Goal: Task Accomplishment & Management: Manage account settings

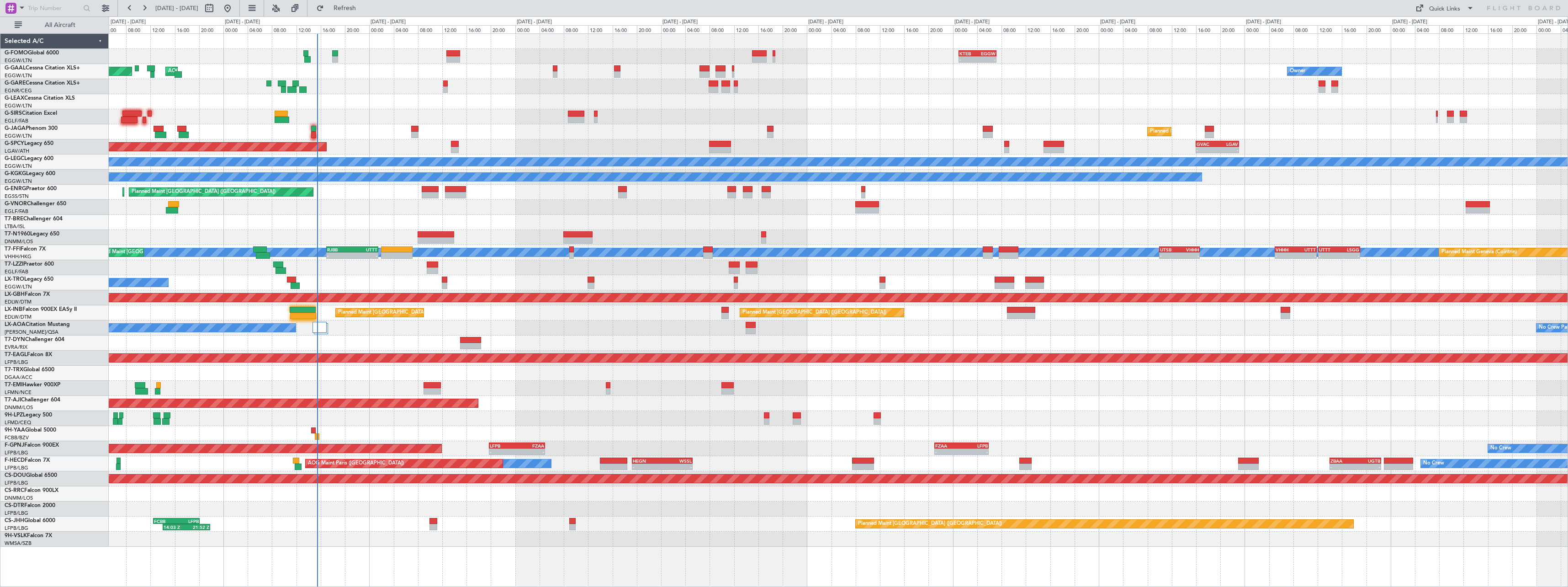
click at [685, 327] on div "No Crew Antwerp ([GEOGRAPHIC_DATA]) No Crew [GEOGRAPHIC_DATA] ([GEOGRAPHIC_DATA…" at bounding box center [838, 328] width 1458 height 15
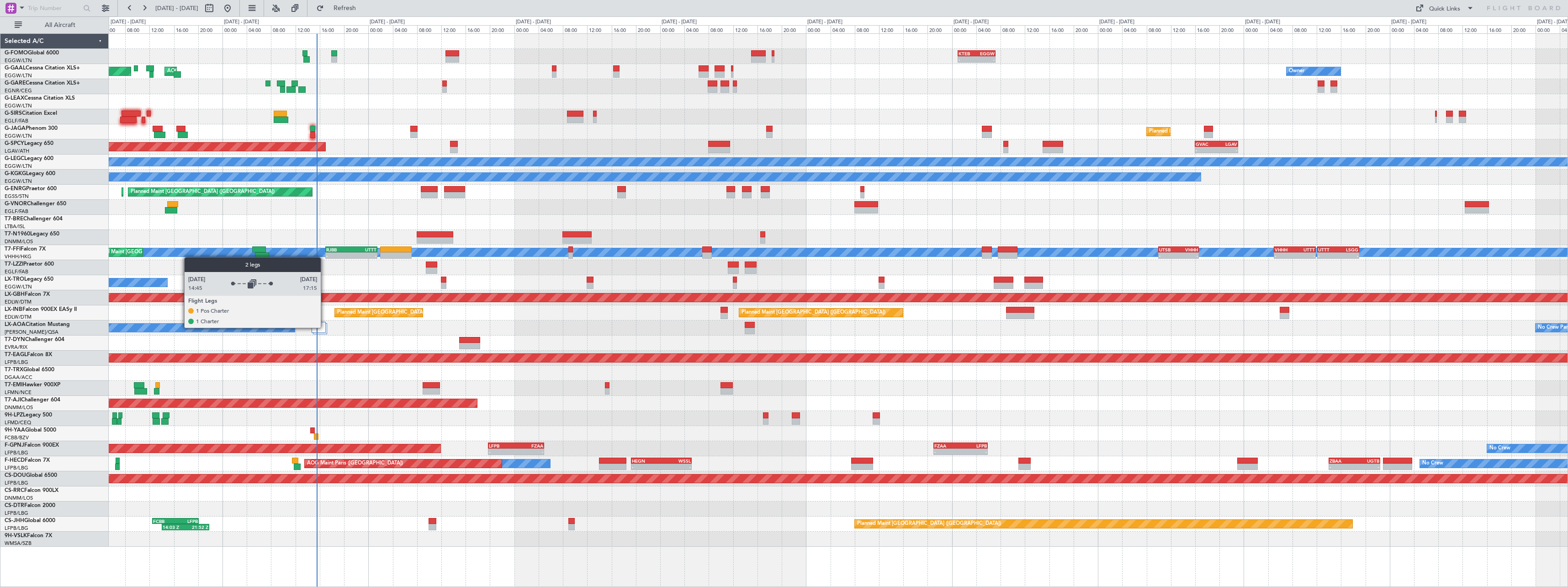
click at [325, 328] on div at bounding box center [319, 328] width 14 height 11
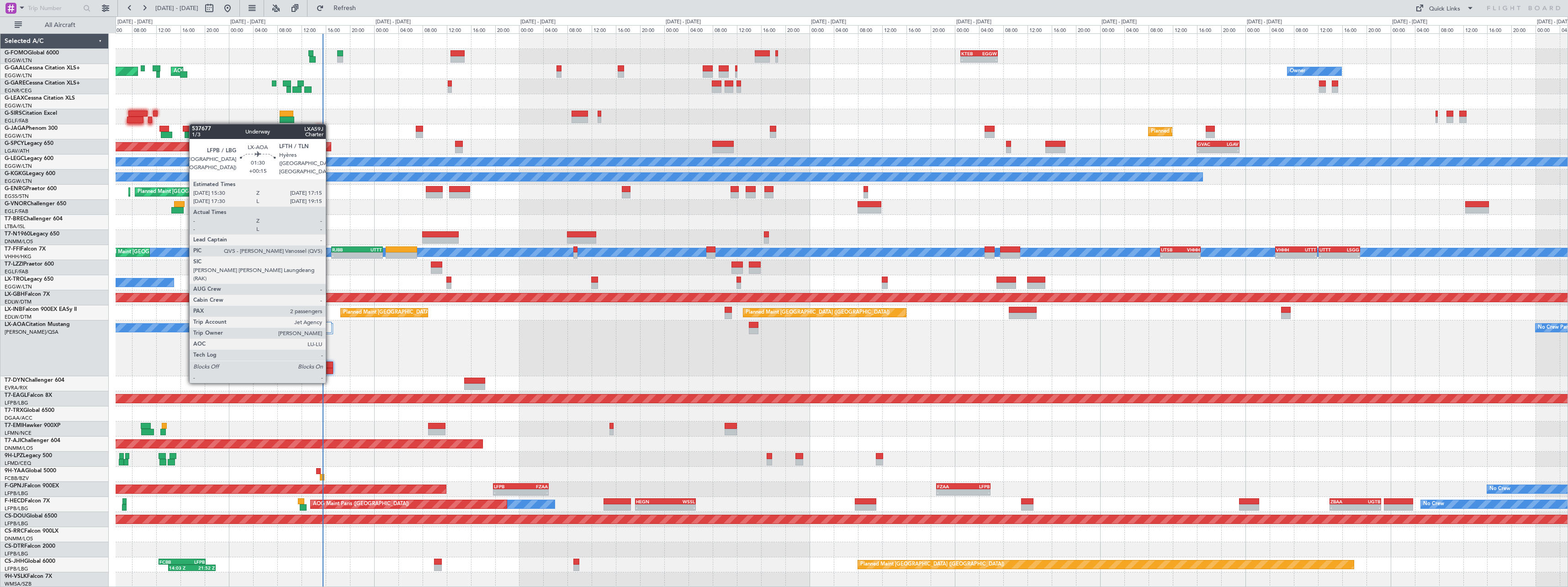
click at [330, 365] on div at bounding box center [327, 365] width 11 height 6
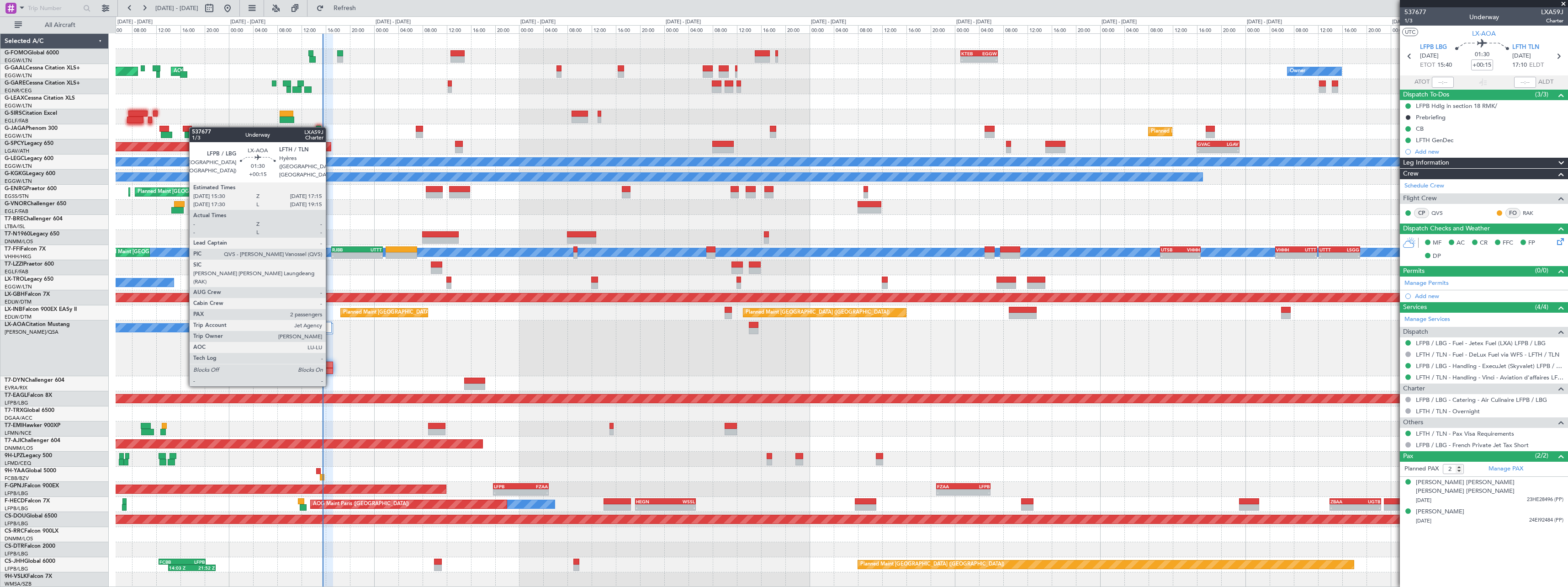
click at [330, 368] on div at bounding box center [327, 371] width 11 height 6
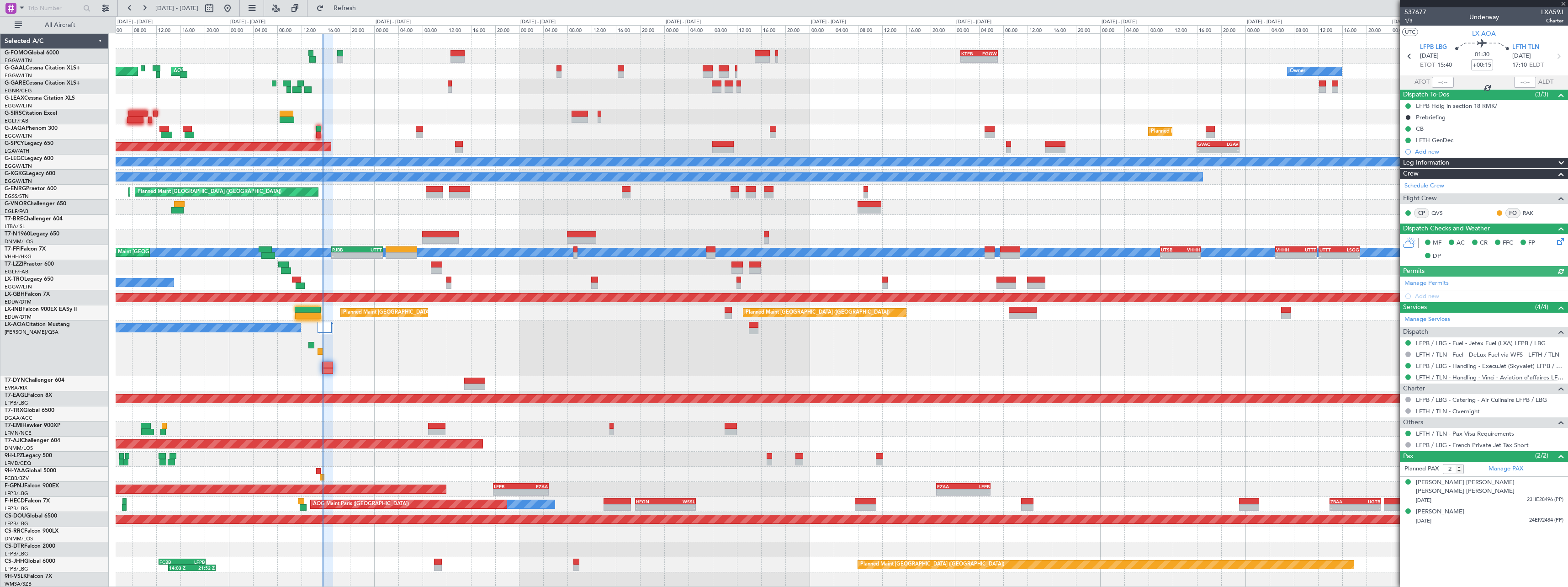
click at [1501, 378] on link "LFTH / TLN - Handling - Vinci - Aviation d'affaires LFTH / TLN*****MY HANDLING*…" at bounding box center [1489, 377] width 147 height 8
click at [1494, 377] on link "LFTH / TLN - Handling - Vinci - Aviation d'affaires LFTH / TLN*****MY HANDLING*…" at bounding box center [1489, 377] width 147 height 8
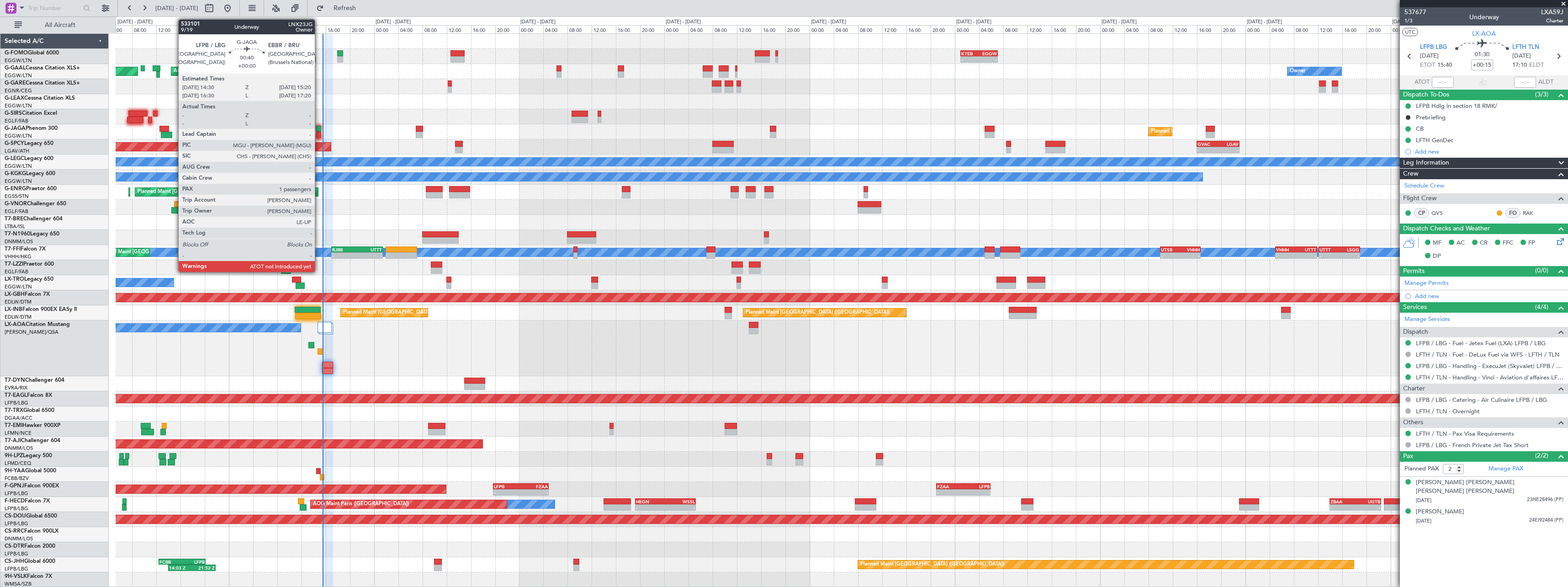
click at [319, 129] on div at bounding box center [319, 129] width 6 height 6
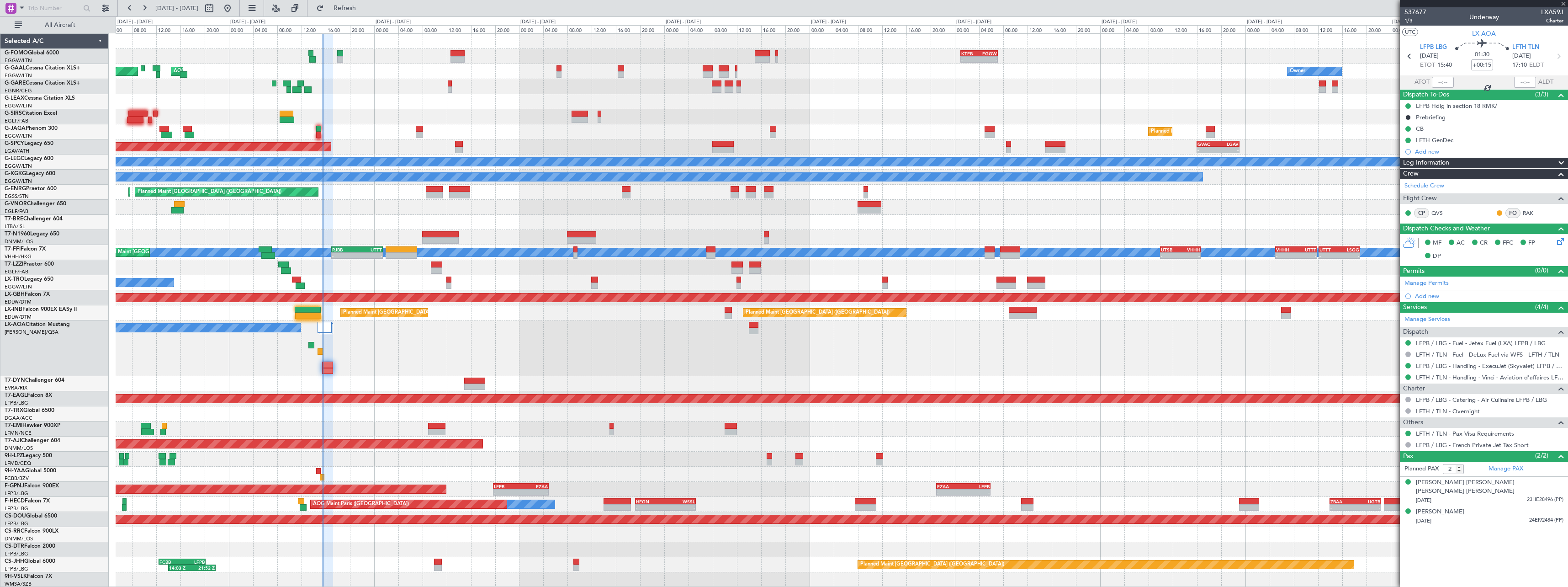
type input "1"
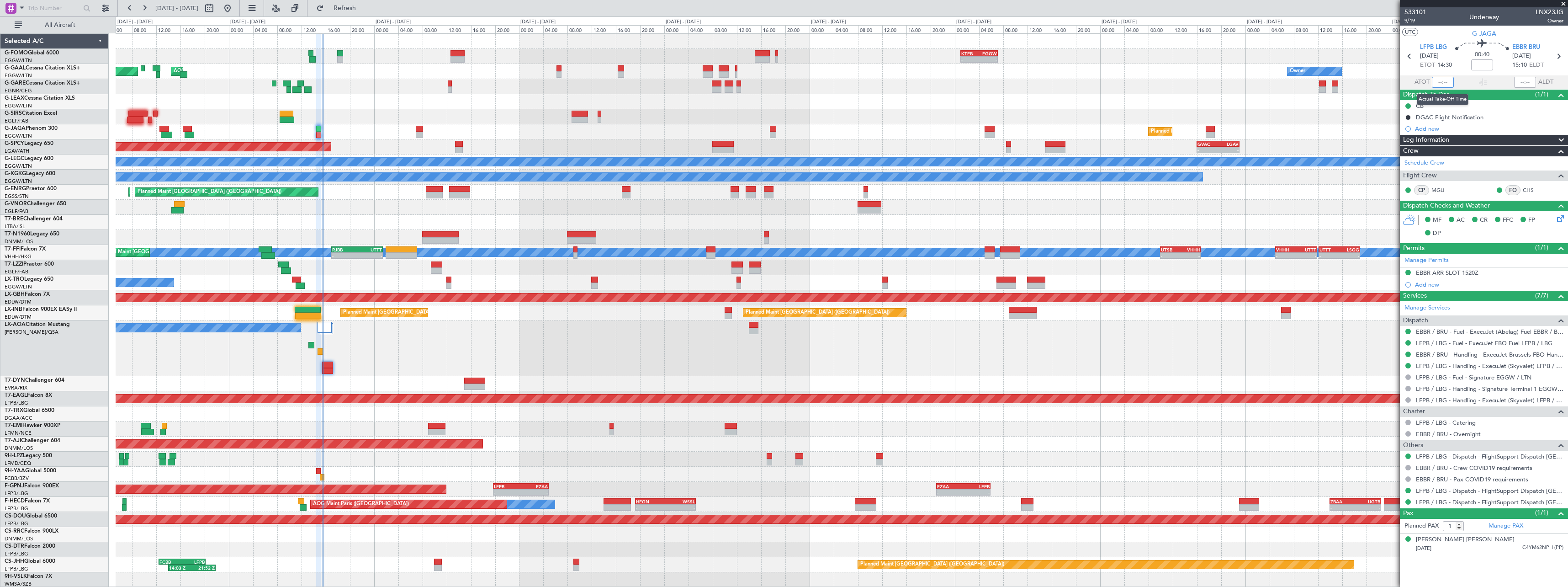
click at [1444, 83] on input "text" at bounding box center [1442, 82] width 22 height 11
type input "15:26"
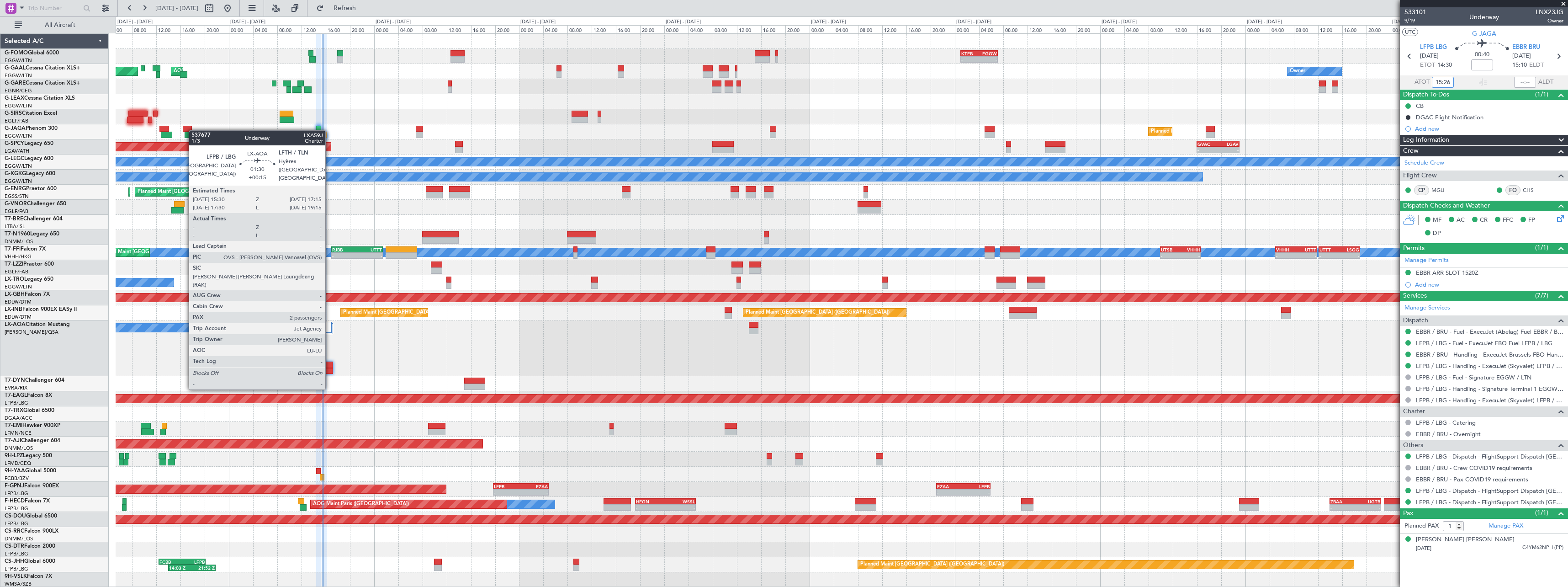
click at [329, 371] on div at bounding box center [327, 371] width 11 height 6
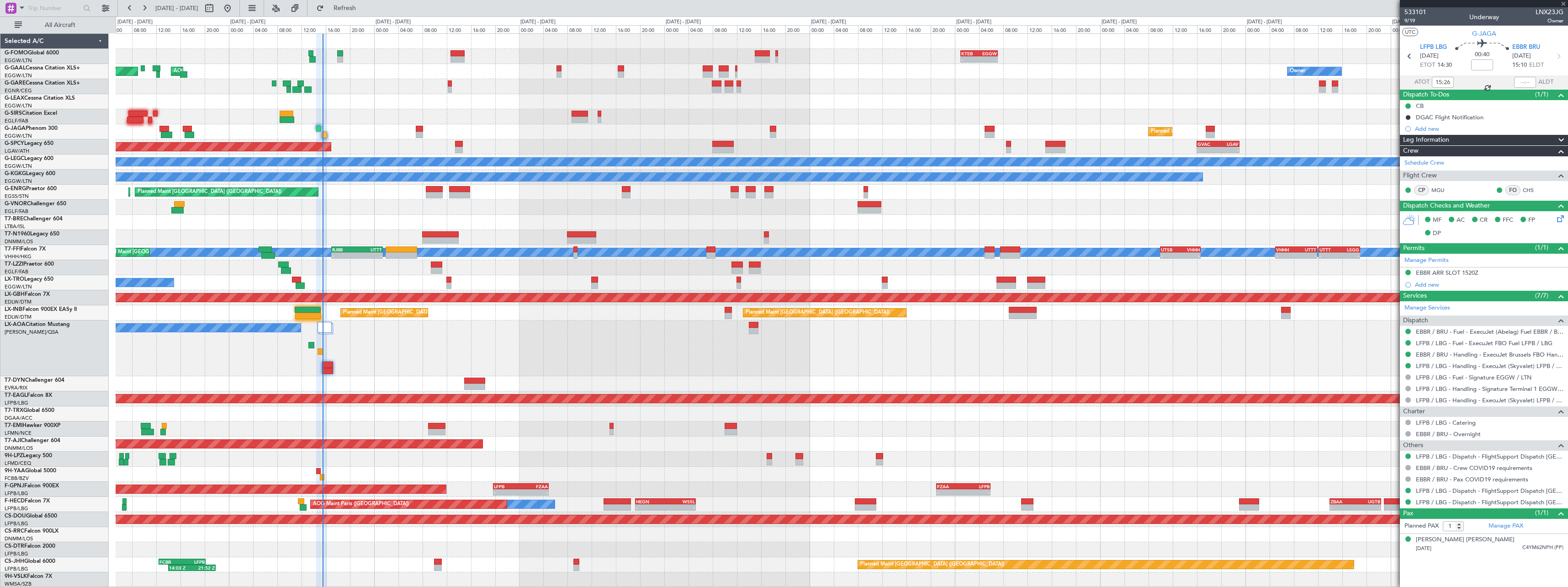
type input "+00:15"
type input "2"
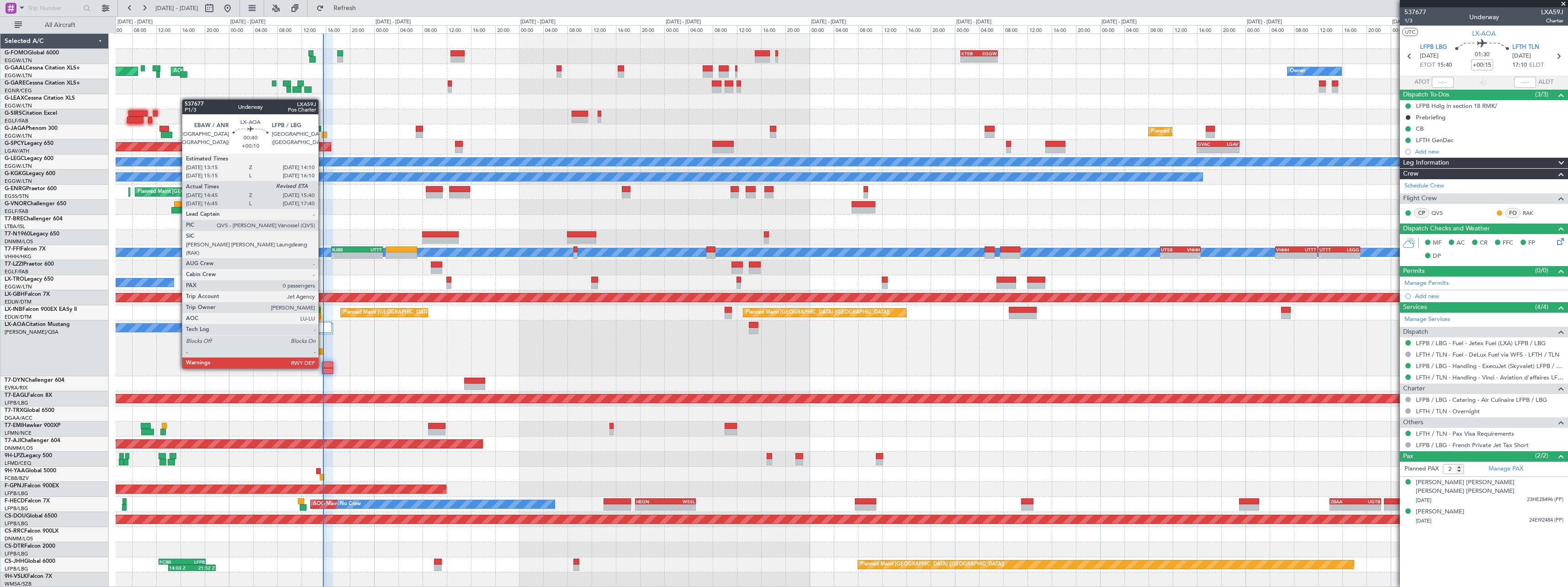
click at [322, 351] on div at bounding box center [321, 352] width 6 height 6
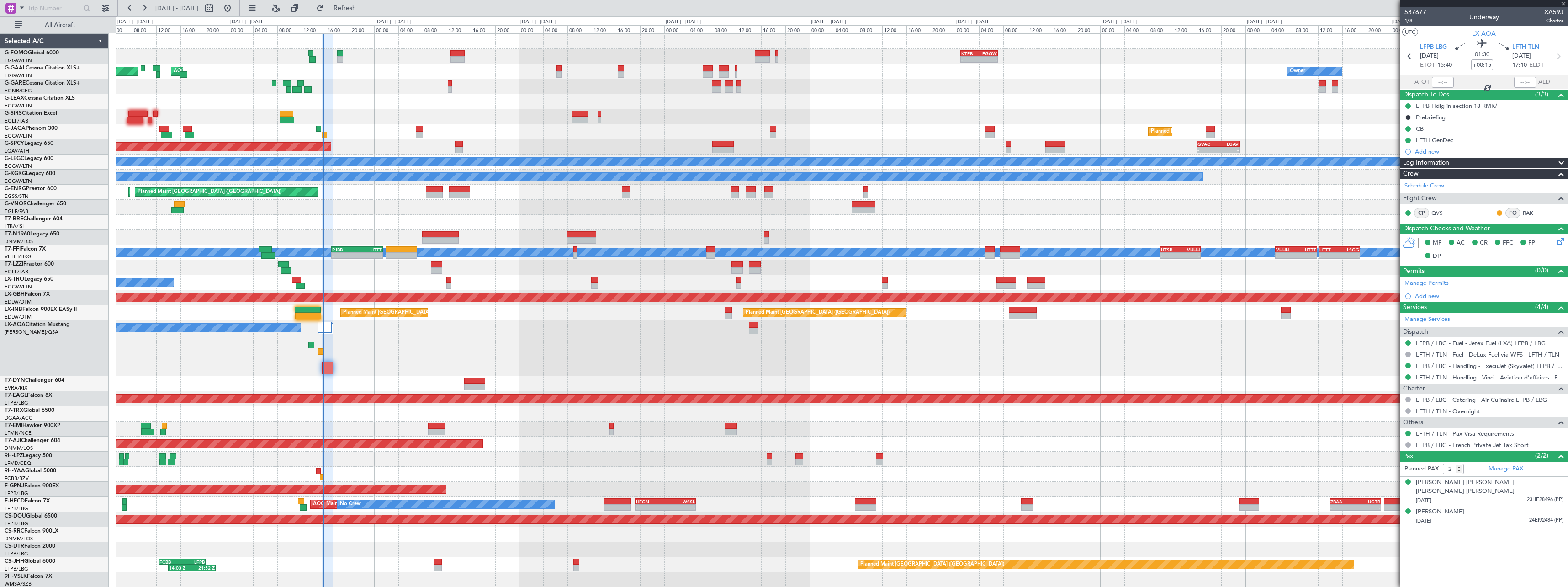
type input "+00:10"
type input "14:55"
type input "0"
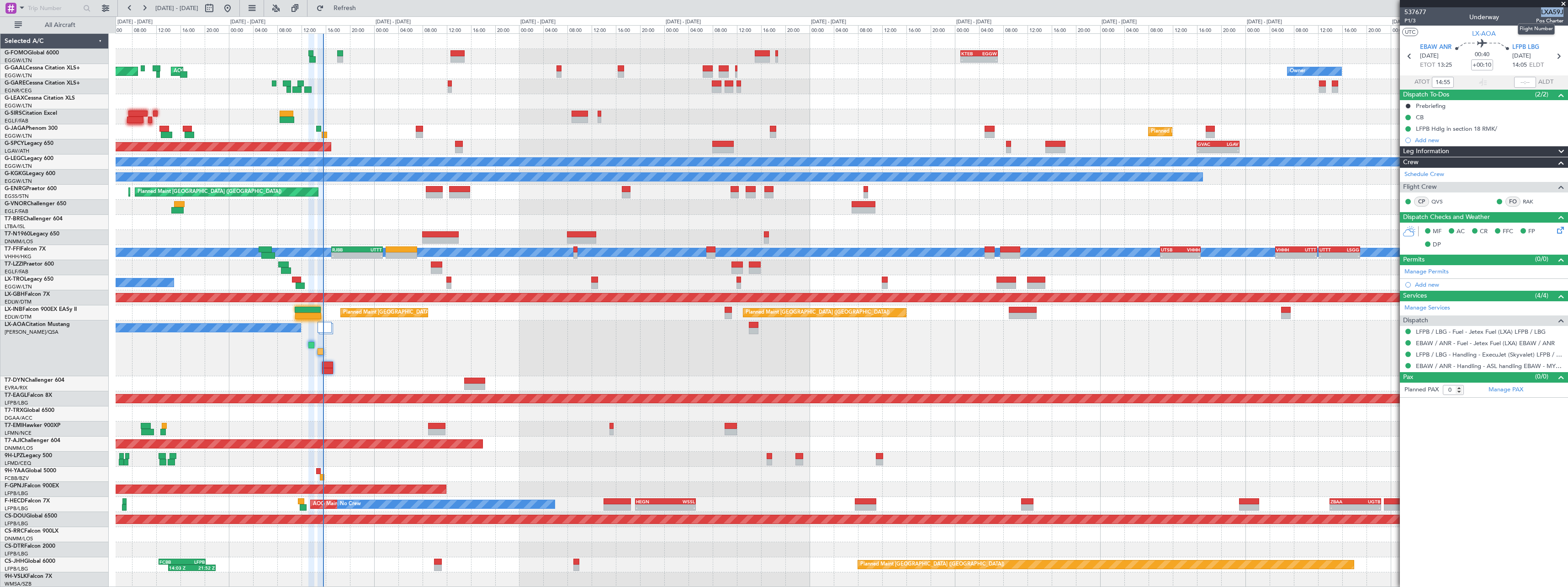
drag, startPoint x: 1542, startPoint y: 11, endPoint x: 1563, endPoint y: 12, distance: 21.0
click at [1563, 12] on span "LXA59J" at bounding box center [1549, 12] width 27 height 10
copy span "LXA59J"
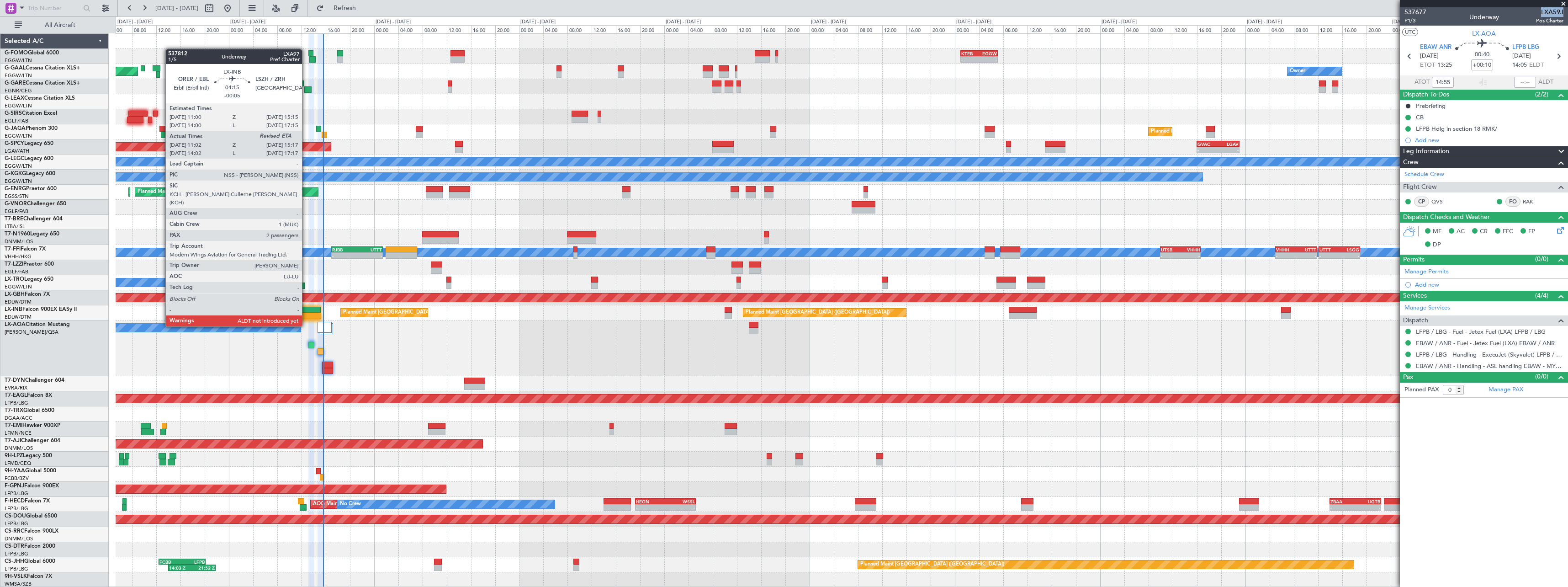
click at [306, 309] on div at bounding box center [308, 310] width 26 height 6
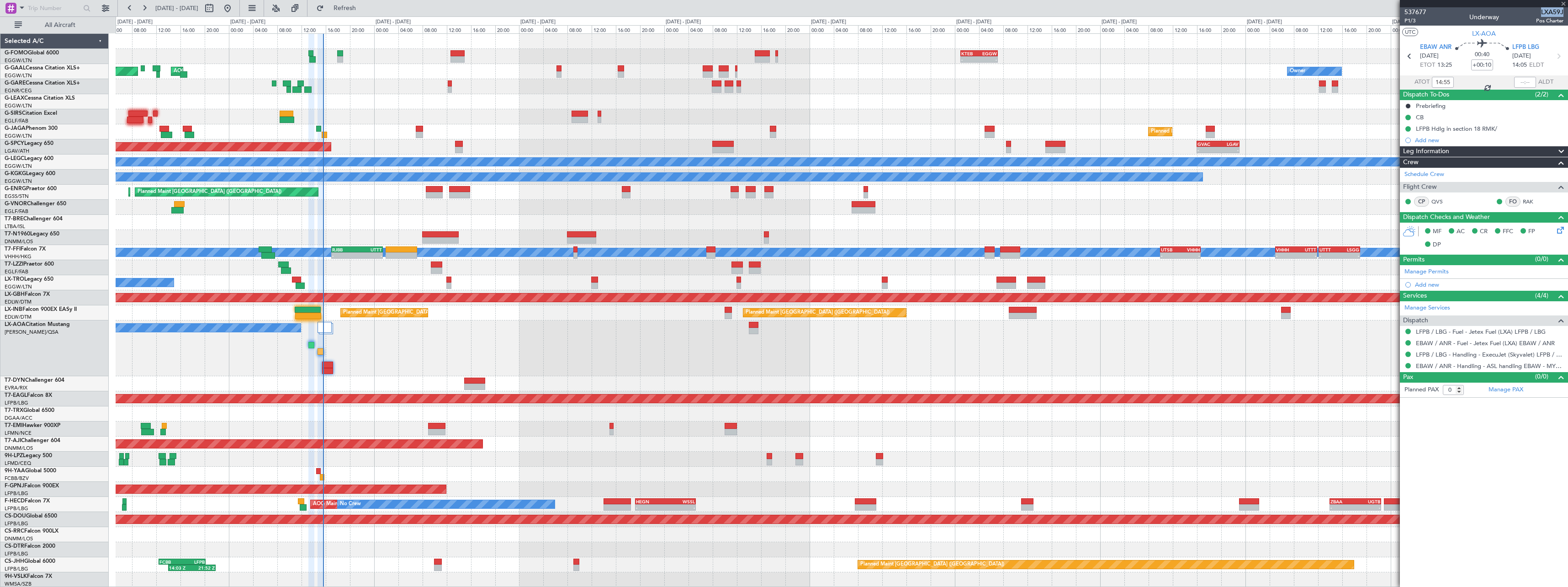
type input "-00:05"
type input "11:02"
type input "2"
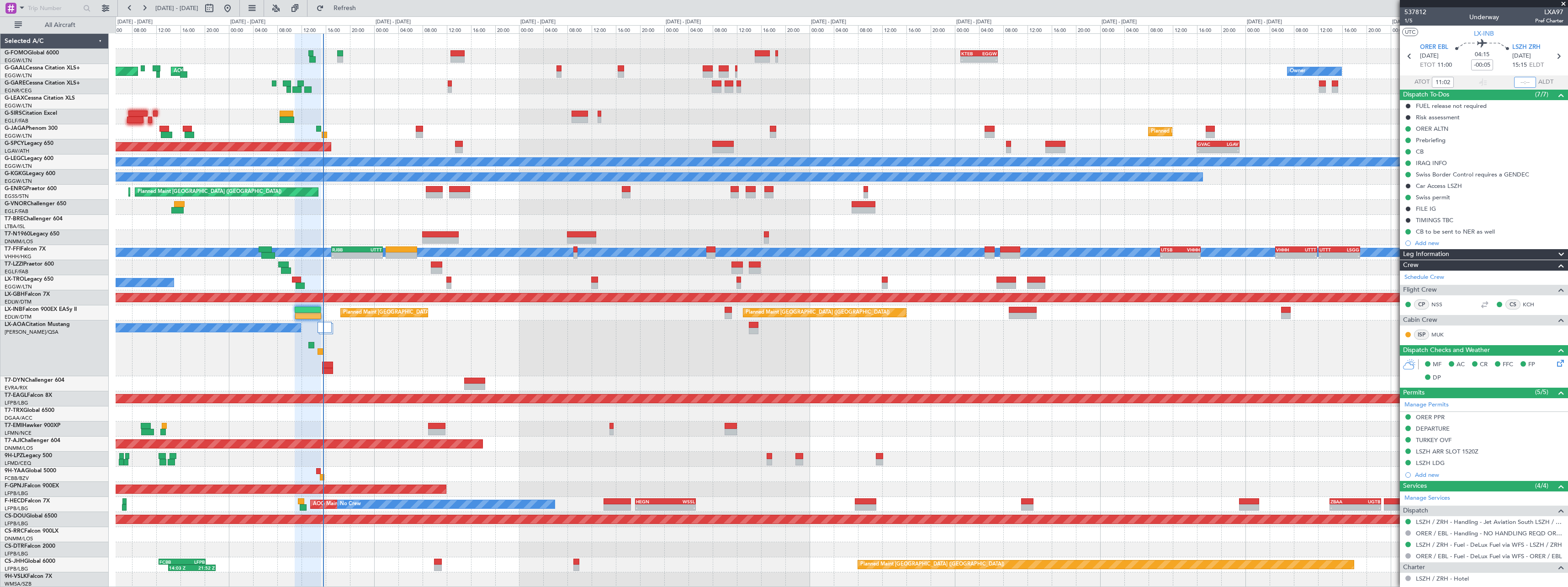
click at [1523, 83] on input "text" at bounding box center [1525, 82] width 22 height 11
type input "15:29"
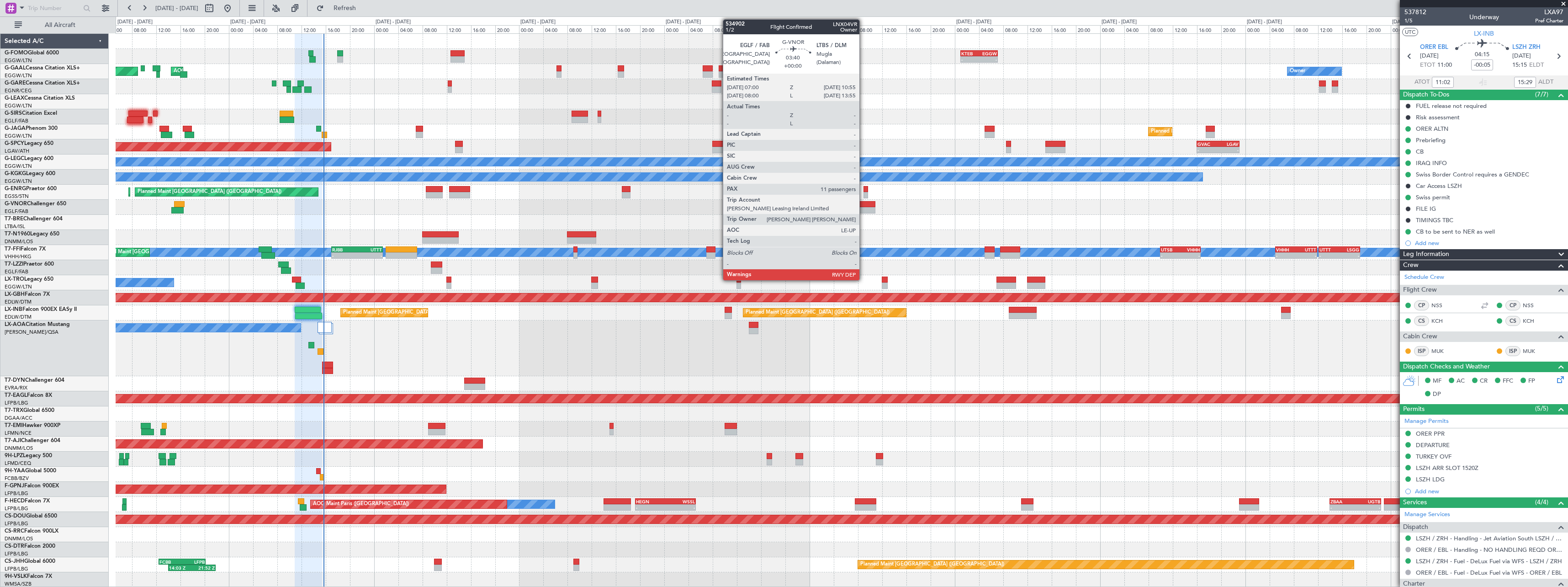
click at [863, 209] on div at bounding box center [863, 210] width 24 height 6
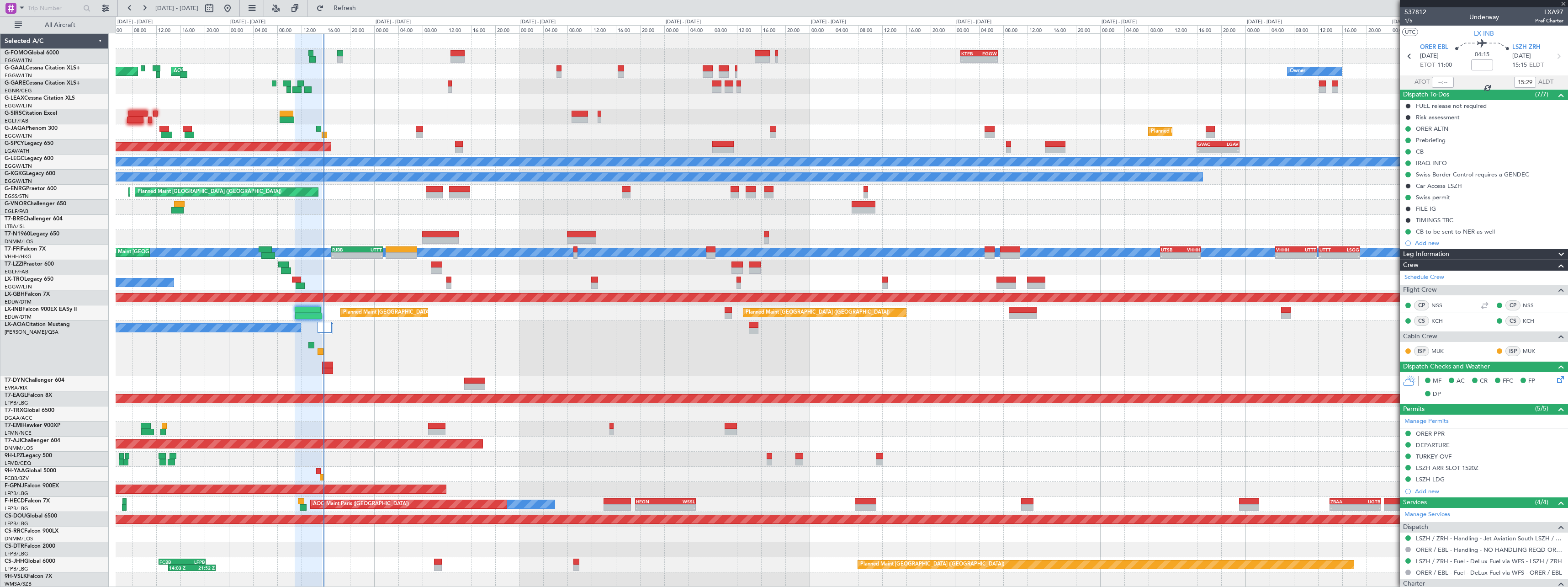
type input "11"
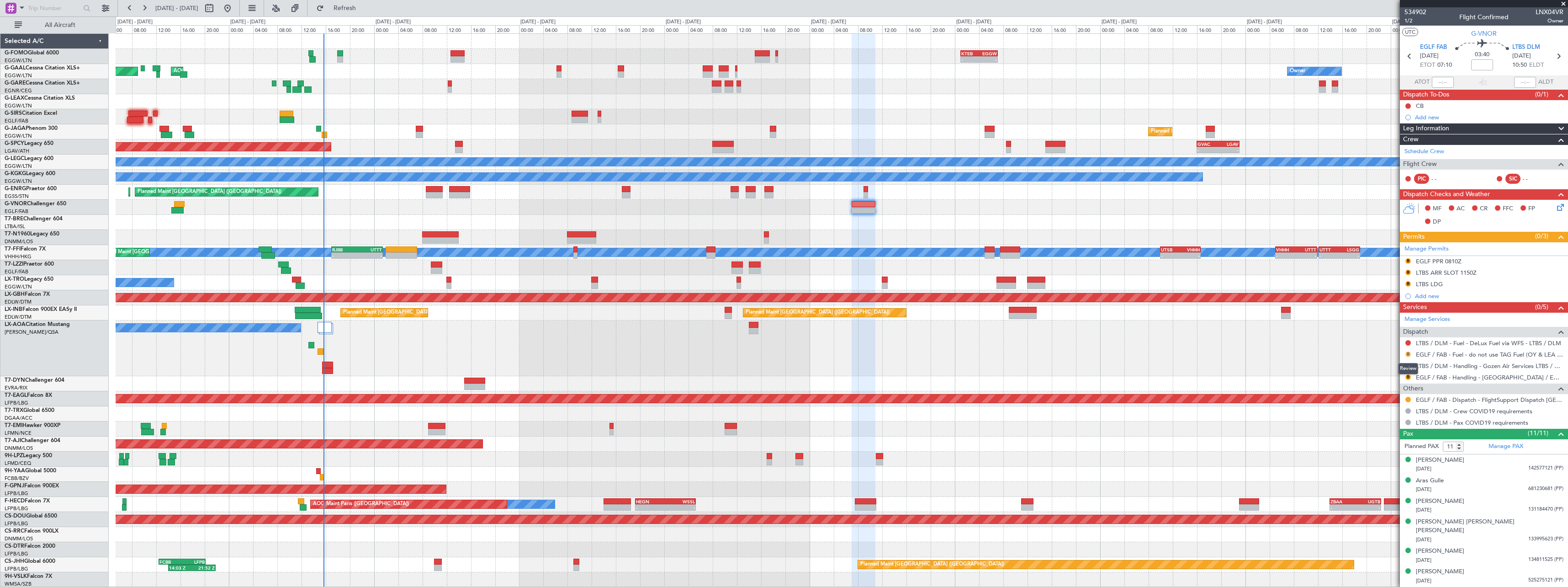
click at [1408, 355] on button "R" at bounding box center [1408, 354] width 6 height 6
click at [1391, 381] on span "Not Requested" at bounding box center [1388, 381] width 41 height 9
click at [1453, 366] on link "LTBS / DLM - Handling - Gozen Air Services LTBS / DLM" at bounding box center [1489, 366] width 147 height 8
click at [1509, 379] on link "EGLF / FAB - Handling - Farnborough Airport / EGLF / FAB" at bounding box center [1489, 377] width 147 height 8
drag, startPoint x: 1406, startPoint y: 259, endPoint x: 1408, endPoint y: 266, distance: 7.3
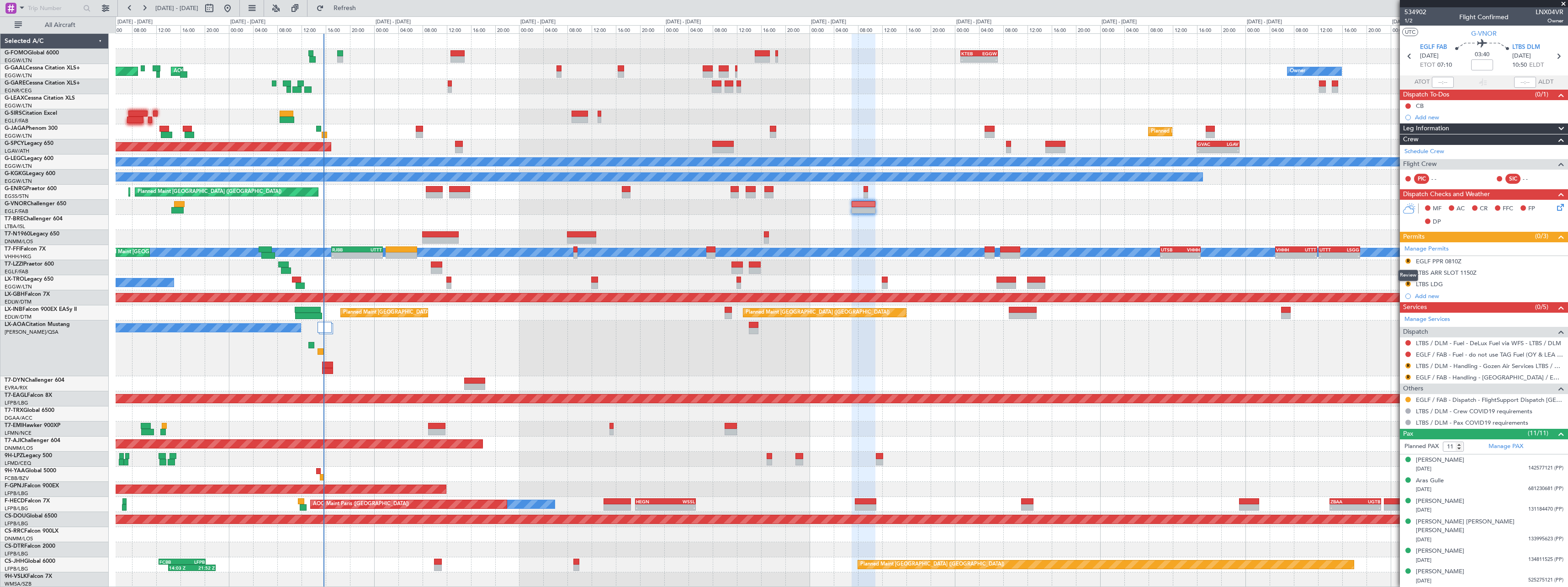
click at [1406, 259] on button "R" at bounding box center [1408, 261] width 6 height 6
click at [1399, 300] on li "Requested" at bounding box center [1408, 301] width 106 height 14
click at [1454, 259] on div "EGLF PPR 0810Z" at bounding box center [1439, 261] width 46 height 8
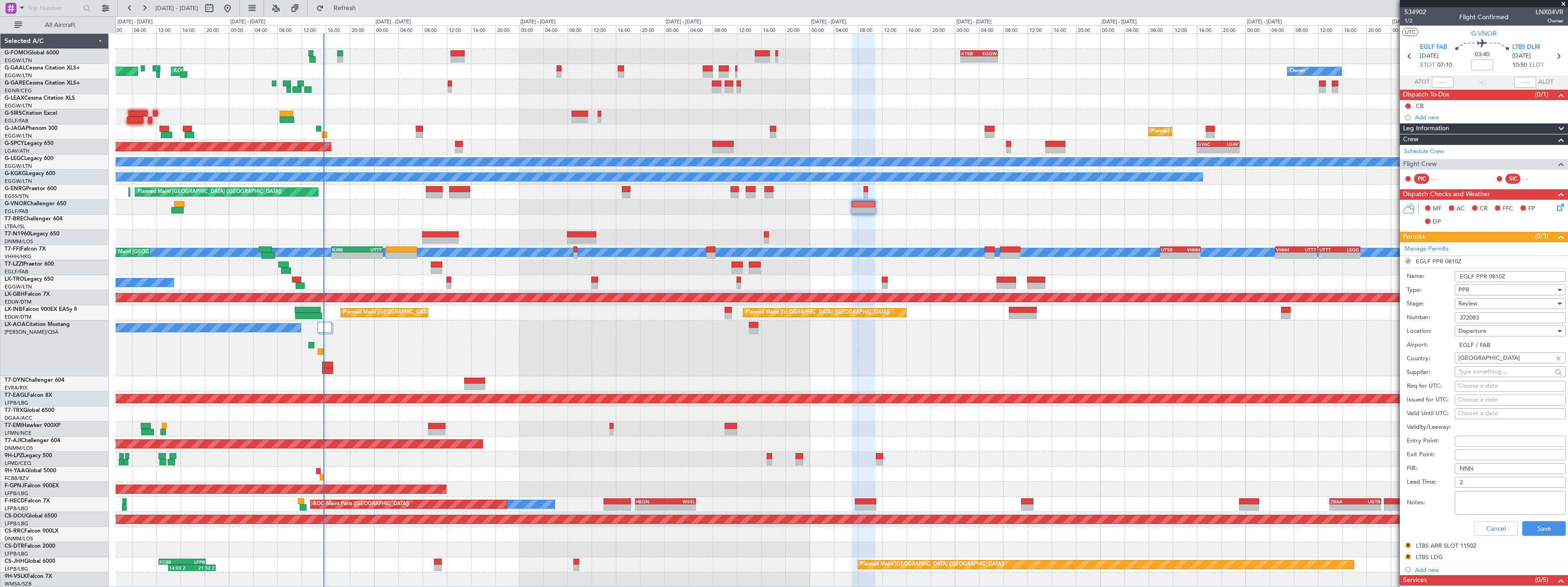
click at [1495, 277] on input "EGLF PPR 0810Z" at bounding box center [1510, 277] width 111 height 11
drag, startPoint x: 1493, startPoint y: 278, endPoint x: 1493, endPoint y: 293, distance: 15.0
click at [1493, 278] on input "EGLF PPR 0810Z" at bounding box center [1510, 277] width 111 height 11
type input "EGLF PPR 0710Z"
click at [1474, 303] on span "Review" at bounding box center [1468, 303] width 19 height 8
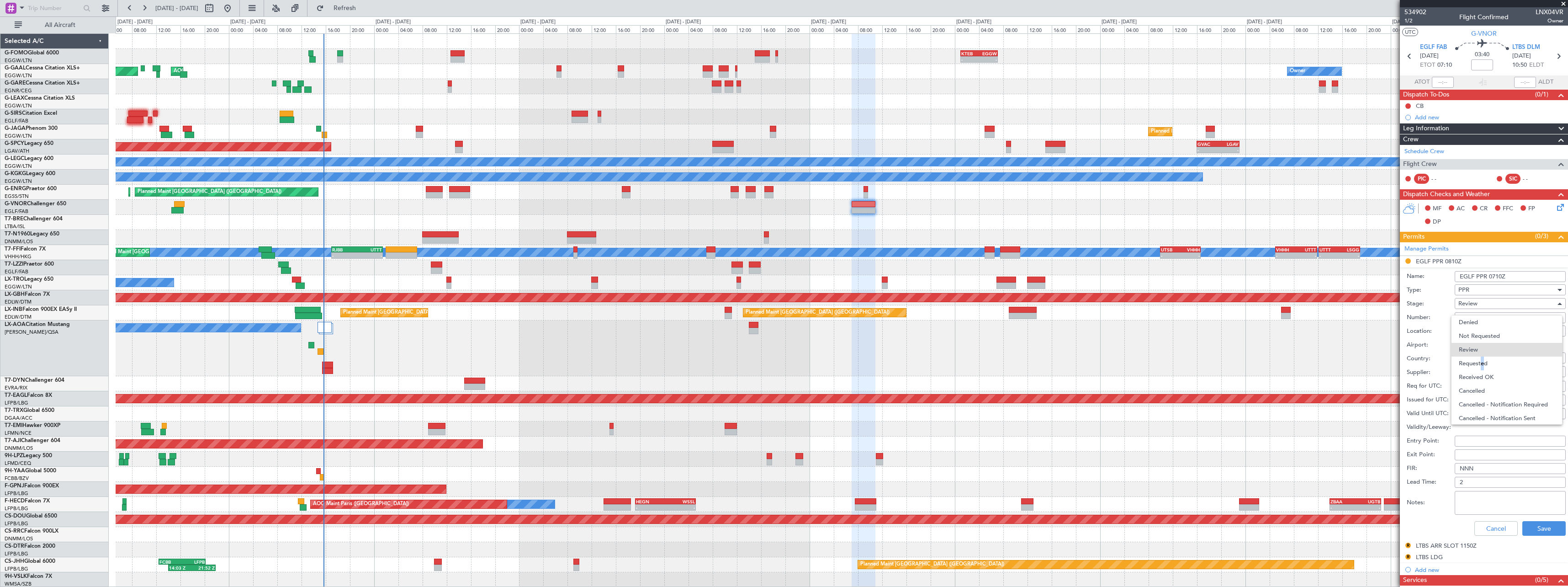
click at [1480, 367] on span "Requested" at bounding box center [1506, 363] width 96 height 14
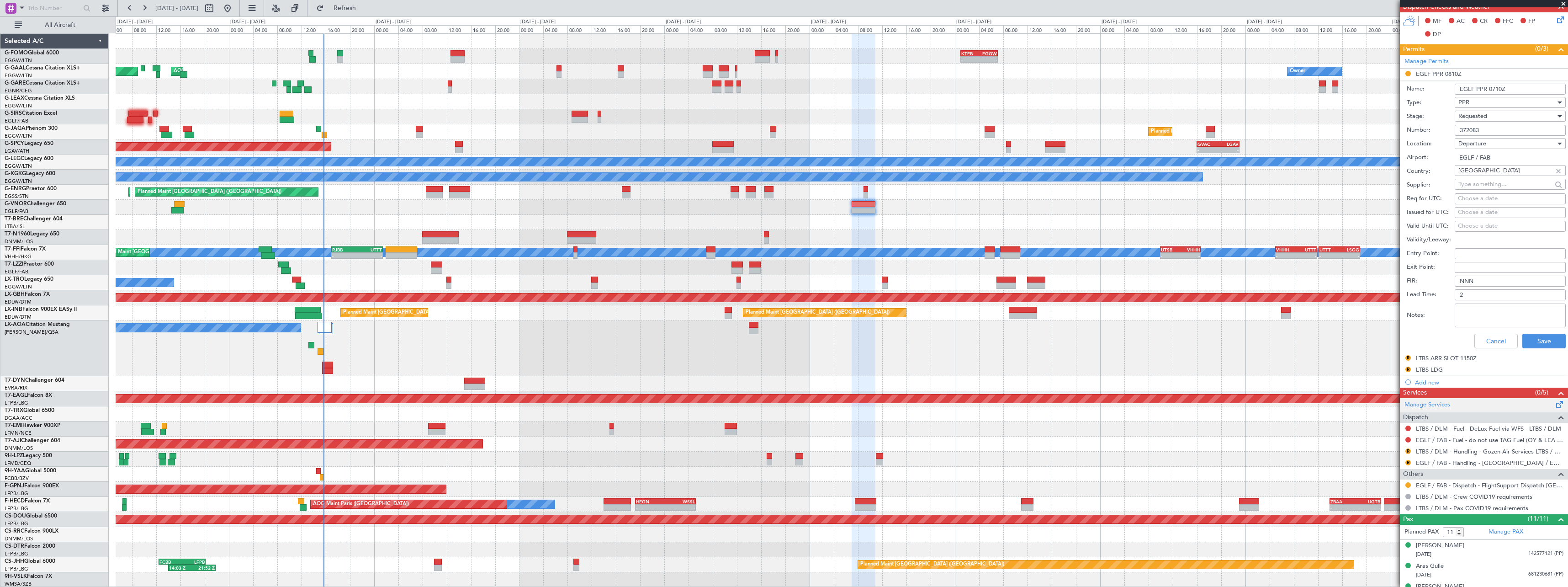
scroll to position [228, 0]
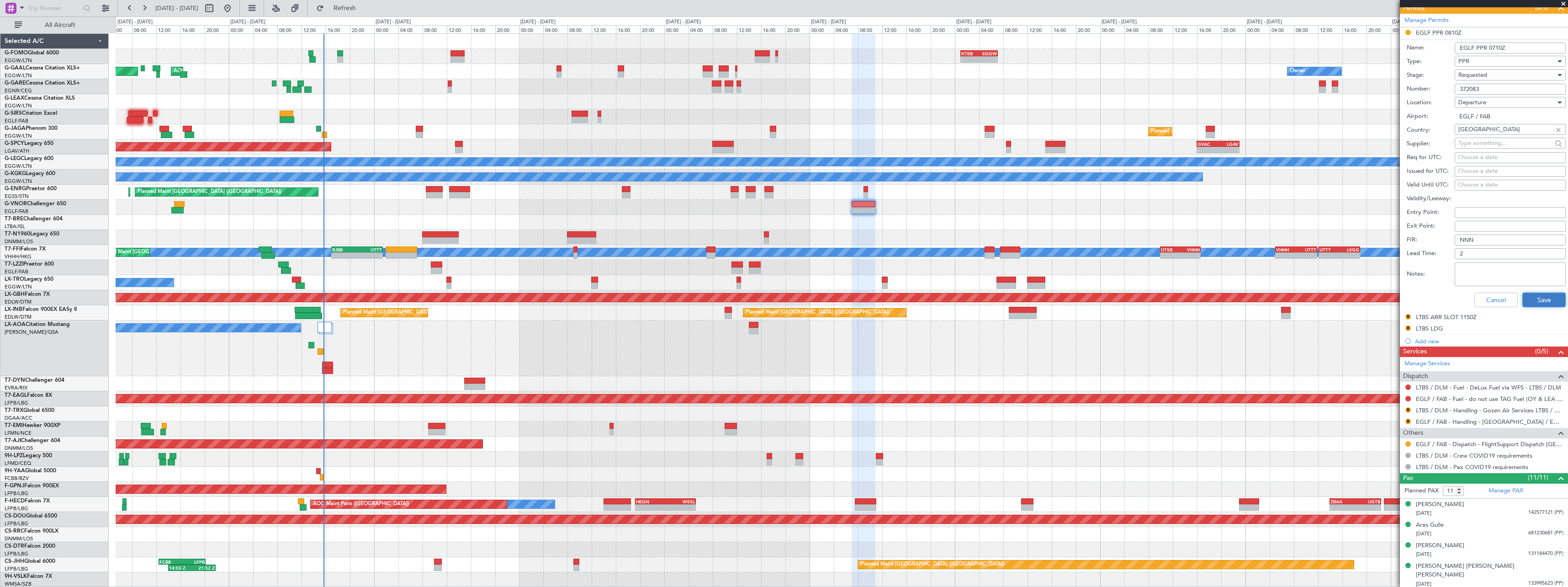
click at [1541, 300] on button "Save" at bounding box center [1544, 300] width 43 height 15
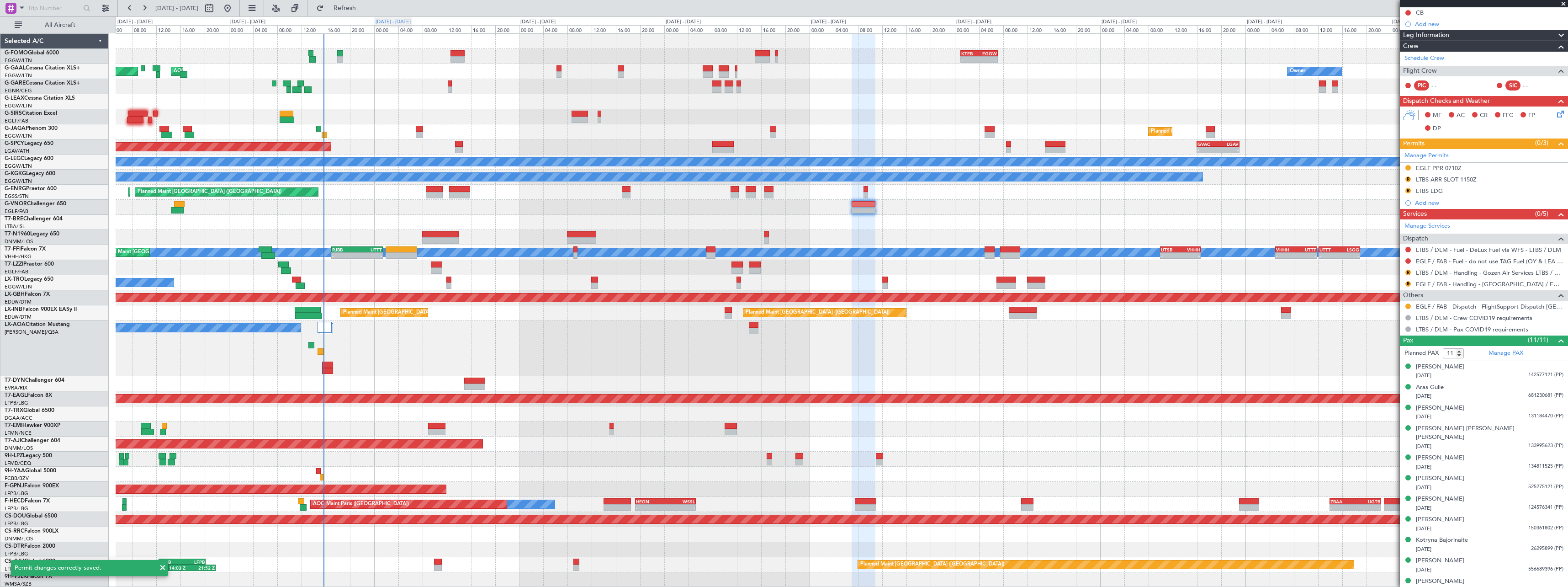
click at [380, 18] on div "[DATE] - [DATE]" at bounding box center [393, 22] width 38 height 11
click at [364, 9] on span "Refresh" at bounding box center [345, 8] width 38 height 6
click at [1408, 272] on button "R" at bounding box center [1408, 272] width 6 height 6
click at [1395, 324] on span "Requested" at bounding box center [1382, 326] width 29 height 9
click at [1409, 285] on button "R" at bounding box center [1408, 284] width 6 height 6
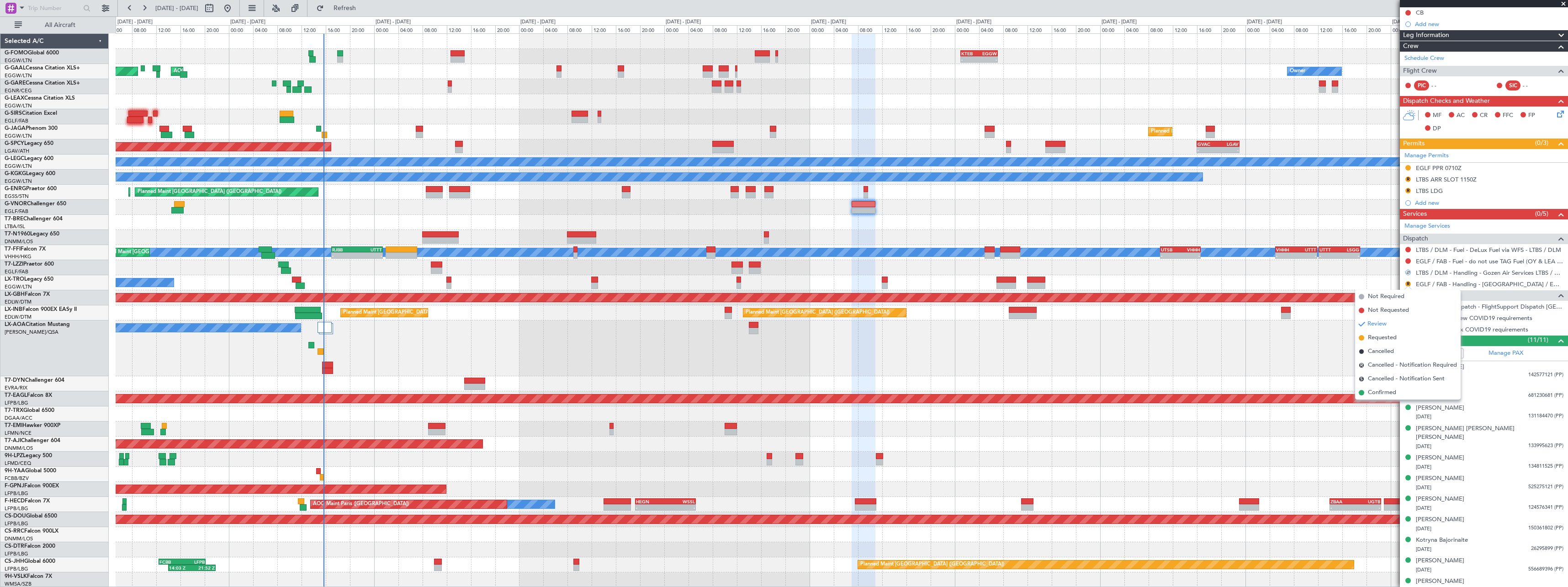
click at [1394, 337] on span "Requested" at bounding box center [1382, 337] width 29 height 9
click at [1408, 304] on button at bounding box center [1408, 306] width 6 height 6
drag, startPoint x: 1380, startPoint y: 414, endPoint x: 1380, endPoint y: 408, distance: 6.0
click at [1380, 413] on span "Confirmed" at bounding box center [1382, 415] width 28 height 9
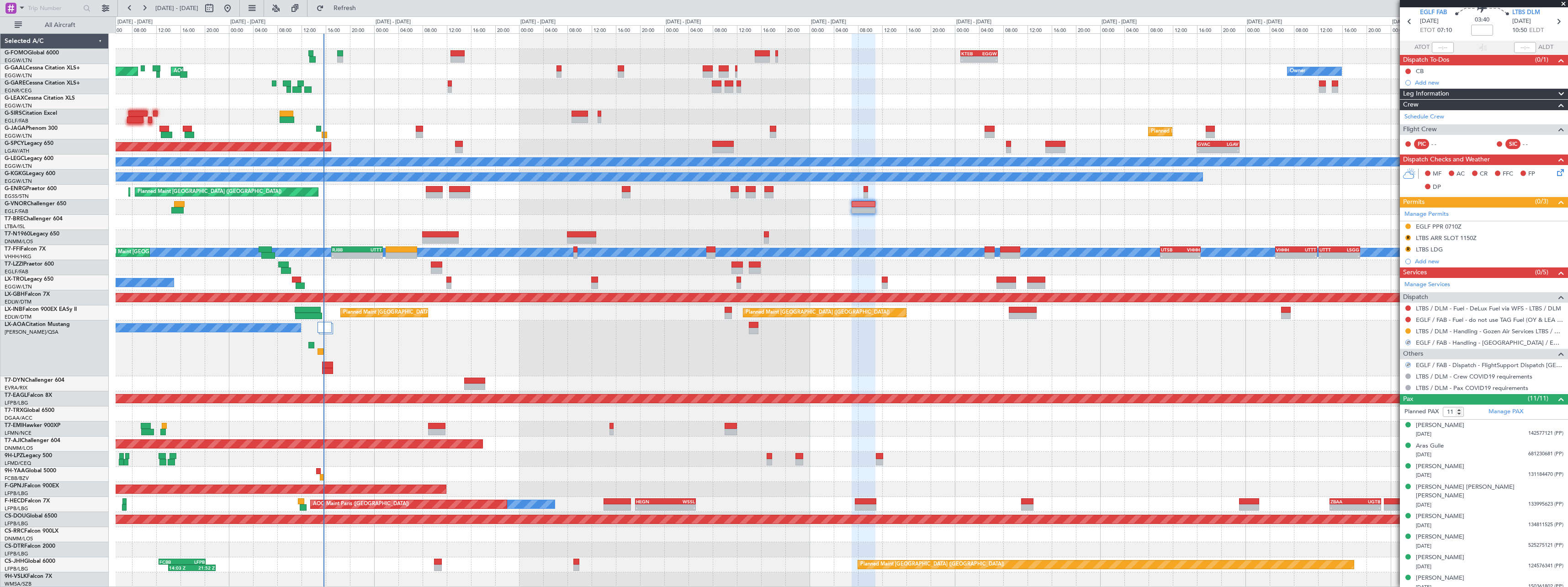
scroll to position [2, 0]
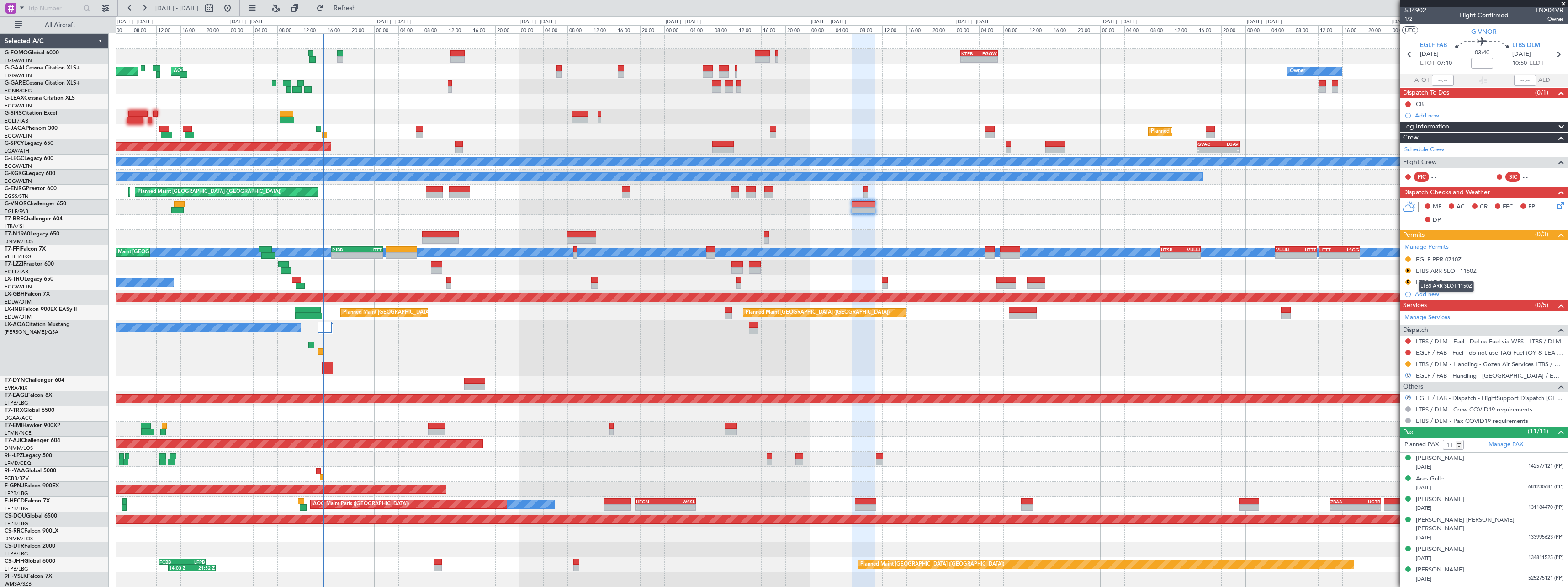
drag, startPoint x: 1446, startPoint y: 272, endPoint x: 1486, endPoint y: 276, distance: 40.2
click at [1447, 272] on div "LTBS ARR SLOT 1150Z" at bounding box center [1446, 271] width 61 height 8
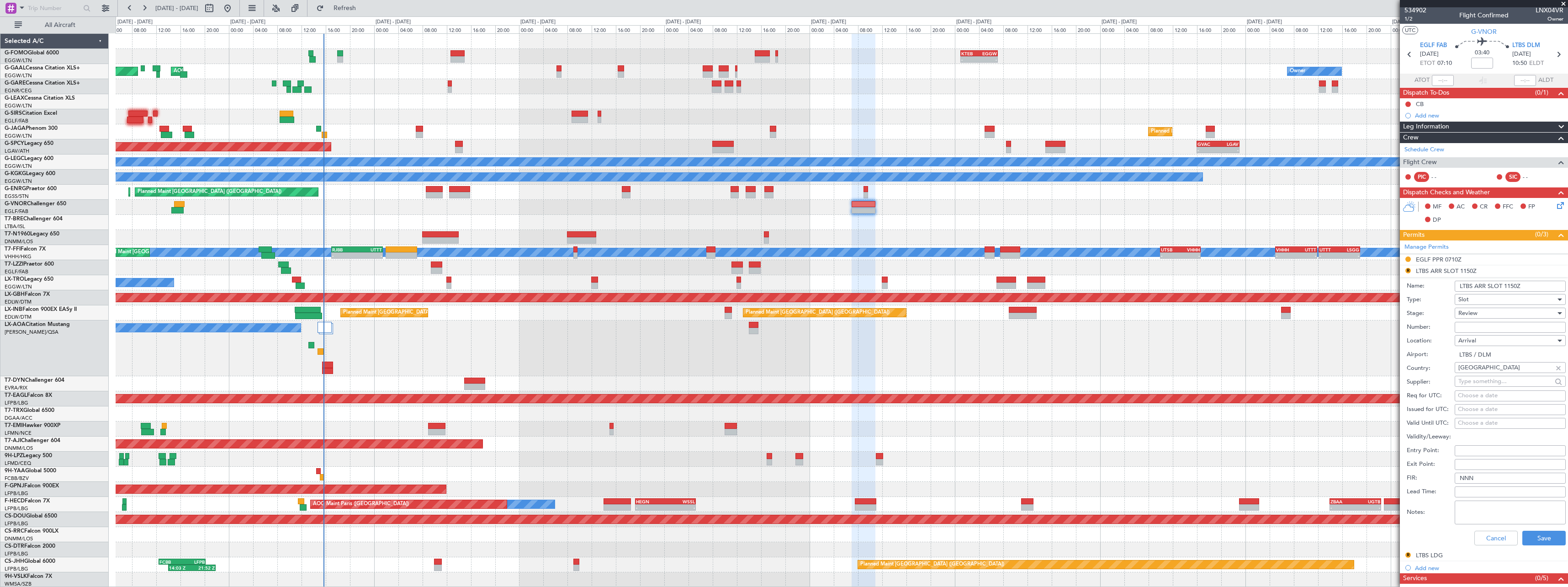
click at [1509, 287] on input "LTBS ARR SLOT 1150Z" at bounding box center [1510, 286] width 111 height 11
type input "LTBS ARR SLOT 1050Z"
click at [1478, 311] on div "Review" at bounding box center [1507, 313] width 97 height 14
click at [1478, 372] on span "Requested" at bounding box center [1506, 373] width 96 height 14
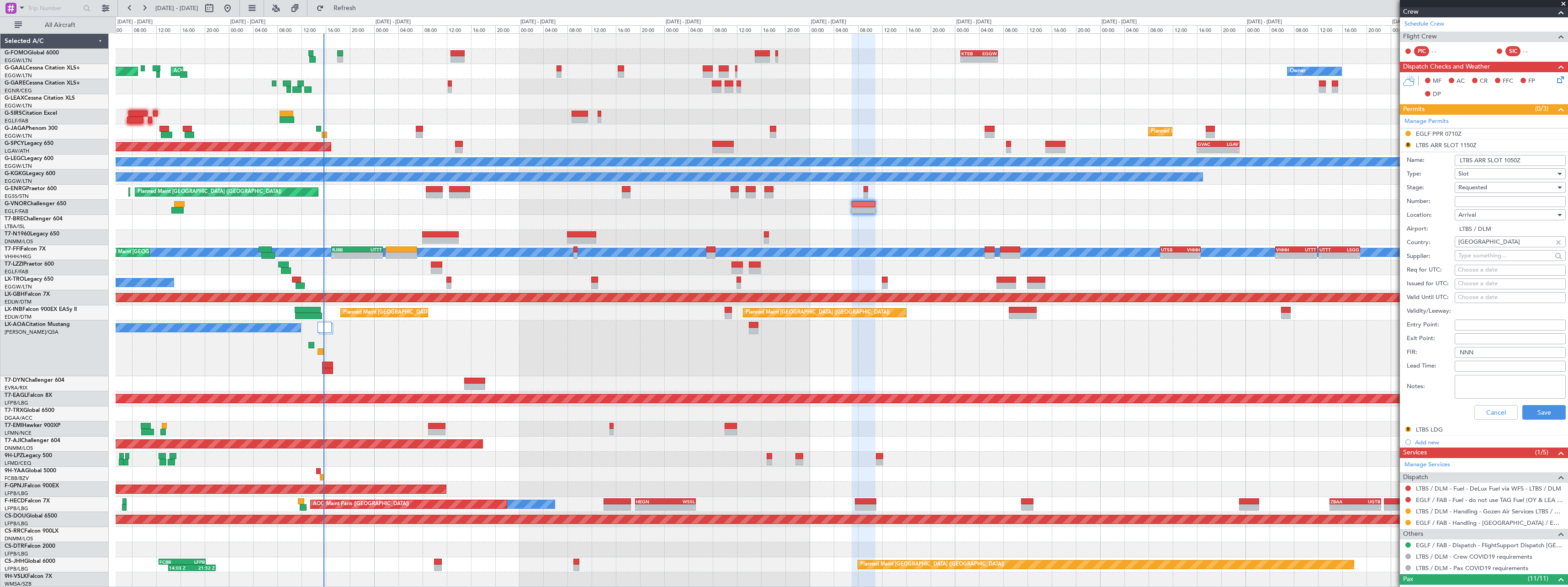
scroll to position [139, 0]
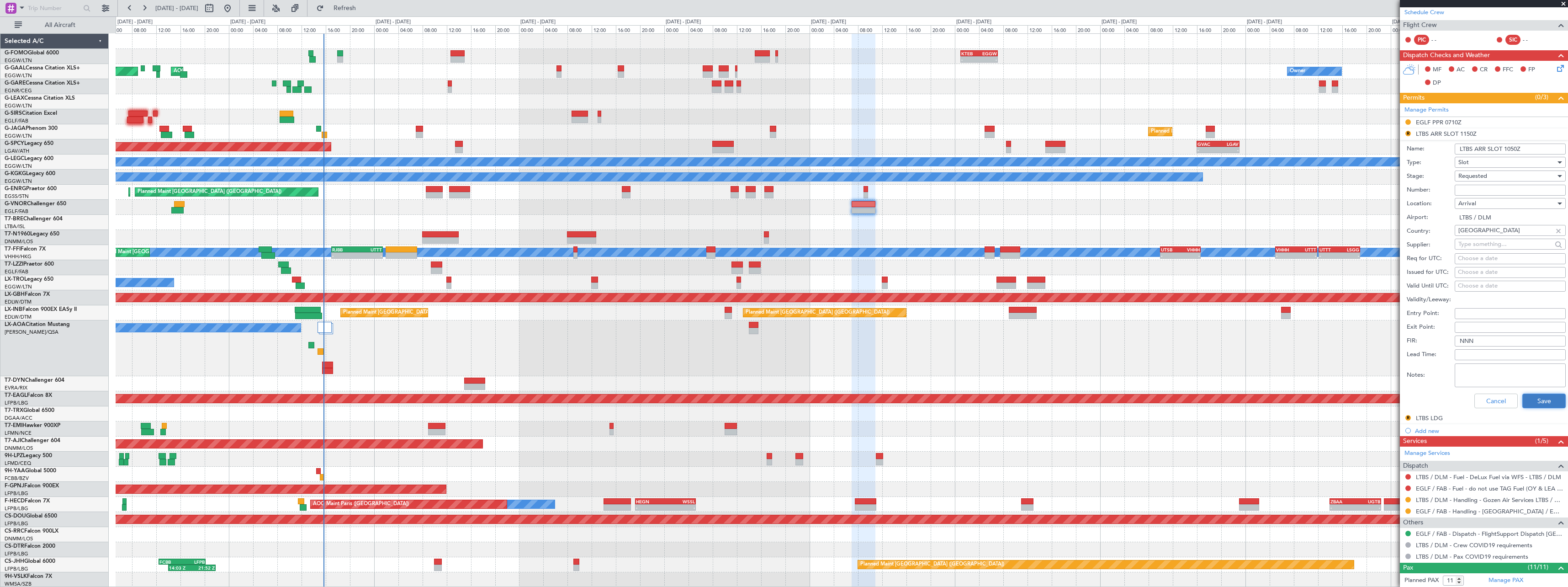
click at [1543, 404] on button "Save" at bounding box center [1544, 401] width 43 height 15
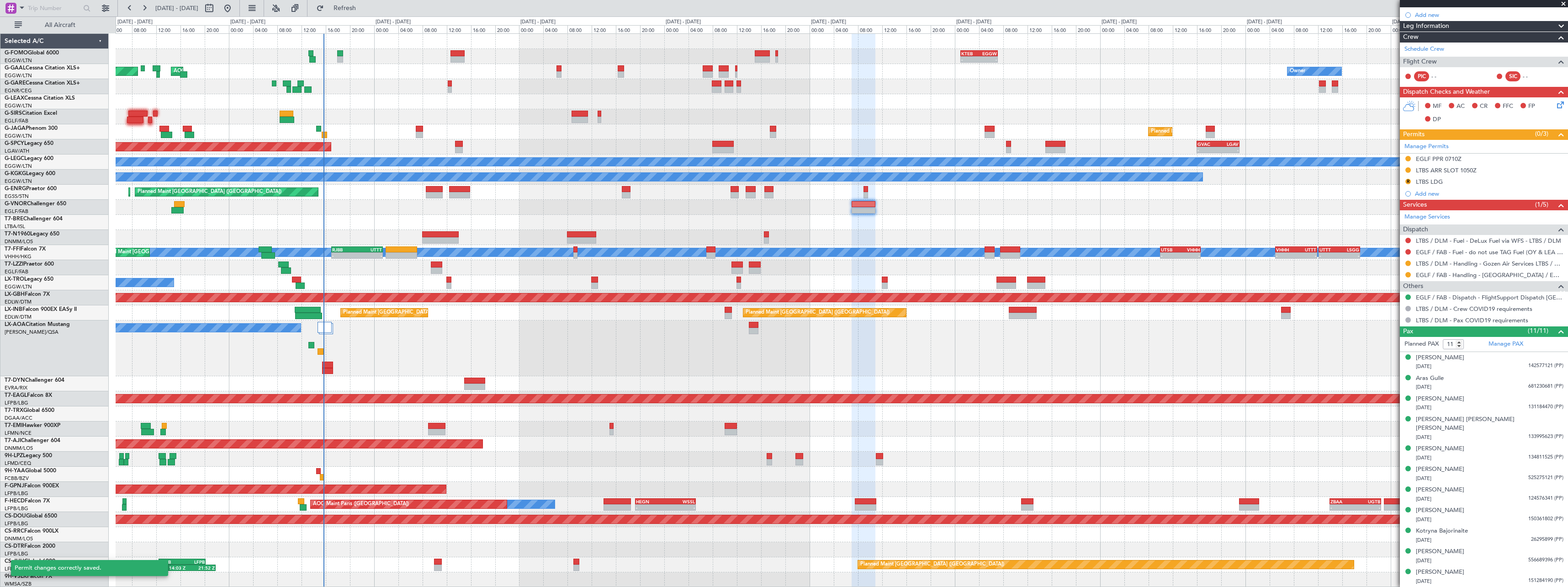
scroll to position [93, 0]
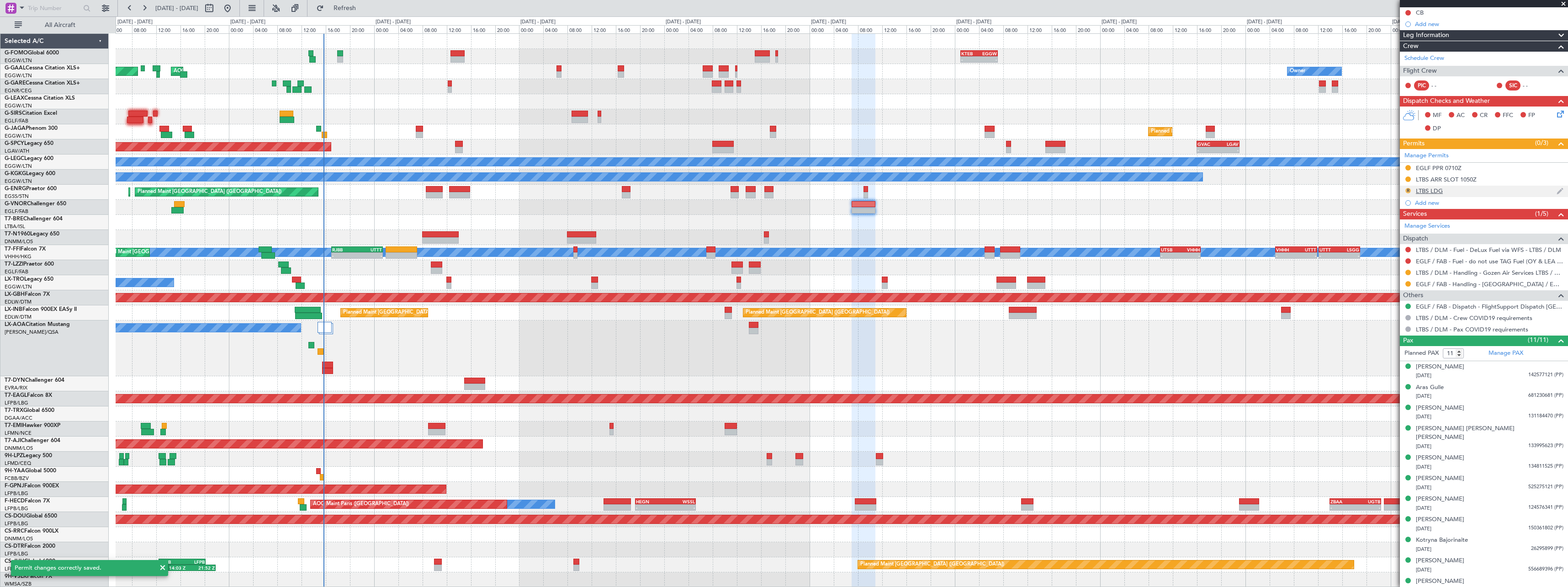
click at [1407, 191] on button "R" at bounding box center [1408, 190] width 6 height 6
click at [1398, 237] on li "Requested" at bounding box center [1408, 231] width 106 height 14
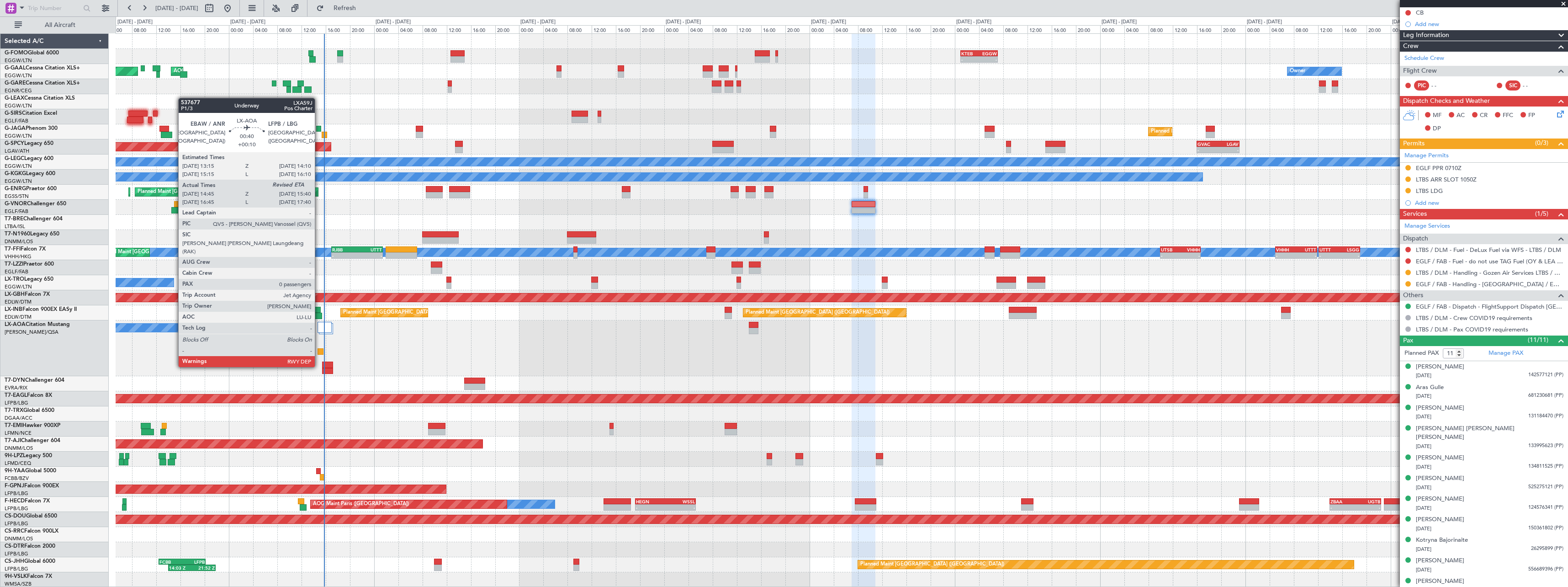
click at [320, 350] on div at bounding box center [321, 352] width 6 height 6
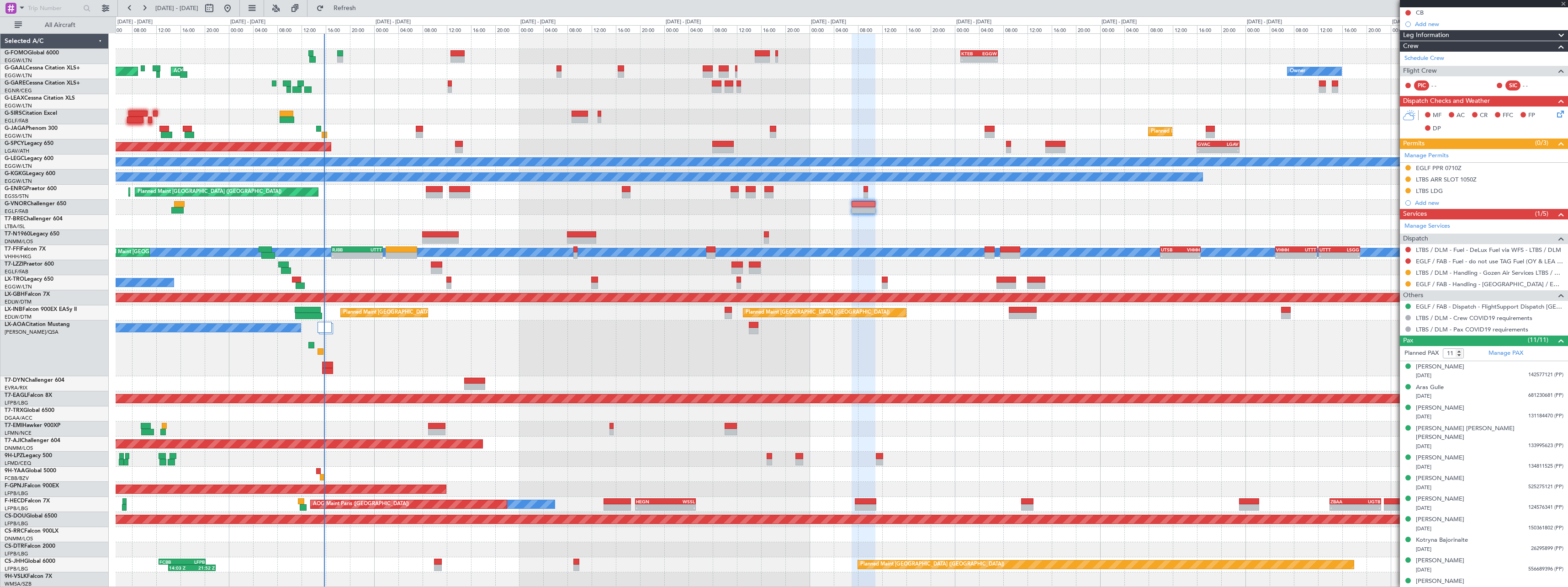
type input "+00:10"
type input "14:55"
type input "0"
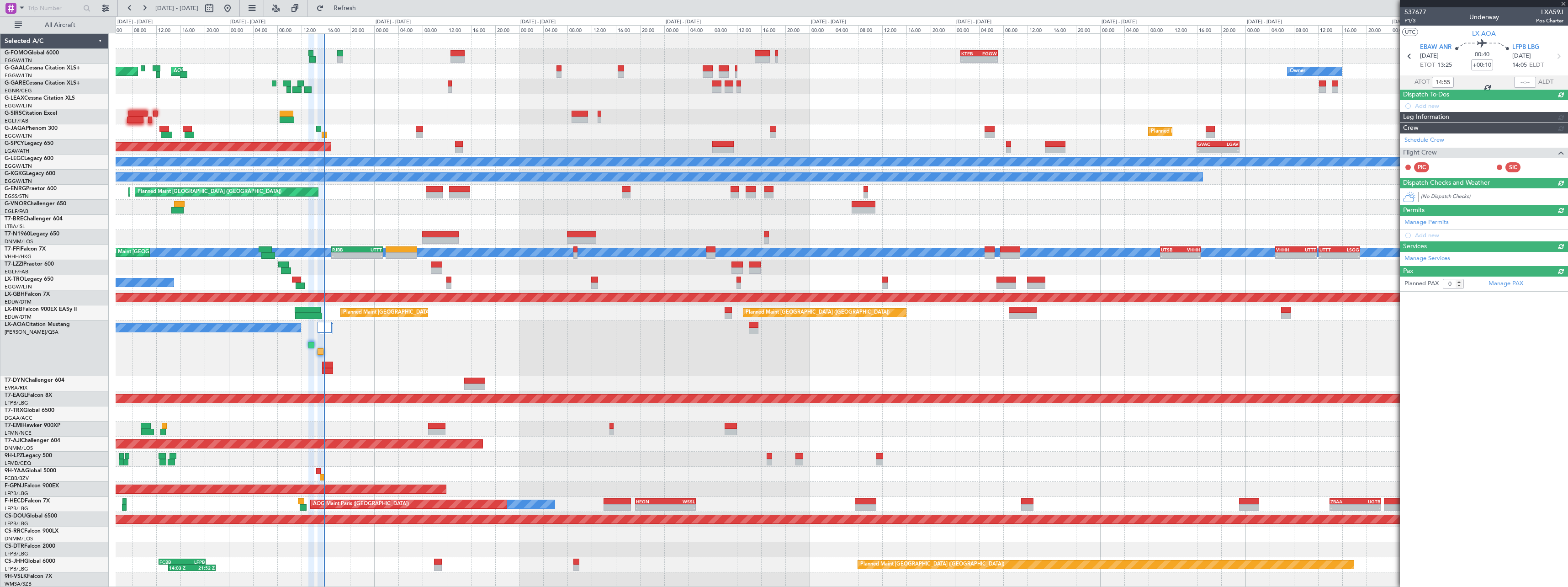
scroll to position [0, 0]
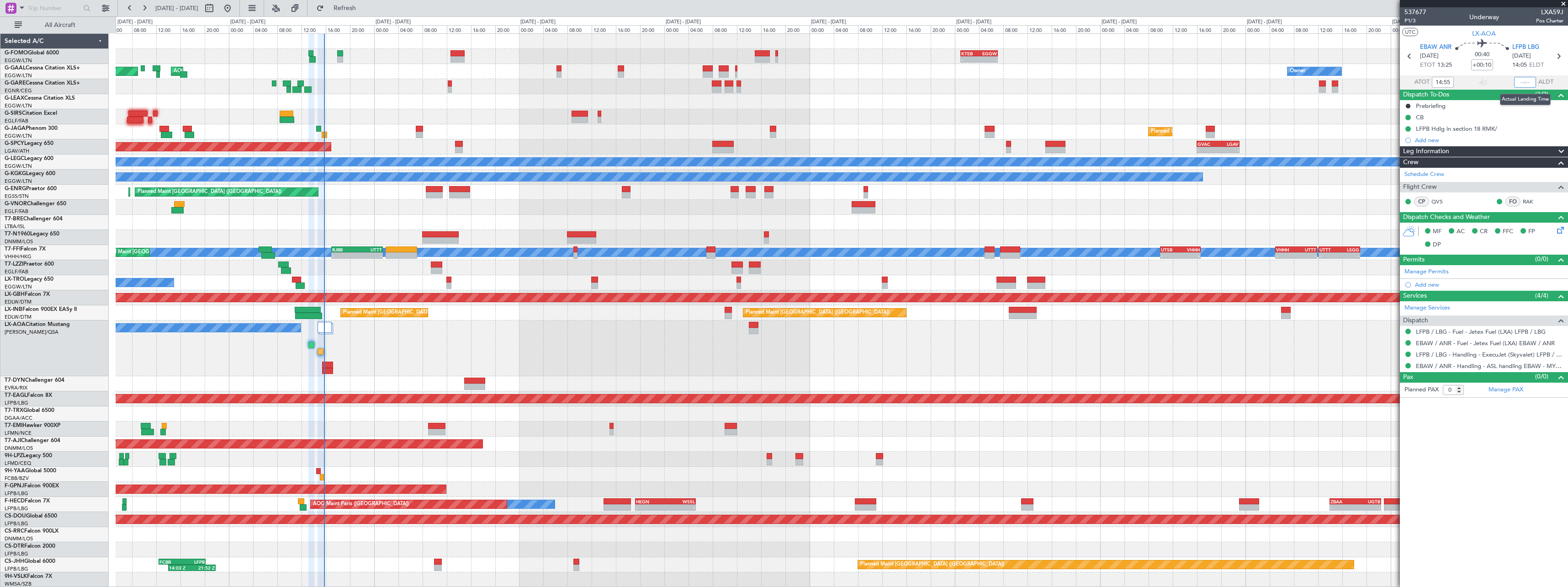
click at [1528, 83] on input "text" at bounding box center [1525, 82] width 22 height 11
type input "15:40"
click at [1489, 82] on section "ATOT 14:55 15:40 ALDT" at bounding box center [1484, 82] width 168 height 14
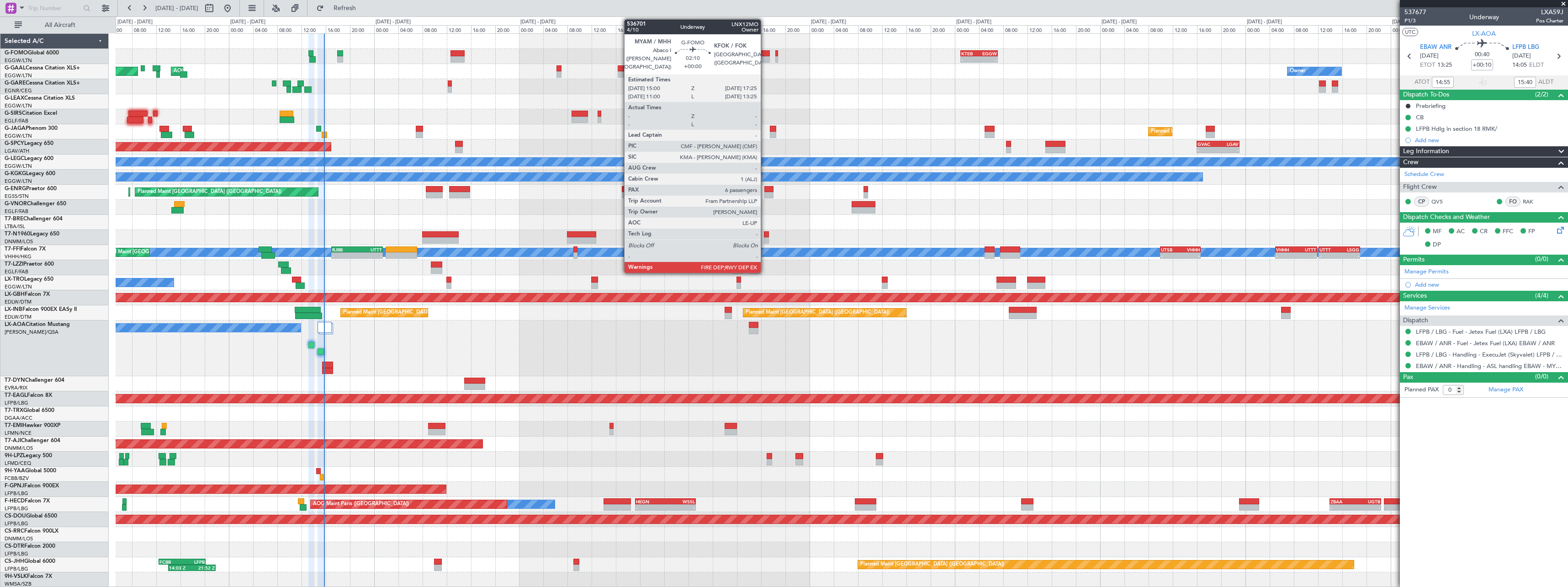
click at [765, 53] on div at bounding box center [762, 53] width 15 height 6
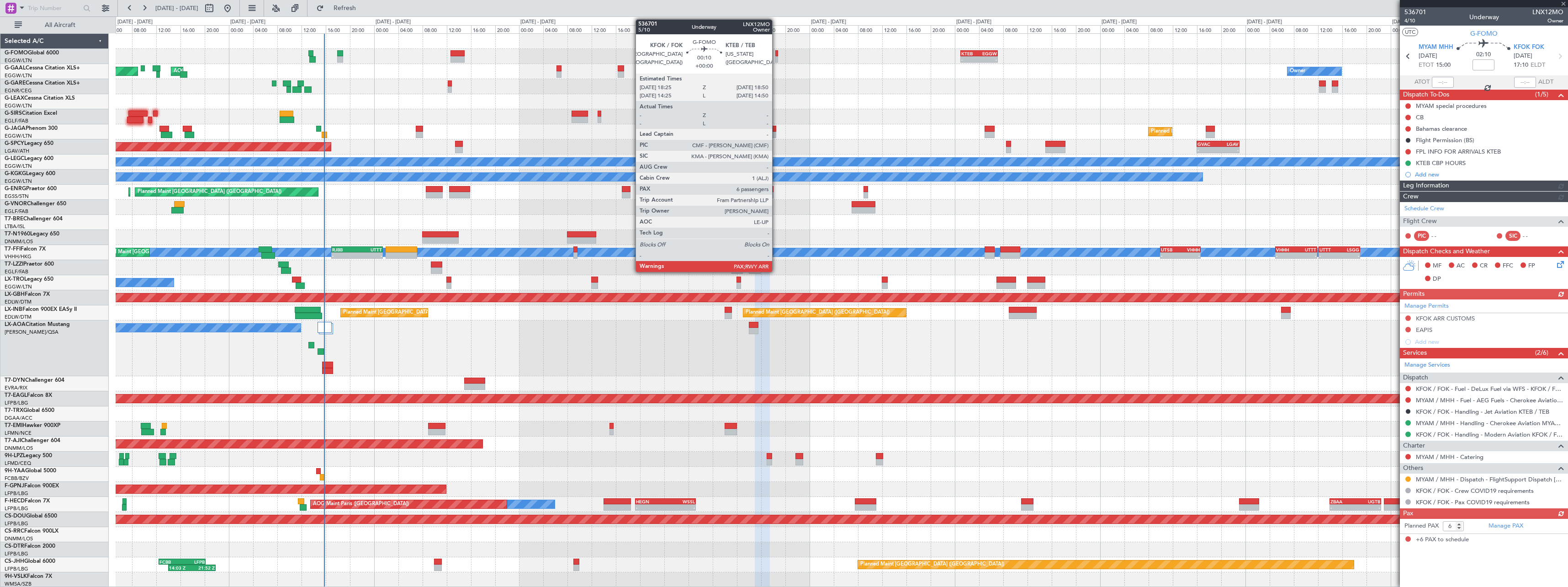
click at [776, 53] on div at bounding box center [777, 53] width 2 height 6
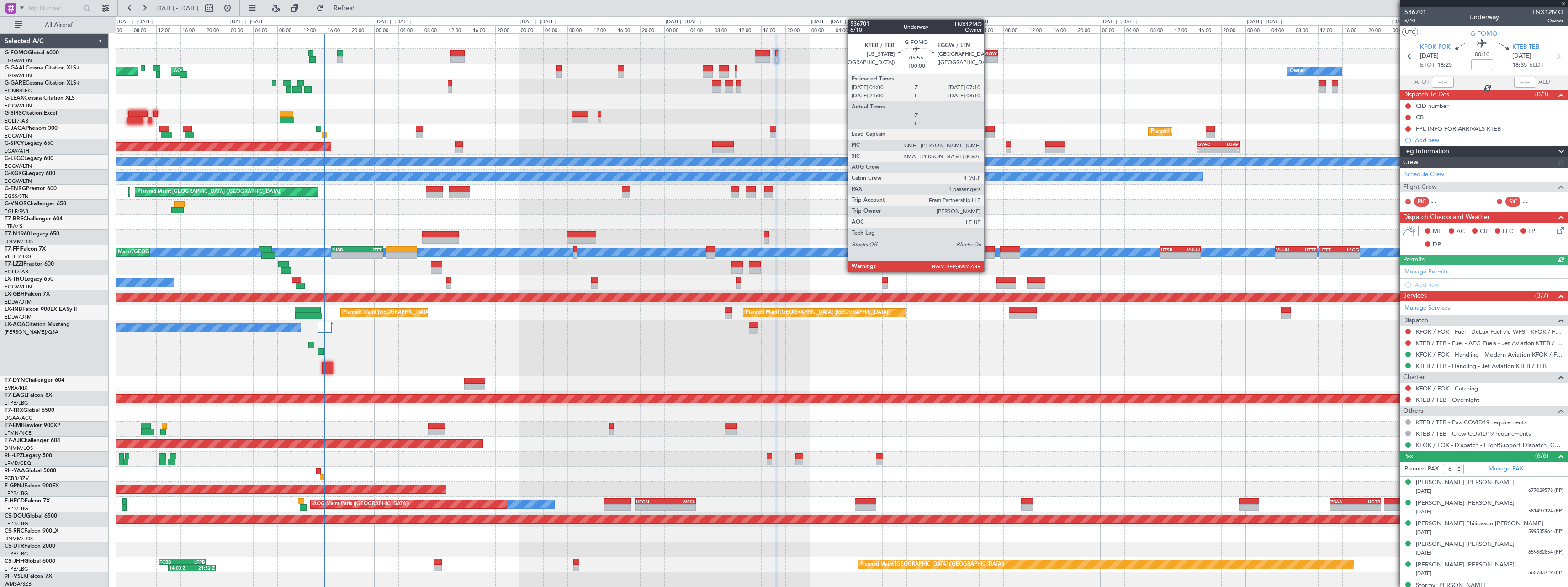
click at [988, 55] on div "EGGW" at bounding box center [988, 53] width 18 height 6
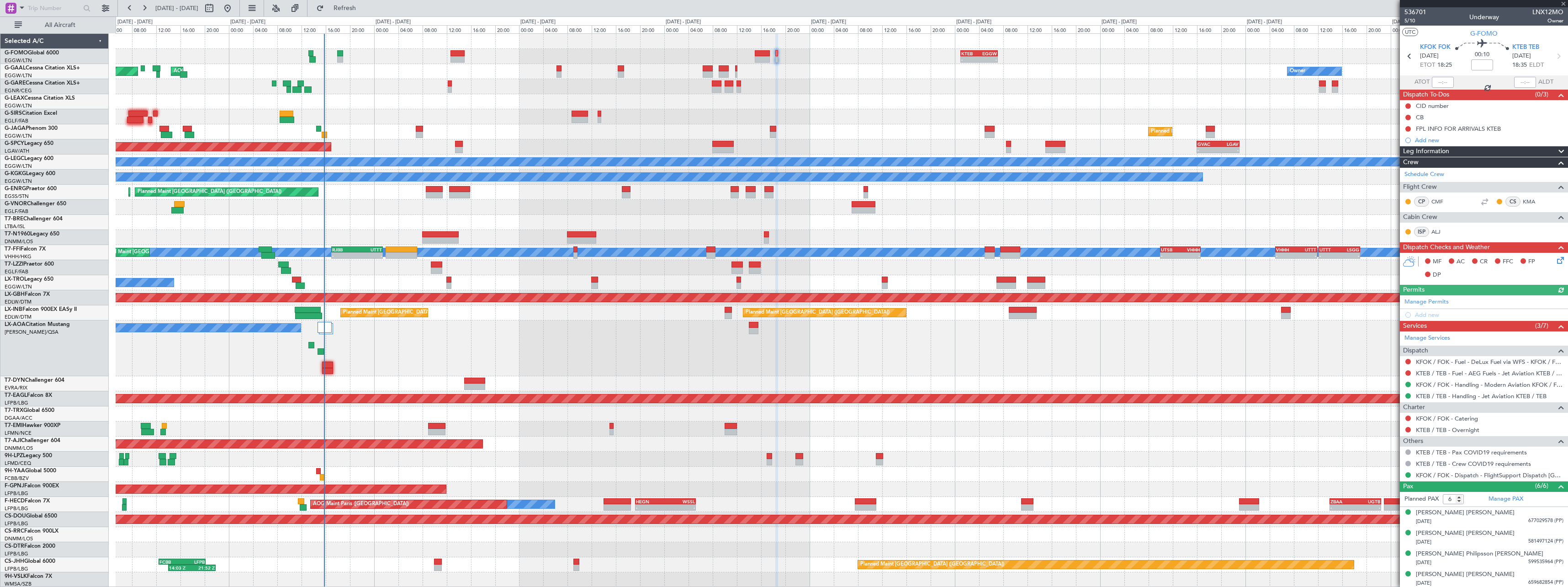
type input "1"
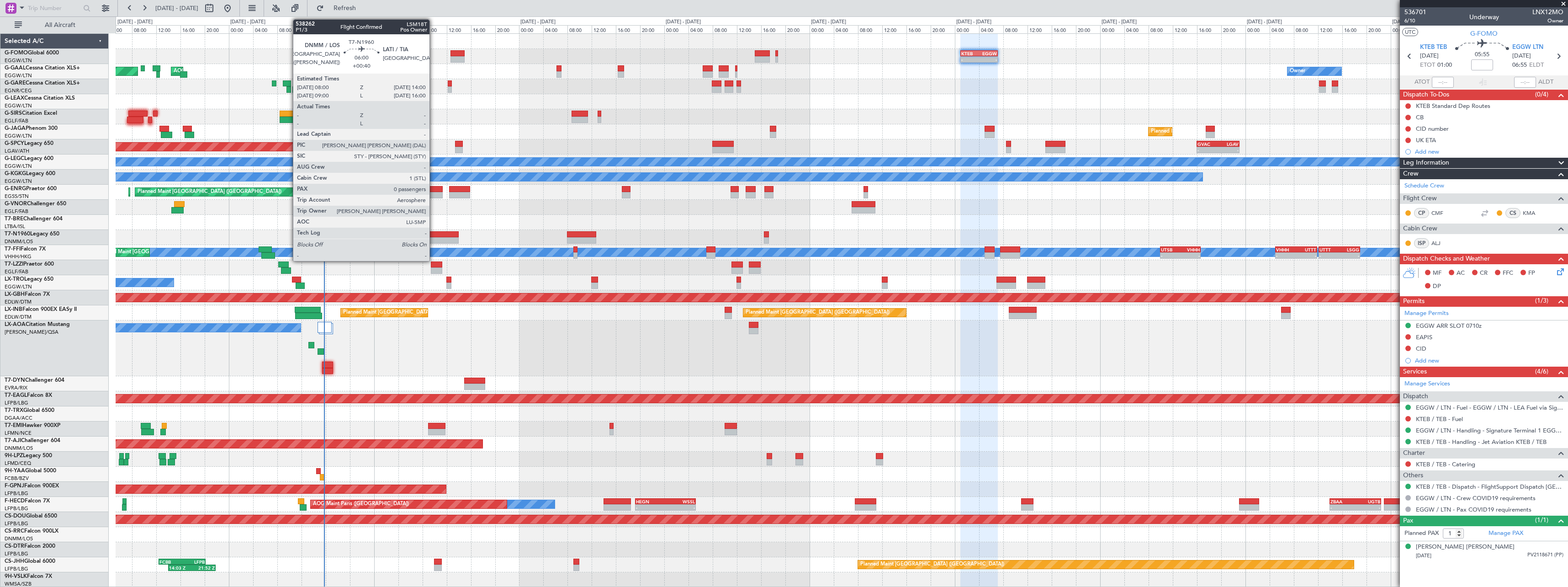
click at [434, 237] on div at bounding box center [440, 235] width 37 height 6
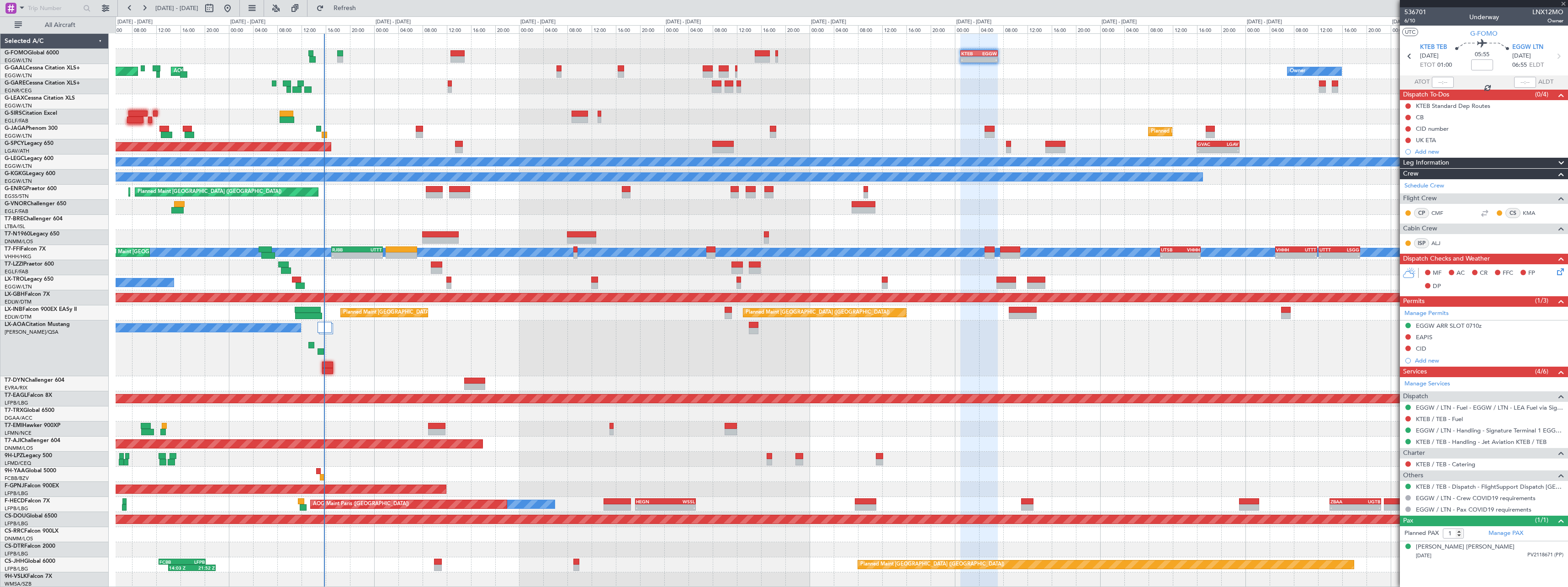
type input "+00:40"
type input "0"
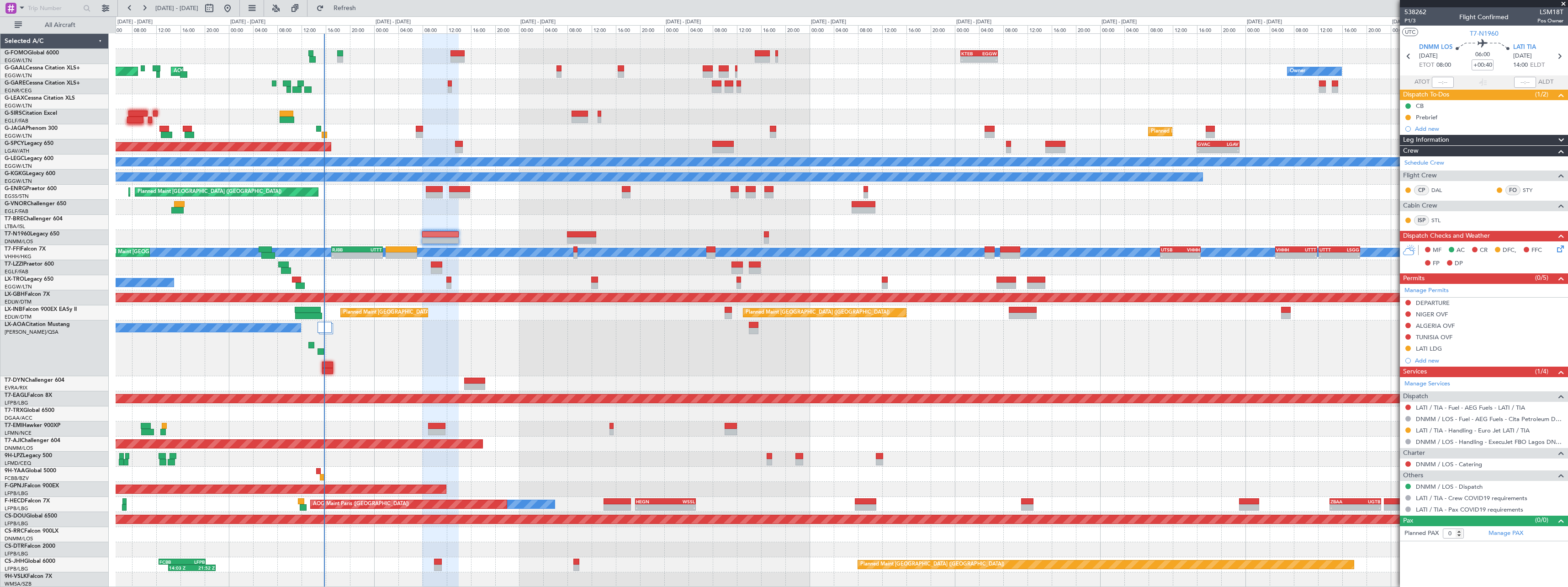
click at [1430, 114] on div "Prebrief" at bounding box center [1426, 117] width 22 height 8
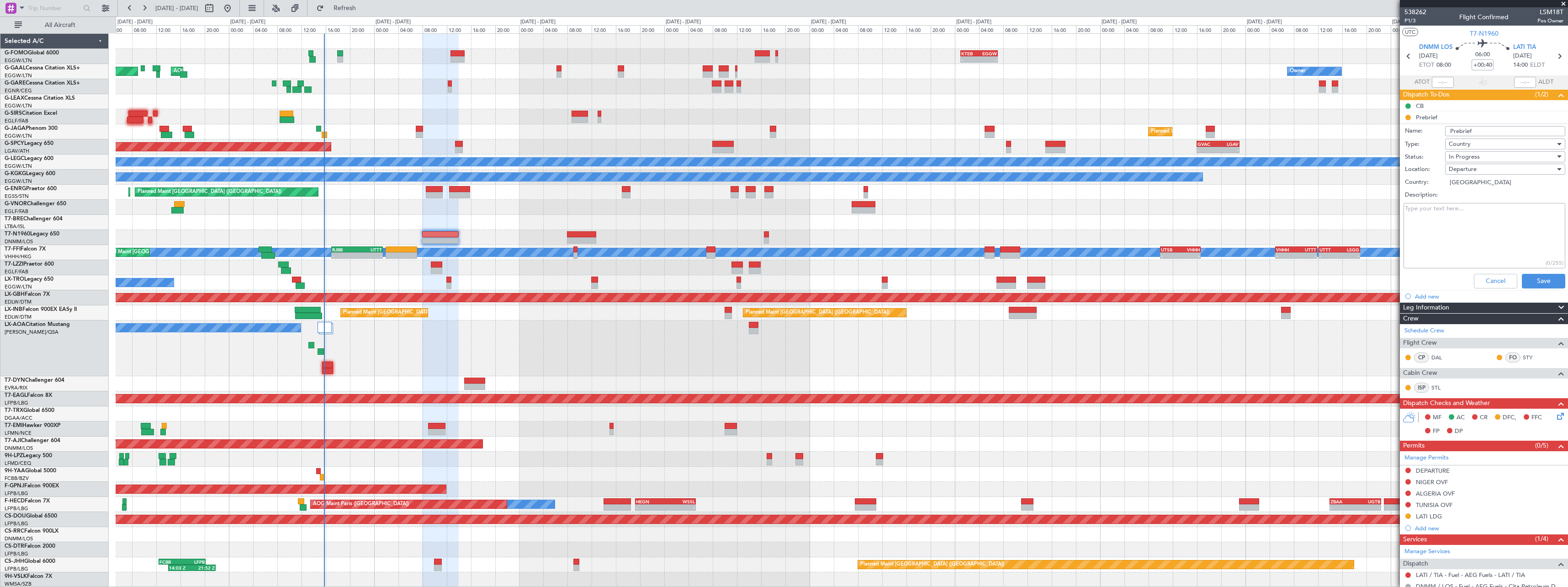
click at [1444, 224] on textarea "Description:" at bounding box center [1484, 236] width 162 height 66
paste textarea "9000kg"
type textarea "9000kg"
click at [1478, 157] on div "In Progress" at bounding box center [1502, 157] width 106 height 14
click at [1484, 206] on span "Completed" at bounding box center [1501, 202] width 107 height 14
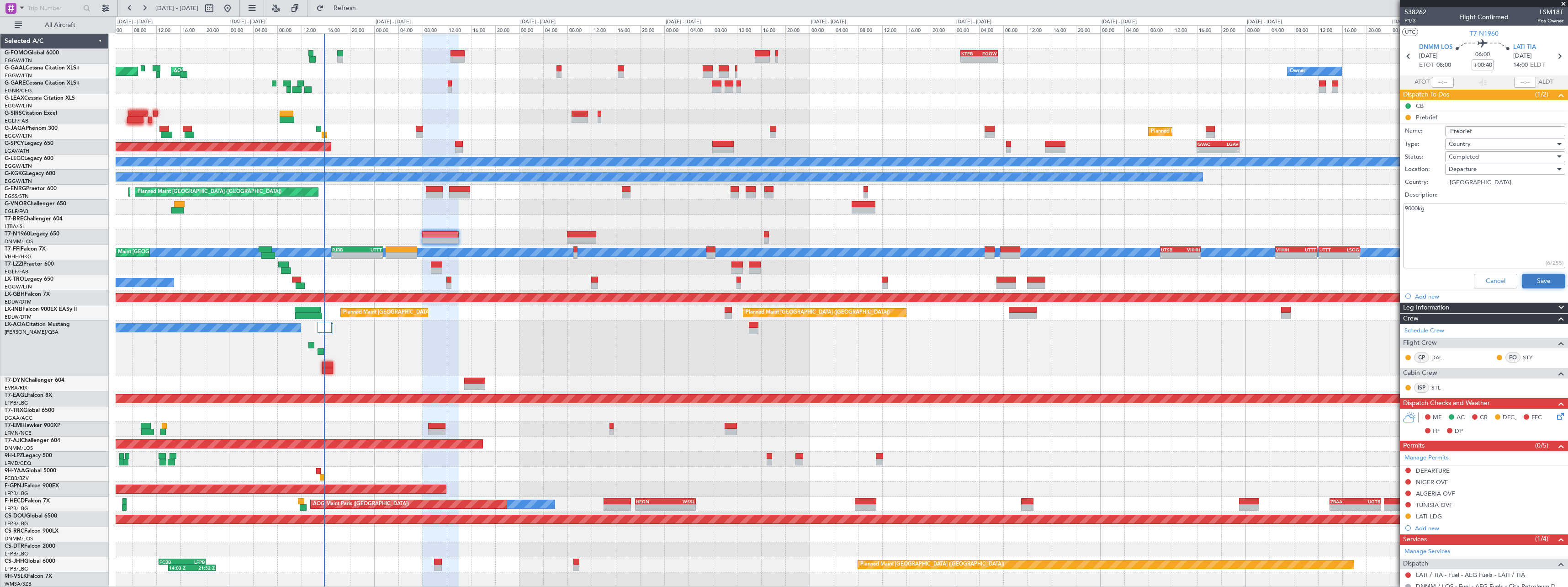
click at [1540, 280] on button "Save" at bounding box center [1543, 281] width 43 height 15
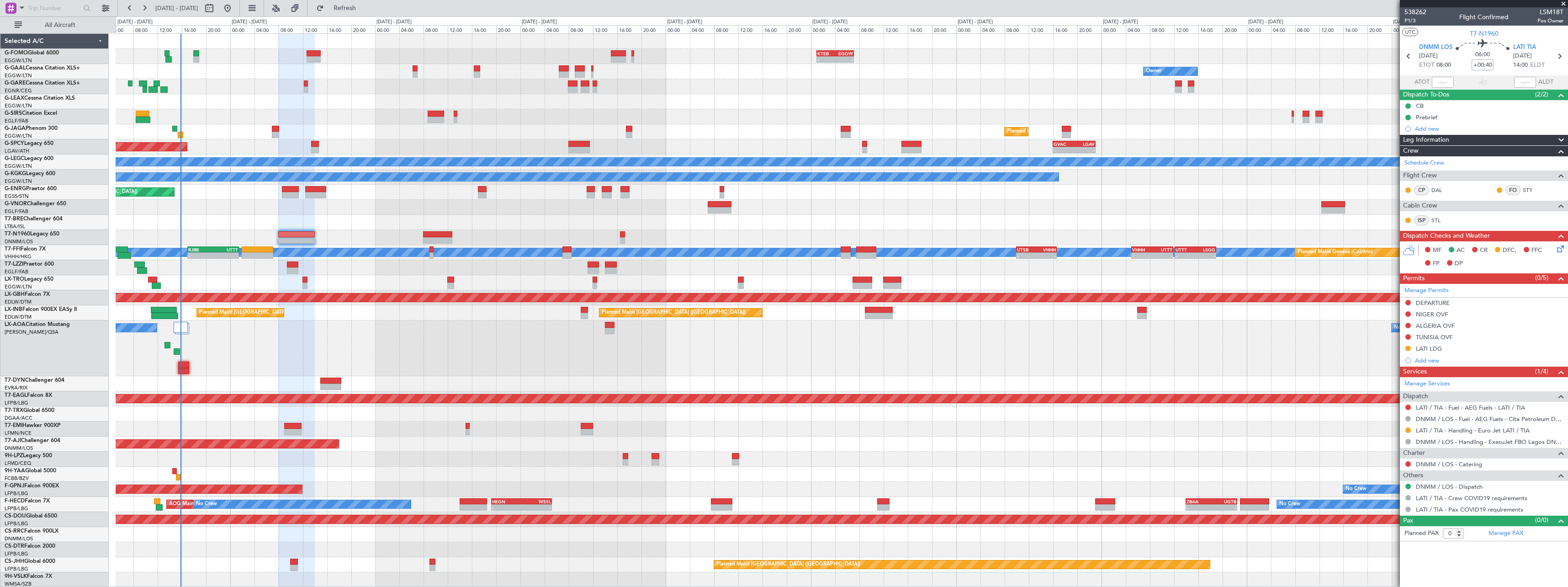
click at [257, 354] on div "No Crew Antwerp (Deurne) No Crew Paris (Le Bourget)" at bounding box center [842, 349] width 1452 height 56
click at [1430, 115] on div "Prebrief" at bounding box center [1426, 117] width 22 height 8
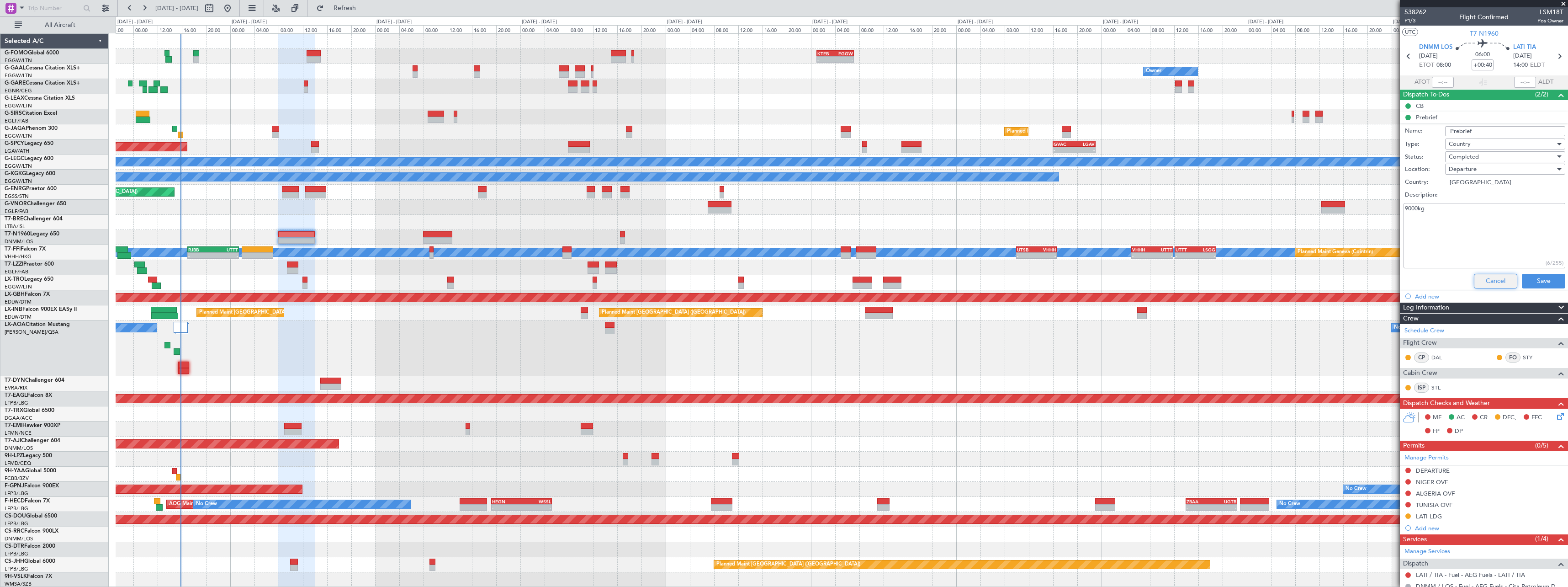
click at [1493, 282] on button "Cancel" at bounding box center [1496, 281] width 43 height 15
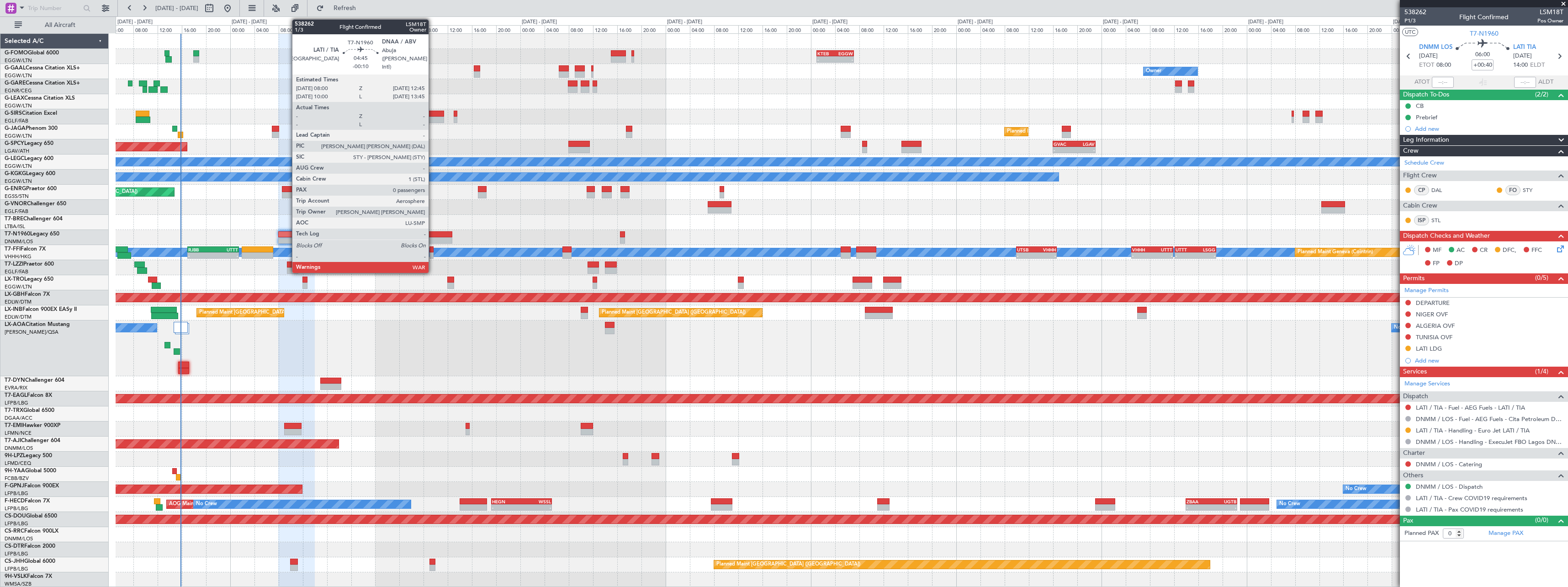
click at [433, 233] on div at bounding box center [437, 235] width 29 height 6
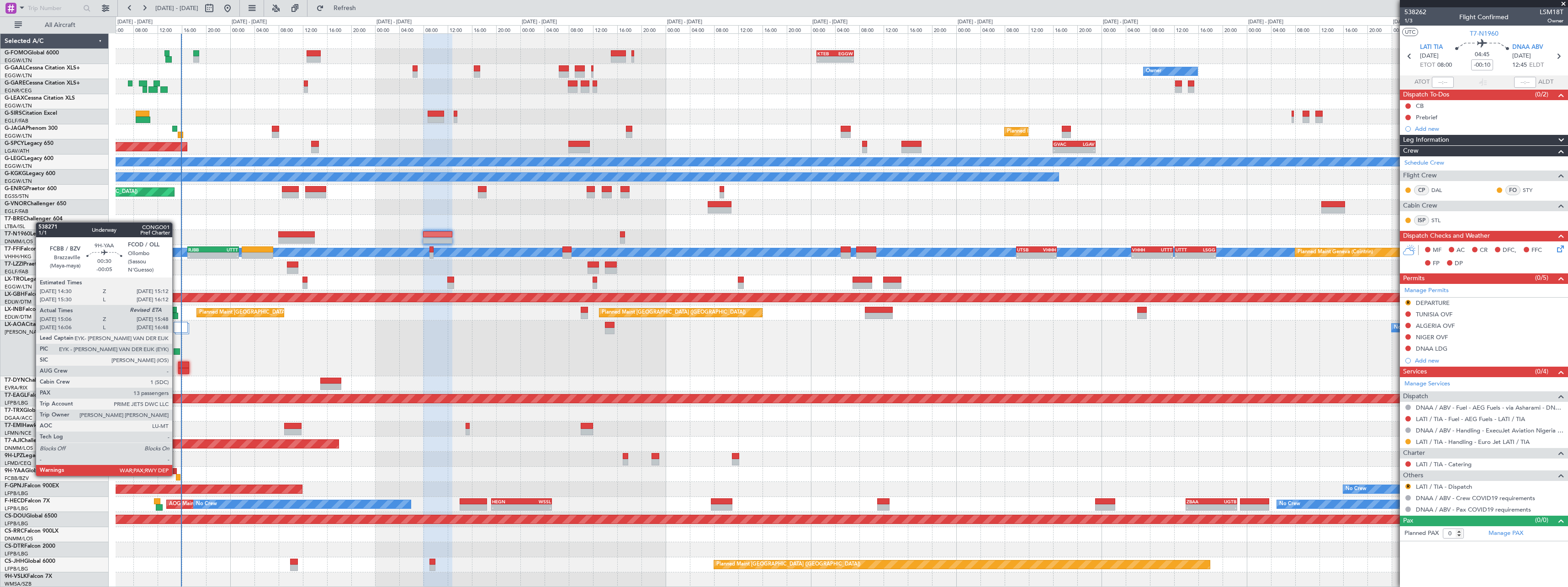
click at [177, 475] on div at bounding box center [178, 477] width 4 height 6
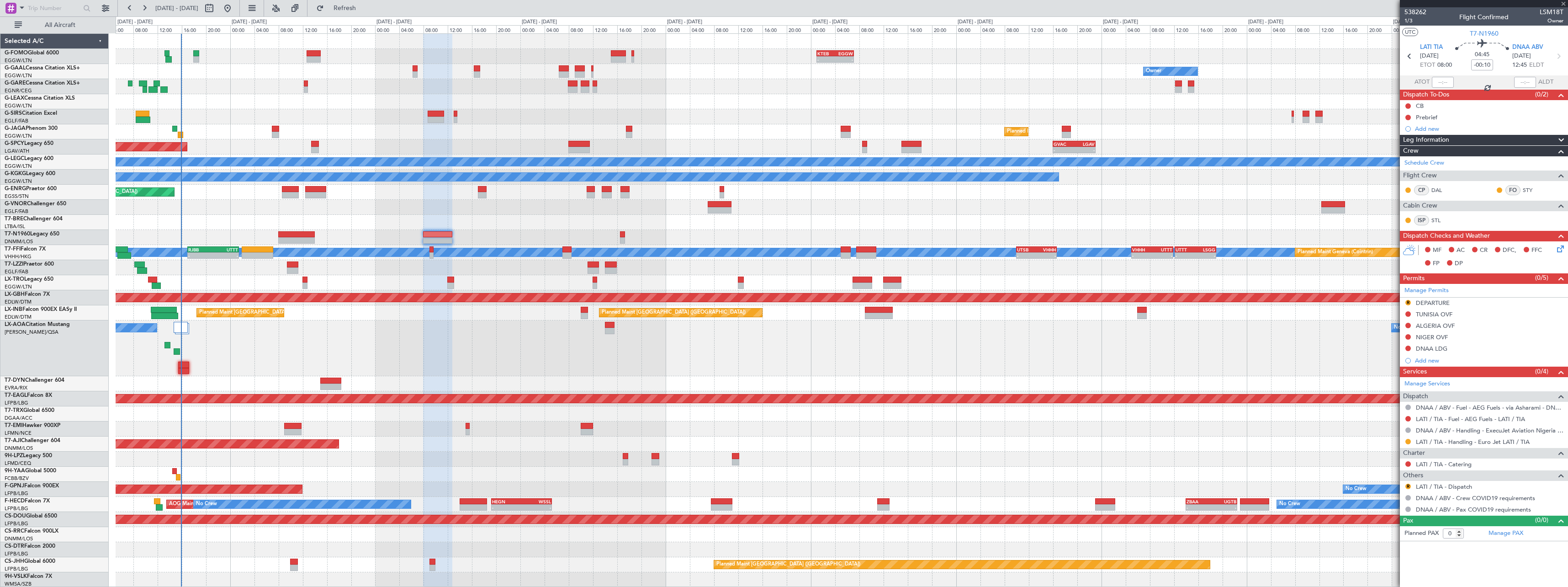
type input "-00:05"
type input "15:16"
type input "13"
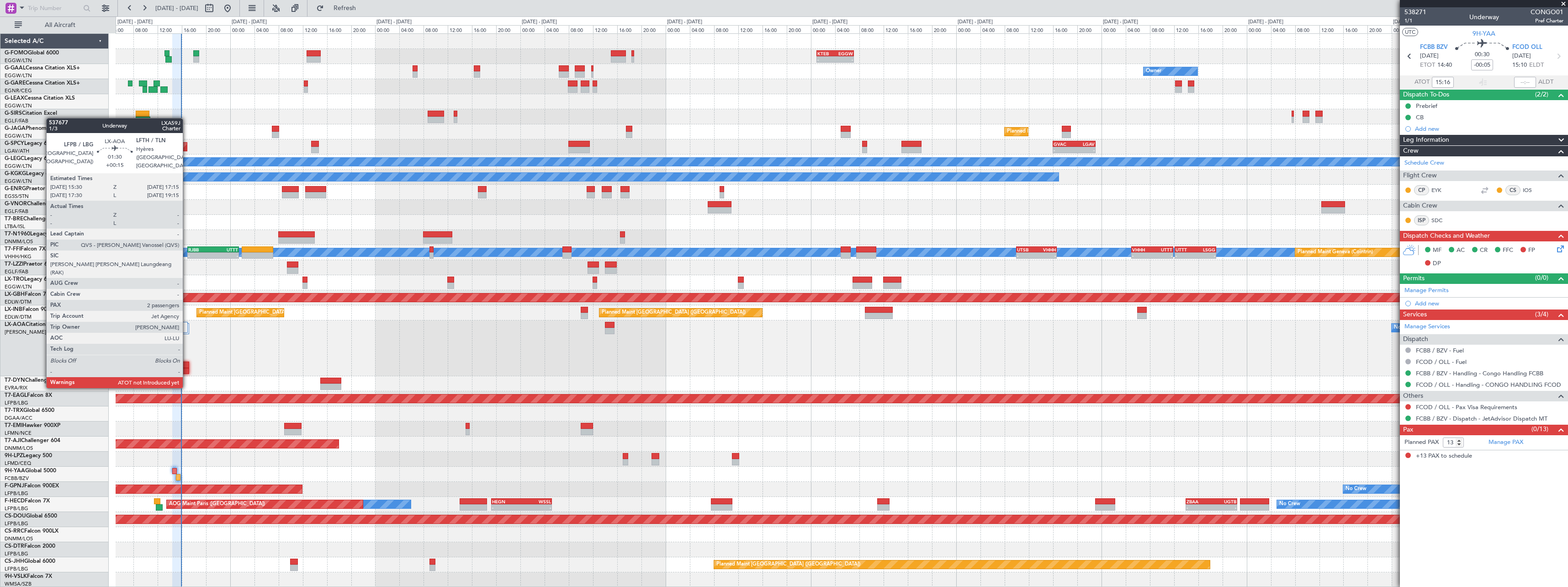
click at [187, 370] on div at bounding box center [184, 371] width 11 height 6
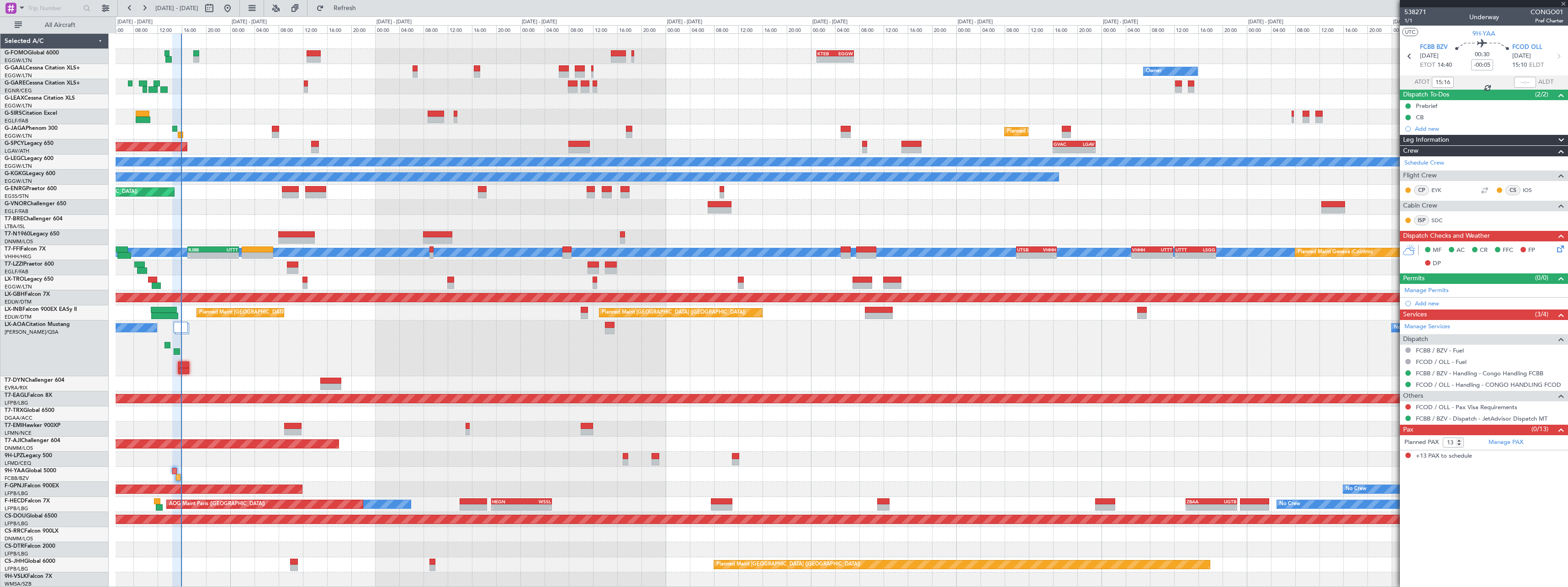
type input "+00:15"
type input "2"
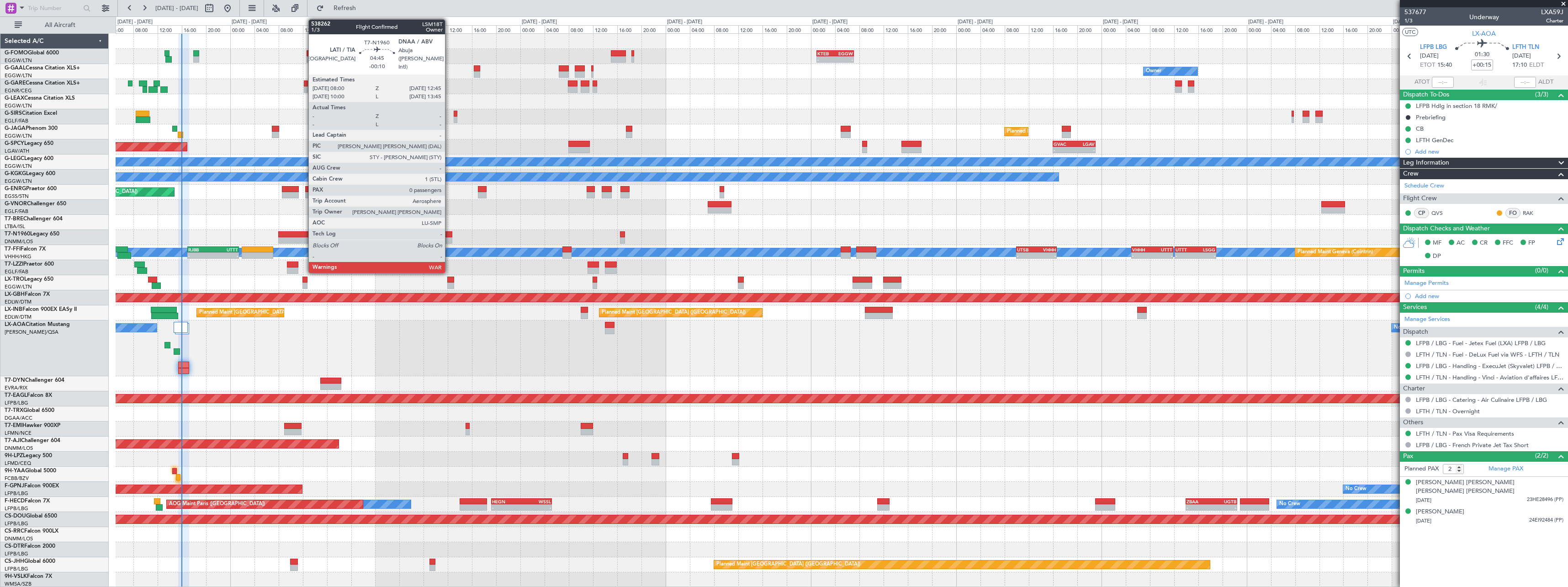
click at [449, 236] on div at bounding box center [437, 235] width 29 height 6
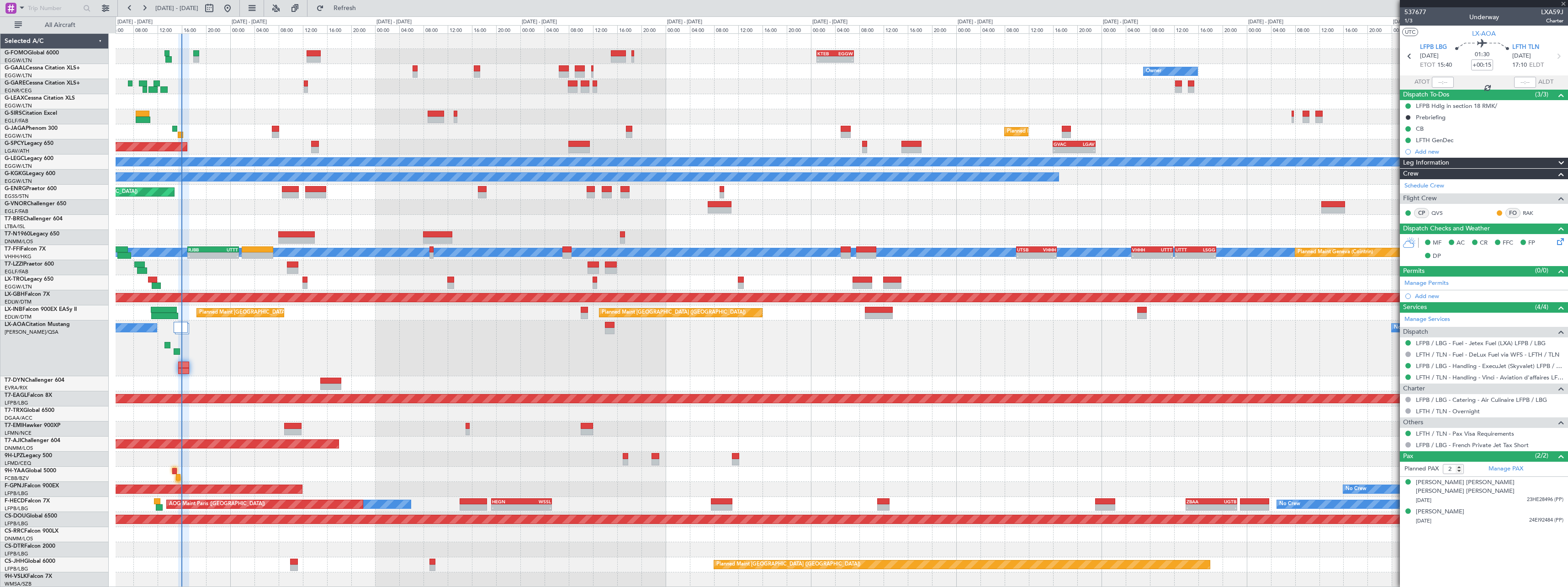
type input "-00:10"
type input "0"
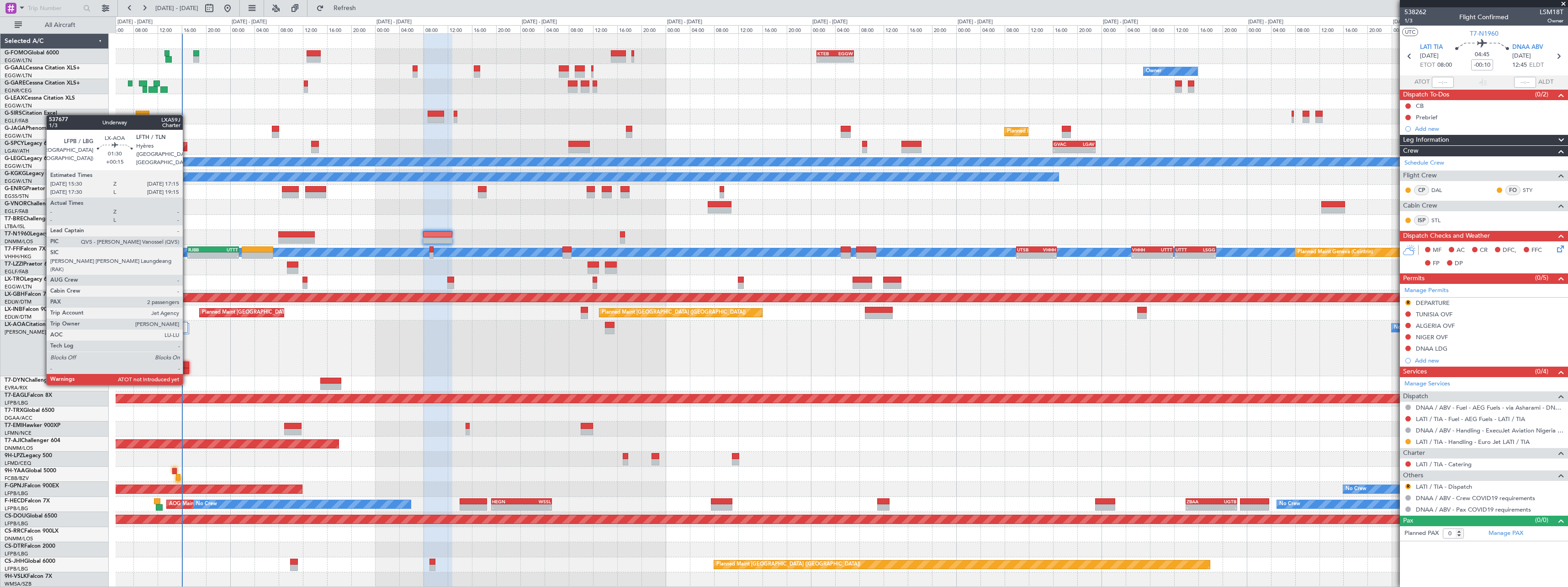
click at [187, 367] on div at bounding box center [184, 365] width 11 height 6
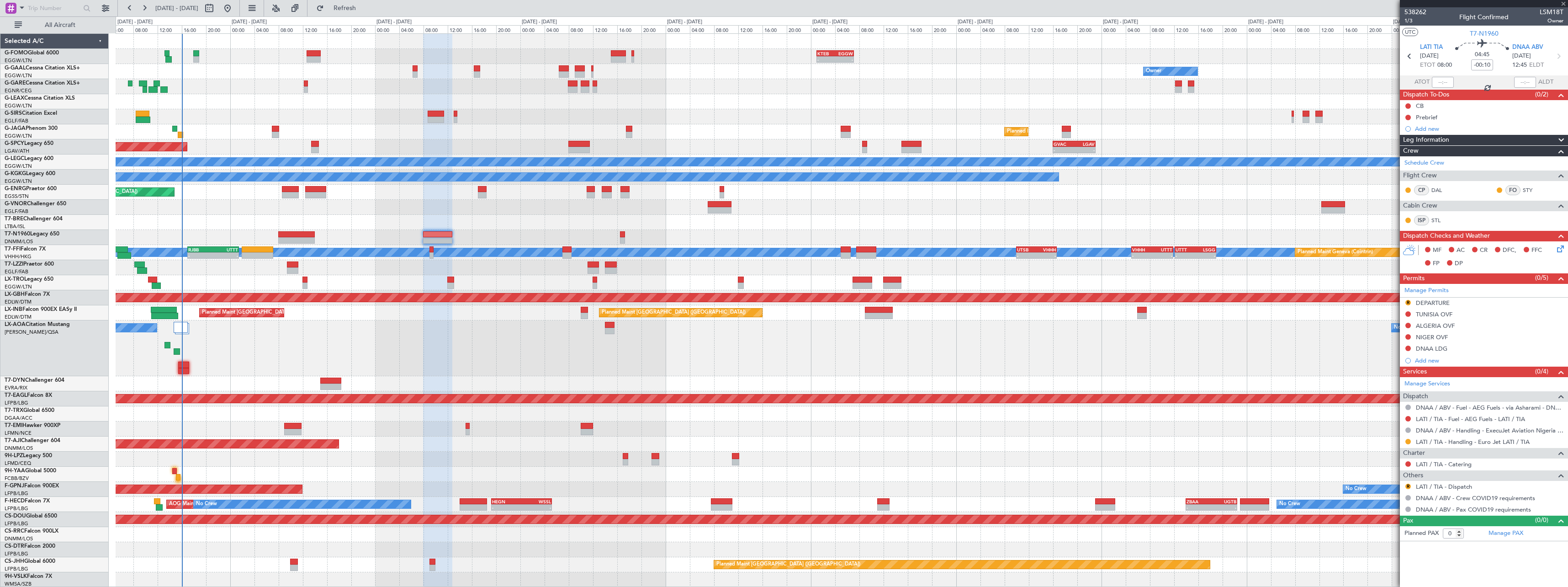
type input "+00:15"
type input "2"
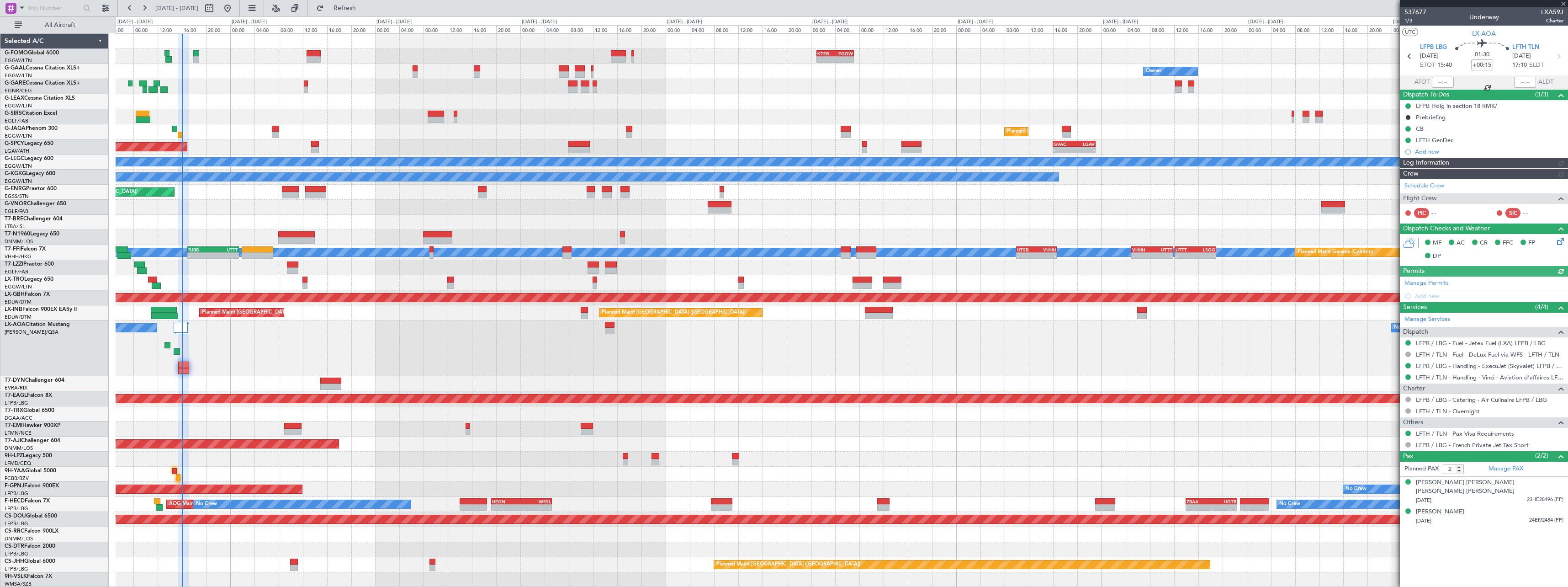
click at [1556, 10] on span "LXA59J" at bounding box center [1552, 12] width 22 height 10
copy span "LXA59J"
click at [1088, 363] on div "No Crew Antwerp (Deurne) No Crew Paris (Le Bourget)" at bounding box center [842, 349] width 1452 height 56
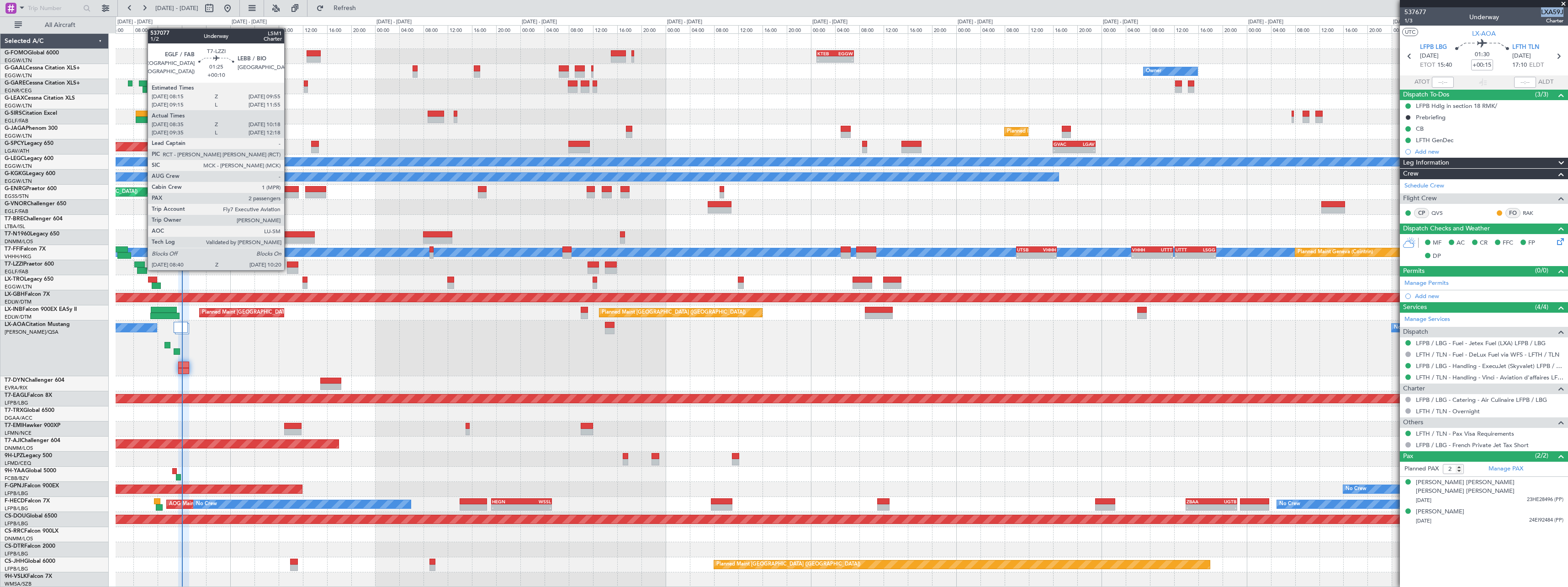
click at [143, 269] on div at bounding box center [142, 271] width 11 height 6
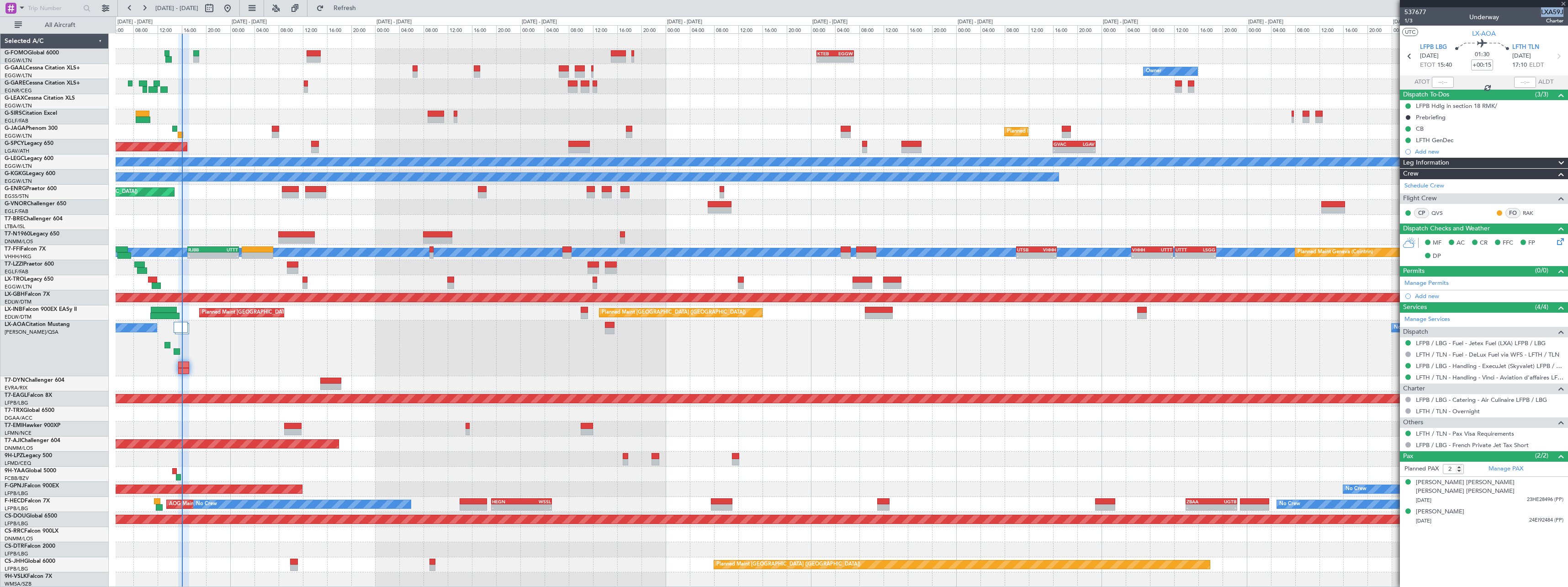
type input "+00:10"
type input "08:45"
type input "10:13"
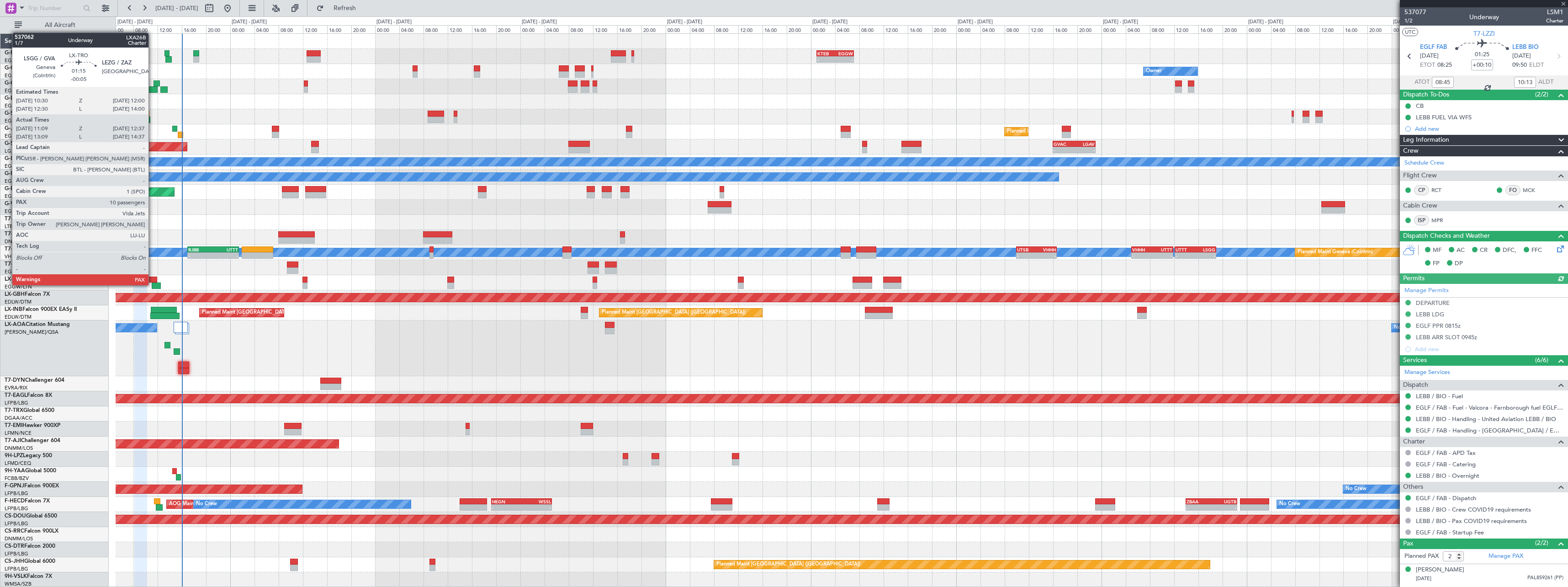
click at [153, 284] on div at bounding box center [156, 285] width 9 height 6
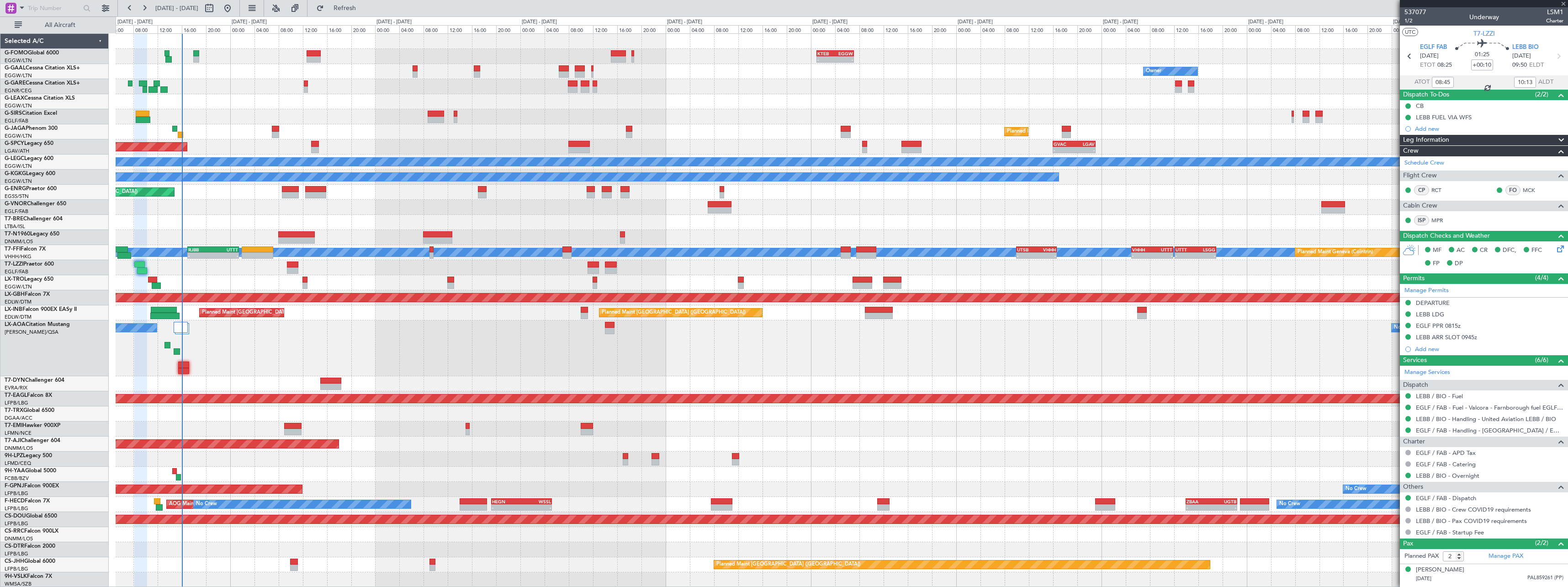
type input "-00:05"
type input "11:09"
type input "12:22"
type input "11"
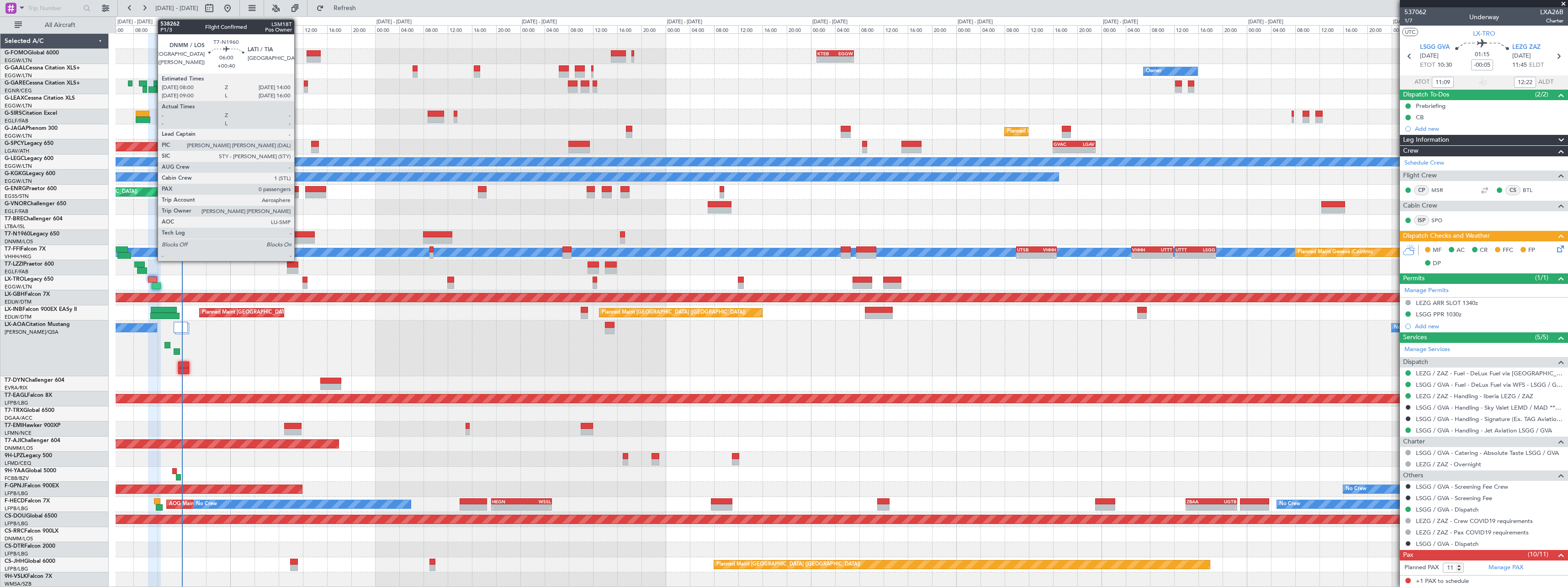
click at [299, 237] on div at bounding box center [296, 235] width 37 height 6
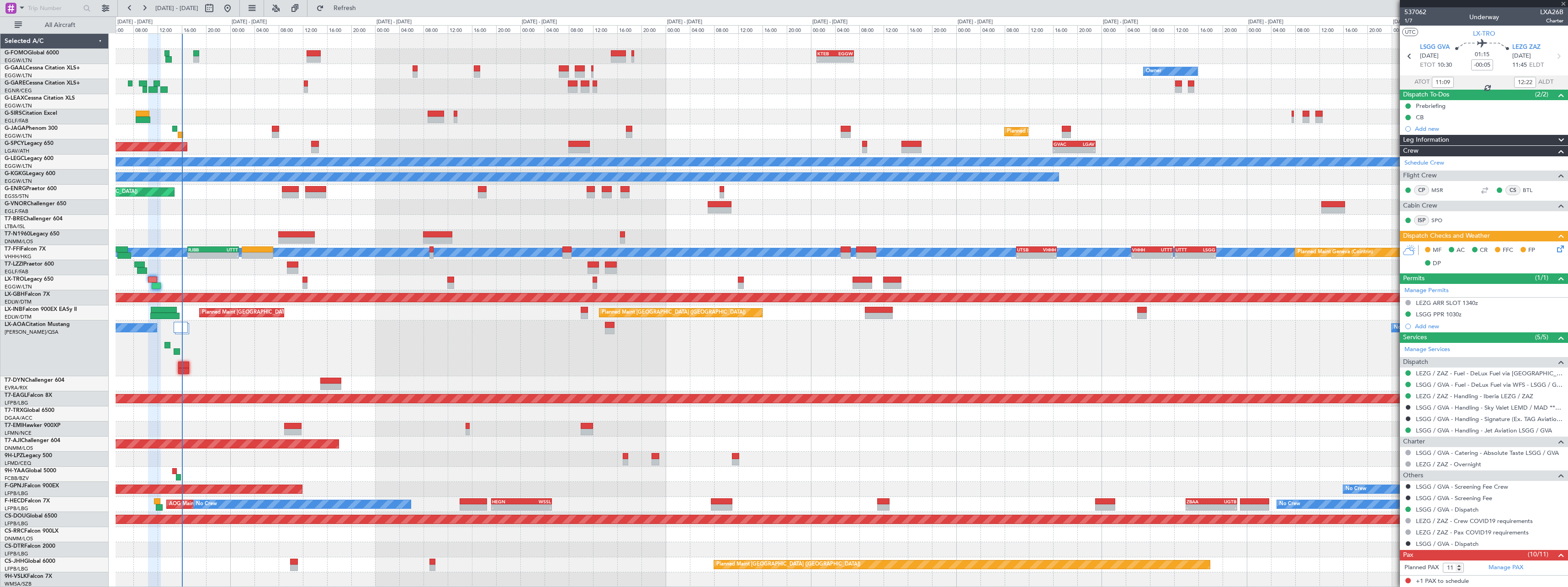
type input "+00:40"
type input "0"
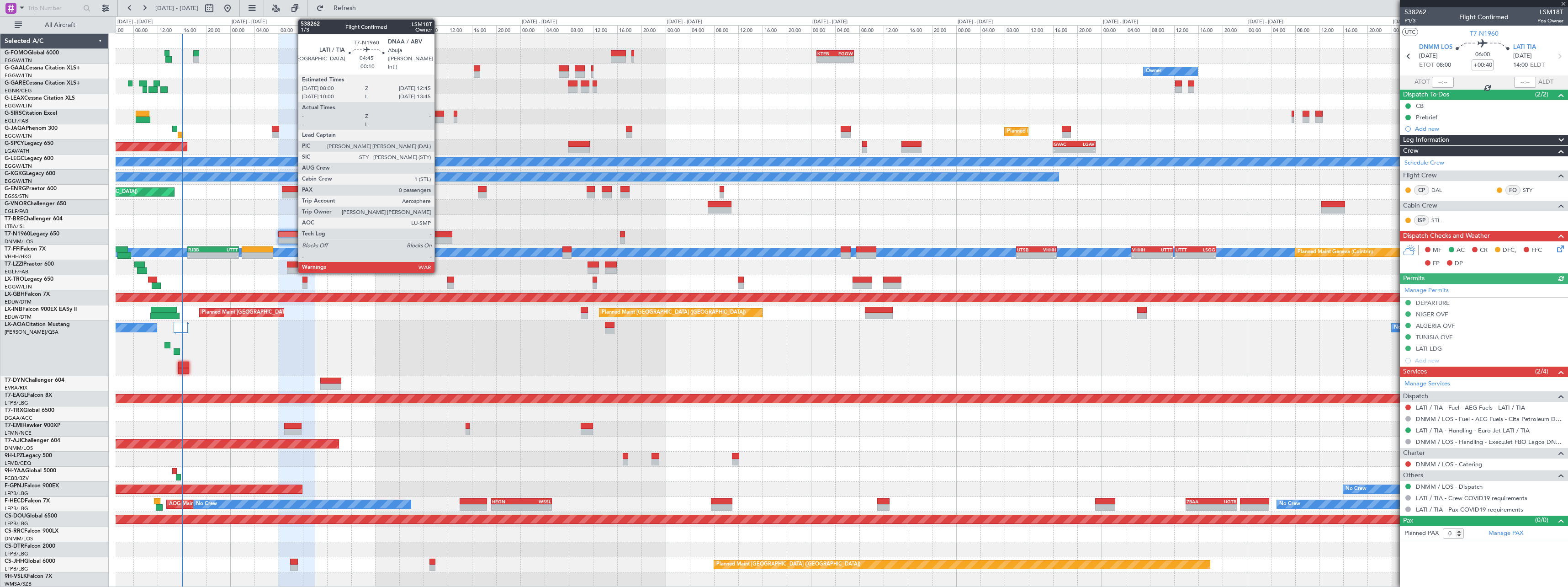
click at [439, 235] on div at bounding box center [437, 235] width 29 height 6
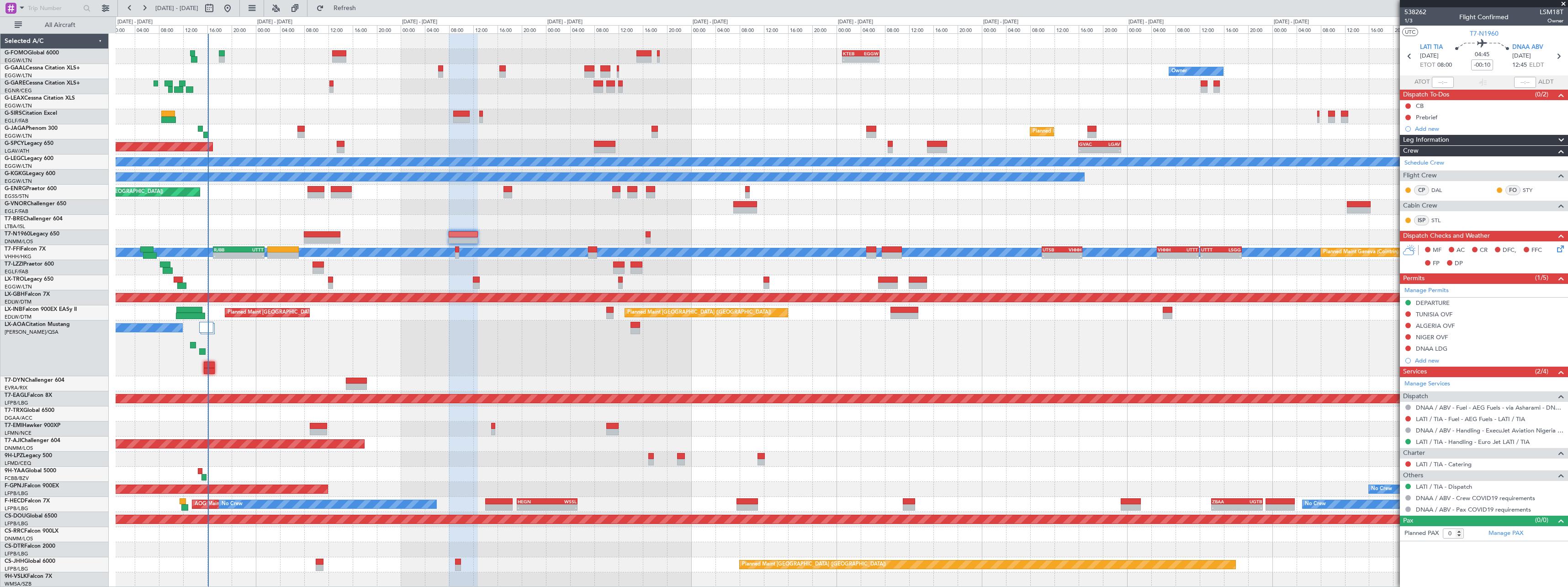
click at [348, 368] on div "No Crew Antwerp ([GEOGRAPHIC_DATA]) No Crew [GEOGRAPHIC_DATA] ([GEOGRAPHIC_DATA…" at bounding box center [842, 349] width 1452 height 56
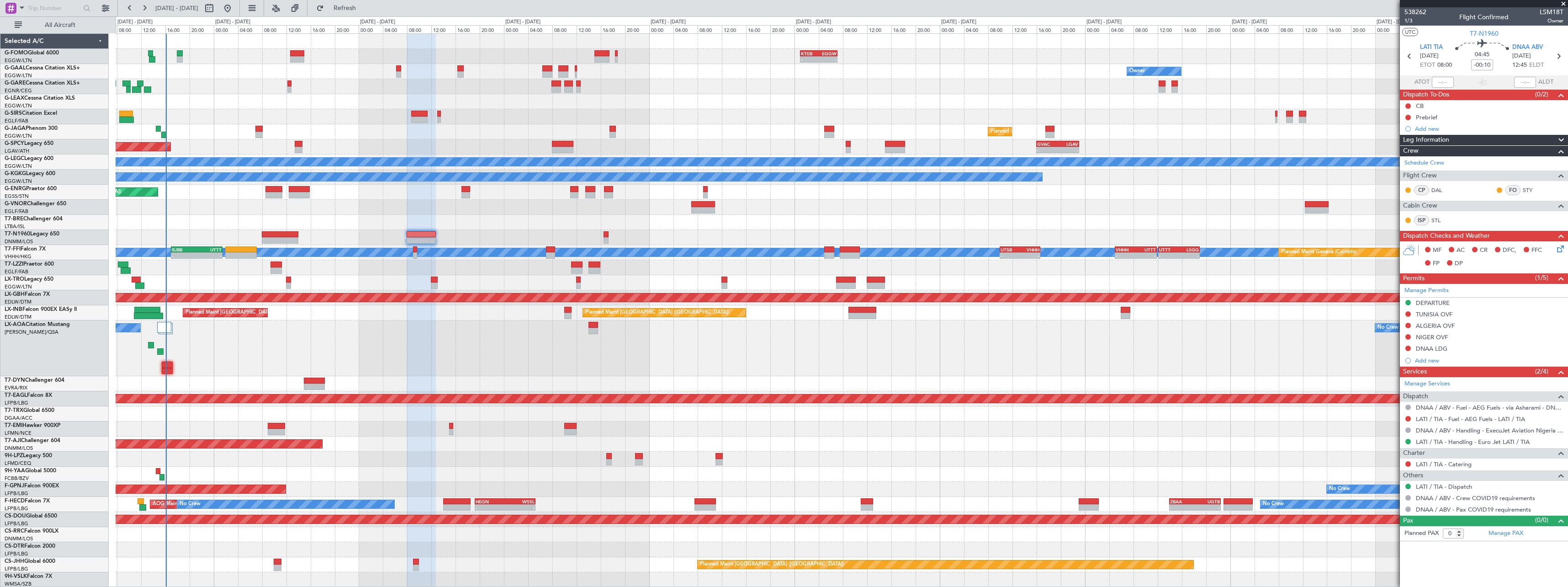
click at [304, 547] on div at bounding box center [842, 550] width 1452 height 15
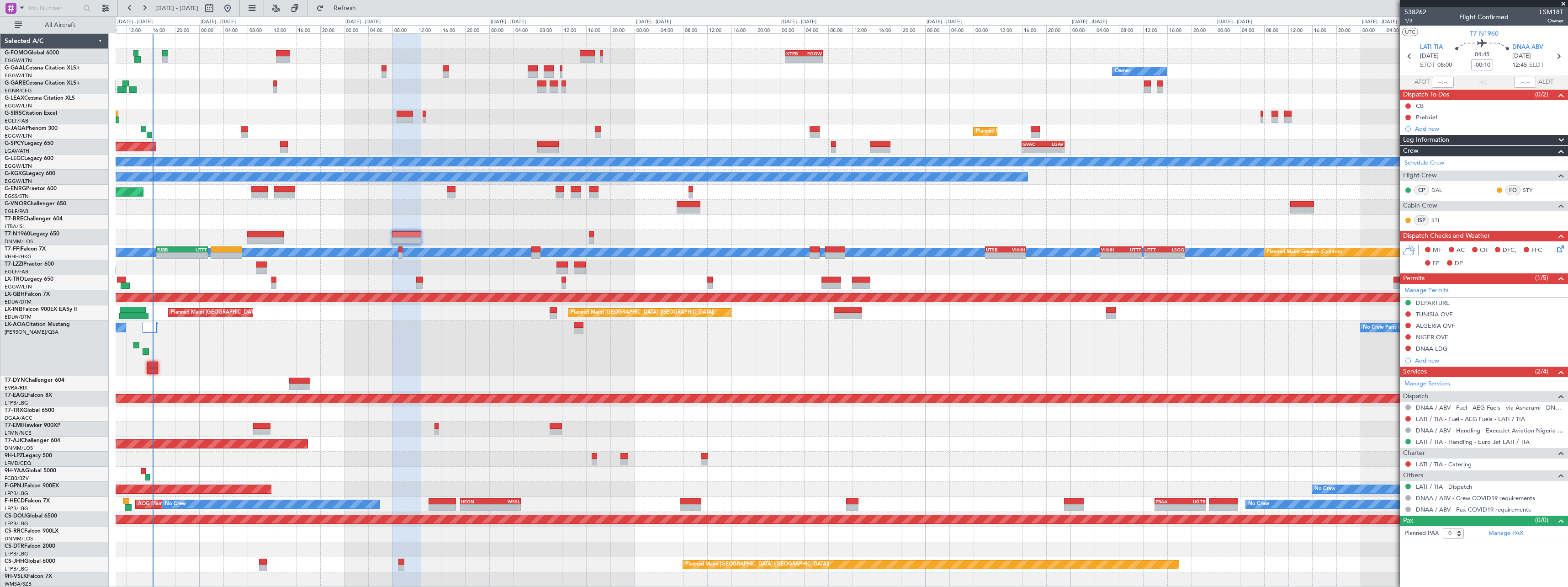
click at [408, 447] on div "Planned Maint Abuja ([PERSON_NAME] Intl)" at bounding box center [842, 444] width 1452 height 15
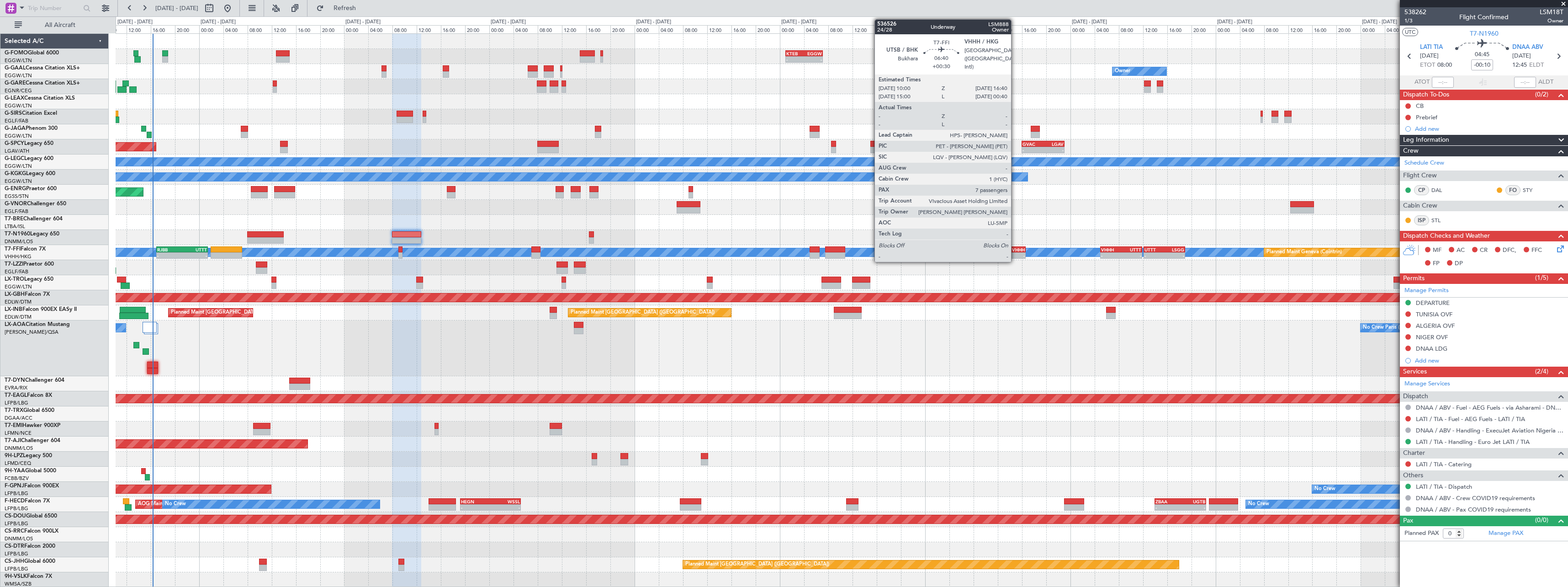
click at [1015, 256] on div "-" at bounding box center [1015, 255] width 19 height 6
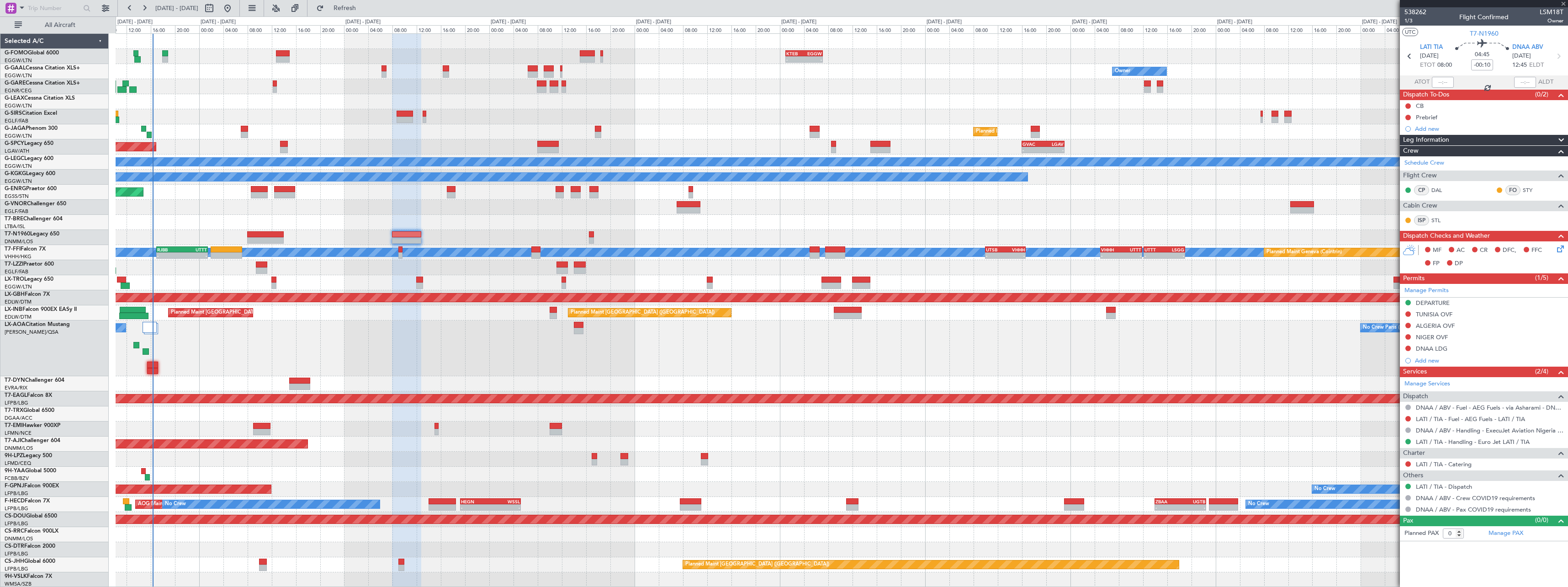
type input "+00:30"
type input "7"
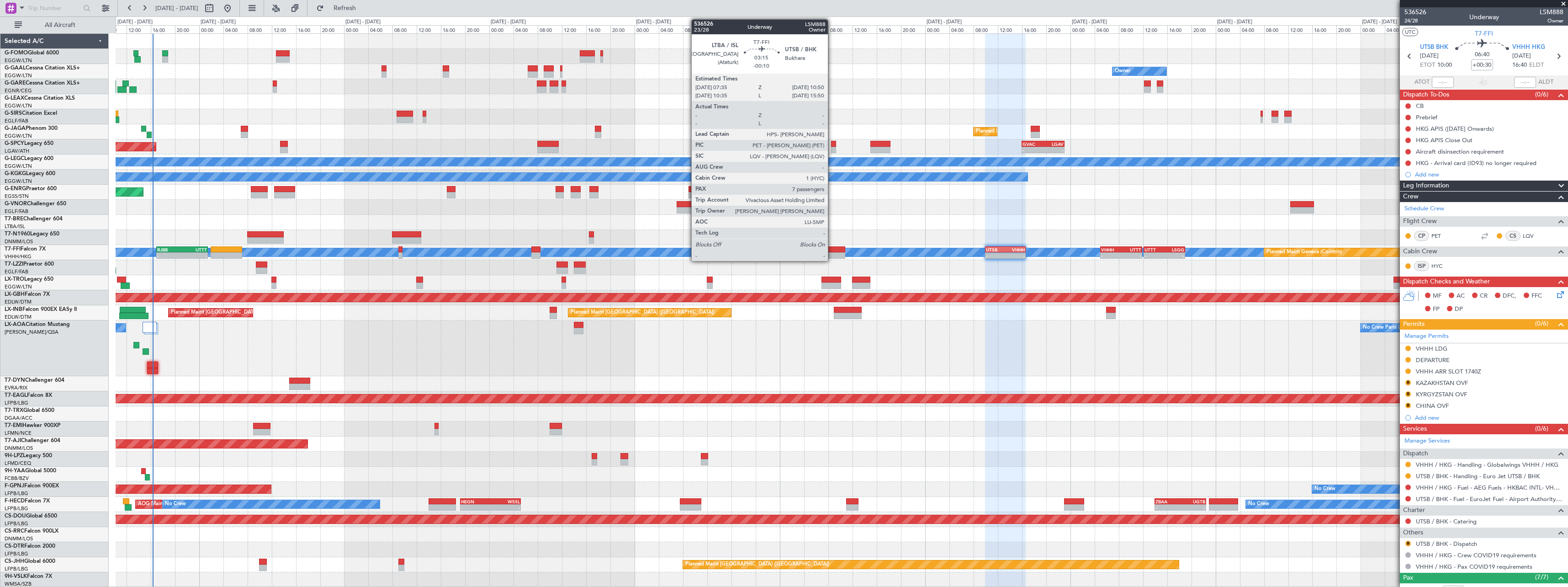
click at [832, 253] on div at bounding box center [835, 256] width 20 height 6
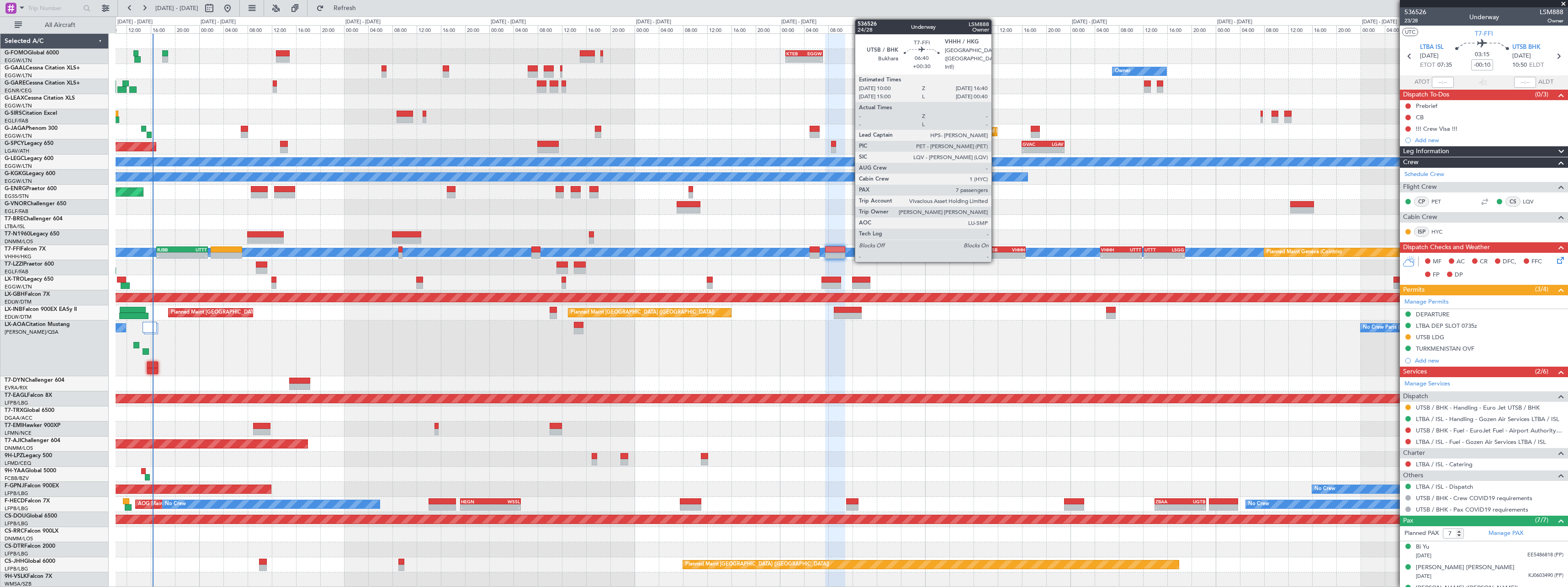
click at [996, 254] on div "-" at bounding box center [995, 255] width 19 height 6
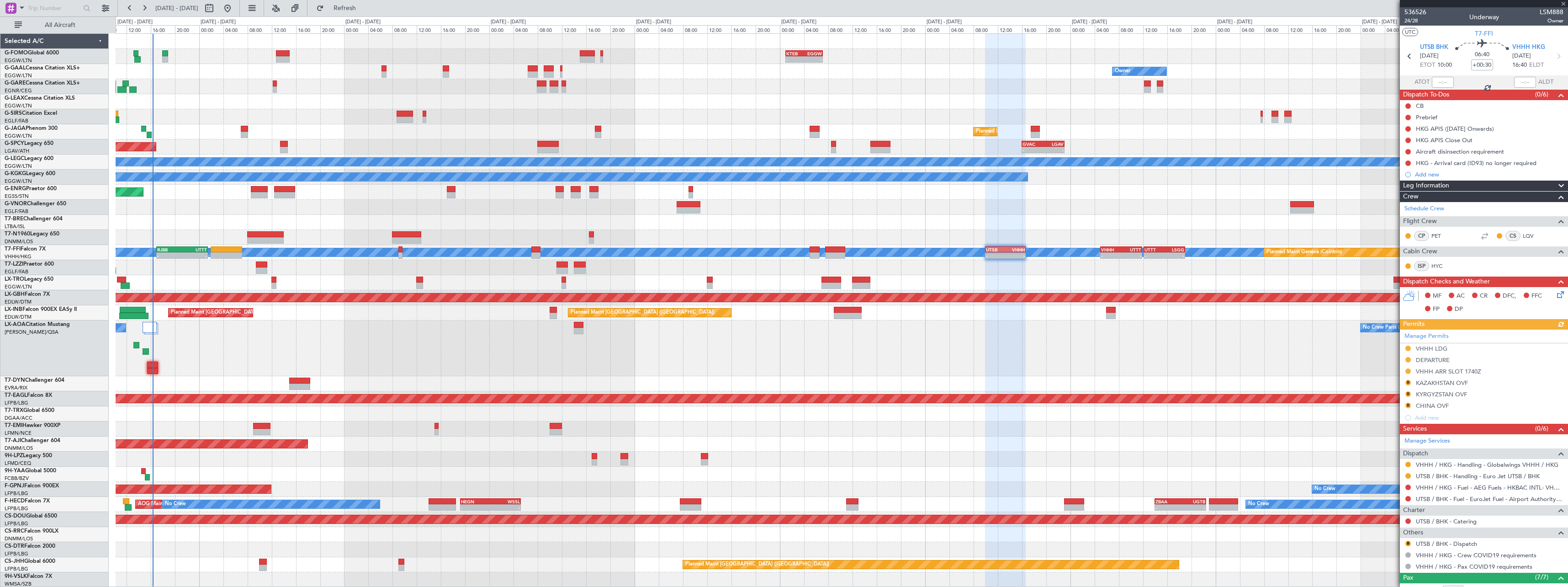
click at [1410, 381] on div "Manage Permits VHHH LDG DEPARTURE VHHH ARR SLOT 1740Z R KAZAKHSTAN OVF R KYRGYZ…" at bounding box center [1484, 376] width 168 height 94
drag, startPoint x: 1408, startPoint y: 381, endPoint x: 1405, endPoint y: 389, distance: 8.5
click at [1408, 381] on button "R" at bounding box center [1408, 383] width 6 height 6
click at [1378, 425] on span "Requested" at bounding box center [1382, 423] width 29 height 9
click at [1408, 395] on button "R" at bounding box center [1408, 394] width 6 height 6
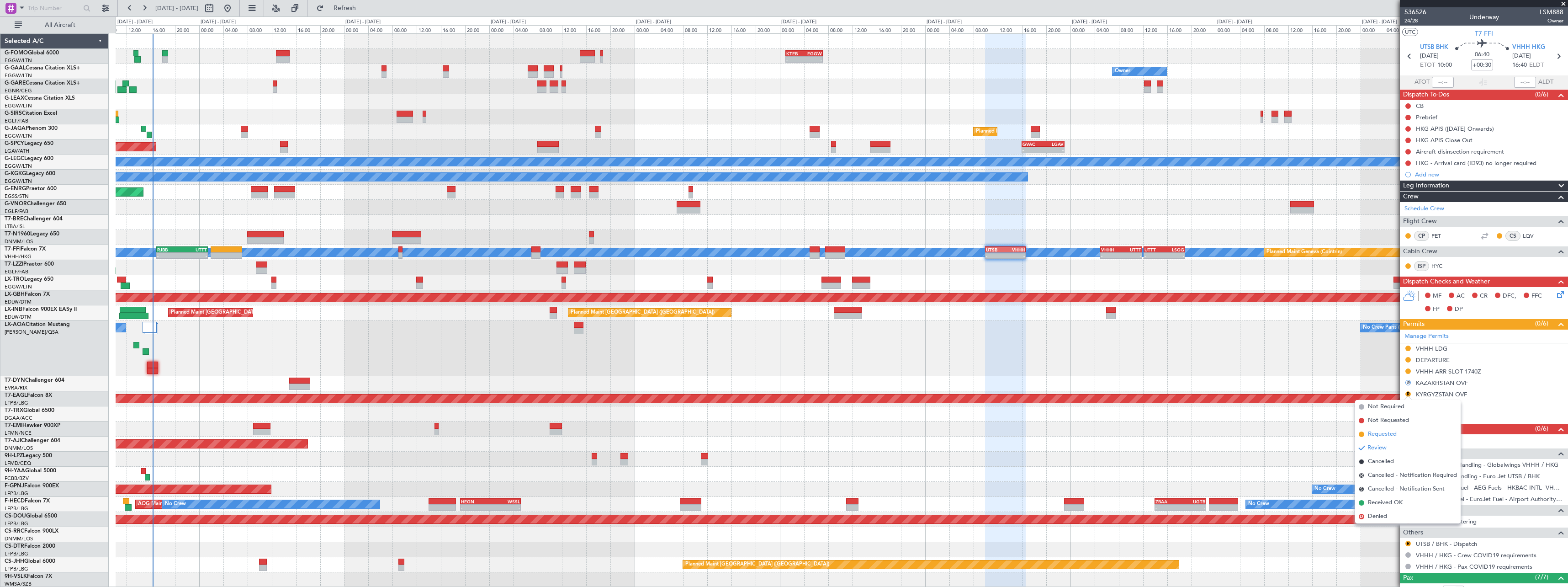
click at [1390, 434] on span "Requested" at bounding box center [1382, 434] width 29 height 9
click at [1408, 404] on button "R" at bounding box center [1408, 405] width 6 height 6
click at [1389, 441] on span "Requested" at bounding box center [1382, 445] width 29 height 9
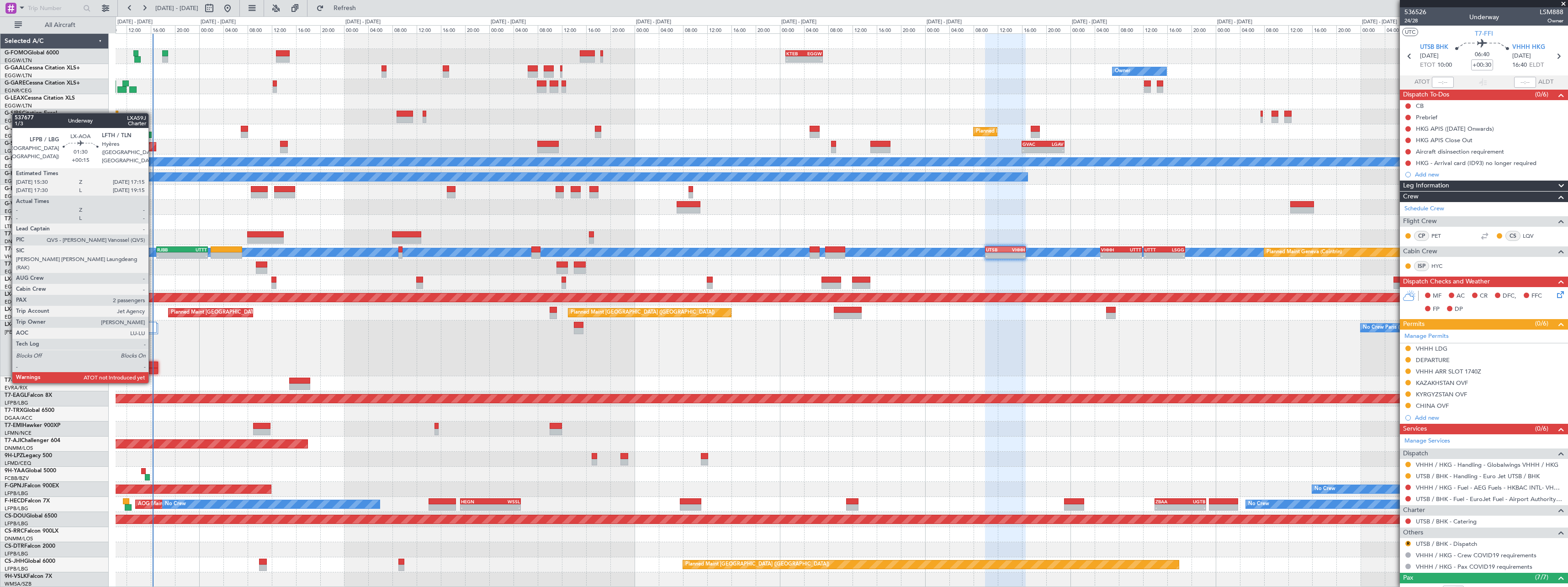
click at [153, 365] on div at bounding box center [153, 365] width 11 height 6
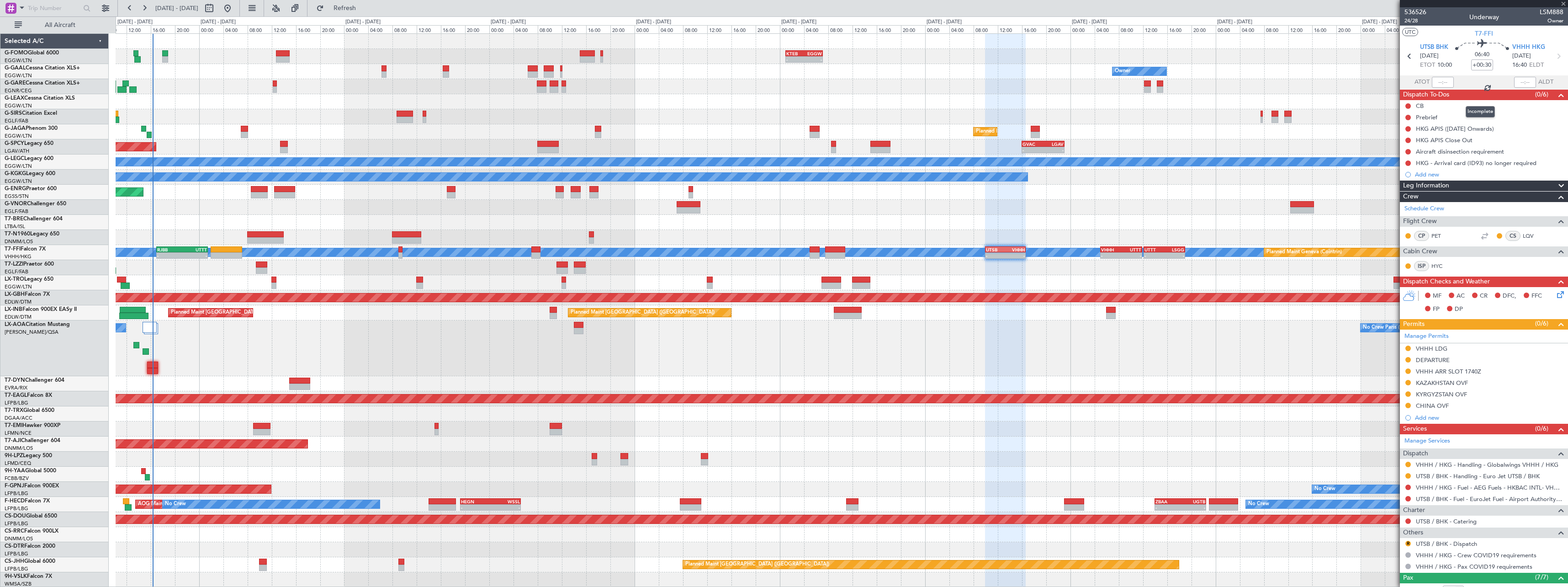
type input "+00:15"
type input "2"
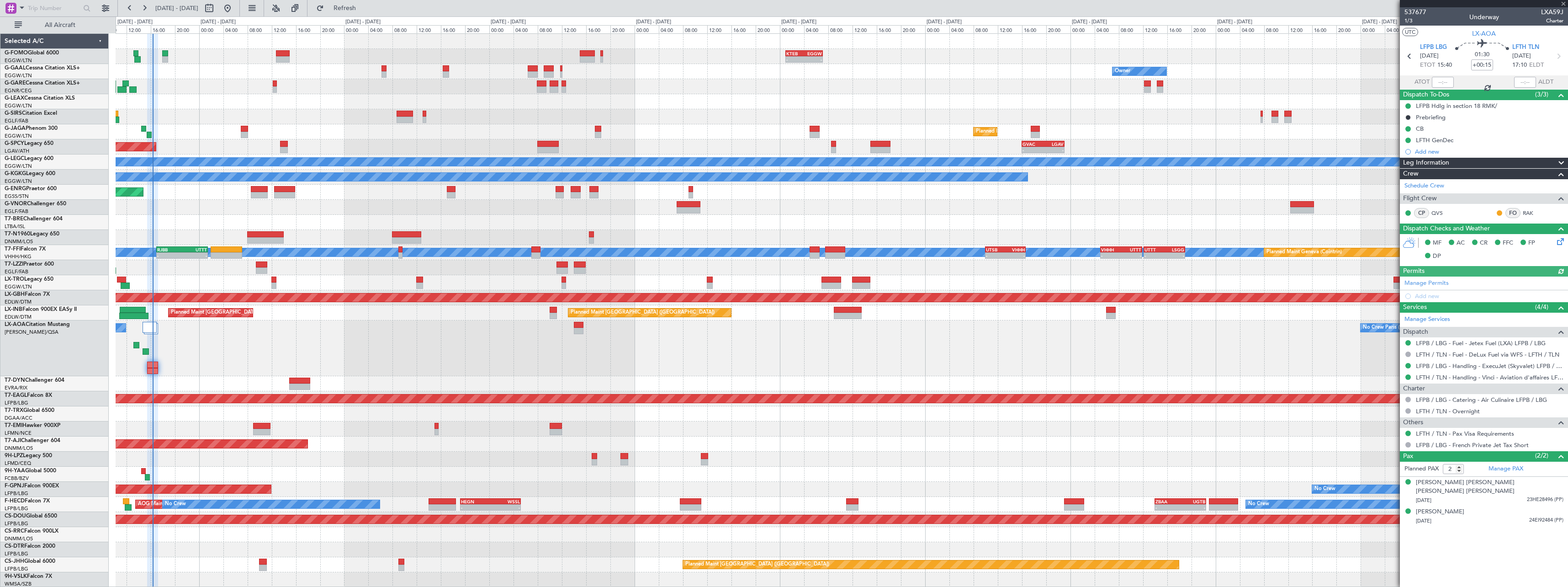
drag, startPoint x: 1439, startPoint y: 84, endPoint x: 1444, endPoint y: 82, distance: 5.4
click at [1441, 84] on div at bounding box center [1442, 82] width 22 height 11
type input "16:21"
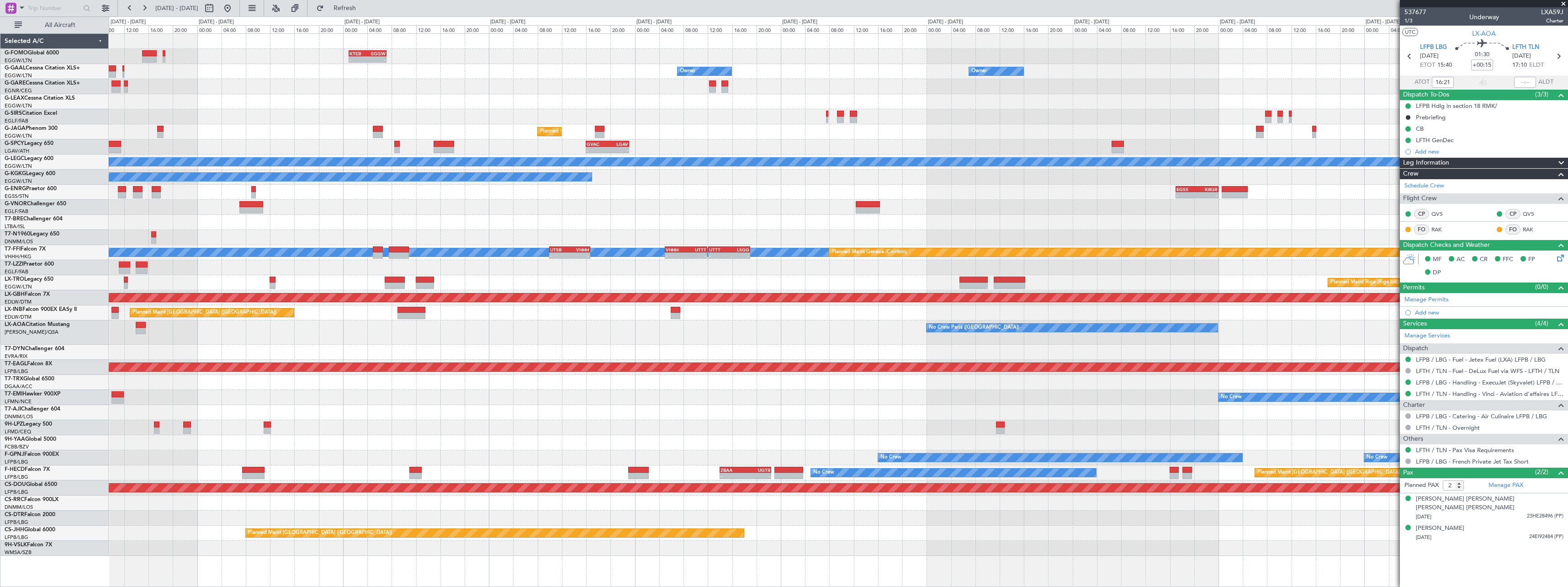
click at [495, 420] on div "Planned Maint Abuja ([PERSON_NAME] Intl)" at bounding box center [838, 412] width 1458 height 15
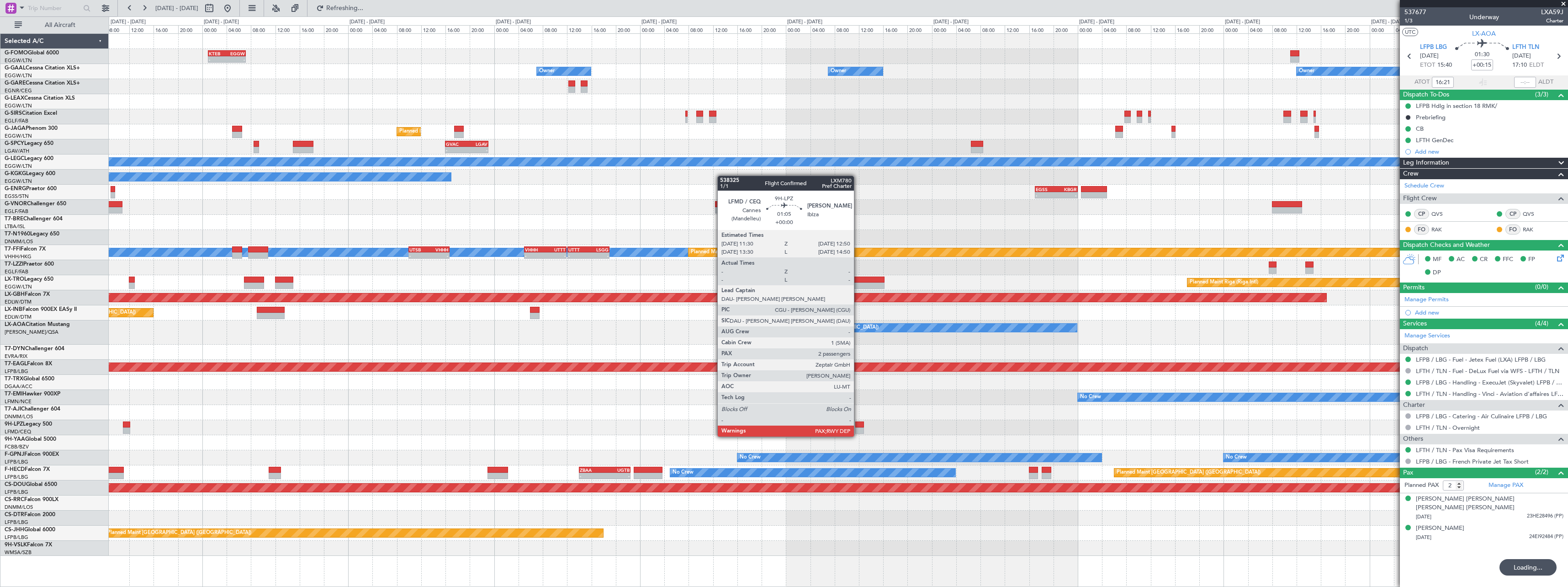
click at [858, 427] on div at bounding box center [859, 430] width 8 height 6
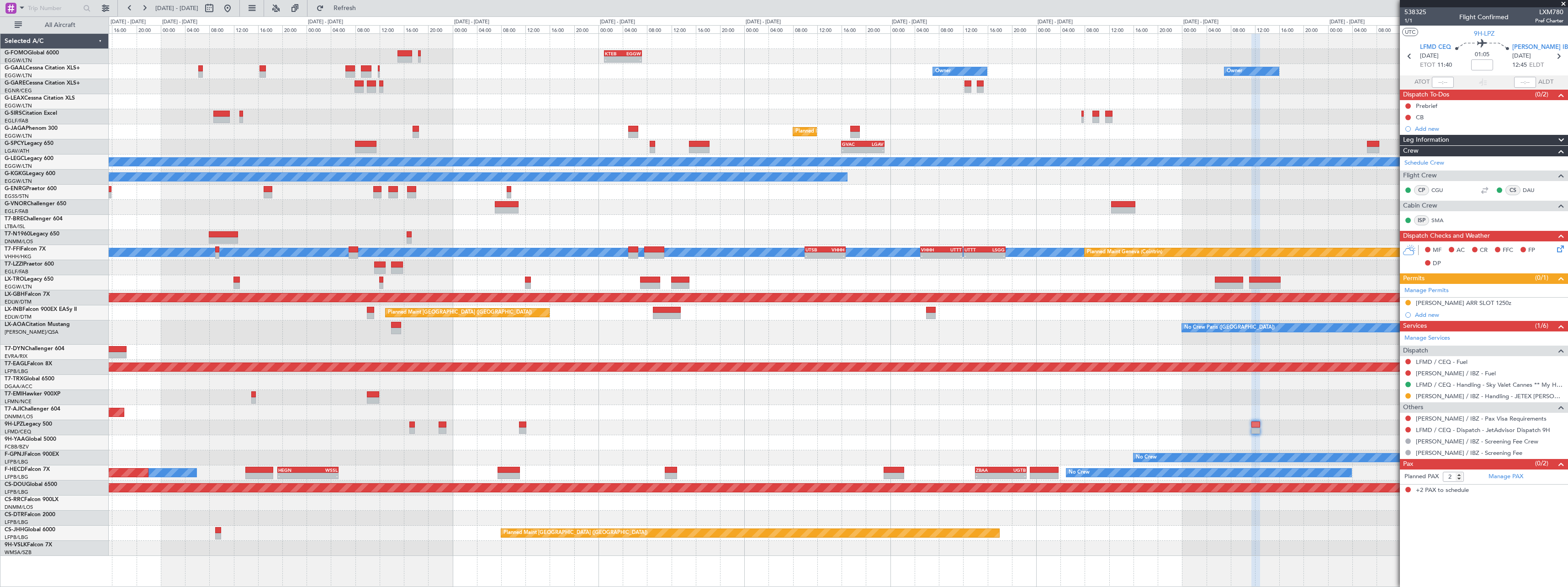
click at [835, 305] on div "- - KTEB 01:00 Z EGGW 07:10 Z Owner Owner AOG Maint Dusseldorf Owner Planned Ma…" at bounding box center [838, 295] width 1458 height 522
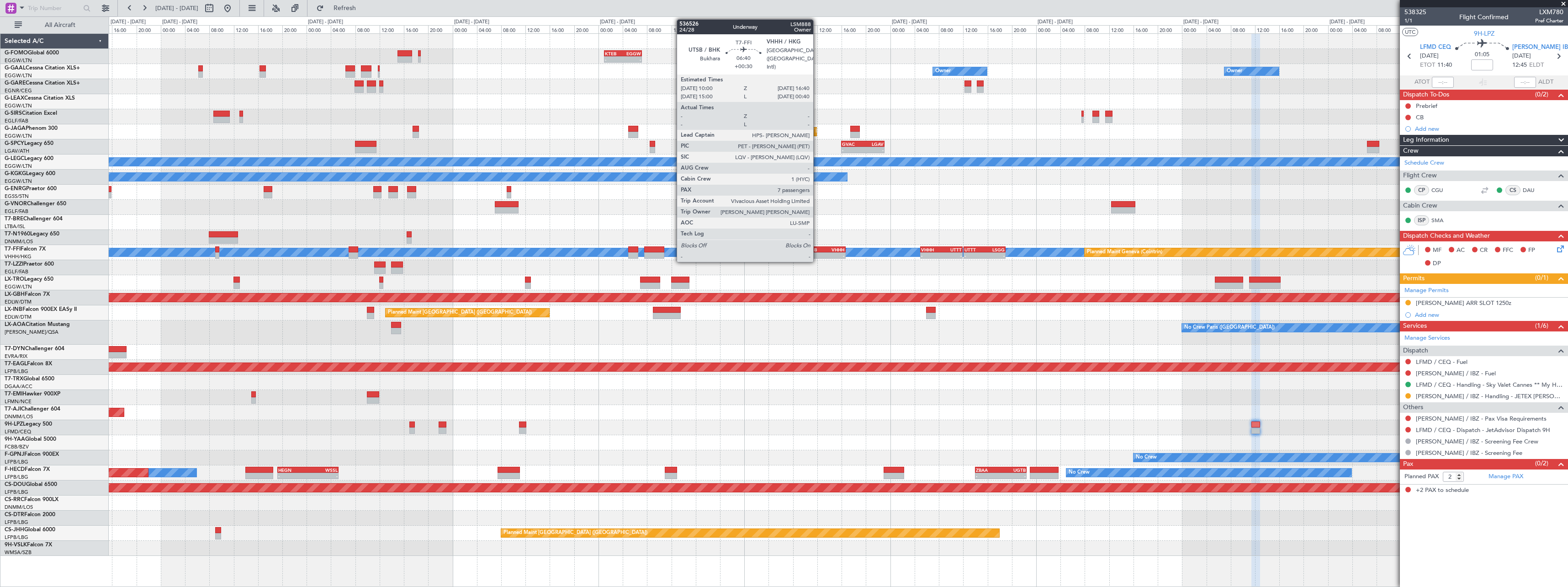
click at [817, 253] on div "- -" at bounding box center [825, 256] width 41 height 6
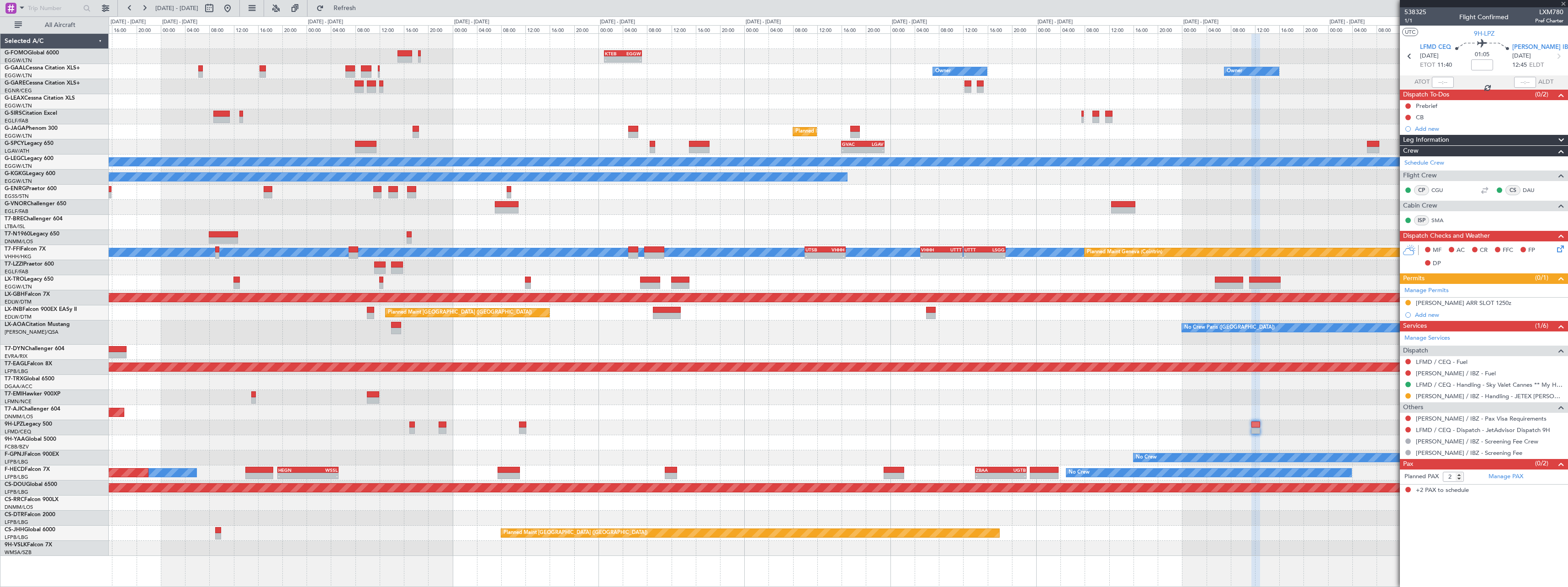
type input "+00:30"
type input "7"
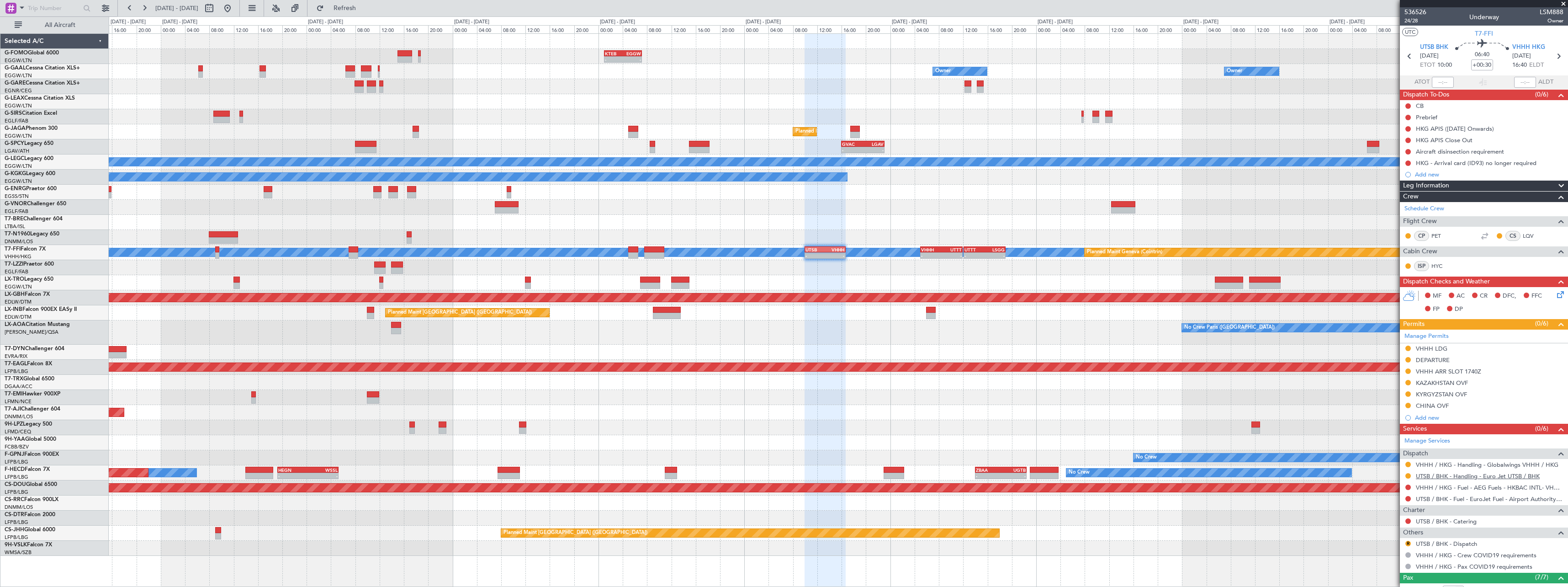
click at [1462, 478] on link "UTSB / BHK - Handling - Euro Jet UTSB / BHK" at bounding box center [1478, 476] width 124 height 8
click at [1470, 375] on div "VHHH ARR SLOT 1740Z" at bounding box center [1449, 372] width 66 height 8
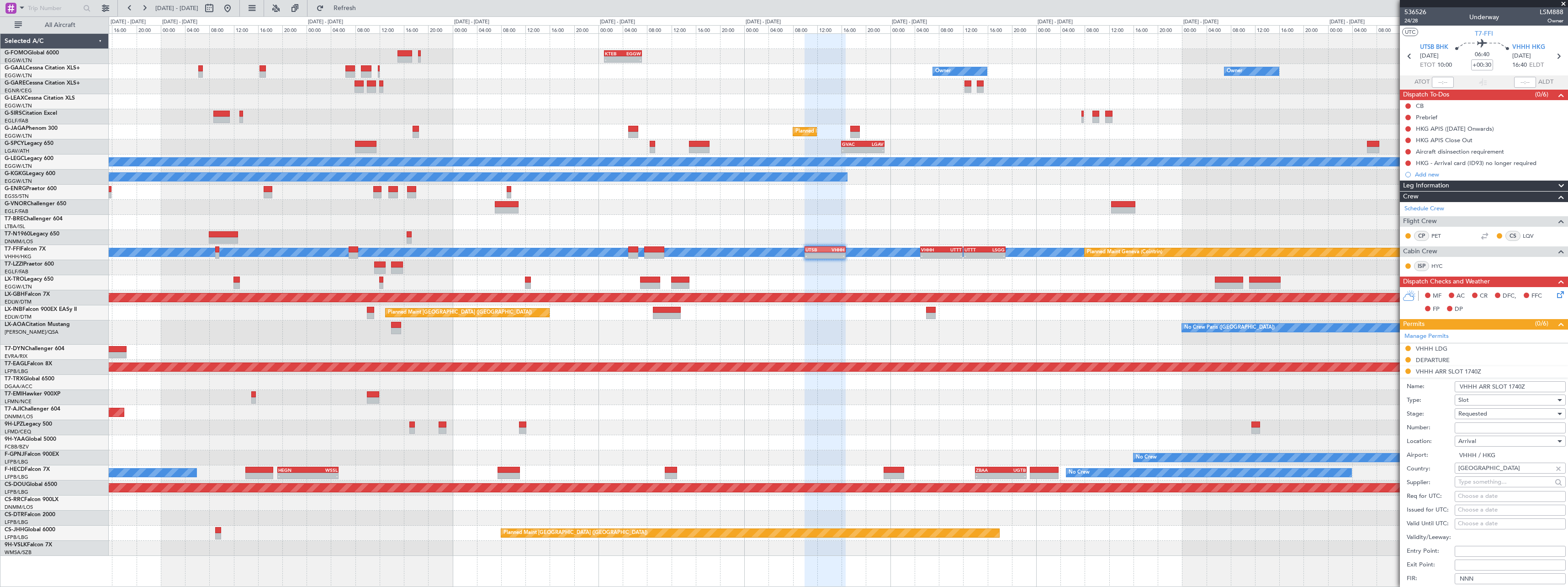
click at [1516, 387] on input "VHHH ARR SLOT 1740Z" at bounding box center [1510, 387] width 111 height 11
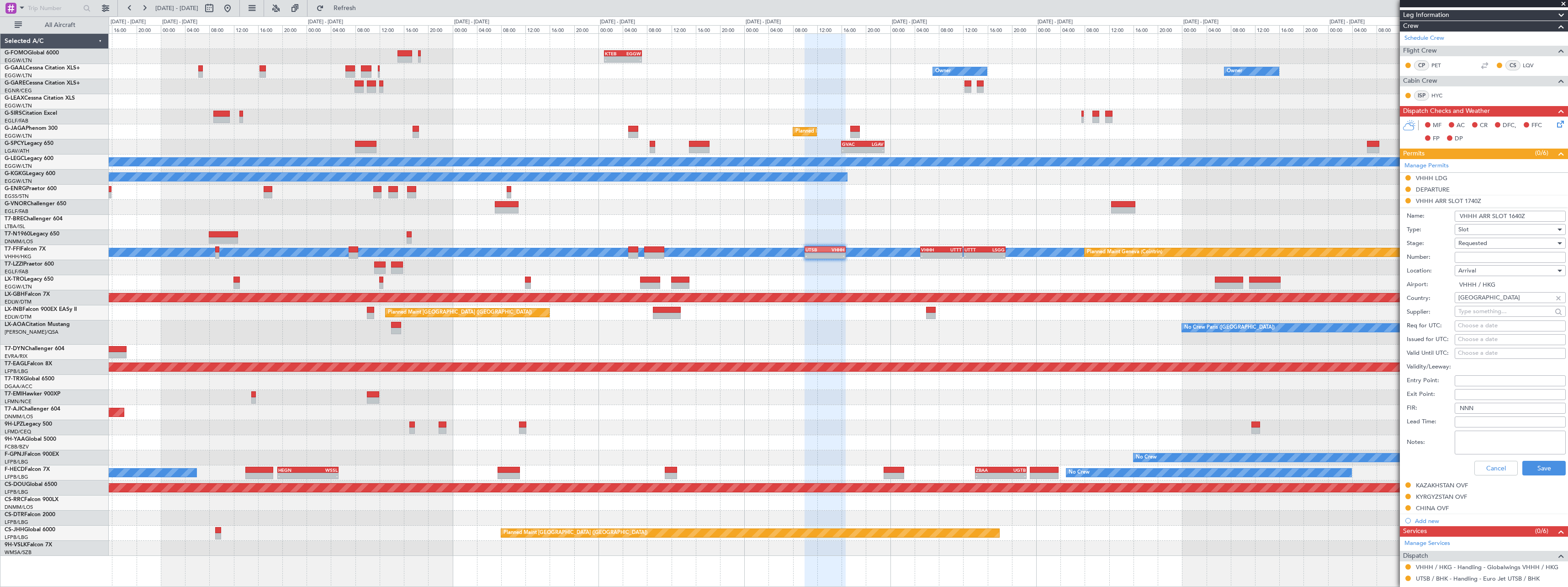
scroll to position [228, 0]
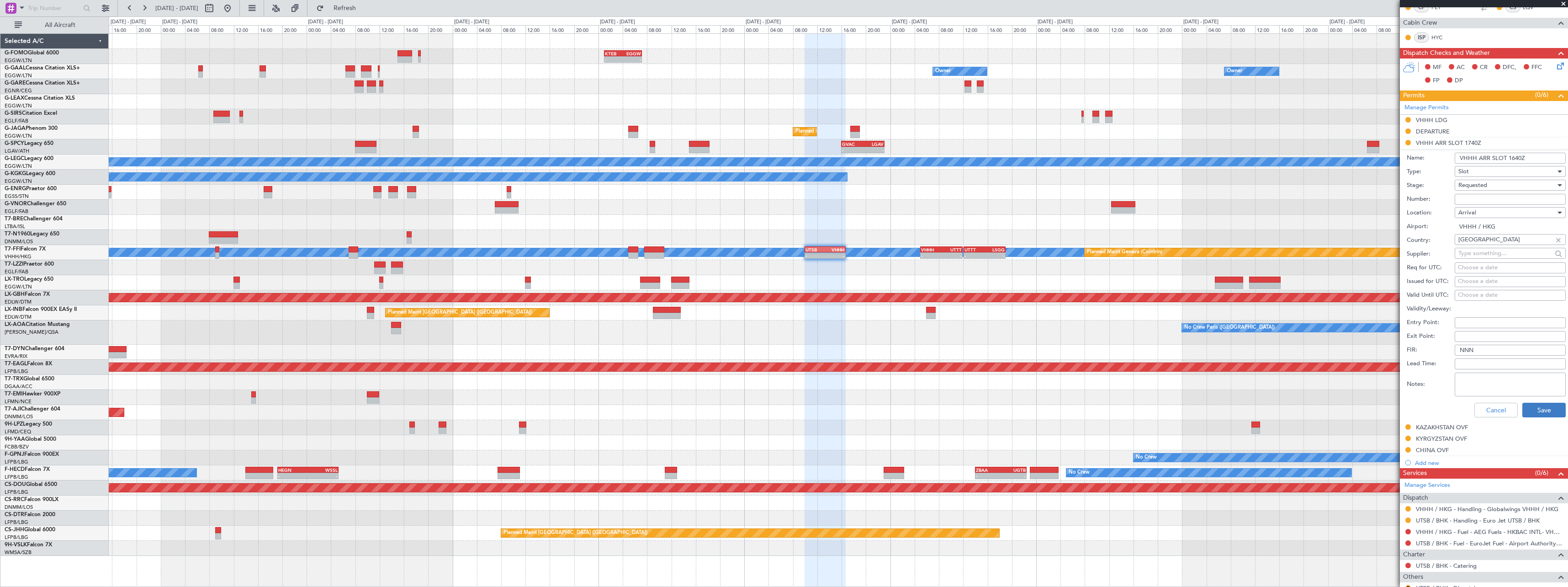
type input "VHHH ARR SLOT 1640Z"
click at [1543, 412] on button "Save" at bounding box center [1544, 410] width 43 height 15
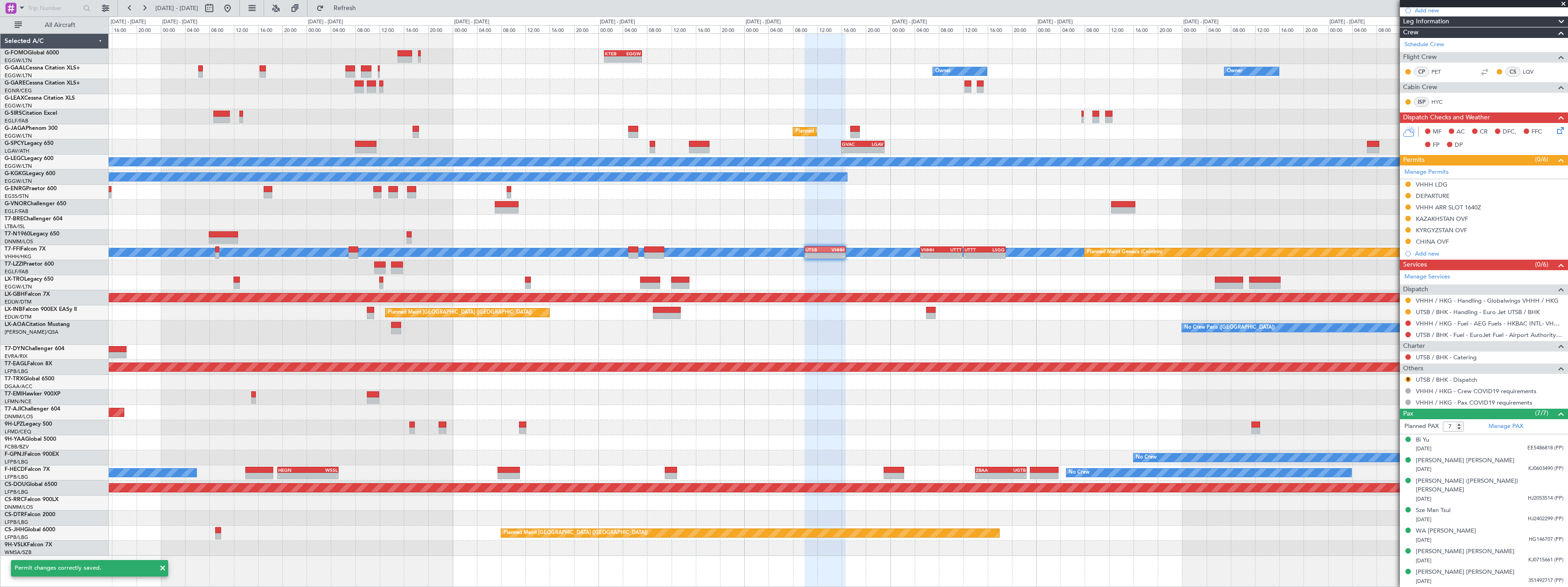
scroll to position [155, 0]
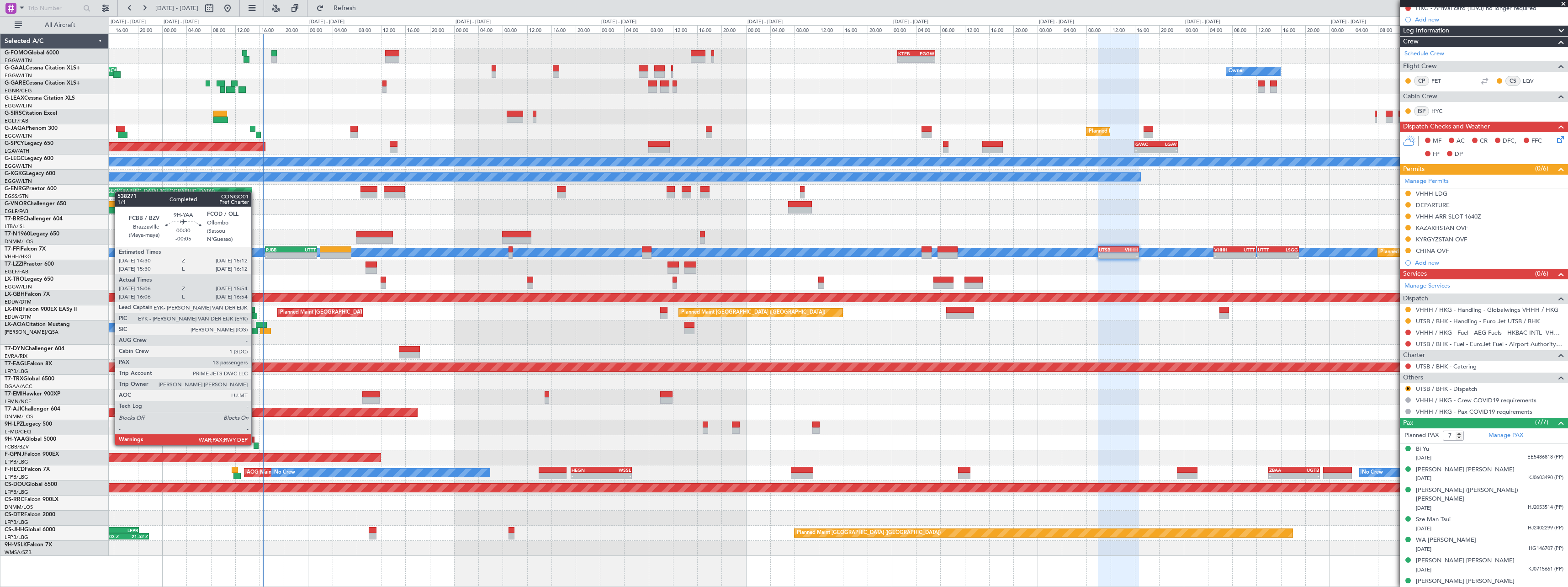
click at [256, 445] on div at bounding box center [256, 446] width 5 height 6
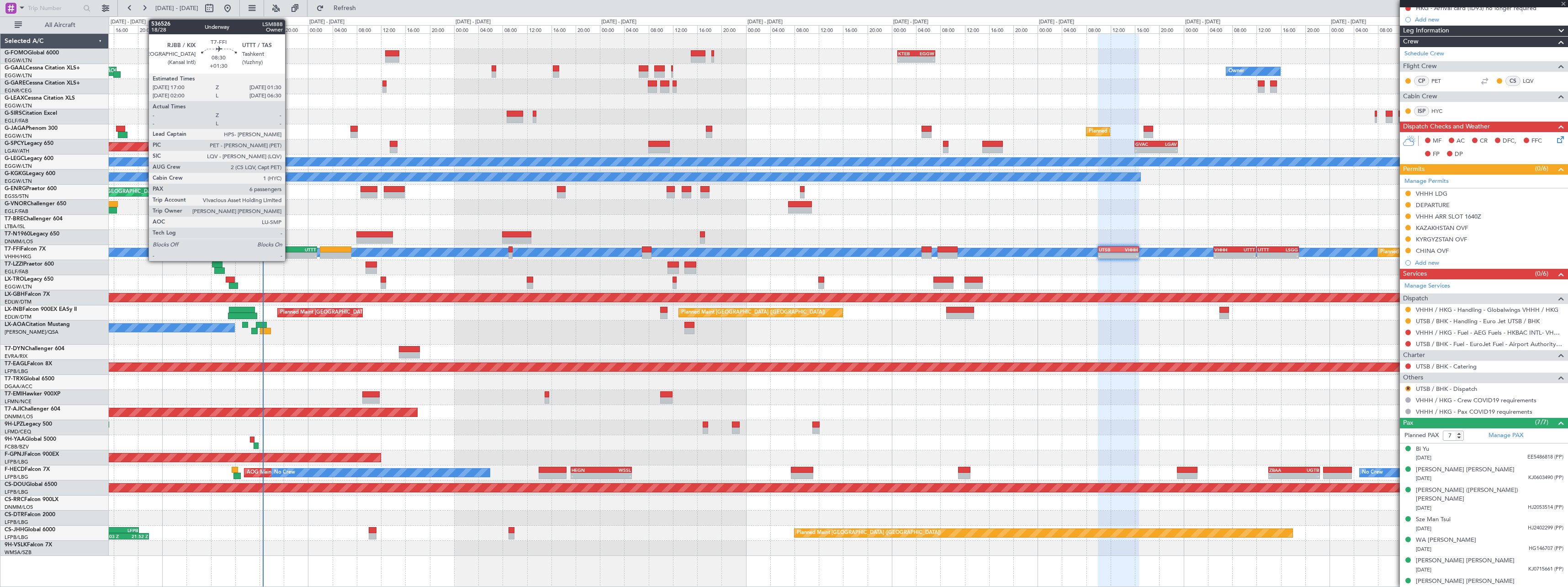
type input "-00:05"
type input "15:16"
type input "15:52"
type input "13"
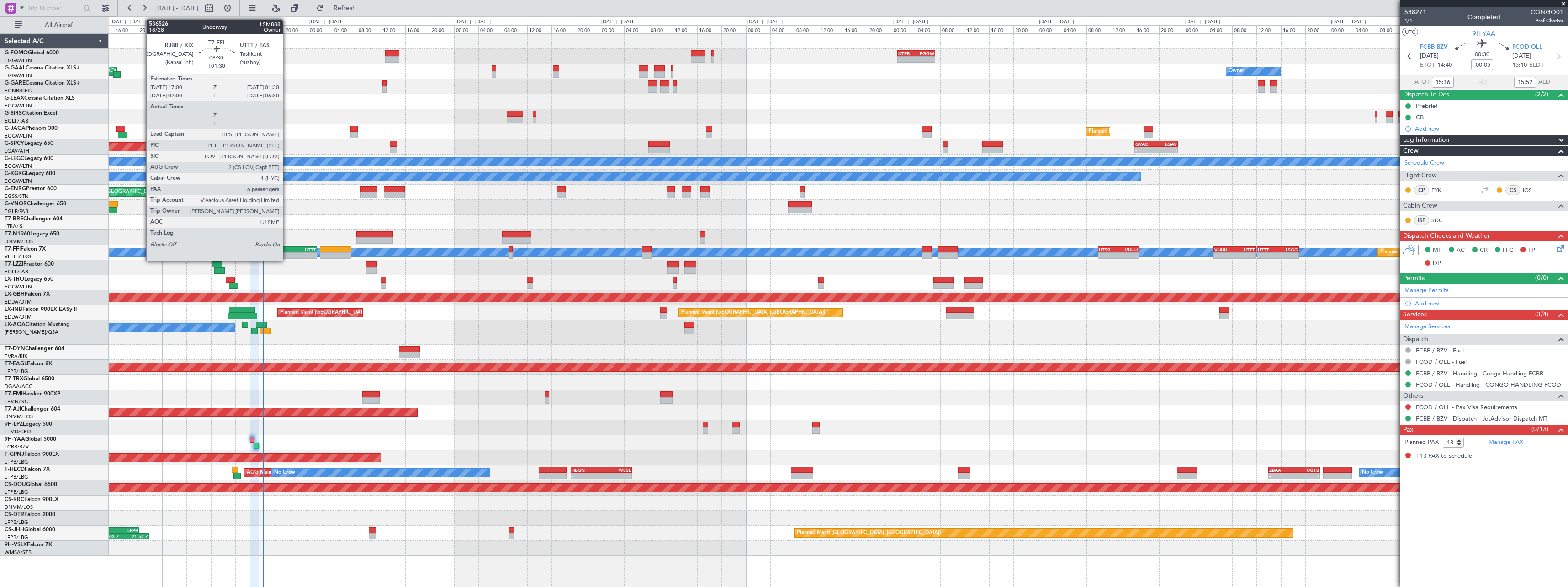
click at [286, 253] on div "-" at bounding box center [278, 255] width 25 height 6
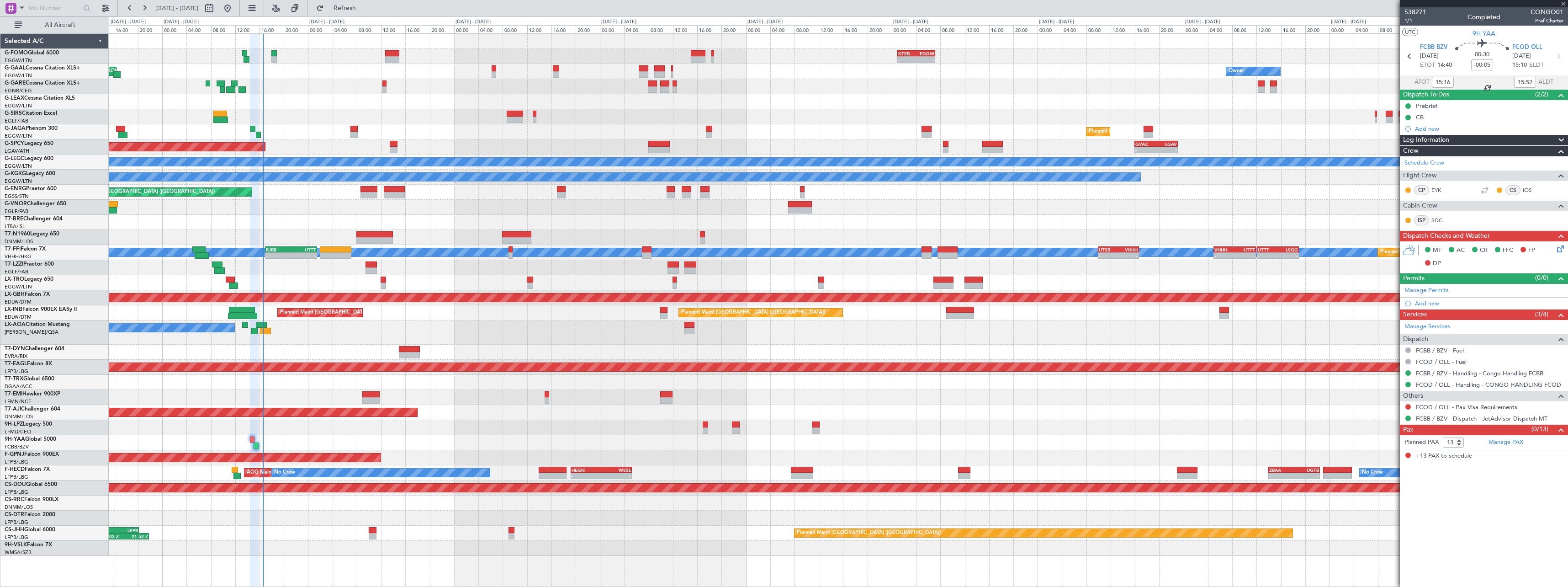
type input "+01:30"
type input "6"
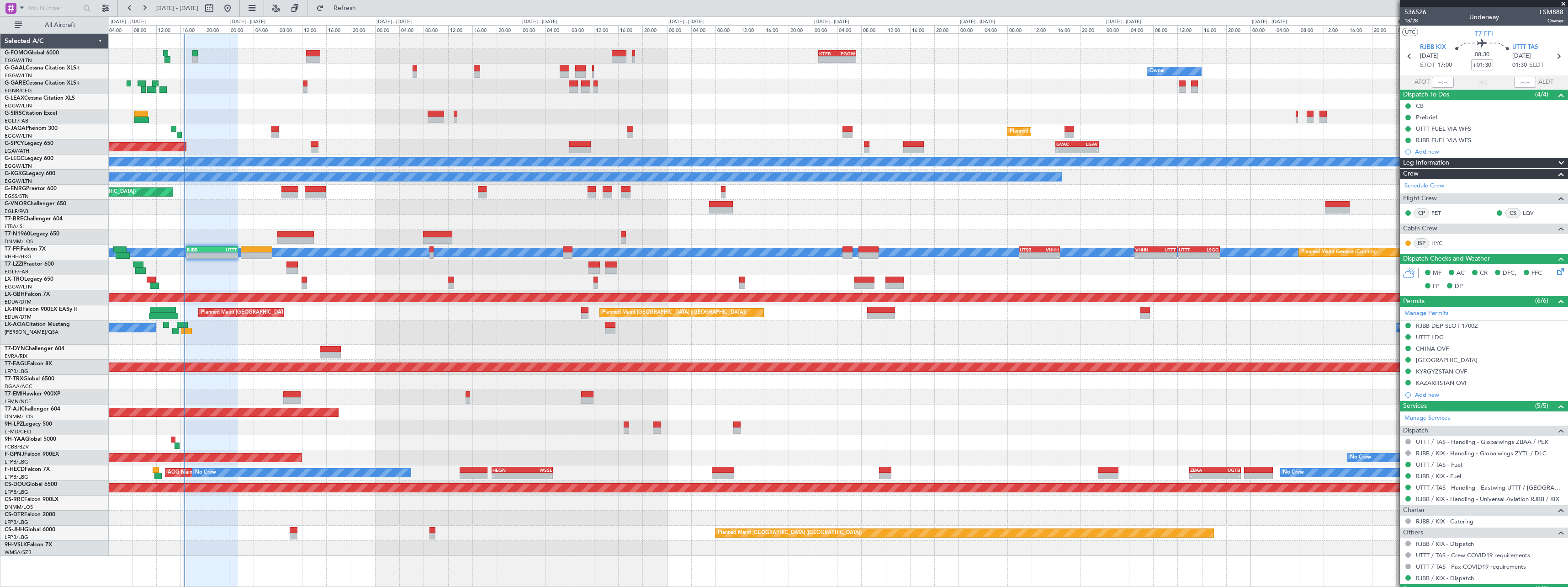
click at [386, 227] on div at bounding box center [838, 222] width 1458 height 15
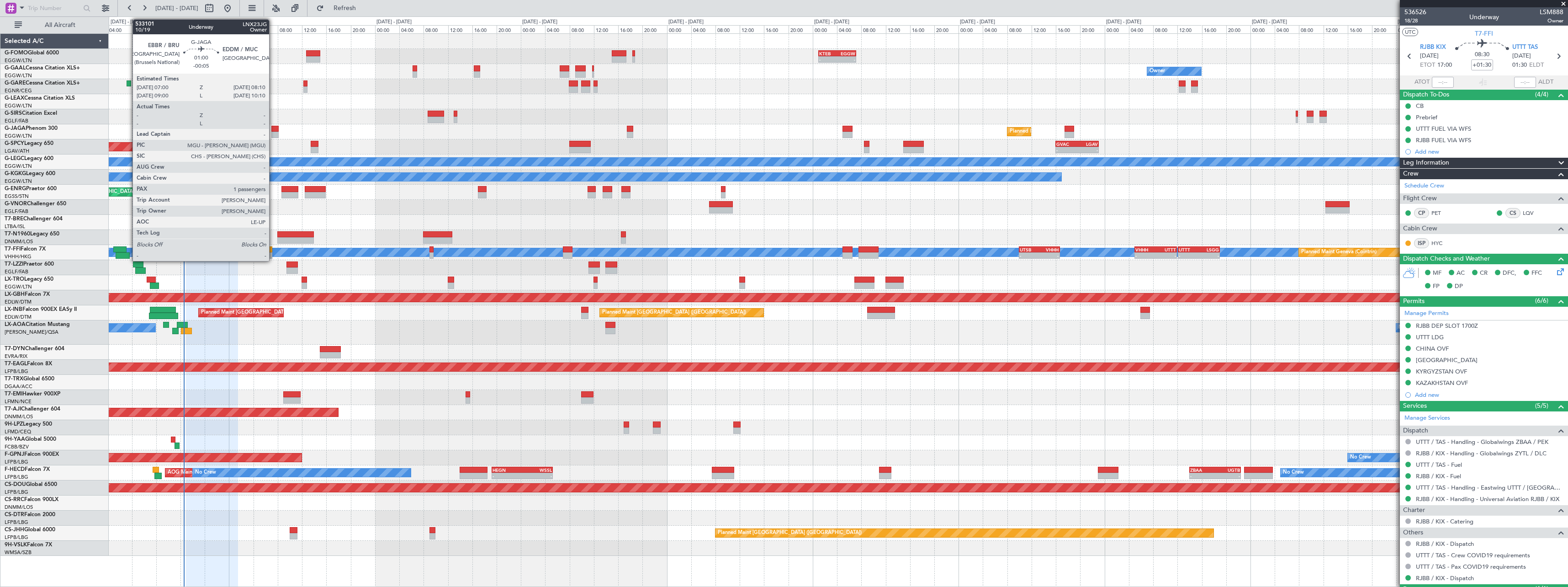
click at [273, 130] on div at bounding box center [275, 129] width 7 height 6
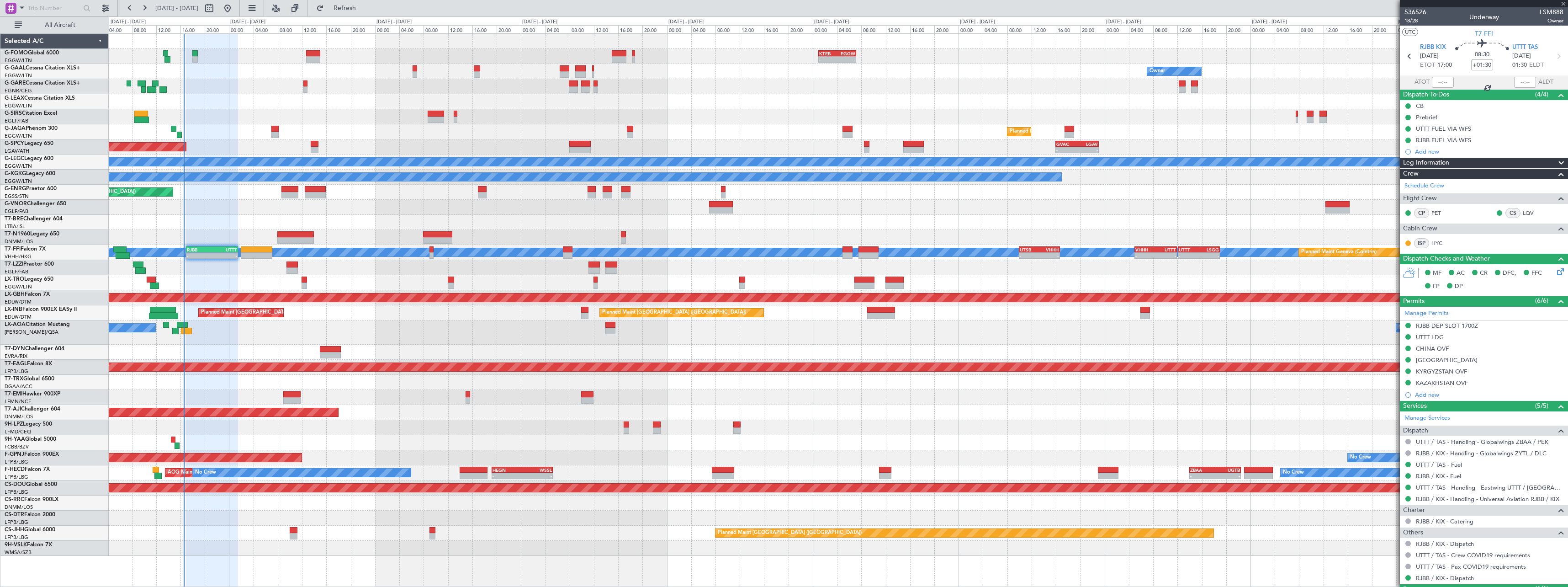
type input "-00:05"
type input "1"
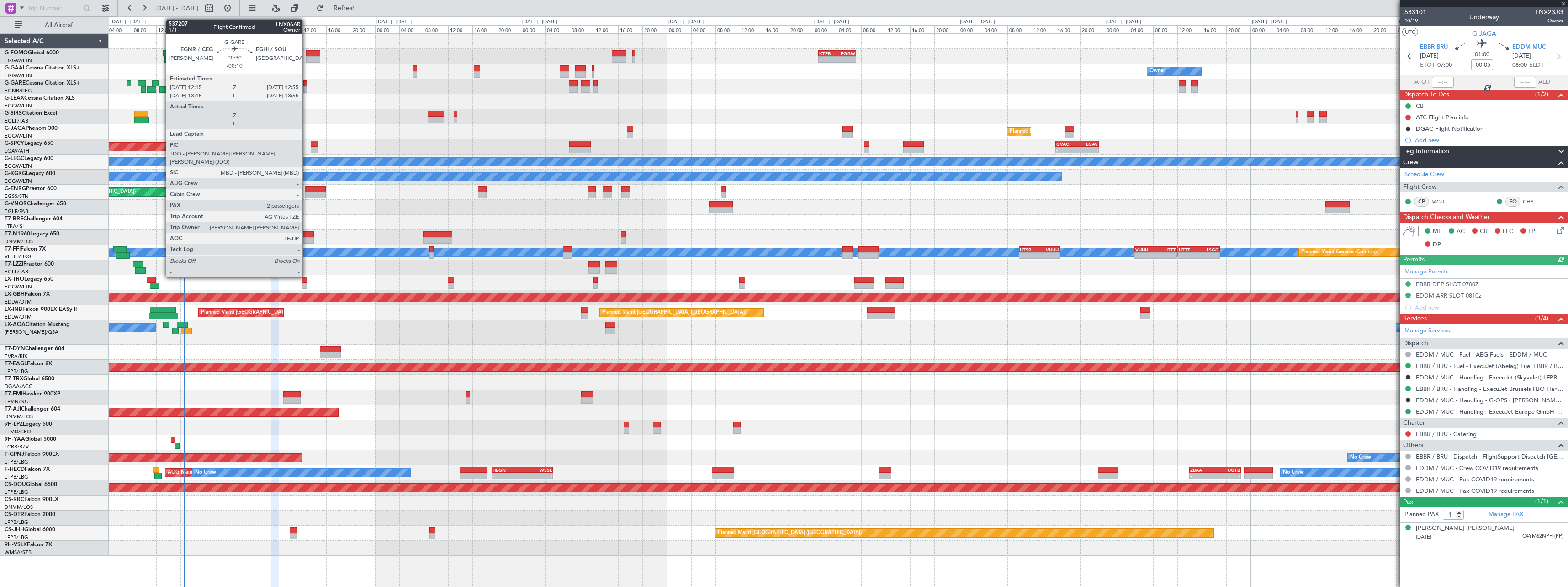
click at [306, 83] on div at bounding box center [305, 84] width 4 height 6
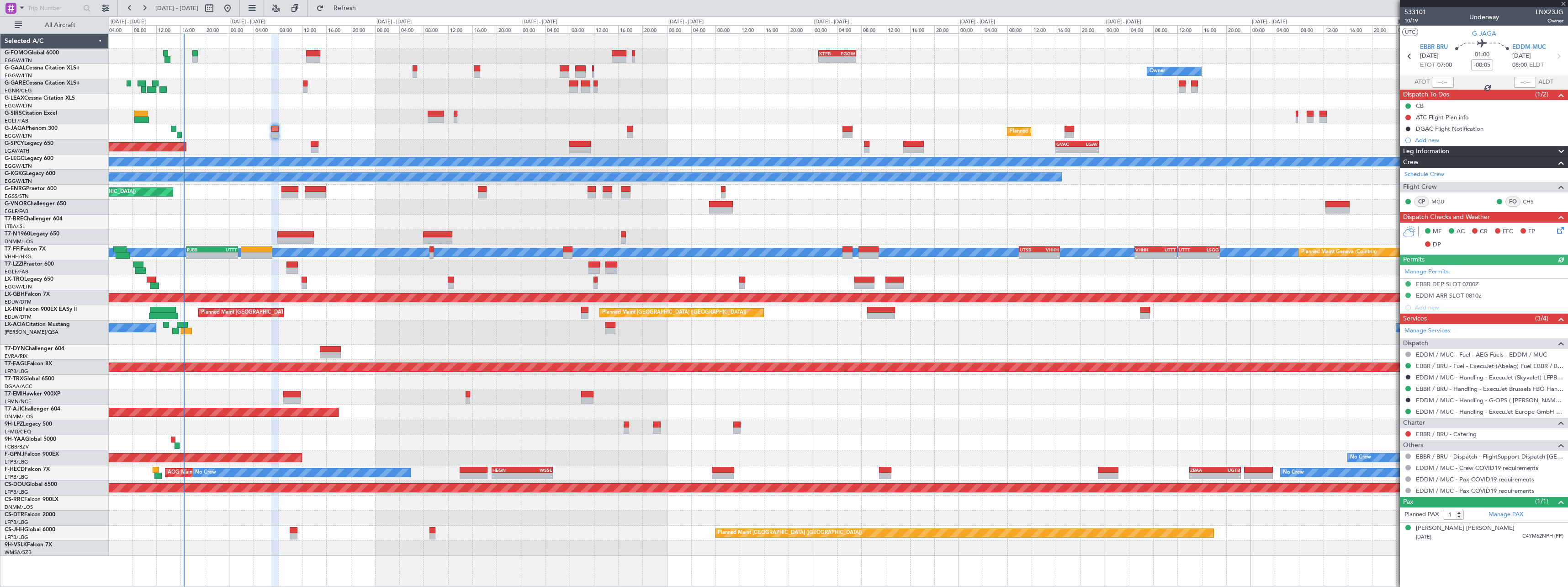
type input "-00:10"
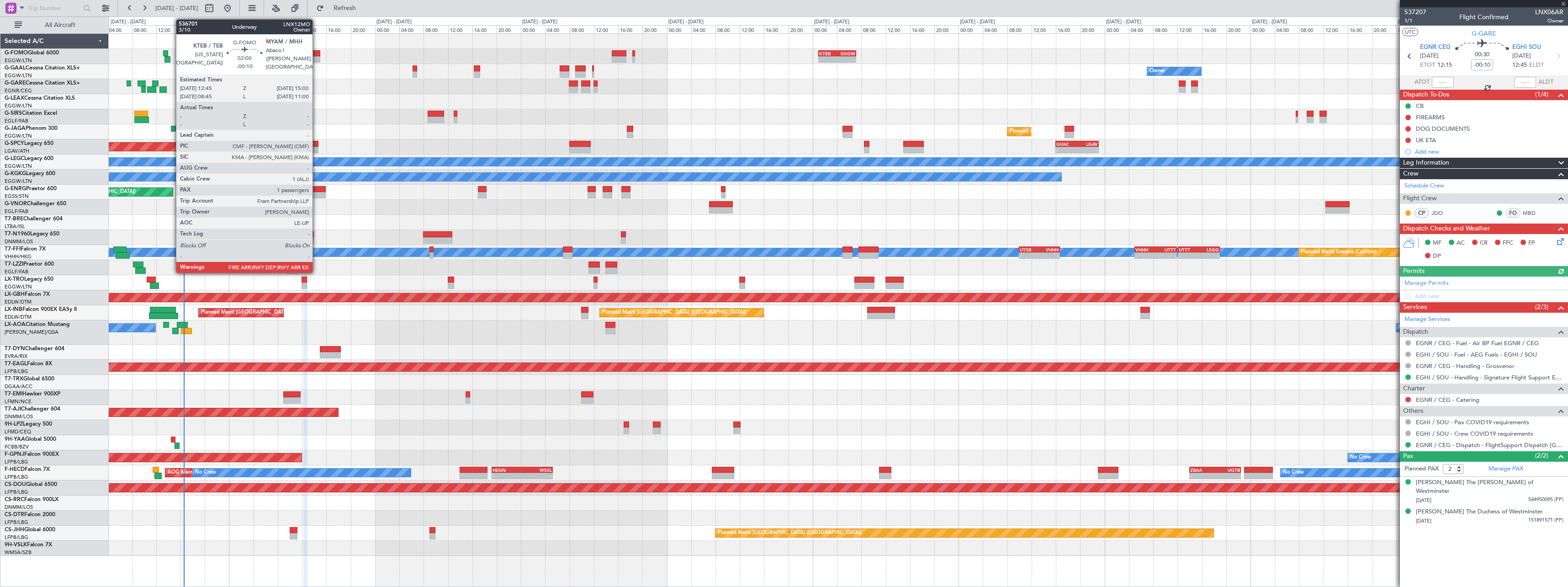
click at [317, 50] on div at bounding box center [313, 53] width 14 height 6
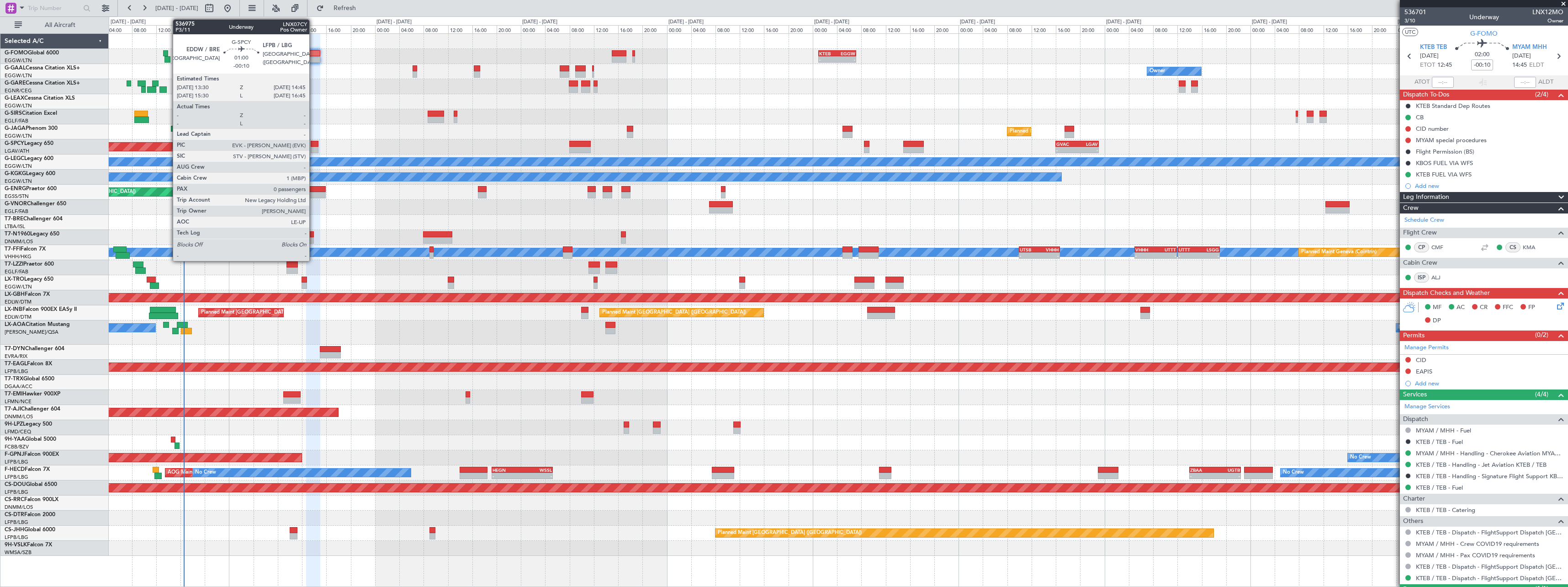
click at [313, 147] on div at bounding box center [314, 150] width 8 height 6
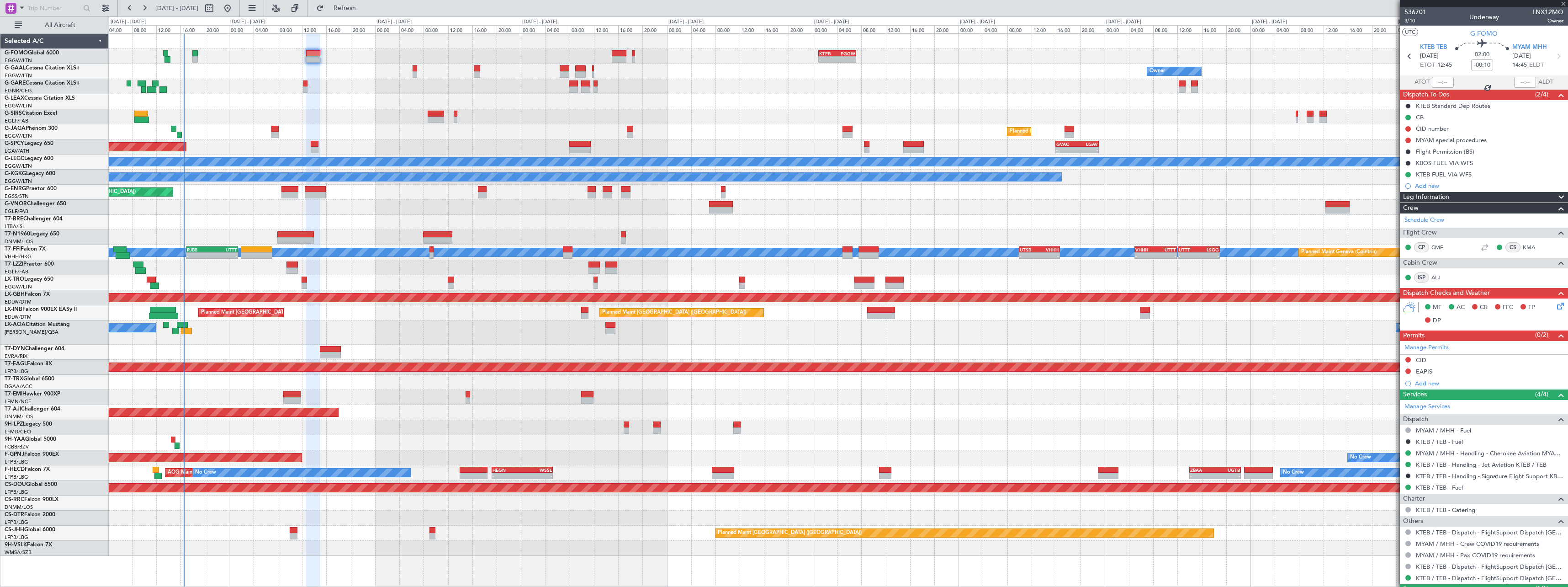
type input "0"
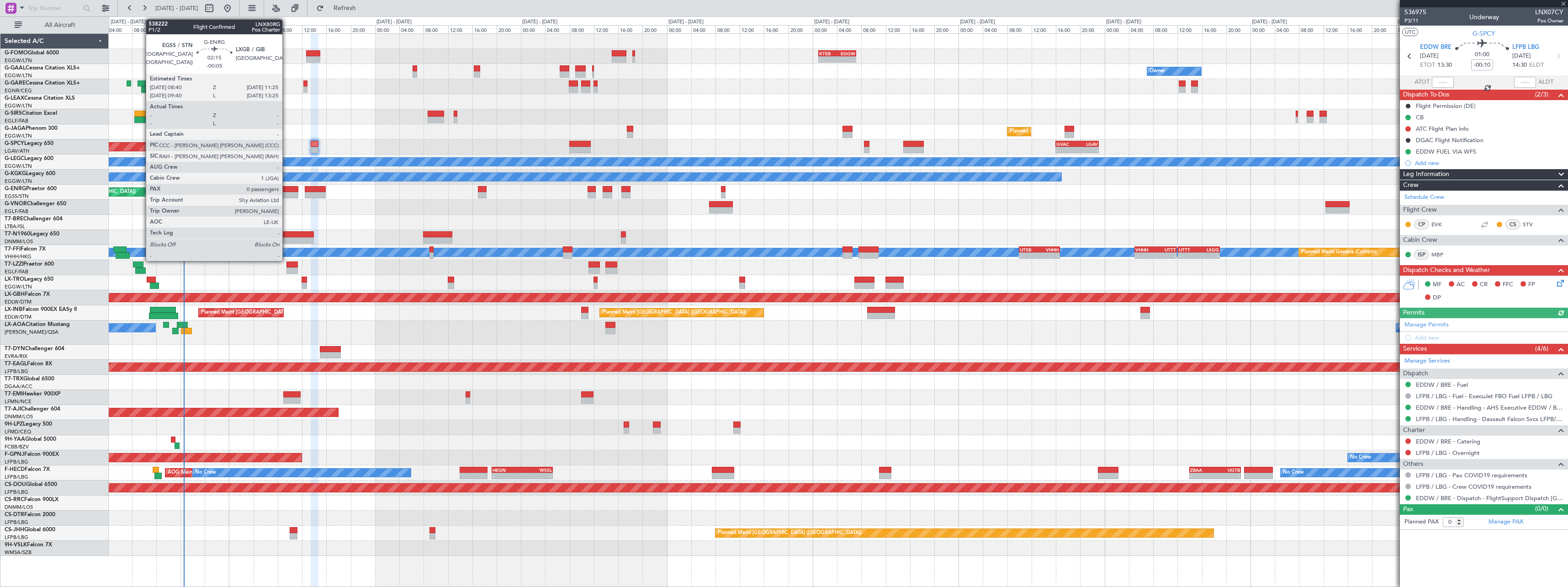
click at [286, 191] on div at bounding box center [290, 189] width 17 height 6
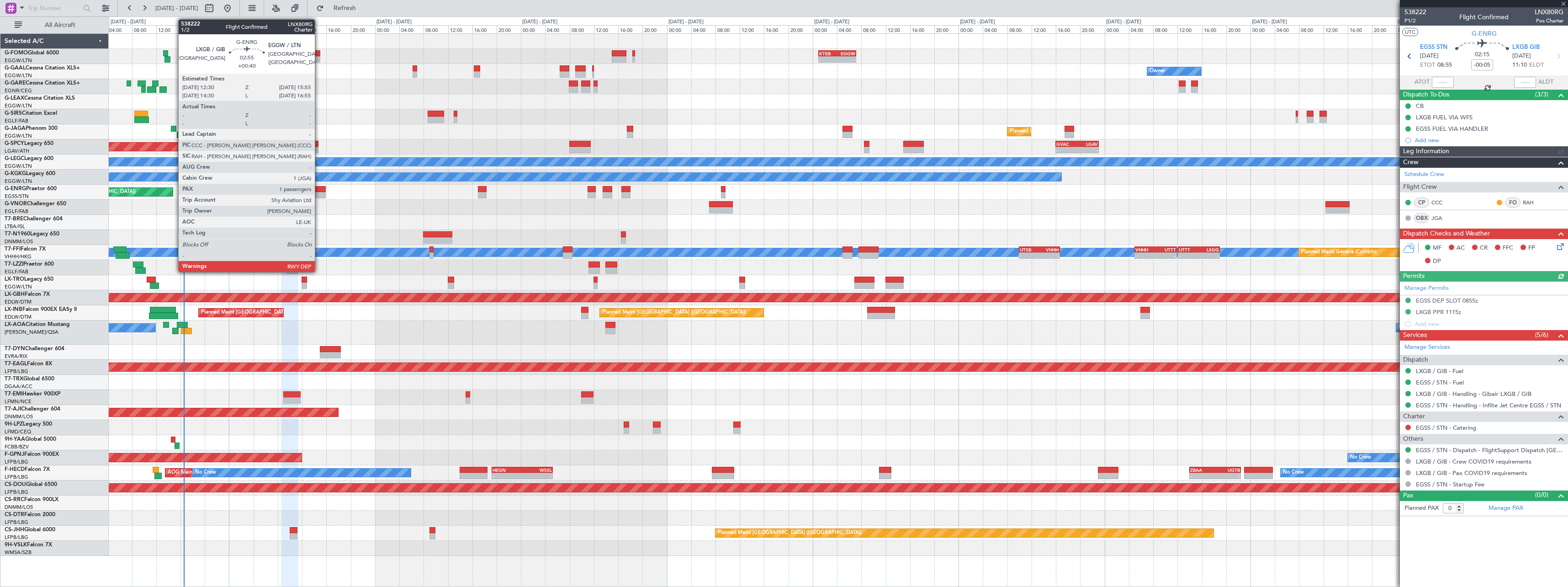
click at [319, 194] on div at bounding box center [315, 195] width 21 height 6
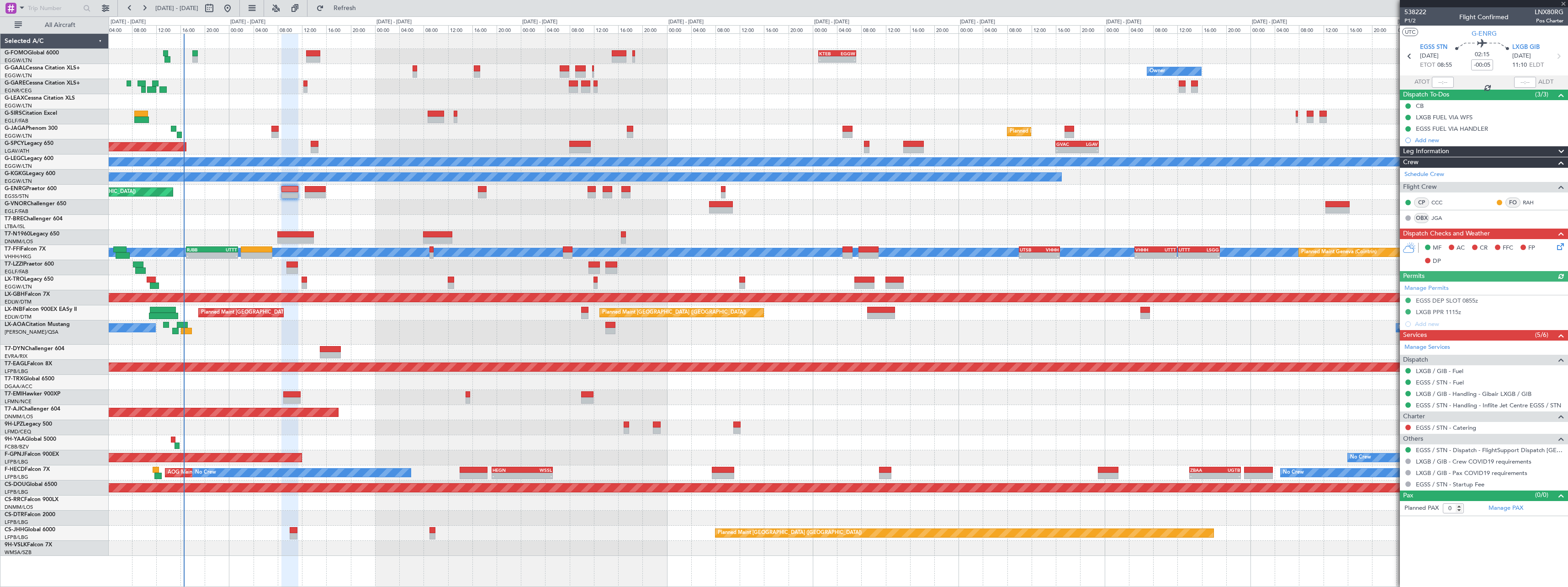
type input "+00:40"
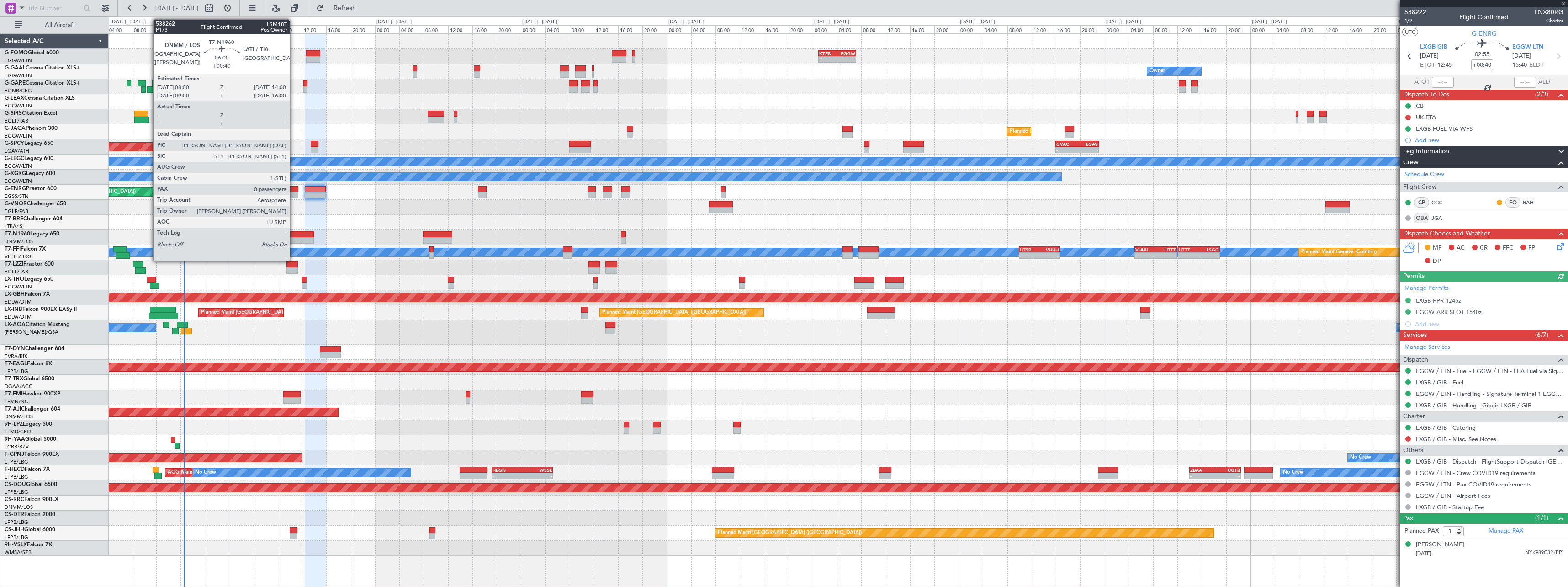
click at [294, 234] on div at bounding box center [295, 235] width 37 height 6
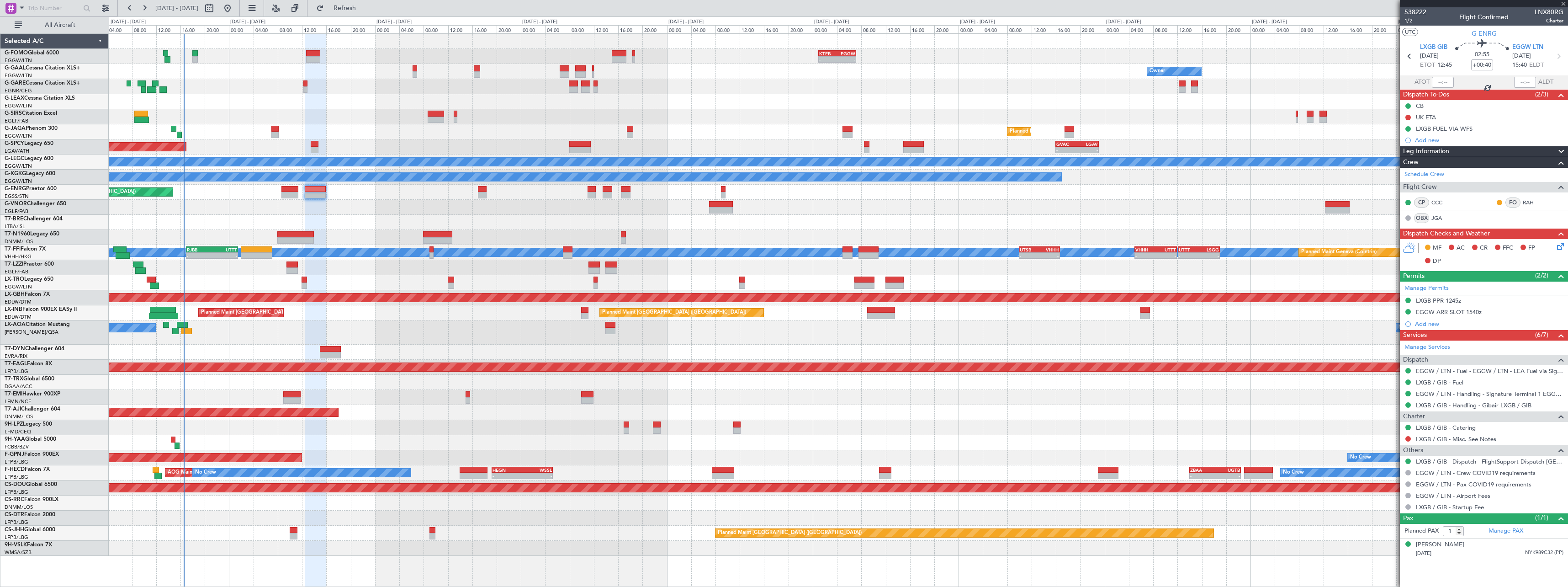
type input "0"
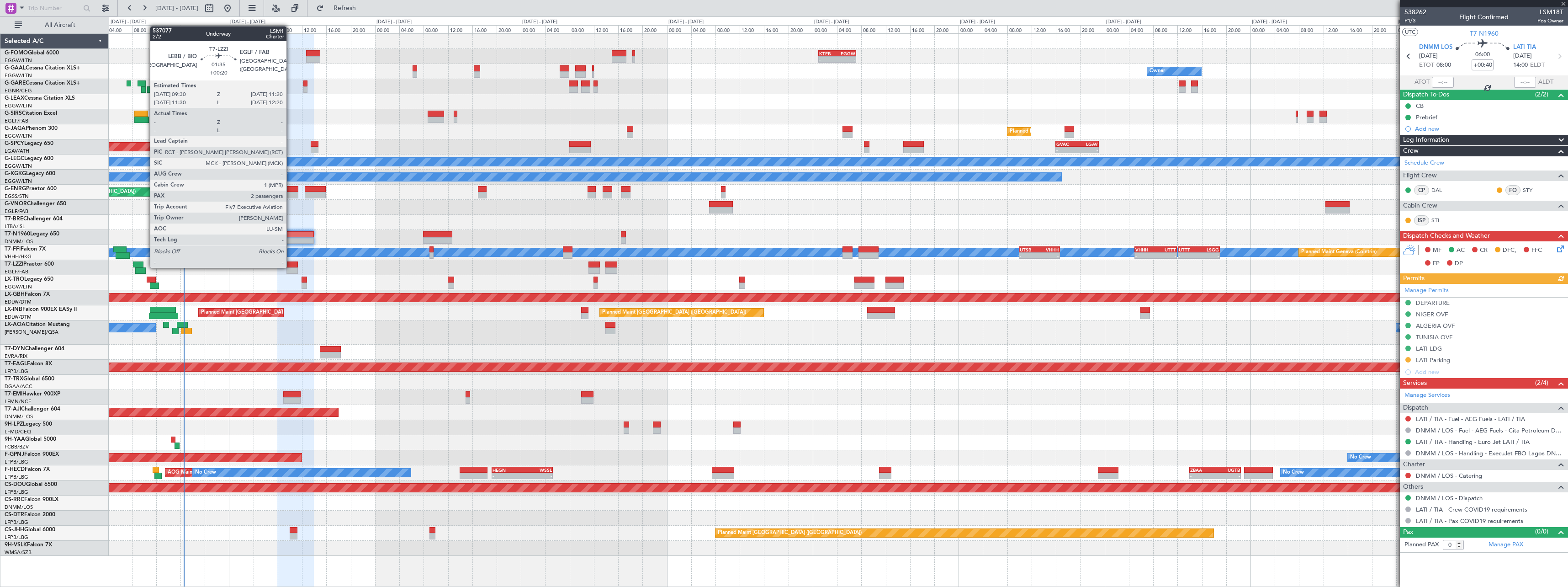
click at [291, 267] on div at bounding box center [292, 264] width 11 height 6
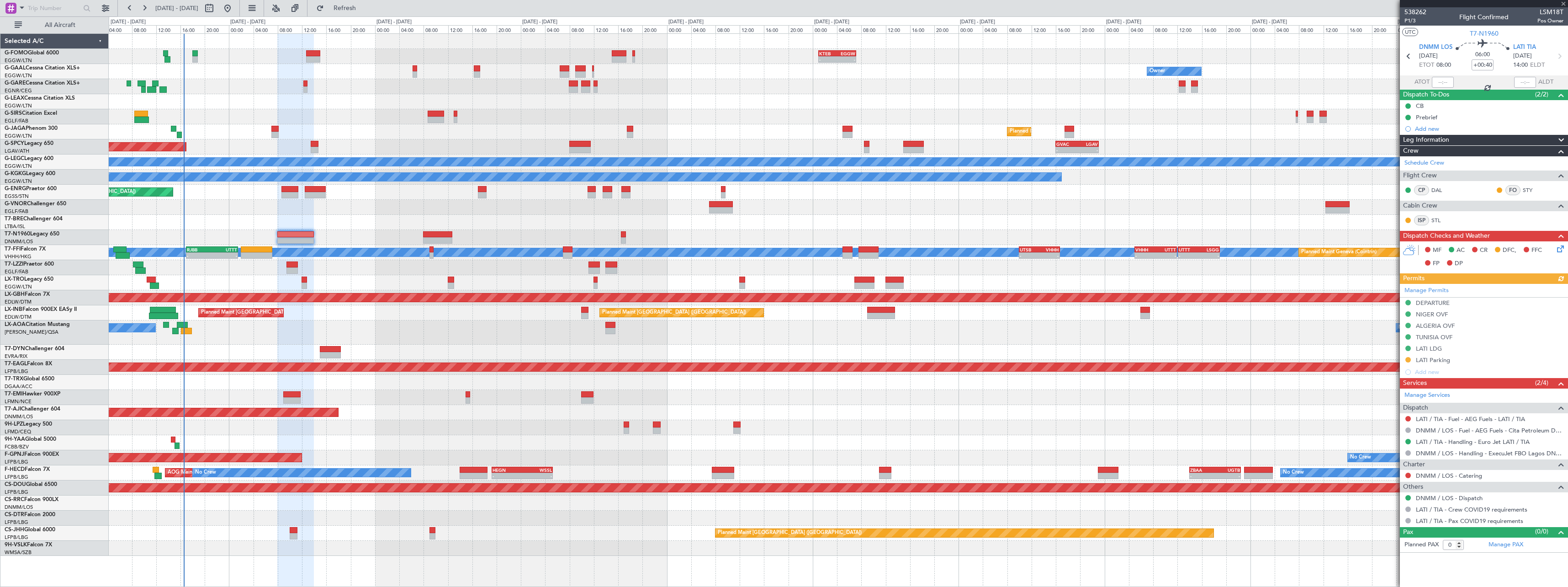
type input "+00:20"
type input "2"
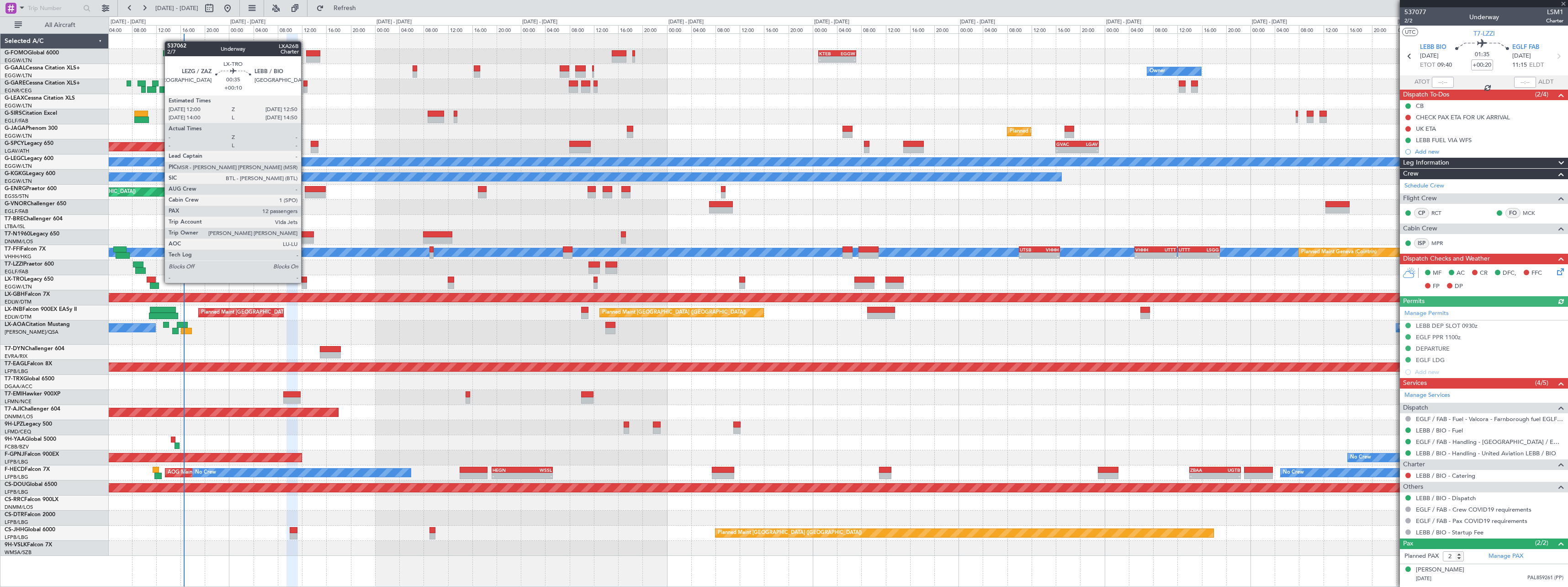
click at [305, 282] on div at bounding box center [304, 280] width 6 height 6
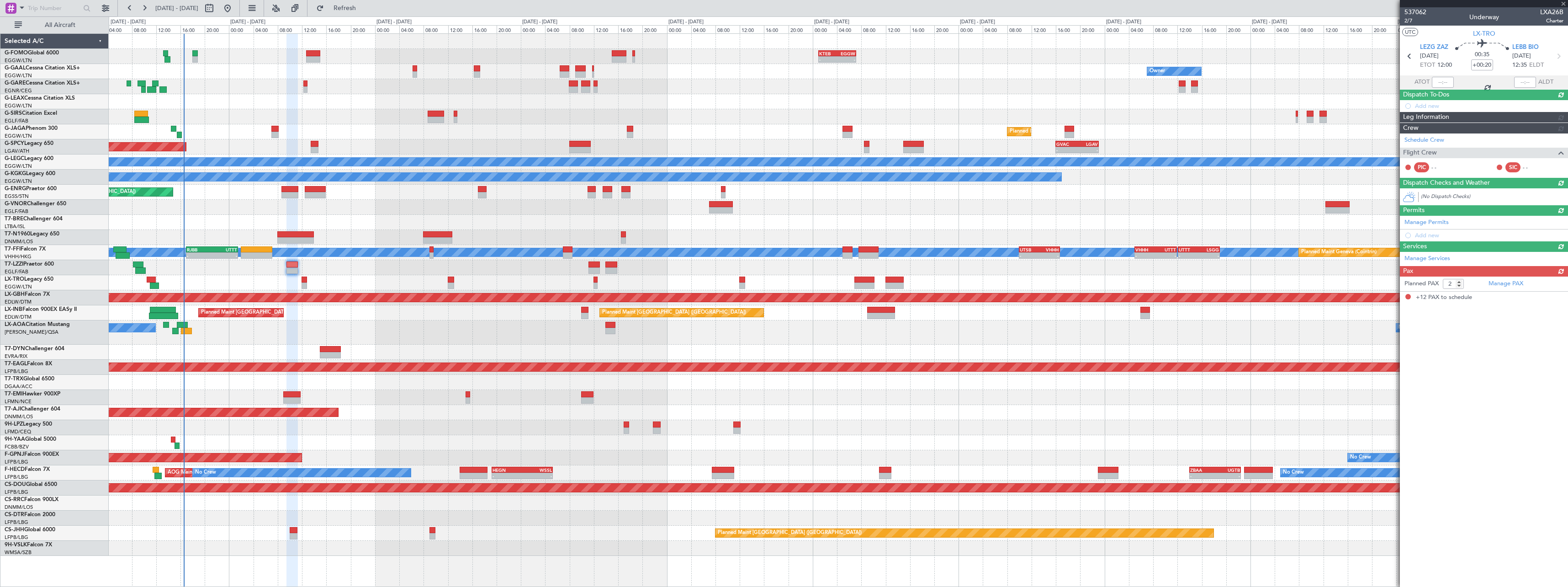
type input "+00:10"
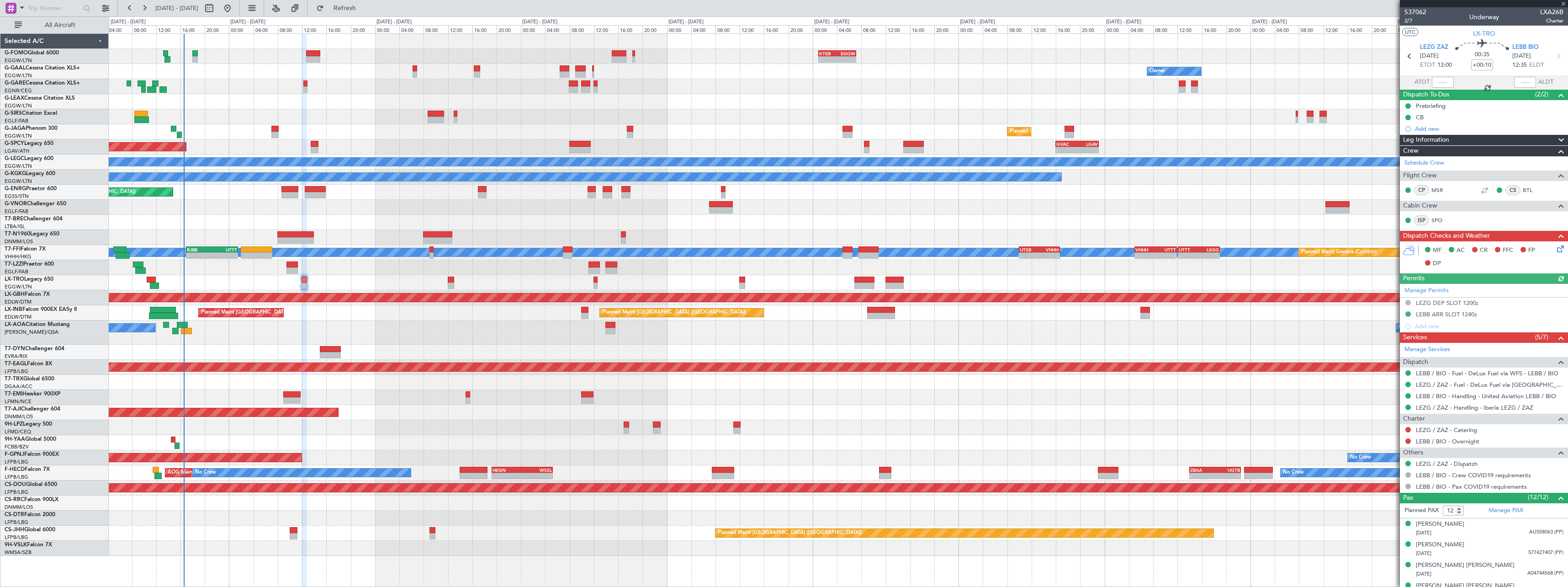
click at [326, 342] on div "No Crew Antwerp (Deurne) No Crew Paris (Le Bourget)" at bounding box center [838, 333] width 1458 height 24
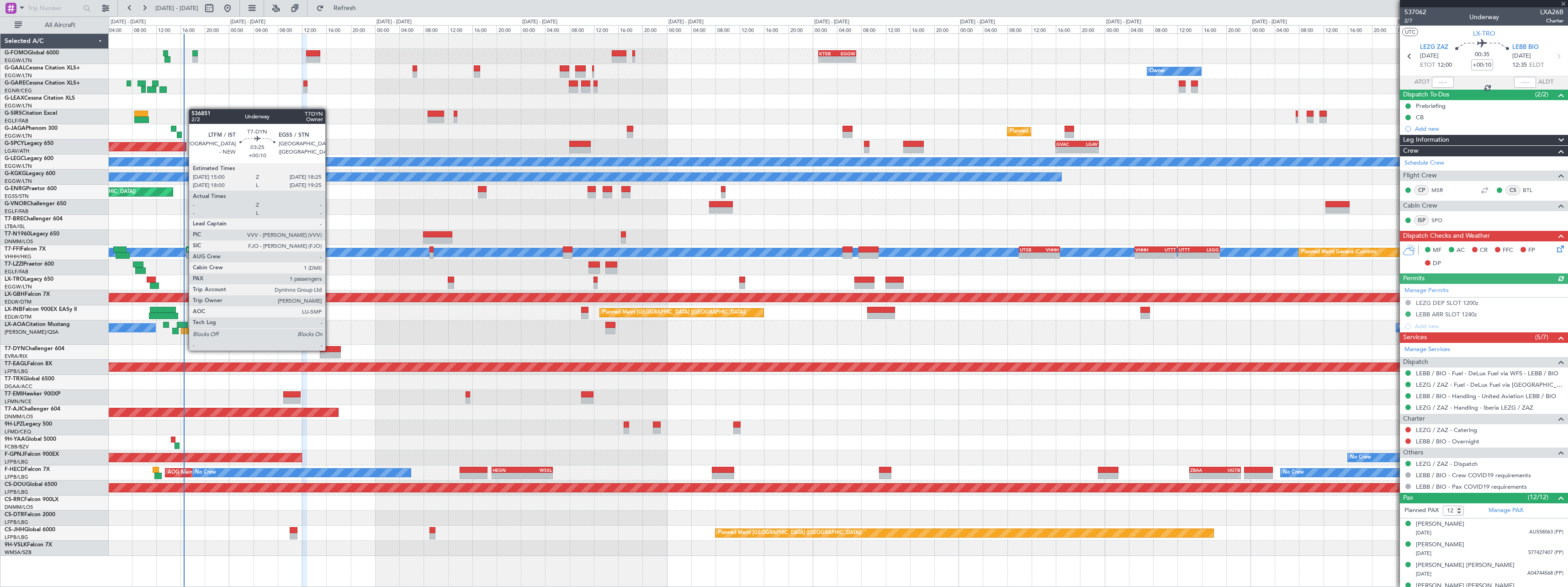
click at [330, 350] on div at bounding box center [330, 349] width 21 height 6
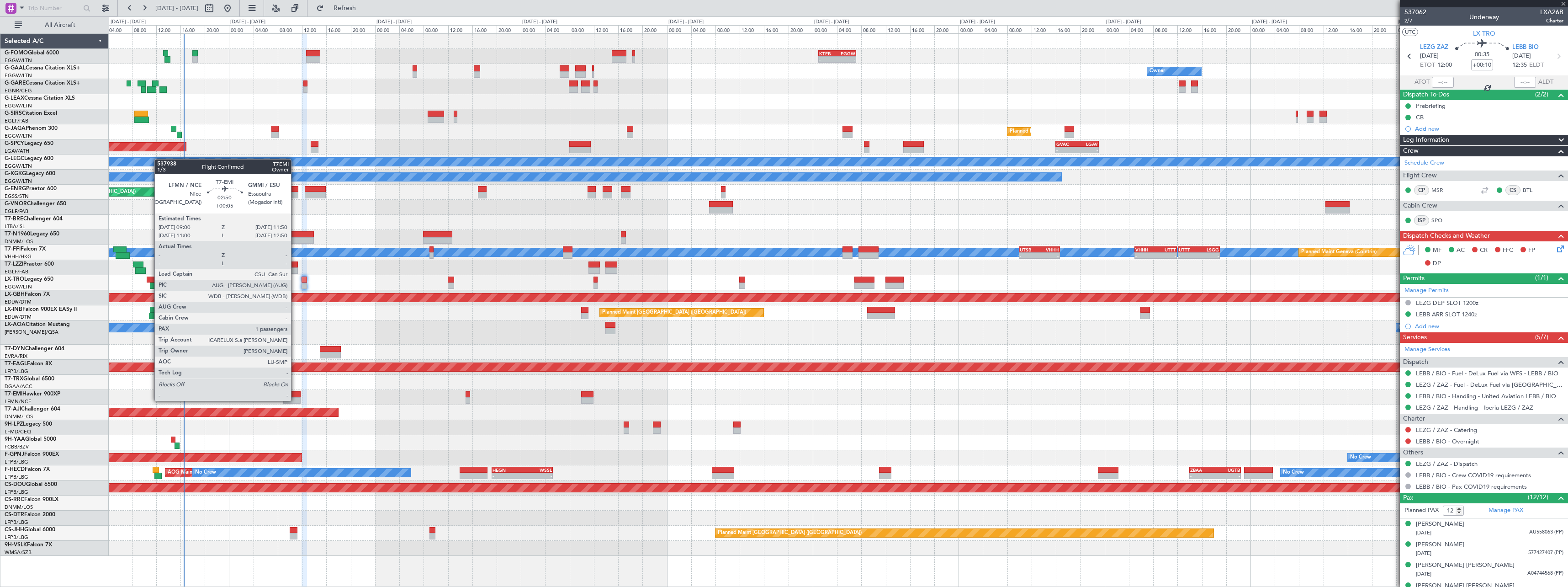
type input "1"
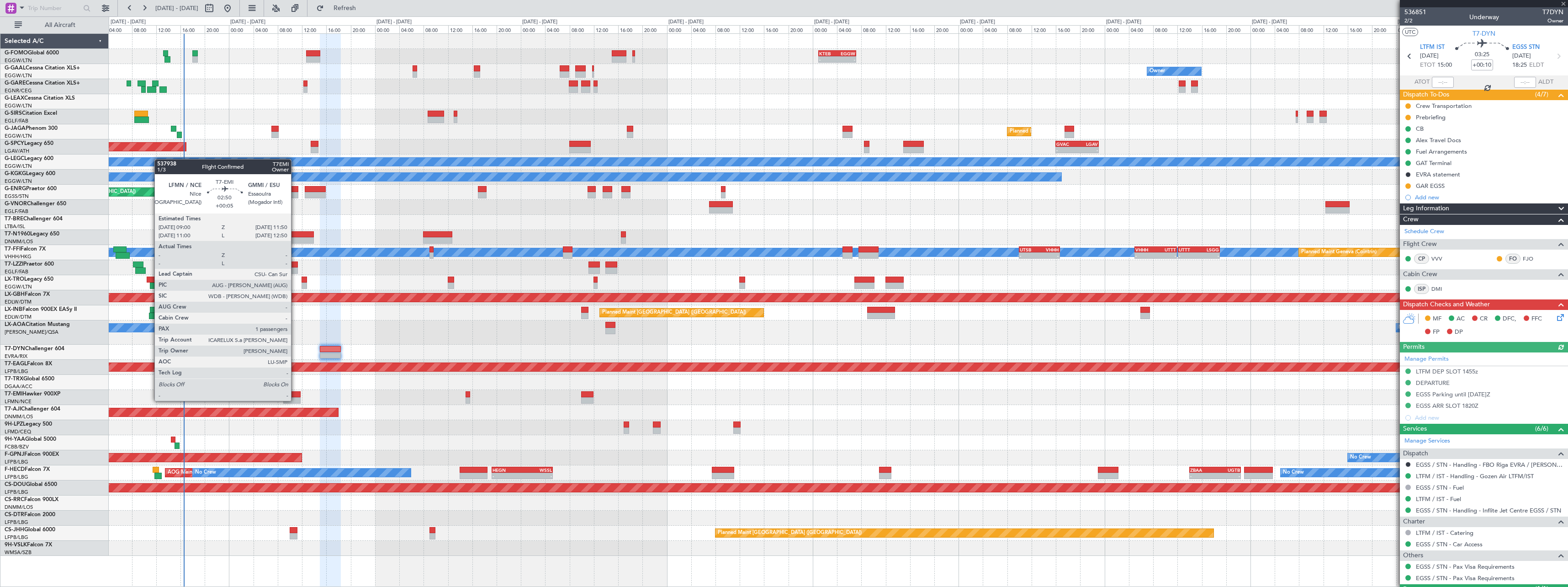
click at [295, 400] on div at bounding box center [292, 401] width 17 height 6
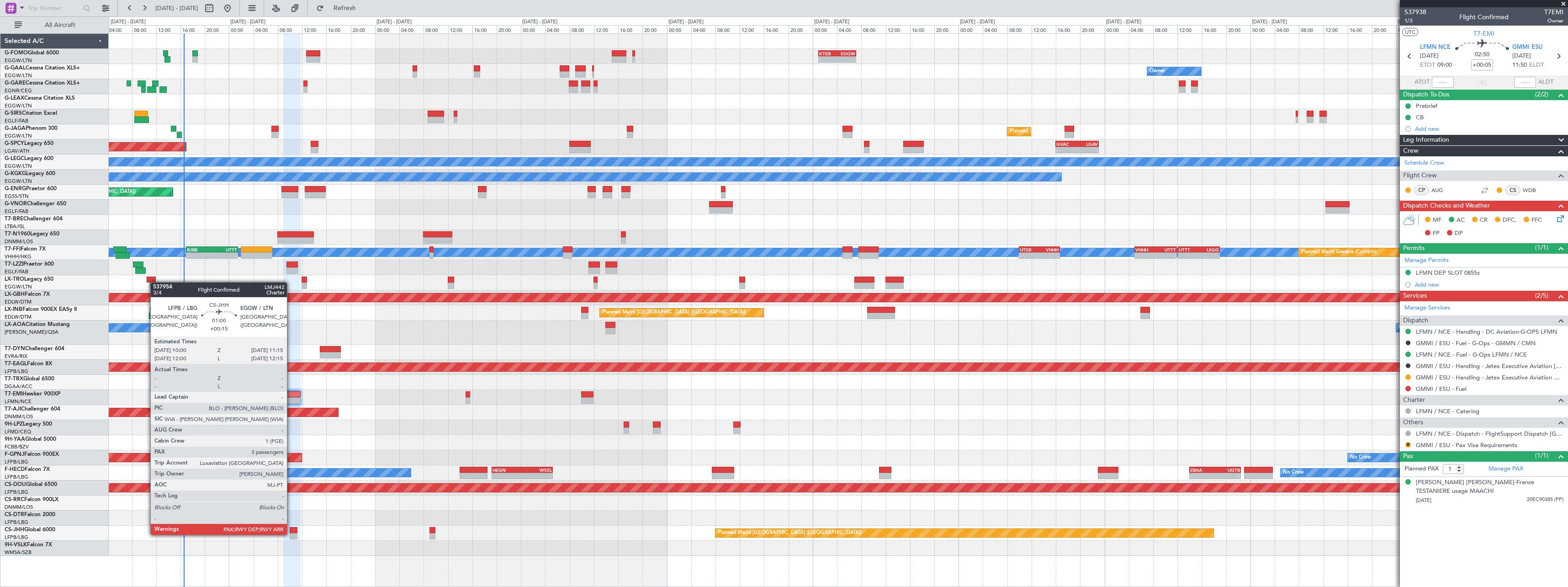
click at [291, 534] on div at bounding box center [293, 536] width 8 height 6
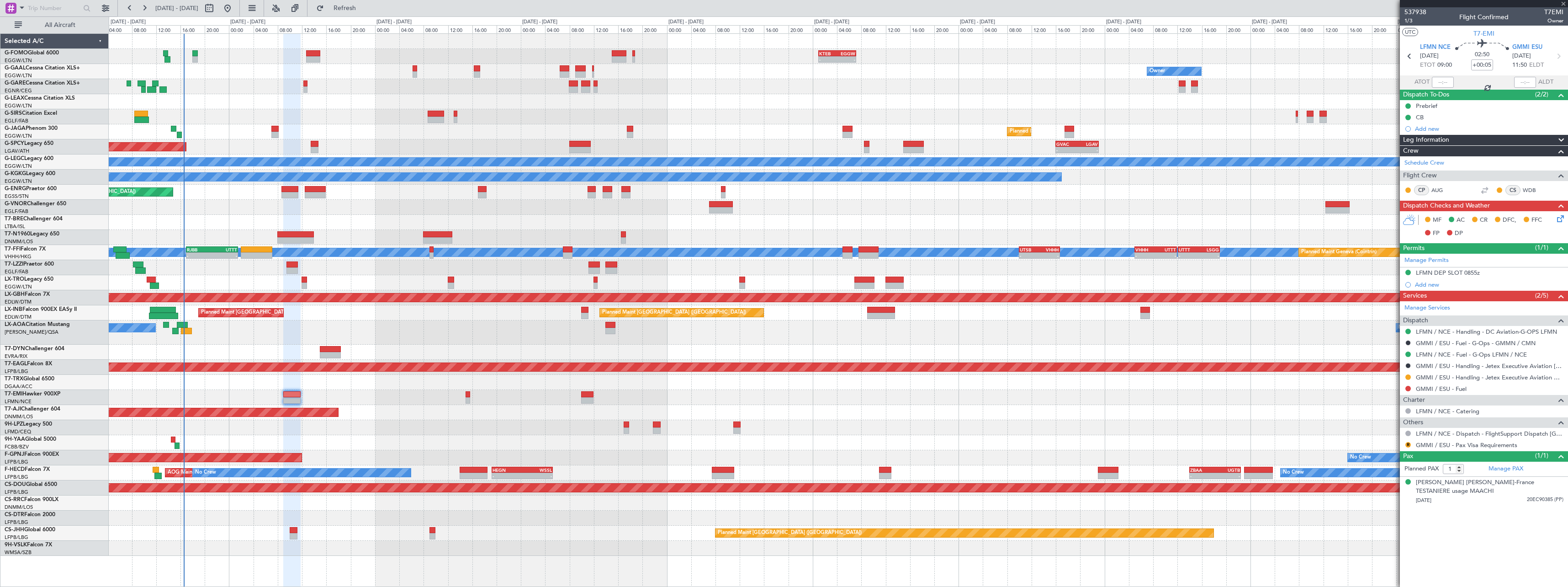
type input "+00:15"
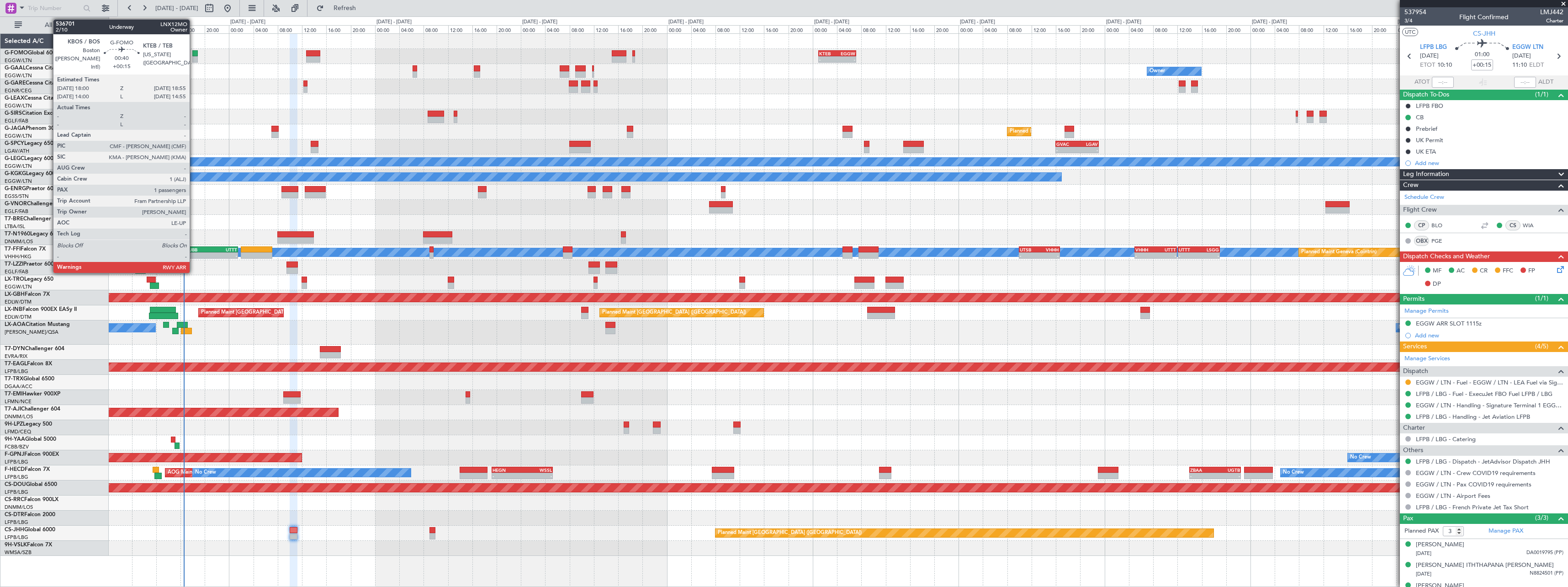
click at [195, 56] on div at bounding box center [196, 59] width 6 height 6
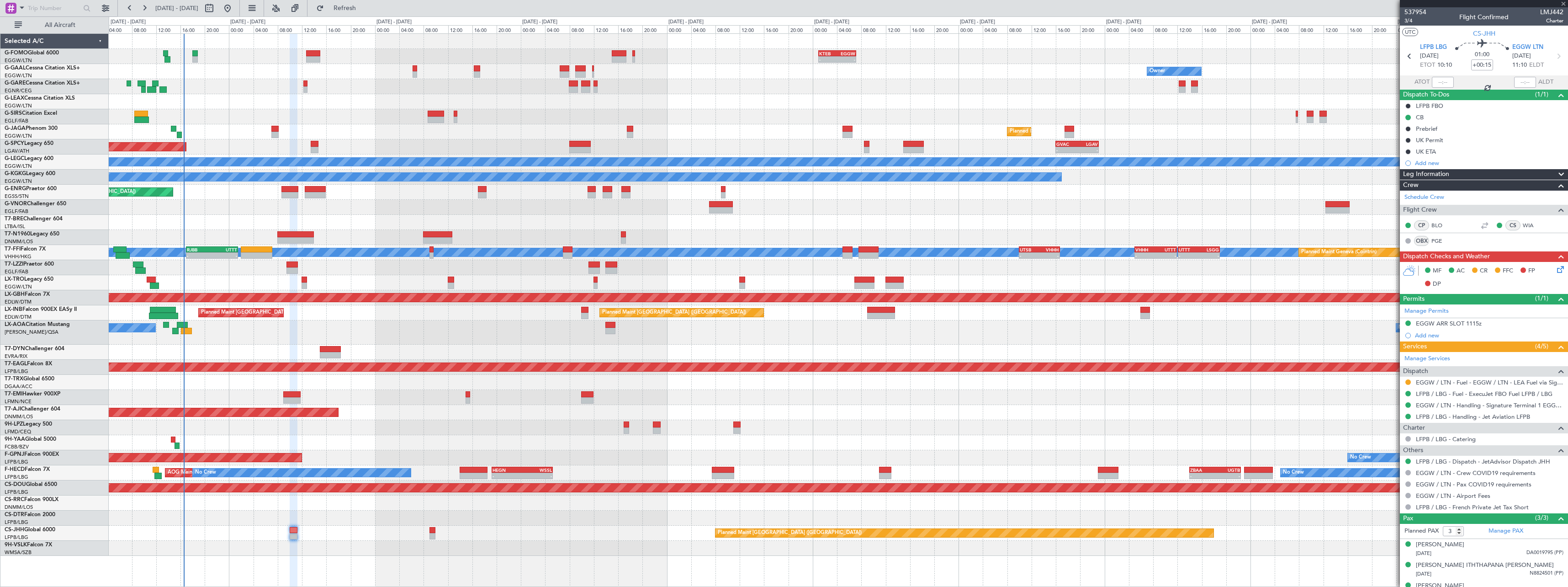
type input "1"
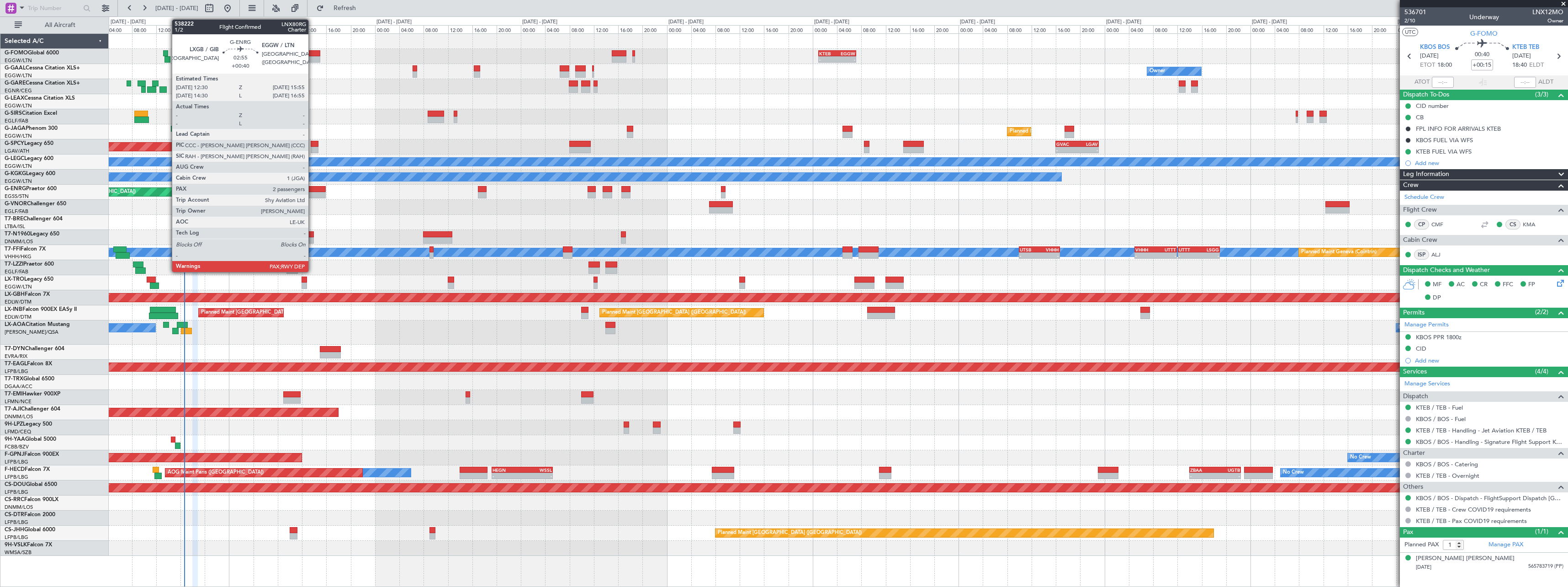
click at [312, 188] on div at bounding box center [315, 189] width 21 height 6
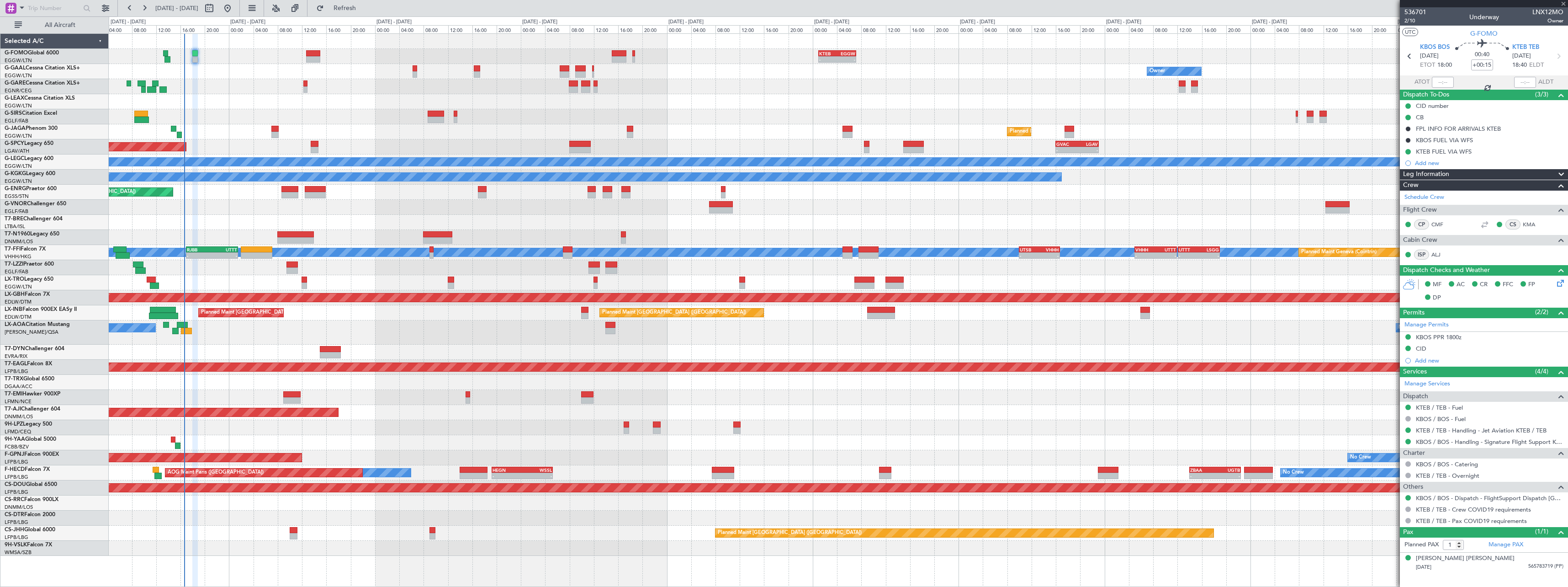
type input "+00:40"
type input "2"
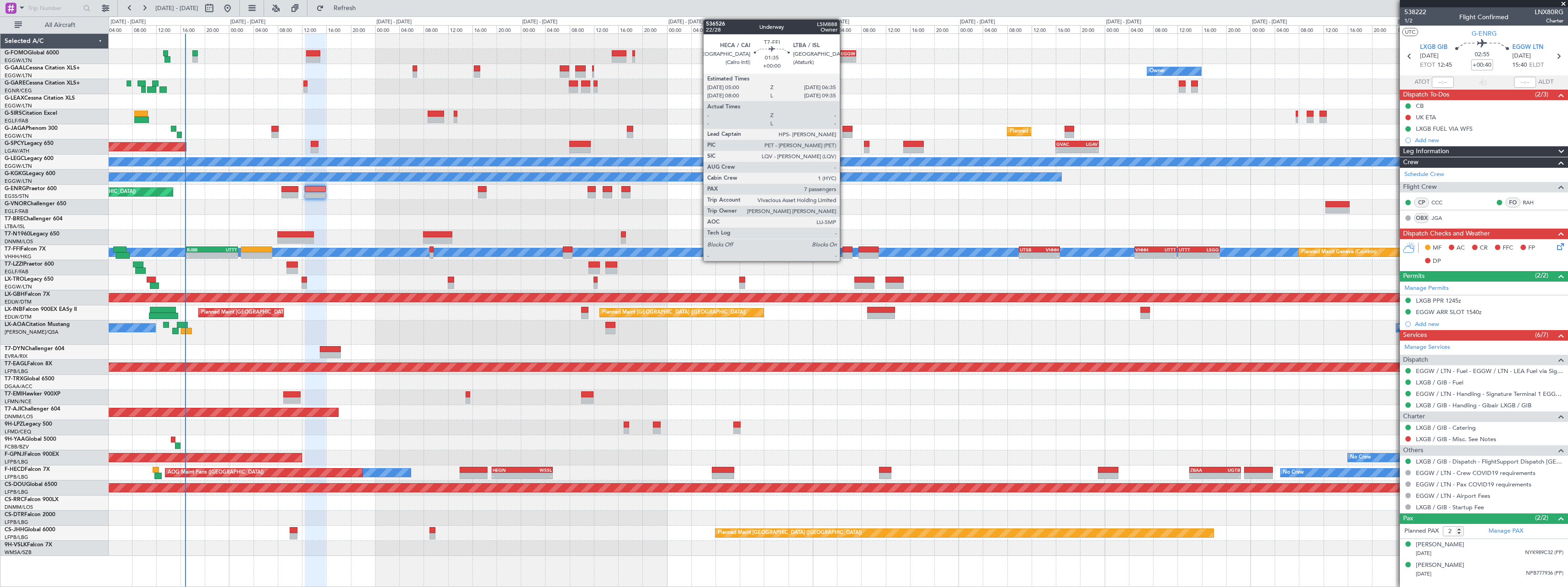
click at [844, 256] on div at bounding box center [847, 256] width 10 height 6
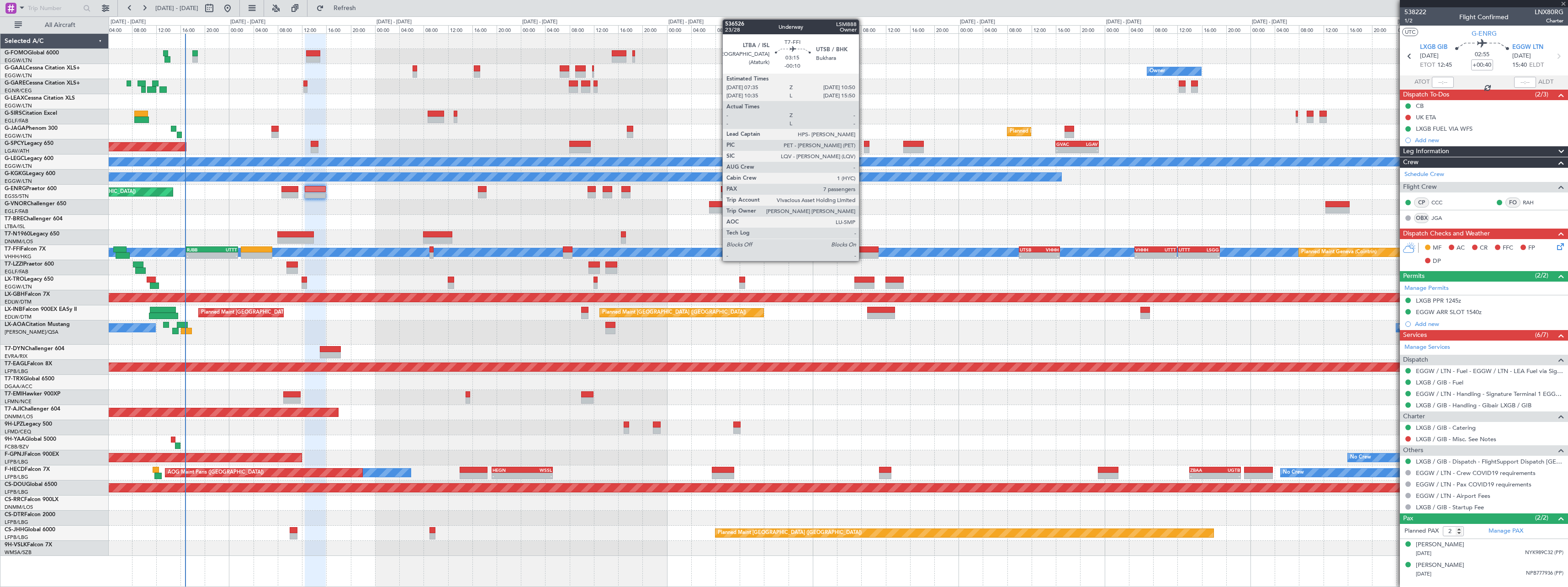
type input "7"
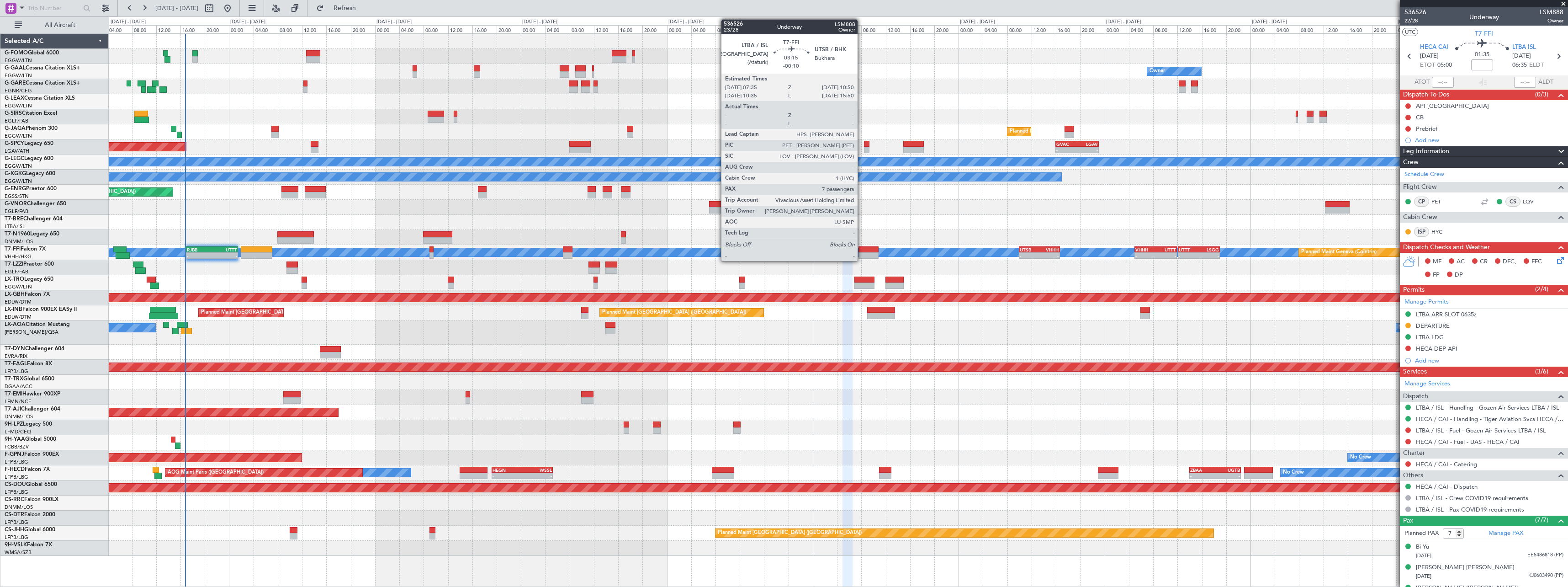
click at [861, 248] on div at bounding box center [868, 250] width 20 height 6
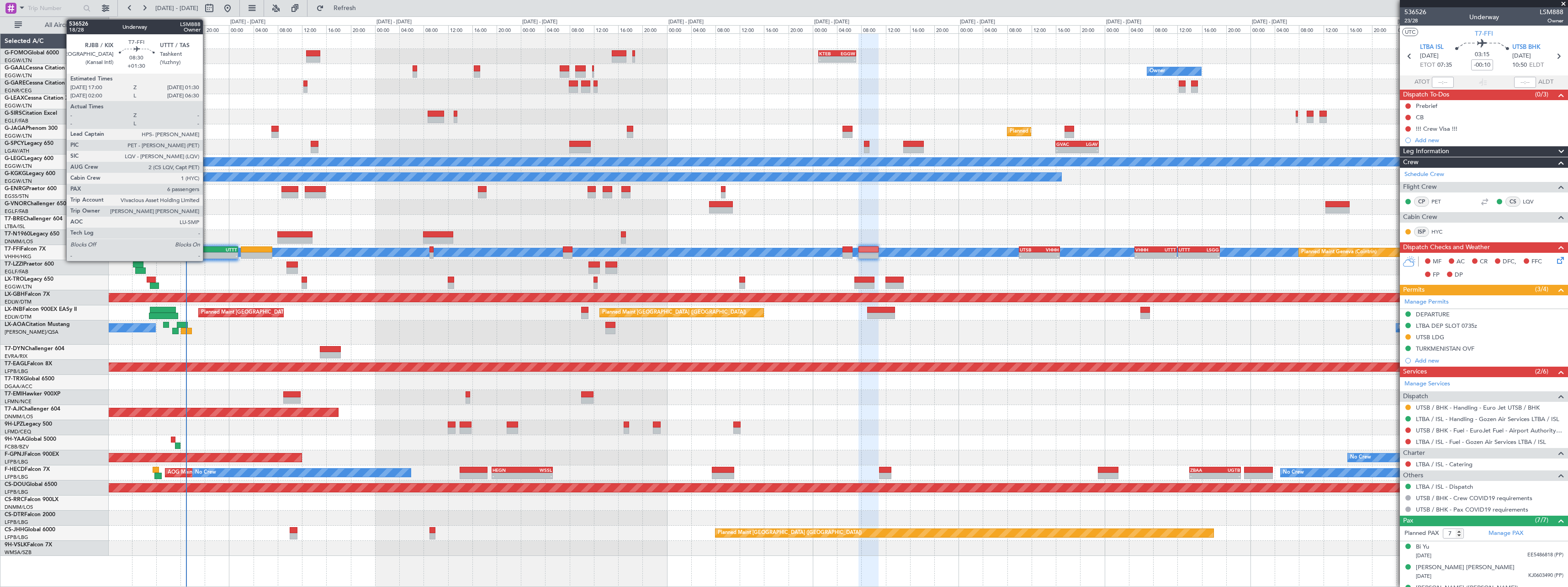
click at [207, 247] on div "RJBB" at bounding box center [199, 250] width 25 height 6
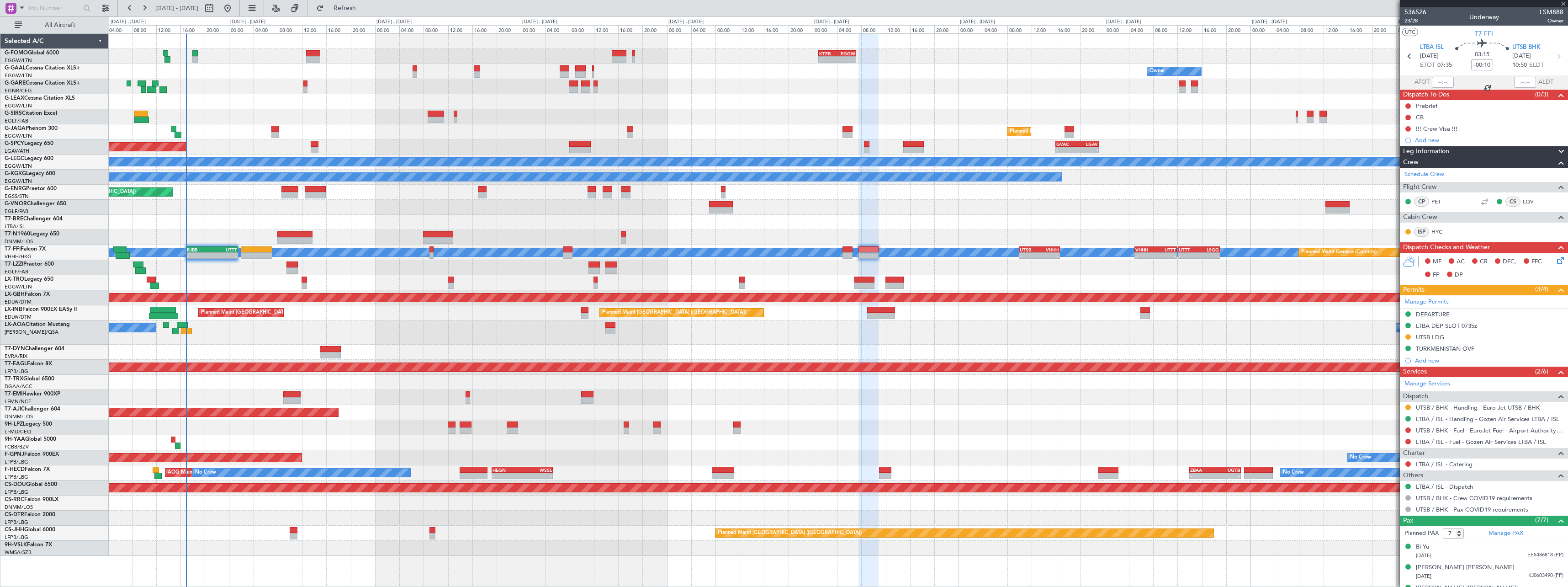
type input "+01:30"
type input "6"
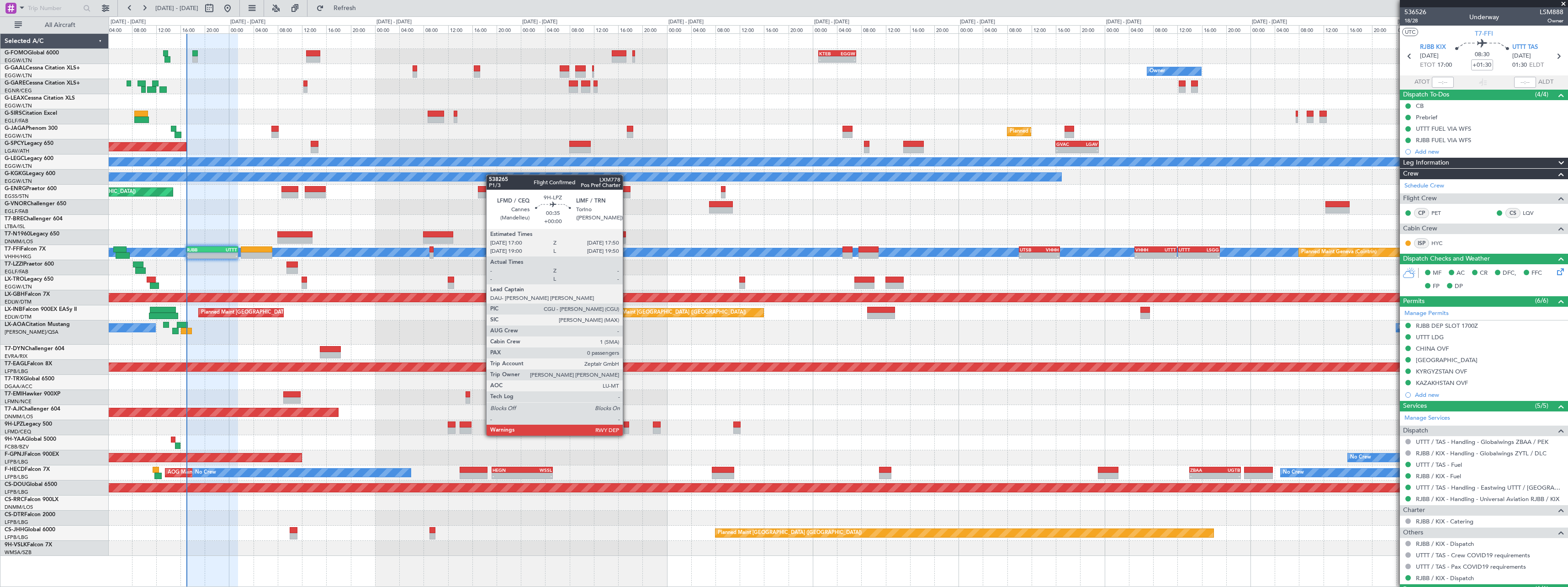
click at [627, 427] on div at bounding box center [626, 425] width 6 height 6
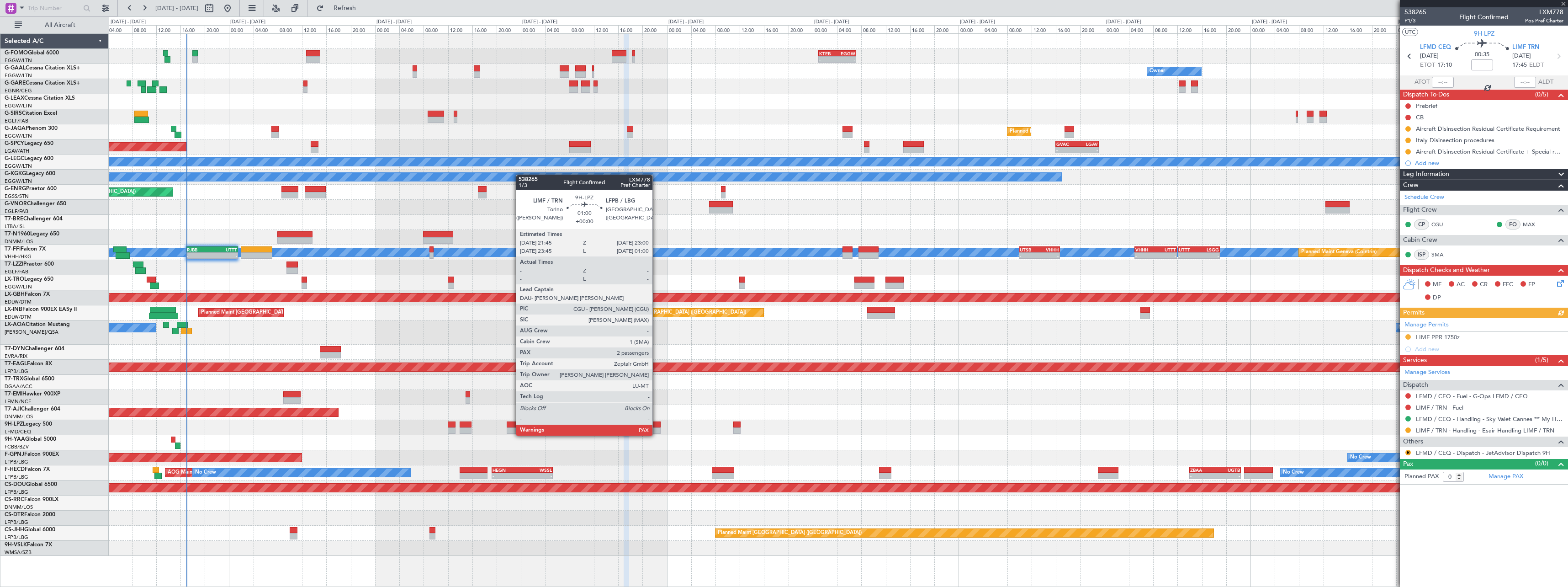
click at [657, 427] on div at bounding box center [657, 425] width 8 height 6
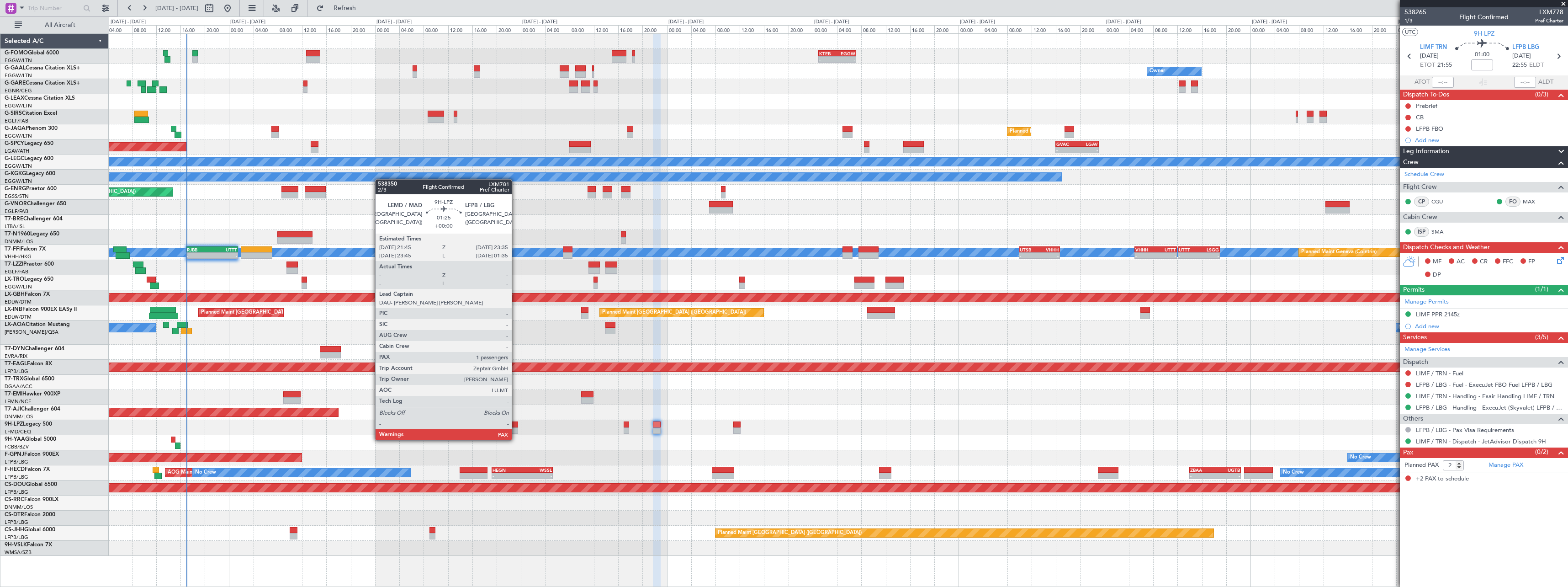
click at [516, 431] on div at bounding box center [512, 430] width 11 height 6
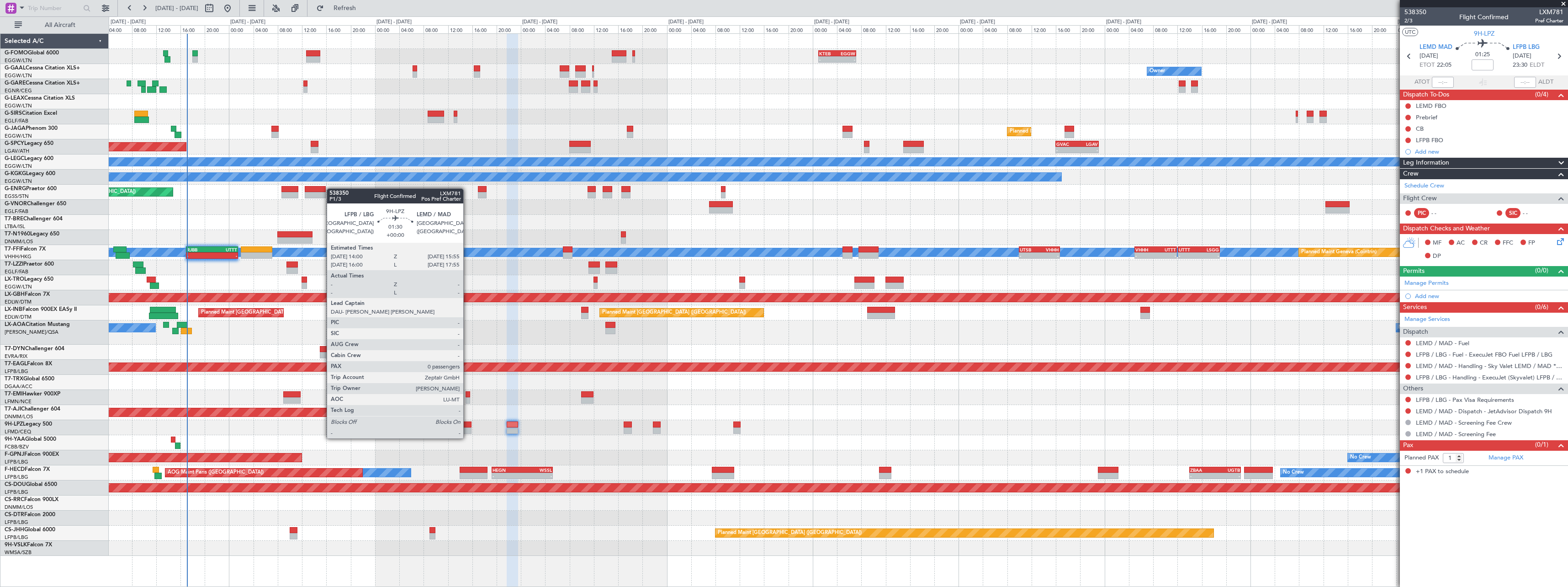
click at [467, 429] on div at bounding box center [465, 430] width 12 height 6
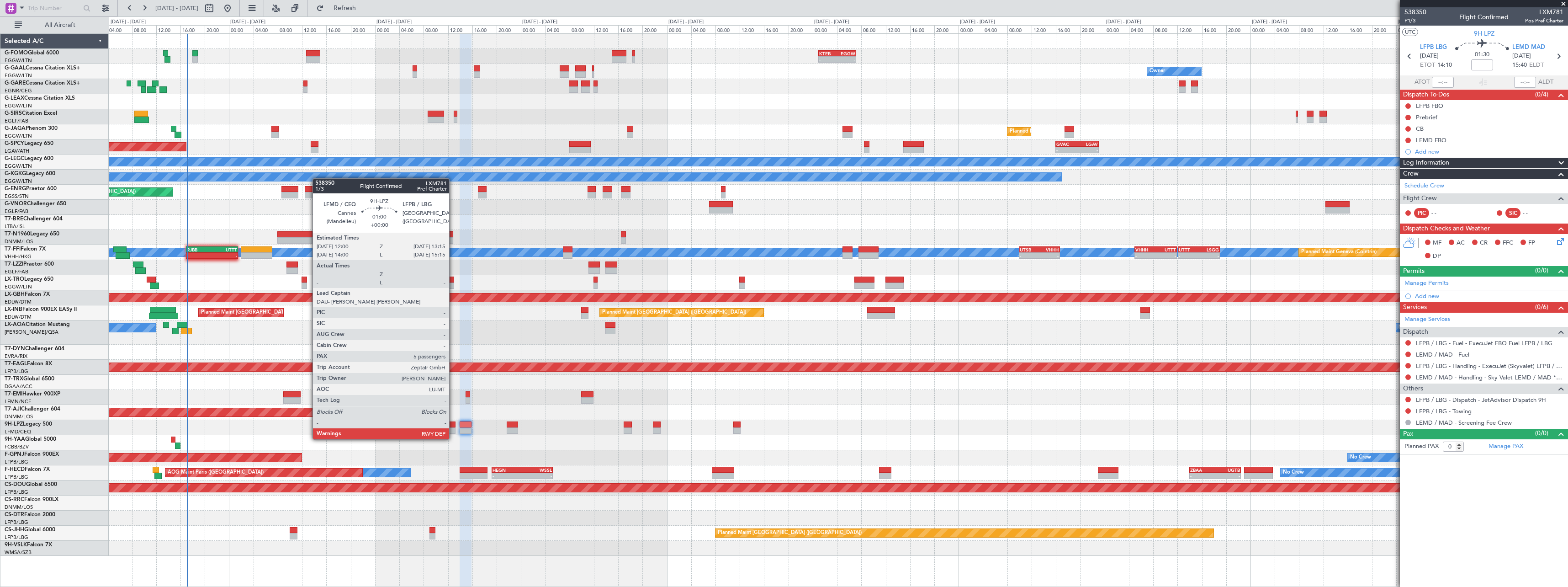
click at [453, 430] on div at bounding box center [452, 430] width 8 height 6
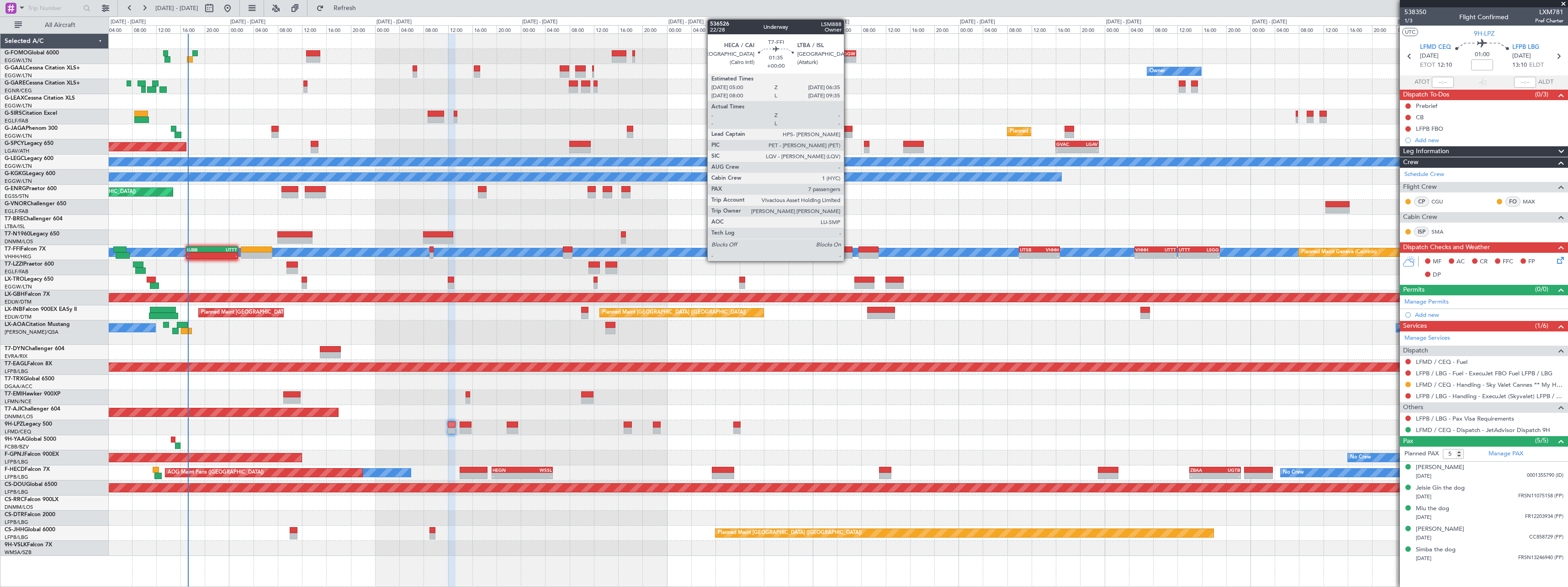
click at [848, 250] on div at bounding box center [847, 250] width 10 height 6
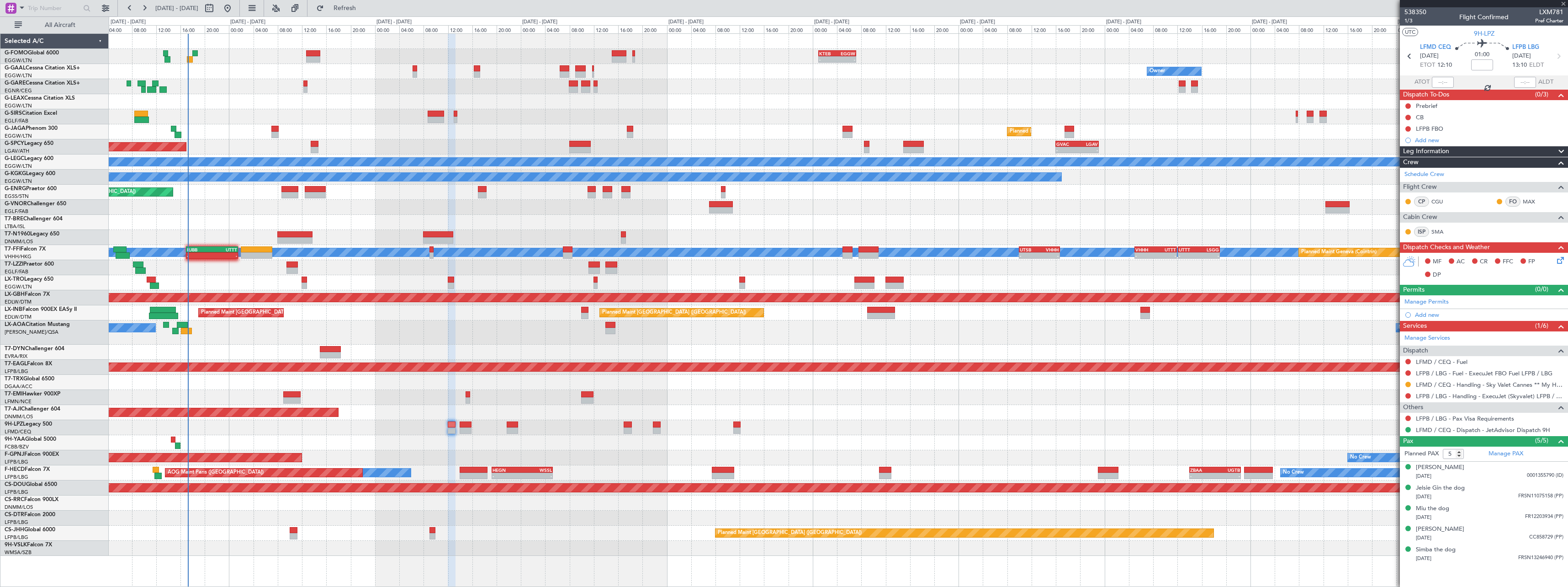
type input "7"
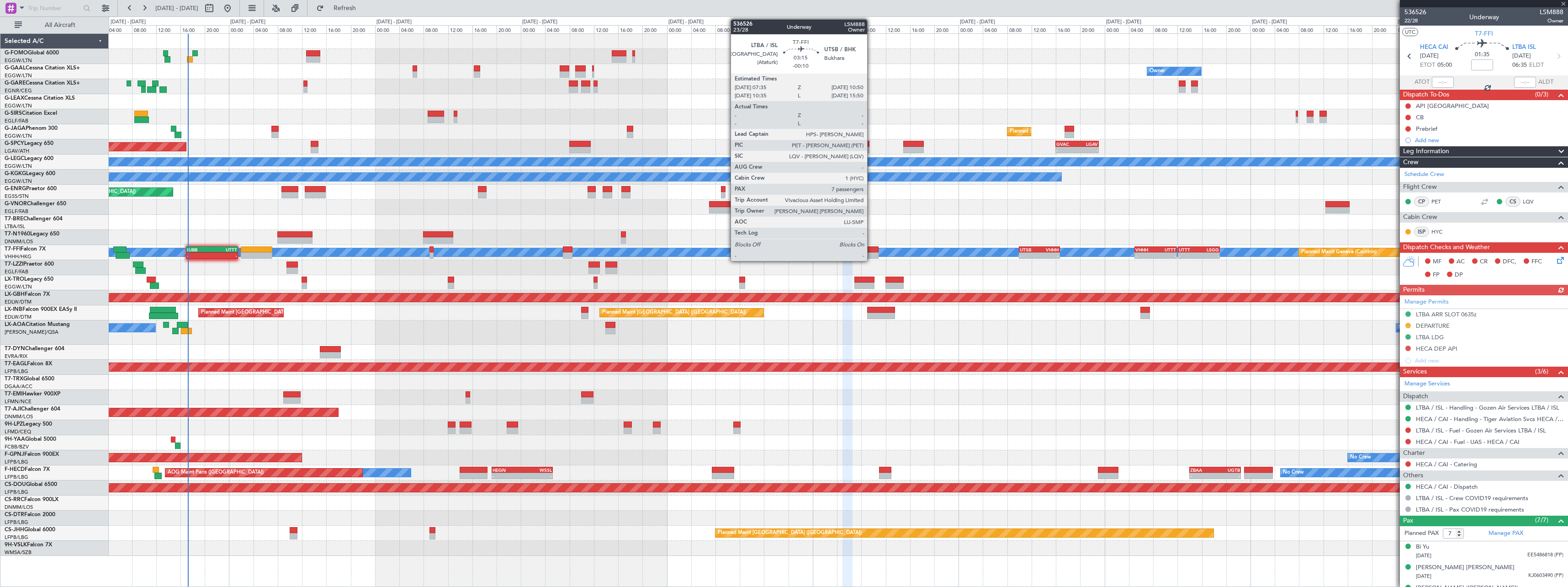
click at [871, 251] on div at bounding box center [868, 250] width 20 height 6
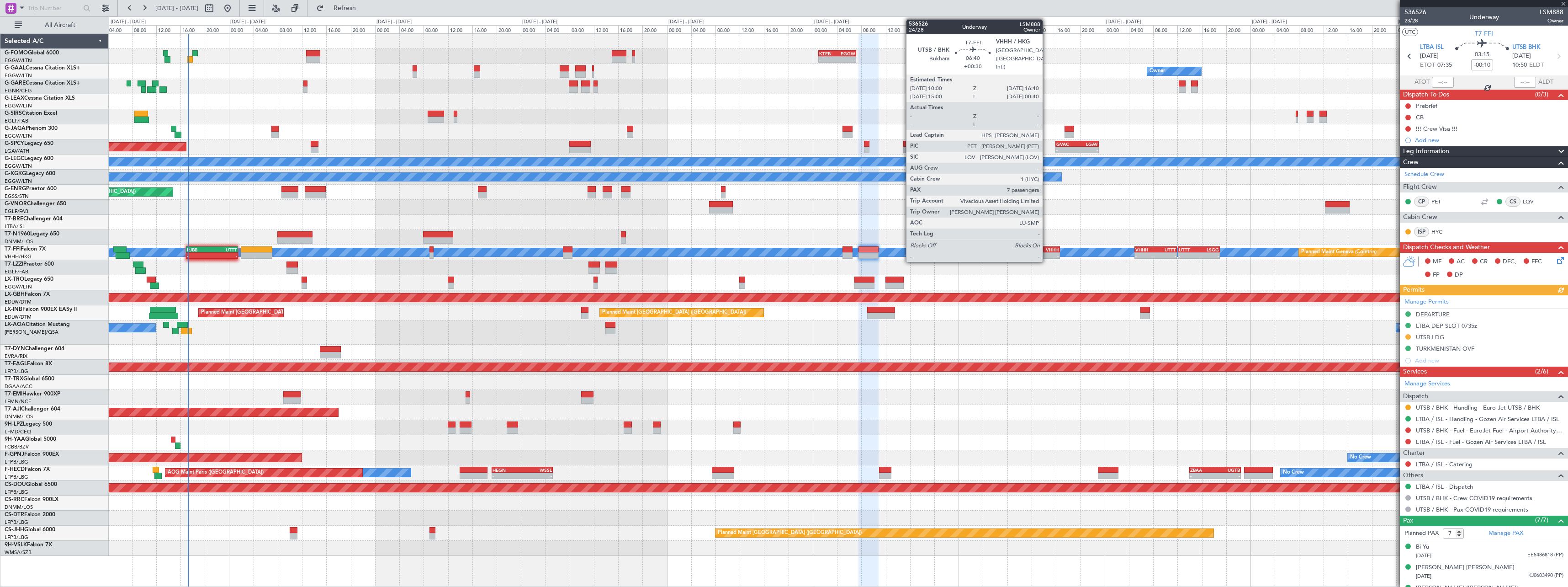
click at [1046, 250] on div "VHHH" at bounding box center [1049, 250] width 20 height 6
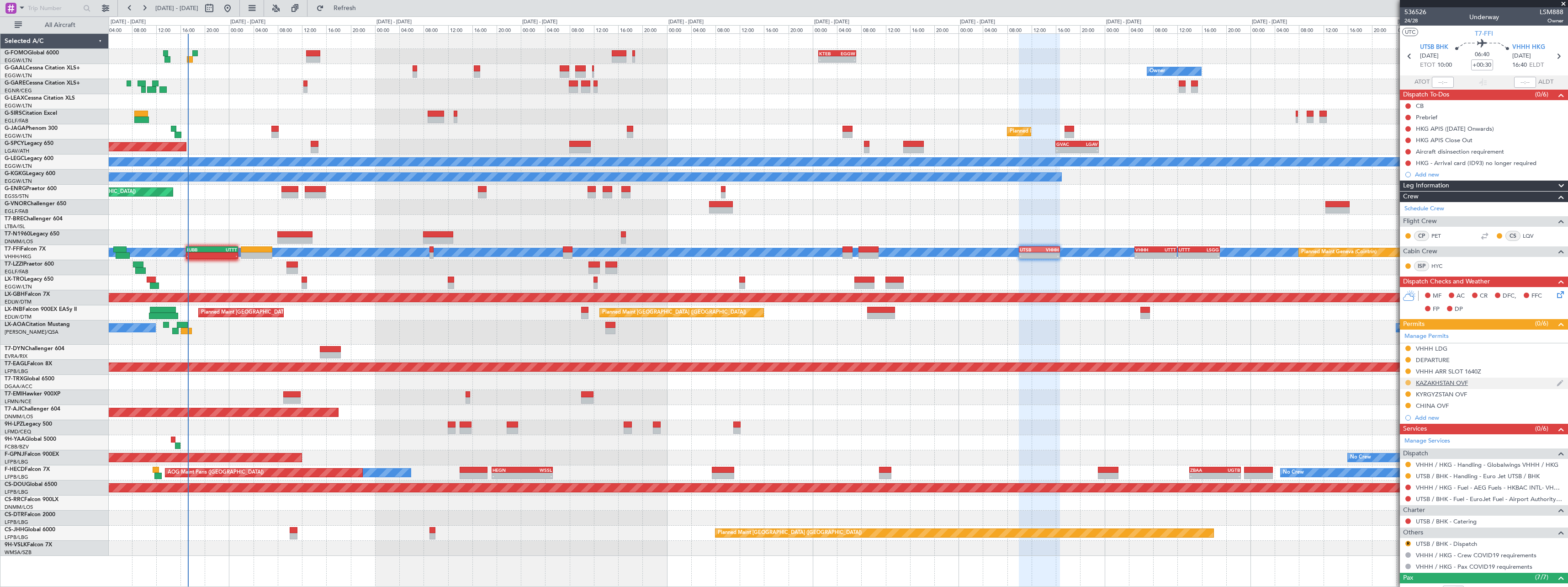
click at [1408, 384] on button at bounding box center [1408, 383] width 6 height 6
click at [1399, 492] on span "Received OK" at bounding box center [1385, 491] width 35 height 9
click at [1408, 391] on button at bounding box center [1408, 394] width 6 height 6
click at [1400, 502] on span "Received OK" at bounding box center [1385, 503] width 35 height 9
click at [1408, 404] on button at bounding box center [1408, 405] width 6 height 6
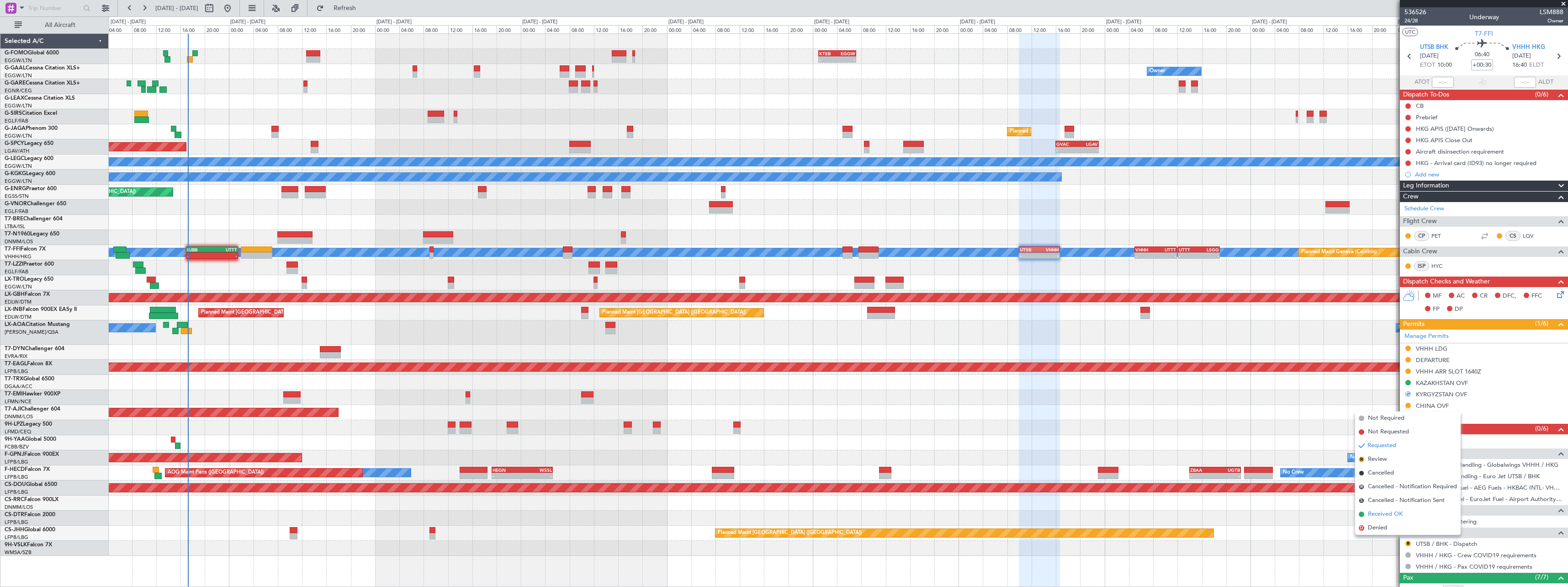
click at [1392, 515] on span "Received OK" at bounding box center [1385, 514] width 35 height 9
click at [1446, 381] on div "KAZAKHSTAN OVF" at bounding box center [1442, 383] width 52 height 8
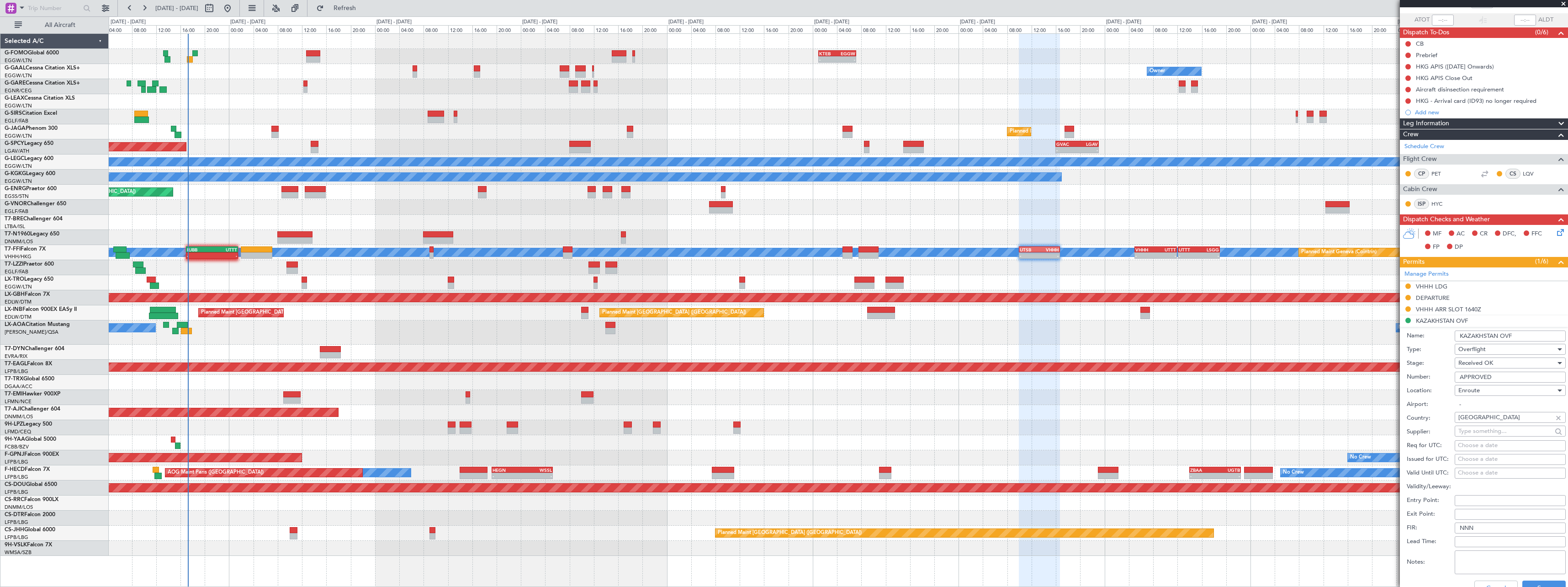
scroll to position [183, 0]
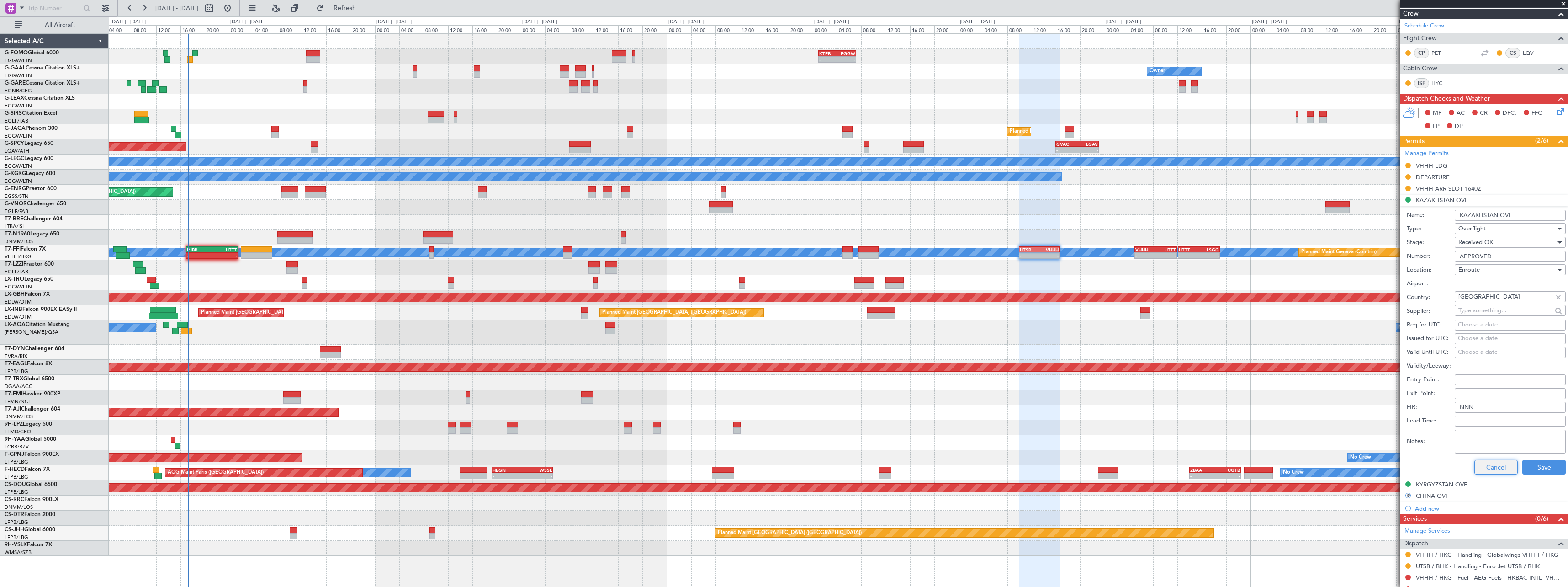
click at [1480, 470] on button "Cancel" at bounding box center [1496, 467] width 43 height 15
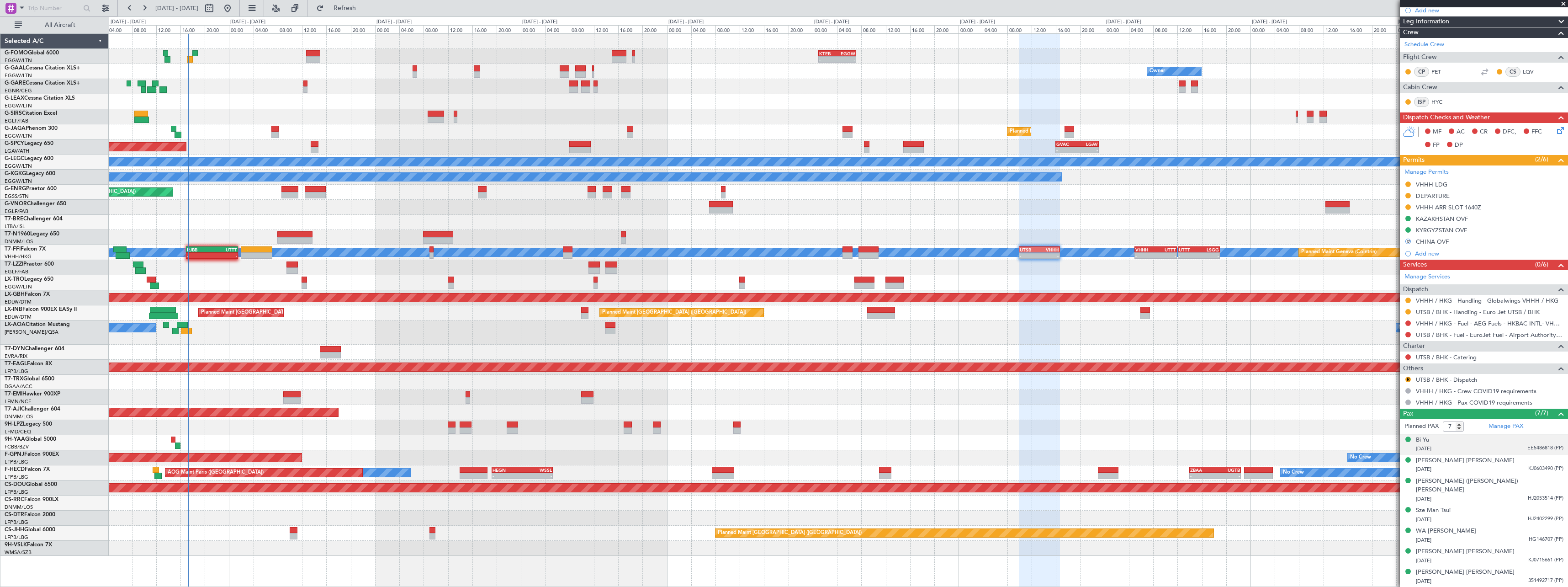
scroll to position [155, 0]
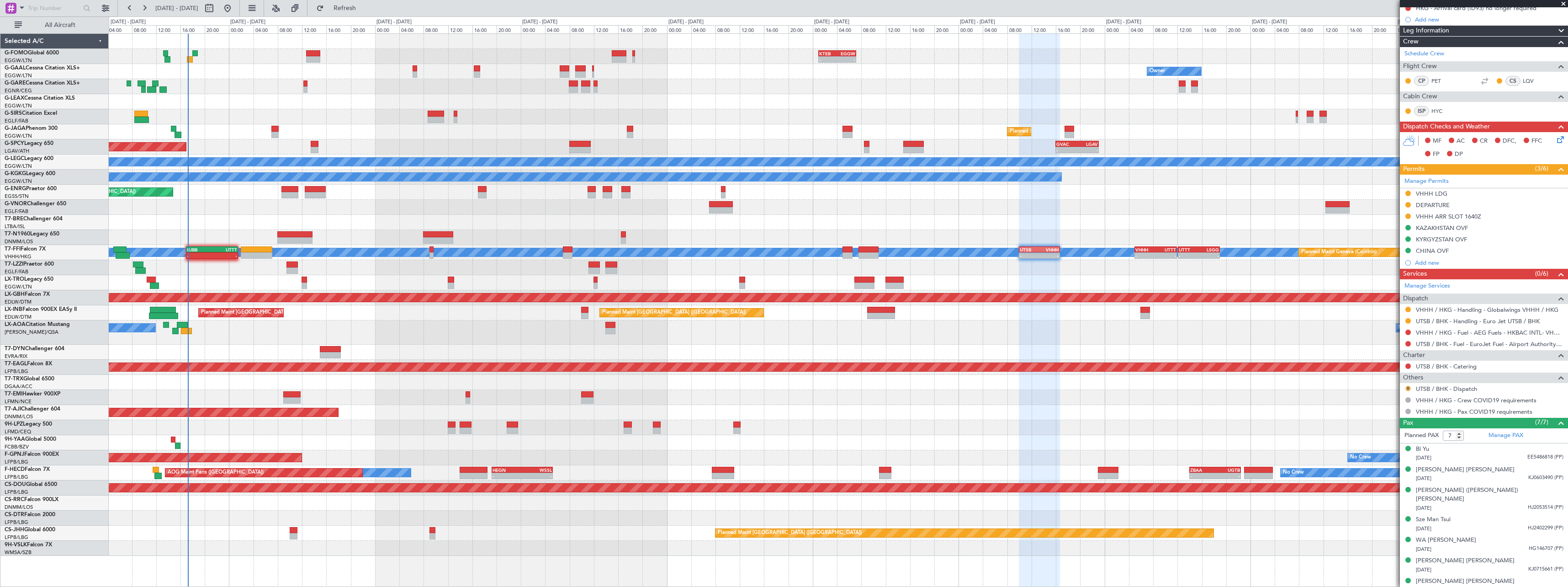
click at [1407, 387] on button "R" at bounding box center [1408, 388] width 6 height 6
click at [1386, 498] on span "Confirmed" at bounding box center [1382, 497] width 28 height 9
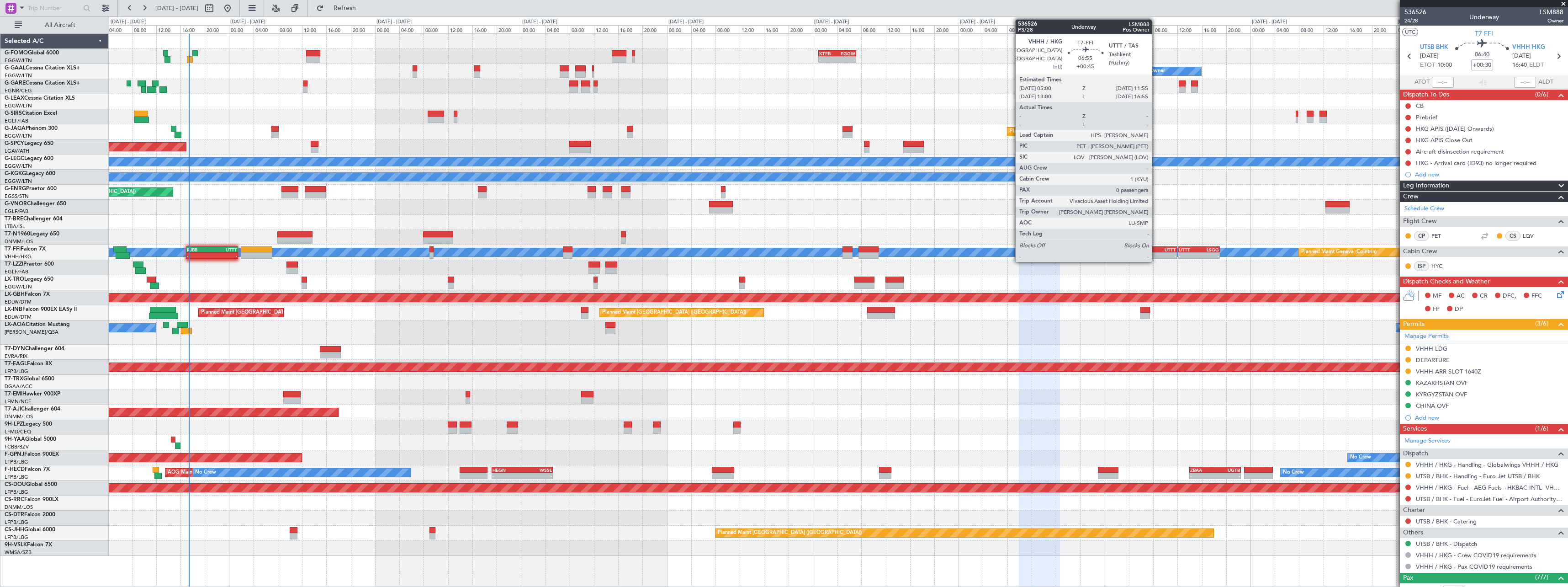
click at [1156, 253] on div "-" at bounding box center [1165, 255] width 20 height 6
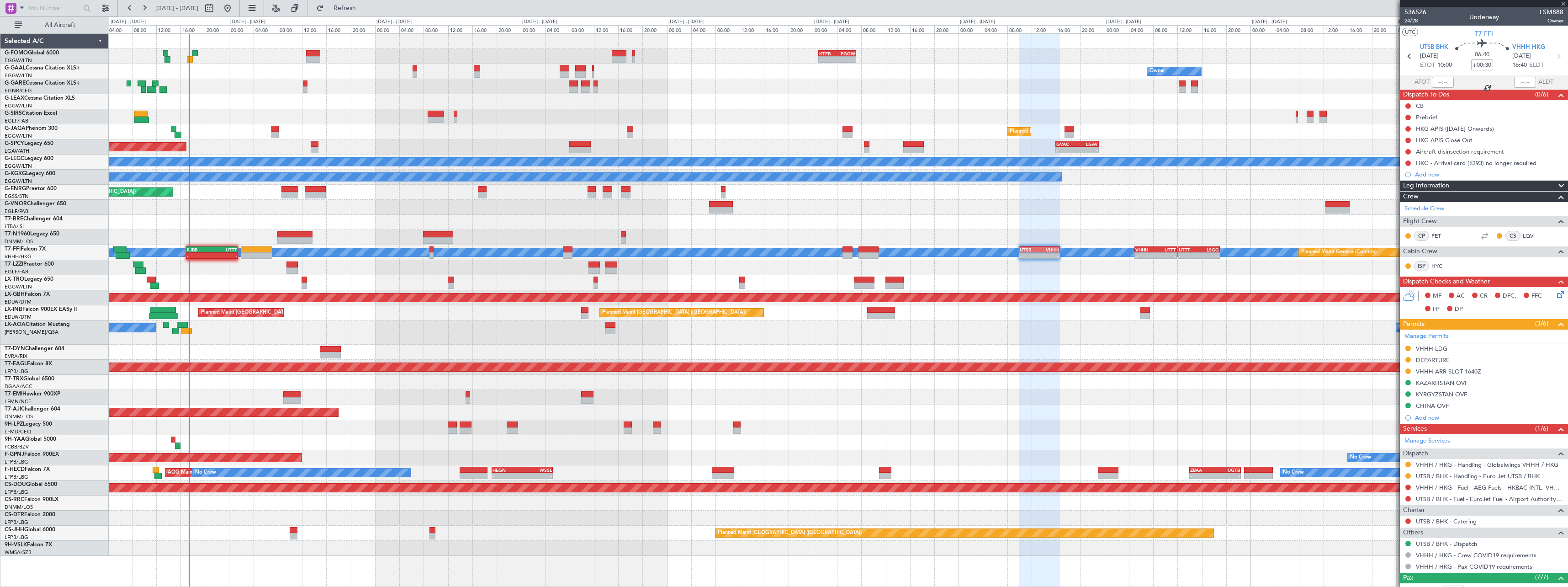
type input "+00:45"
type input "0"
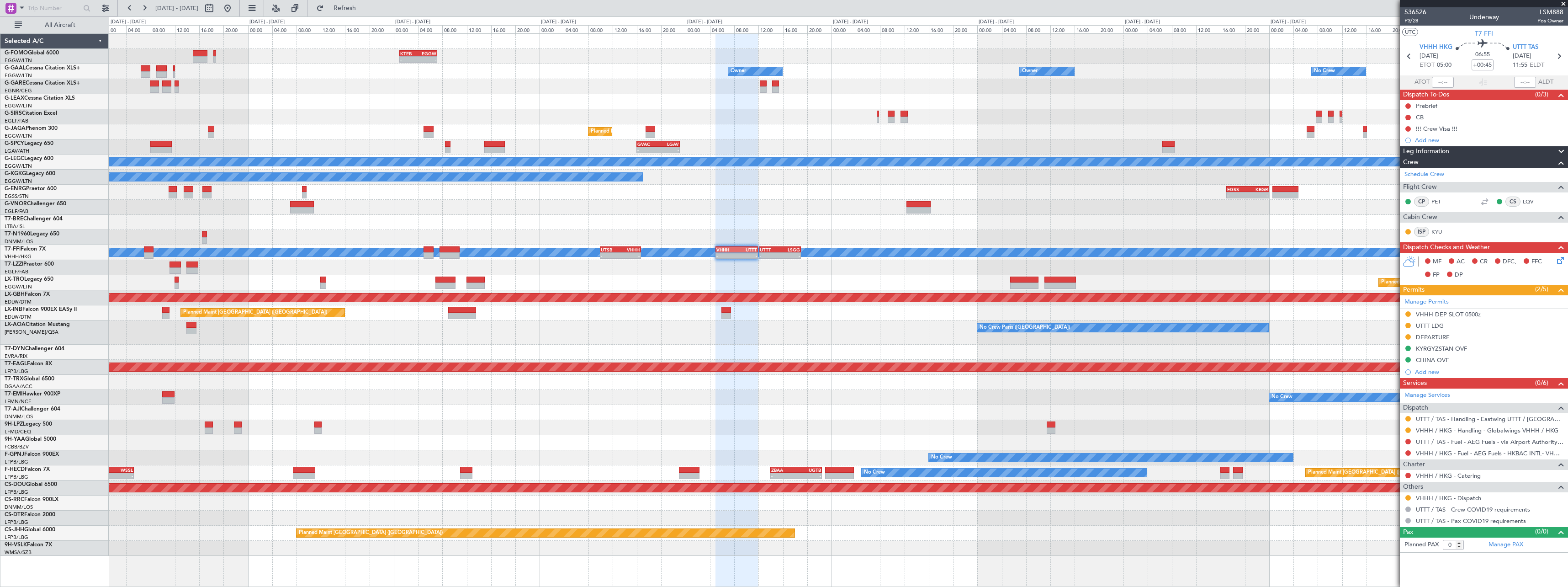
click at [502, 315] on div "- - KTEB 01:00 Z EGGW 07:10 Z Owner Owner No Crew Owner Owner No Crew Planned M…" at bounding box center [838, 295] width 1458 height 522
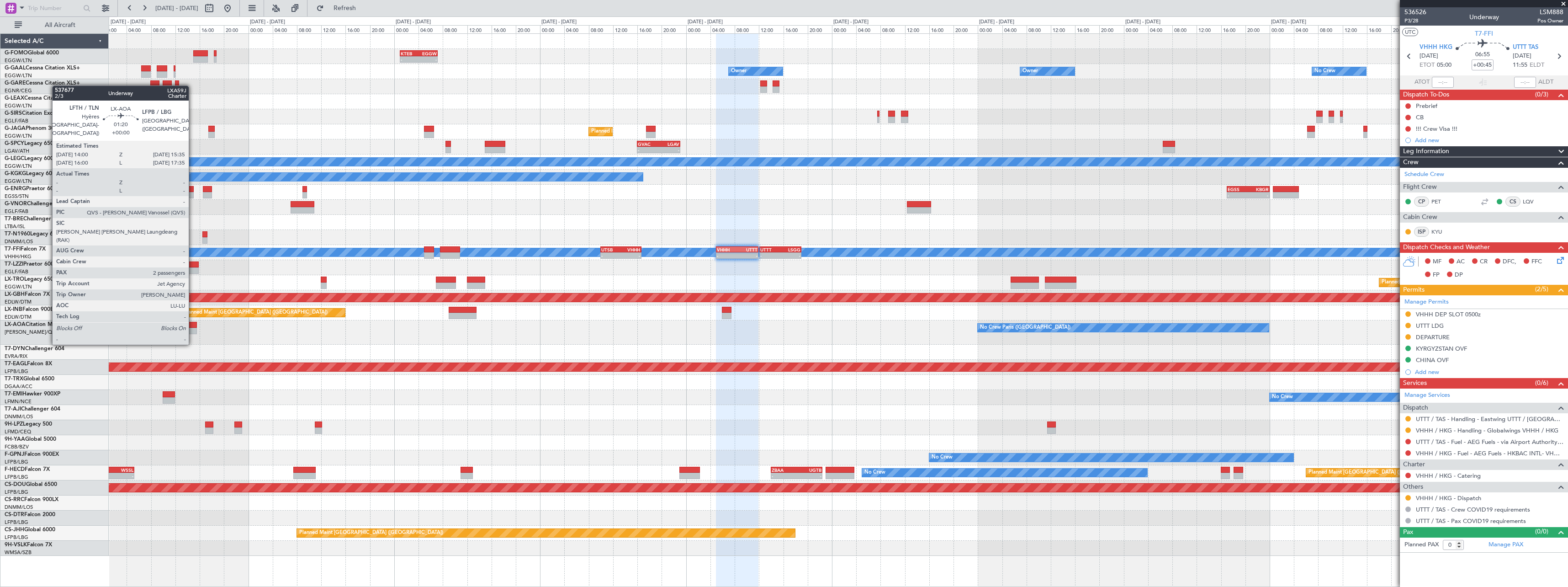
click at [193, 326] on div at bounding box center [192, 325] width 10 height 6
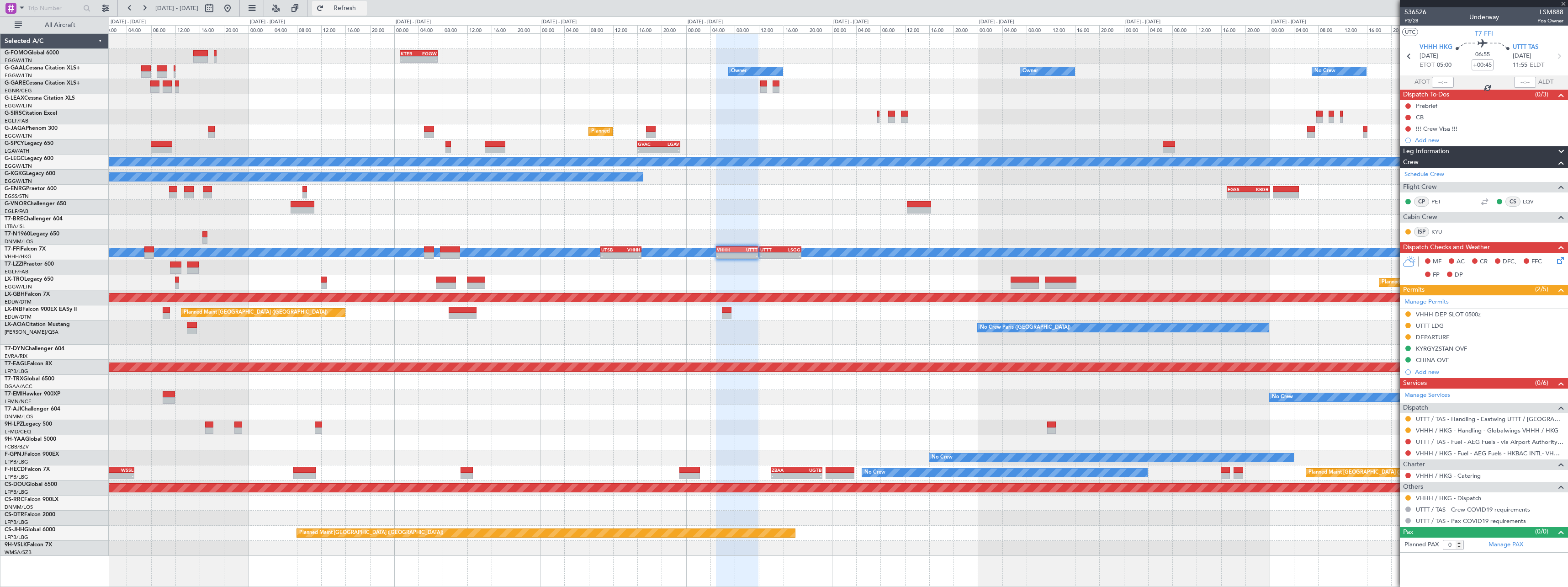
click at [364, 9] on span "Refresh" at bounding box center [345, 8] width 38 height 6
type input "2"
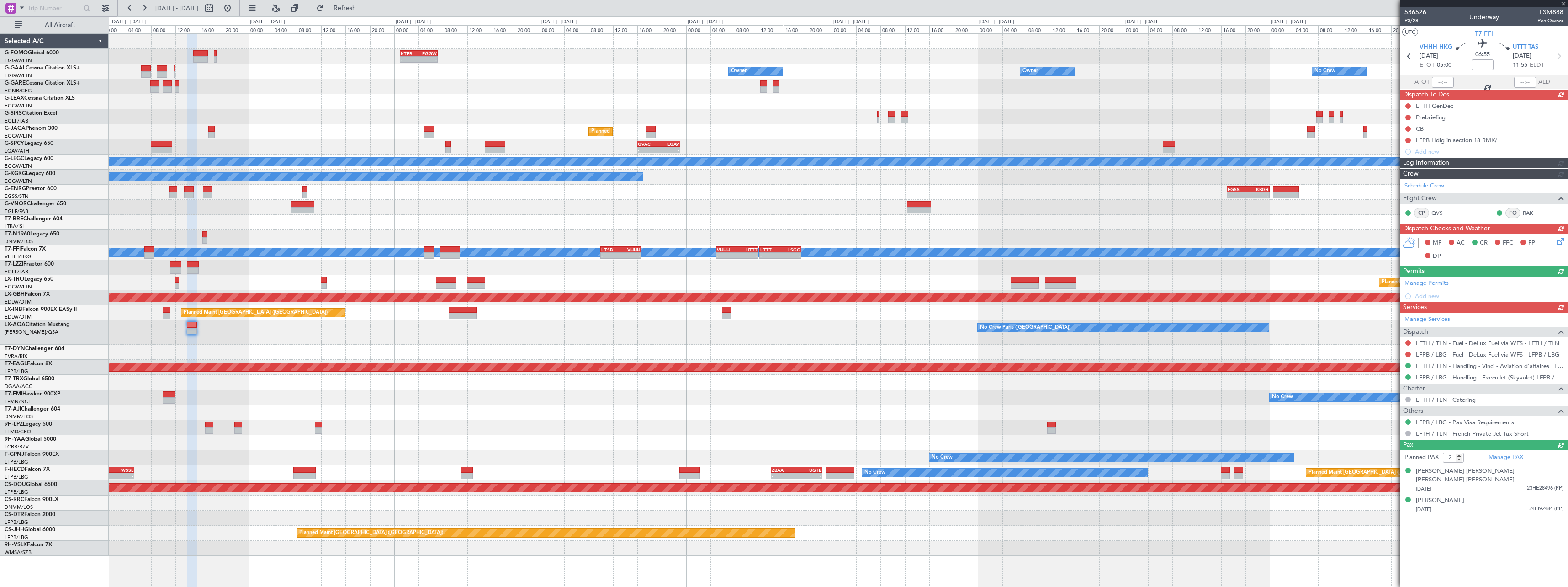
type input "+00:45"
type input "0"
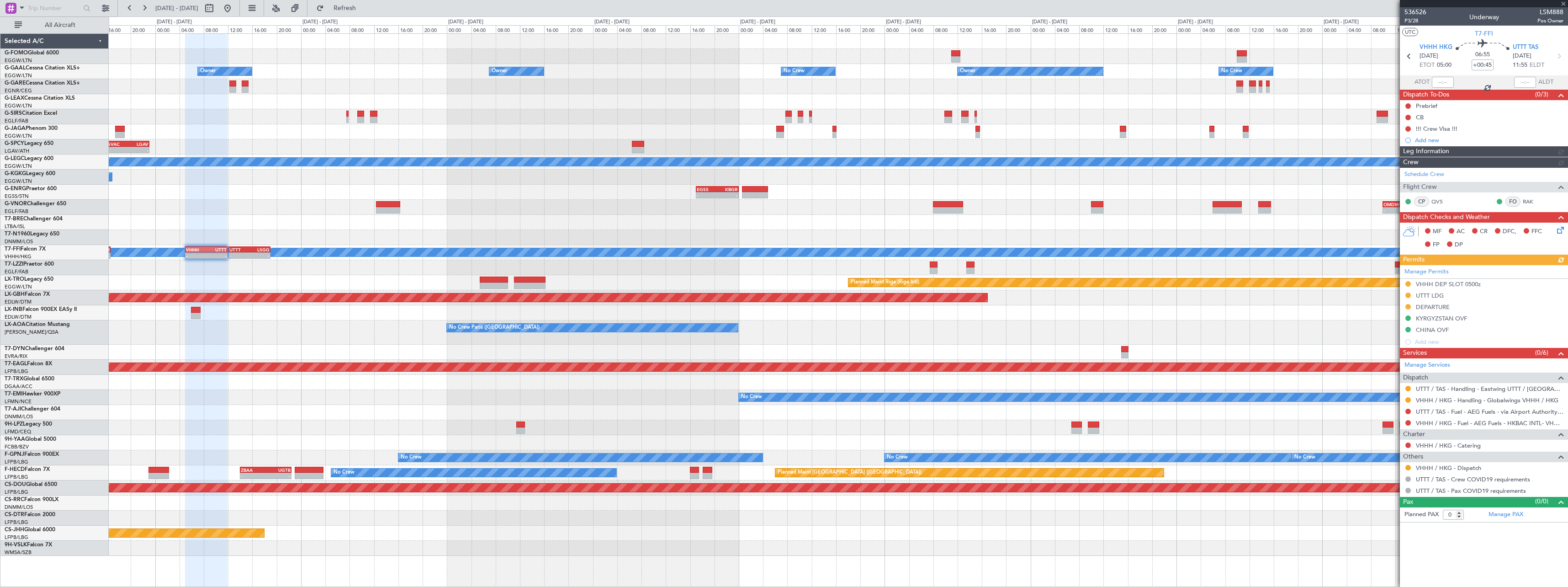
click at [481, 320] on div "KTEB 01:00 Z EGGW 07:10 Z - - Owner Owner Owner No Crew Owner No Crew Owner Pla…" at bounding box center [838, 295] width 1458 height 522
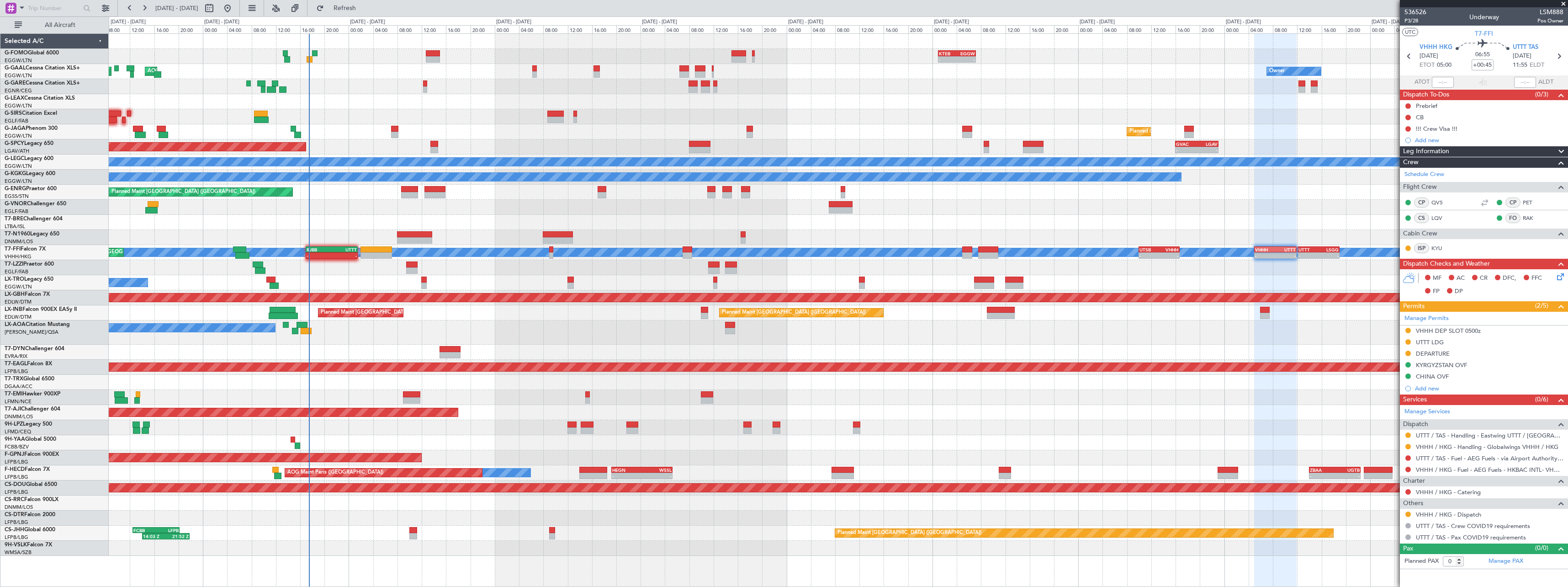
click at [1372, 331] on div "No Crew Paris (Le Bourget) No Crew Antwerp (Deurne)" at bounding box center [838, 333] width 1458 height 24
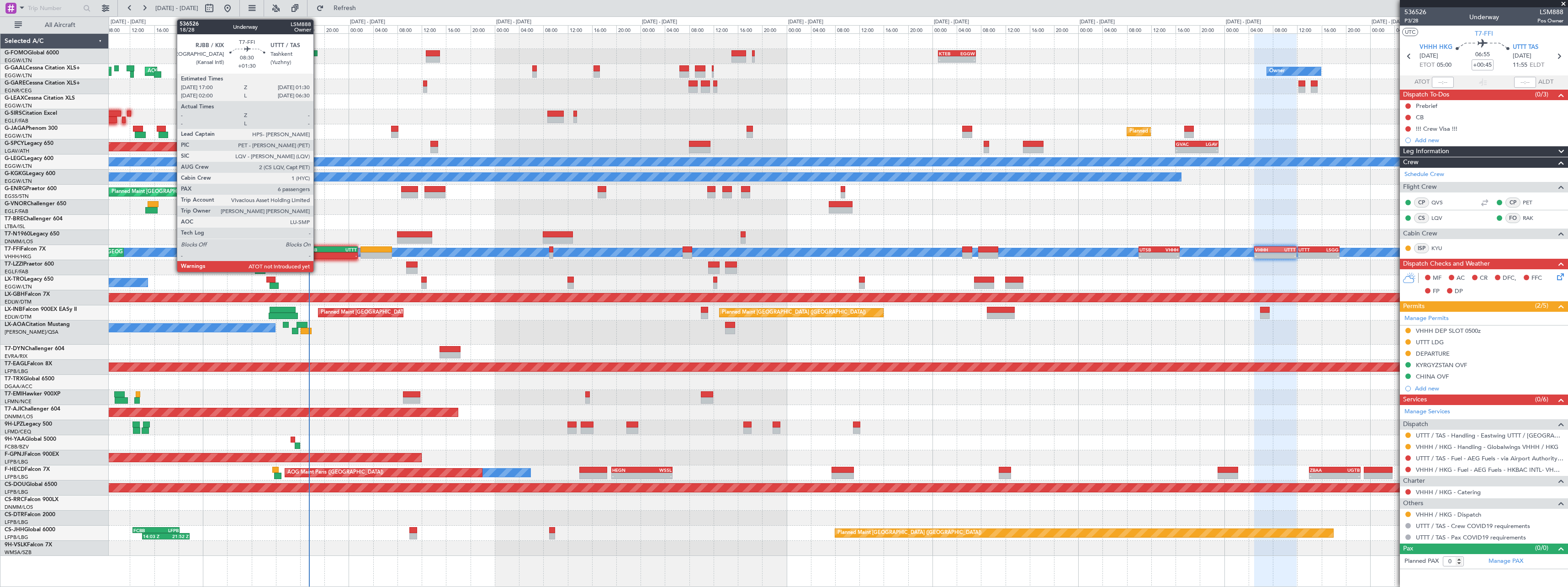
click at [317, 254] on div "-" at bounding box center [319, 255] width 25 height 6
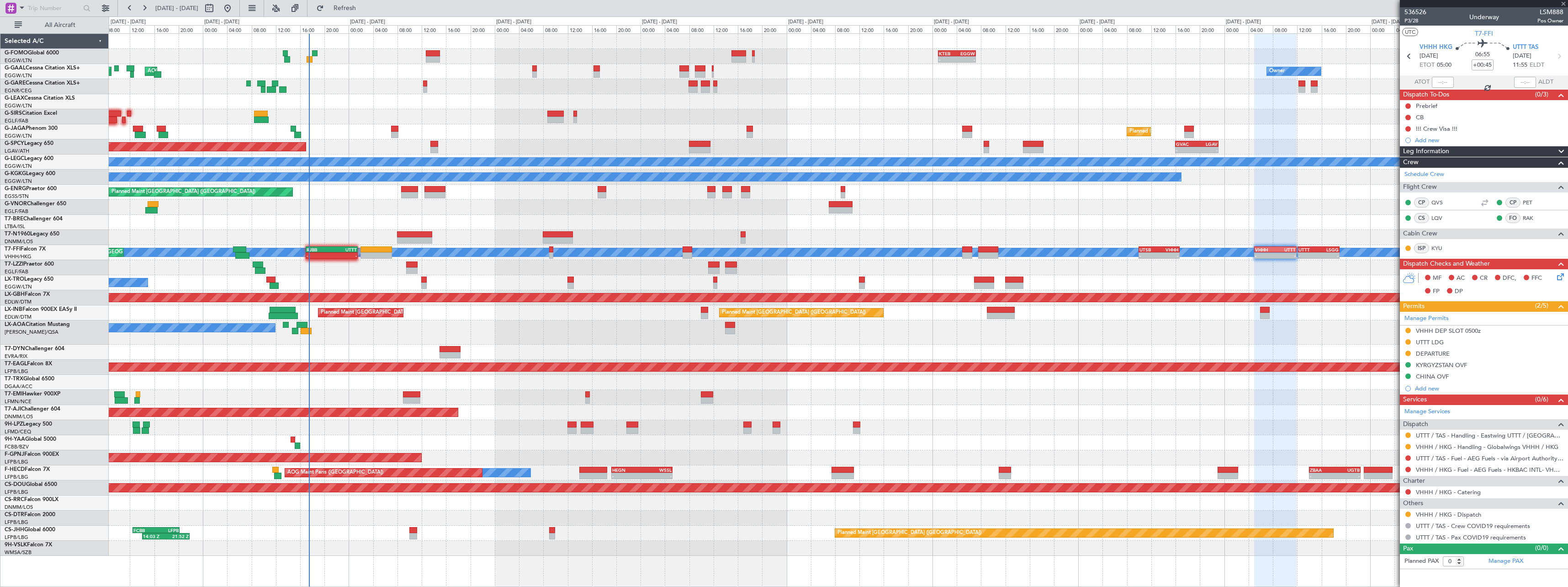
type input "+01:30"
type input "6"
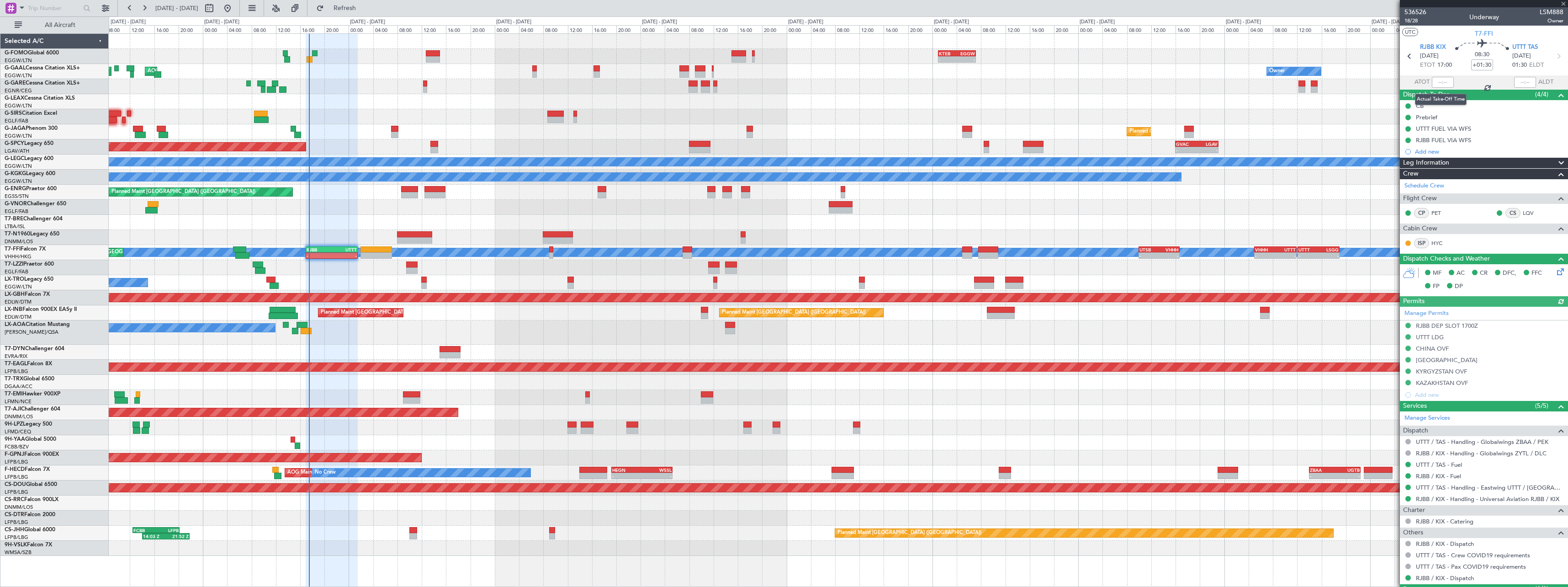
click at [1440, 85] on div at bounding box center [1442, 82] width 22 height 11
click at [1441, 82] on div at bounding box center [1442, 82] width 22 height 11
click at [1442, 79] on div at bounding box center [1442, 82] width 22 height 11
click at [1442, 82] on input "text" at bounding box center [1442, 82] width 22 height 11
type input "17:28"
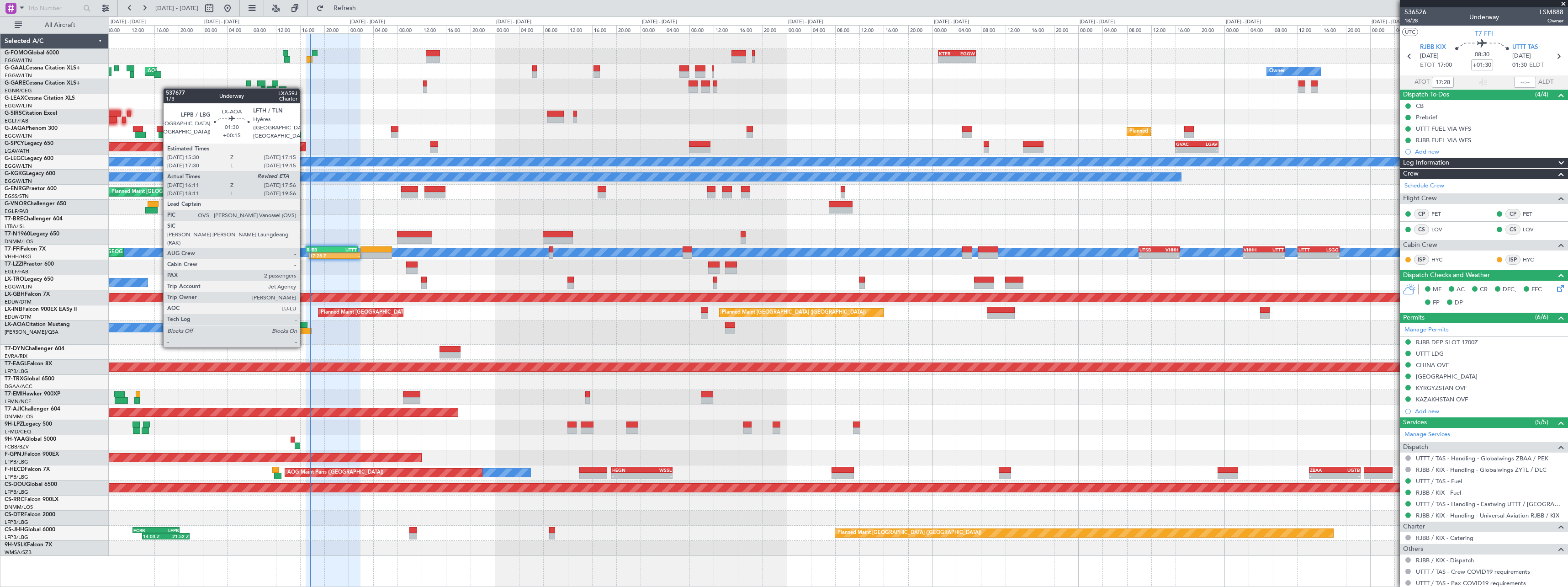
click at [304, 329] on div at bounding box center [306, 331] width 11 height 6
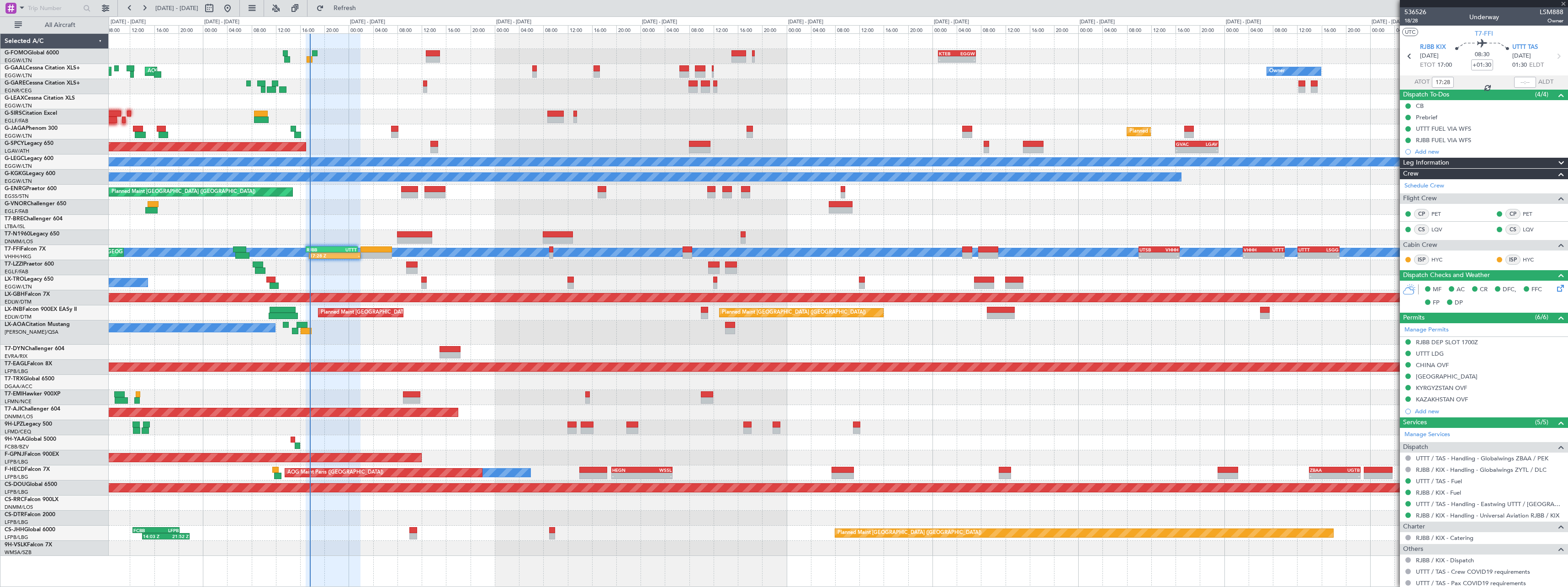
type input "+00:15"
type input "16:21"
type input "2"
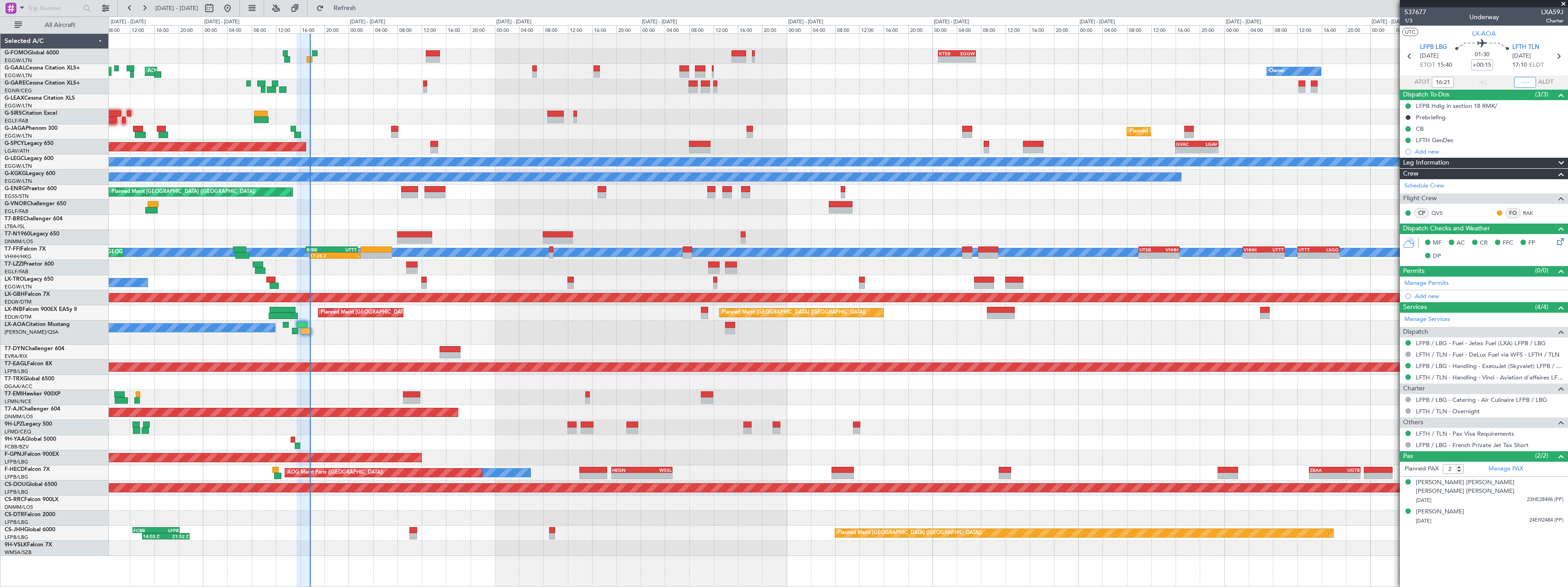
click at [1525, 81] on input "text" at bounding box center [1525, 82] width 22 height 11
click at [1527, 81] on input "text" at bounding box center [1525, 82] width 22 height 11
type input "17:35"
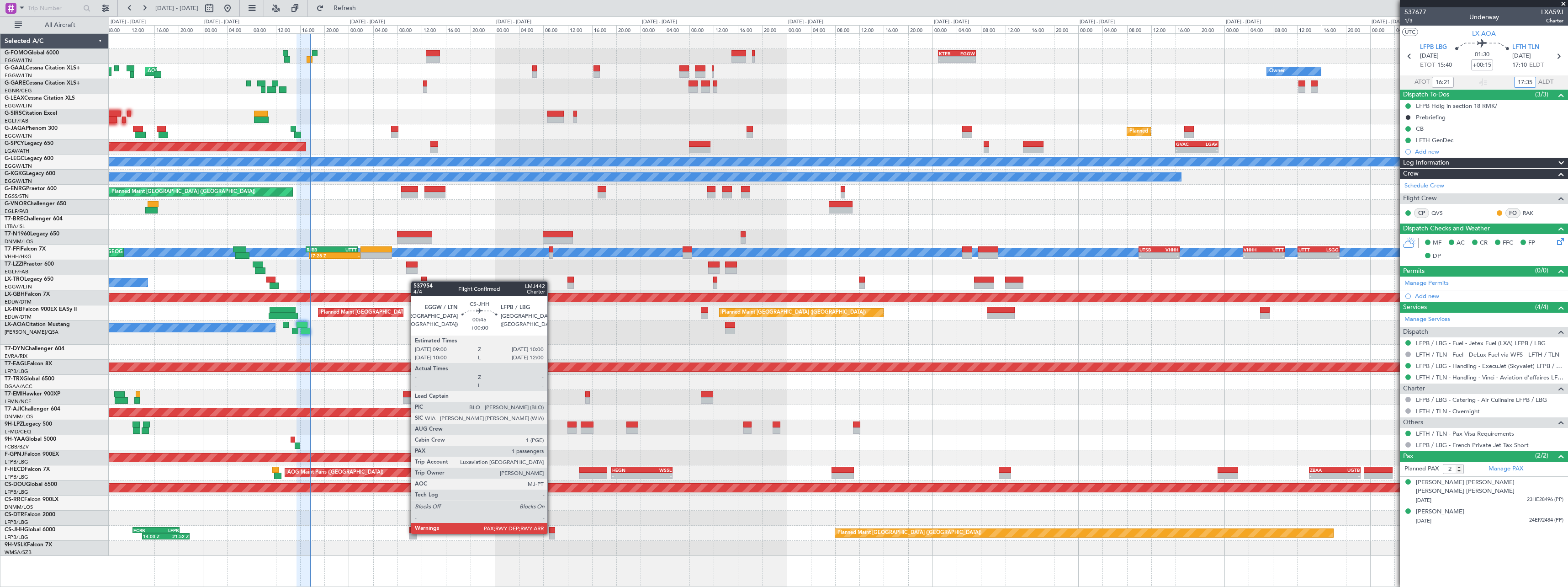
click at [551, 533] on div at bounding box center [552, 536] width 6 height 6
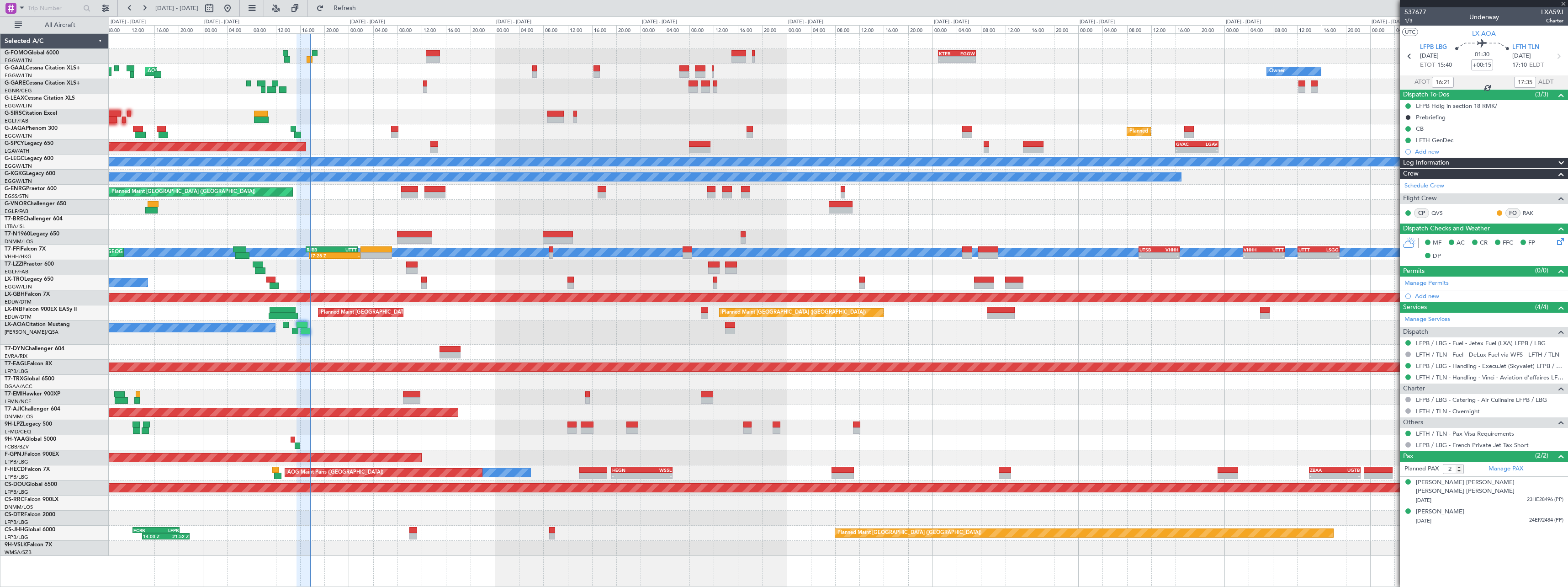
type input "4"
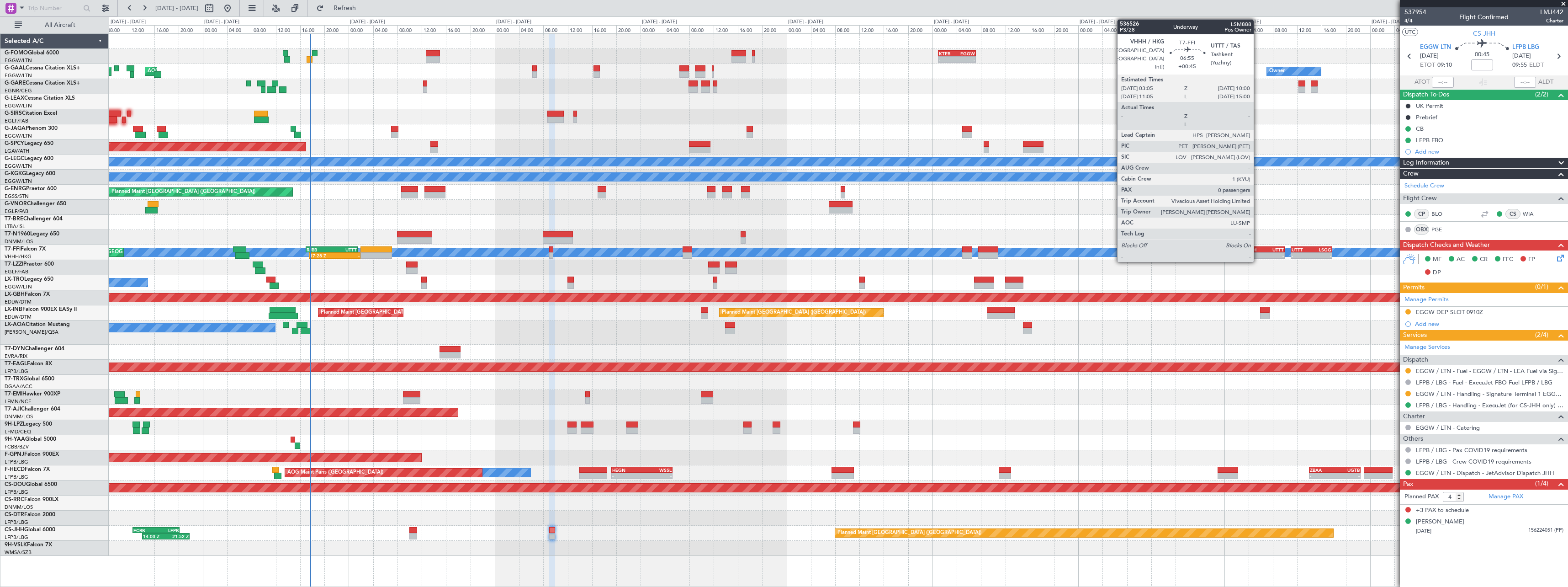
click at [1257, 256] on div "-" at bounding box center [1254, 255] width 20 height 6
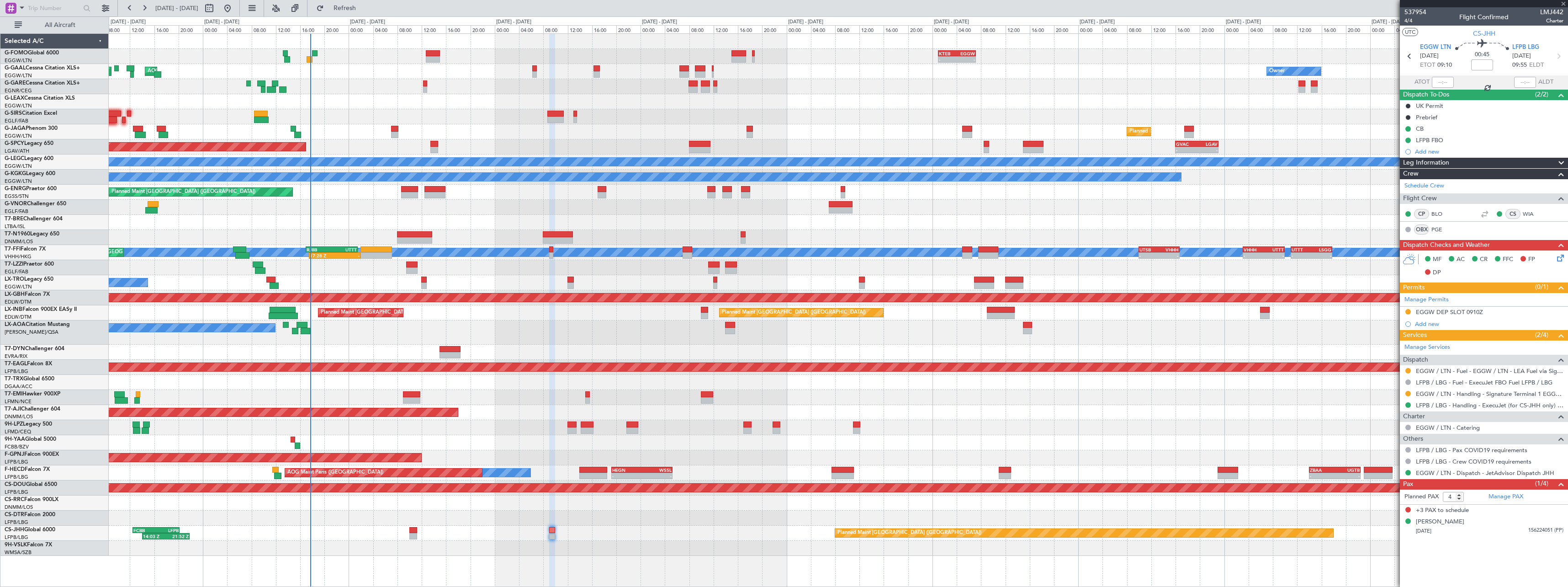
type input "+00:45"
type input "0"
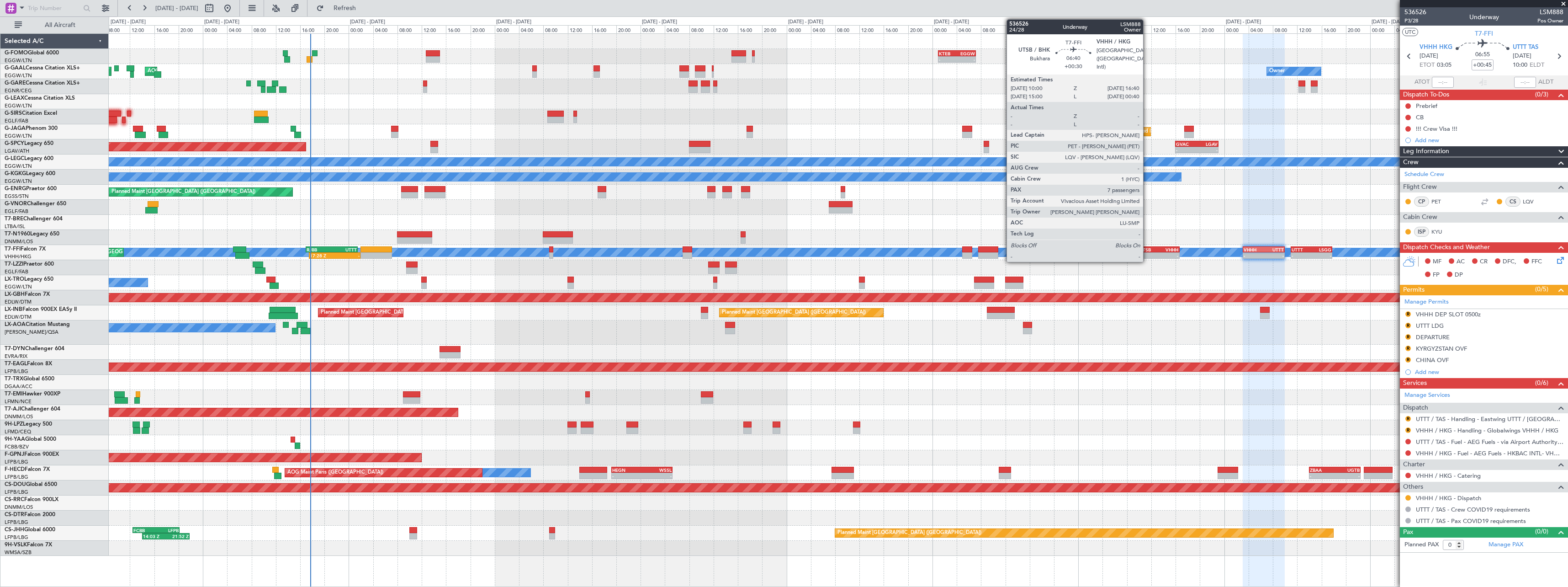
click at [1148, 253] on div "-" at bounding box center [1149, 255] width 20 height 6
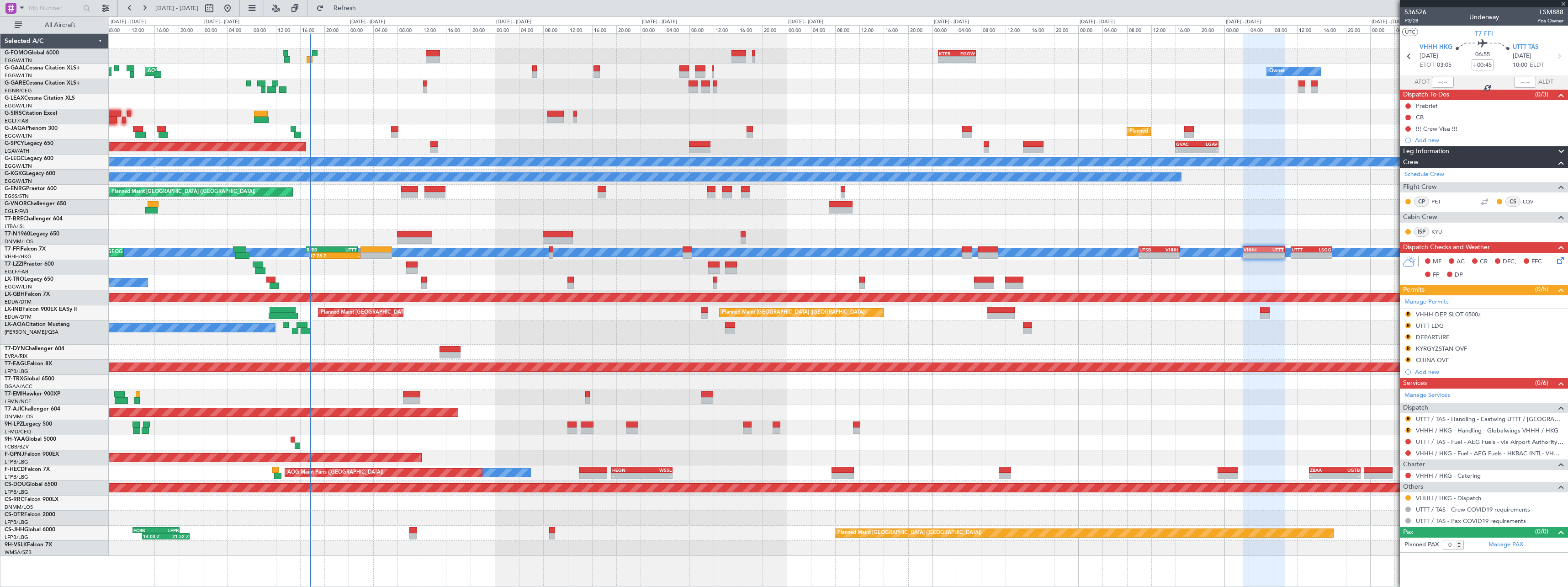
type input "+00:30"
type input "7"
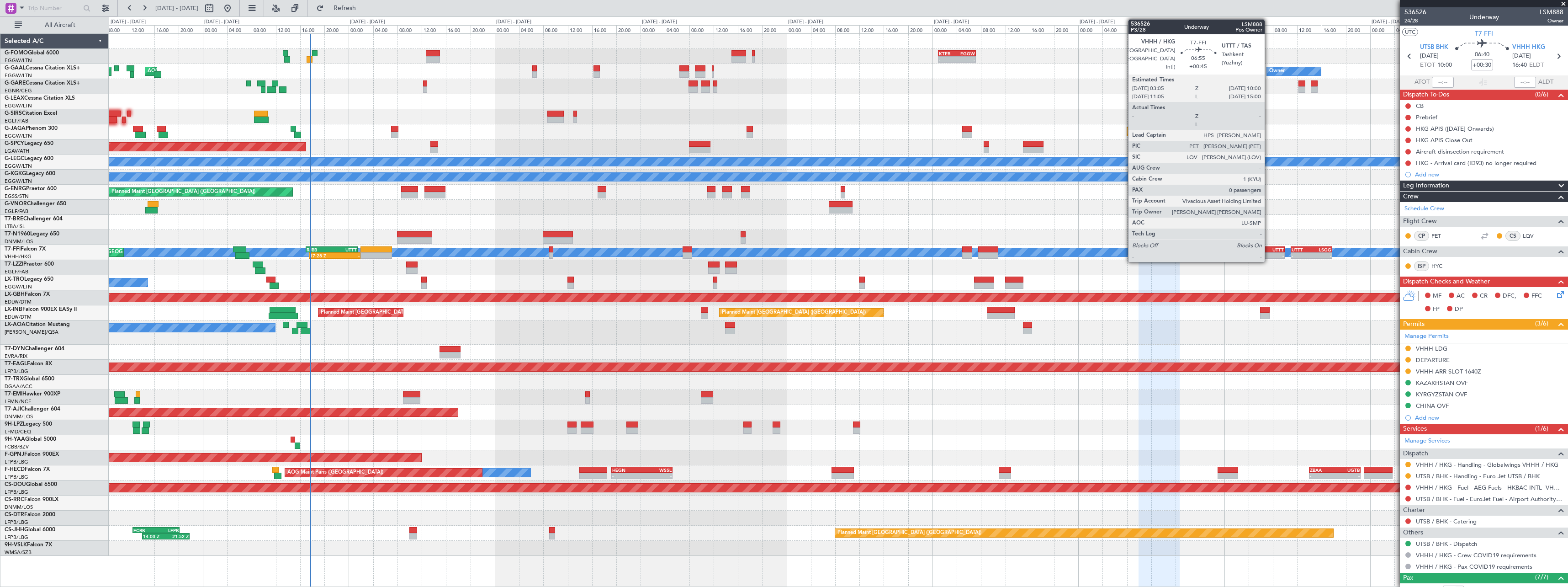
click at [1269, 249] on div "UTTT" at bounding box center [1273, 250] width 20 height 6
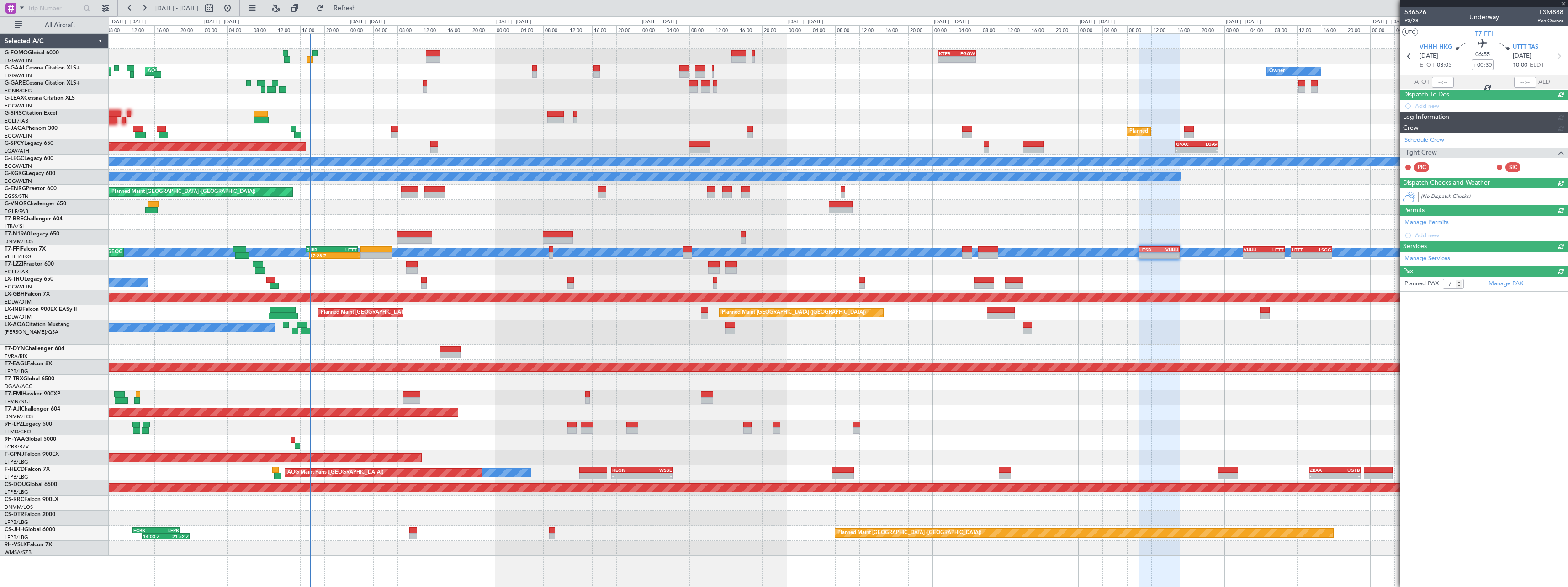
type input "+00:45"
type input "0"
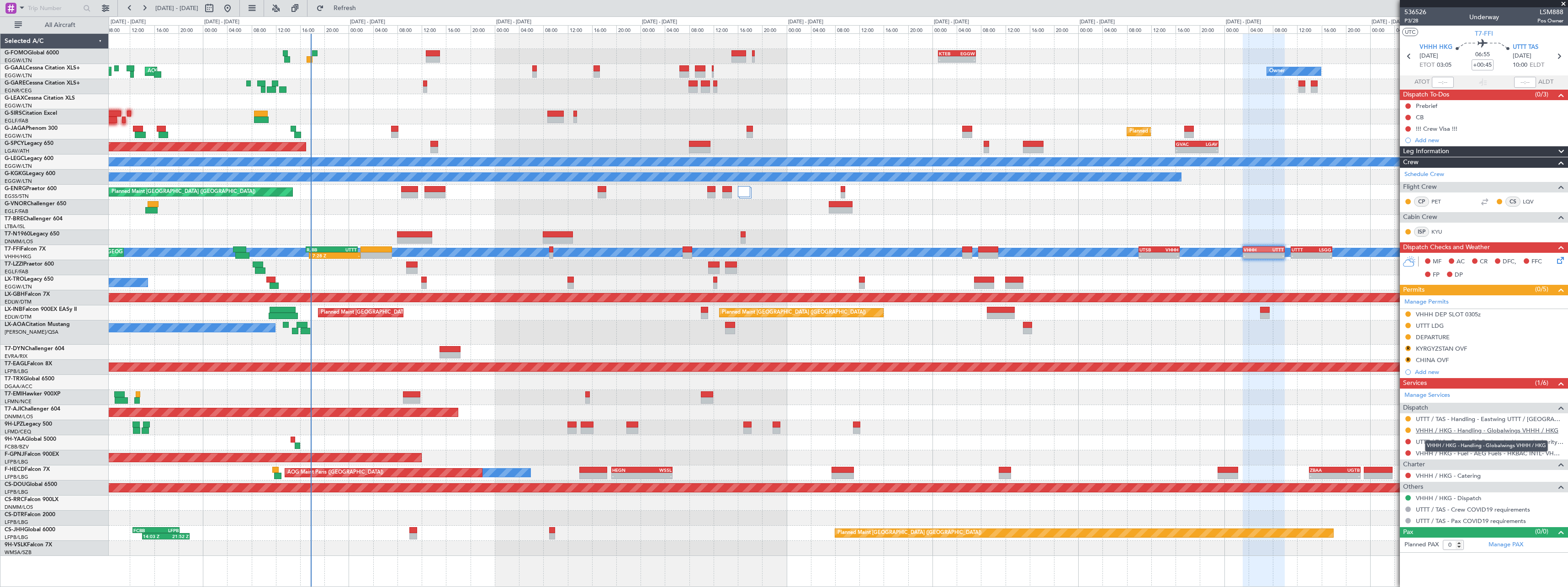
click at [1445, 428] on link "VHHH / HKG - Handling - Globalwings VHHH / HKG" at bounding box center [1487, 430] width 142 height 8
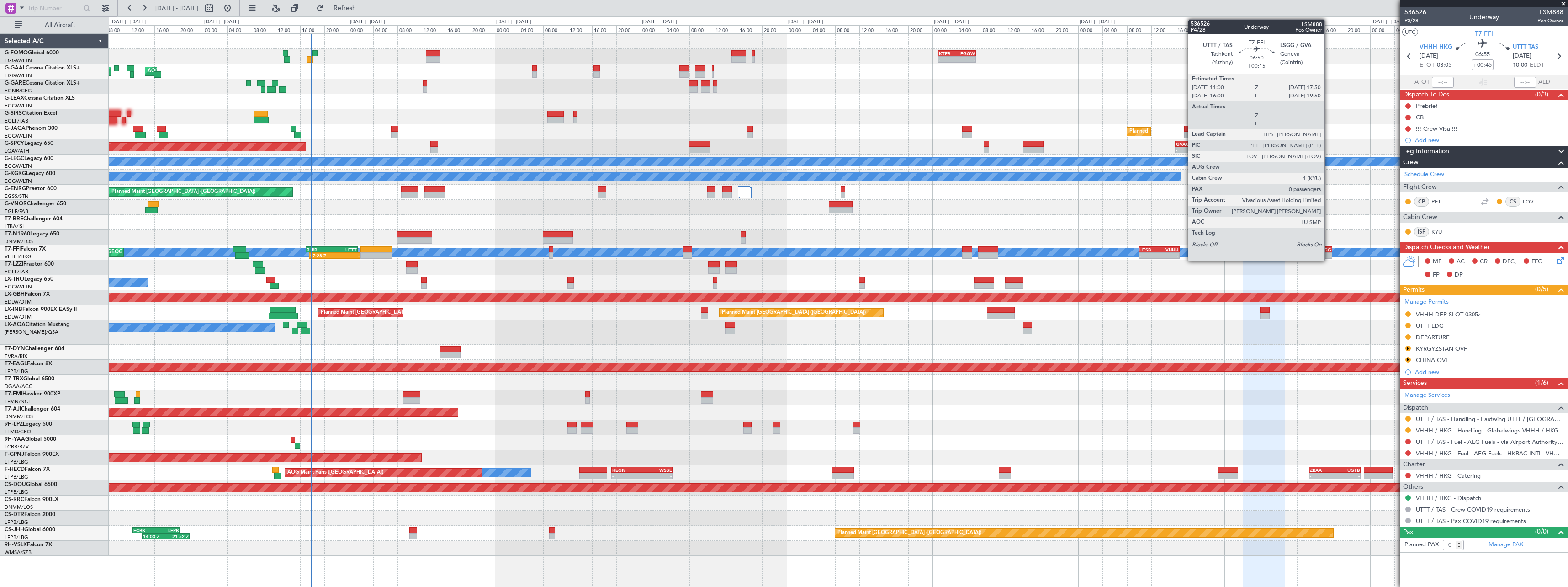
click at [1329, 249] on div "LSGG" at bounding box center [1322, 250] width 20 height 6
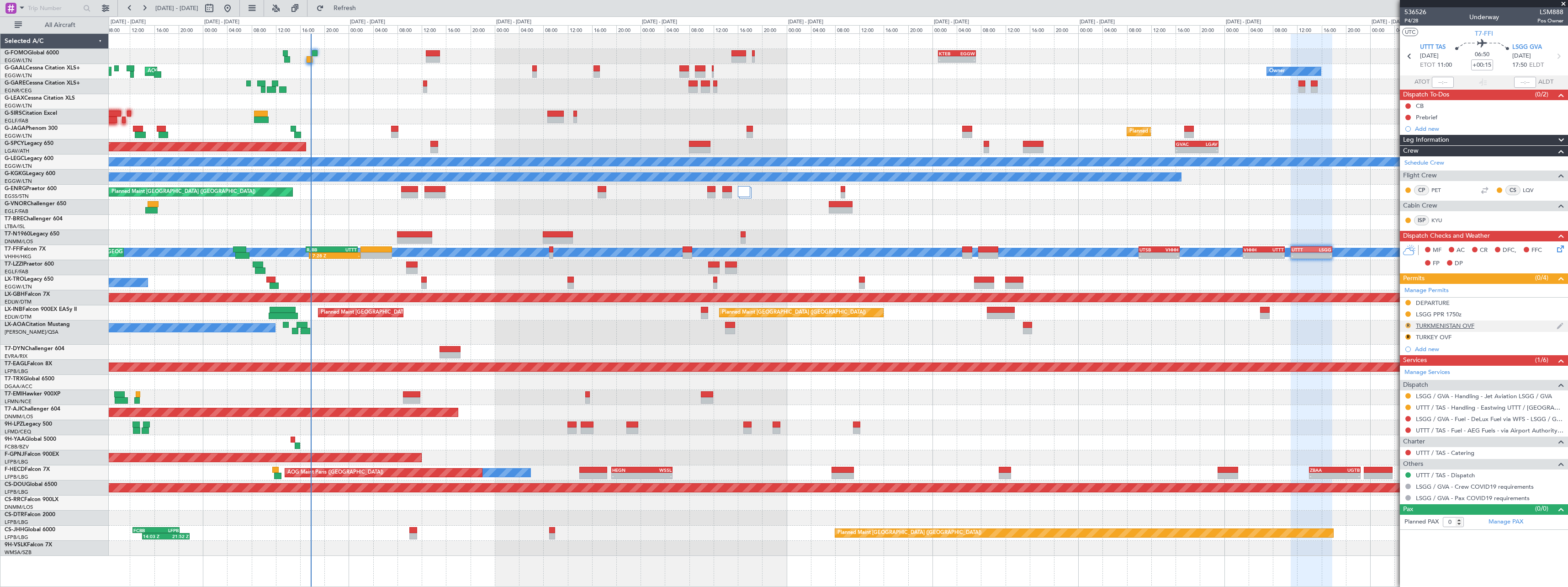
click at [1408, 324] on button "R" at bounding box center [1408, 325] width 6 height 6
drag, startPoint x: 1394, startPoint y: 368, endPoint x: 1401, endPoint y: 352, distance: 17.5
click at [1394, 367] on span "Requested" at bounding box center [1382, 365] width 29 height 9
click at [1408, 337] on button "R" at bounding box center [1408, 337] width 6 height 6
click at [1394, 446] on span "Received OK" at bounding box center [1385, 445] width 35 height 9
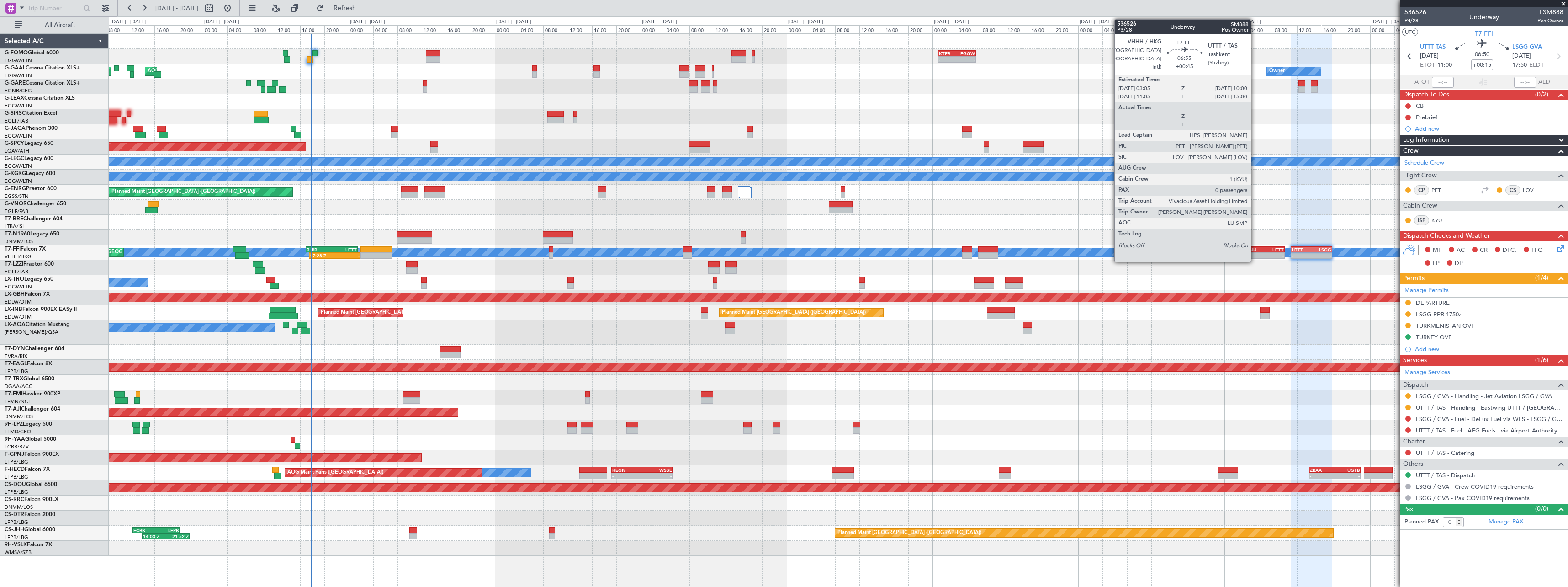
click at [1255, 254] on div "-" at bounding box center [1254, 255] width 20 height 6
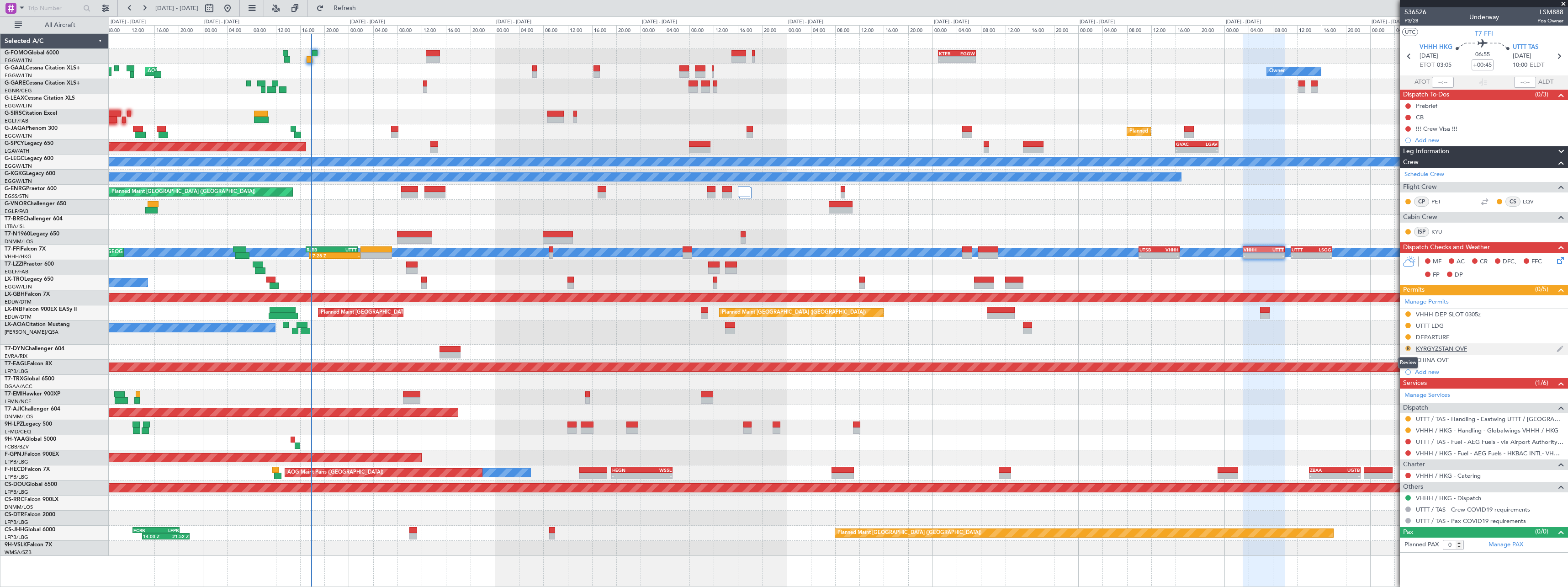
click at [1406, 347] on button "R" at bounding box center [1408, 348] width 6 height 6
click at [1384, 391] on span "Requested" at bounding box center [1382, 388] width 29 height 9
click at [1408, 359] on button "R" at bounding box center [1408, 360] width 6 height 6
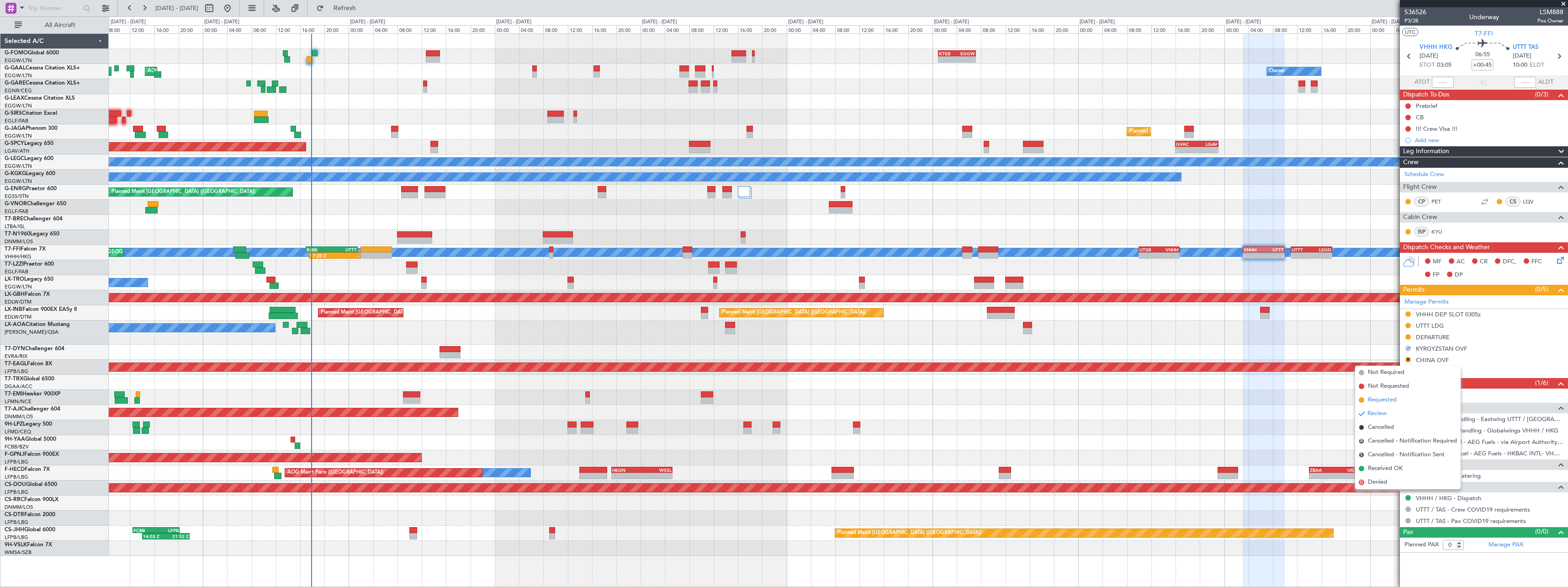
click at [1393, 398] on span "Requested" at bounding box center [1382, 400] width 29 height 9
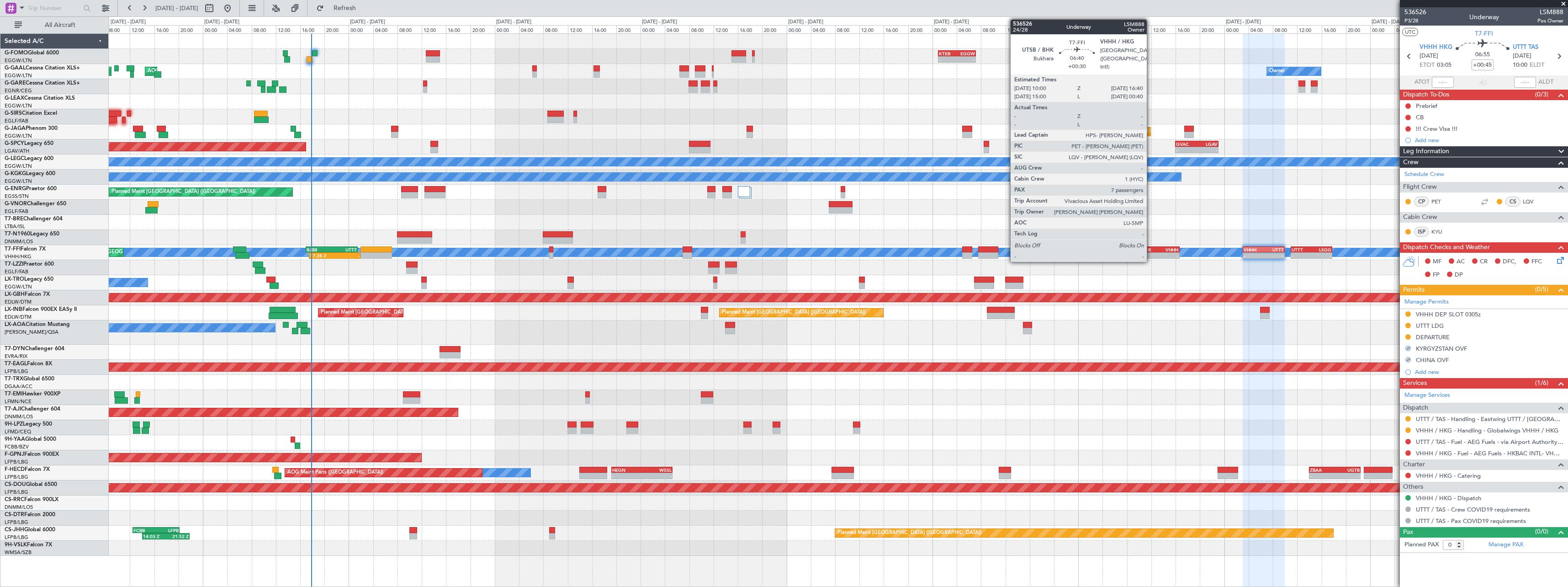
click at [1151, 250] on div "UTSB" at bounding box center [1149, 250] width 20 height 6
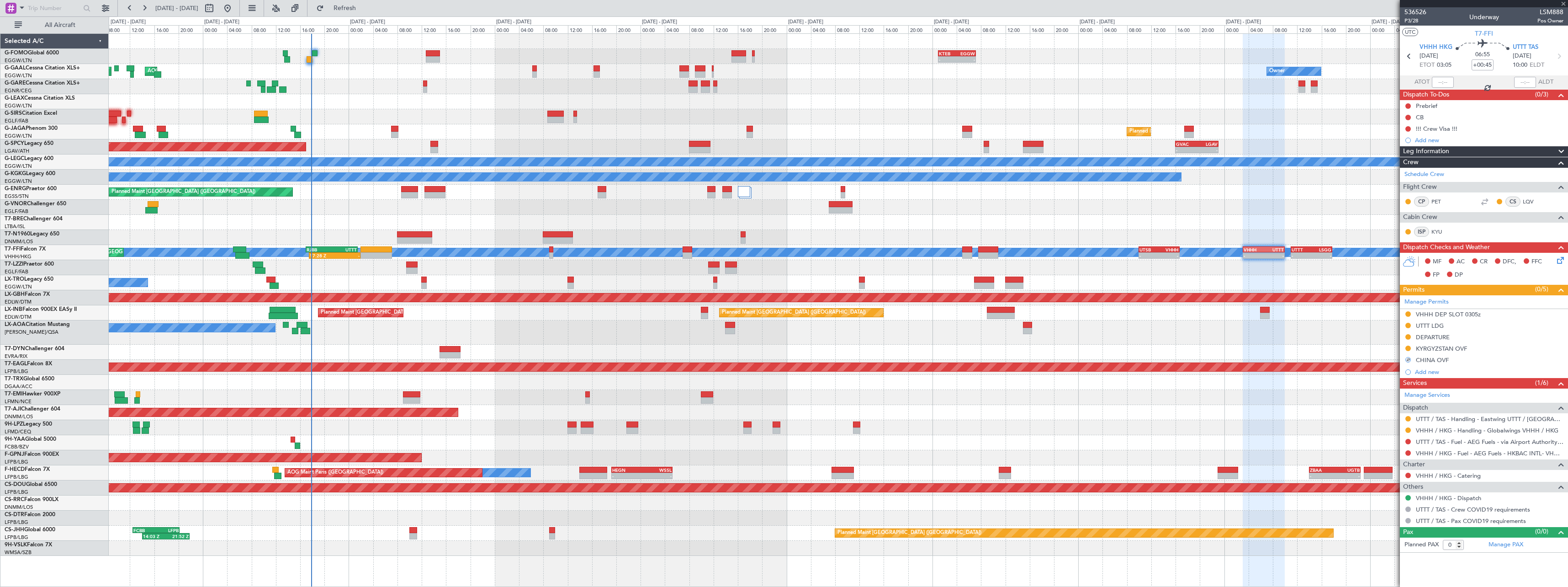
type input "+00:30"
type input "7"
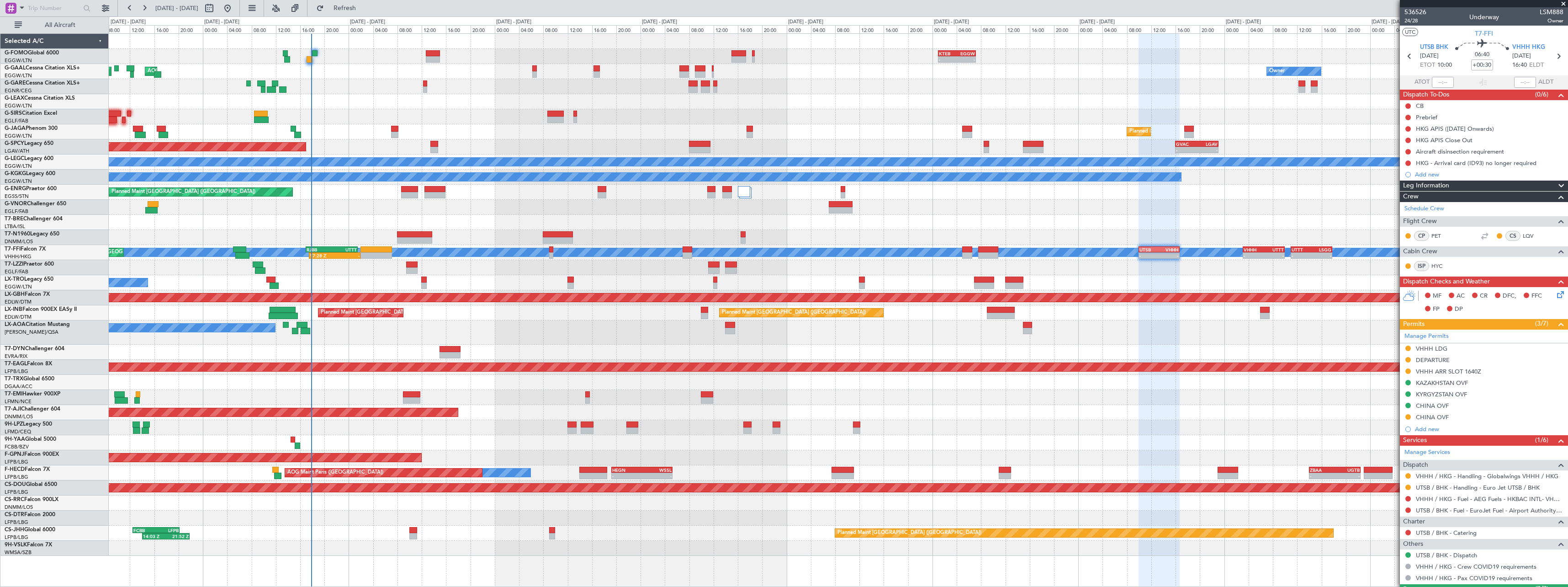
click at [367, 12] on button "Refresh" at bounding box center [339, 8] width 55 height 15
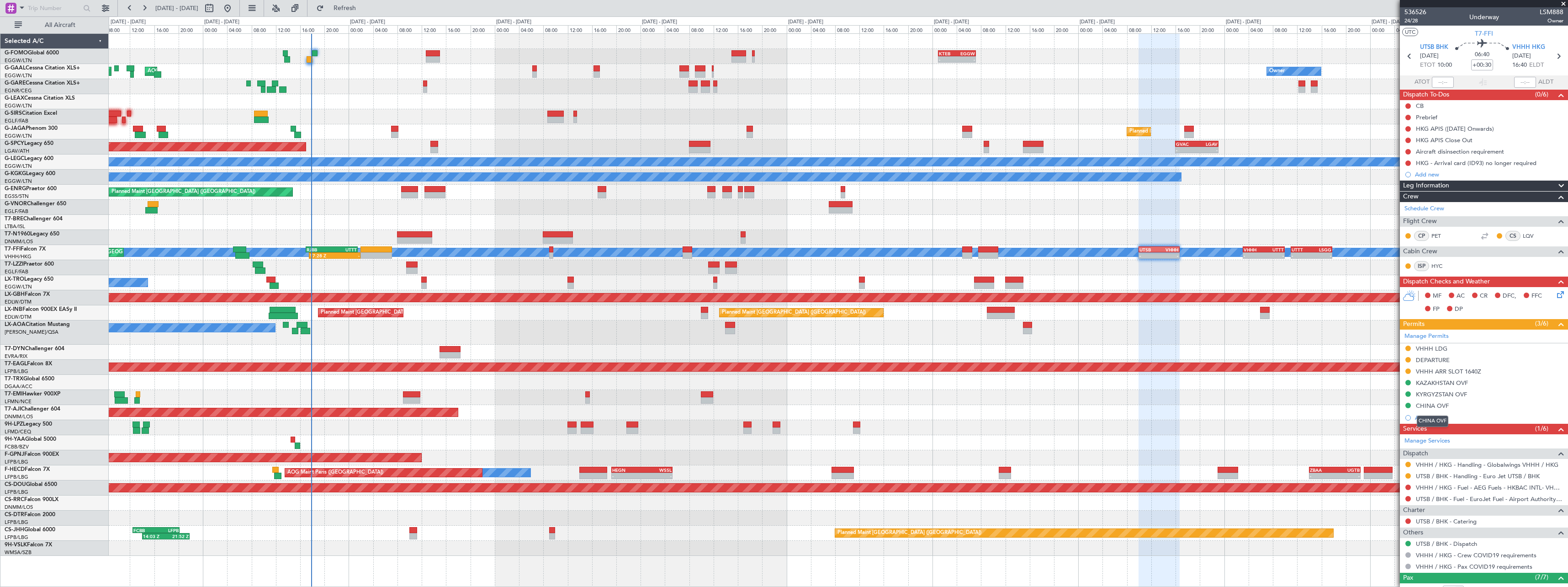
click at [1436, 409] on mat-tooltip-component "CHINA OVF" at bounding box center [1432, 421] width 45 height 24
click at [1435, 406] on div "CHINA OVF" at bounding box center [1432, 406] width 33 height 8
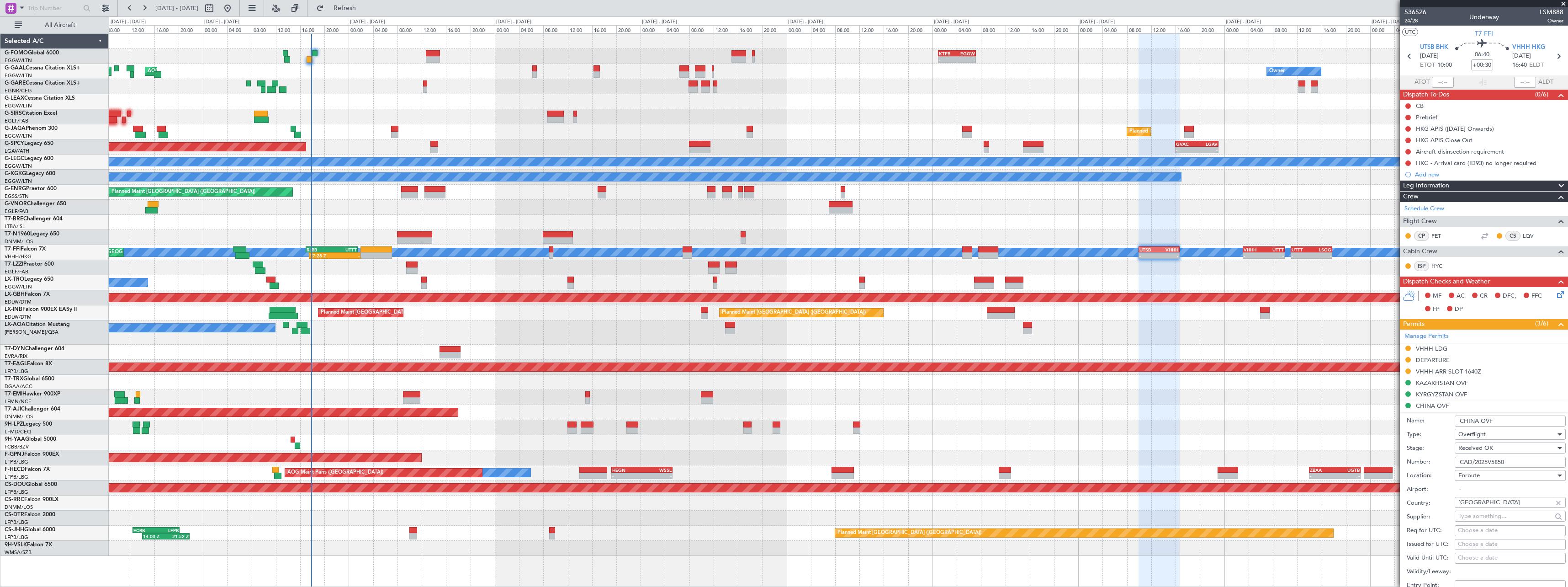
click at [1506, 415] on div "Name: CHINA OVF" at bounding box center [1486, 421] width 159 height 14
click at [1505, 420] on input "CHINA OVF" at bounding box center [1510, 421] width 111 height 11
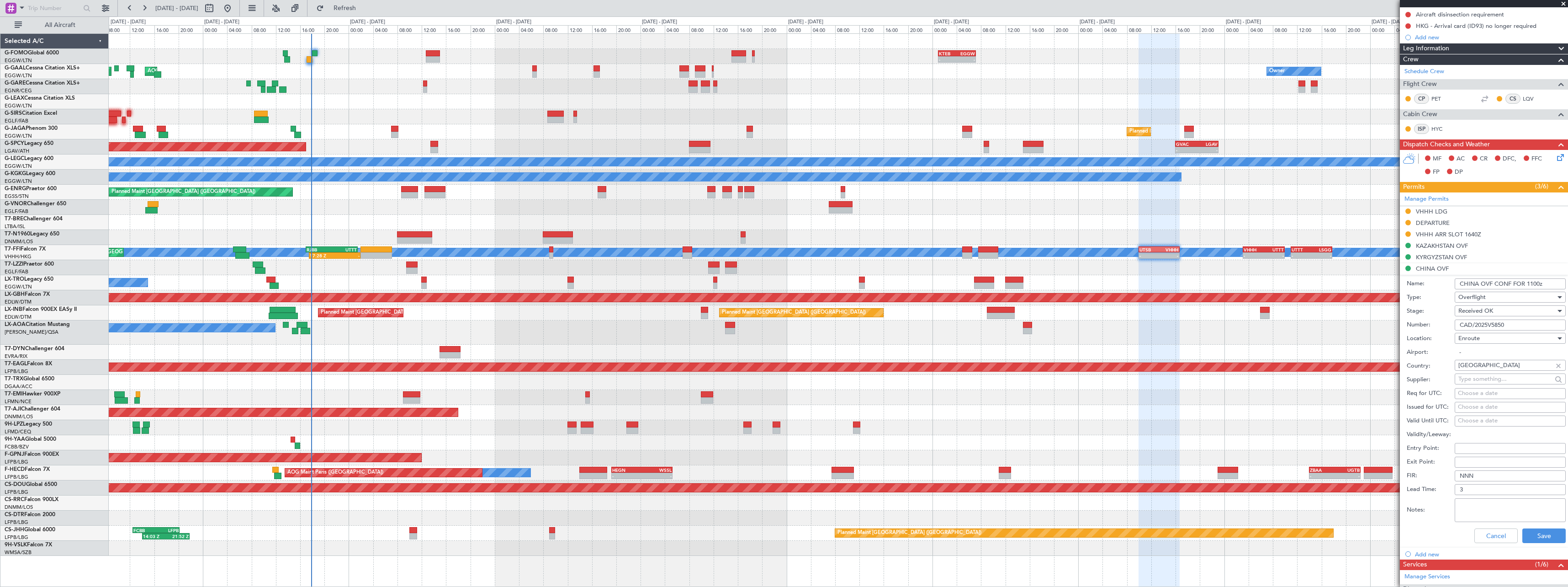
scroll to position [320, 0]
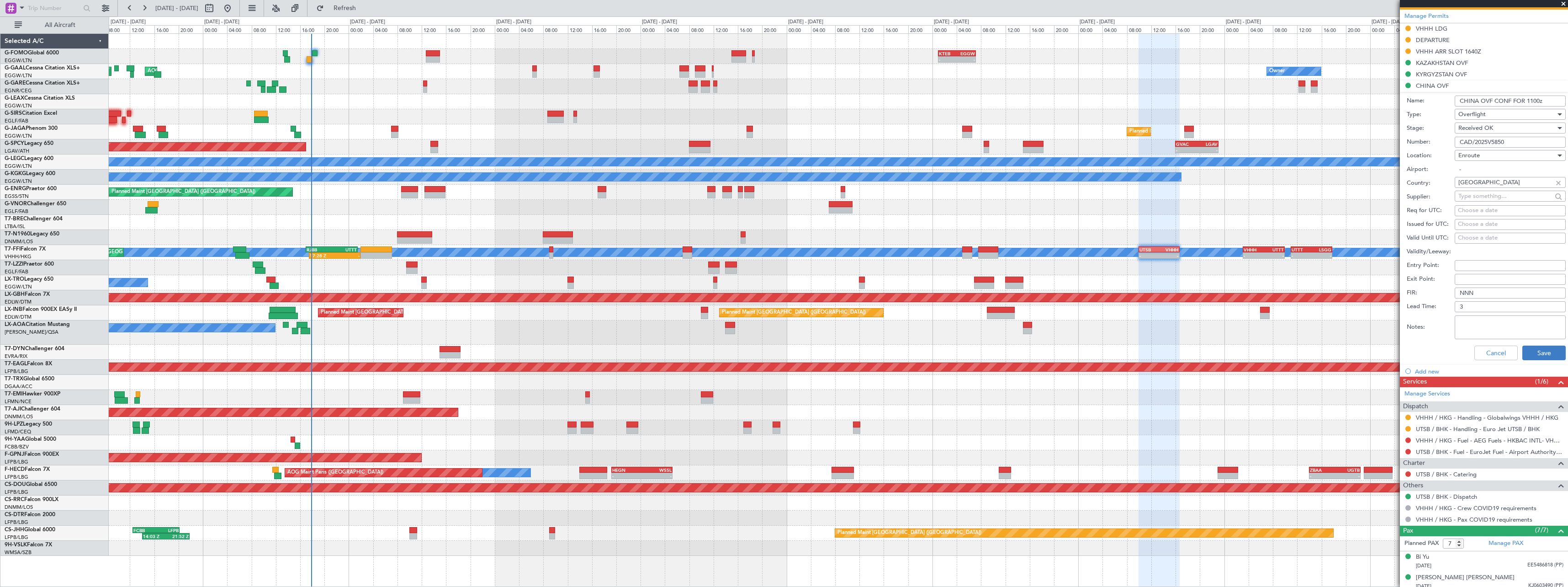
type input "CHINA OVF CONF FOR 1100z"
click at [1541, 353] on button "Save" at bounding box center [1544, 353] width 43 height 15
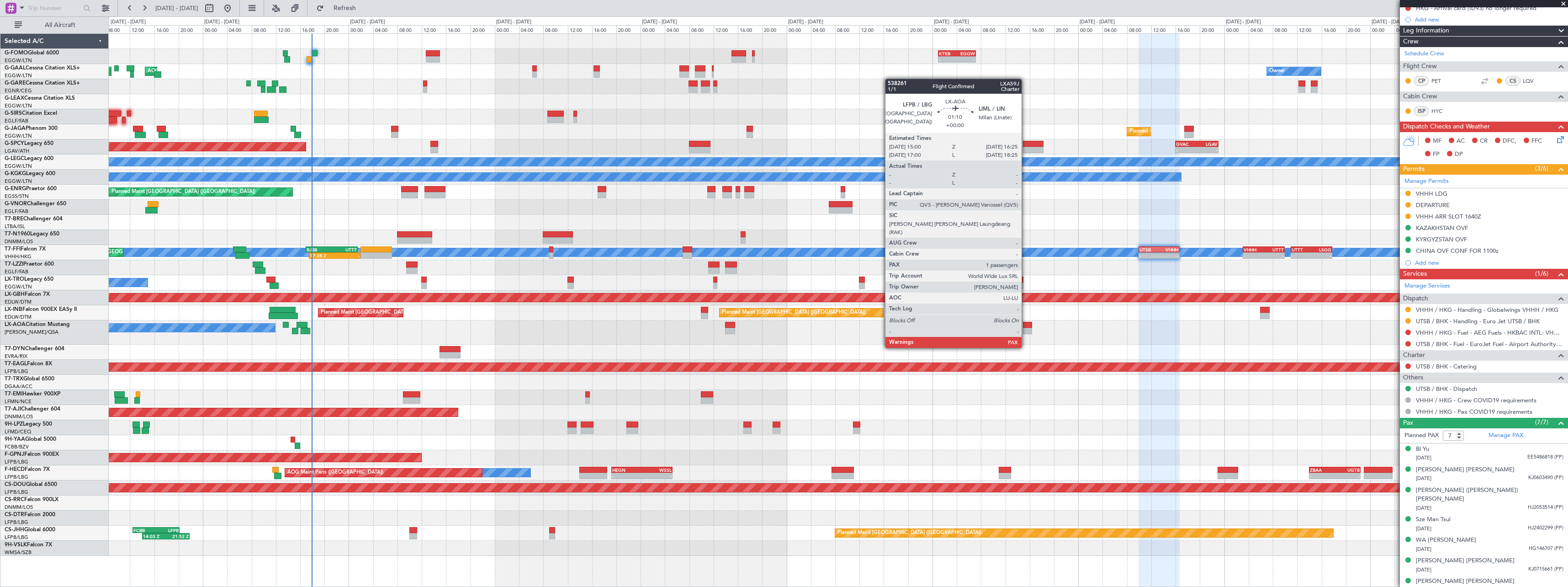
click at [1025, 331] on div at bounding box center [1027, 331] width 9 height 6
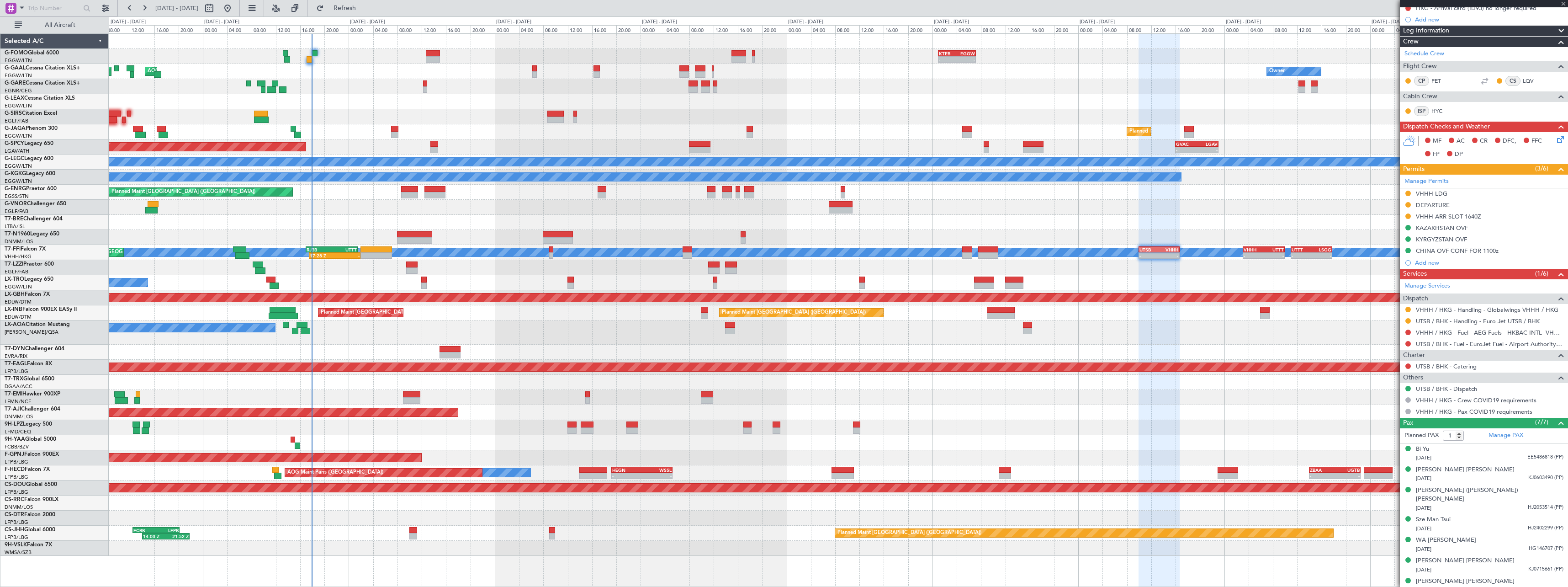
scroll to position [0, 0]
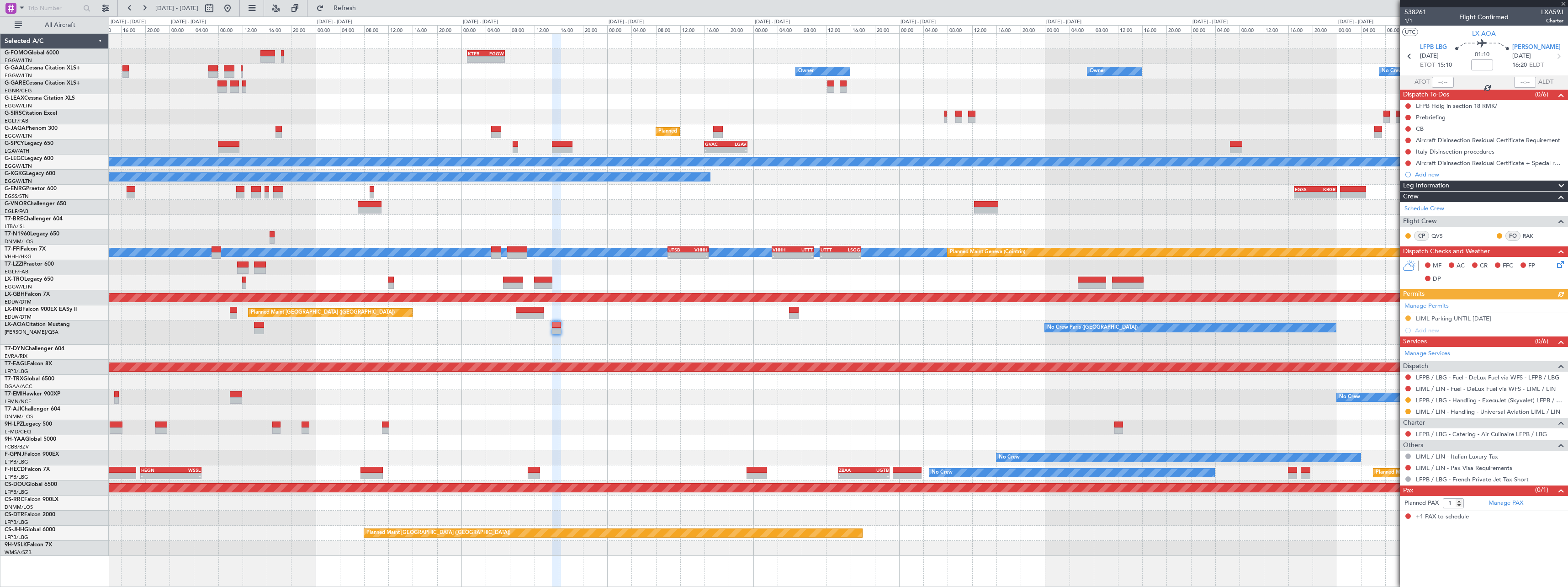
click at [717, 333] on div "No Crew Paris ([GEOGRAPHIC_DATA]) No Crew [GEOGRAPHIC_DATA] ([GEOGRAPHIC_DATA])" at bounding box center [838, 333] width 1458 height 24
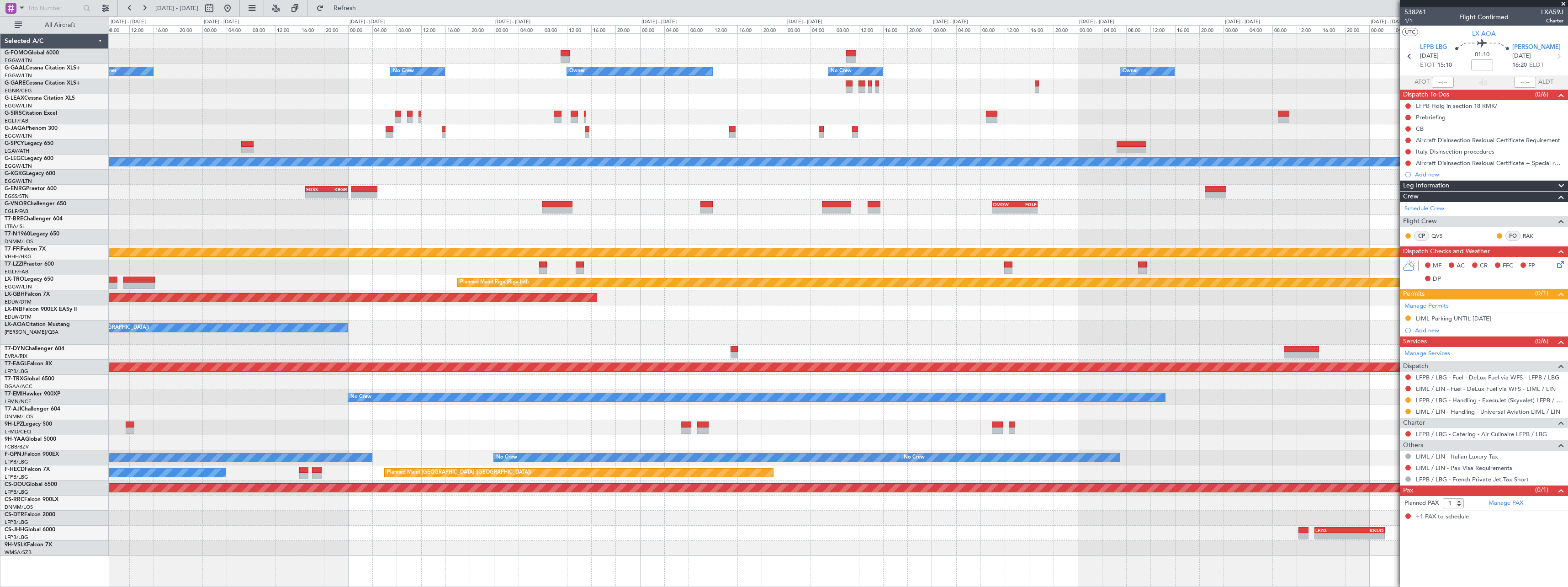
click at [458, 338] on div "No Crew Paris (Le Bourget) Planned Maint Monchengladbach" at bounding box center [838, 333] width 1458 height 24
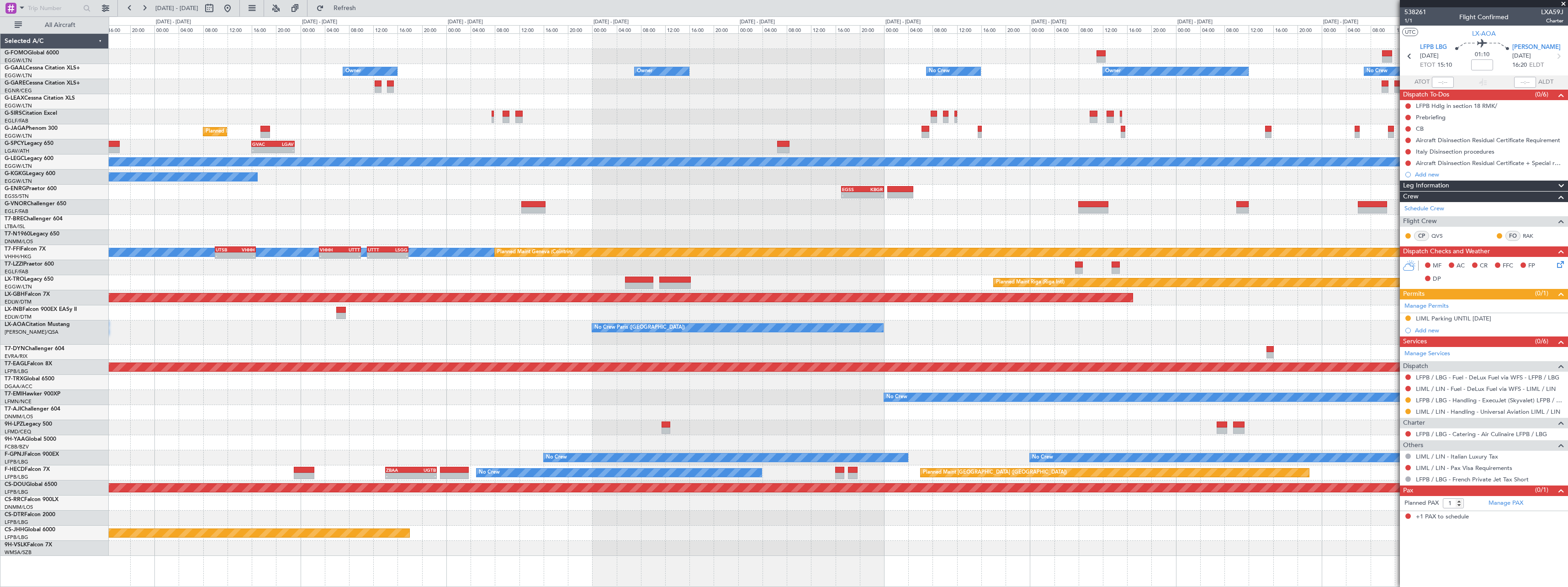
click at [1190, 338] on div "No Crew Paris ([GEOGRAPHIC_DATA])" at bounding box center [838, 333] width 1458 height 24
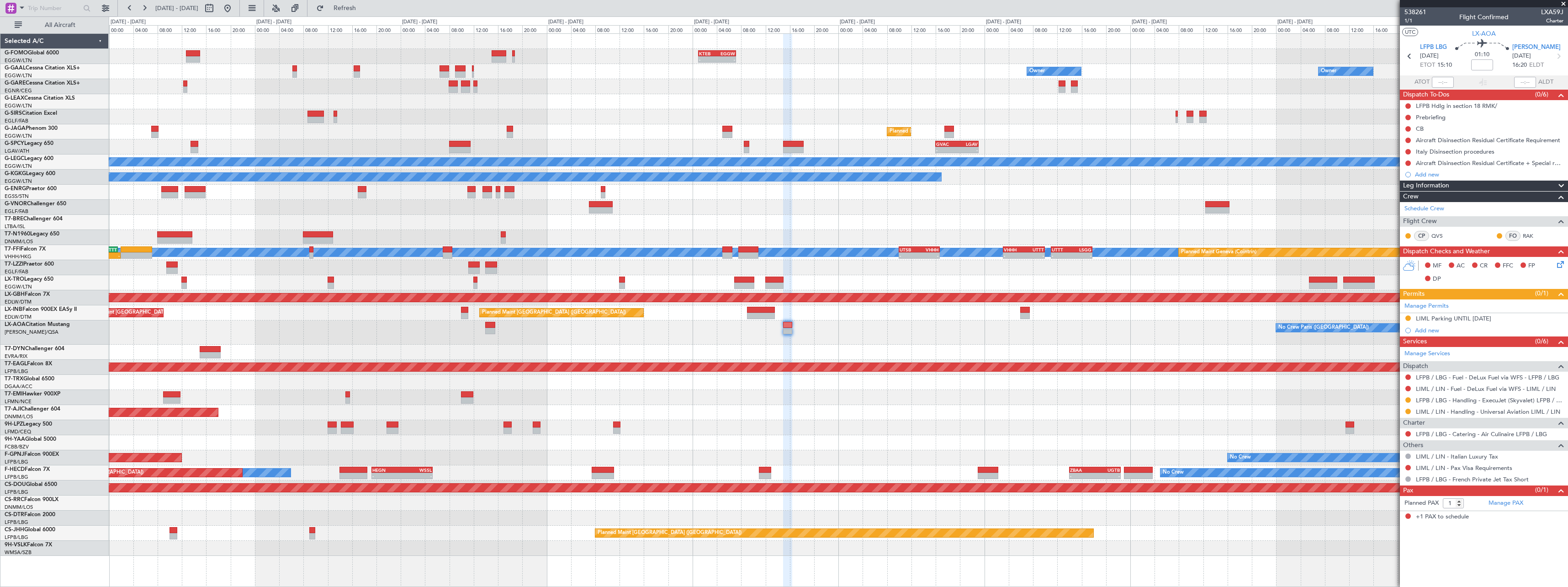
click at [1119, 333] on div "- - KTEB 01:00 Z EGGW 07:10 Z Owner Owner AOG Maint Dusseldorf No Crew Owner Pl…" at bounding box center [838, 295] width 1458 height 522
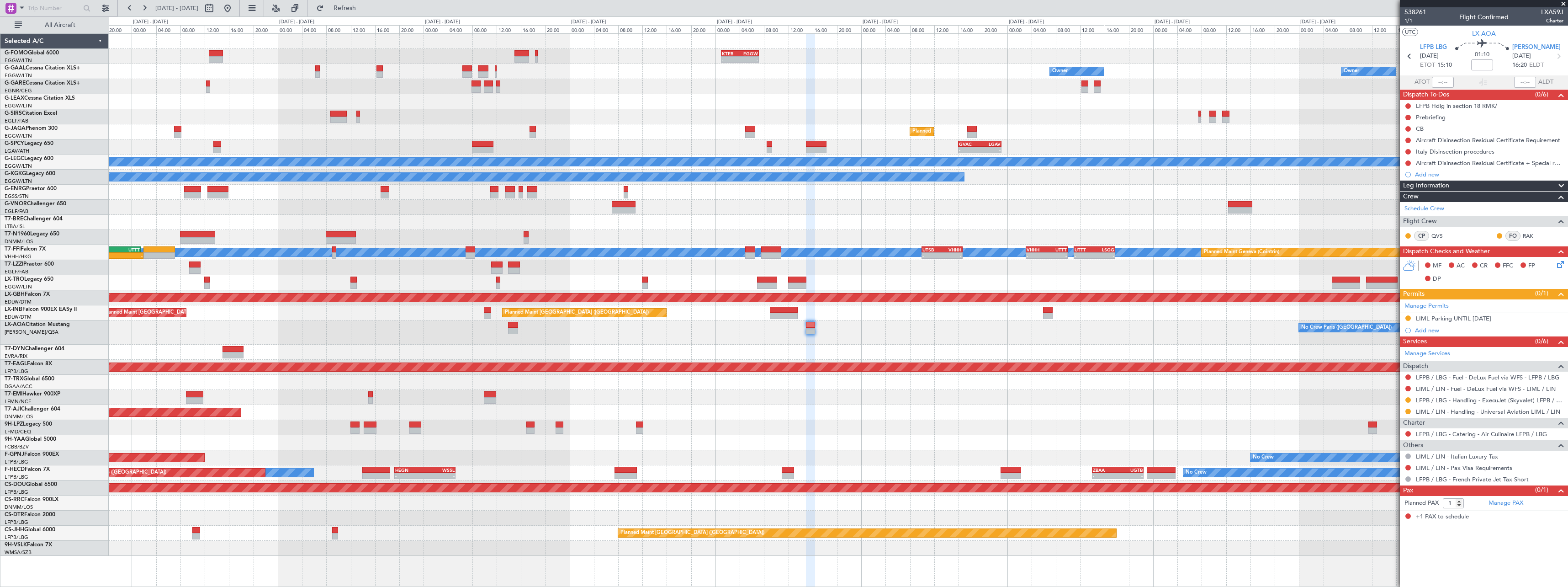
click at [785, 341] on div "No Crew Paris ([GEOGRAPHIC_DATA]) No Crew [GEOGRAPHIC_DATA] ([GEOGRAPHIC_DATA])" at bounding box center [838, 333] width 1458 height 24
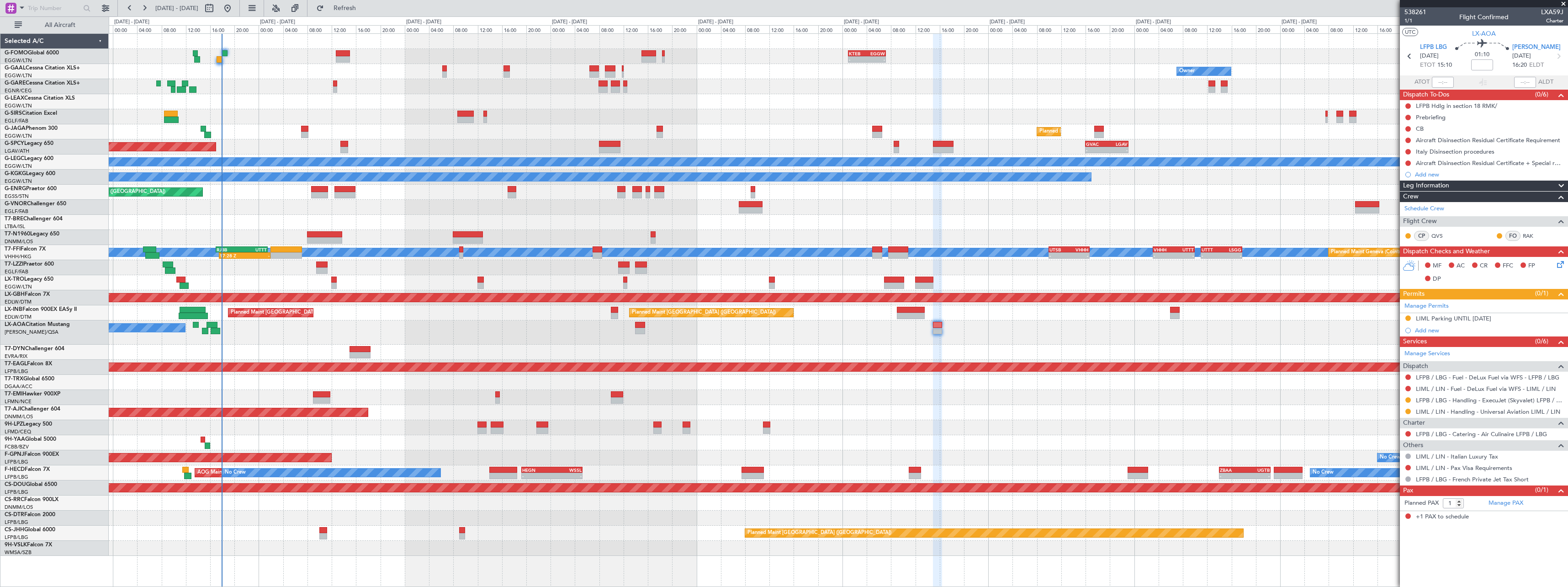
click at [1088, 339] on div "- - KTEB 01:00 Z EGGW 07:10 Z 06:10 Z 13:35 Z EGGW 06:00 Z KTEB 13:15 Z Owner O…" at bounding box center [838, 295] width 1458 height 522
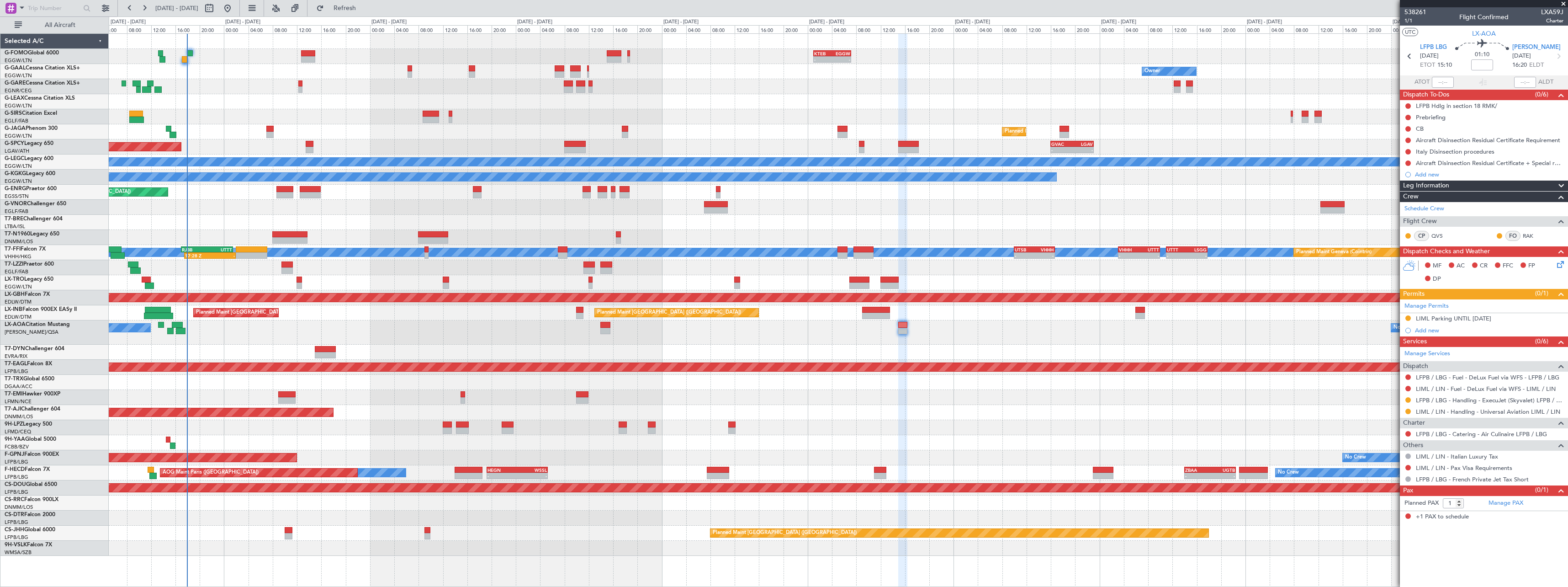
click at [619, 441] on div at bounding box center [838, 443] width 1458 height 15
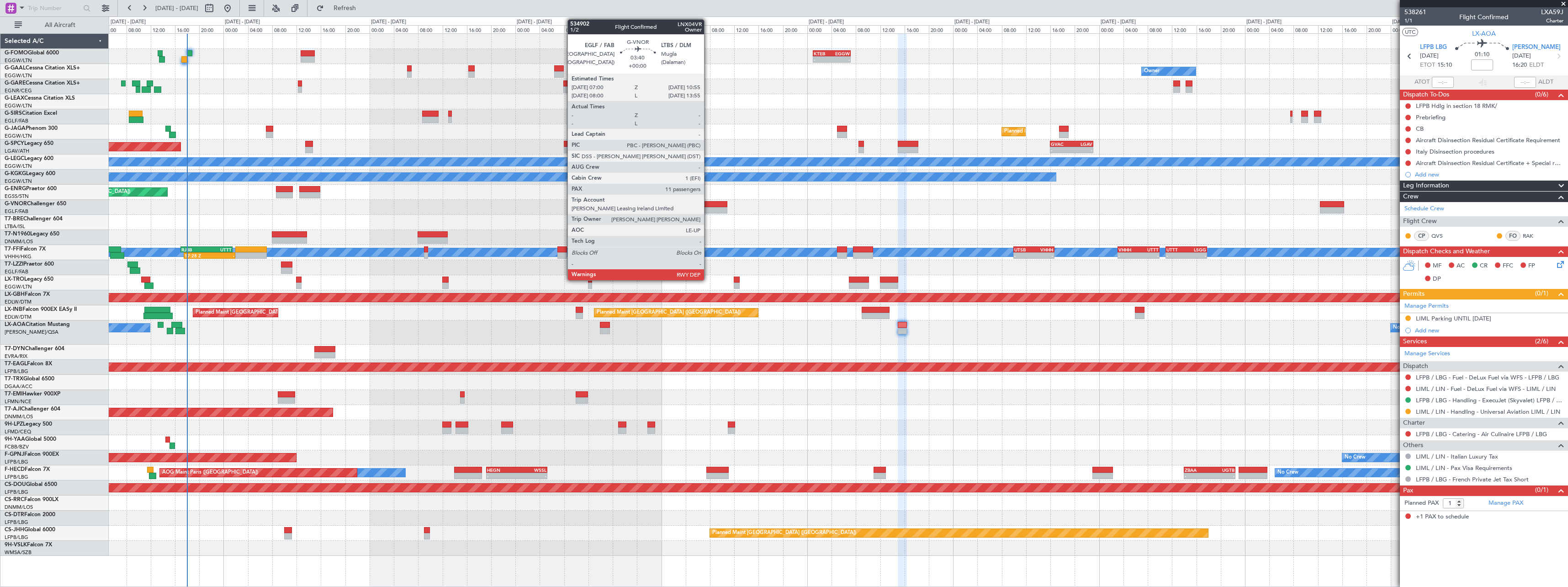
click at [708, 208] on div at bounding box center [715, 210] width 24 height 6
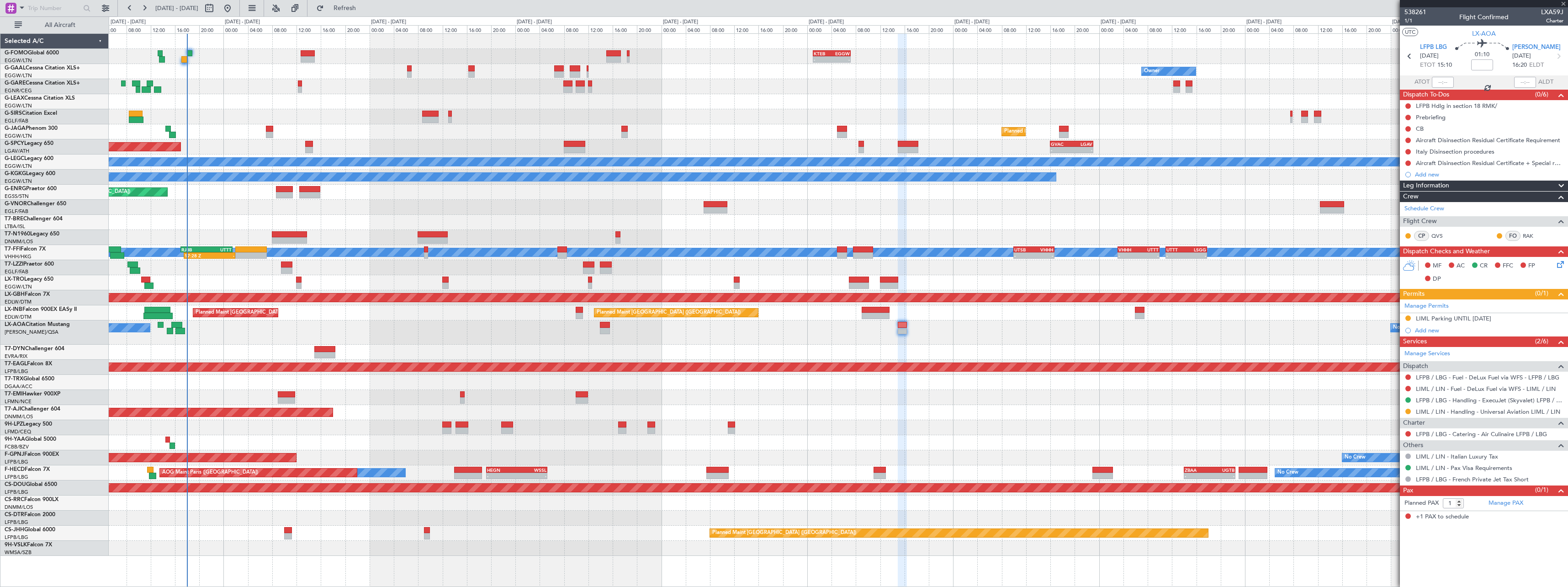
type input "11"
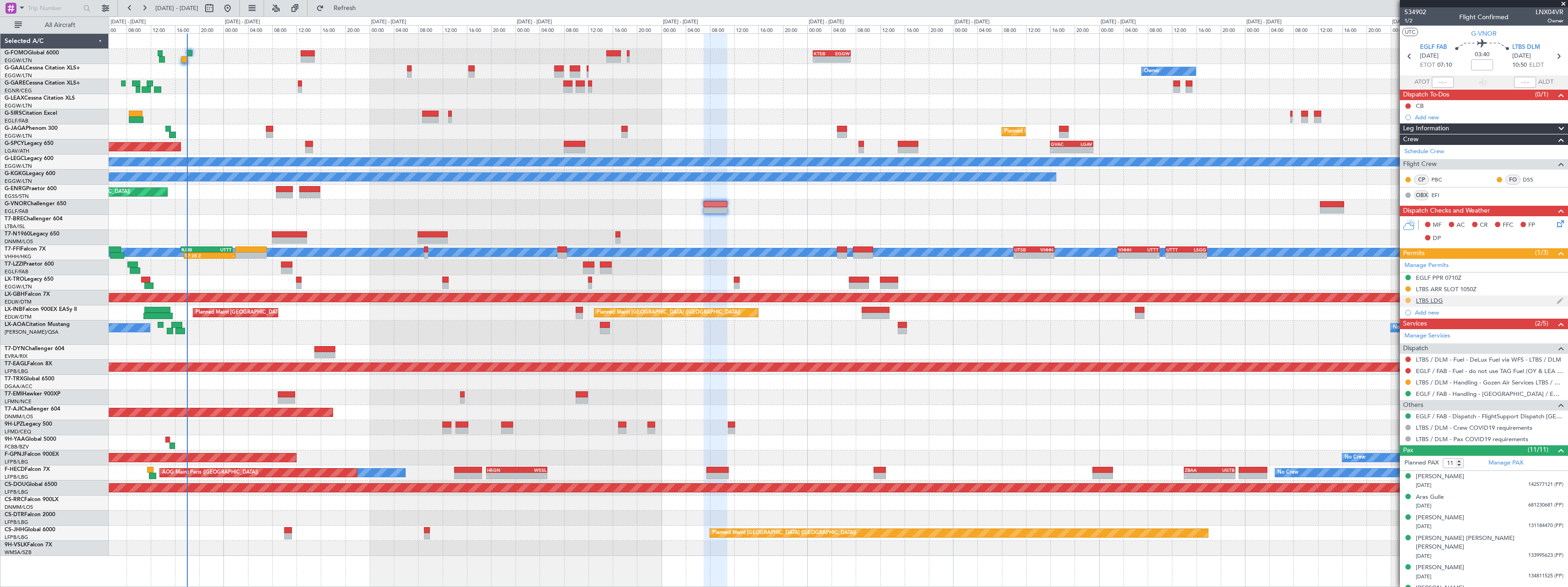
click at [1408, 301] on button at bounding box center [1408, 300] width 6 height 6
click at [1392, 410] on span "Received OK" at bounding box center [1385, 409] width 35 height 9
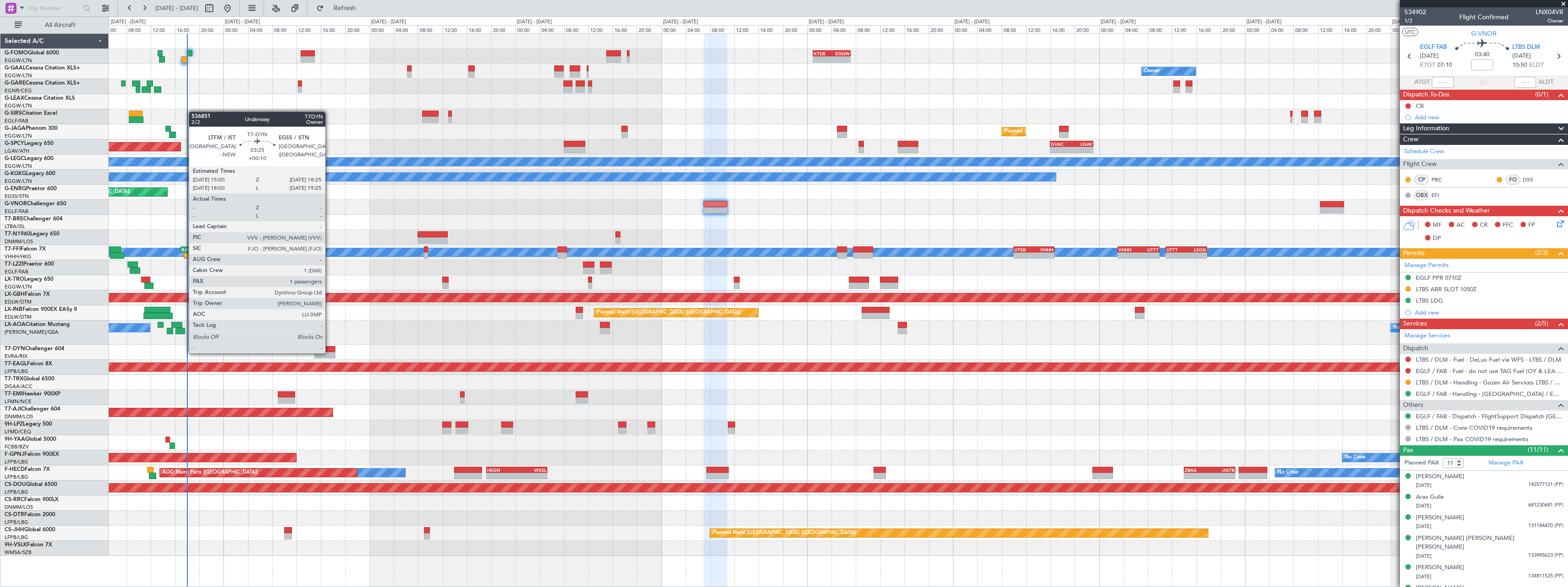
click at [329, 353] on div at bounding box center [325, 355] width 21 height 6
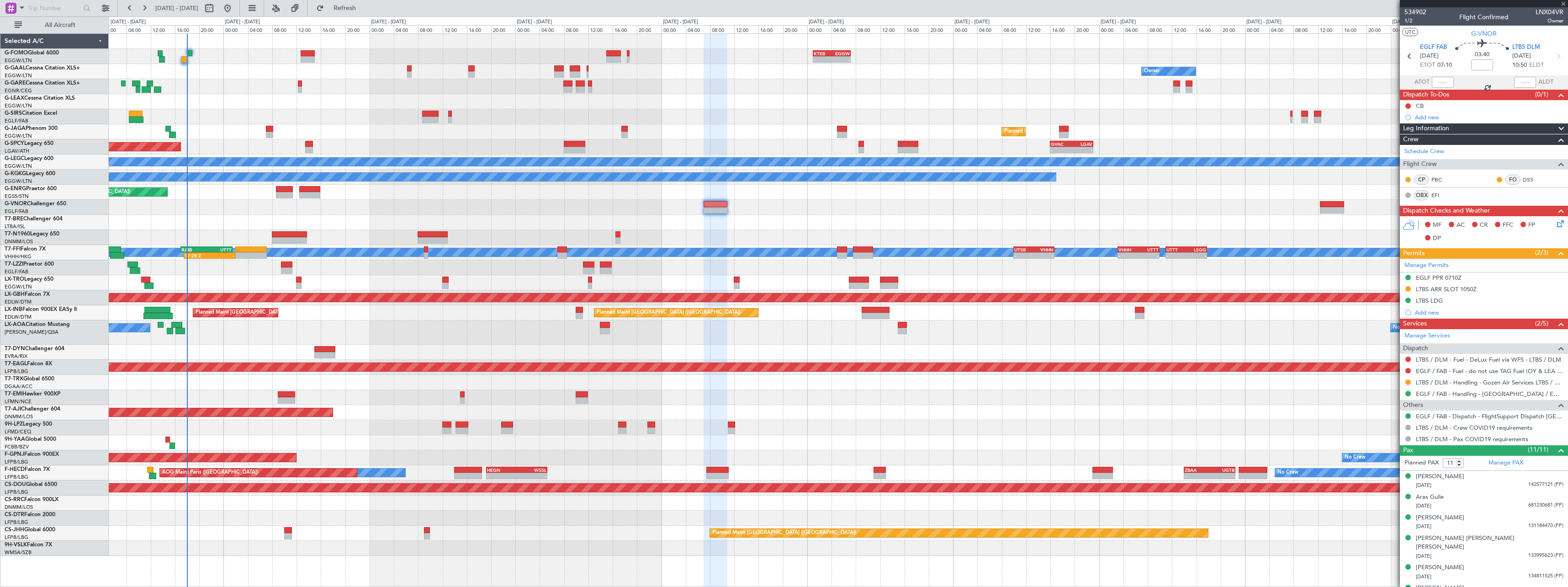
type input "+00:10"
type input "1"
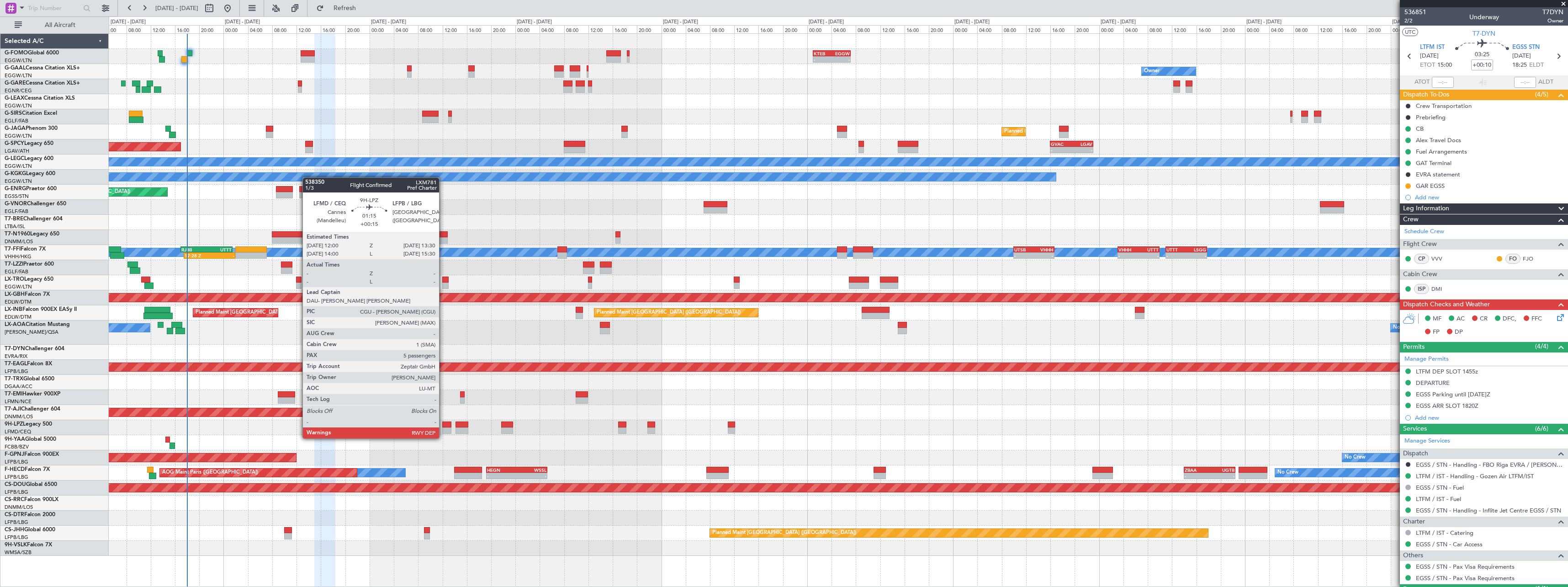
click at [444, 429] on div at bounding box center [447, 430] width 9 height 6
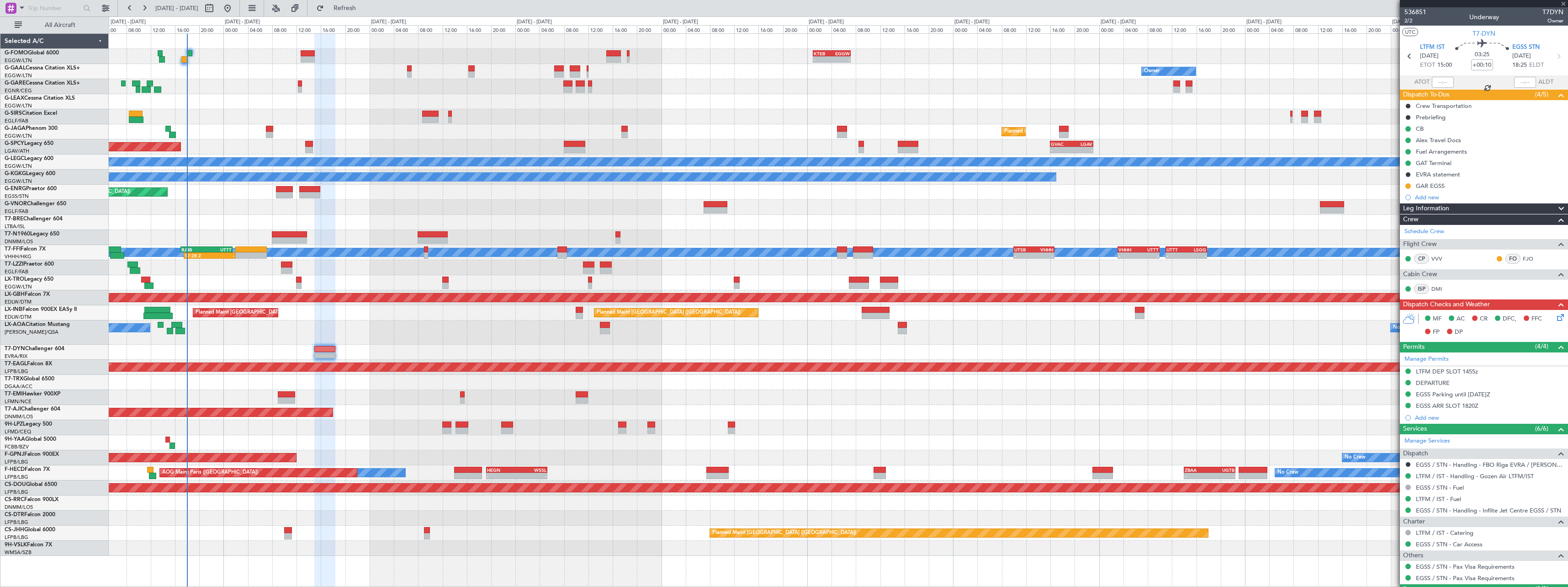
type input "+00:15"
type input "5"
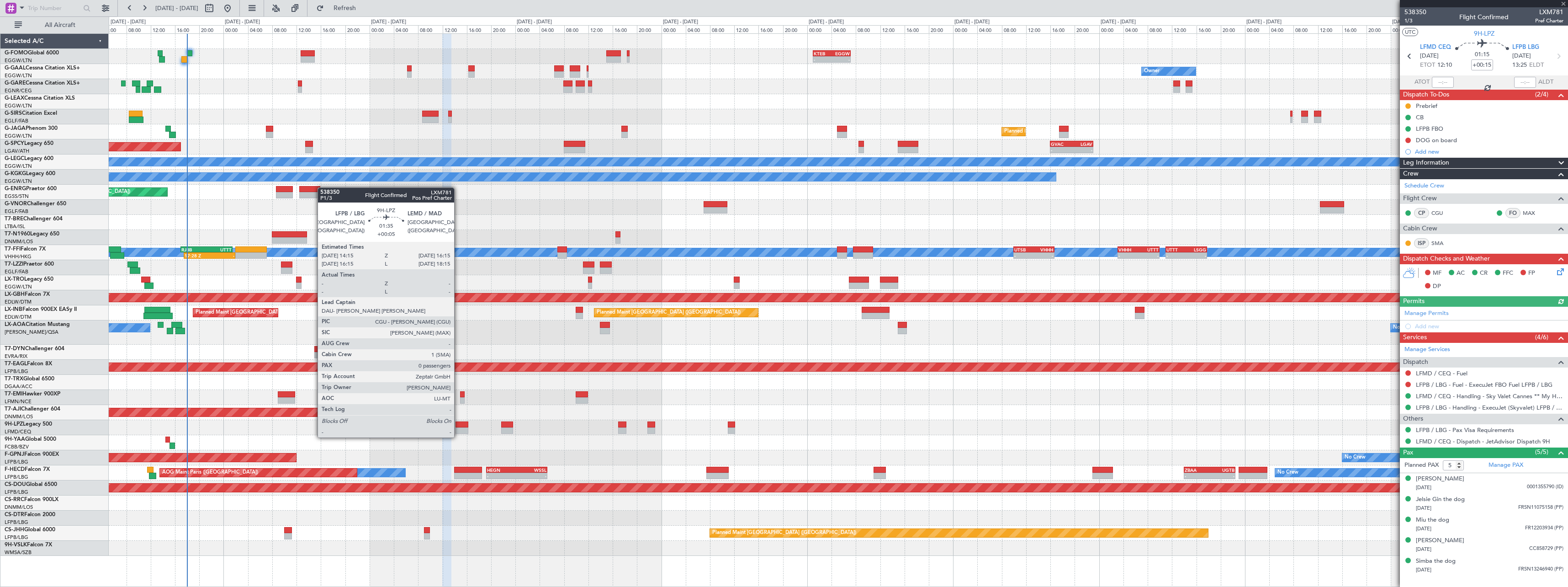
click at [458, 428] on div at bounding box center [462, 430] width 12 height 6
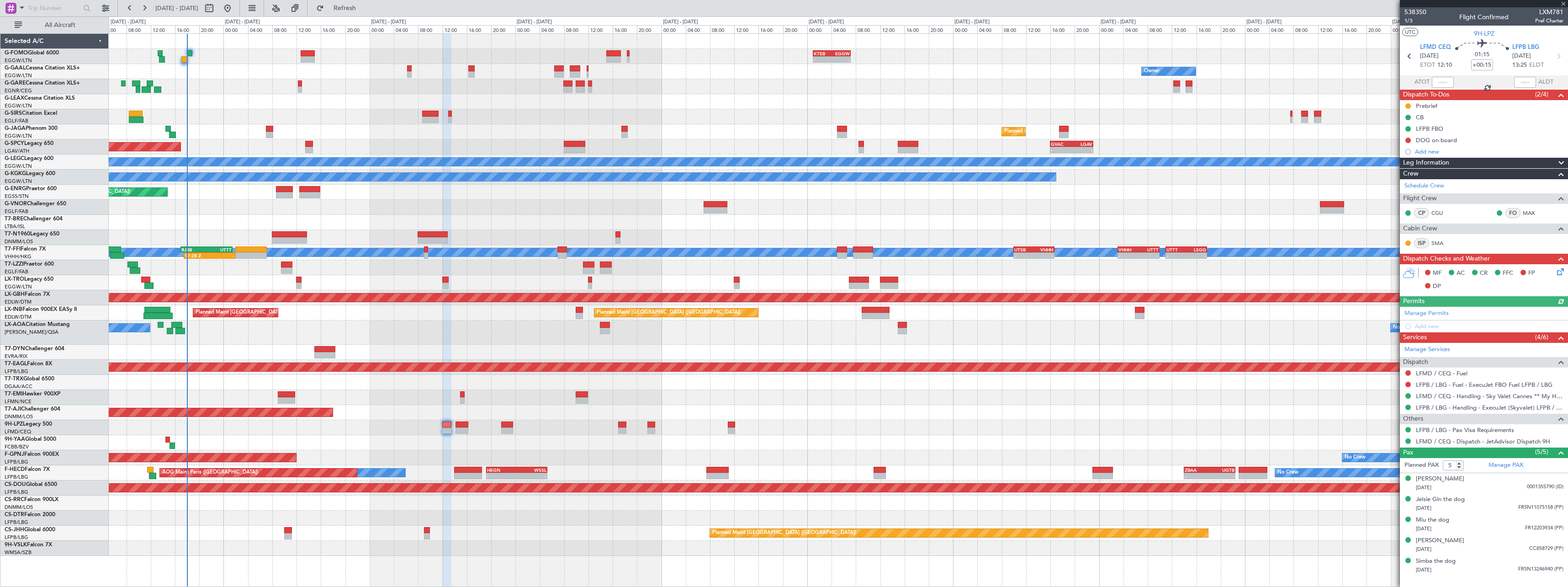
type input "+00:05"
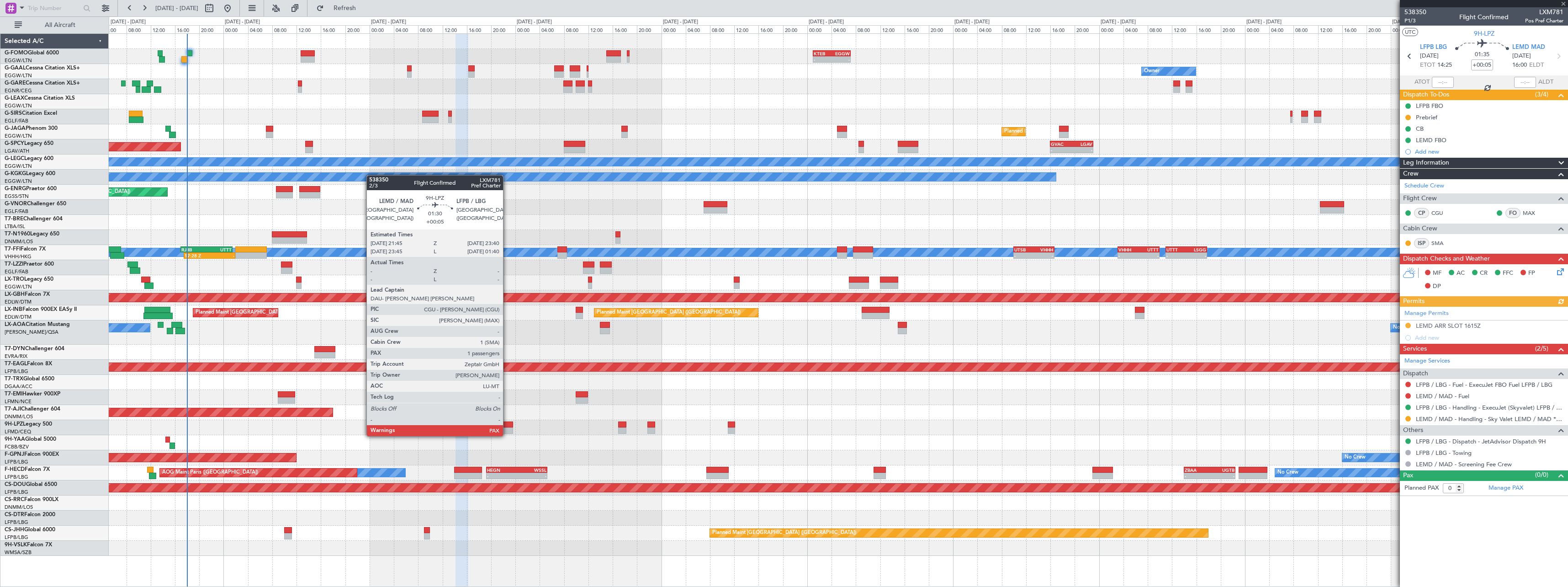
click at [507, 427] on div at bounding box center [507, 425] width 12 height 6
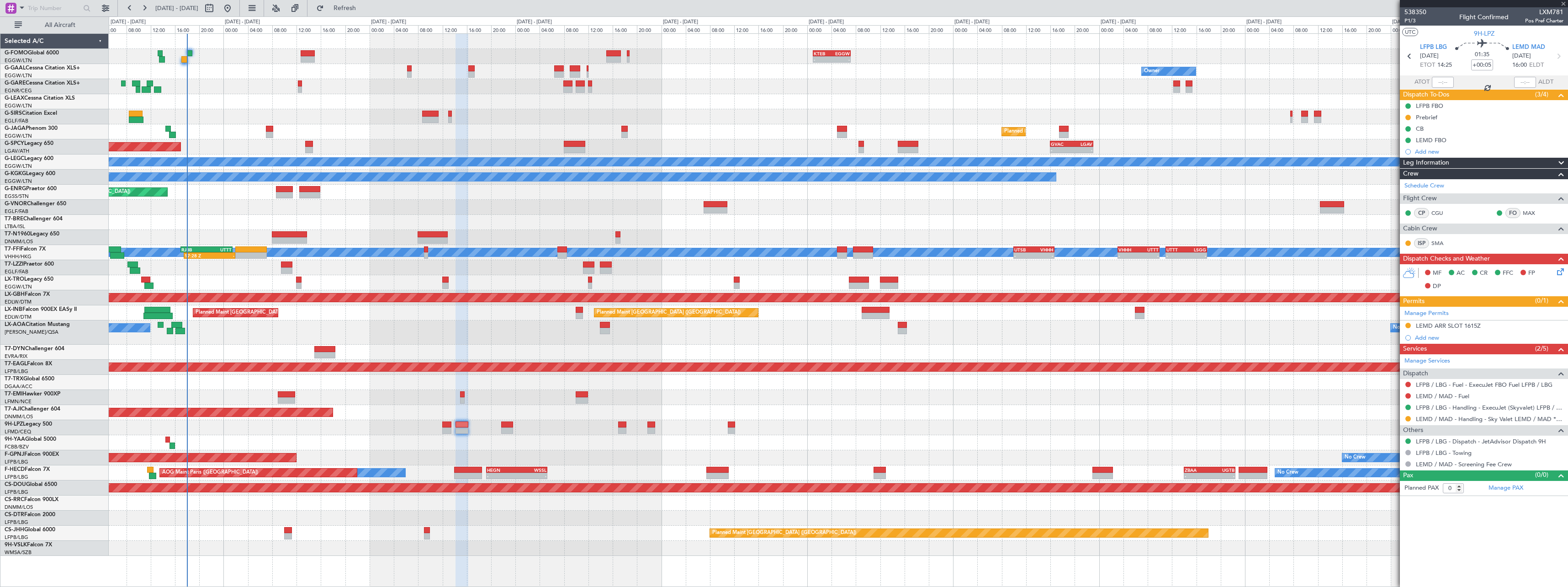
type input "1"
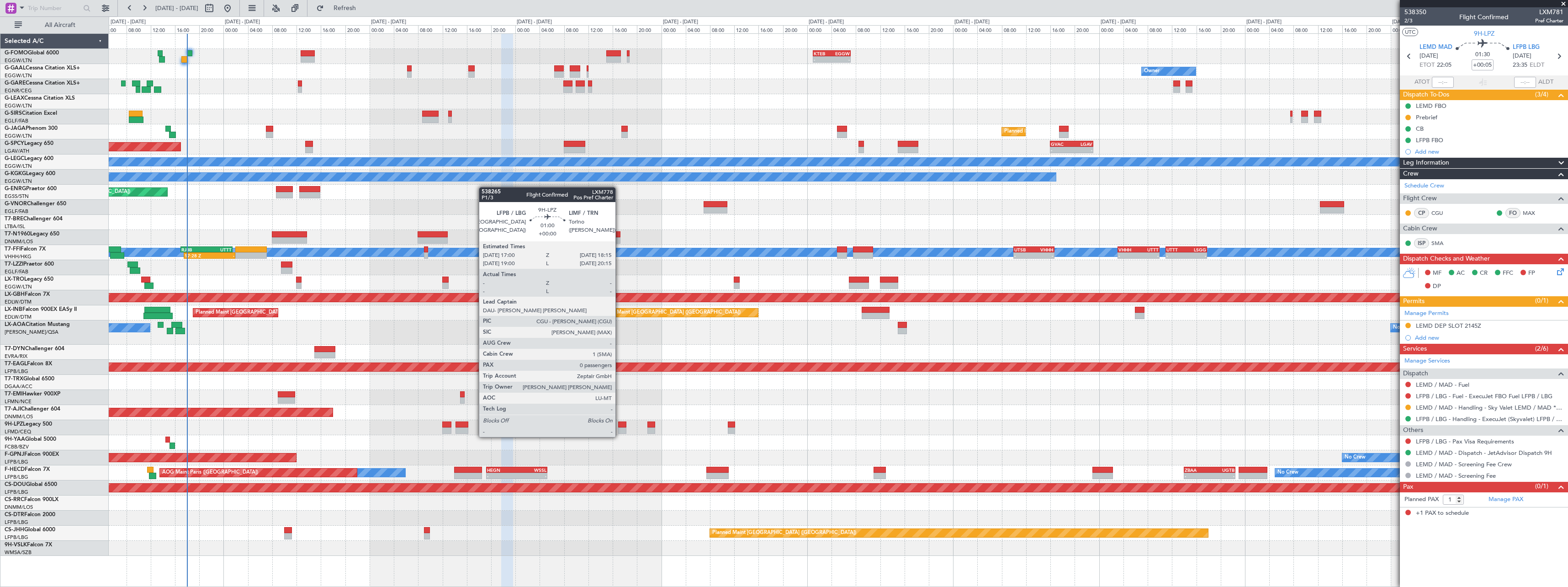
click at [619, 428] on div at bounding box center [622, 430] width 8 height 6
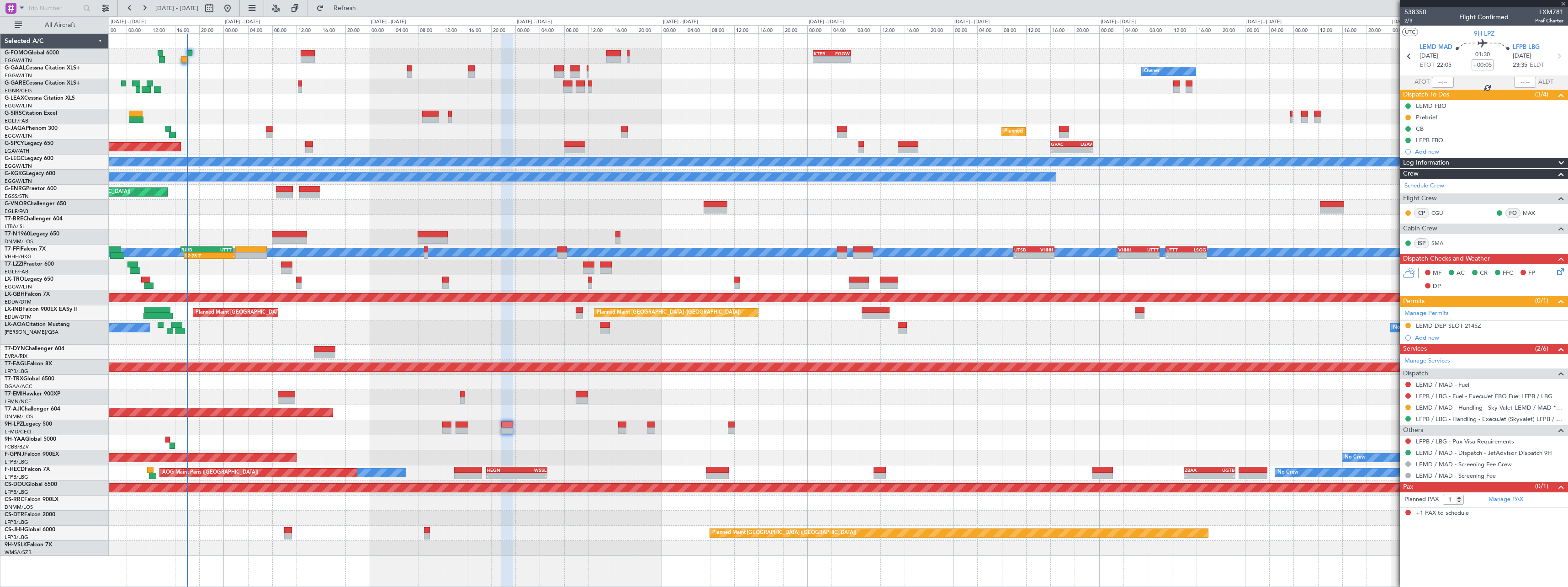
type input "0"
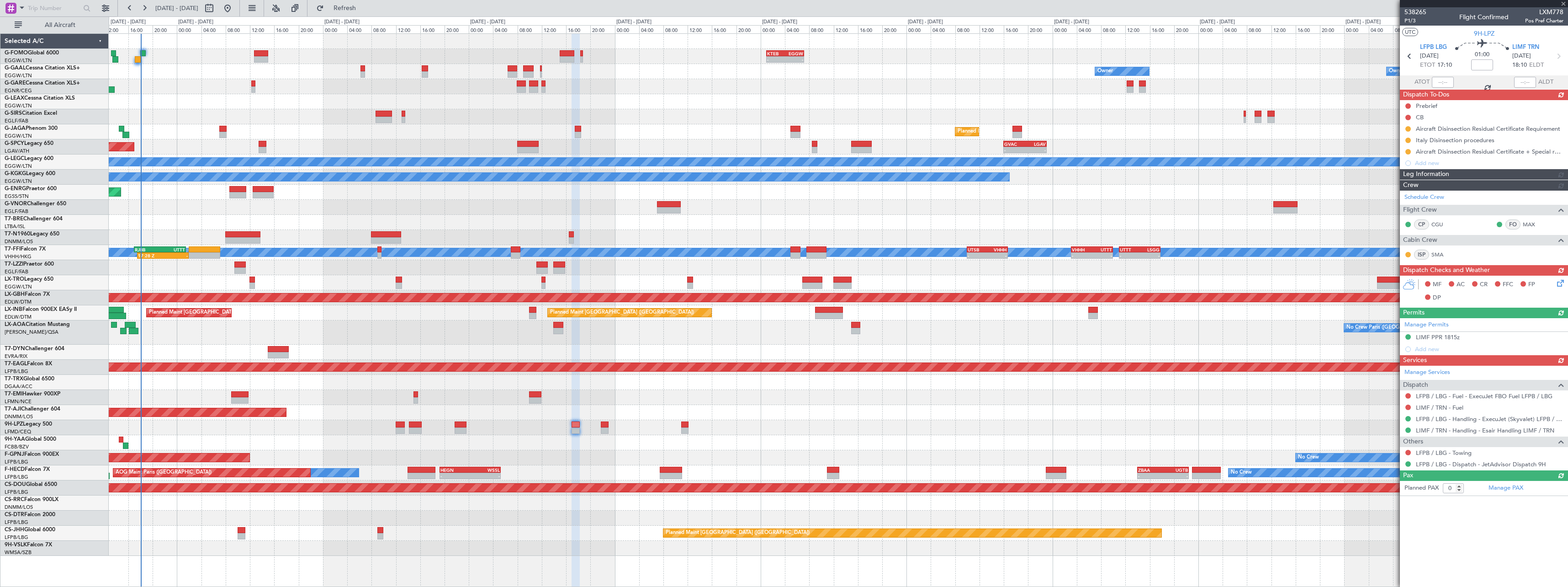
click at [593, 452] on div "No Crew Planned Maint Paris (Le Bourget) No Crew" at bounding box center [838, 458] width 1458 height 15
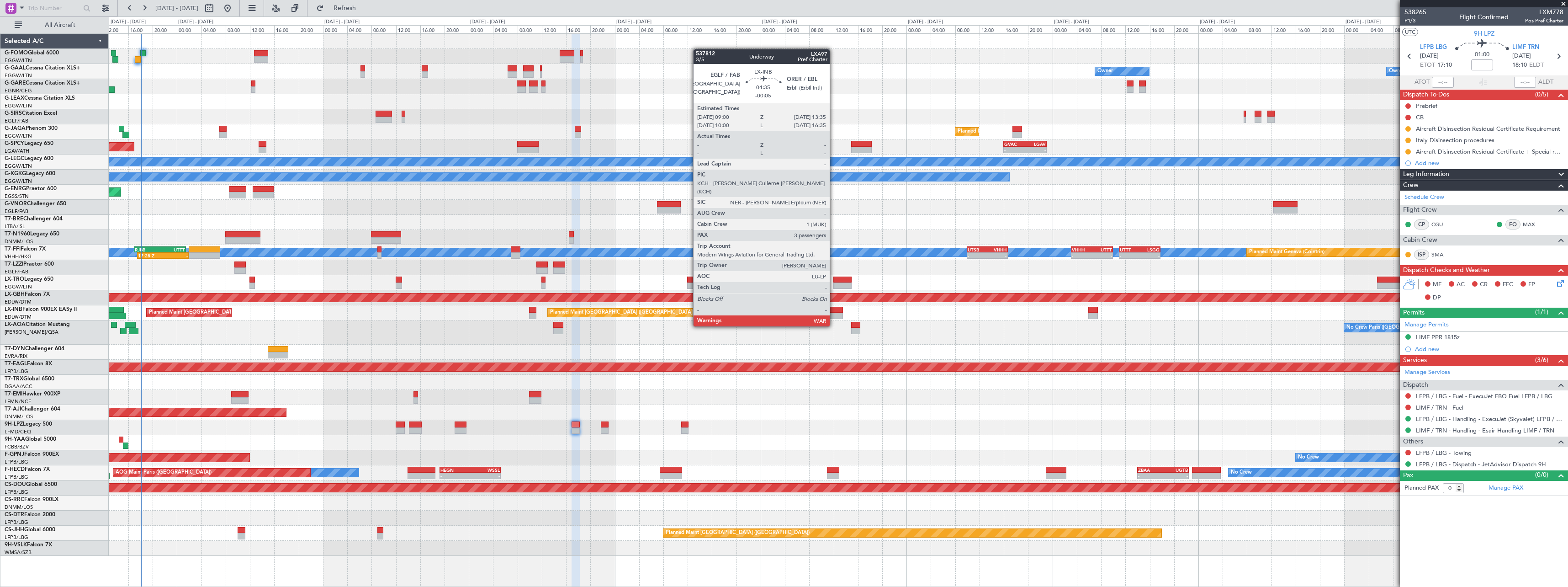
click at [834, 309] on div at bounding box center [829, 310] width 28 height 6
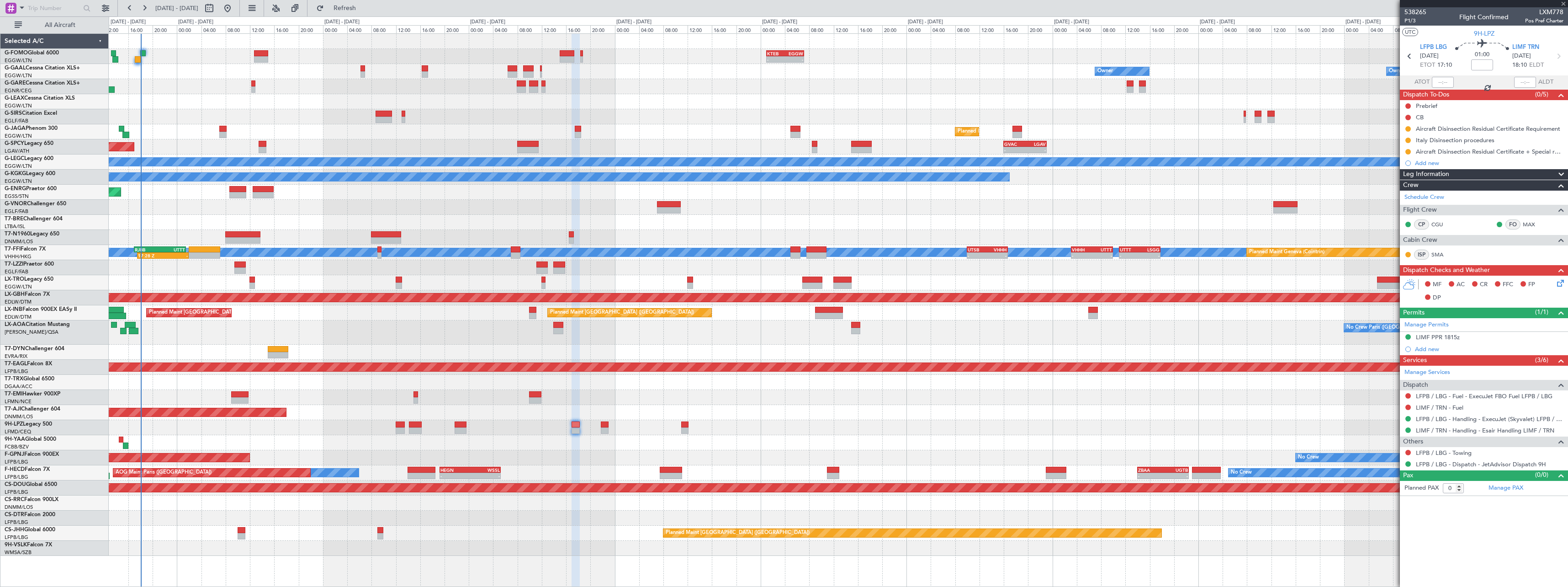
type input "-00:05"
type input "3"
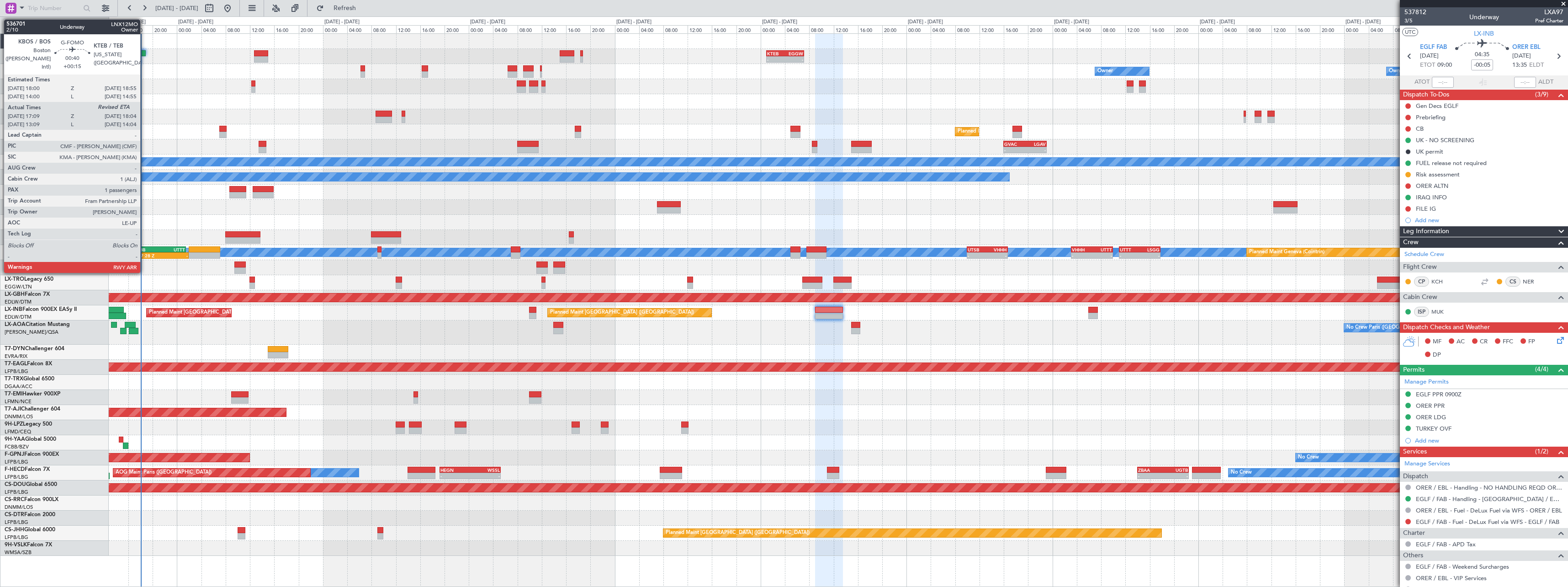
click at [144, 51] on div at bounding box center [144, 53] width 6 height 6
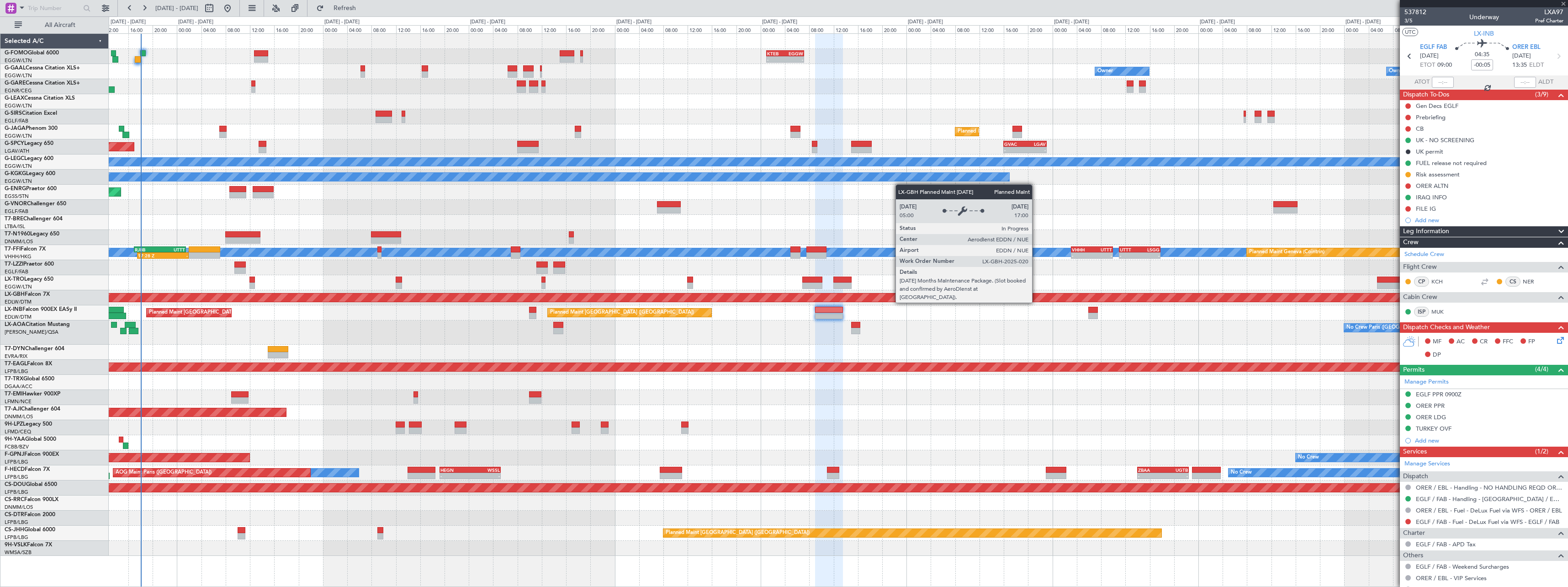
type input "+00:15"
type input "17:09"
type input "1"
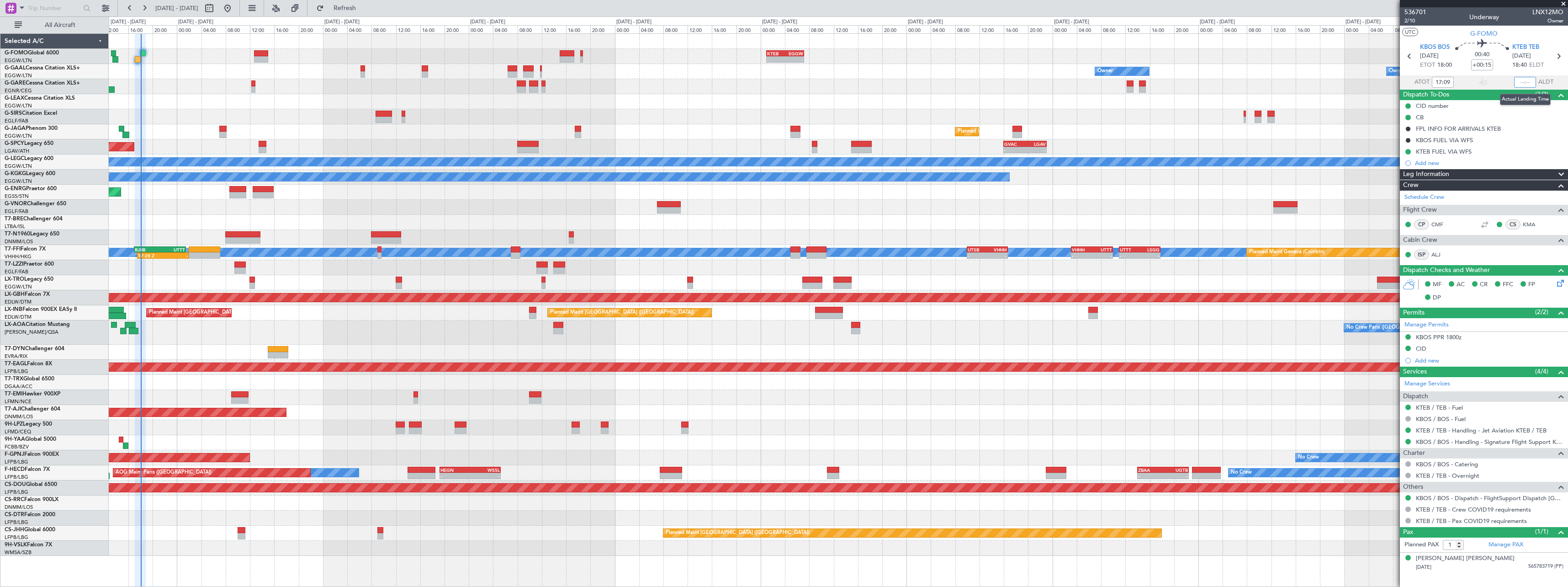
click at [1526, 79] on input "text" at bounding box center [1525, 82] width 22 height 11
type input "18:04"
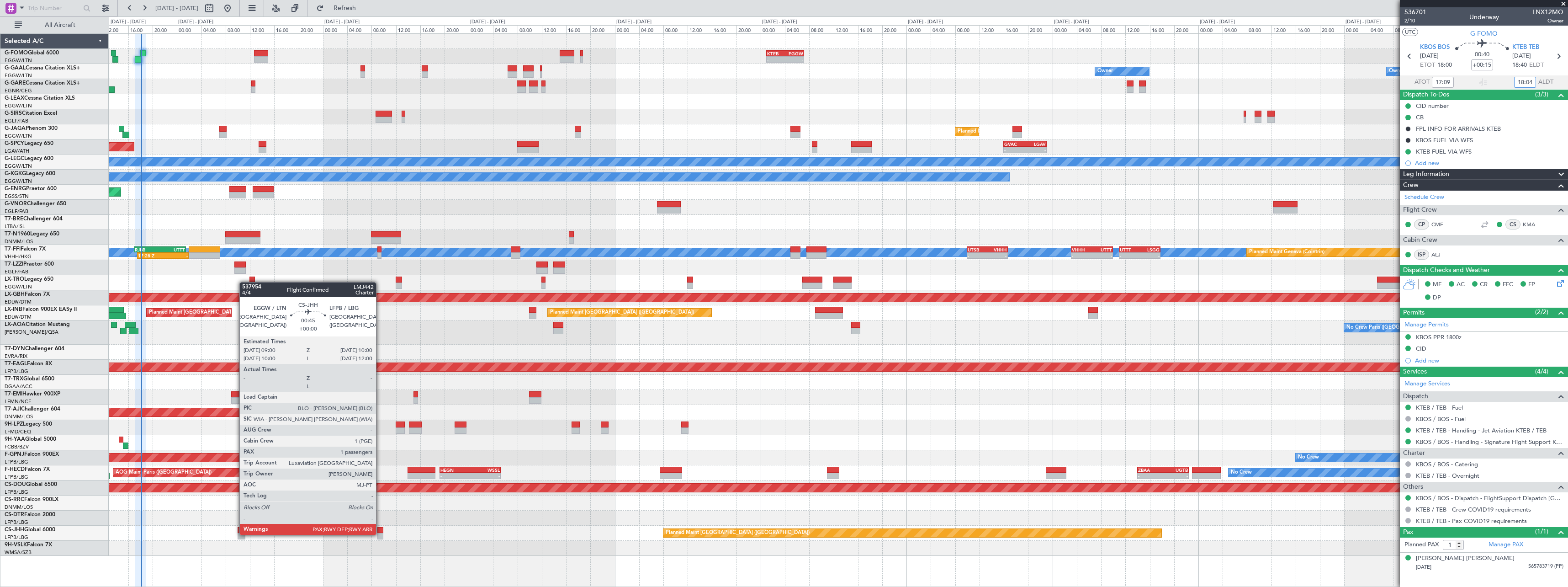
click at [381, 534] on div at bounding box center [381, 536] width 6 height 6
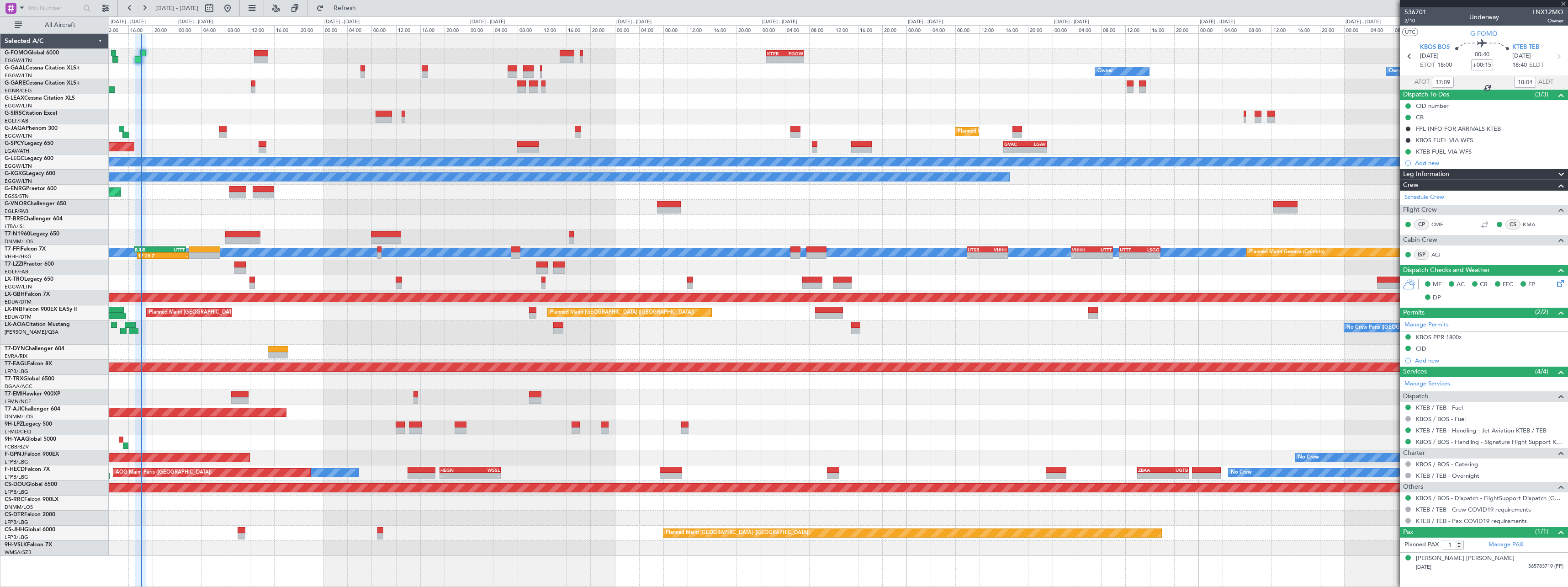
type input "4"
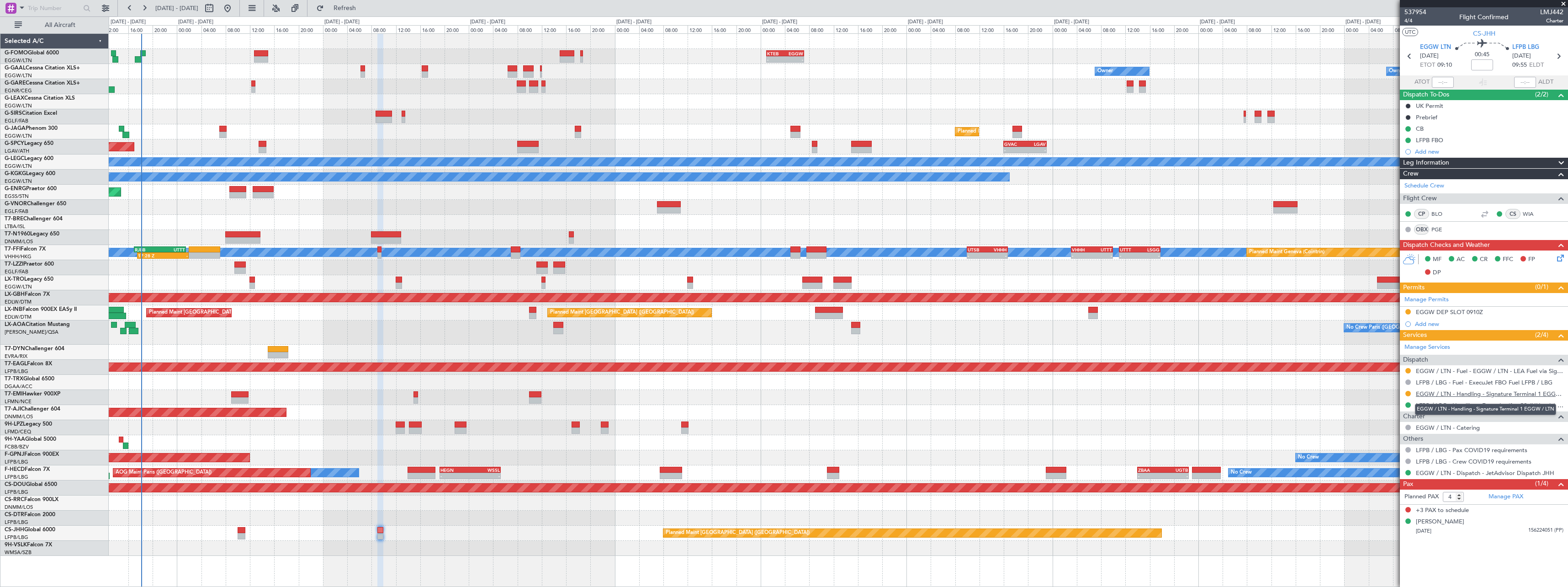
click at [1515, 396] on link "EGGW / LTN - Handling - Signature Terminal 1 EGGW / LTN" at bounding box center [1489, 394] width 147 height 8
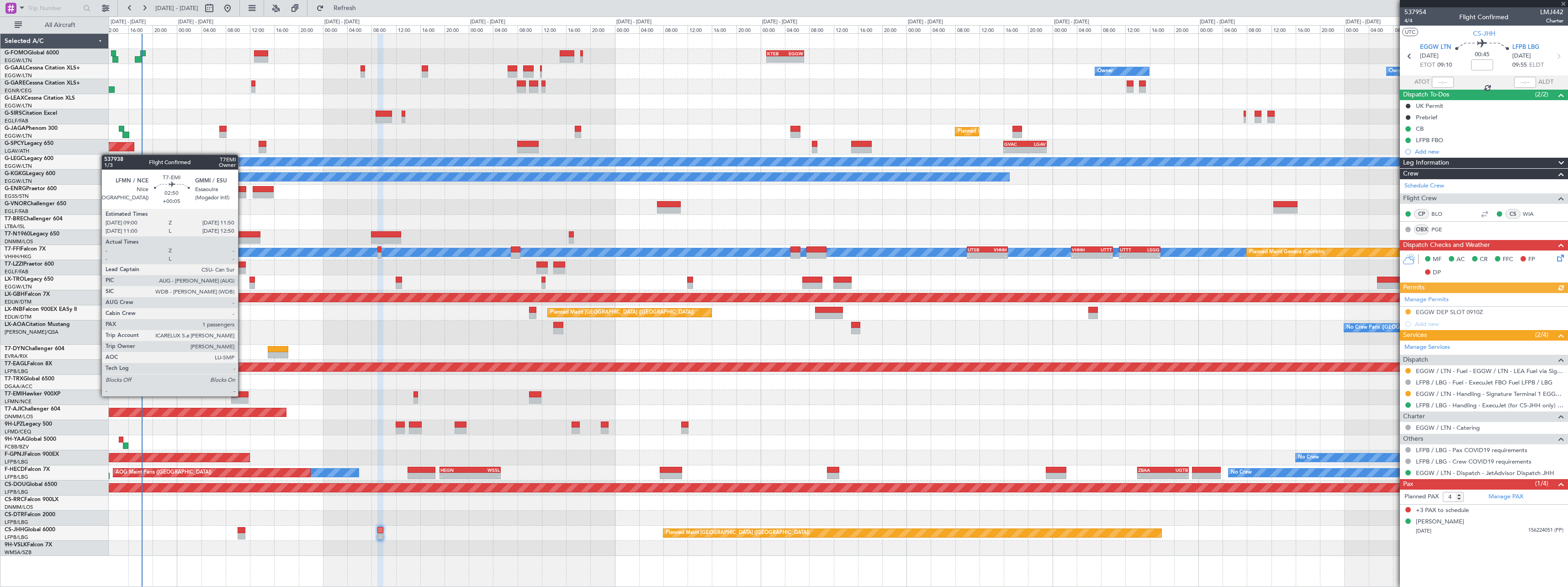
click at [242, 396] on div at bounding box center [240, 394] width 17 height 6
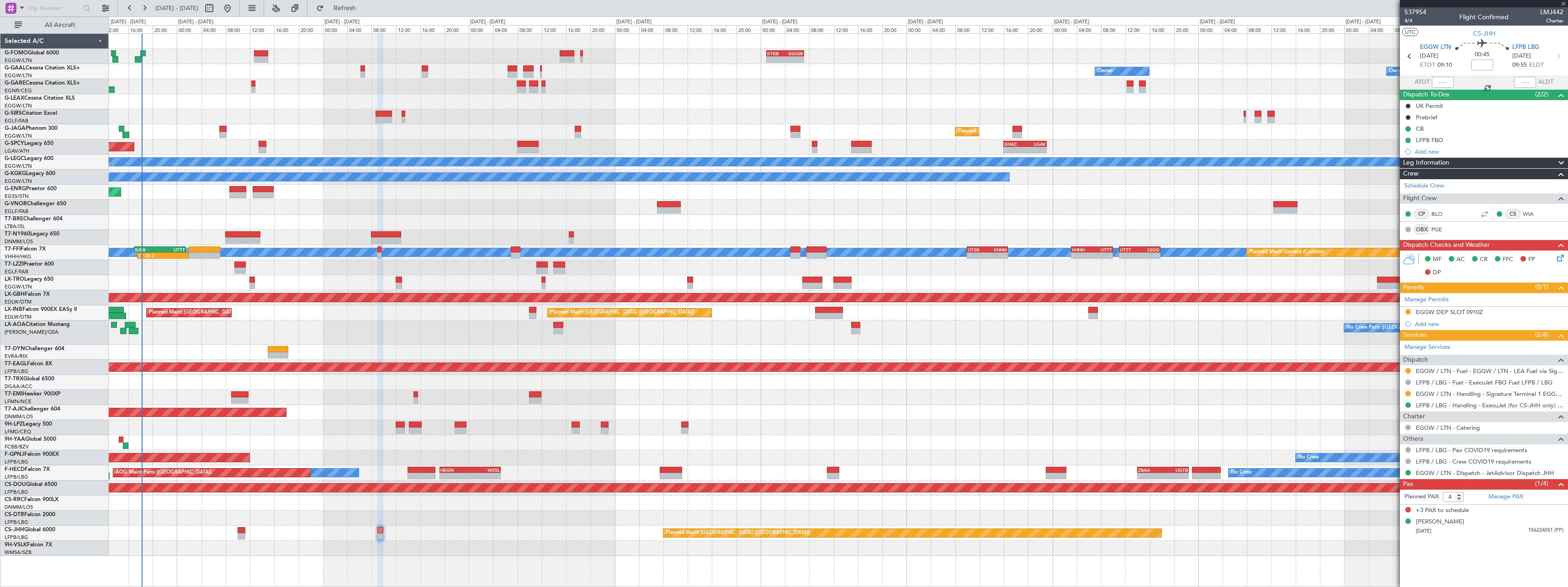
type input "+00:05"
type input "1"
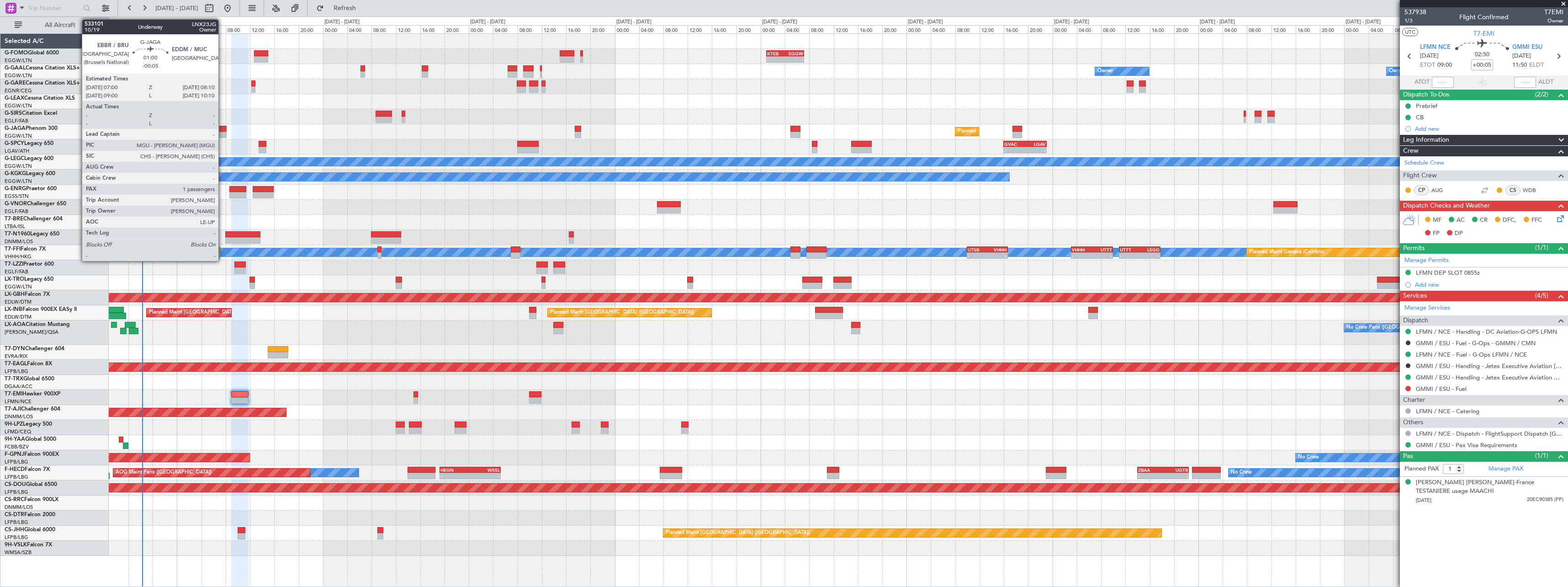
click at [223, 128] on div at bounding box center [223, 129] width 7 height 6
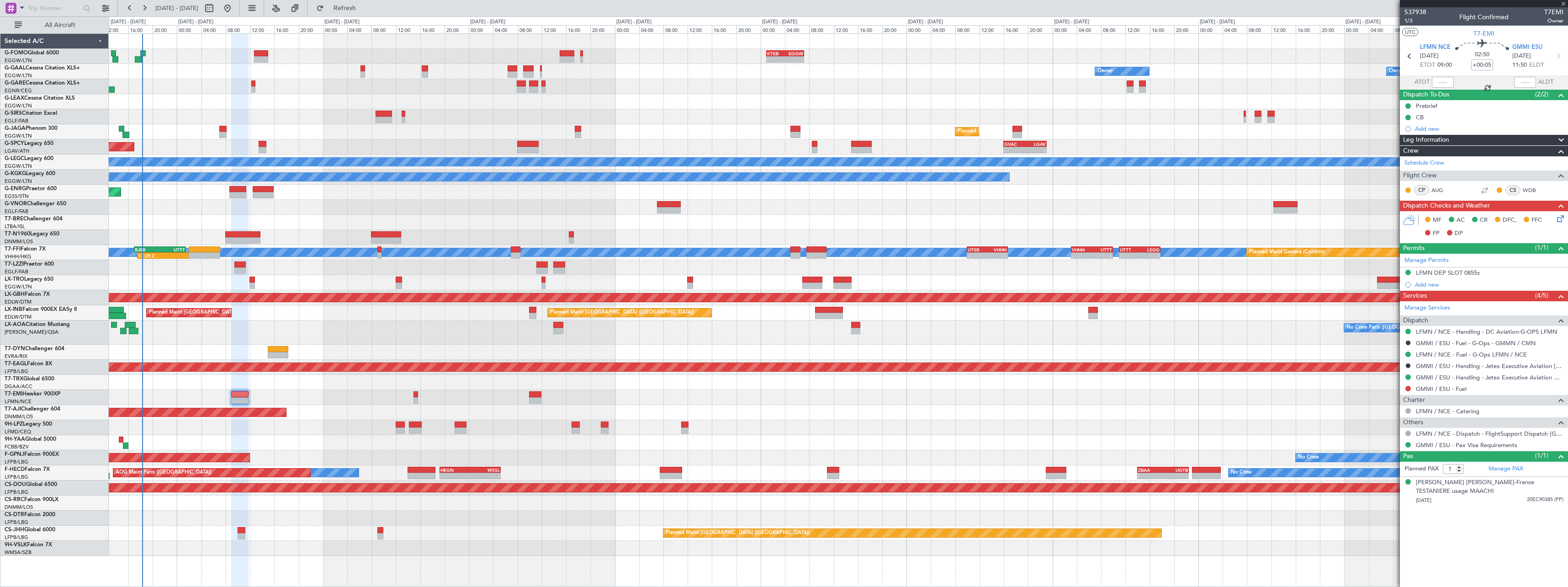
type input "-00:05"
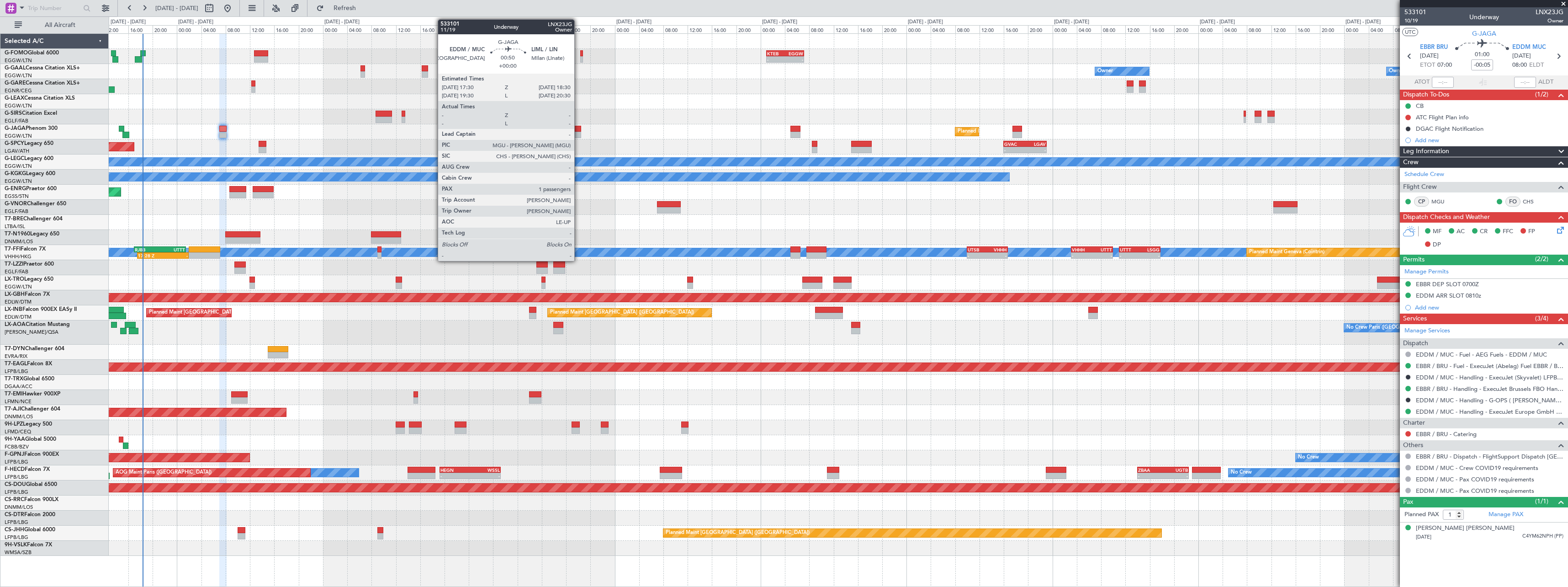
click at [579, 132] on div at bounding box center [578, 135] width 6 height 6
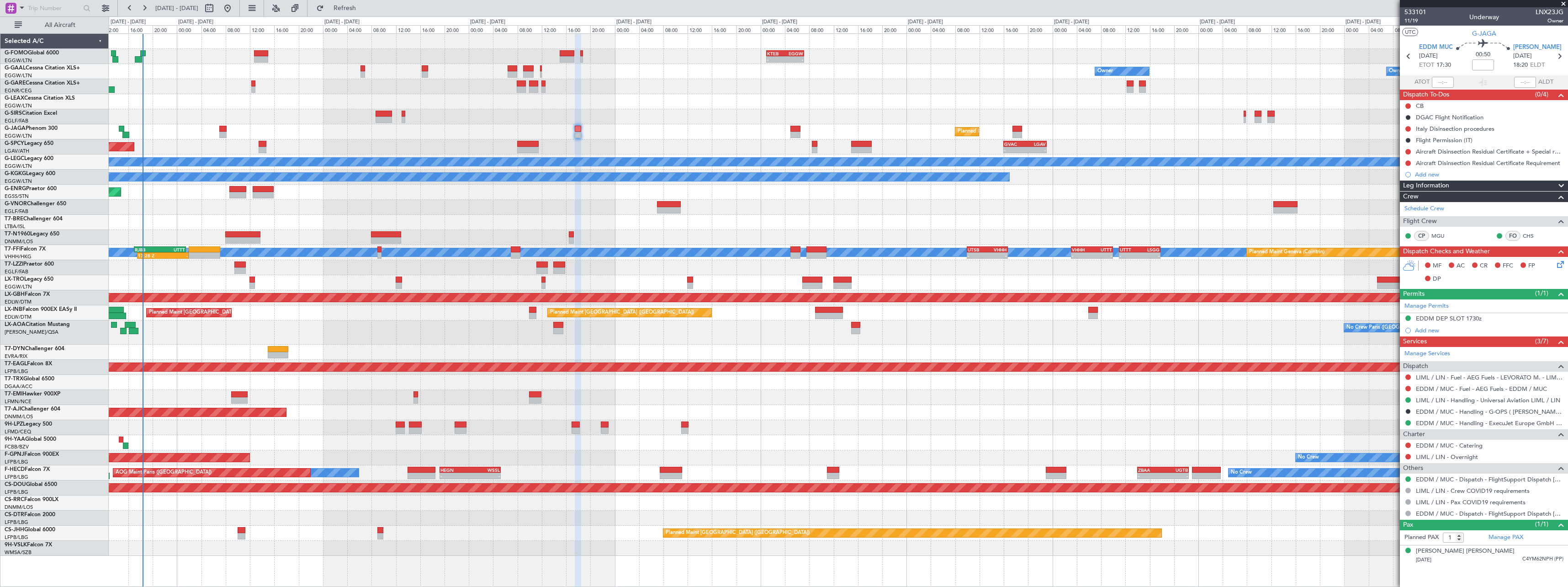
drag, startPoint x: 362, startPoint y: 11, endPoint x: 364, endPoint y: 86, distance: 75.0
click at [362, 11] on span "Refresh" at bounding box center [345, 8] width 38 height 6
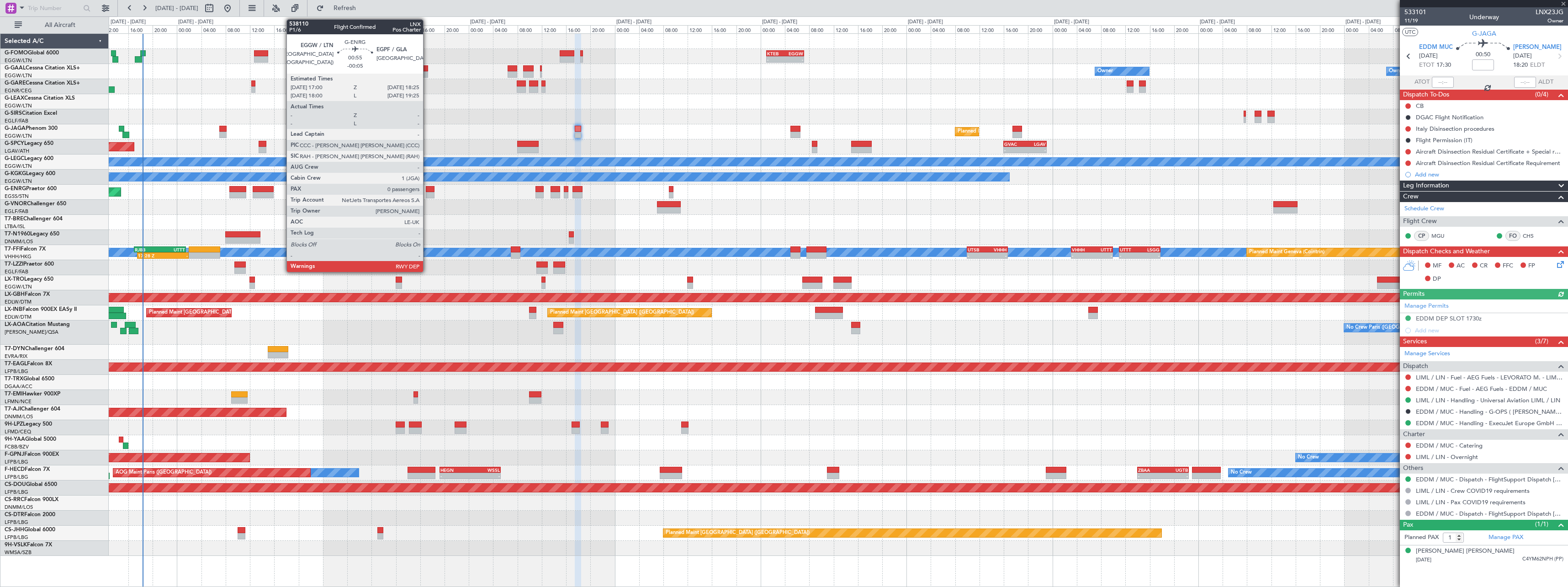
click at [427, 193] on div at bounding box center [430, 195] width 9 height 6
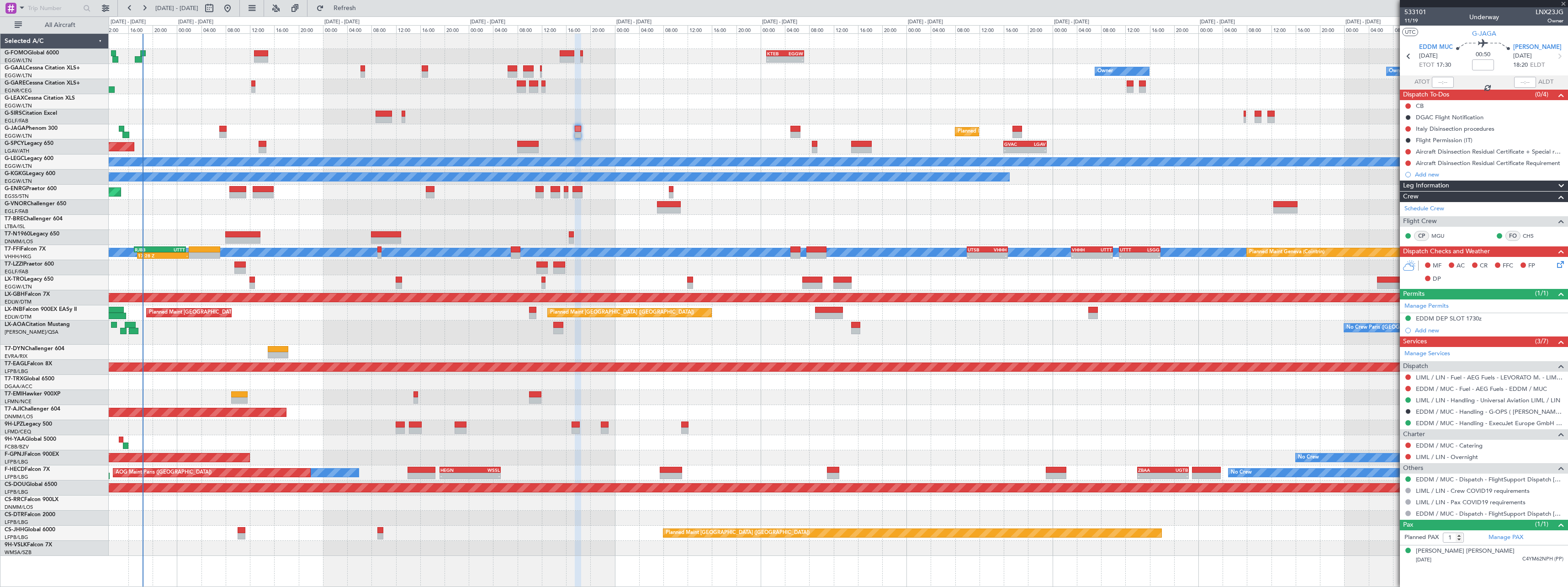
type input "-00:05"
type input "0"
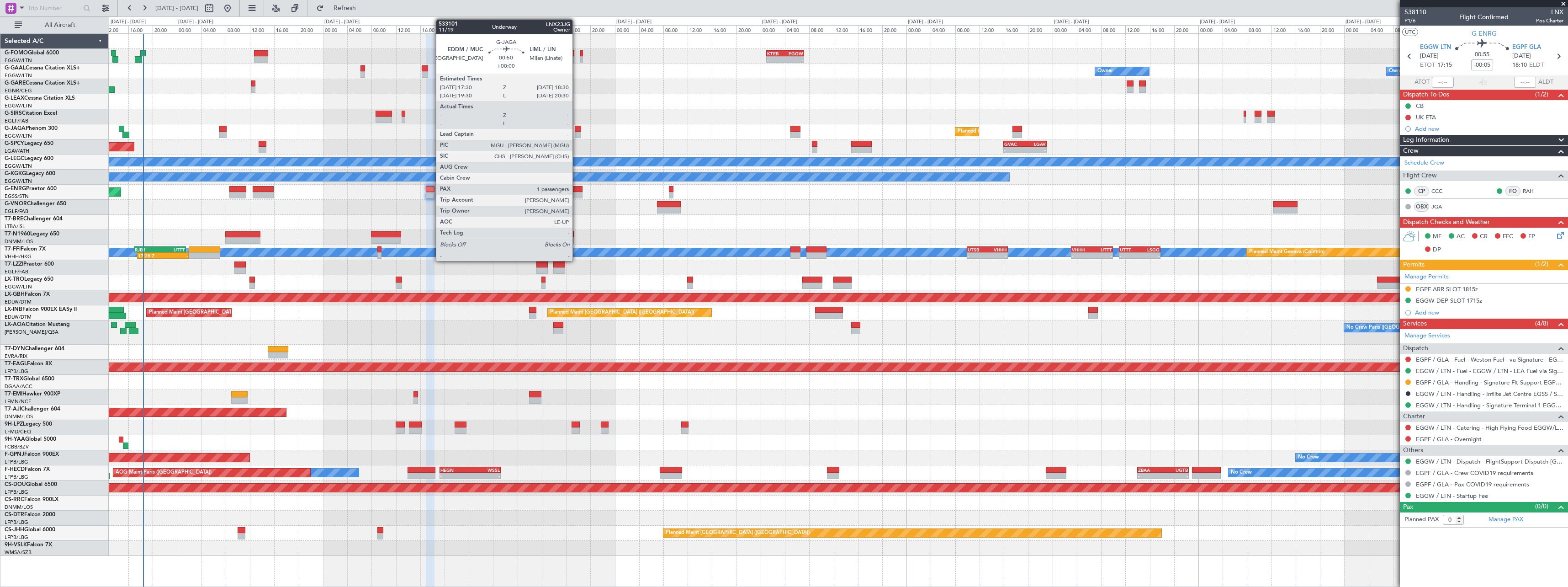
click at [577, 129] on div at bounding box center [578, 129] width 6 height 6
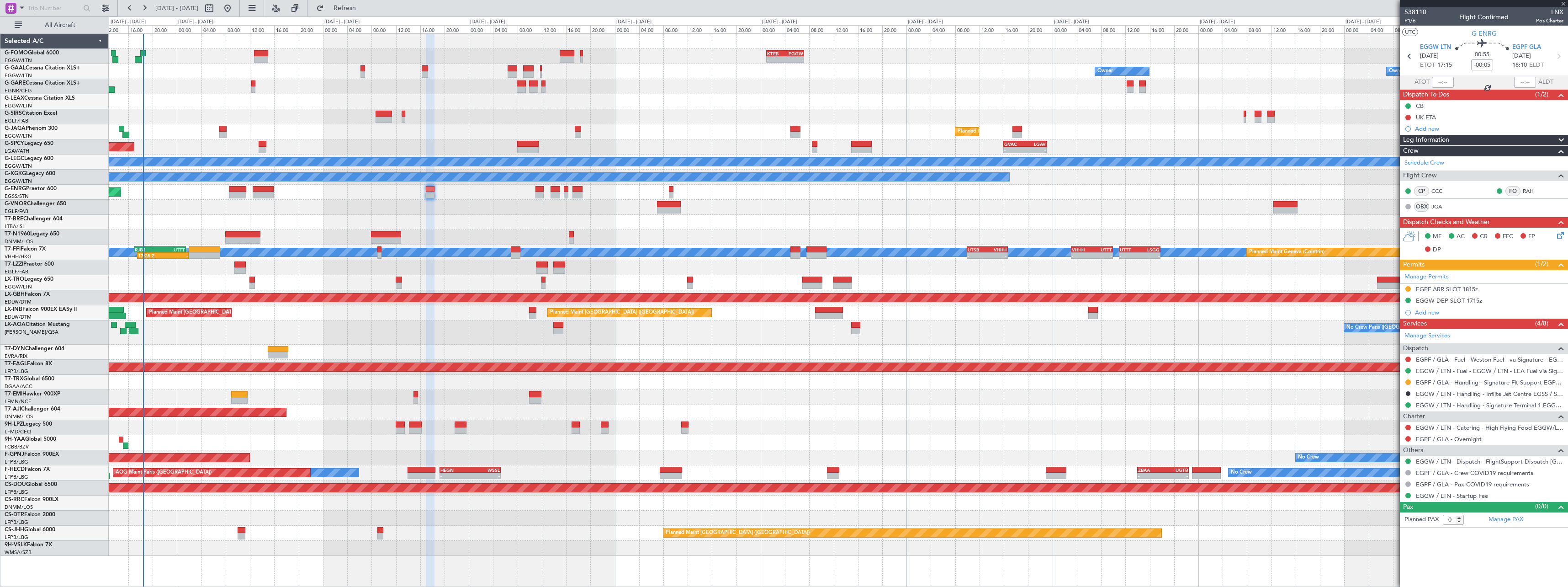
type input "1"
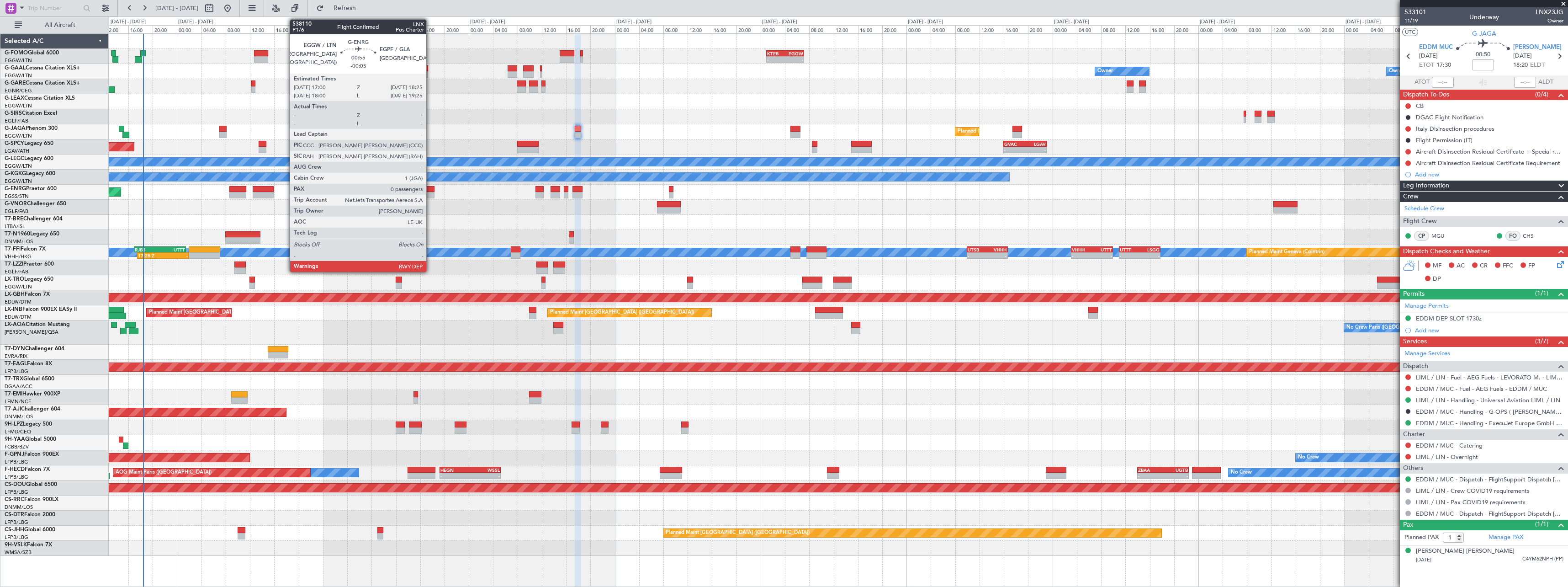
click at [430, 195] on div at bounding box center [430, 195] width 9 height 6
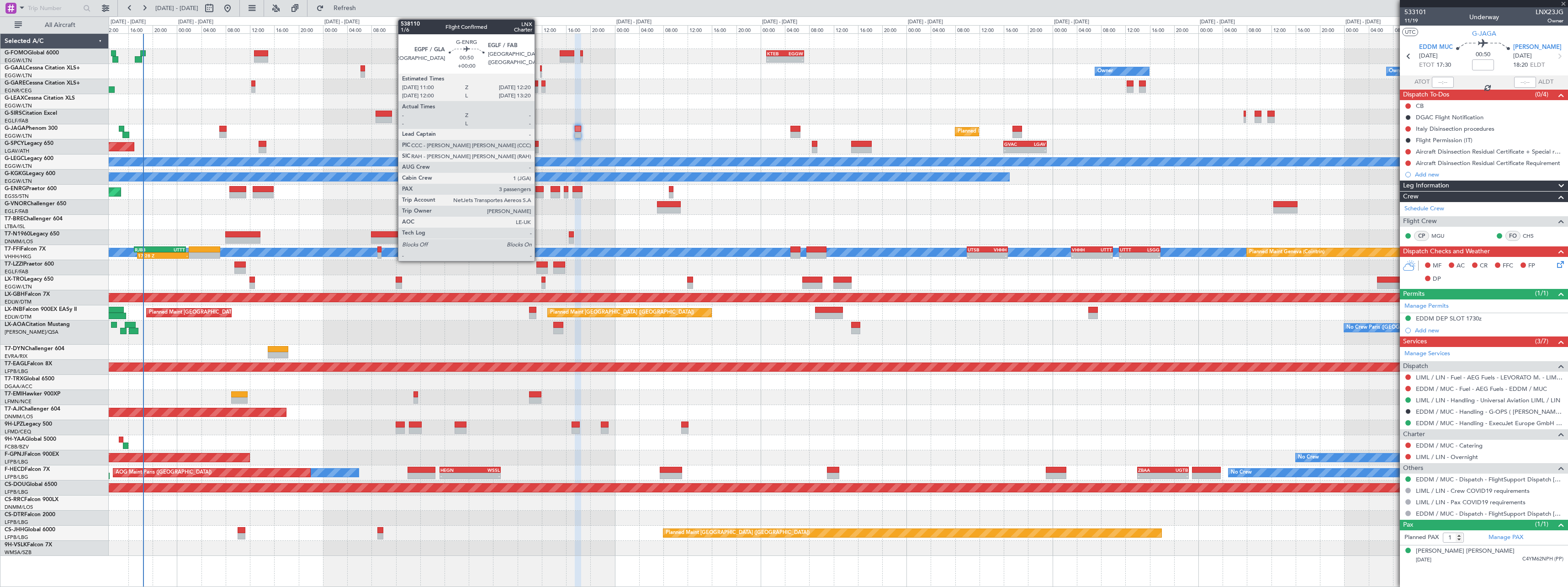
type input "-00:05"
type input "0"
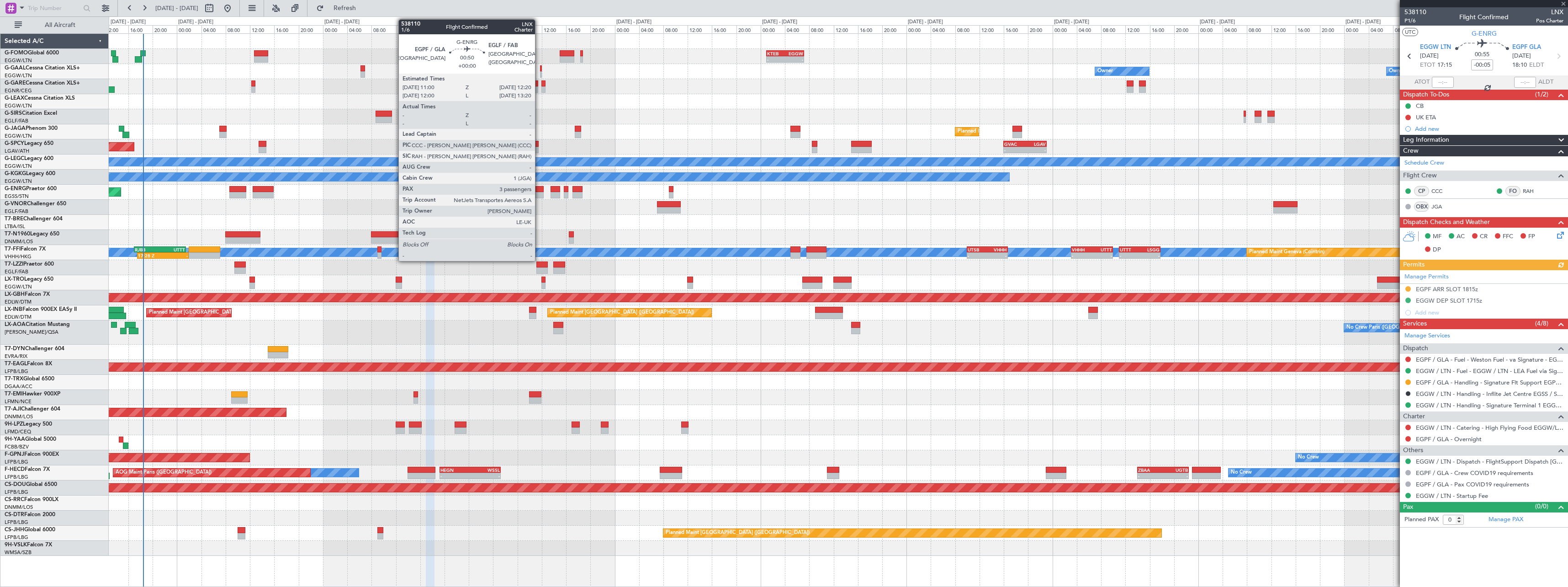
click at [539, 188] on div at bounding box center [539, 189] width 8 height 6
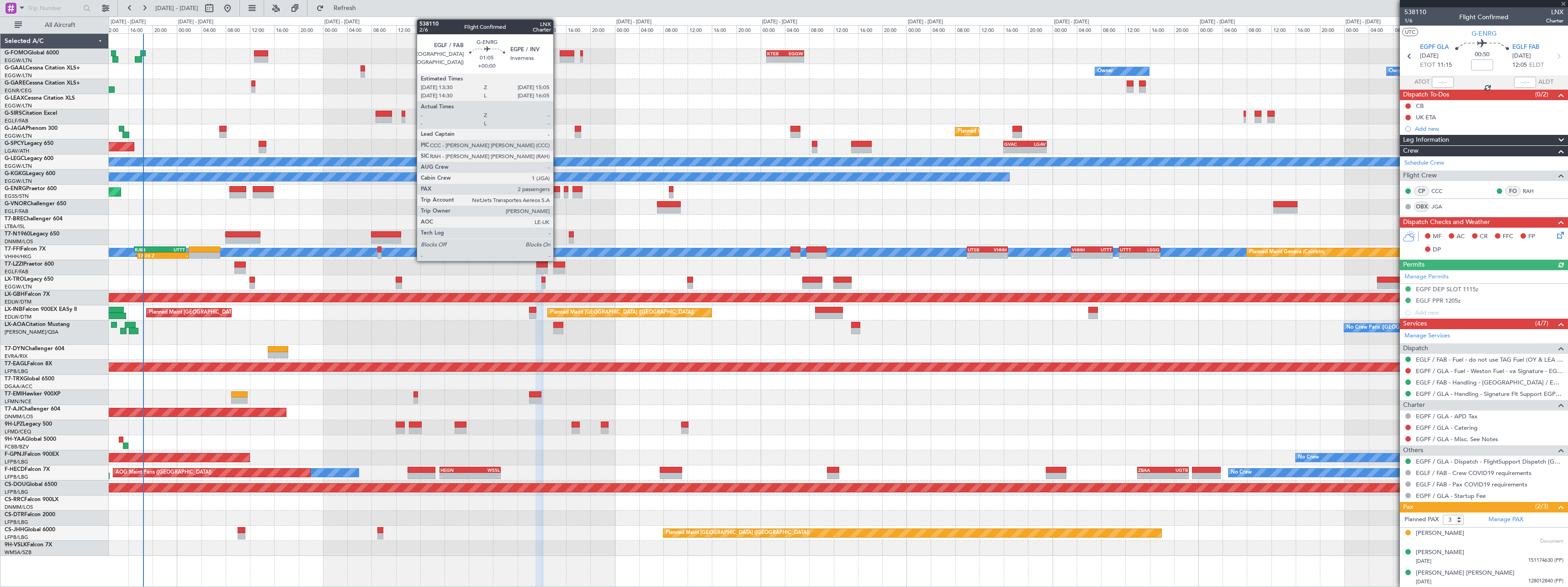
click at [558, 195] on div at bounding box center [556, 195] width 10 height 6
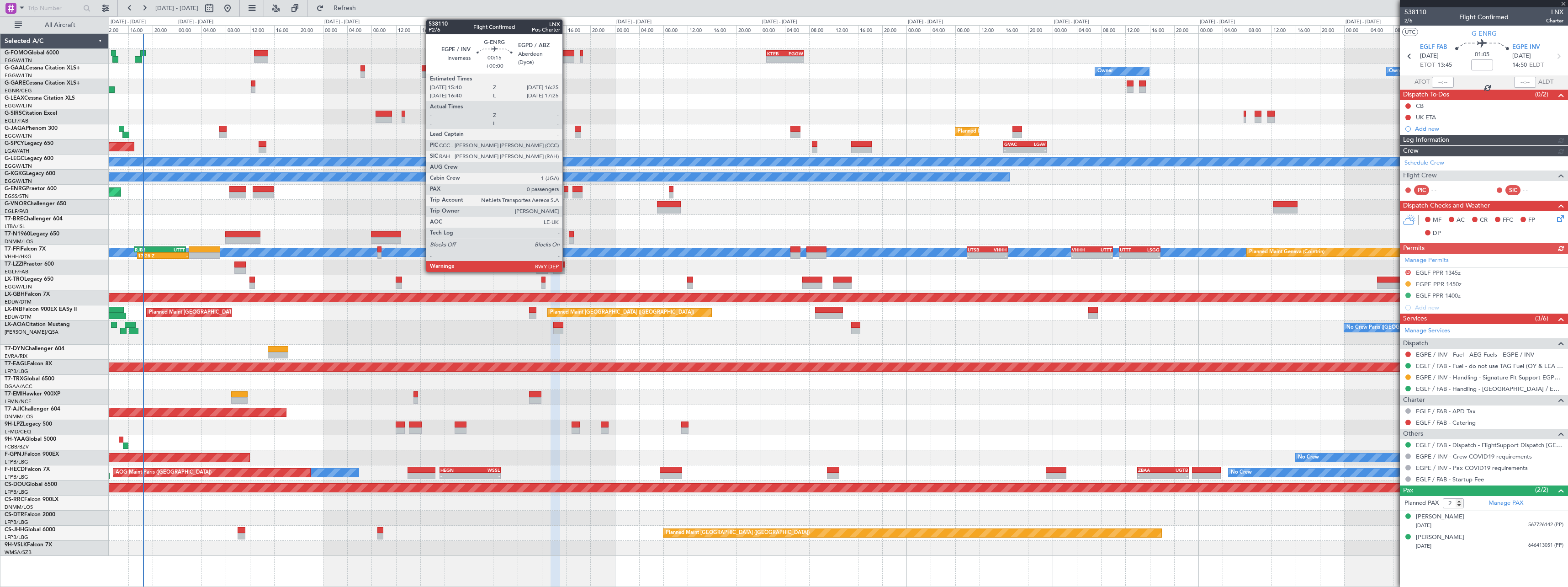
click at [566, 194] on div at bounding box center [566, 195] width 4 height 6
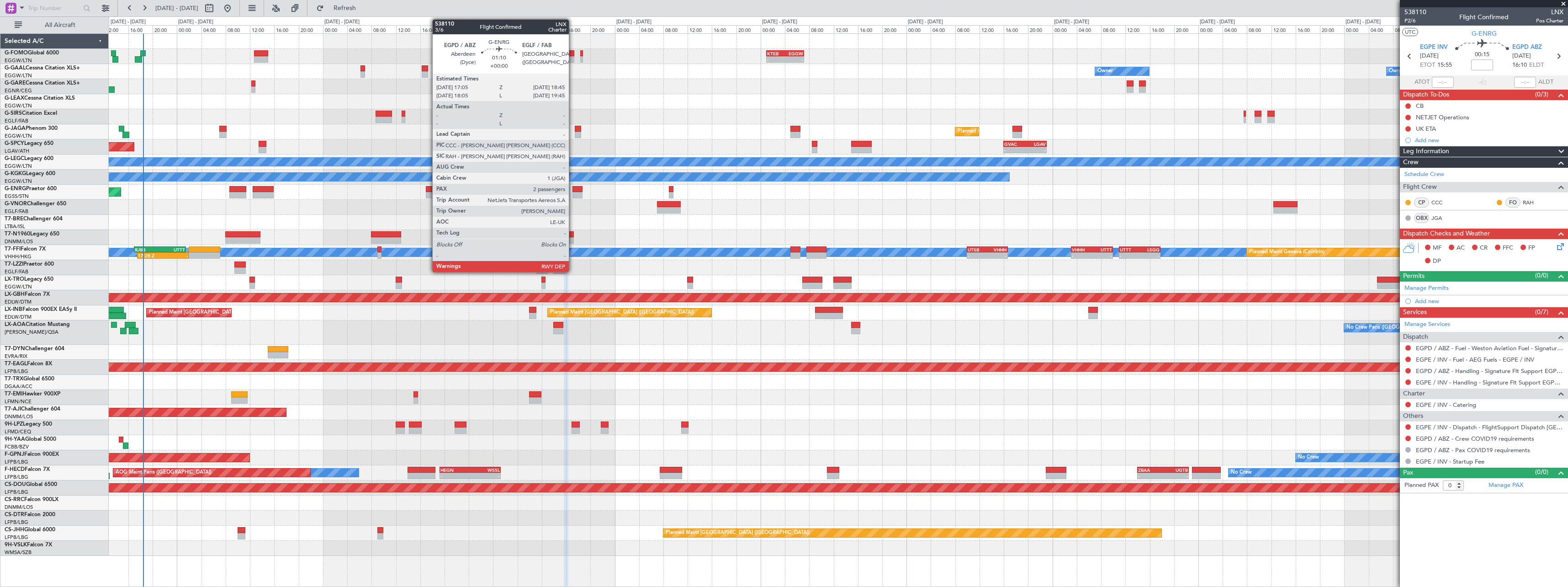
click at [573, 195] on div at bounding box center [577, 195] width 11 height 6
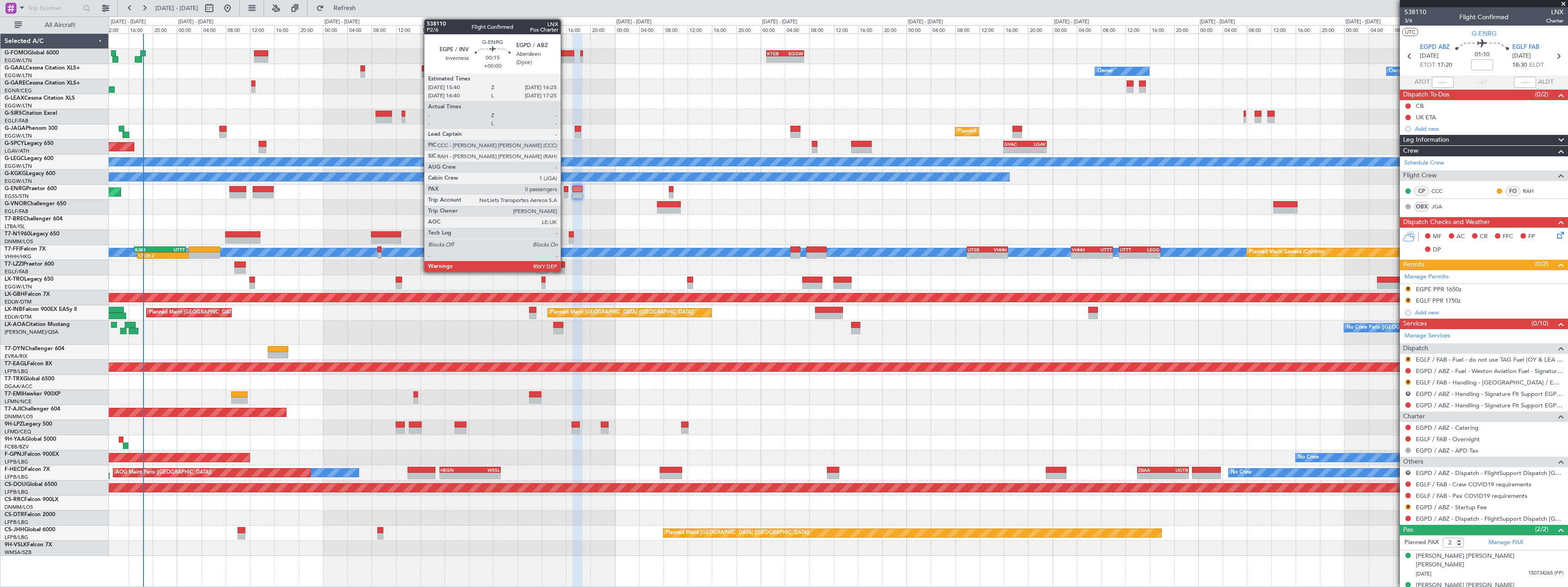
click at [565, 192] on div at bounding box center [566, 195] width 4 height 6
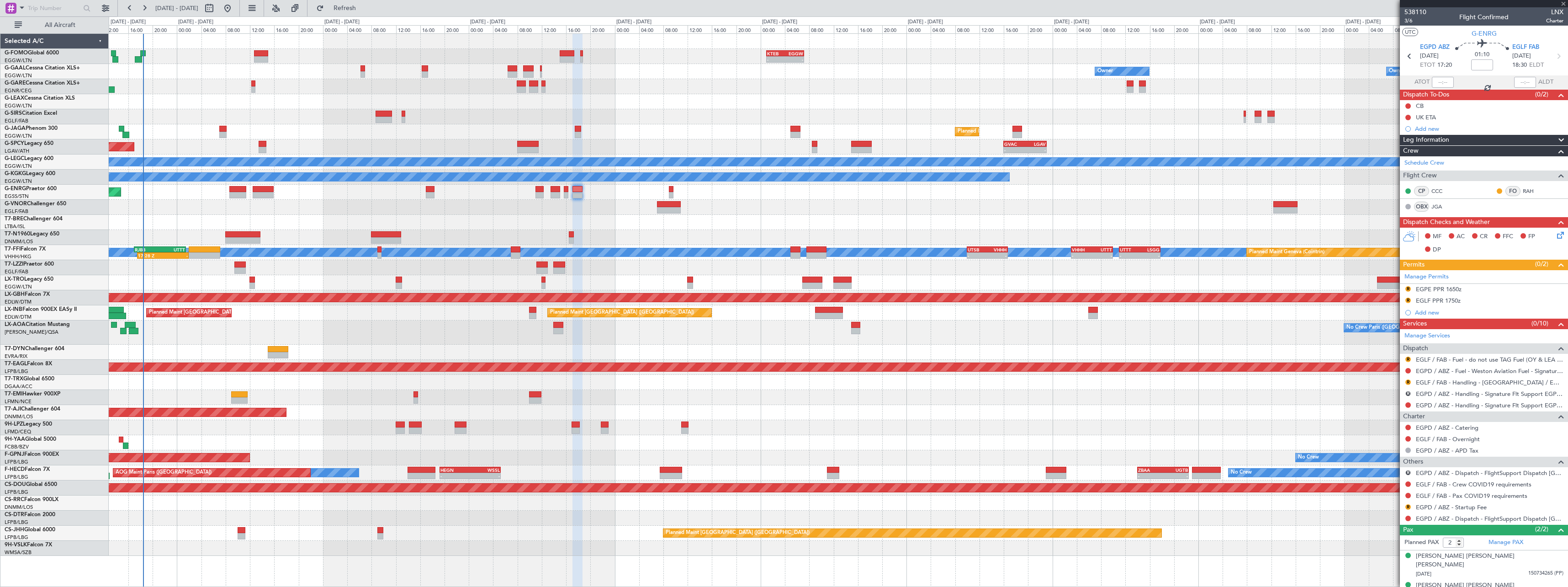
type input "0"
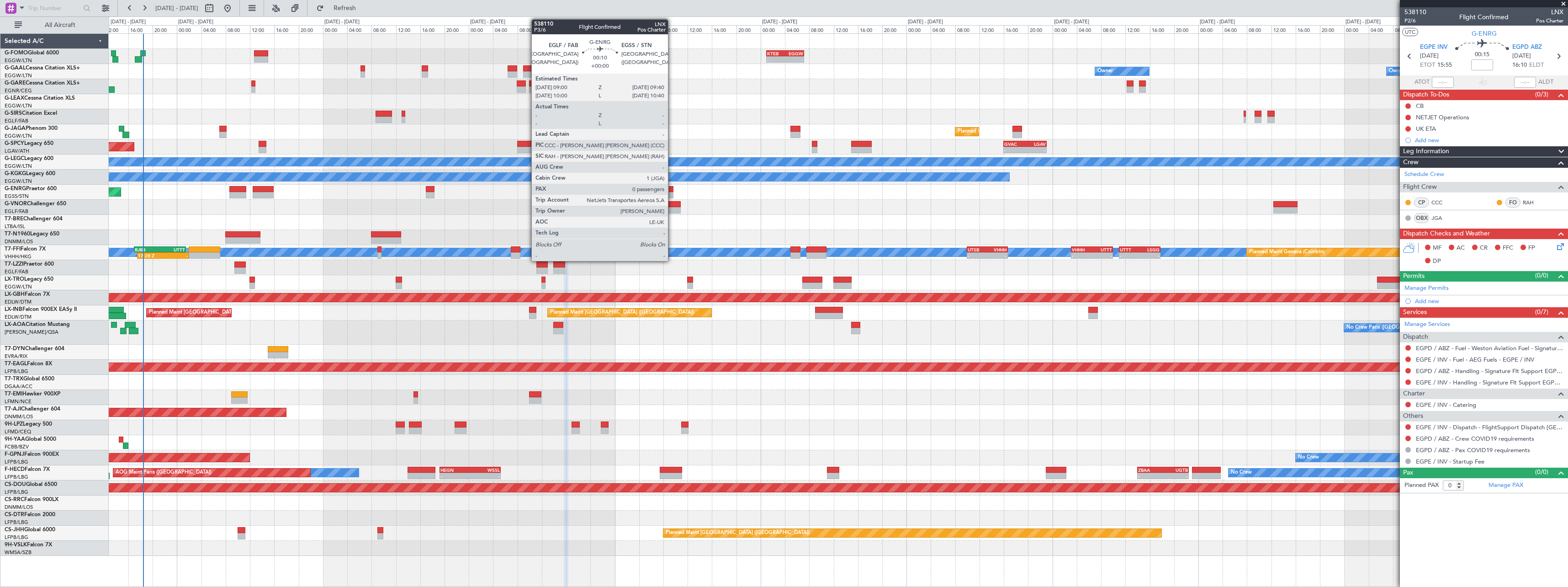
click at [672, 193] on div at bounding box center [671, 195] width 4 height 6
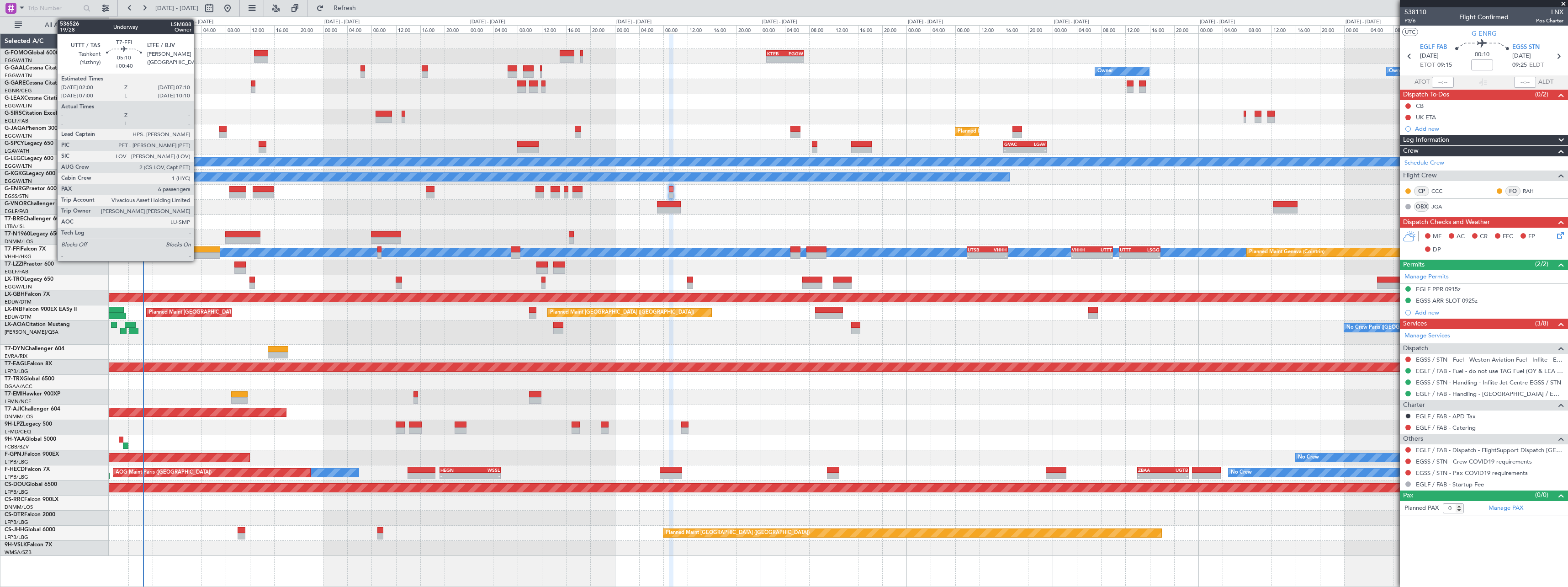
click at [198, 250] on div at bounding box center [204, 250] width 32 height 6
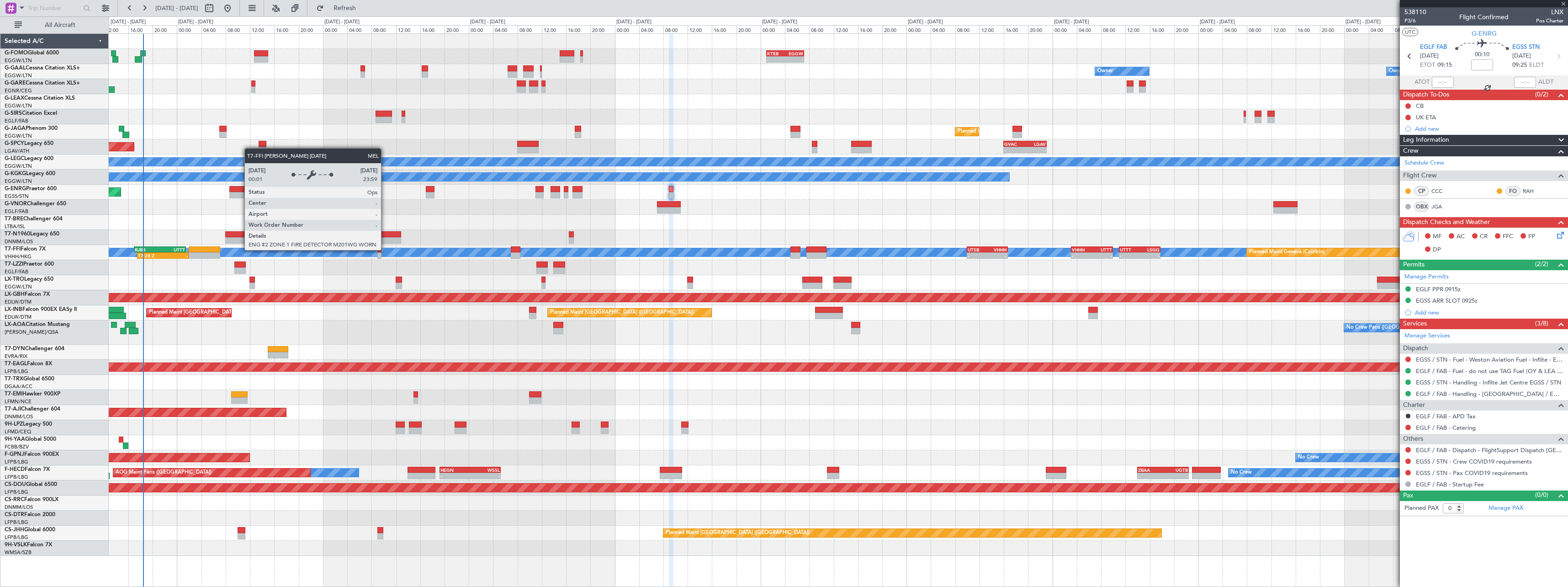
type input "+00:40"
type input "6"
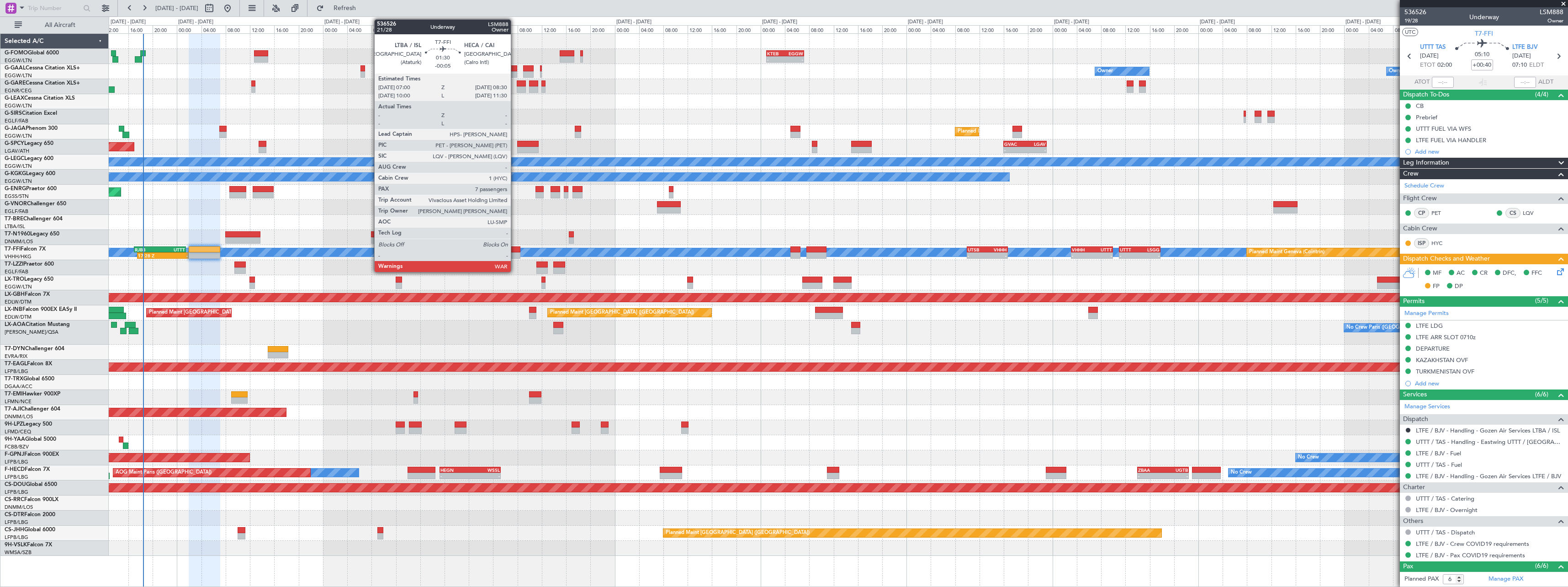
click at [515, 256] on div at bounding box center [515, 256] width 9 height 6
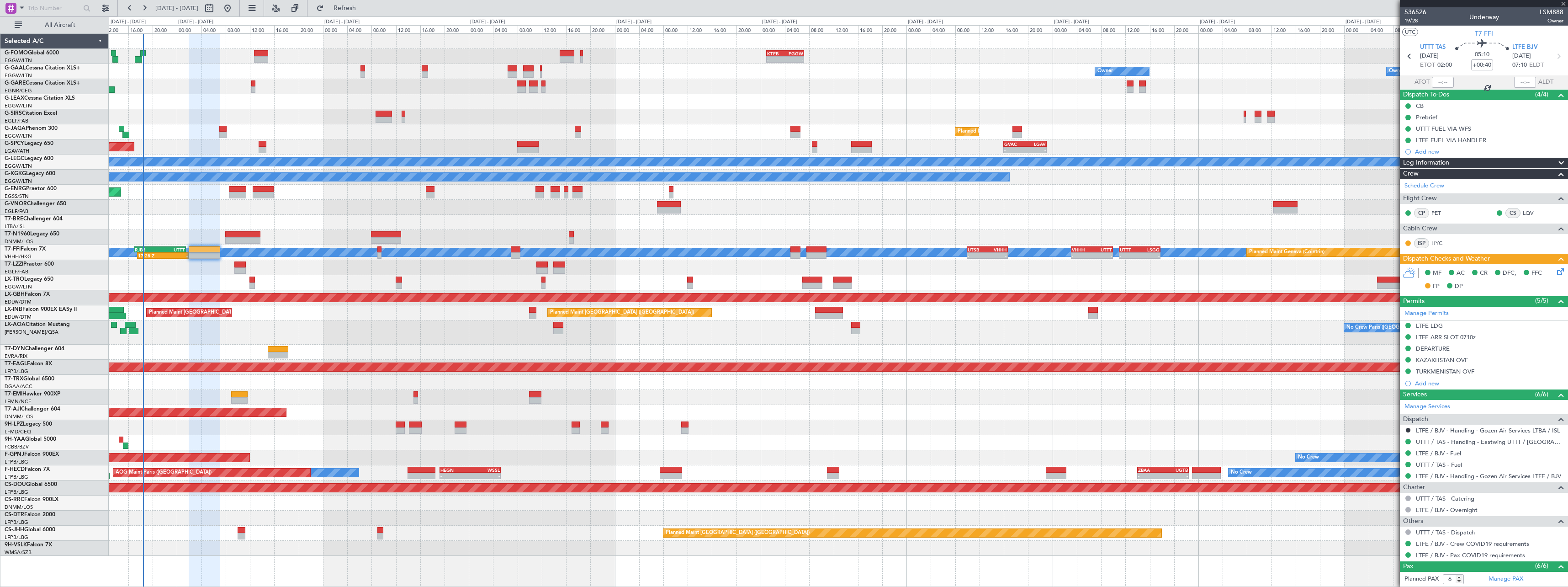
type input "-00:05"
type input "7"
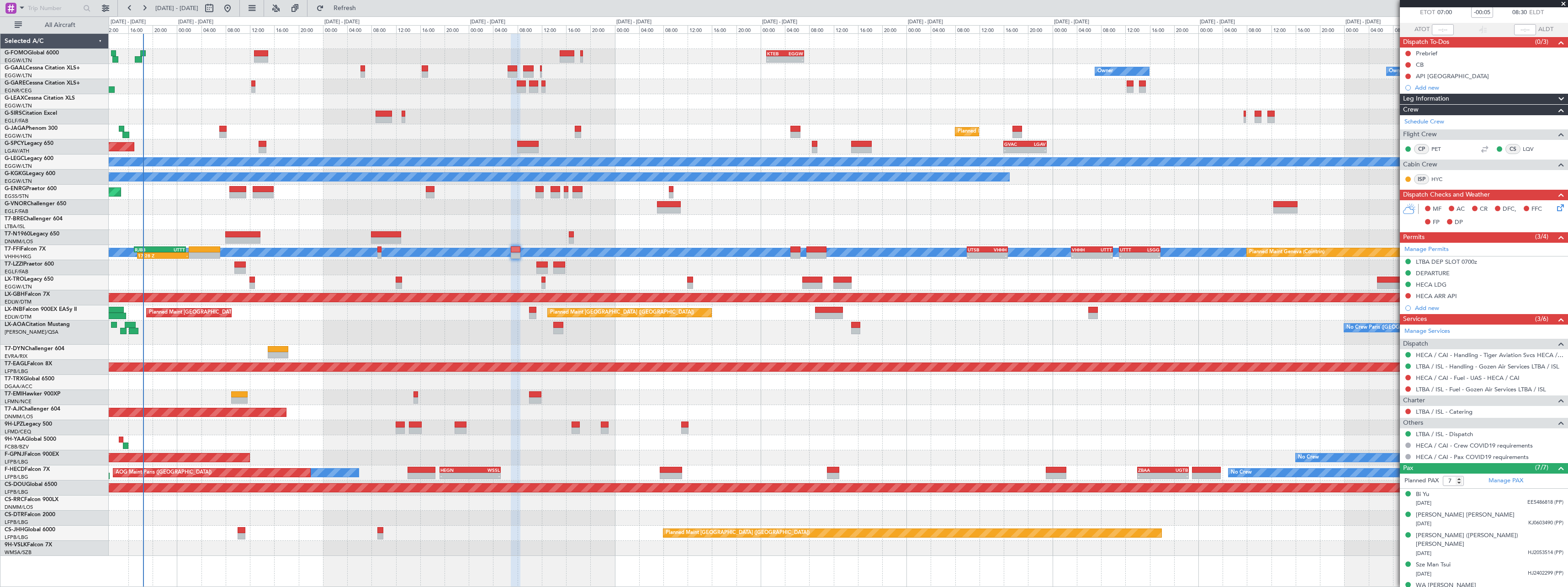
scroll to position [98, 0]
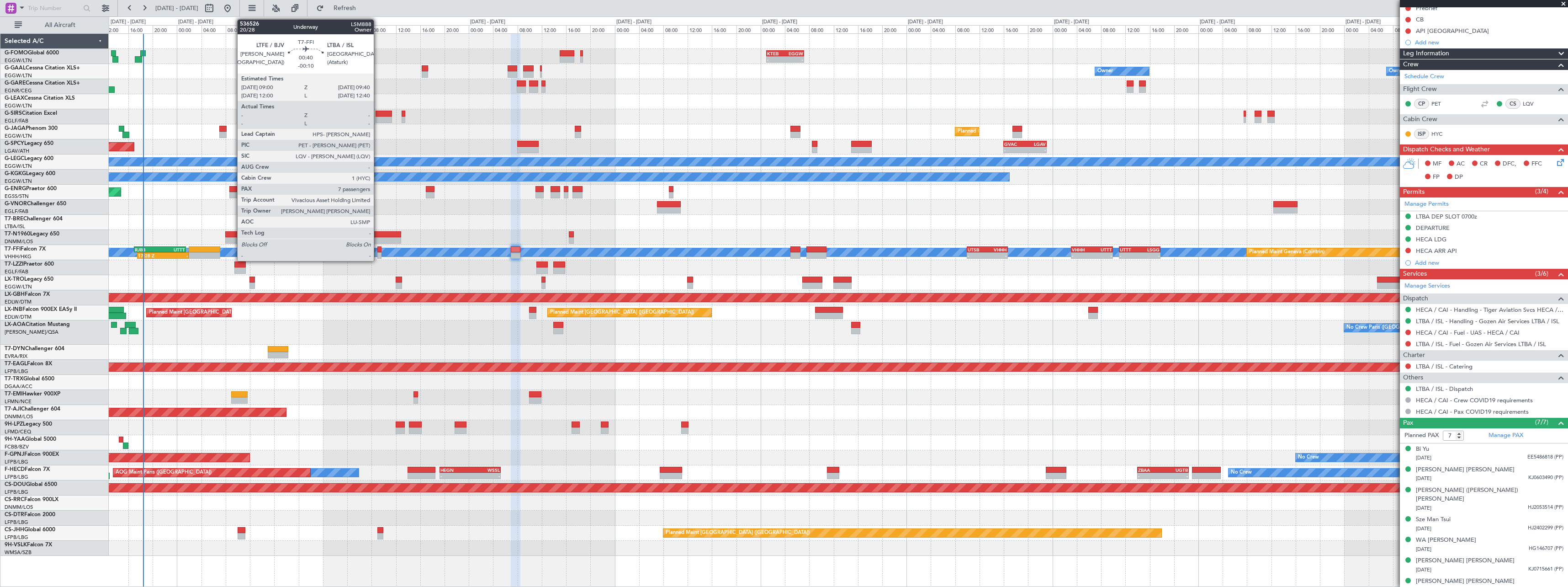
click at [378, 257] on div at bounding box center [379, 256] width 4 height 6
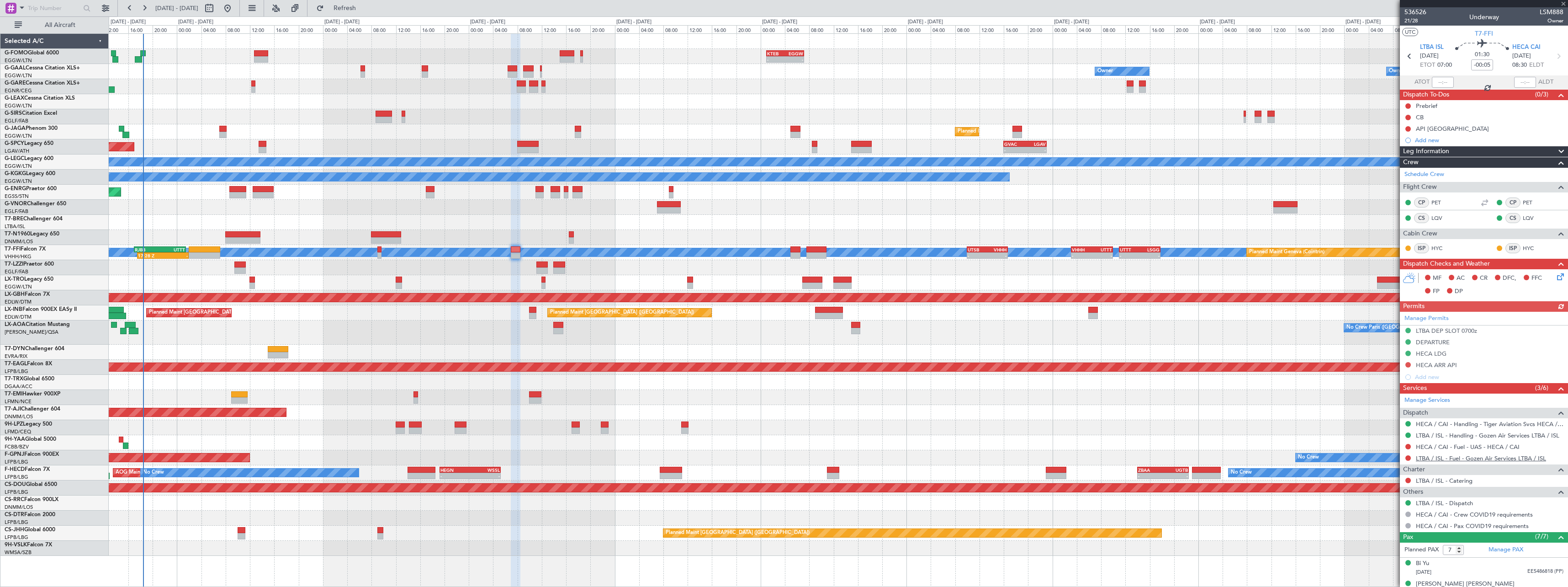
scroll to position [115, 0]
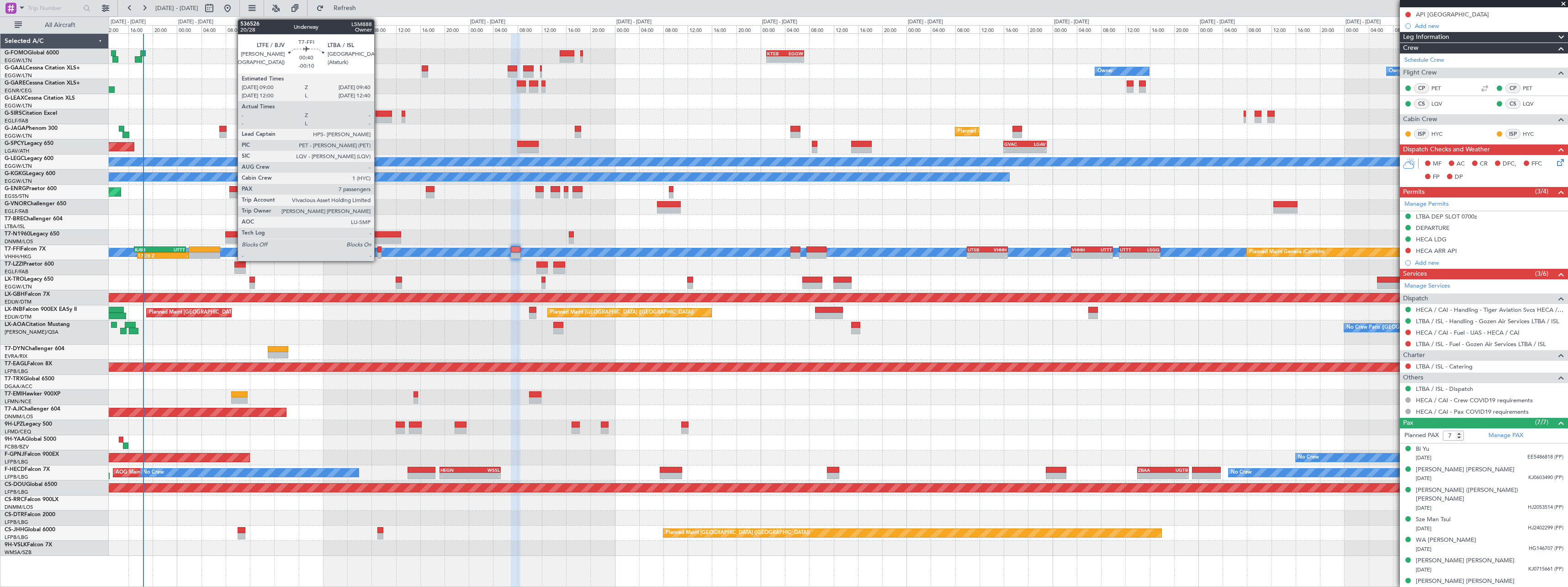
click at [378, 251] on div at bounding box center [379, 250] width 4 height 6
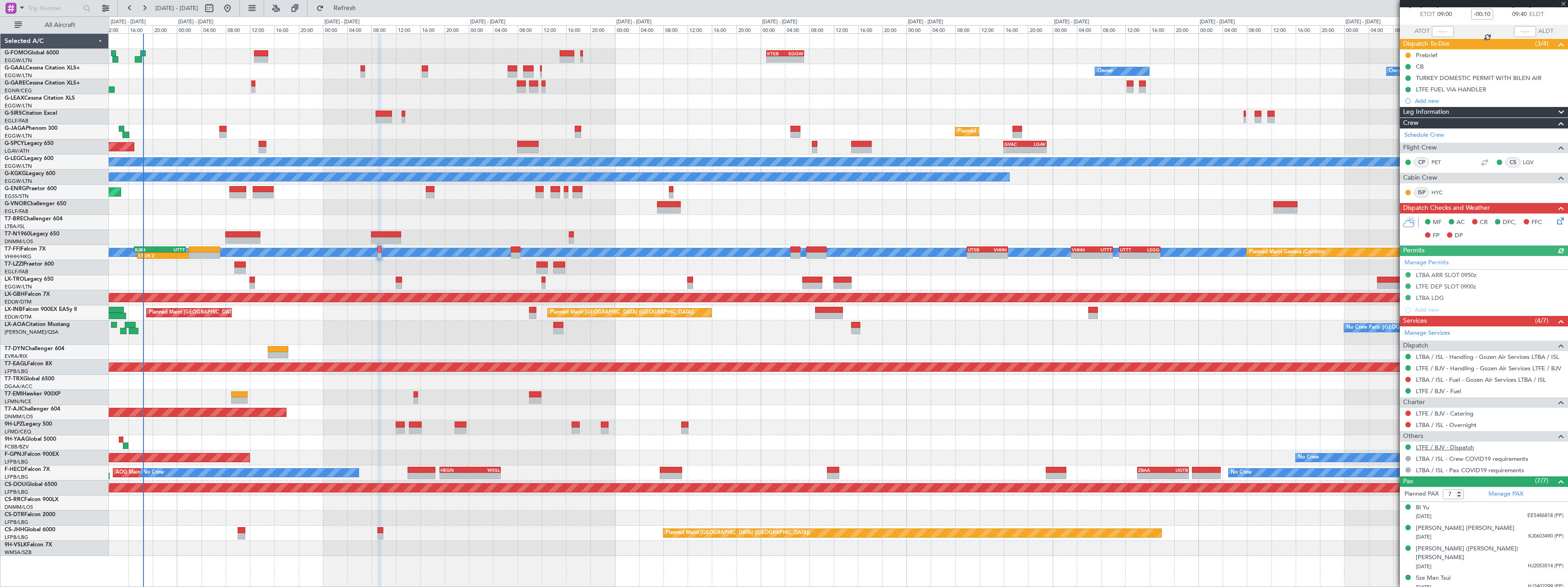
scroll to position [109, 0]
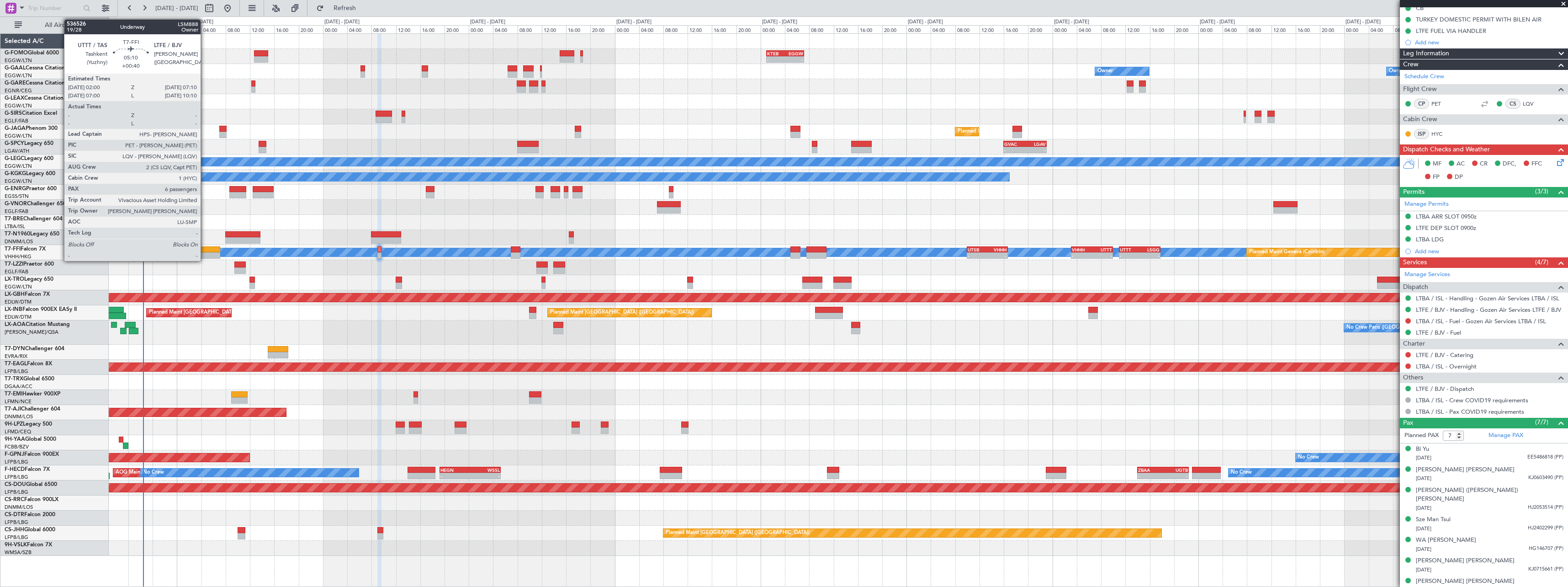
click at [205, 250] on div at bounding box center [204, 250] width 32 height 6
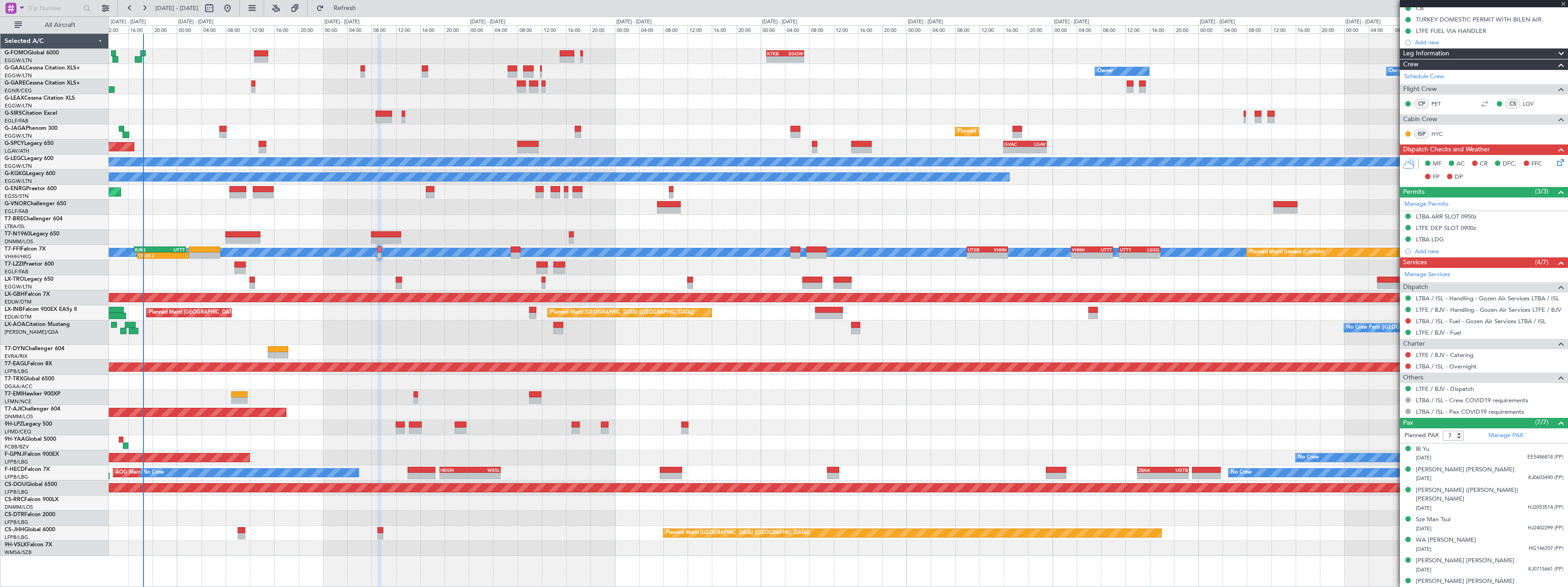
type input "+00:40"
type input "6"
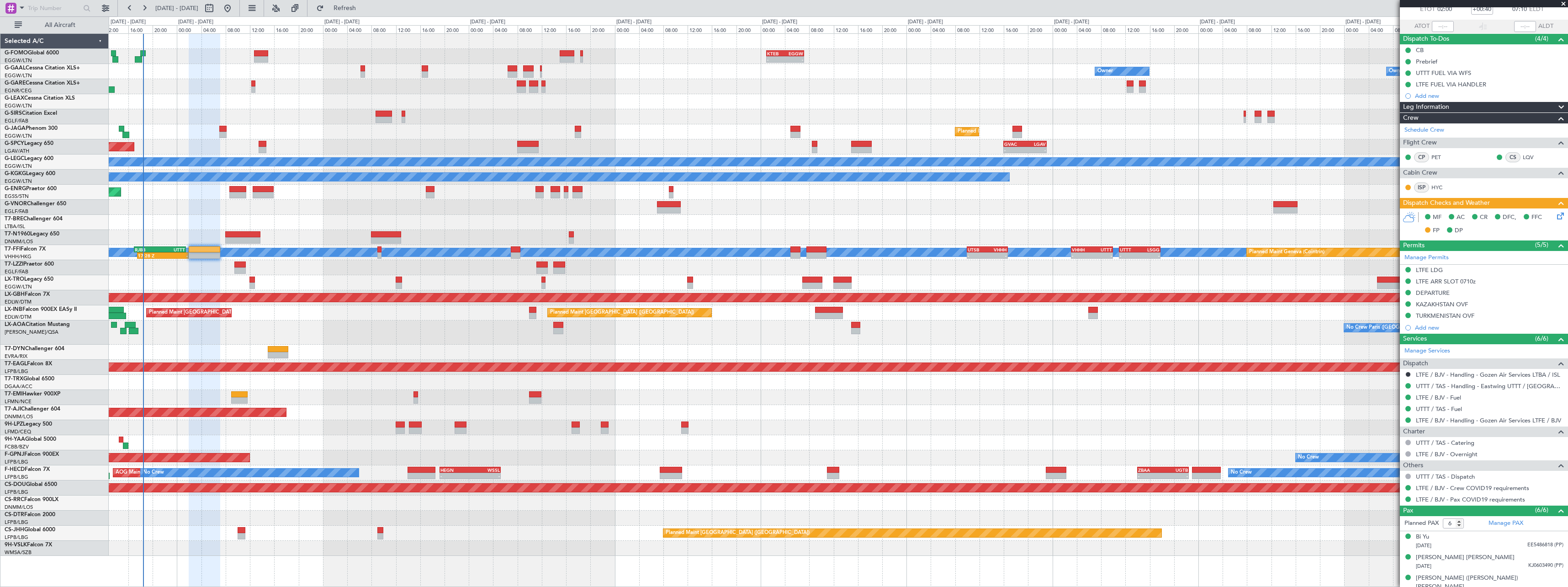
scroll to position [0, 0]
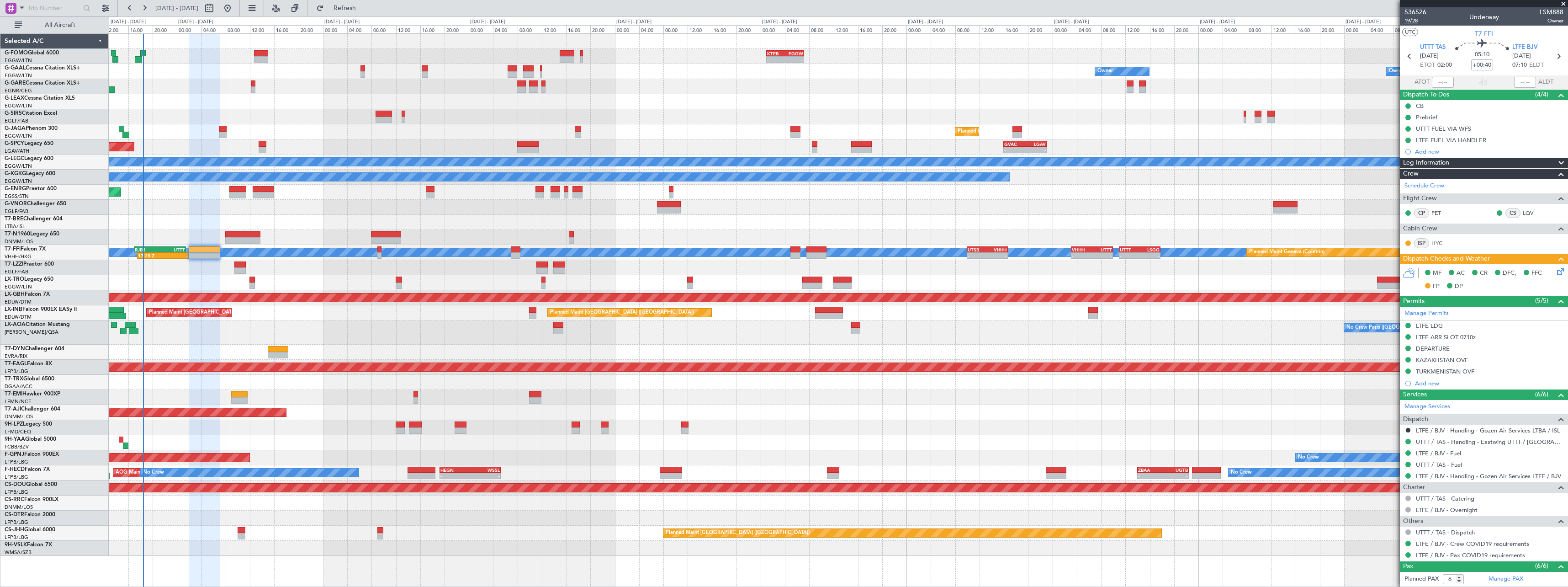
click at [1413, 20] on span "19/28" at bounding box center [1415, 20] width 22 height 8
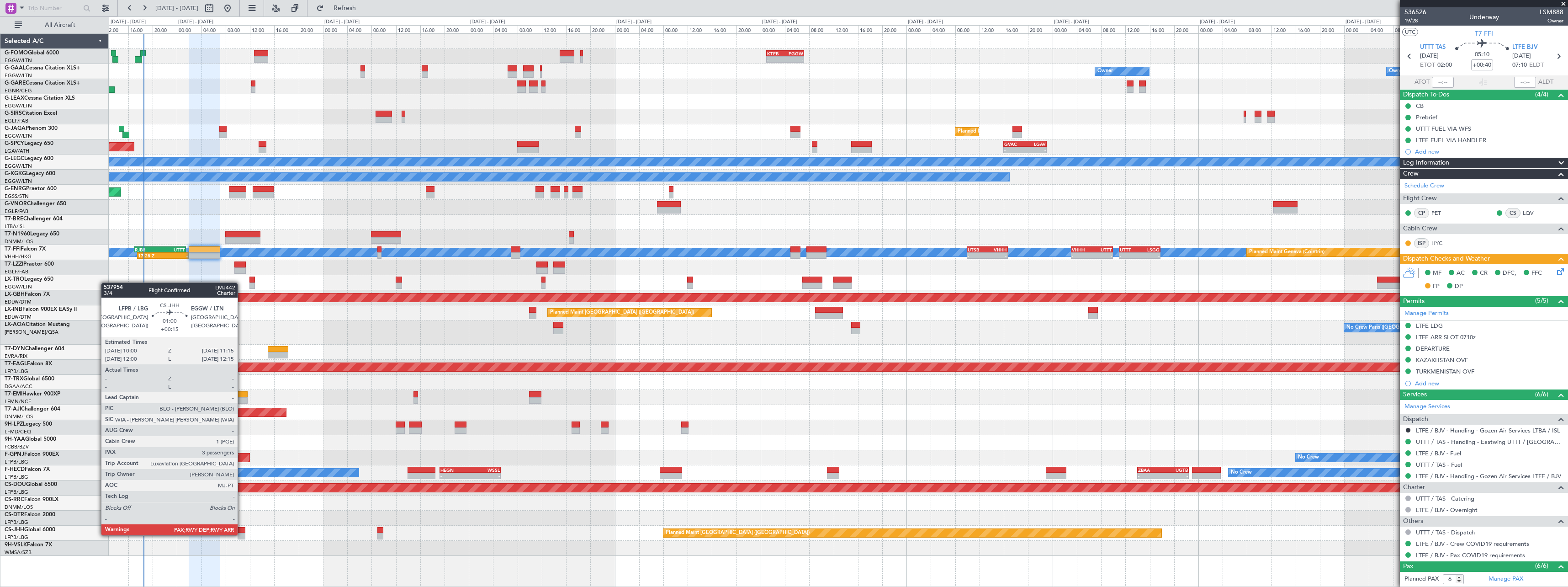
click at [242, 534] on div at bounding box center [241, 536] width 8 height 6
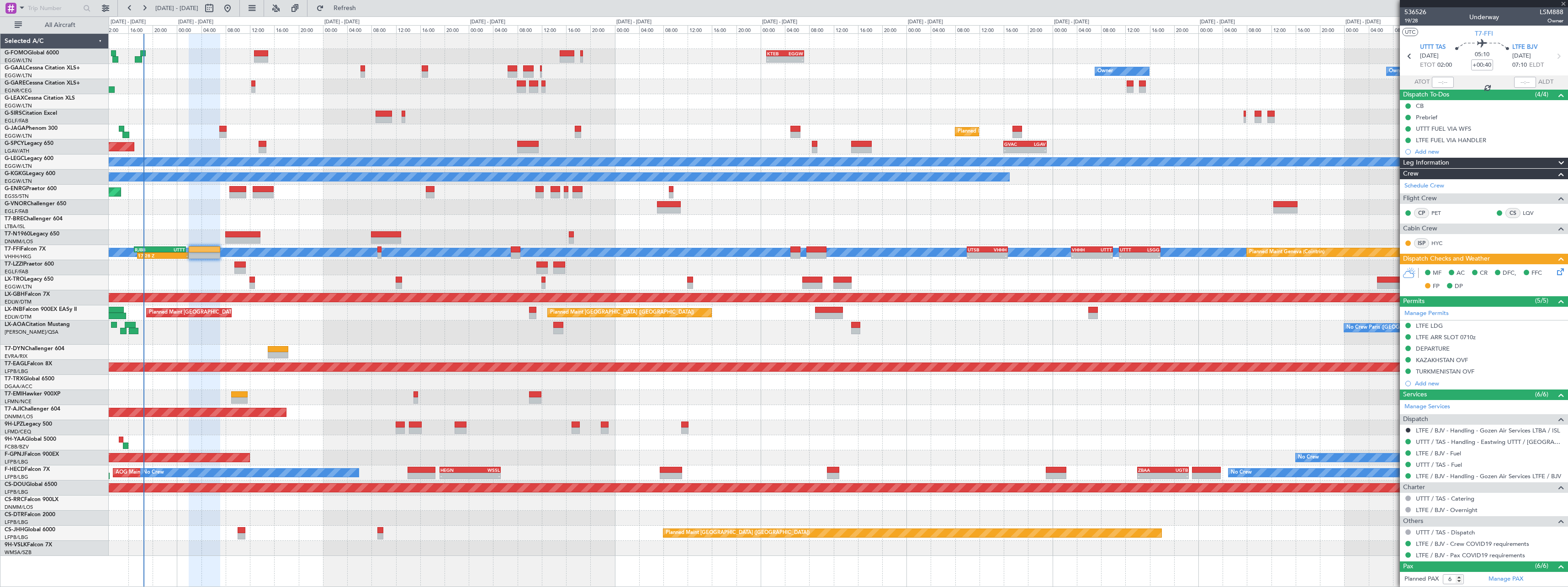
type input "+00:15"
type input "3"
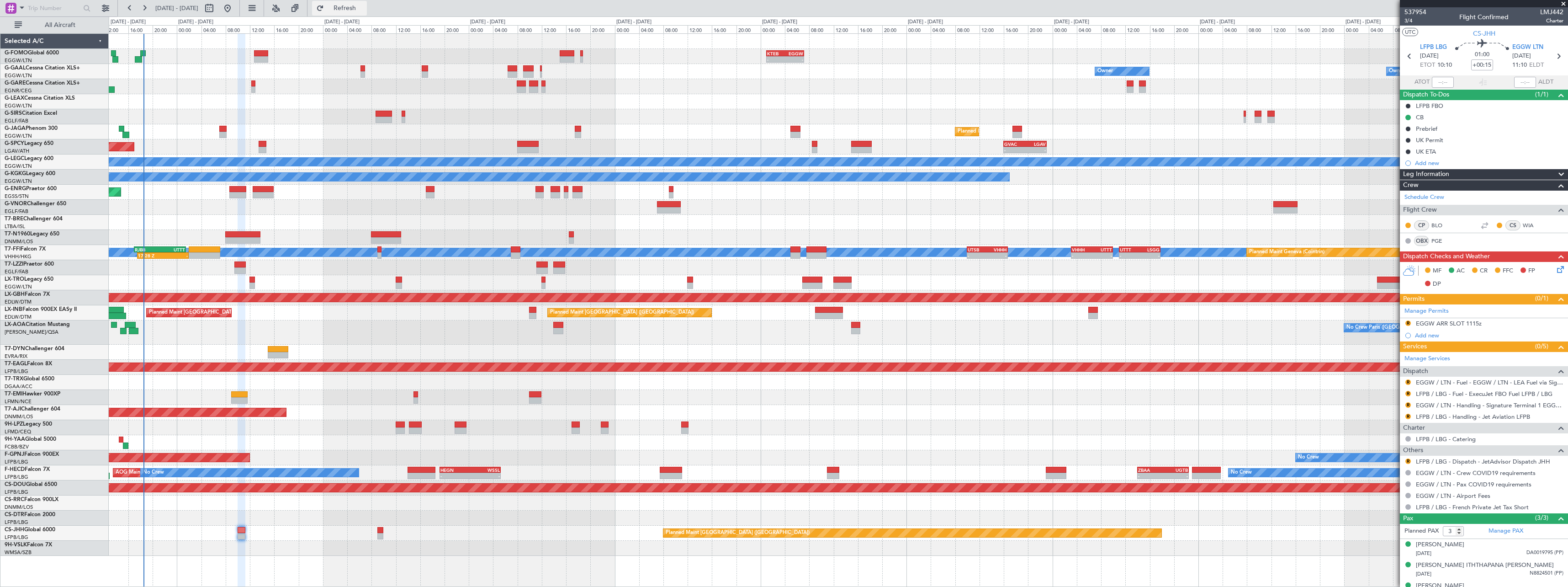
click at [367, 13] on button "Refresh" at bounding box center [339, 8] width 55 height 15
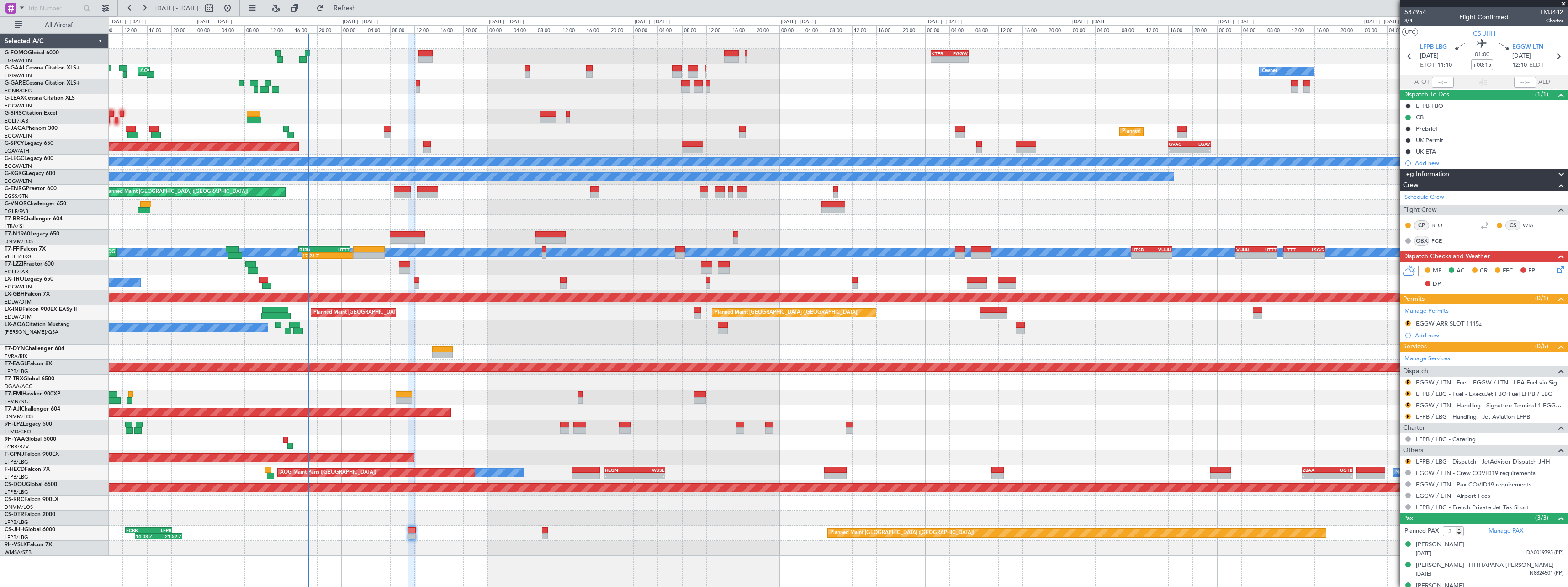
click at [547, 324] on div "No Crew Paris (Le Bourget) No Crew Antwerp (Deurne)" at bounding box center [838, 333] width 1458 height 24
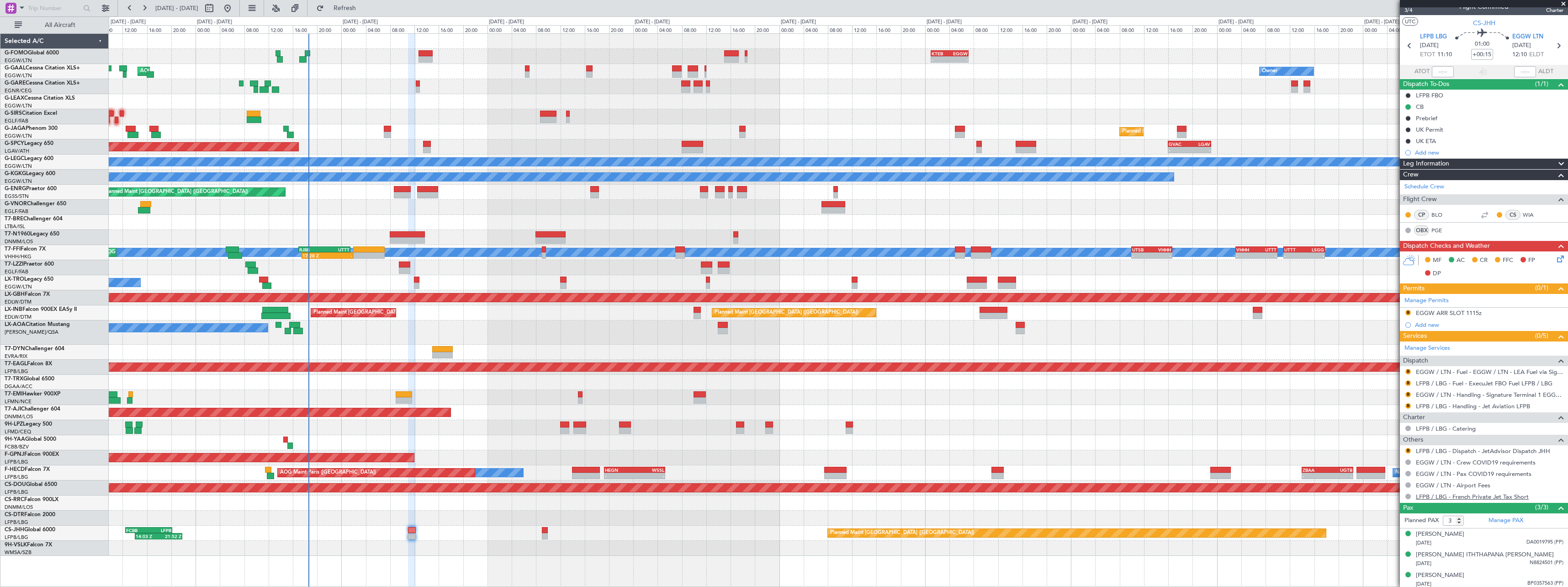
scroll to position [13, 0]
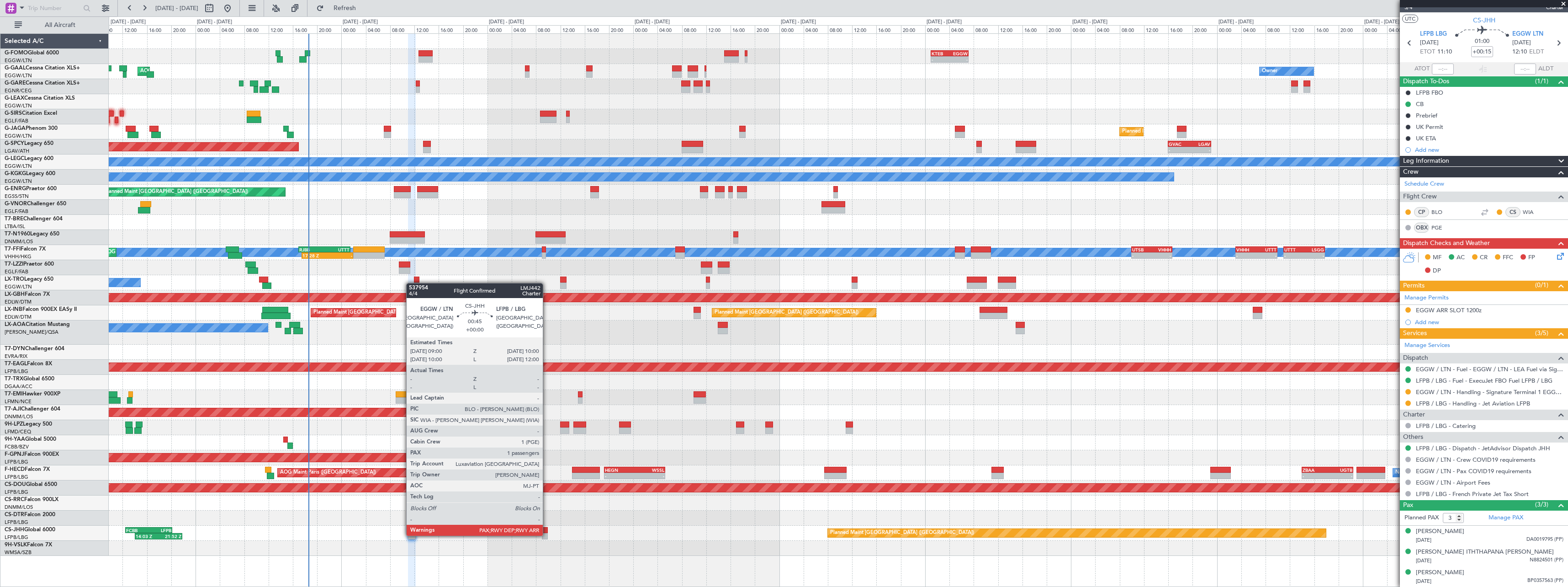
click at [547, 536] on div at bounding box center [545, 536] width 6 height 6
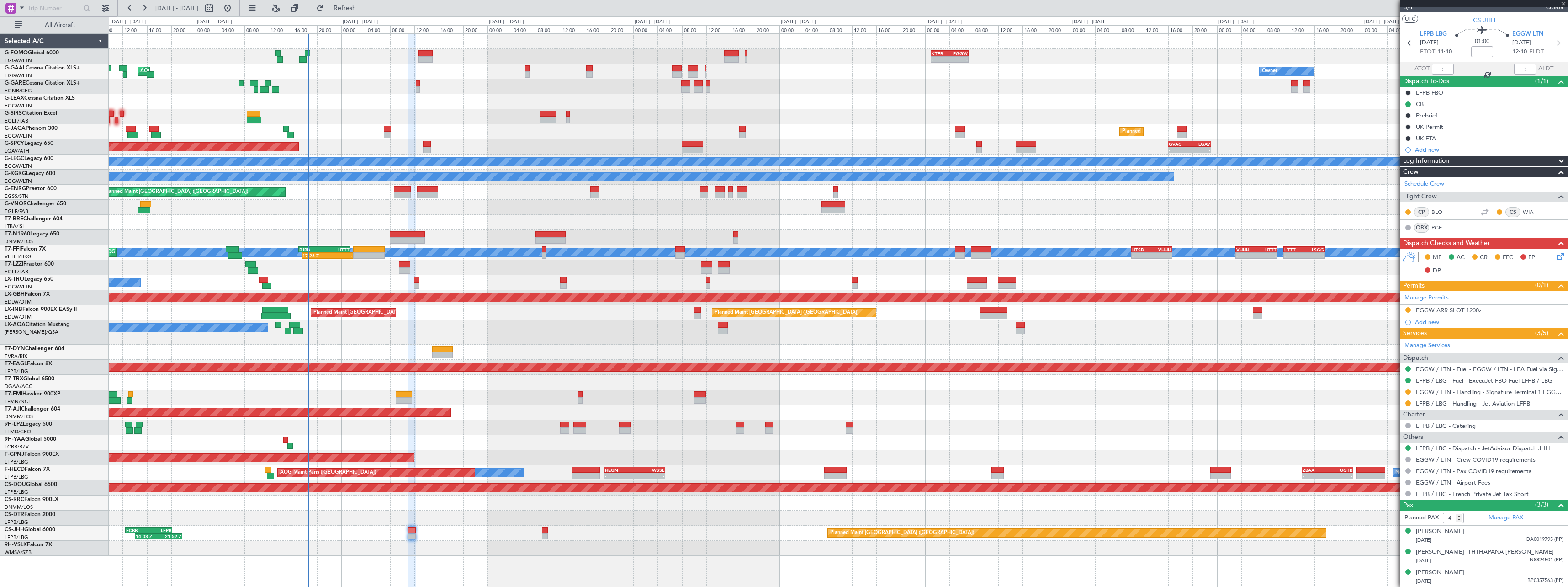
scroll to position [0, 0]
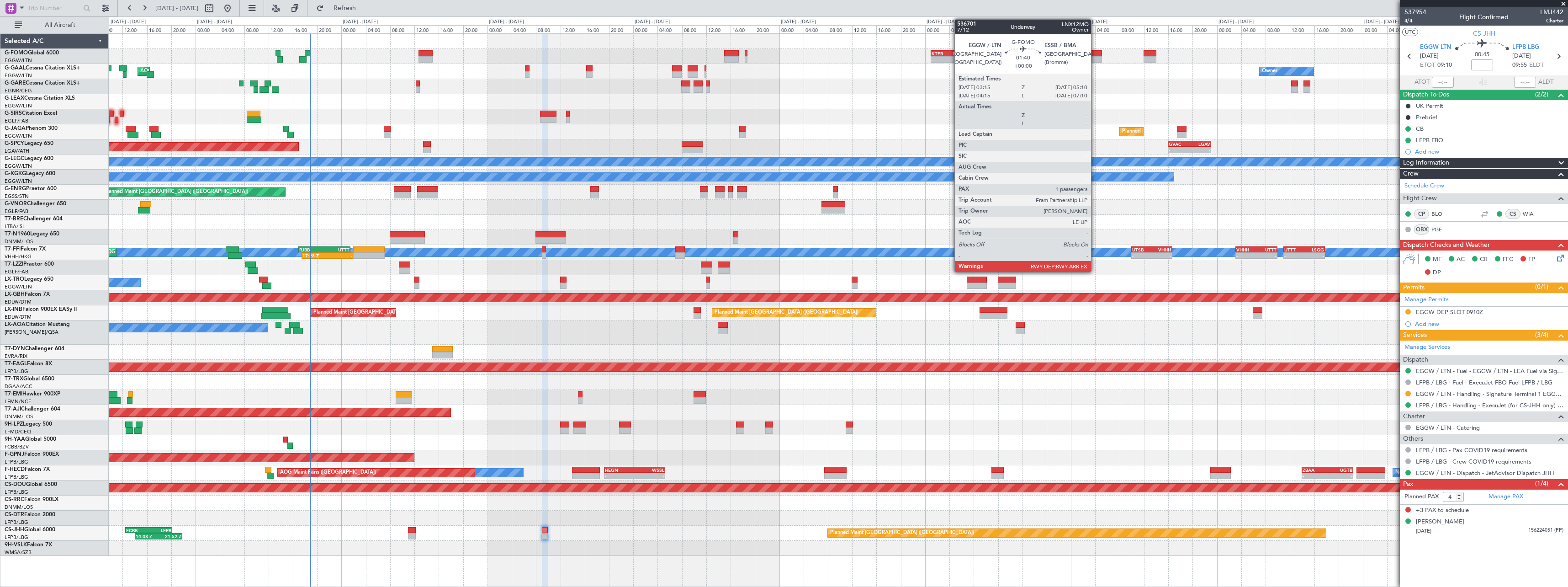
click at [1095, 51] on div at bounding box center [1096, 53] width 12 height 6
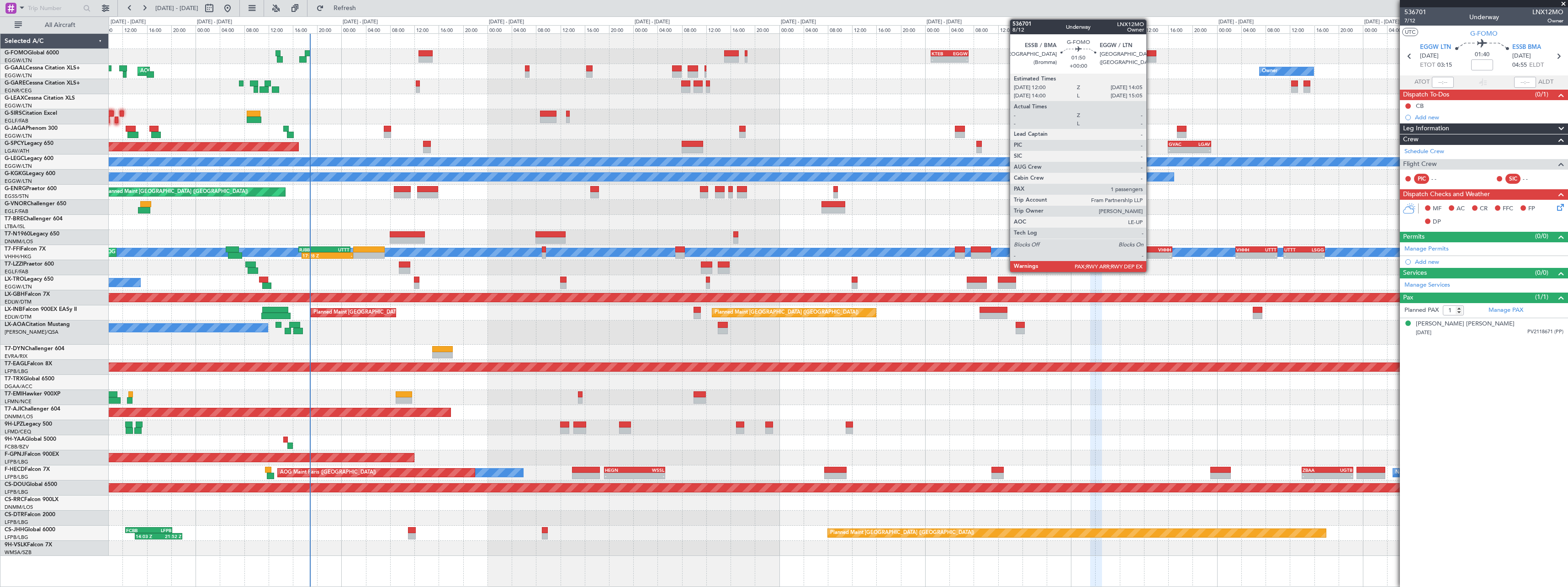
click at [1150, 53] on div at bounding box center [1150, 53] width 13 height 6
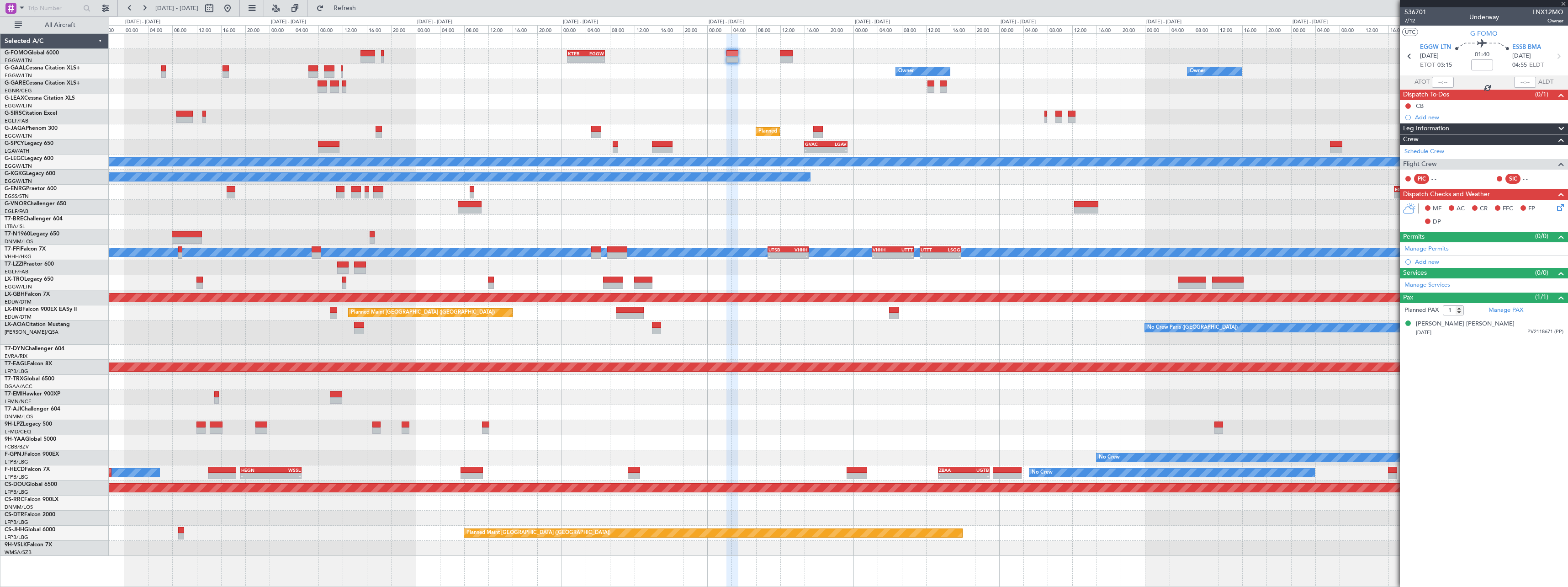
click at [700, 98] on div "- - KTEB 01:00 Z EGGW 07:10 Z Owner Owner No Crew AOG Maint Dusseldorf Owner Ow…" at bounding box center [838, 295] width 1458 height 522
type input "3"
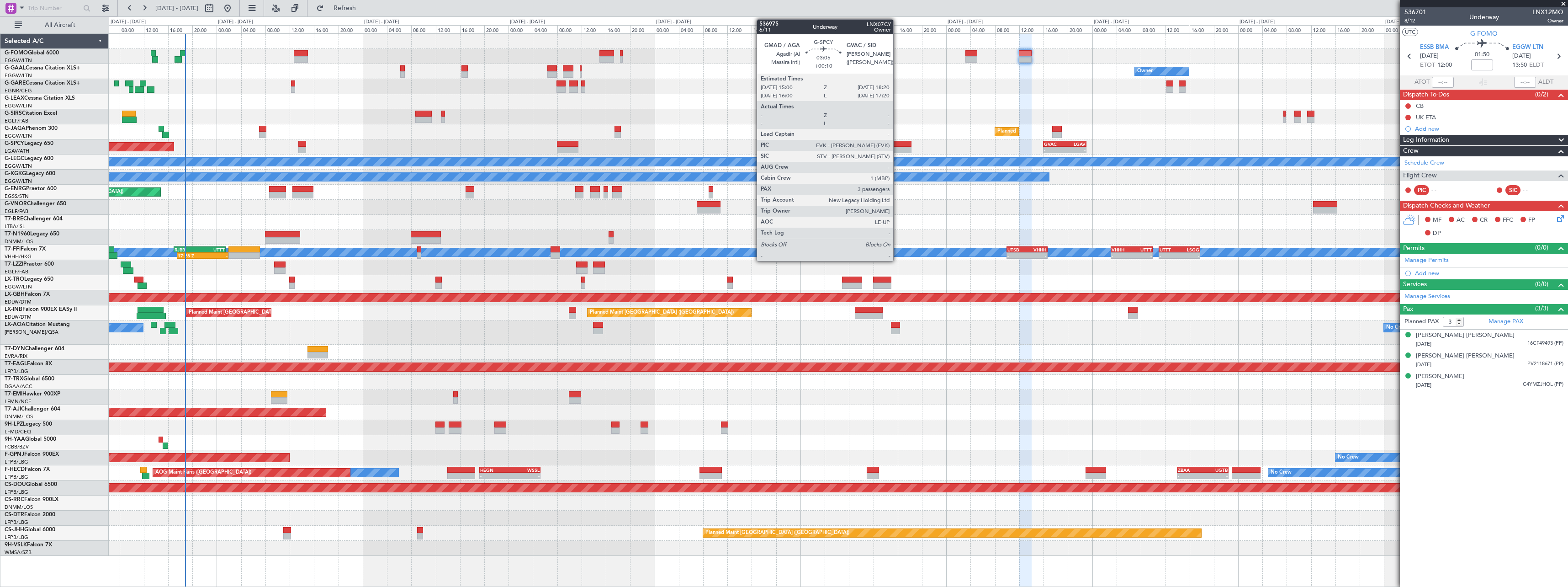
click at [897, 147] on div at bounding box center [901, 150] width 20 height 6
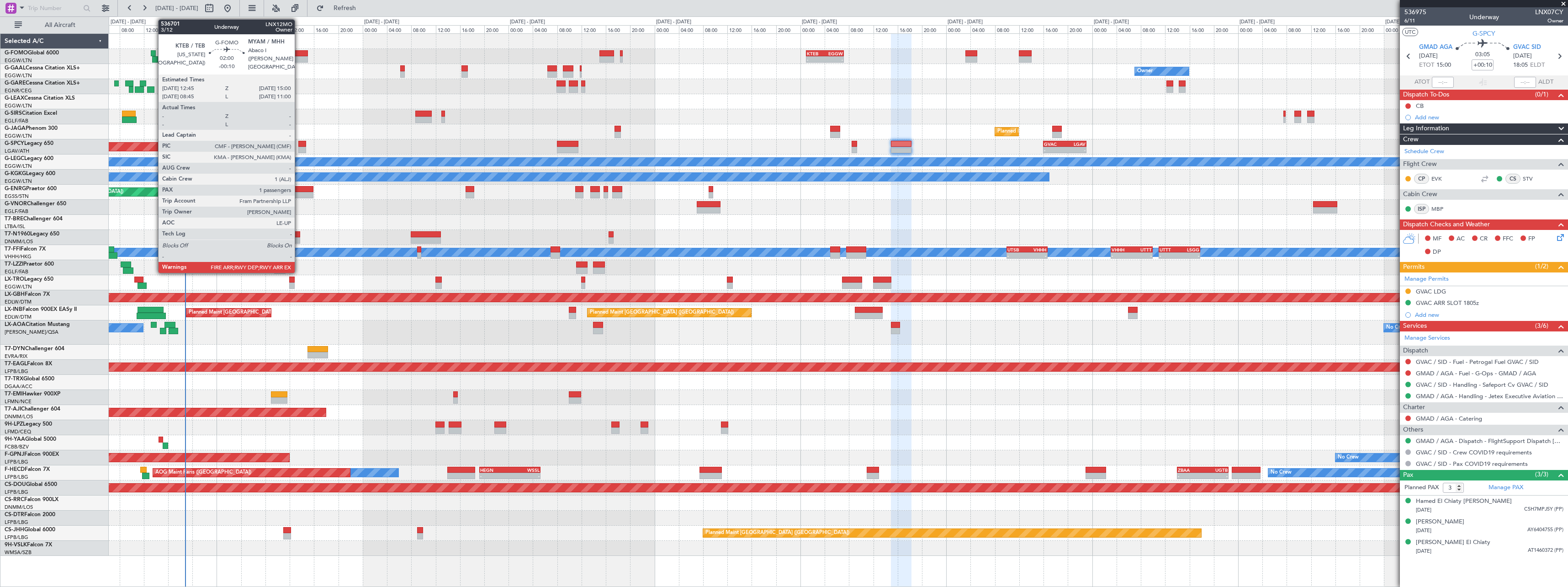
click at [299, 57] on div at bounding box center [301, 59] width 14 height 6
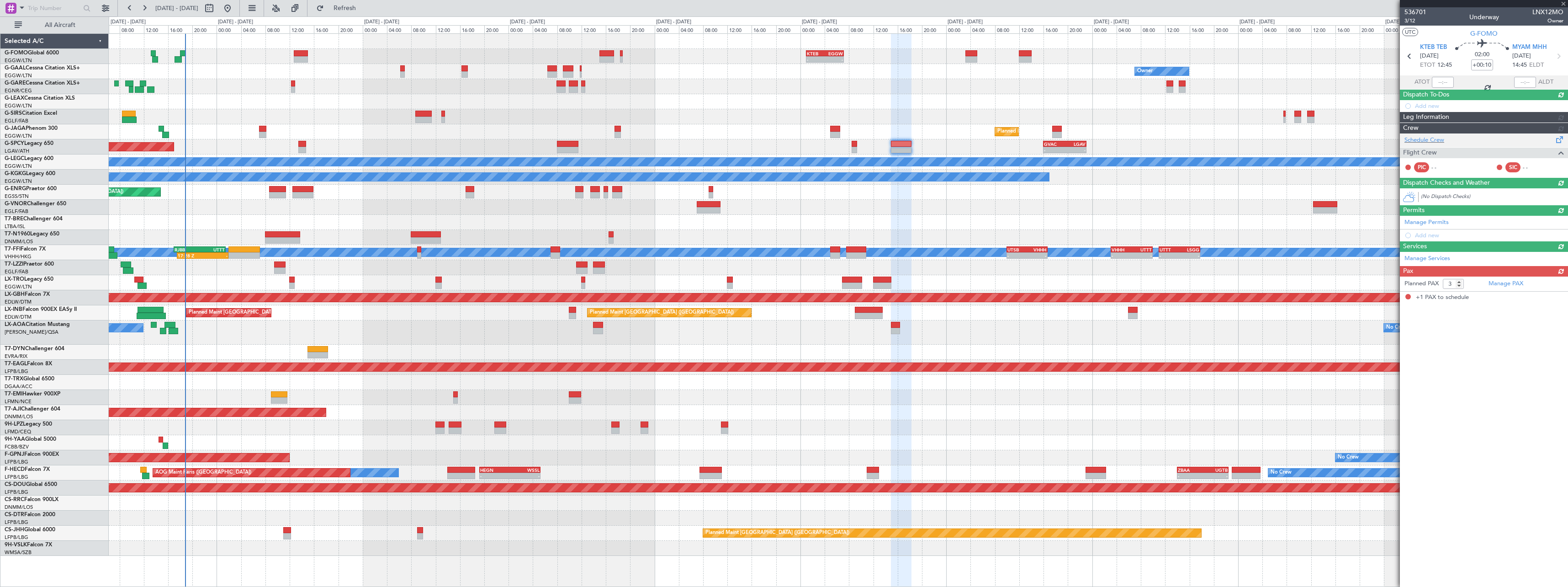
type input "-00:10"
type input "1"
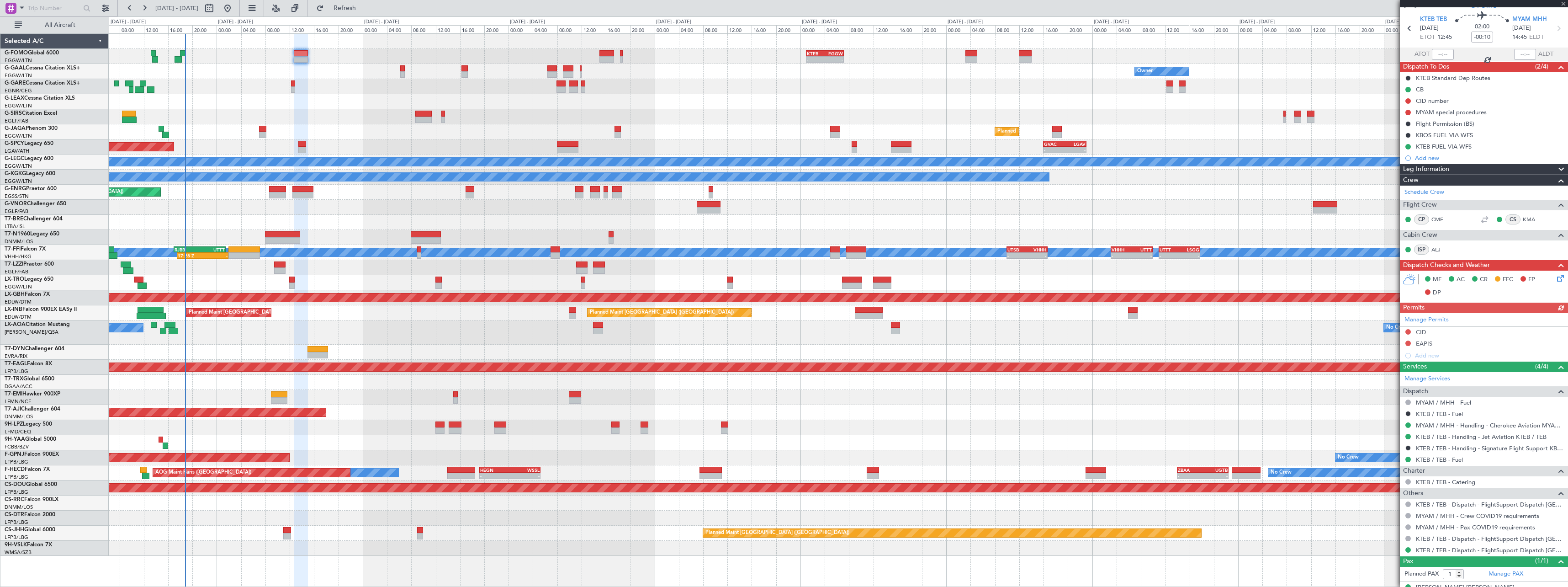
scroll to position [43, 0]
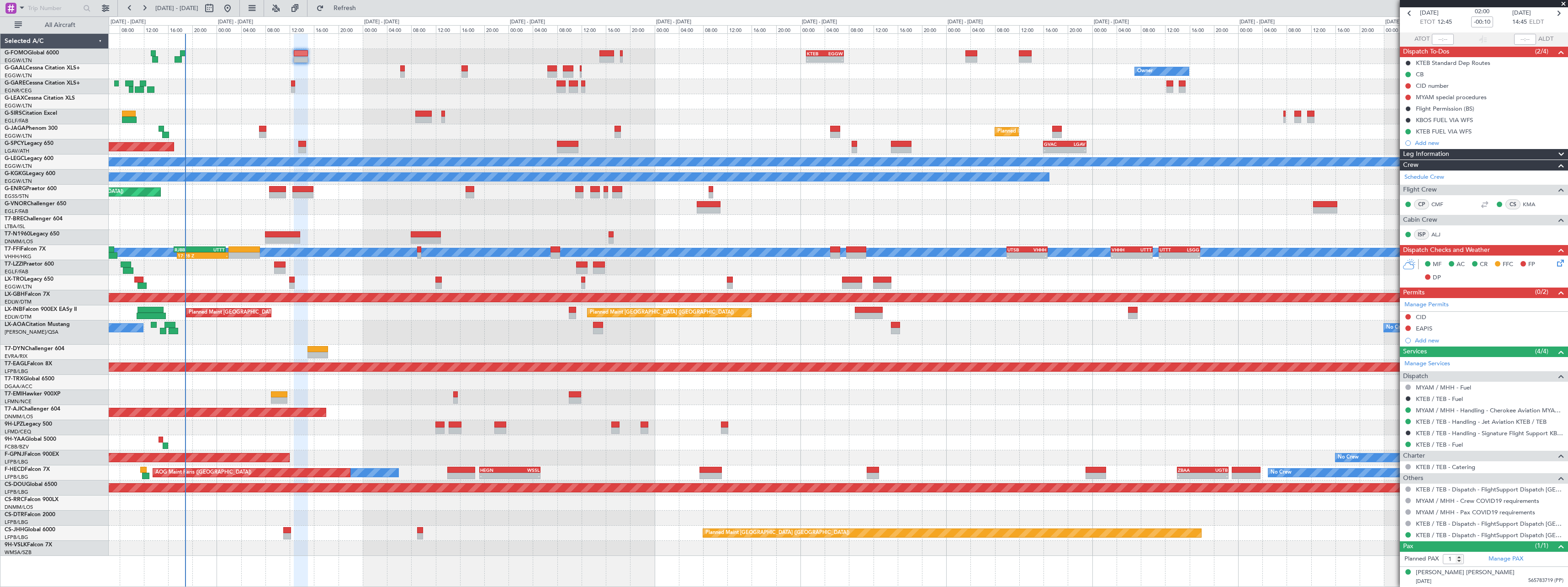
drag, startPoint x: 1521, startPoint y: 133, endPoint x: 1560, endPoint y: 130, distance: 39.1
click at [1521, 133] on div "KTEB FUEL VIA WFS" at bounding box center [1484, 131] width 168 height 11
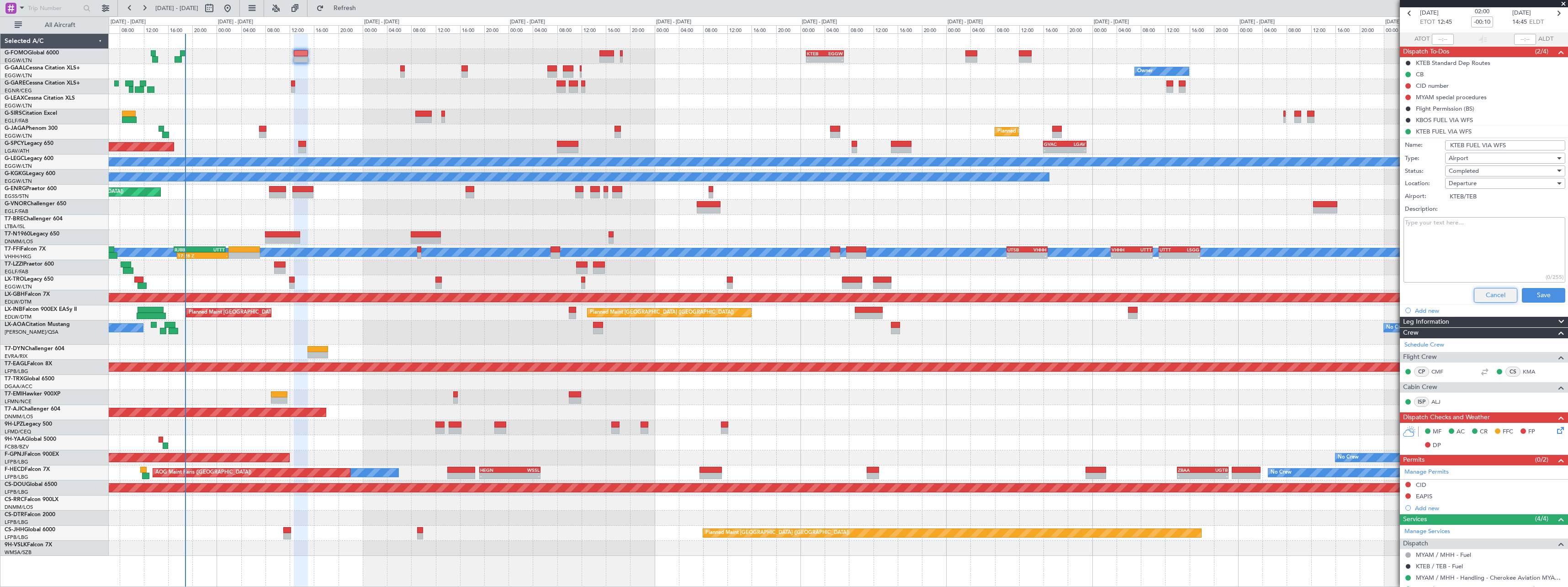
click at [1491, 300] on button "Cancel" at bounding box center [1496, 295] width 43 height 15
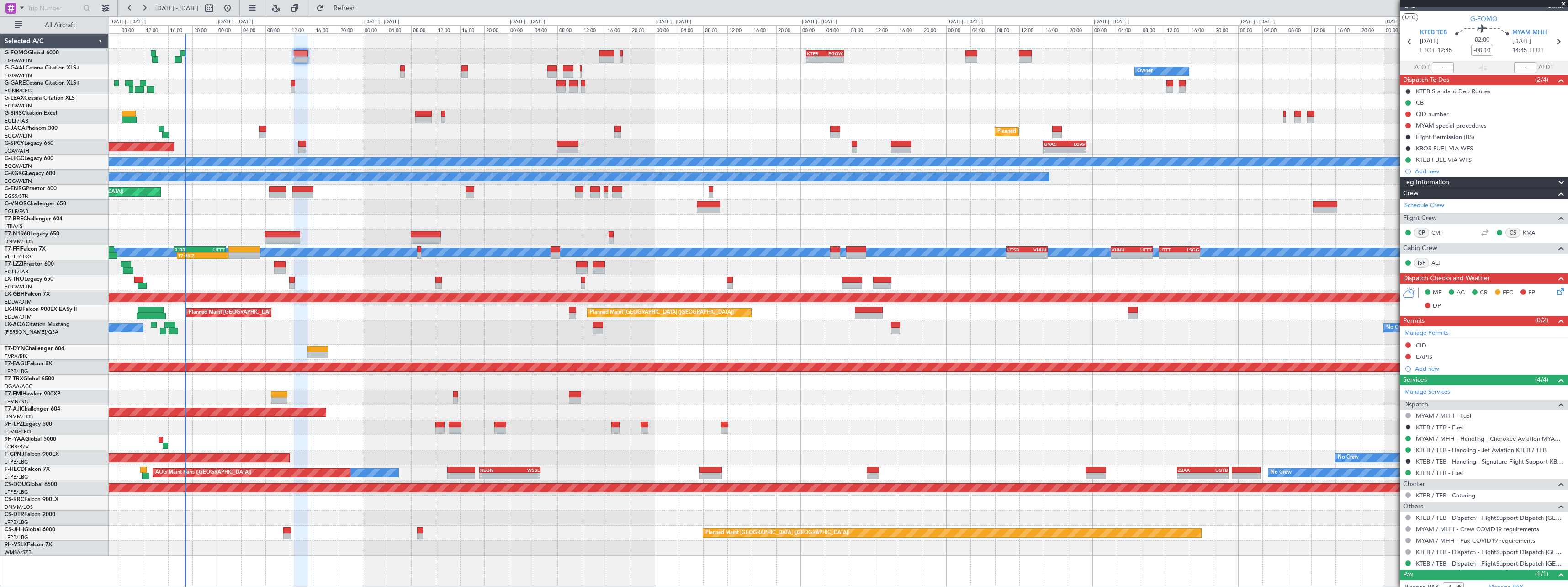
scroll to position [0, 0]
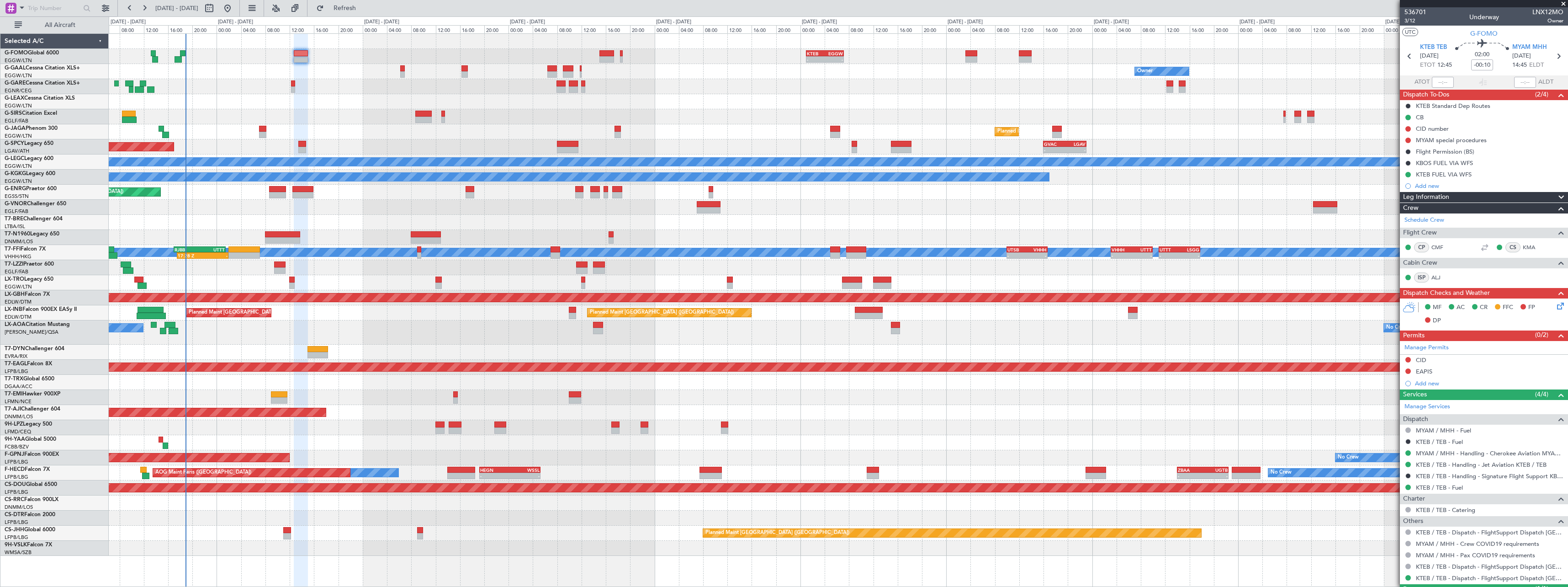
click at [320, 76] on div "Owner Owner AOG Maint Dusseldorf No Crew Owner Planned Maint Dusseldorf" at bounding box center [838, 71] width 1458 height 15
click at [1408, 23] on span "3/12" at bounding box center [1415, 20] width 22 height 8
click at [1489, 455] on link "MYAM / MHH - Handling - Cherokee Aviation MYAM / MHH" at bounding box center [1489, 453] width 147 height 8
click at [1412, 24] on span "3/12" at bounding box center [1415, 20] width 22 height 8
click at [1440, 246] on link "CMF" at bounding box center [1441, 247] width 20 height 8
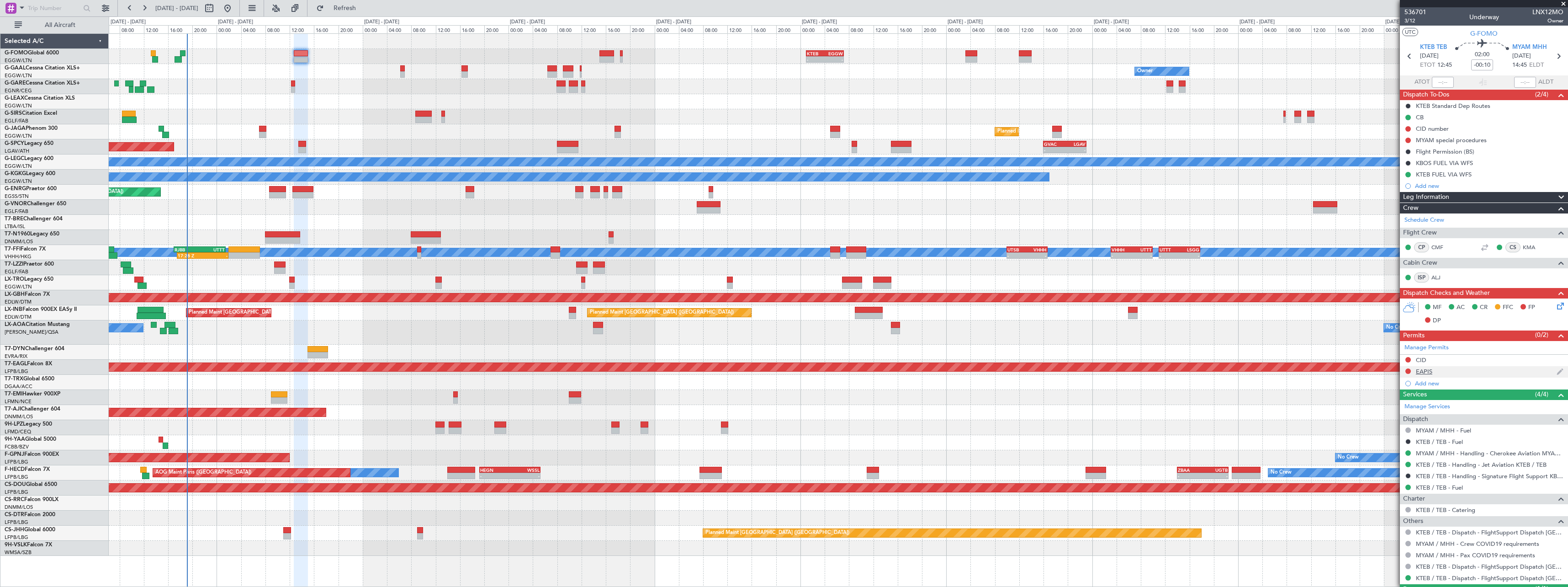
click at [1430, 371] on div "EAPIS" at bounding box center [1424, 372] width 17 height 8
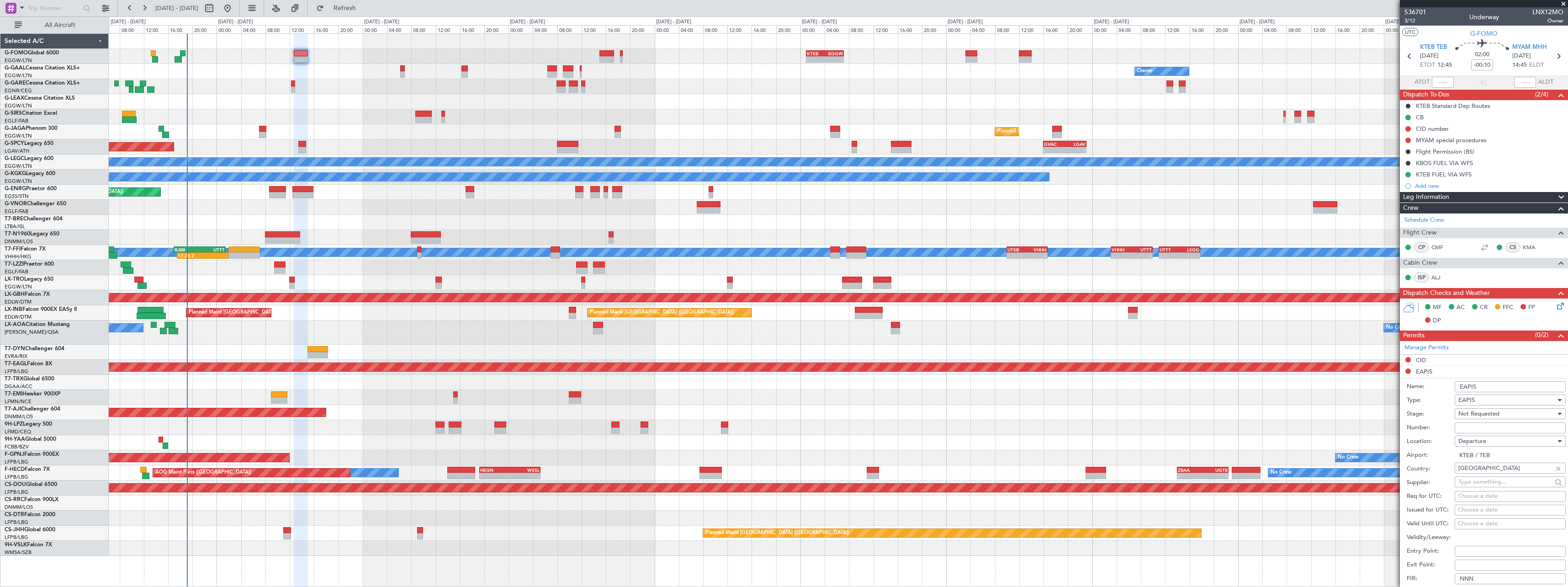
click at [1507, 424] on input "Number:" at bounding box center [1510, 428] width 111 height 11
paste input "EAPIS-17769589"
type input "EAPIS-17769589"
click at [1501, 411] on div "Not Requested" at bounding box center [1507, 414] width 97 height 14
click at [1509, 485] on span "Received OK" at bounding box center [1506, 487] width 96 height 14
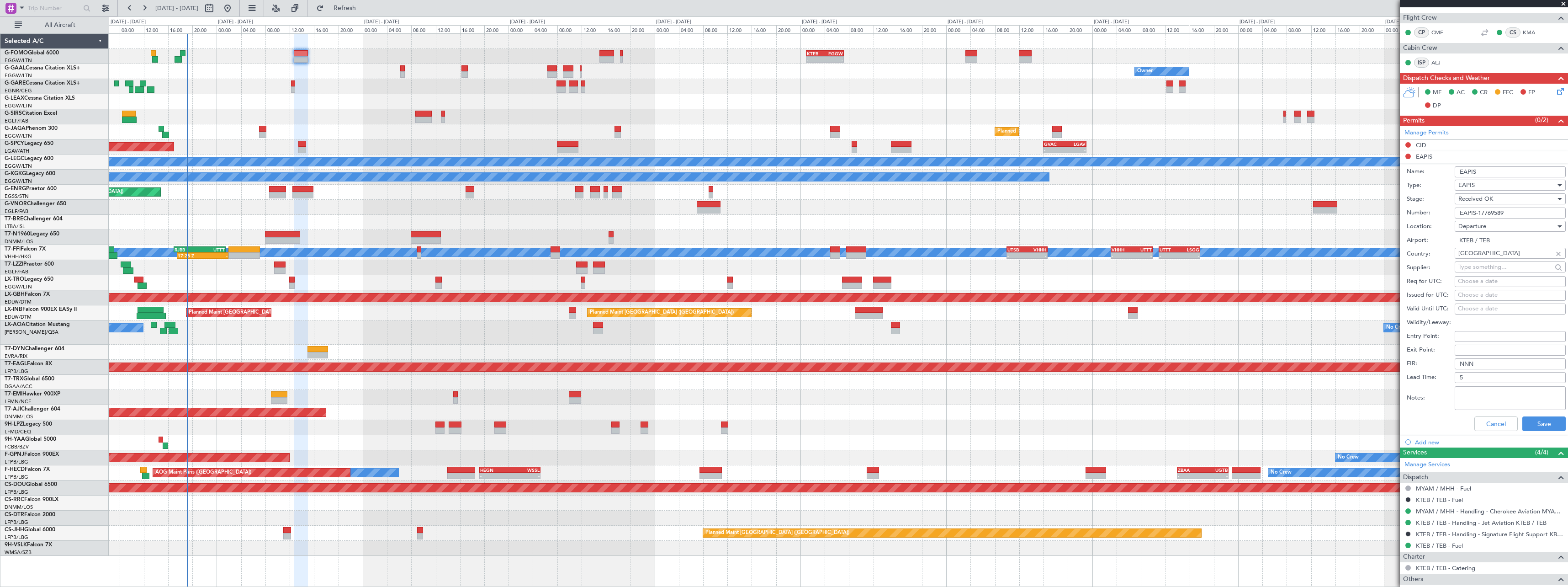
scroll to position [228, 0]
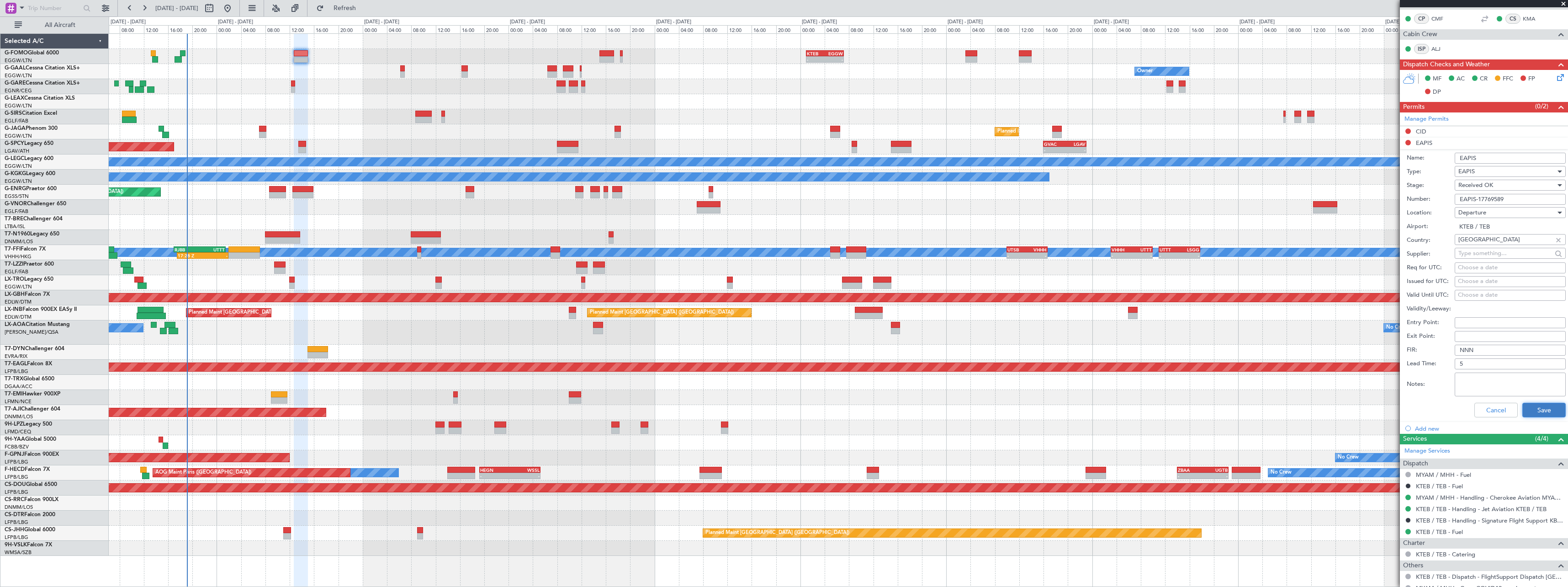
click at [1547, 413] on button "Save" at bounding box center [1544, 410] width 43 height 15
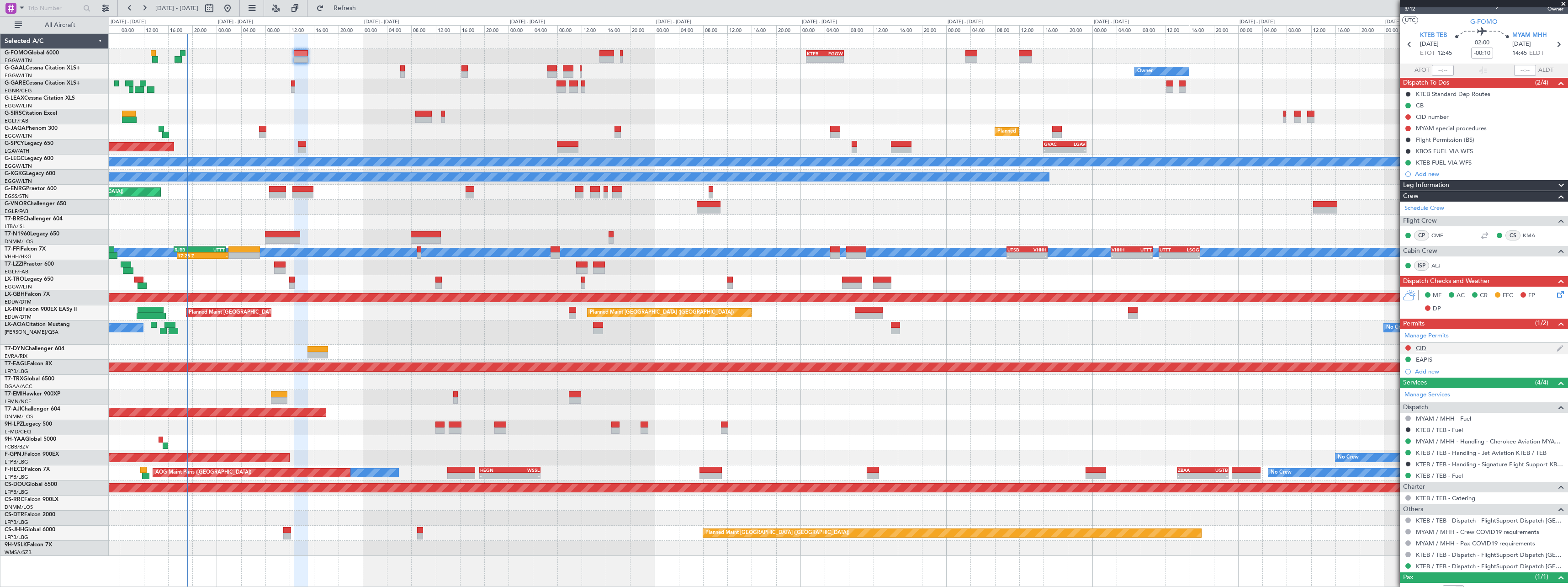
scroll to position [0, 0]
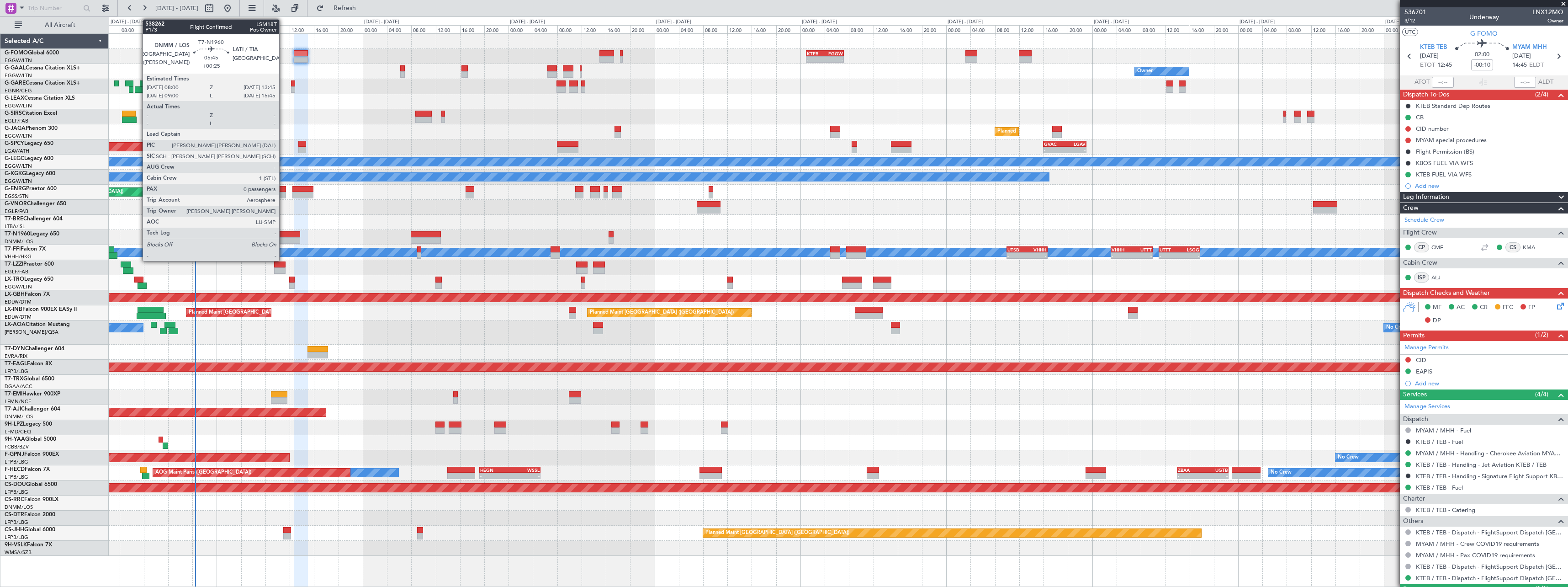
click at [283, 238] on div at bounding box center [282, 240] width 35 height 6
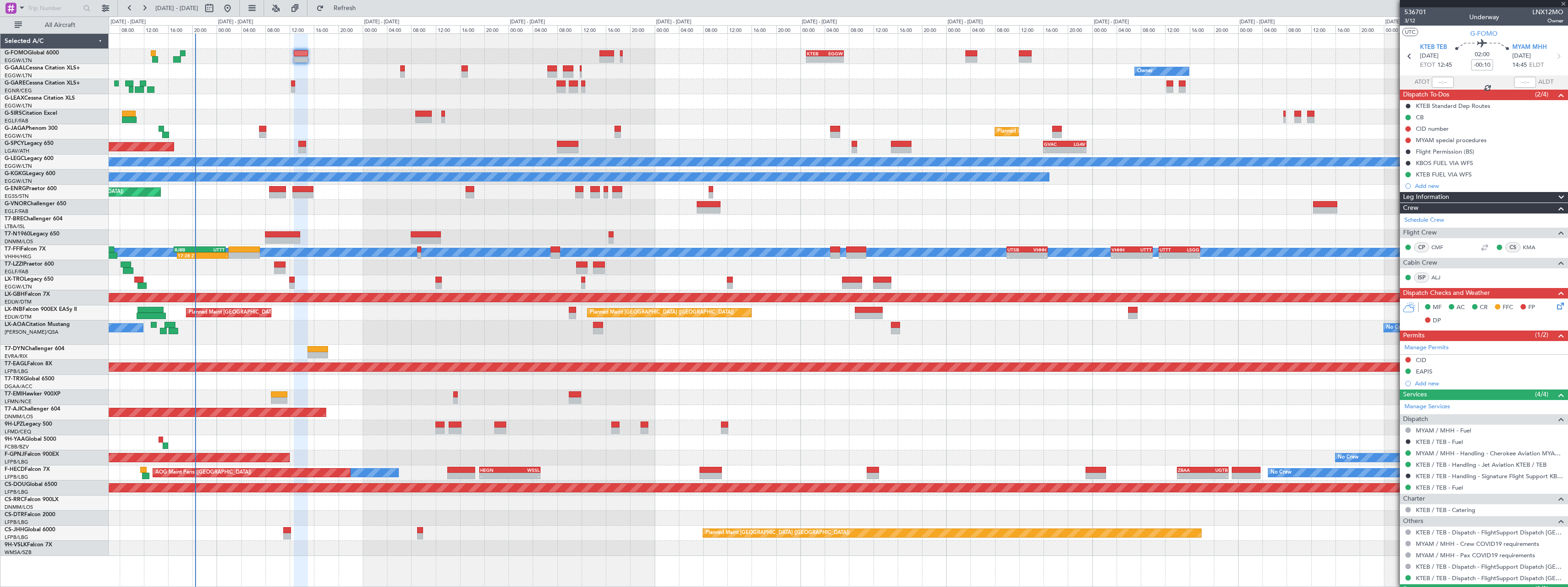
type input "+00:25"
type input "0"
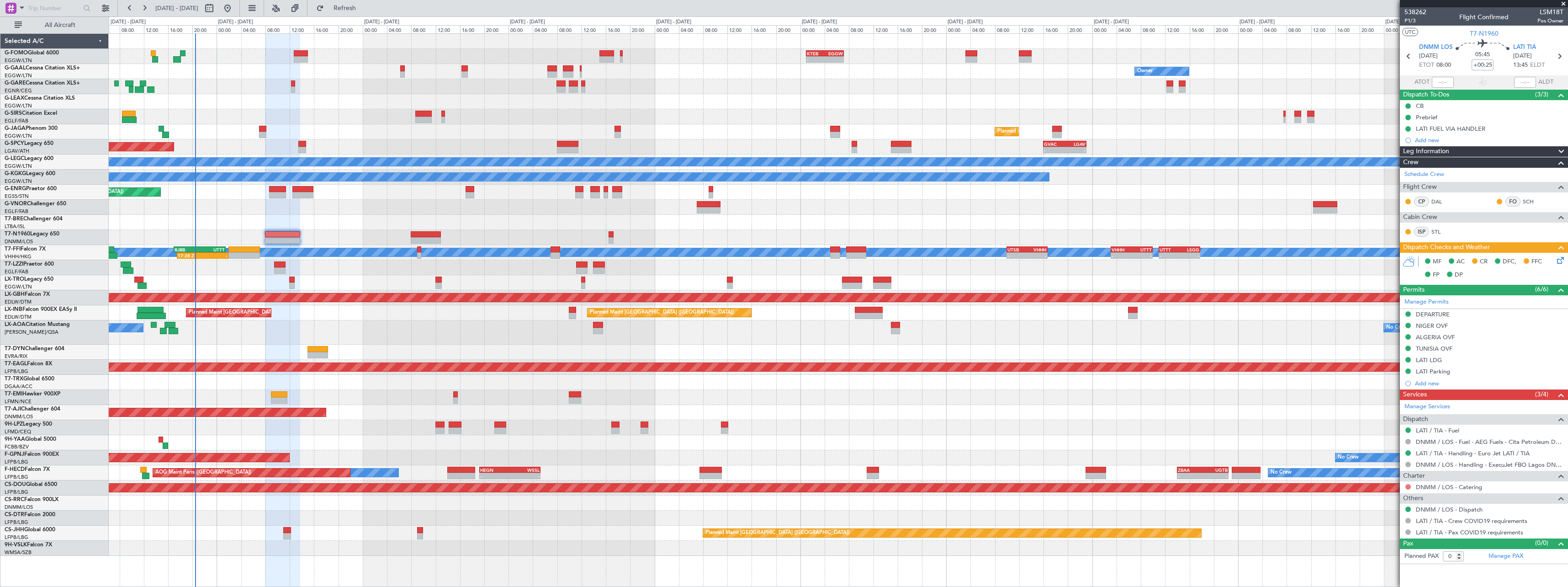
click at [1409, 485] on button at bounding box center [1408, 487] width 6 height 6
click at [1380, 376] on span "Not Required" at bounding box center [1385, 377] width 37 height 9
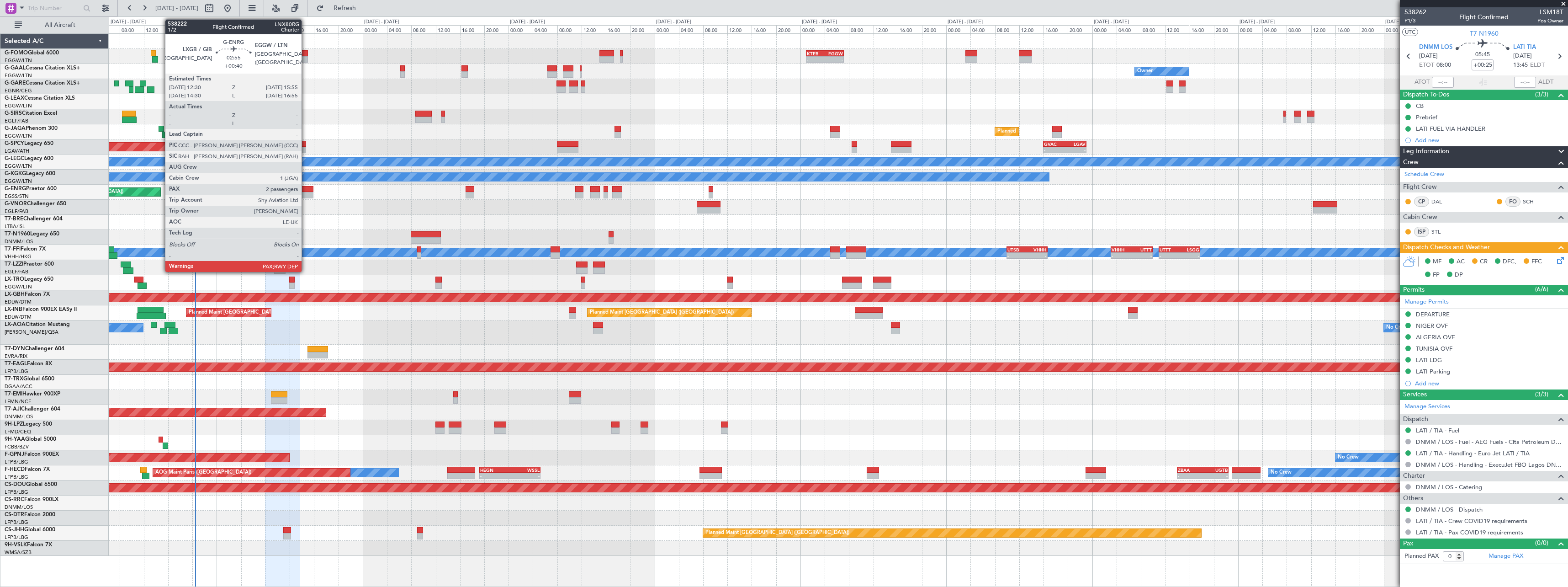
click at [303, 196] on div at bounding box center [303, 195] width 21 height 6
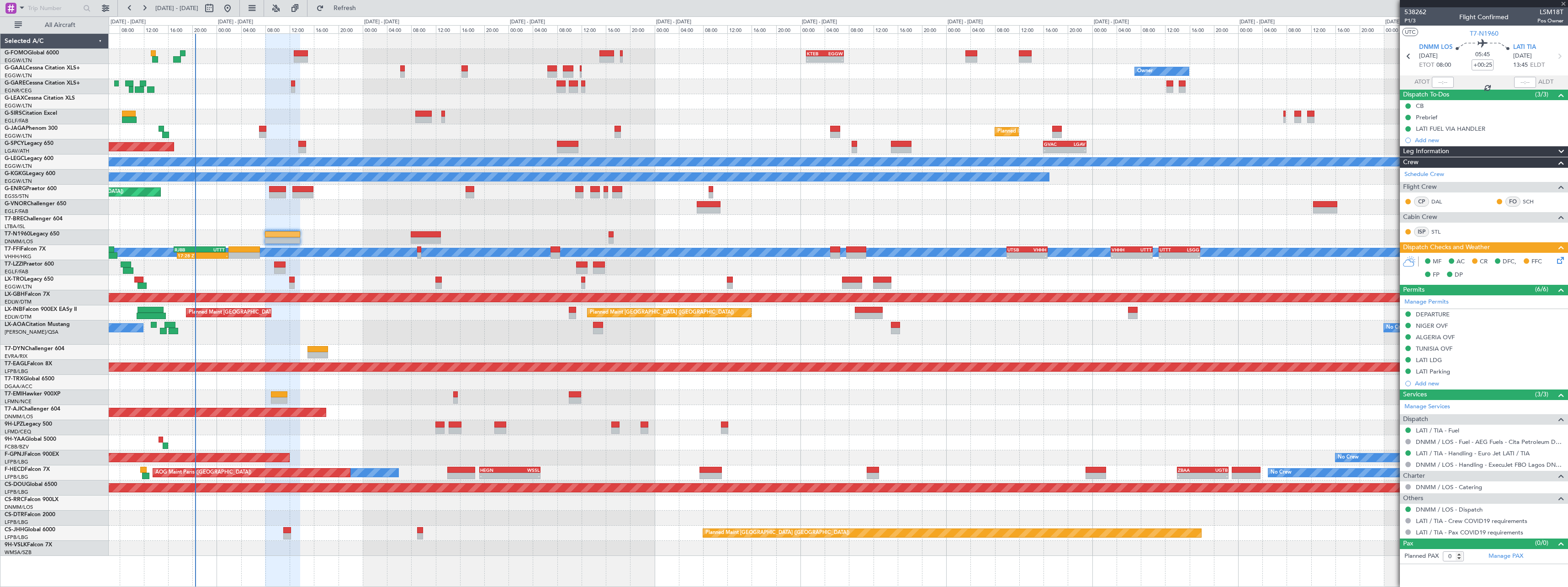
type input "+00:40"
type input "2"
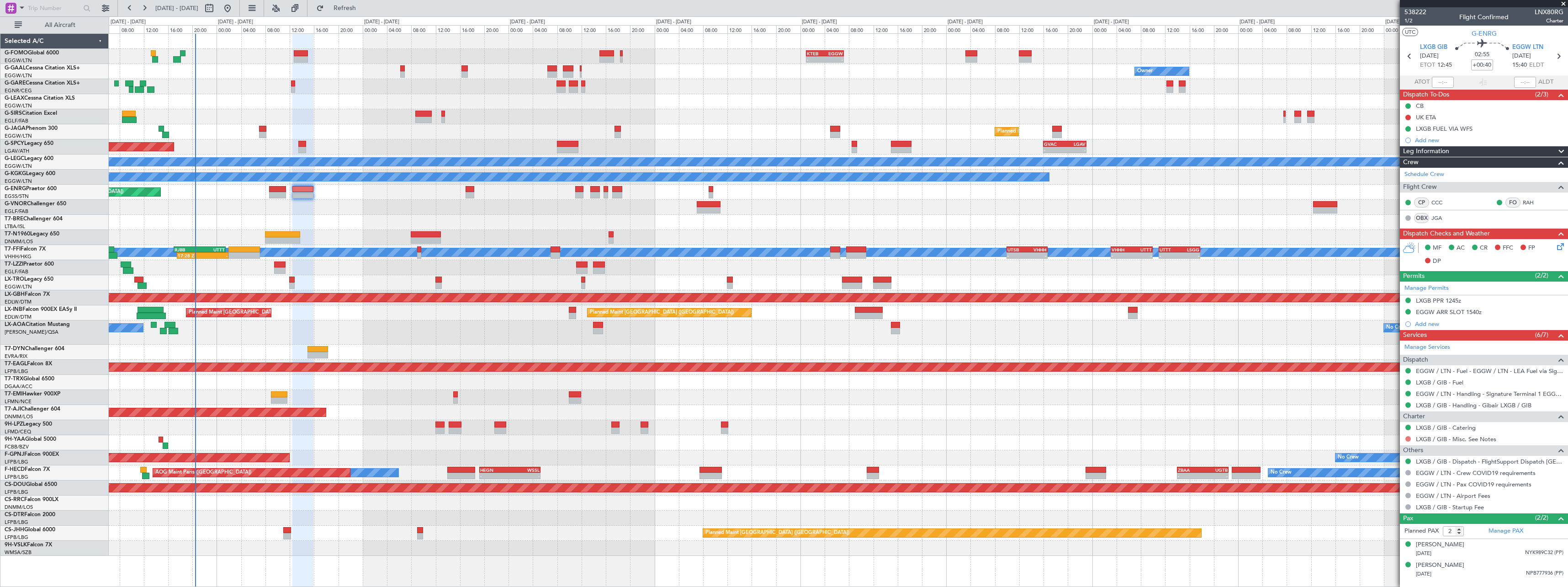
click at [1408, 438] on button at bounding box center [1408, 438] width 6 height 6
click at [1369, 451] on span "Not Required" at bounding box center [1385, 451] width 37 height 9
click at [1408, 117] on button at bounding box center [1408, 117] width 6 height 6
click at [1403, 174] on span "Cancelled" at bounding box center [1410, 171] width 26 height 9
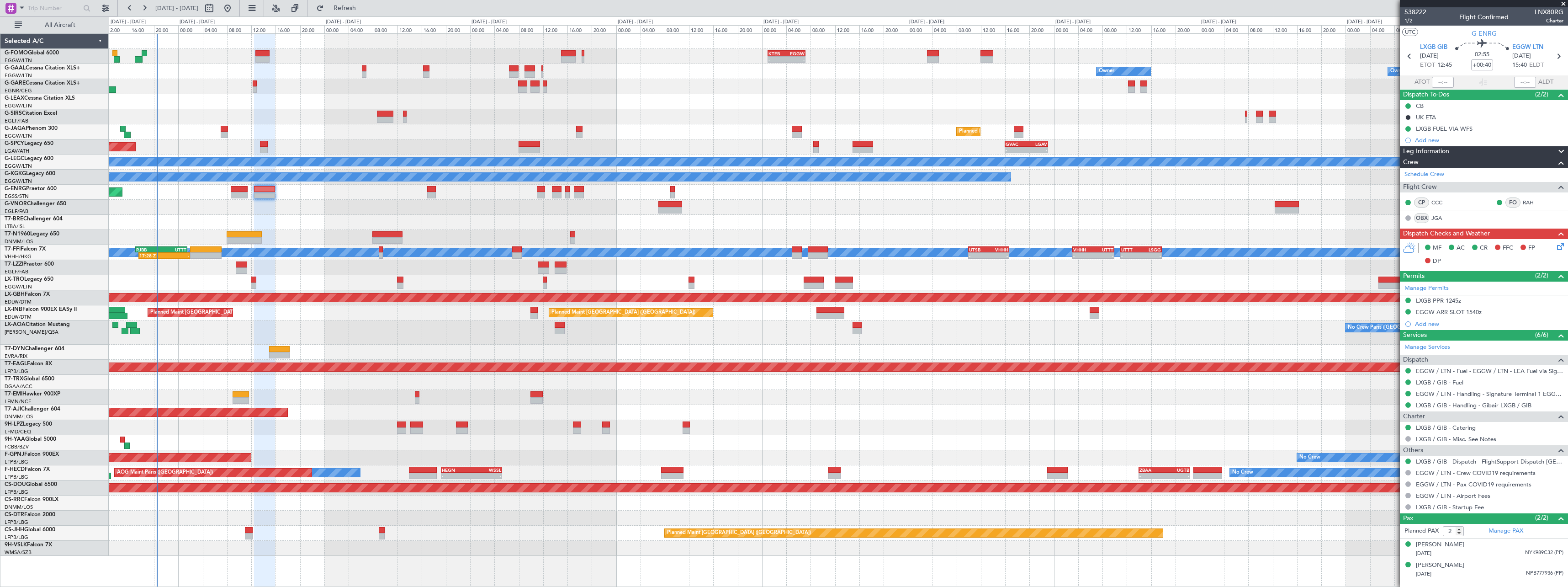
click at [278, 272] on div at bounding box center [838, 267] width 1458 height 15
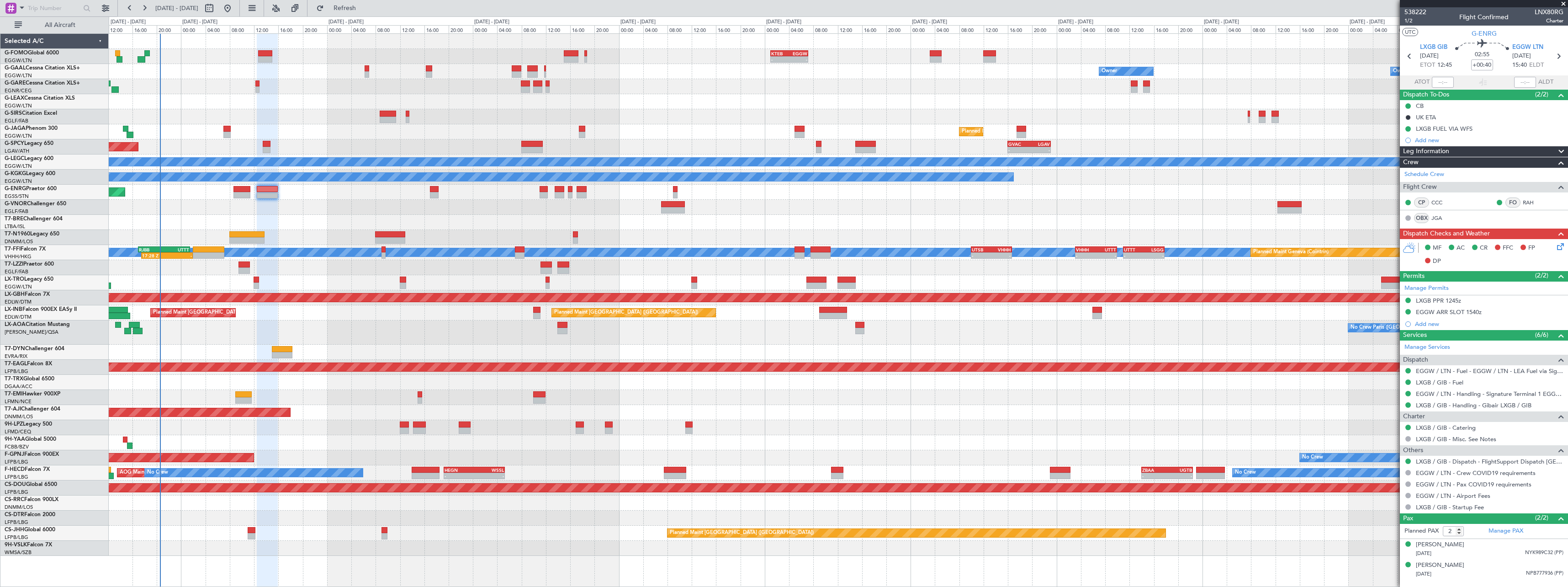
click at [529, 428] on div "- - KTEB 01:00 Z EGGW 07:10 Z Owner Owner AOG Maint [GEOGRAPHIC_DATA] No Crew O…" at bounding box center [838, 295] width 1458 height 522
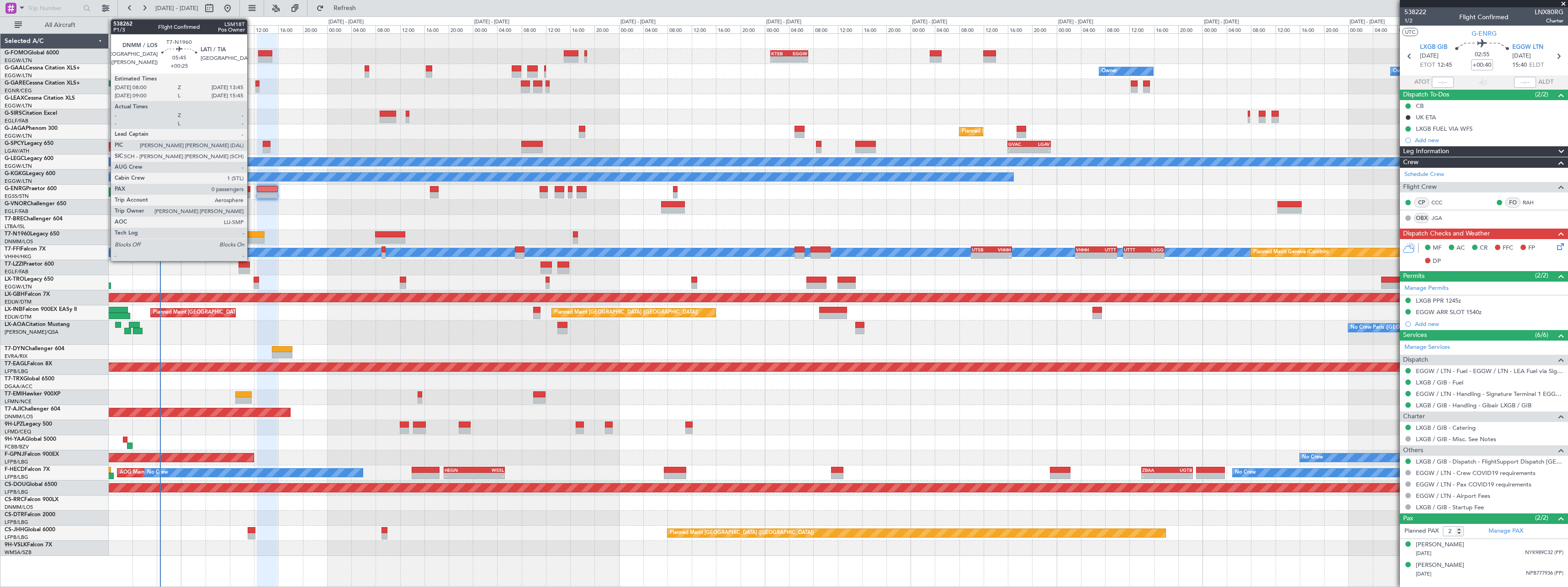
click at [251, 233] on div at bounding box center [247, 235] width 35 height 6
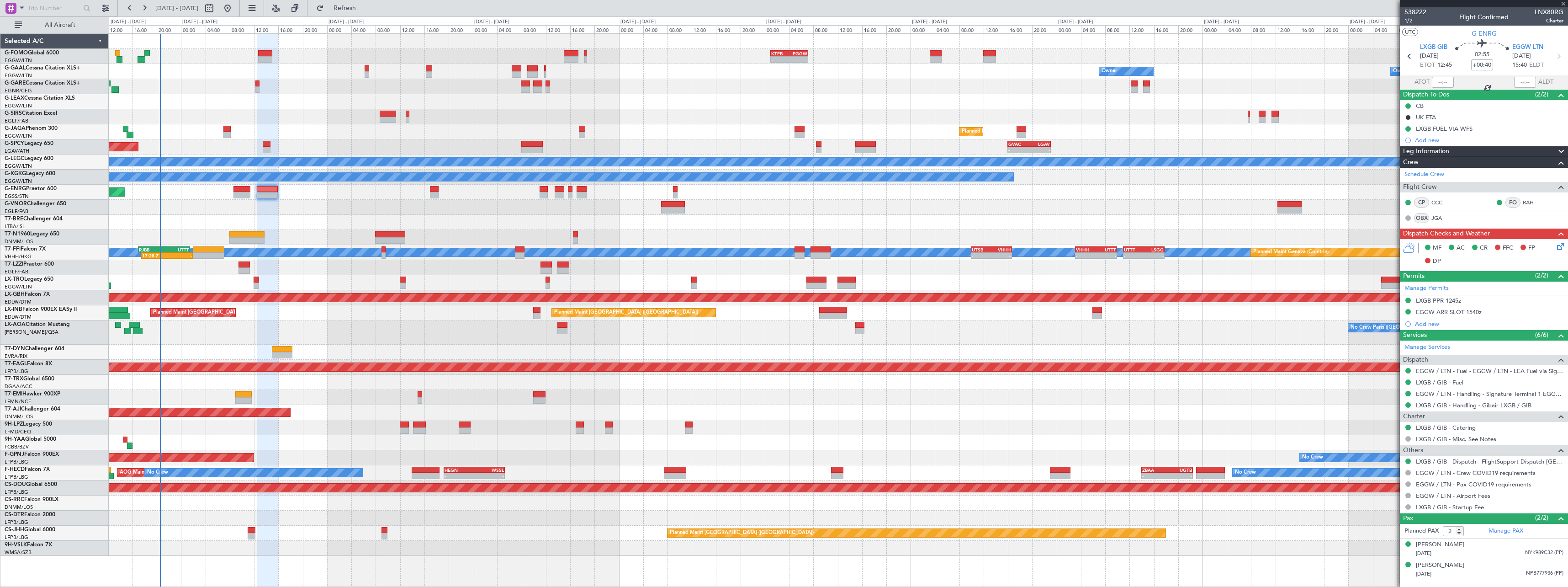
type input "+00:25"
type input "0"
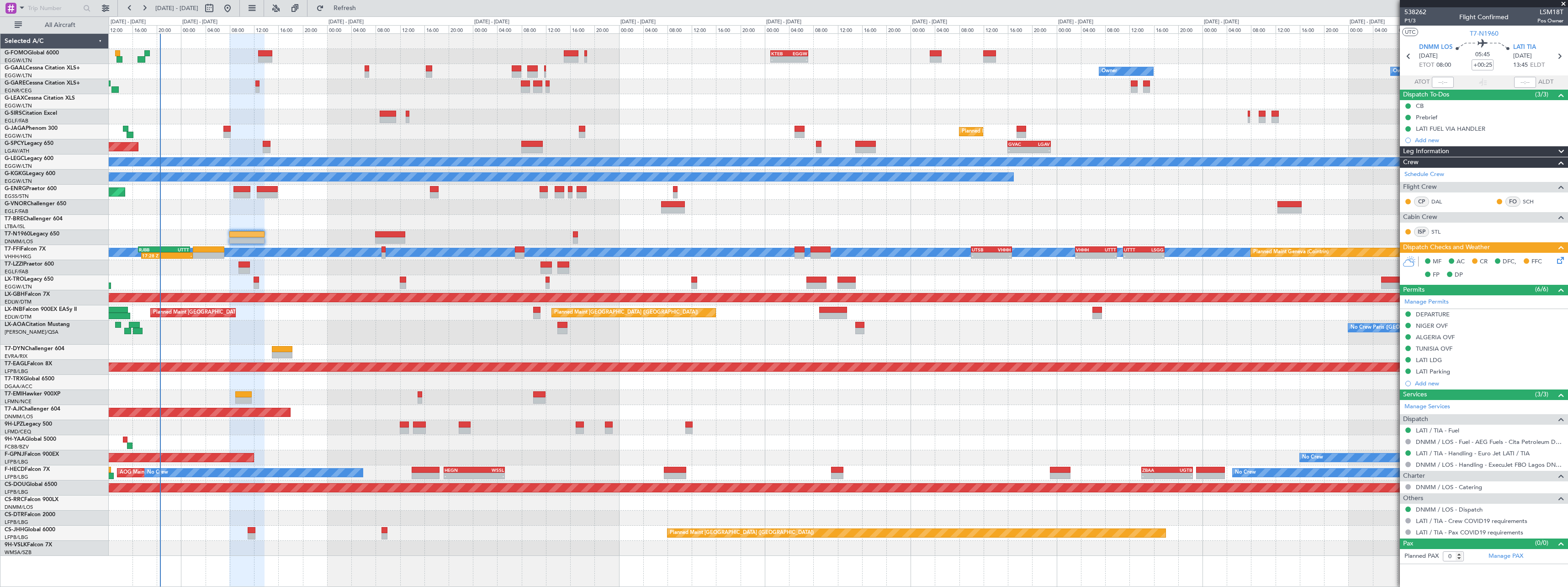
drag, startPoint x: 1443, startPoint y: 329, endPoint x: 1453, endPoint y: 330, distance: 10.0
click at [1443, 329] on div "NIGER OVF" at bounding box center [1484, 326] width 168 height 11
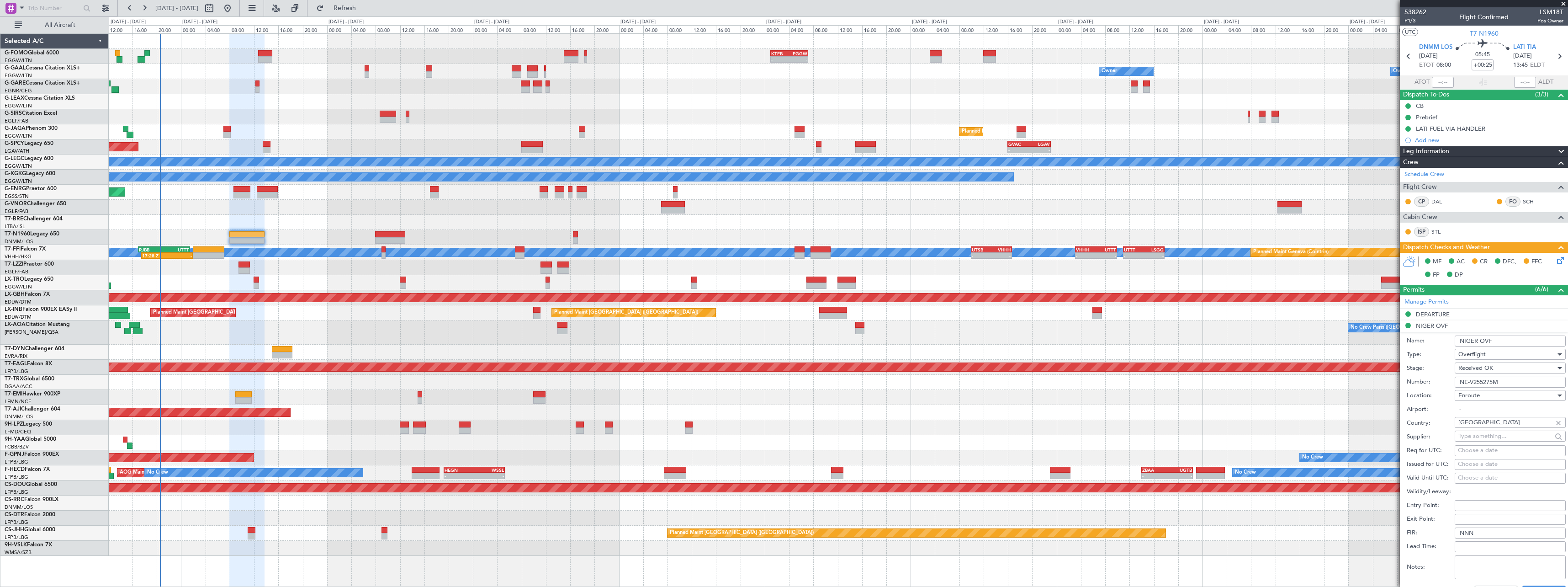
drag, startPoint x: 1514, startPoint y: 385, endPoint x: 1366, endPoint y: 386, distance: 148.0
click at [1366, 386] on fb-app "[DATE] - [DATE] Refresh Quick Links All Aircraft - - KTEB 01:00 Z EGGW 07:10 Z …" at bounding box center [784, 297] width 1568 height 580
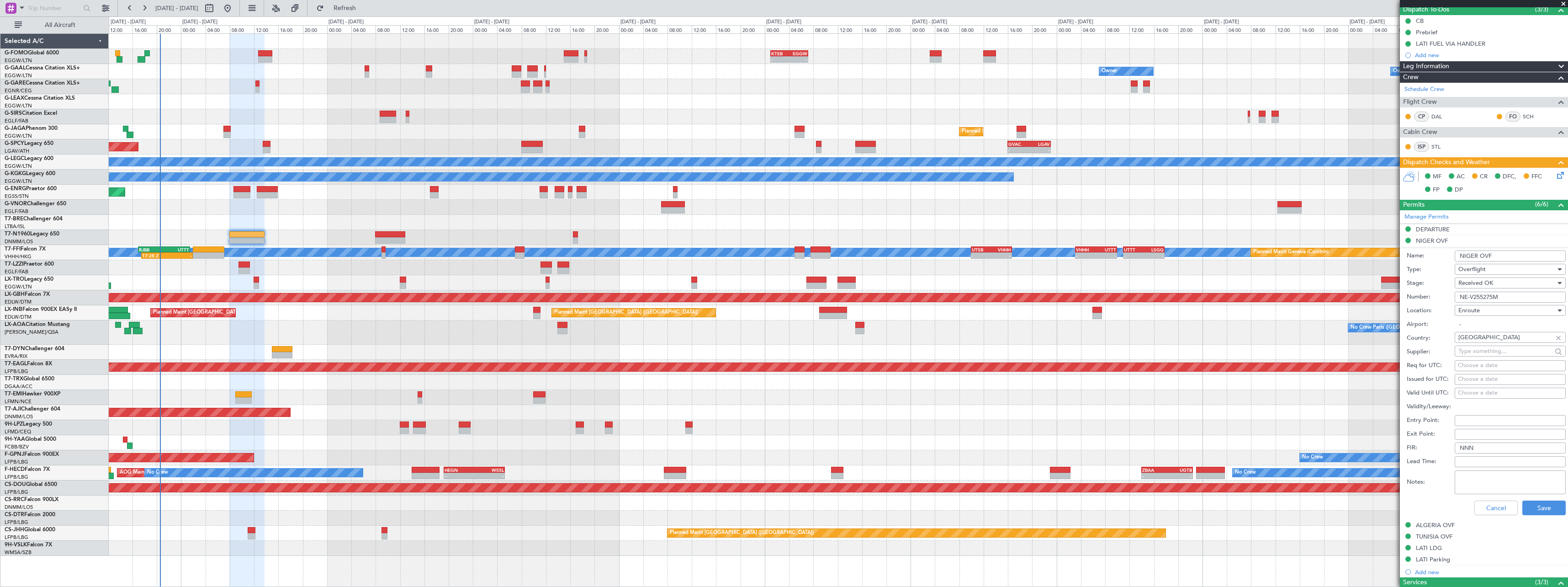
scroll to position [92, 0]
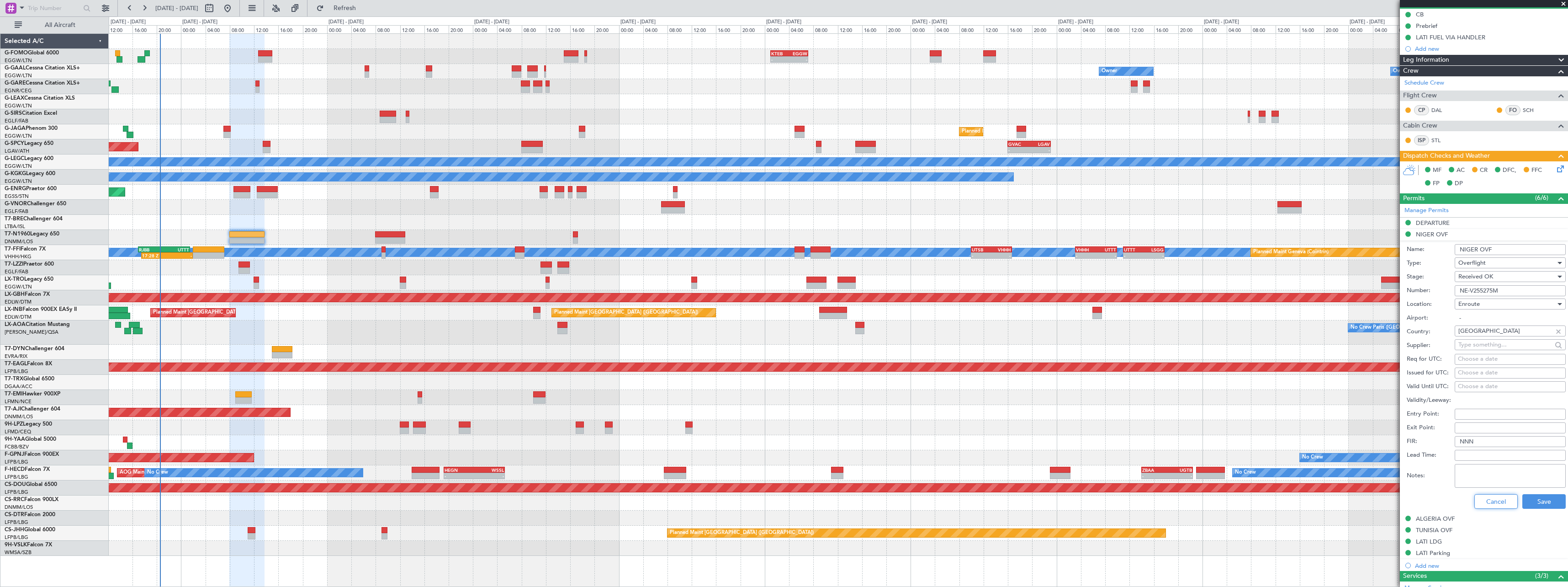
drag, startPoint x: 1486, startPoint y: 502, endPoint x: 1364, endPoint y: 476, distance: 124.7
click at [1486, 502] on button "Cancel" at bounding box center [1496, 502] width 43 height 15
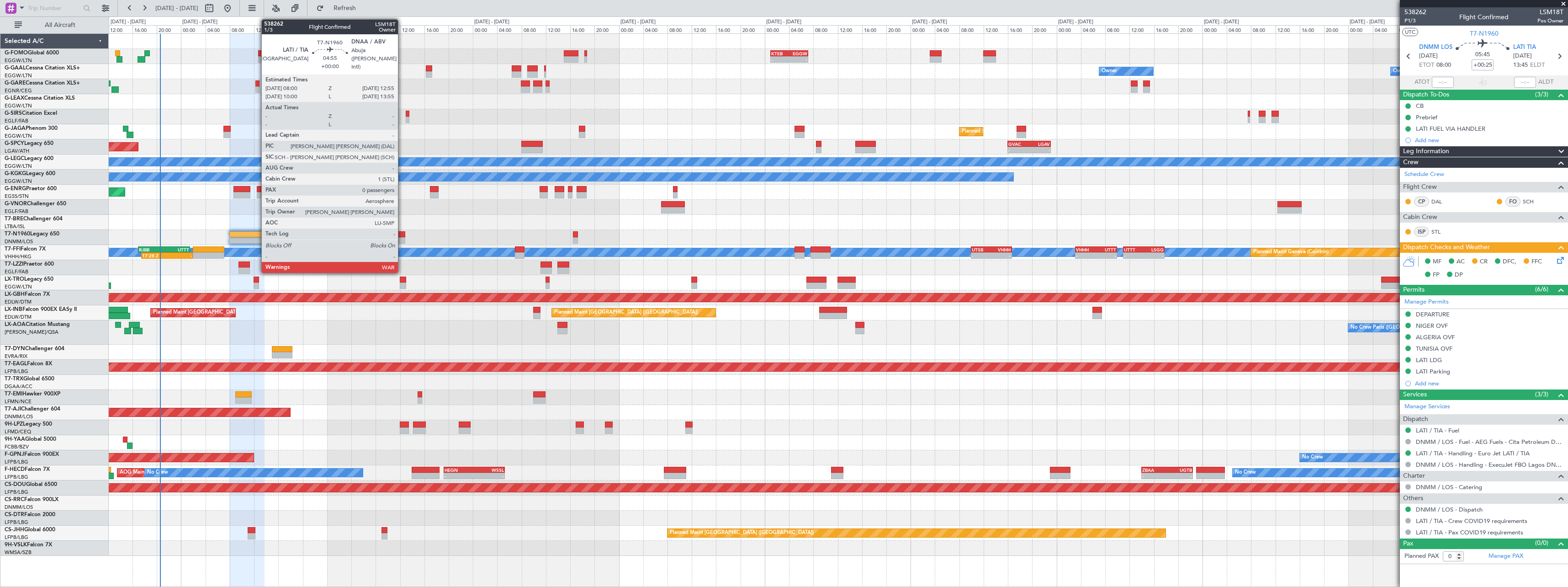
click at [402, 232] on div at bounding box center [390, 235] width 30 height 6
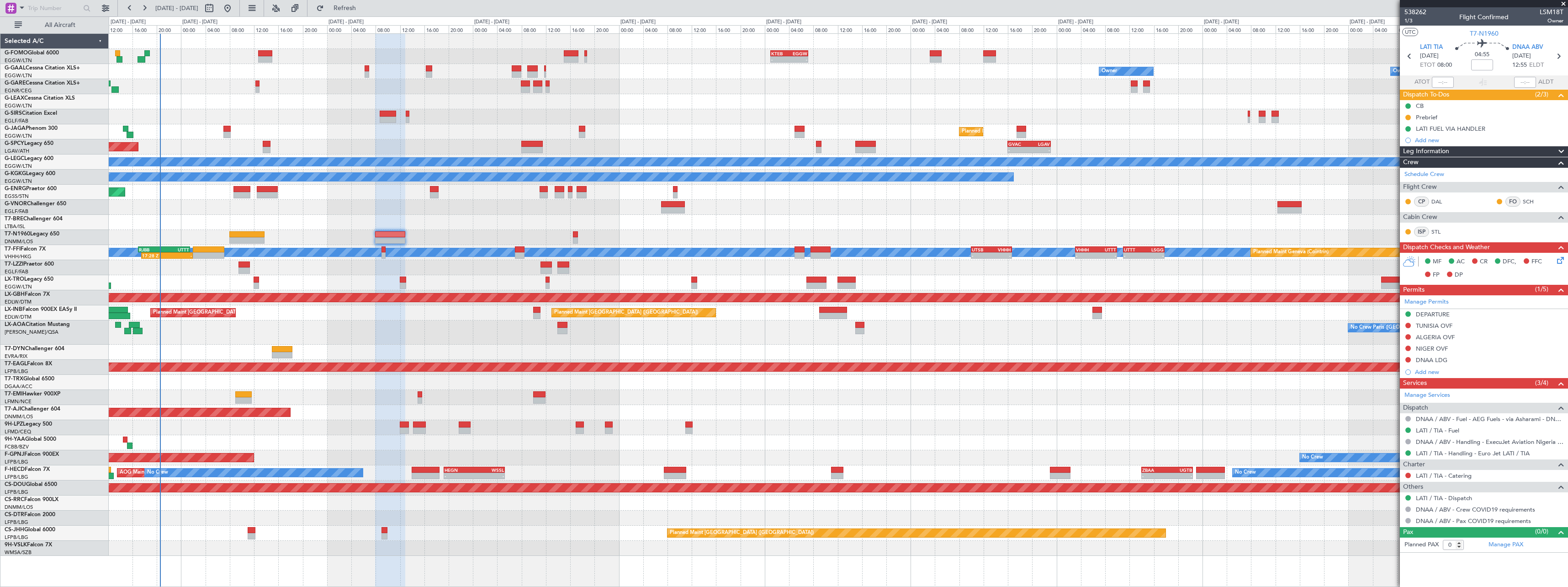
click at [1442, 352] on div "NIGER OVF" at bounding box center [1432, 349] width 32 height 8
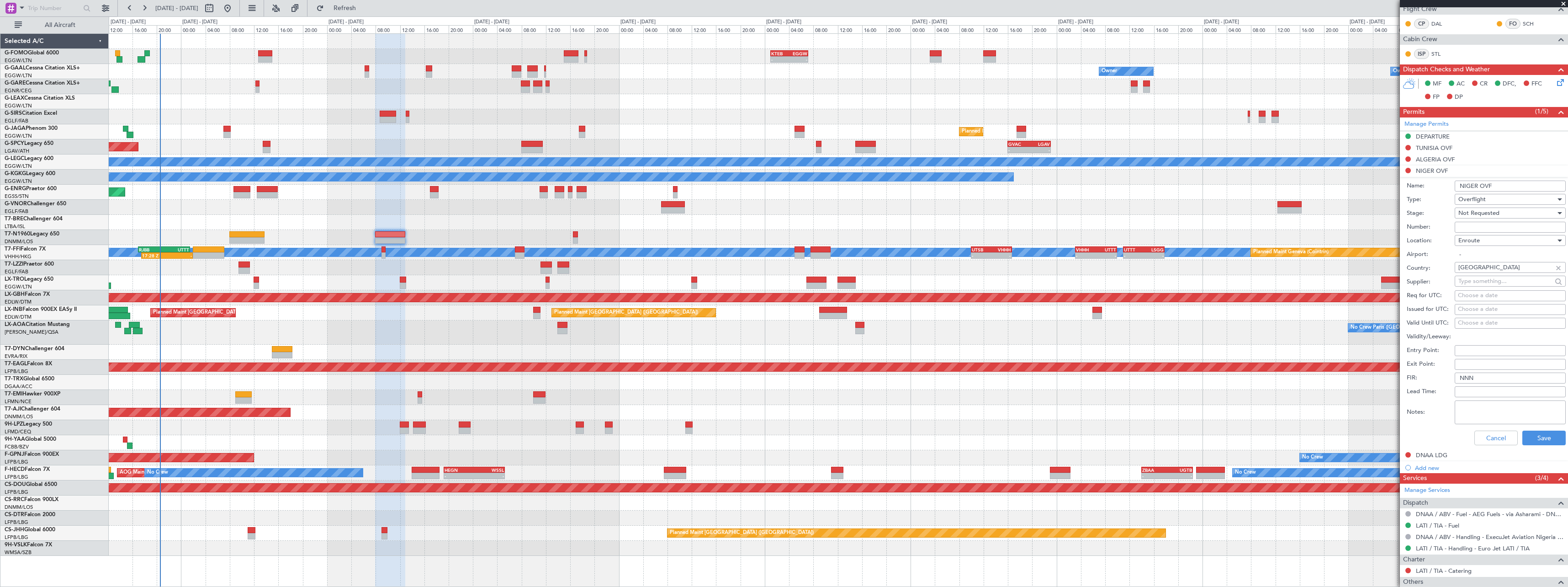
scroll to position [183, 0]
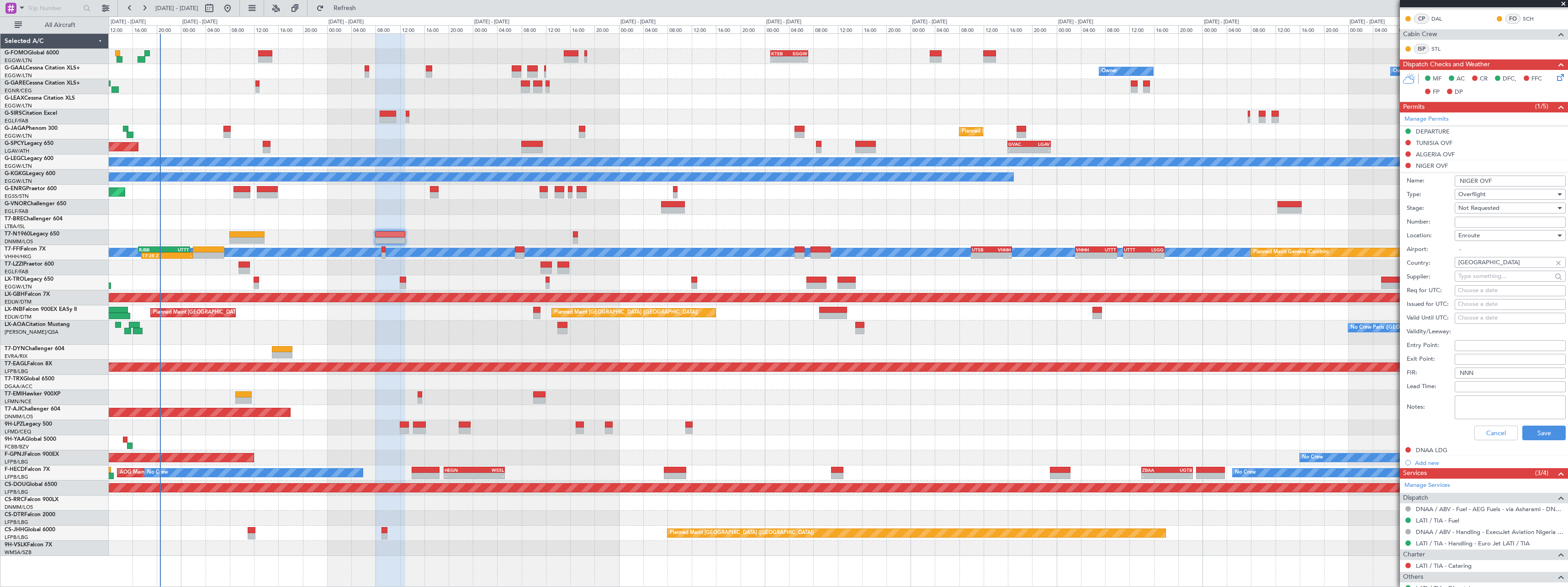
click at [1480, 223] on input "Number:" at bounding box center [1510, 222] width 111 height 11
paste input "NE-V255275M"
type input "NE-V255275M"
click at [1488, 207] on span "Not Requested" at bounding box center [1479, 207] width 41 height 8
click at [1486, 280] on span "Received OK" at bounding box center [1506, 282] width 96 height 14
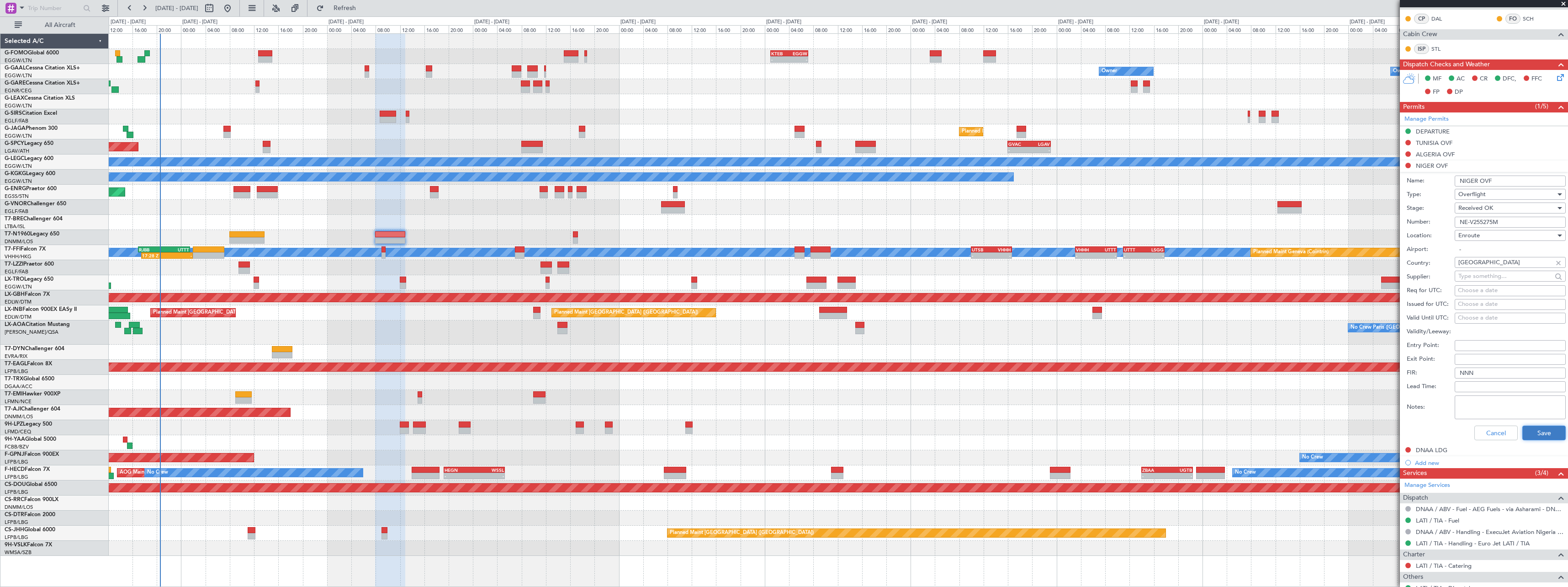
click at [1537, 436] on button "Save" at bounding box center [1544, 433] width 43 height 15
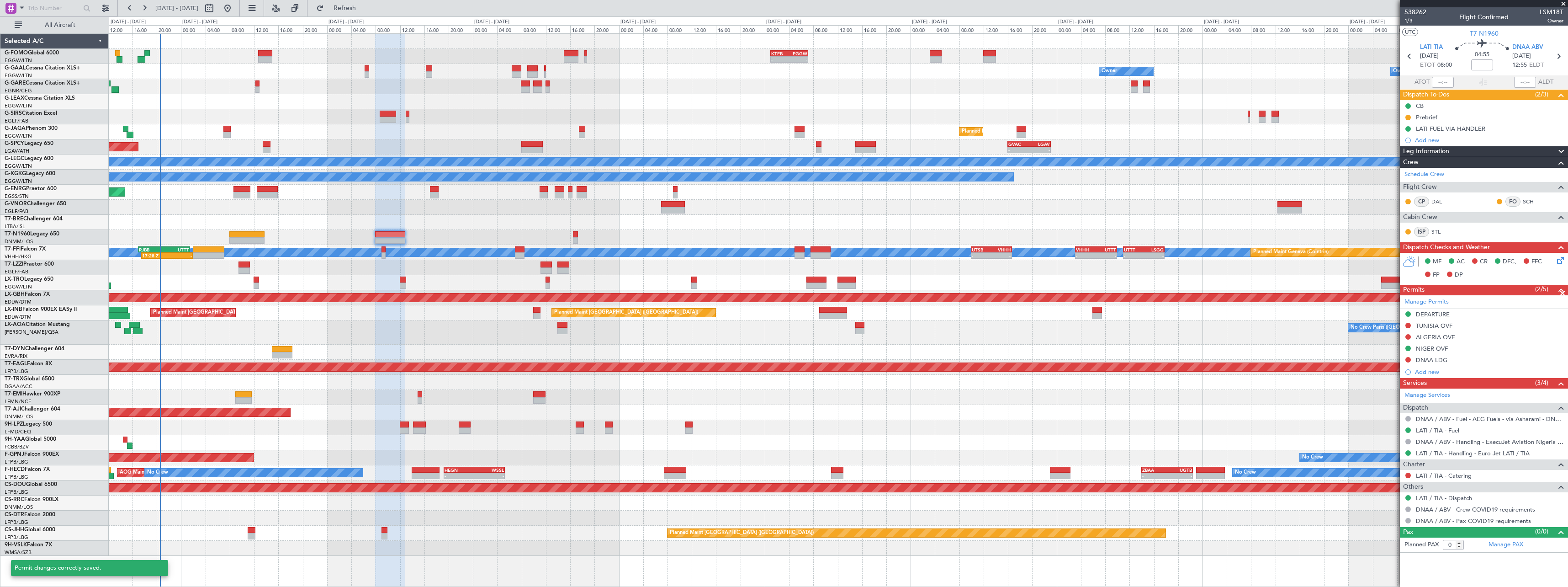
scroll to position [0, 0]
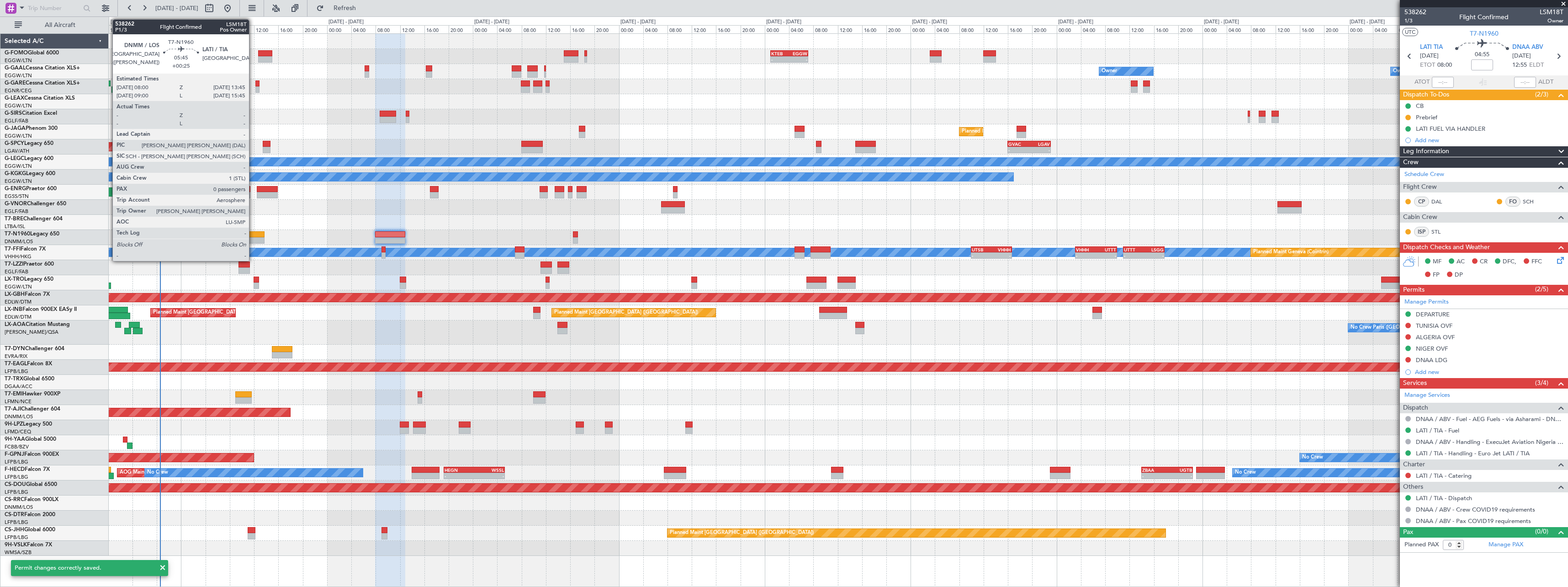
click at [253, 233] on div at bounding box center [247, 235] width 35 height 6
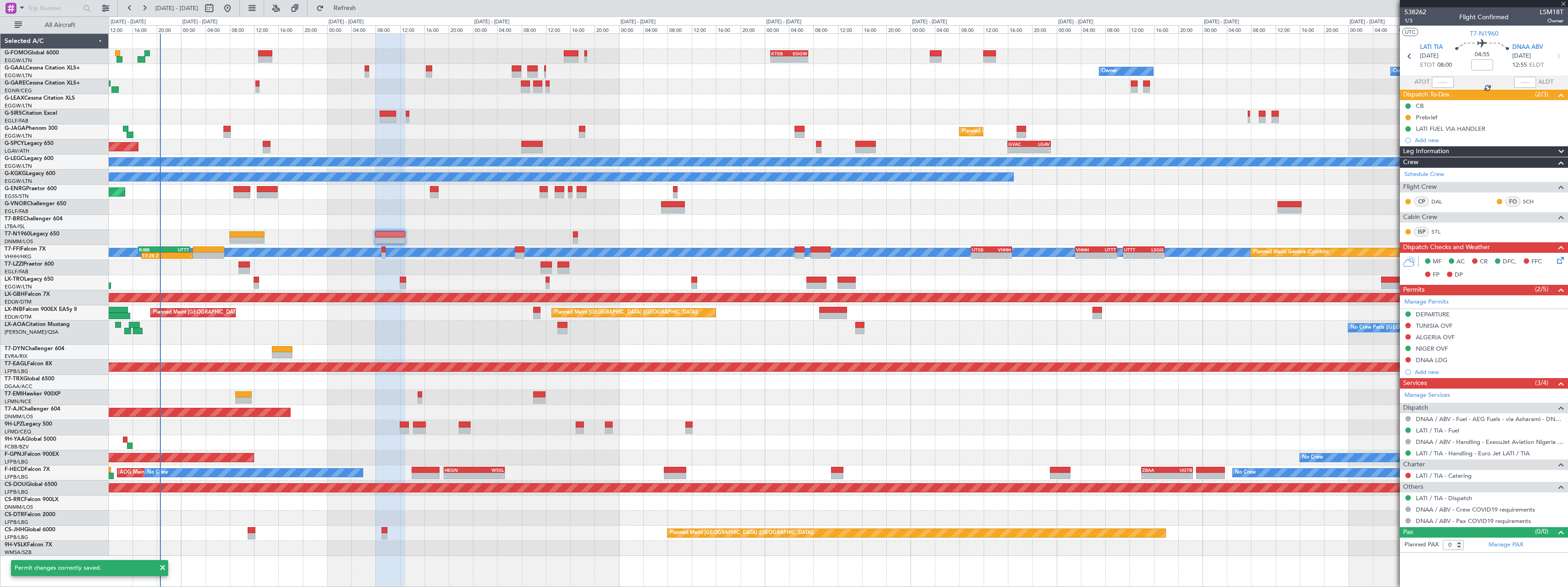
type input "+00:25"
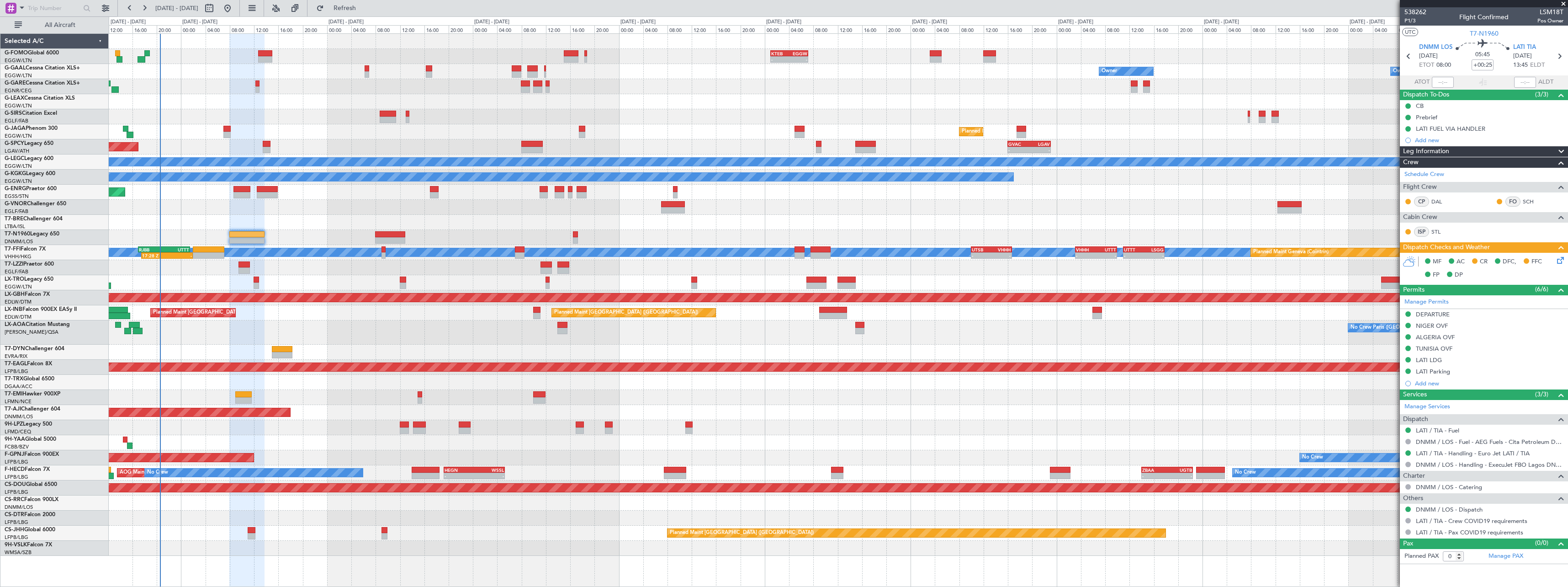
drag, startPoint x: 1436, startPoint y: 341, endPoint x: 1443, endPoint y: 341, distance: 7.0
click at [1437, 341] on div "ALGERIA OVF" at bounding box center [1484, 337] width 168 height 11
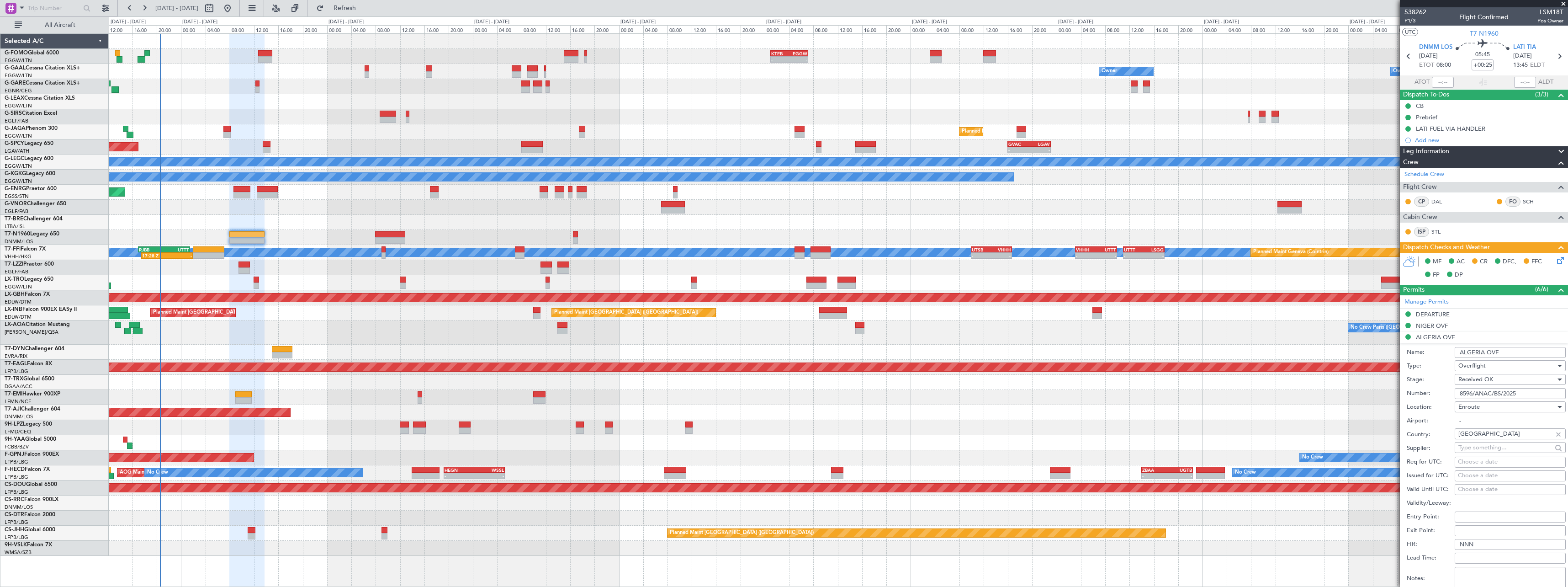
drag, startPoint x: 1379, startPoint y: 388, endPoint x: 1317, endPoint y: 388, distance: 62.0
click at [1317, 388] on fb-app "[DATE] - [DATE] Refresh Quick Links All Aircraft - - KTEB 01:00 Z EGGW 07:10 Z …" at bounding box center [784, 297] width 1568 height 580
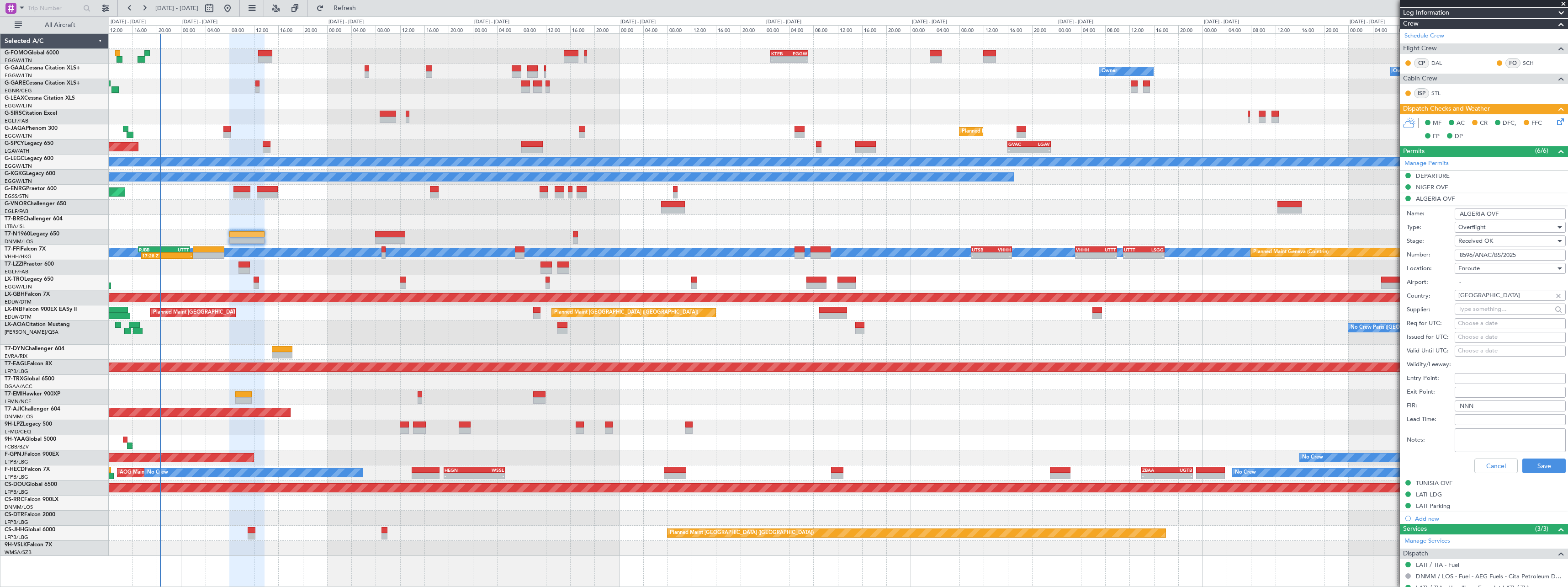
scroll to position [183, 0]
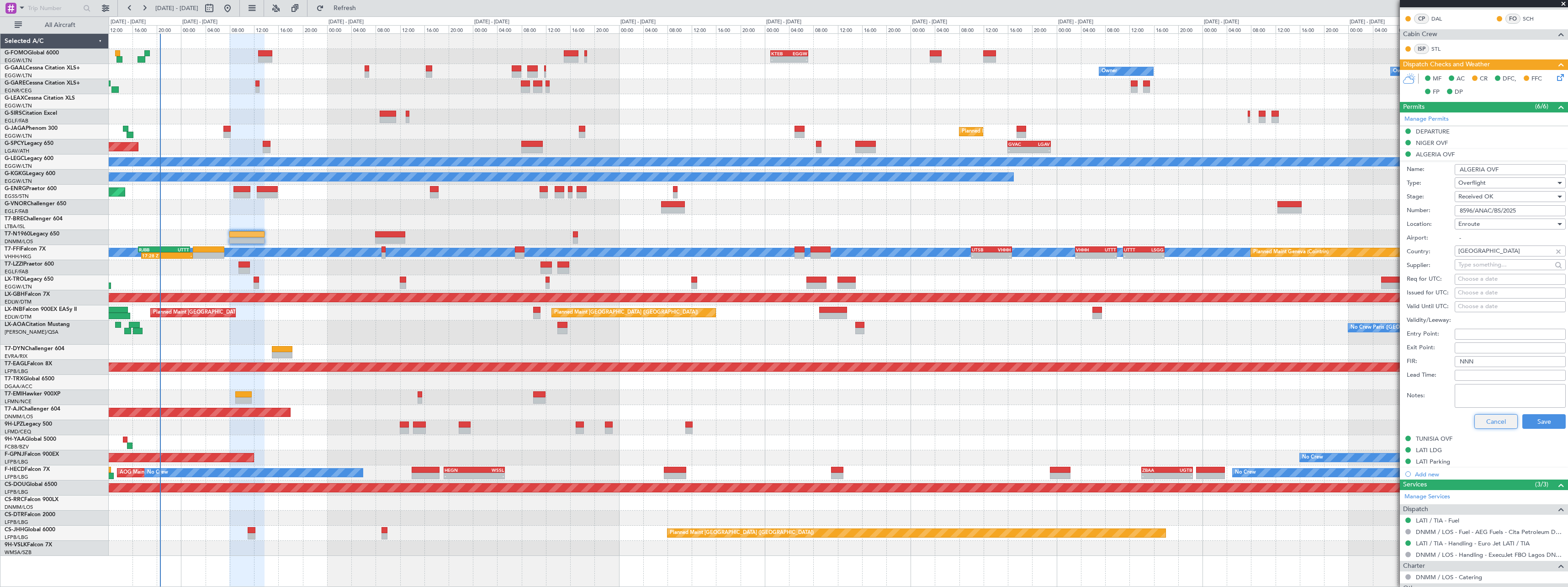
click at [1490, 419] on button "Cancel" at bounding box center [1496, 422] width 43 height 15
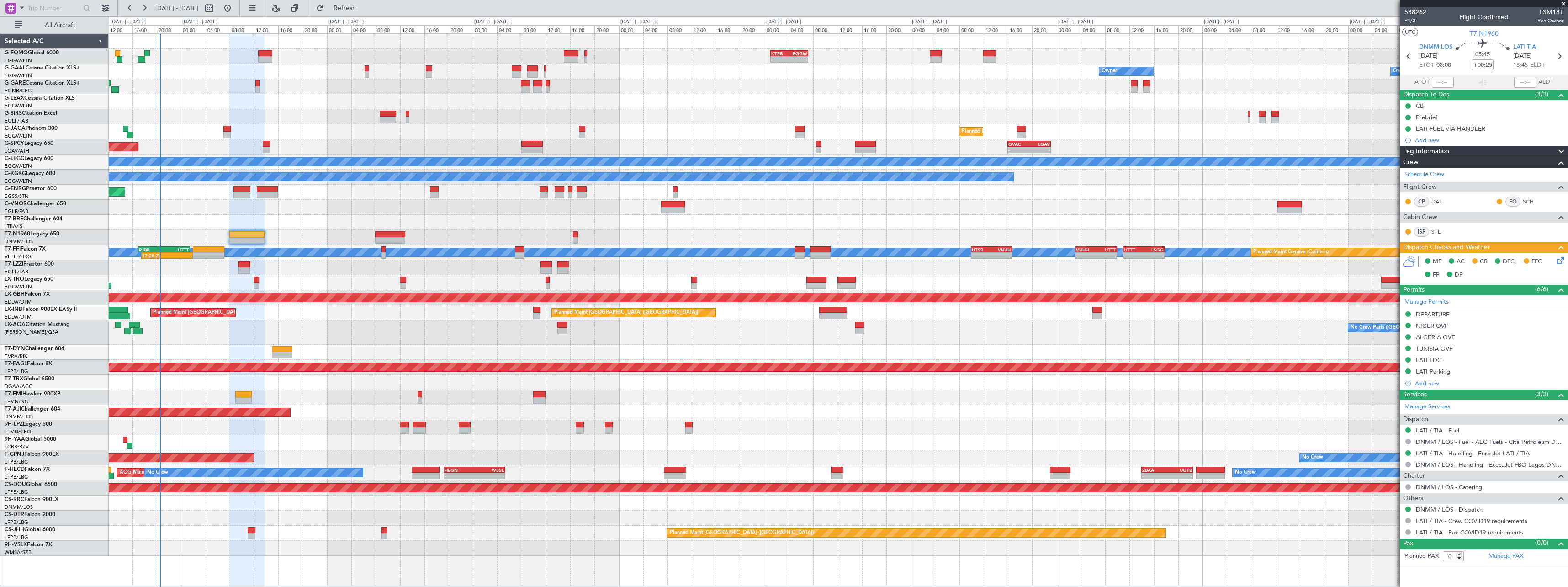
scroll to position [0, 0]
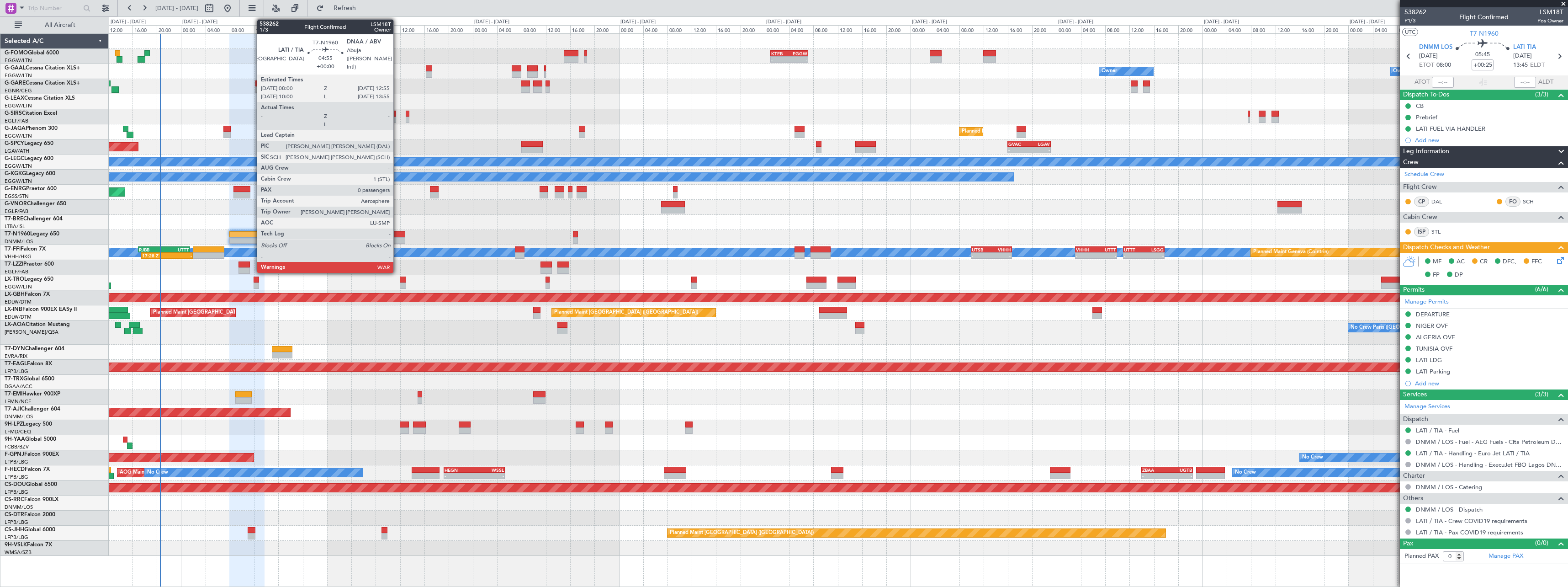
click at [390, 238] on div at bounding box center [390, 240] width 30 height 6
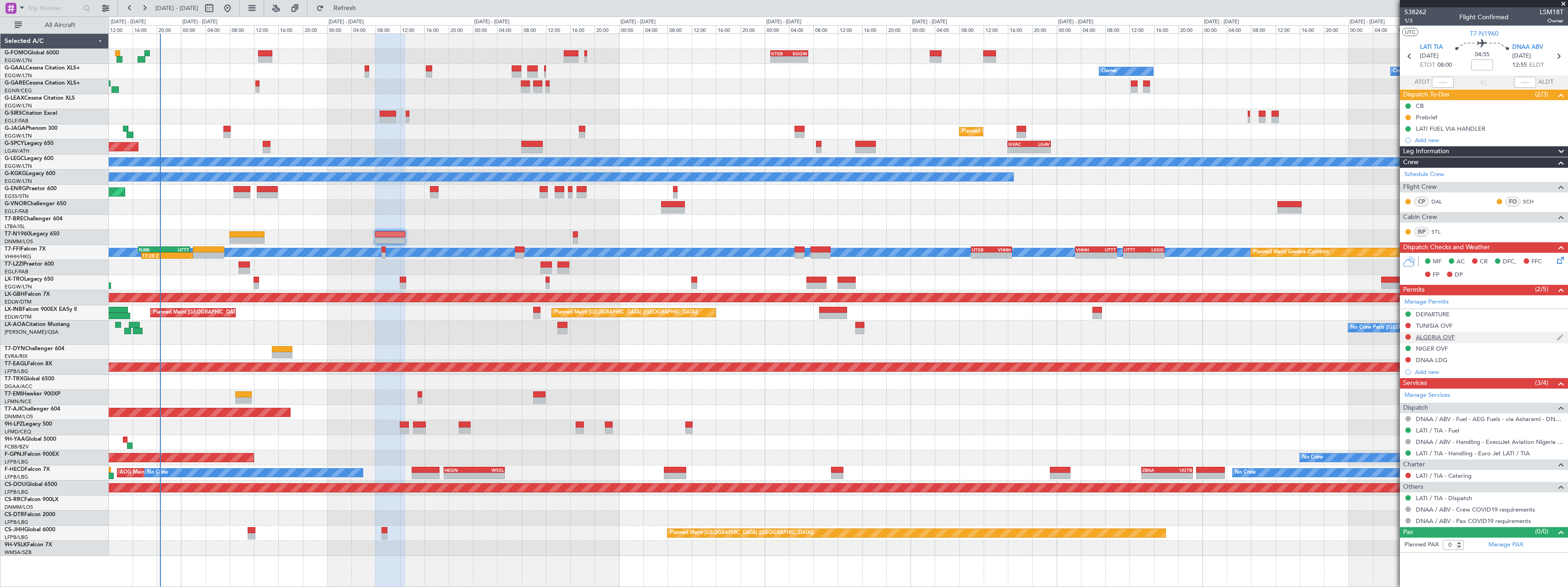
click at [1447, 339] on div "ALGERIA OVF" at bounding box center [1435, 337] width 39 height 8
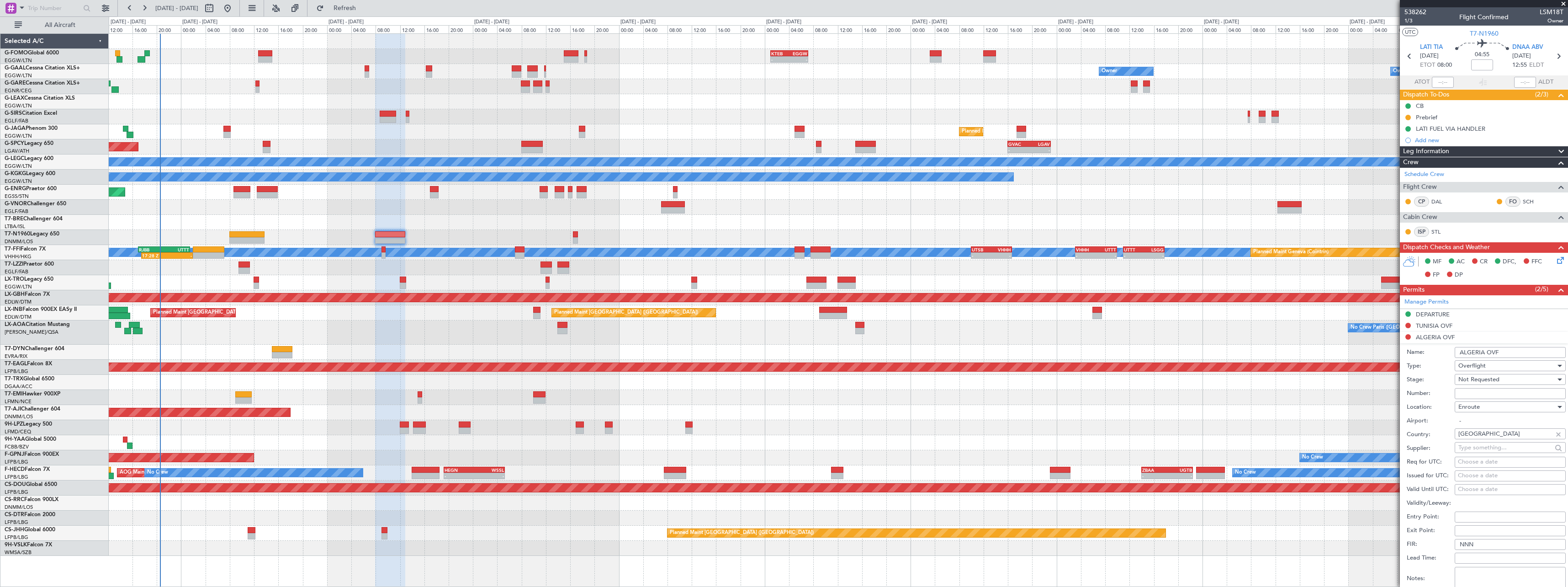
click at [1490, 396] on input "Number:" at bounding box center [1510, 394] width 111 height 11
paste input "8596/ANAC/BS/2025"
type input "8596/ANAC/BS/2025"
click at [1495, 379] on span "Not Requested" at bounding box center [1479, 379] width 41 height 8
click at [1480, 451] on span "Received OK" at bounding box center [1506, 453] width 96 height 14
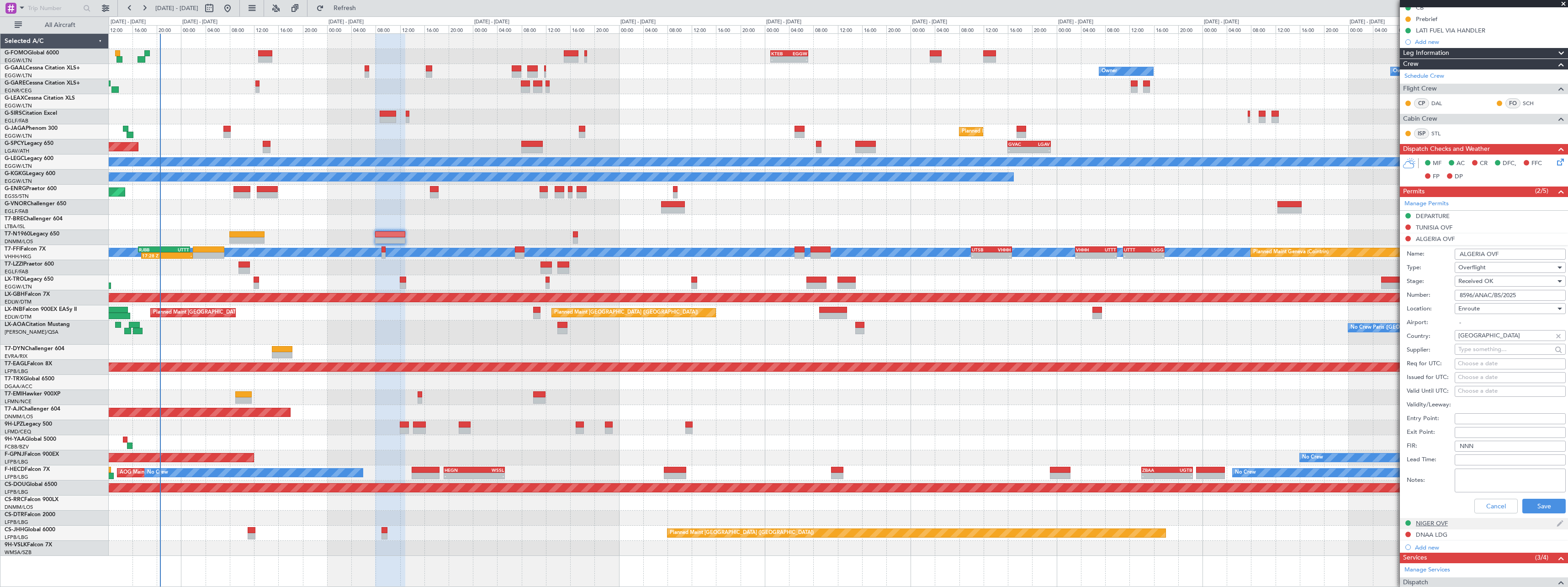
scroll to position [238, 0]
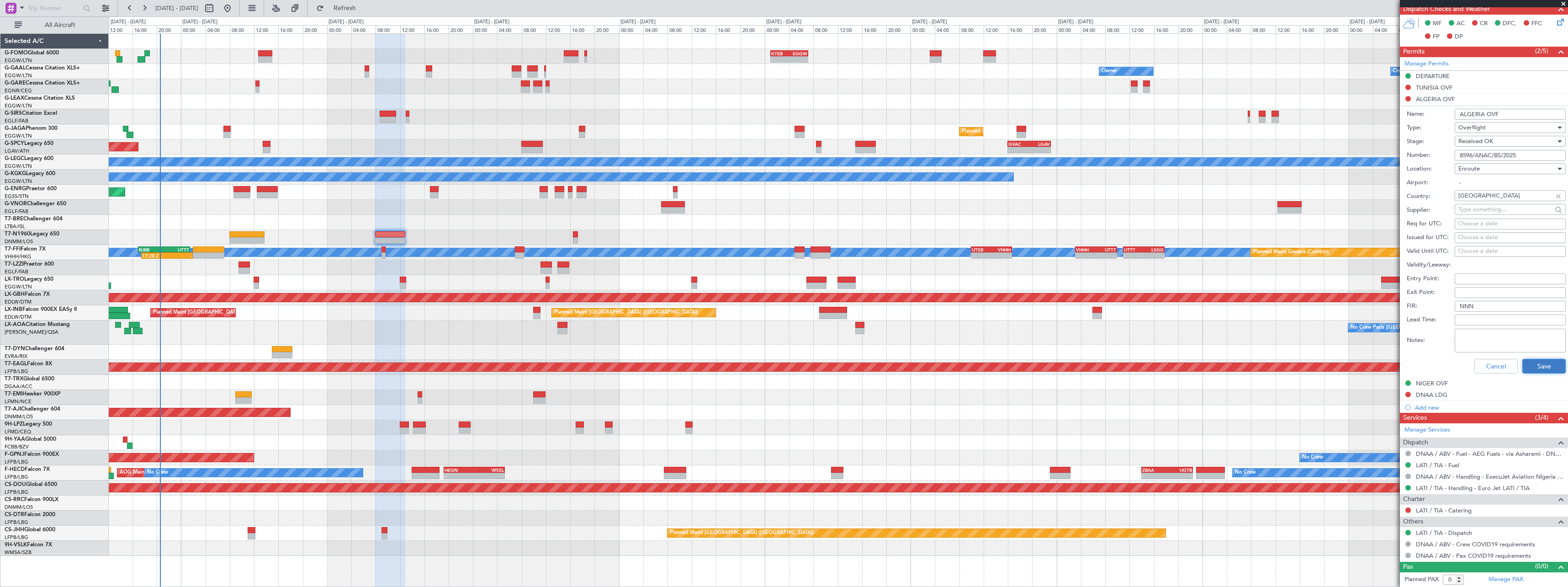
click at [1551, 366] on button "Save" at bounding box center [1544, 367] width 43 height 15
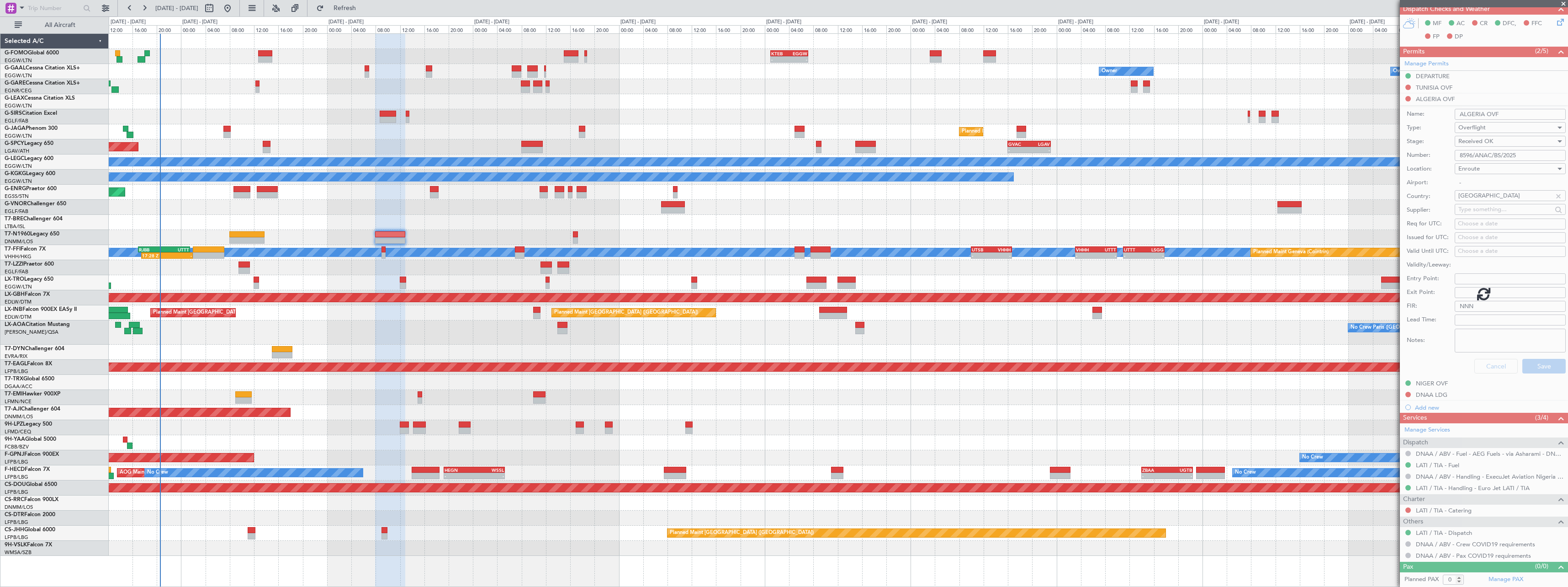
scroll to position [0, 0]
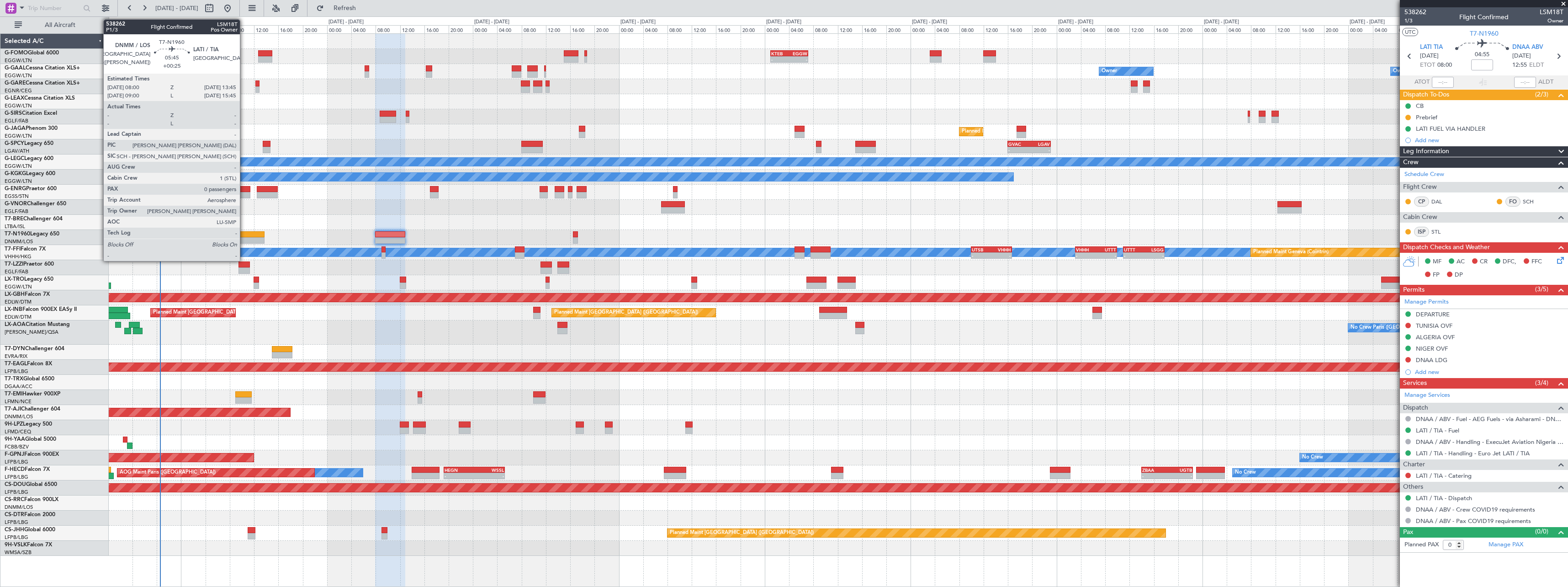
click at [244, 233] on div at bounding box center [247, 235] width 35 height 6
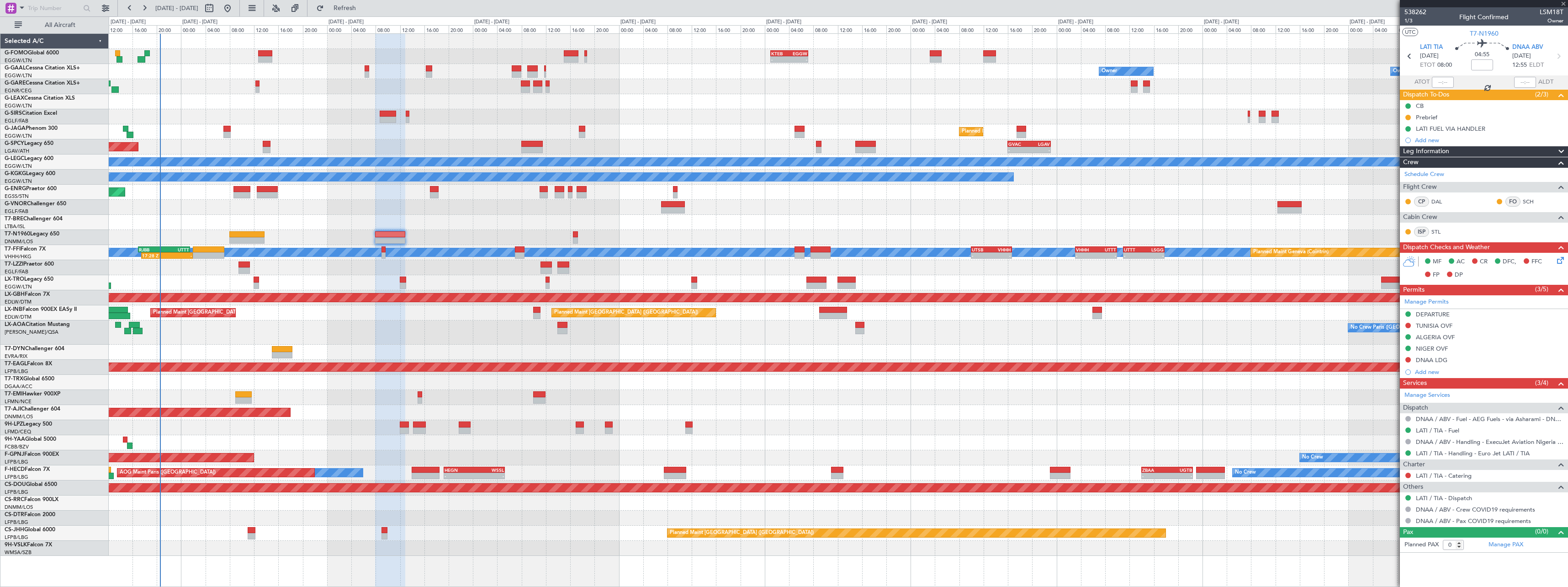
type input "+00:25"
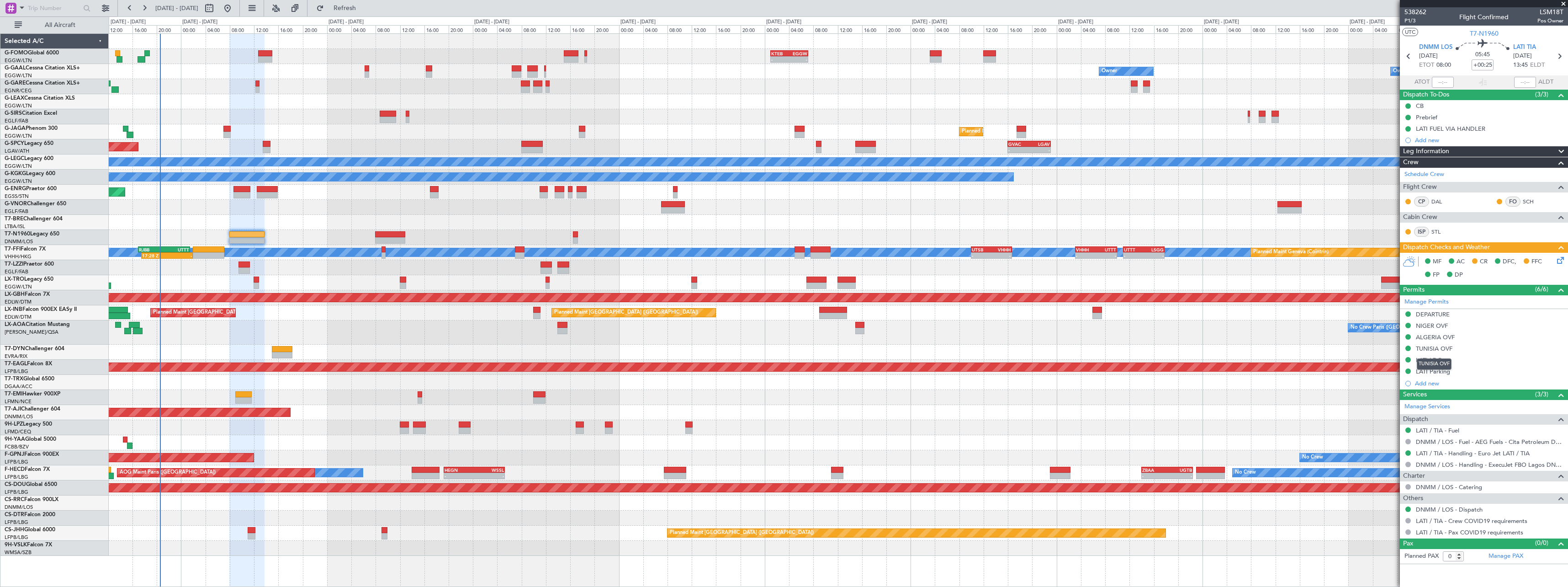
click at [1444, 347] on div "TUNISIA OVF" at bounding box center [1434, 349] width 37 height 8
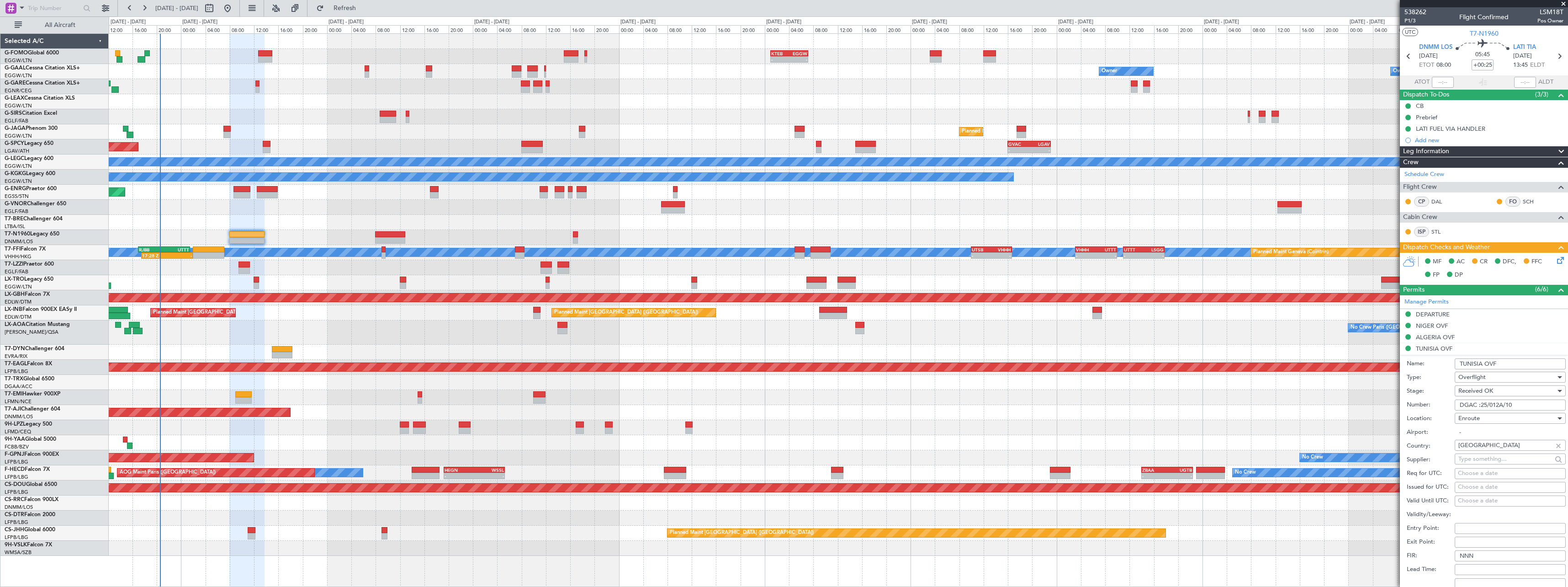
drag, startPoint x: 1518, startPoint y: 406, endPoint x: 1350, endPoint y: 404, distance: 168.0
click at [1350, 404] on fb-app "[DATE] - [DATE] Refresh Quick Links All Aircraft - - KTEB 01:00 Z EGGW 07:10 Z …" at bounding box center [784, 297] width 1568 height 580
click at [1539, 402] on input "DGAC :25/012A/10" at bounding box center [1510, 405] width 111 height 11
click at [1430, 376] on label "Type:" at bounding box center [1431, 377] width 48 height 9
drag, startPoint x: 1535, startPoint y: 407, endPoint x: 1449, endPoint y: 409, distance: 86.0
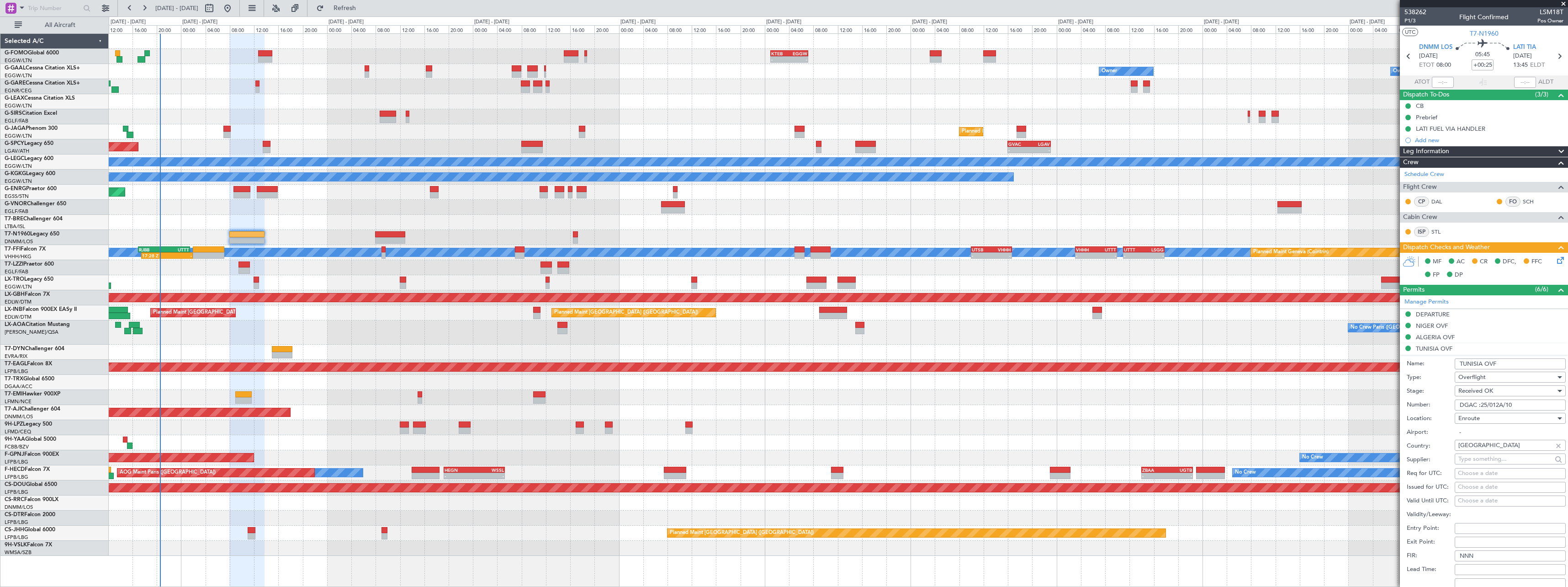
click at [1449, 409] on div "Number: DGAC :25/012A/10" at bounding box center [1486, 405] width 159 height 14
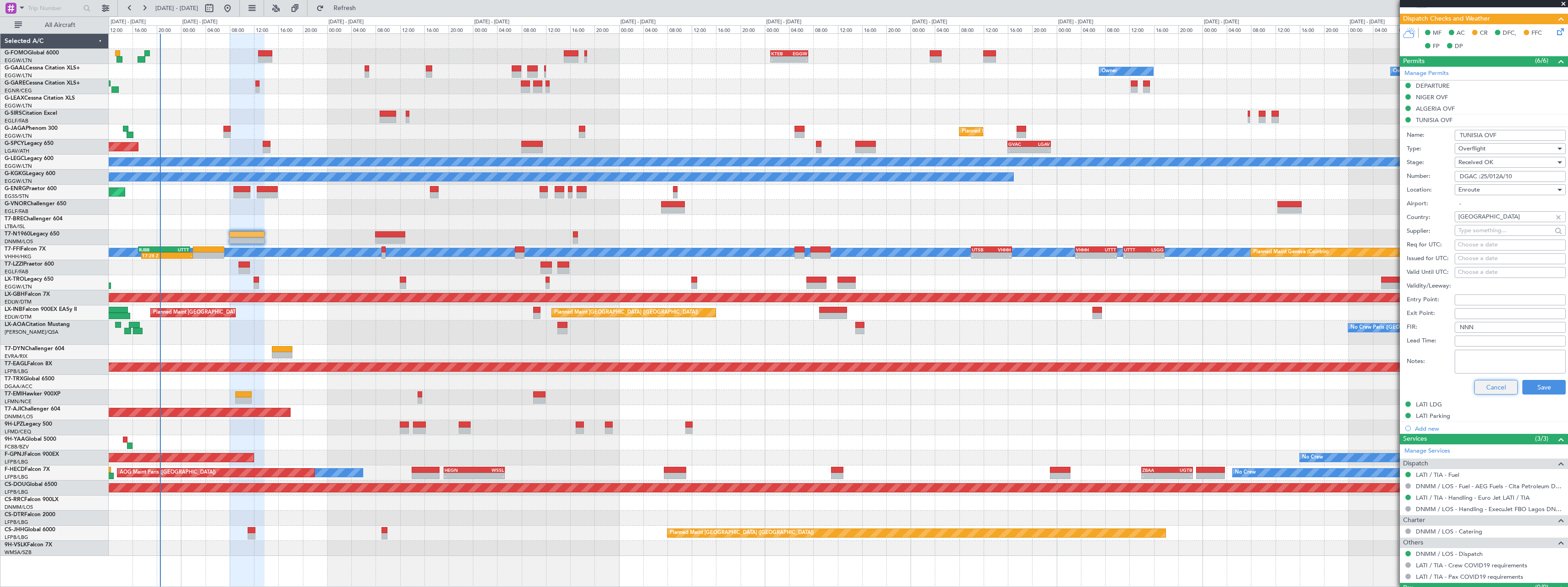
click at [1483, 387] on button "Cancel" at bounding box center [1496, 388] width 43 height 15
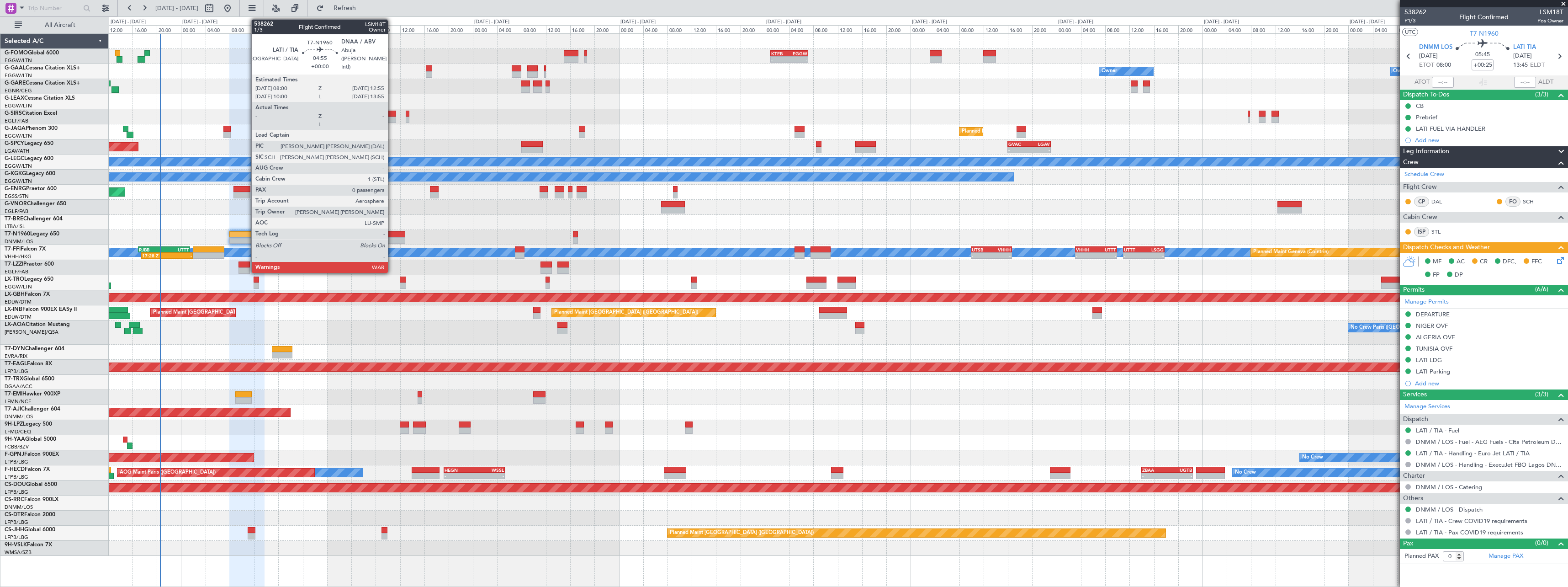
click at [392, 237] on div at bounding box center [390, 235] width 30 height 6
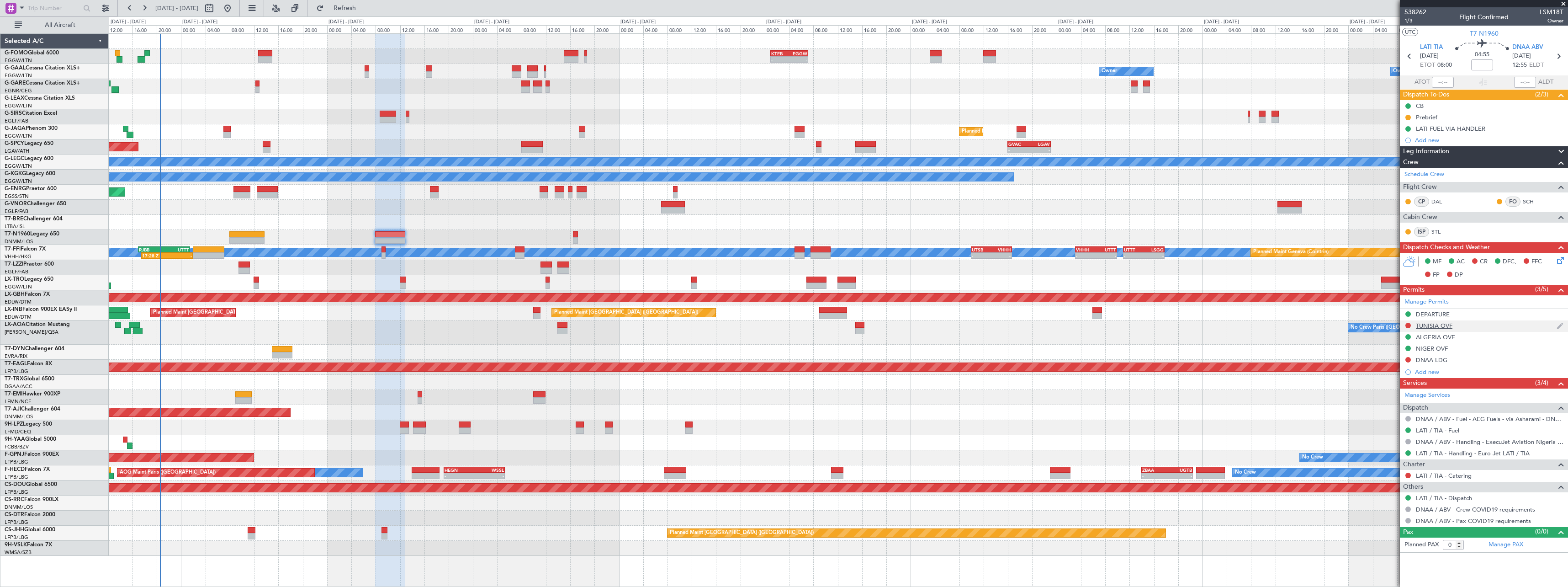
click at [1441, 326] on div "TUNISIA OVF" at bounding box center [1434, 326] width 37 height 8
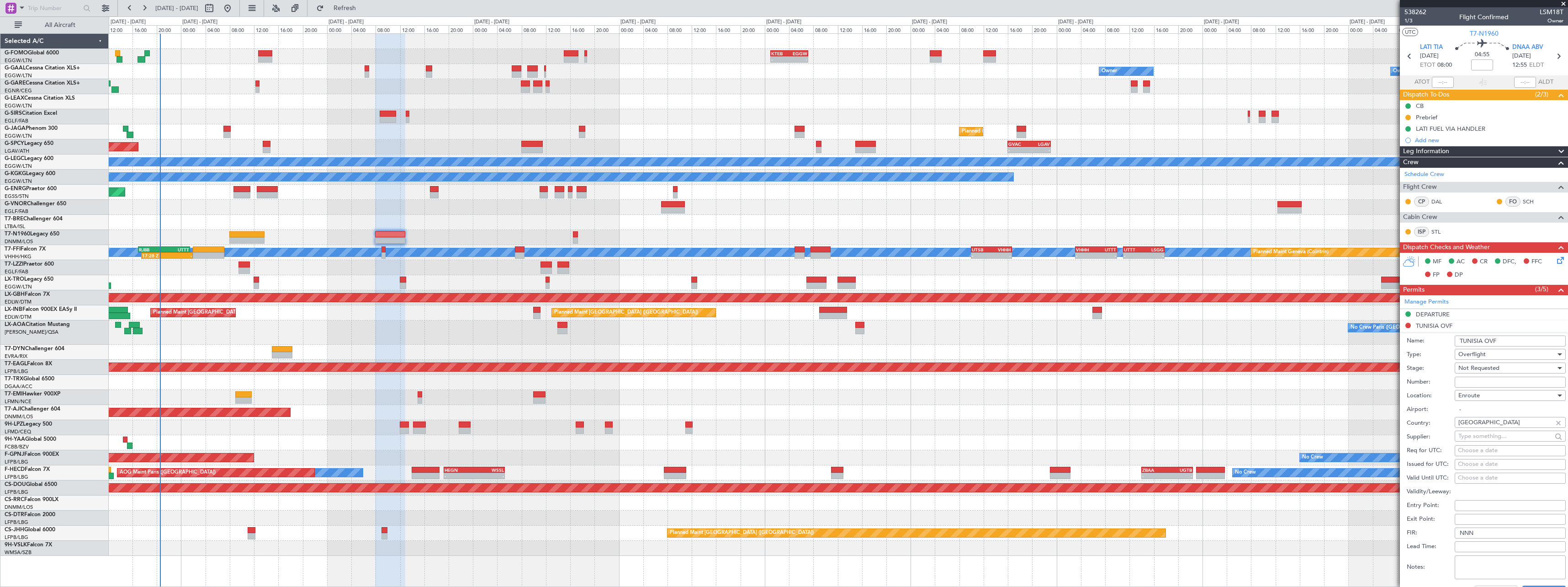
click at [1495, 381] on input "Number:" at bounding box center [1510, 382] width 111 height 11
paste input "DGAC :25/012A/10"
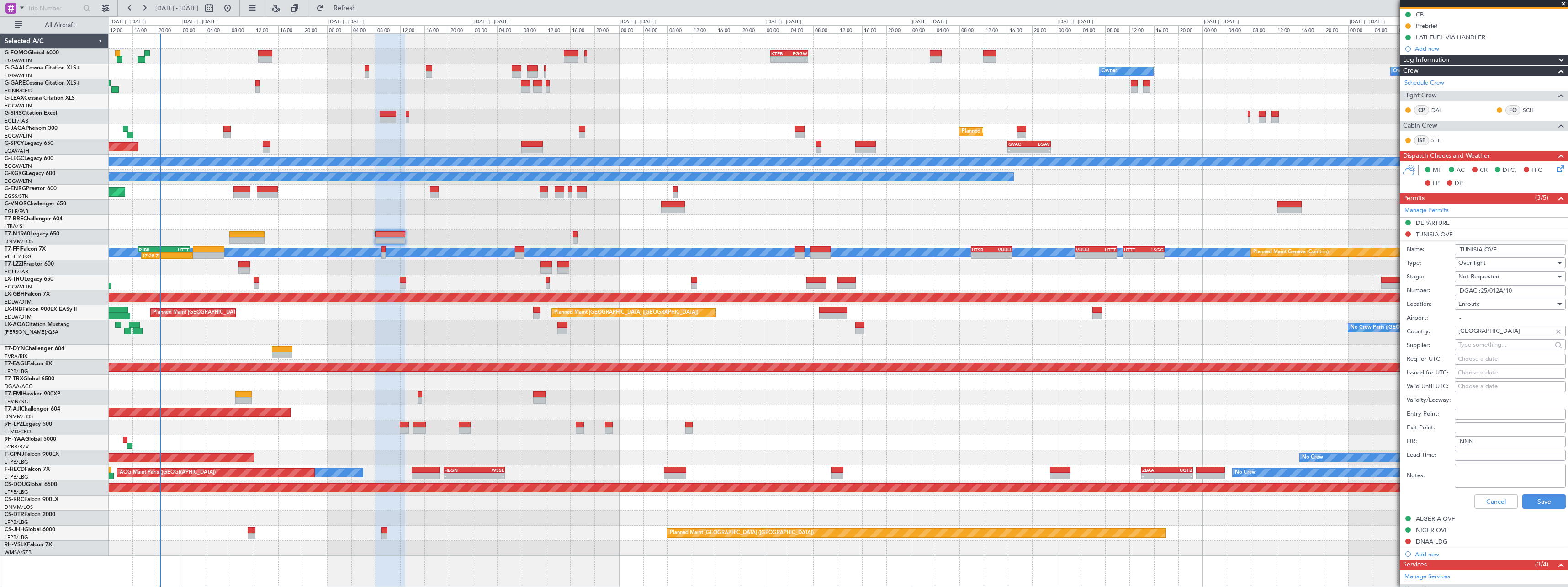
scroll to position [238, 0]
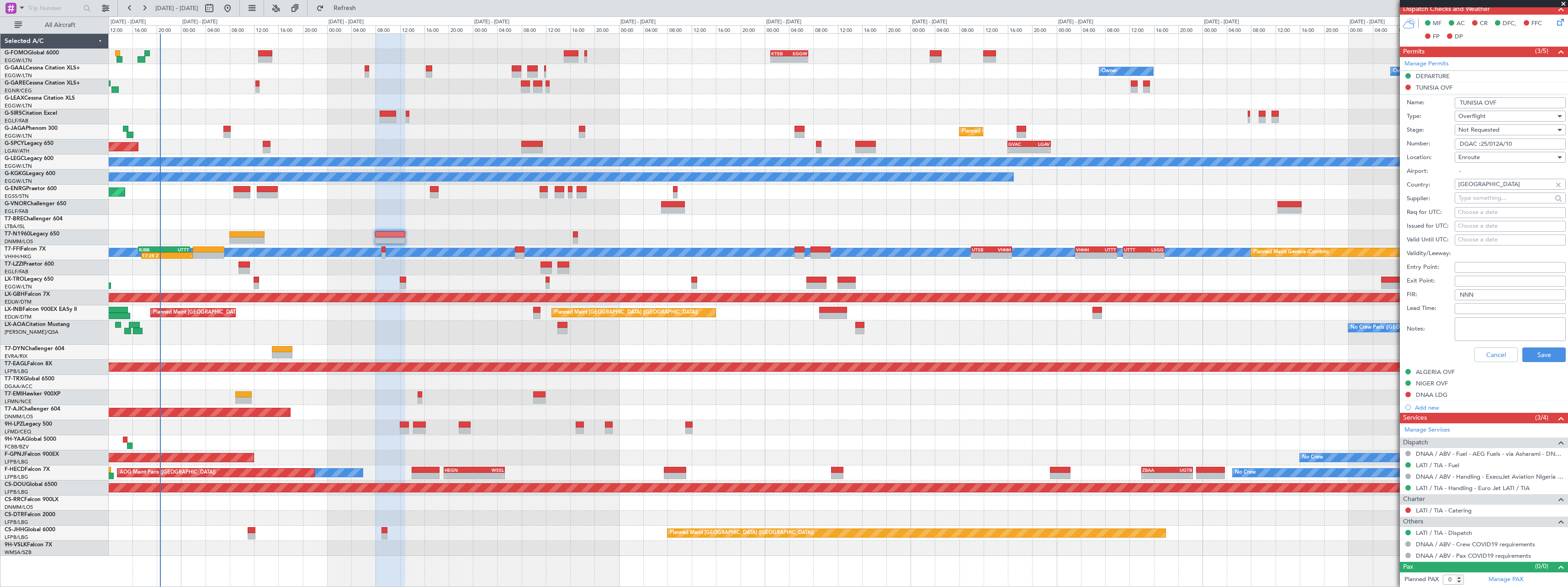
type input "DGAC :25/012A/10"
click at [1490, 130] on span "Not Requested" at bounding box center [1479, 129] width 41 height 8
click at [1498, 199] on span "Received OK" at bounding box center [1506, 203] width 96 height 14
click at [1543, 360] on button "Save" at bounding box center [1544, 355] width 43 height 15
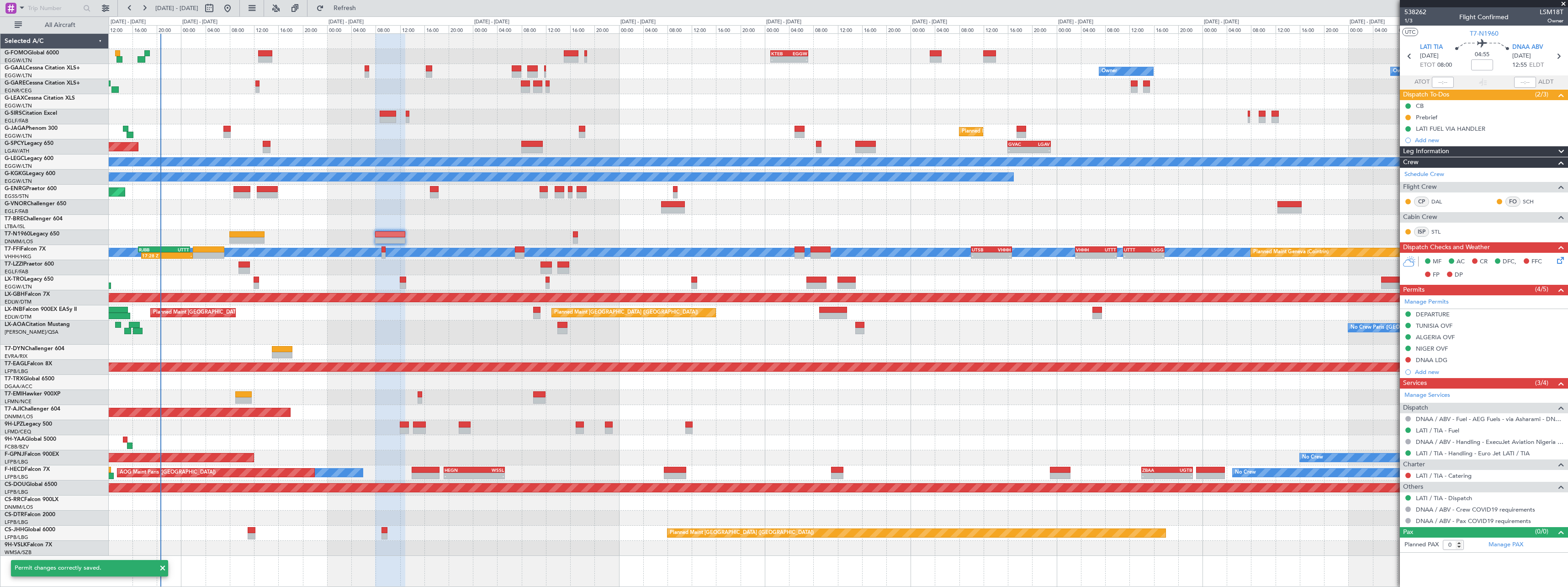
scroll to position [0, 0]
click at [1480, 33] on span "T7-N1960" at bounding box center [1484, 34] width 29 height 10
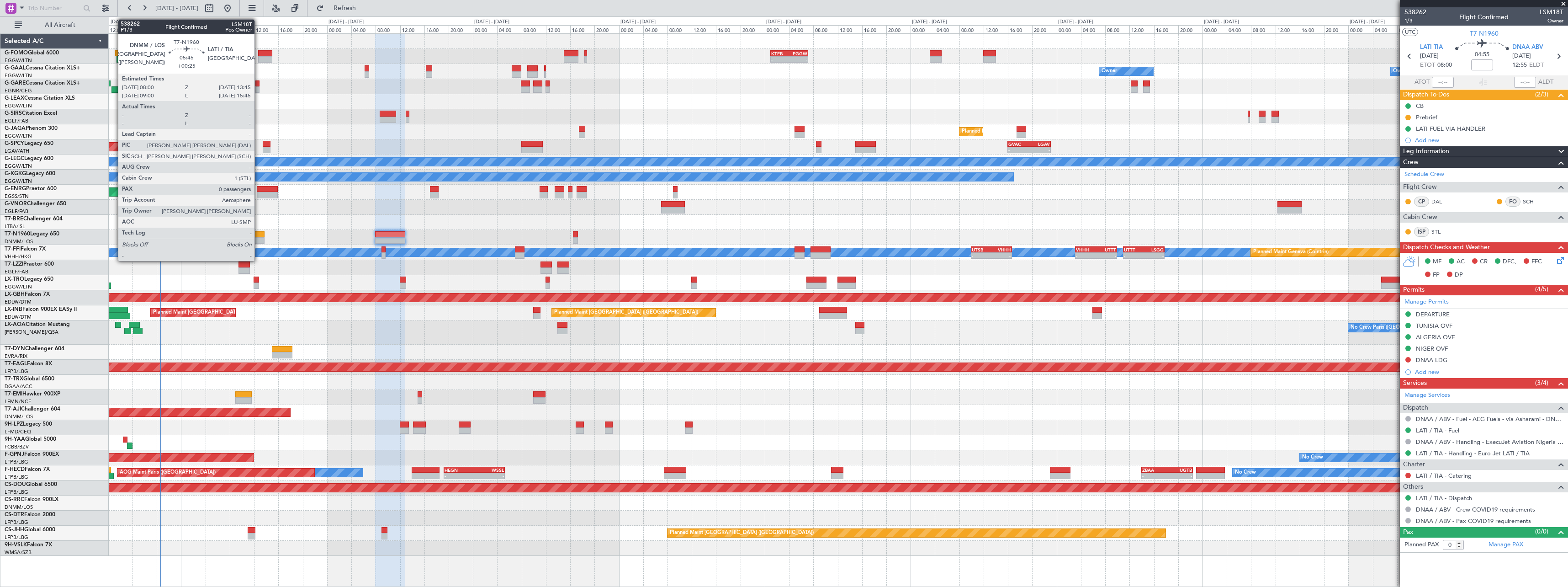
click at [259, 237] on div at bounding box center [247, 235] width 35 height 6
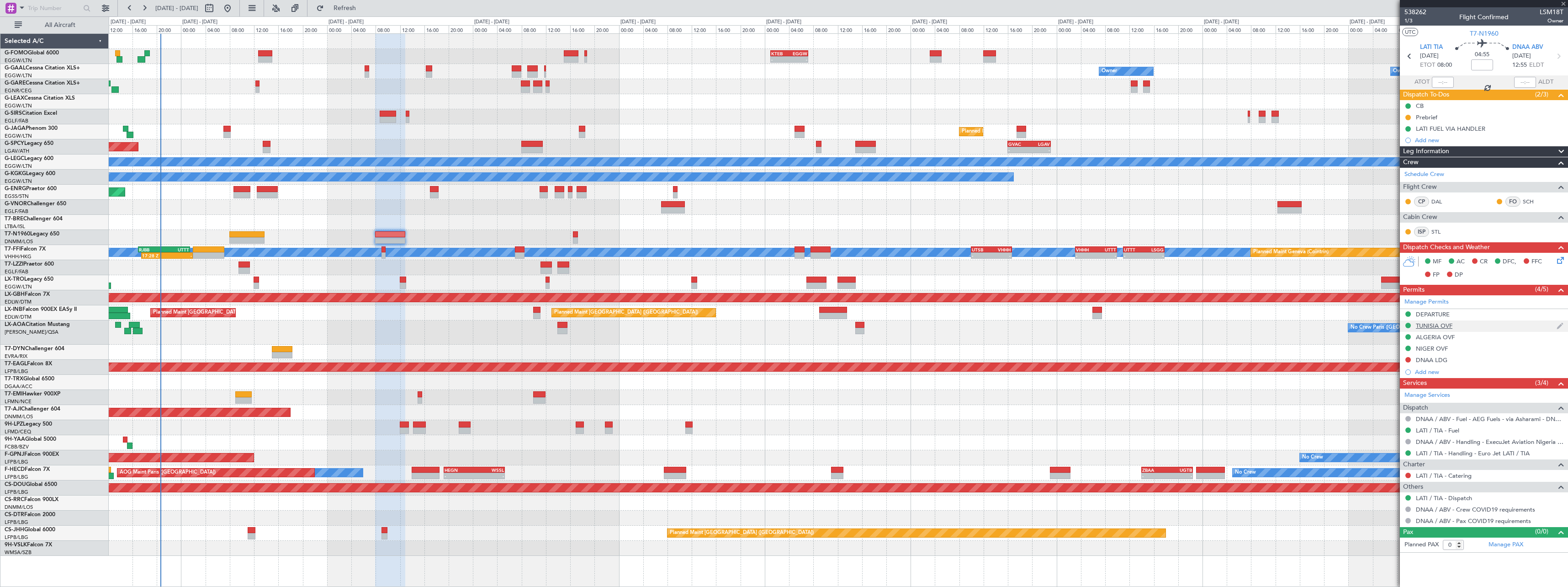
type input "+00:25"
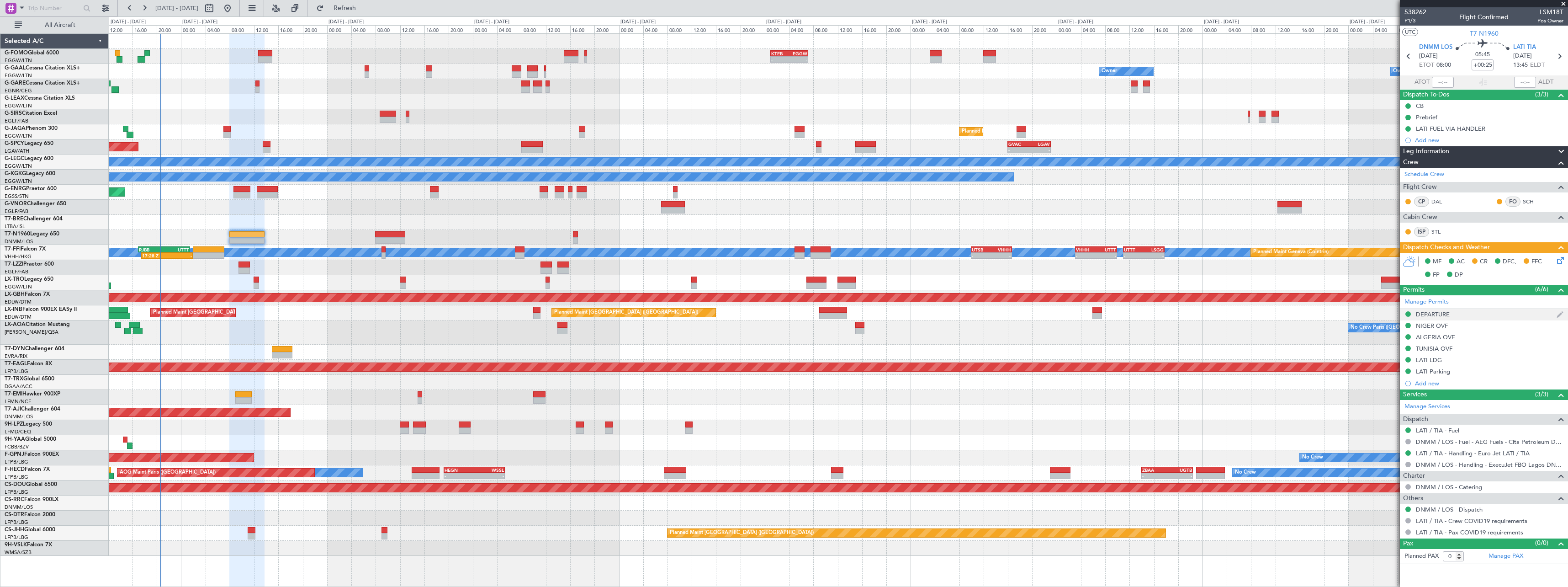
click at [1444, 313] on div "DEPARTURE" at bounding box center [1432, 314] width 34 height 8
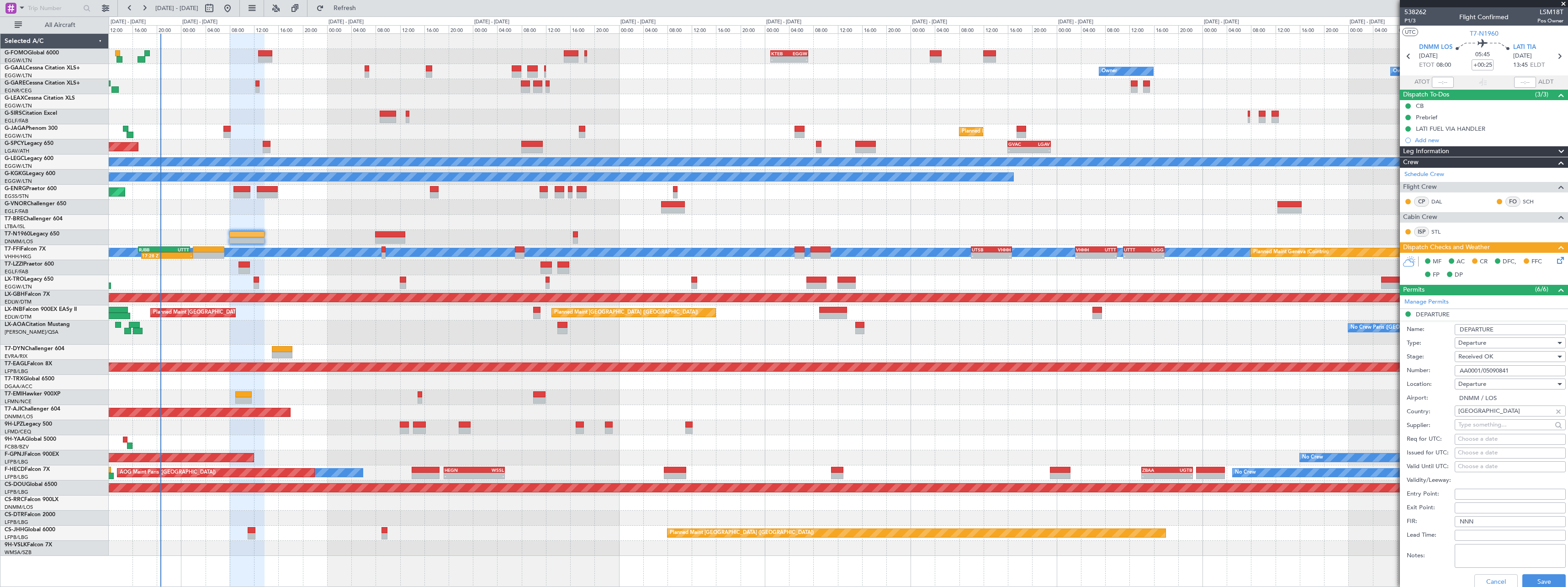
drag, startPoint x: 1520, startPoint y: 371, endPoint x: 1408, endPoint y: 371, distance: 112.0
click at [1408, 371] on div "Number: AA0001/05090841" at bounding box center [1486, 371] width 159 height 14
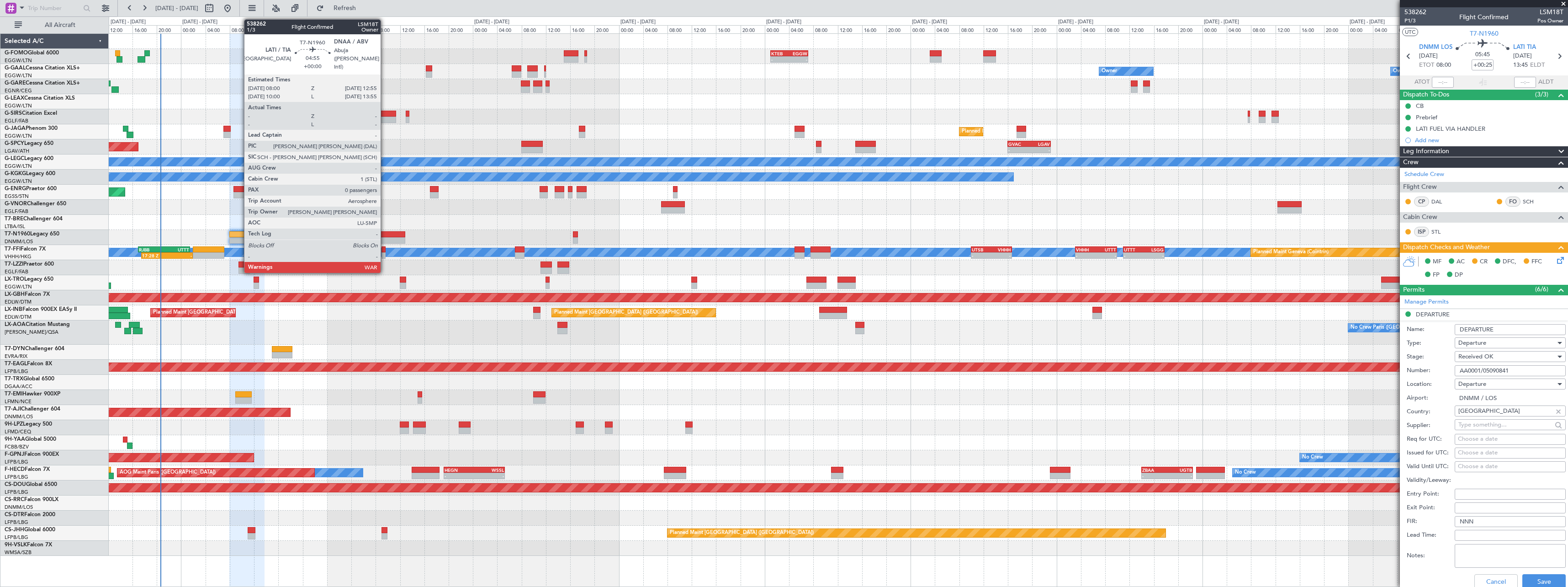
click at [385, 241] on div at bounding box center [390, 240] width 30 height 6
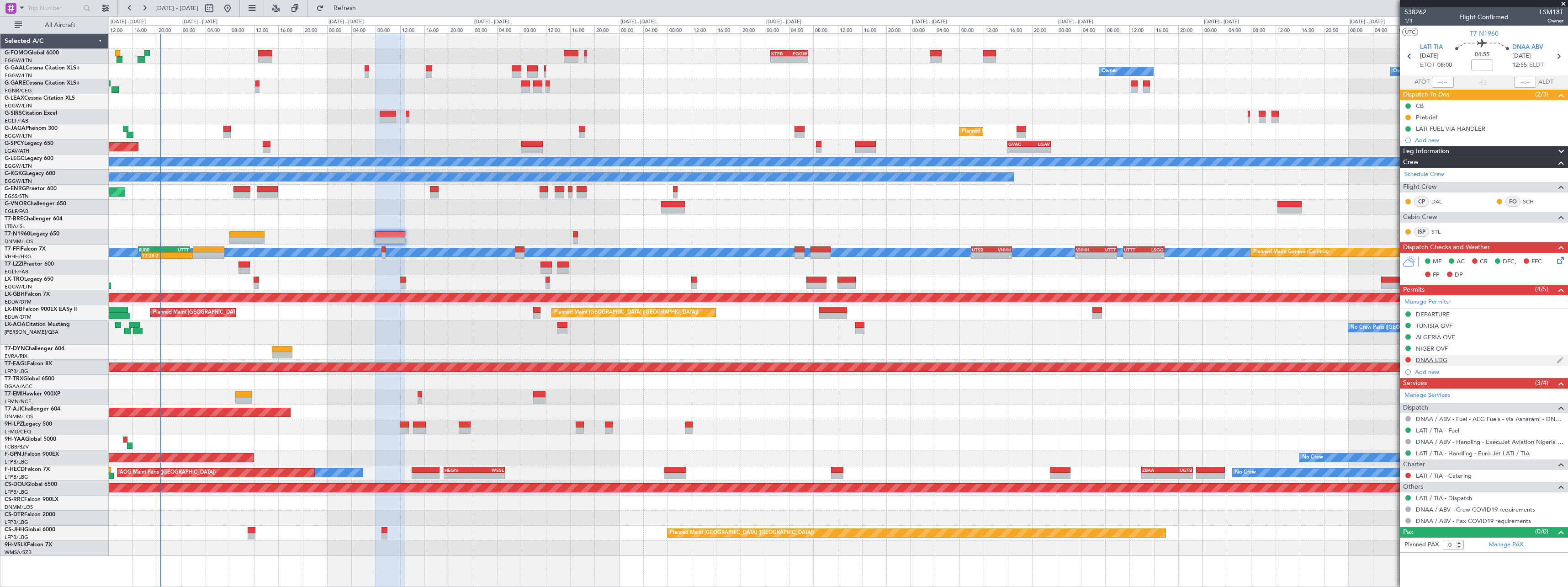
click at [1444, 362] on div "DNAA LDG" at bounding box center [1431, 360] width 32 height 8
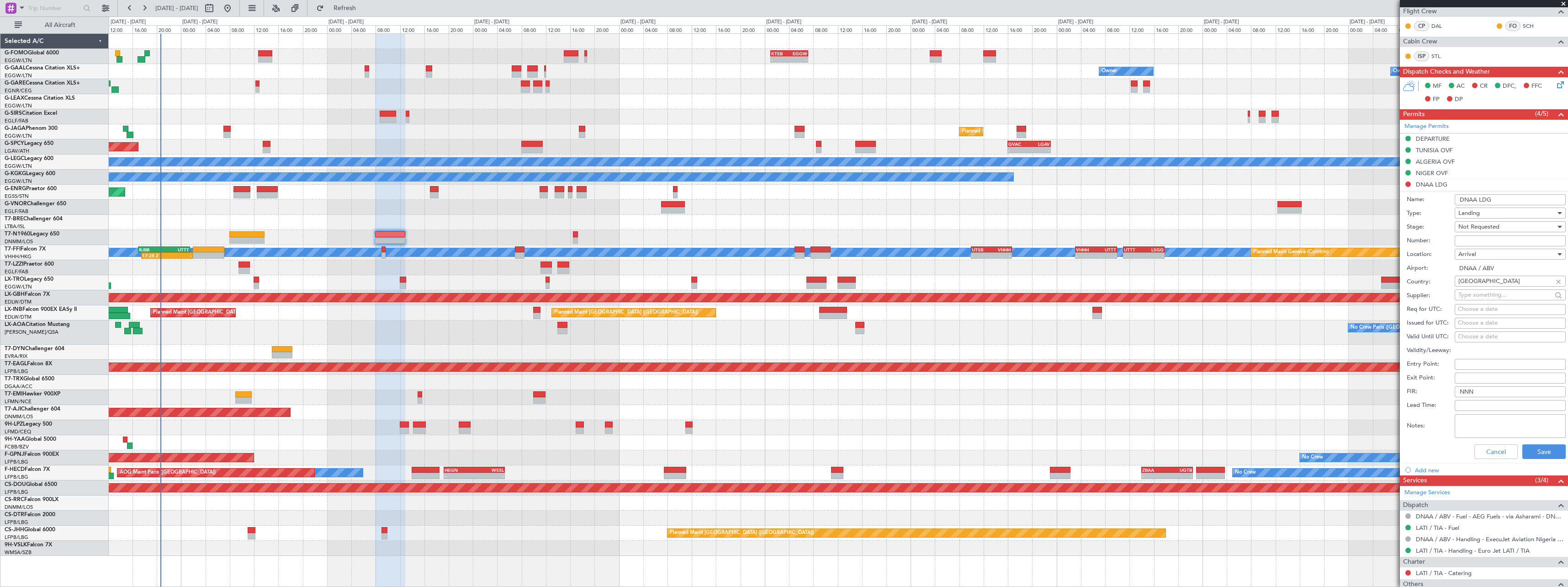
scroll to position [183, 0]
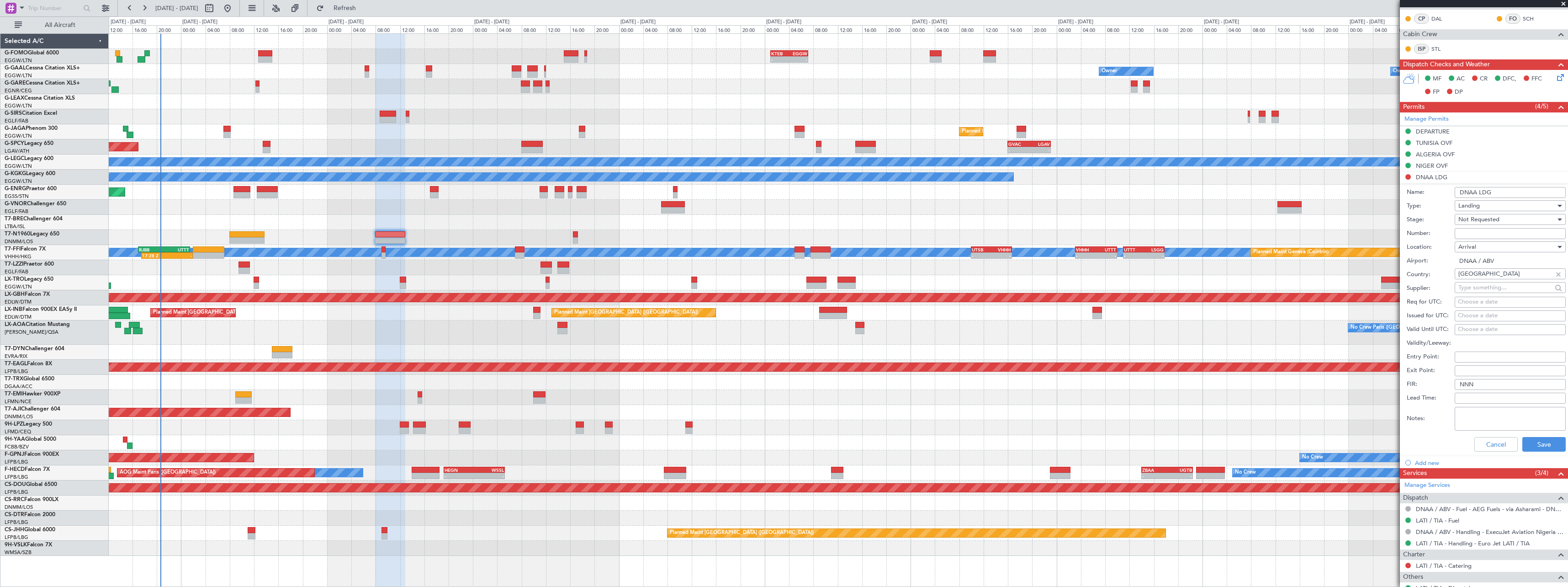
click at [1491, 236] on input "Number:" at bounding box center [1510, 233] width 111 height 11
paste input "AA0001/05090841"
type input "AA0001/05090841"
click at [1495, 220] on span "Not Requested" at bounding box center [1479, 219] width 41 height 8
click at [1509, 292] on span "Received OK" at bounding box center [1506, 293] width 96 height 14
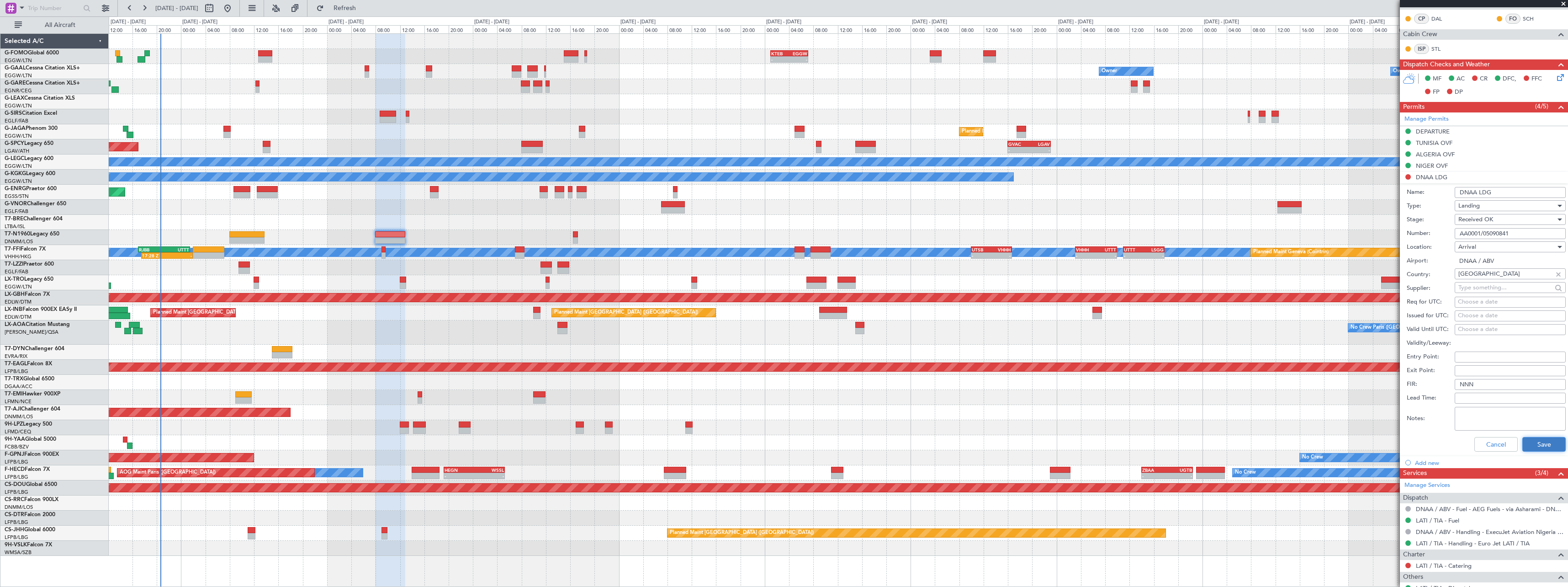
click at [1535, 445] on button "Save" at bounding box center [1544, 445] width 43 height 15
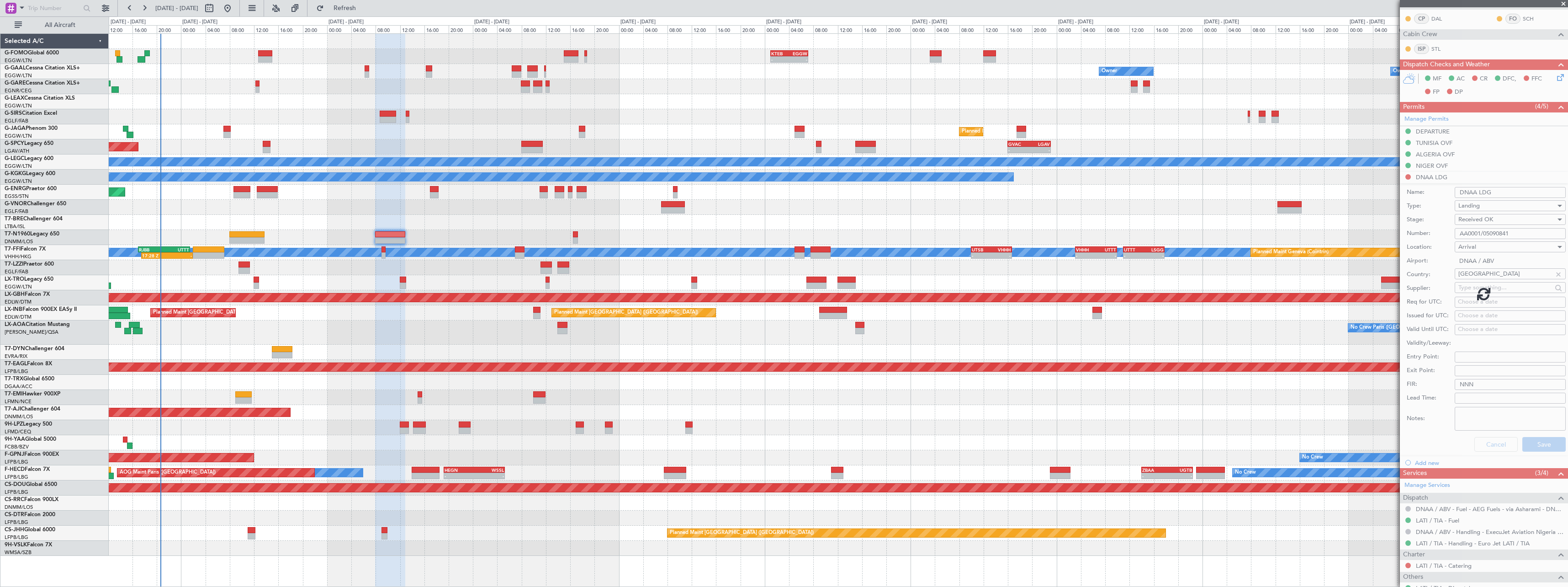
scroll to position [0, 0]
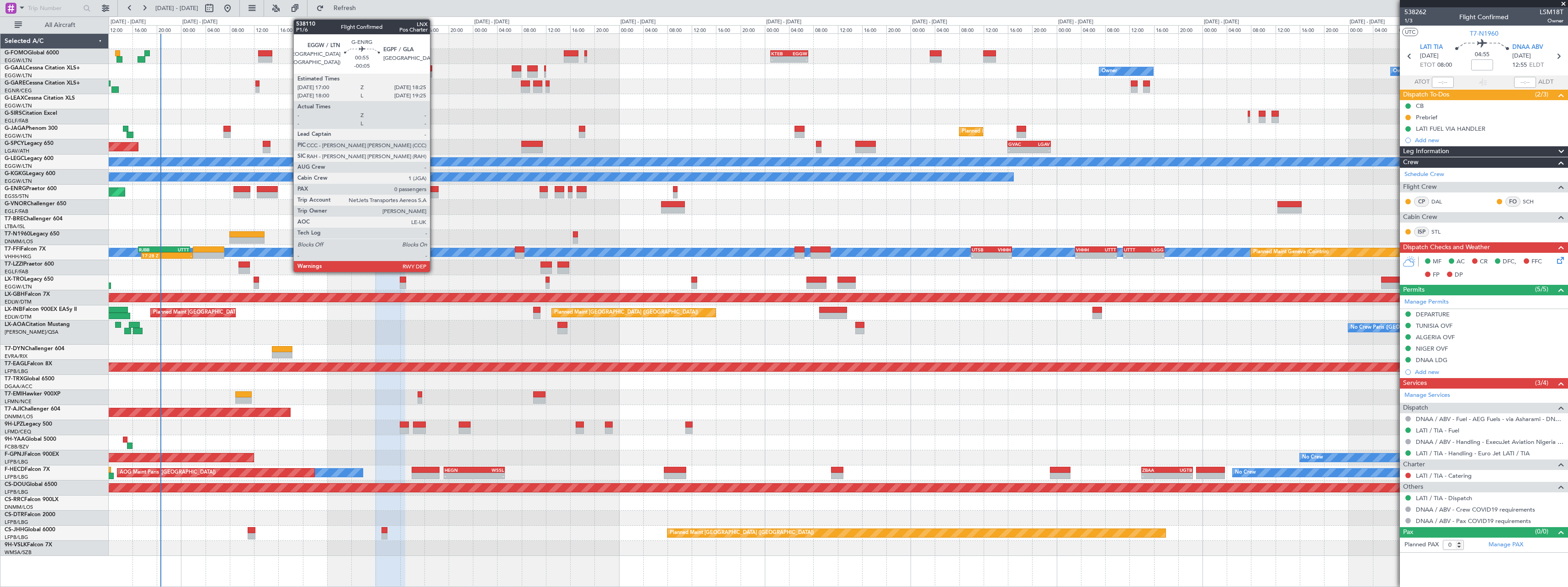
click at [434, 189] on div at bounding box center [434, 189] width 9 height 6
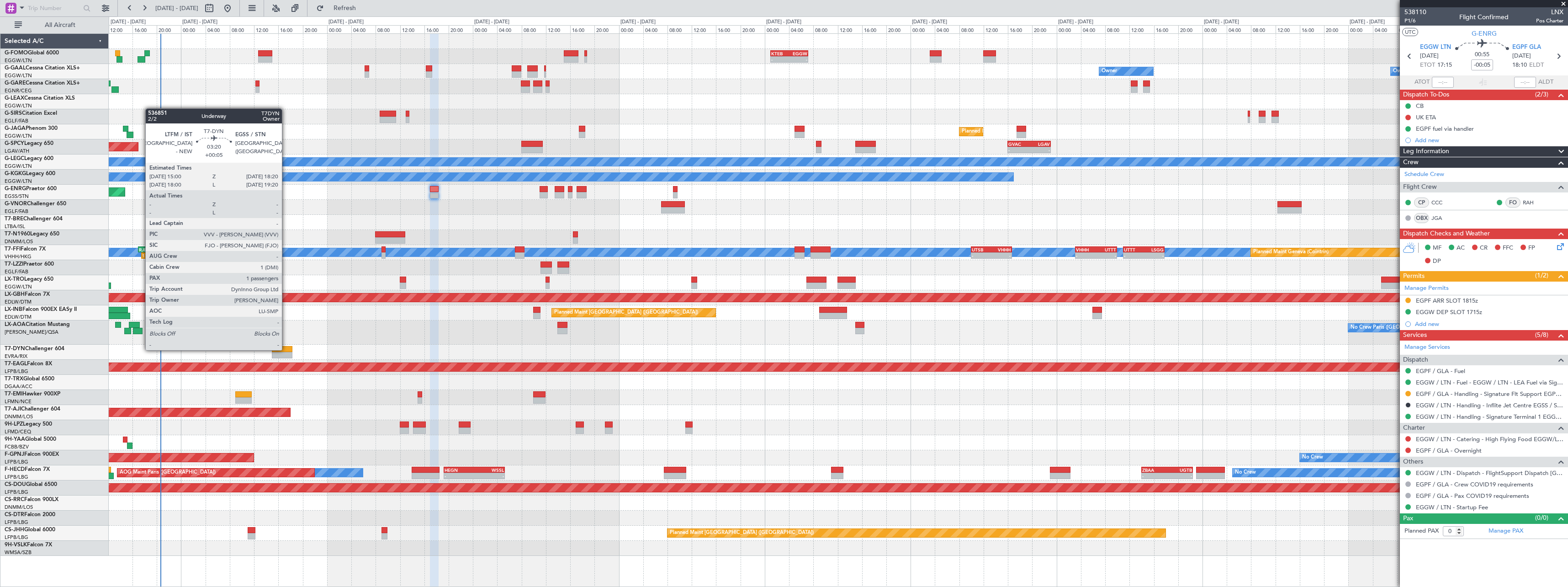
click at [286, 349] on div at bounding box center [282, 349] width 20 height 6
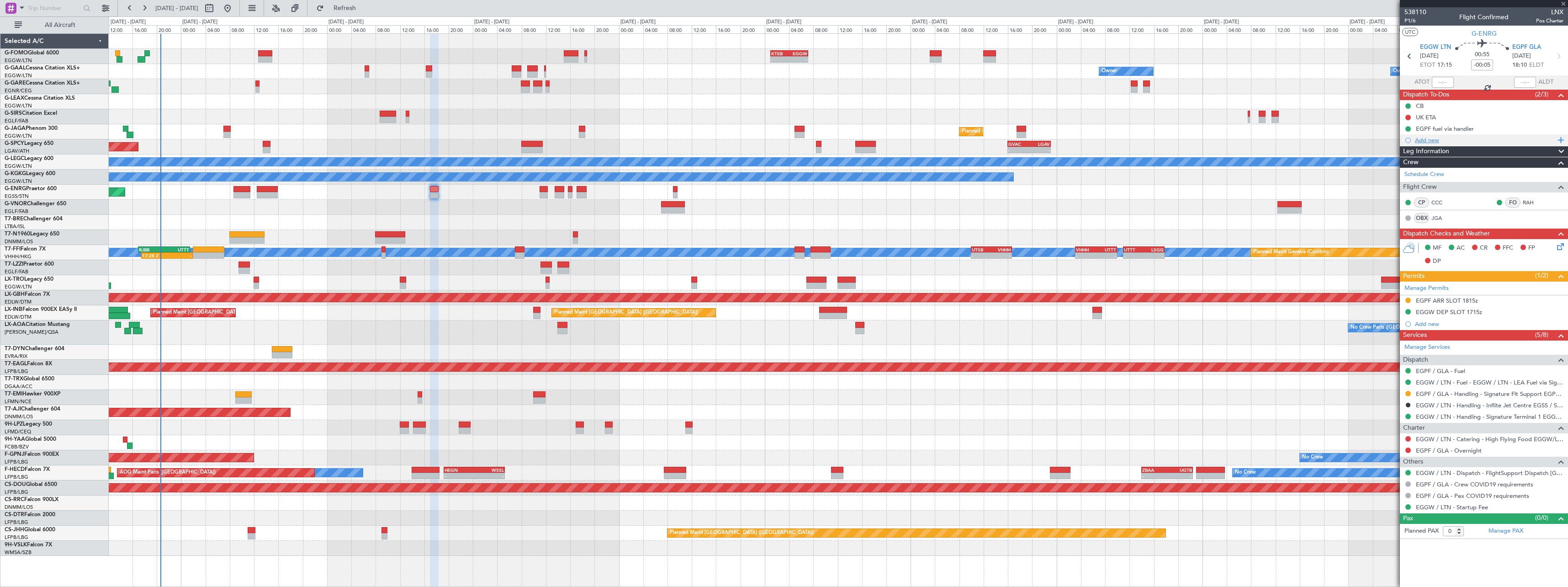
type input "+00:05"
type input "1"
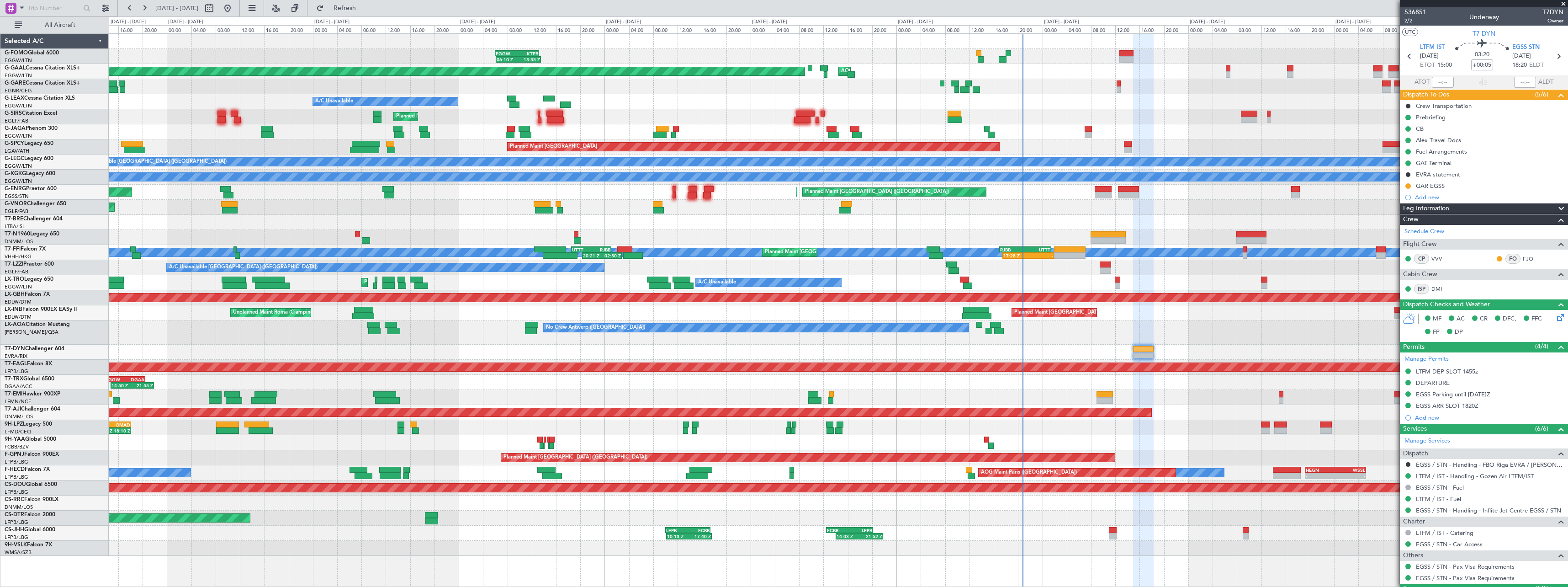
click at [1103, 103] on div "A/C Unavailable" at bounding box center [838, 102] width 1458 height 15
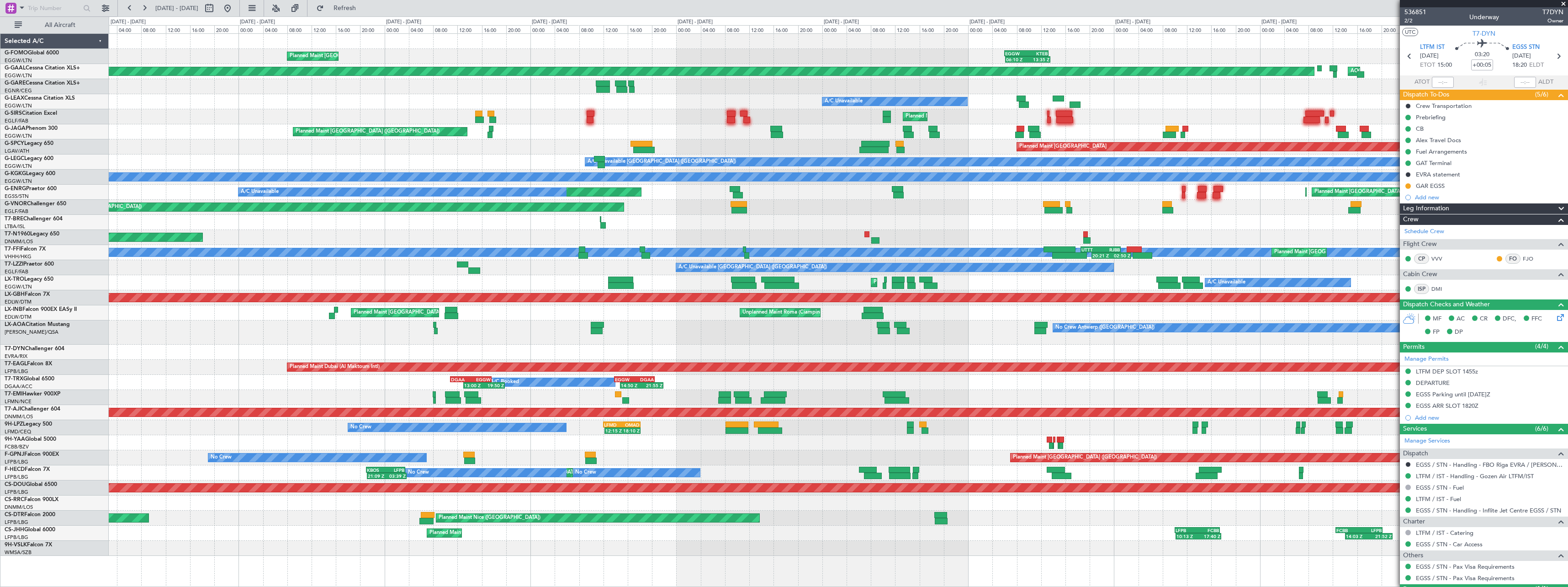
click at [968, 100] on div "A/C Unavailable" at bounding box center [895, 102] width 146 height 9
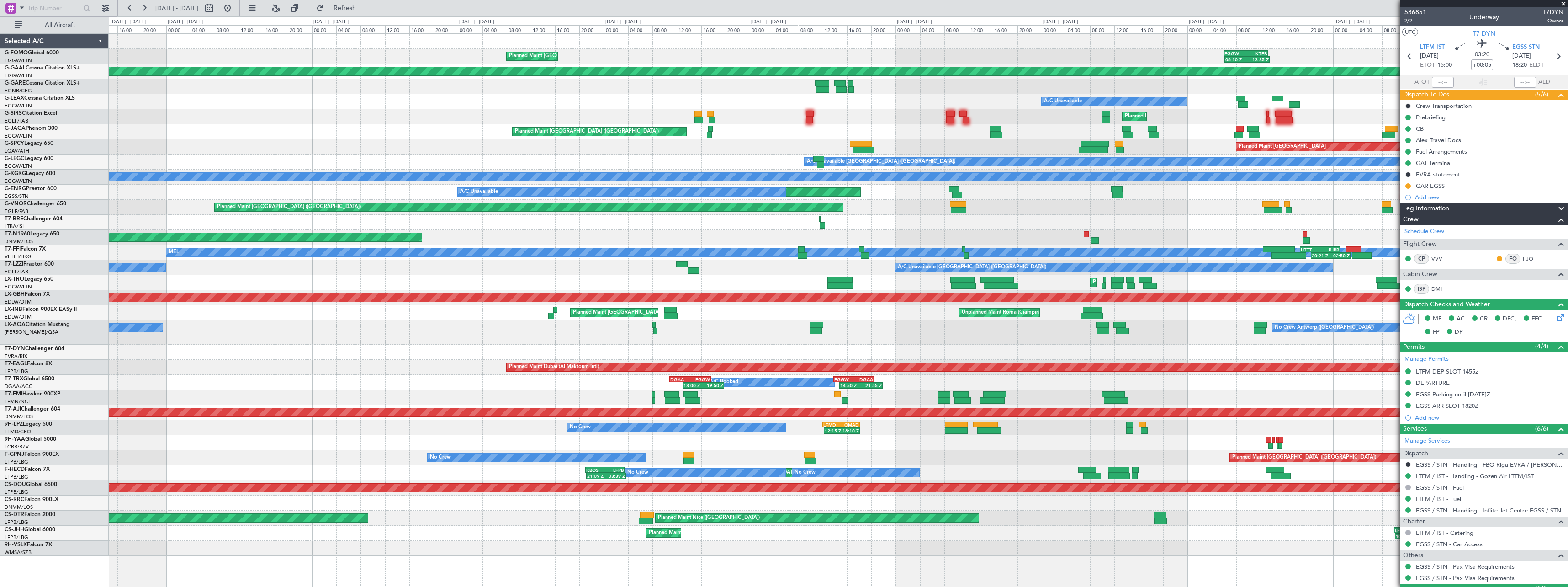
click at [928, 107] on div "06:10 Z 13:35 Z EGGW 06:00 Z KTEB 13:15 Z Planned Maint London (Luton) Planned …" at bounding box center [838, 295] width 1458 height 522
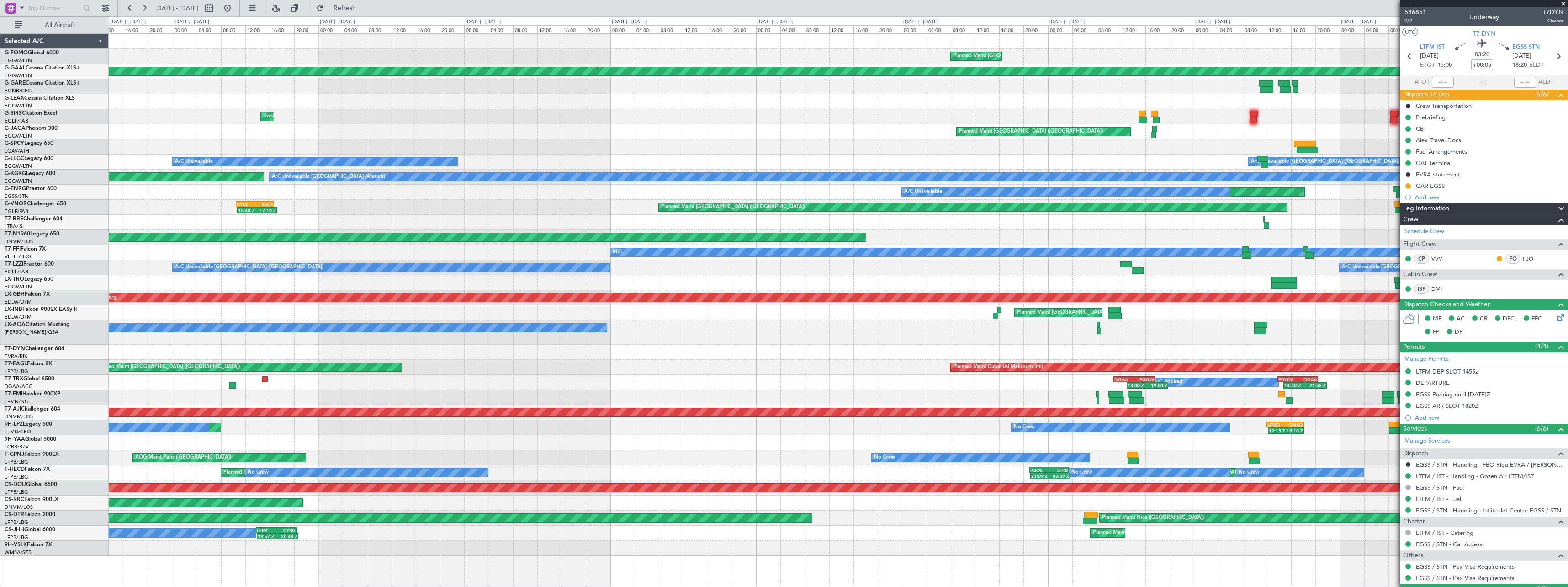
click at [1267, 141] on div "Planned Maint London (Luton) EGGW 06:00 Z KTEB 13:15 Z 06:10 Z 13:35 Z Planned …" at bounding box center [838, 295] width 1458 height 522
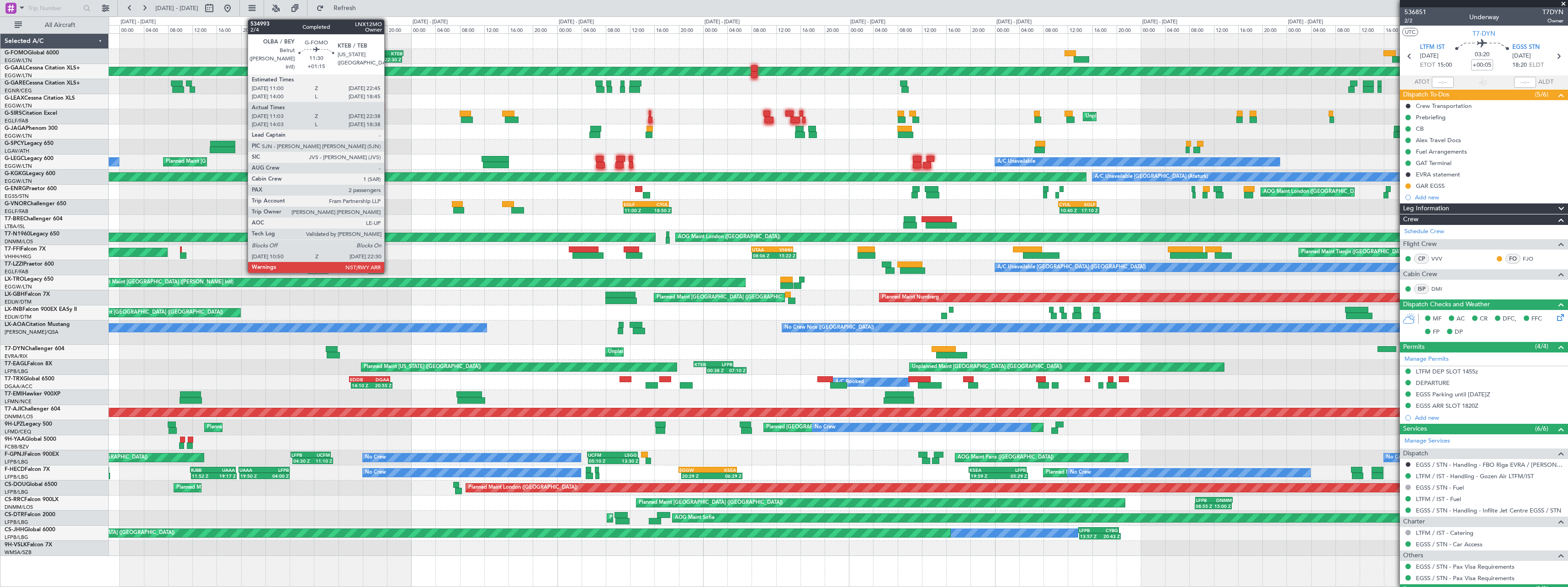
click at [388, 57] on div "22:30 Z" at bounding box center [384, 59] width 35 height 6
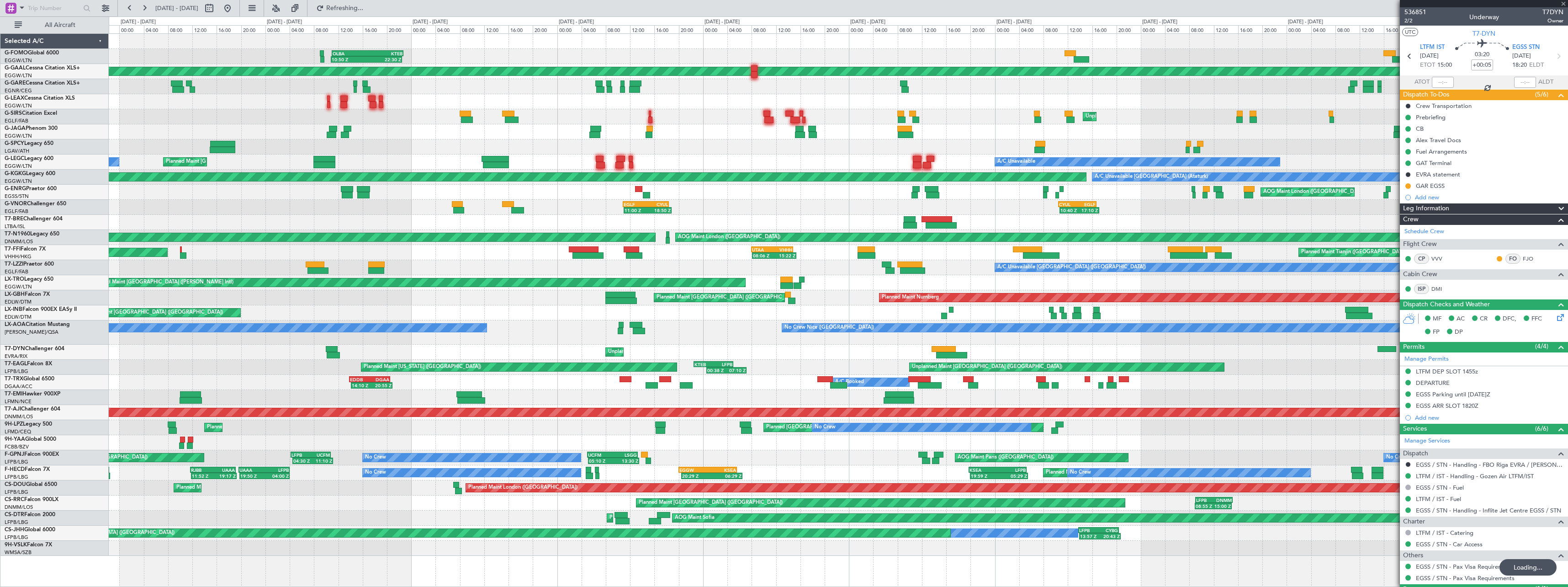
click at [390, 56] on div "10:50 Z 22:30 Z" at bounding box center [366, 59] width 71 height 6
type input "+01:15"
type input "11:03"
type input "22:23"
type input "2"
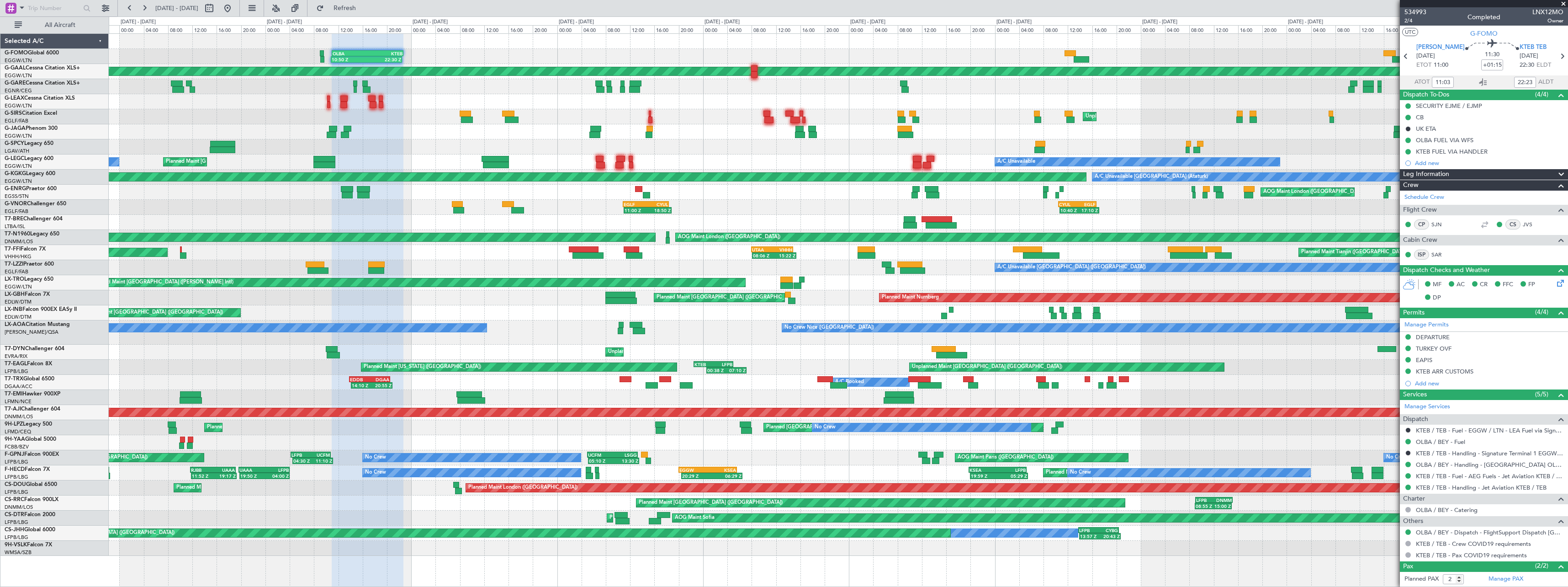
click at [223, 359] on div "10:50 Z 22:30 Z OLBA 11:00 Z KTEB 22:45 Z 02:30 Z 08:55 Z KTEB 01:30 Z EGGW 08:…" at bounding box center [838, 295] width 1458 height 522
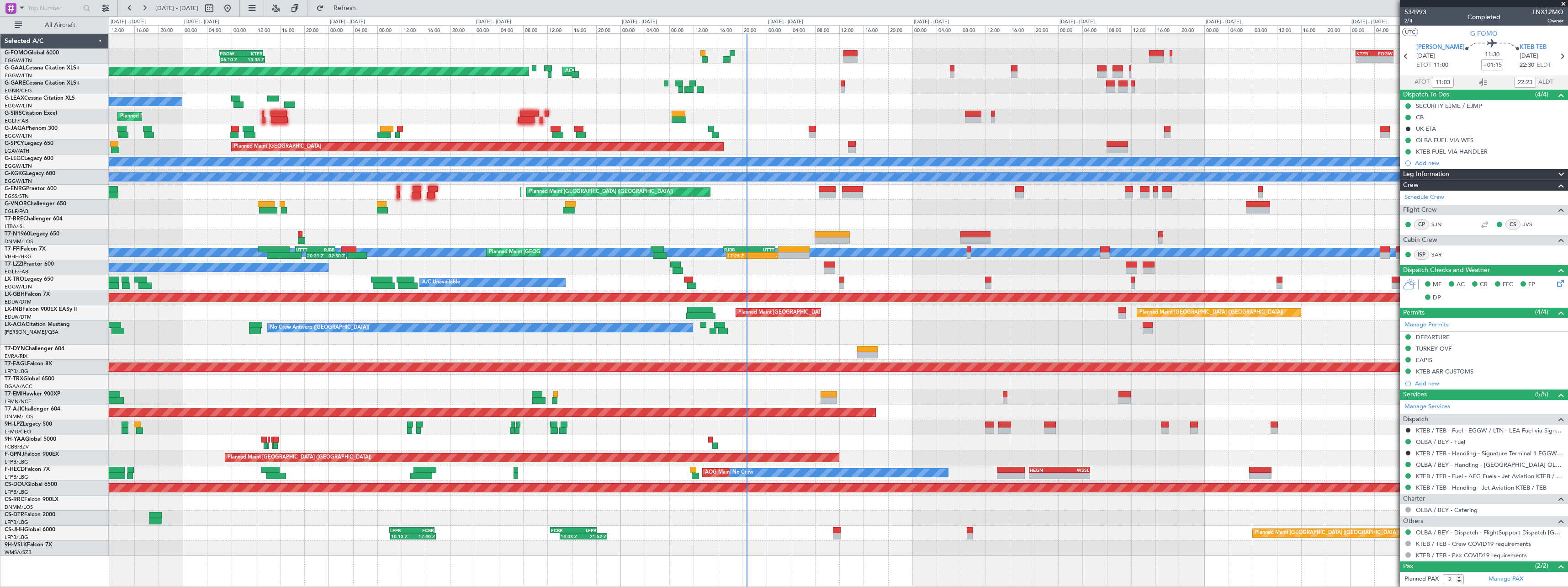
click at [338, 304] on div "EGGW 06:00 Z KTEB 13:15 Z 06:10 Z 13:35 Z - - KTEB 01:00 Z EGGW 07:10 Z Planned…" at bounding box center [838, 295] width 1458 height 522
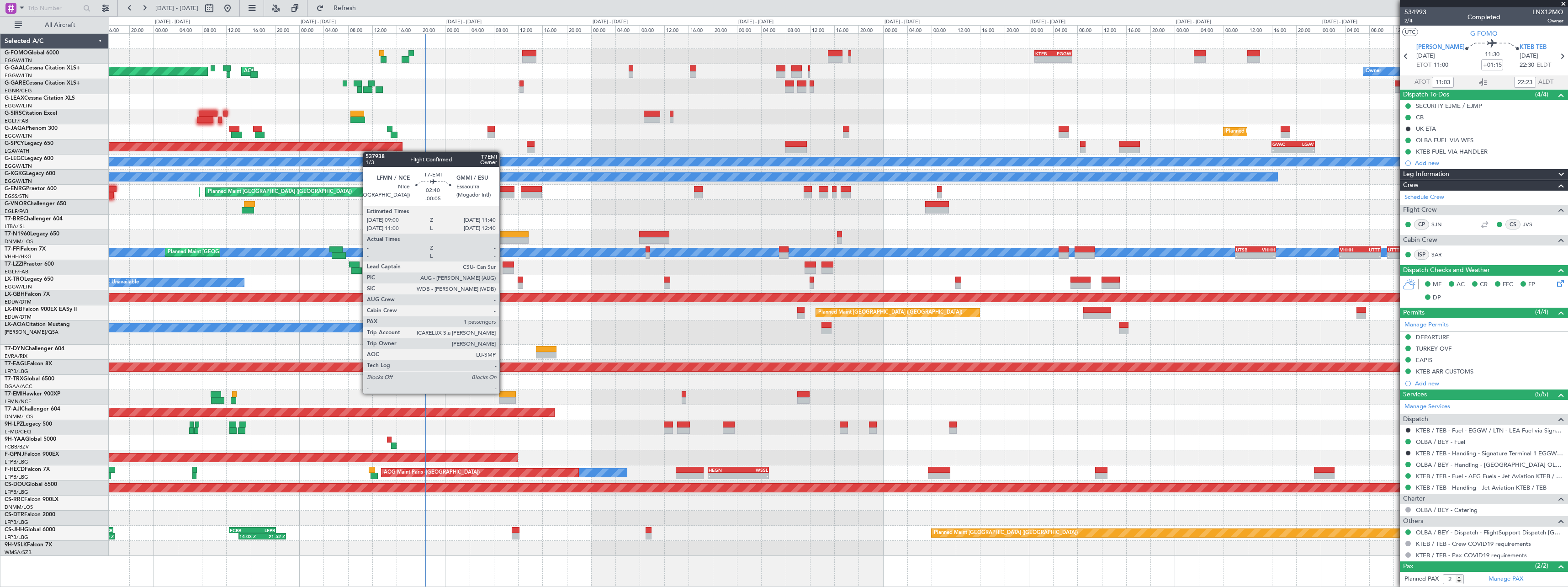
click at [503, 393] on div at bounding box center [507, 394] width 17 height 6
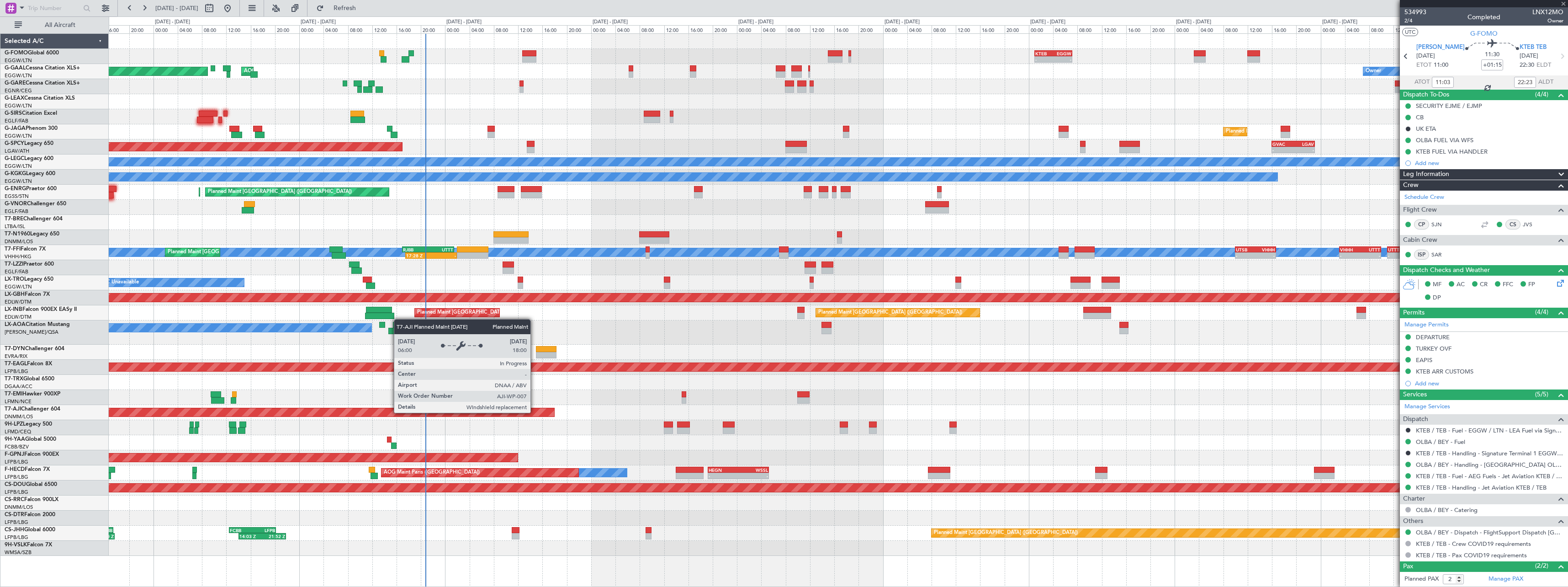
type input "-00:05"
type input "1"
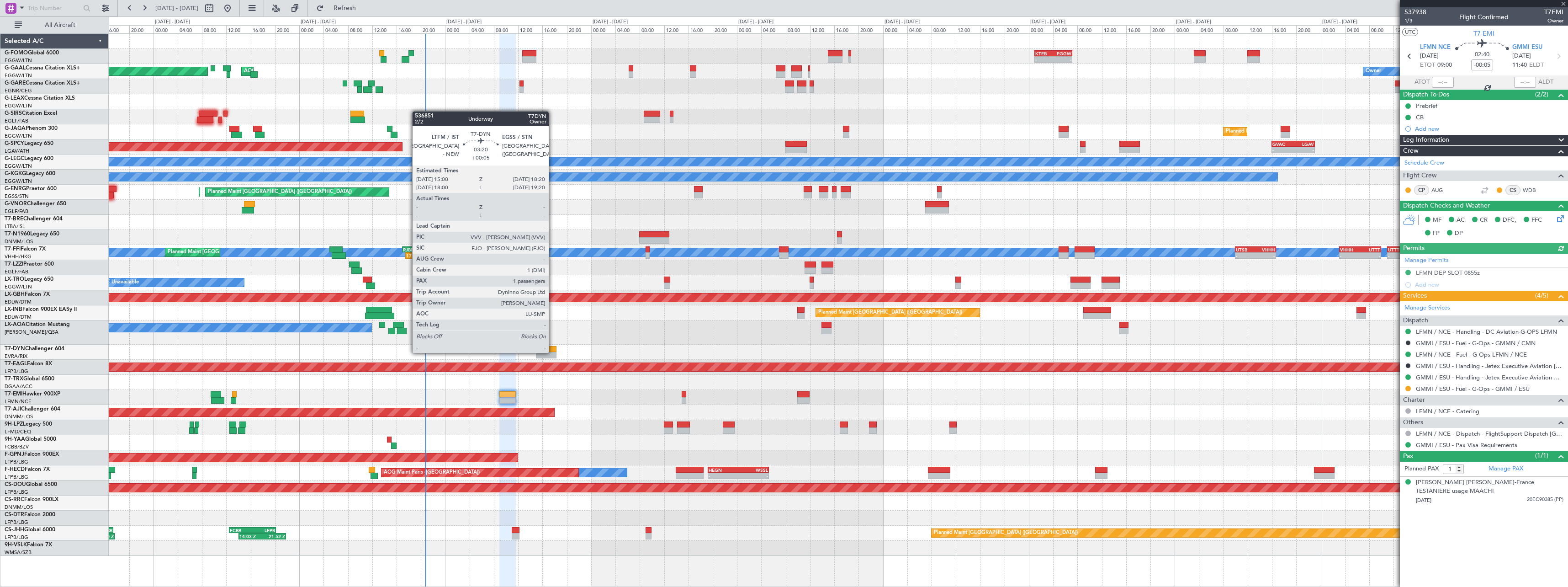
click at [553, 352] on div at bounding box center [546, 355] width 20 height 6
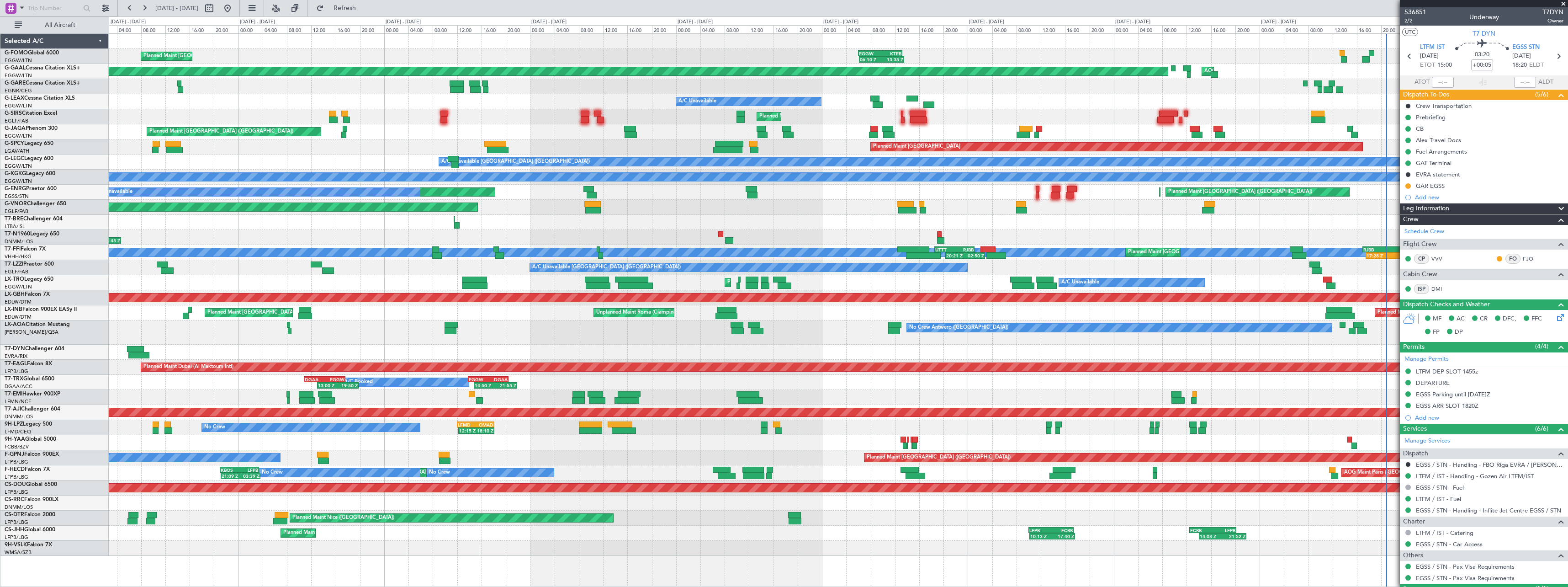
click at [1363, 108] on div "EGGW 06:00 Z KTEB 13:15 Z 06:10 Z 13:35 Z Planned Maint London (Luton) 02:30 Z …" at bounding box center [838, 295] width 1458 height 522
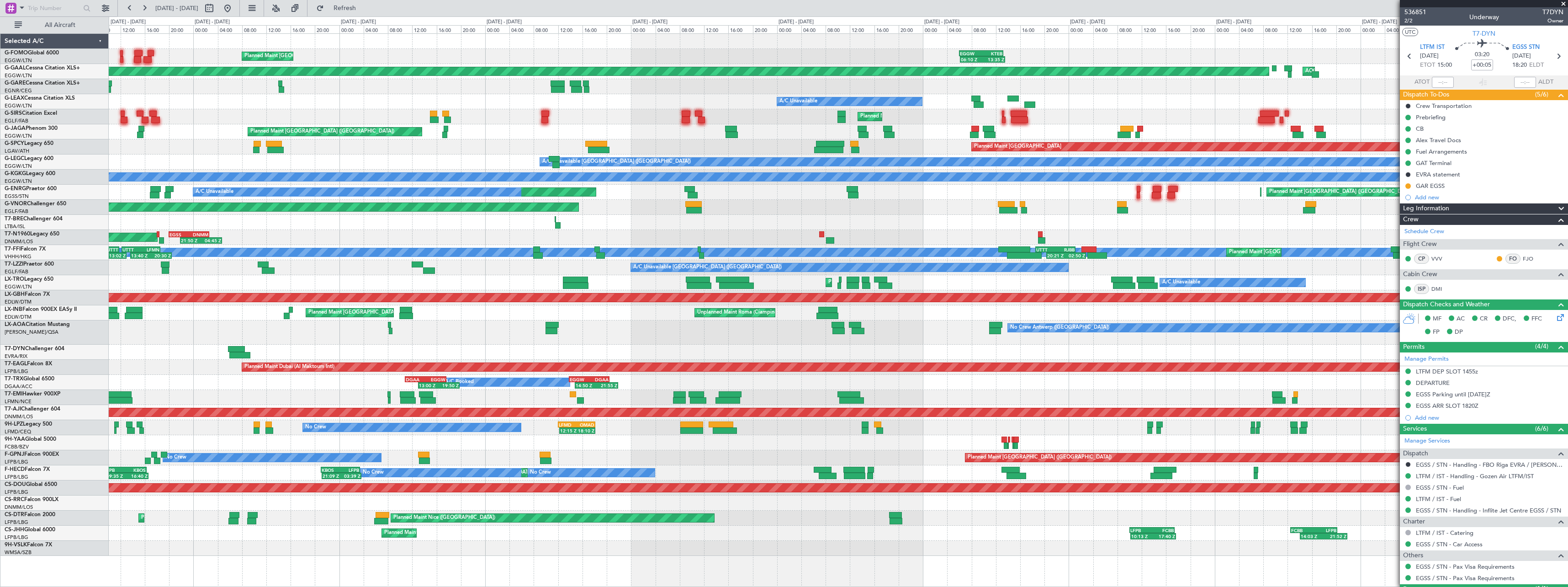
click at [1230, 93] on div "EGGW 06:00 Z KTEB 13:15 Z 06:10 Z 13:35 Z Planned Maint London (Luton) 02:30 Z …" at bounding box center [838, 295] width 1458 height 522
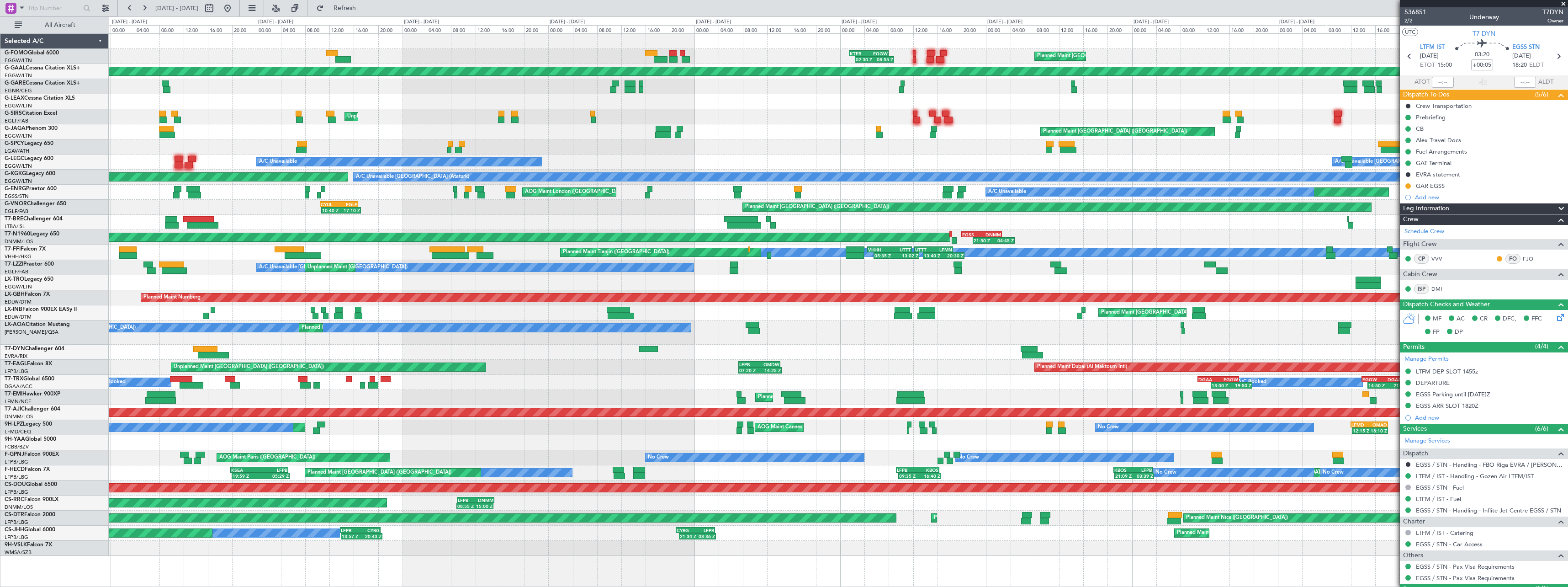
click at [1298, 87] on div "Planned Maint London (Luton) 02:30 Z 08:55 Z KTEB 01:30 Z EGGW 08:00 Z EGGW 06:…" at bounding box center [838, 295] width 1458 height 522
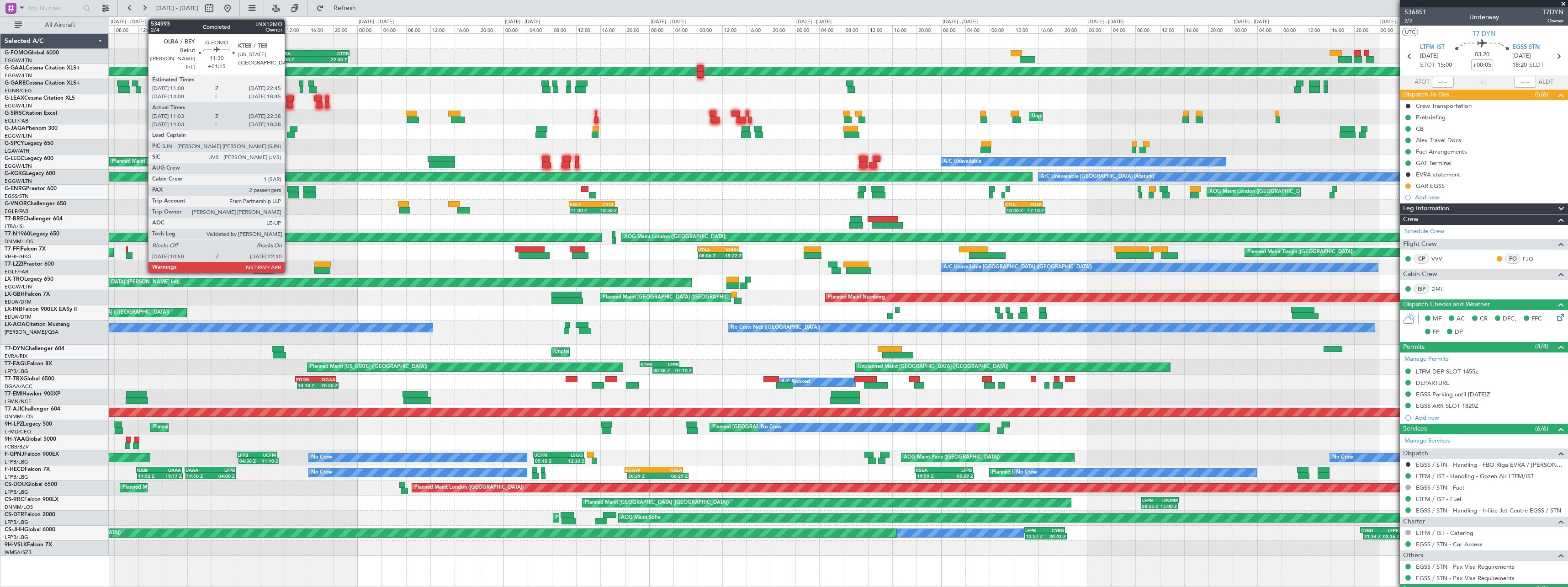
click at [289, 51] on div "OLBA" at bounding box center [296, 53] width 35 height 6
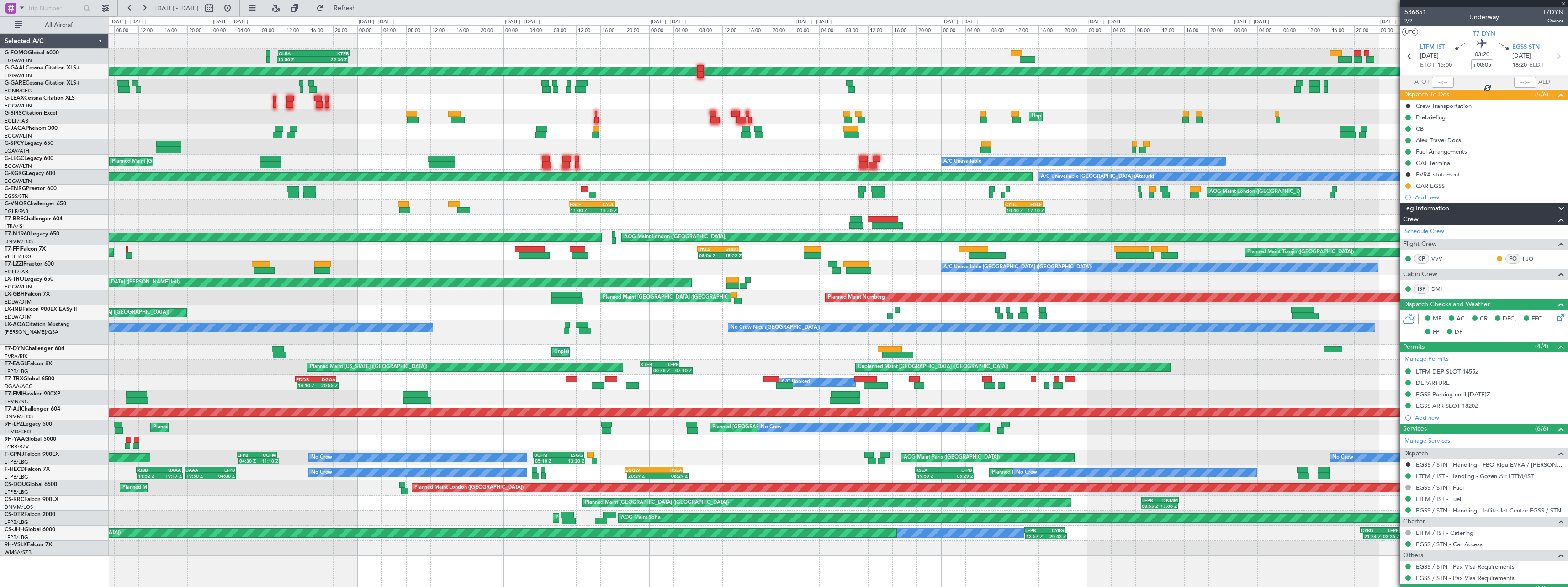
type input "+01:15"
type input "11:03"
type input "22:23"
type input "2"
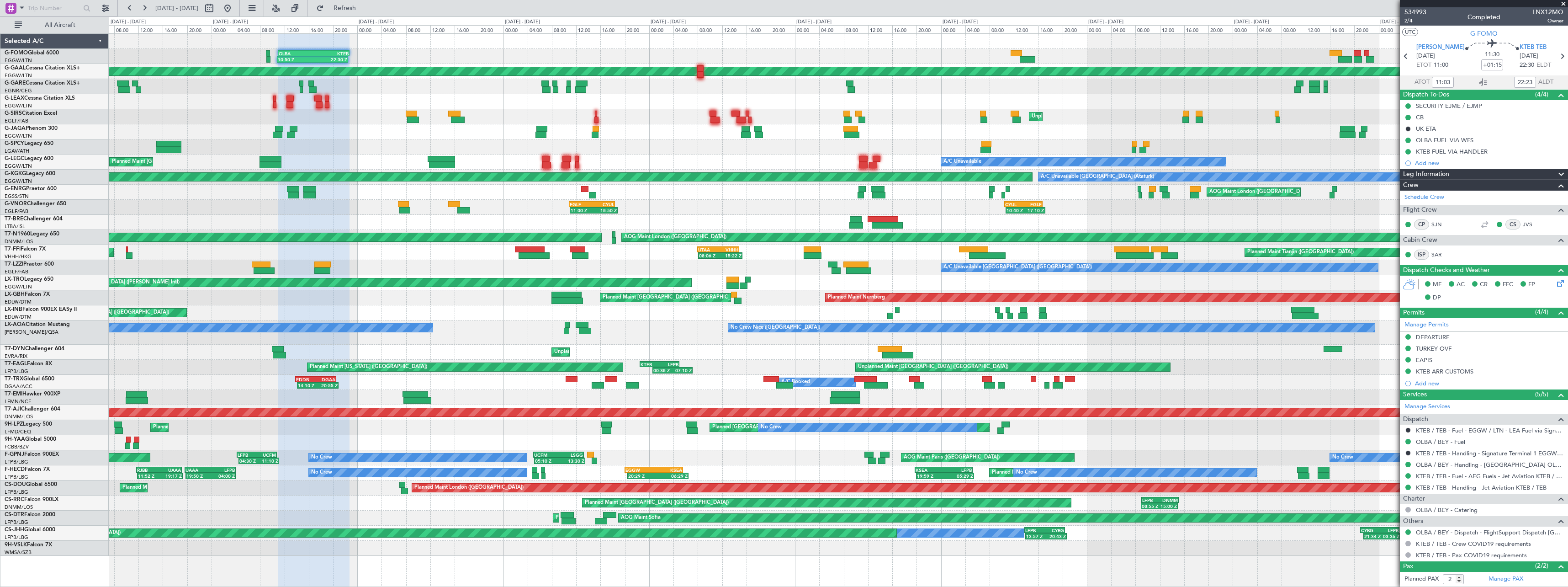
click at [1556, 172] on span at bounding box center [1561, 175] width 11 height 11
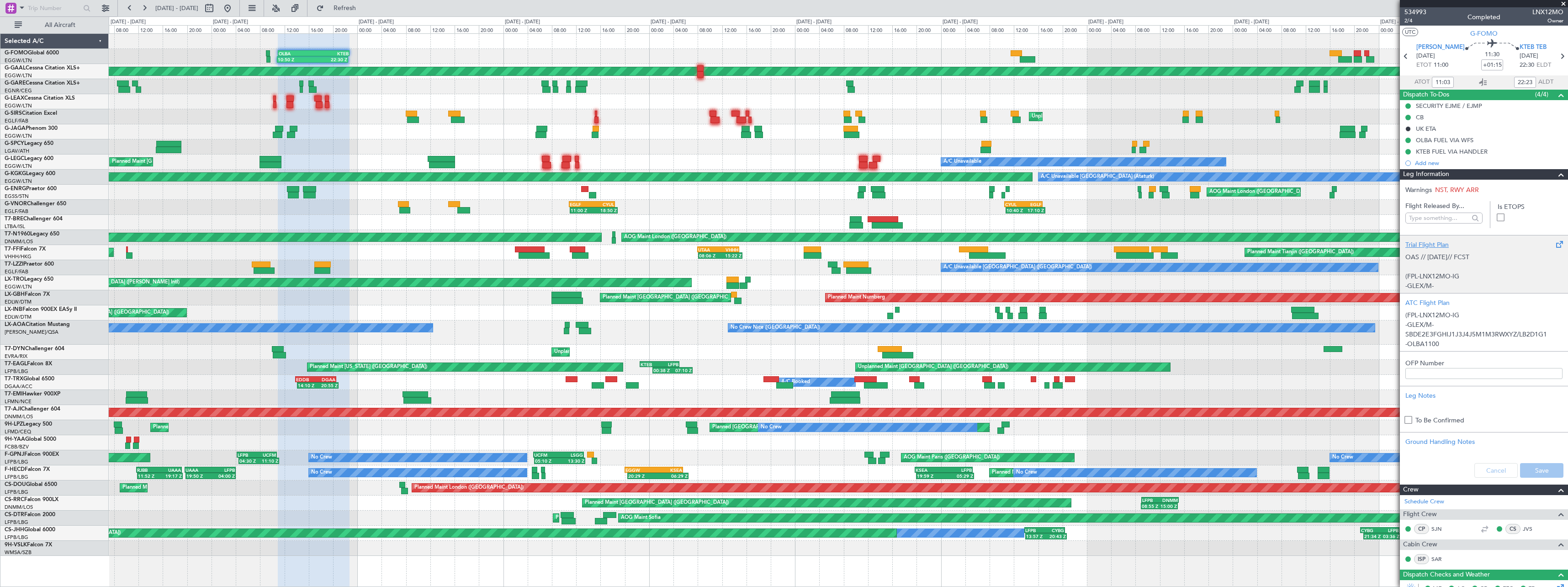
click at [1429, 248] on div "Trial Flight Plan" at bounding box center [1484, 245] width 157 height 10
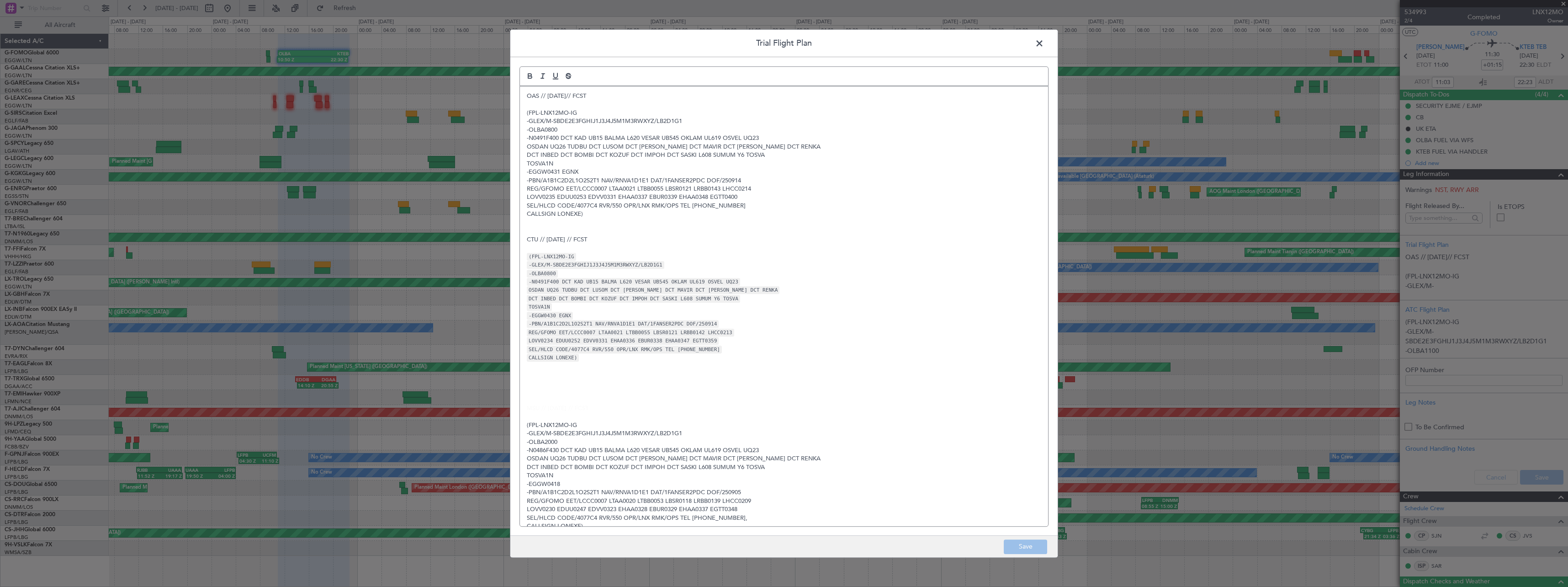
click at [1044, 43] on span at bounding box center [1044, 46] width 0 height 19
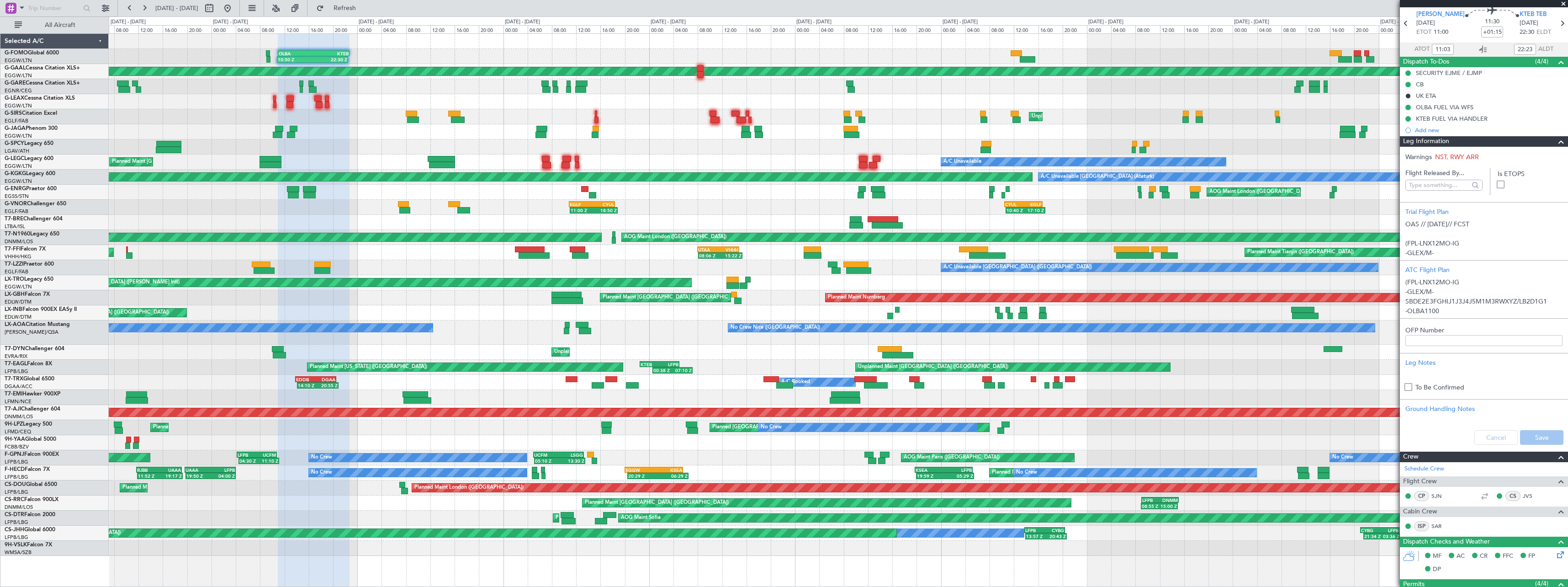
scroll to position [46, 0]
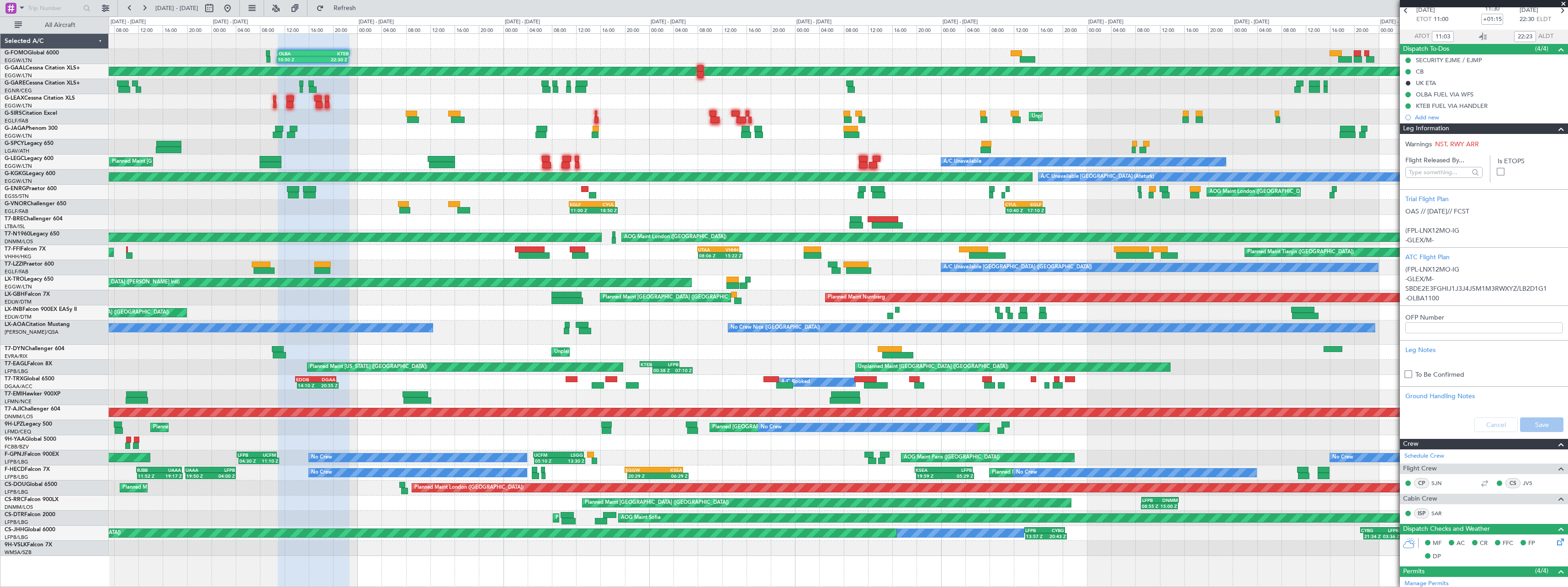
click at [1556, 128] on span at bounding box center [1561, 129] width 11 height 11
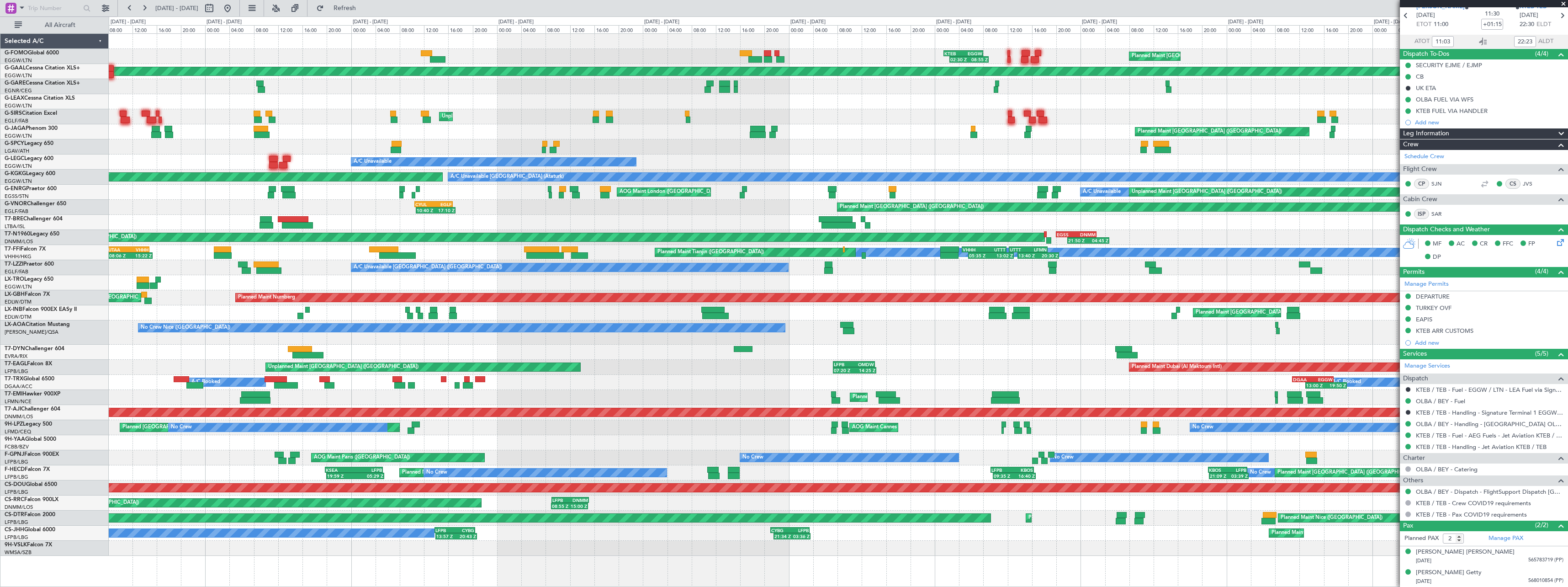
click at [540, 346] on div "02:30 Z 08:55 Z KTEB 01:30 Z EGGW 08:00 Z Planned Maint [GEOGRAPHIC_DATA] ([GEO…" at bounding box center [838, 295] width 1458 height 522
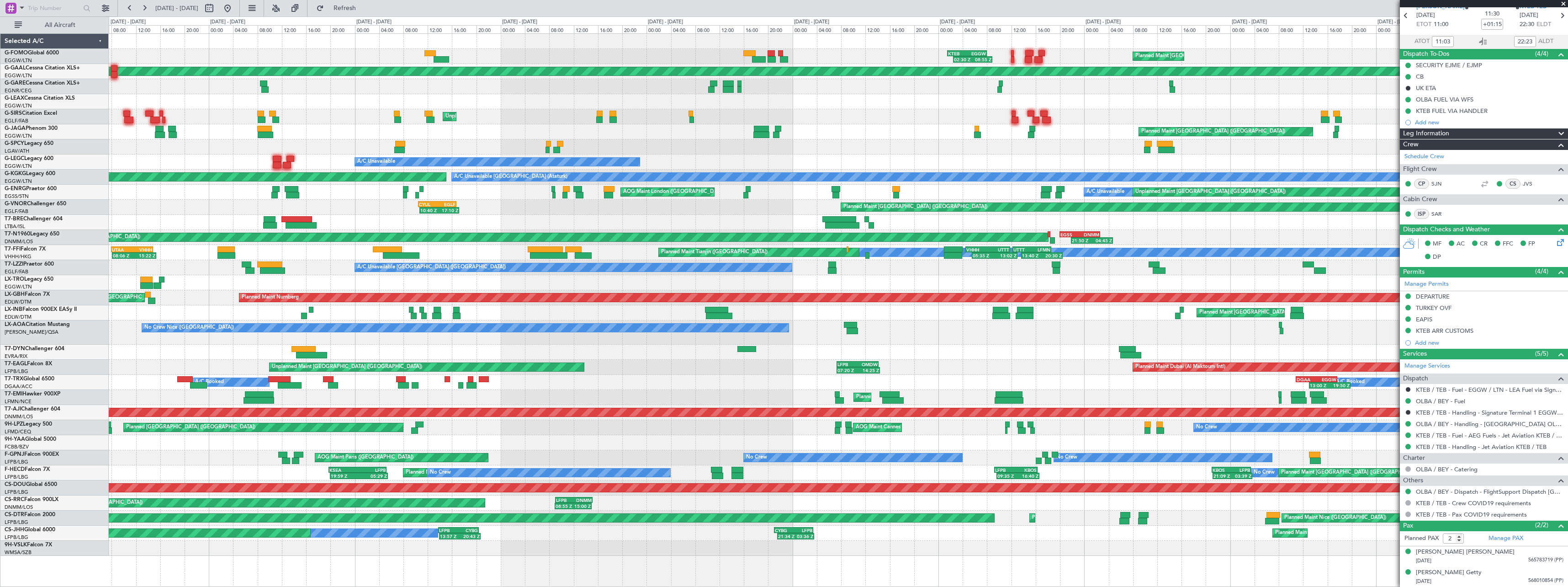
click at [789, 326] on div "No Crew Nice ([GEOGRAPHIC_DATA])" at bounding box center [465, 328] width 647 height 8
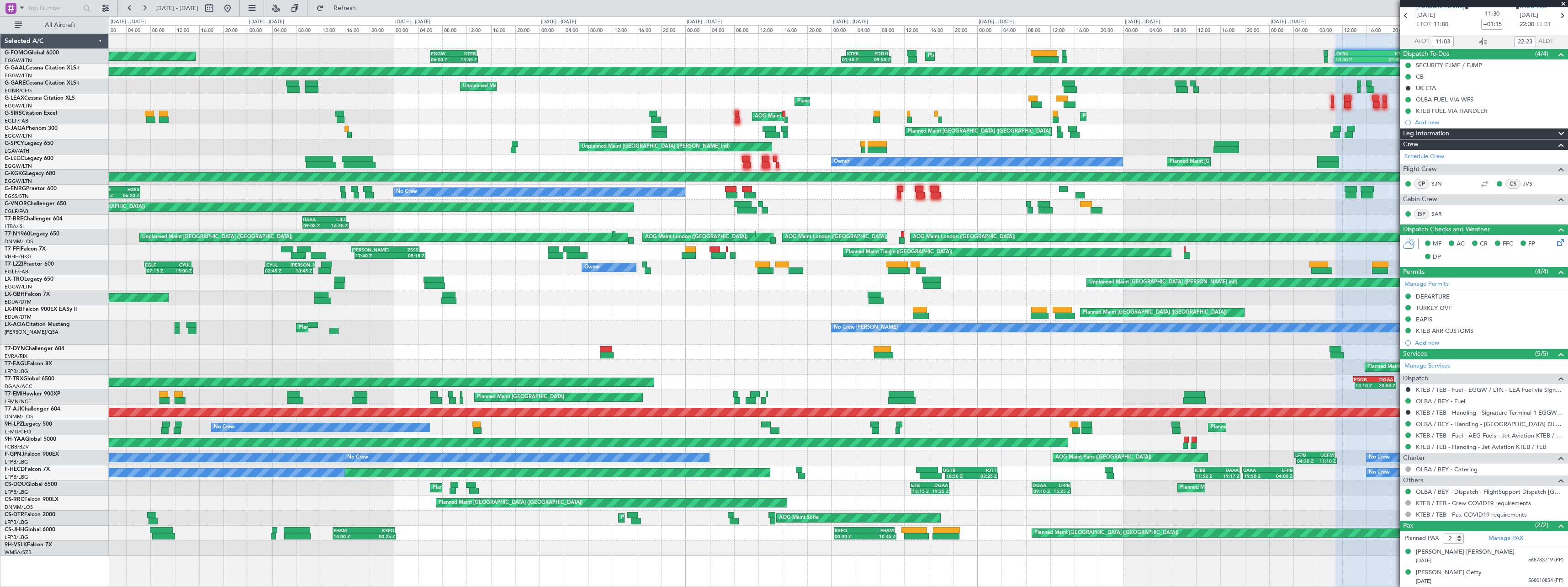
click at [907, 294] on div "Planned Maint [GEOGRAPHIC_DATA] ([GEOGRAPHIC_DATA] Intl) Planned Maint [GEOGRAP…" at bounding box center [838, 298] width 1458 height 15
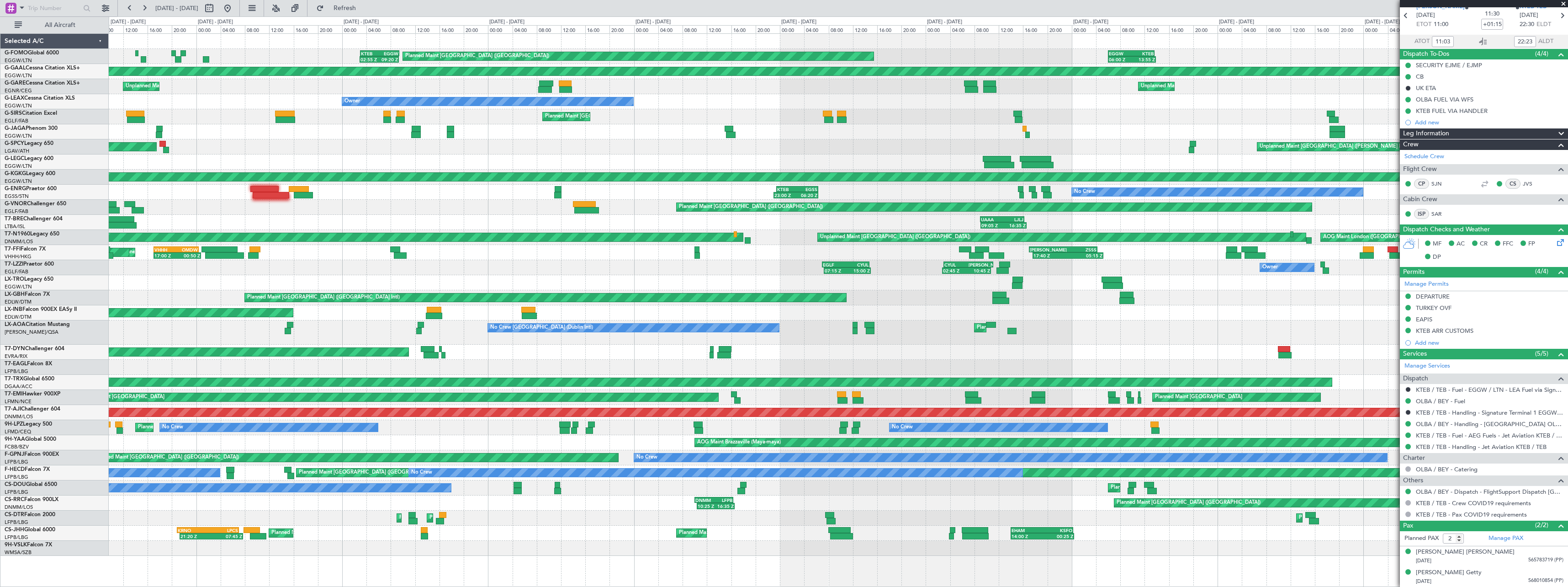
click at [874, 289] on div "Planned Maint [GEOGRAPHIC_DATA] ([GEOGRAPHIC_DATA]) 02:55 Z 09:20 Z KTEB 03:00 …" at bounding box center [838, 295] width 1458 height 522
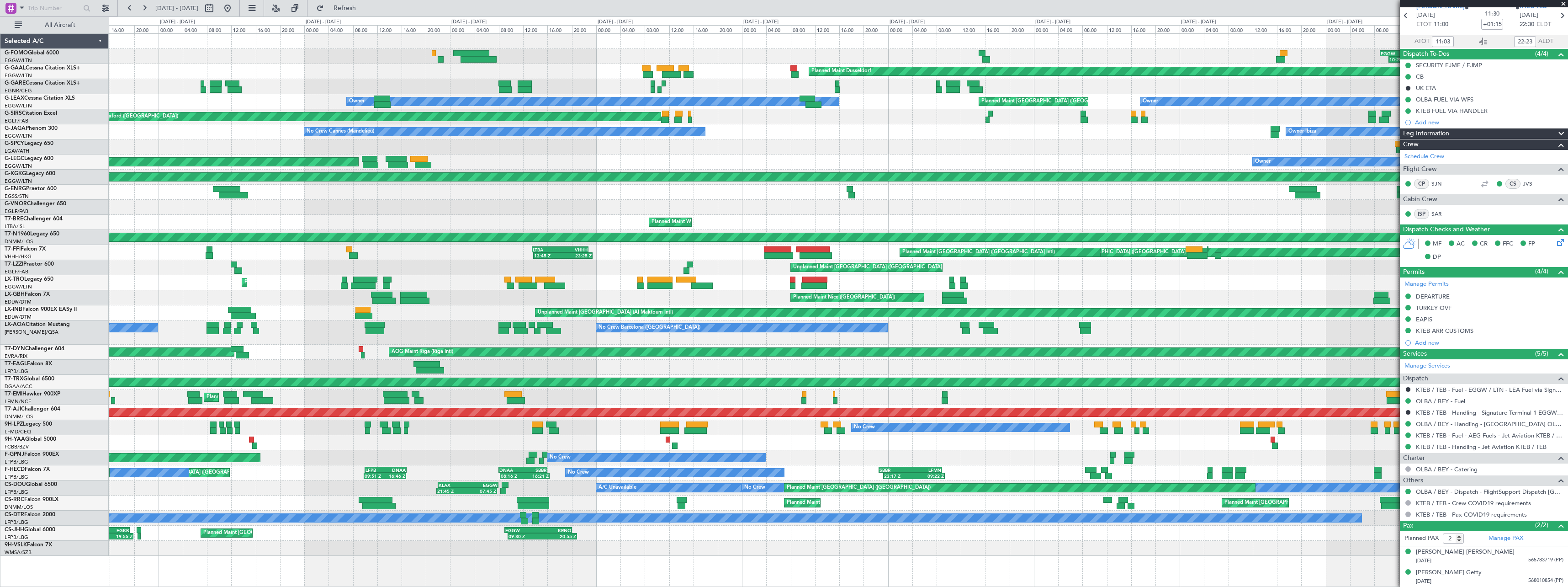
click at [980, 83] on div at bounding box center [973, 84] width 13 height 6
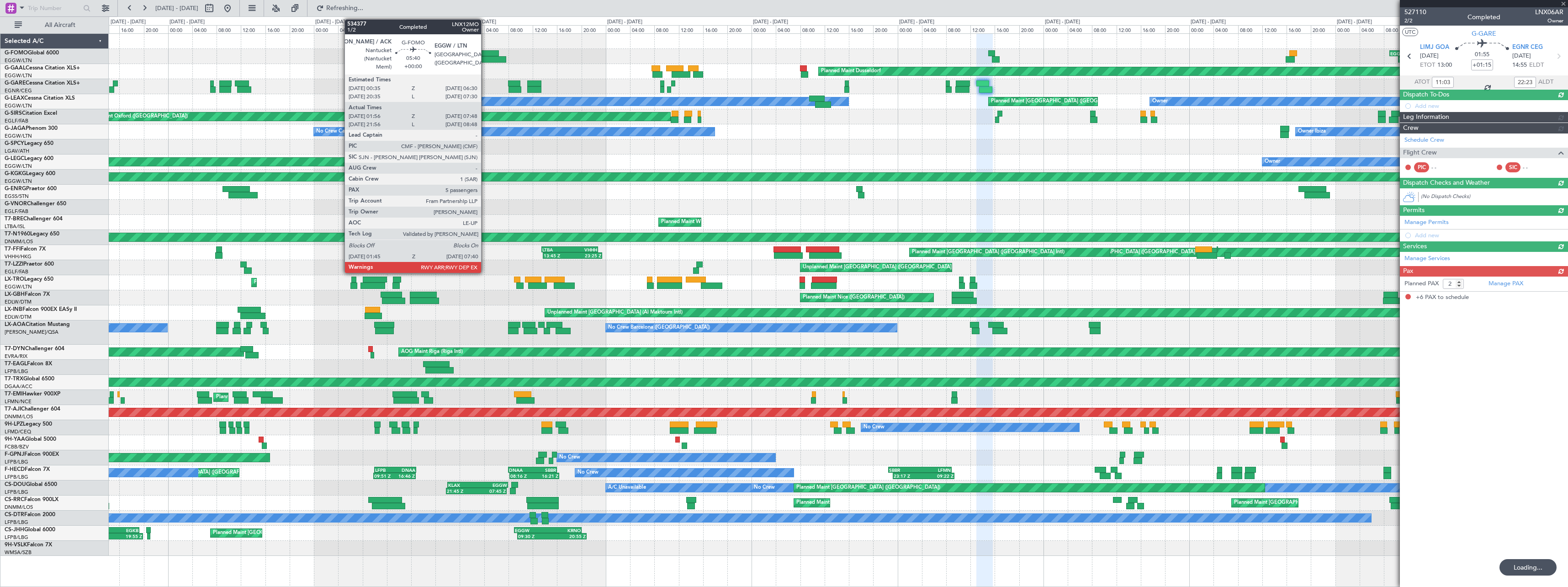
type input "-00:15"
type input "13:31"
type input "15:33"
type input "6"
click at [796, 60] on div "10:25 Z 17:25 Z EGGW 09:00 Z KFOK 15:55 Z" at bounding box center [838, 56] width 1458 height 15
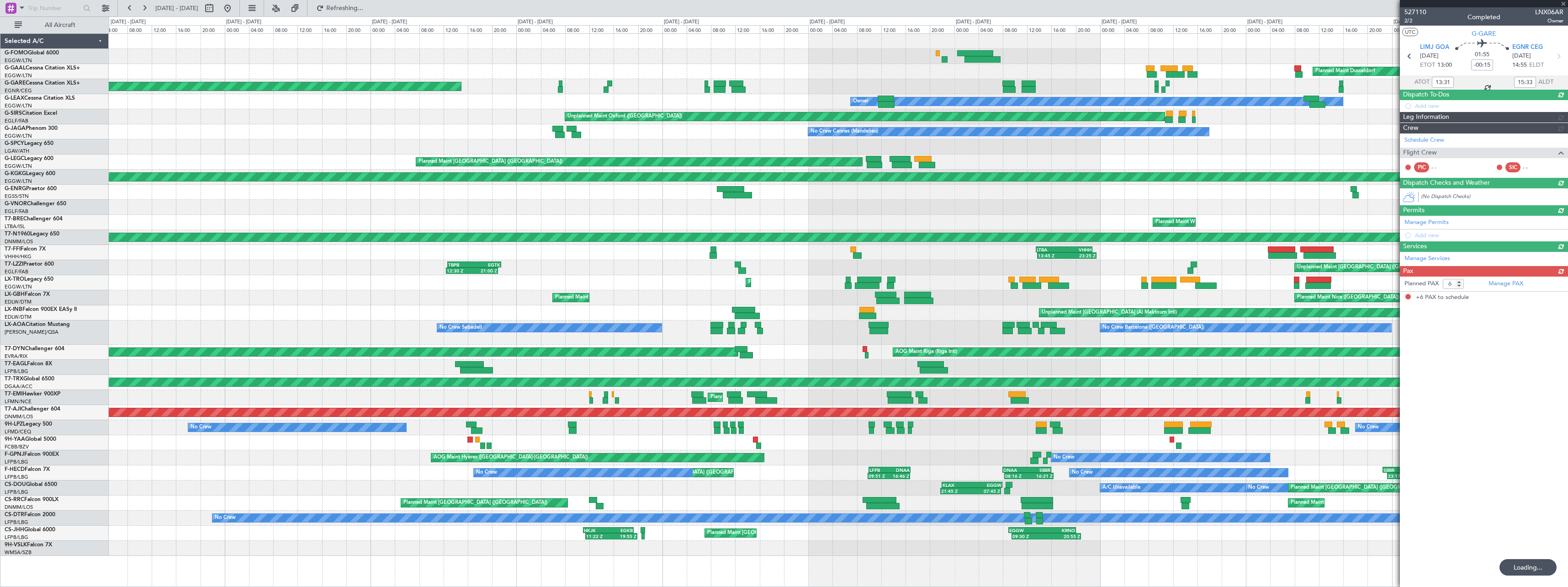
scroll to position [0, 0]
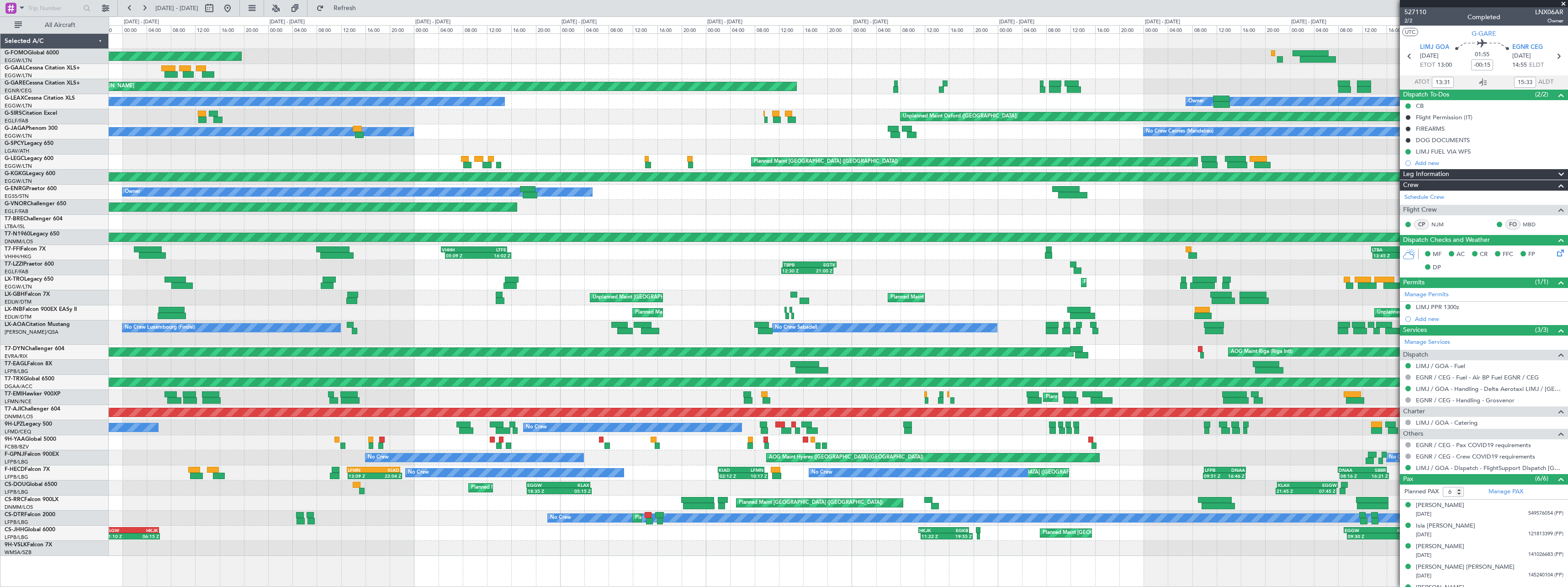
click at [959, 50] on div "Planned Maint Windsor Locks ([PERSON_NAME] Intl)" at bounding box center [838, 56] width 1458 height 15
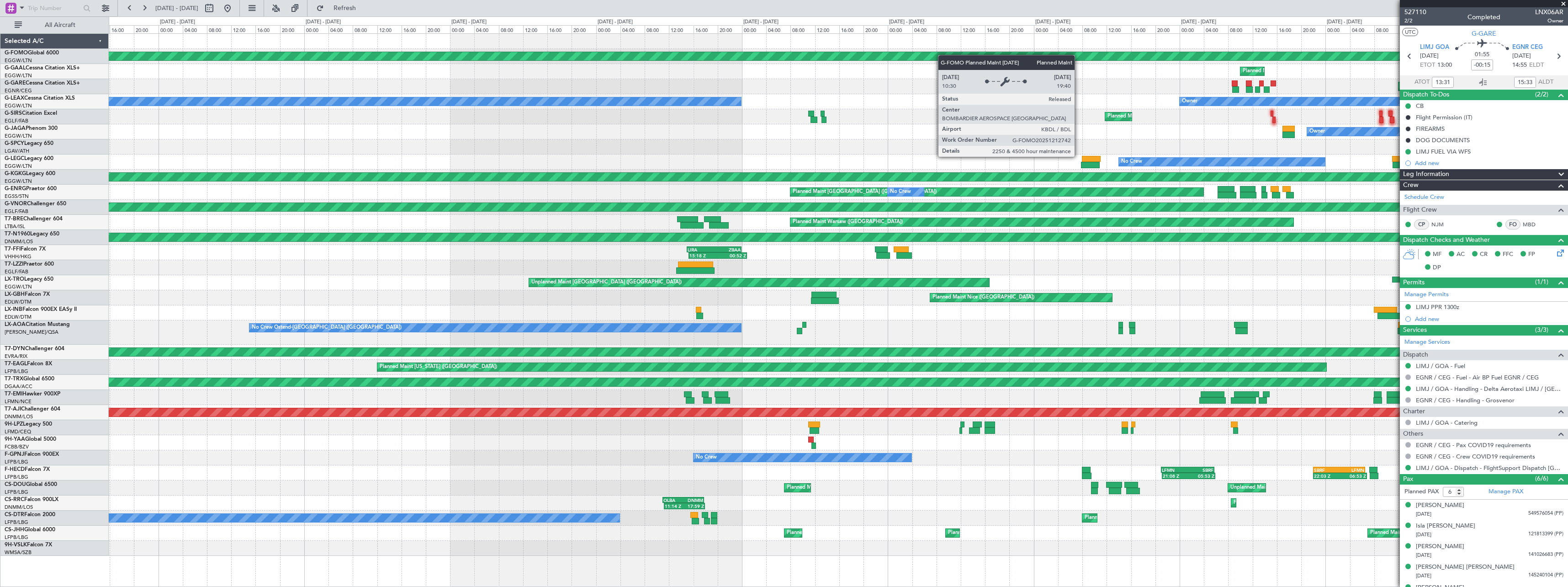
click at [1136, 56] on div "Planned Maint Windsor Locks ([PERSON_NAME] Intl)" at bounding box center [838, 56] width 1458 height 15
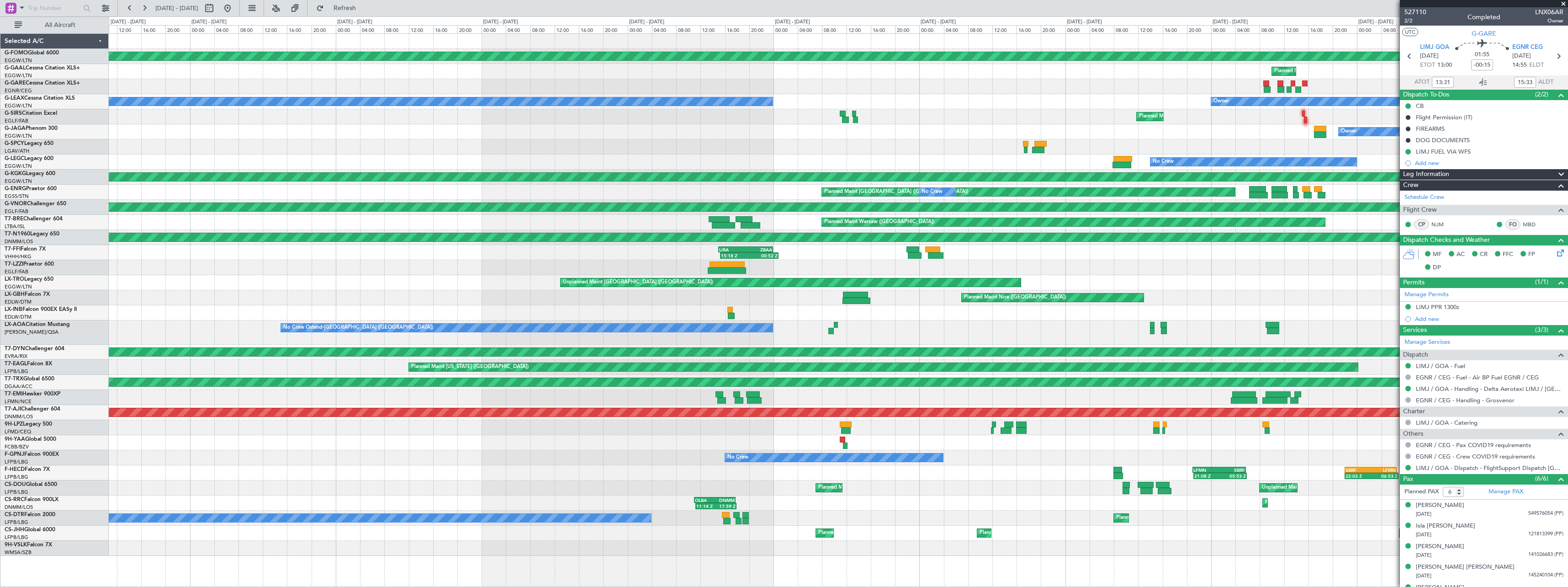
click at [1109, 70] on div "Planned Maint" at bounding box center [838, 71] width 1458 height 15
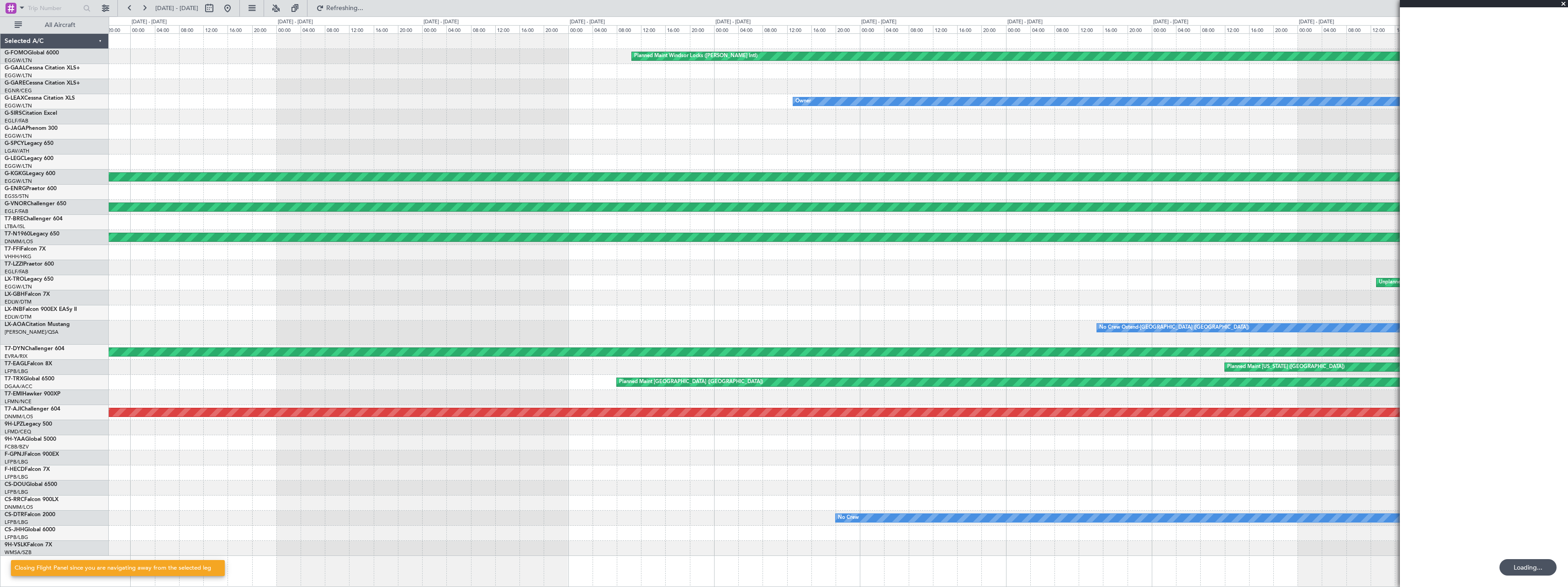
click at [715, 75] on div at bounding box center [838, 71] width 1458 height 15
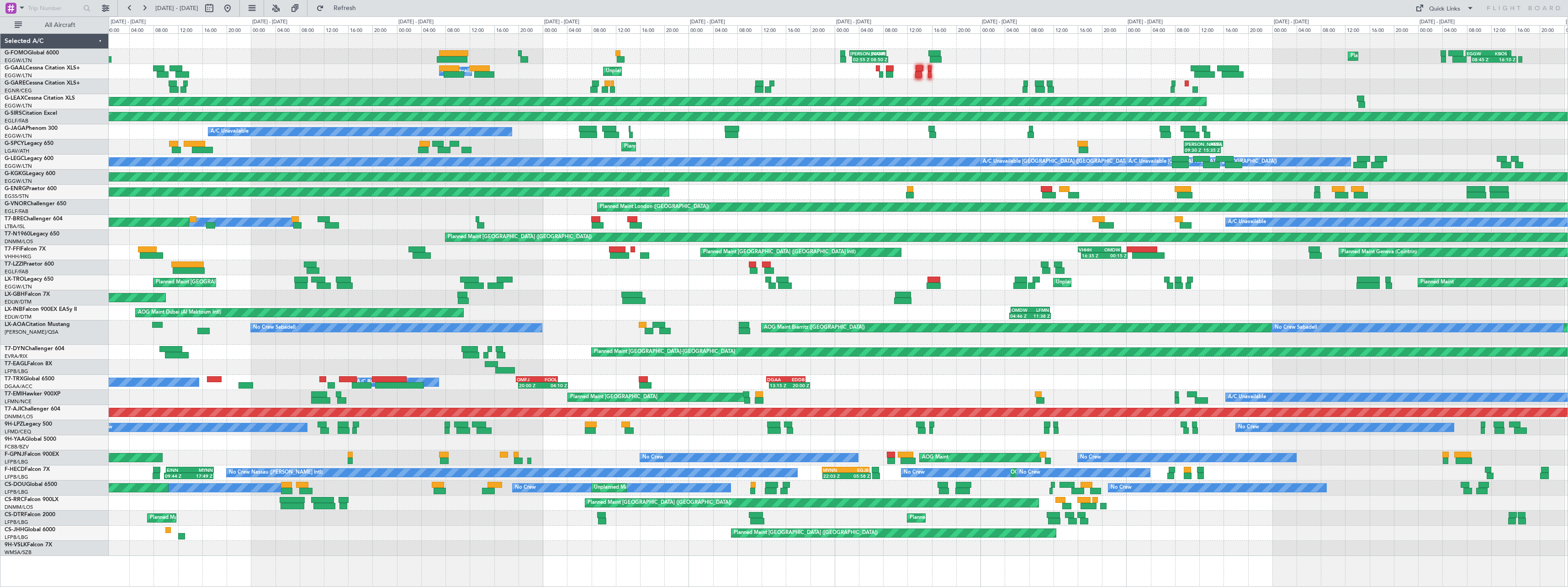
click at [1124, 63] on div "Planned Maint [GEOGRAPHIC_DATA] 02:55 Z 08:50 Z [PERSON_NAME] 02:30 Z EGGW 08:3…" at bounding box center [838, 295] width 1458 height 522
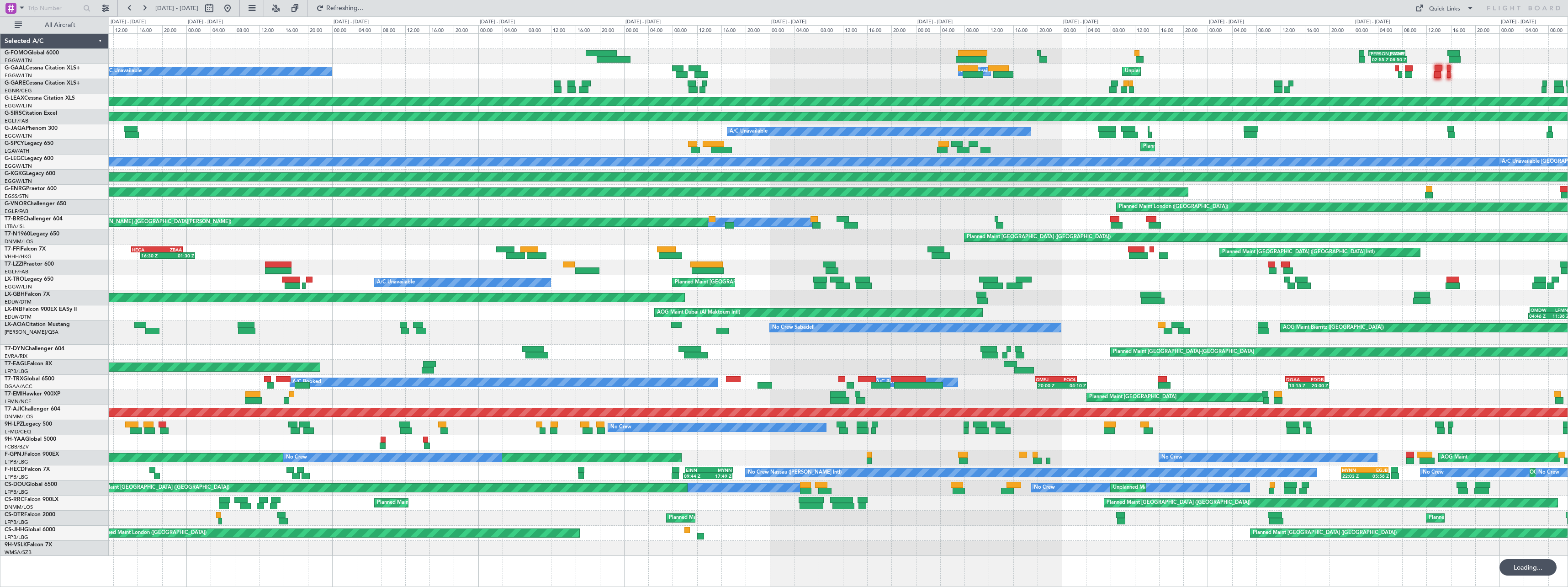
click at [836, 63] on div "02:55 Z 08:50 Z [PERSON_NAME] 02:30 Z EGGW 08:35 Z Planned Maint [GEOGRAPHIC_DA…" at bounding box center [838, 56] width 1458 height 15
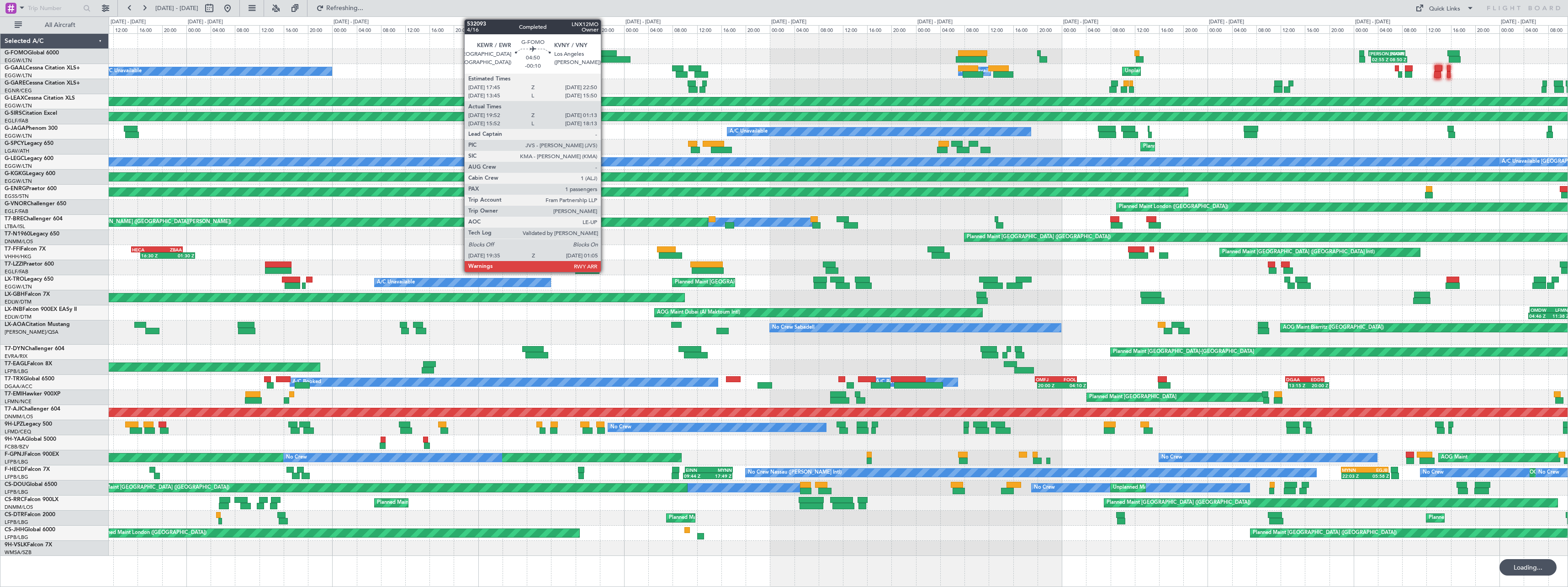
click at [744, 48] on div at bounding box center [838, 41] width 1458 height 15
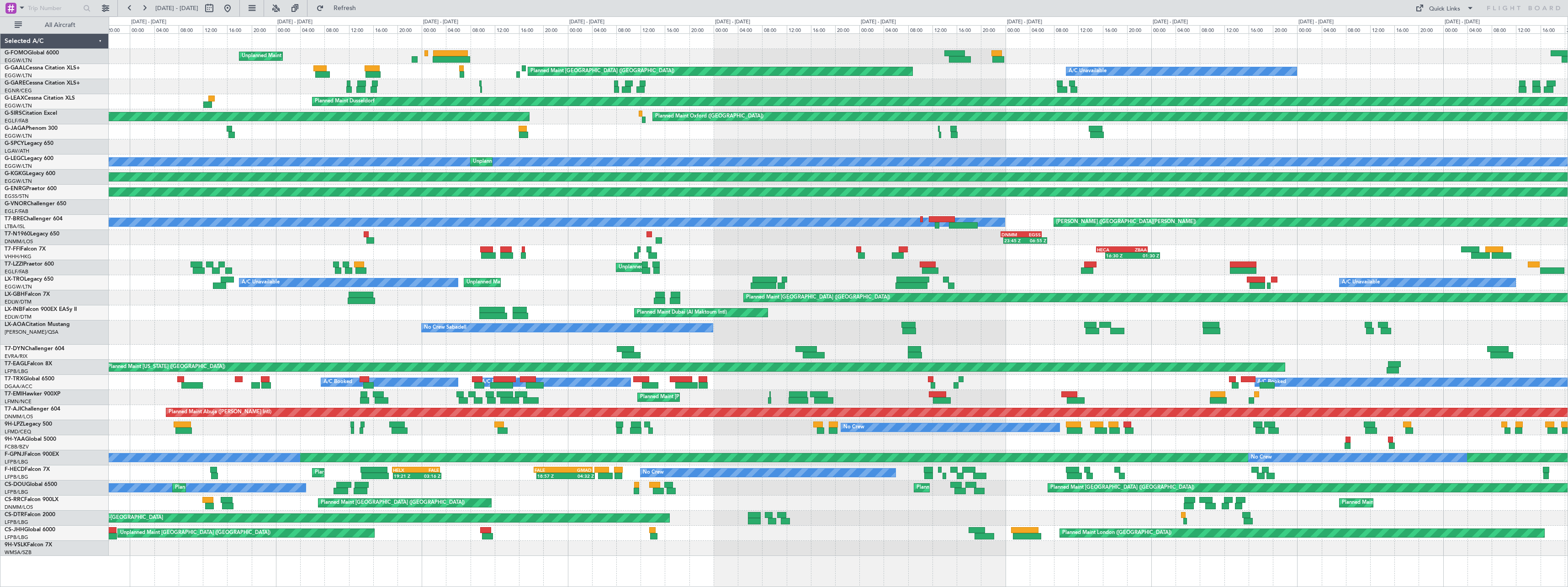
click at [991, 84] on div "Unplanned Maint [US_STATE] ([GEOGRAPHIC_DATA]) A/C Unavailable Planned Maint [G…" at bounding box center [838, 295] width 1458 height 522
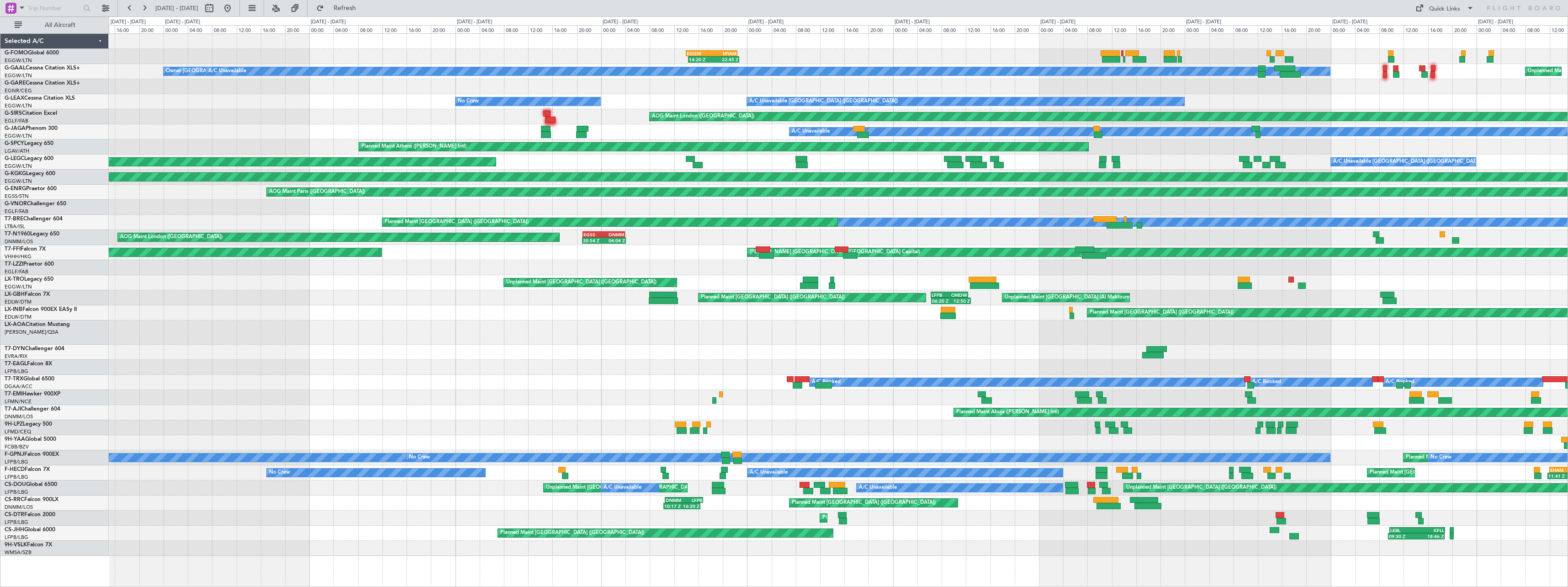
click at [859, 59] on div "14:20 Z 22:45 Z EGGW 14:00 Z MYAM 22:25 Z" at bounding box center [838, 56] width 1458 height 15
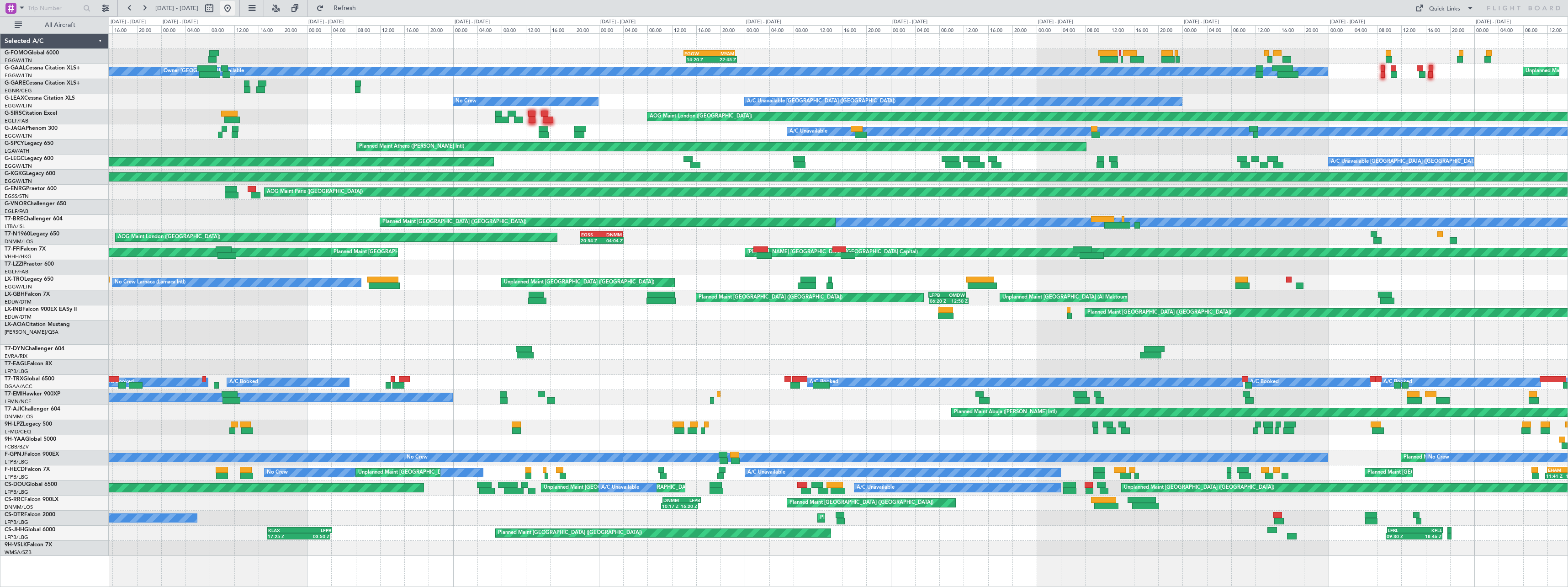
click at [235, 6] on button at bounding box center [228, 8] width 15 height 15
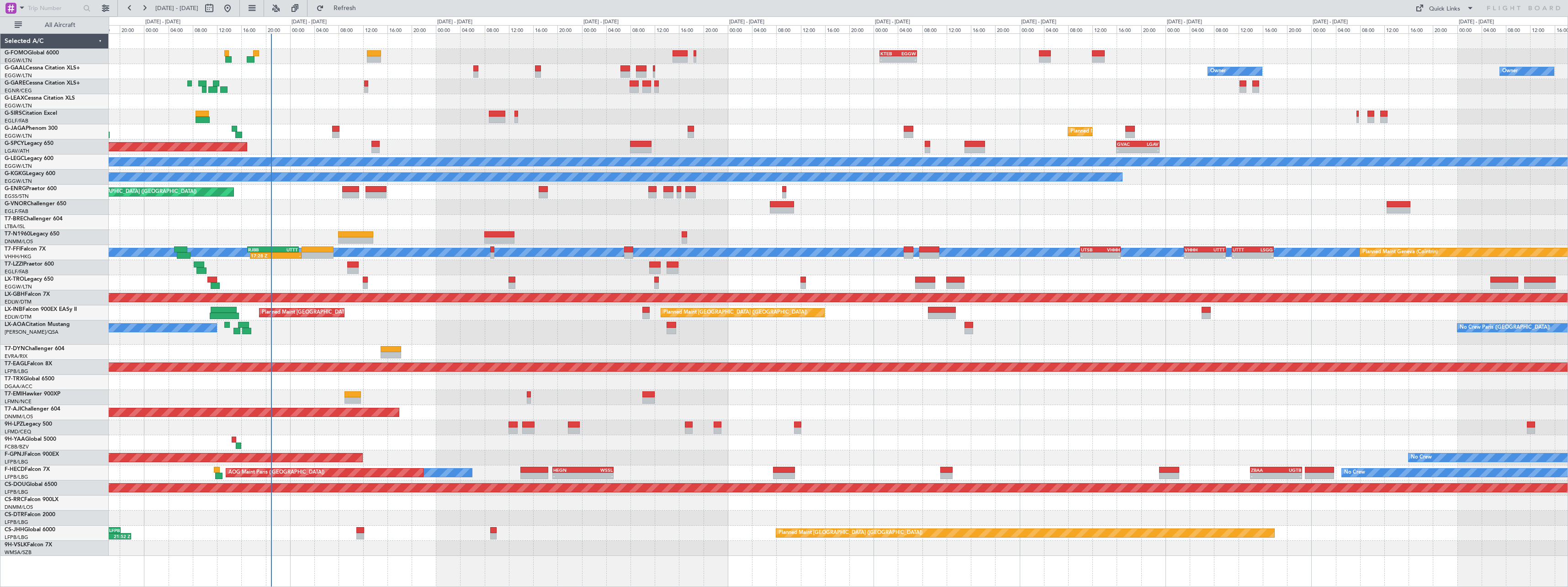
click at [568, 289] on div "- - KTEB 01:00 Z EGGW 07:10 Z 06:10 Z 13:35 Z EGGW 06:00 Z KTEB 13:15 Z Owner O…" at bounding box center [838, 295] width 1458 height 522
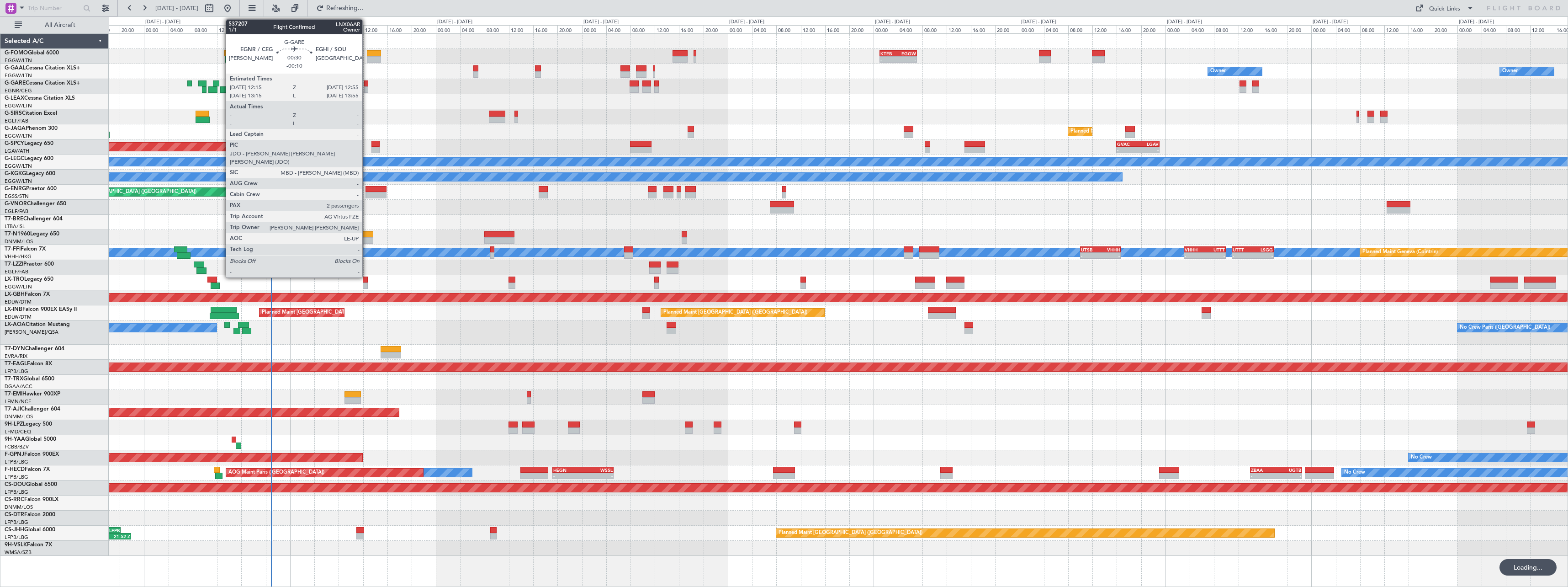
click at [366, 84] on div at bounding box center [366, 84] width 4 height 6
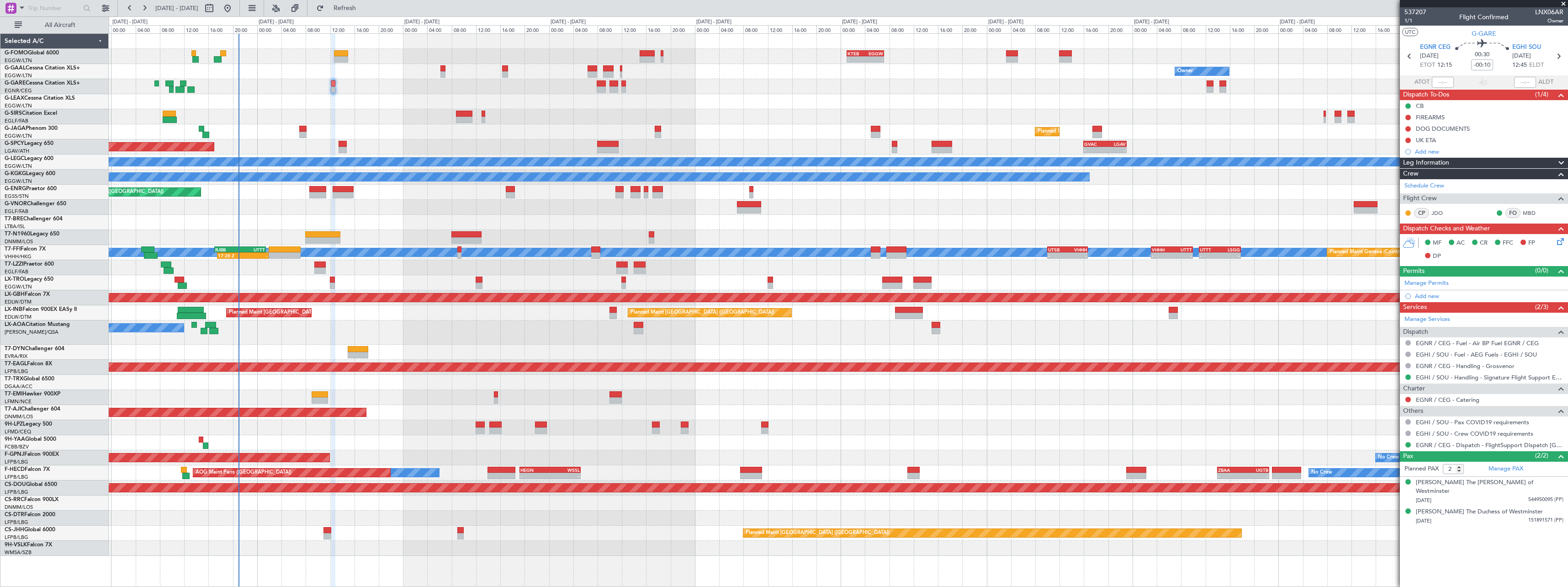
click at [748, 432] on div "- - KTEB 01:00 Z EGGW 07:10 Z 06:10 Z 13:35 Z EGGW 06:00 Z KTEB 13:15 Z Owner O…" at bounding box center [838, 295] width 1458 height 522
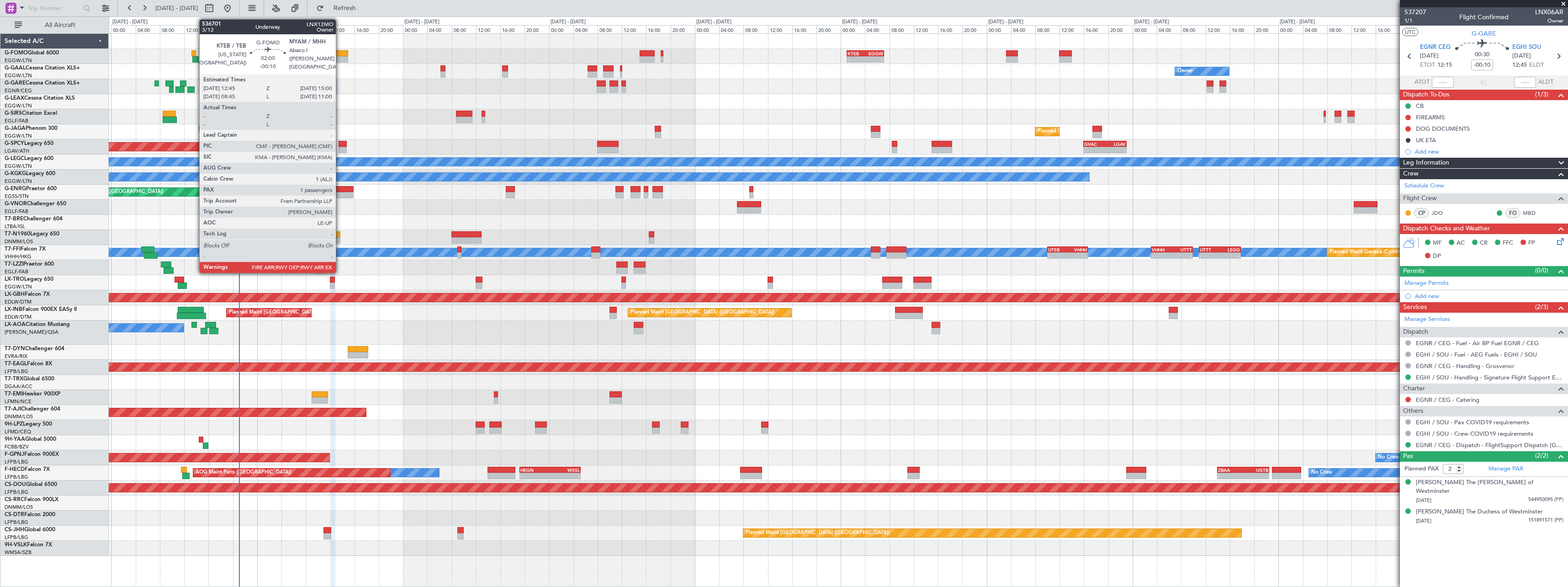
click at [340, 58] on div at bounding box center [341, 59] width 14 height 6
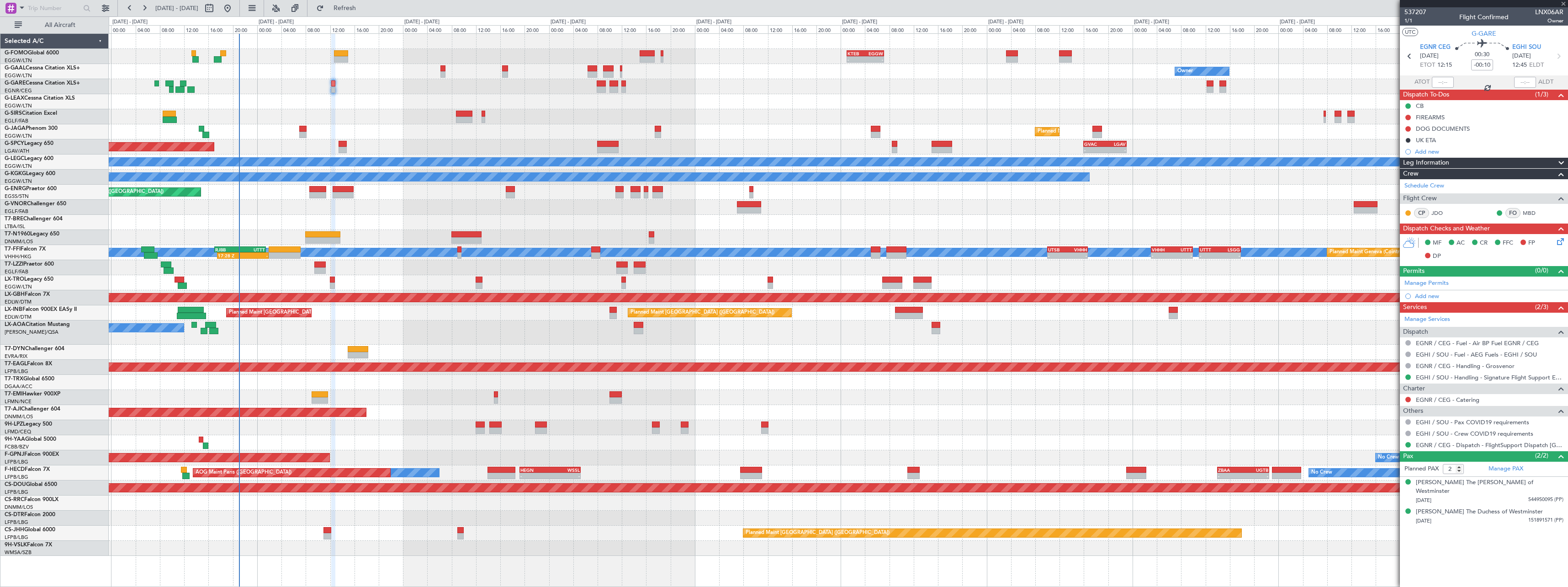
type input "1"
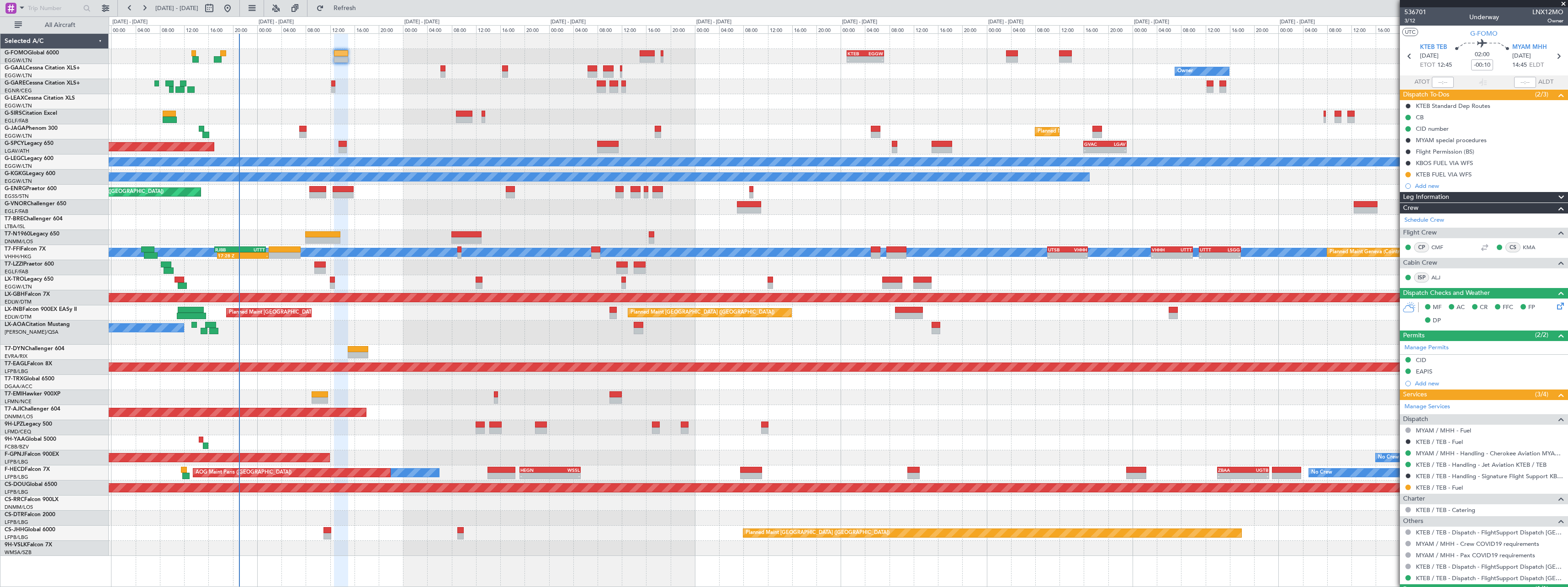
click at [390, 270] on div "A/C Unavailable [GEOGRAPHIC_DATA] ([GEOGRAPHIC_DATA])" at bounding box center [838, 267] width 1458 height 15
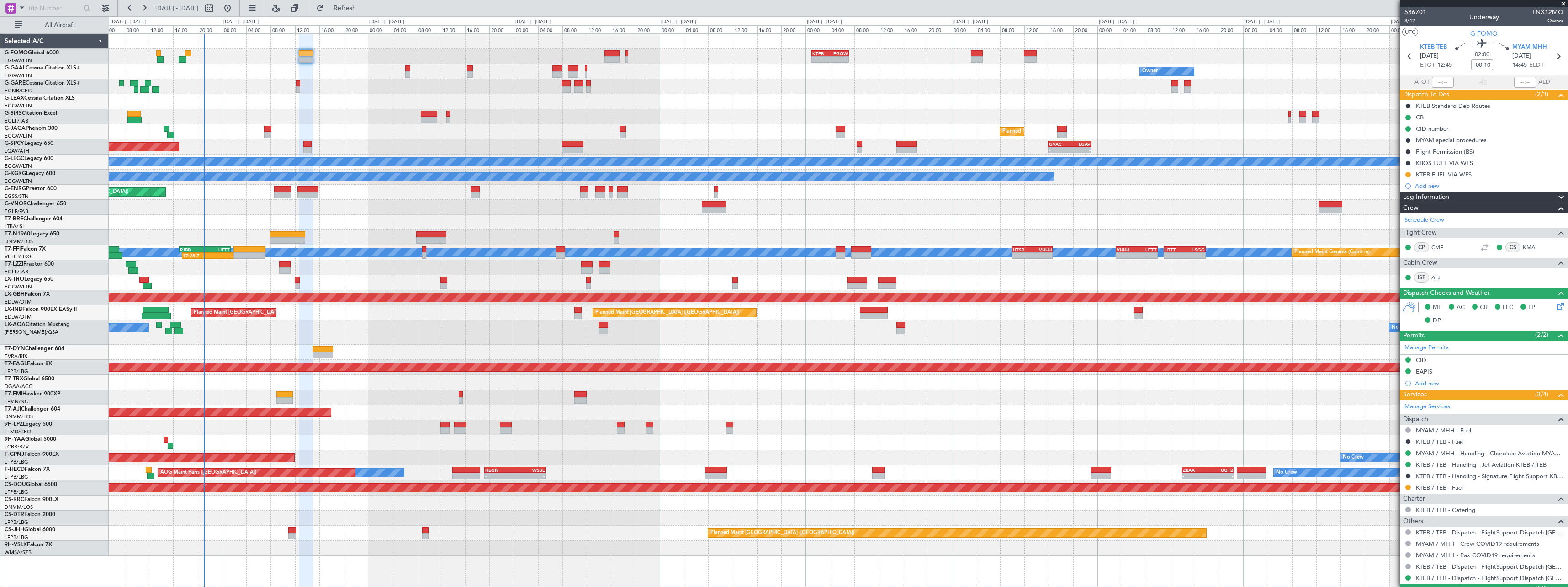
click at [364, 84] on div at bounding box center [838, 87] width 1458 height 15
click at [1438, 277] on link "ALJ" at bounding box center [1441, 277] width 20 height 8
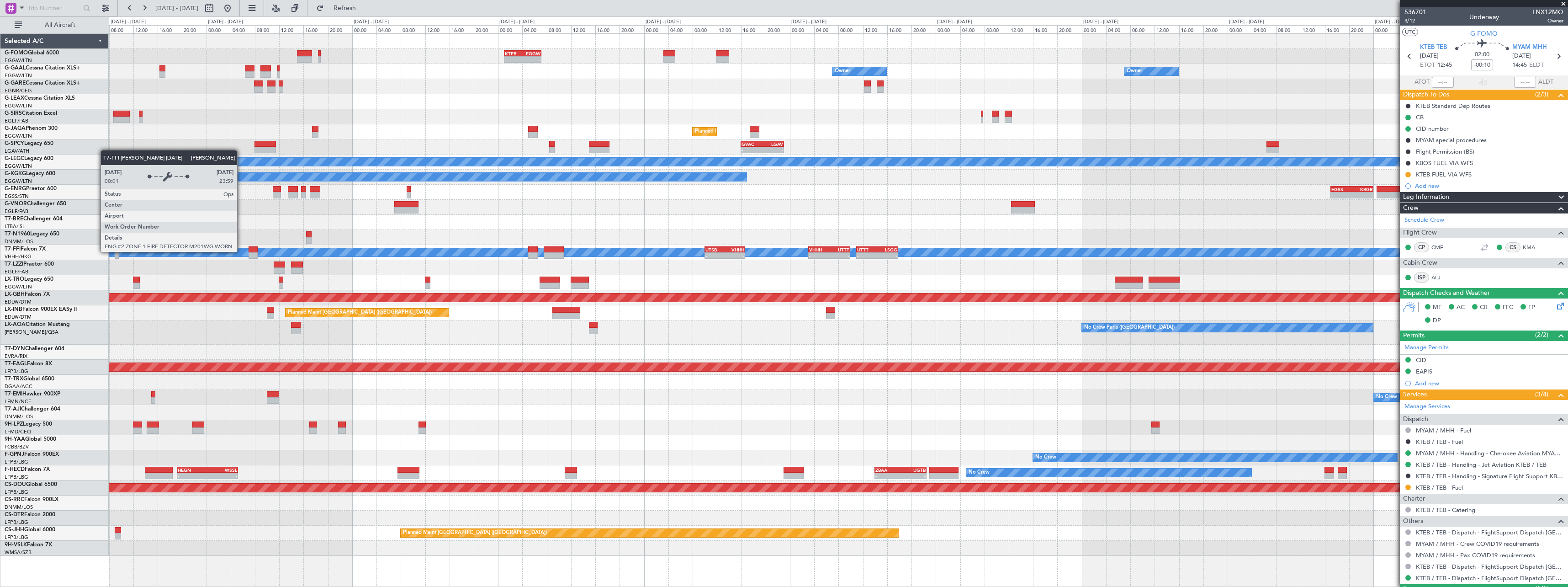
click at [824, 268] on div "- - KTEB 01:00 Z EGGW 07:10 Z Owner Owner No Crew Owner Owner No Crew Planned M…" at bounding box center [838, 295] width 1458 height 522
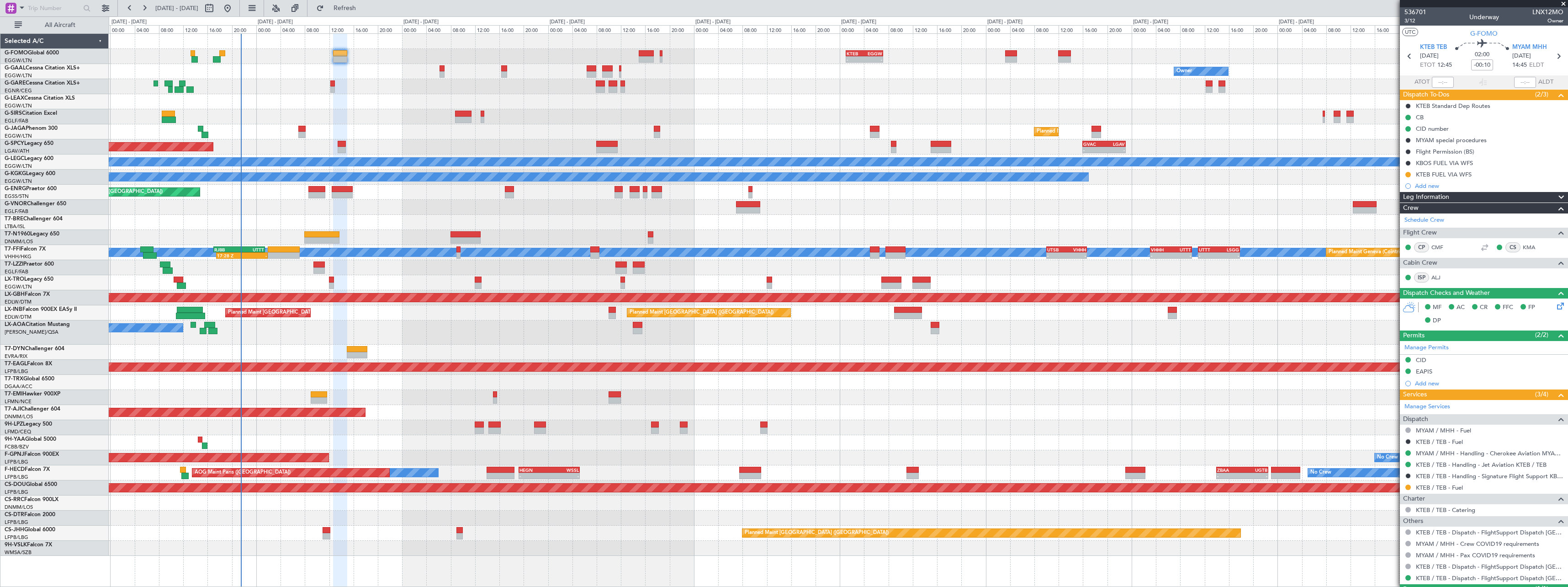
click at [559, 139] on div "- - KTEB 01:00 Z EGGW 07:10 Z 06:10 Z 13:35 Z EGGW 06:00 Z KTEB 13:15 Z Owner O…" at bounding box center [838, 295] width 1458 height 522
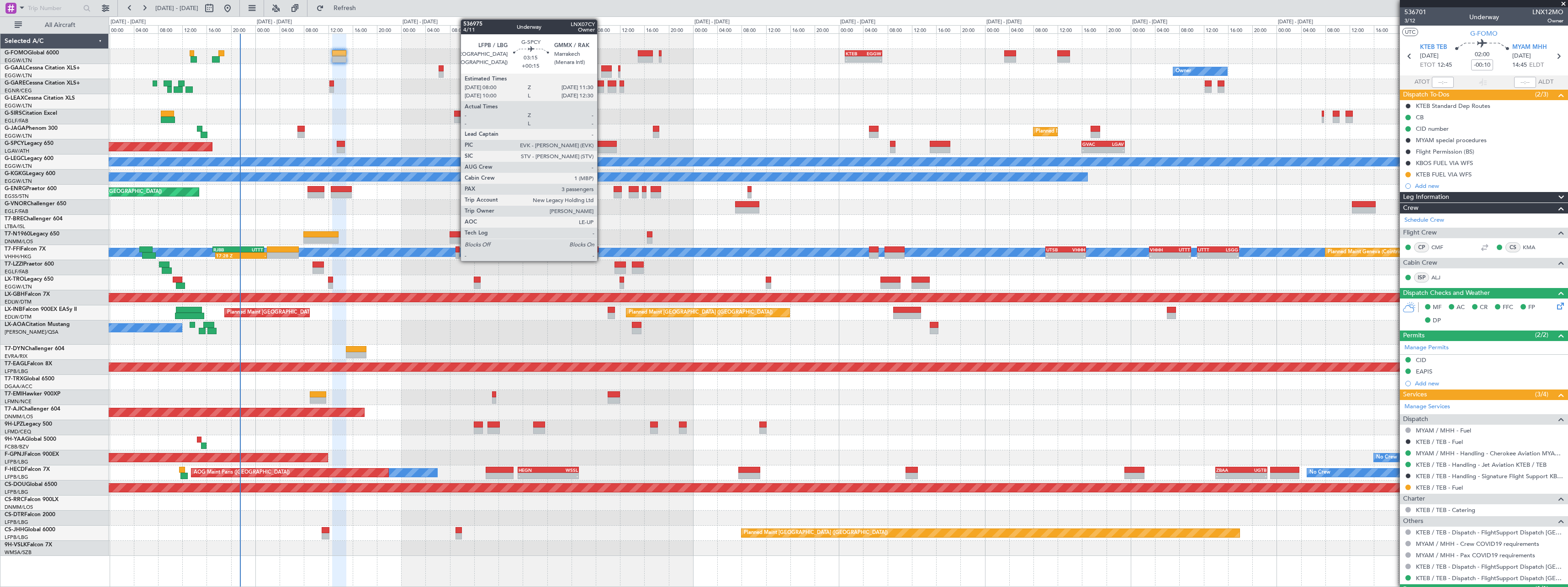
click at [601, 145] on div at bounding box center [606, 144] width 22 height 6
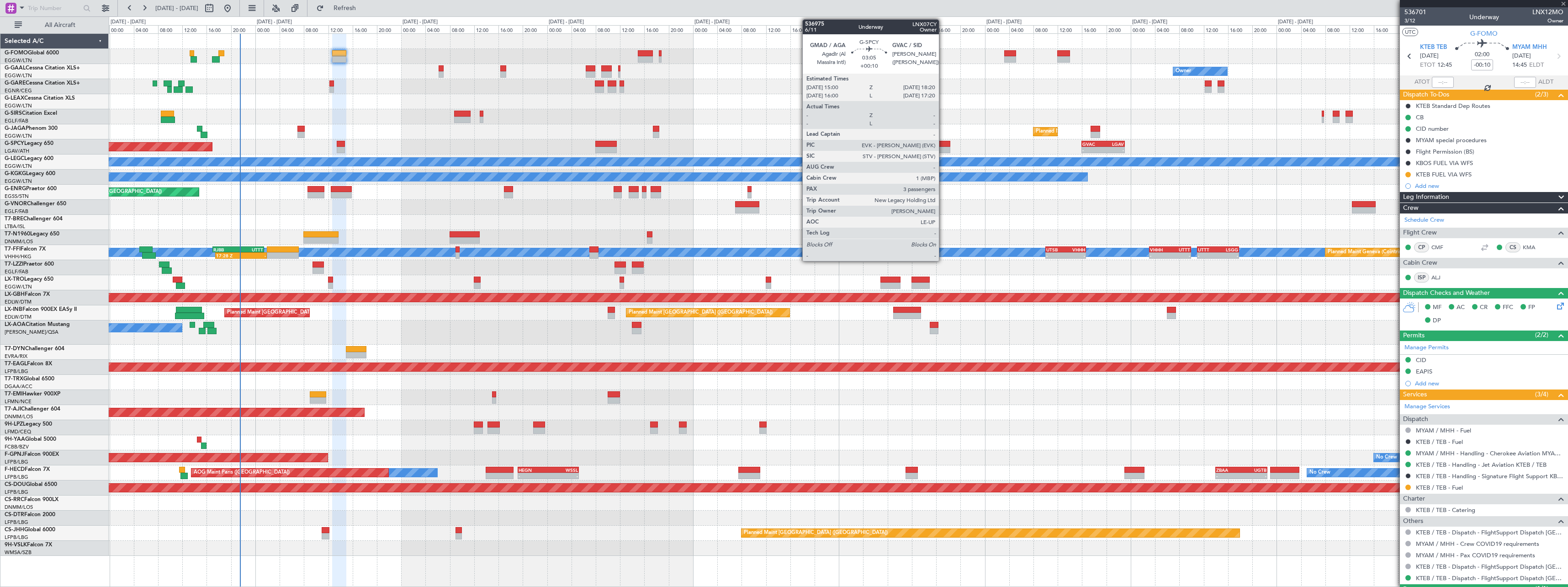
type input "+00:15"
type input "3"
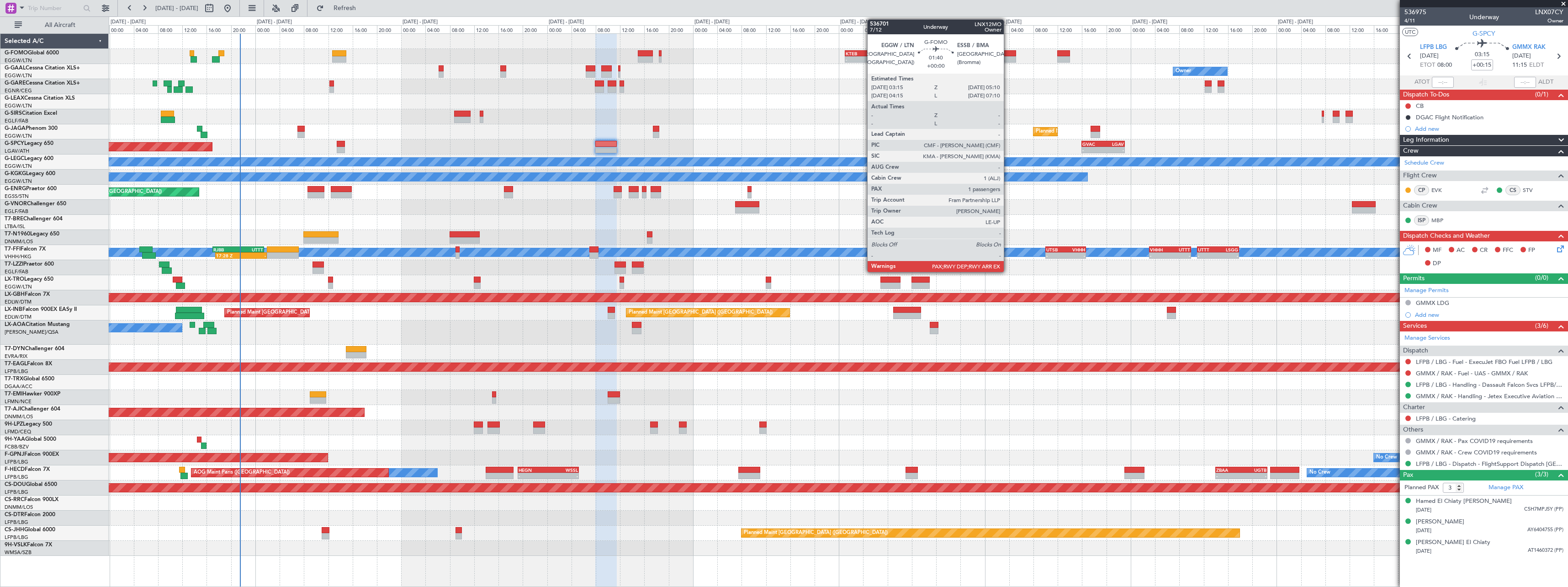
click at [1008, 59] on div at bounding box center [1010, 59] width 12 height 6
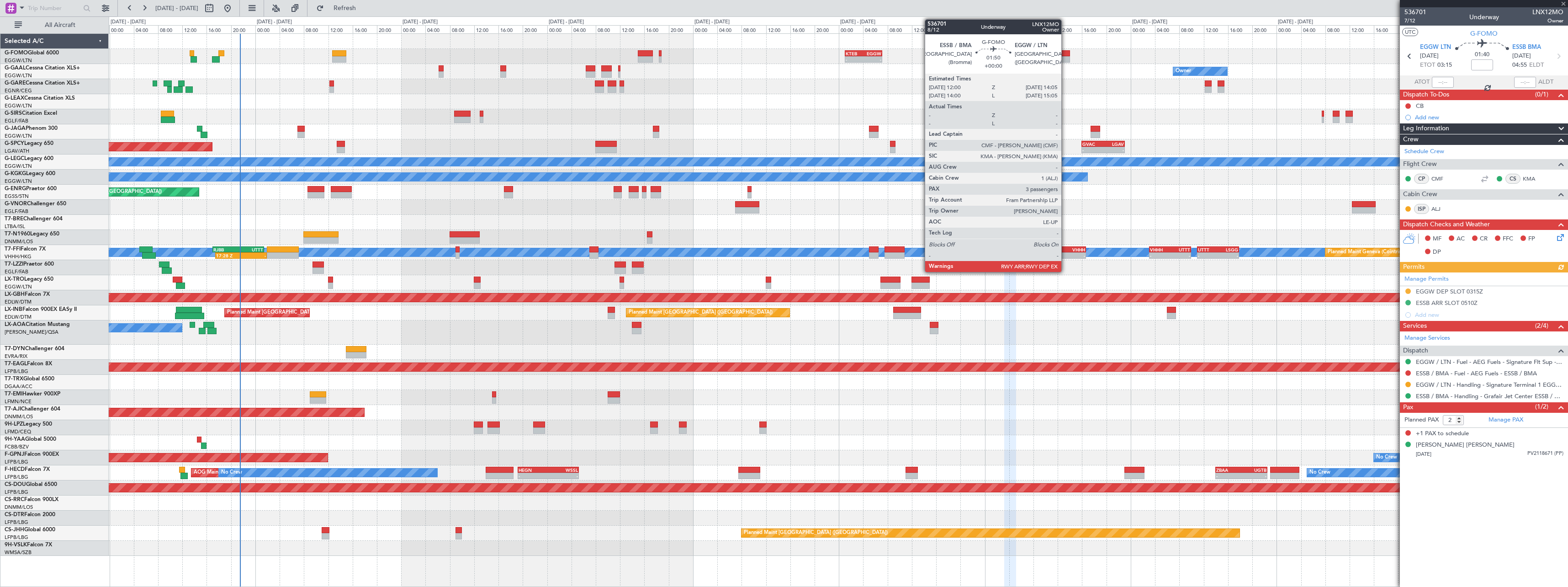
click at [1066, 58] on div at bounding box center [1063, 59] width 13 height 6
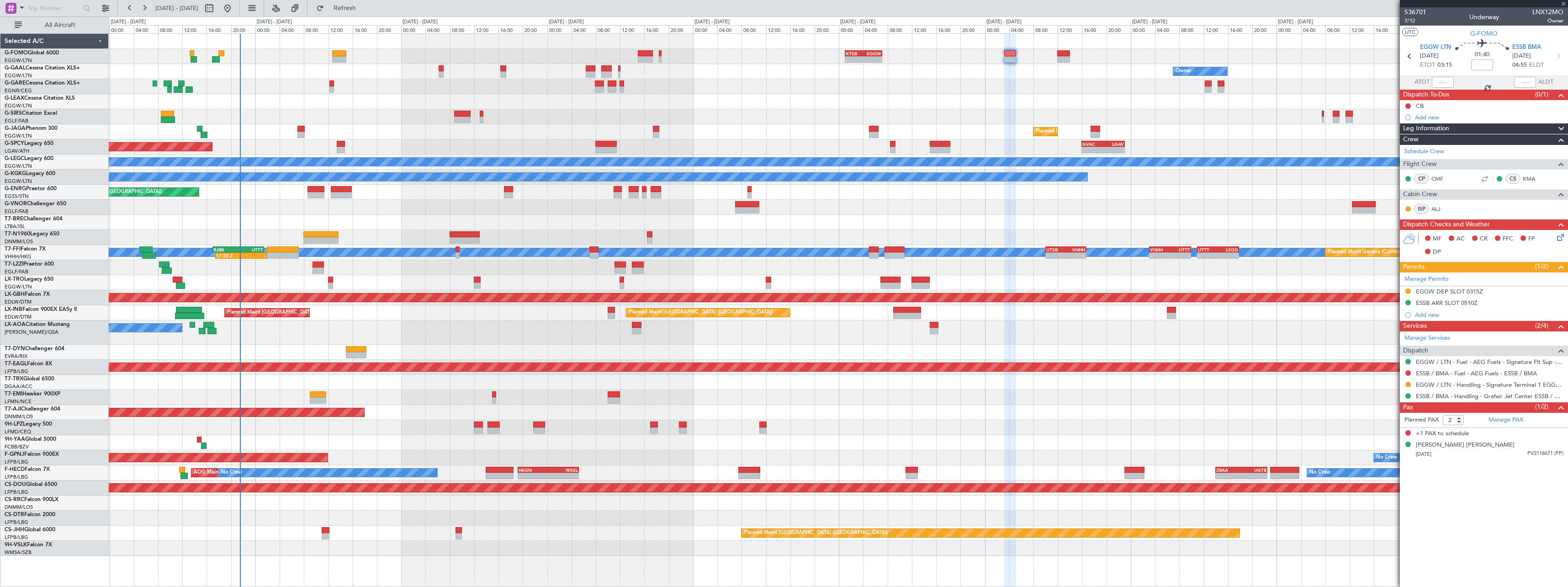
type input "3"
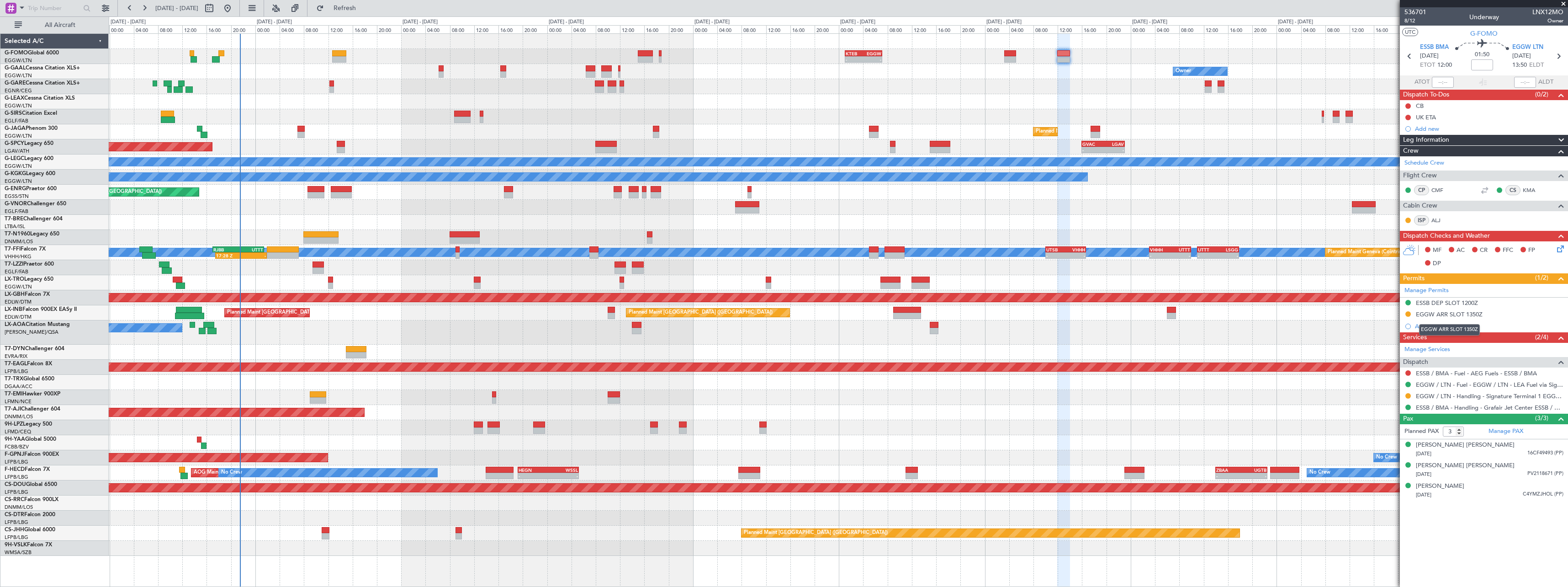
click at [1437, 313] on div "EGGW ARR SLOT 1350Z" at bounding box center [1449, 314] width 67 height 8
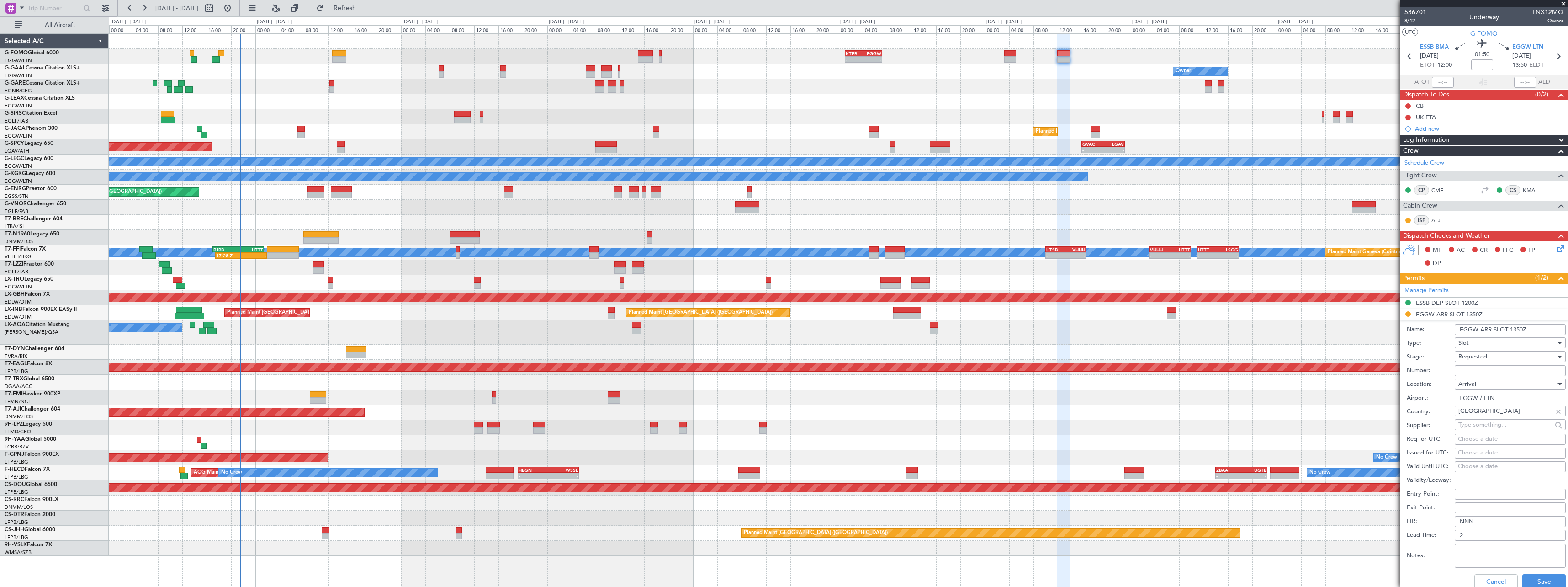
click at [1517, 331] on input "EGGW ARR SLOT 1350Z" at bounding box center [1510, 329] width 111 height 11
click at [1522, 329] on input "EGGW ARR SLOT 1350Z" at bounding box center [1510, 329] width 111 height 11
click at [1518, 329] on input "EGGW ARR SLOT 1350Z" at bounding box center [1510, 329] width 111 height 11
type input "EGGW ARR SLOT 1415z"
click at [1510, 354] on div "Requested" at bounding box center [1507, 357] width 97 height 14
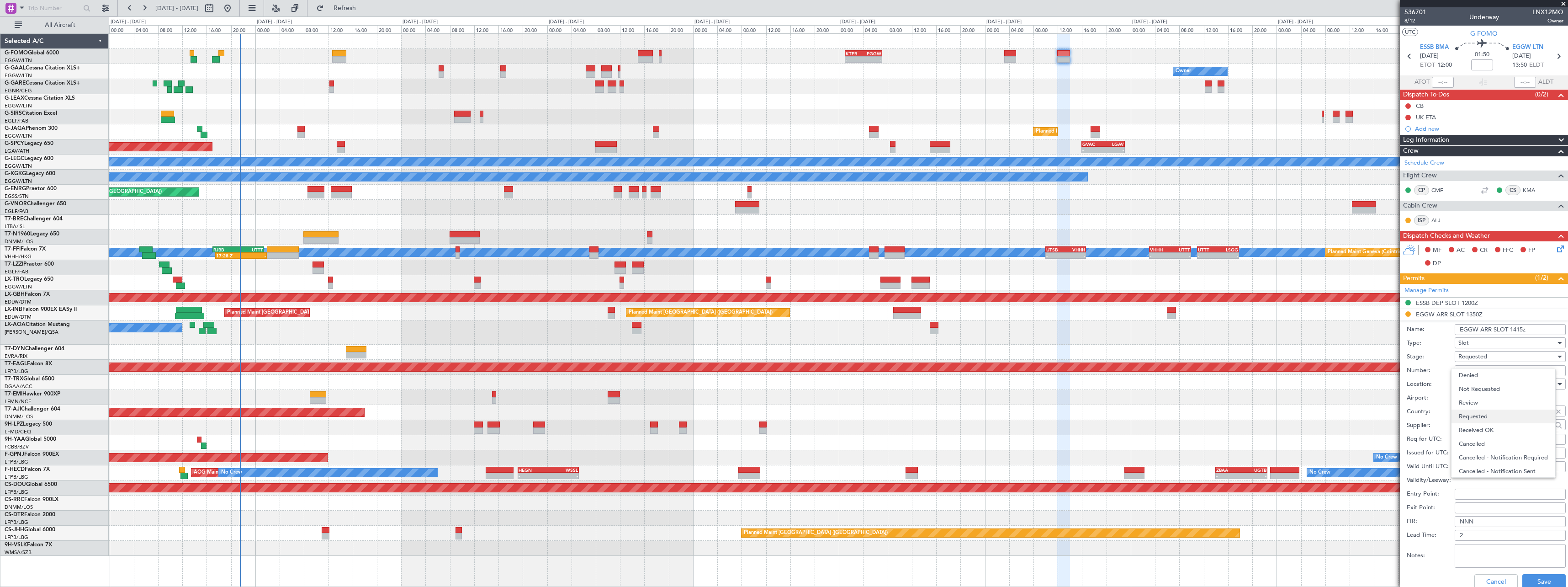
scroll to position [4, 0]
click at [1493, 424] on span "Received OK" at bounding box center [1506, 426] width 96 height 14
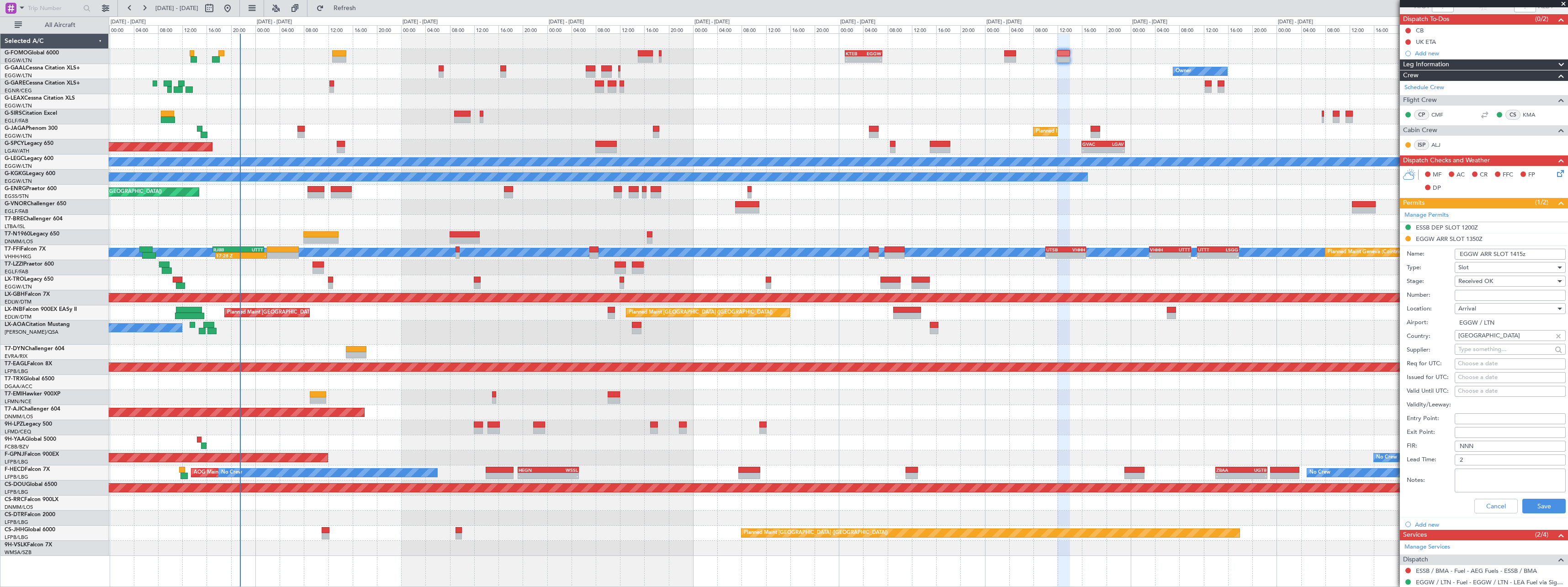
scroll to position [137, 0]
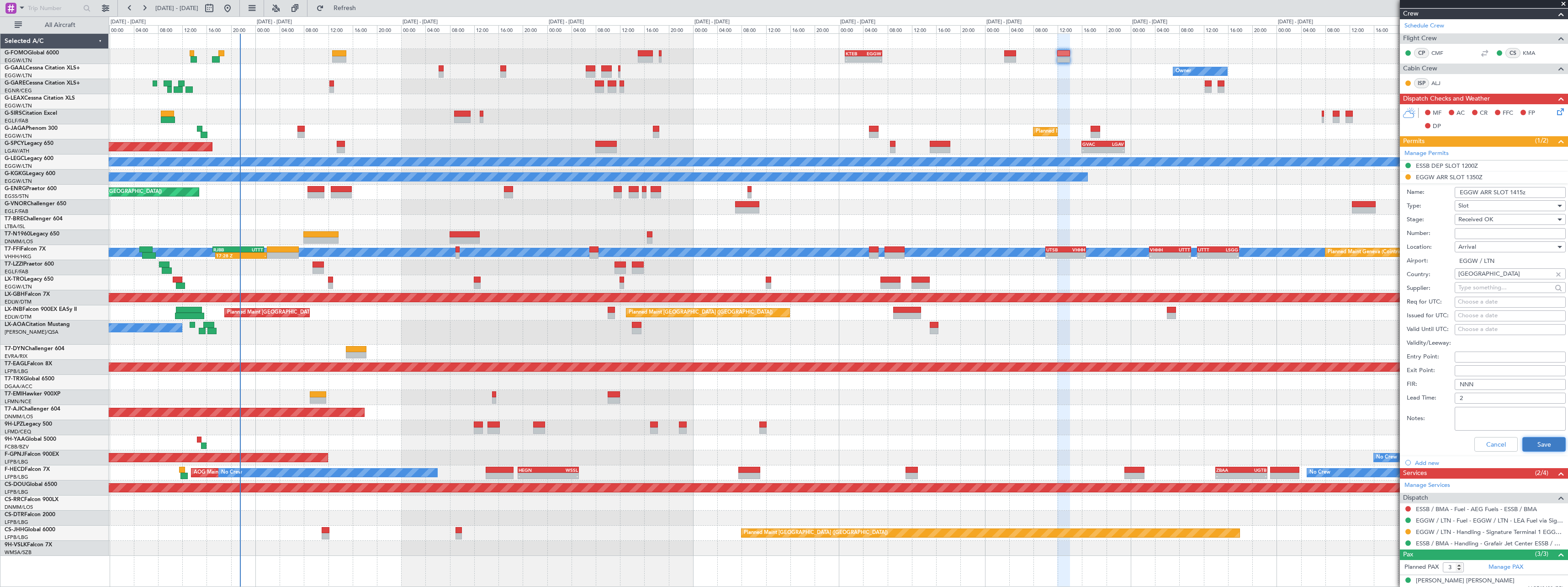
click at [1544, 447] on button "Save" at bounding box center [1544, 445] width 43 height 15
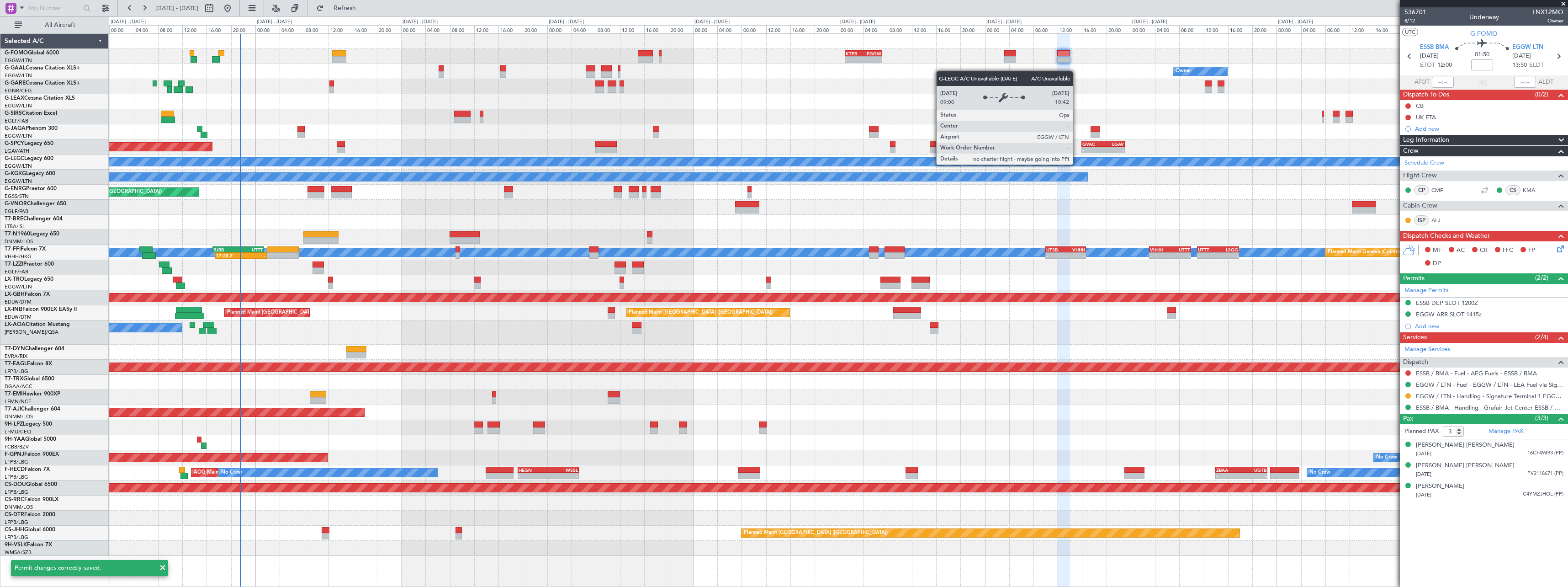
scroll to position [0, 0]
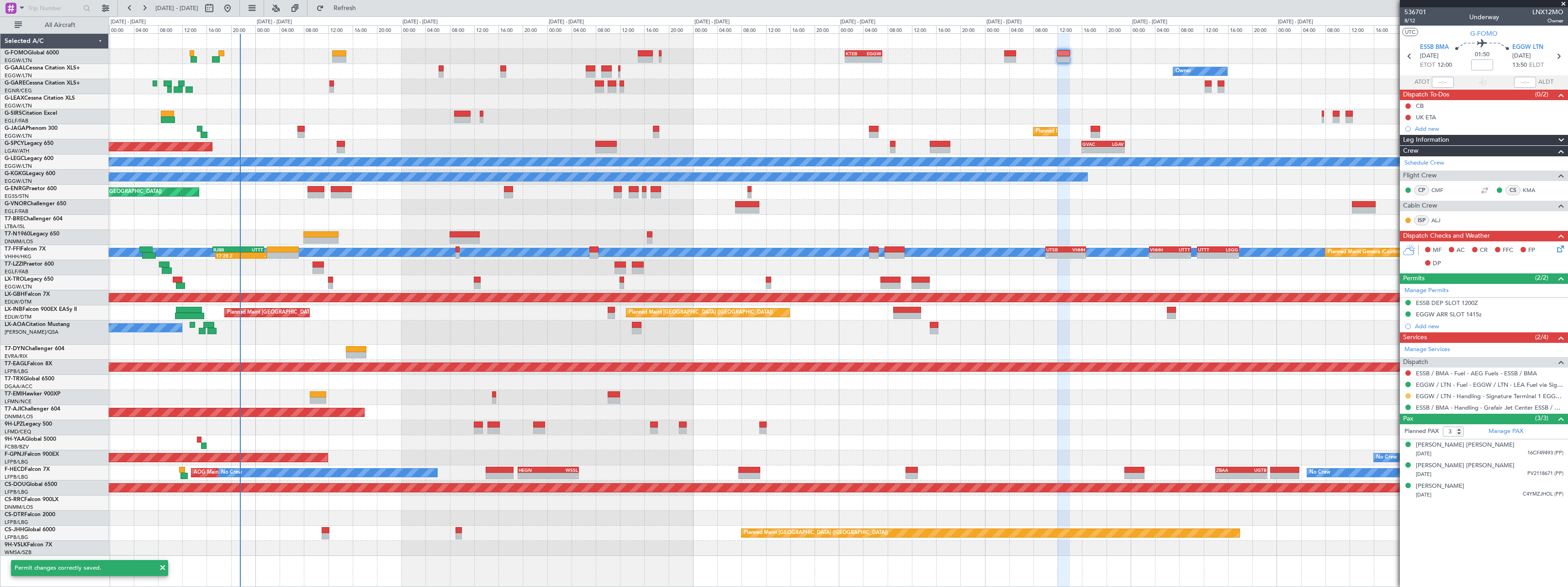
click at [1410, 396] on button at bounding box center [1408, 396] width 6 height 6
click at [1387, 511] on li "Confirmed" at bounding box center [1408, 505] width 106 height 14
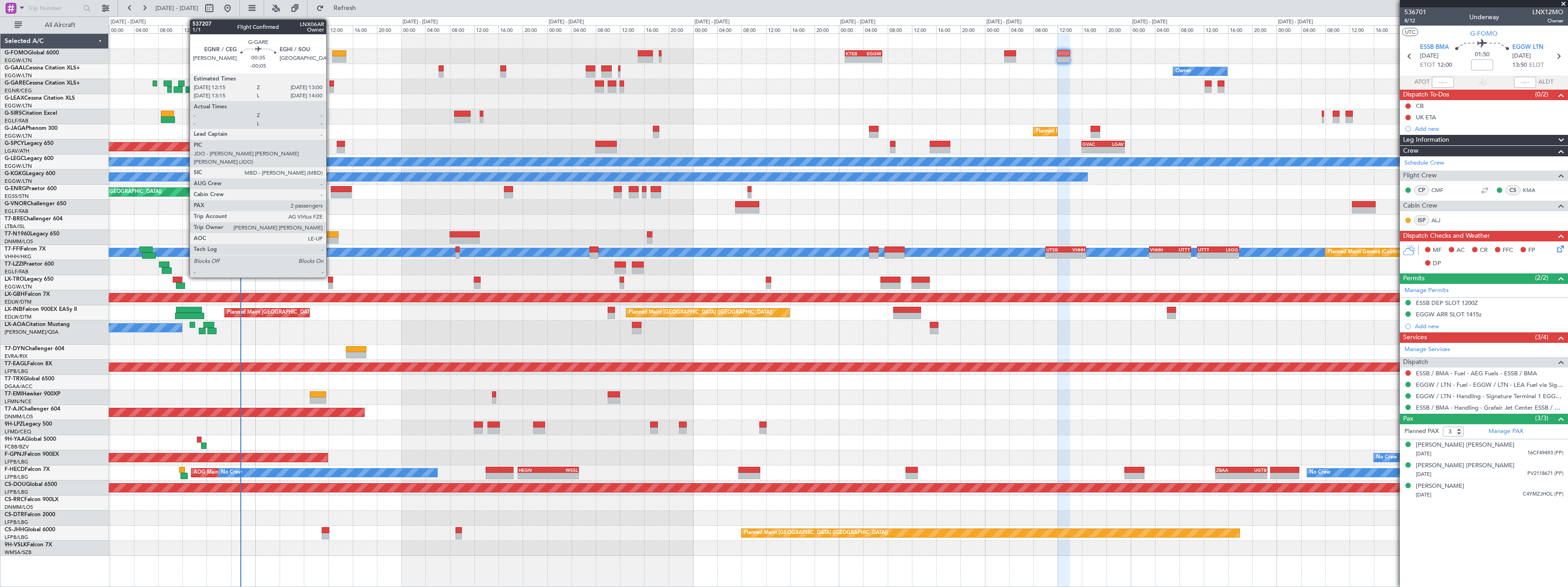
click at [330, 84] on div at bounding box center [331, 84] width 4 height 6
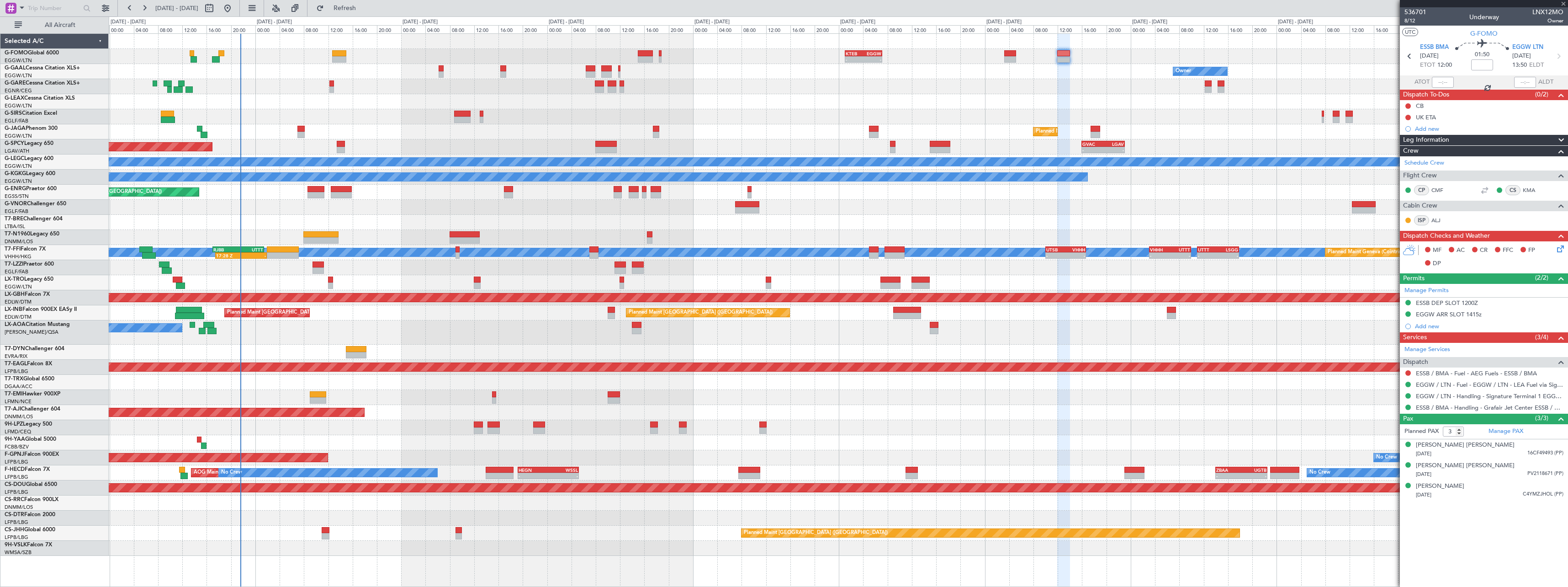
type input "-00:05"
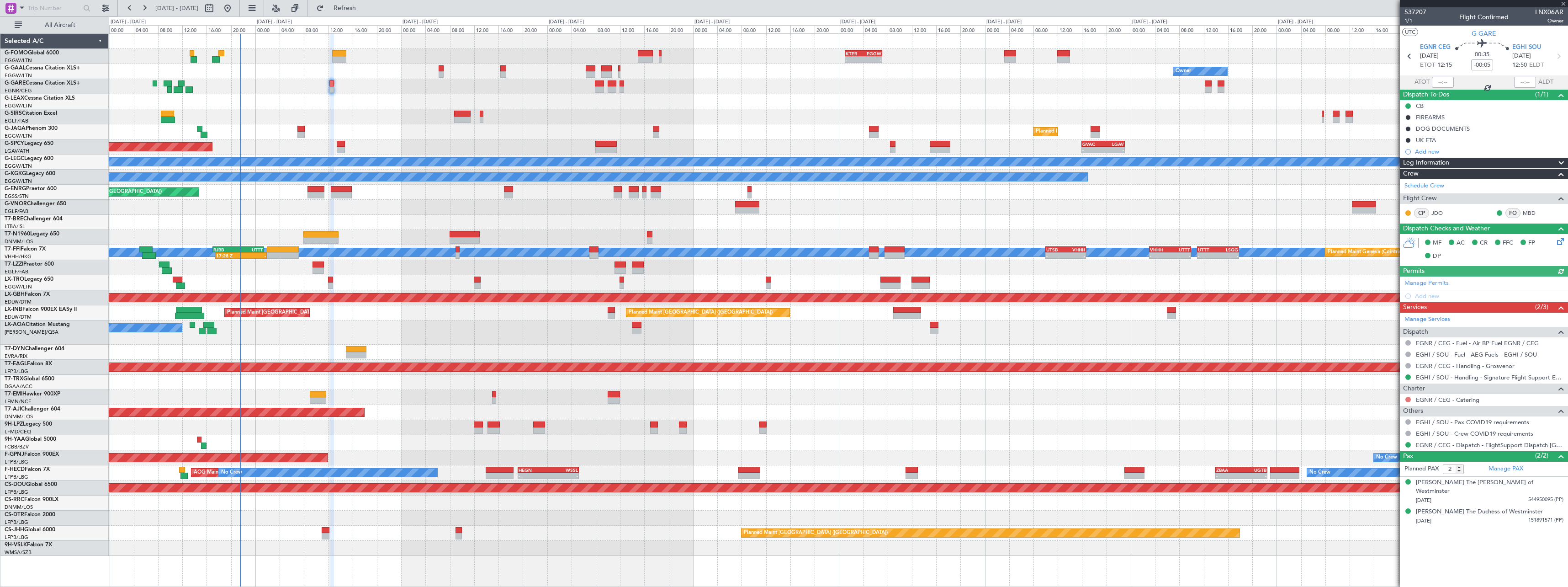
click at [1410, 398] on button at bounding box center [1408, 399] width 6 height 6
drag, startPoint x: 1381, startPoint y: 414, endPoint x: 1335, endPoint y: 412, distance: 46.0
click at [1380, 414] on span "Not Required" at bounding box center [1385, 412] width 37 height 9
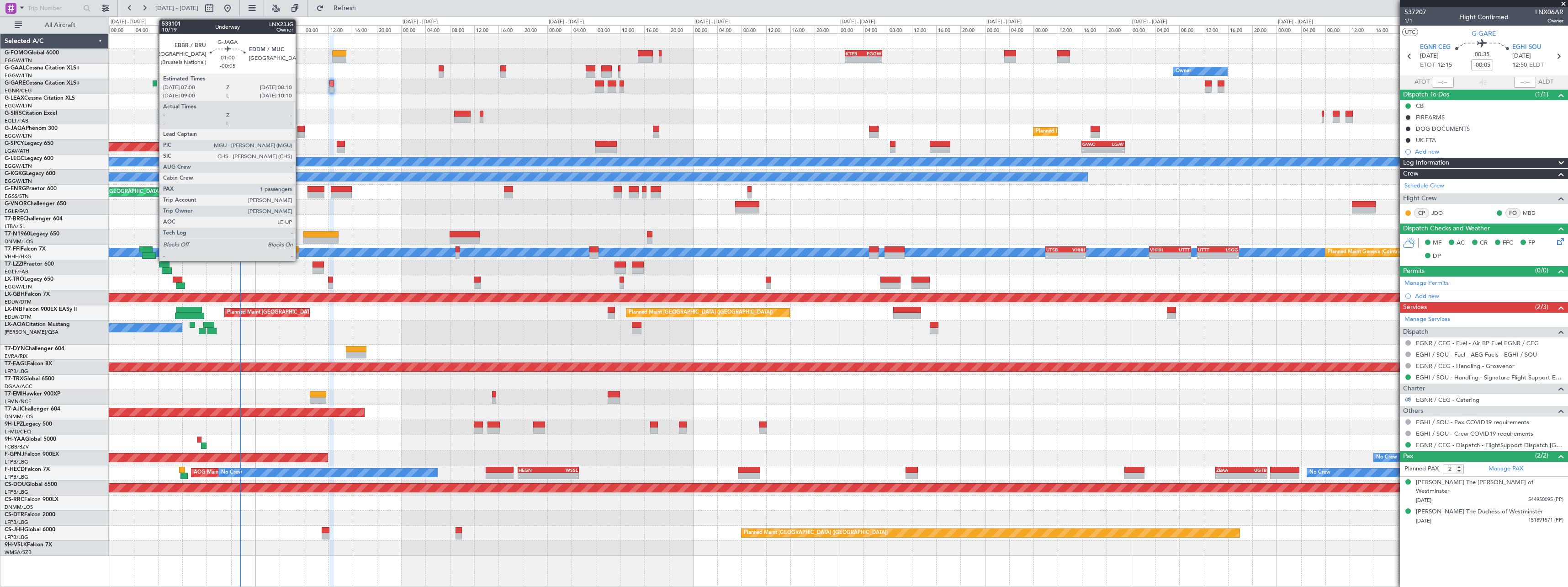
click at [299, 132] on div at bounding box center [301, 135] width 7 height 6
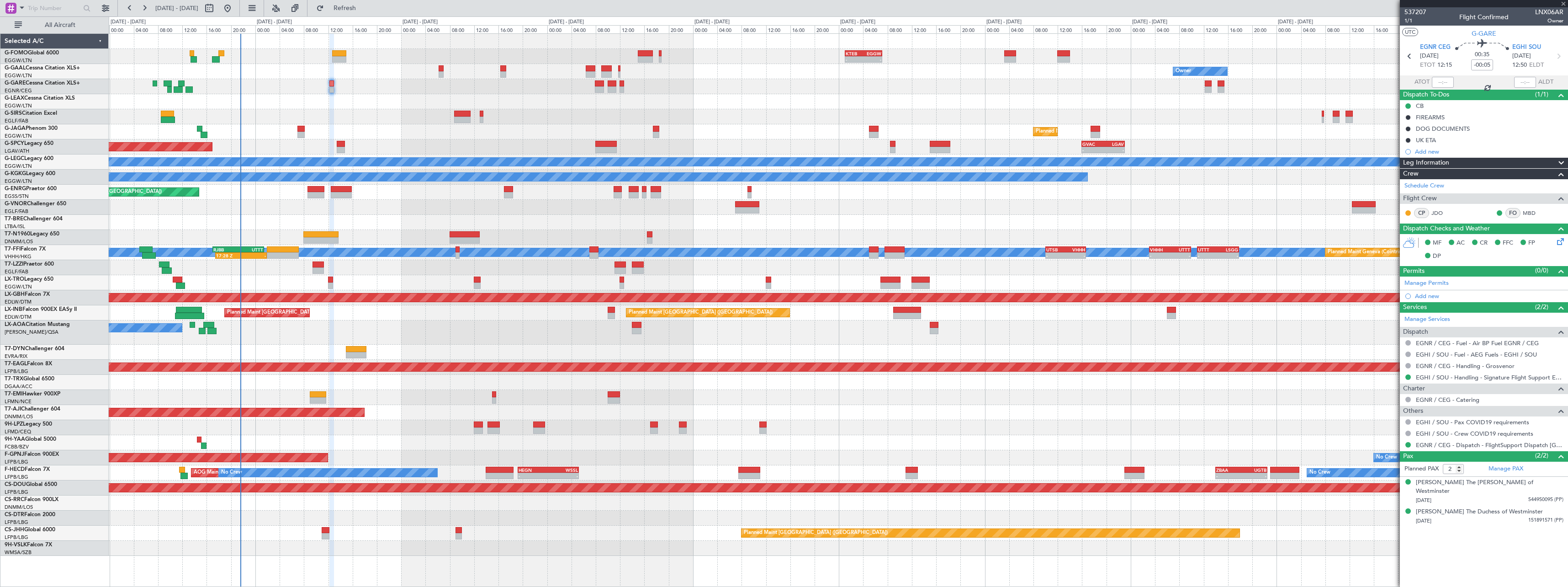
type input "1"
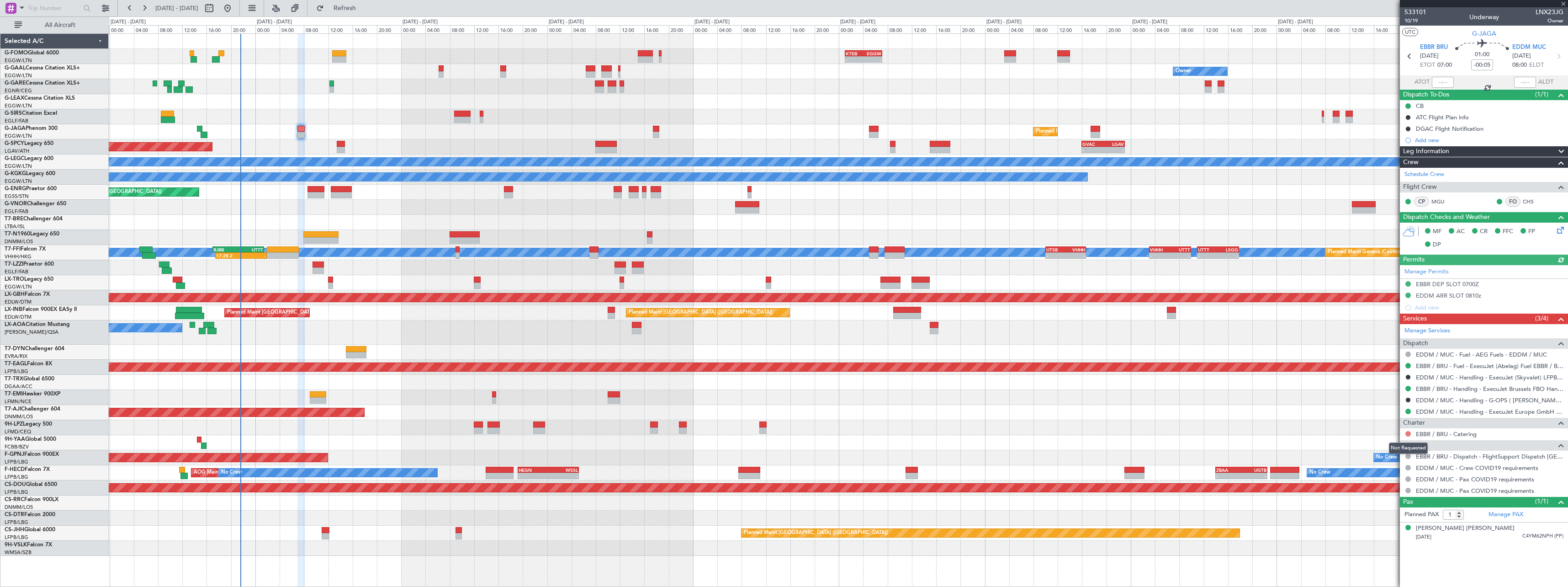
click at [1408, 433] on button at bounding box center [1408, 433] width 6 height 6
click at [1389, 448] on span "Not Required" at bounding box center [1385, 446] width 37 height 9
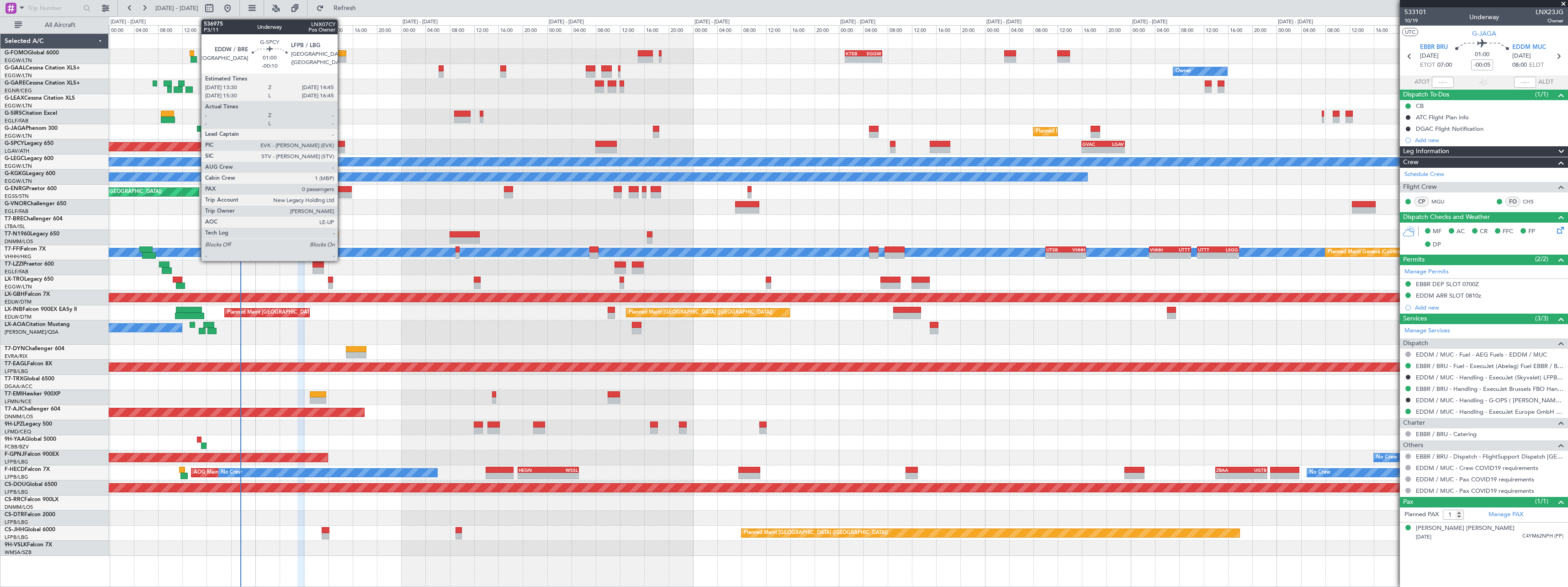
click at [342, 144] on div at bounding box center [340, 144] width 8 height 6
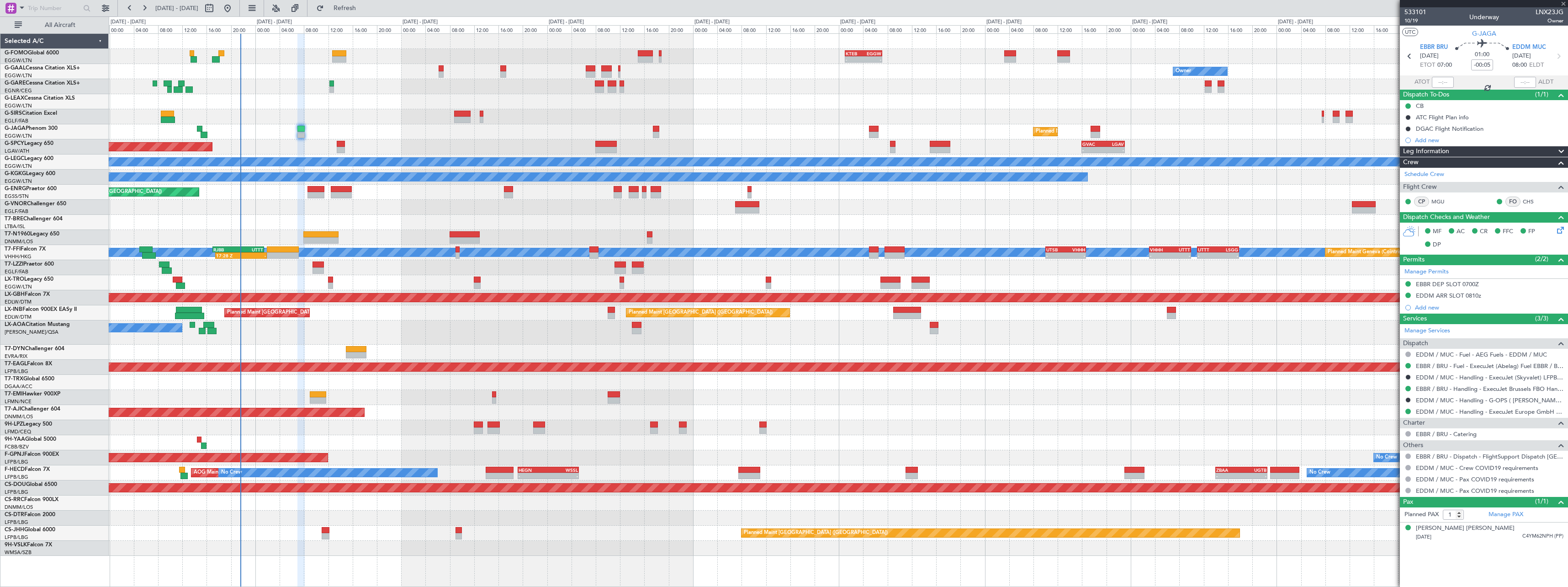
type input "-00:10"
type input "0"
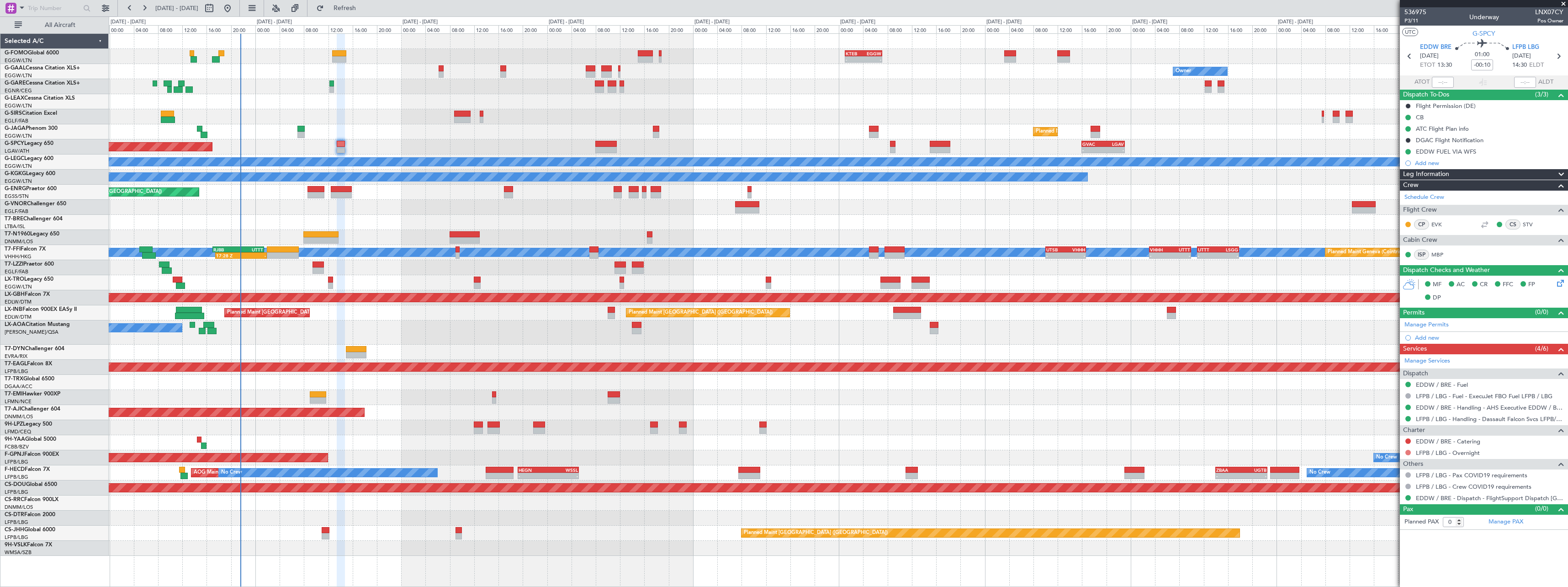
click at [1410, 450] on button at bounding box center [1408, 452] width 6 height 6
click at [1408, 439] on button at bounding box center [1408, 441] width 6 height 6
click at [1388, 454] on span "Not Required" at bounding box center [1385, 454] width 37 height 9
click at [1409, 450] on button at bounding box center [1408, 452] width 6 height 6
click at [1381, 564] on span "Confirmed" at bounding box center [1382, 561] width 28 height 9
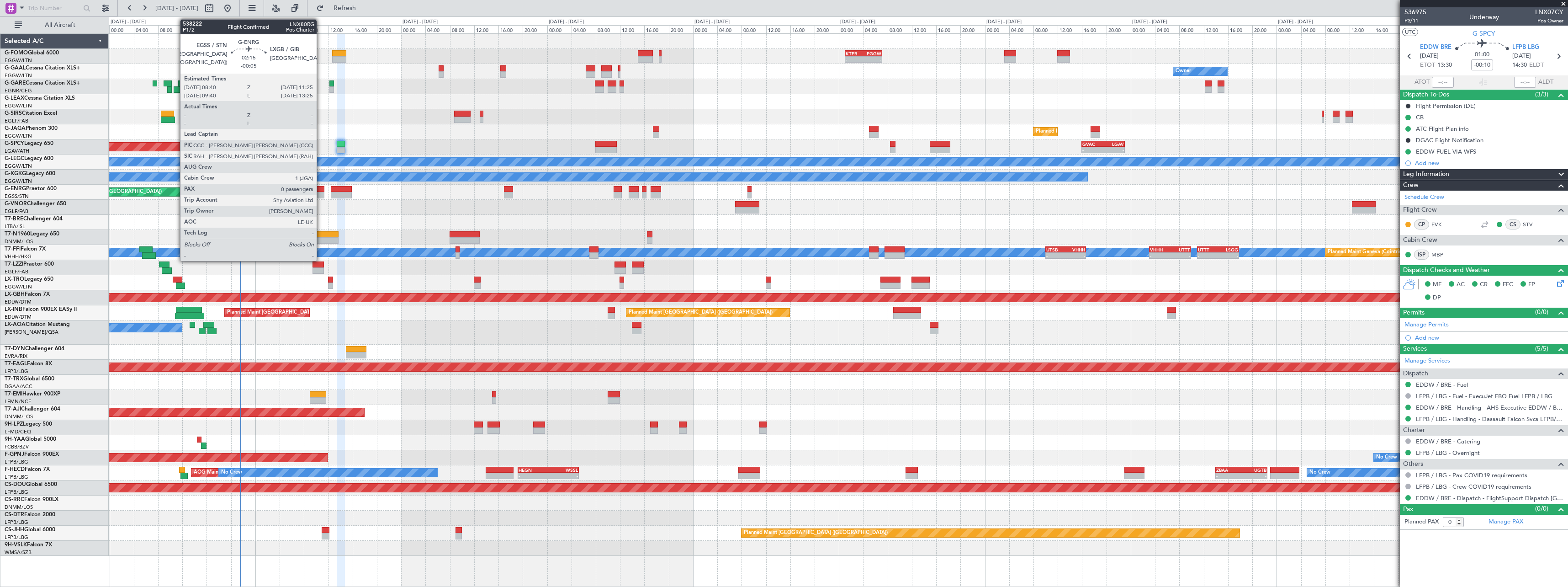
click at [321, 193] on div at bounding box center [316, 195] width 17 height 6
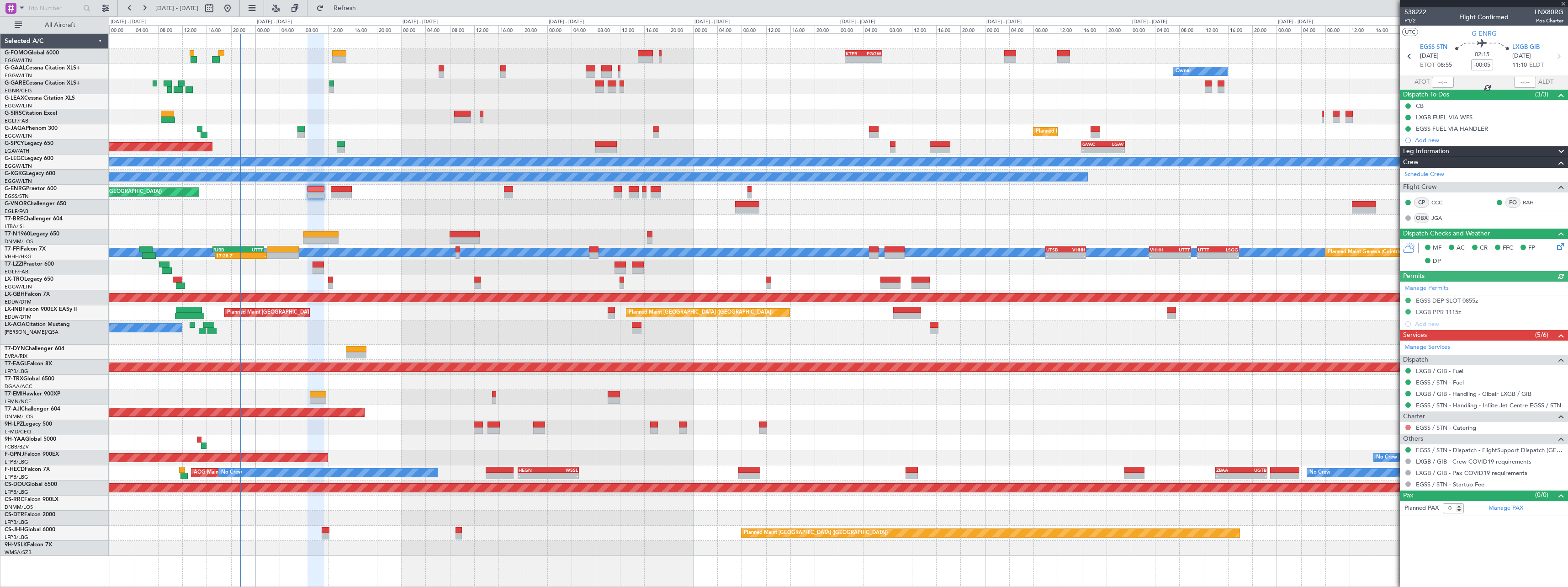
click at [1410, 427] on button at bounding box center [1408, 427] width 6 height 6
click at [1382, 441] on span "Not Required" at bounding box center [1385, 440] width 37 height 9
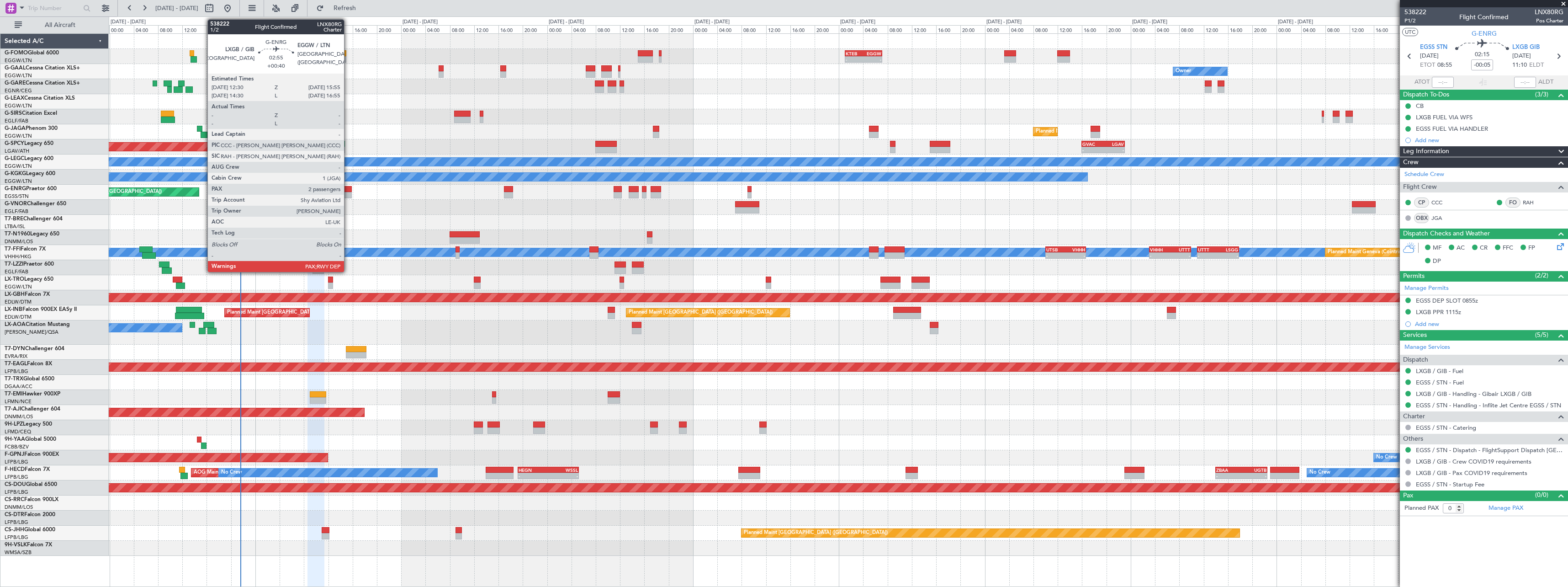
click at [348, 191] on div at bounding box center [342, 189] width 21 height 6
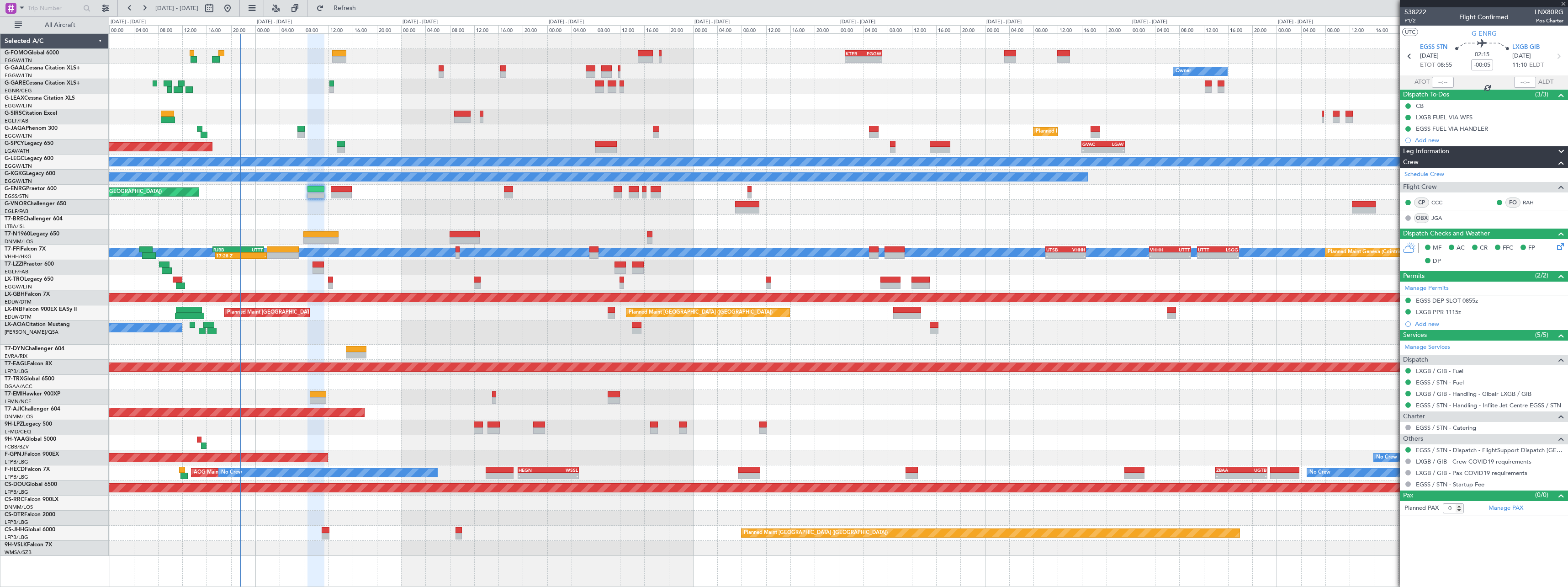
type input "+00:40"
type input "2"
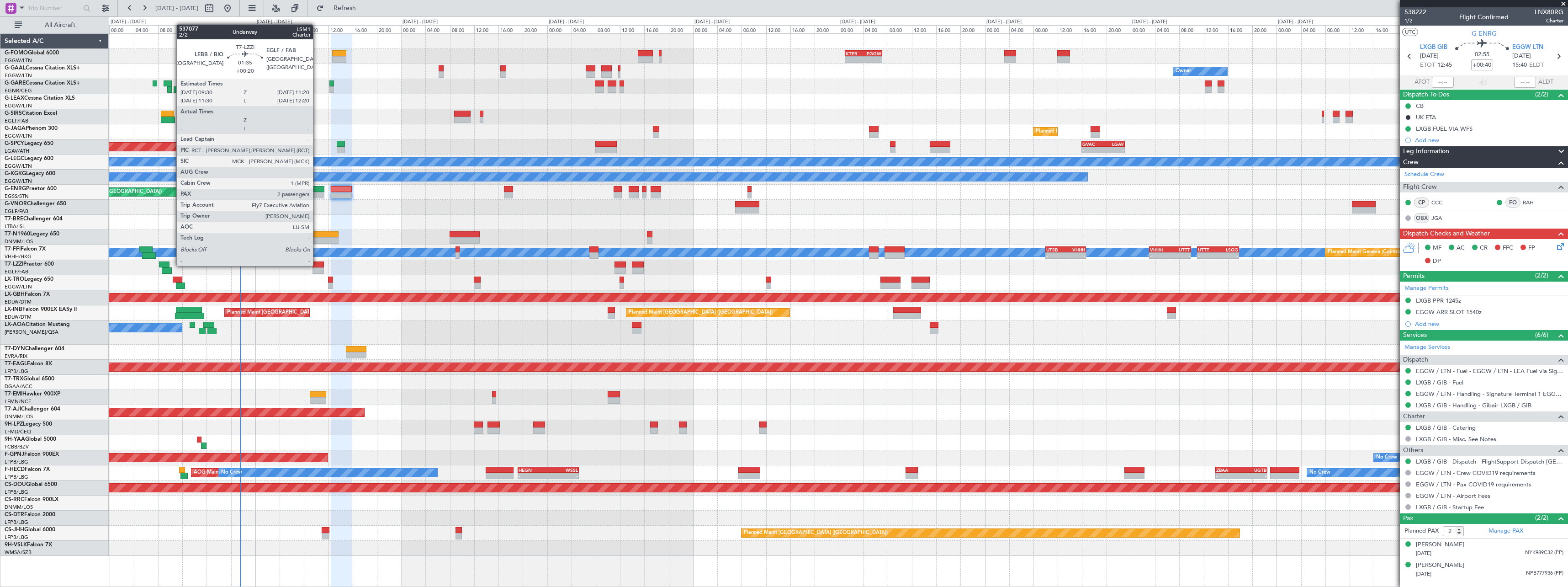
click at [317, 265] on div at bounding box center [318, 264] width 11 height 6
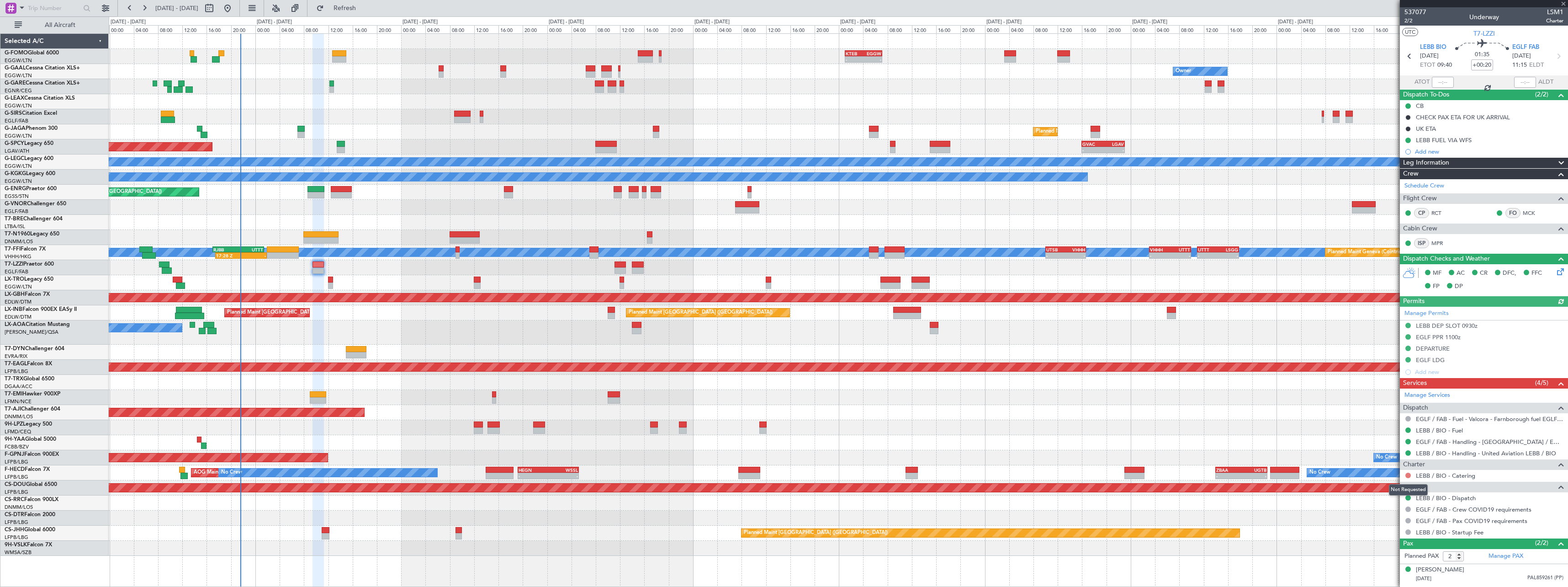
click at [1408, 474] on button at bounding box center [1408, 475] width 6 height 6
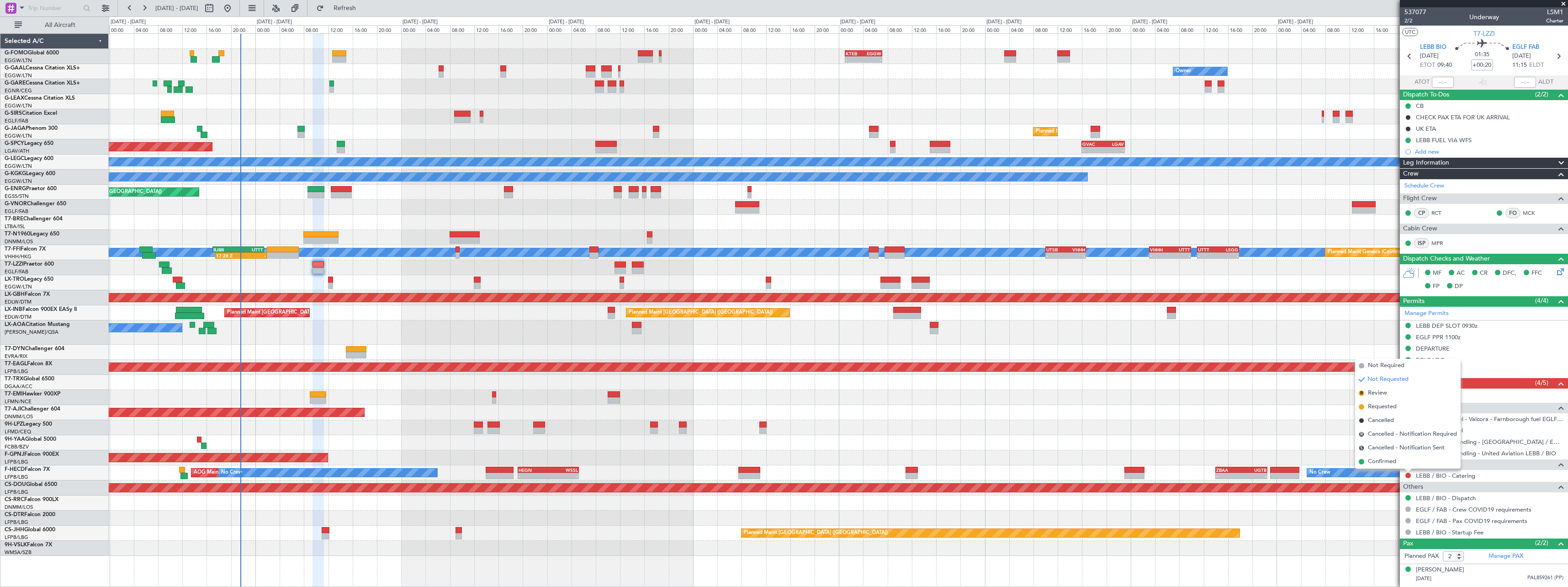
click at [1389, 368] on span "Not Required" at bounding box center [1385, 365] width 37 height 9
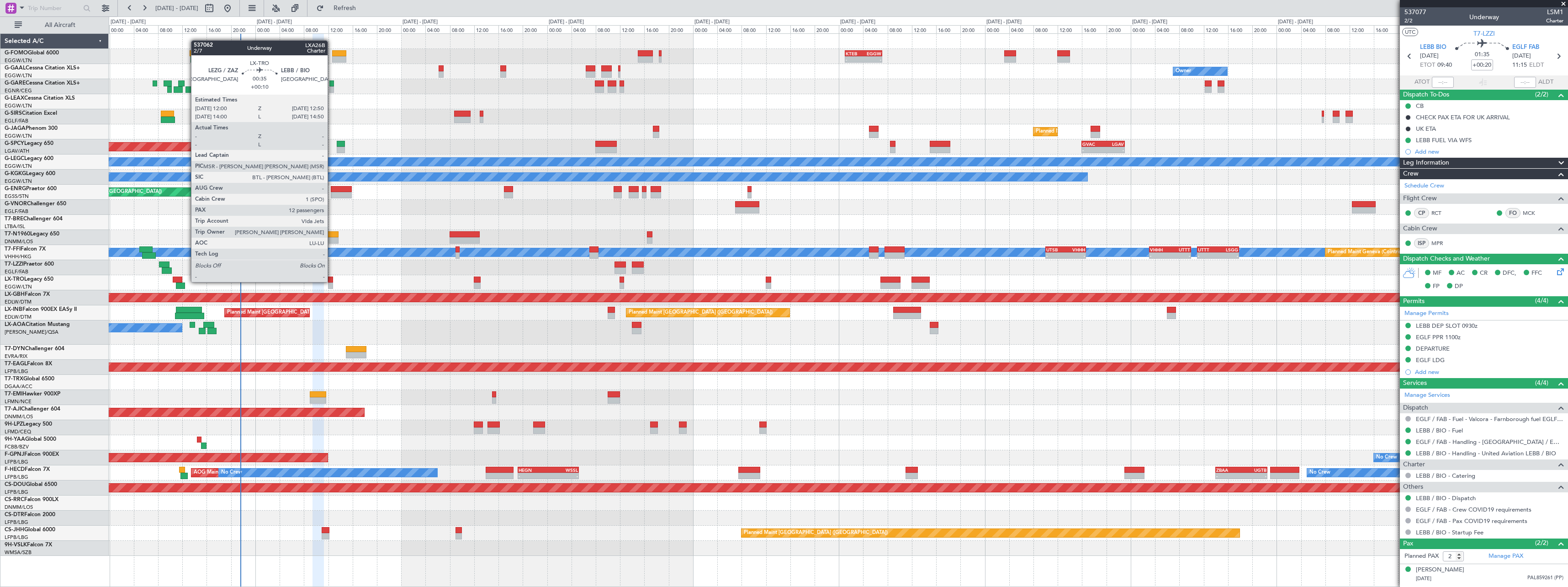
click at [332, 281] on div at bounding box center [330, 280] width 6 height 6
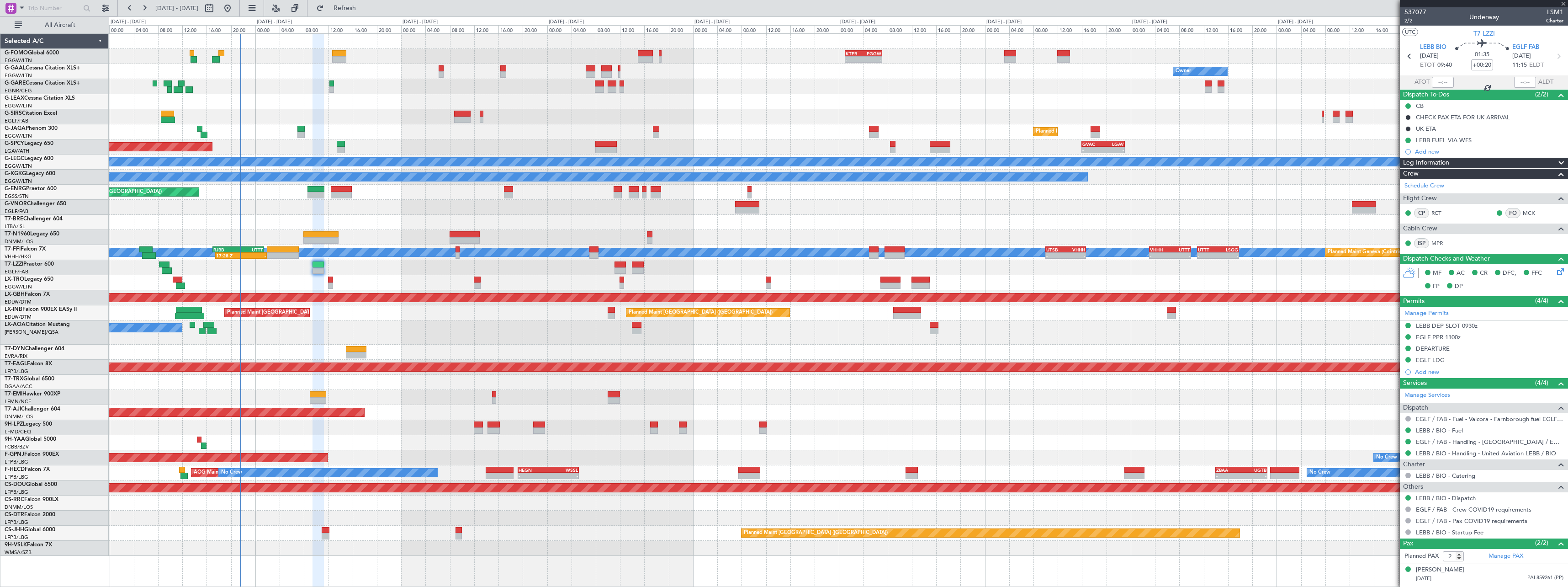
type input "+00:10"
type input "12"
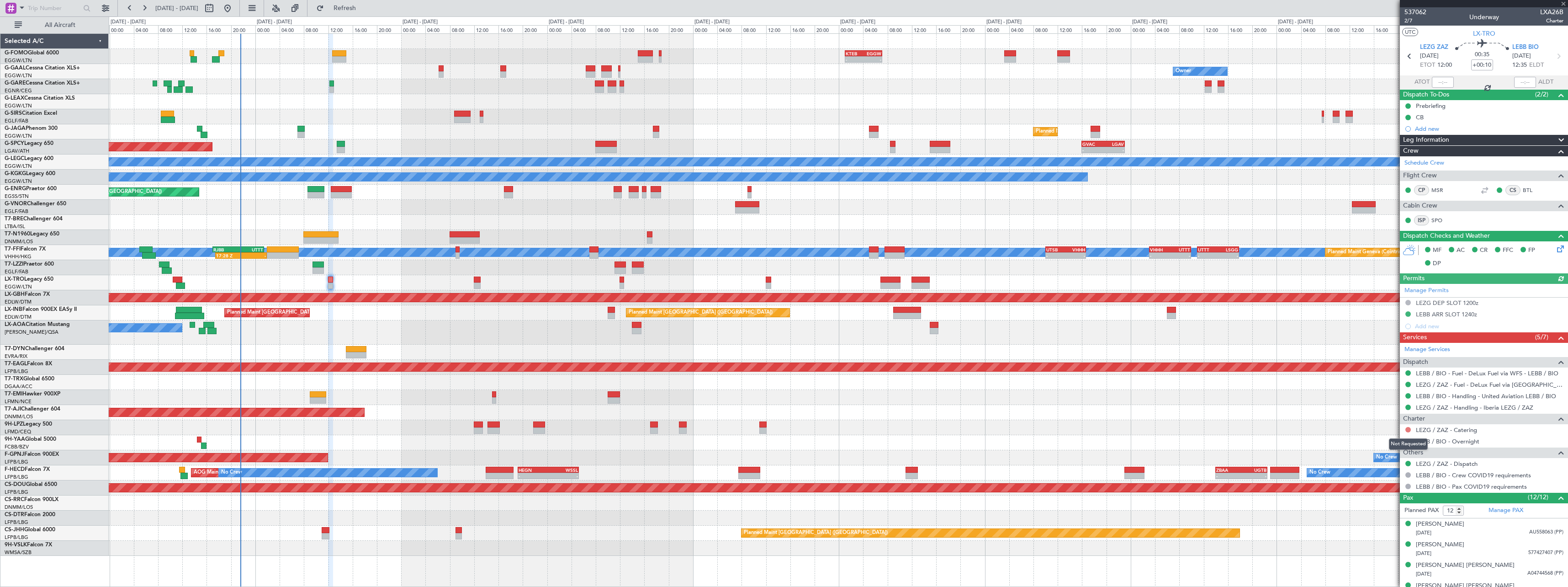
click at [1410, 427] on button at bounding box center [1408, 430] width 6 height 6
click at [1374, 444] on span "Not Required" at bounding box center [1385, 442] width 37 height 9
click at [1408, 440] on button at bounding box center [1408, 441] width 6 height 6
click at [1385, 547] on span "Confirmed" at bounding box center [1382, 550] width 28 height 9
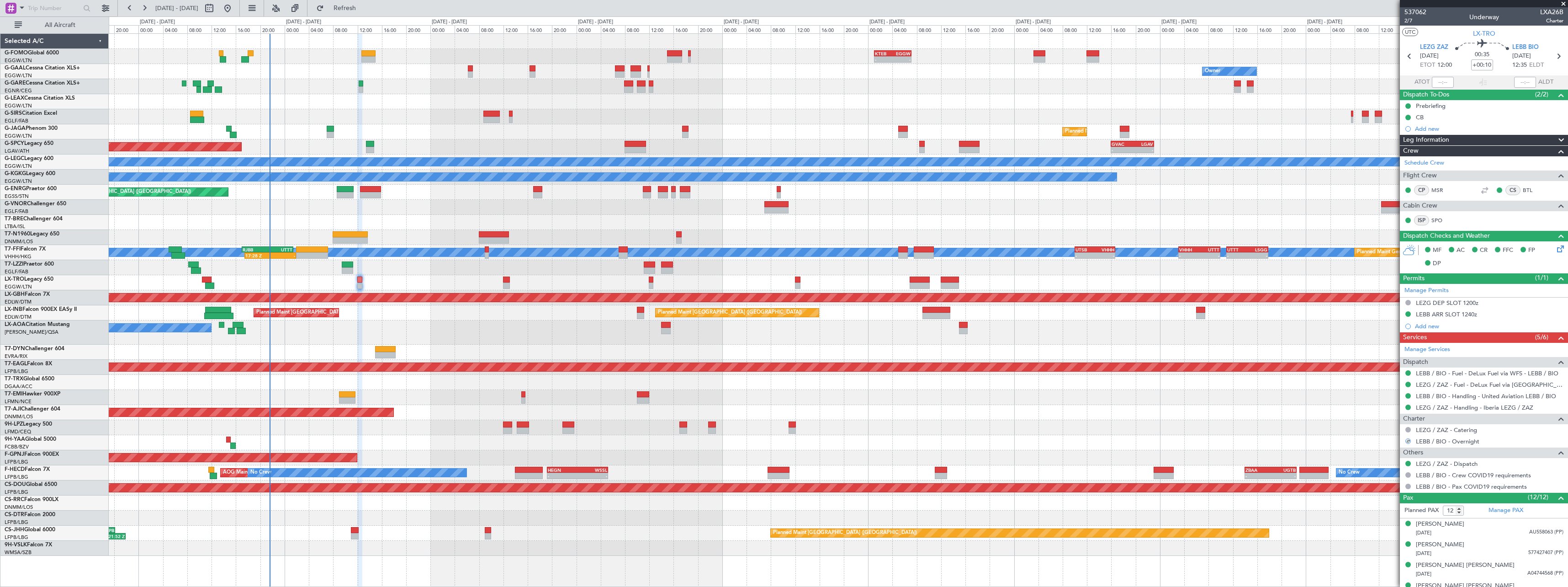
click at [522, 348] on div at bounding box center [838, 352] width 1458 height 15
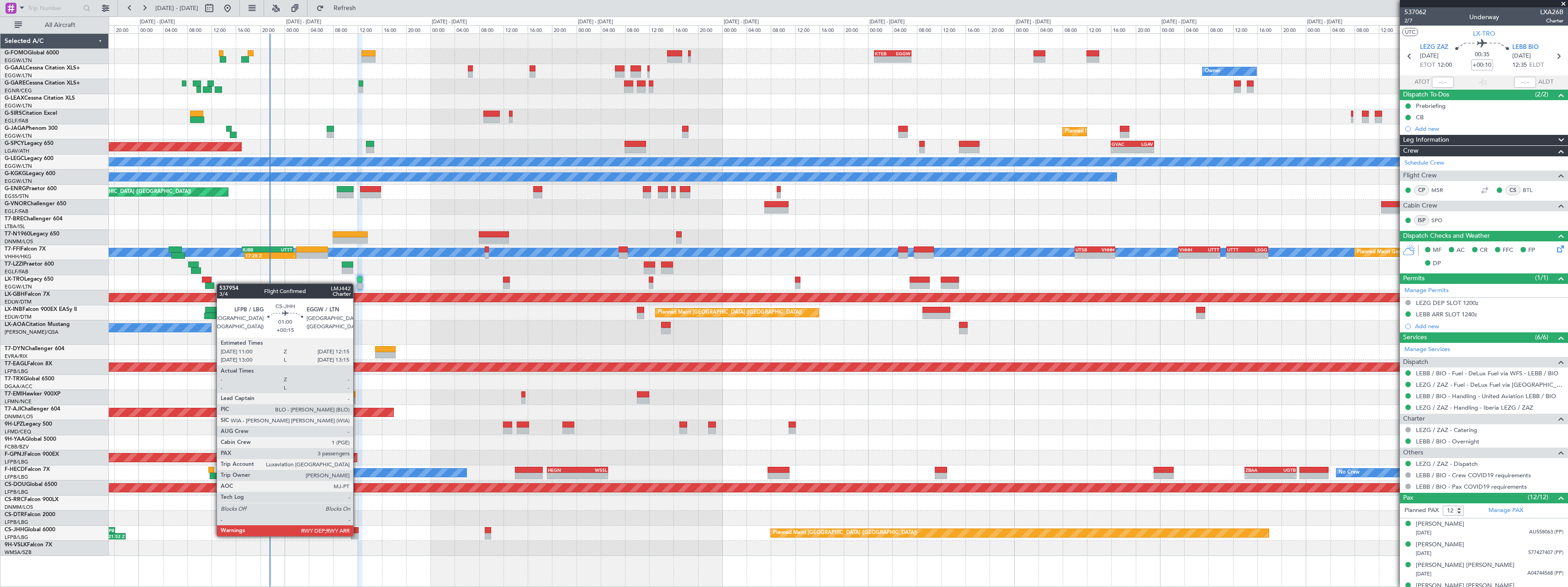
click at [357, 536] on div at bounding box center [355, 536] width 8 height 6
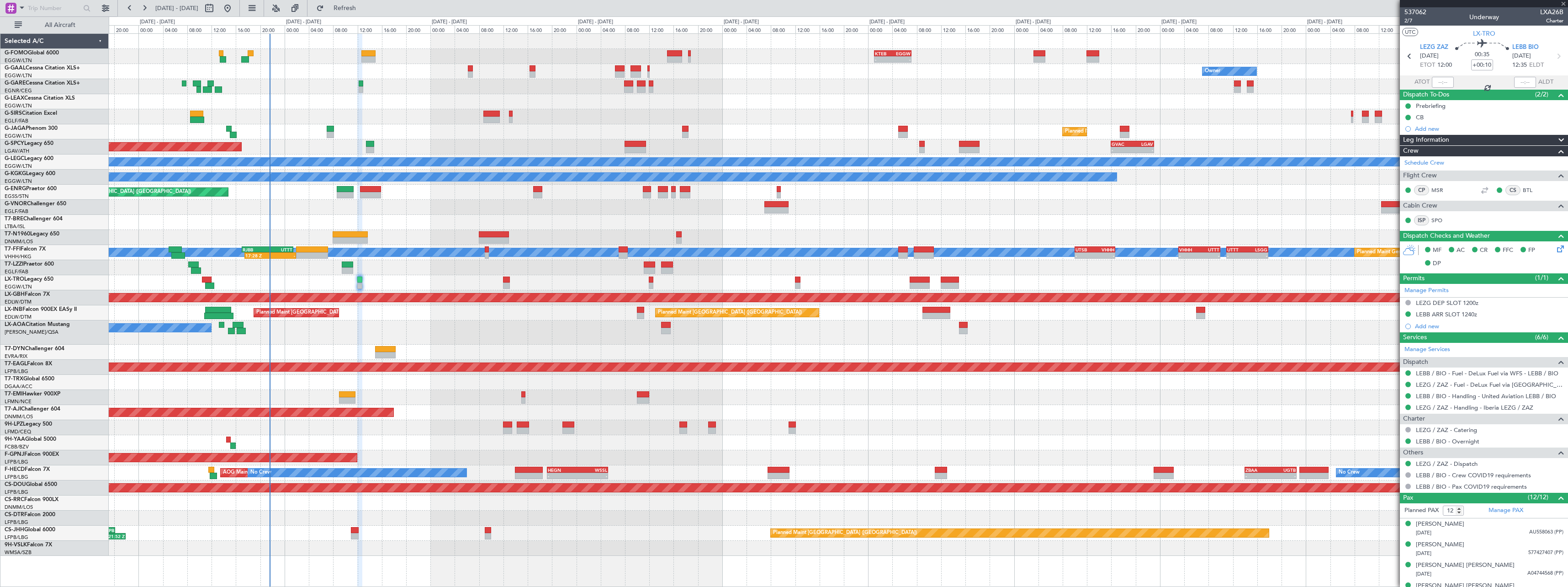
type input "+00:15"
type input "3"
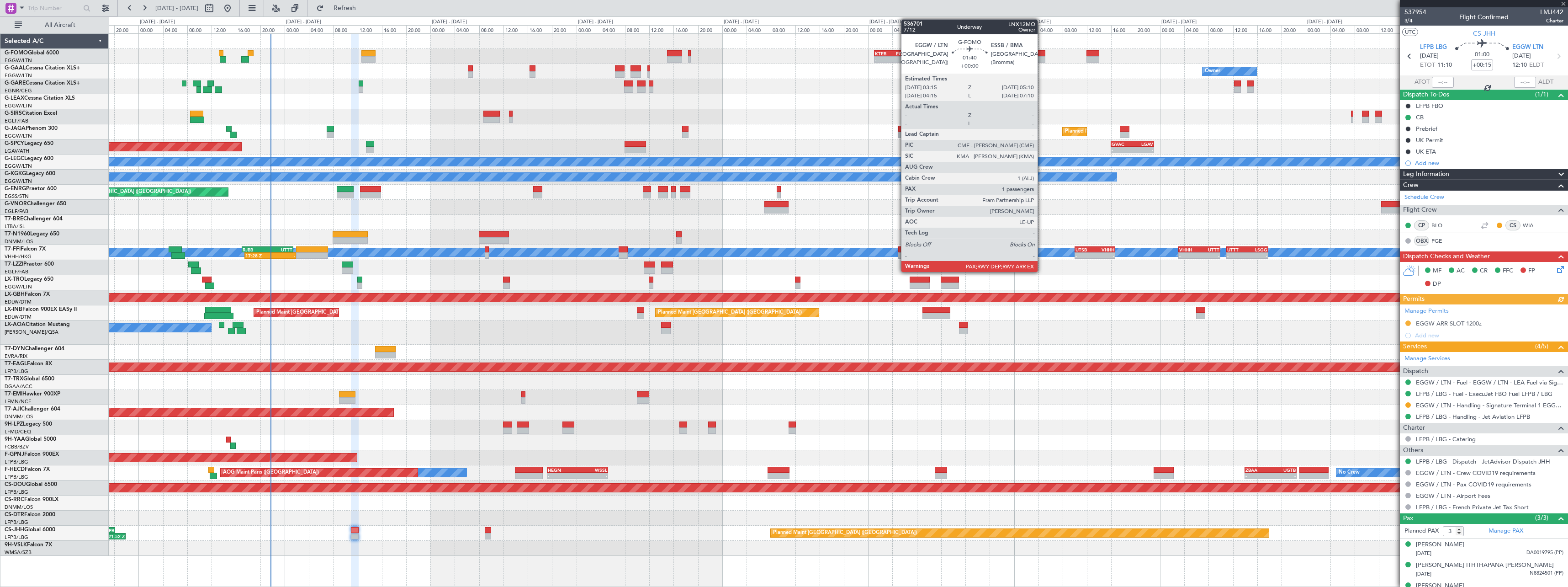
click at [1041, 58] on div at bounding box center [1039, 59] width 12 height 6
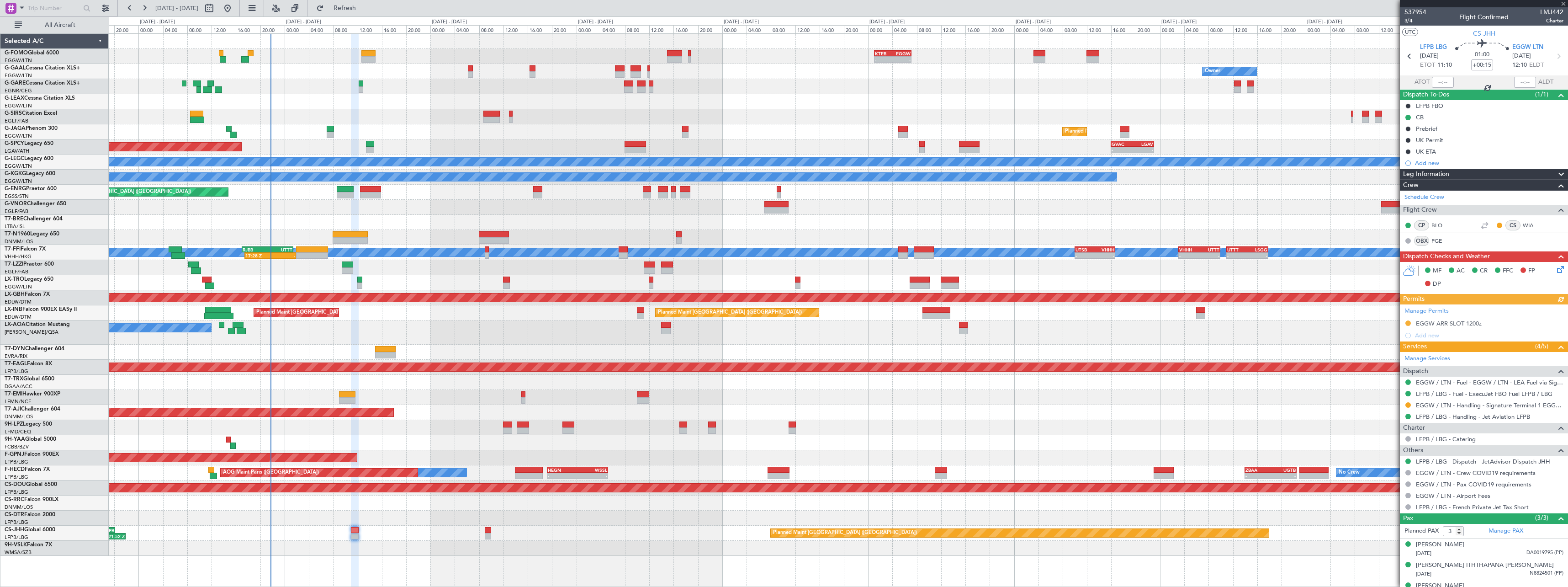
type input "2"
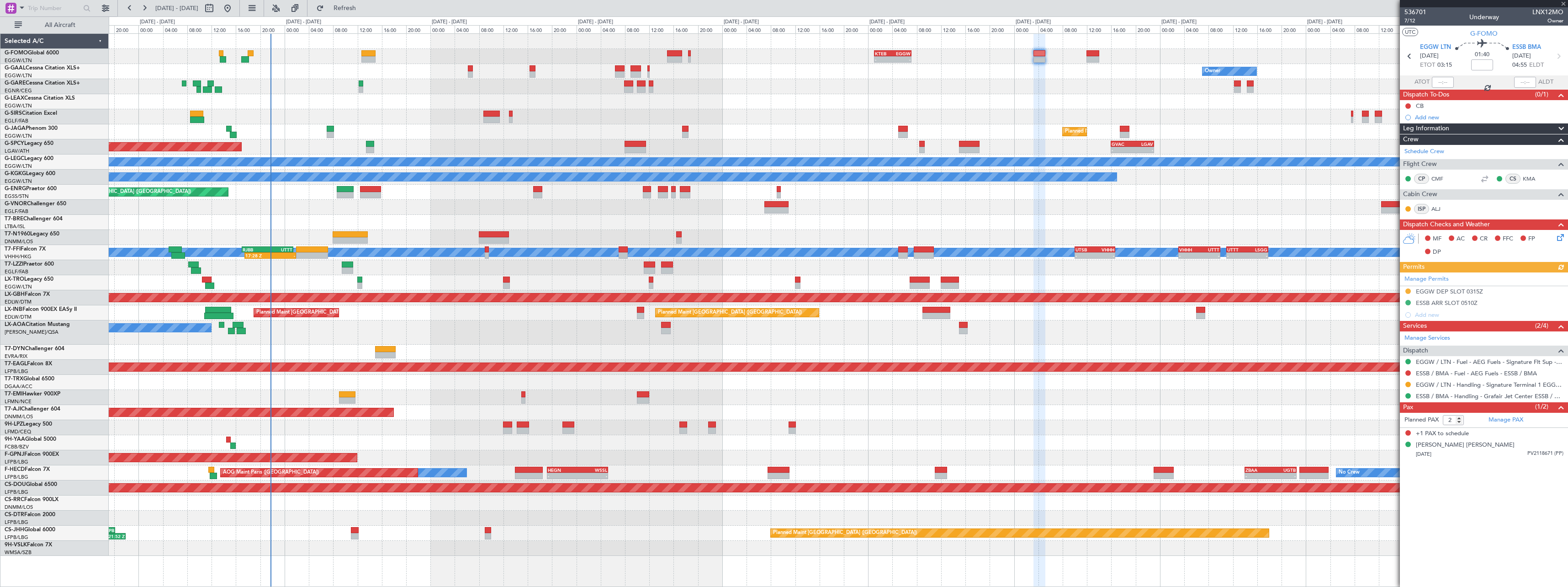
click at [1476, 292] on div "Manage Permits EGGW DEP SLOT 0315Z ESSB ARR SLOT 0510Z Add new" at bounding box center [1484, 297] width 168 height 48
click at [1473, 292] on div "EGGW DEP SLOT 0315Z" at bounding box center [1449, 291] width 67 height 8
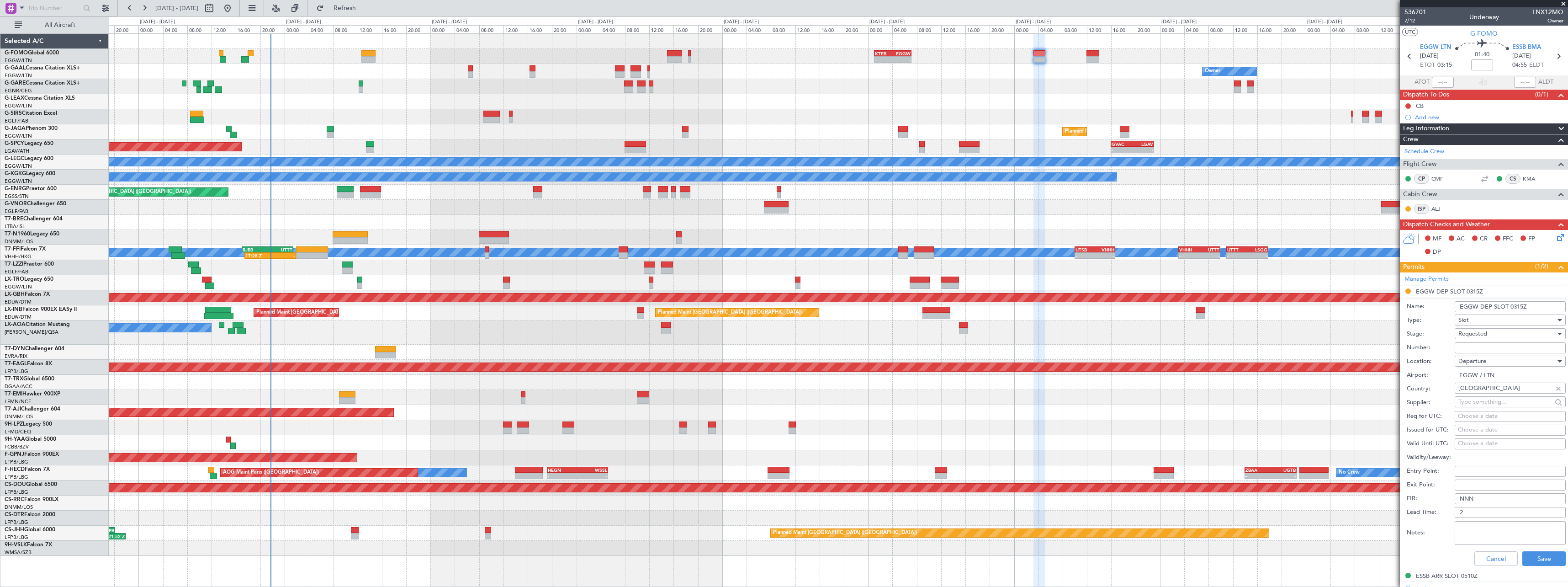
click at [1494, 331] on div "Requested" at bounding box center [1507, 334] width 97 height 14
click at [1486, 352] on span "Denied" at bounding box center [1506, 348] width 96 height 14
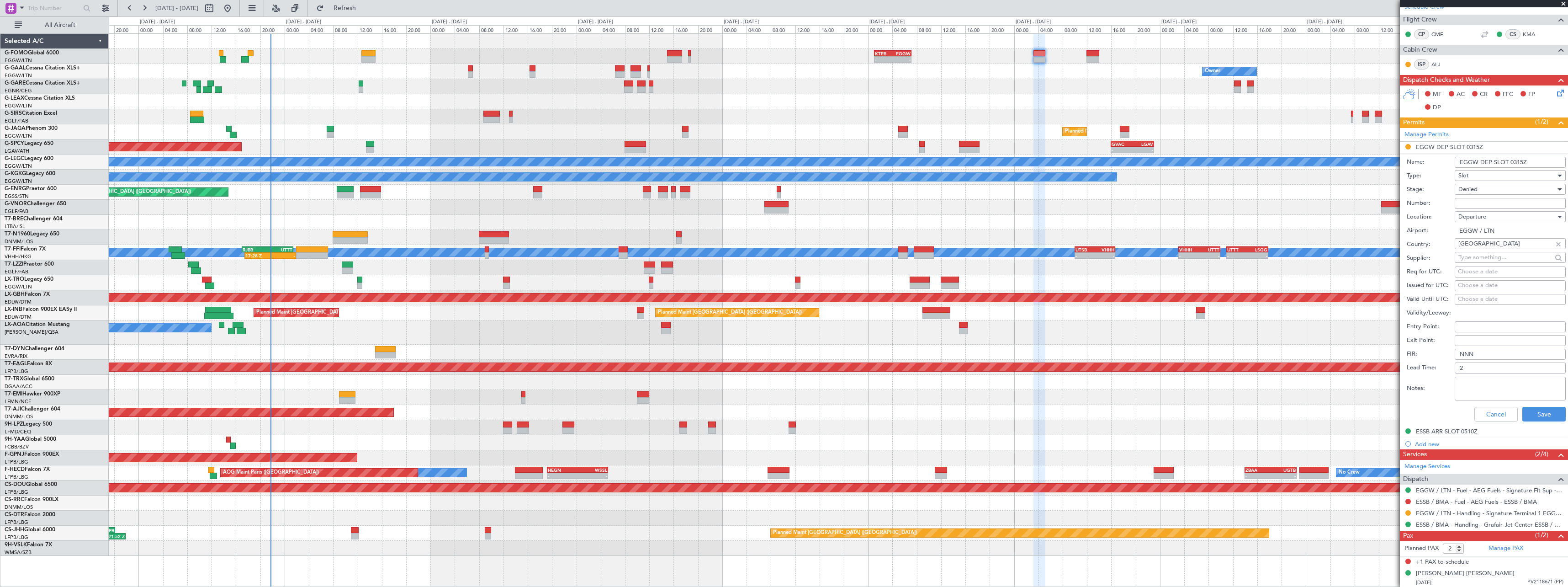
scroll to position [146, 0]
click at [1492, 415] on button "Cancel" at bounding box center [1496, 414] width 43 height 15
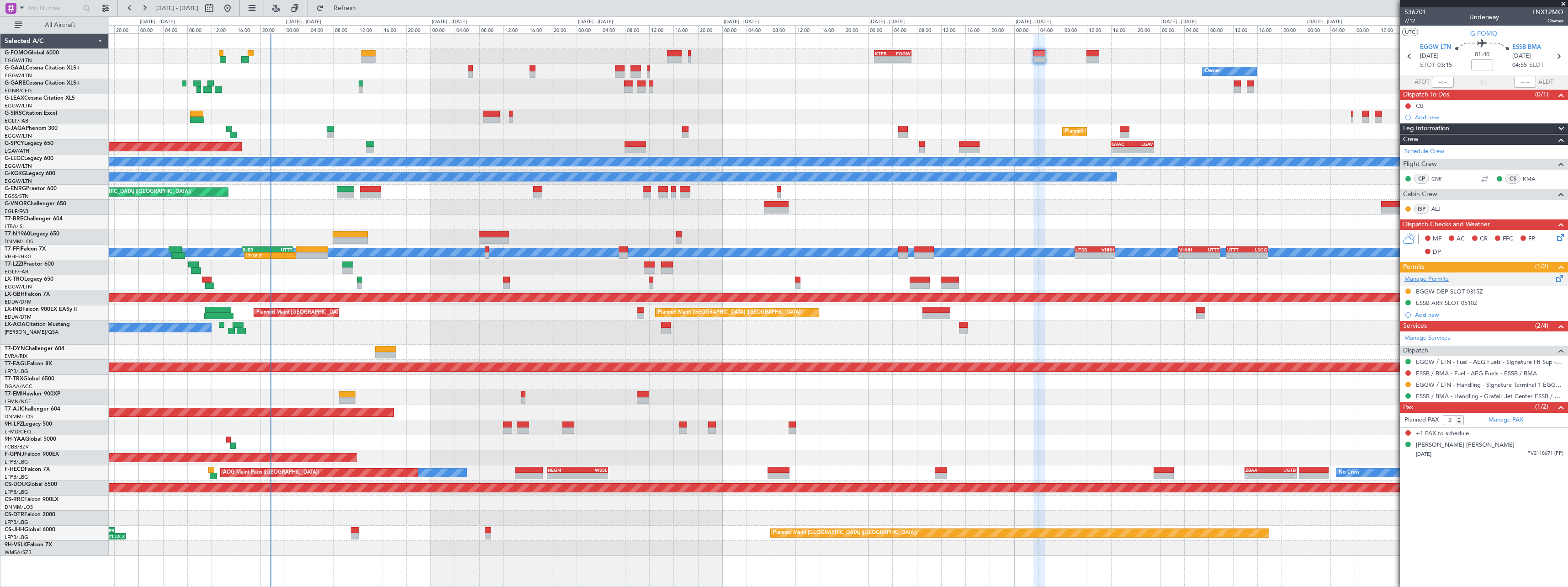
click at [1444, 277] on link "Manage Permits" at bounding box center [1426, 279] width 45 height 9
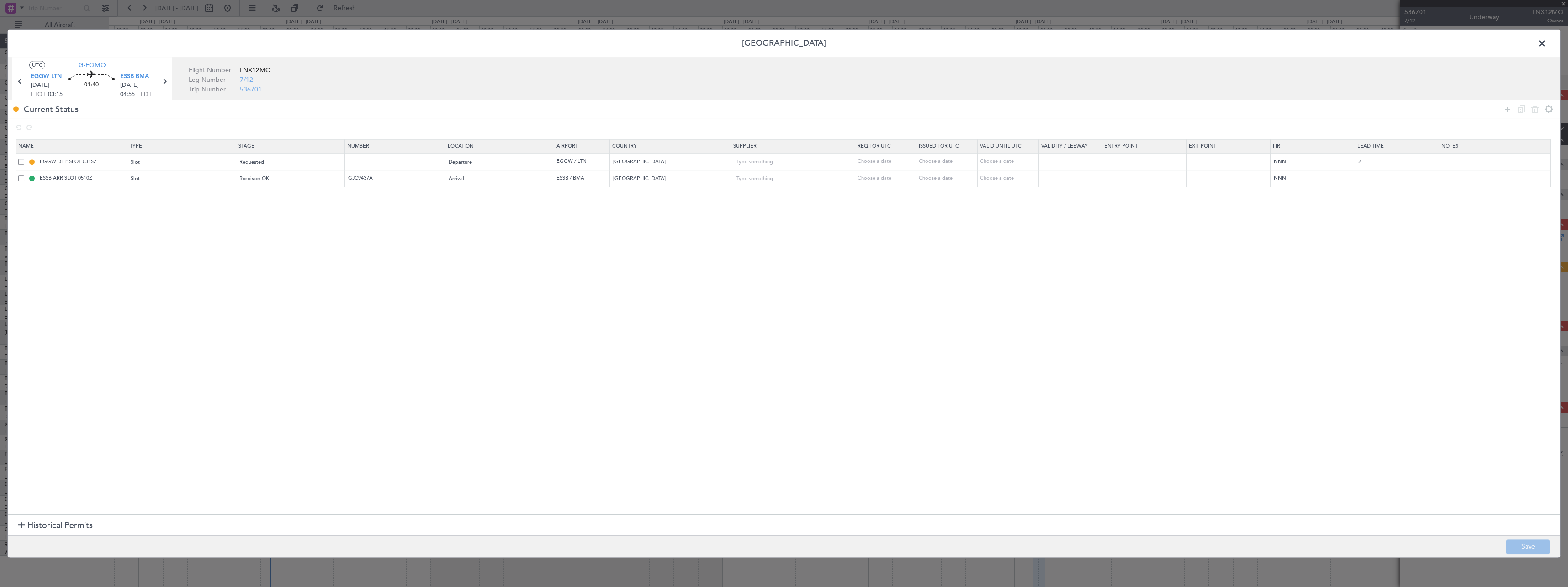
click at [22, 160] on span at bounding box center [22, 162] width 6 height 6
click at [25, 159] on input "checkbox" at bounding box center [25, 159] width 0 height 0
click at [1523, 111] on icon at bounding box center [1522, 110] width 11 height 11
click at [91, 194] on input "EGGW DEP SLOT 0315Z" at bounding box center [82, 195] width 88 height 8
click at [37, 224] on section "Name Type Stage Number Location Airport Country Supplier Req For Utc Issued For…" at bounding box center [784, 326] width 1553 height 378
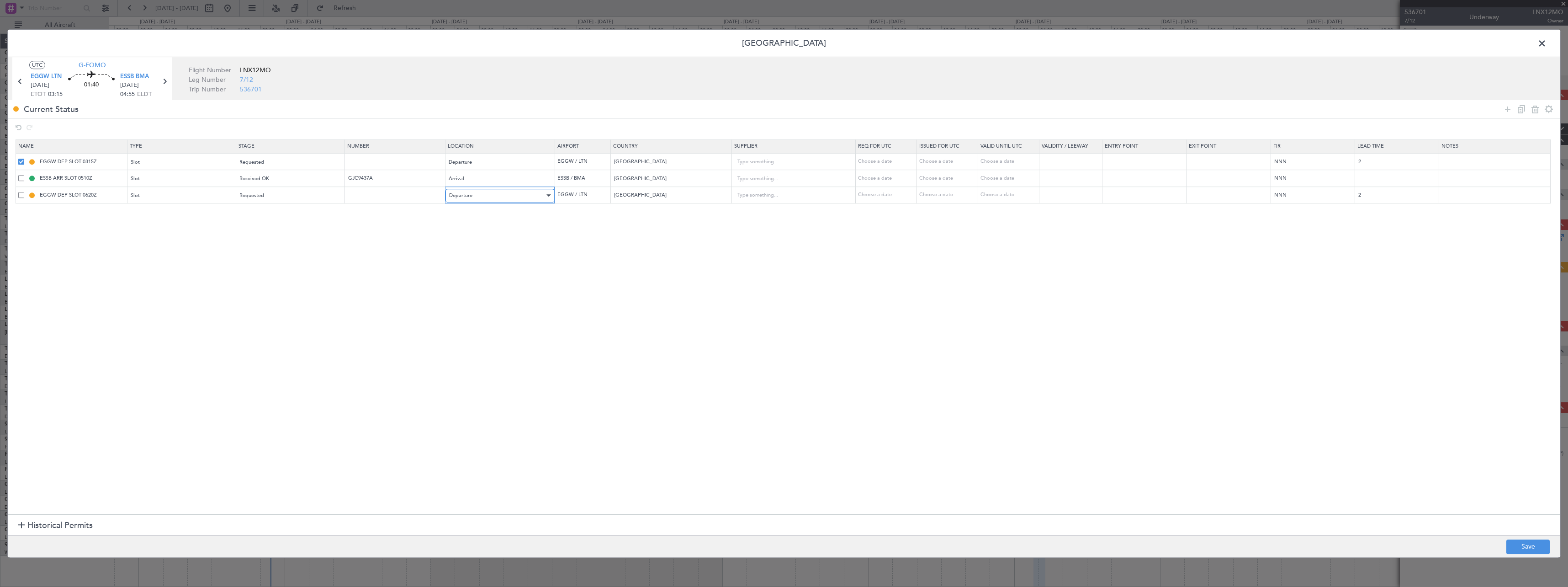
click at [493, 193] on div "Departure" at bounding box center [497, 196] width 95 height 14
click at [391, 240] on div at bounding box center [784, 294] width 1568 height 587
click at [293, 198] on div "Requested" at bounding box center [288, 196] width 95 height 14
click at [263, 270] on span "Received OK" at bounding box center [293, 270] width 102 height 14
click at [329, 161] on div "Requested" at bounding box center [288, 162] width 95 height 14
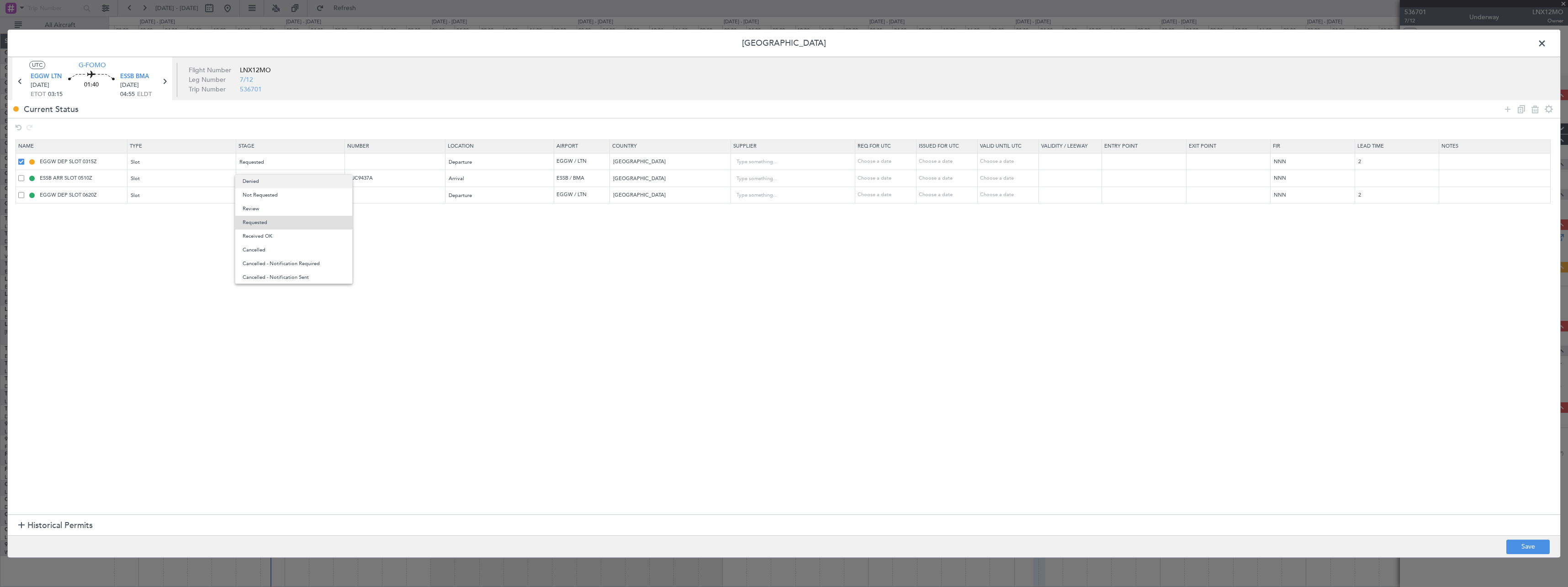
click at [304, 184] on span "Denied" at bounding box center [293, 181] width 102 height 14
click at [1533, 544] on button "Save" at bounding box center [1528, 547] width 43 height 15
type input "EGGW DEP SLOT"
click at [1546, 43] on span at bounding box center [1546, 46] width 0 height 19
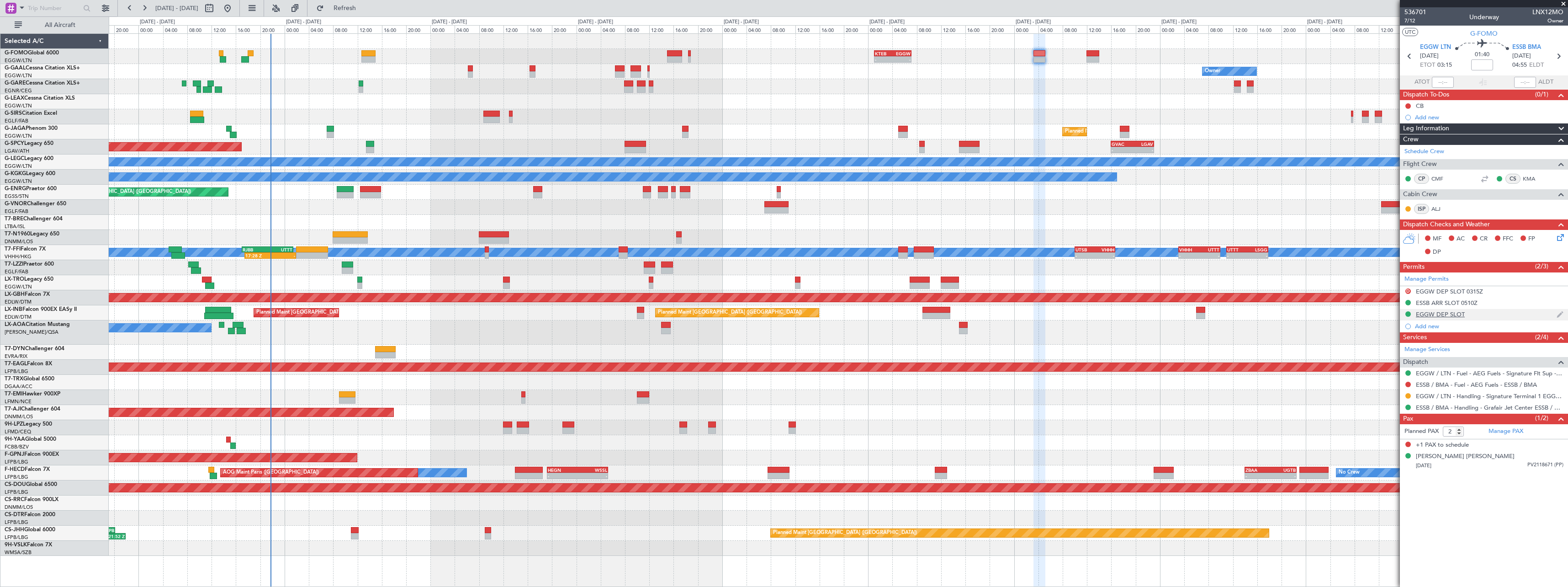
click at [1460, 318] on div "EGGW DEP SLOT" at bounding box center [1484, 315] width 168 height 11
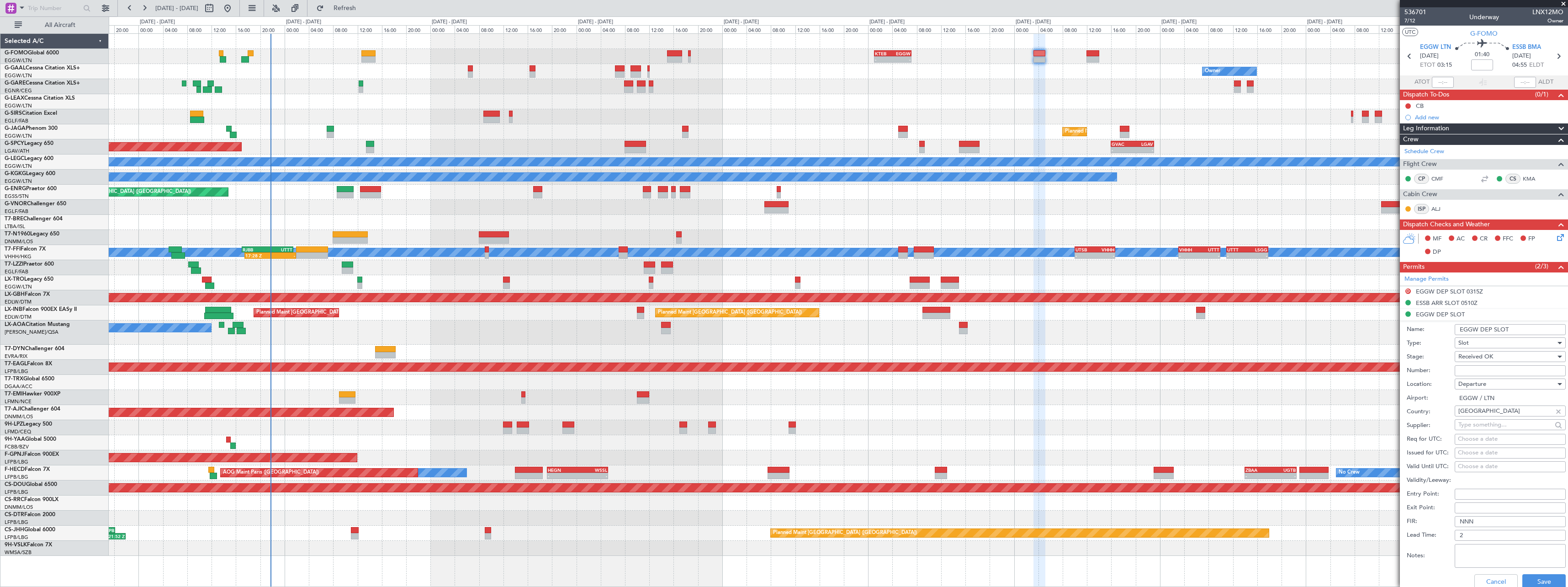
click at [1539, 331] on input "EGGW DEP SLOT" at bounding box center [1510, 329] width 111 height 11
type input "EGGW DEP SLOT 0620z"
click button "Cancel" at bounding box center [1496, 581] width 43 height 15
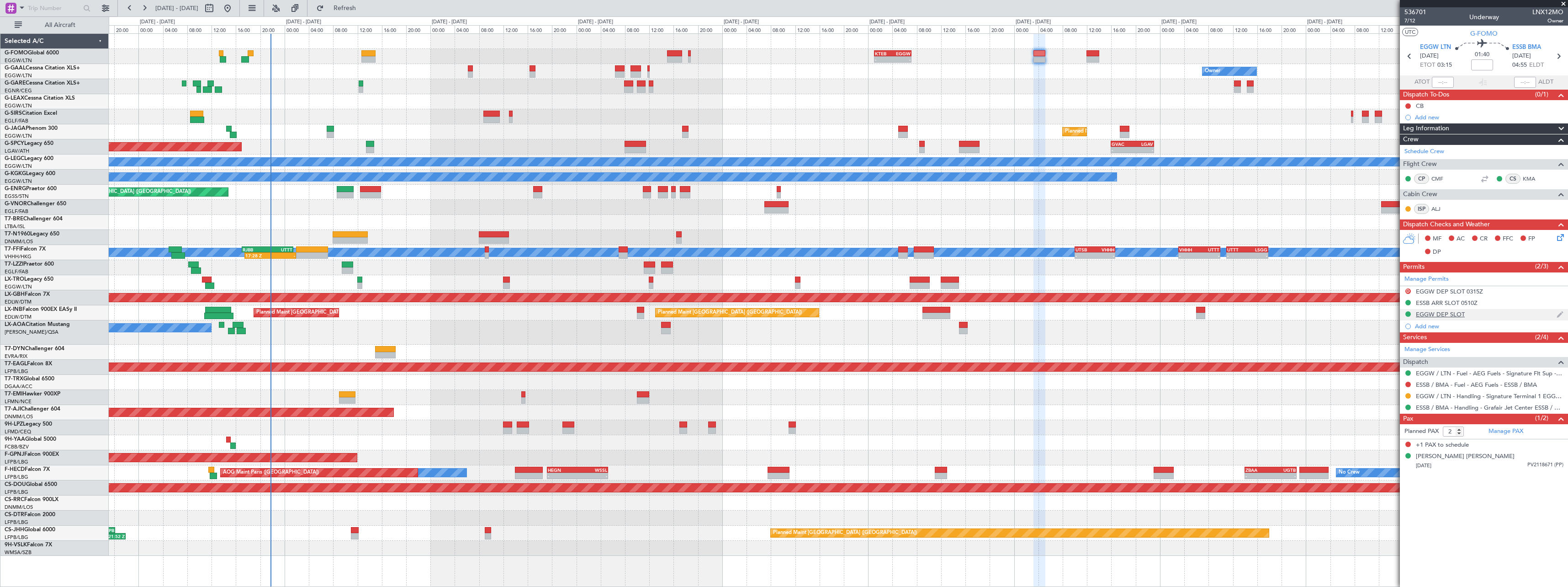
click at [1441, 316] on div "EGGW DEP SLOT" at bounding box center [1440, 314] width 49 height 8
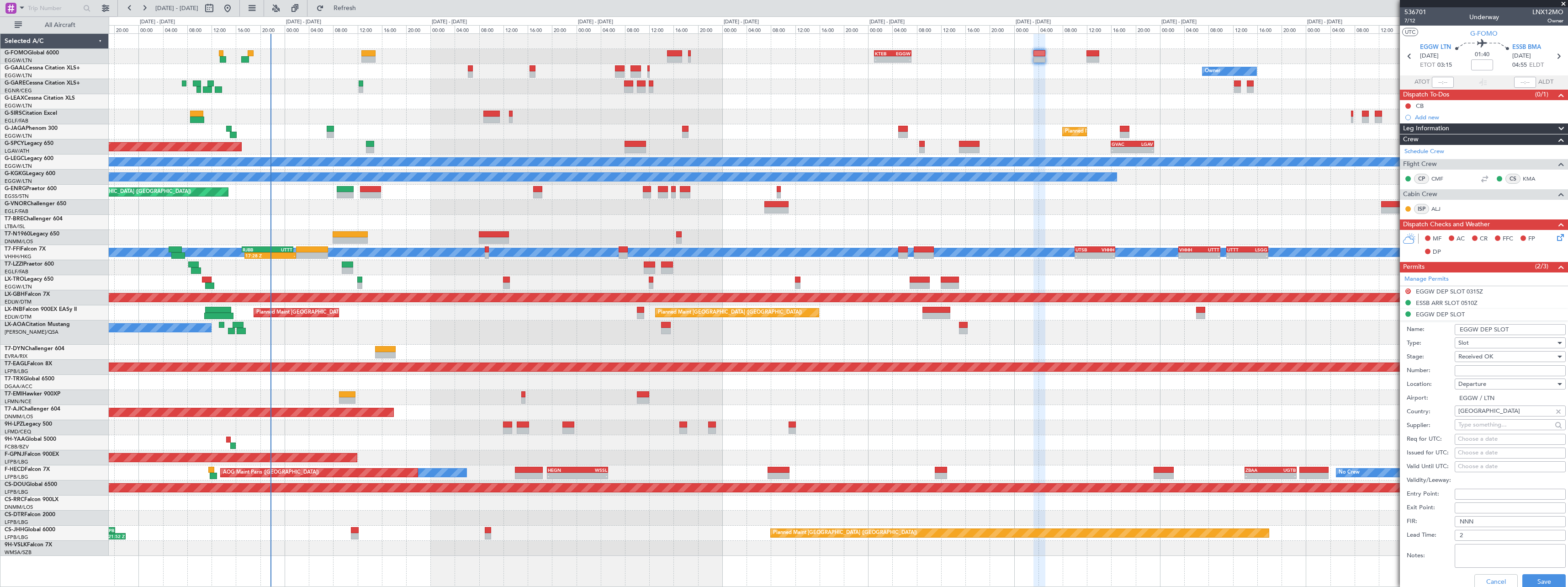
click at [1530, 331] on input "EGGW DEP SLOT" at bounding box center [1510, 329] width 111 height 11
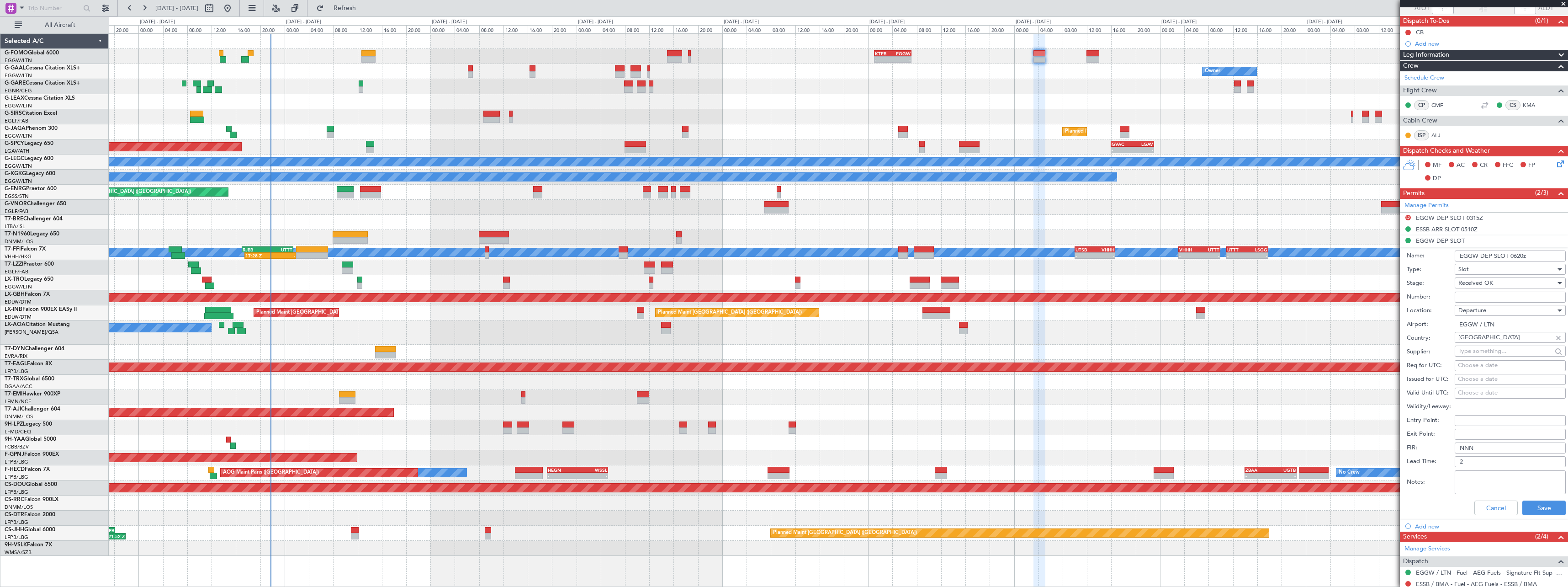
scroll to position [157, 0]
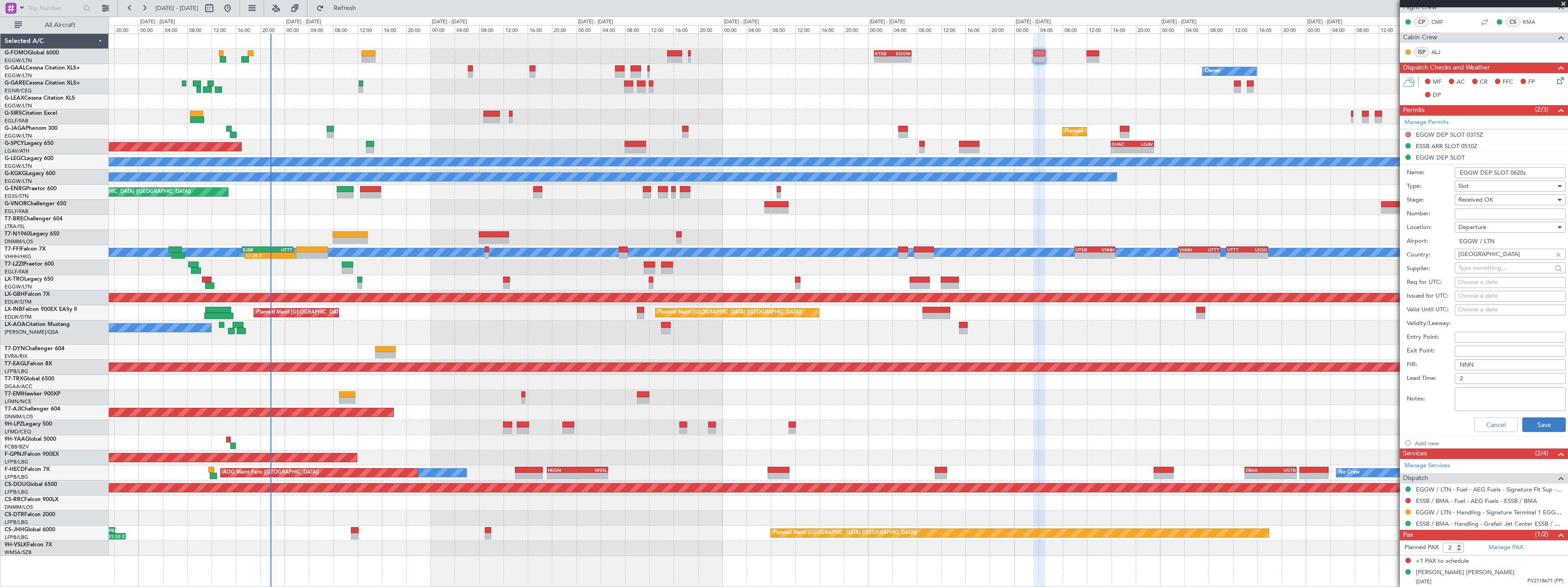
type input "EGGW DEP SLOT 0620z"
click at [1535, 428] on button "Save" at bounding box center [1544, 425] width 43 height 15
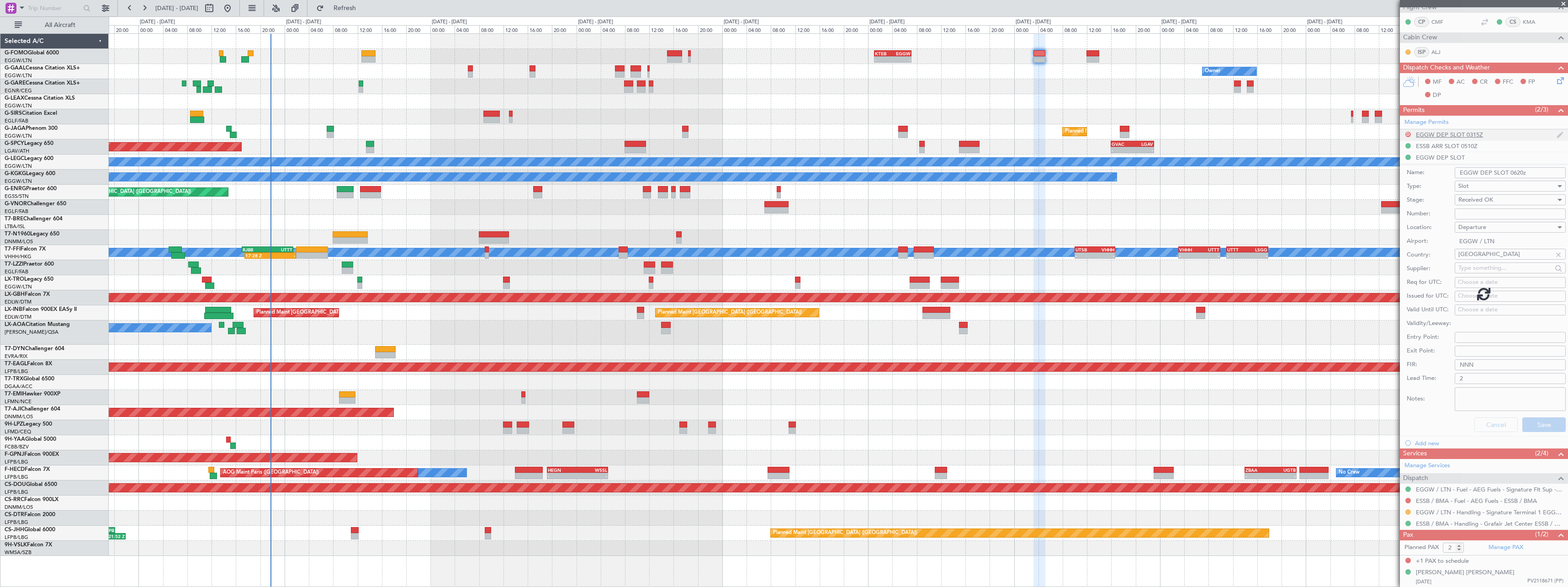
scroll to position [0, 0]
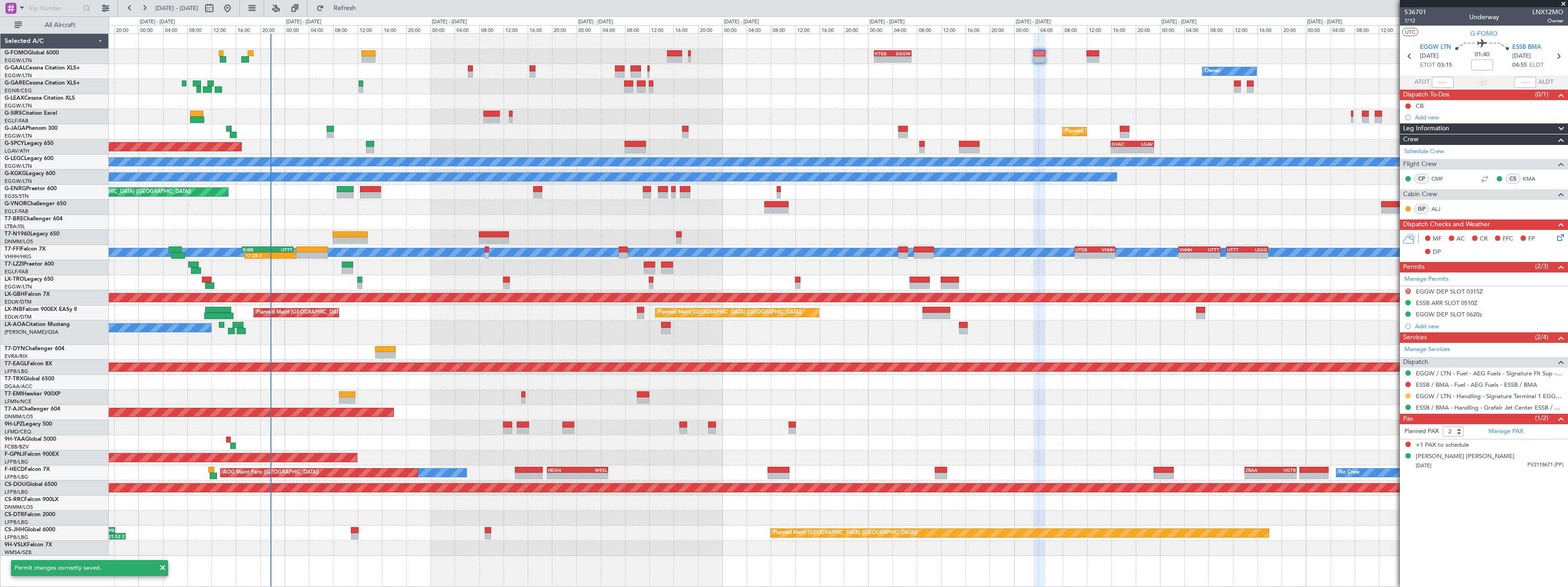
click at [1410, 396] on button at bounding box center [1408, 396] width 6 height 6
click at [1385, 507] on span "Confirmed" at bounding box center [1382, 505] width 28 height 9
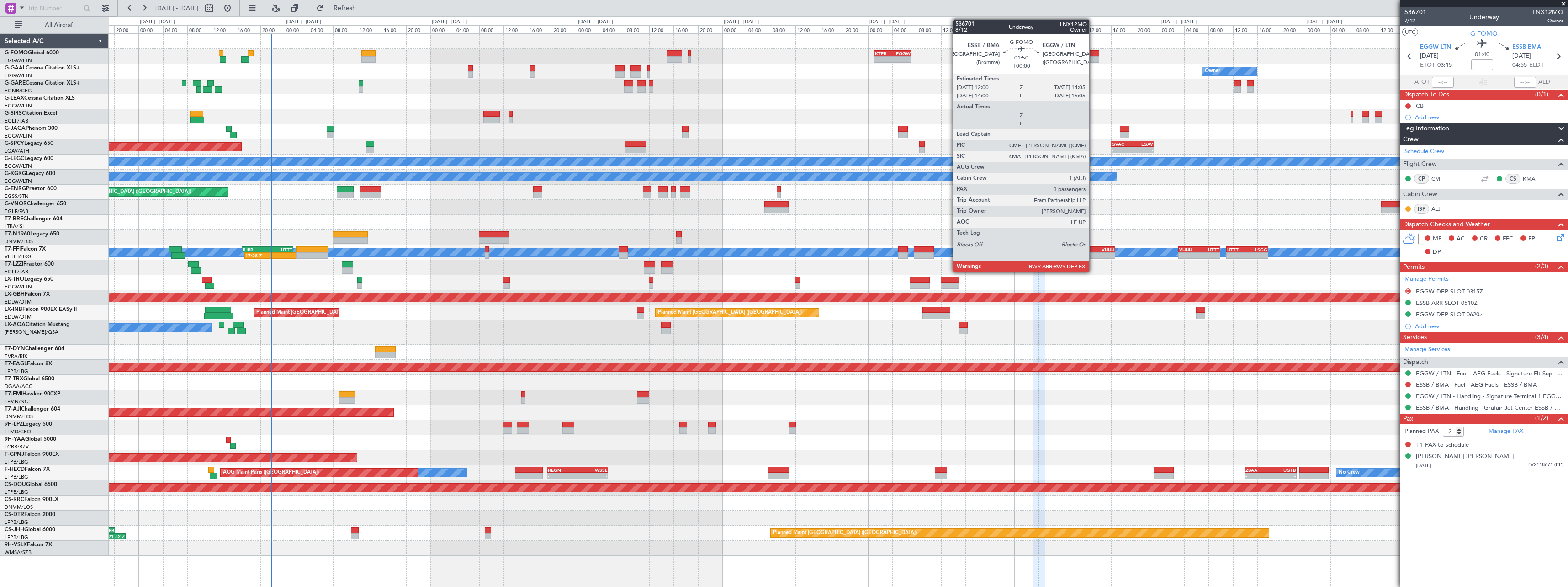
click at [1093, 62] on div at bounding box center [1093, 59] width 13 height 6
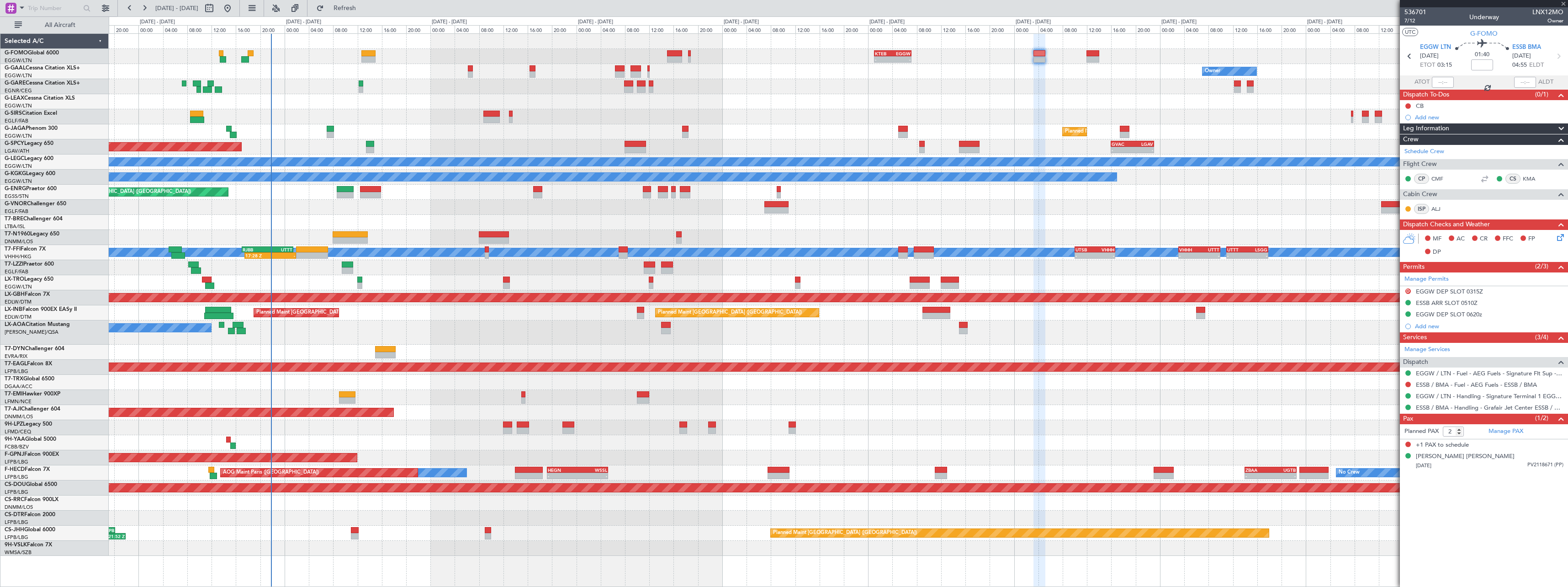
type input "3"
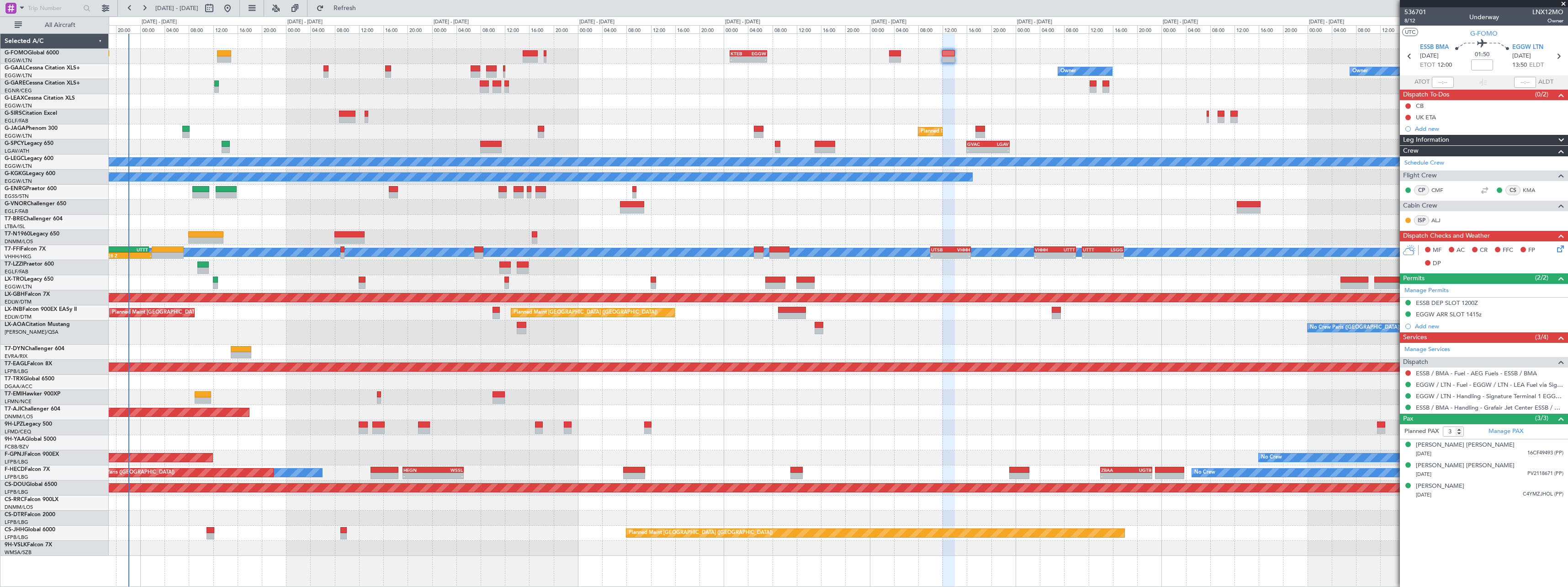
click at [282, 282] on div "A/C Unavailable Planned Maint [GEOGRAPHIC_DATA] (Riga Intl)" at bounding box center [838, 282] width 1458 height 15
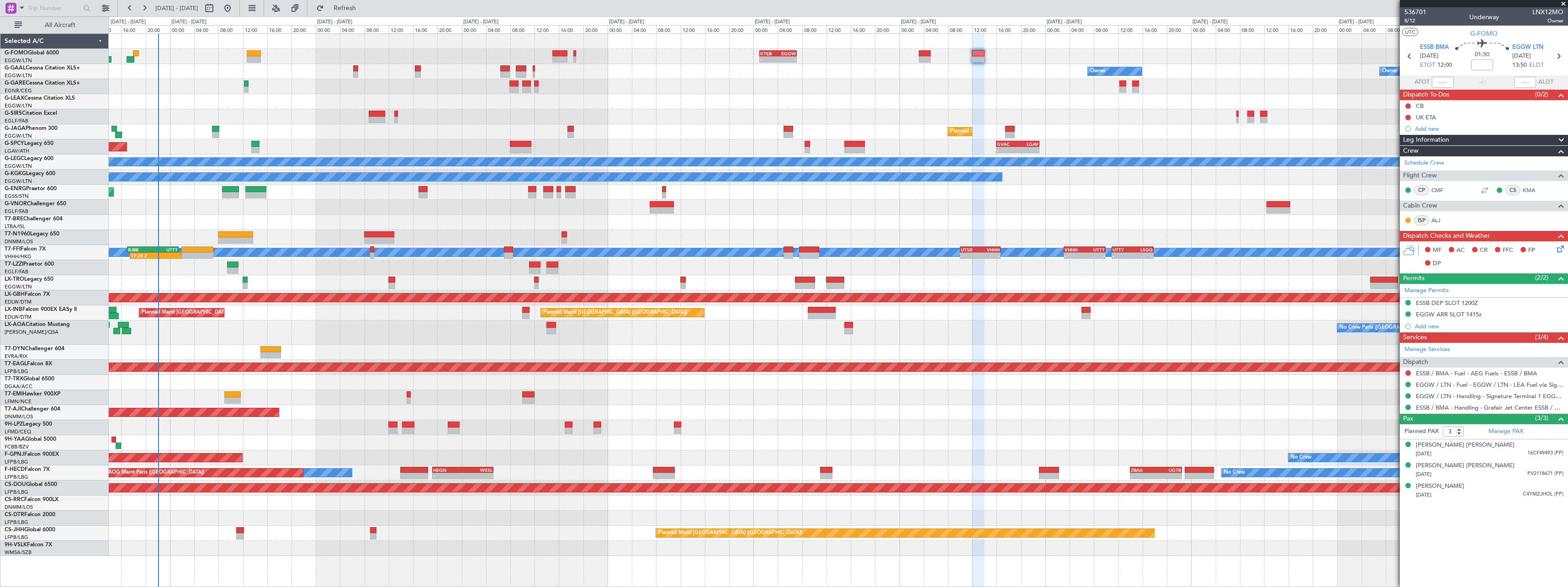
click at [245, 318] on div "Planned Maint London (Farnborough) Planned Maint Zurich" at bounding box center [838, 313] width 1458 height 15
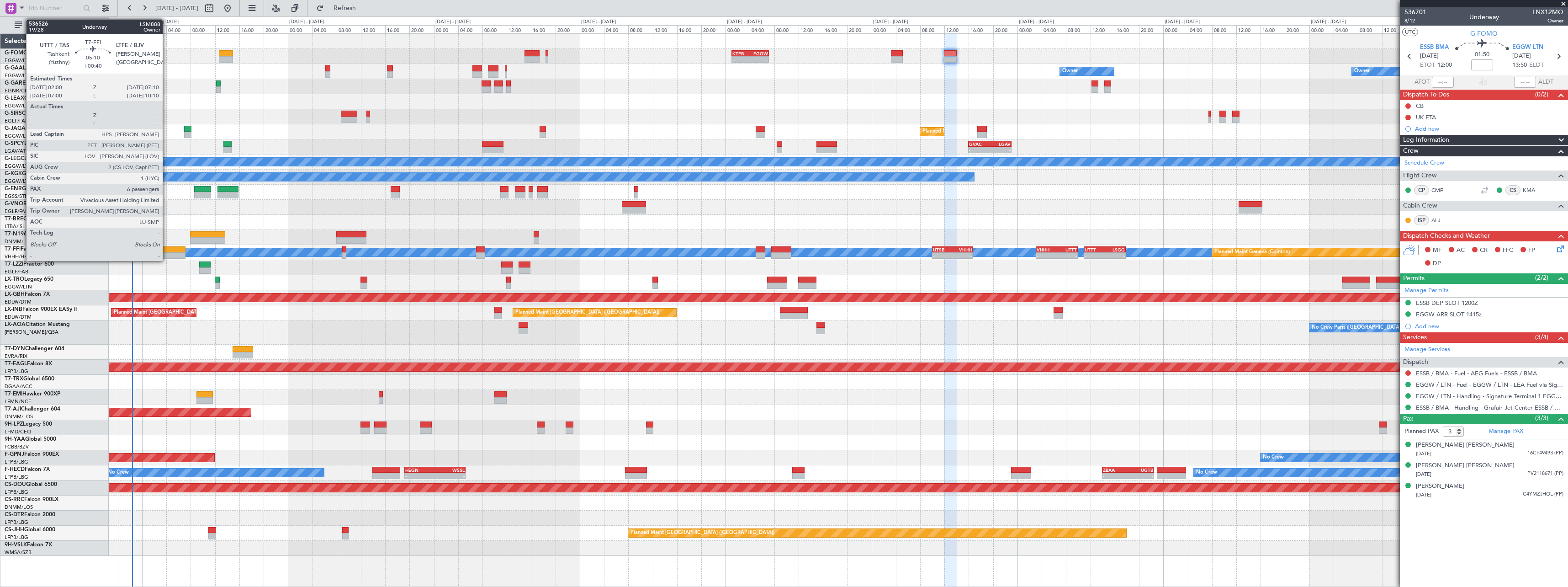
click at [166, 253] on div at bounding box center [169, 256] width 32 height 6
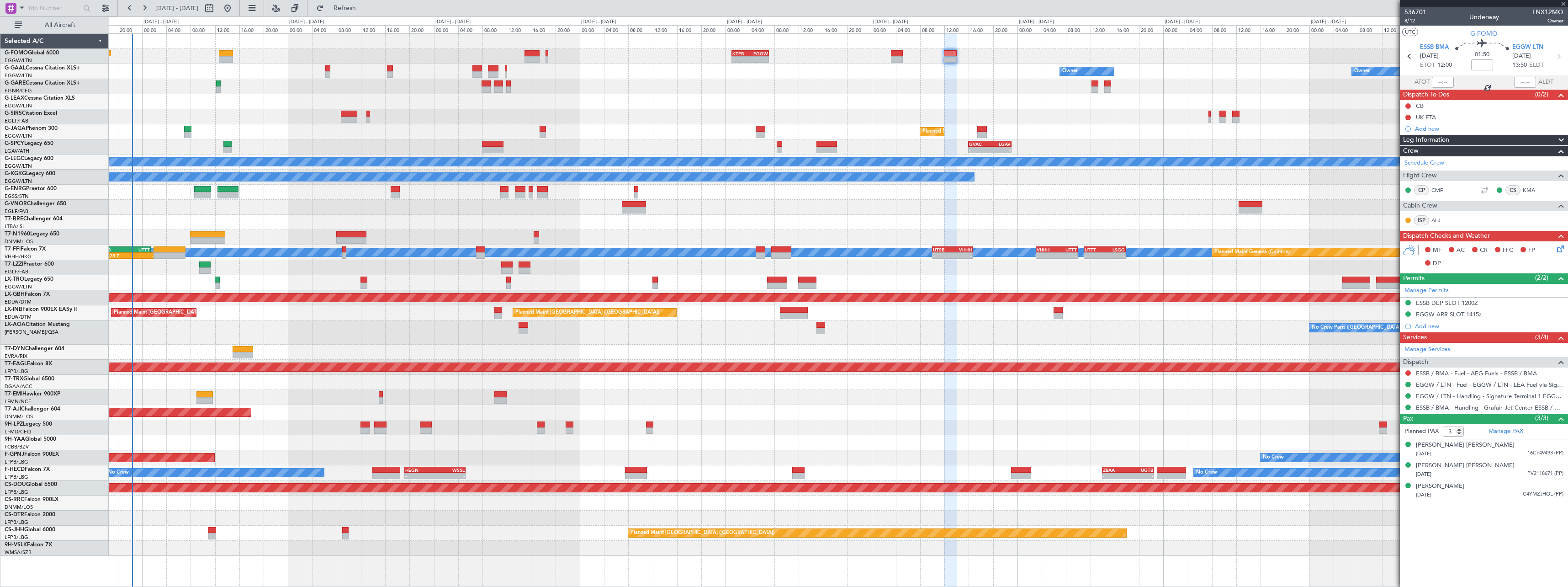
type input "+00:40"
type input "6"
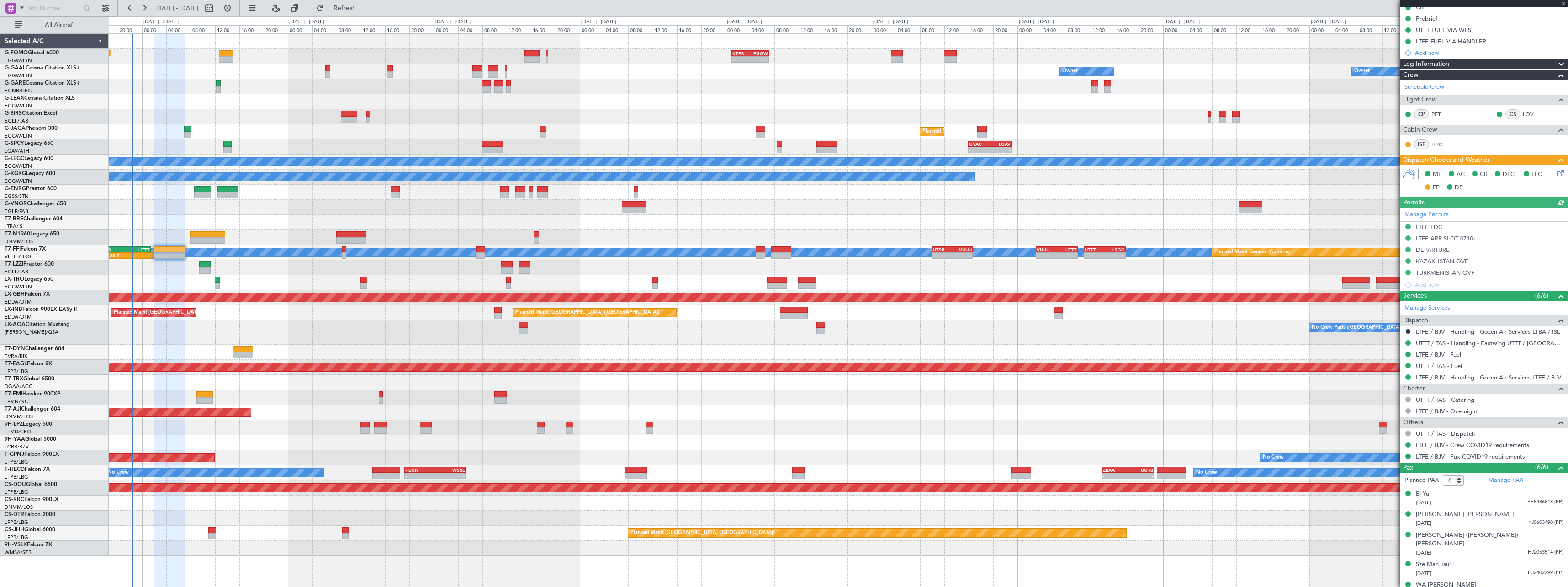
scroll to position [123, 0]
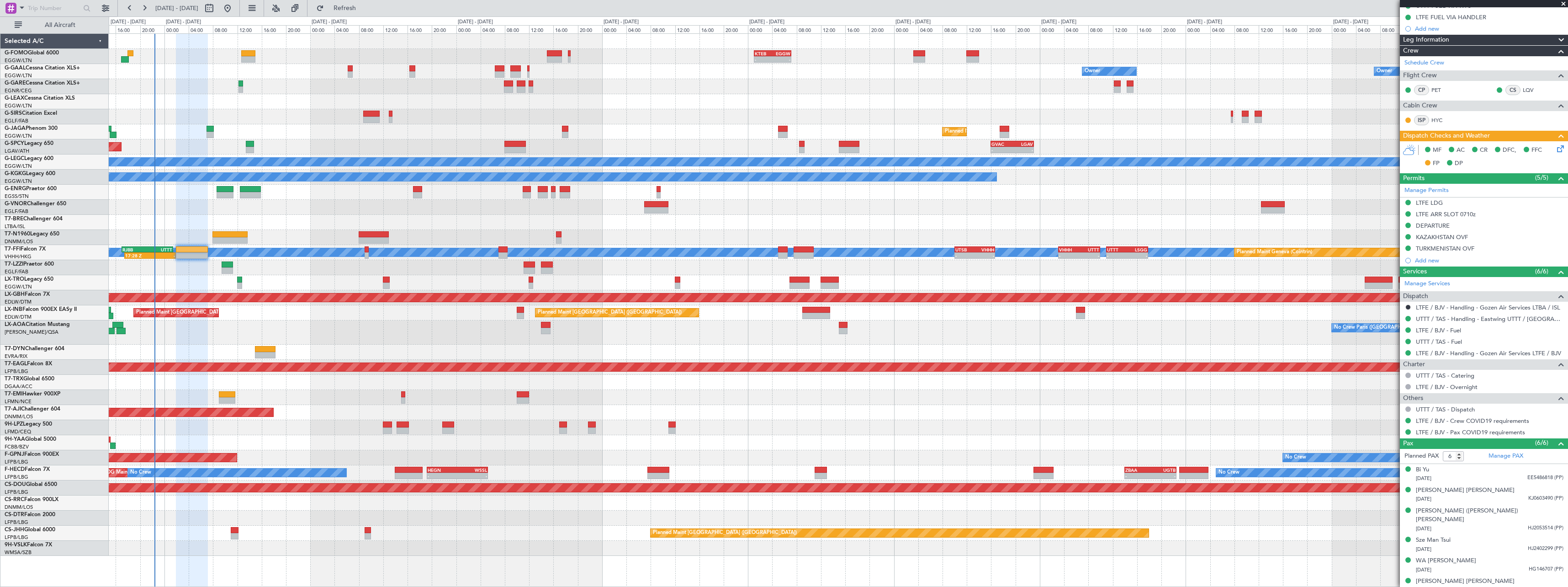
click at [178, 276] on div "A/C Unavailable Planned Maint [GEOGRAPHIC_DATA] (Riga Intl)" at bounding box center [838, 282] width 1458 height 15
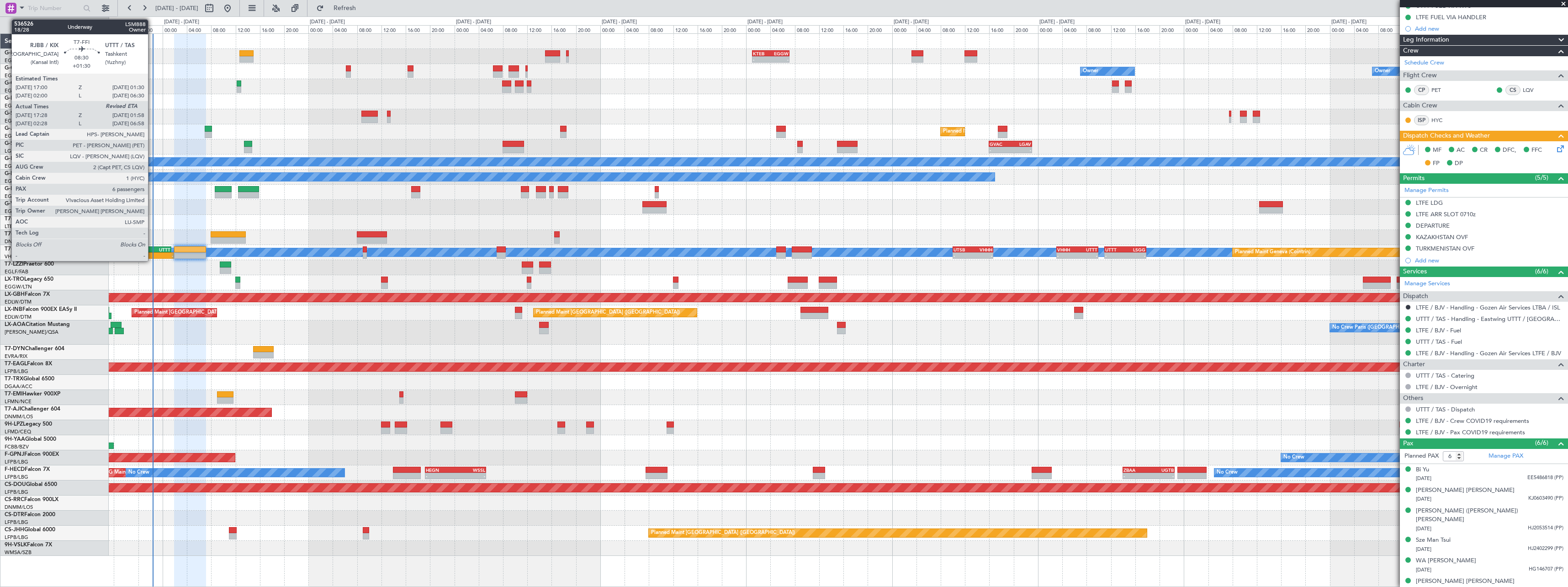
click at [154, 253] on div "-" at bounding box center [161, 255] width 25 height 6
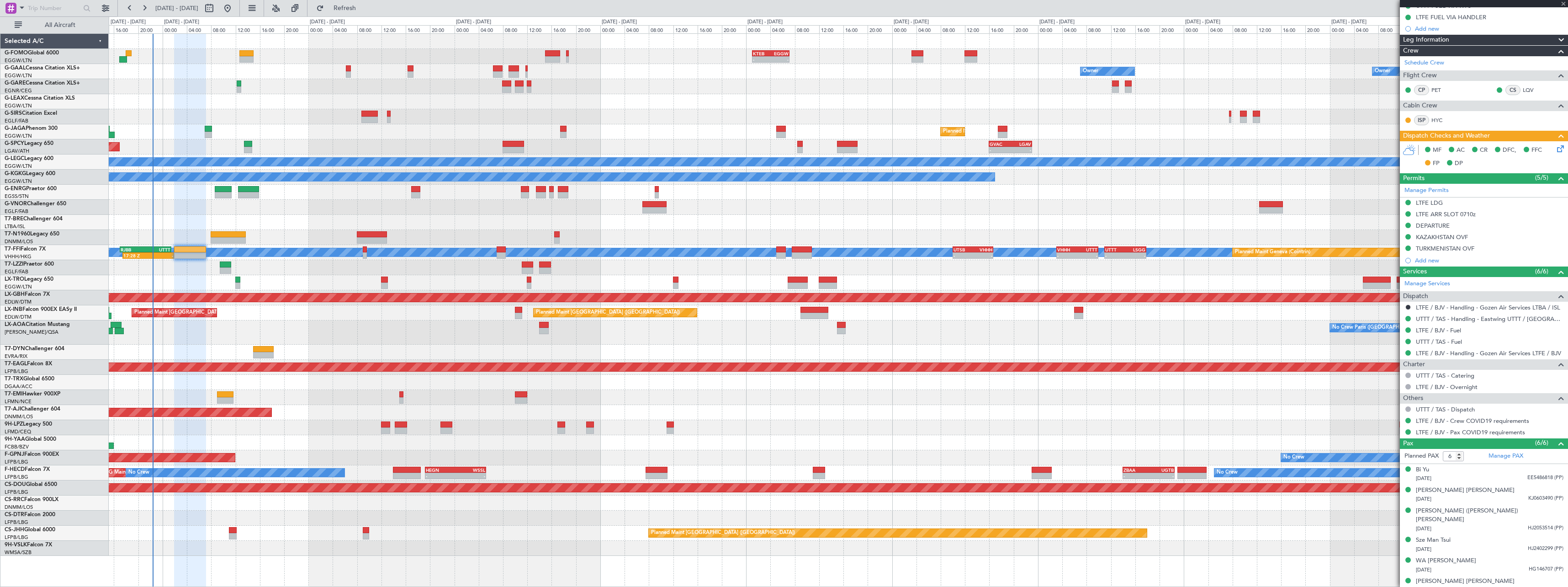
type input "+01:30"
type input "17:28"
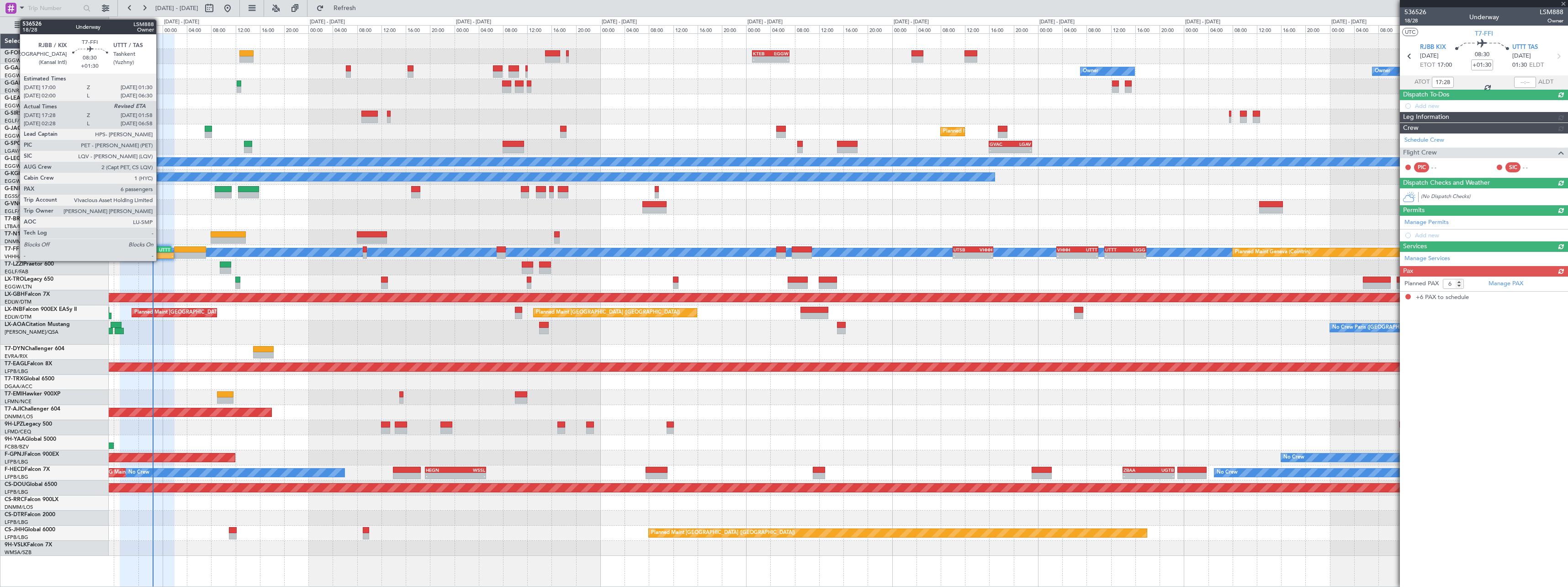
scroll to position [0, 0]
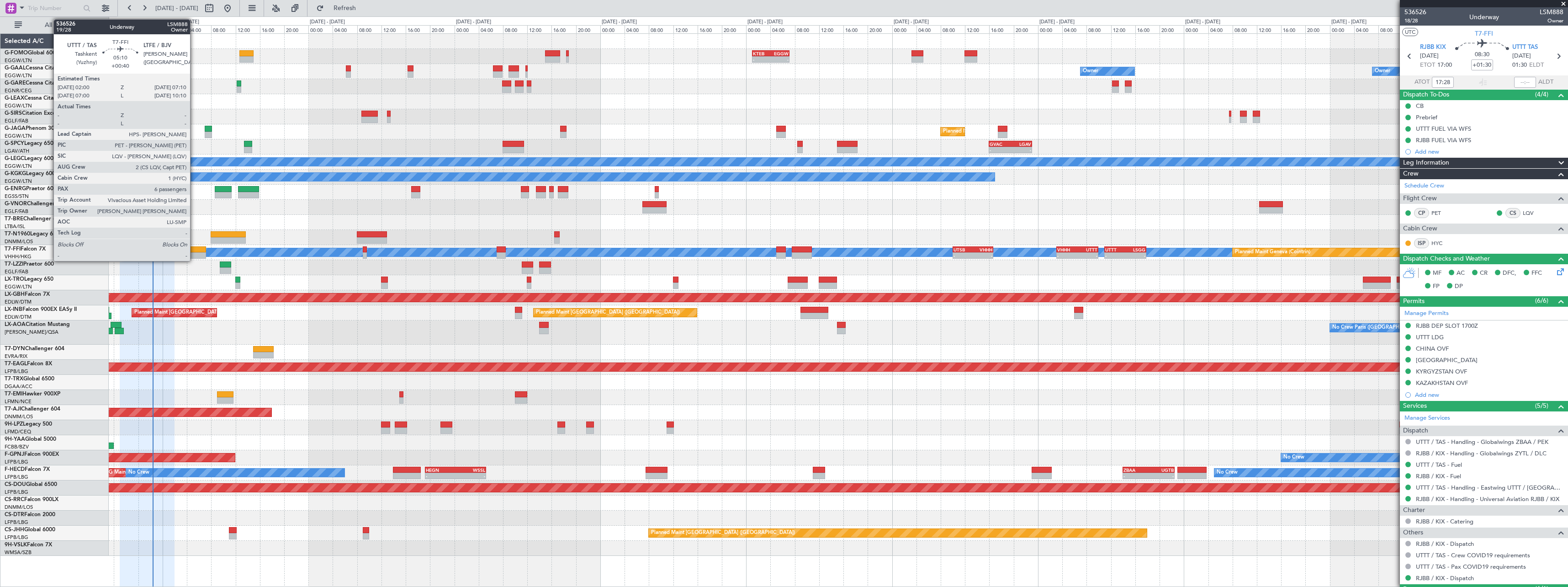
click at [195, 253] on div at bounding box center [189, 256] width 32 height 6
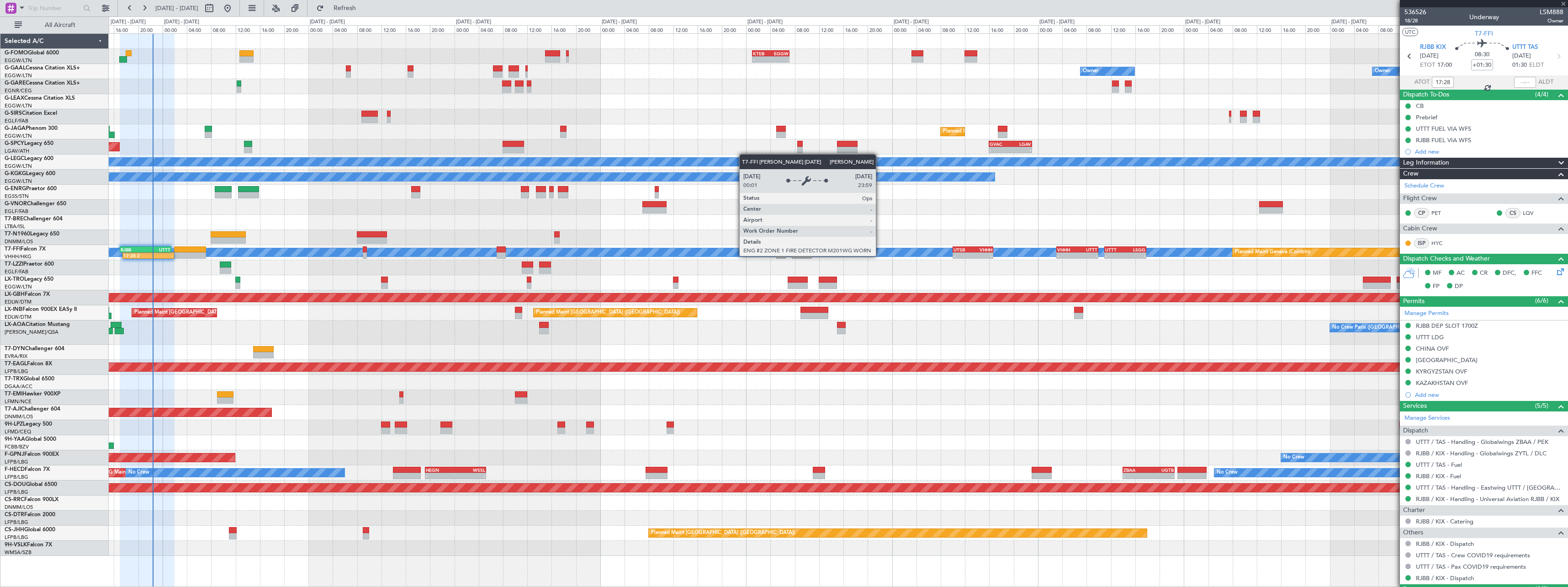
type input "+00:40"
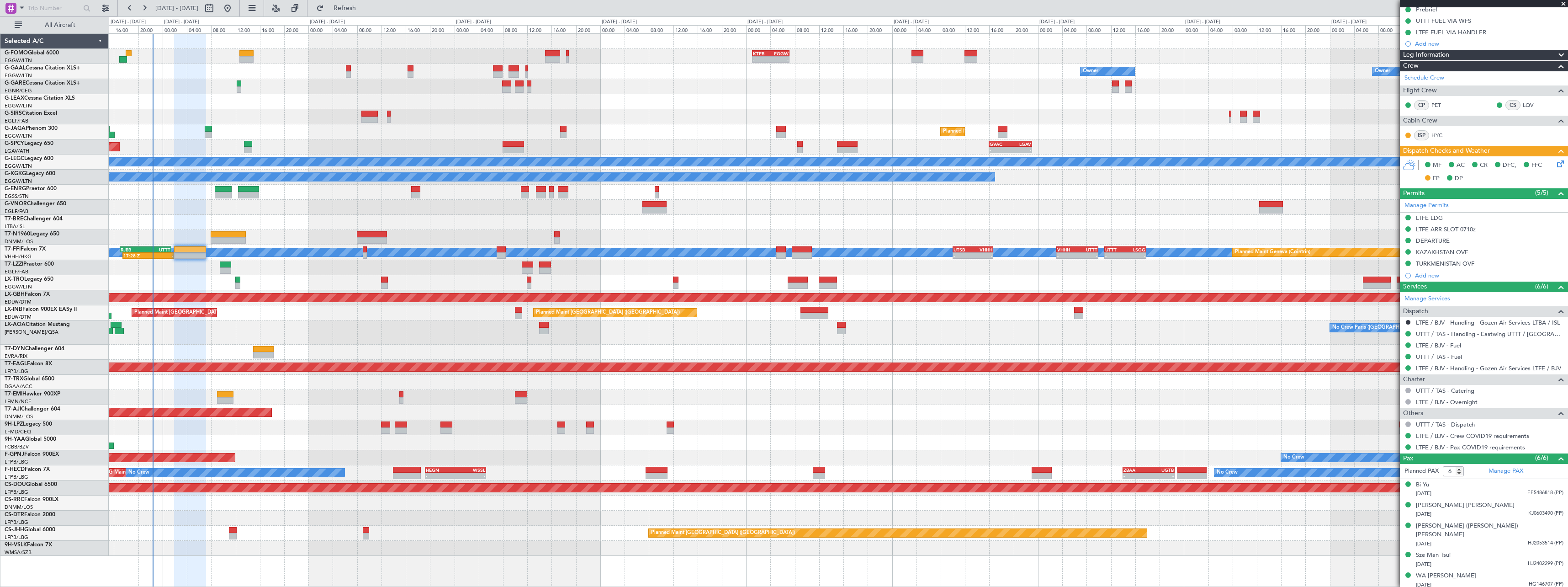
scroll to position [123, 0]
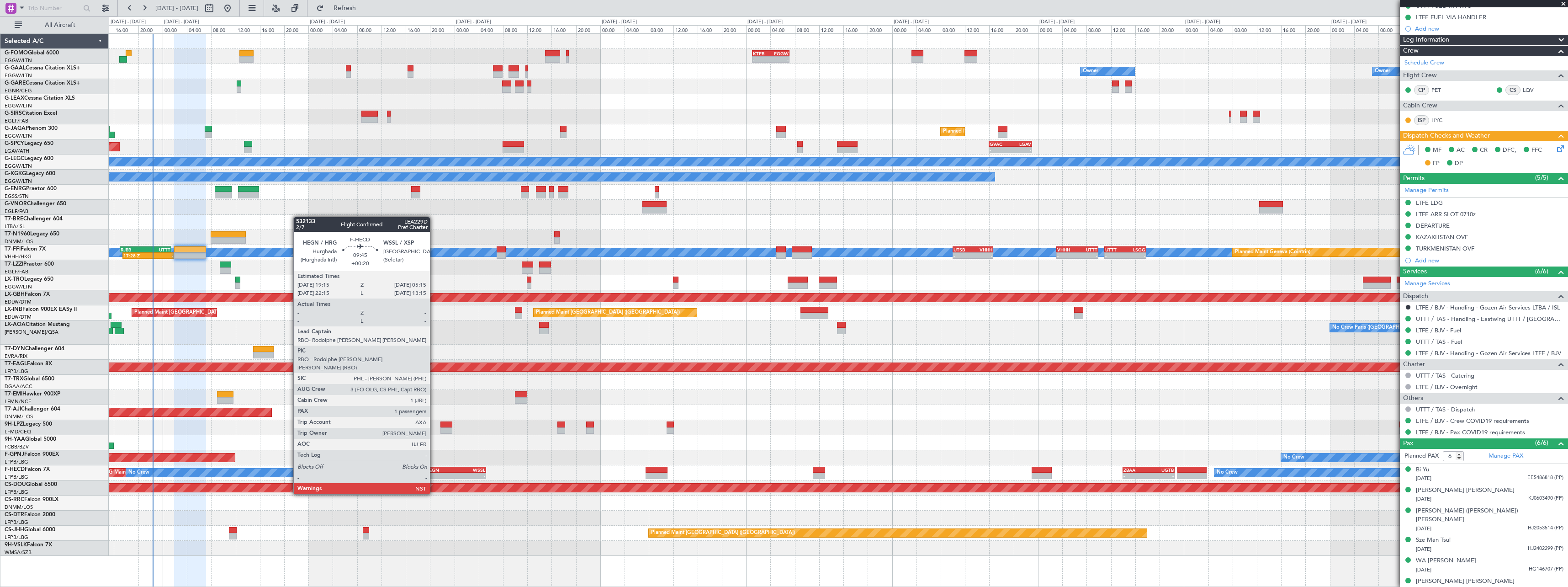
click at [437, 469] on div "HEGN" at bounding box center [441, 470] width 30 height 6
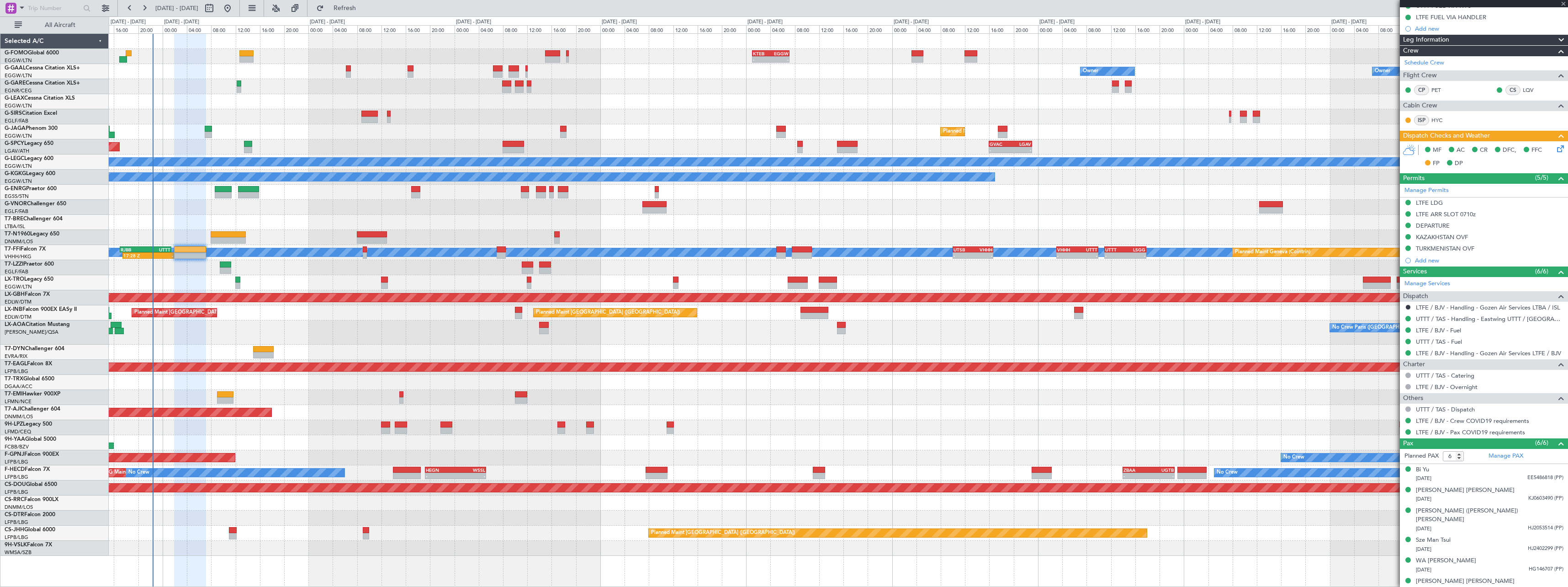
type input "+00:20"
type input "1"
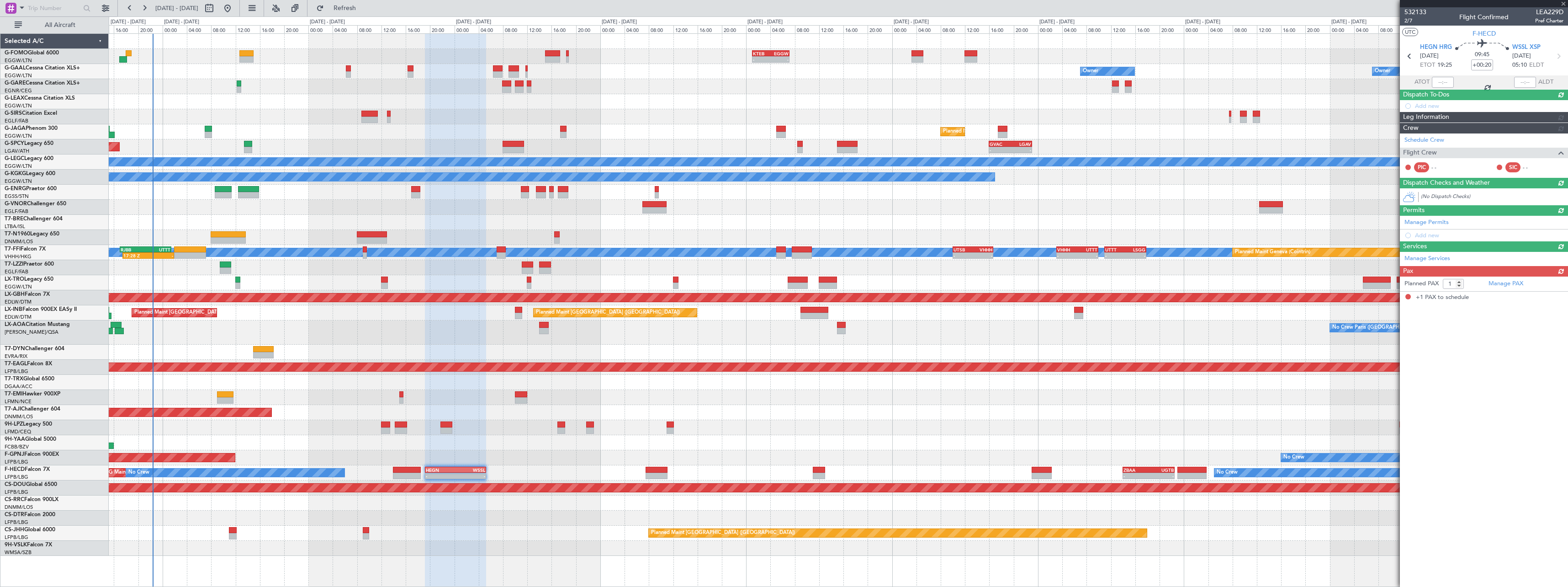
scroll to position [0, 0]
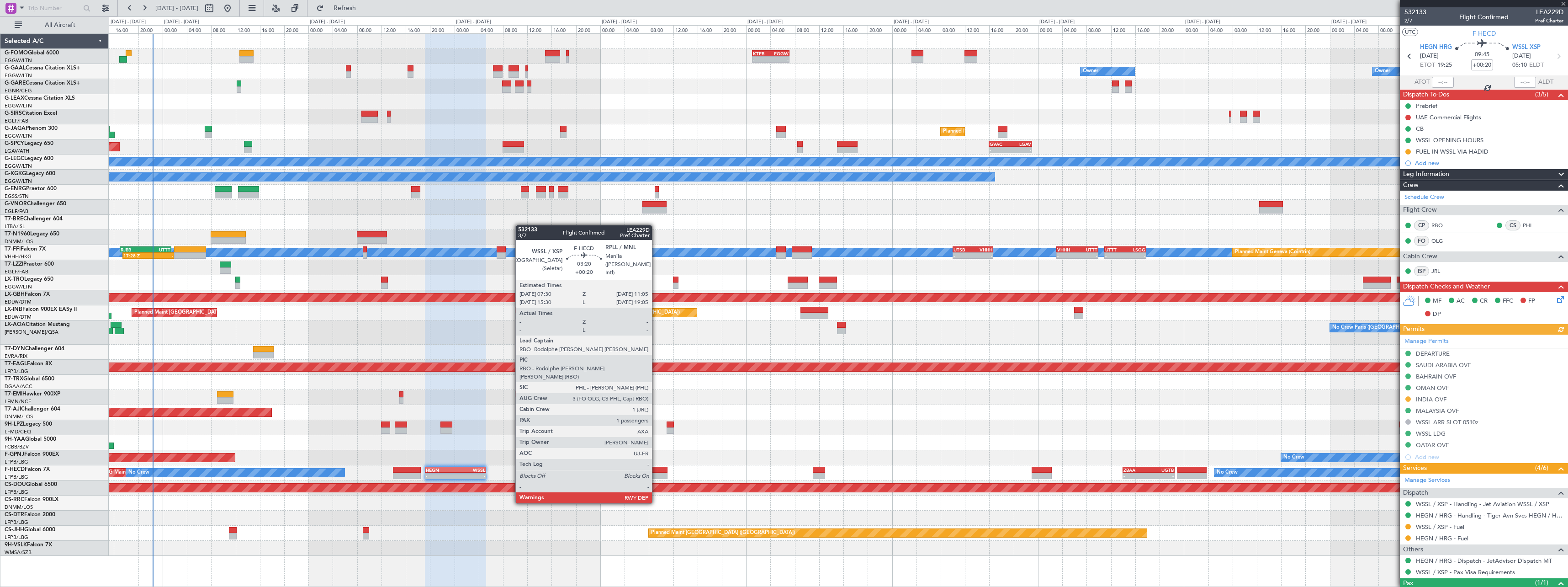
click at [656, 476] on div at bounding box center [656, 476] width 22 height 6
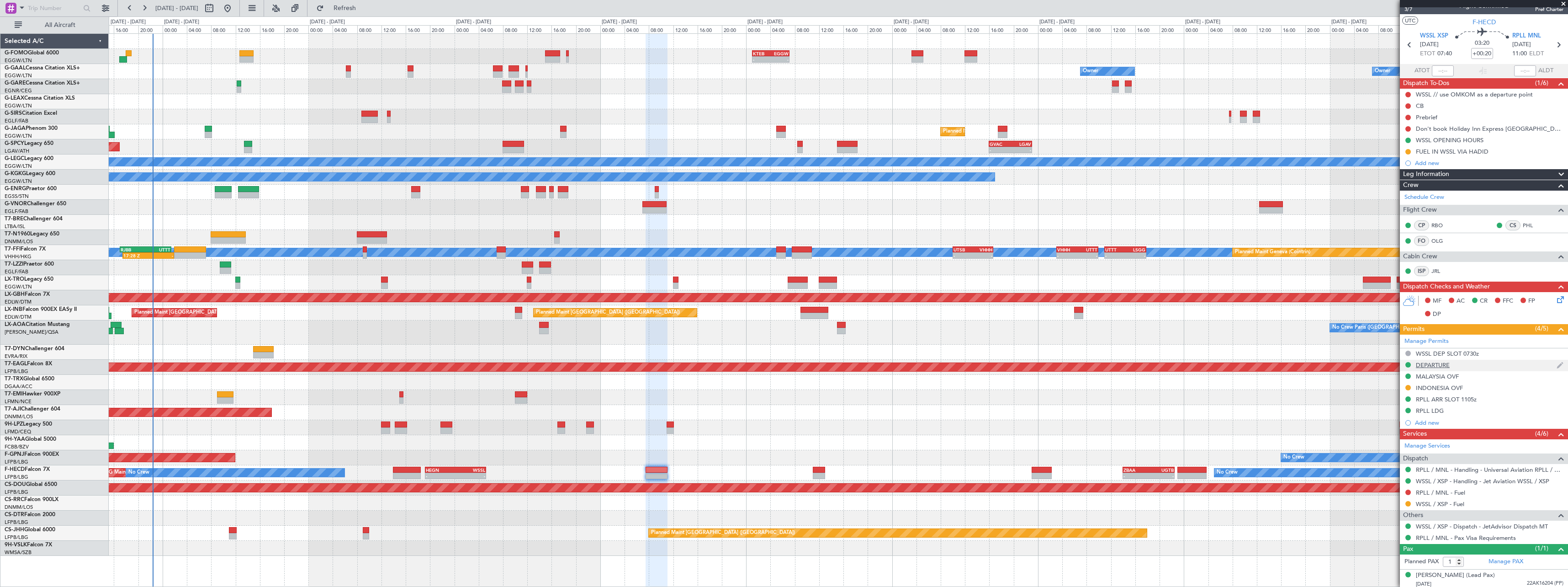
scroll to position [14, 0]
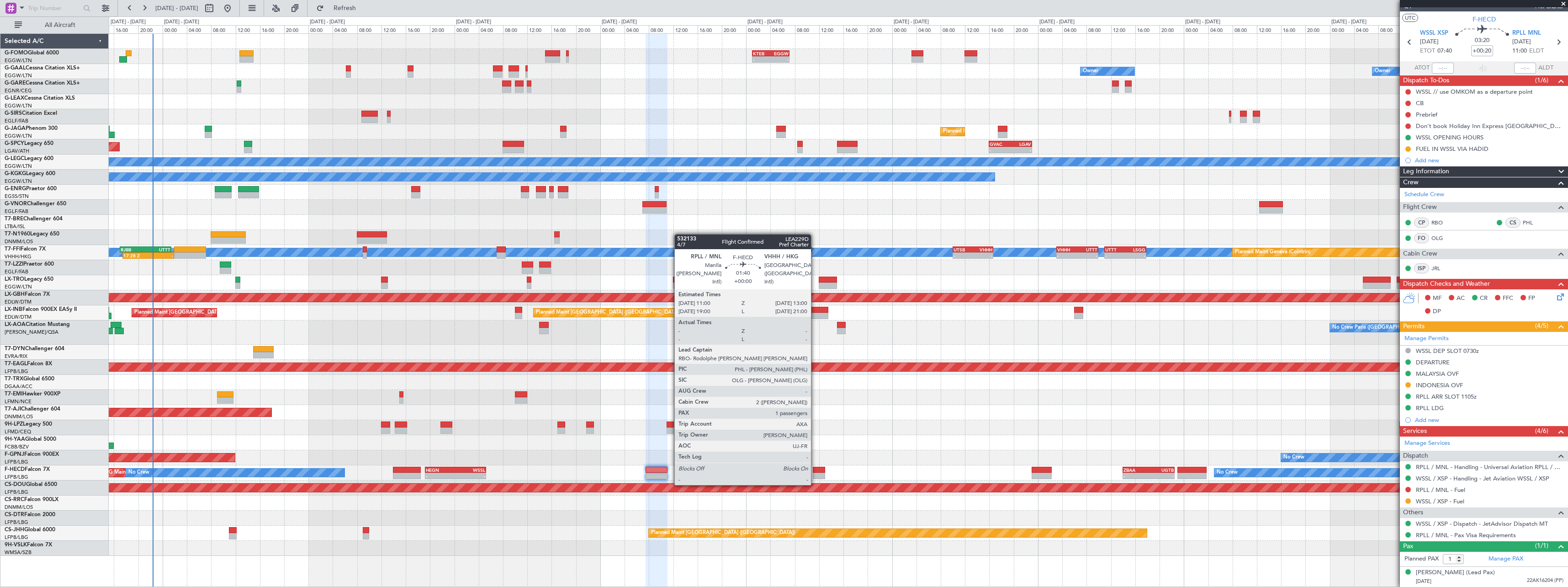
click at [816, 476] on div at bounding box center [819, 476] width 12 height 6
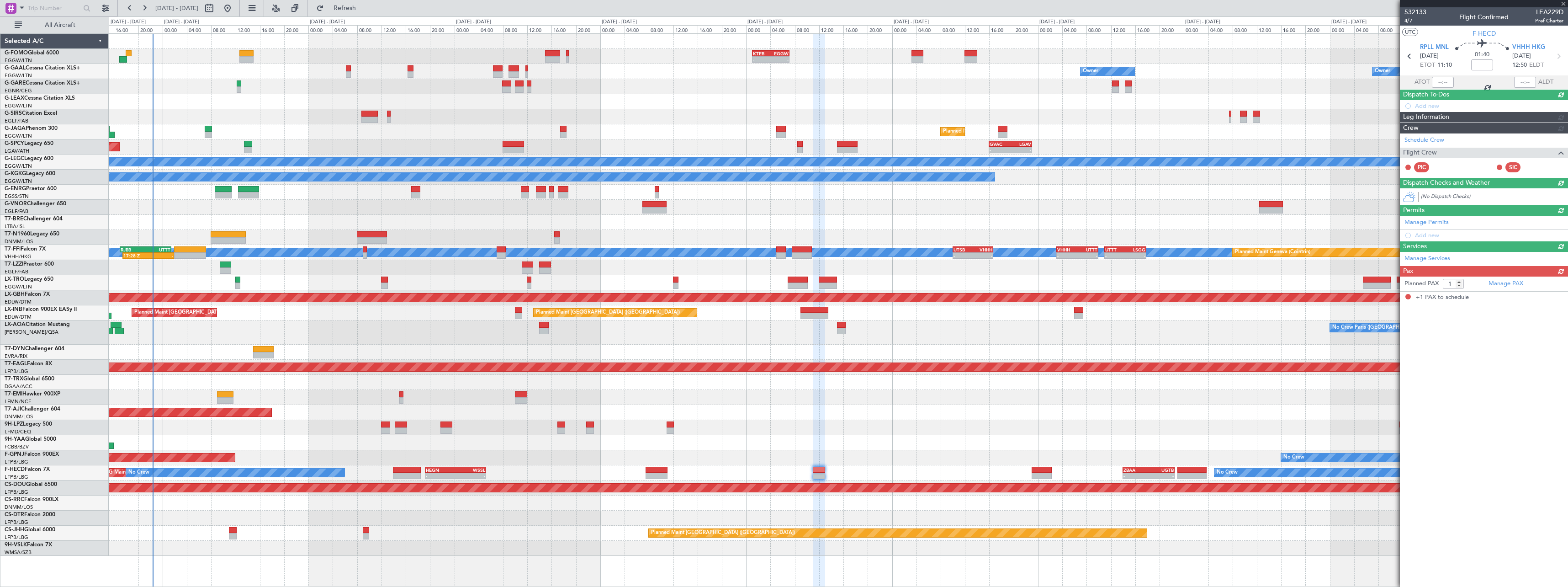
scroll to position [0, 0]
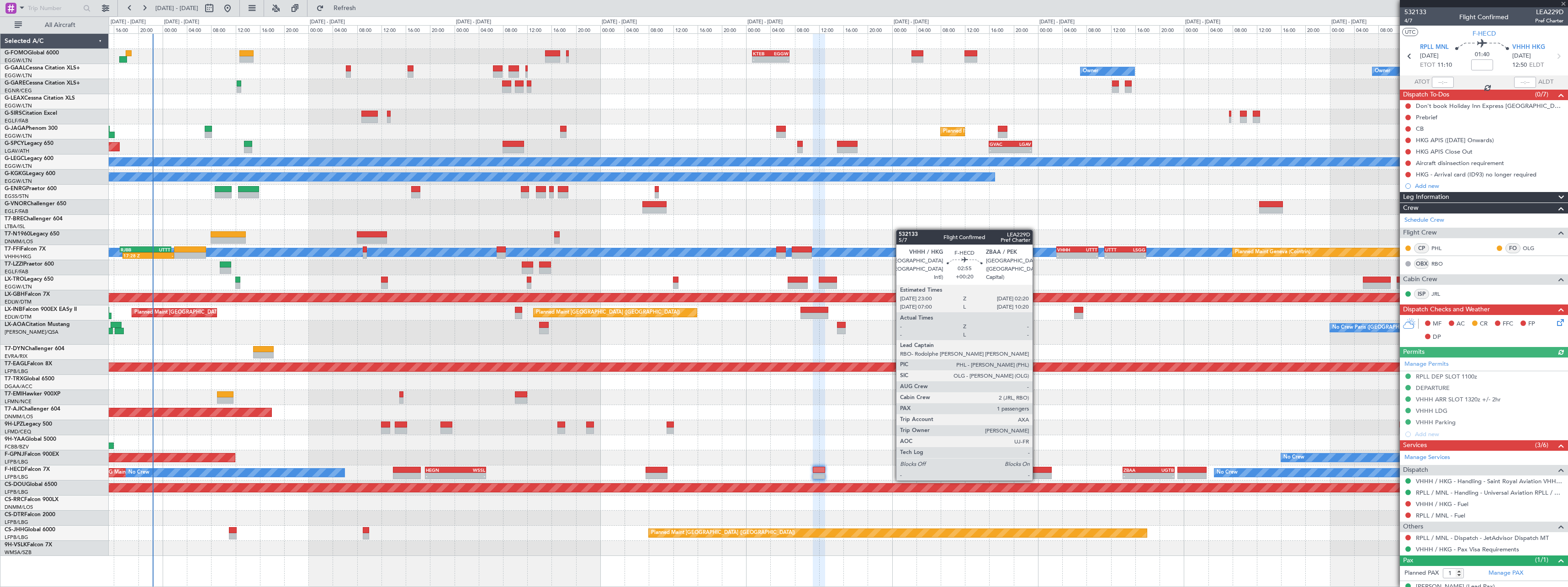
click at [1038, 472] on div at bounding box center [1041, 470] width 20 height 6
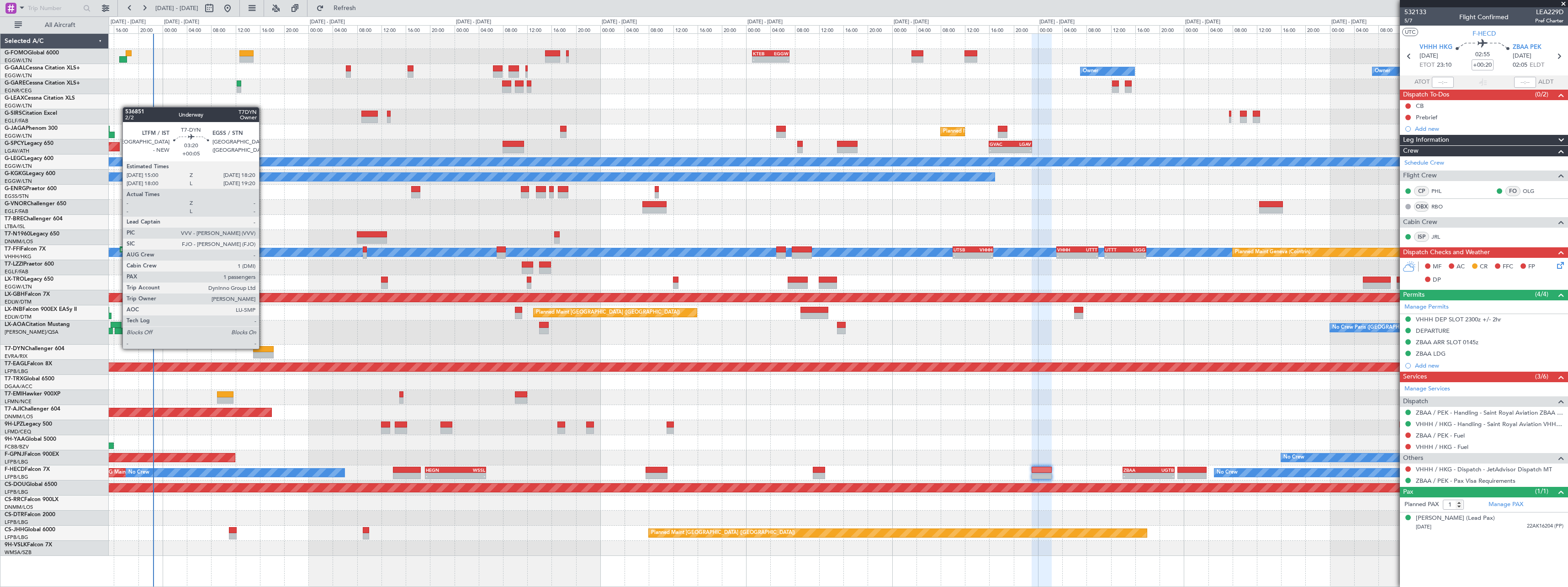
click at [263, 348] on div at bounding box center [263, 349] width 20 height 6
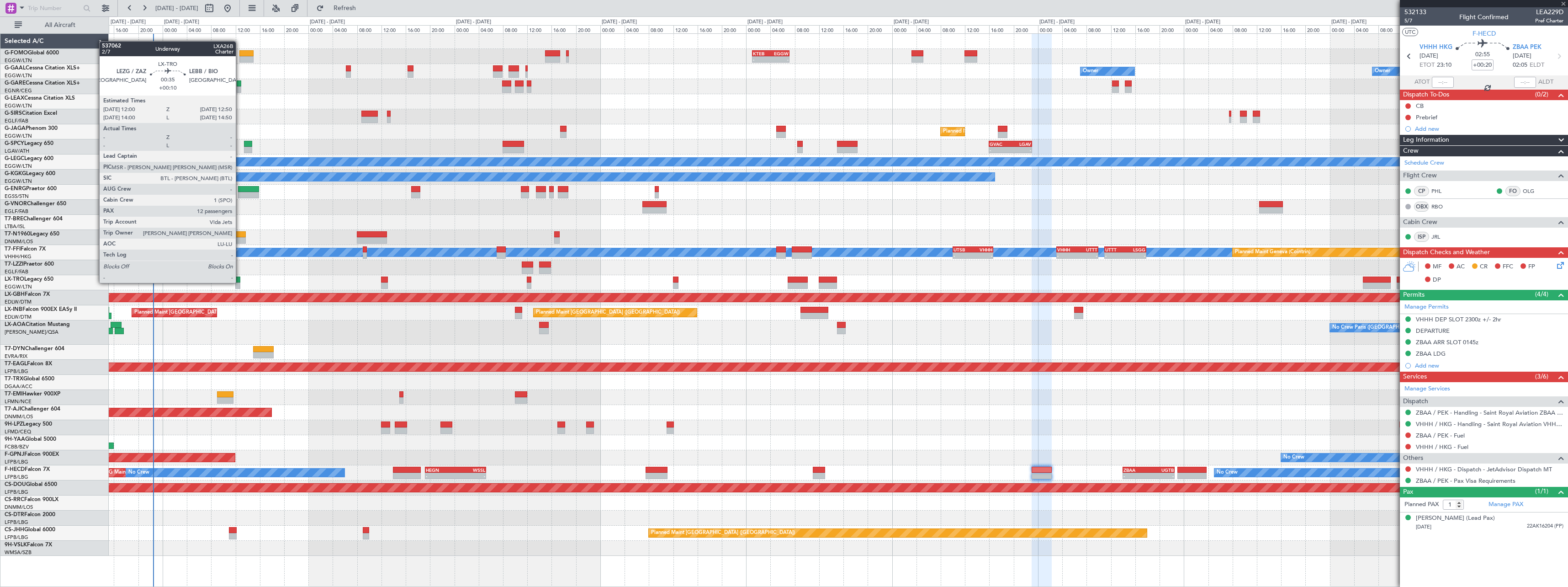
click at [241, 280] on div "A/C Unavailable Planned Maint [GEOGRAPHIC_DATA] (Riga Intl)" at bounding box center [838, 282] width 1458 height 15
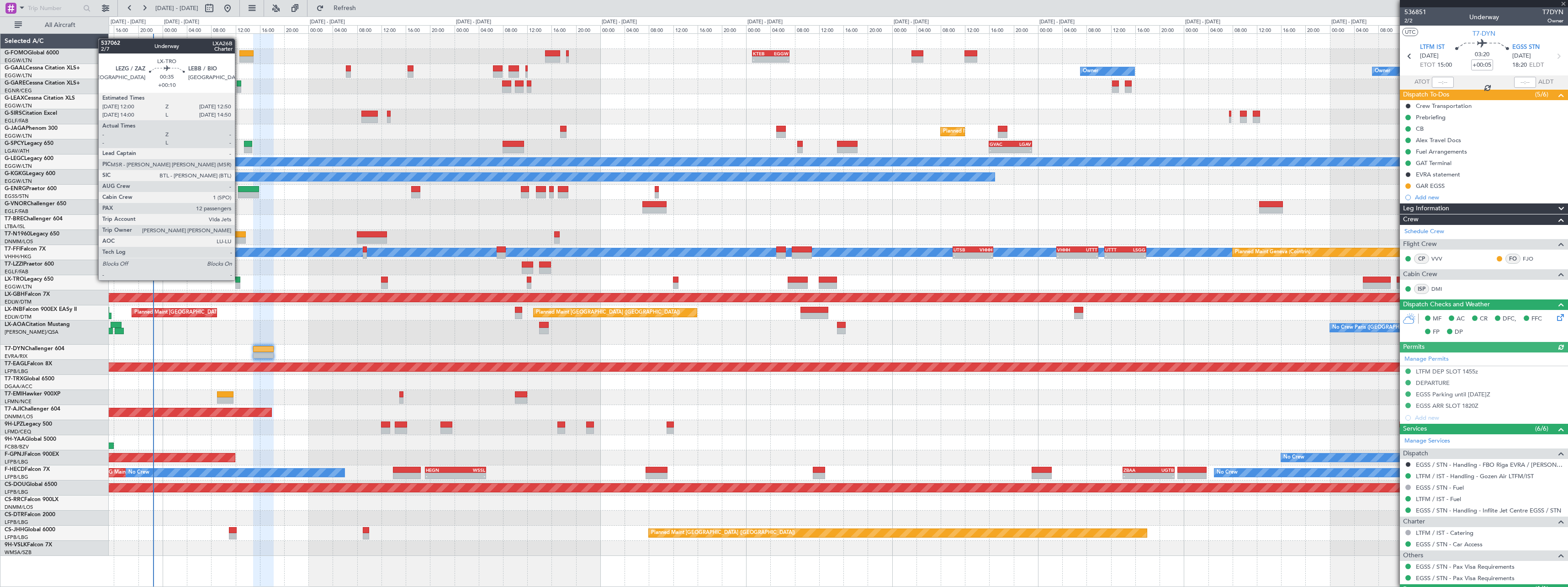
click at [239, 279] on div at bounding box center [238, 280] width 6 height 6
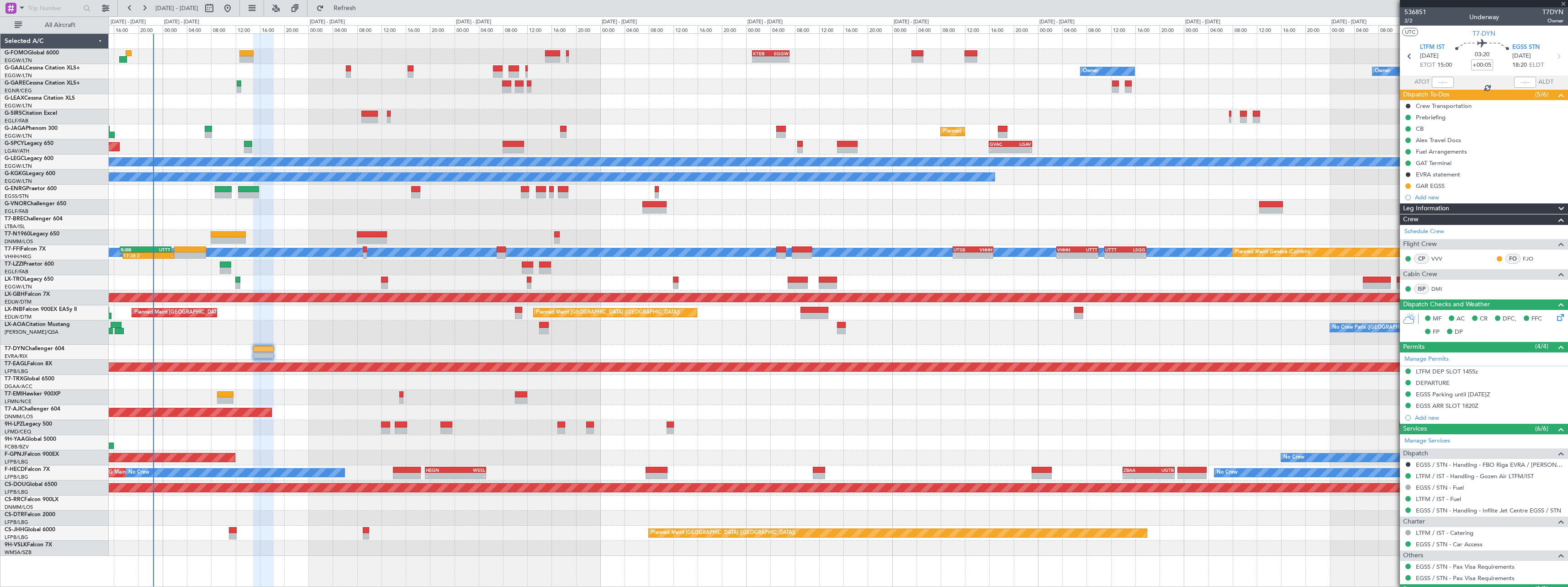
type input "+00:10"
type input "12"
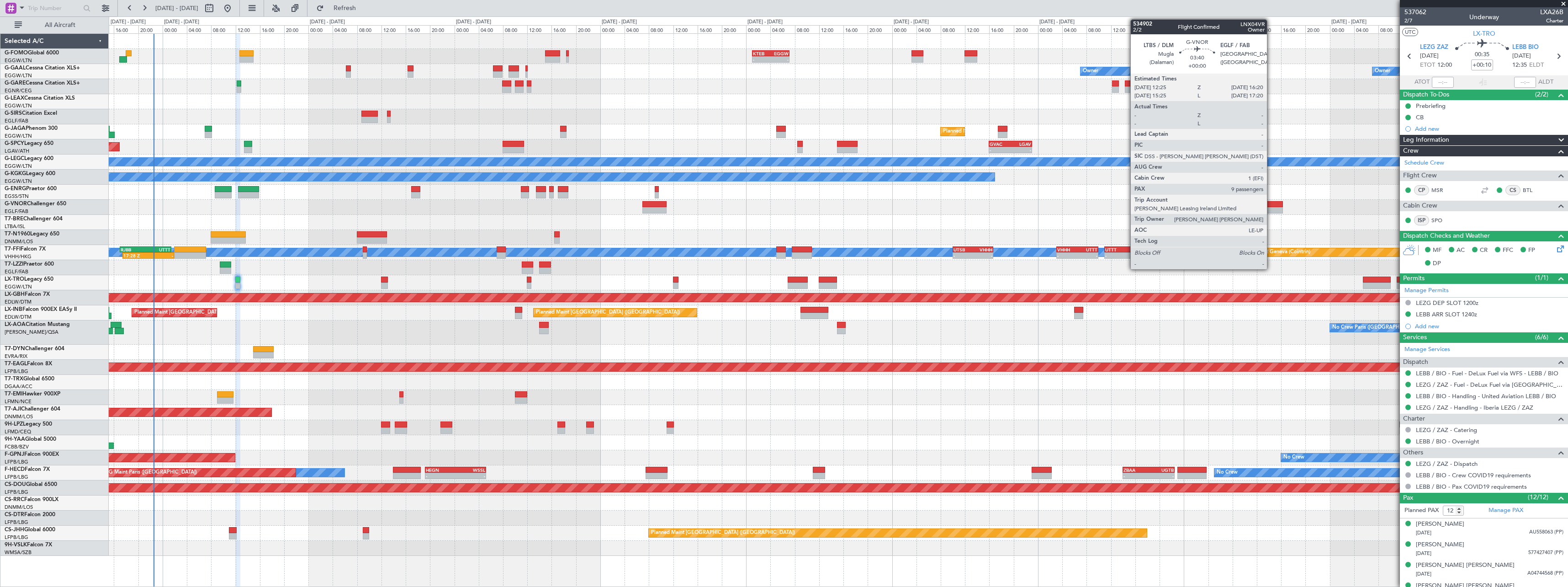
click at [1259, 205] on div at bounding box center [1271, 204] width 24 height 6
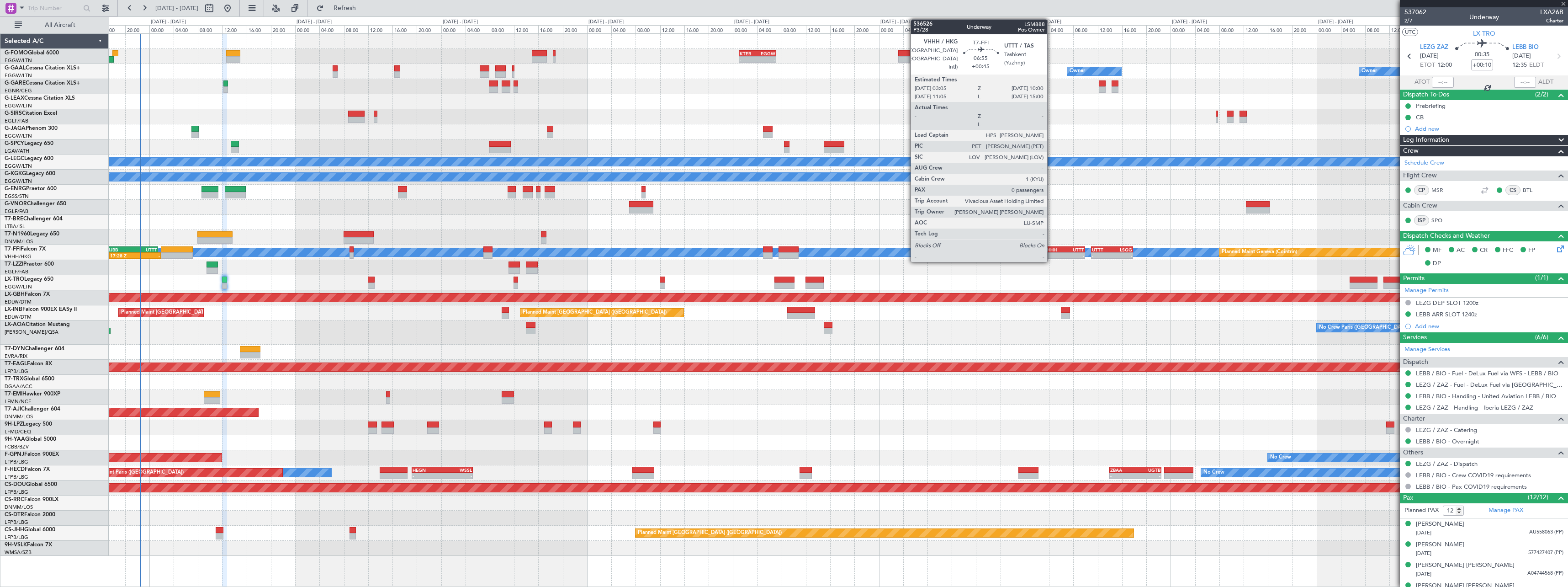
click at [1054, 251] on div "VHHH" at bounding box center [1054, 250] width 20 height 6
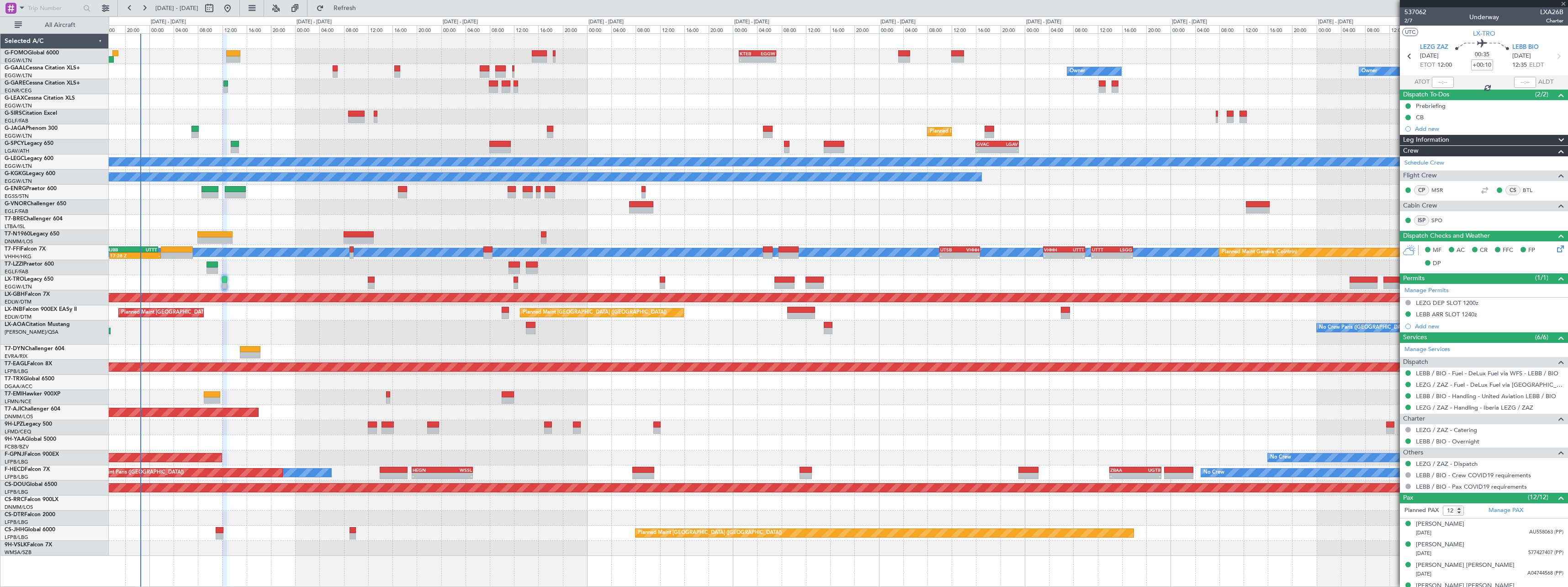
type input "+00:45"
type input "0"
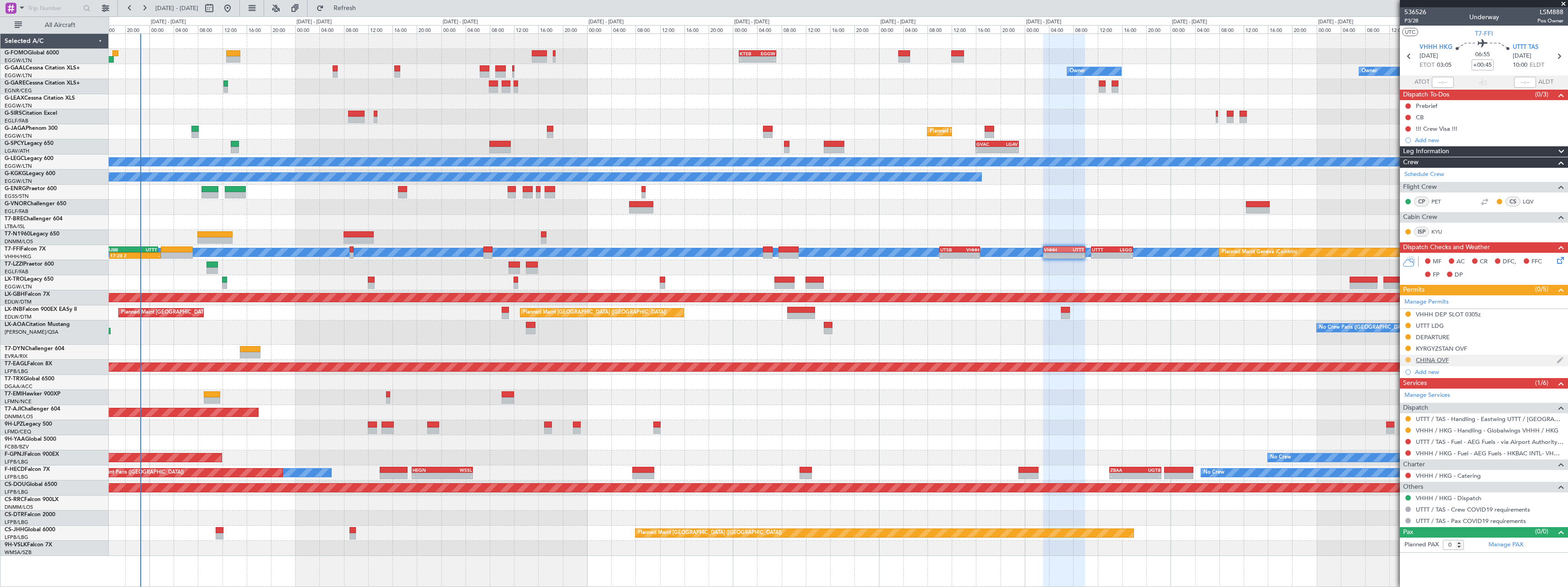
click at [1408, 362] on button at bounding box center [1408, 360] width 6 height 6
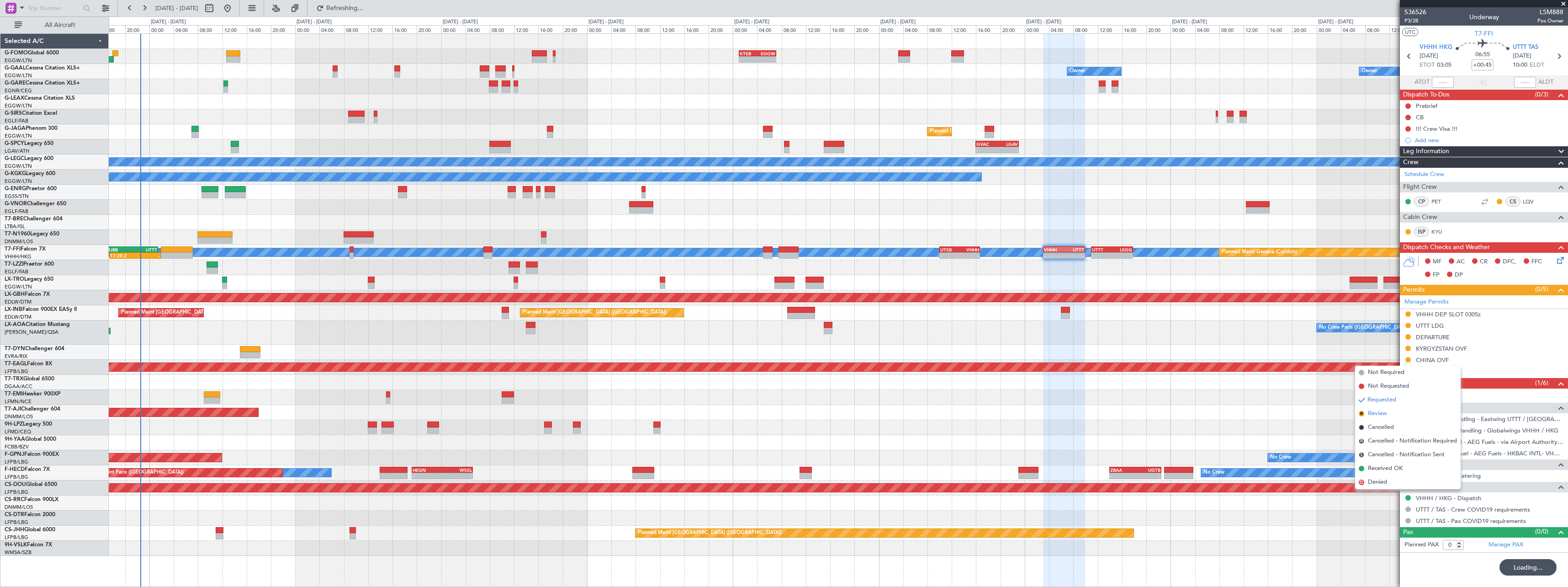
click at [1390, 412] on li "R Review" at bounding box center [1408, 414] width 106 height 14
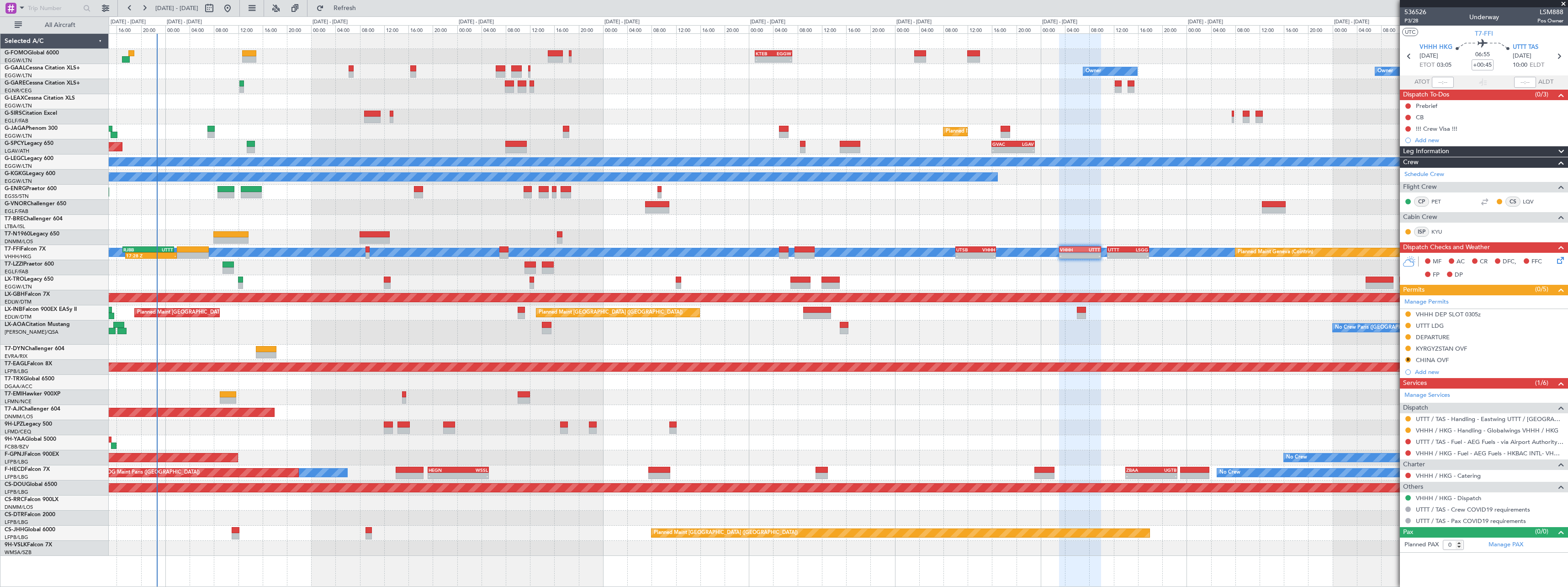
click at [392, 394] on div "No Crew" at bounding box center [838, 398] width 1458 height 15
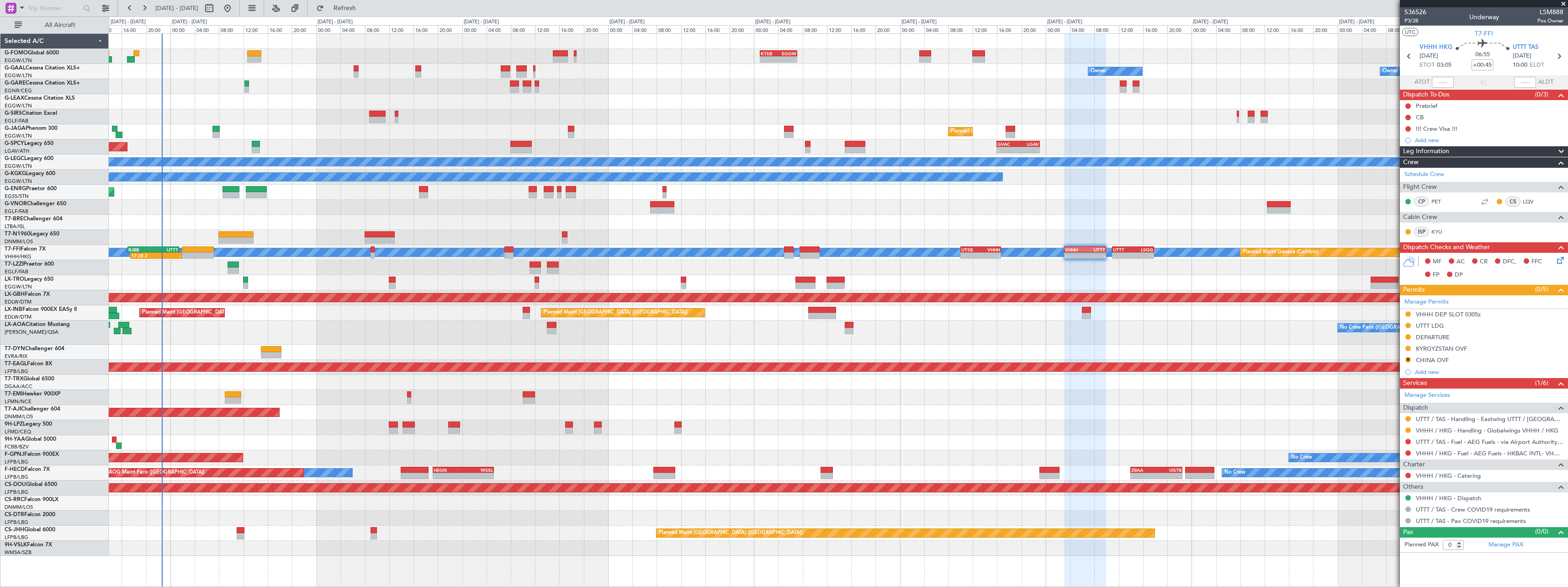
click at [671, 91] on div at bounding box center [838, 87] width 1458 height 15
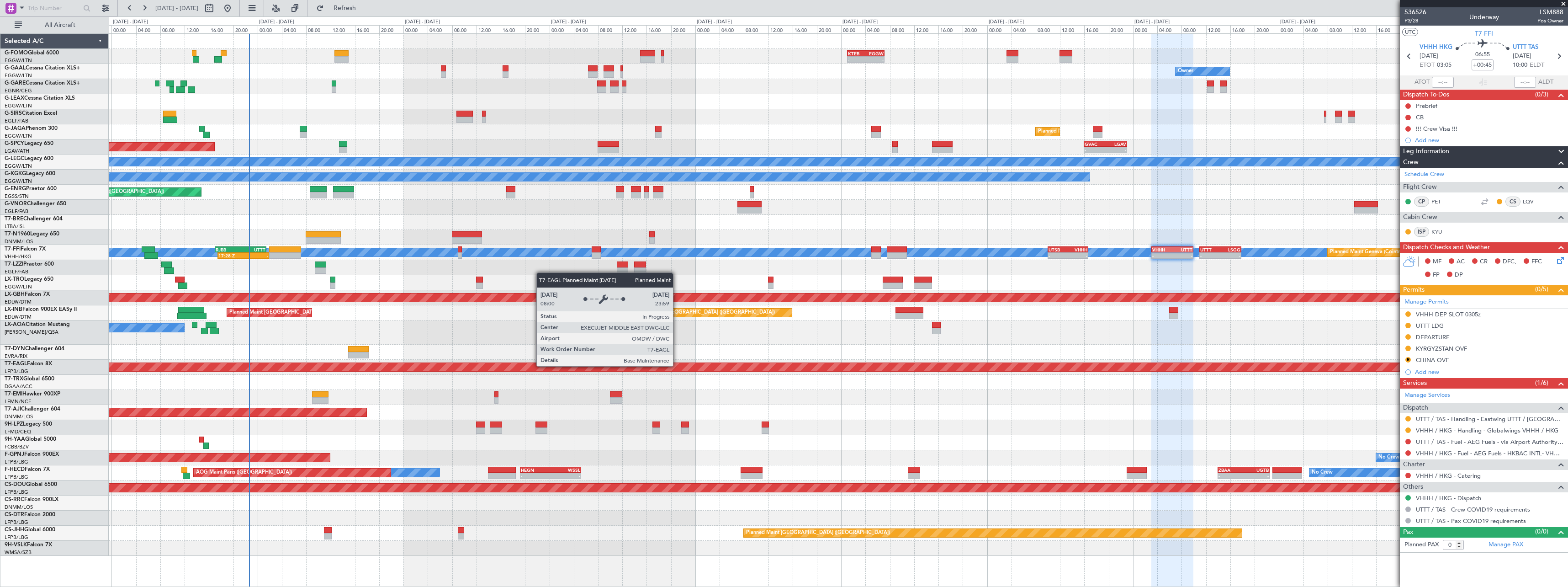
click at [764, 365] on div "Planned Maint Dubai (Al Maktoum Intl)" at bounding box center [1009, 367] width 4033 height 8
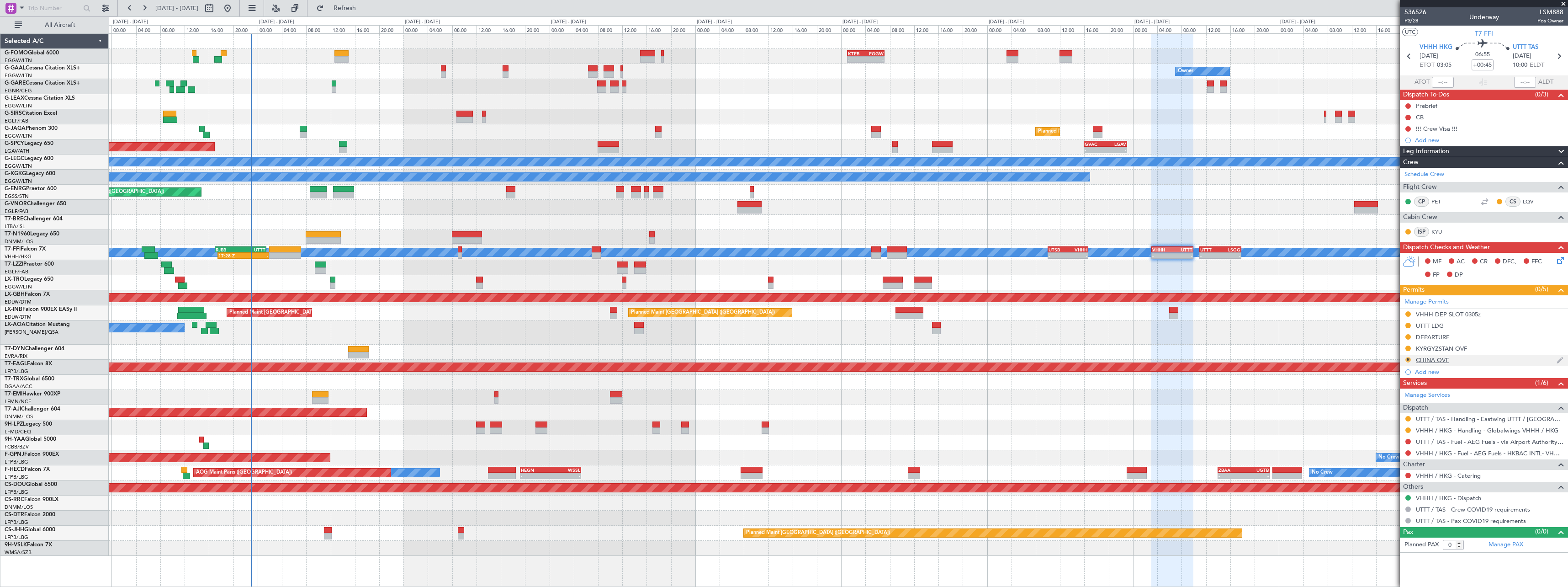
click at [1410, 359] on button "R" at bounding box center [1408, 360] width 6 height 6
click at [1385, 467] on span "Received OK" at bounding box center [1385, 468] width 35 height 9
click at [1410, 349] on button at bounding box center [1408, 348] width 6 height 6
click at [1393, 454] on span "Received OK" at bounding box center [1385, 457] width 35 height 9
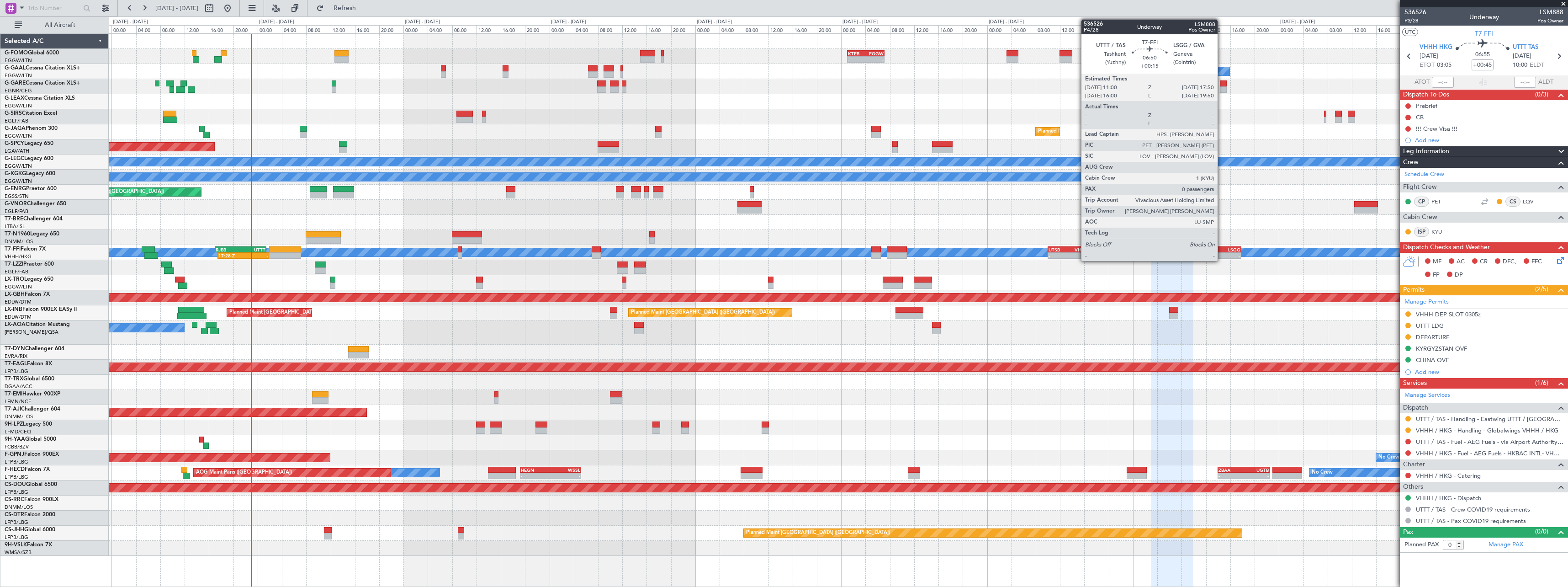
click at [1221, 249] on div "LSGG" at bounding box center [1230, 250] width 20 height 6
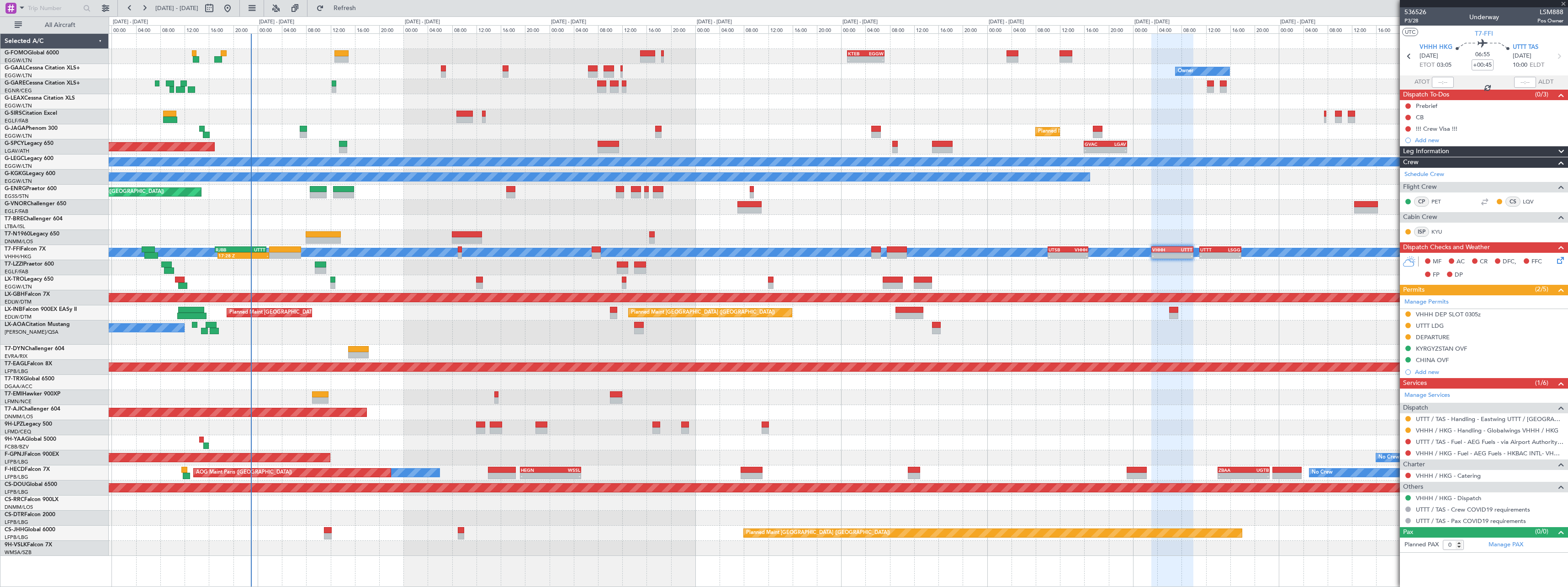
type input "+00:15"
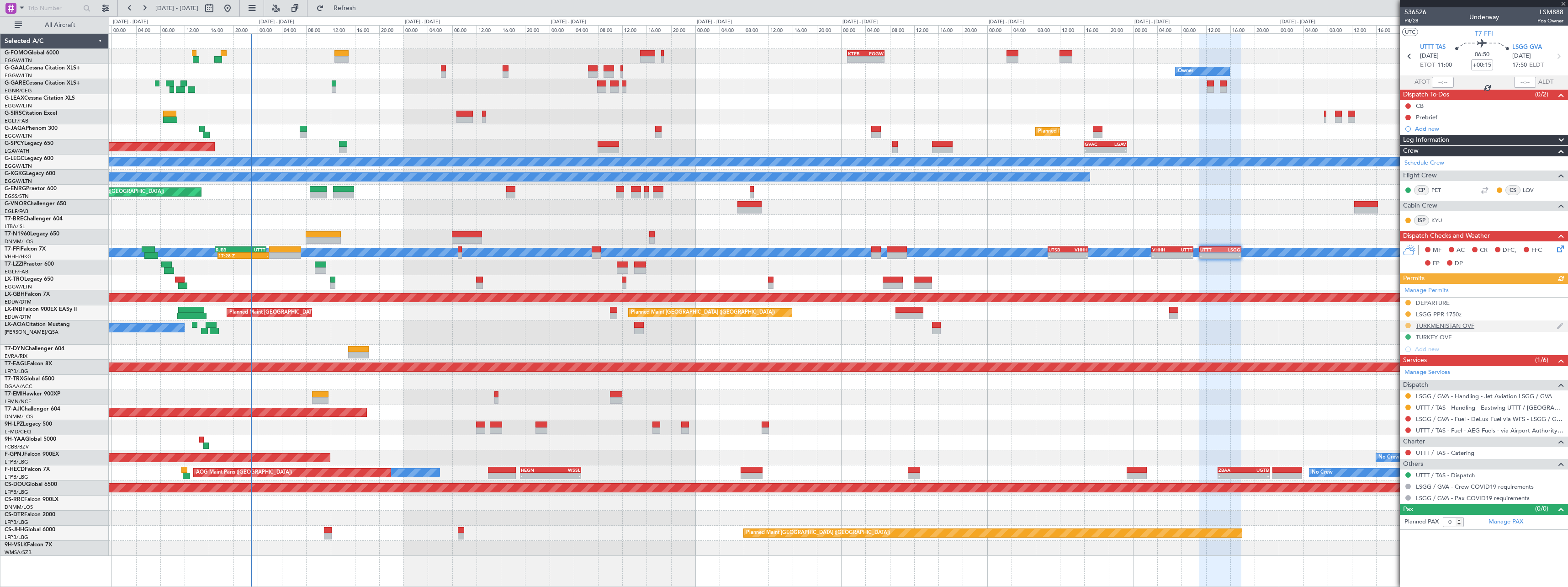
click at [1408, 323] on button at bounding box center [1408, 325] width 6 height 6
click at [1392, 432] on span "Received OK" at bounding box center [1385, 434] width 35 height 9
click at [524, 333] on div "No Crew Antwerp ([GEOGRAPHIC_DATA]) No Crew [GEOGRAPHIC_DATA] ([GEOGRAPHIC_DATA…" at bounding box center [838, 333] width 1458 height 24
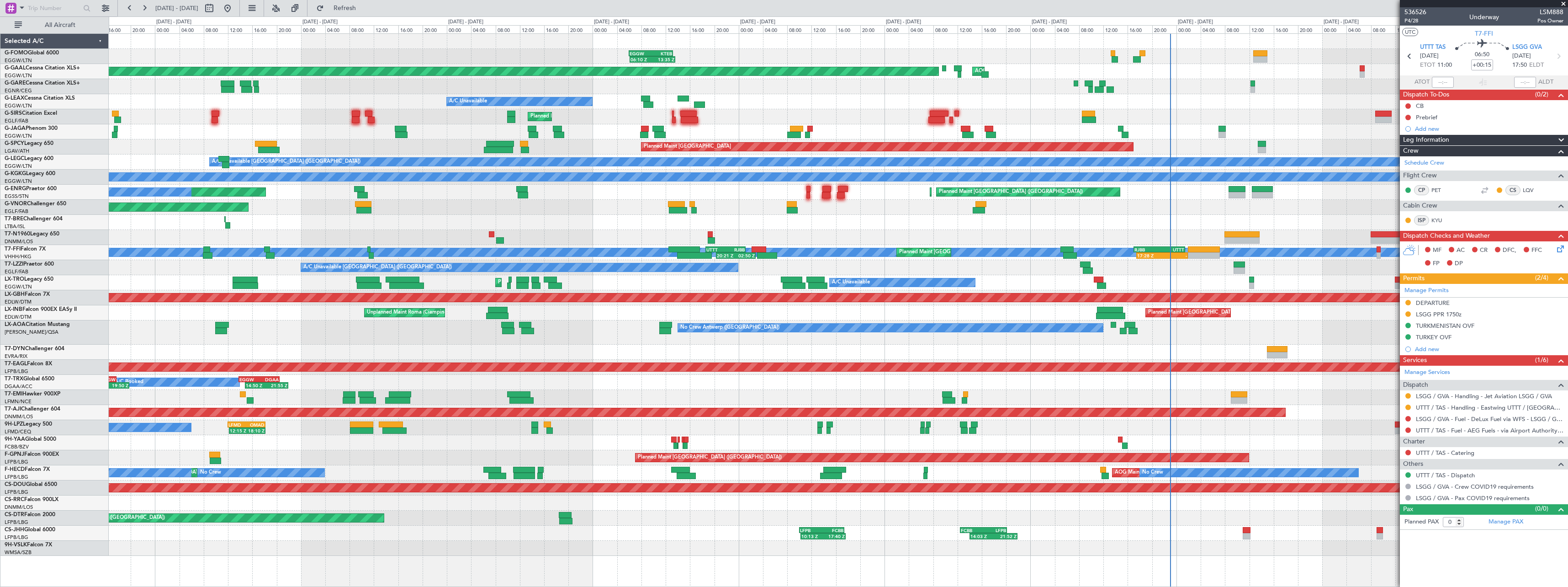
click at [780, 401] on div at bounding box center [838, 398] width 1458 height 15
click at [645, 374] on div "06:10 Z 13:35 Z EGGW 06:00 Z KTEB 13:15 Z Planned Maint [GEOGRAPHIC_DATA] ([GEO…" at bounding box center [838, 295] width 1458 height 522
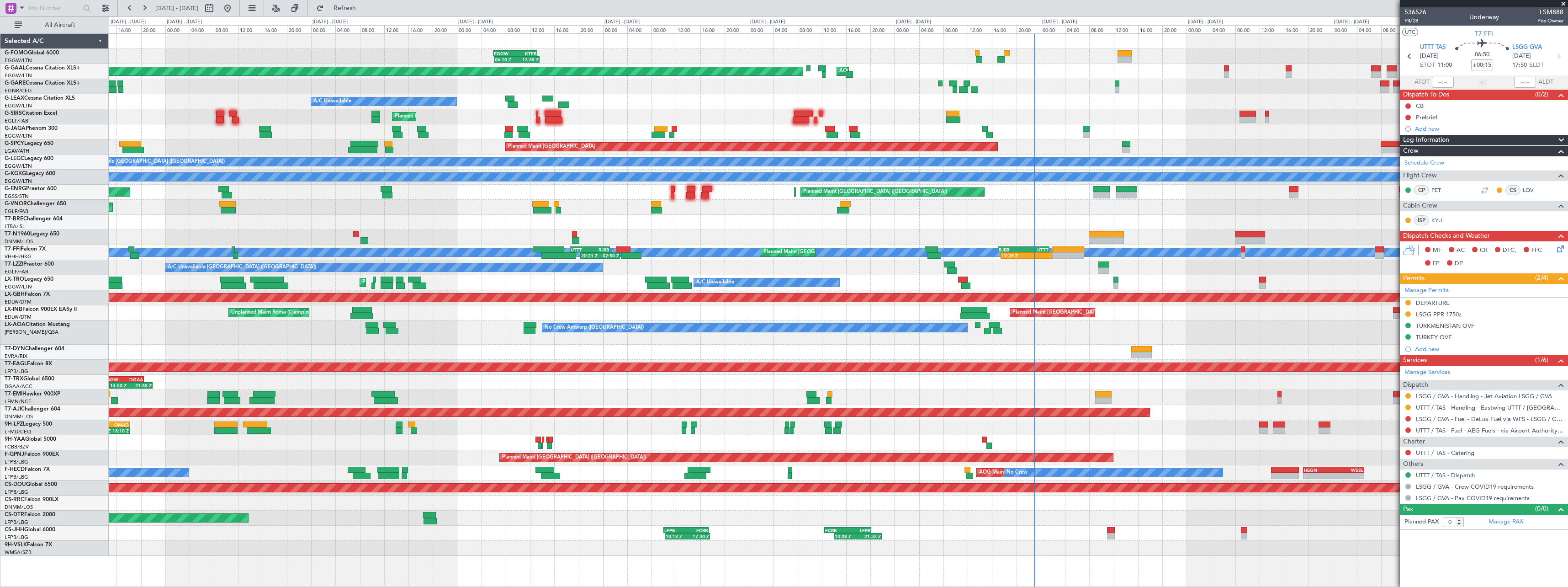
drag, startPoint x: 1415, startPoint y: 22, endPoint x: 1400, endPoint y: 28, distance: 16.2
click at [1415, 22] on span "P4/28" at bounding box center [1415, 20] width 22 height 8
click at [580, 112] on div "06:10 Z 13:35 Z EGGW 06:00 Z KTEB 13:15 Z Planned Maint [GEOGRAPHIC_DATA] ([GEO…" at bounding box center [838, 295] width 1458 height 522
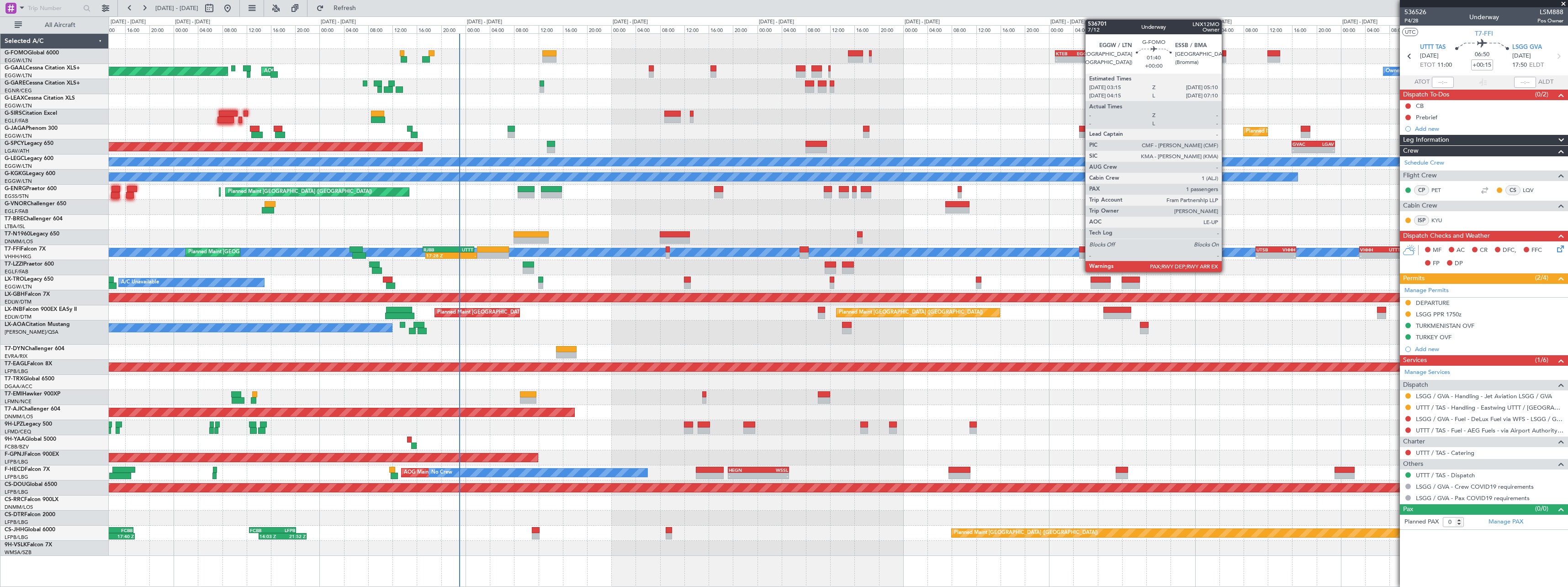
click at [1226, 59] on div at bounding box center [1220, 59] width 12 height 6
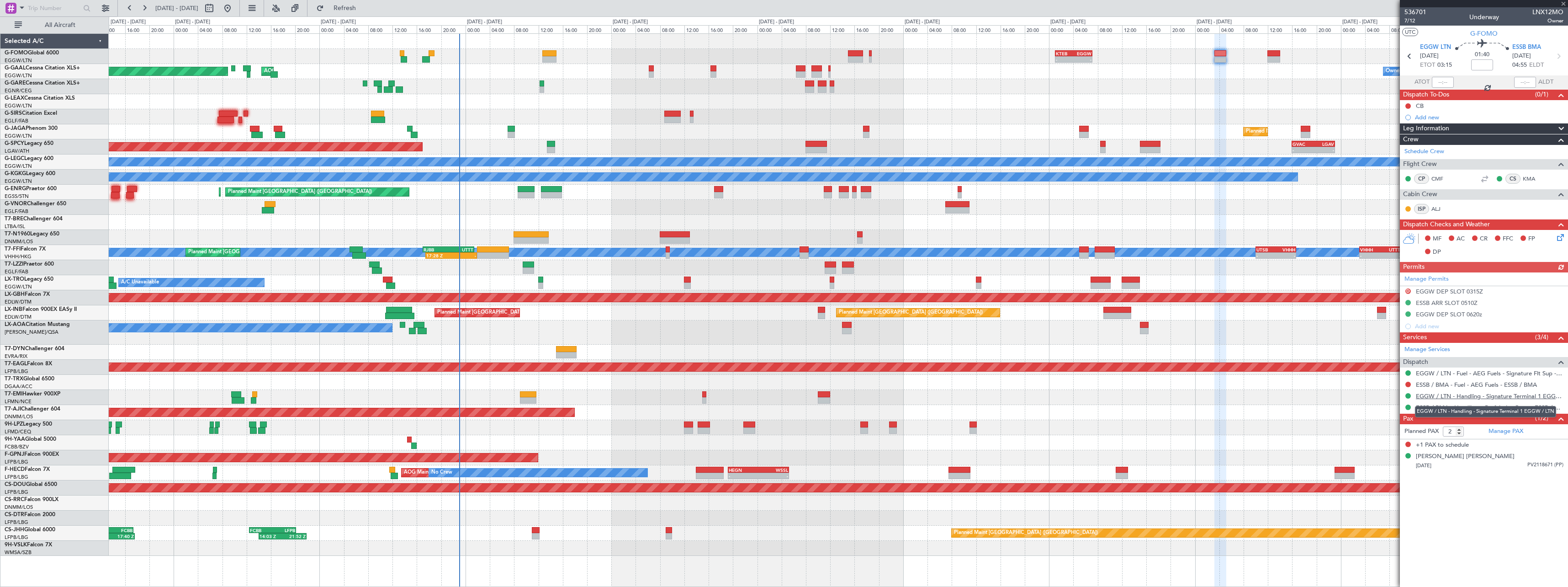
click at [1481, 396] on link "EGGW / LTN - Handling - Signature Terminal 1 EGGW / LTN" at bounding box center [1489, 396] width 147 height 8
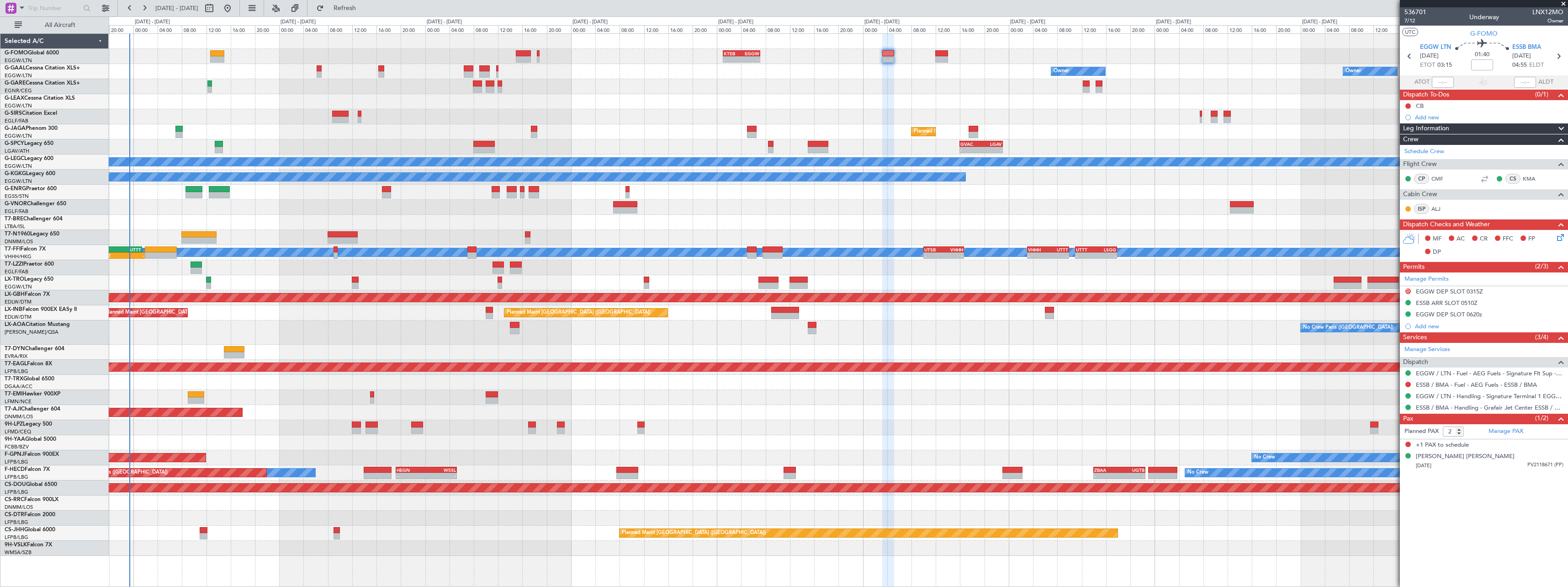
click at [449, 219] on div "- - KTEB 01:00 Z EGGW 07:10 Z Owner Owner AOG Maint [GEOGRAPHIC_DATA] No Crew O…" at bounding box center [838, 295] width 1458 height 522
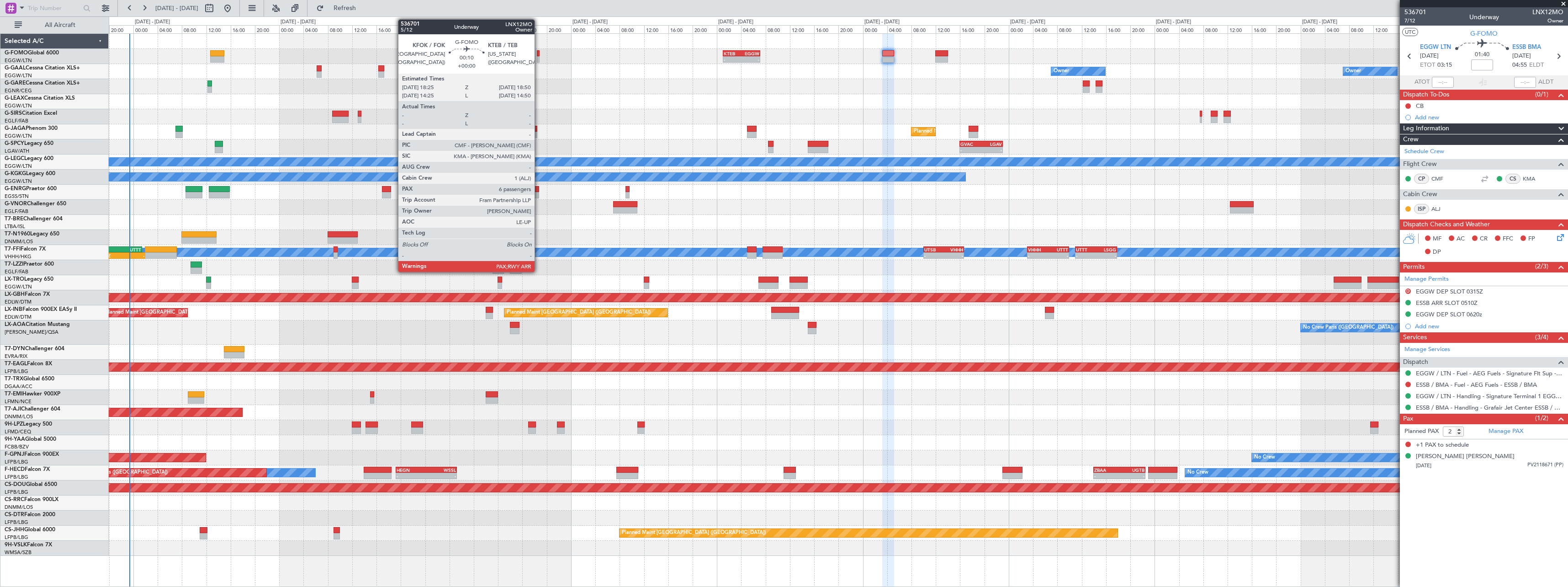
click at [538, 53] on div at bounding box center [538, 53] width 2 height 6
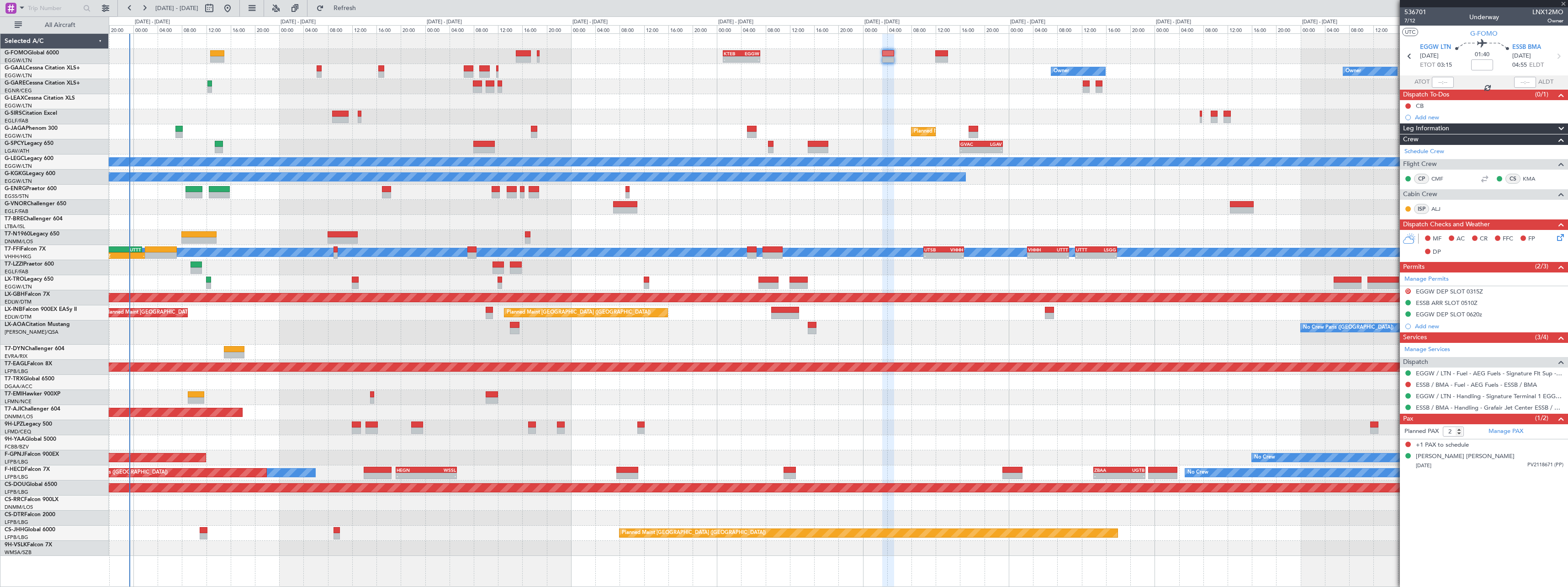
type input "6"
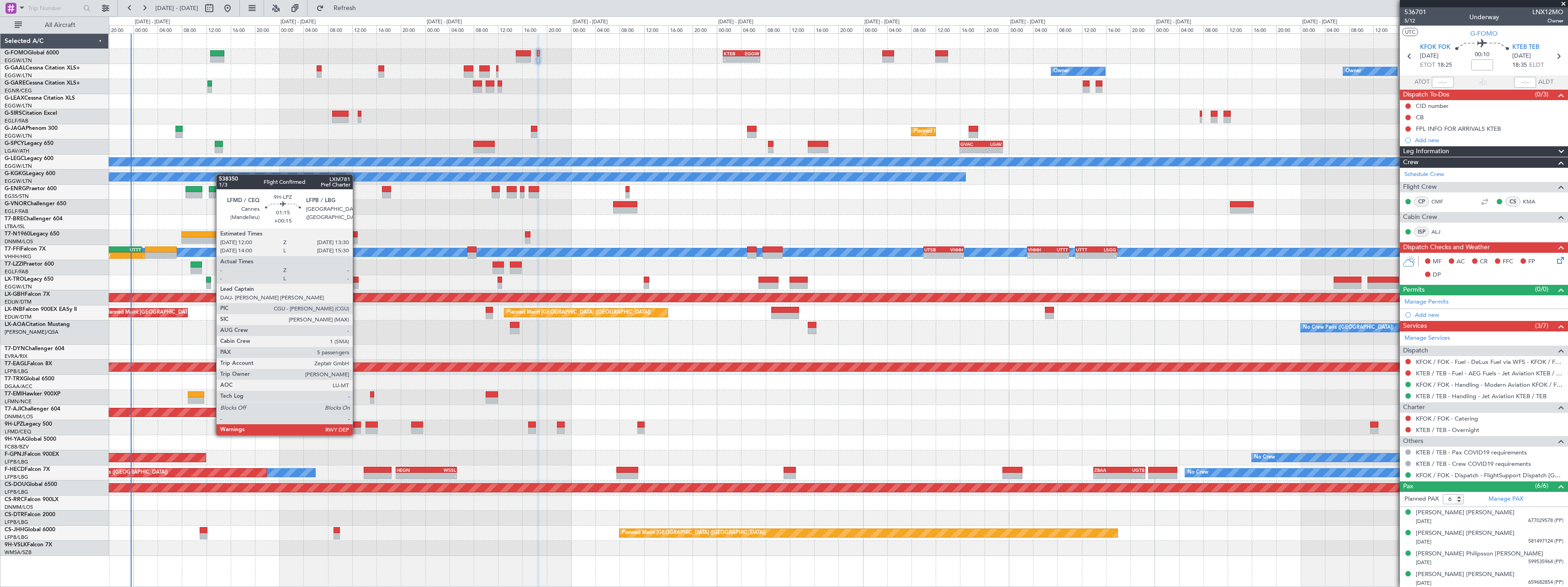
click at [357, 426] on div at bounding box center [356, 425] width 9 height 6
type input "+00:15"
type input "5"
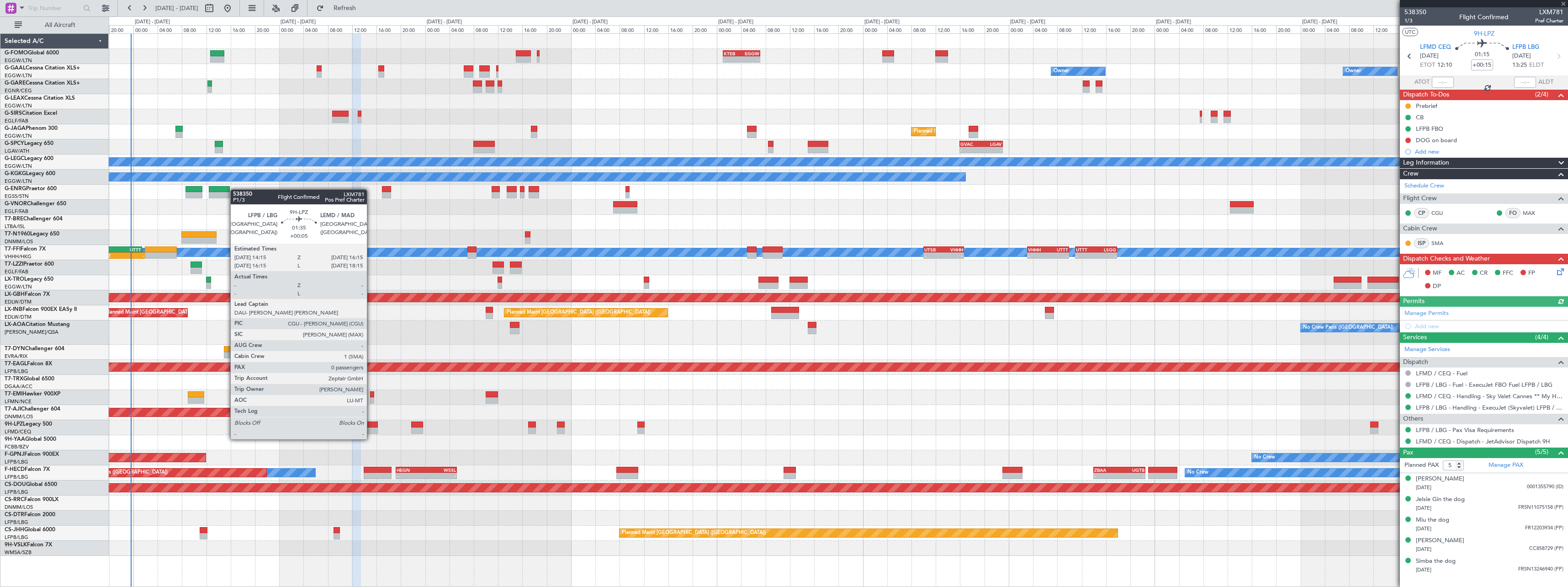
click at [371, 430] on div at bounding box center [372, 430] width 12 height 6
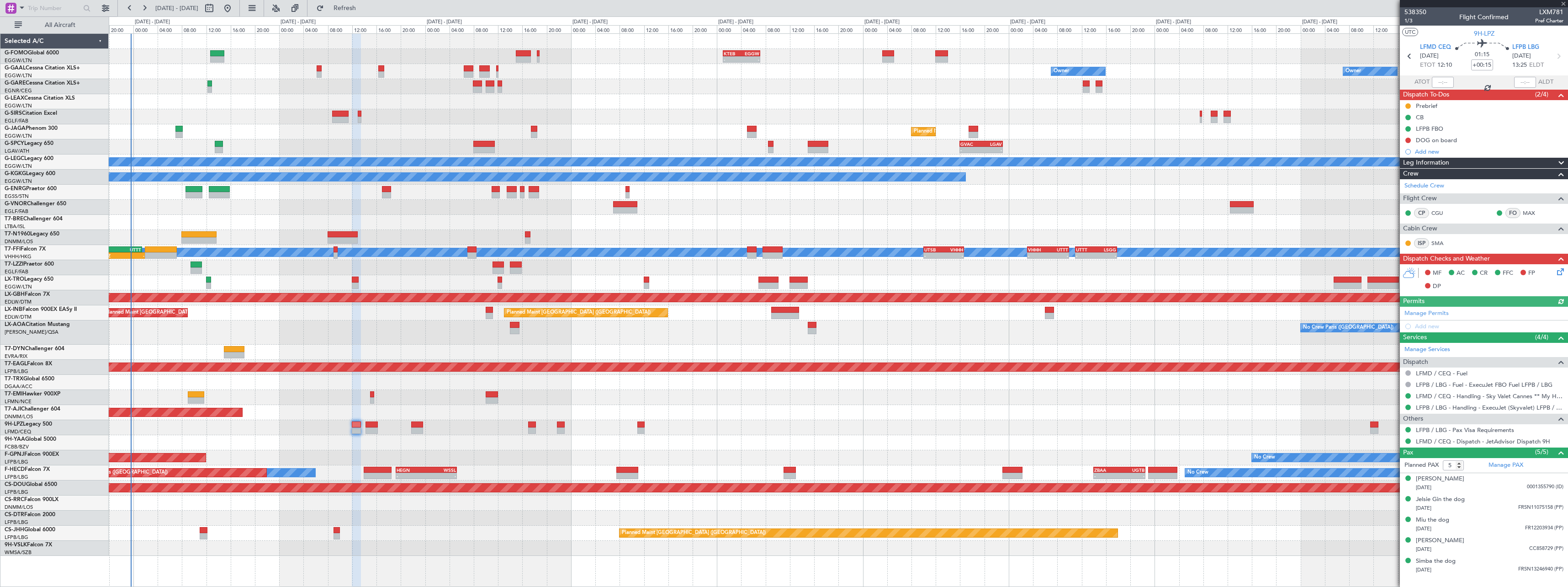
type input "+00:05"
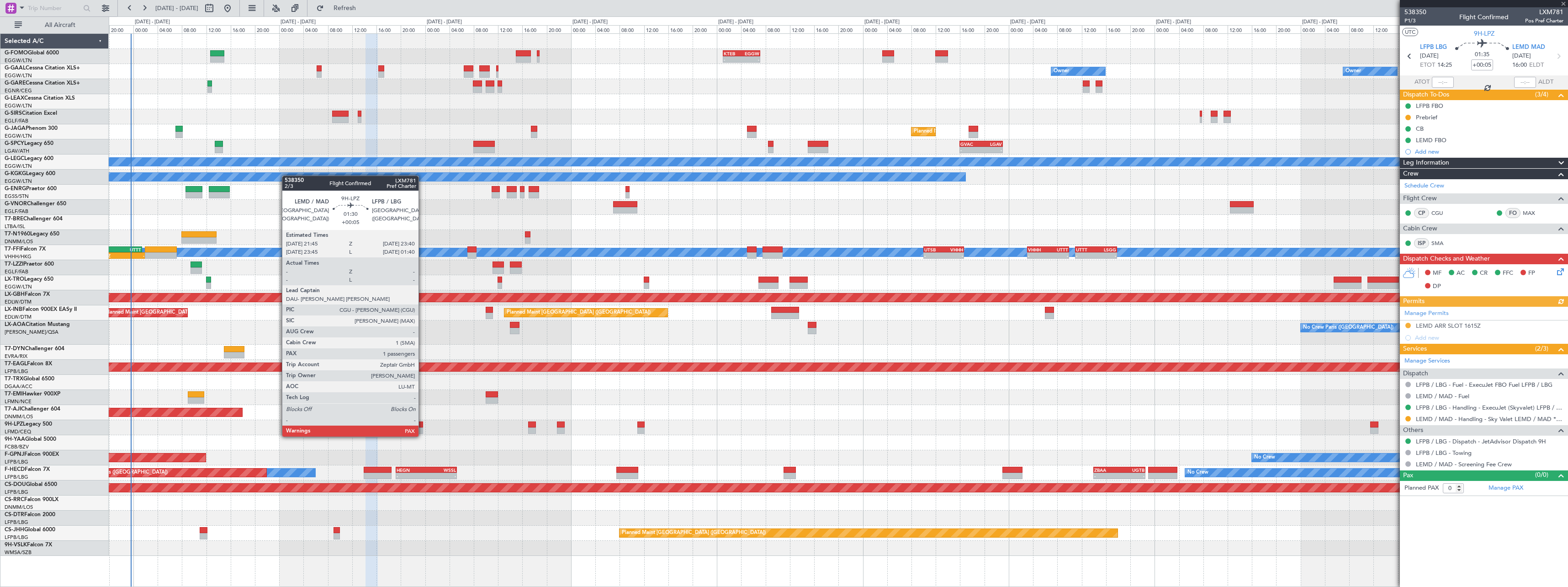
click at [423, 427] on div at bounding box center [416, 430] width 12 height 6
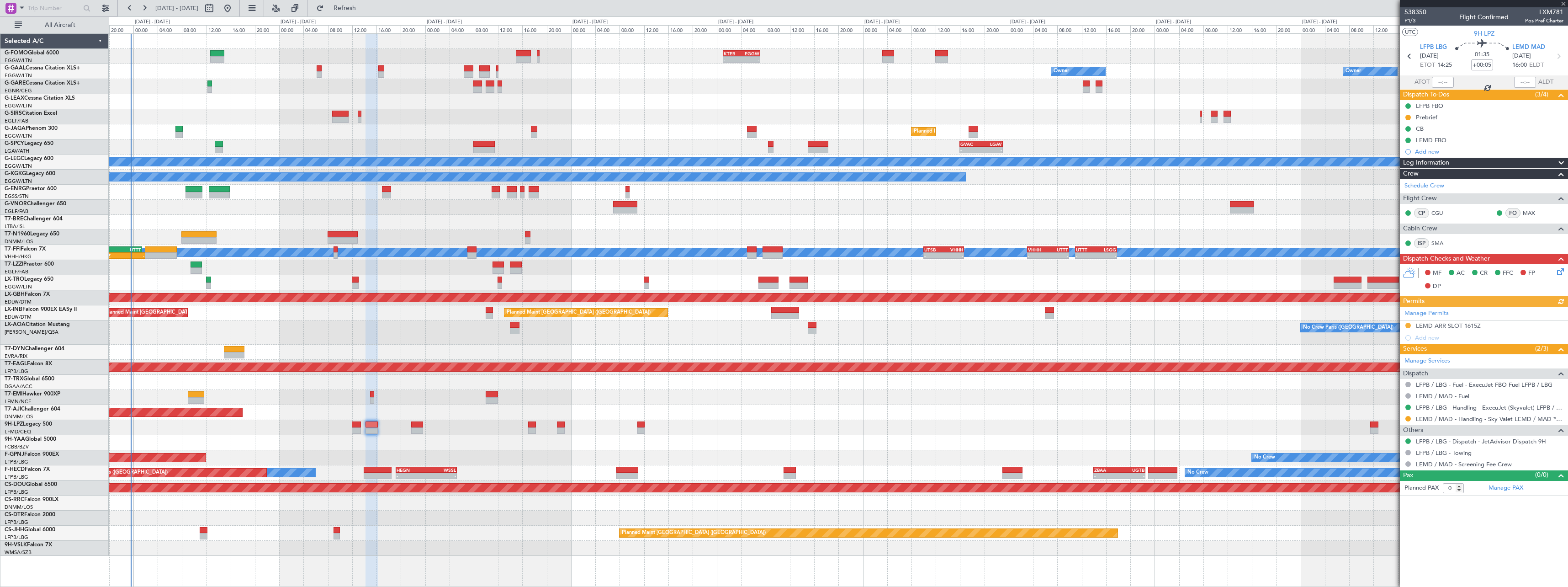
type input "1"
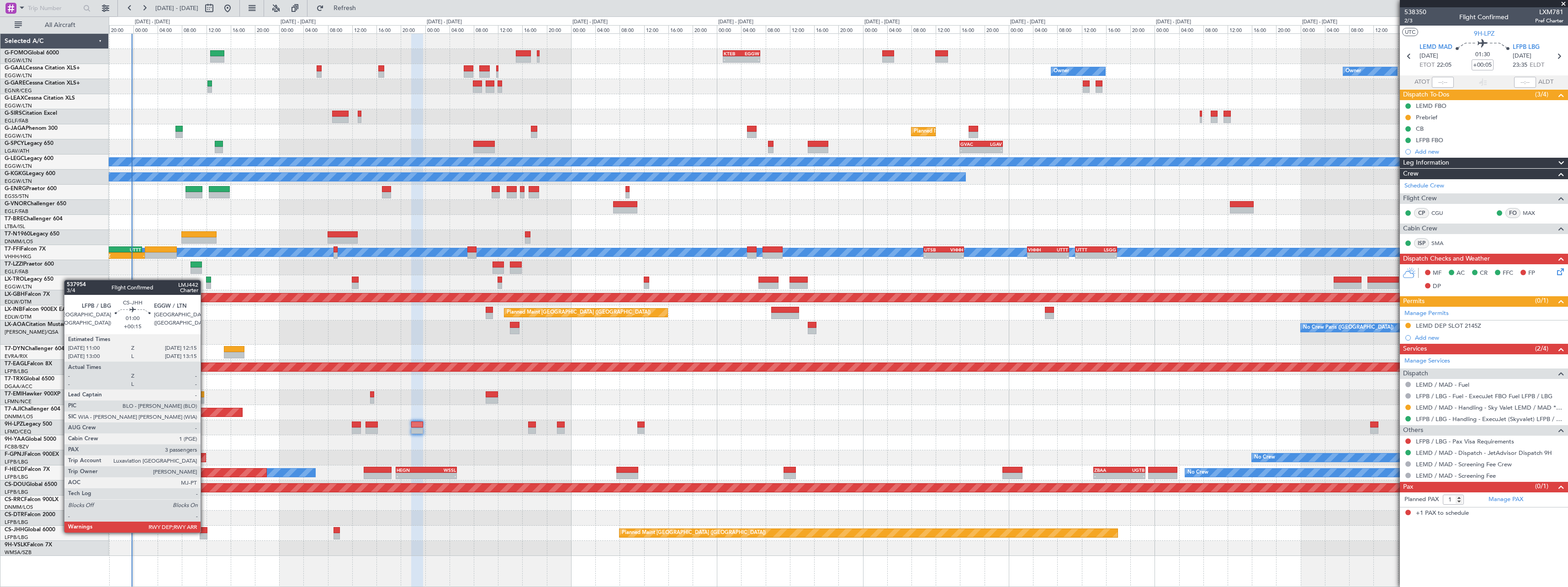
click at [205, 531] on div at bounding box center [204, 530] width 8 height 6
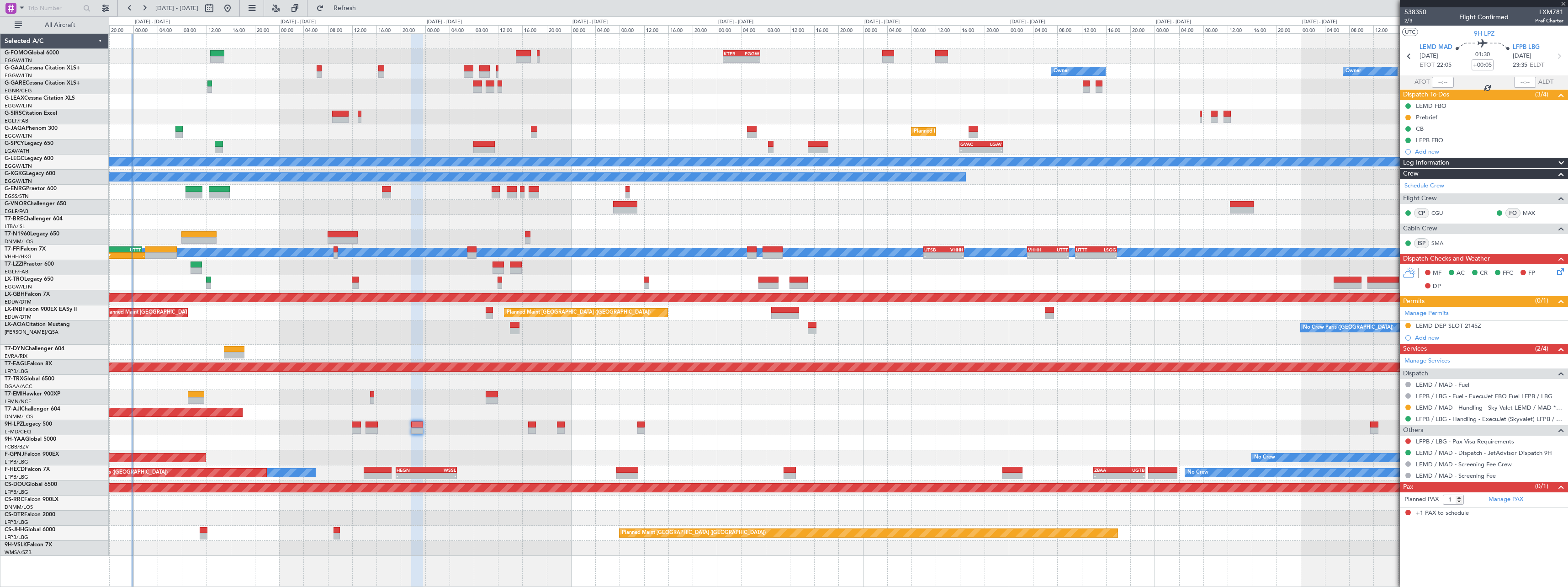
type input "+00:15"
type input "3"
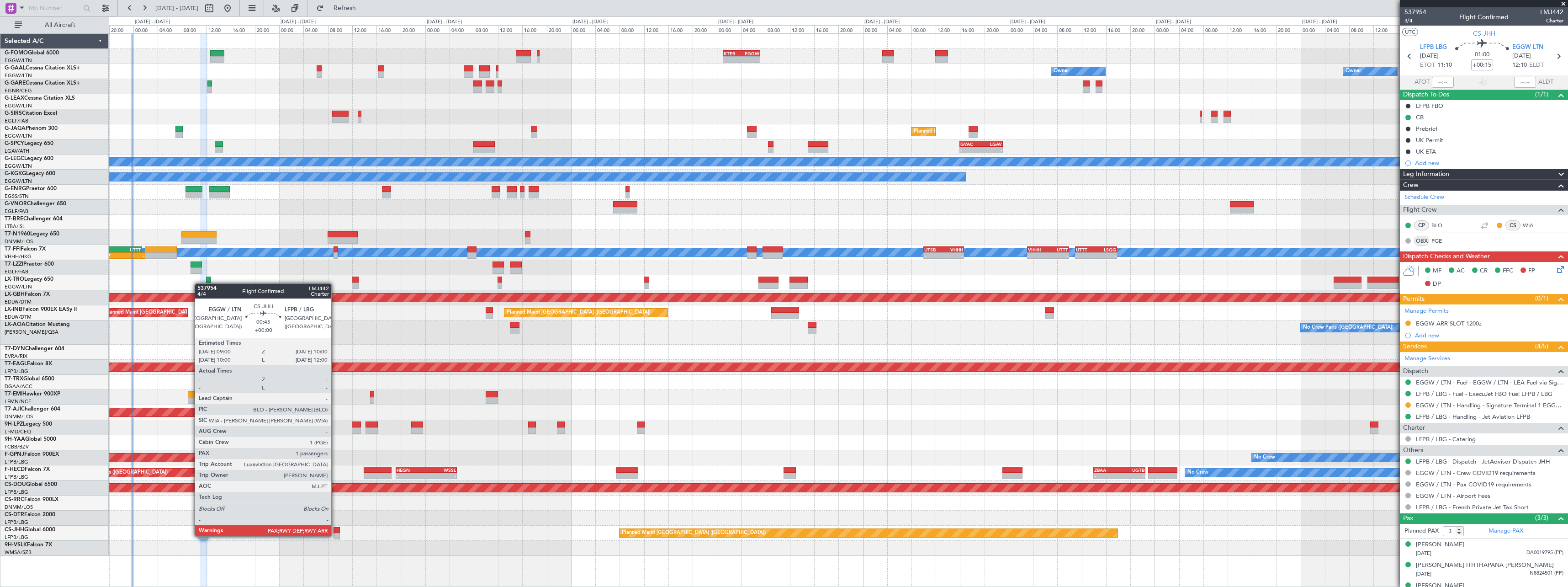
click at [335, 536] on div at bounding box center [337, 536] width 6 height 6
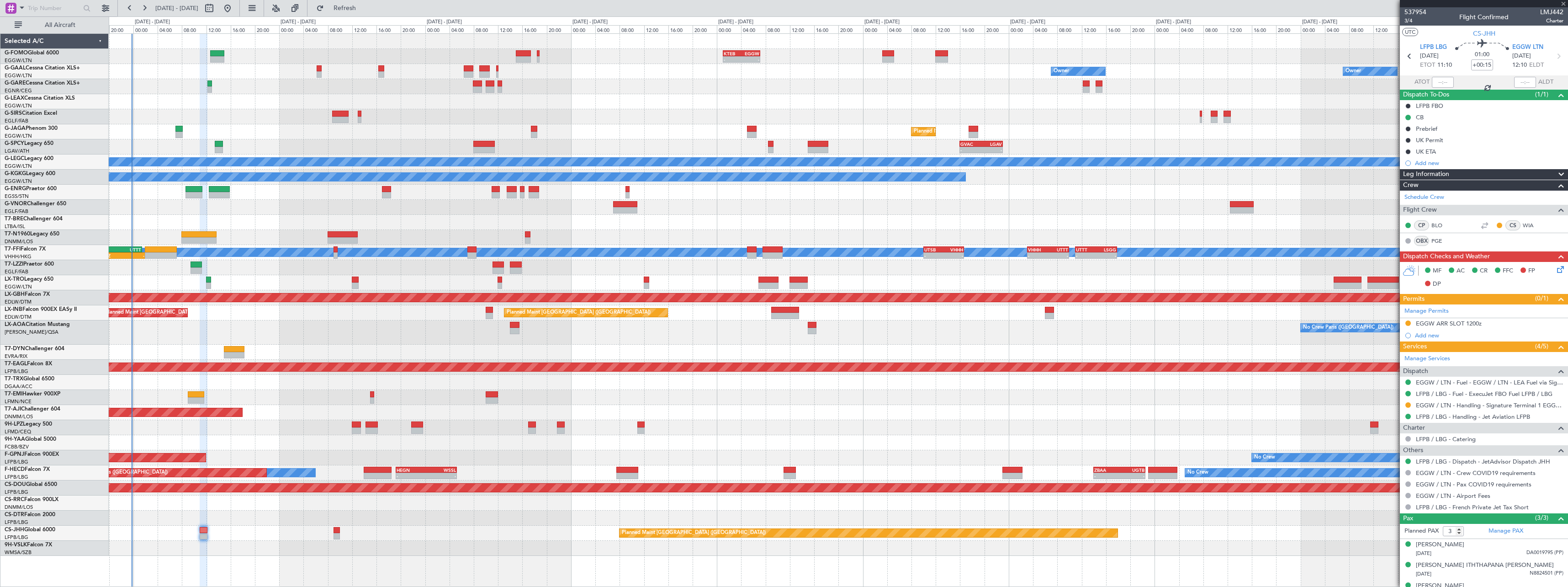
type input "4"
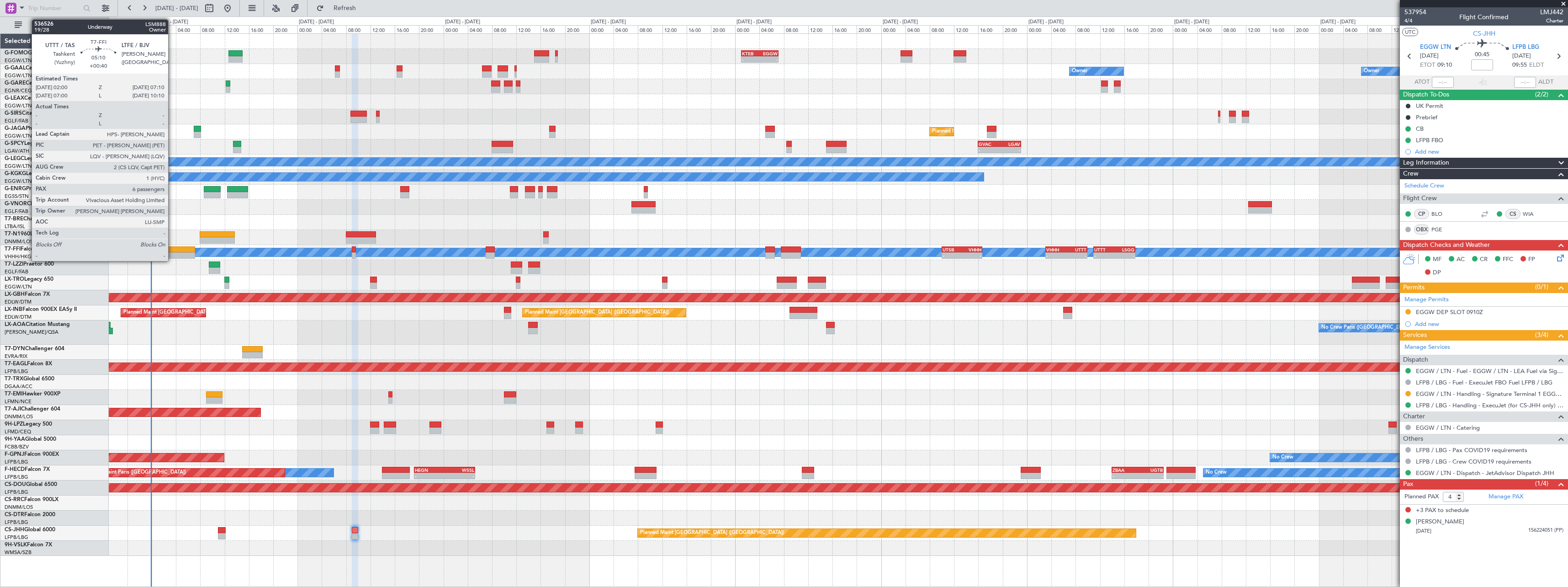
click at [172, 253] on div at bounding box center [179, 256] width 32 height 6
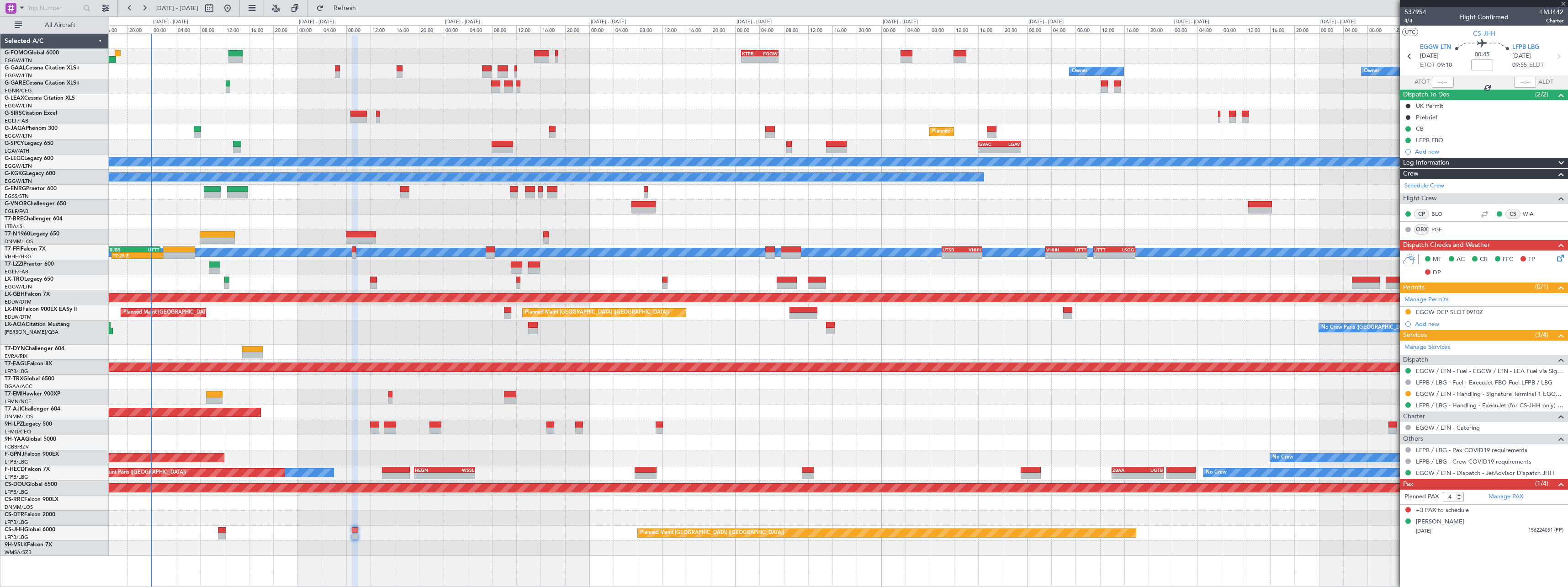
type input "+00:40"
type input "6"
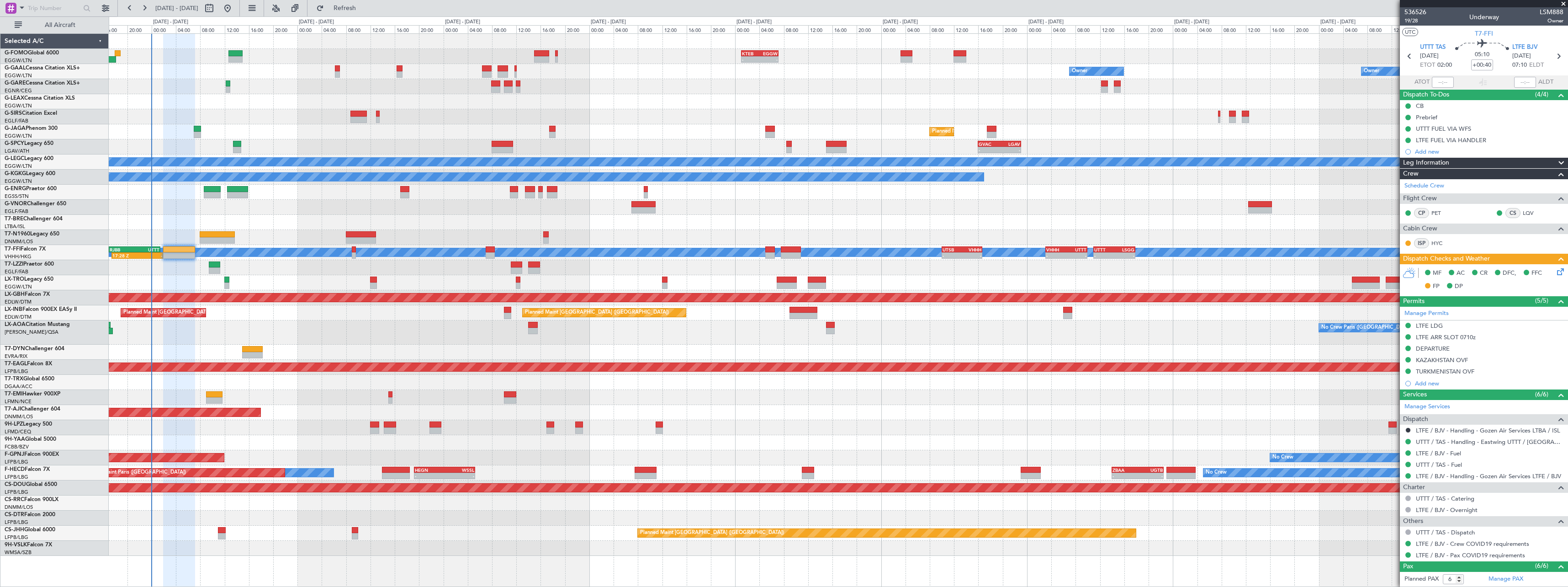
click at [1477, 339] on div "LTFE ARR SLOT 0710z" at bounding box center [1484, 337] width 168 height 11
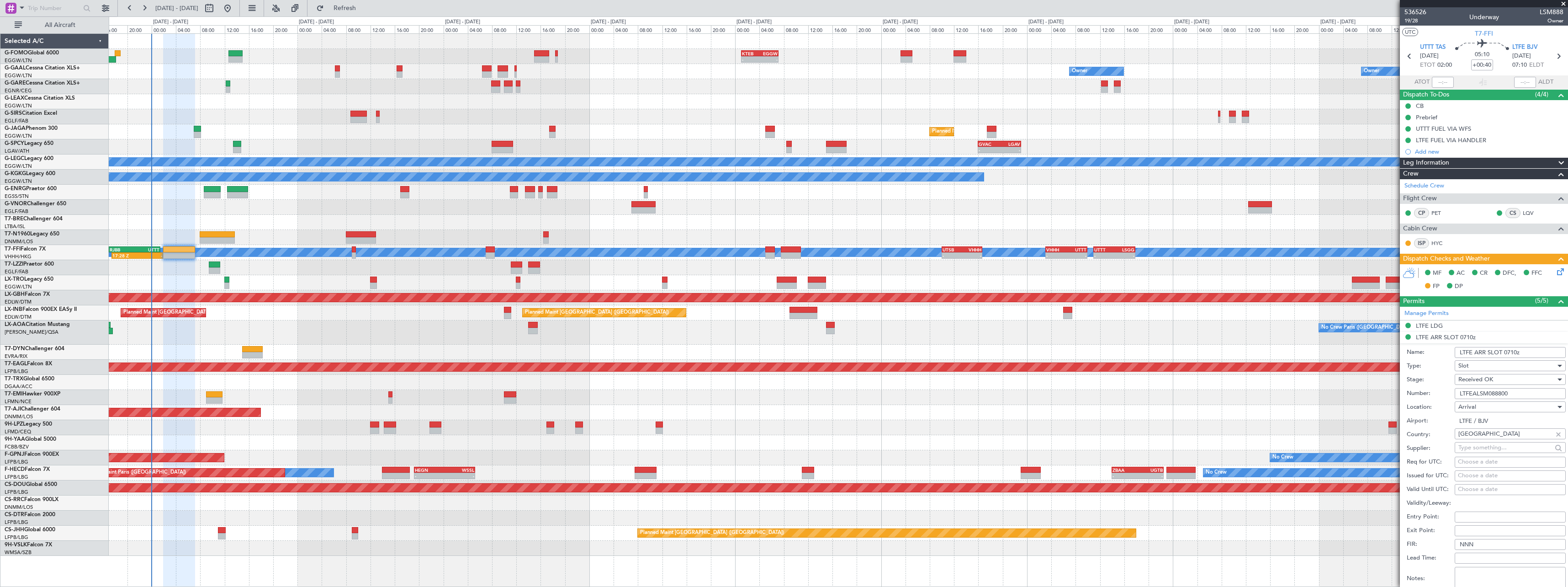
click at [1517, 352] on input "LTFE ARR SLOT 0710z" at bounding box center [1510, 352] width 111 height 11
type input "LTFE ARR SLOT 0740z"
click at [1491, 379] on span "Received OK" at bounding box center [1476, 379] width 35 height 8
click at [1483, 425] on span "Requested" at bounding box center [1506, 425] width 96 height 14
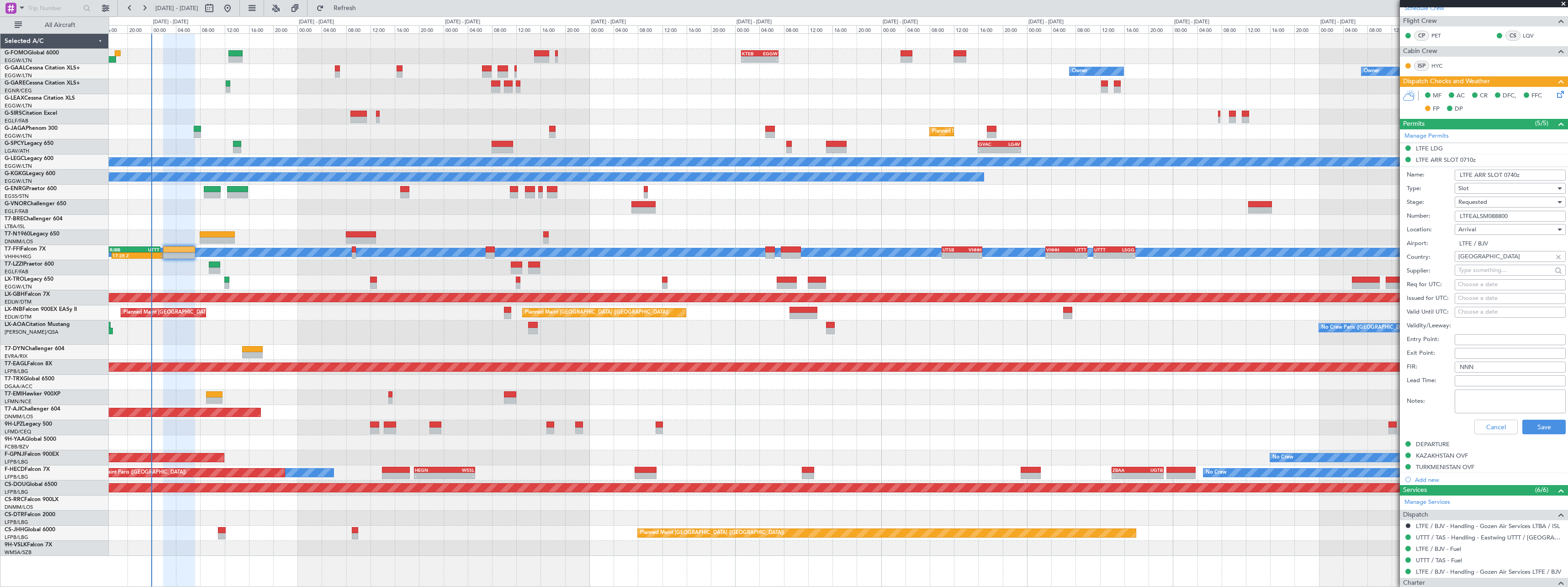
scroll to position [183, 0]
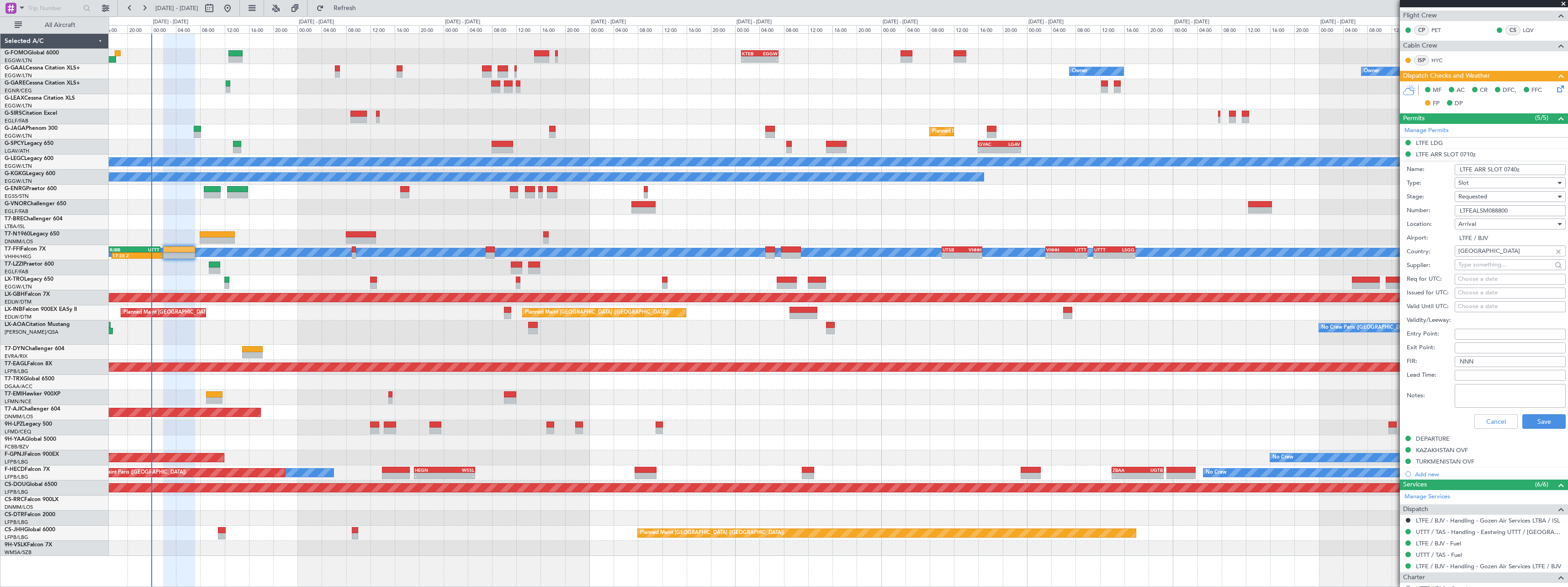
click at [1544, 430] on div "Cancel Save" at bounding box center [1486, 422] width 159 height 24
click at [1546, 427] on button "Save" at bounding box center [1544, 422] width 43 height 15
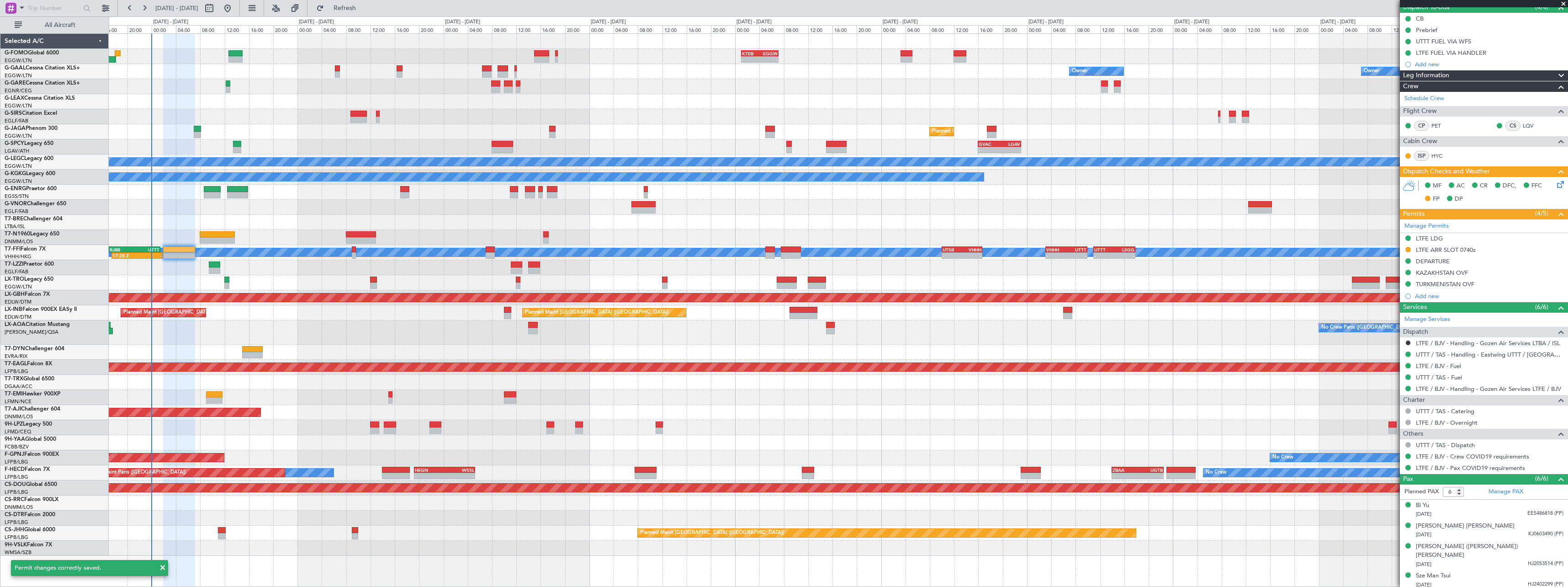
scroll to position [0, 0]
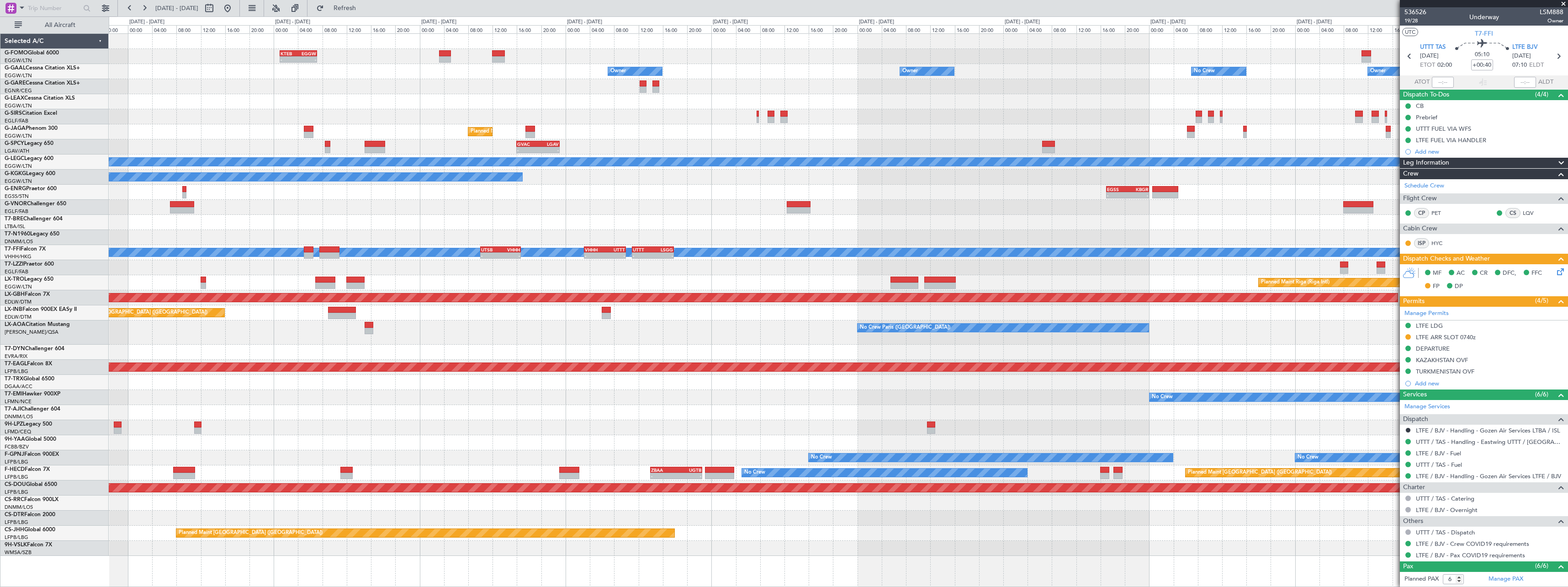
click at [456, 133] on div "- - KTEB 01:00 Z EGGW 07:10 Z Owner Owner No Crew Owner Owner No Crew Owner Pla…" at bounding box center [838, 295] width 1458 height 522
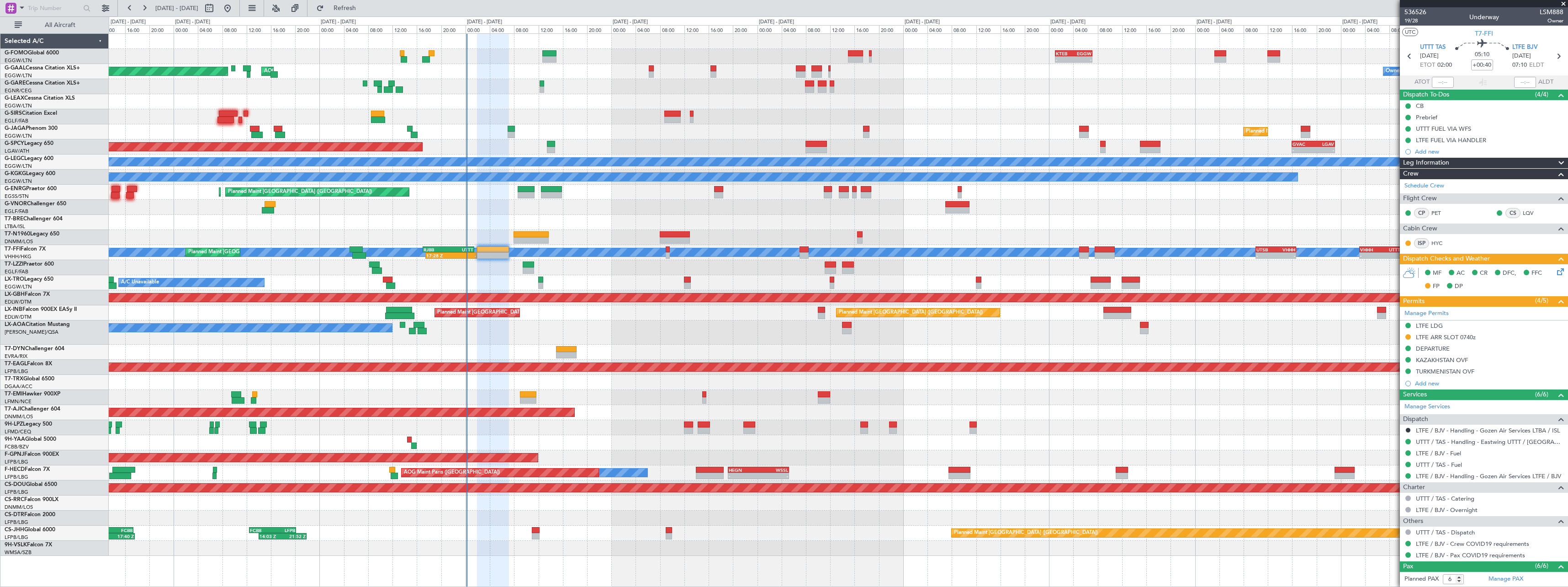
click at [1098, 157] on div "- - KTEB 01:00 Z EGGW 07:10 Z 06:10 Z 13:35 Z EGGW 06:00 Z KTEB 13:15 Z AOG Mai…" at bounding box center [838, 295] width 1458 height 522
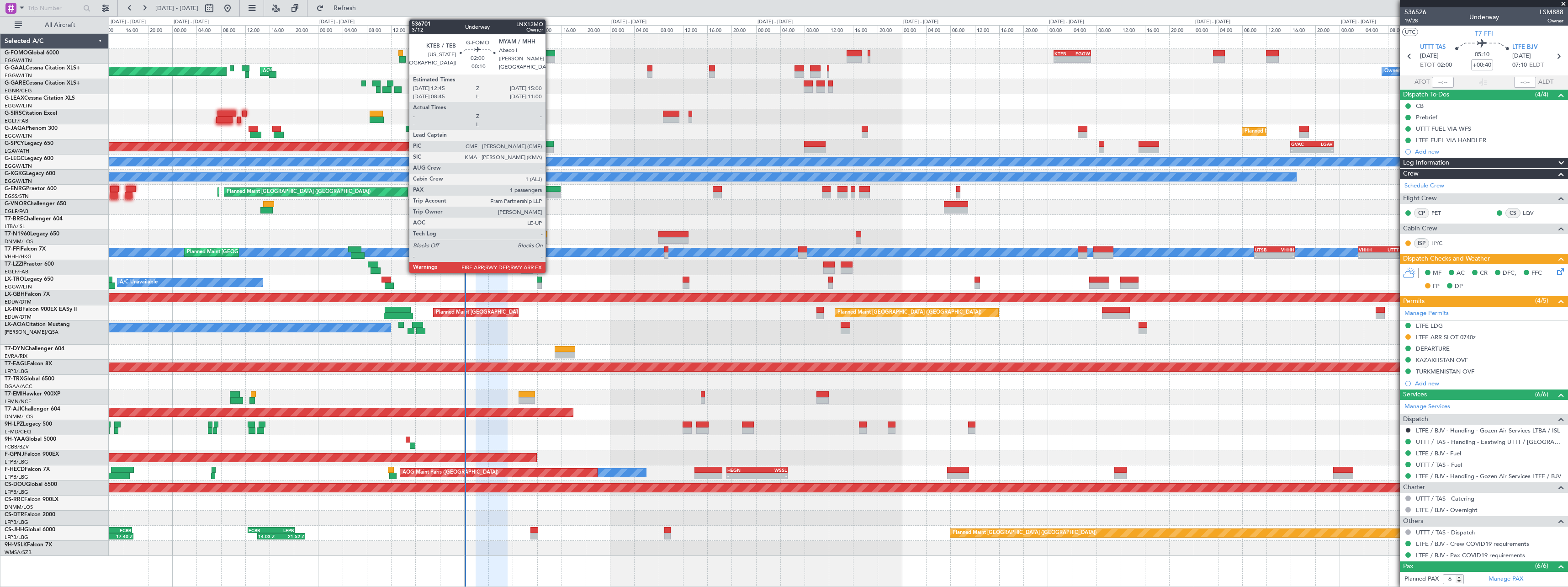
click at [551, 51] on div at bounding box center [548, 53] width 14 height 6
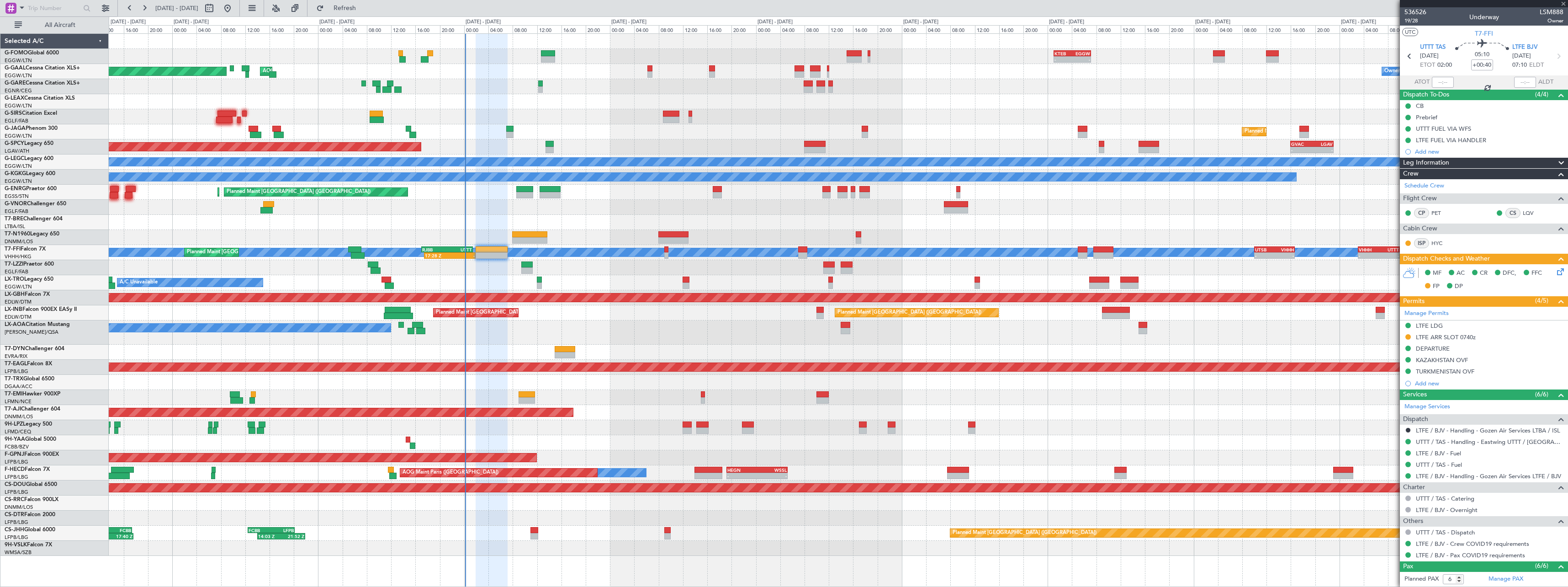
type input "-00:10"
type input "1"
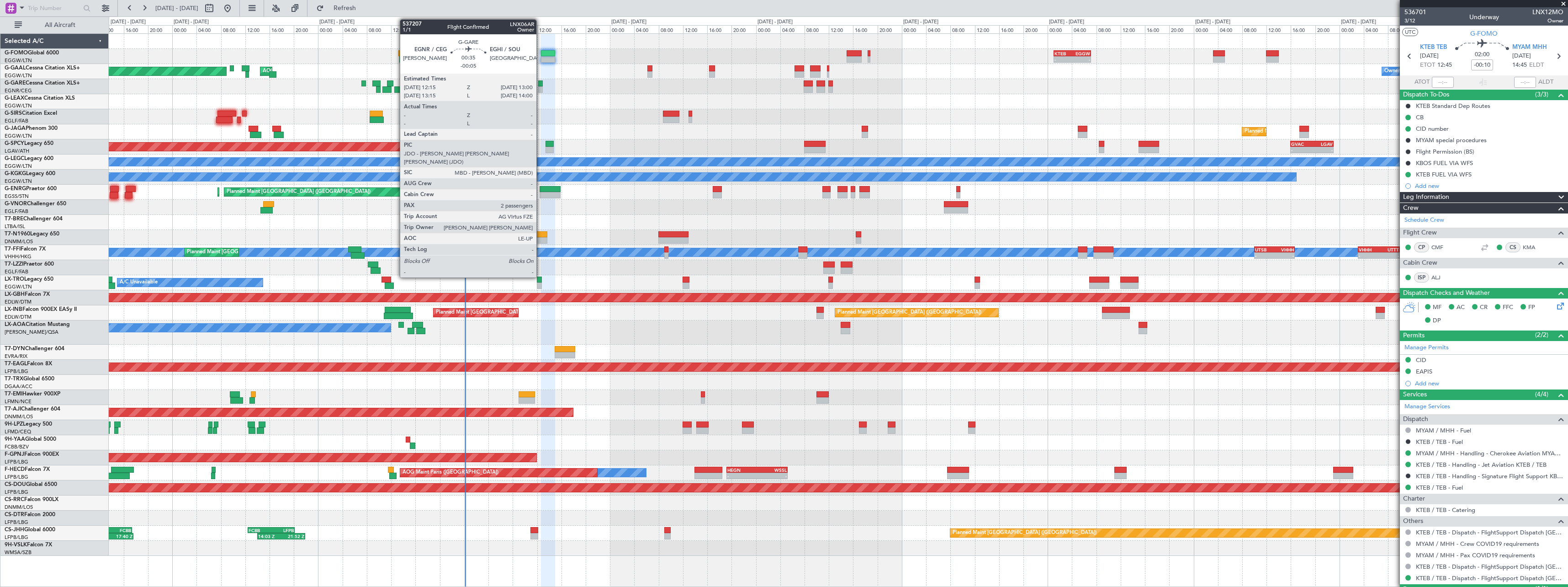
click at [540, 87] on div at bounding box center [540, 90] width 4 height 6
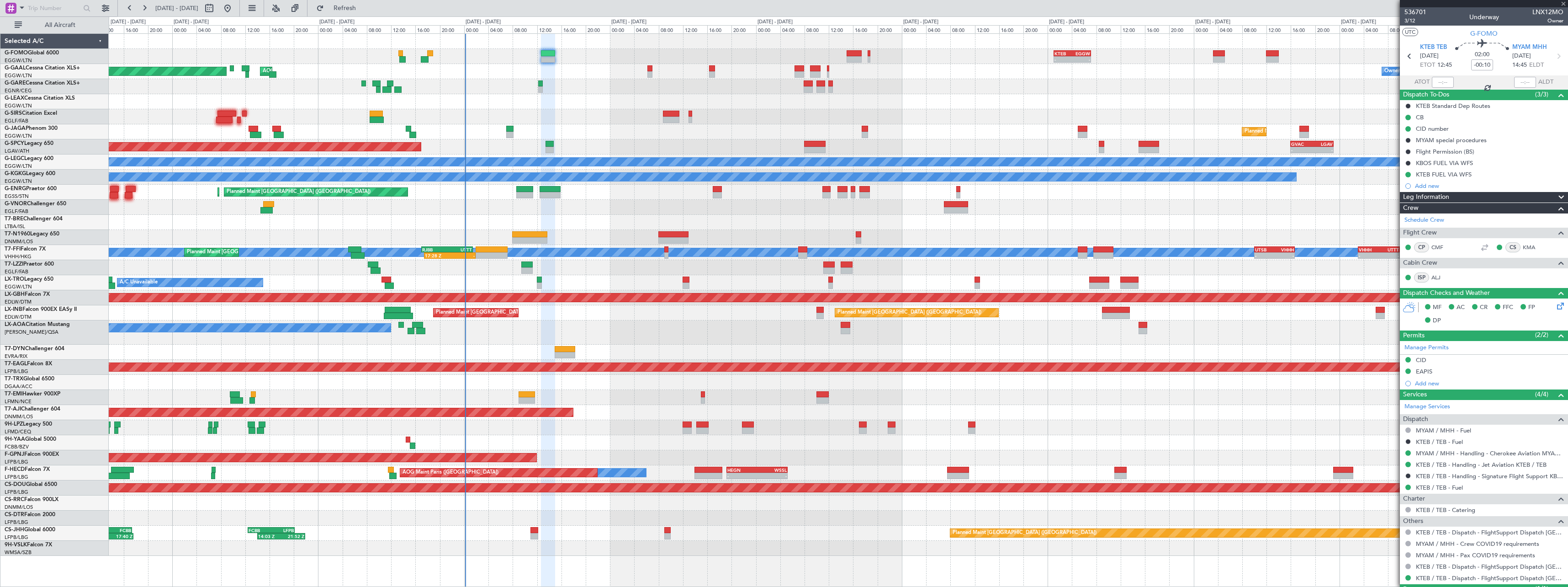
type input "-00:05"
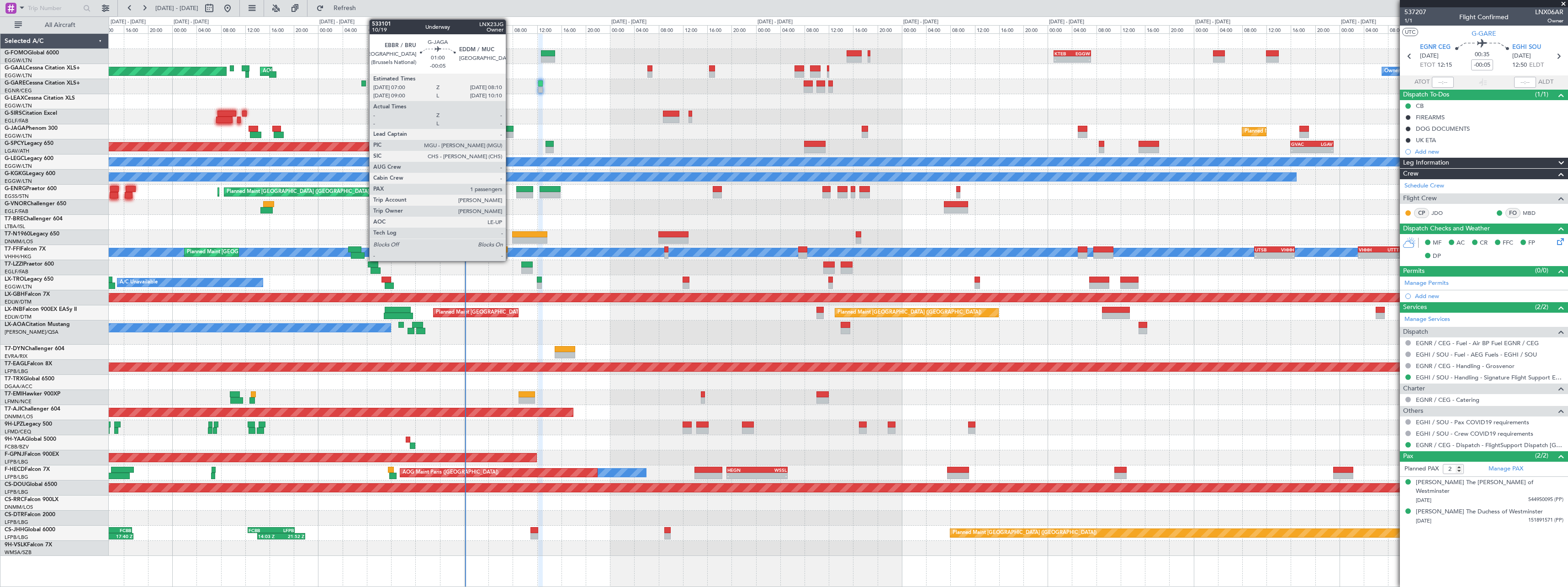
click at [512, 134] on div at bounding box center [510, 135] width 7 height 6
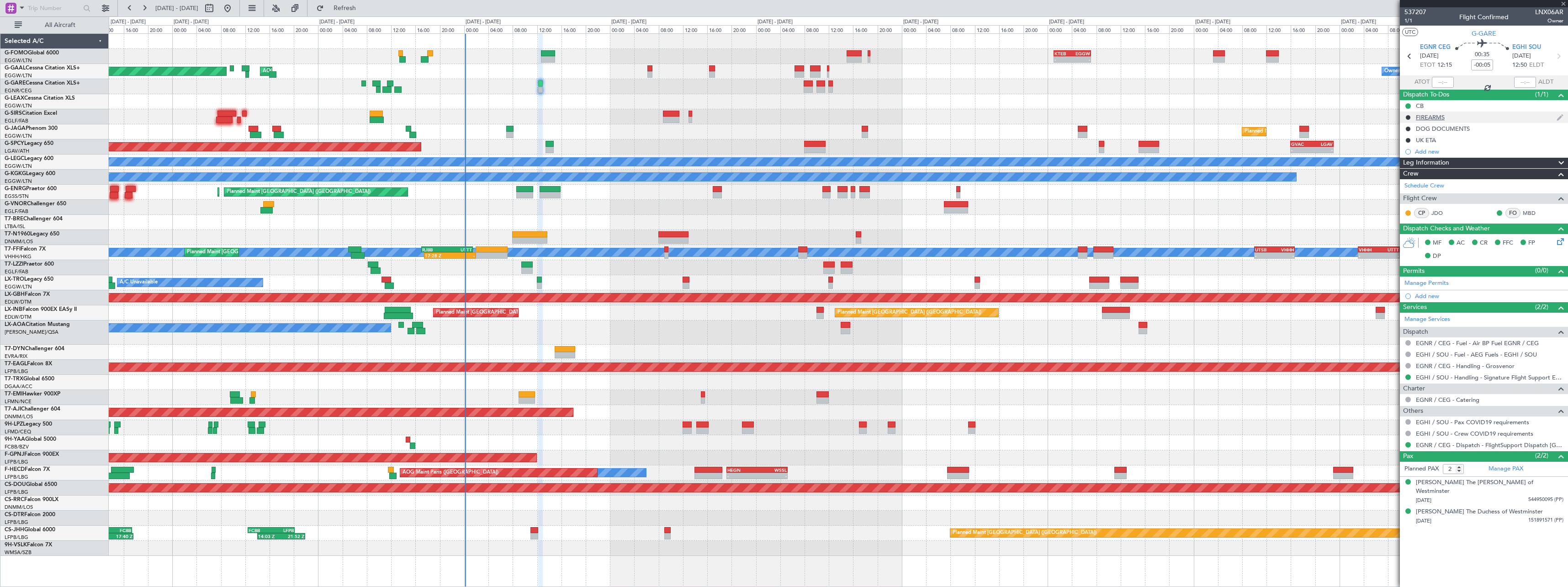
type input "1"
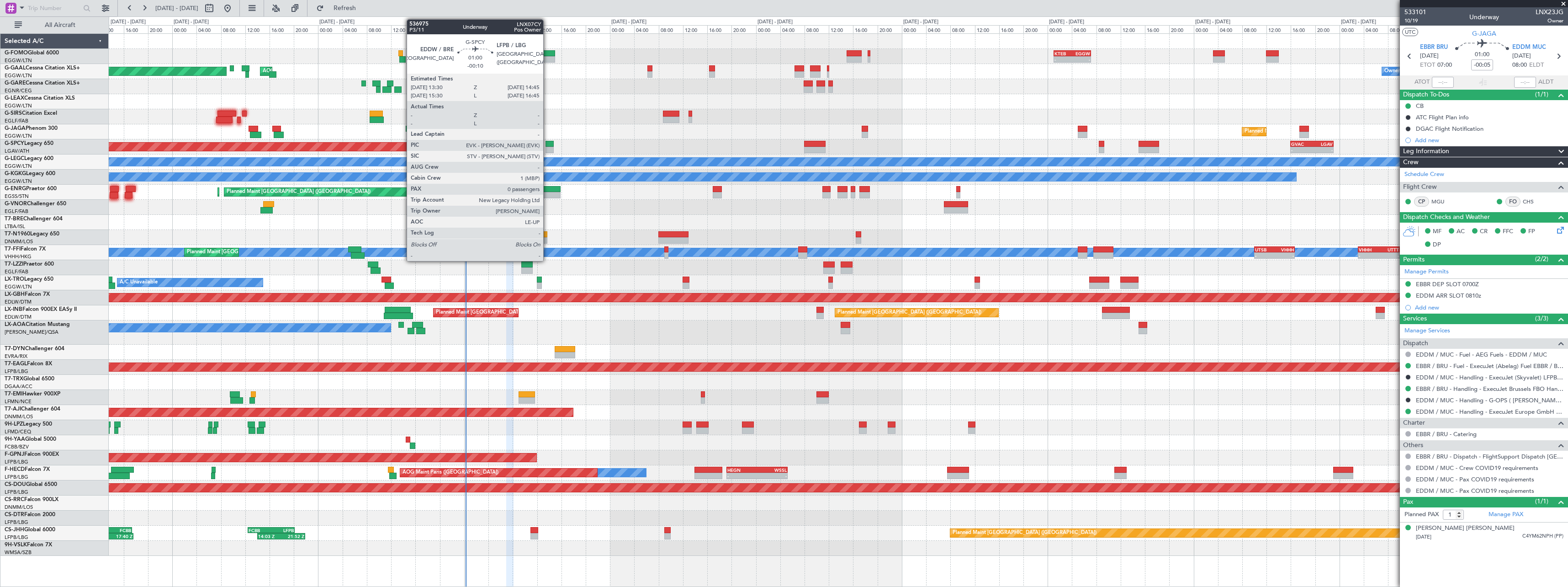
click at [547, 151] on div at bounding box center [549, 150] width 8 height 6
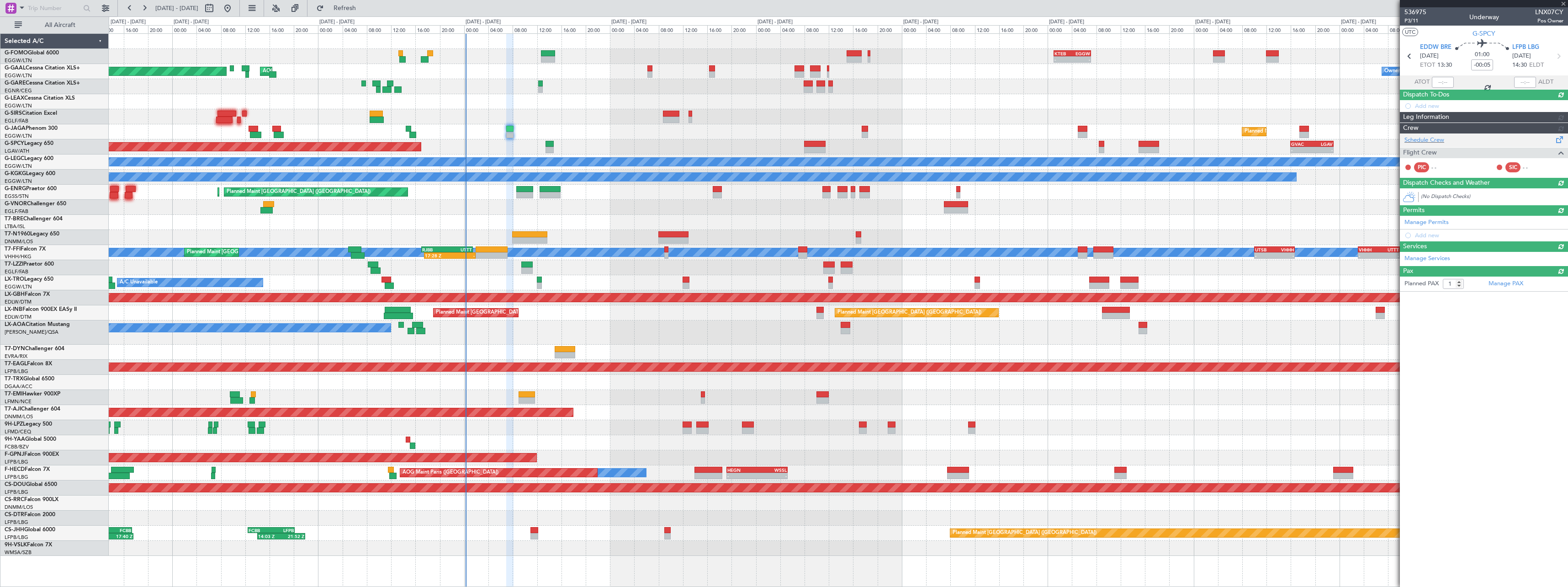
type input "-00:10"
type input "0"
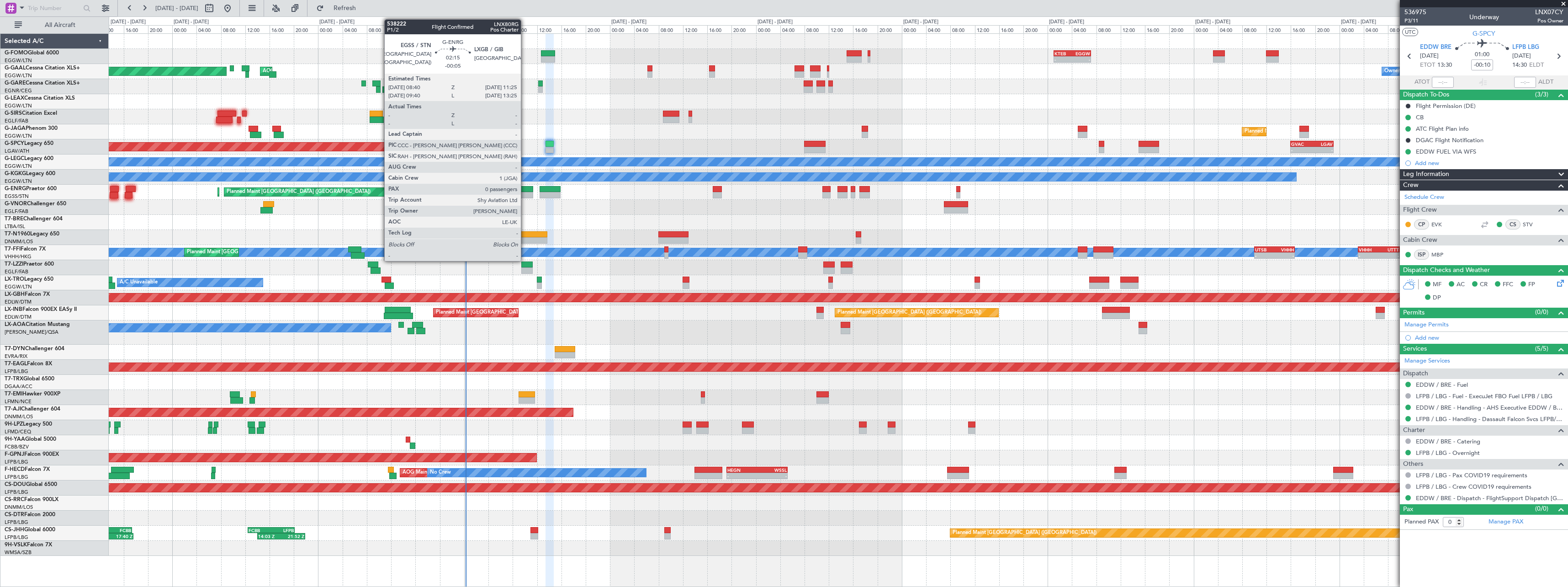
click at [526, 193] on div at bounding box center [524, 195] width 17 height 6
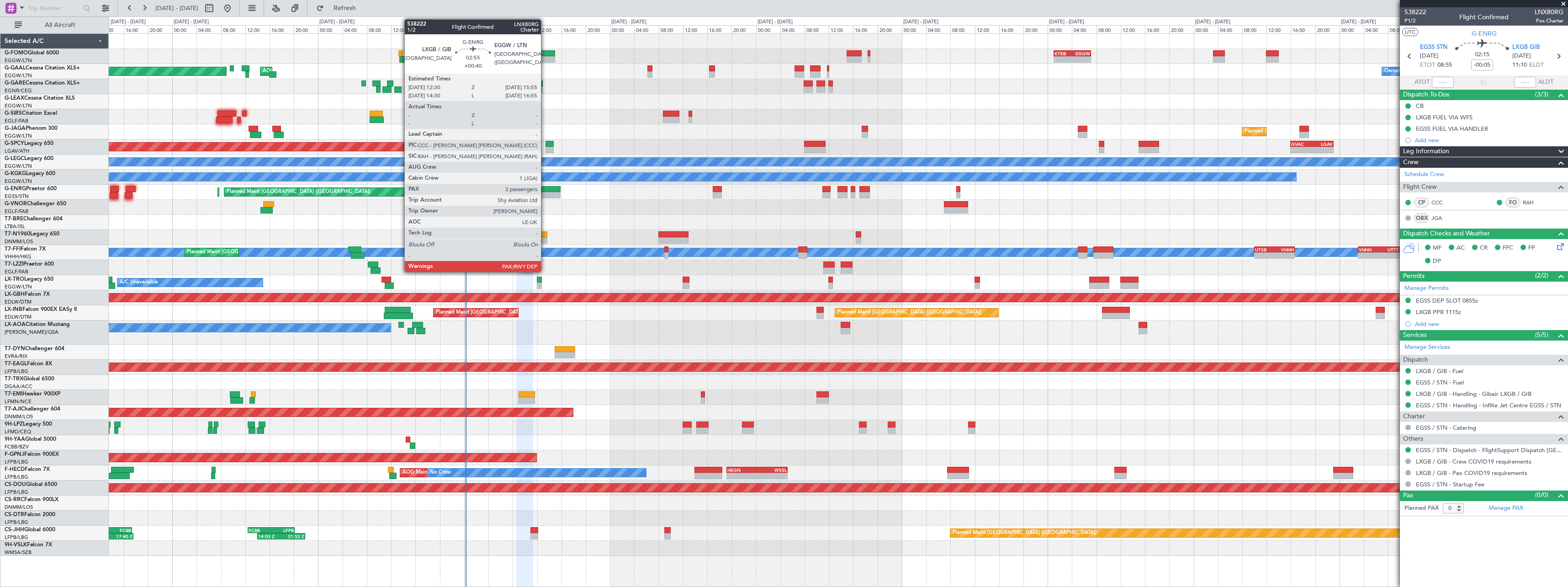
click at [545, 186] on div at bounding box center [550, 189] width 21 height 6
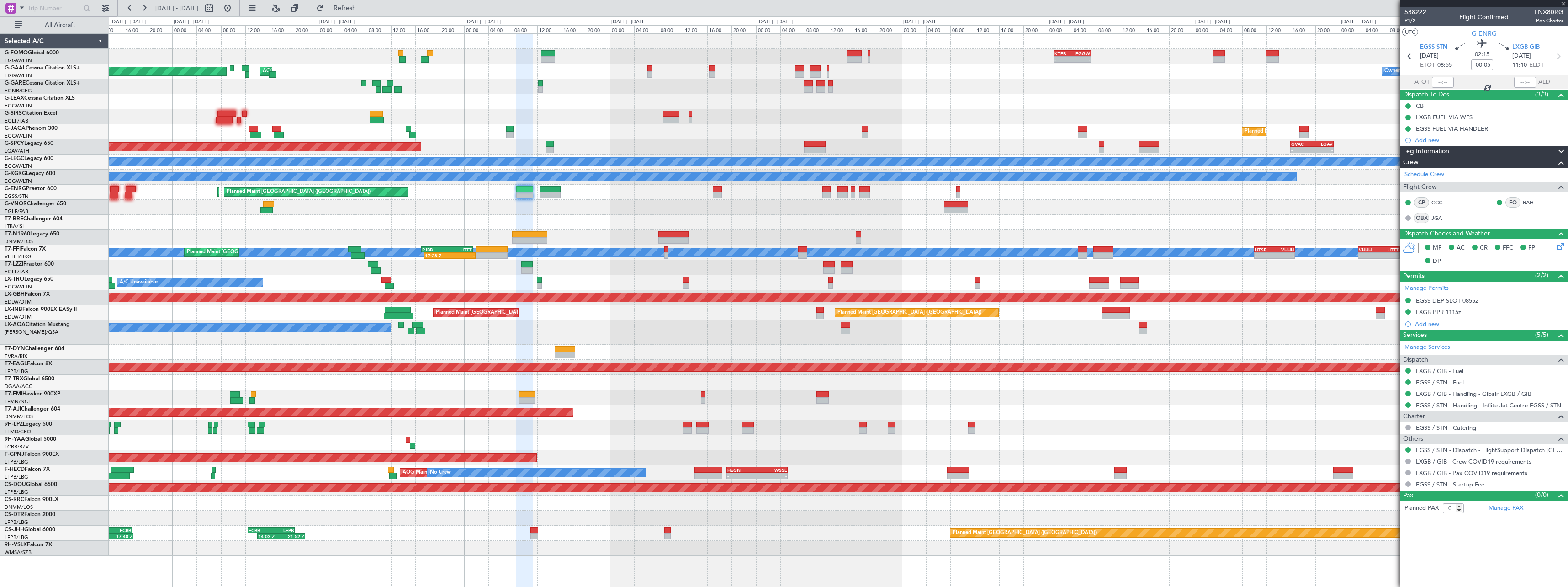
type input "+00:40"
type input "2"
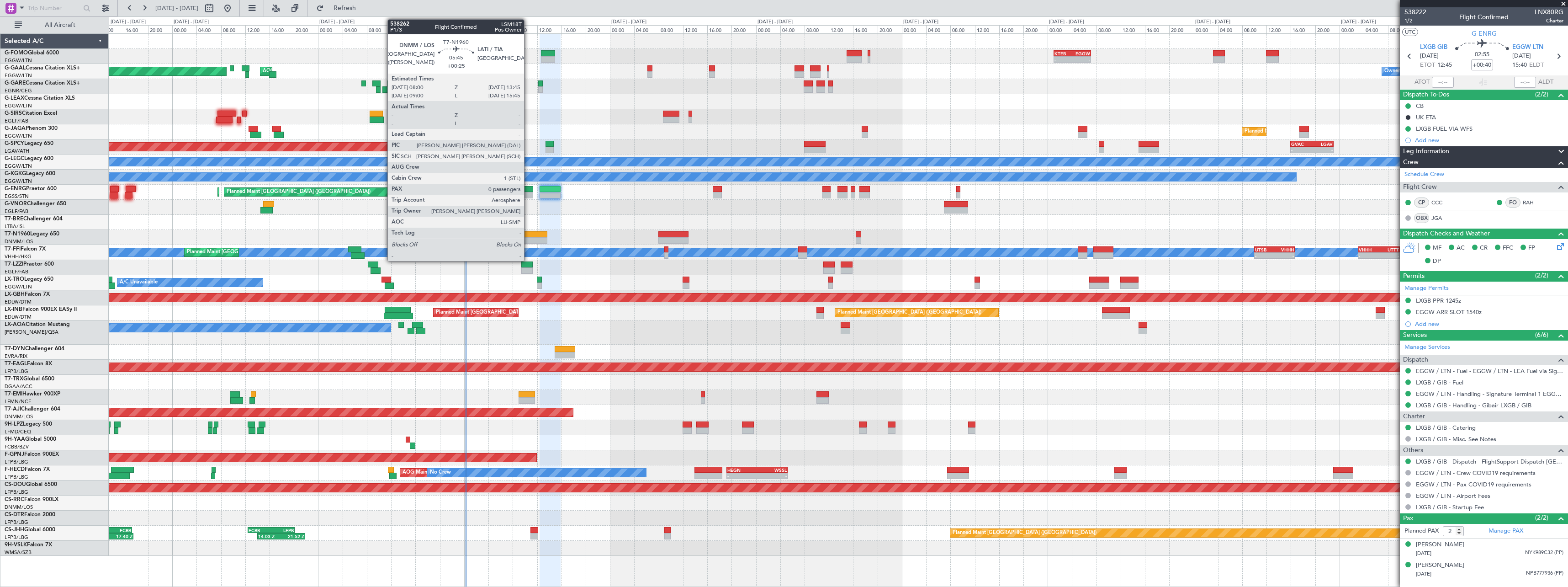
click at [528, 235] on div at bounding box center [530, 235] width 35 height 6
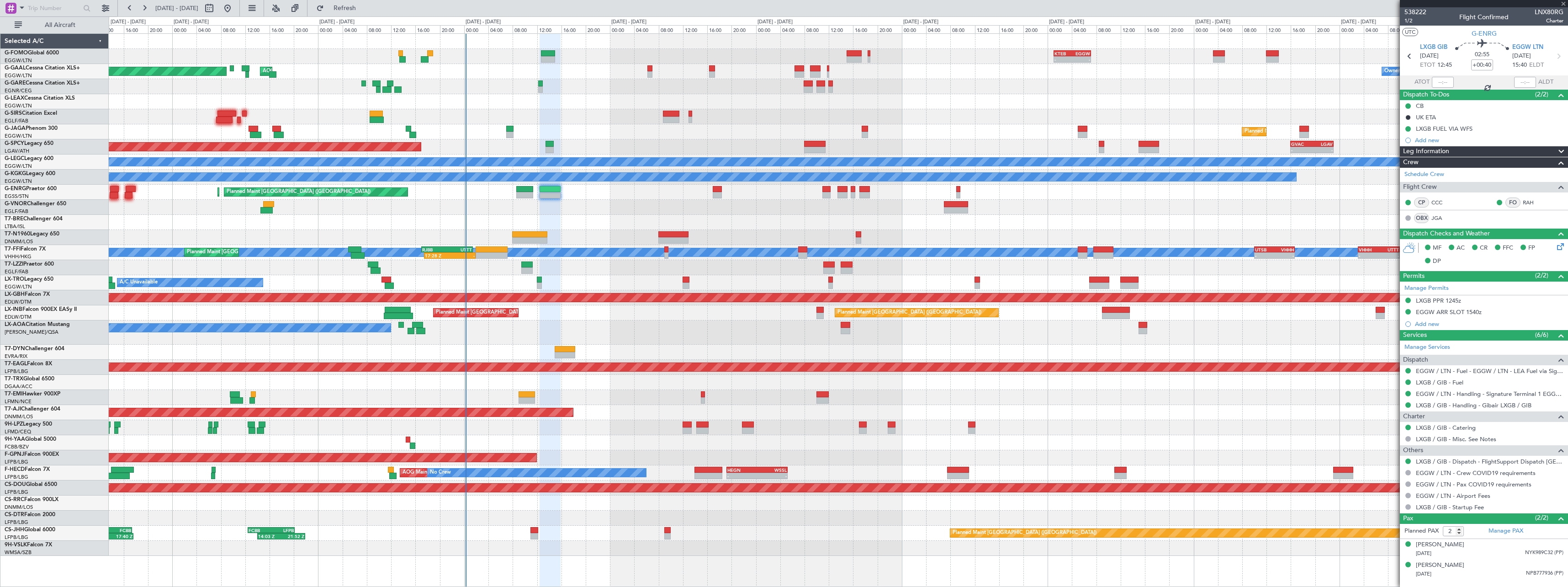
type input "+00:25"
type input "0"
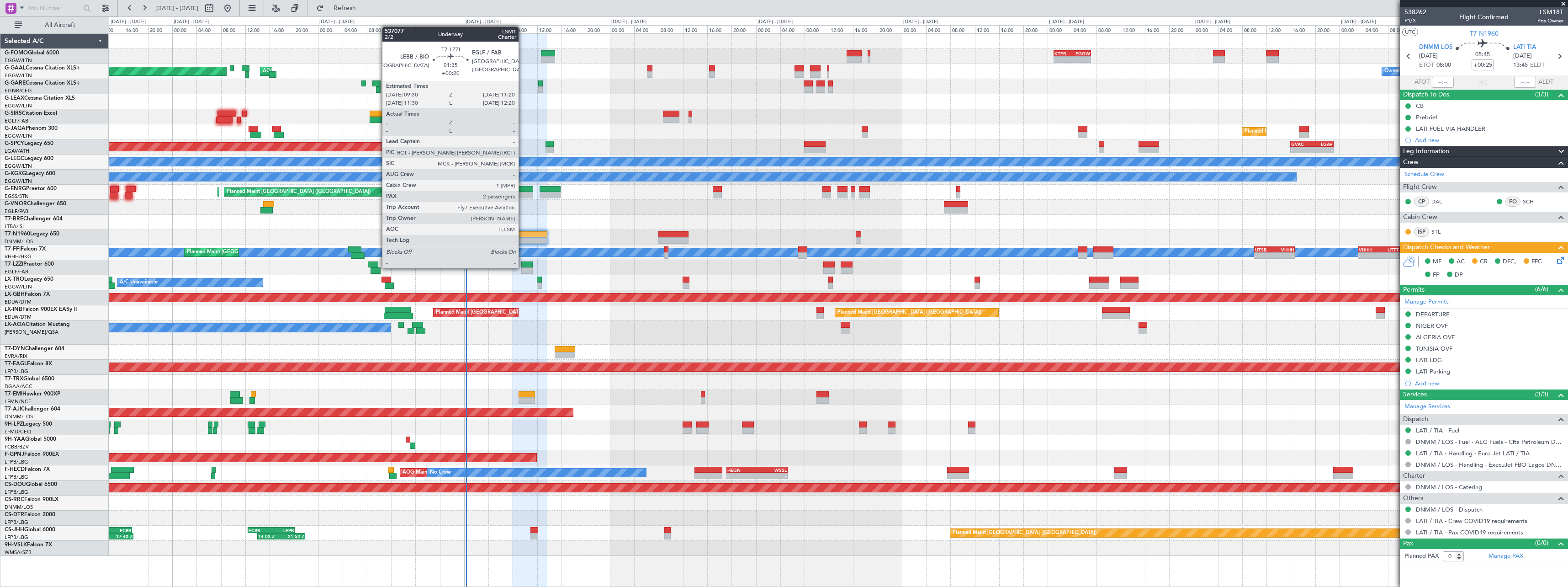
click at [523, 268] on div at bounding box center [527, 271] width 11 height 6
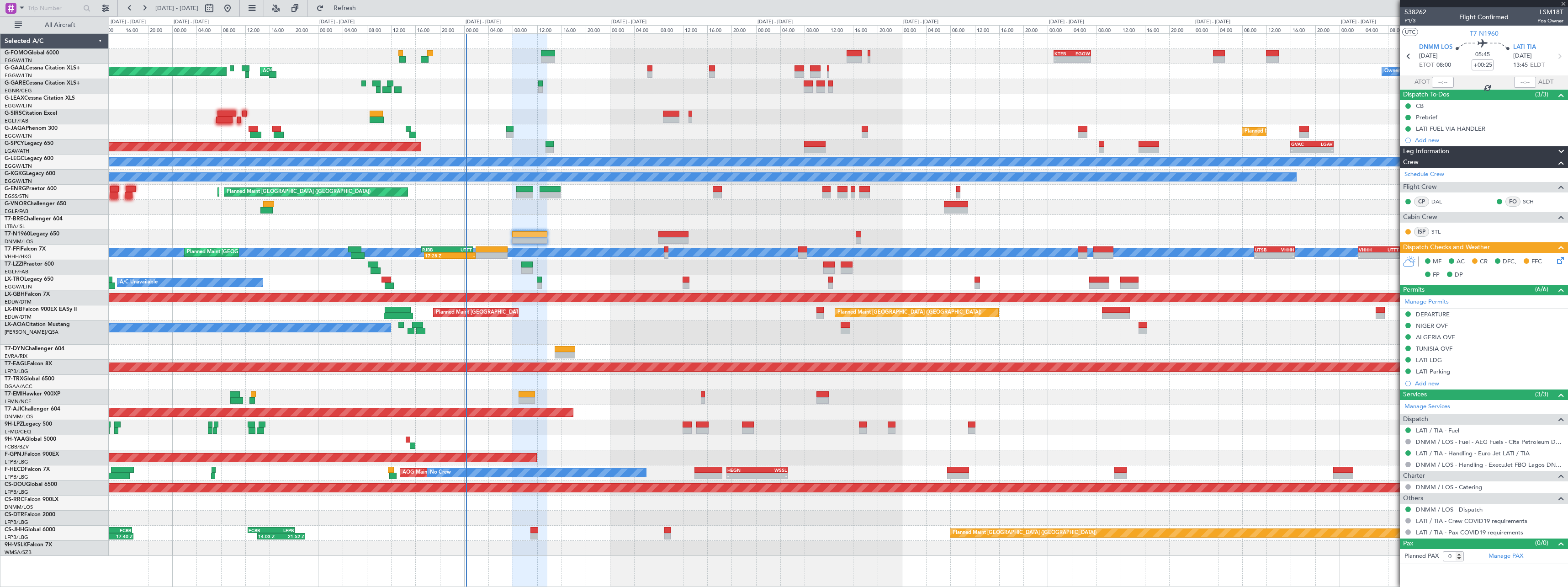
type input "+00:20"
type input "2"
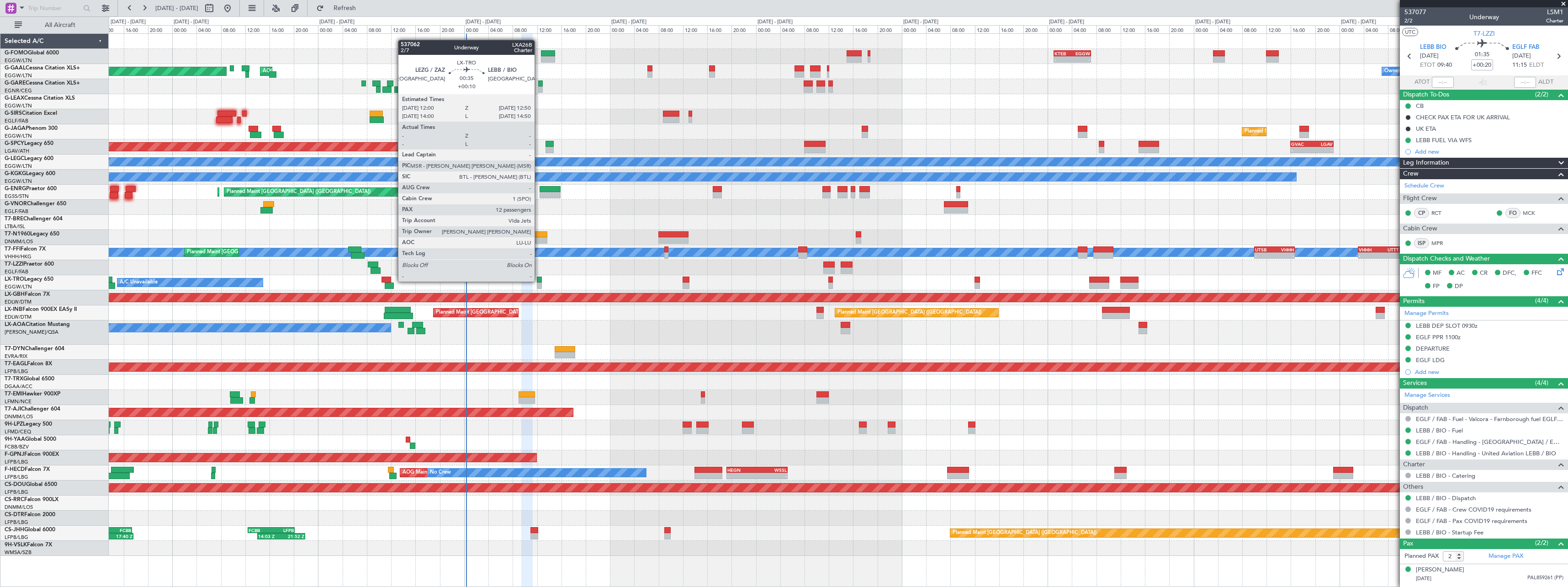
click at [539, 280] on div at bounding box center [539, 280] width 6 height 6
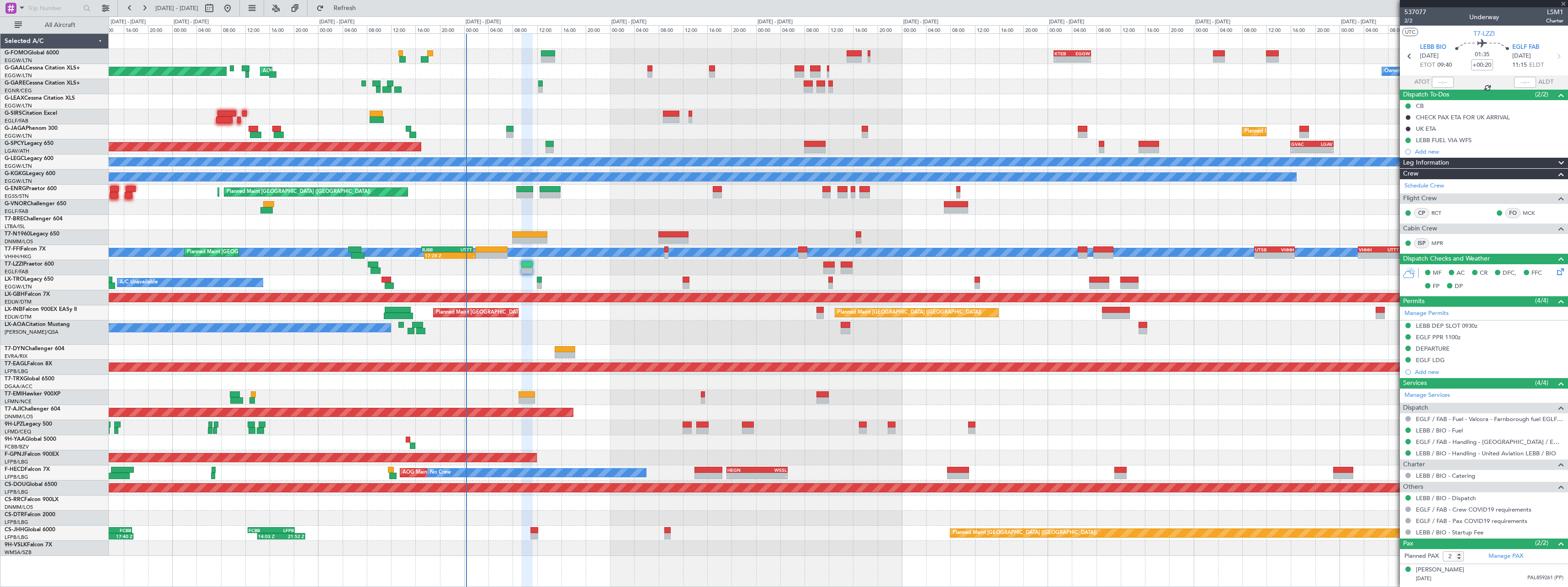
type input "+00:10"
type input "12"
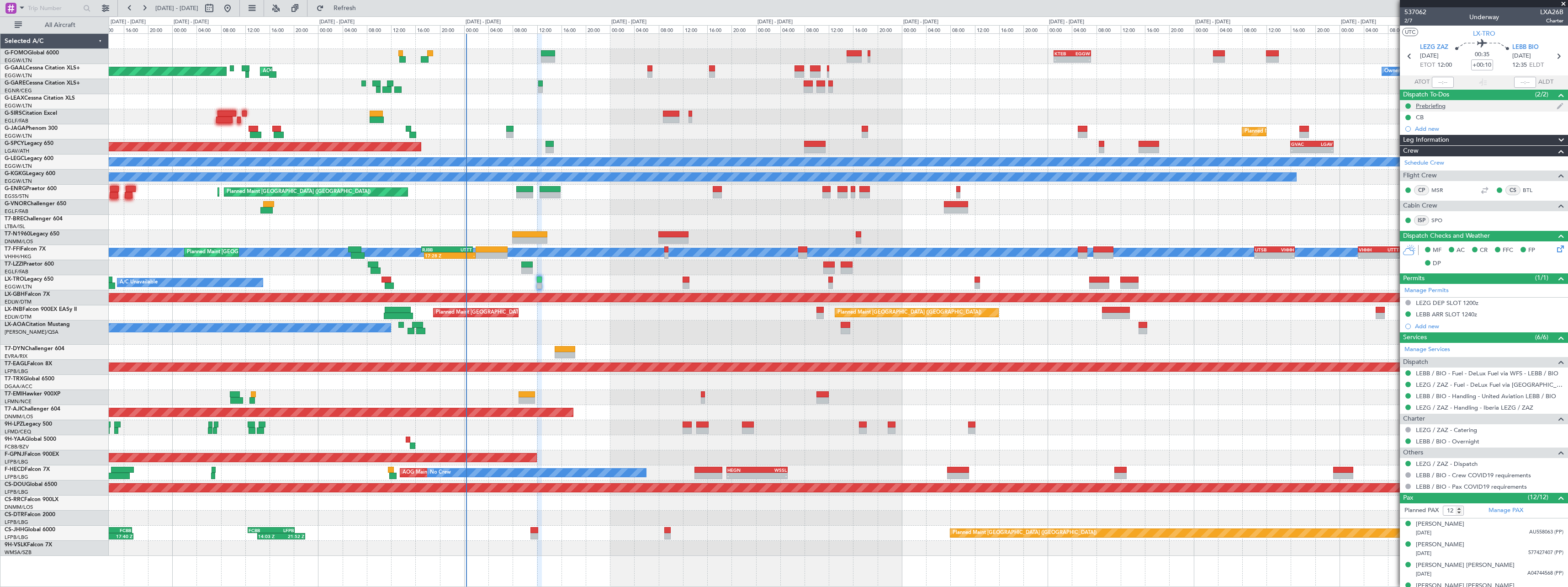
click at [1432, 107] on div "Prebriefing" at bounding box center [1431, 106] width 30 height 8
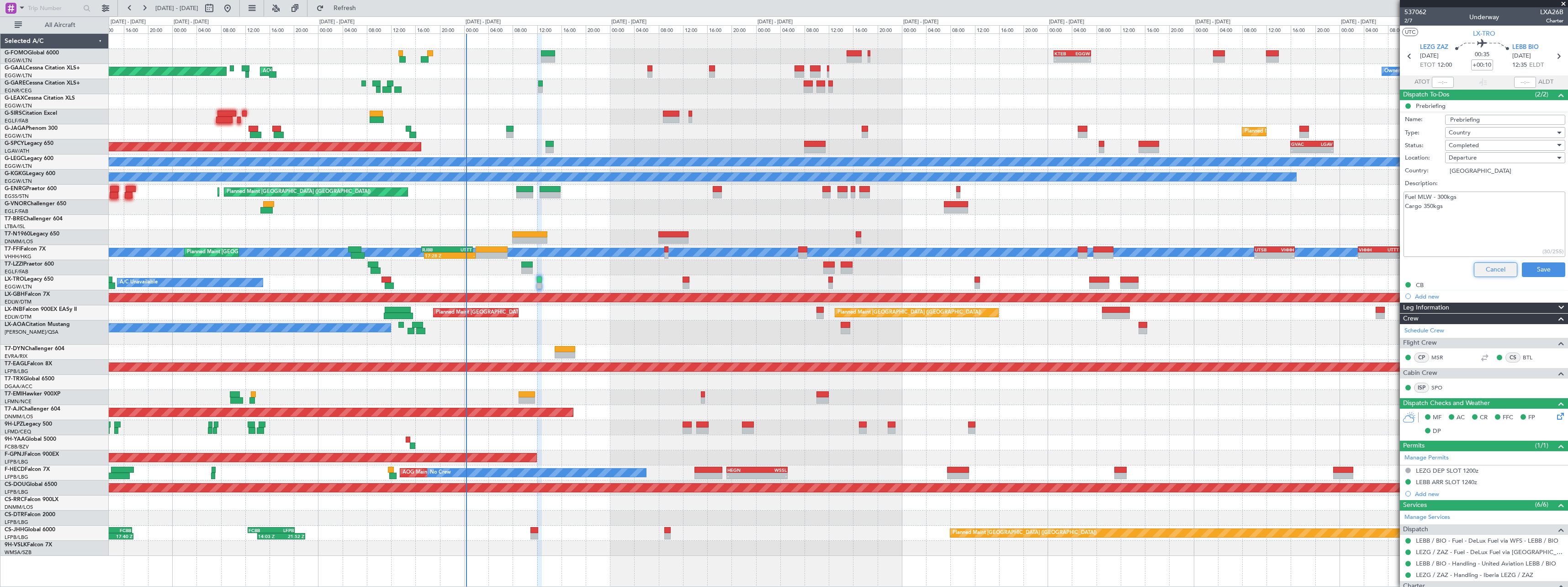
click at [1474, 266] on button "Cancel" at bounding box center [1496, 270] width 43 height 15
click at [1493, 263] on button "Cancel" at bounding box center [1496, 270] width 43 height 15
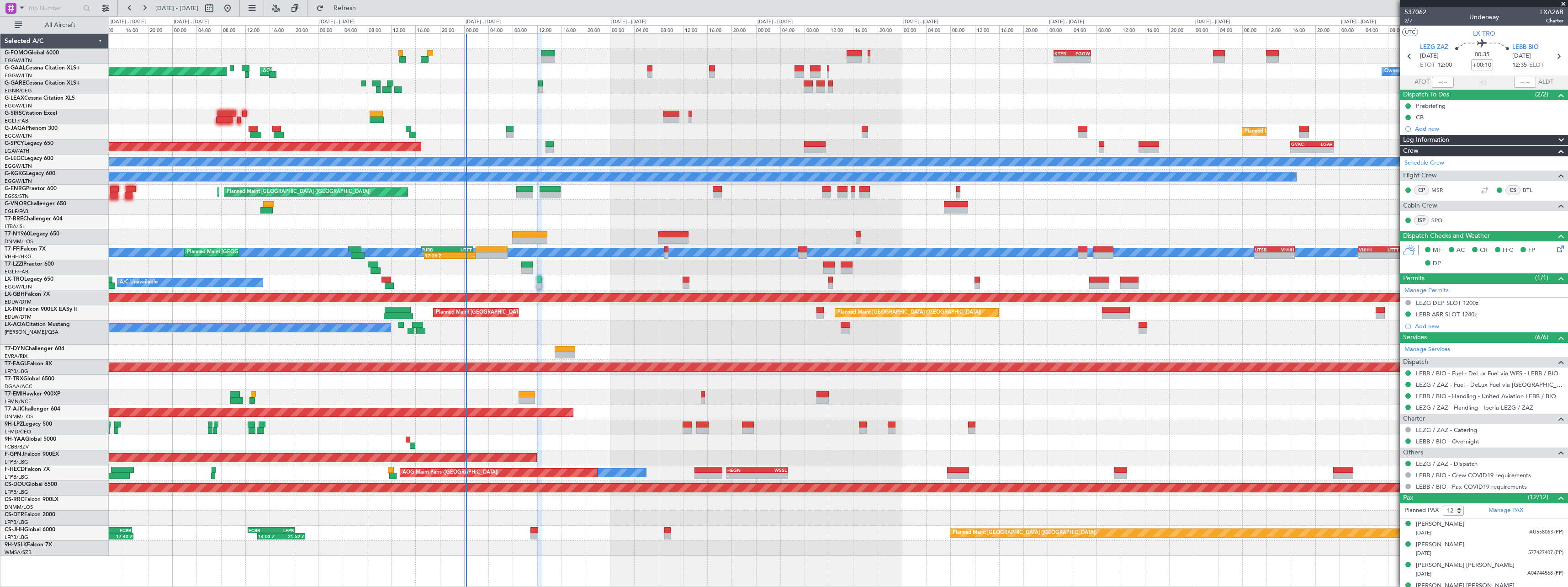
click at [562, 357] on div at bounding box center [838, 352] width 1458 height 15
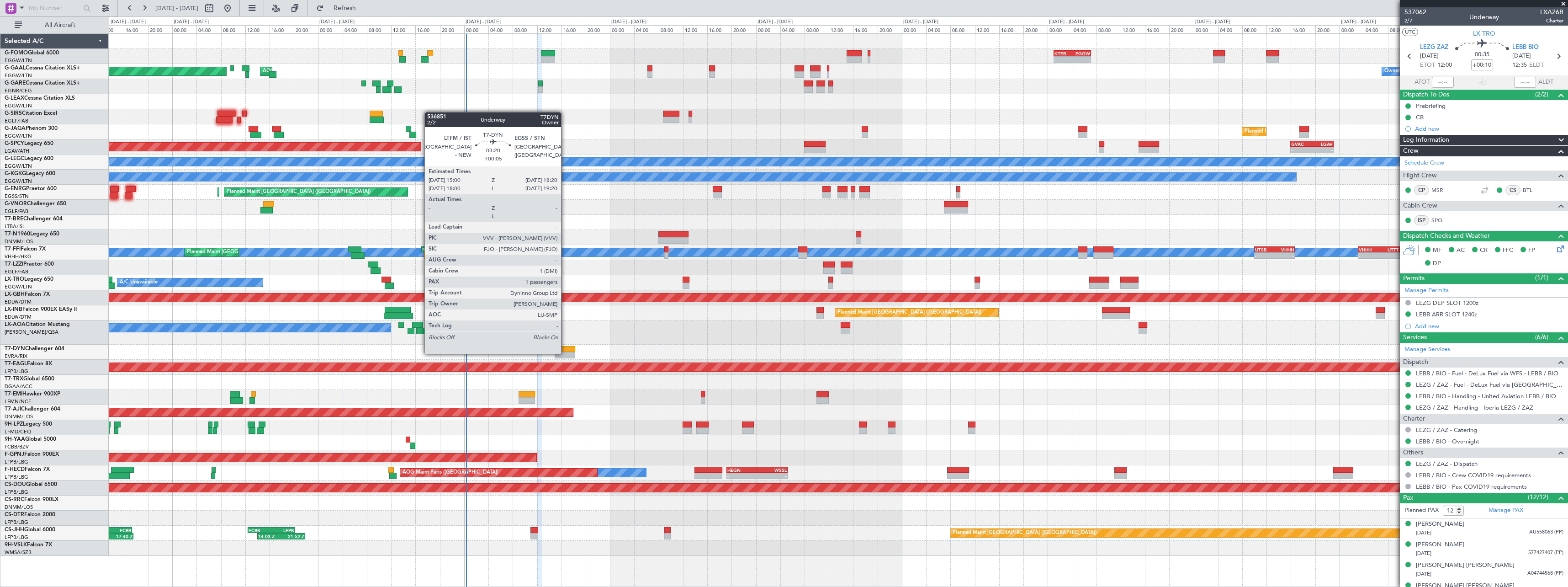
click at [567, 352] on div at bounding box center [564, 349] width 20 height 6
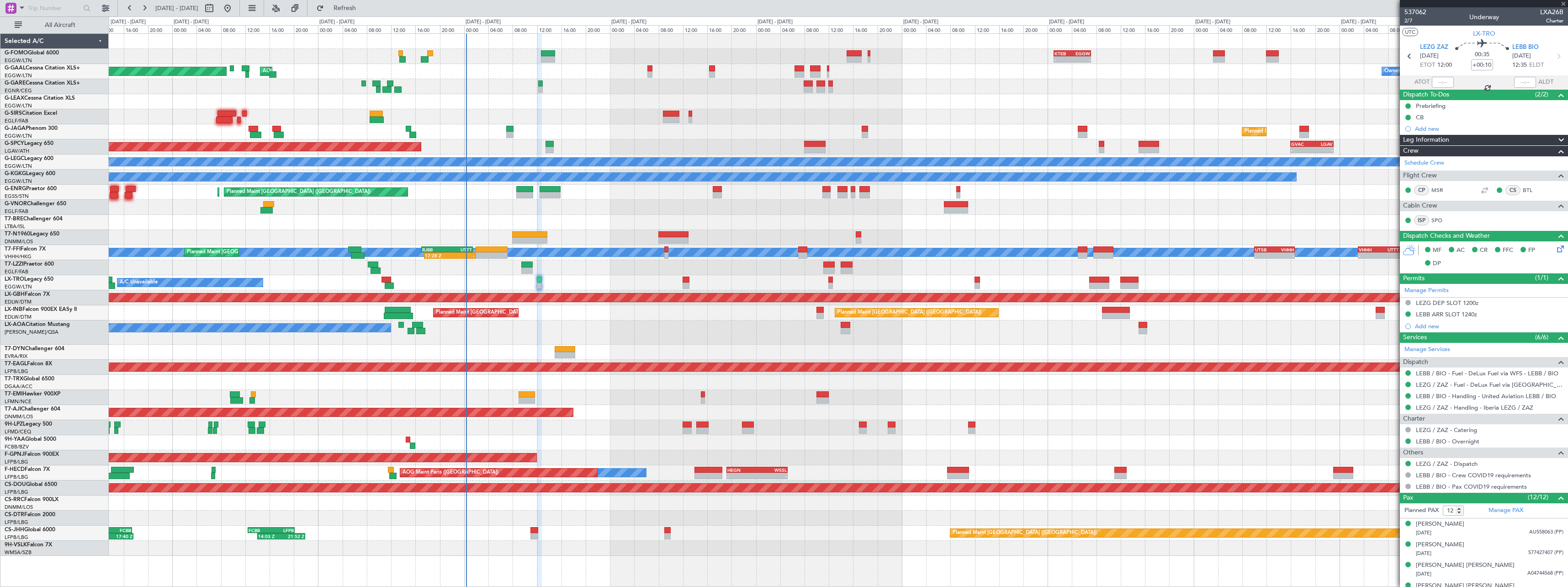
type input "+00:05"
type input "1"
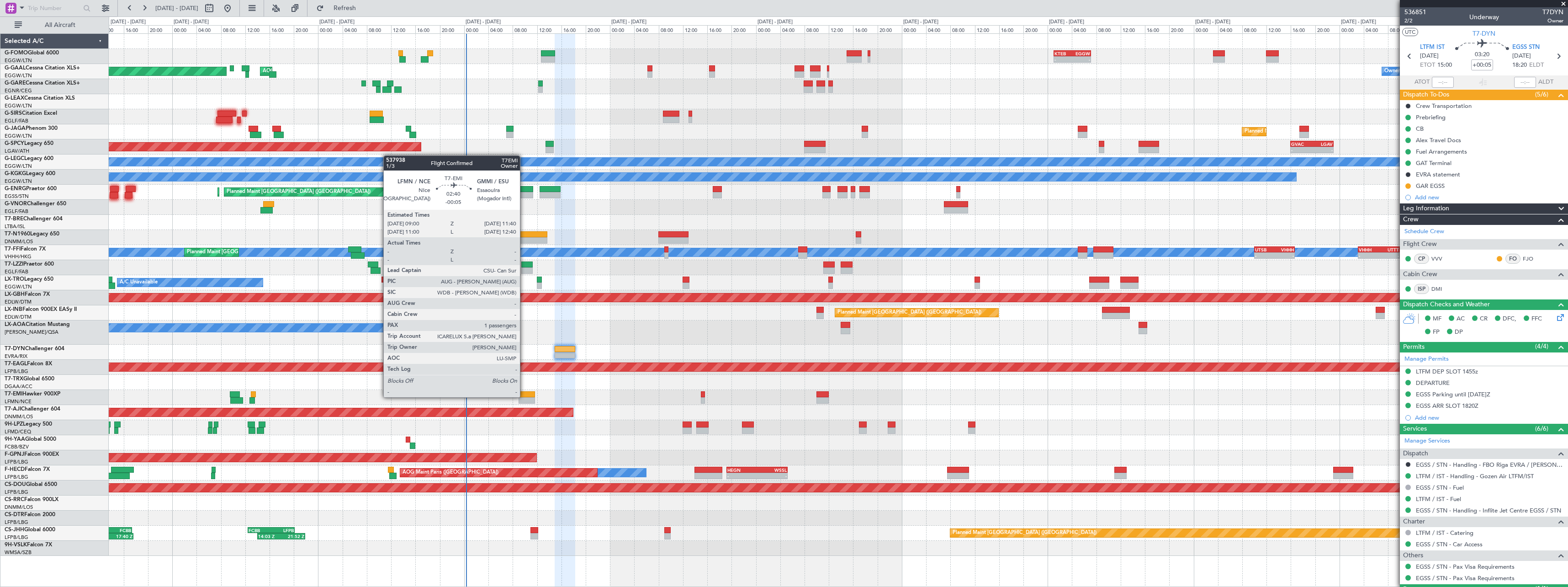
click at [524, 396] on div at bounding box center [527, 394] width 17 height 6
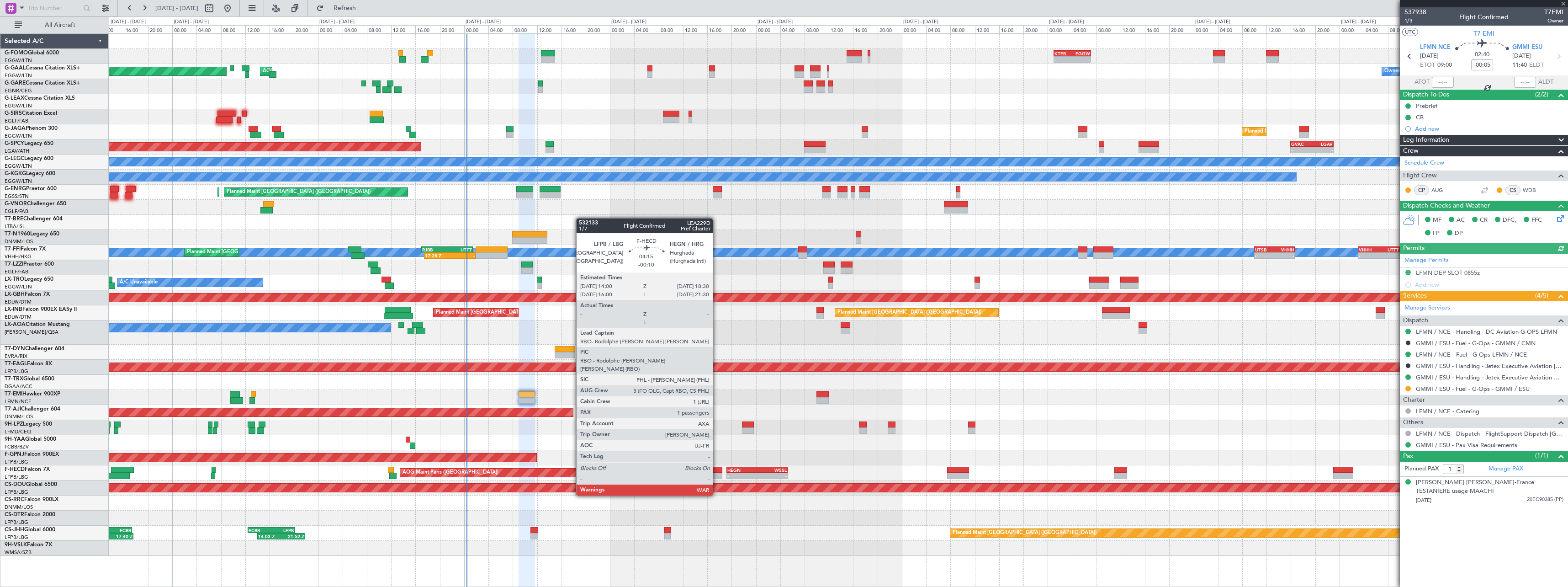
click at [717, 470] on div at bounding box center [708, 470] width 27 height 6
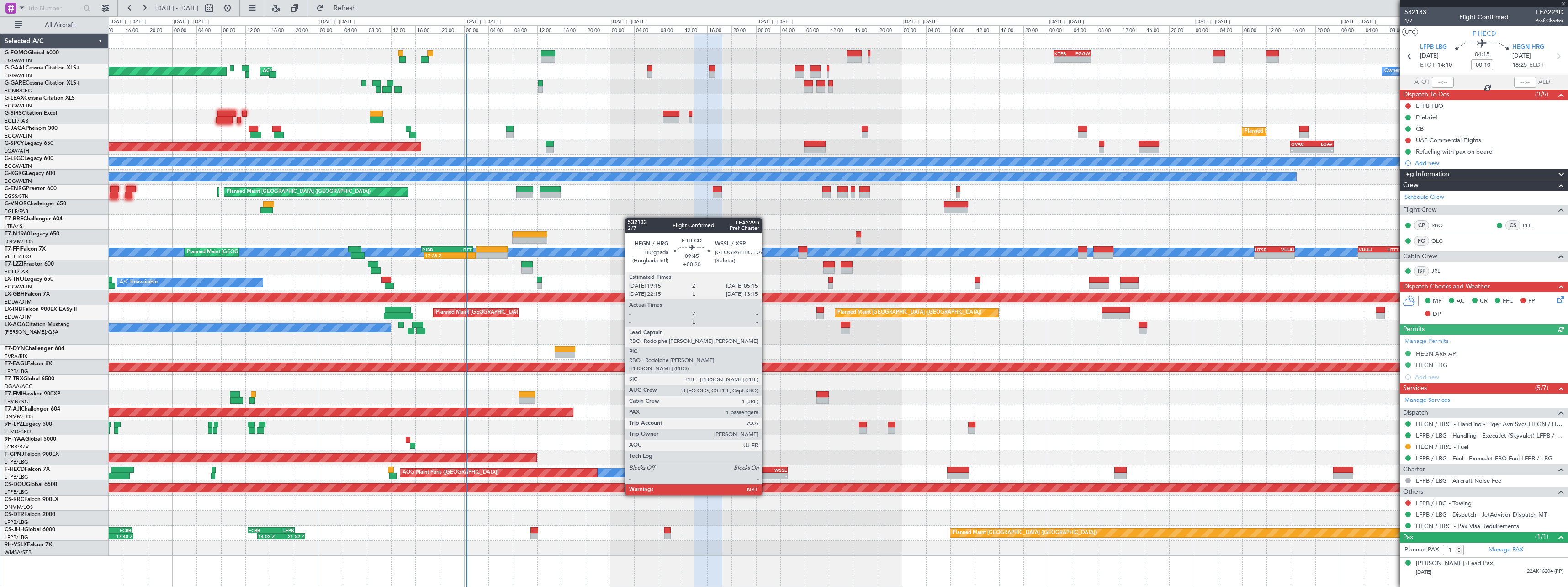
click at [765, 469] on div "WSSL" at bounding box center [772, 470] width 30 height 6
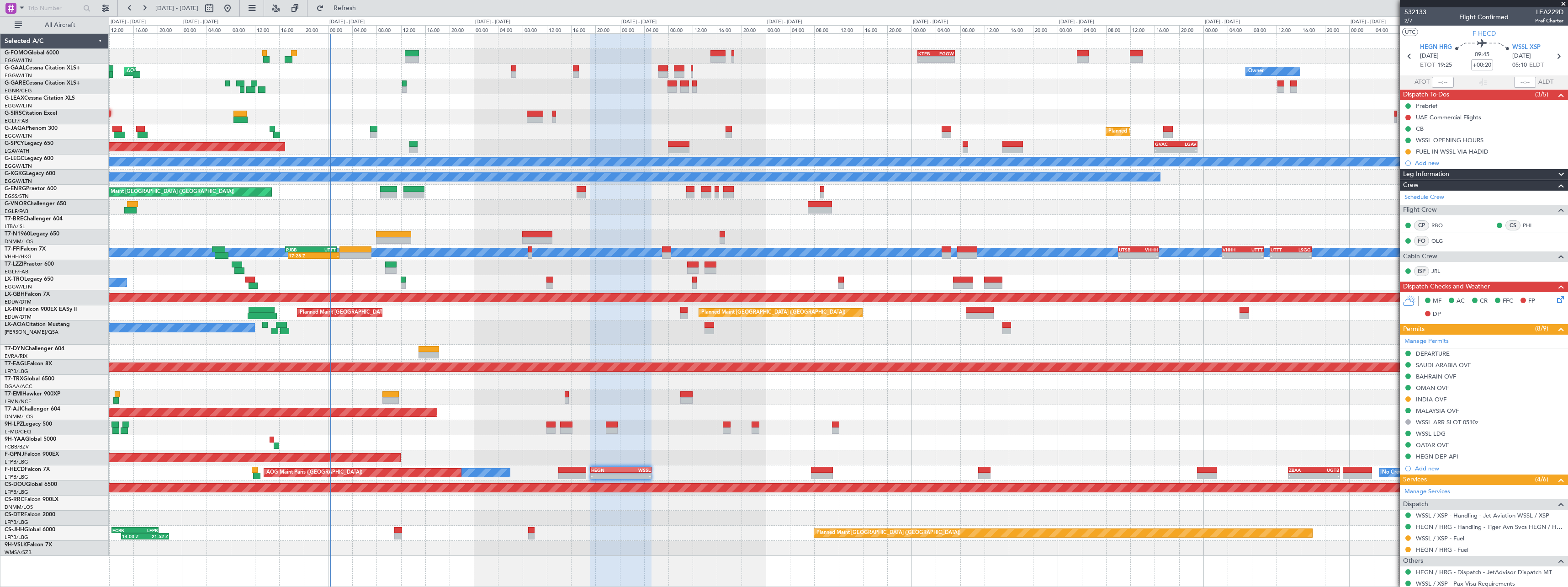
click at [1228, 428] on div at bounding box center [838, 427] width 1458 height 15
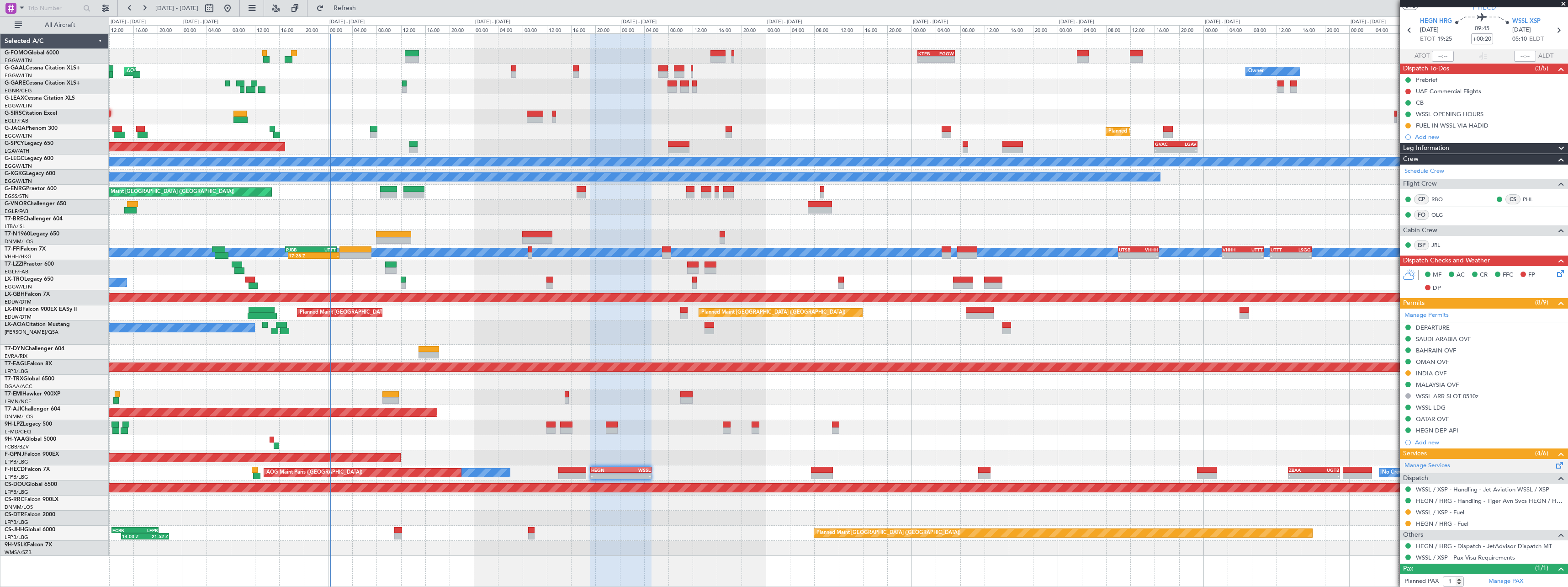
scroll to position [48, 0]
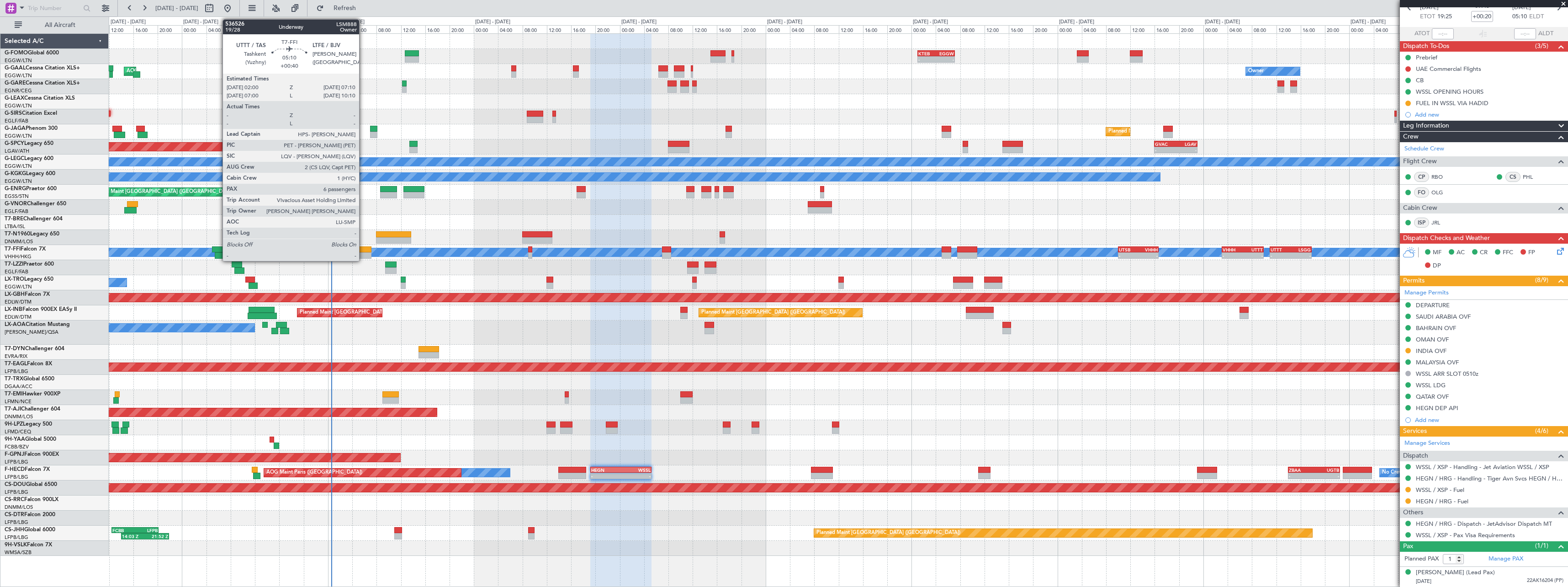
click at [363, 253] on div at bounding box center [355, 256] width 32 height 6
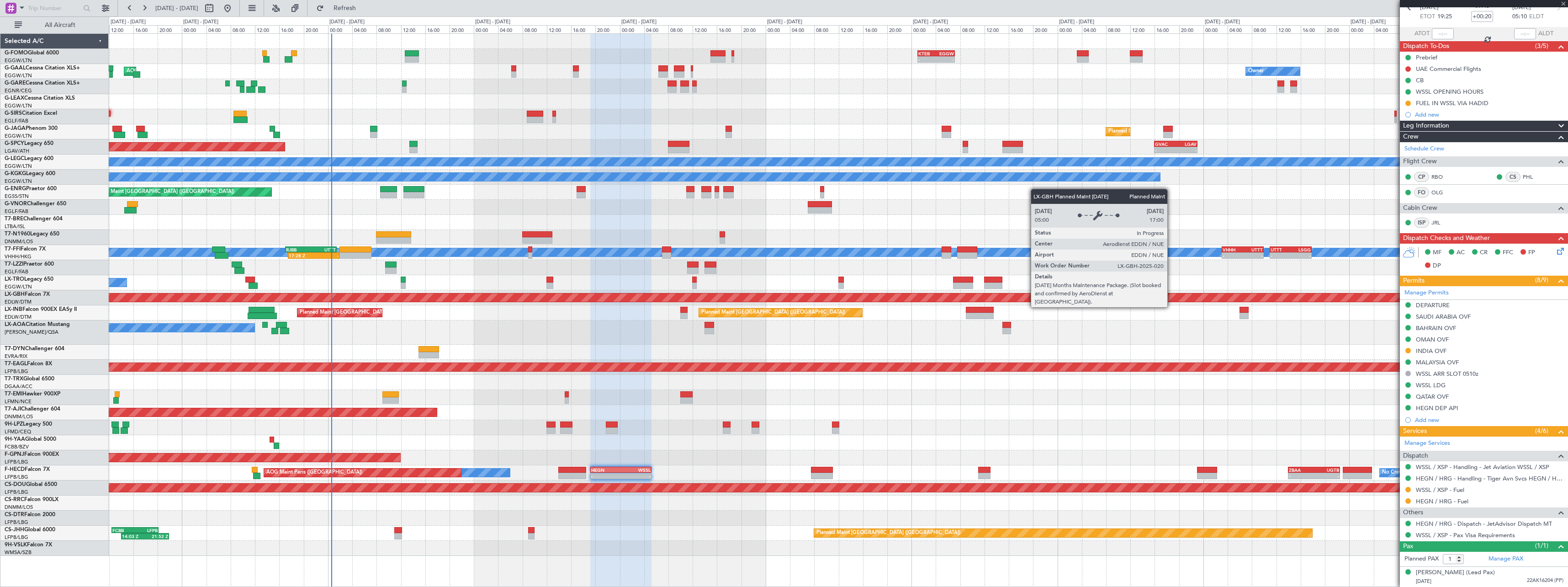
type input "+00:40"
type input "6"
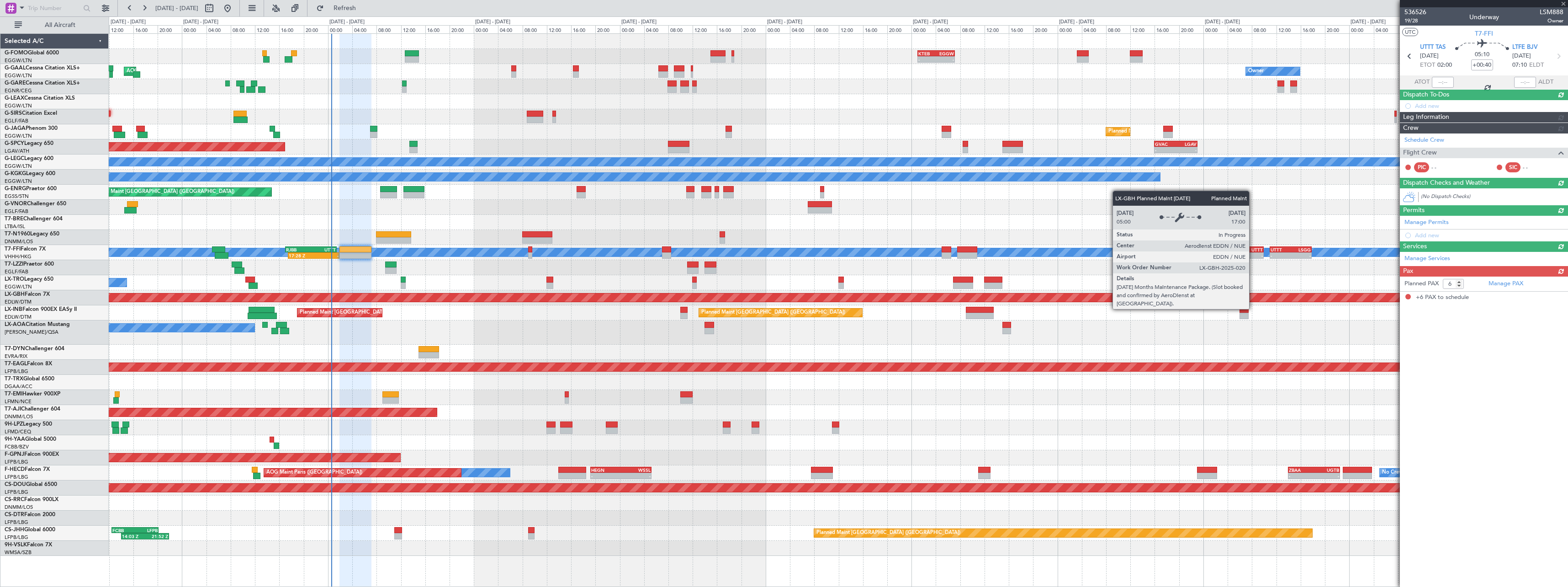
scroll to position [0, 0]
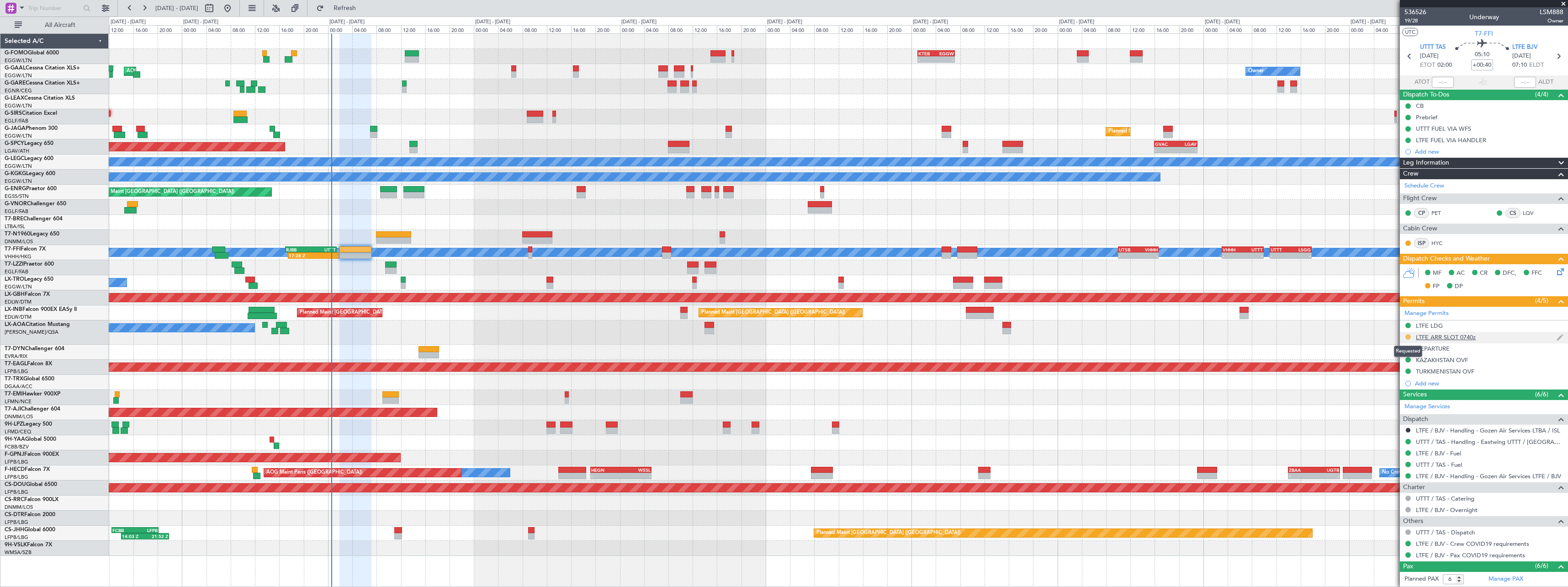
click at [1408, 336] on button at bounding box center [1408, 337] width 6 height 6
click at [1397, 450] on span "Received OK" at bounding box center [1385, 445] width 35 height 9
click at [1558, 274] on icon at bounding box center [1559, 270] width 7 height 7
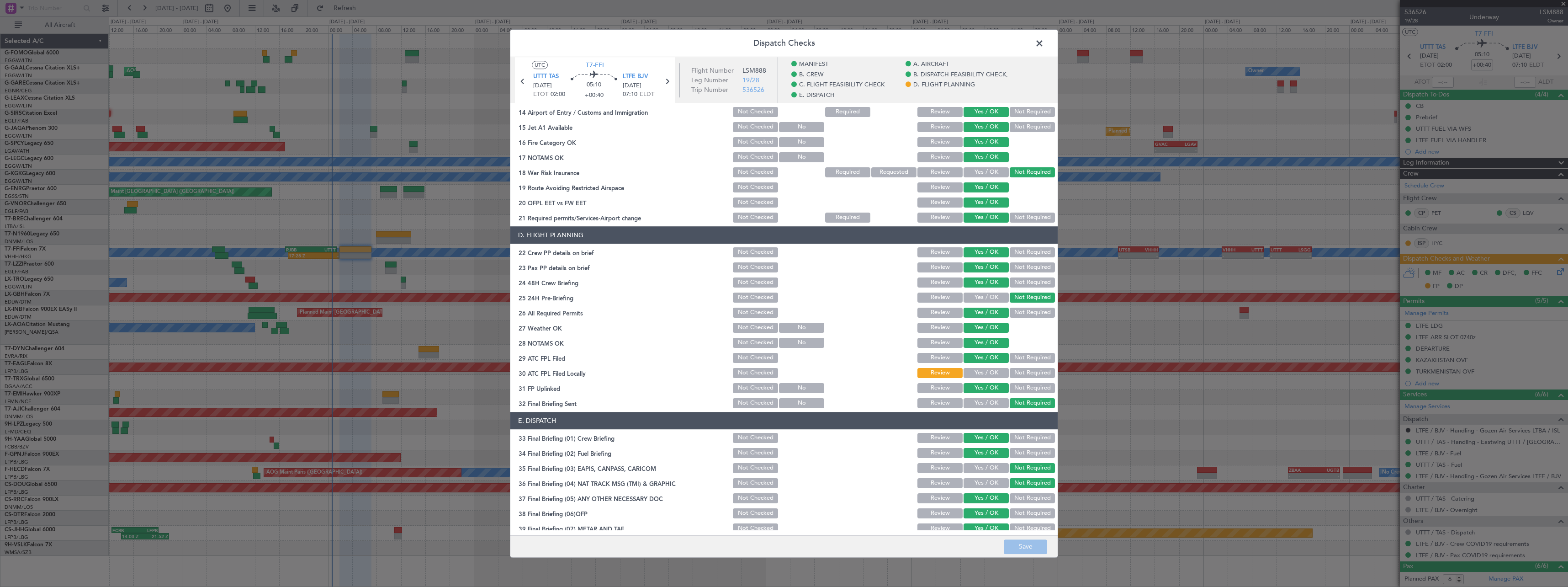
scroll to position [420, 0]
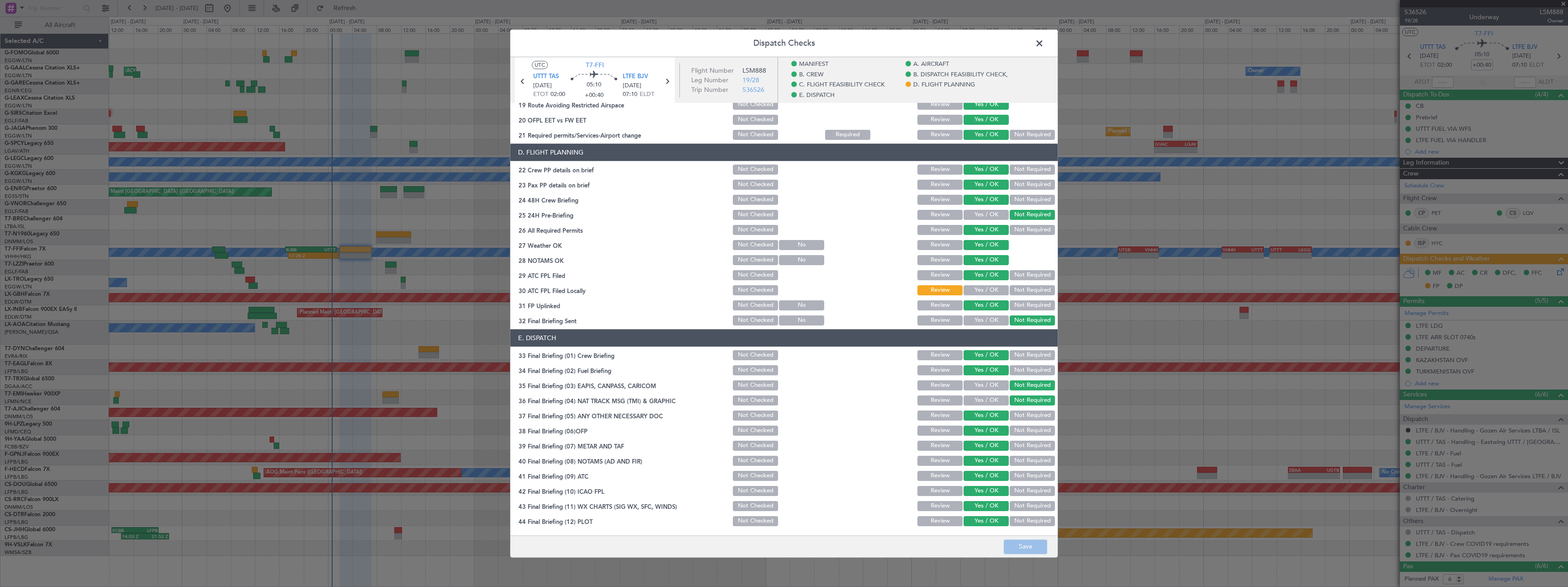
click at [1044, 41] on span at bounding box center [1044, 46] width 0 height 19
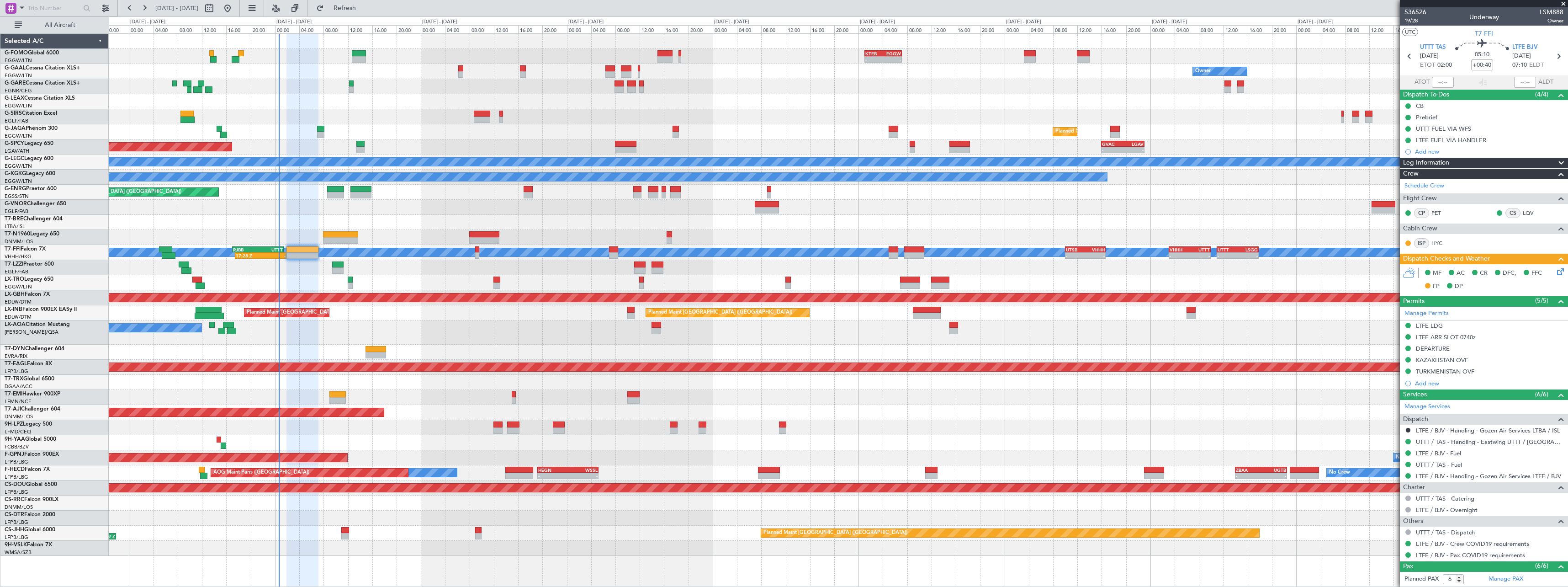
click at [423, 315] on div "Planned Maint [GEOGRAPHIC_DATA] ([GEOGRAPHIC_DATA]) Planned Maint [GEOGRAPHIC_D…" at bounding box center [838, 313] width 1458 height 15
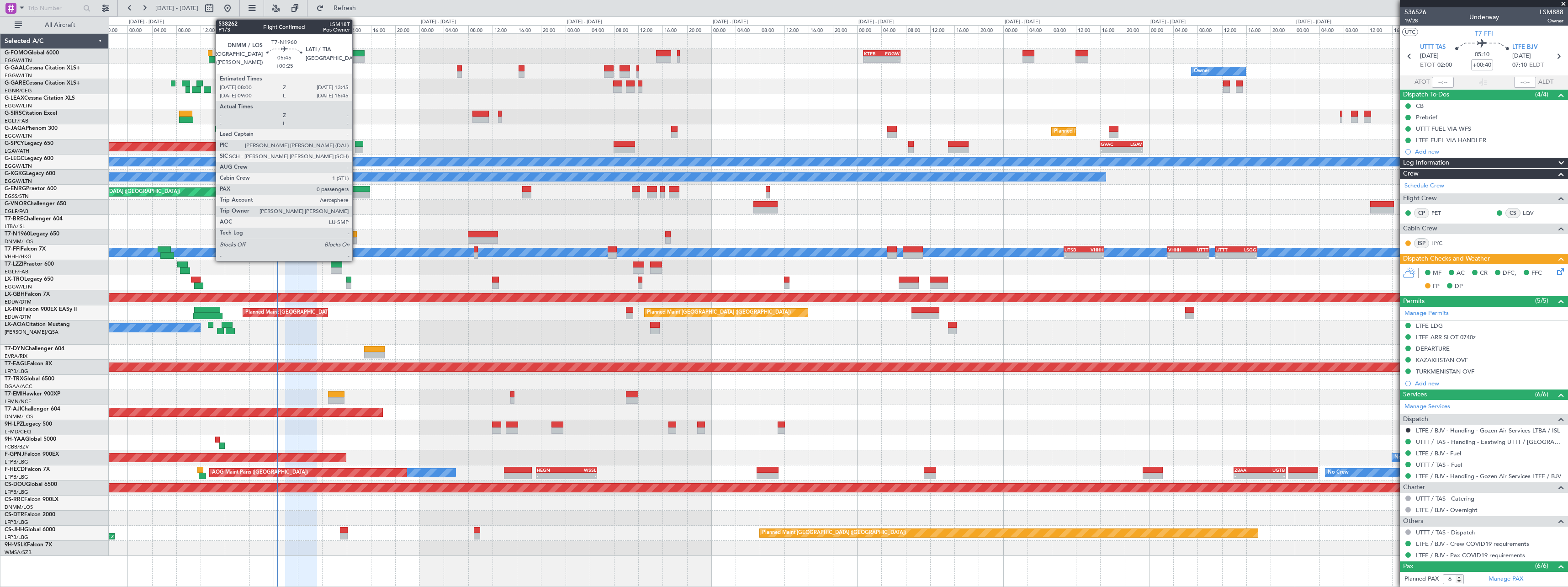
click at [356, 238] on div at bounding box center [339, 240] width 35 height 6
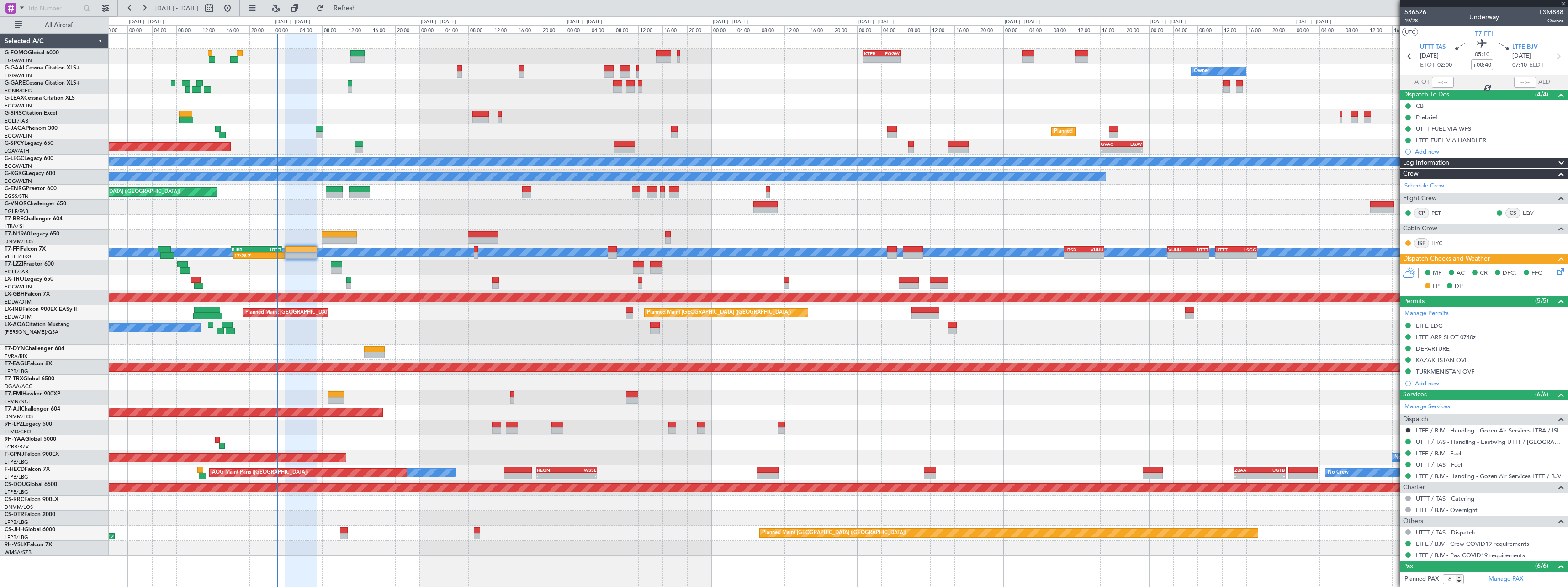
type input "+00:25"
type input "0"
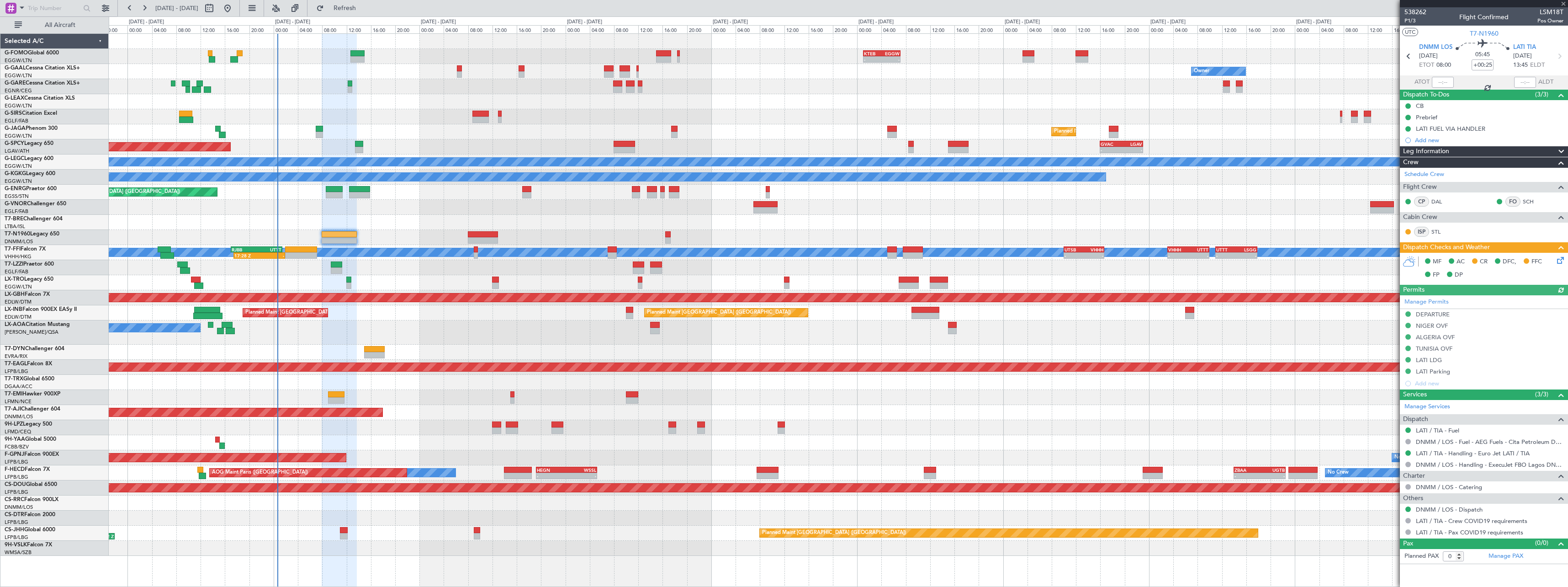
click at [1562, 263] on icon at bounding box center [1559, 259] width 7 height 7
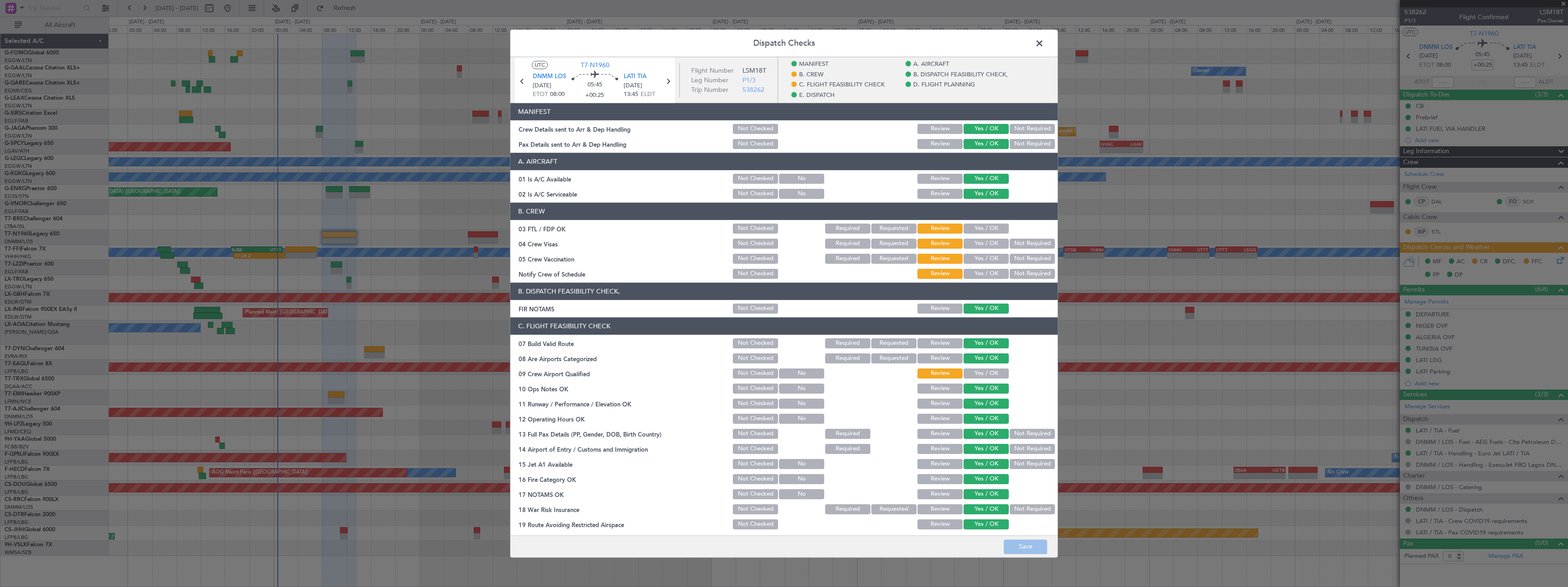
click at [963, 376] on button "Yes / OK" at bounding box center [986, 373] width 45 height 10
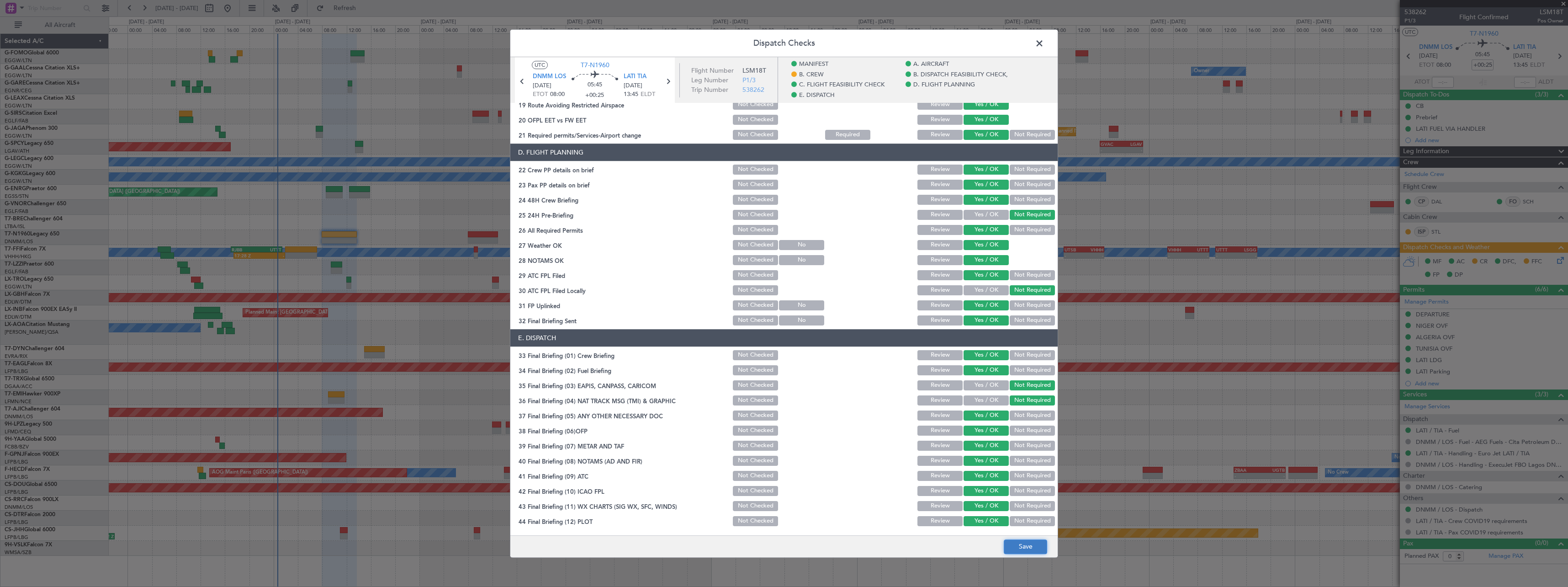
click at [1017, 546] on button "Save" at bounding box center [1025, 547] width 43 height 15
drag, startPoint x: 1041, startPoint y: 44, endPoint x: 932, endPoint y: 76, distance: 113.6
click at [1044, 45] on span at bounding box center [1044, 46] width 0 height 19
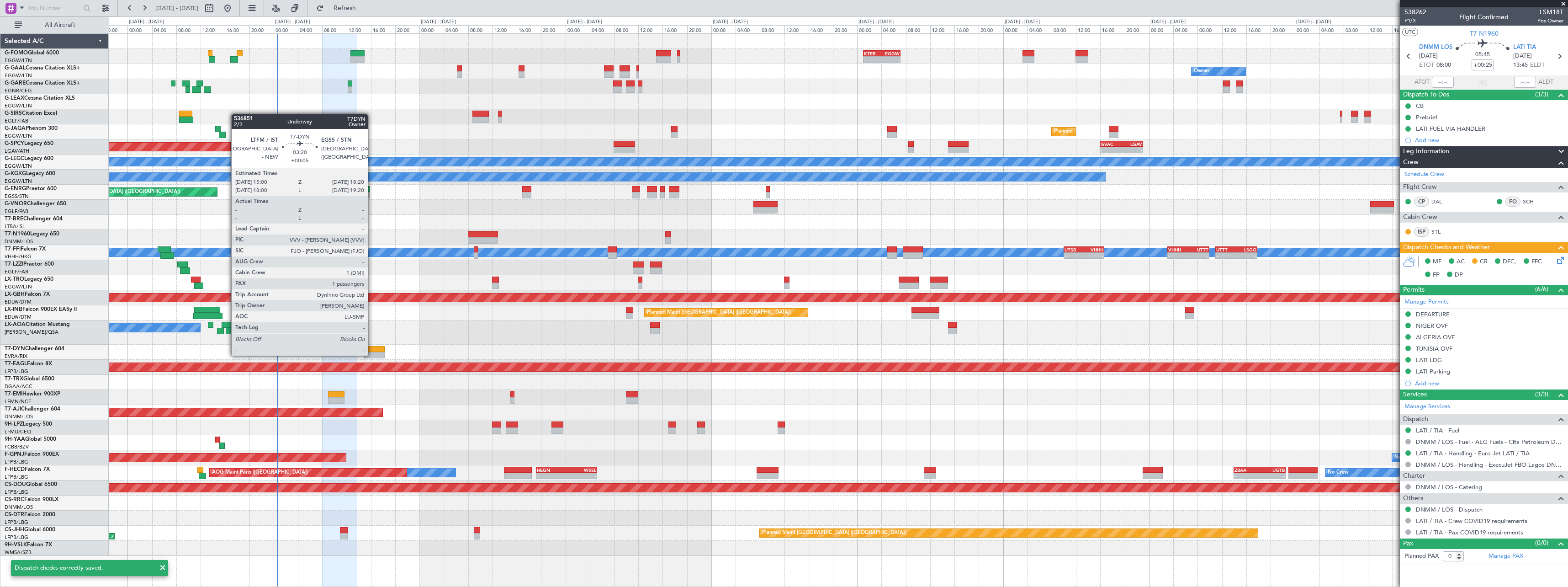
click at [372, 355] on div at bounding box center [374, 355] width 20 height 6
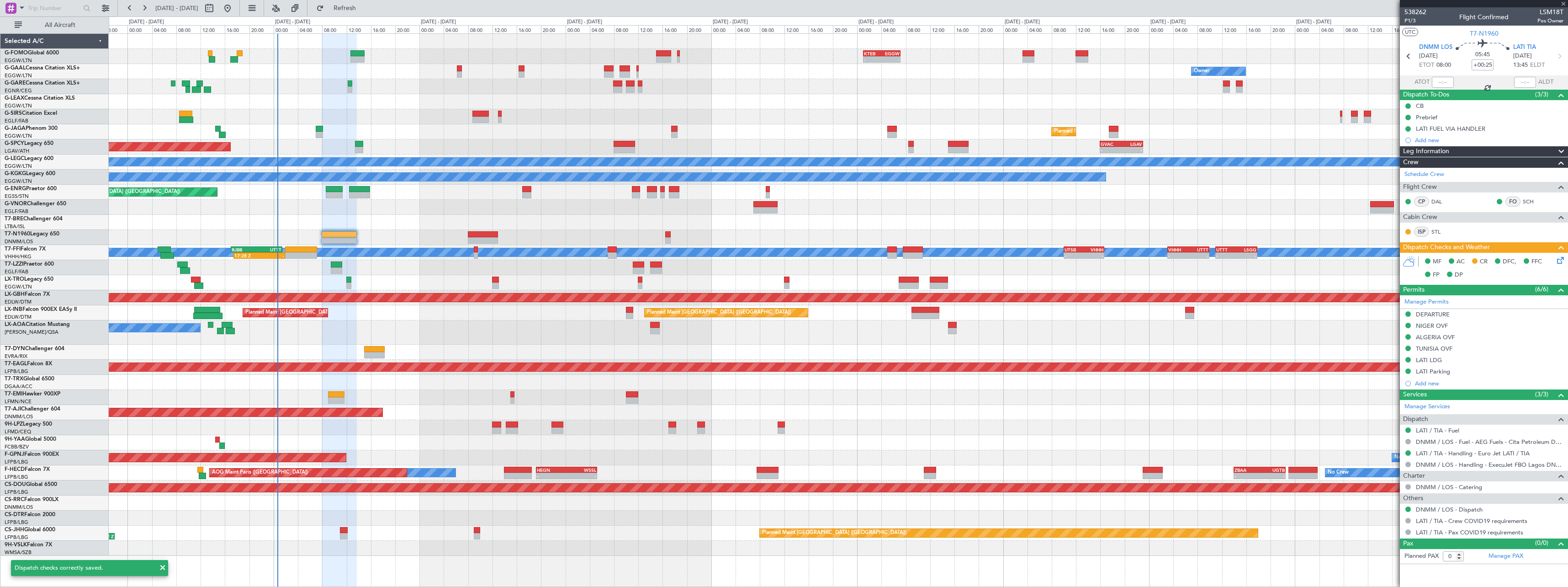
type input "+00:05"
type input "1"
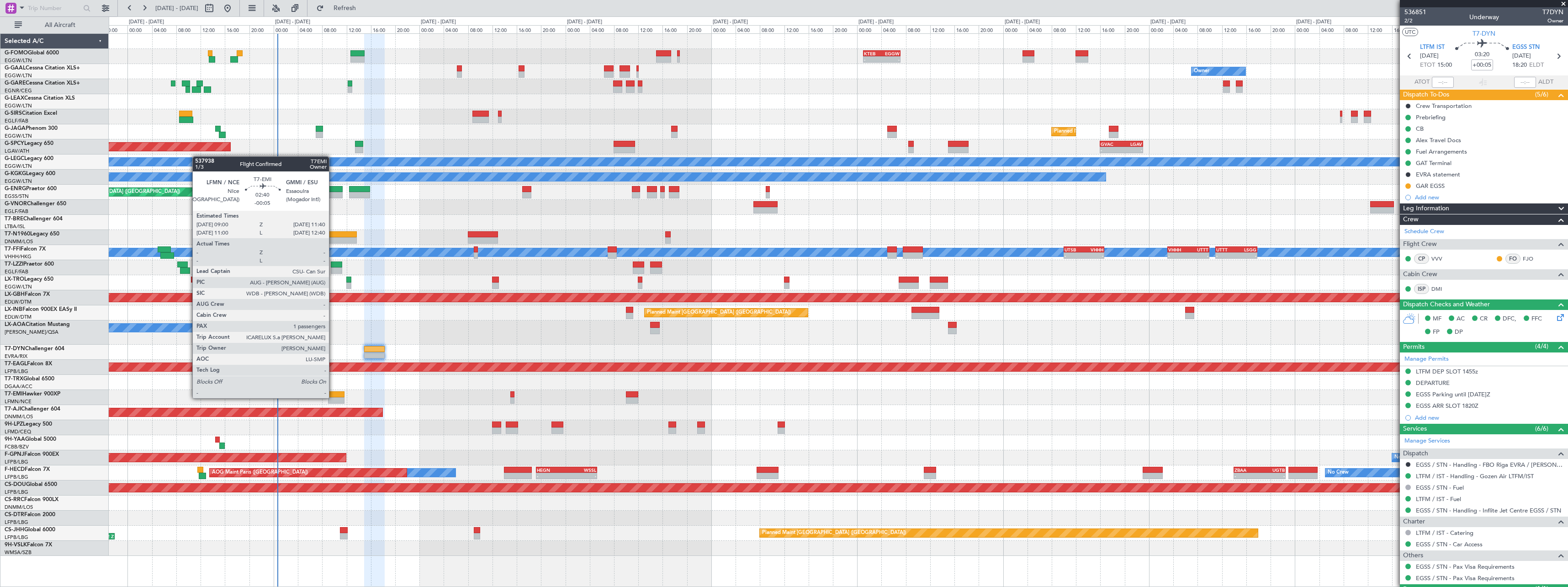
click at [334, 398] on div at bounding box center [336, 401] width 17 height 6
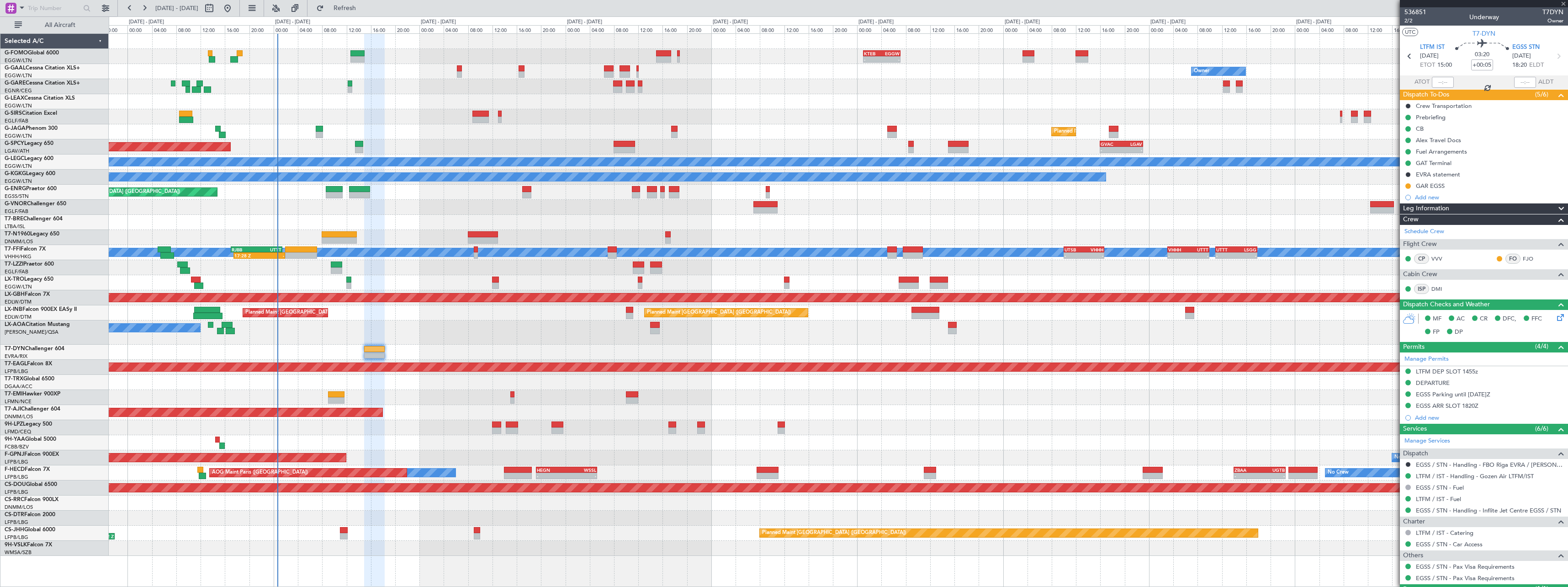
type input "-00:05"
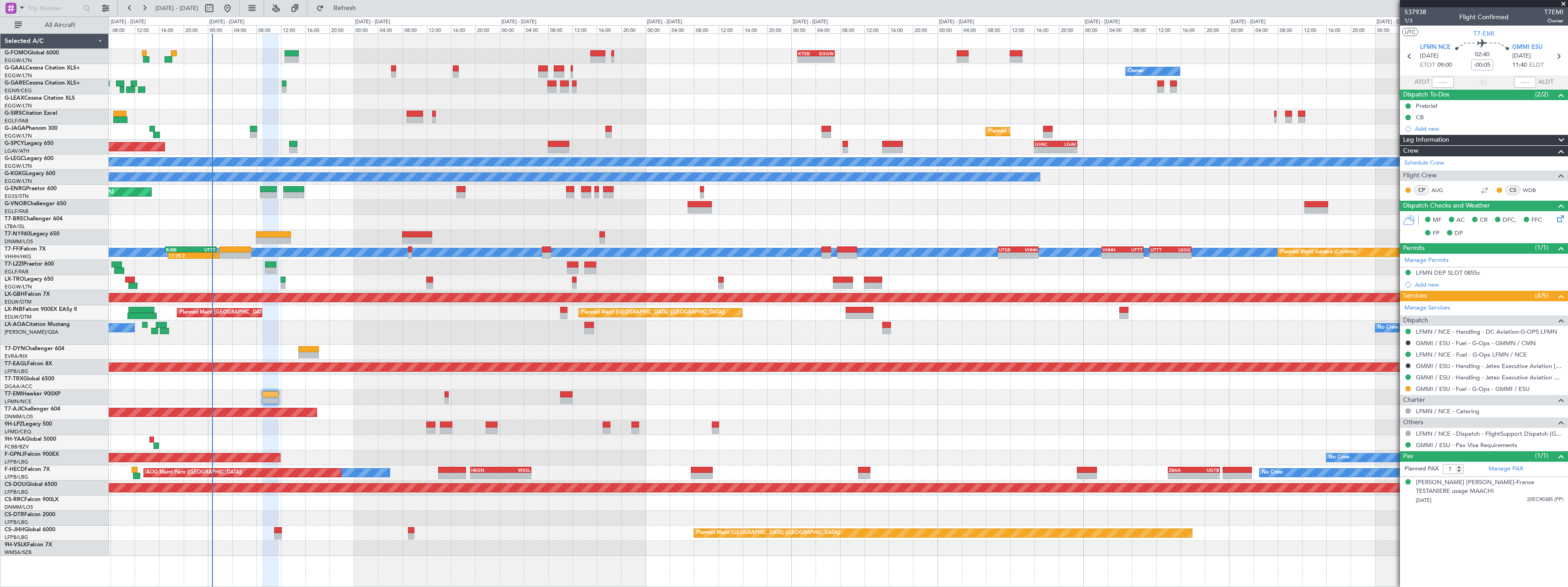
click at [911, 398] on div "No Crew" at bounding box center [838, 398] width 1458 height 15
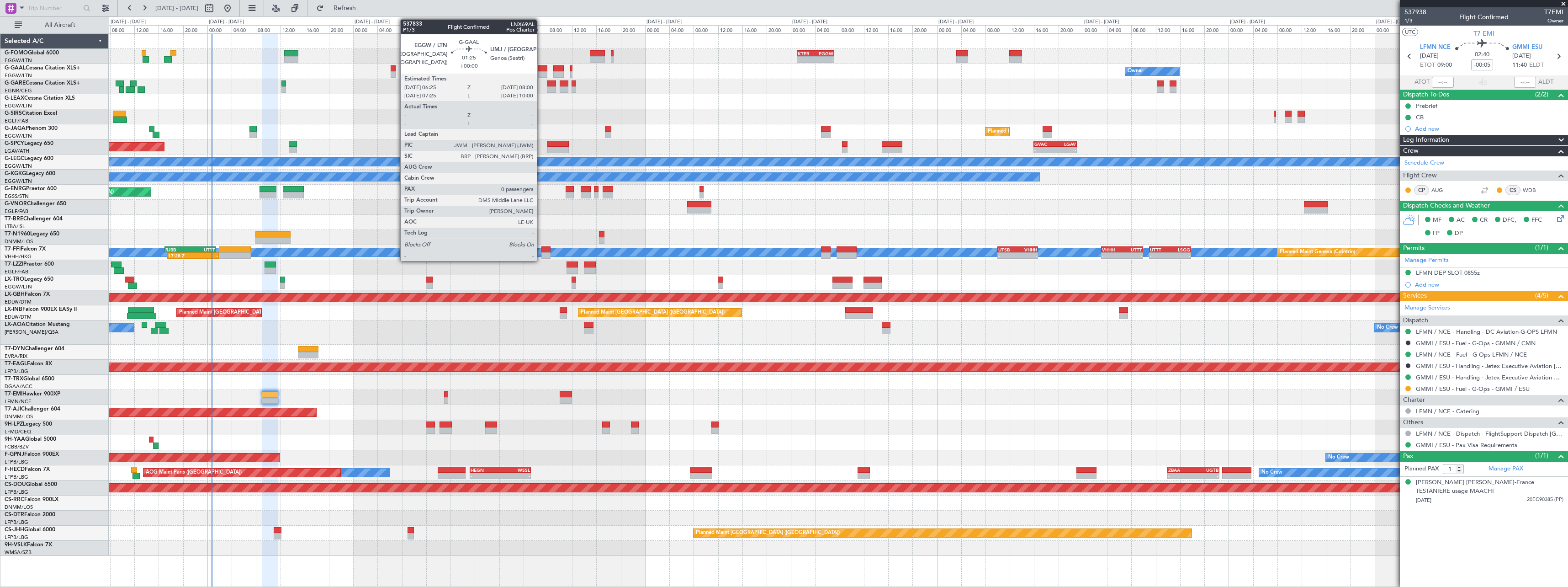
click at [541, 69] on div at bounding box center [543, 69] width 10 height 6
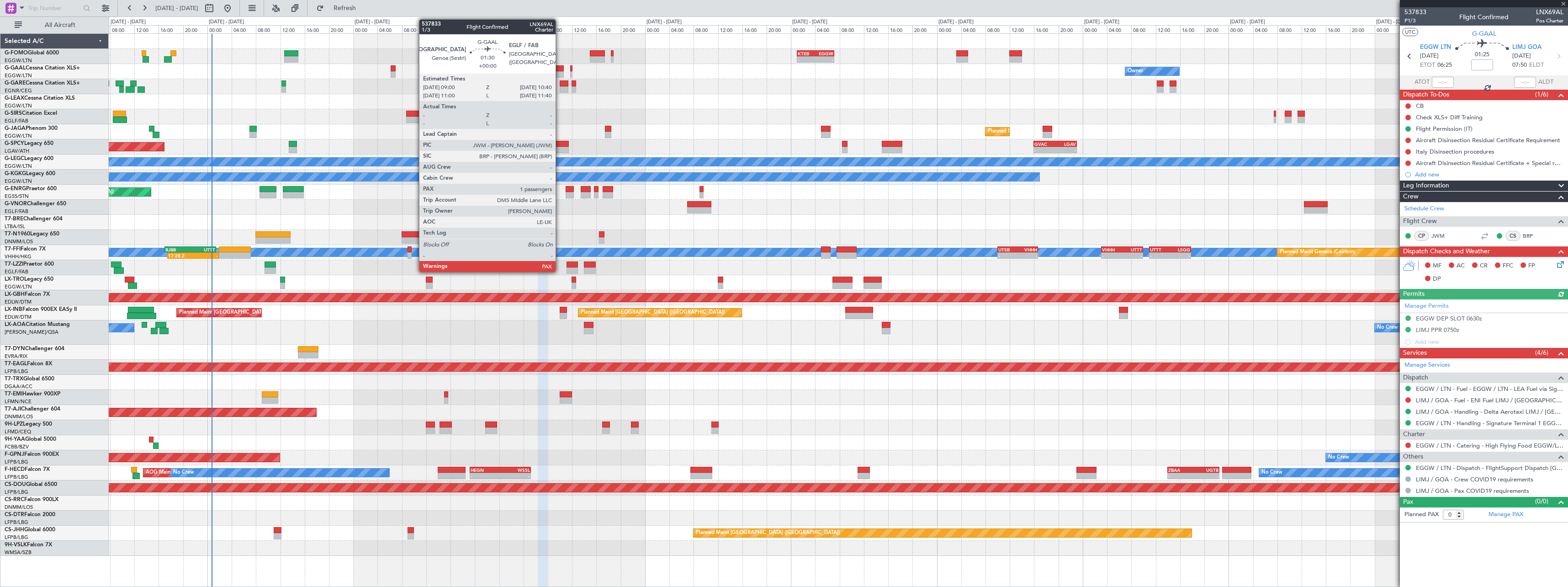
click at [559, 72] on div at bounding box center [558, 74] width 11 height 6
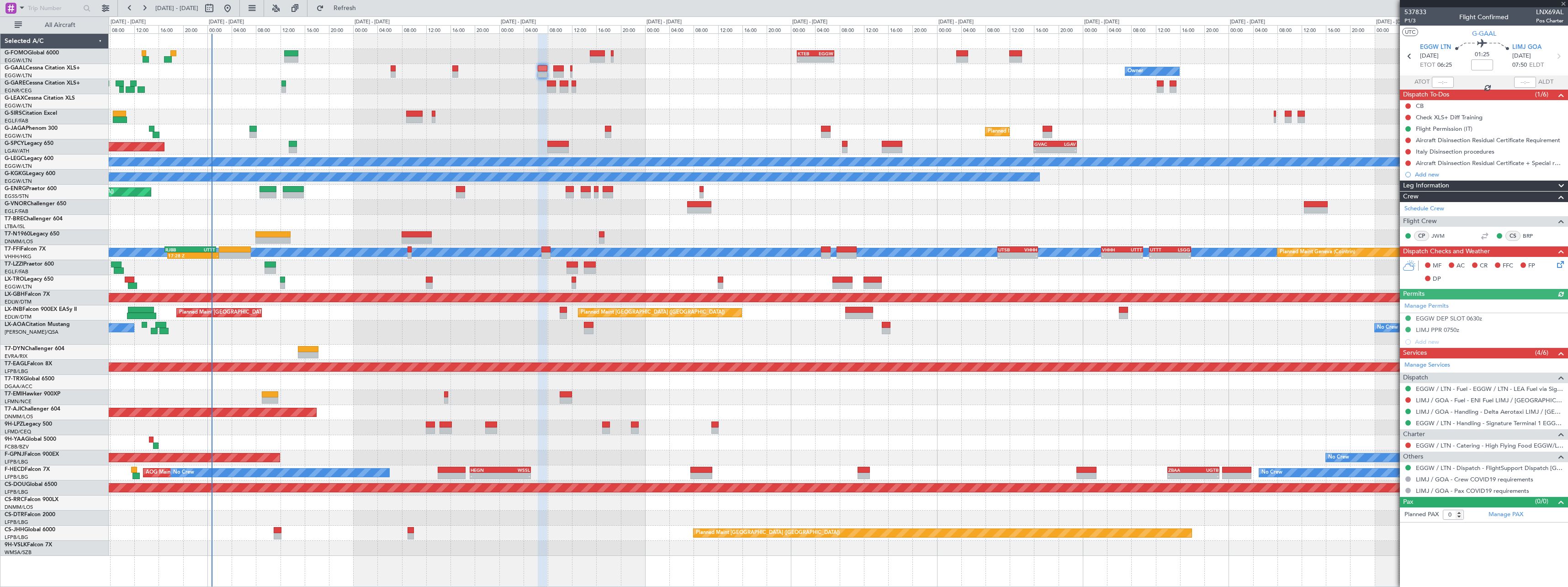
type input "1"
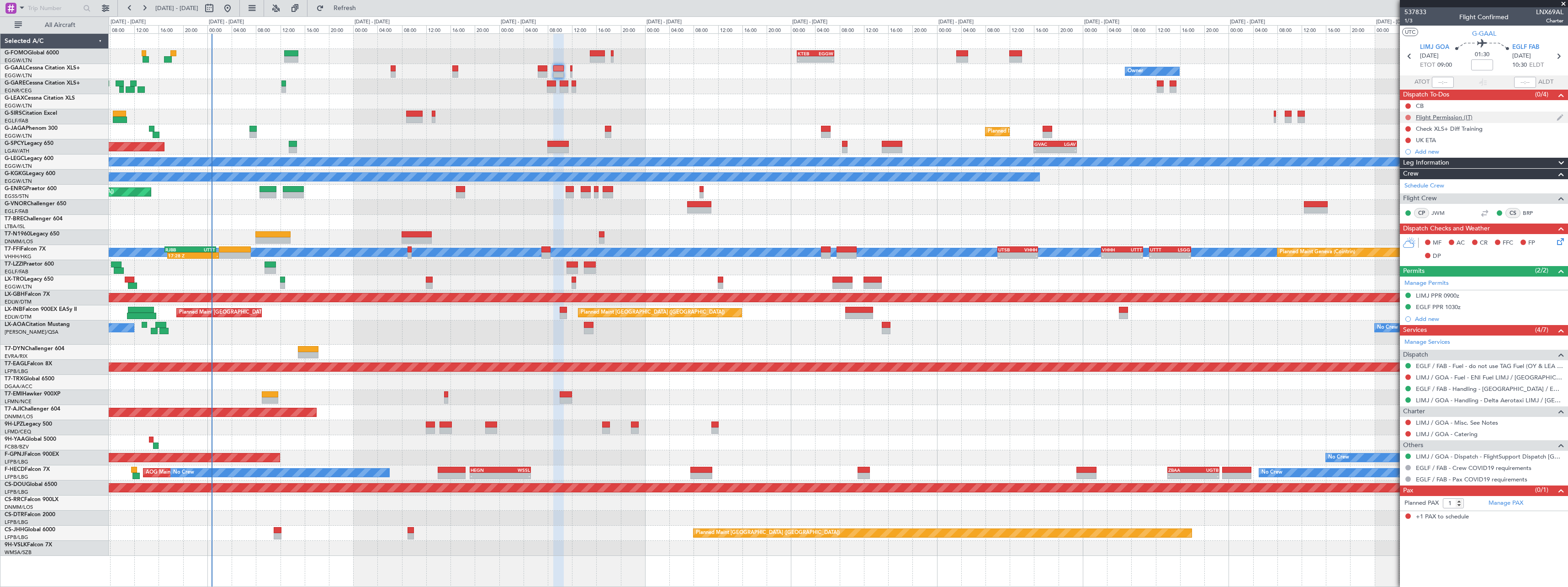
click at [1410, 116] on button at bounding box center [1408, 117] width 6 height 6
click at [1413, 153] on li "Completed" at bounding box center [1408, 158] width 48 height 14
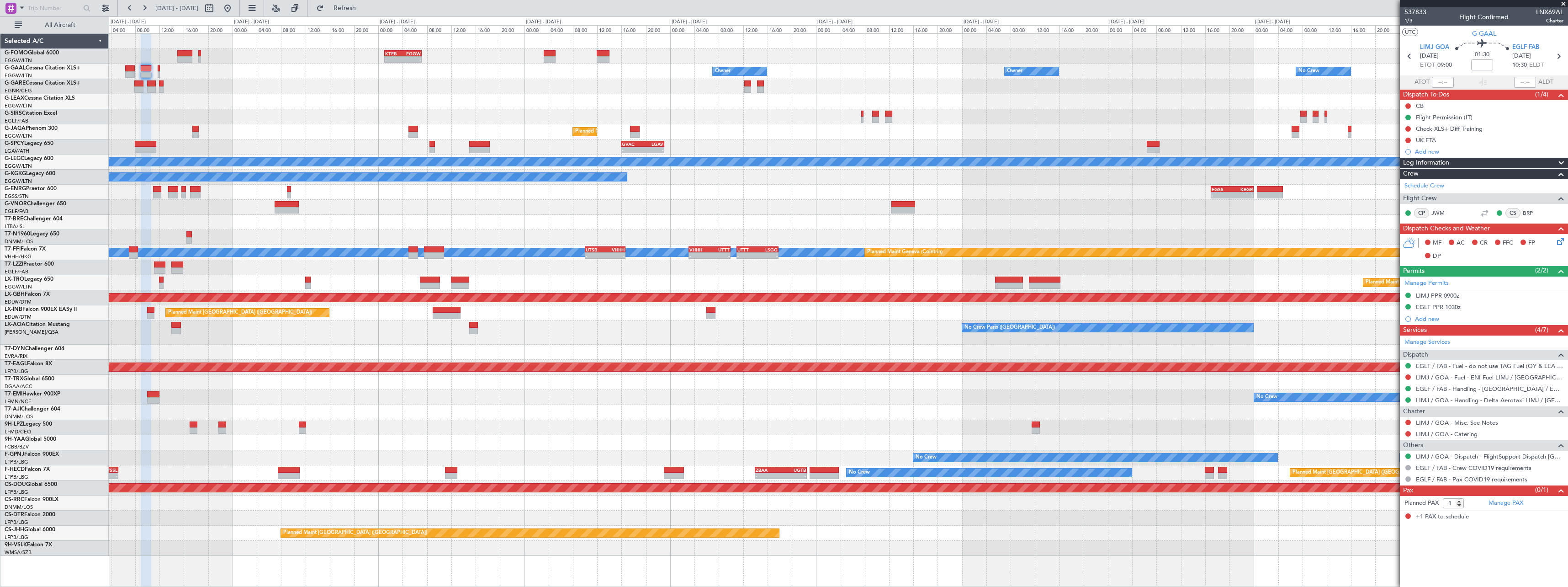
click at [368, 65] on div "- - KTEB 01:00 Z EGGW 07:10 Z Owner Owner No Crew Owner Owner No Crew Planned M…" at bounding box center [838, 295] width 1458 height 522
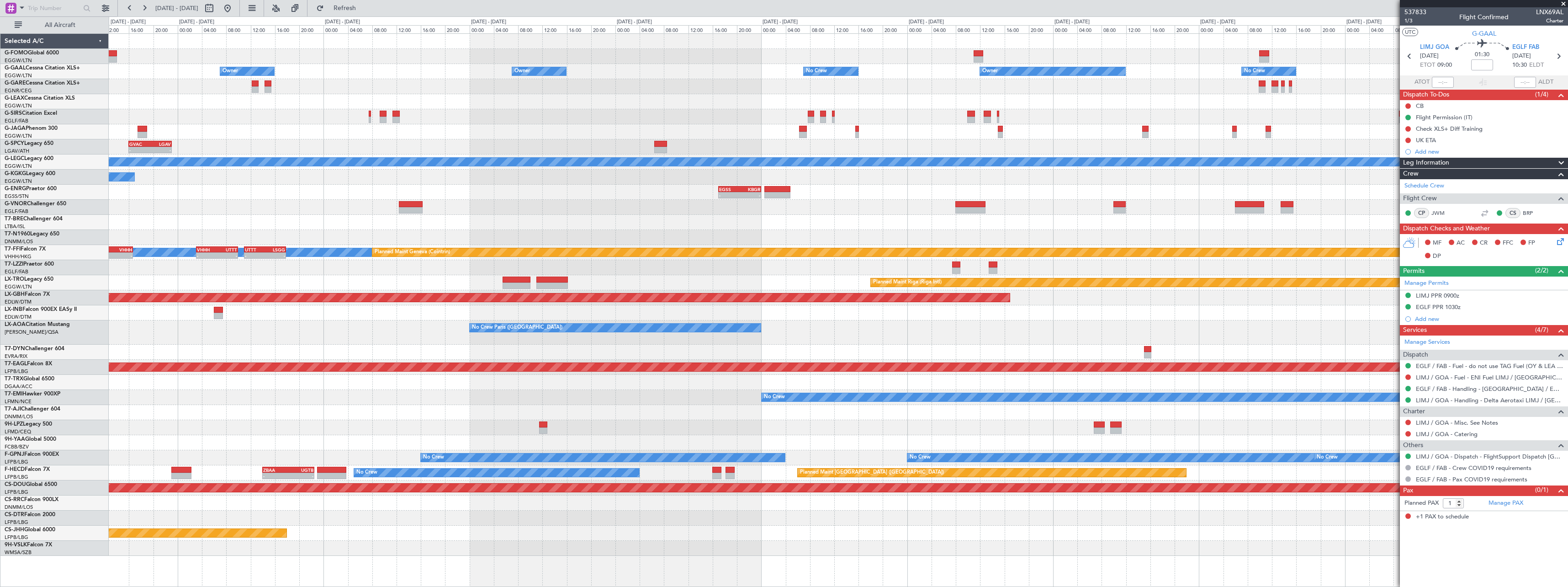
click at [374, 51] on div "KTEB 01:00 Z EGGW 07:10 Z - -" at bounding box center [838, 56] width 1458 height 15
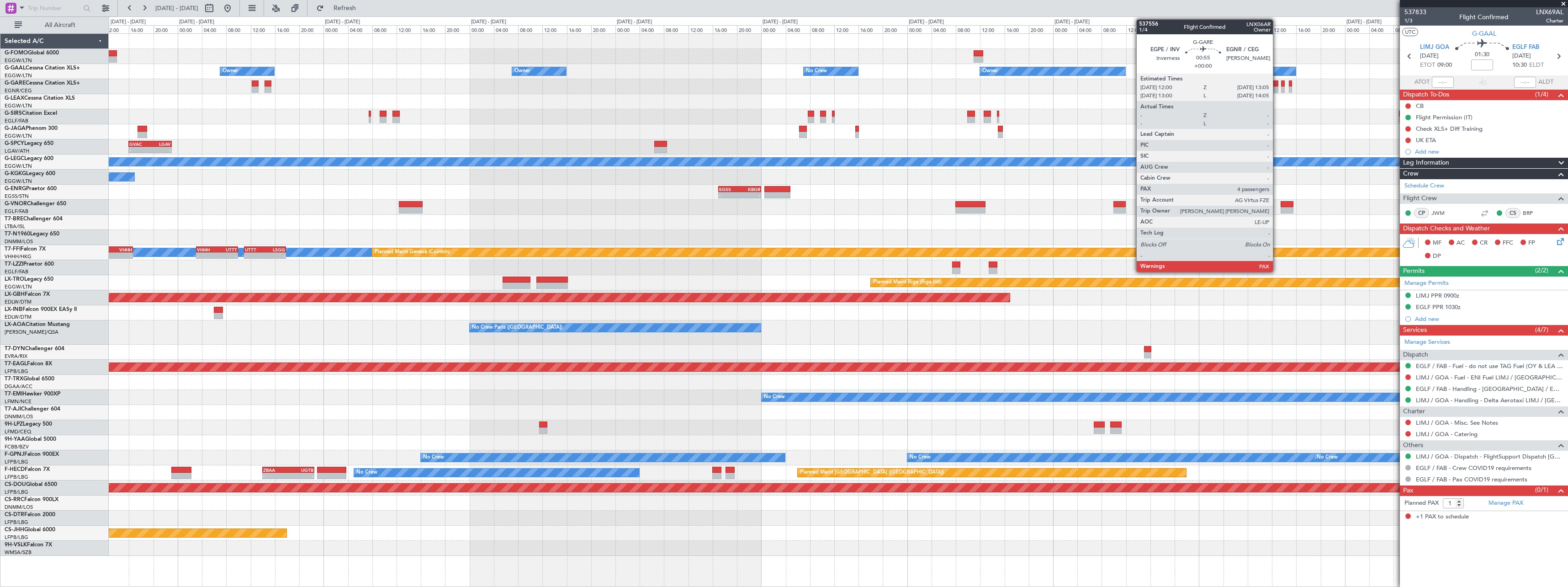
click at [1277, 84] on div at bounding box center [1275, 84] width 7 height 6
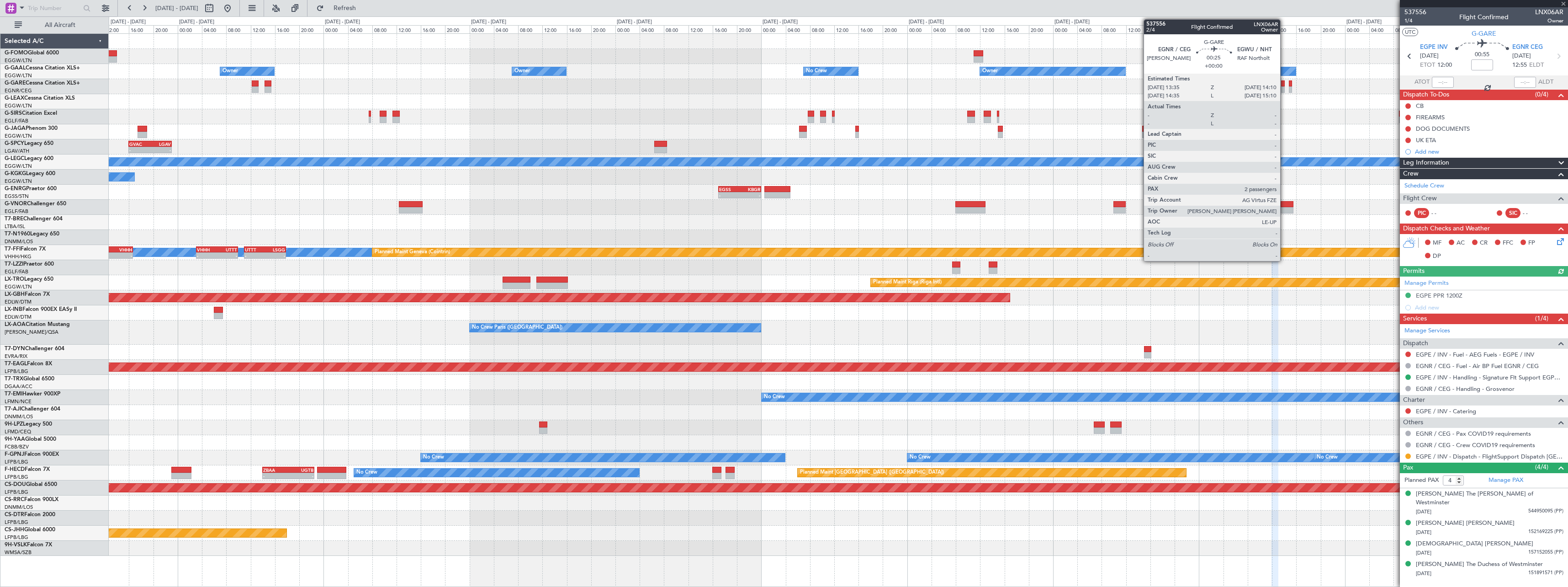
click at [1284, 85] on div at bounding box center [1283, 84] width 4 height 6
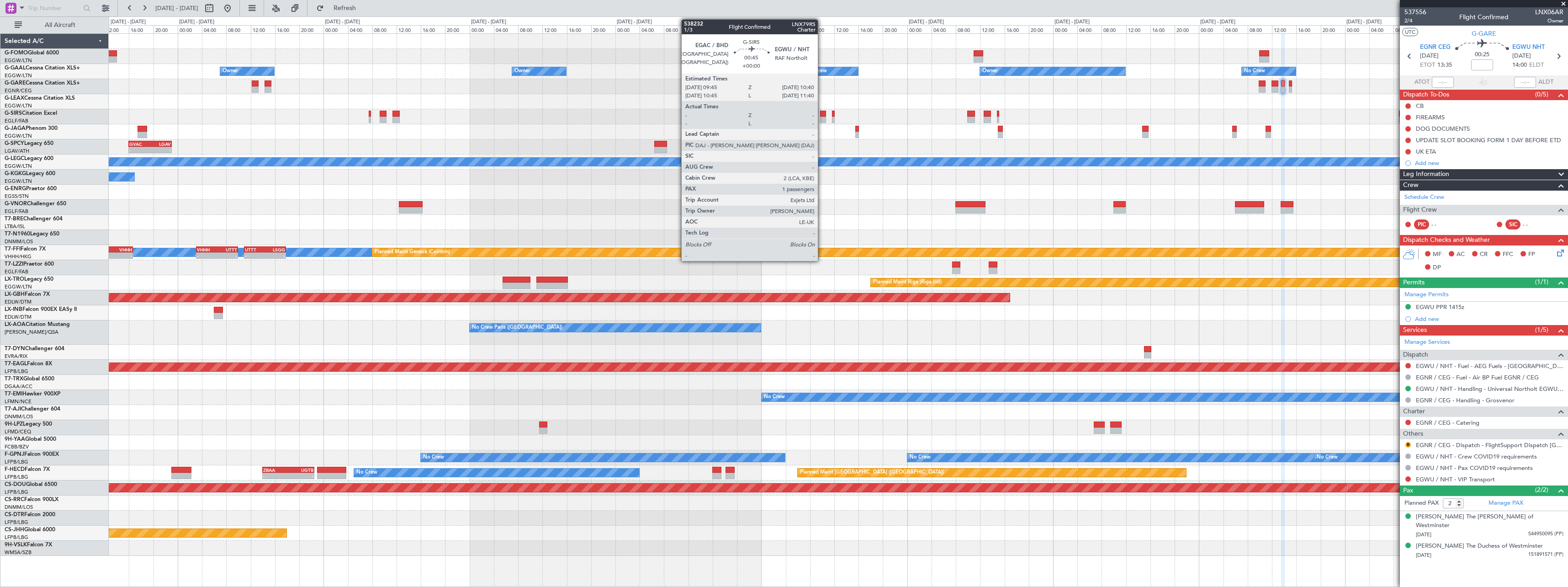
click at [822, 120] on div at bounding box center [823, 120] width 6 height 6
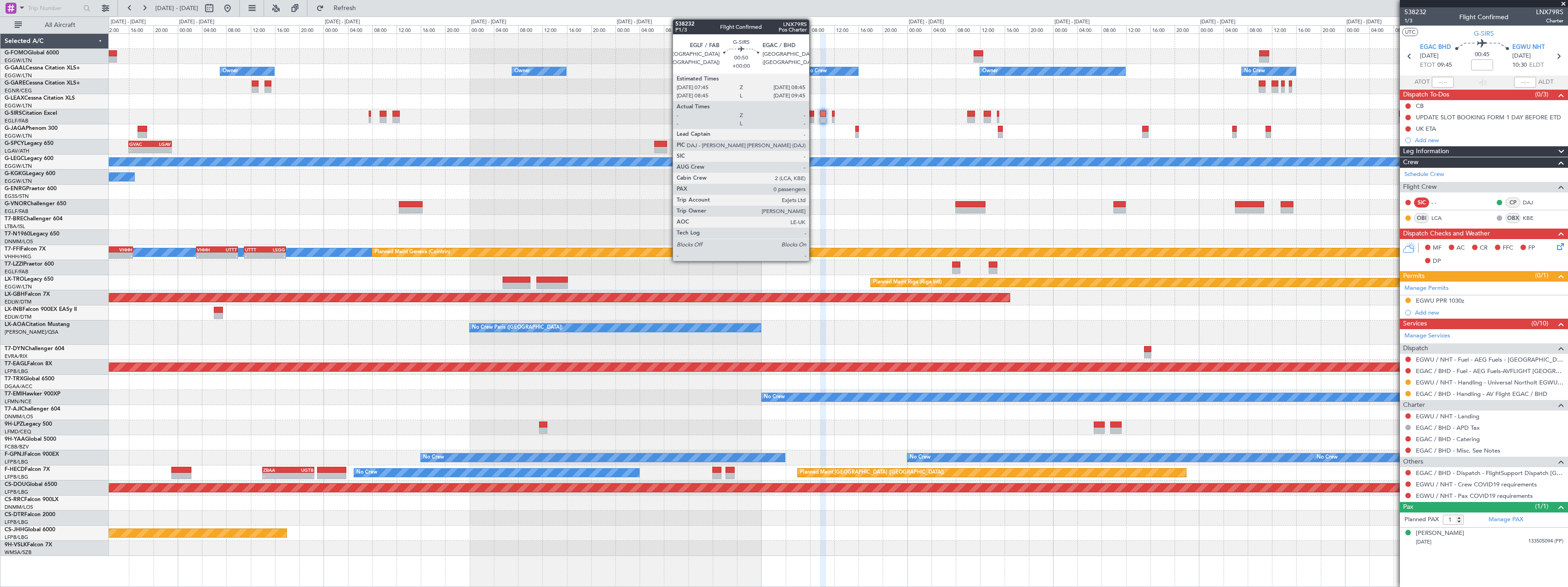
click at [813, 115] on div at bounding box center [811, 114] width 6 height 6
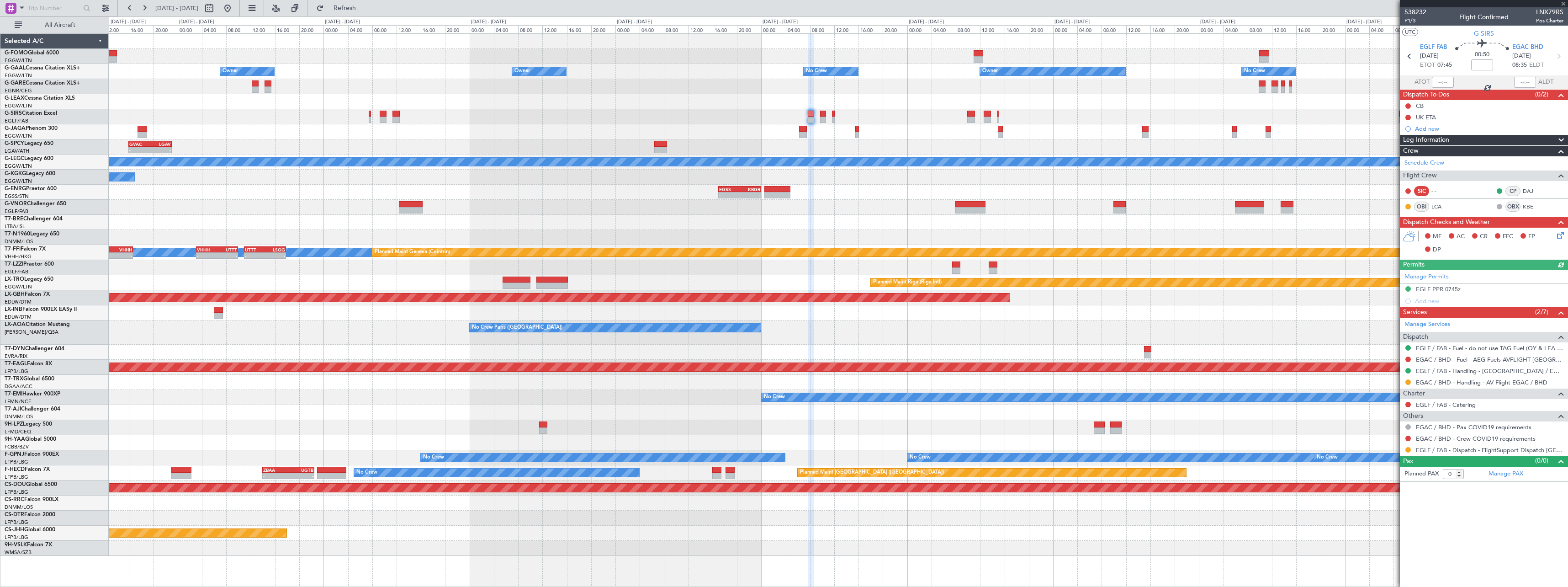
click at [835, 118] on div "Planned Maint Oxford ([GEOGRAPHIC_DATA])" at bounding box center [838, 116] width 1458 height 15
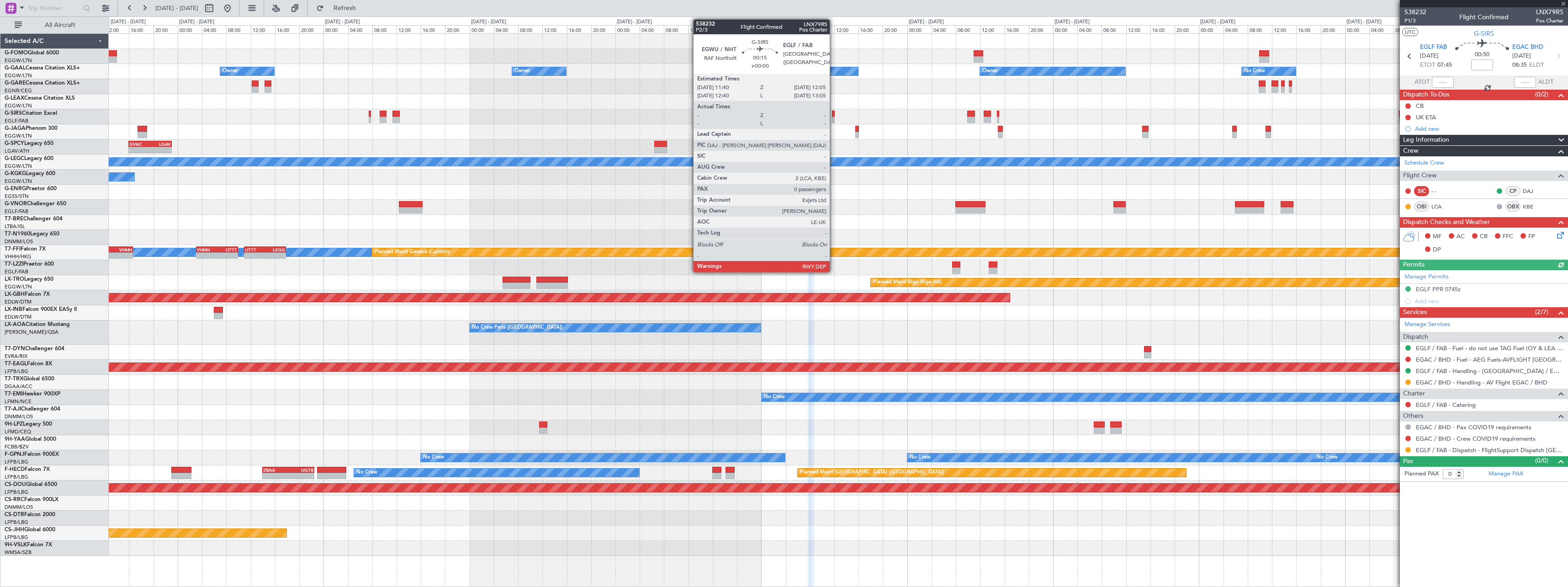
click at [834, 118] on div at bounding box center [833, 120] width 2 height 6
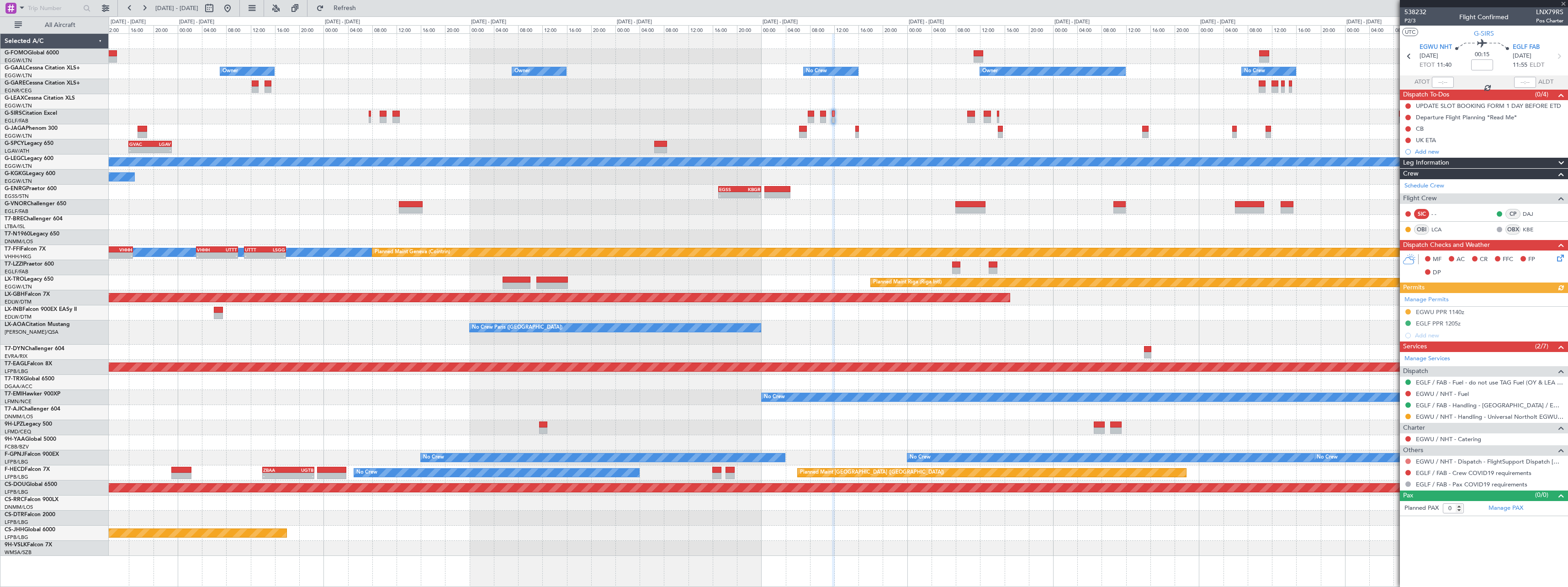
click at [1407, 459] on button at bounding box center [1408, 461] width 6 height 6
click at [1376, 476] on span "Not Required" at bounding box center [1385, 474] width 37 height 9
click at [1410, 474] on button at bounding box center [1408, 472] width 6 height 6
click at [1392, 460] on span "Confirmed" at bounding box center [1382, 459] width 28 height 9
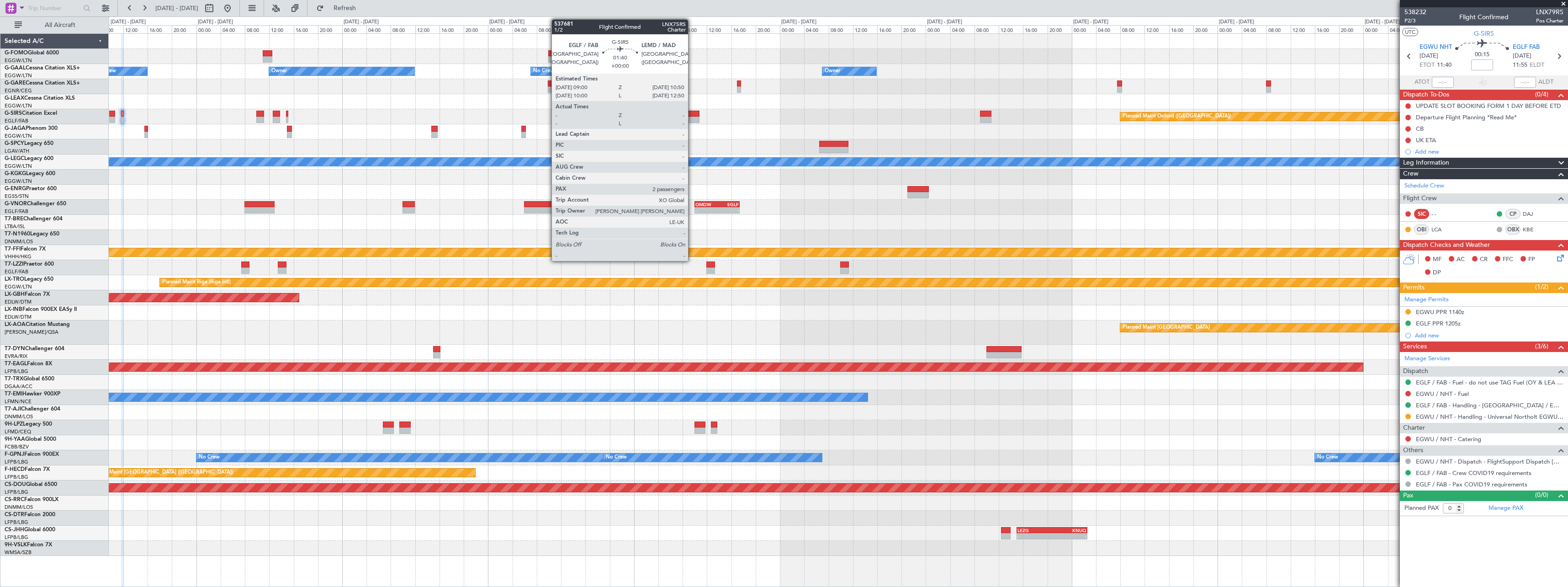
click at [692, 115] on div at bounding box center [694, 114] width 11 height 6
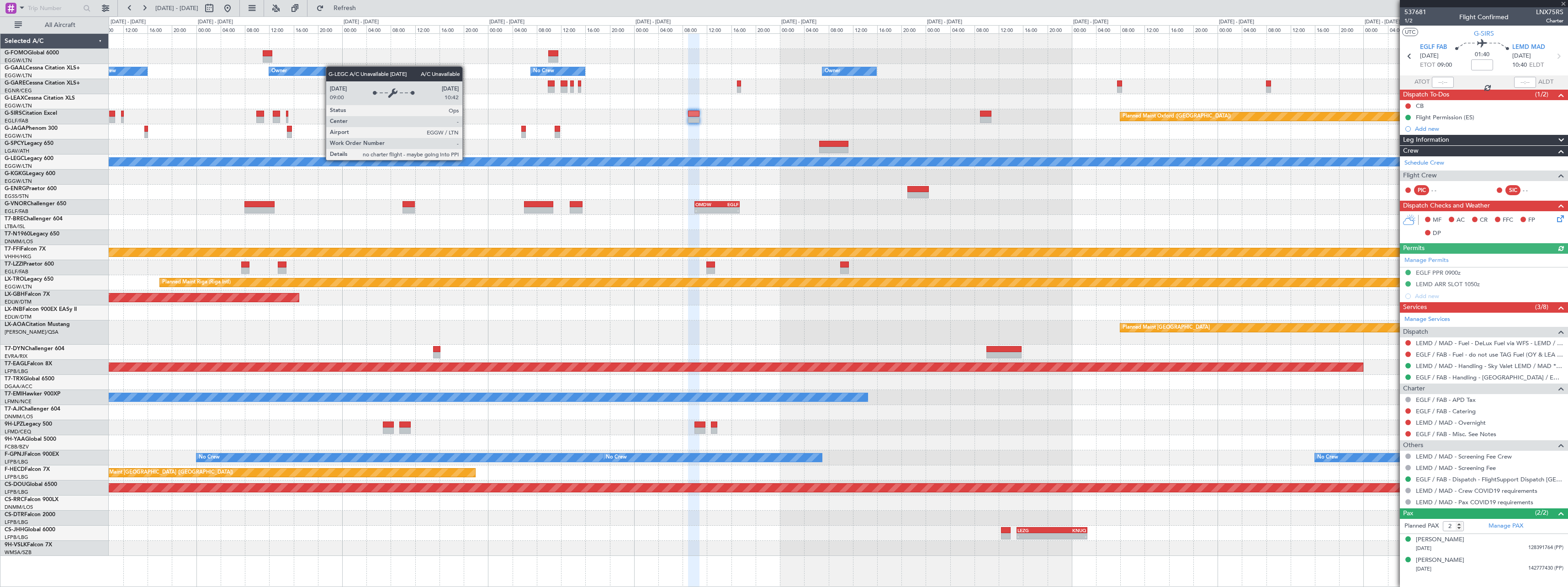
click at [1333, 151] on div "Owner No Crew Owner No Crew Owner Owner Owner Planned Maint [GEOGRAPHIC_DATA] (…" at bounding box center [838, 295] width 1458 height 522
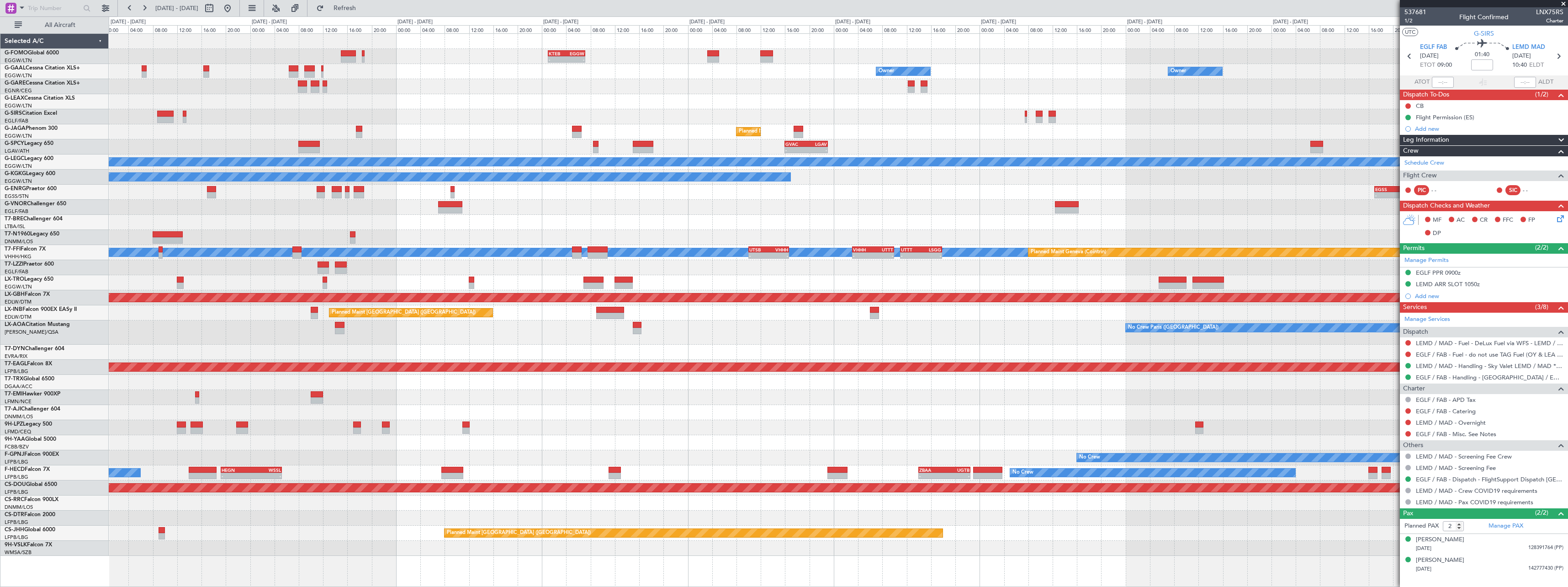
click at [1406, 150] on fb-app "[DATE] - [DATE] Refresh Quick Links All Aircraft - - KTEB 01:00 Z EGGW 07:10 Z …" at bounding box center [784, 297] width 1568 height 580
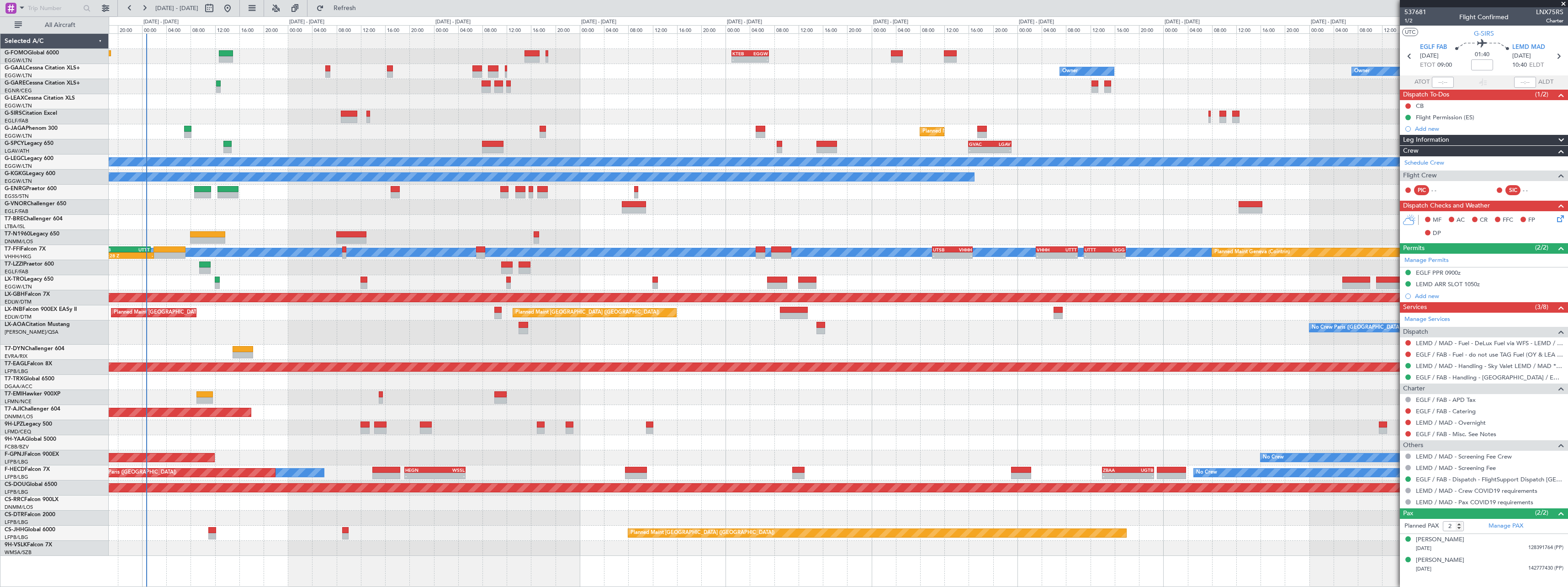
click at [921, 153] on div "GVAC 16:00 Z LGAV 23:05 Z - - Planned Maint [GEOGRAPHIC_DATA]" at bounding box center [838, 147] width 1458 height 15
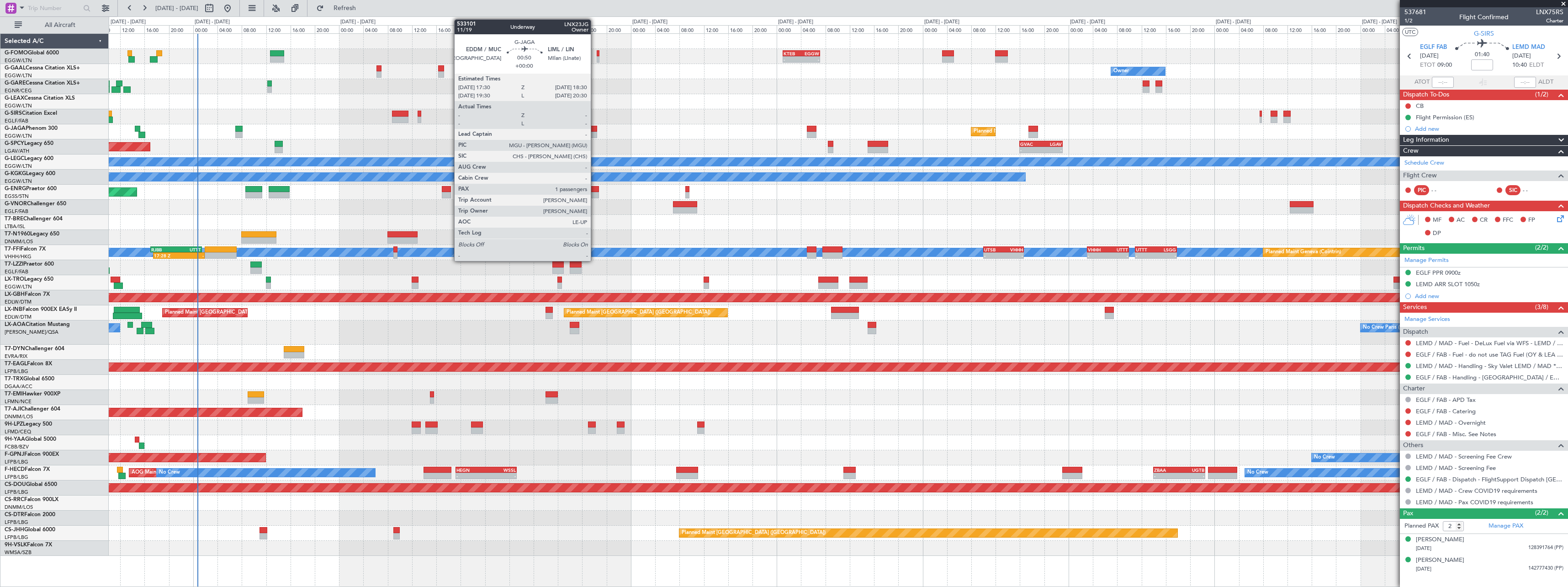
click at [595, 130] on div at bounding box center [594, 129] width 6 height 6
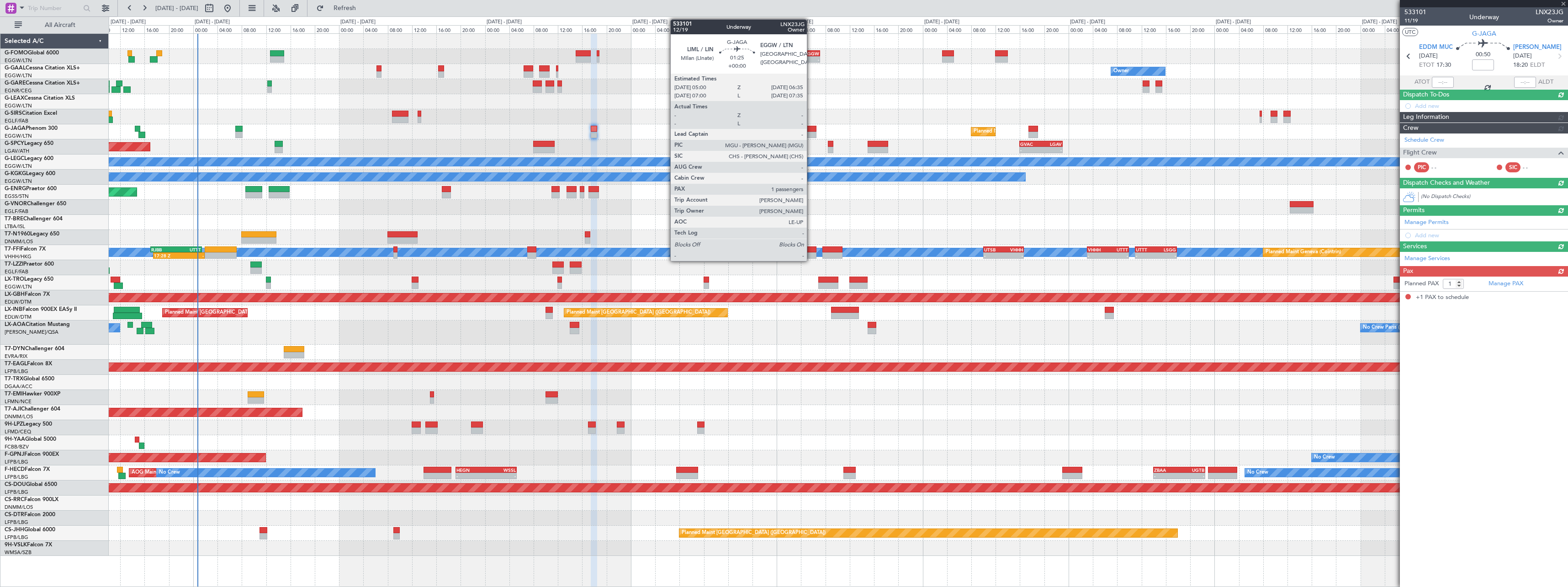
click at [811, 133] on div at bounding box center [812, 135] width 10 height 6
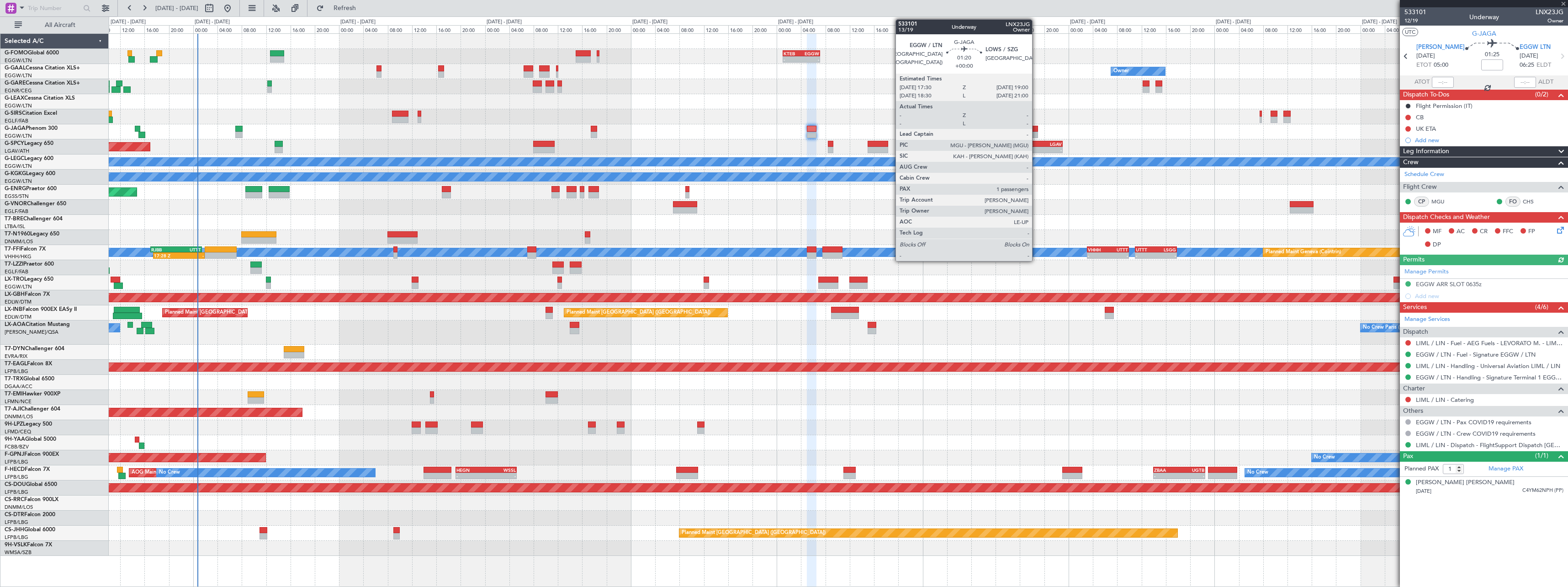
click at [1036, 137] on div at bounding box center [1033, 135] width 9 height 6
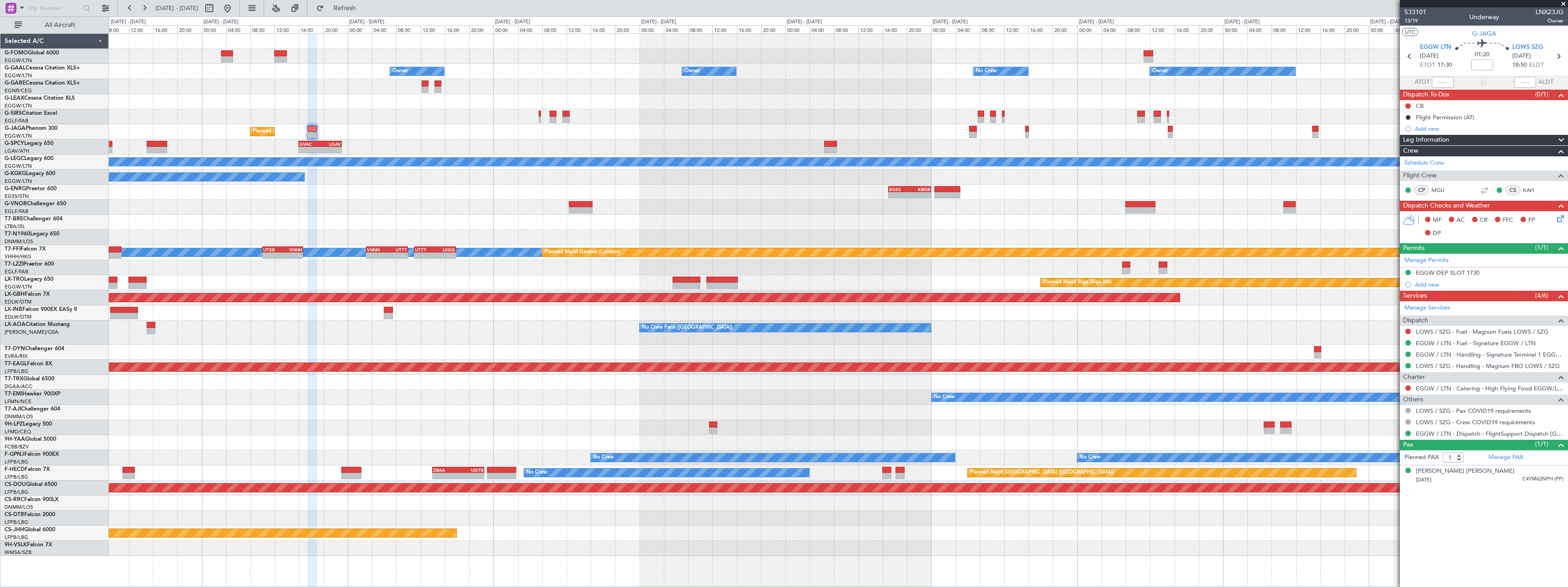
click at [463, 237] on div "- - KTEB 01:00 Z EGGW 07:10 Z Owner Owner No Crew Owner Owner No Crew Owner Pla…" at bounding box center [838, 295] width 1458 height 522
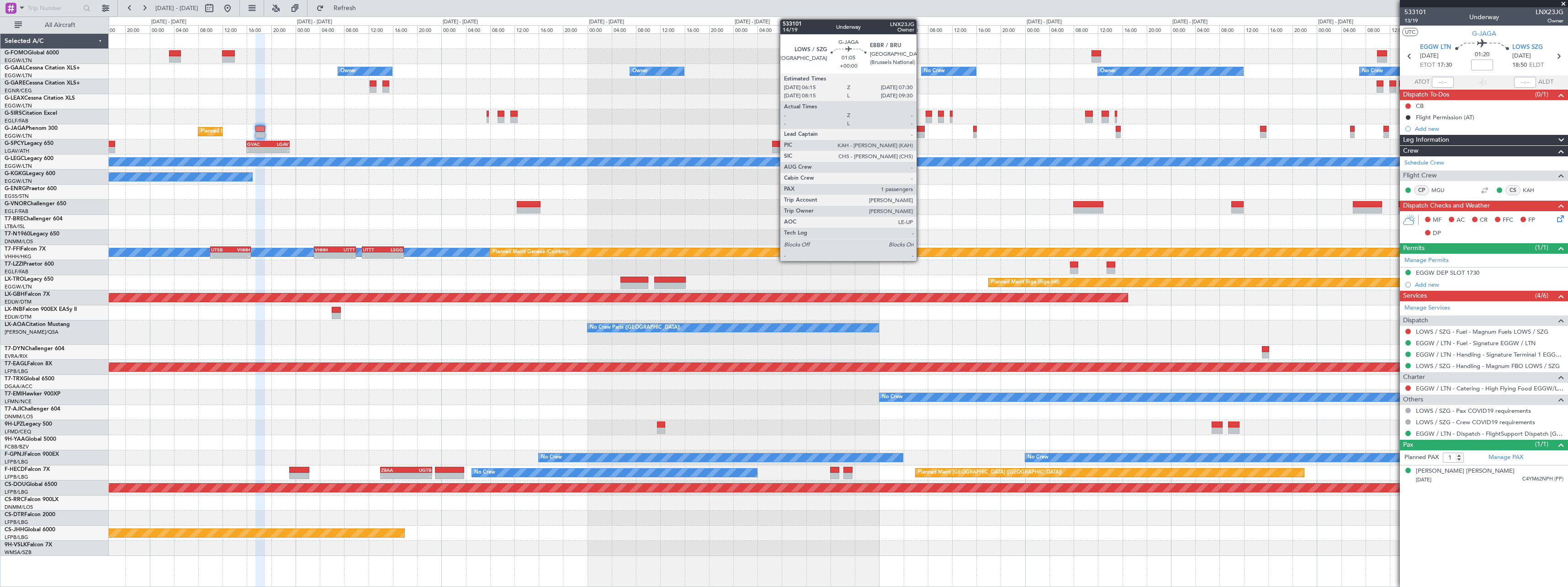
click at [921, 130] on div at bounding box center [921, 129] width 8 height 6
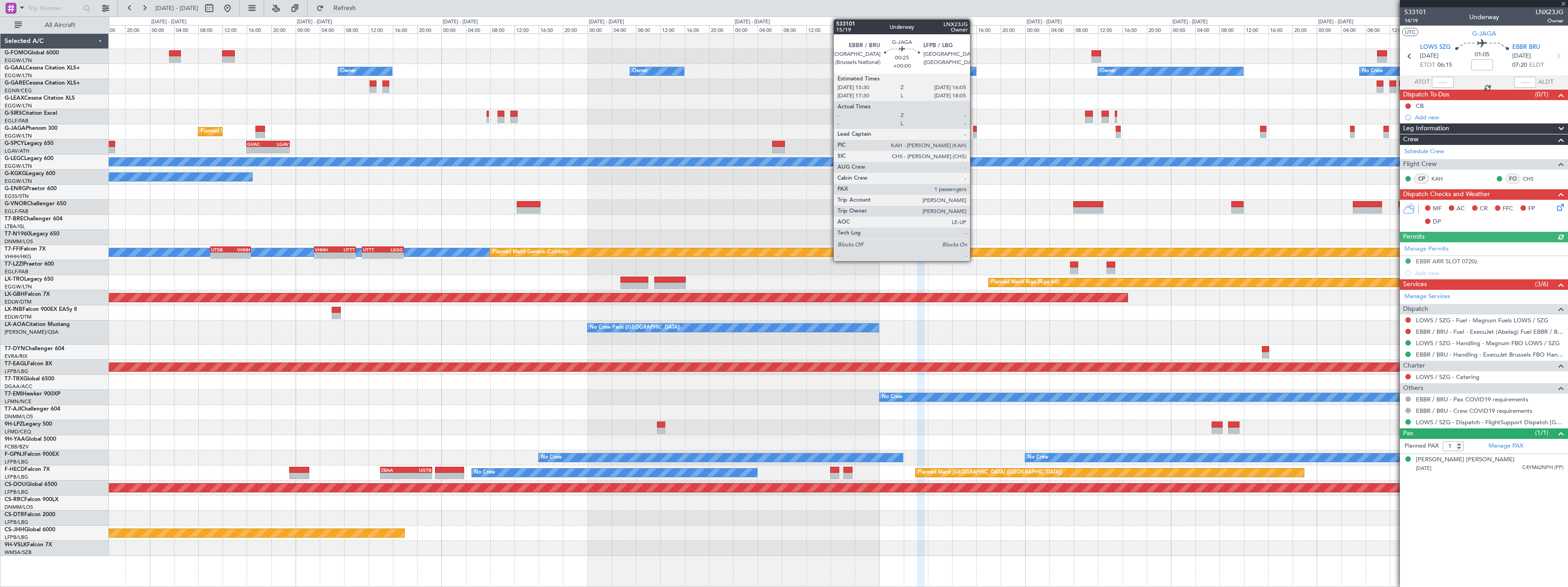
click at [975, 134] on div at bounding box center [975, 135] width 4 height 6
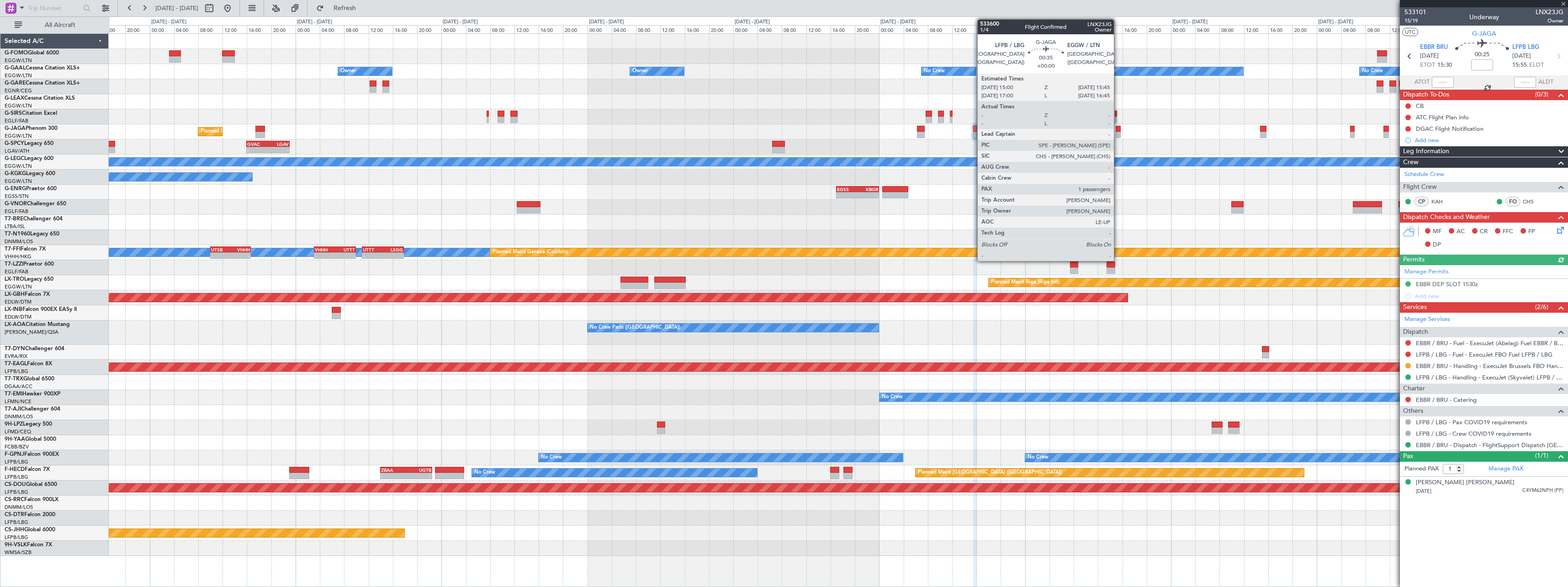
click at [1118, 131] on div at bounding box center [1118, 129] width 4 height 6
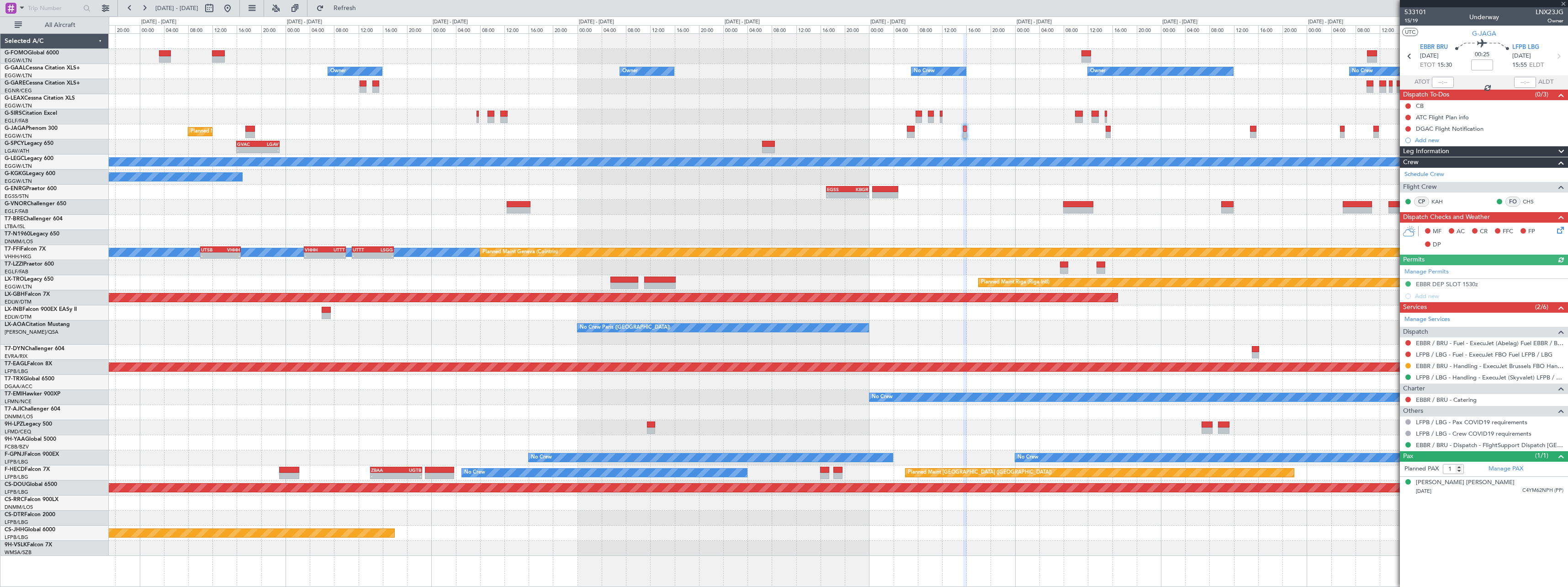
click at [1189, 128] on div "Planned Maint [GEOGRAPHIC_DATA] ([GEOGRAPHIC_DATA])" at bounding box center [838, 132] width 1458 height 15
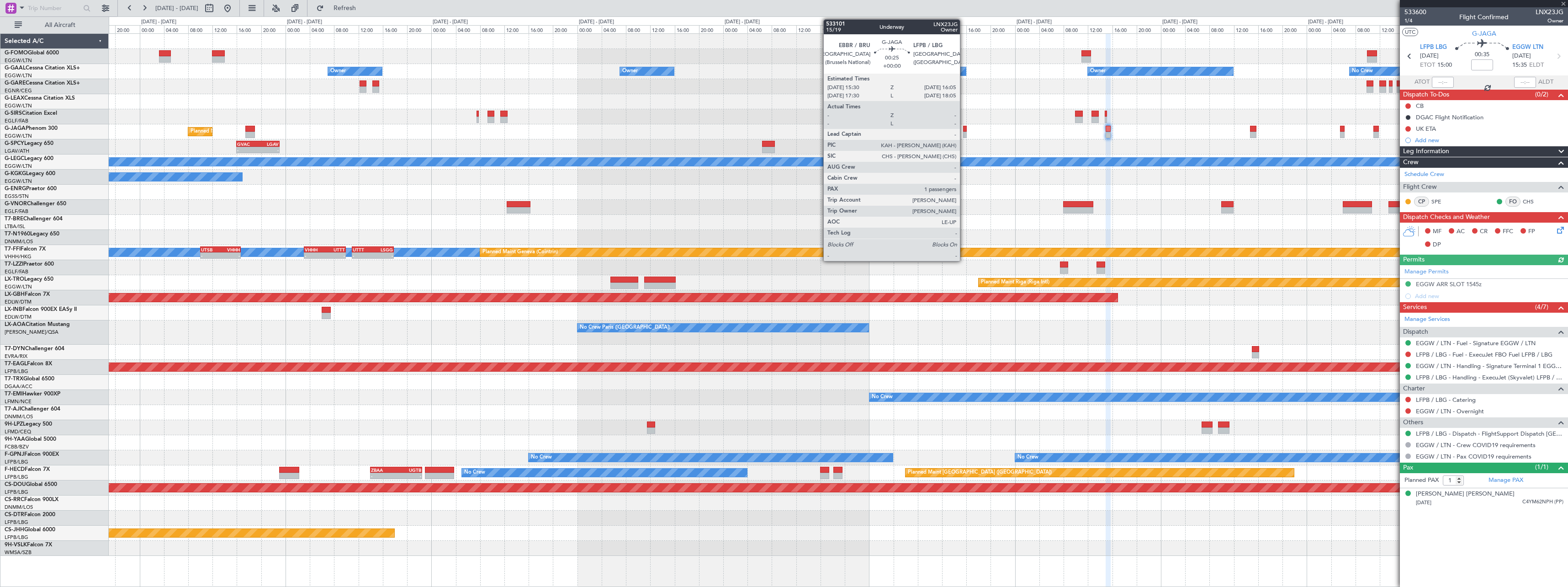
click at [964, 132] on div at bounding box center [965, 135] width 4 height 6
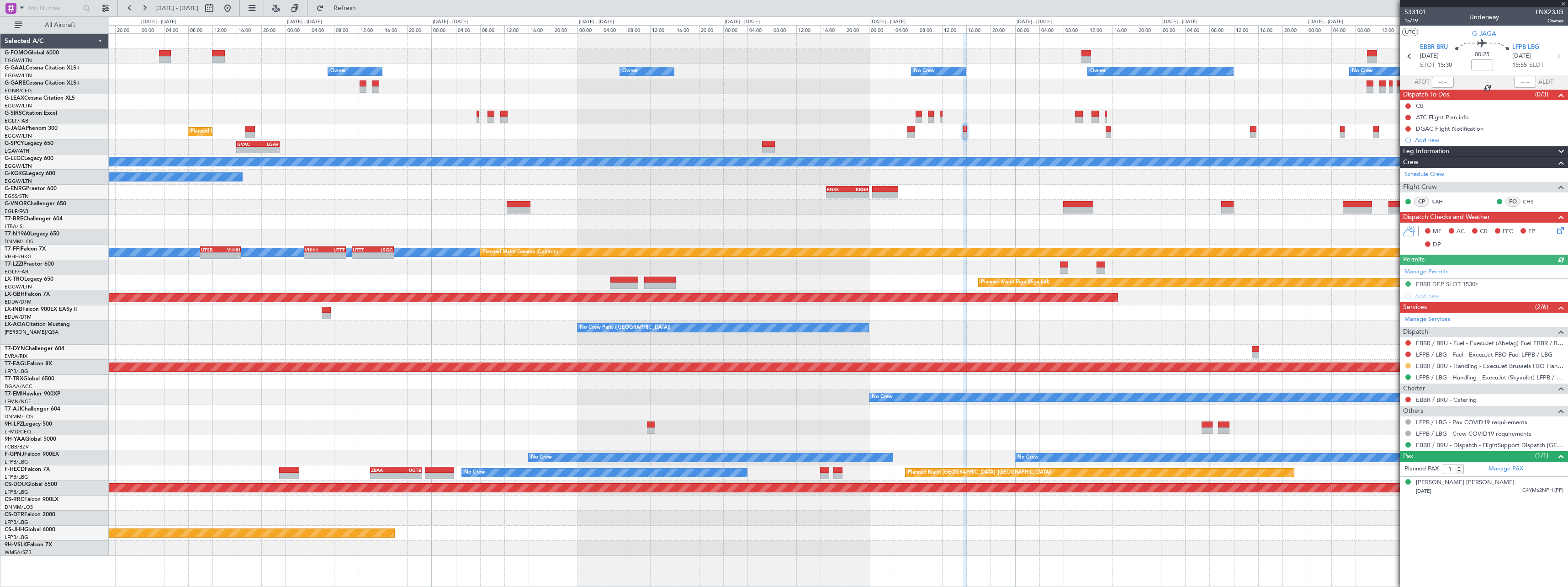
click at [1408, 367] on button at bounding box center [1408, 365] width 6 height 6
drag, startPoint x: 1385, startPoint y: 475, endPoint x: 1011, endPoint y: 461, distance: 374.3
click at [1385, 475] on span "Confirmed" at bounding box center [1382, 474] width 28 height 9
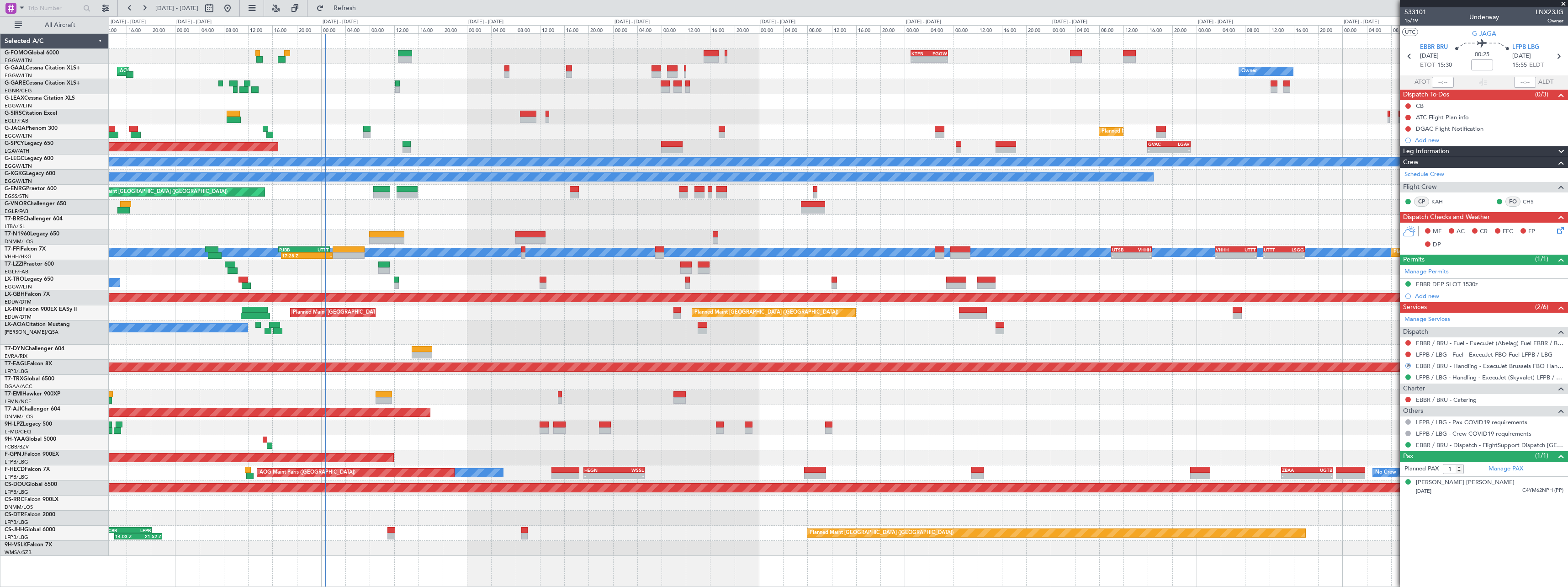
click at [1253, 279] on div "- - KTEB 01:00 Z EGGW 07:10 Z 06:10 Z 13:35 Z EGGW 06:00 Z KTEB 13:15 Z Owner O…" at bounding box center [838, 295] width 1458 height 522
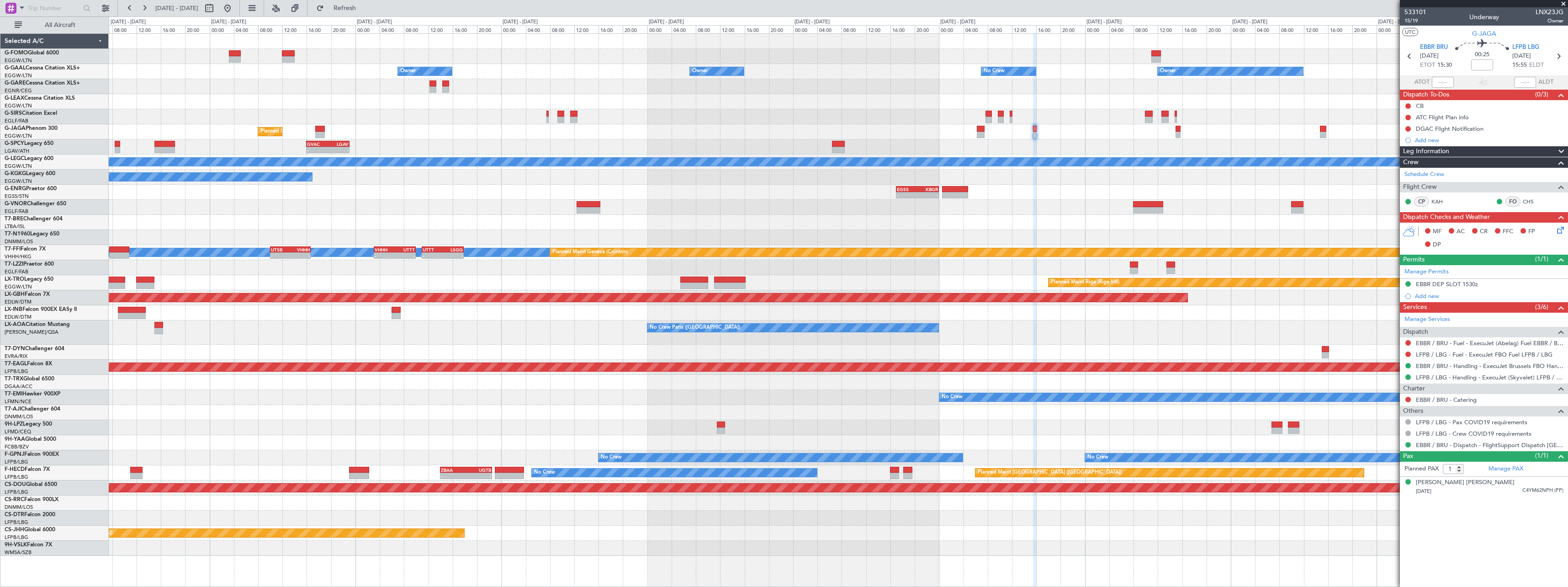
click at [320, 199] on div "- - KTEB 01:00 Z EGGW 07:10 Z Owner Owner No Crew Owner Owner No Crew Owner Pla…" at bounding box center [838, 295] width 1458 height 522
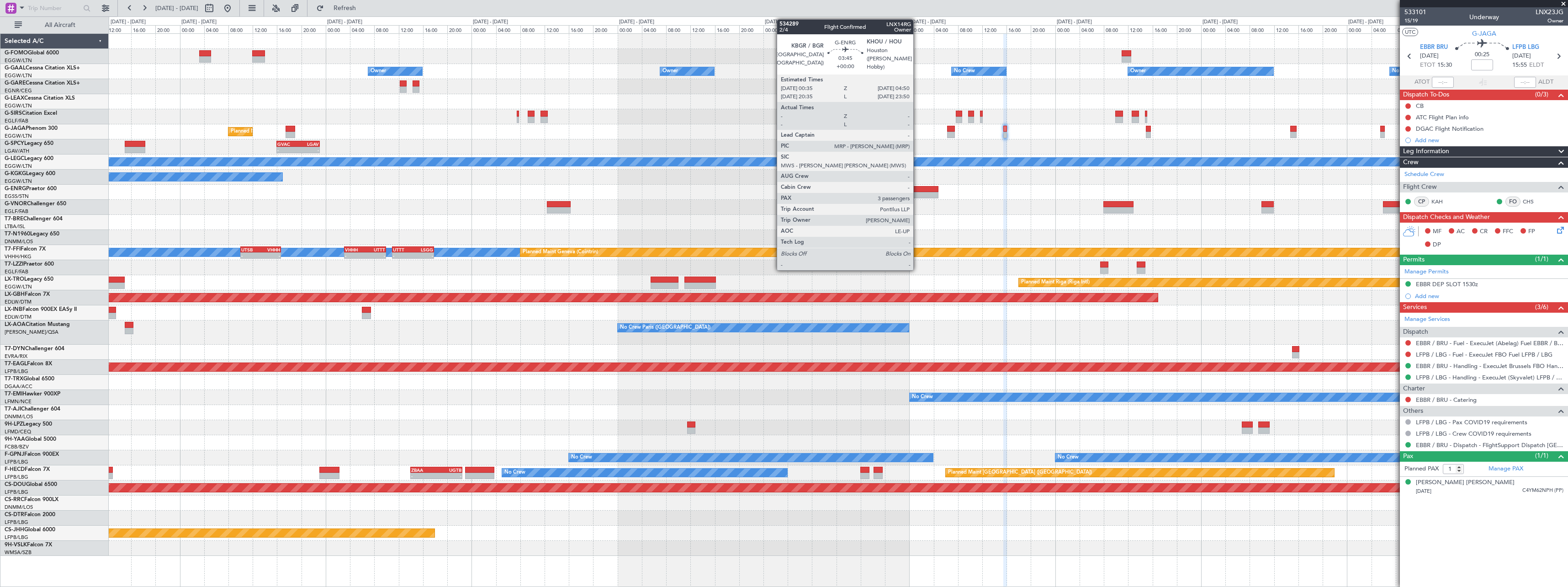
click at [918, 193] on div at bounding box center [925, 195] width 26 height 6
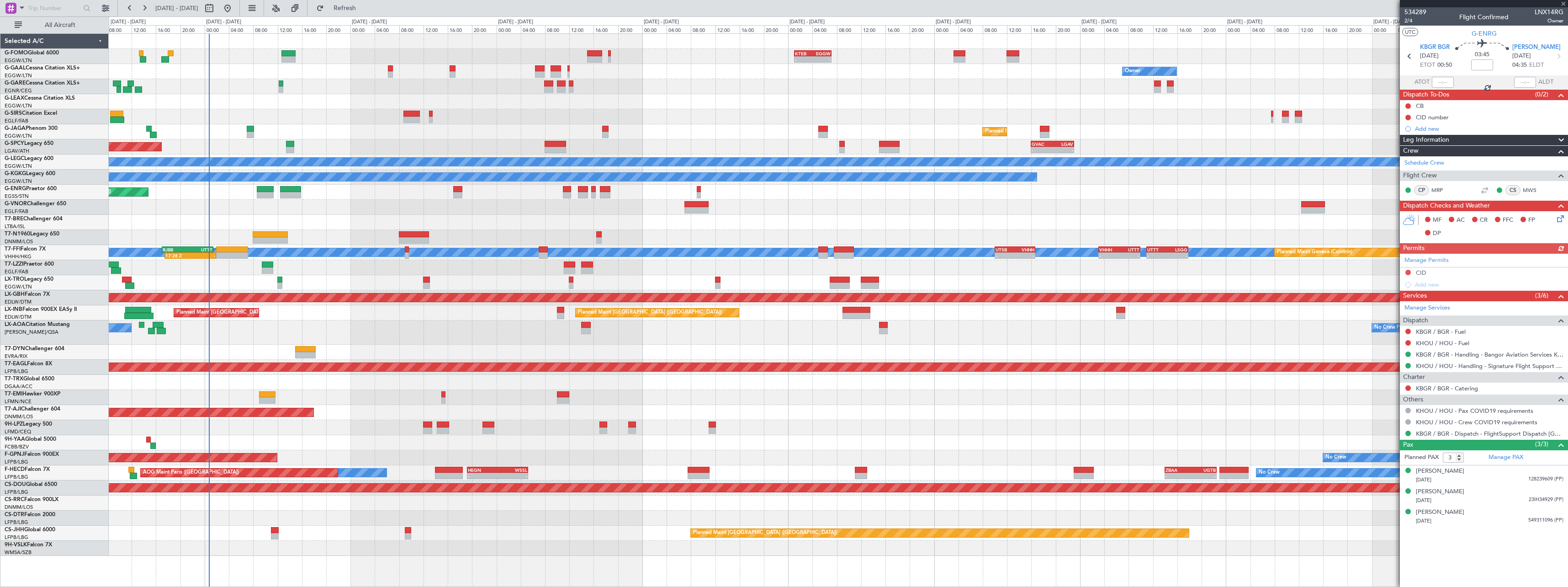
click at [1019, 199] on div "Planned Maint [GEOGRAPHIC_DATA] ([GEOGRAPHIC_DATA]) Planned Maint [GEOGRAPHIC_D…" at bounding box center [838, 192] width 1458 height 15
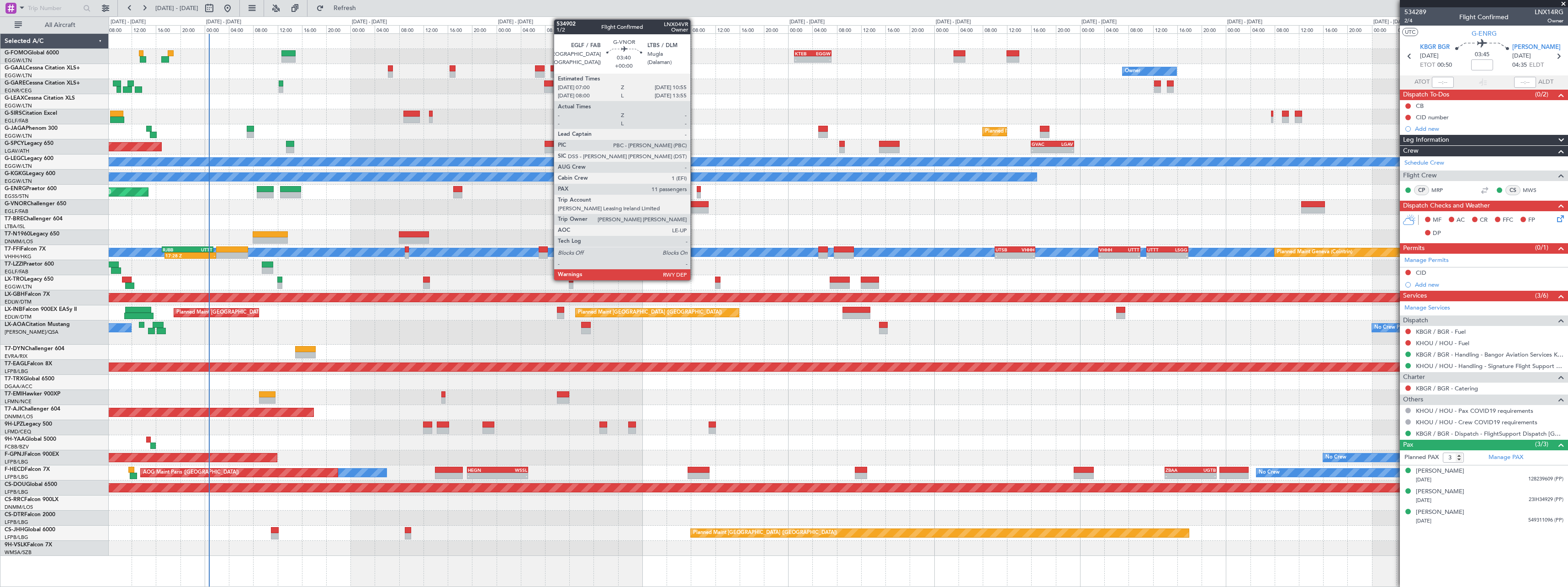
click at [694, 206] on div at bounding box center [696, 204] width 24 height 6
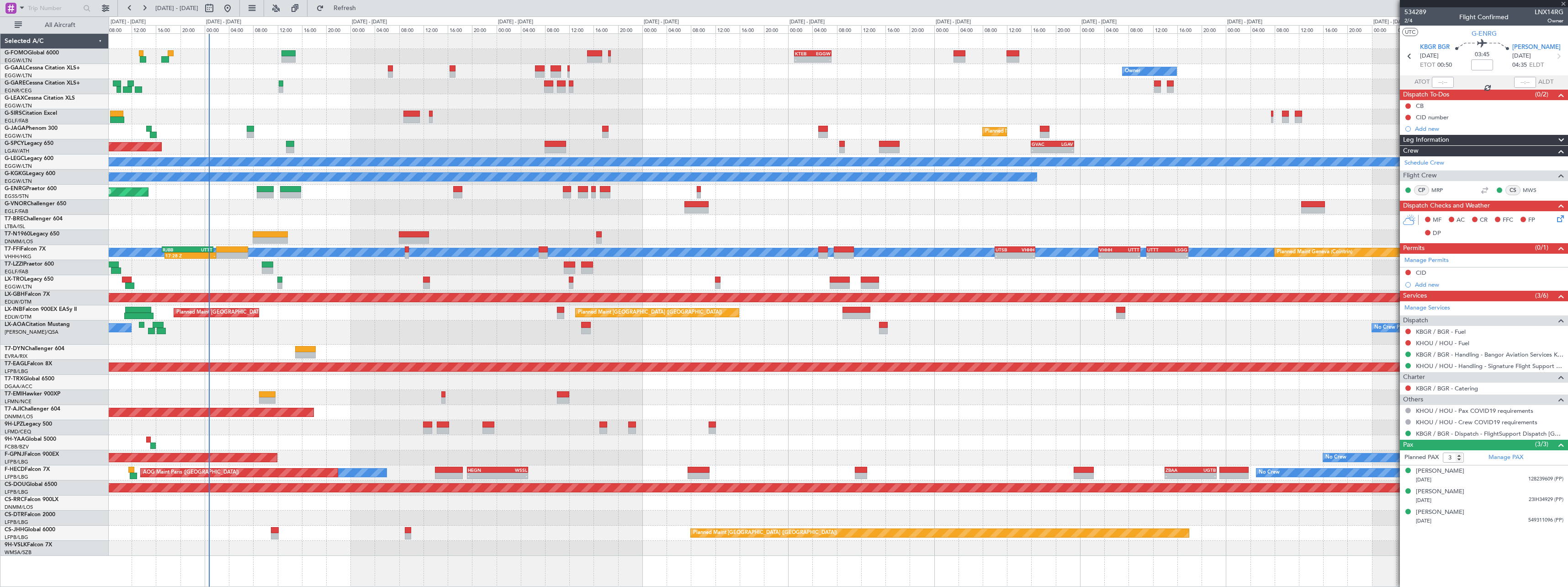
type input "11"
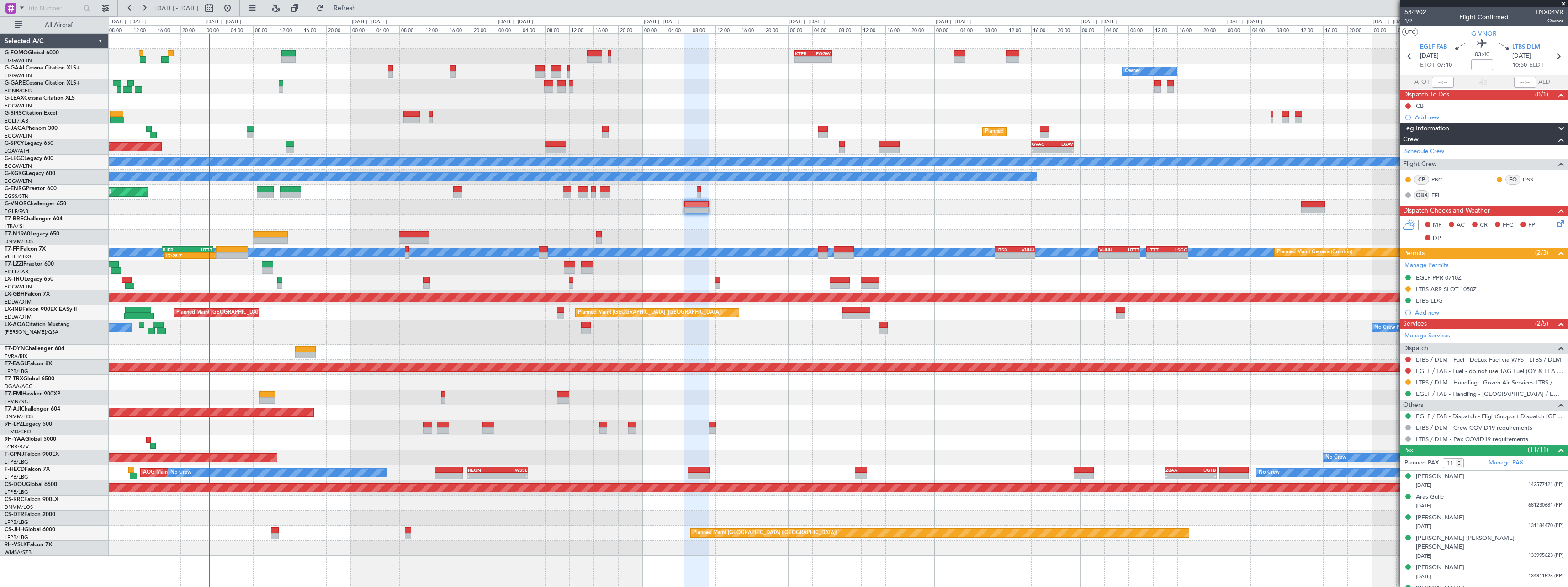
click at [292, 240] on div at bounding box center [838, 237] width 1458 height 15
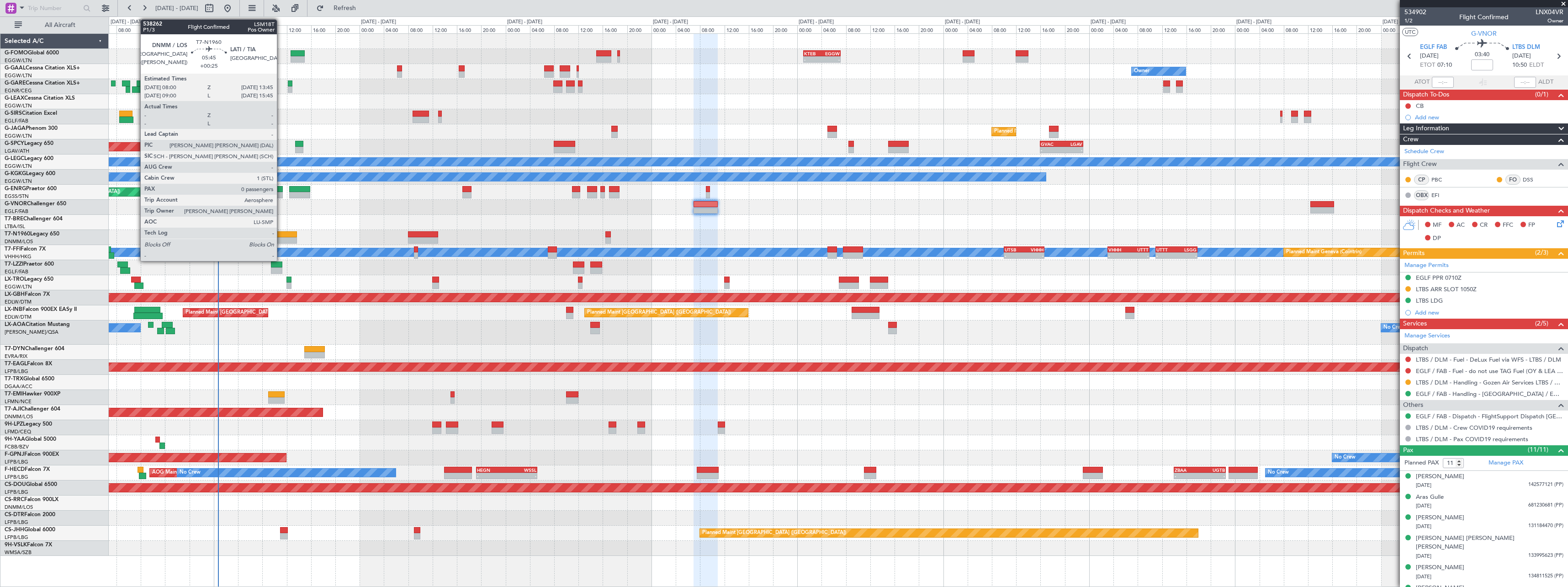
click at [280, 243] on div at bounding box center [279, 240] width 35 height 6
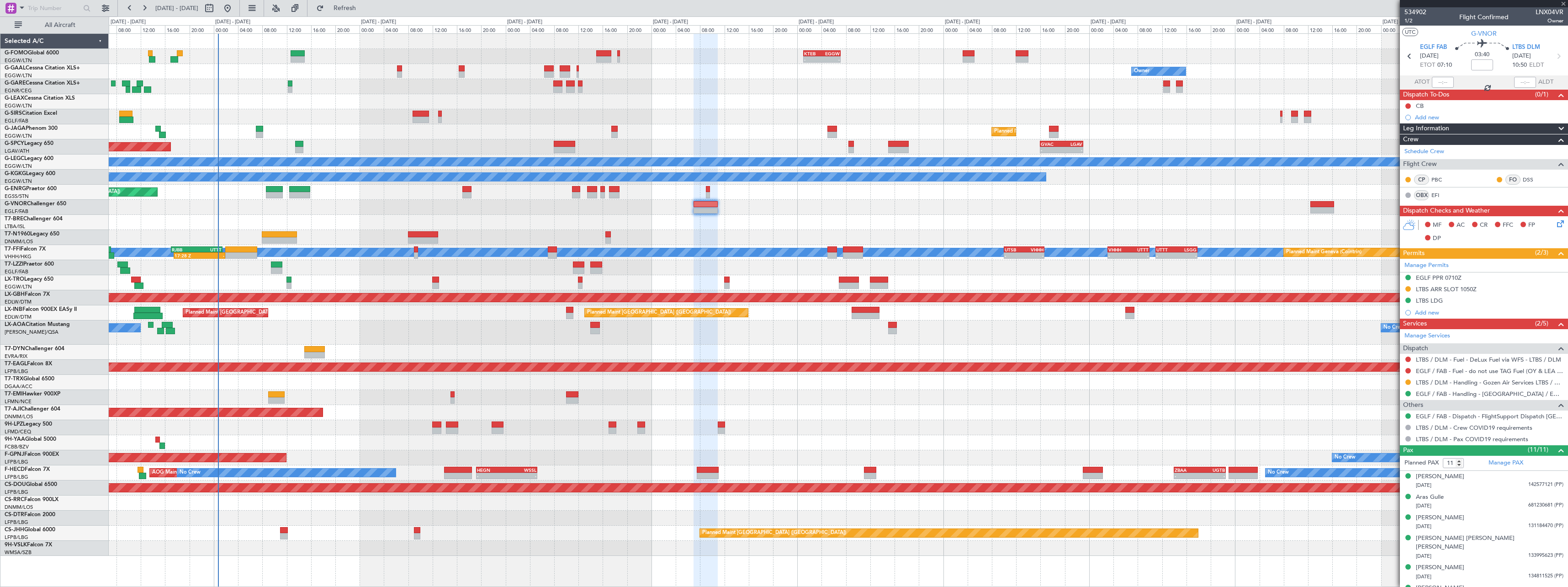
type input "+00:25"
type input "0"
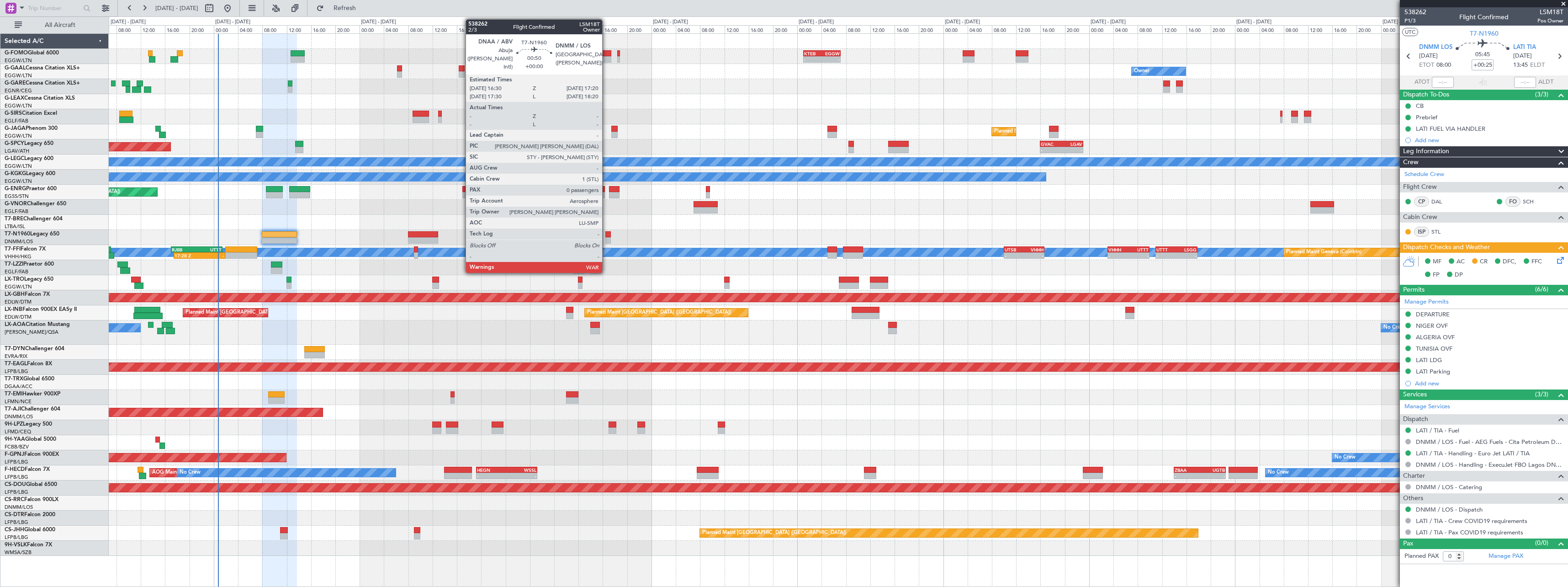
click at [606, 238] on div at bounding box center [608, 240] width 6 height 6
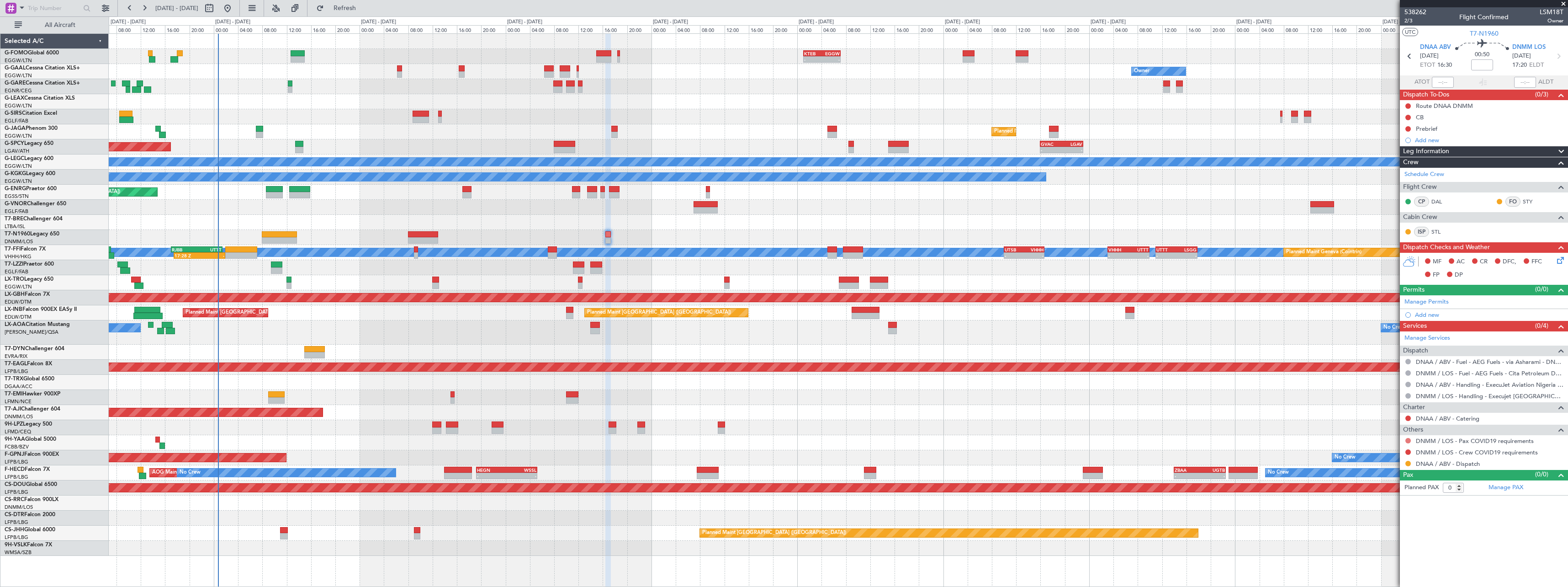
click at [1409, 441] on button at bounding box center [1408, 440] width 6 height 6
click at [1379, 453] on span "Not Required" at bounding box center [1385, 453] width 37 height 9
click at [1408, 451] on button at bounding box center [1408, 452] width 6 height 6
click at [1376, 464] on span "Not Required" at bounding box center [1385, 464] width 37 height 9
click at [1409, 465] on button at bounding box center [1408, 463] width 6 height 6
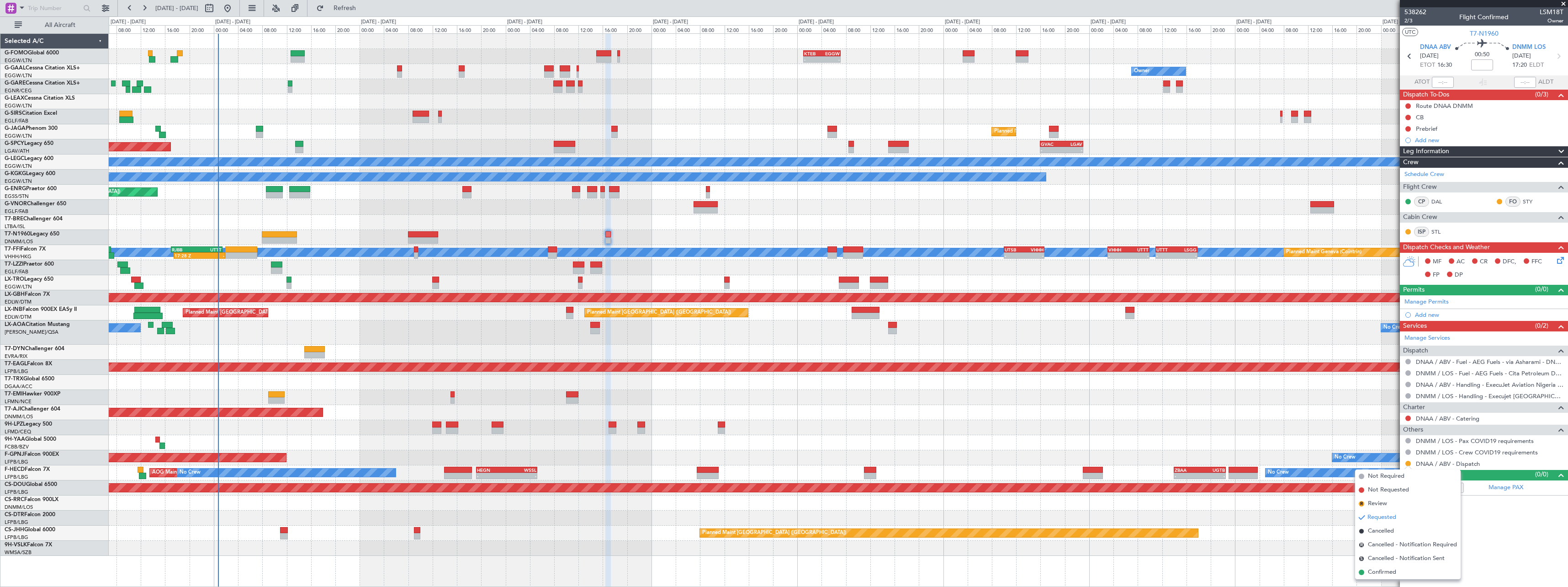
click at [1405, 572] on li "Confirmed" at bounding box center [1408, 572] width 106 height 14
click at [1409, 416] on button at bounding box center [1408, 418] width 6 height 6
drag, startPoint x: 1380, startPoint y: 432, endPoint x: 1318, endPoint y: 581, distance: 161.4
click at [1380, 432] on span "Not Required" at bounding box center [1385, 431] width 37 height 9
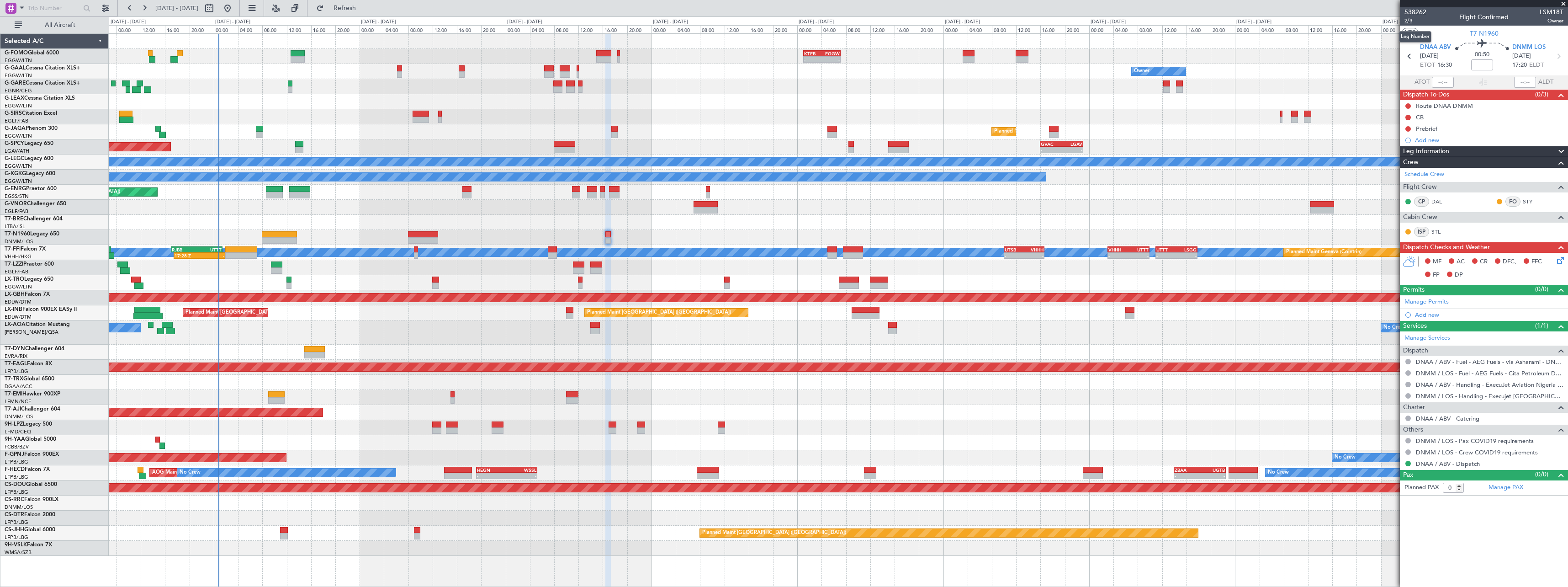
click at [1410, 20] on span "2/3" at bounding box center [1415, 20] width 22 height 8
click at [1431, 303] on link "Manage Permits" at bounding box center [1426, 302] width 45 height 9
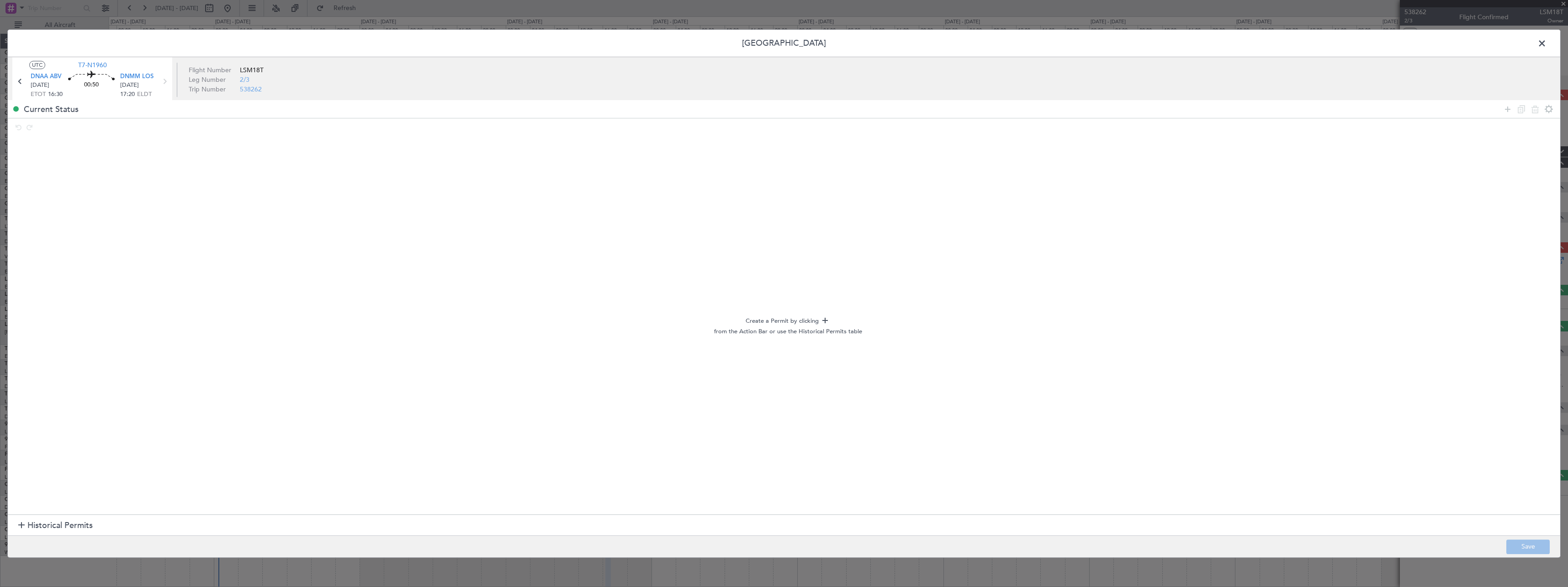
drag, startPoint x: 1506, startPoint y: 108, endPoint x: 1342, endPoint y: 111, distance: 164.0
click at [1502, 109] on icon at bounding box center [1507, 110] width 11 height 11
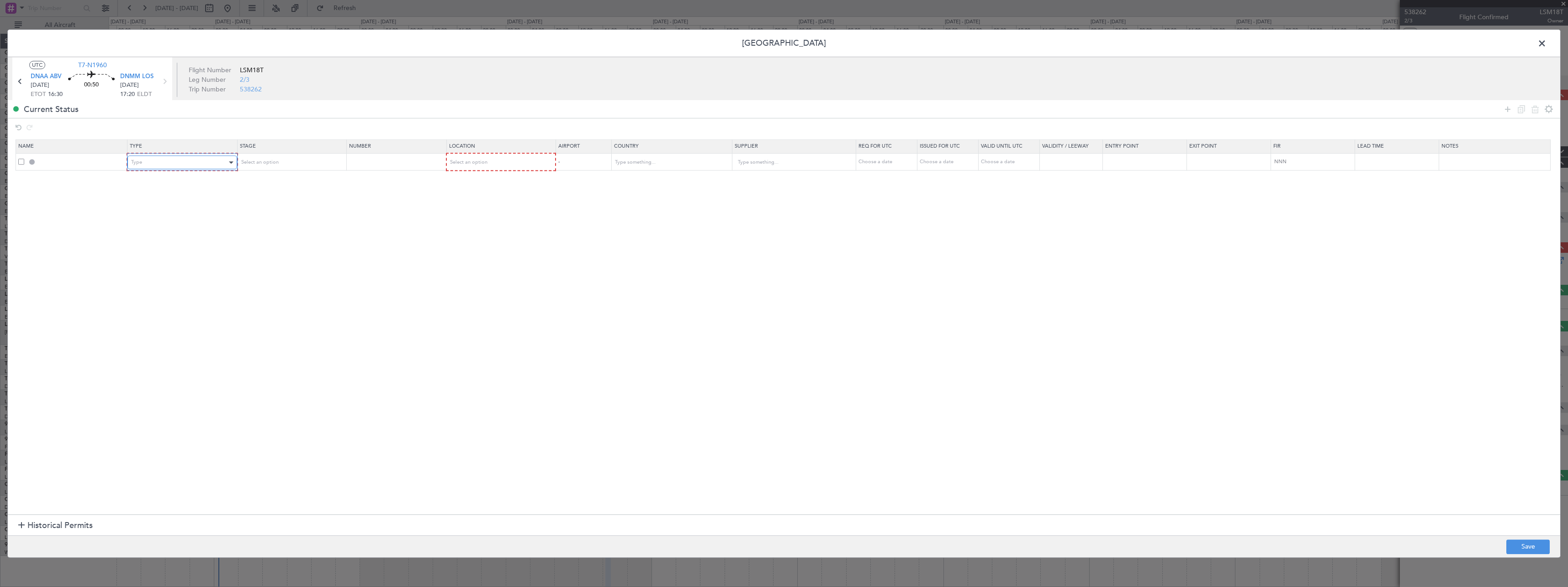
click at [160, 160] on div "Type" at bounding box center [179, 162] width 95 height 14
click at [170, 225] on div "ADC ADNC API CANPASS CARICOM CID COBT CUSTOMS Departure DOT Approval EAPIS Ferr…" at bounding box center [184, 228] width 118 height 110
click at [196, 213] on span "Landing" at bounding box center [184, 218] width 102 height 14
click at [293, 170] on td "Select an option" at bounding box center [291, 162] width 109 height 17
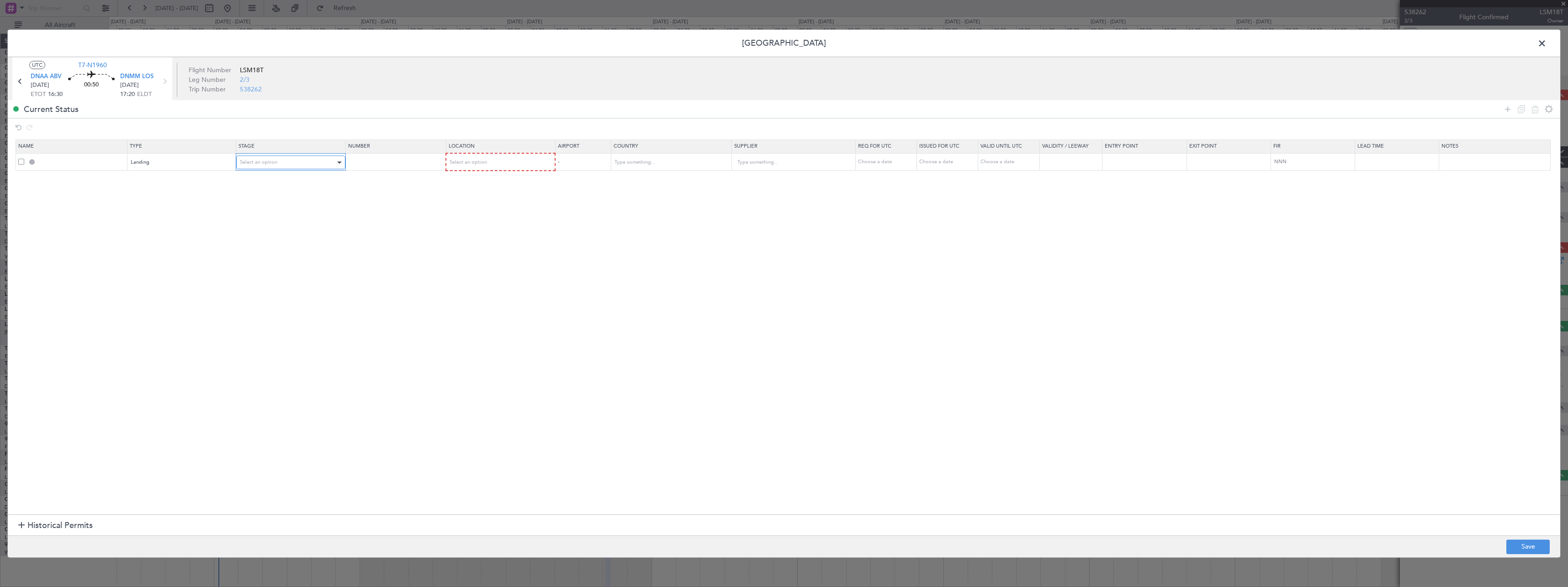
click at [294, 160] on div "Select an option" at bounding box center [288, 162] width 95 height 14
click at [290, 233] on span "Received OK" at bounding box center [293, 237] width 102 height 14
click at [472, 167] on div "Select an option" at bounding box center [497, 162] width 96 height 14
click at [493, 202] on span "Arrival" at bounding box center [505, 209] width 102 height 14
click at [1533, 544] on button "Save" at bounding box center [1528, 547] width 43 height 15
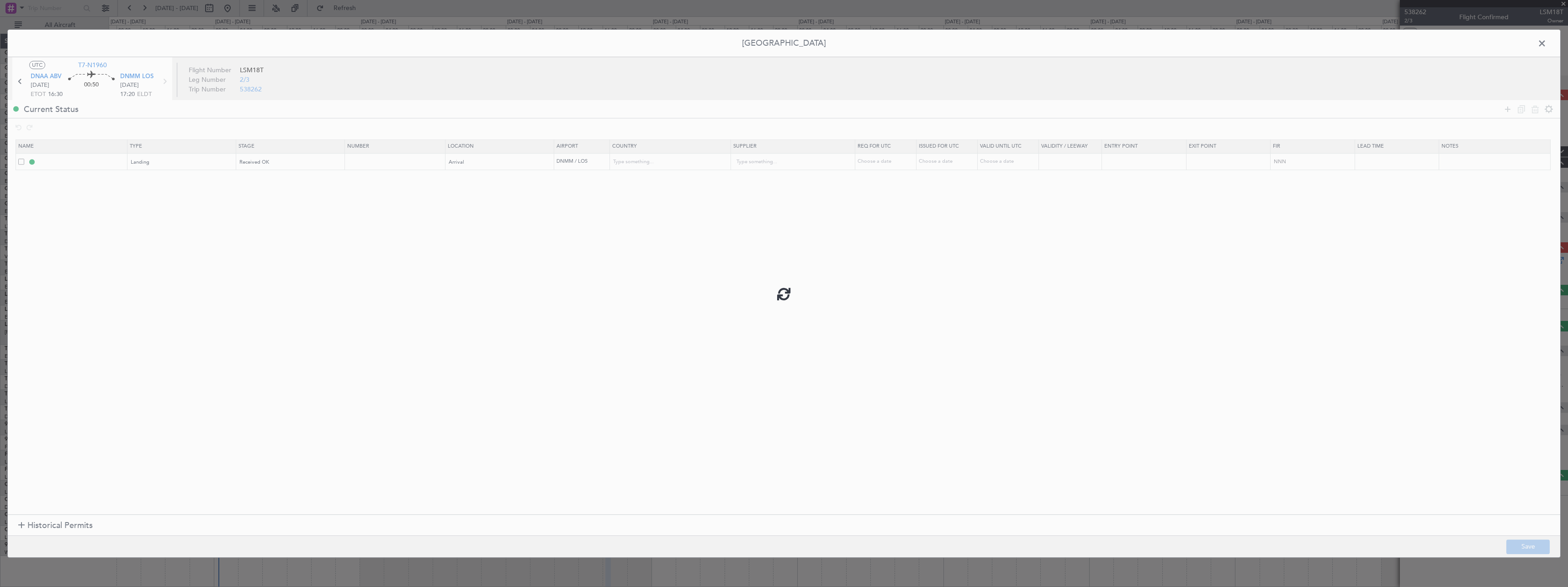
type input "DNMM LDG"
type input "[GEOGRAPHIC_DATA]"
type input "NNN"
click at [1546, 42] on span at bounding box center [1546, 46] width 0 height 19
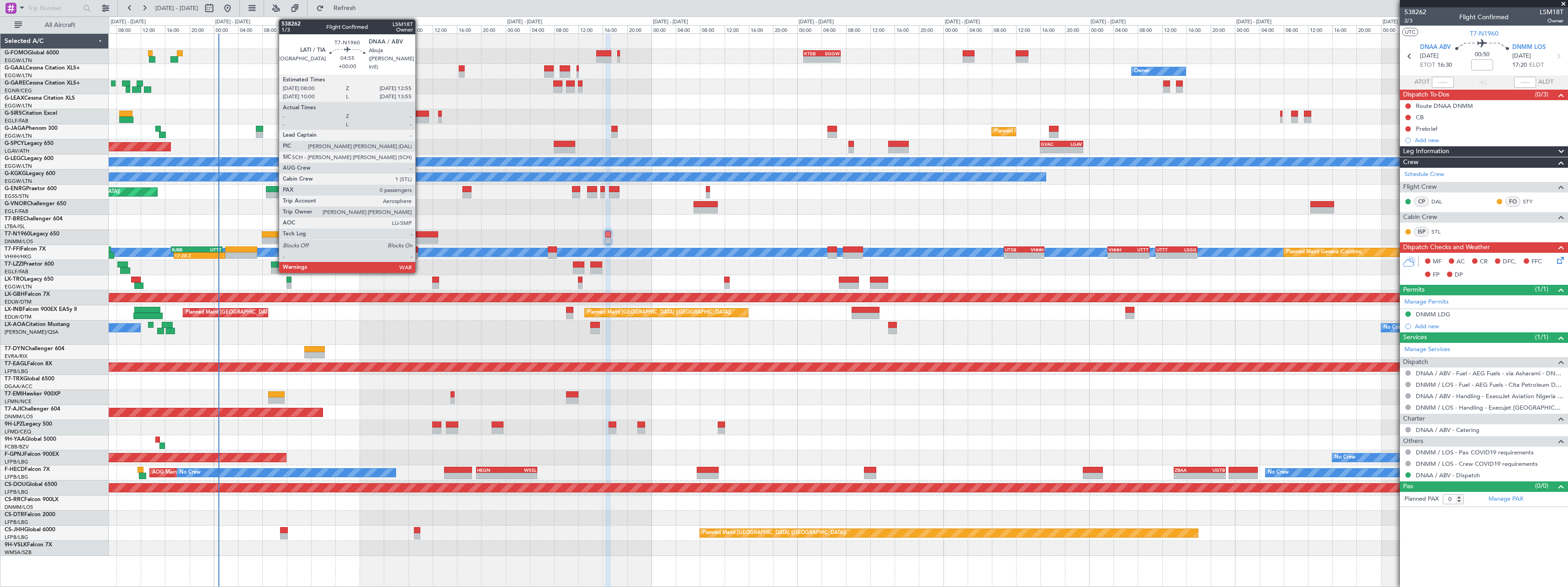
click at [420, 234] on div at bounding box center [423, 235] width 30 height 6
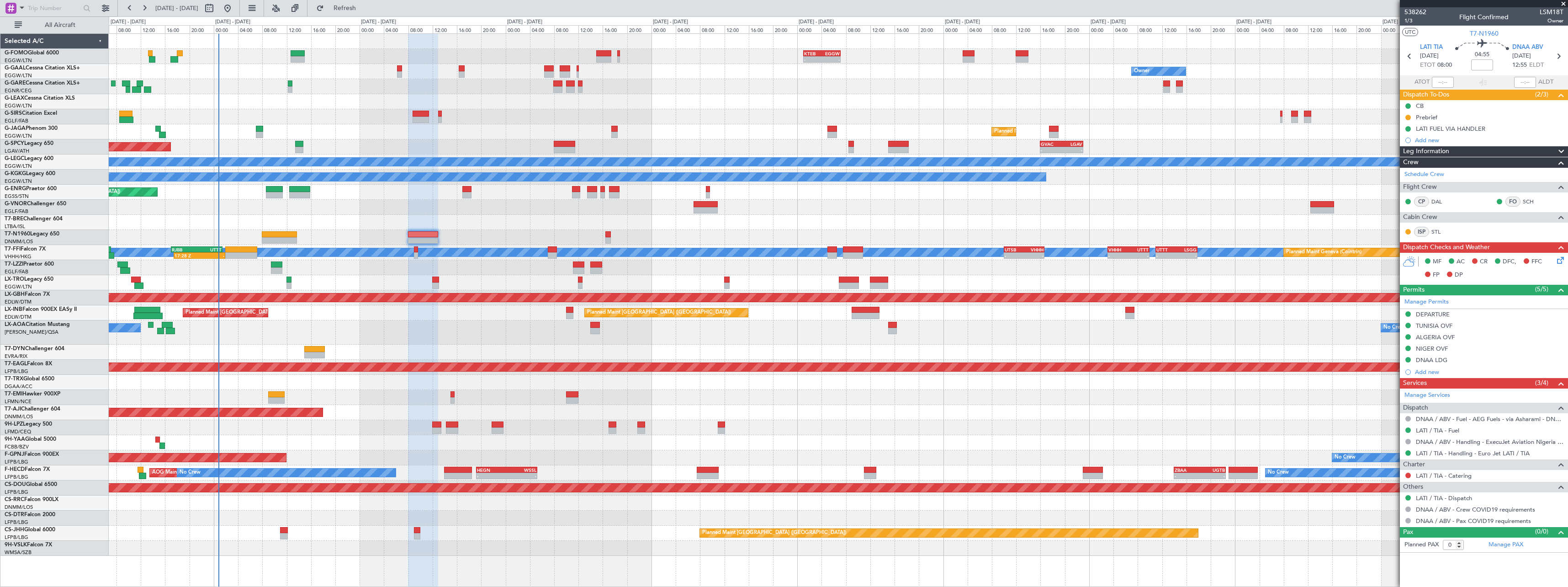
click at [1436, 359] on div "DNAA LDG" at bounding box center [1431, 360] width 32 height 8
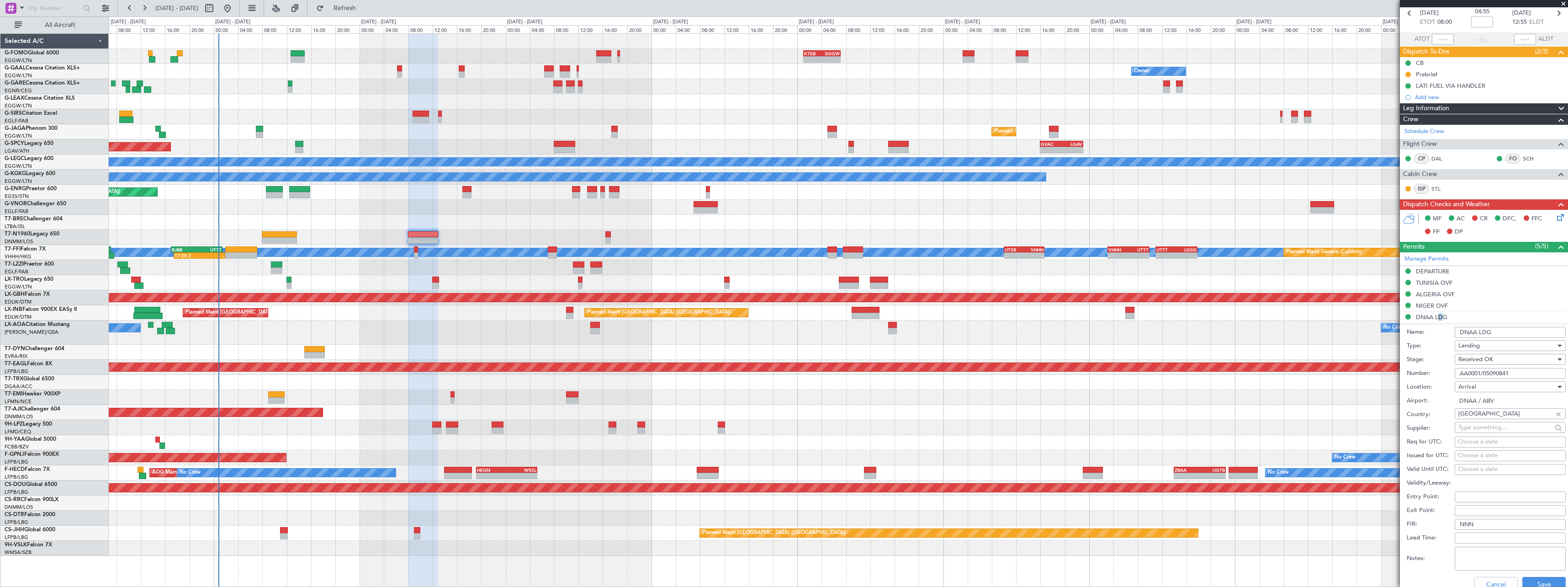
scroll to position [92, 0]
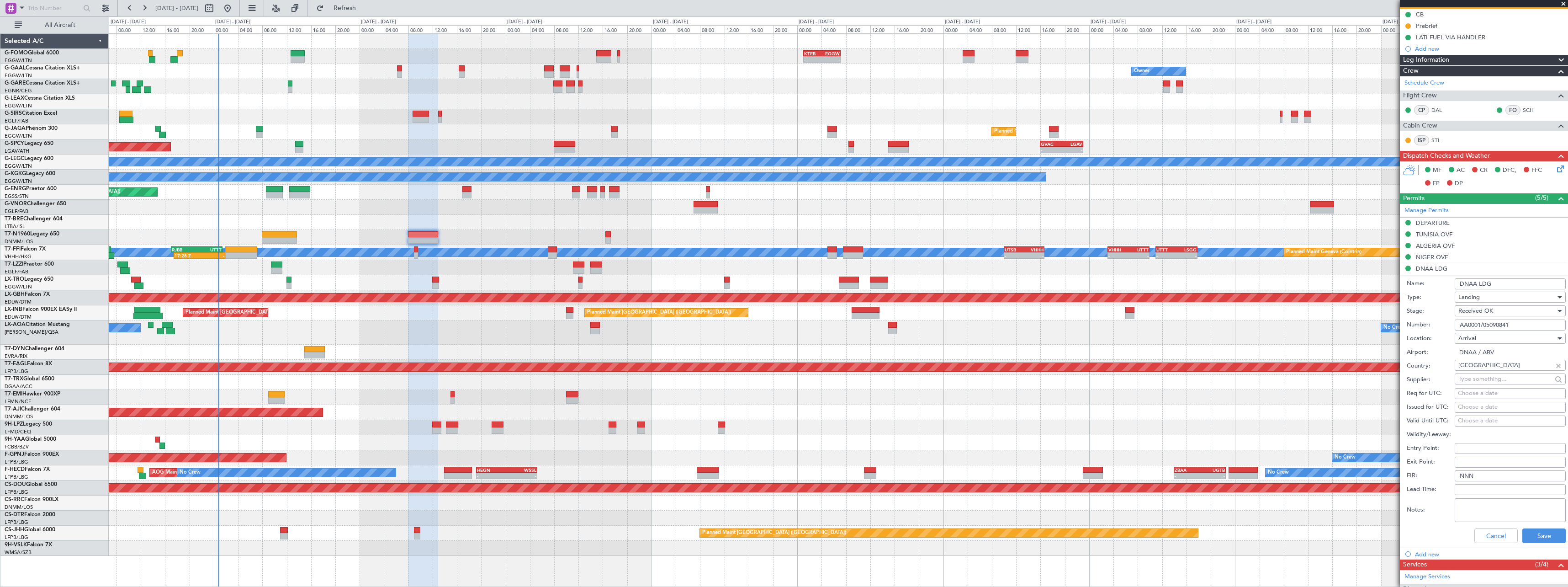
drag, startPoint x: 1518, startPoint y: 322, endPoint x: 1376, endPoint y: 319, distance: 142.0
click at [1377, 319] on fb-app "02 Oct 2025 - 12 Oct 2025 Refresh Quick Links All Aircraft - - KTEB 01:00 Z EGG…" at bounding box center [784, 297] width 1568 height 580
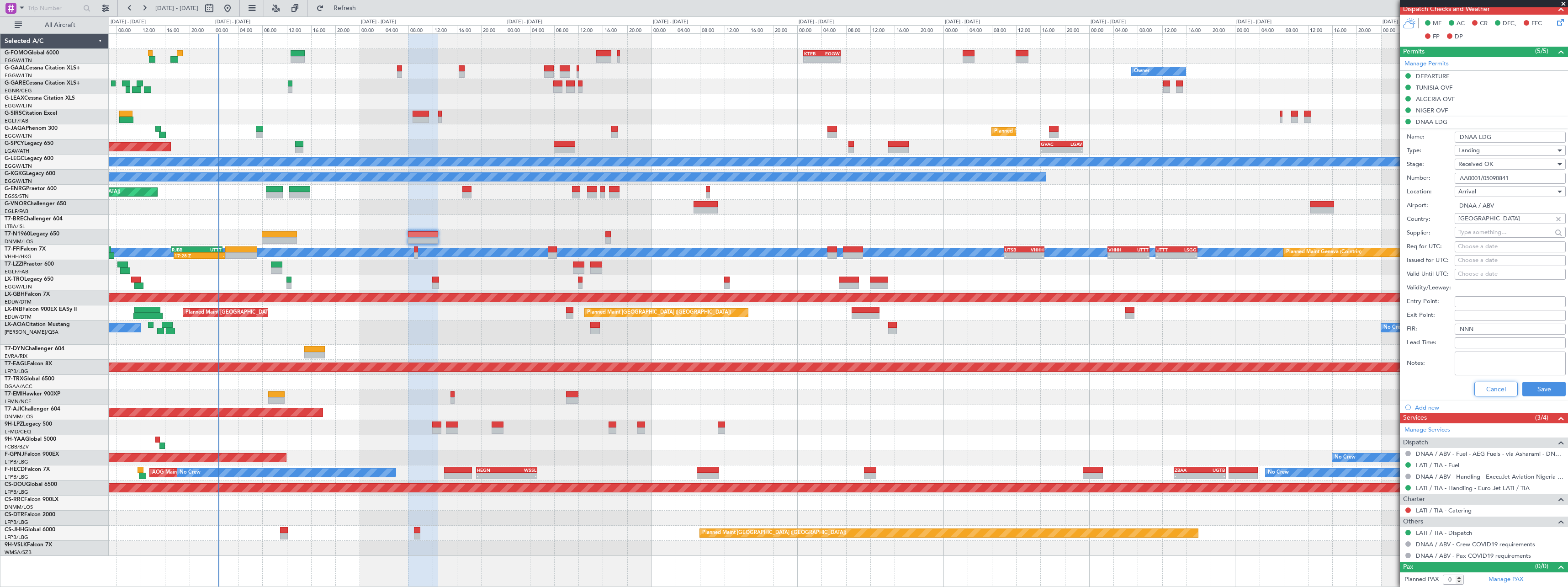
drag, startPoint x: 1485, startPoint y: 394, endPoint x: 1270, endPoint y: 376, distance: 215.8
click at [1484, 394] on button "Cancel" at bounding box center [1496, 389] width 43 height 15
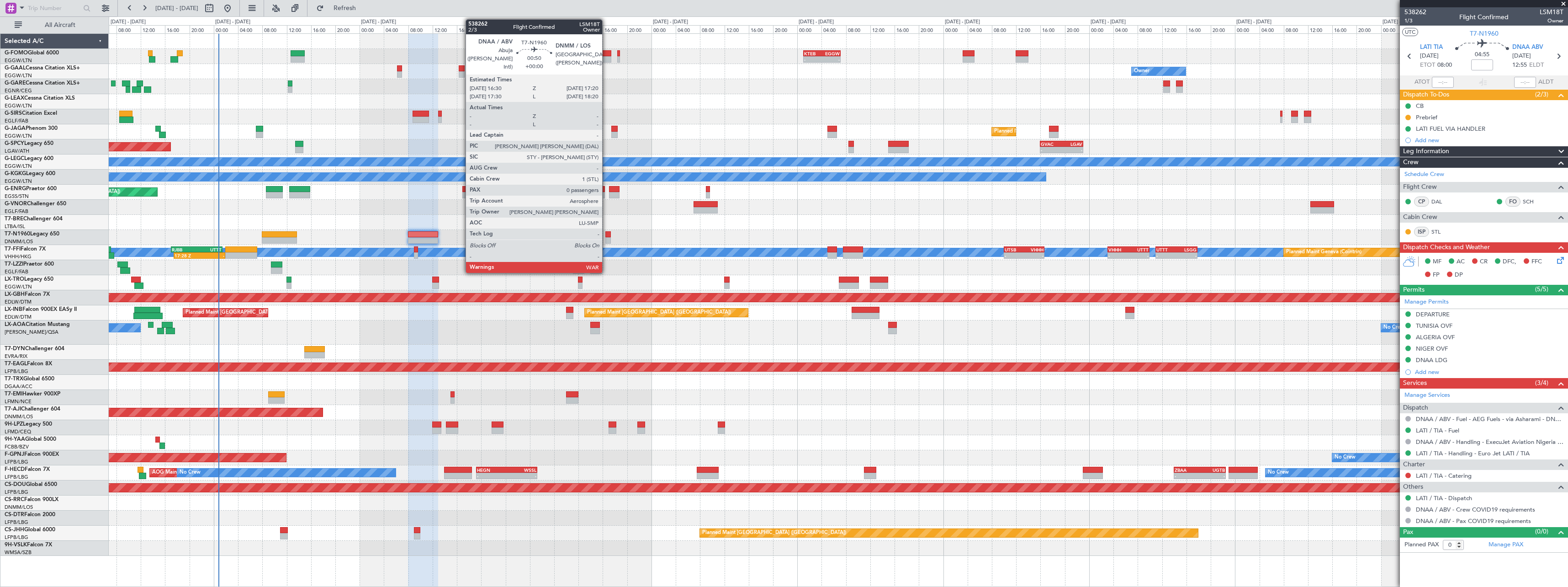
click at [606, 237] on div at bounding box center [608, 235] width 6 height 6
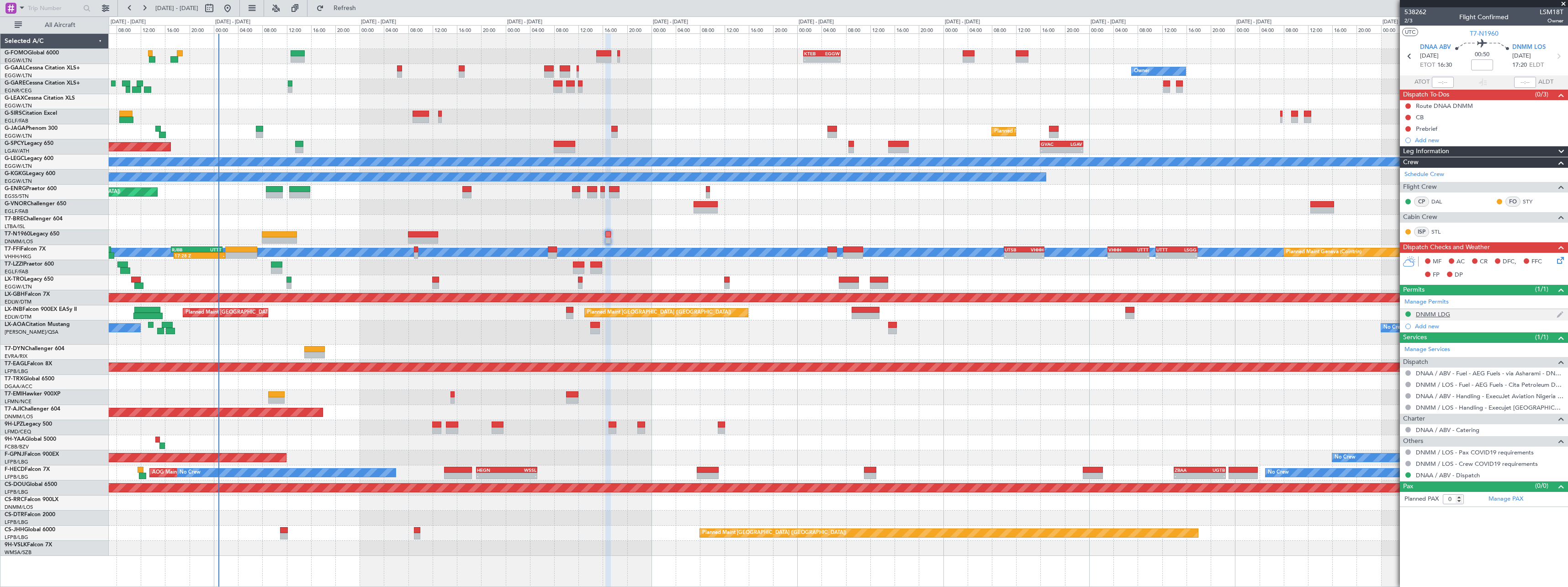
click at [1439, 313] on div "DNMM LDG" at bounding box center [1432, 314] width 34 height 8
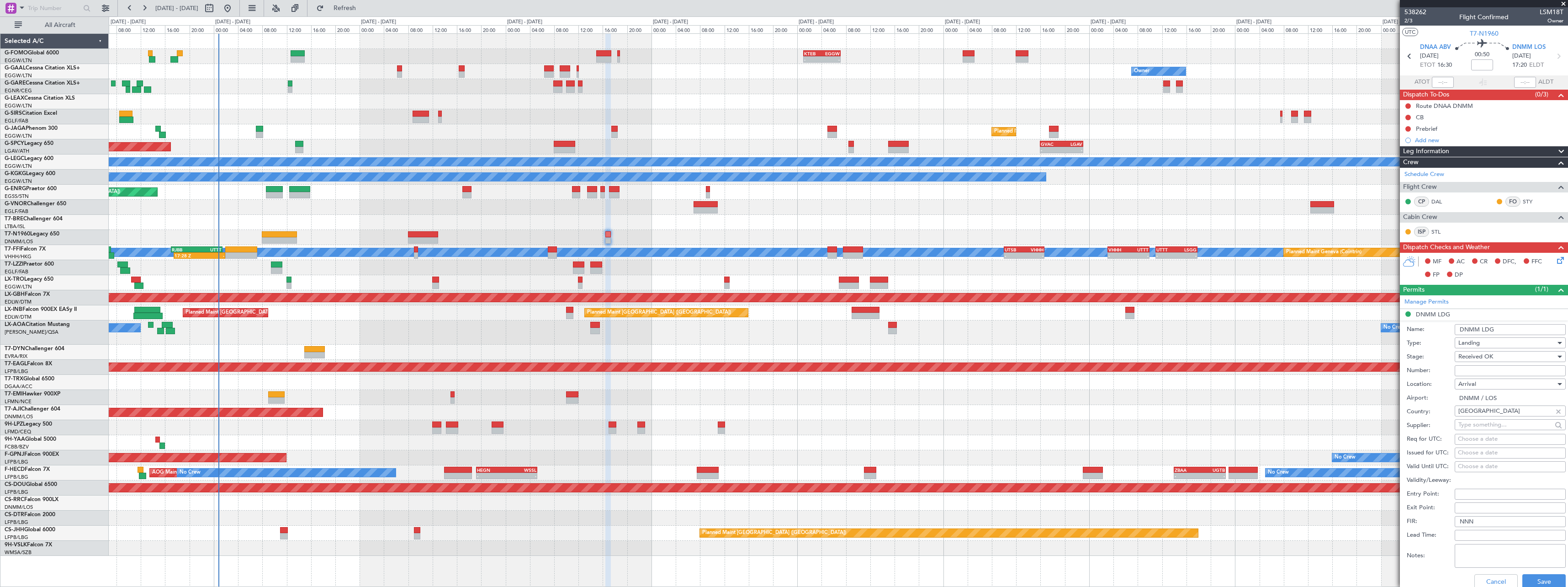
click at [1499, 372] on input "Number:" at bounding box center [1510, 371] width 111 height 11
paste input "AA0001/05090841"
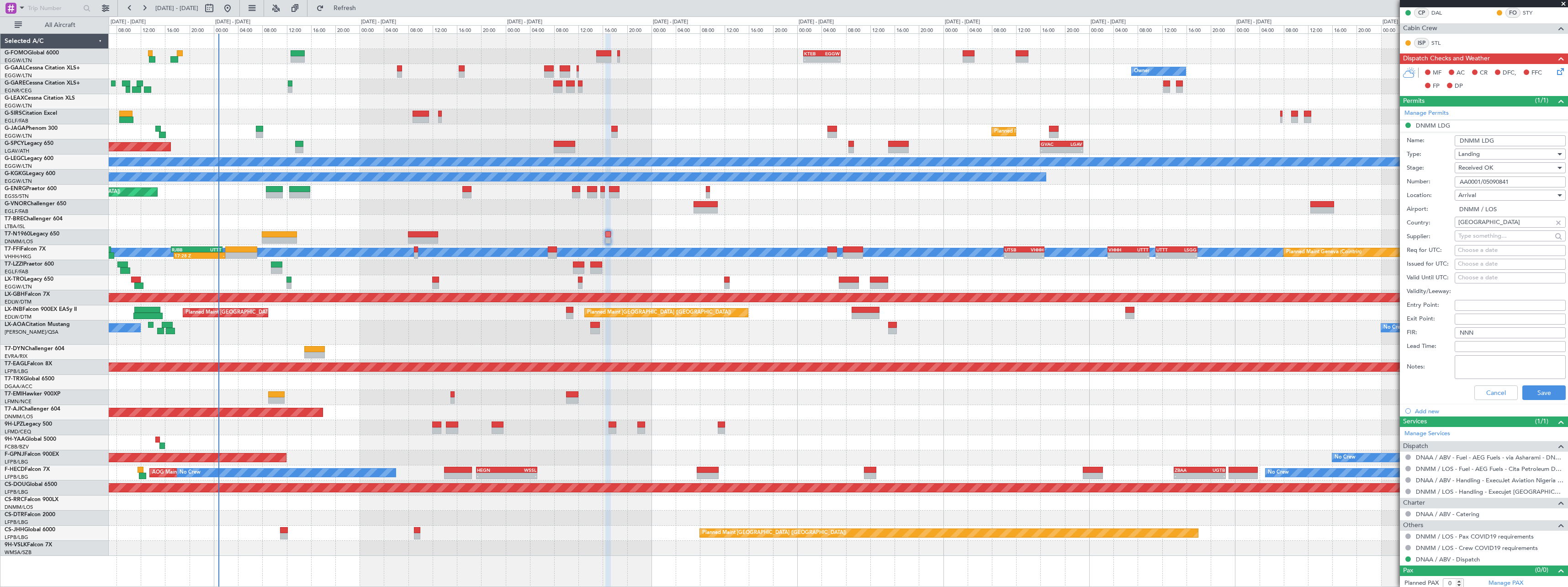
scroll to position [193, 0]
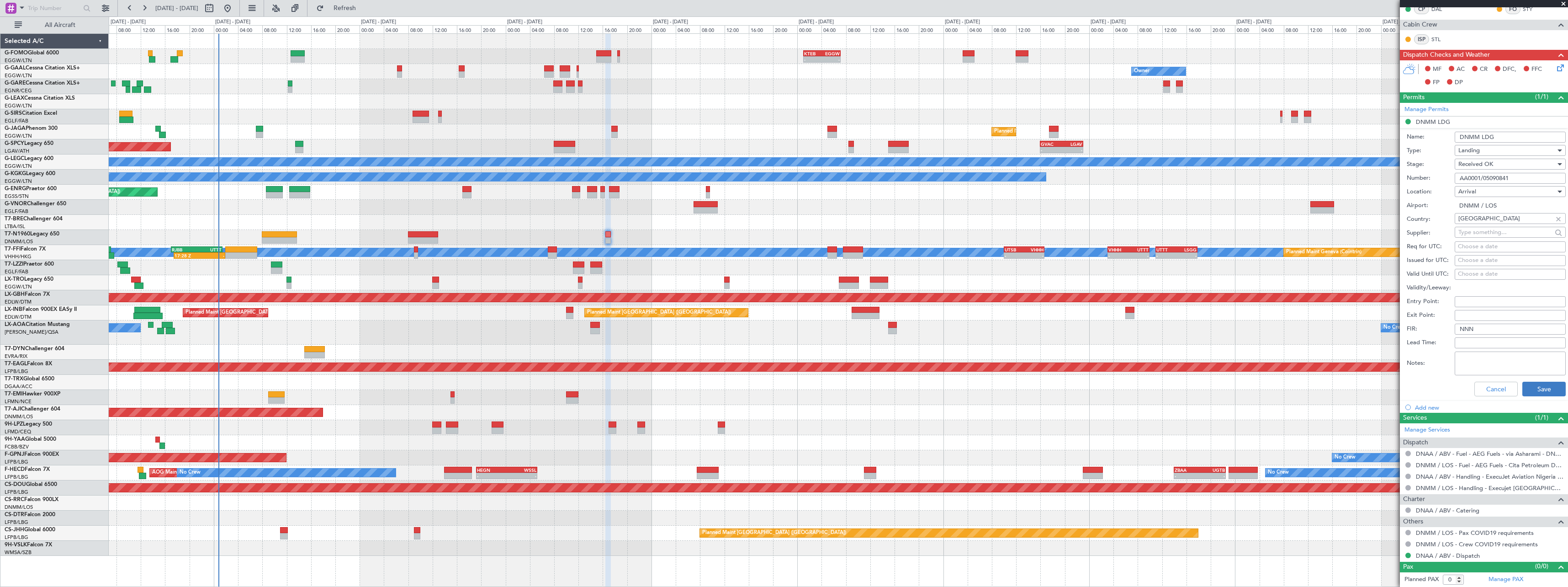
type input "AA0001/05090841"
drag, startPoint x: 1531, startPoint y: 383, endPoint x: 1370, endPoint y: 376, distance: 161.2
click at [1530, 384] on button "Save" at bounding box center [1544, 389] width 43 height 15
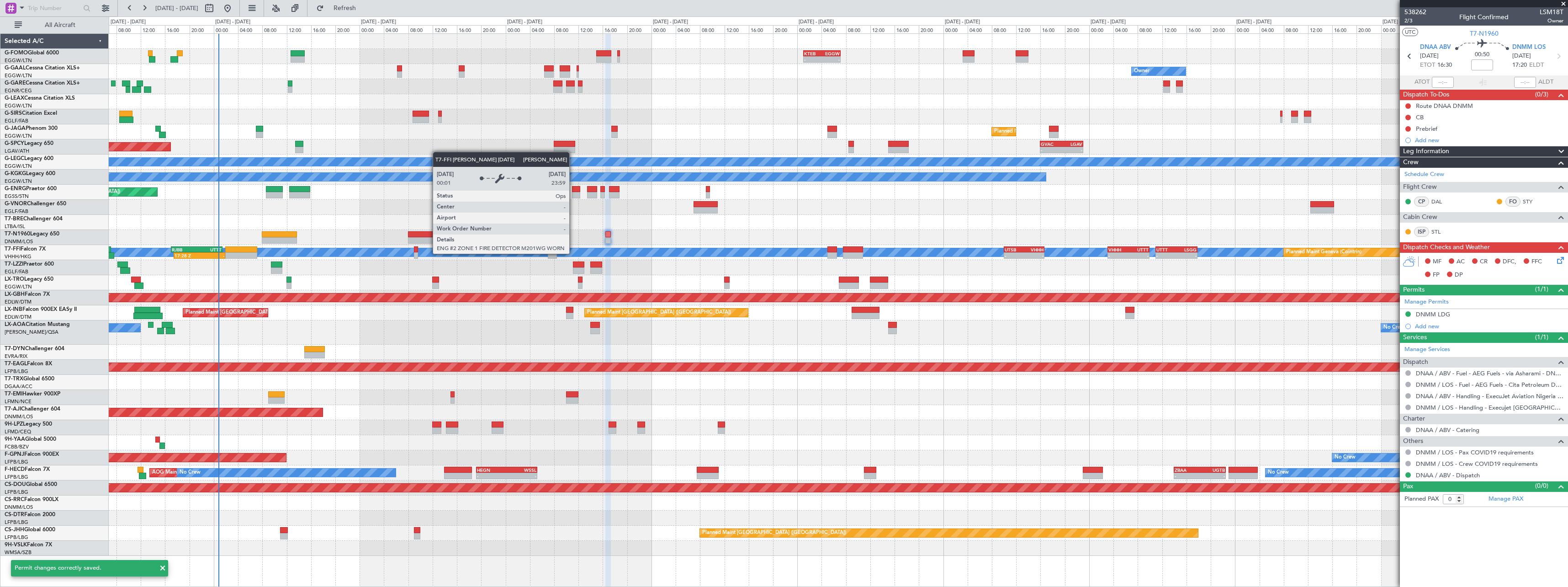
scroll to position [0, 0]
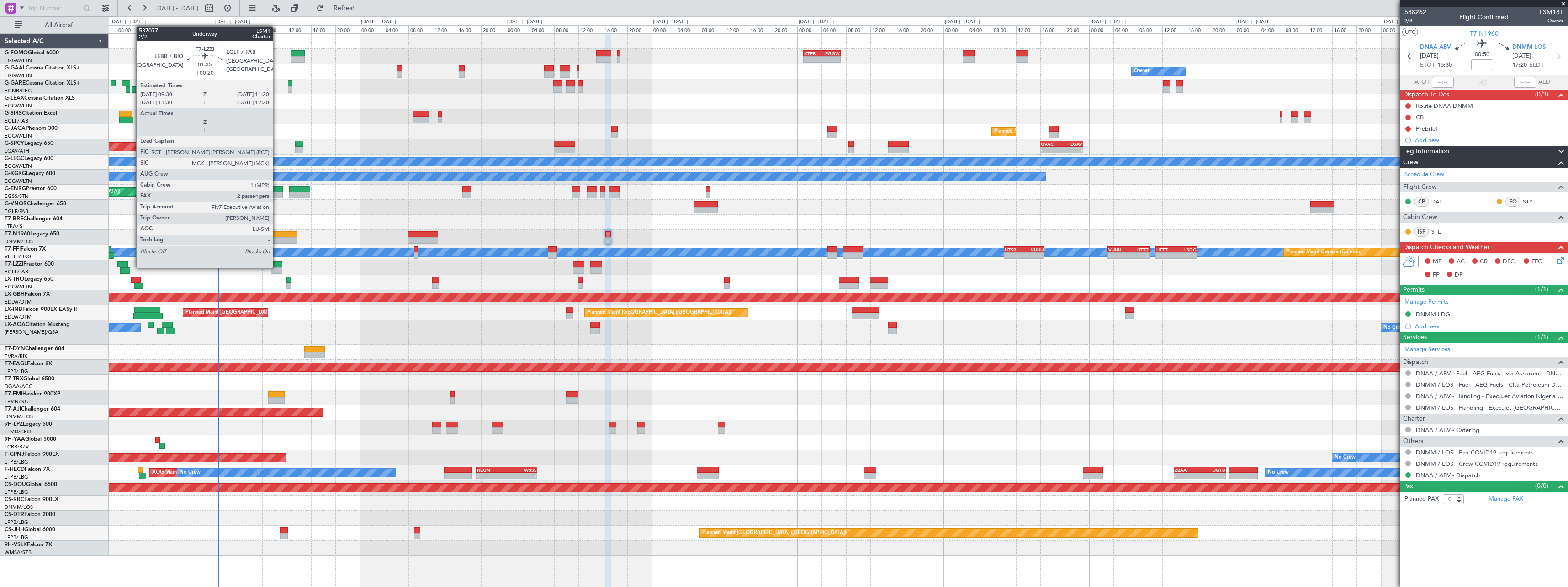
click at [277, 267] on div at bounding box center [277, 264] width 11 height 6
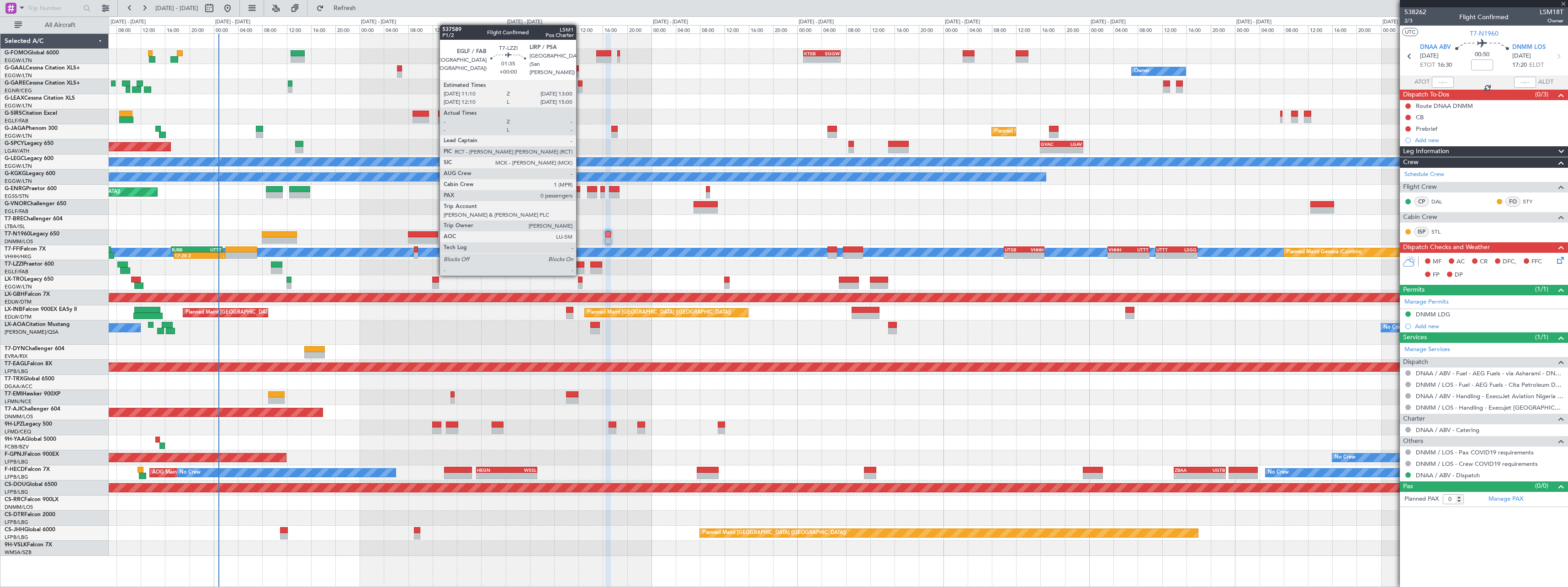
type input "+00:20"
type input "2"
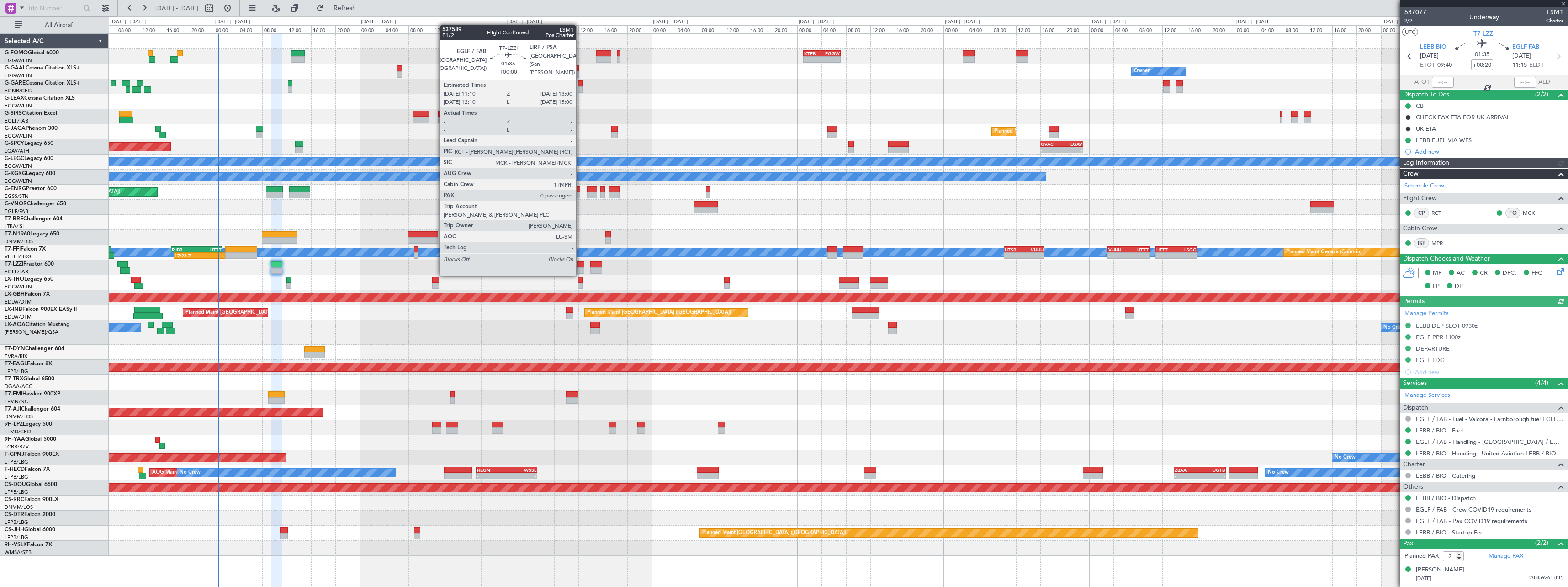
click at [580, 266] on div at bounding box center [579, 264] width 11 height 6
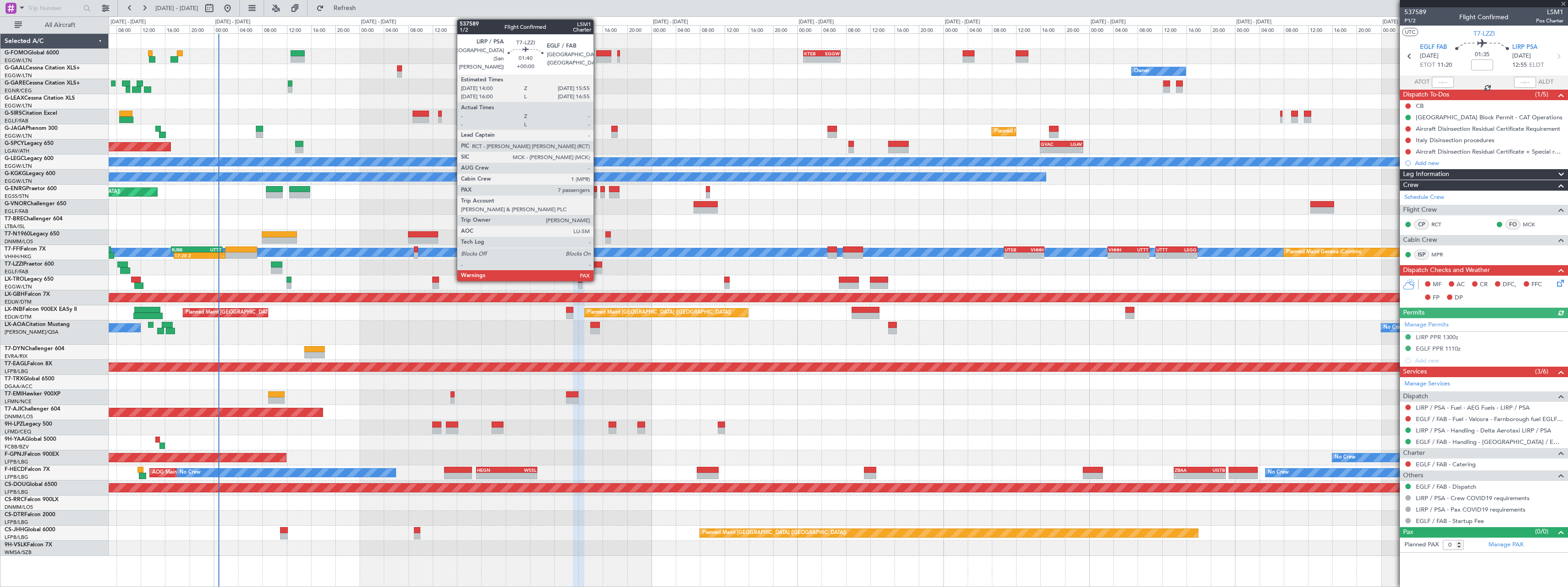
click at [598, 264] on div at bounding box center [596, 264] width 12 height 6
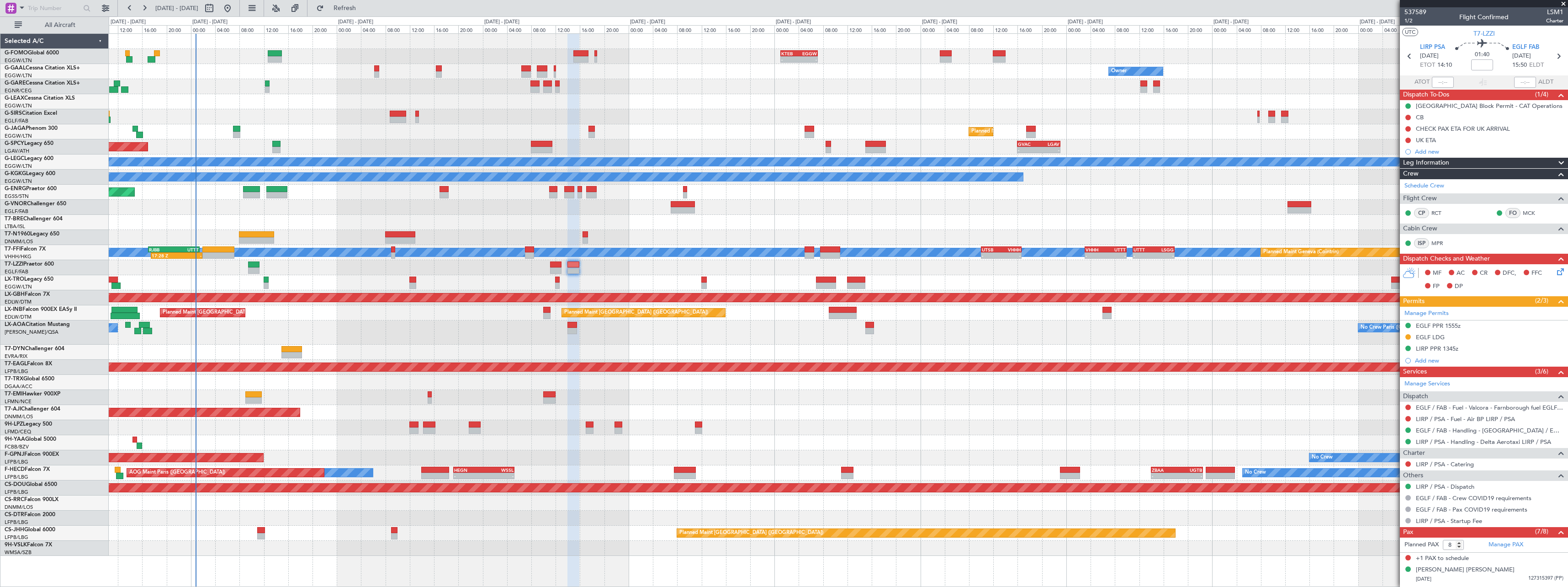
click at [1095, 273] on div "- - KTEB 01:00 Z EGGW 07:10 Z Owner Owner AOG Maint Dusseldorf No Crew Owner Pl…" at bounding box center [838, 295] width 1458 height 522
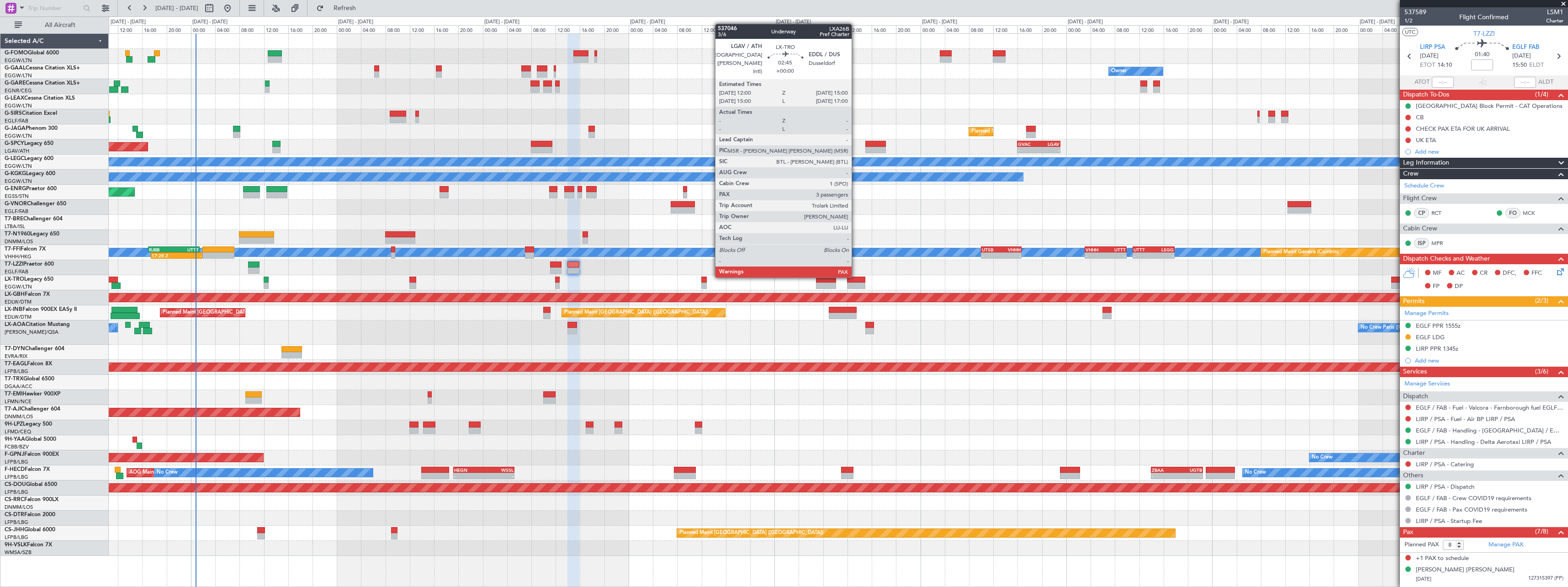
click at [856, 277] on div at bounding box center [856, 280] width 19 height 6
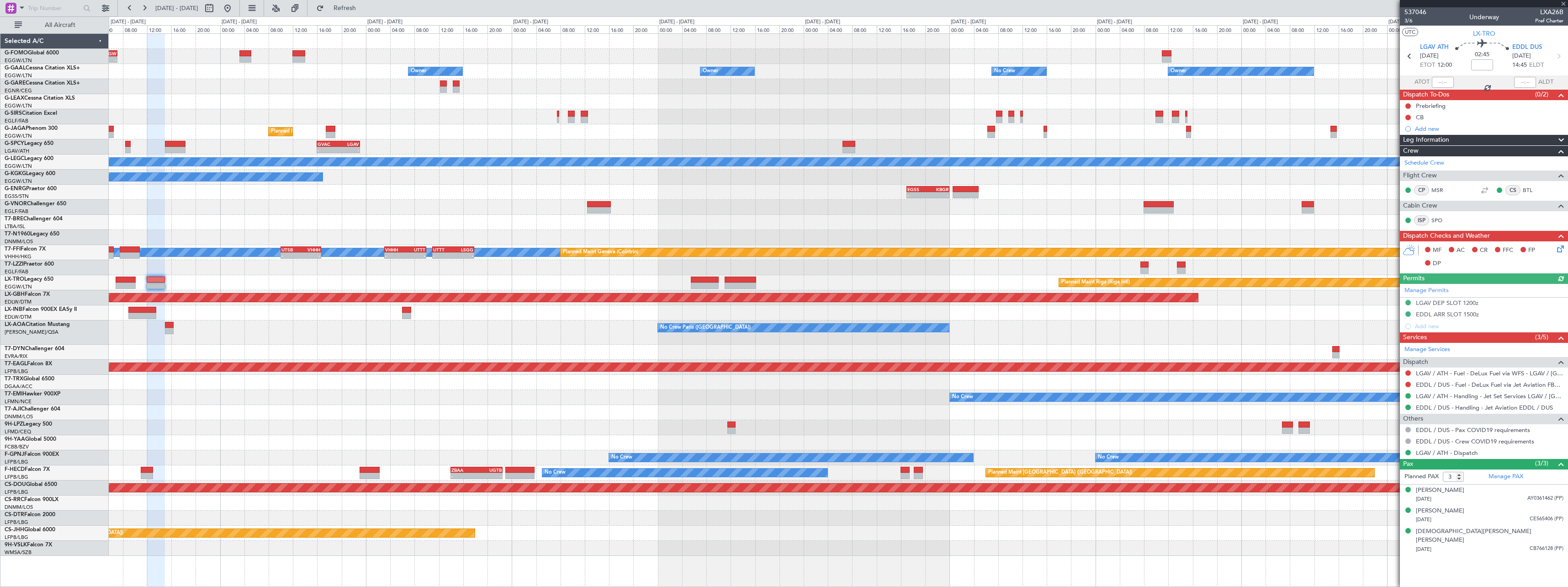
click at [430, 336] on div "- - KTEB 01:00 Z EGGW 07:10 Z Owner Owner No Crew Owner Owner No Crew Owner Pla…" at bounding box center [838, 295] width 1458 height 522
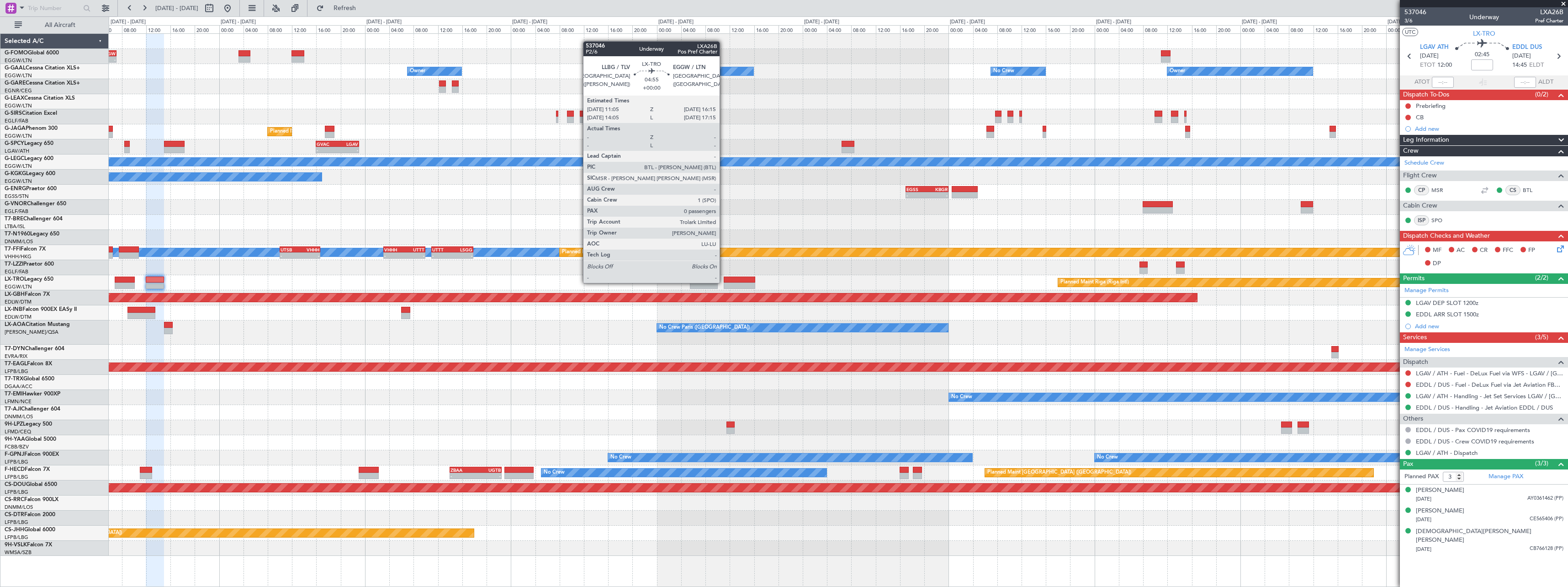
click at [723, 282] on div at bounding box center [739, 280] width 32 height 6
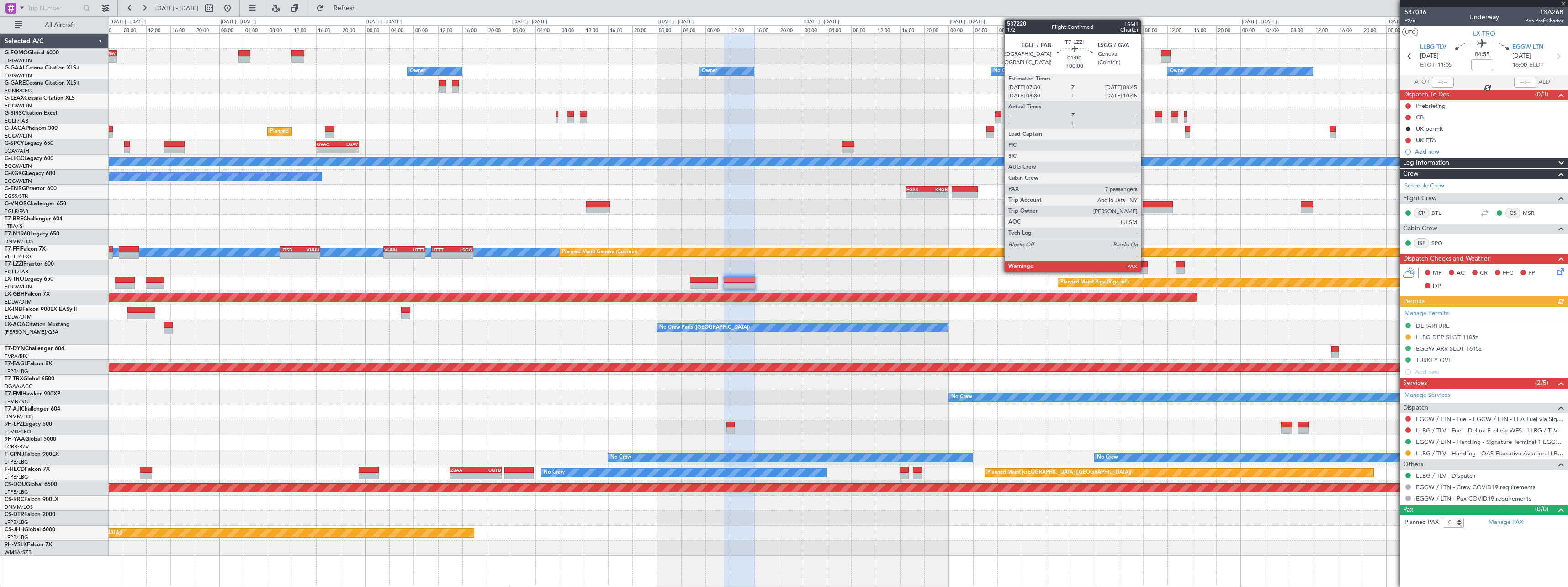
click at [1145, 267] on div at bounding box center [1143, 271] width 8 height 6
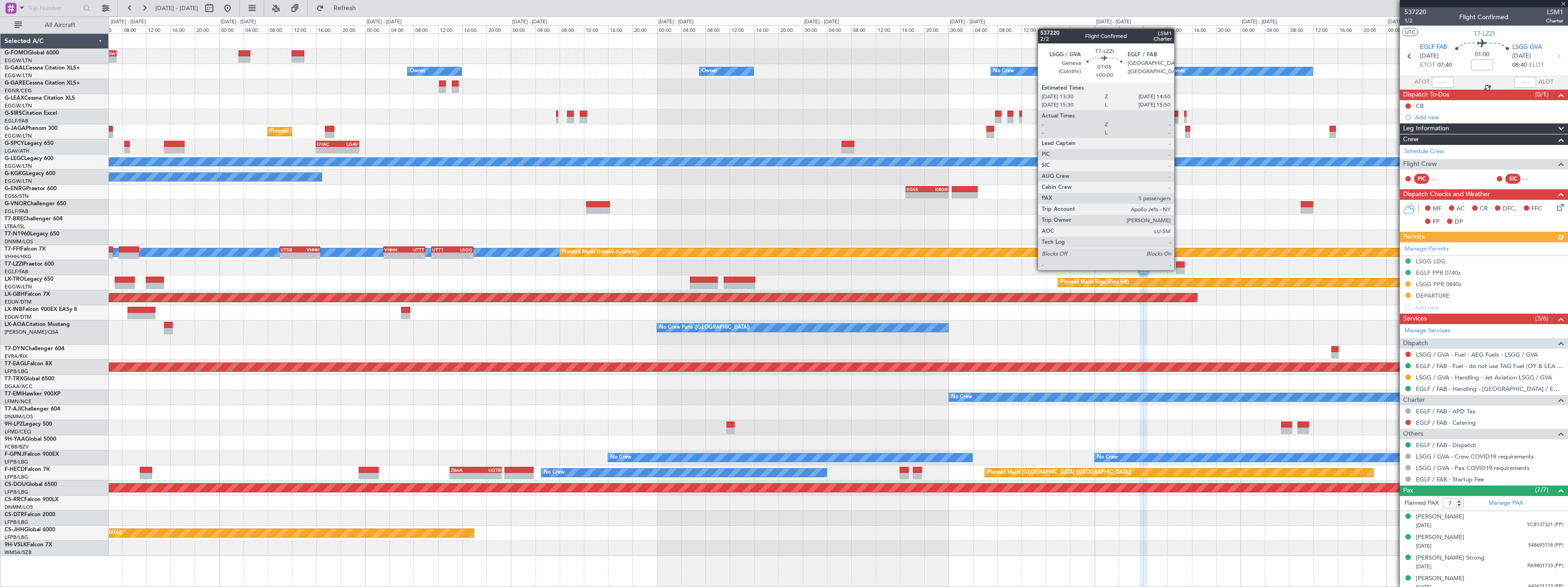
click at [1178, 269] on div at bounding box center [1179, 271] width 8 height 6
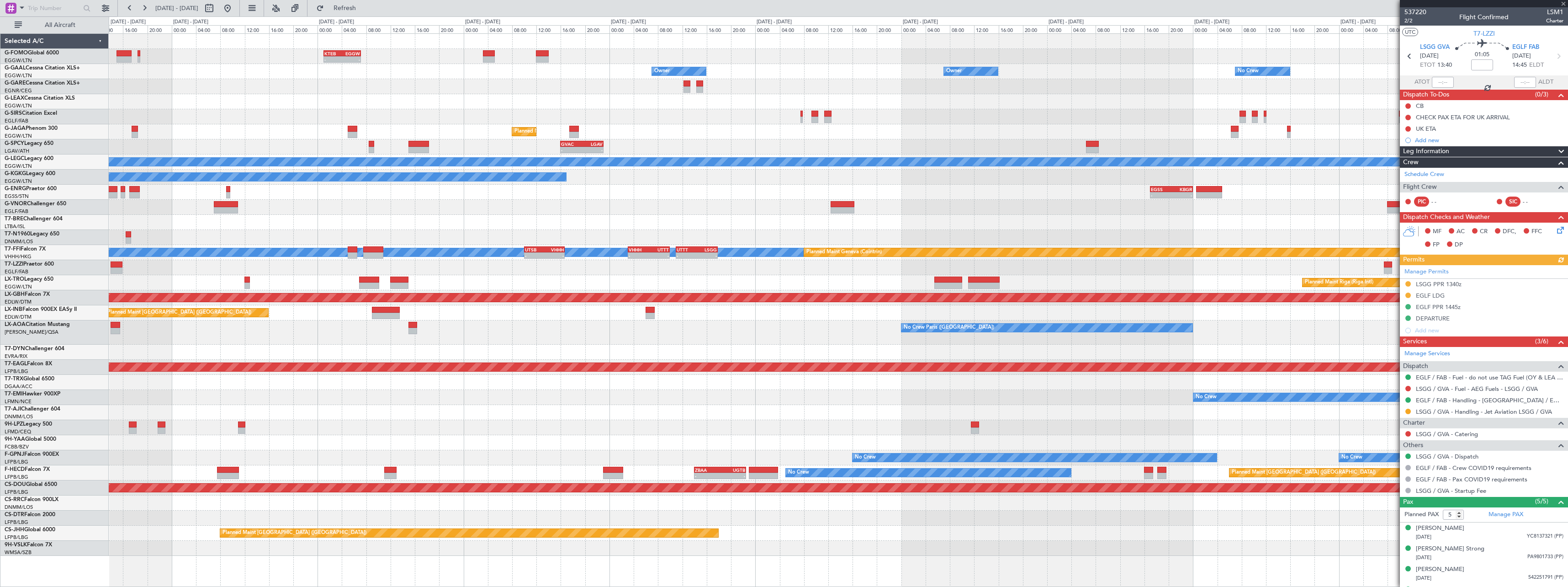
click at [1349, 311] on div "Planned Maint London (Farnborough) Planned Maint Zurich" at bounding box center [838, 313] width 1458 height 15
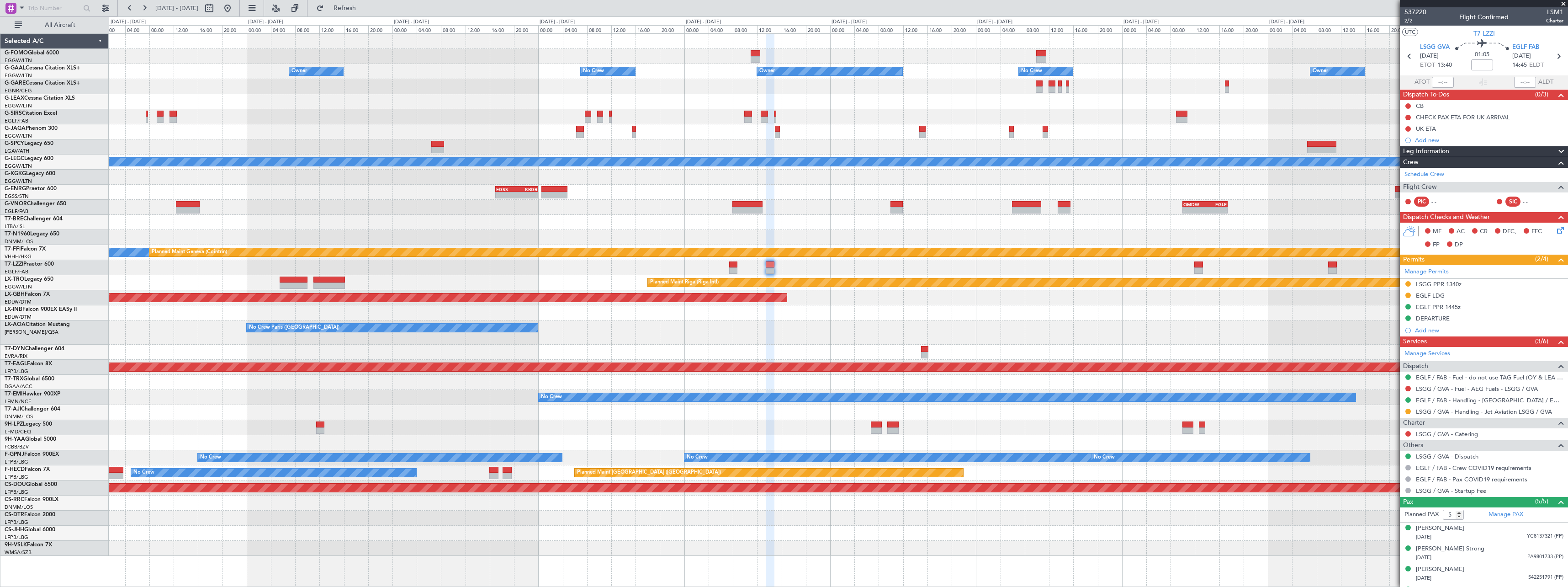
click at [494, 245] on div "Owner No Crew Owner Owner No Crew Owner Owner Planned Maint Oxford (Kidlington)…" at bounding box center [838, 295] width 1458 height 522
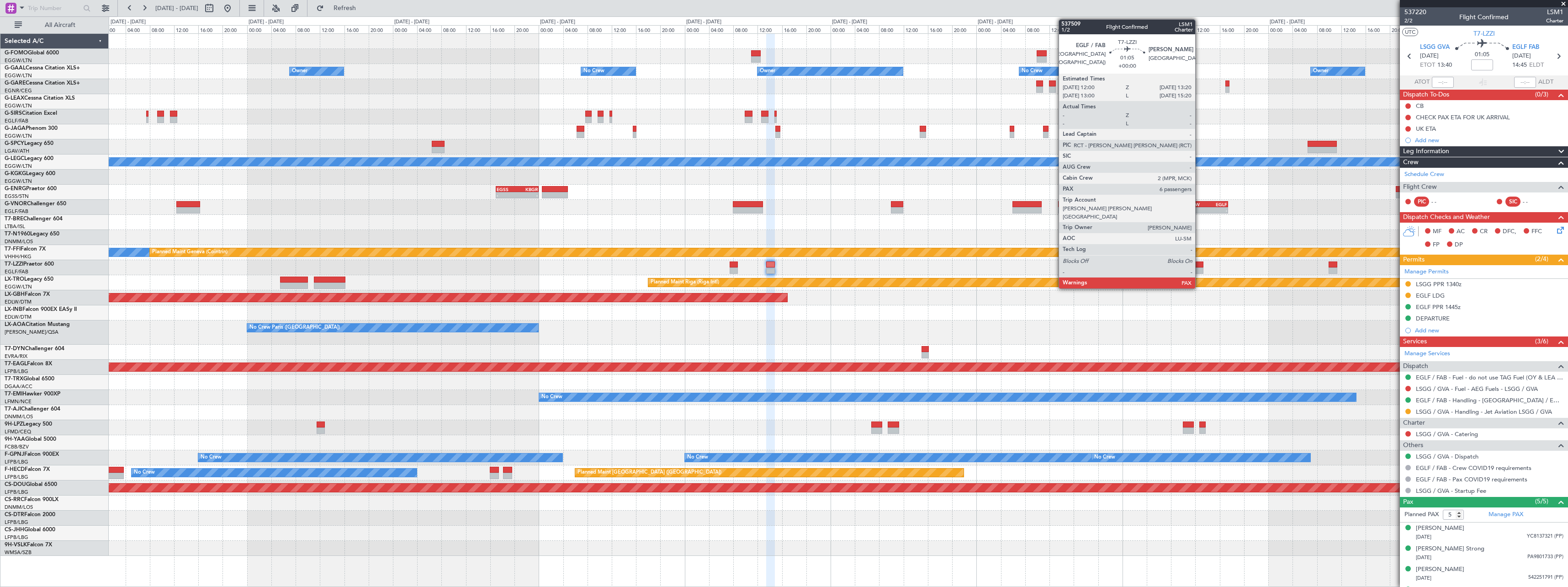
click at [1199, 266] on div at bounding box center [1199, 264] width 8 height 6
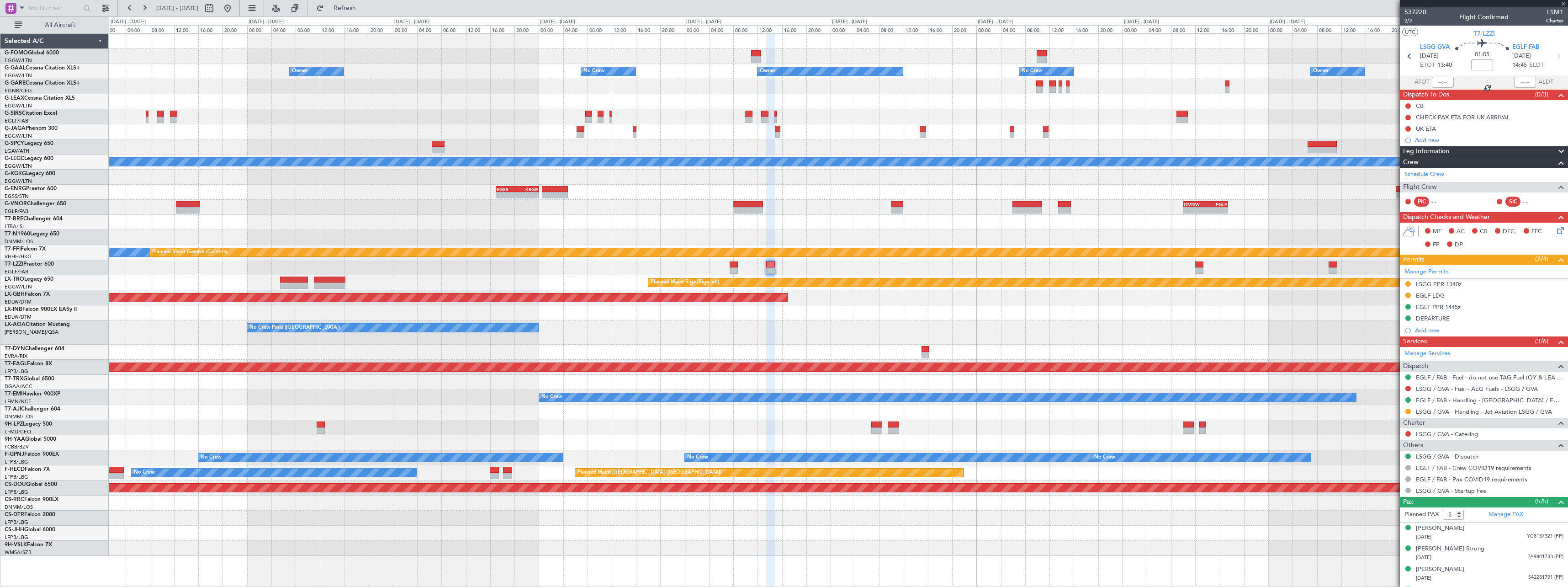
type input "6"
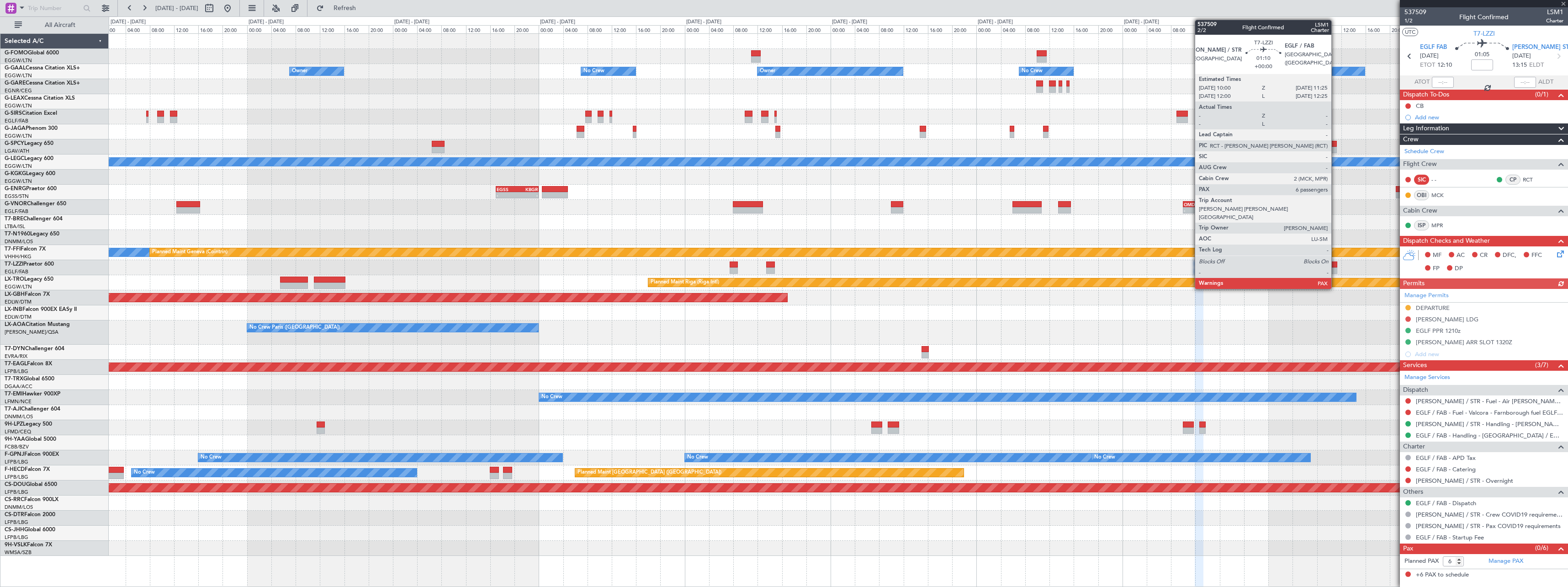
click at [1335, 272] on div at bounding box center [1333, 271] width 9 height 6
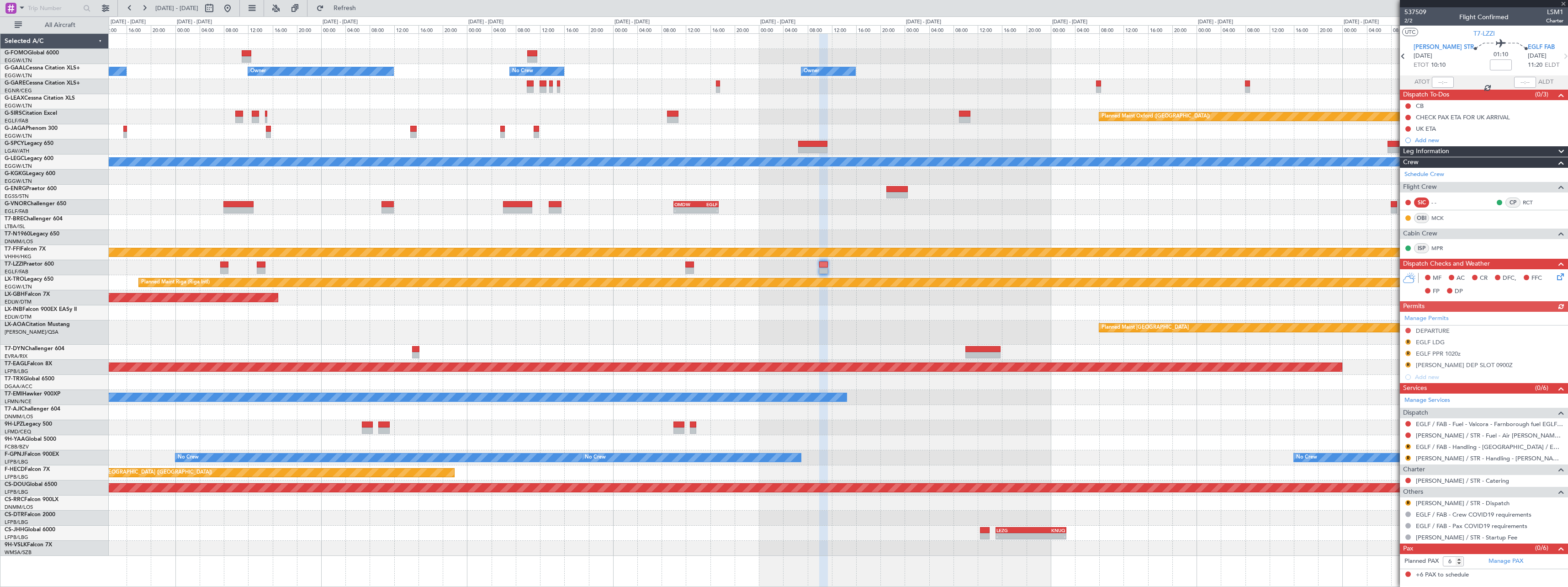
click at [803, 291] on div "Owner Owner No Crew Owner No Crew Owner Owner Planned Maint [GEOGRAPHIC_DATA] (…" at bounding box center [838, 295] width 1458 height 522
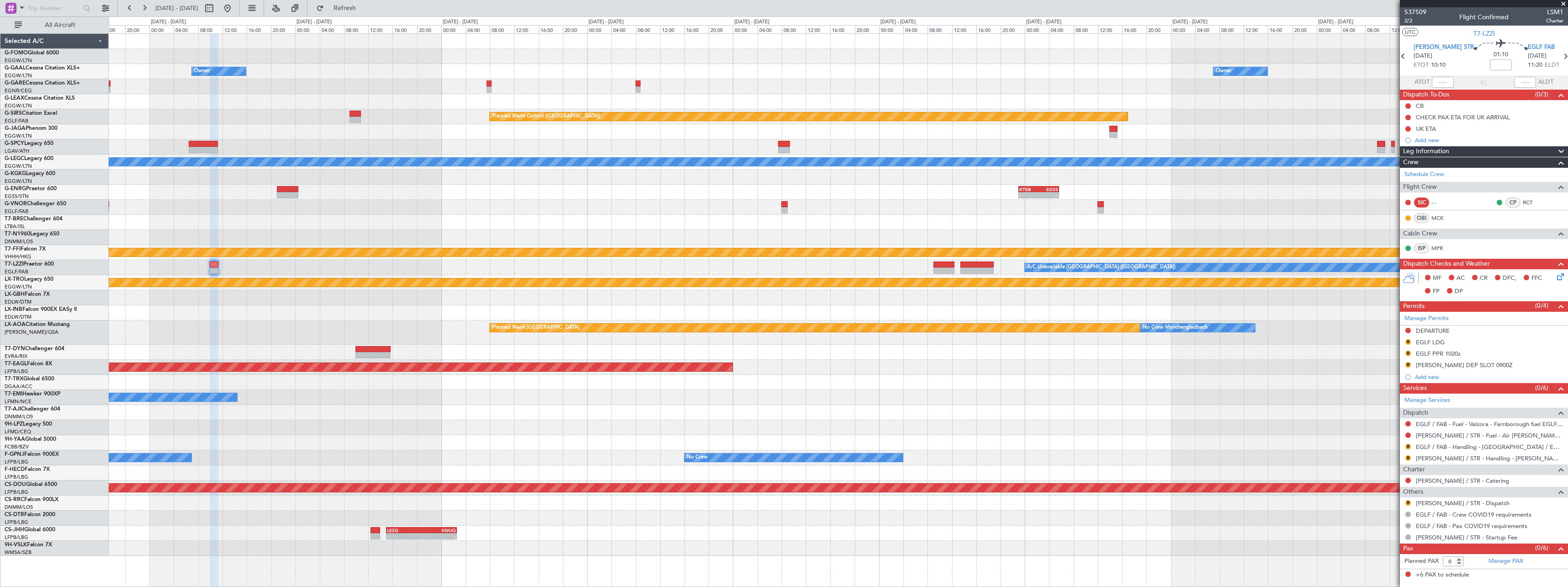
click at [597, 300] on div "- - OERK 15:00 Z EGGW 21:55 Z Owner Owner No Crew Owner Owner Planned Maint [GE…" at bounding box center [838, 295] width 1458 height 522
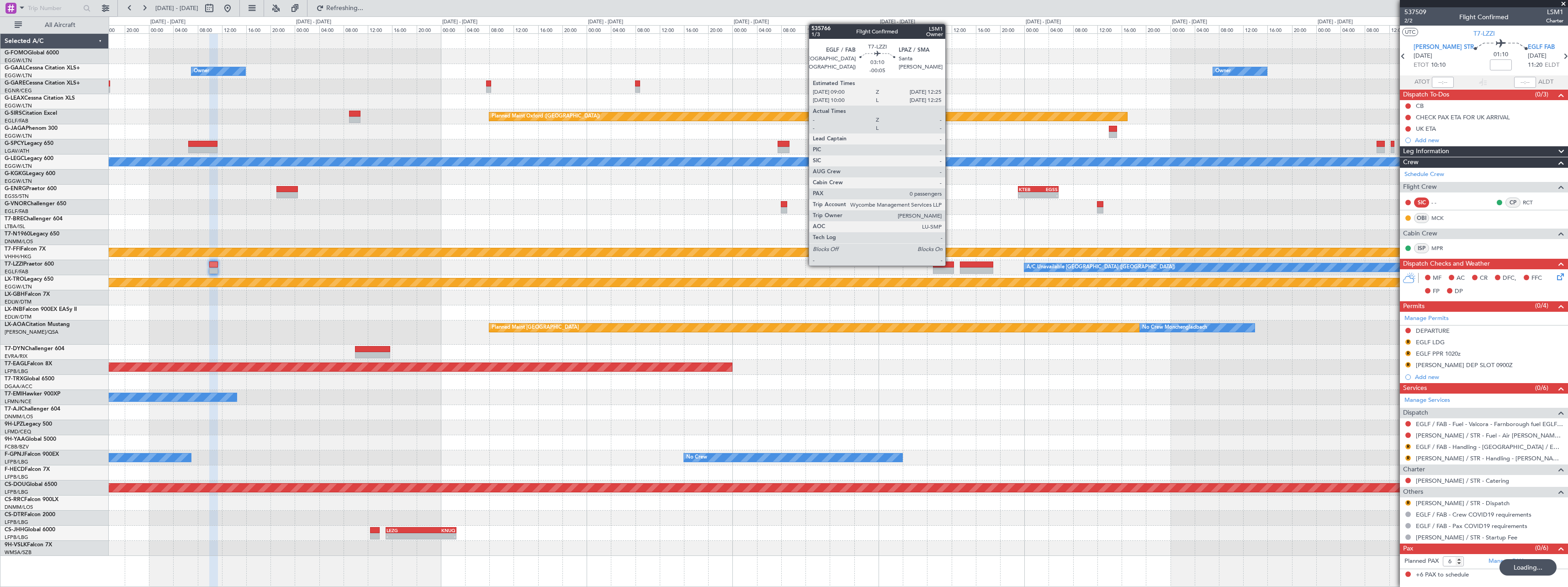
click at [949, 264] on div at bounding box center [944, 264] width 21 height 6
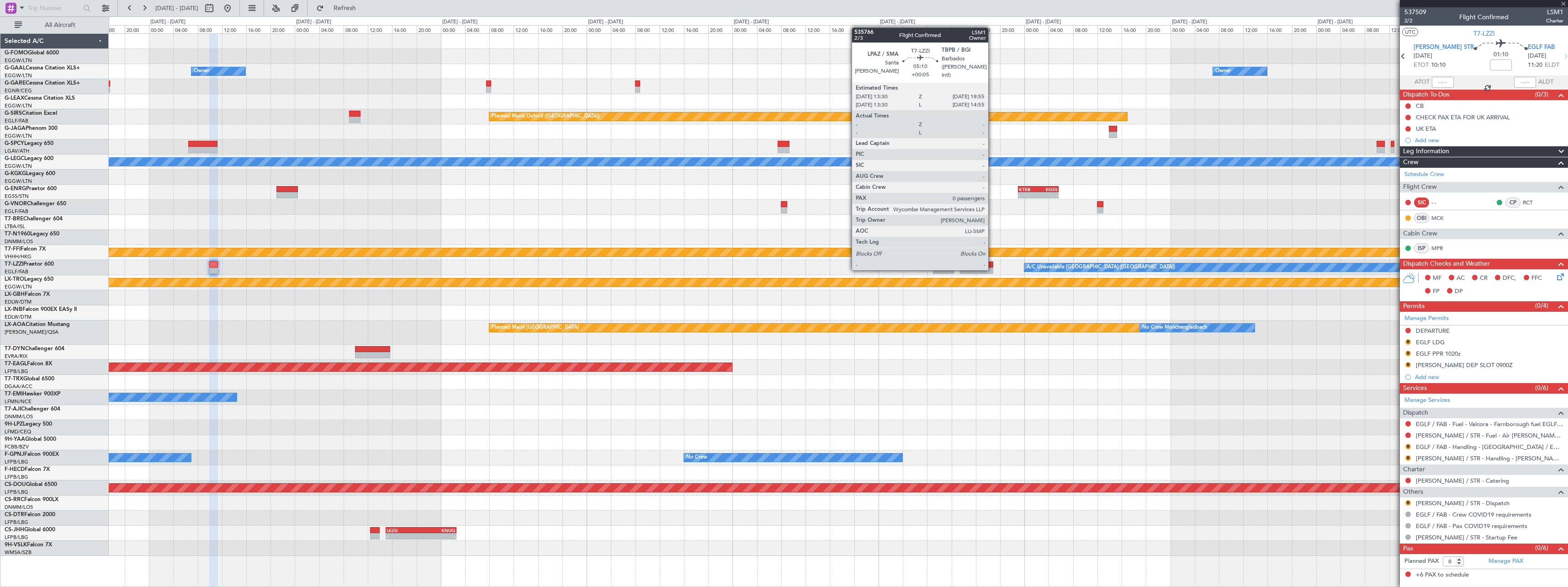
type input "-00:05"
type input "0"
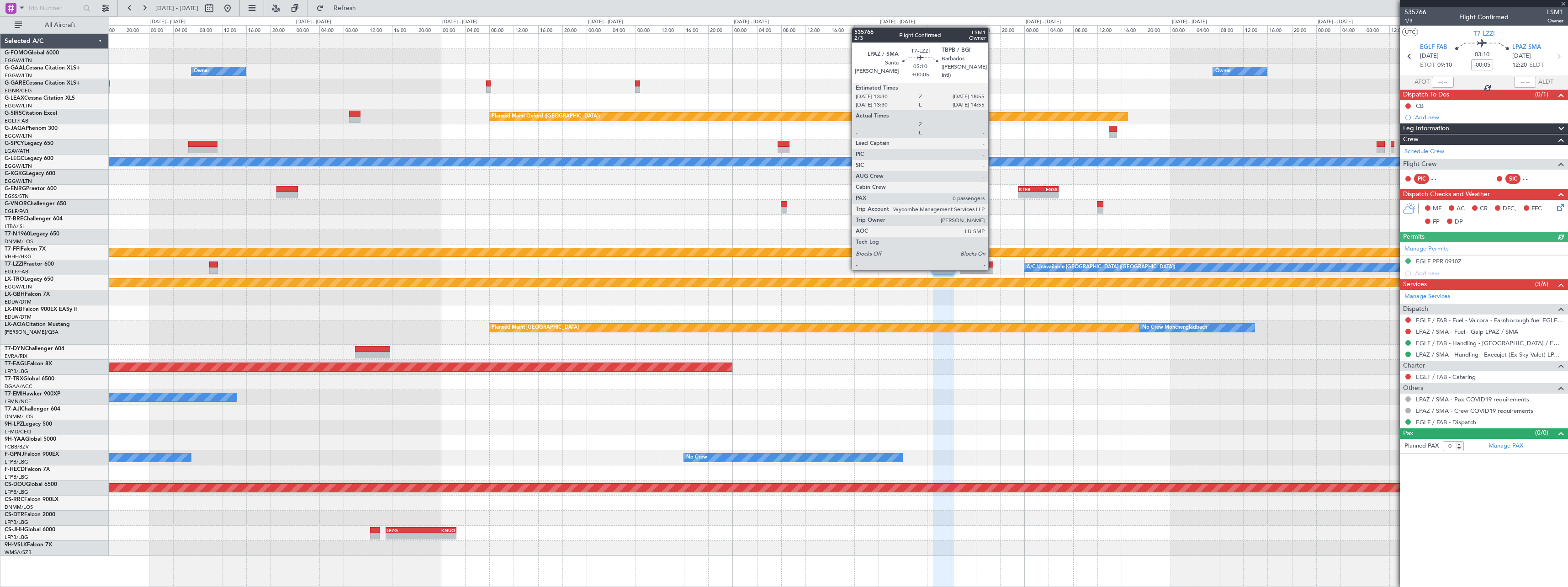
click at [993, 269] on div at bounding box center [976, 271] width 33 height 6
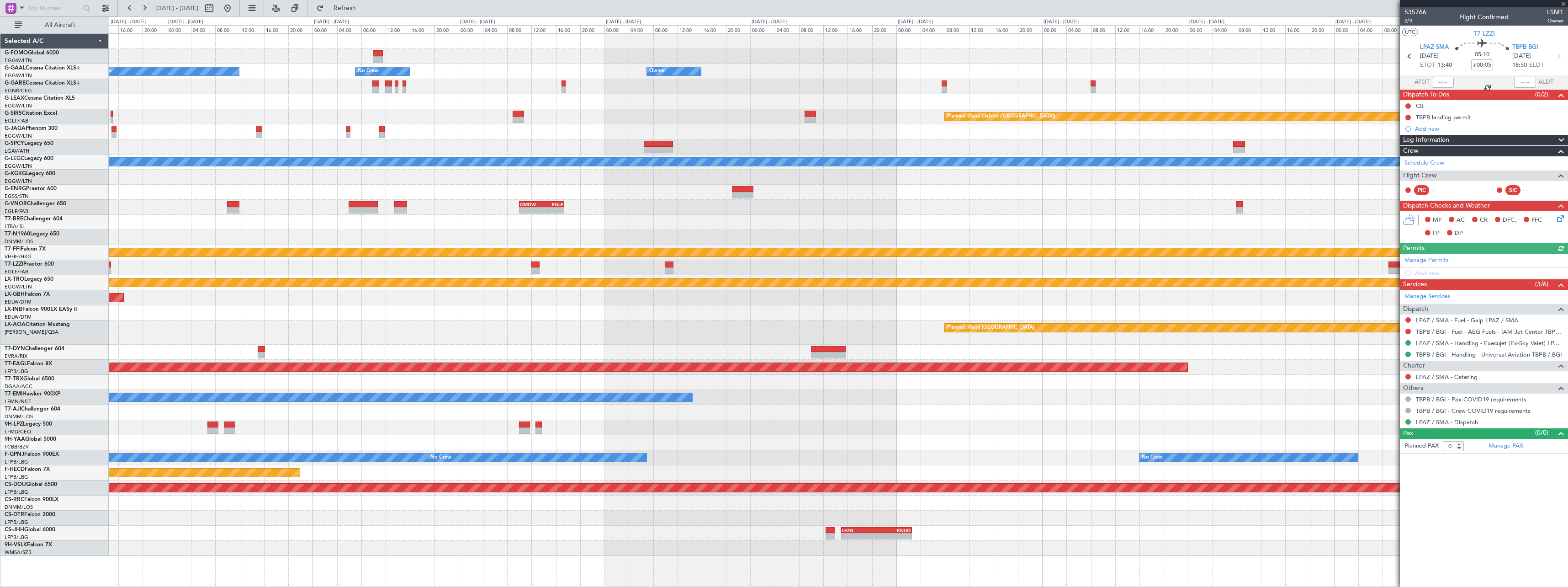
click at [1306, 305] on div "Planned Maint Nurnberg" at bounding box center [838, 298] width 1458 height 15
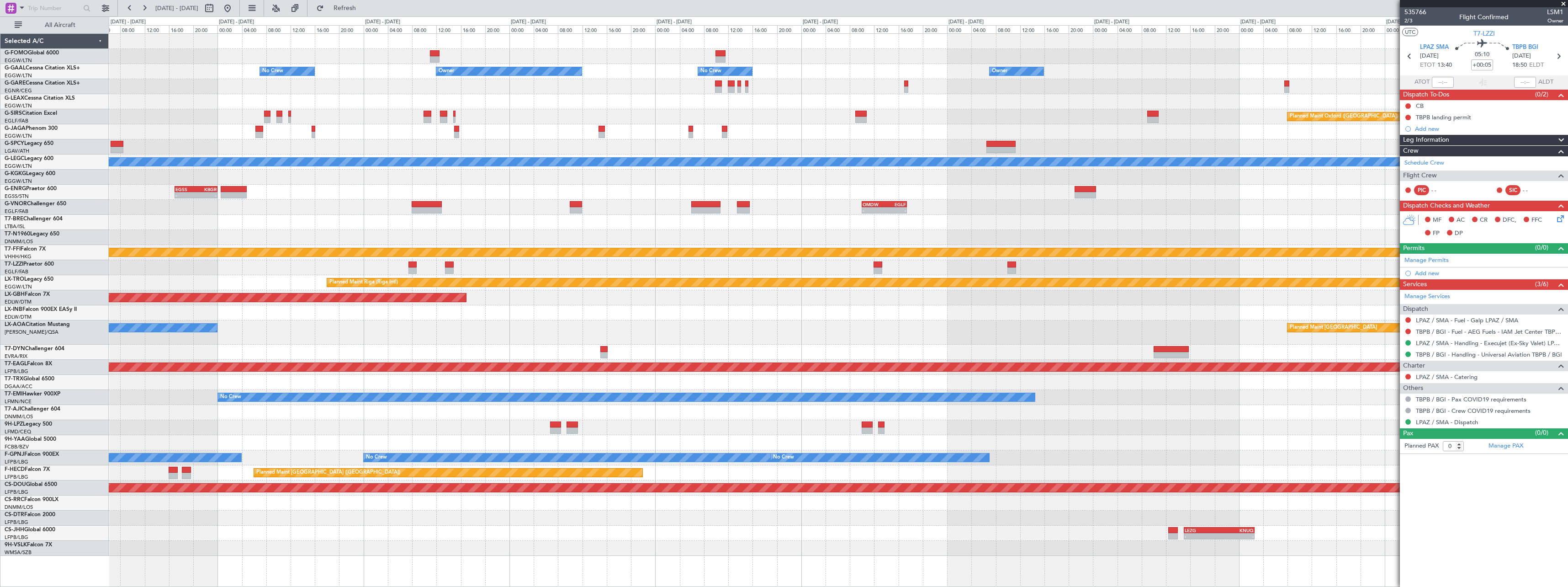
click at [1181, 309] on div "Owner Owner No Crew Owner No Crew Owner Planned Maint [GEOGRAPHIC_DATA] ([GEOGR…" at bounding box center [838, 295] width 1458 height 522
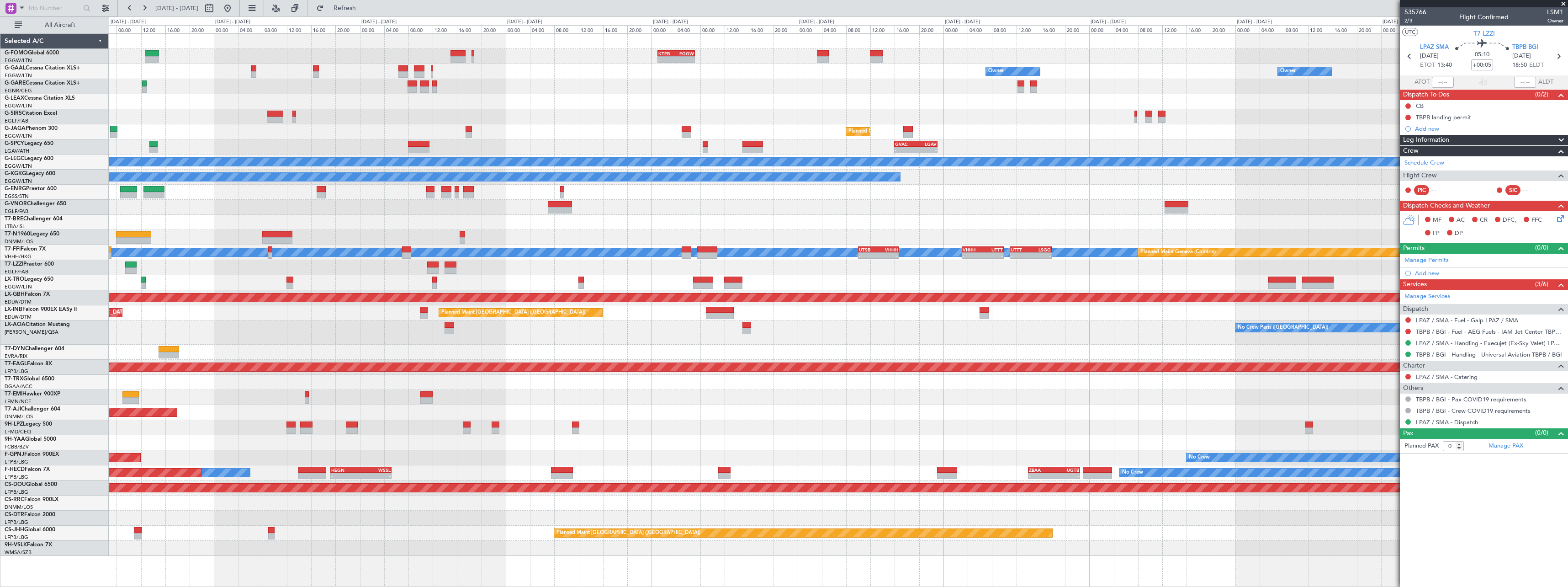
click at [689, 305] on div "- - KTEB 01:00 Z EGGW 07:10 Z Owner Owner AOG Maint [GEOGRAPHIC_DATA] No Crew O…" at bounding box center [838, 295] width 1458 height 522
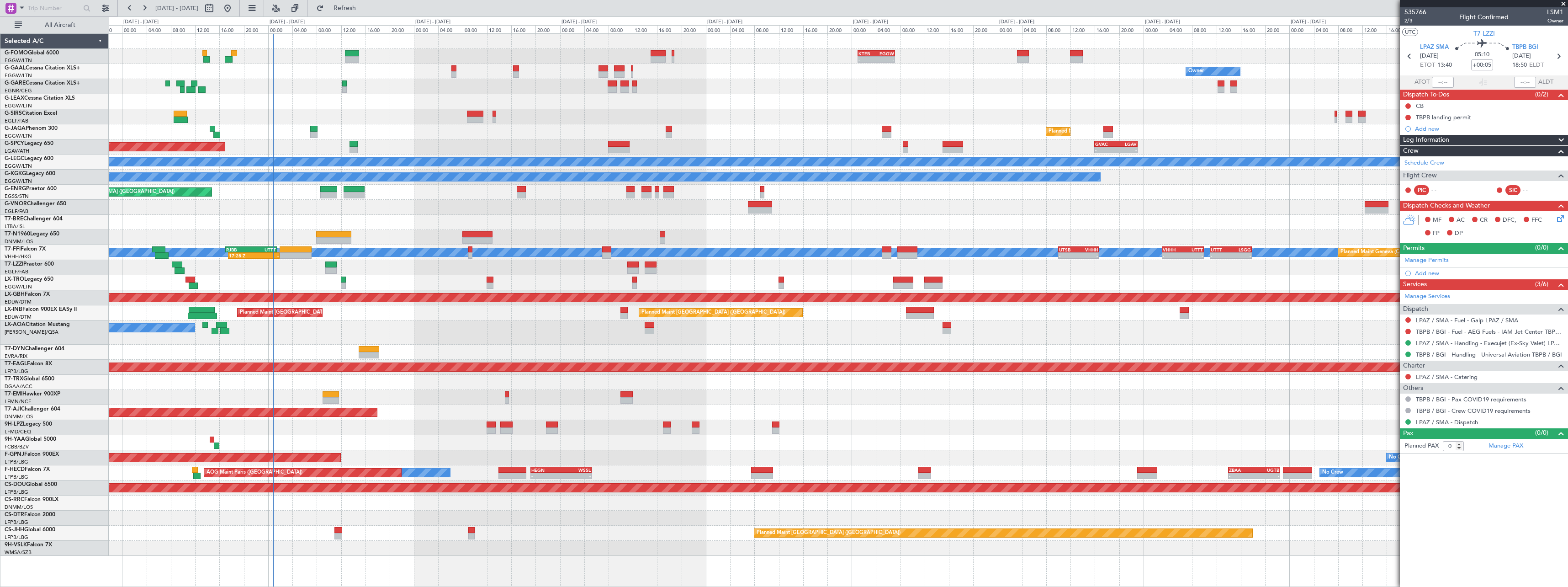
click at [796, 329] on div "No Crew Paris ([GEOGRAPHIC_DATA]) No Crew [GEOGRAPHIC_DATA] ([GEOGRAPHIC_DATA])" at bounding box center [838, 333] width 1458 height 24
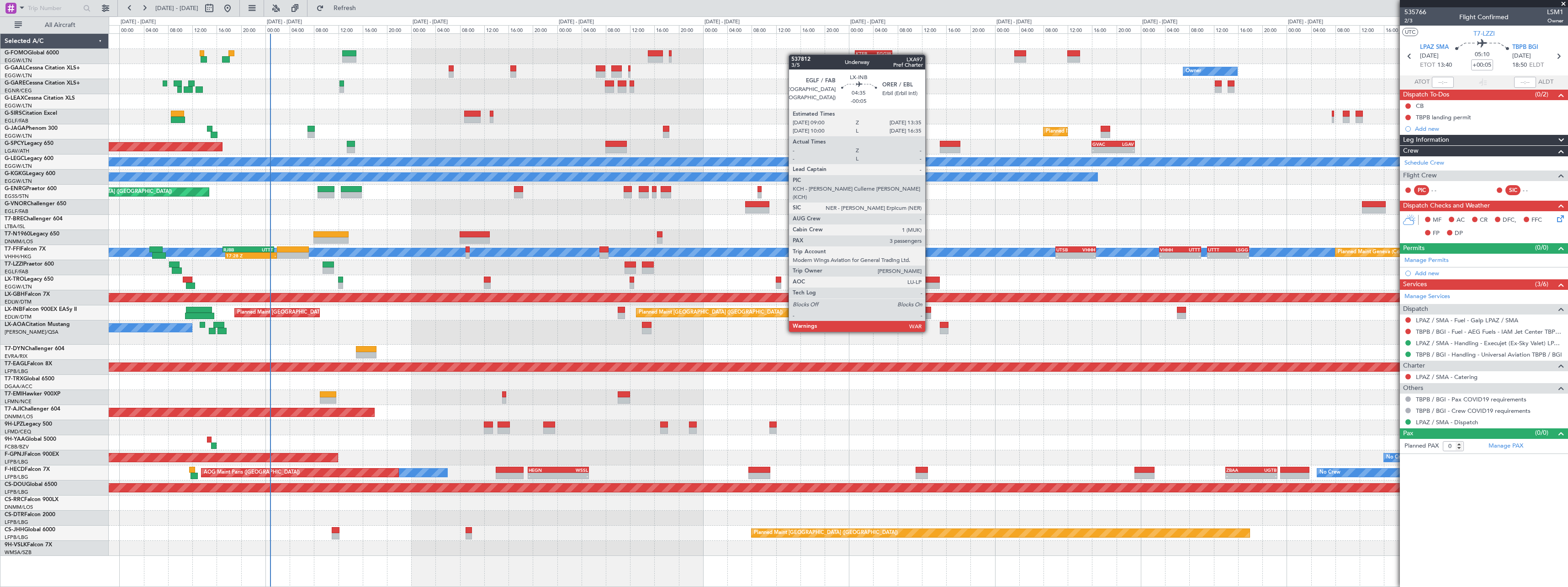
click at [929, 315] on div at bounding box center [917, 316] width 28 height 6
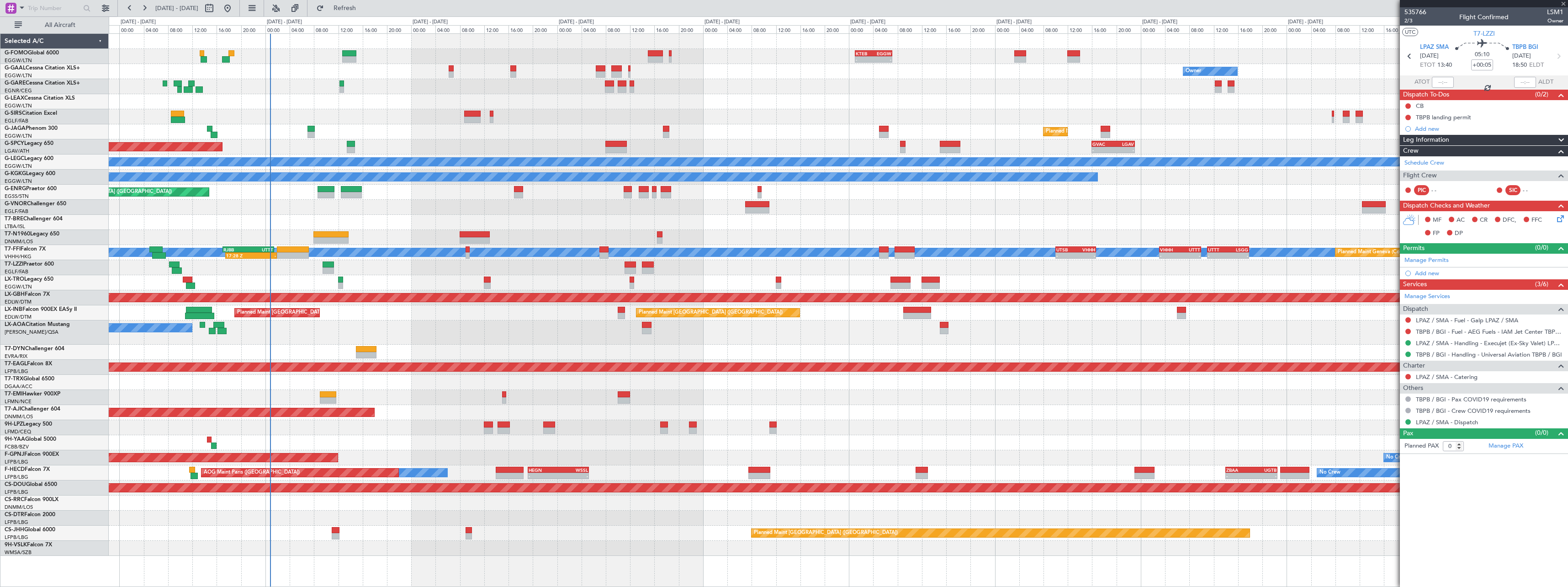
type input "-00:05"
type input "3"
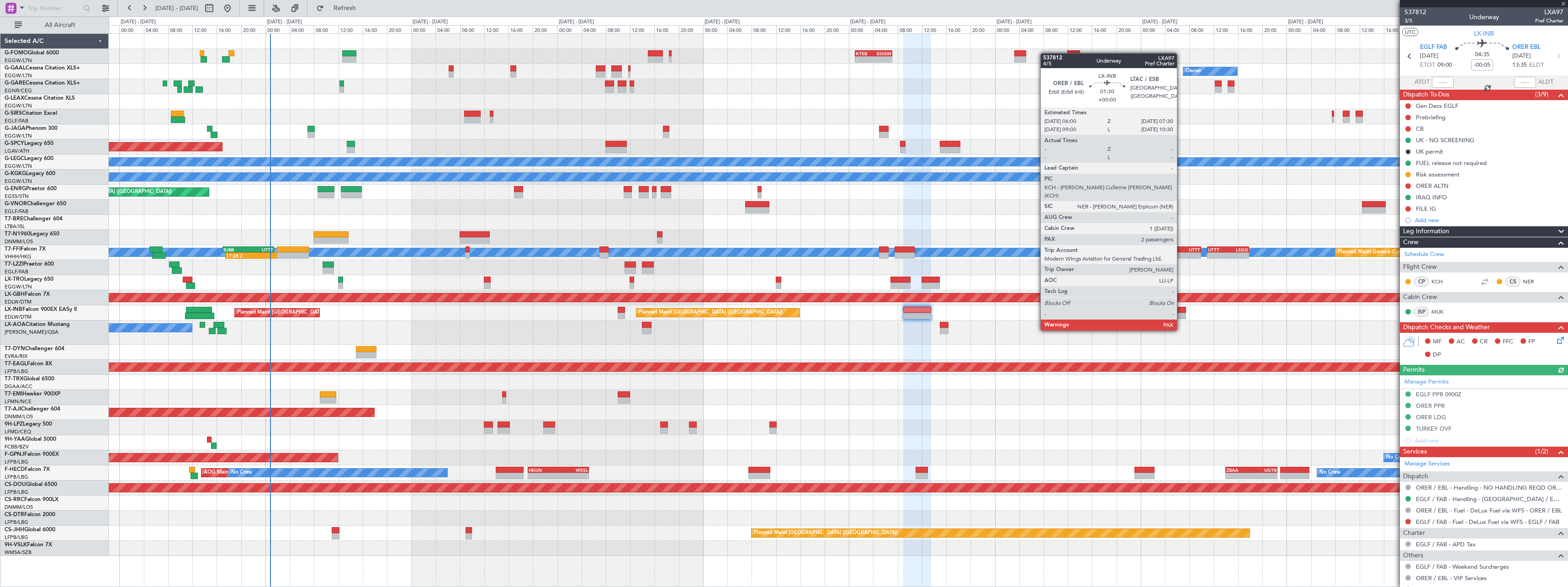
click at [1181, 313] on div at bounding box center [1181, 316] width 9 height 6
type input "4"
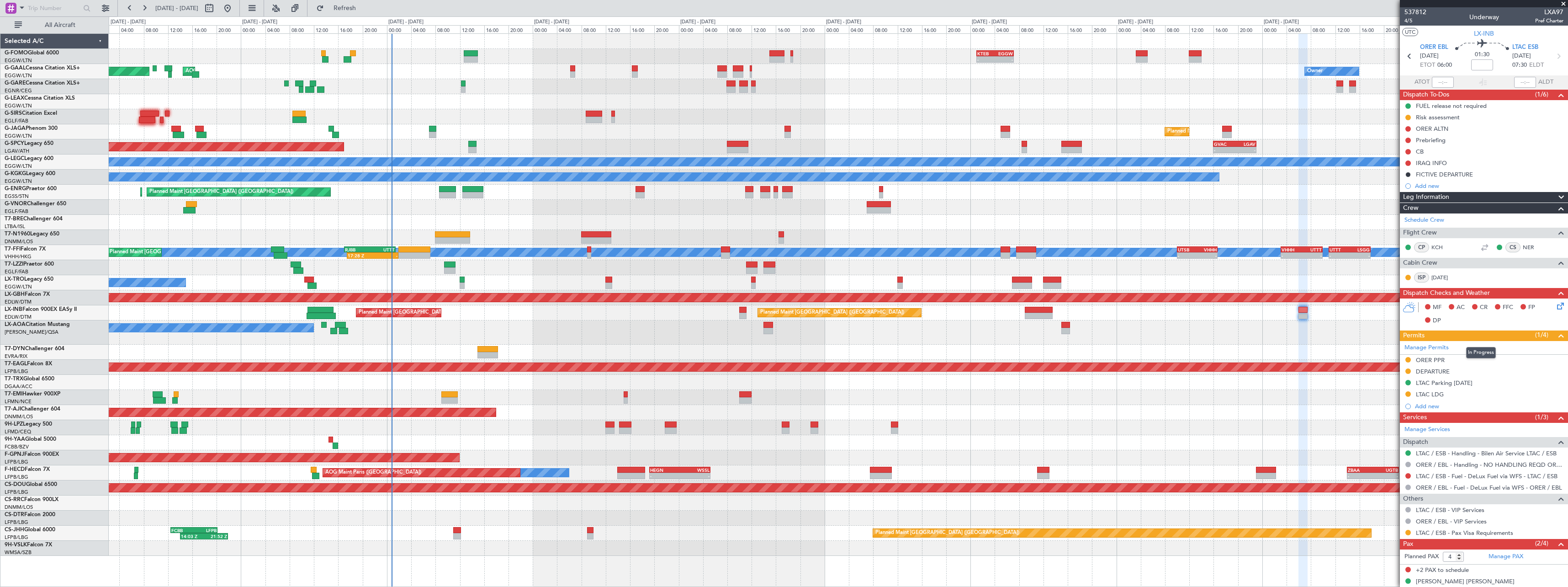
click at [1423, 330] on fb-app "[DATE] - [DATE] Refresh Quick Links All Aircraft - - KTEB 01:00 Z EGGW 07:10 Z …" at bounding box center [784, 297] width 1568 height 580
click at [1426, 393] on div "LTAC LDG" at bounding box center [1429, 394] width 28 height 8
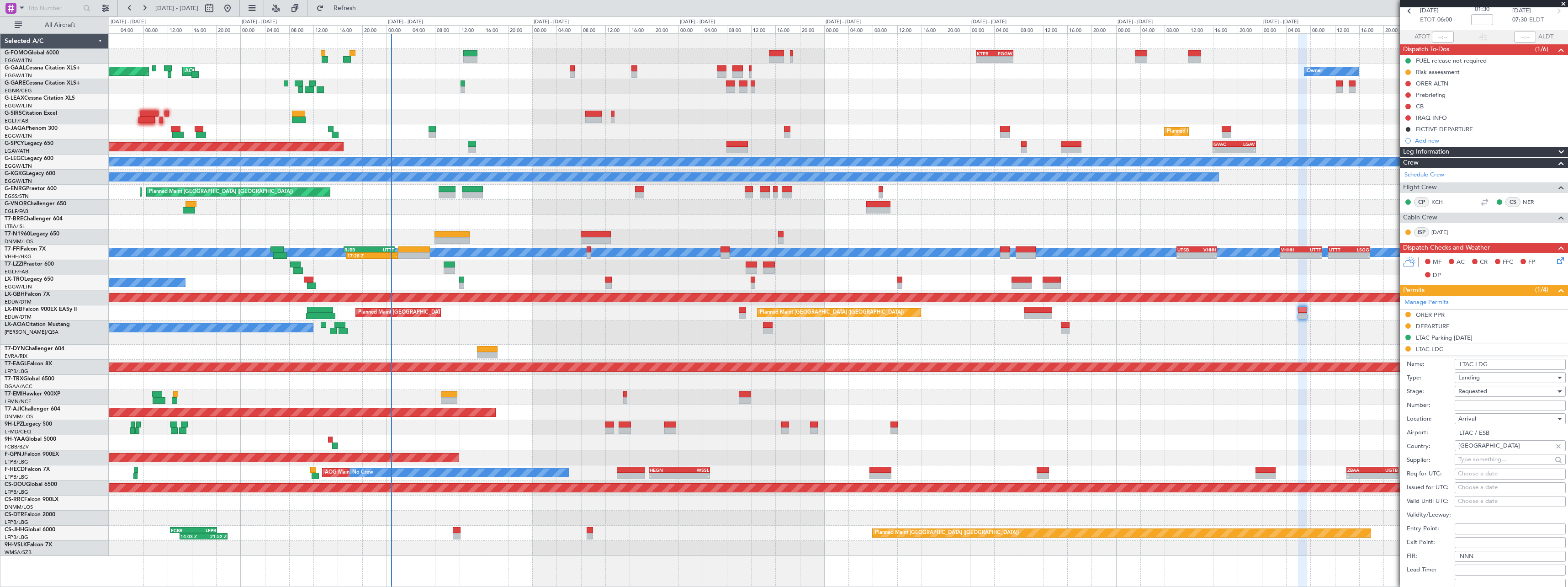
scroll to position [92, 0]
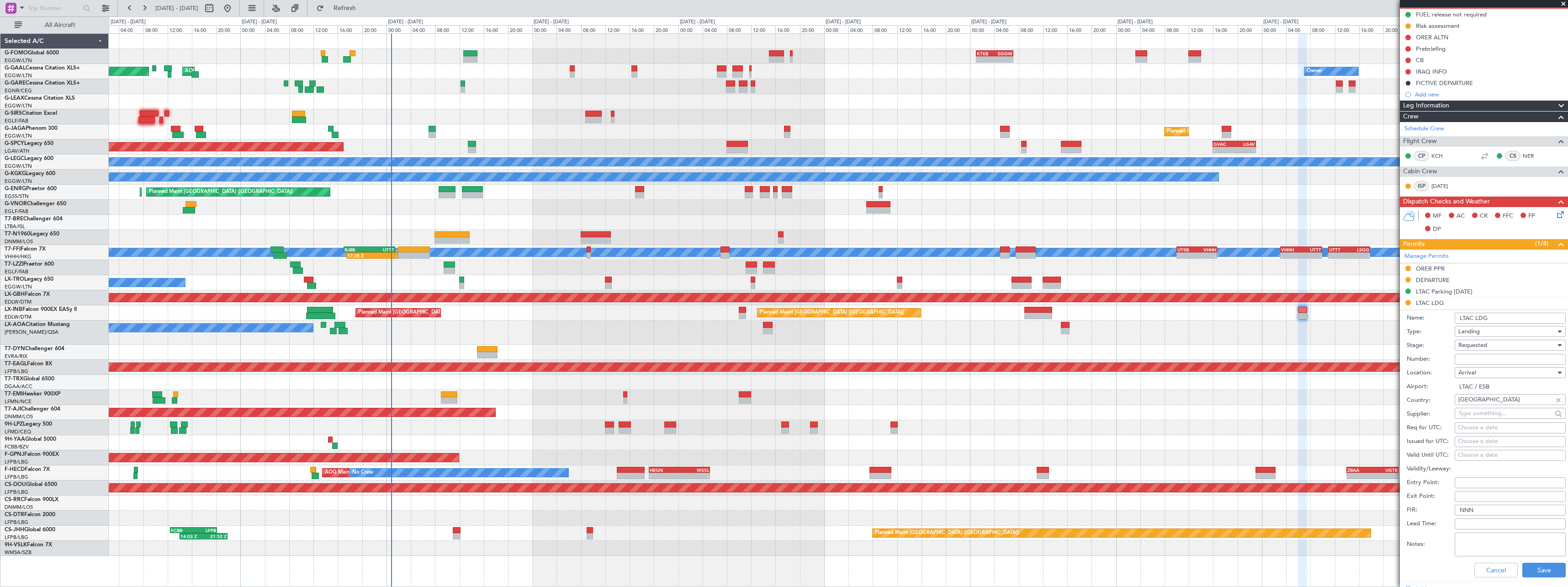
click at [1501, 357] on input "Number:" at bounding box center [1510, 359] width 111 height 11
type input "ECAC BUSINESS FLIGHT"
click at [1499, 349] on div "Requested" at bounding box center [1507, 345] width 97 height 14
click at [1497, 413] on span "Received OK" at bounding box center [1506, 415] width 96 height 14
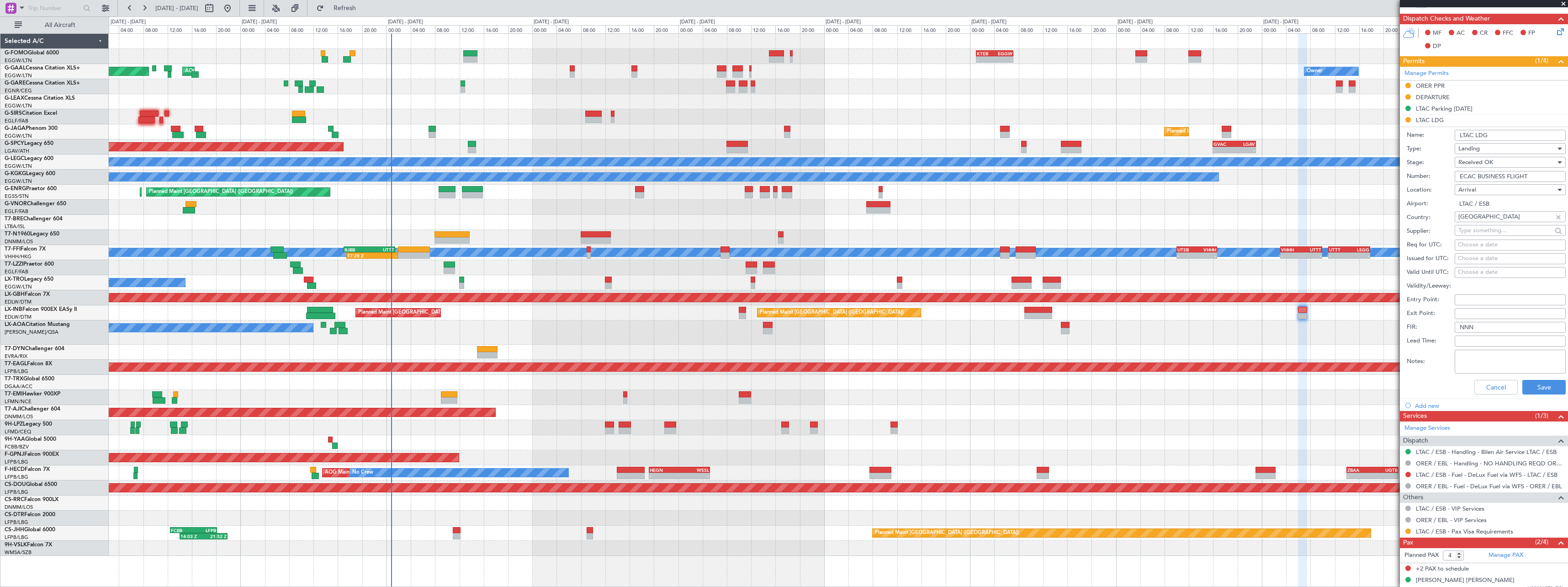
scroll to position [303, 0]
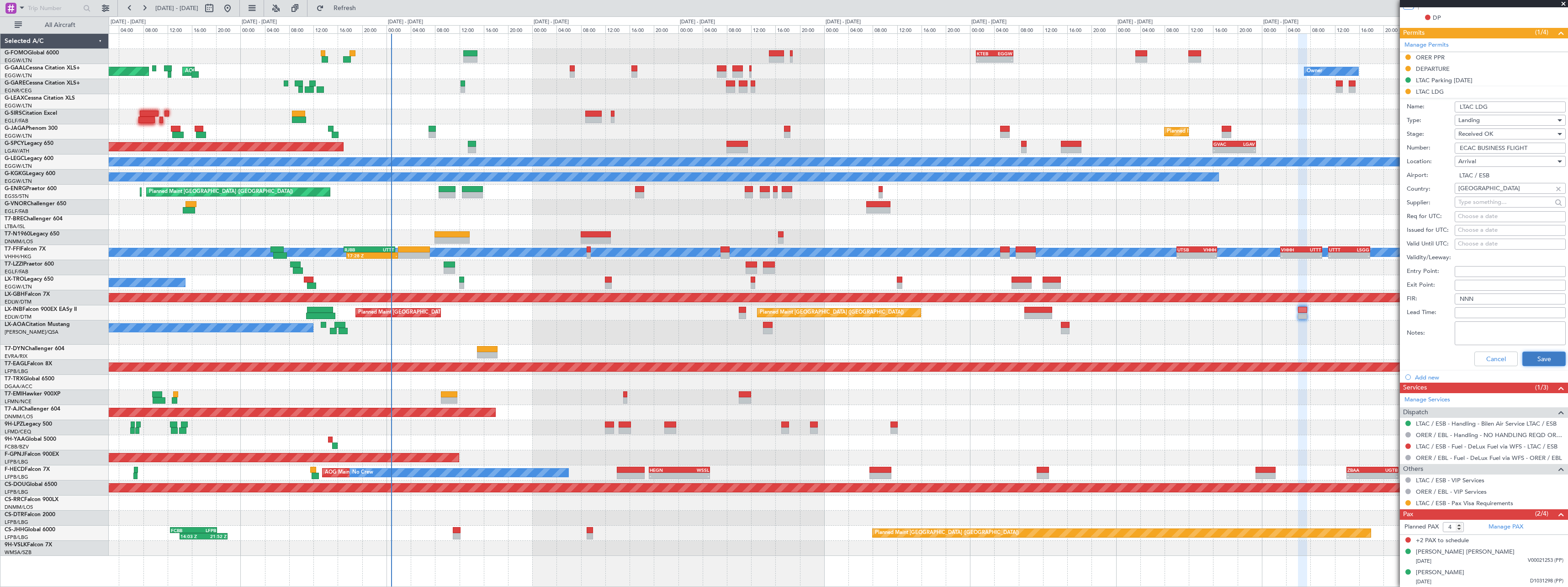
click at [1534, 357] on button "Save" at bounding box center [1544, 359] width 43 height 15
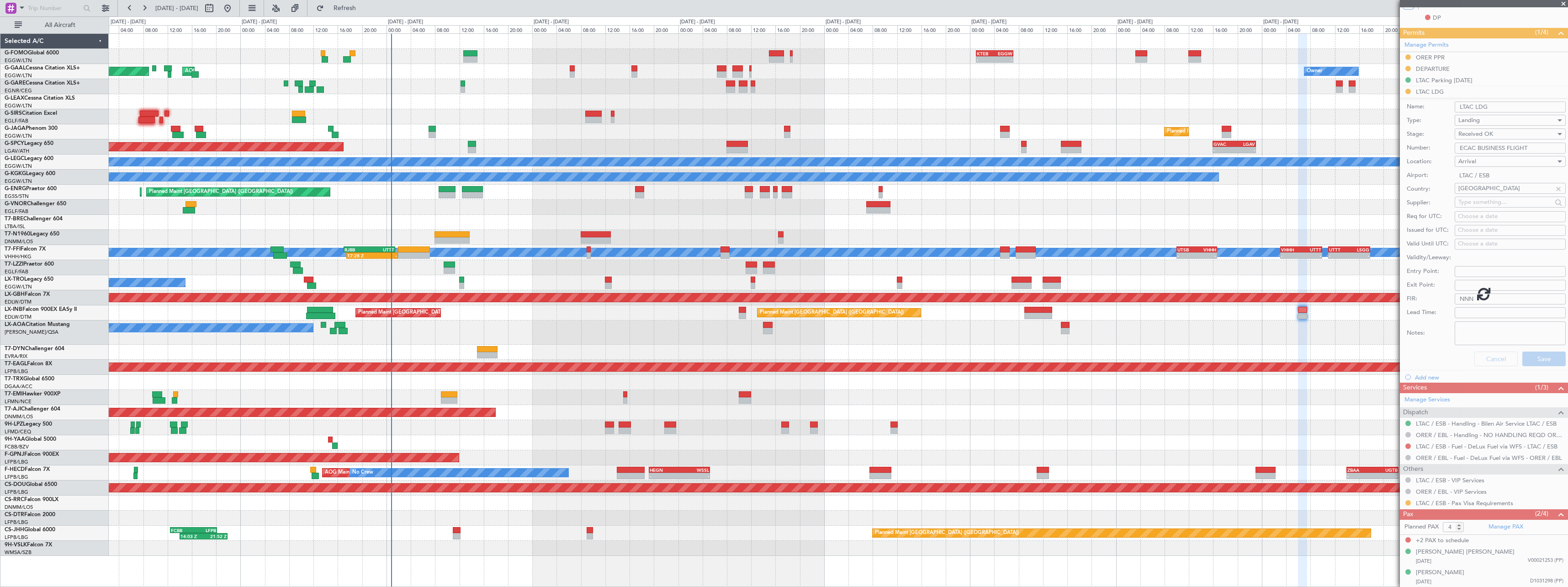
scroll to position [30, 0]
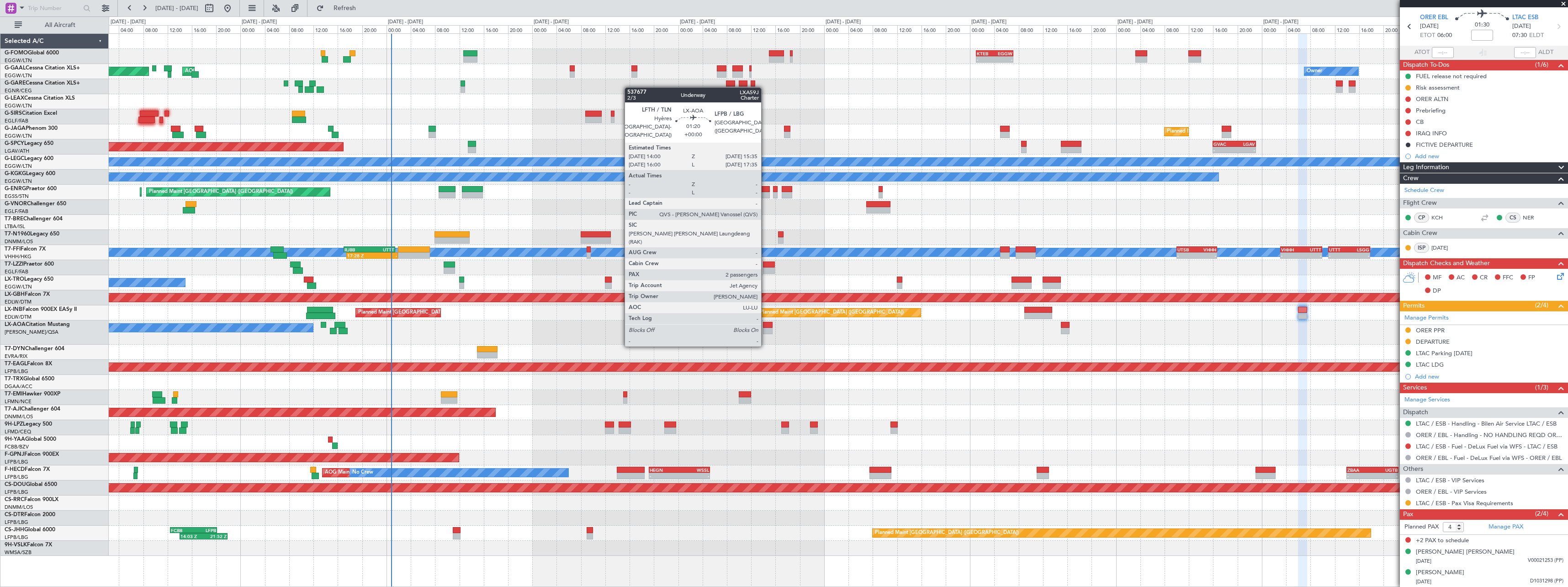
click at [765, 328] on div at bounding box center [768, 331] width 10 height 6
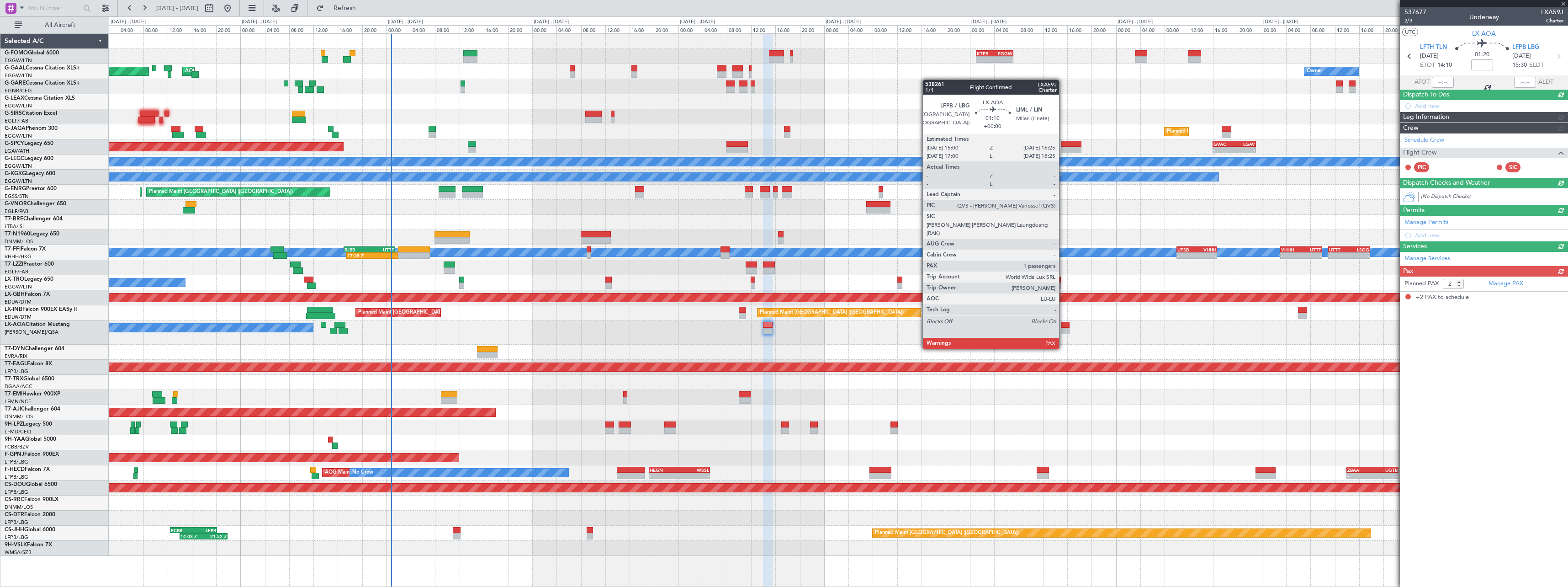
scroll to position [0, 0]
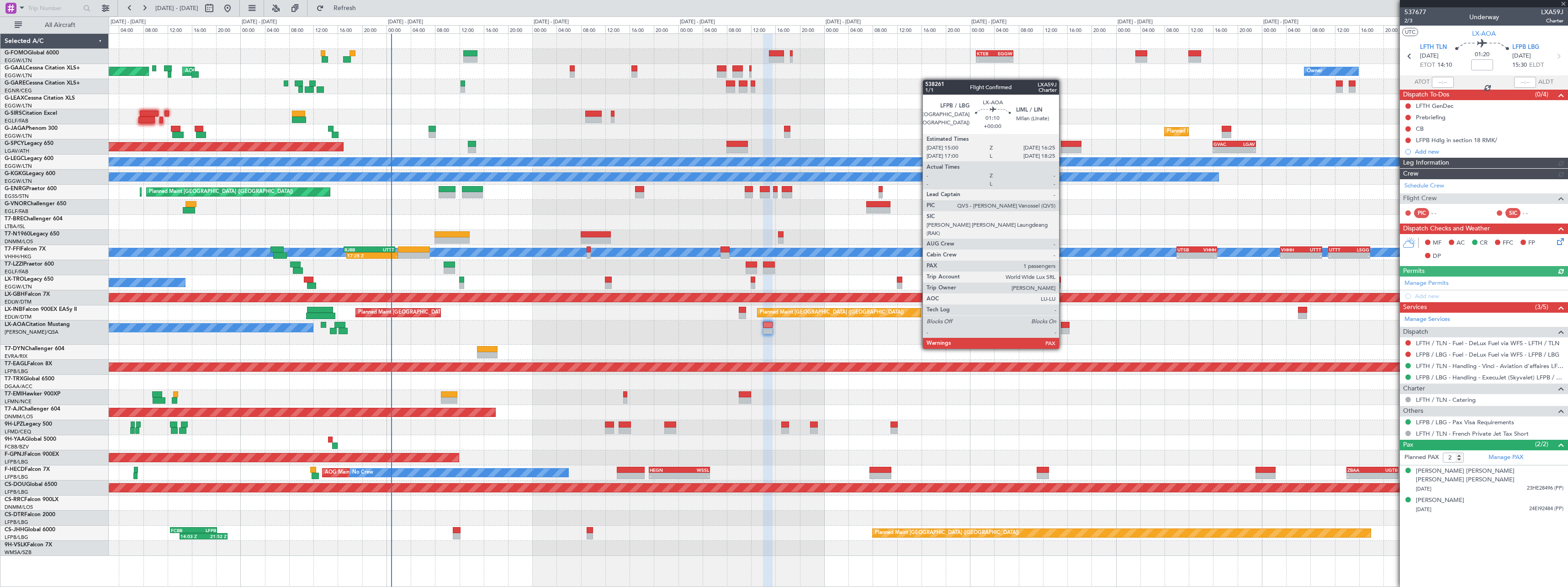
click at [1063, 331] on div at bounding box center [1065, 331] width 9 height 6
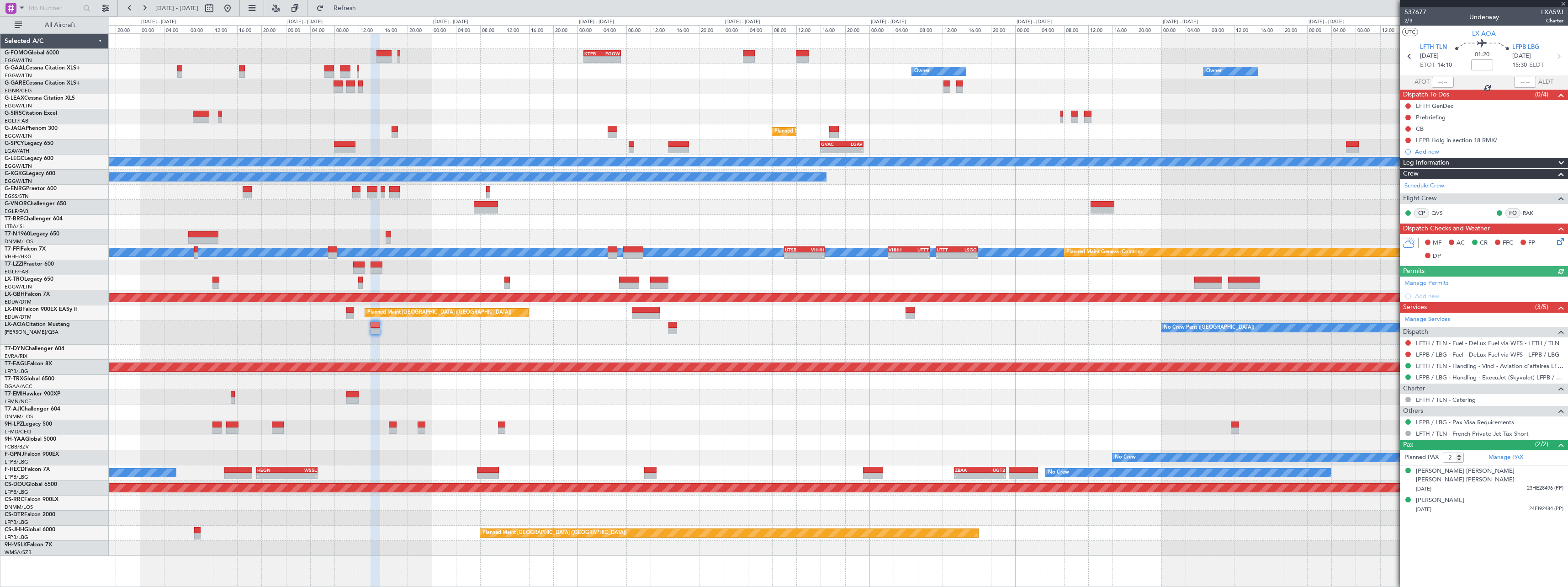
type input "1"
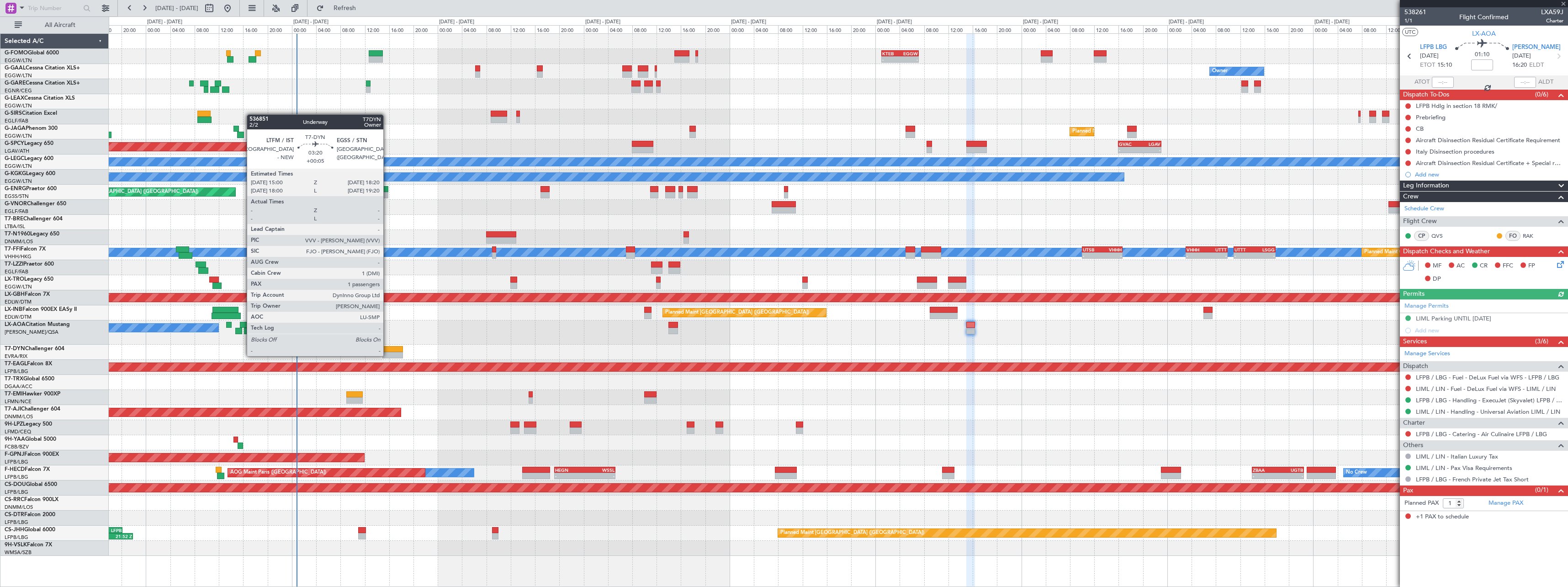
click at [387, 355] on div at bounding box center [392, 355] width 20 height 6
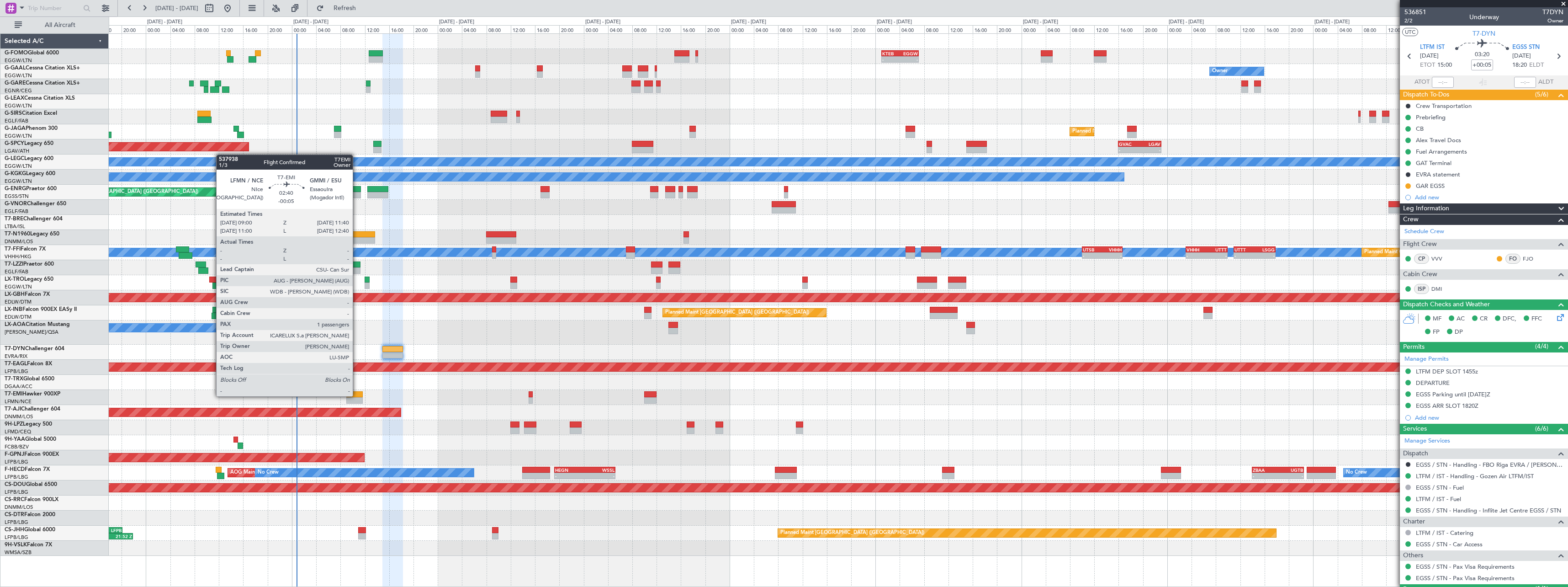
click at [356, 396] on div at bounding box center [355, 394] width 17 height 6
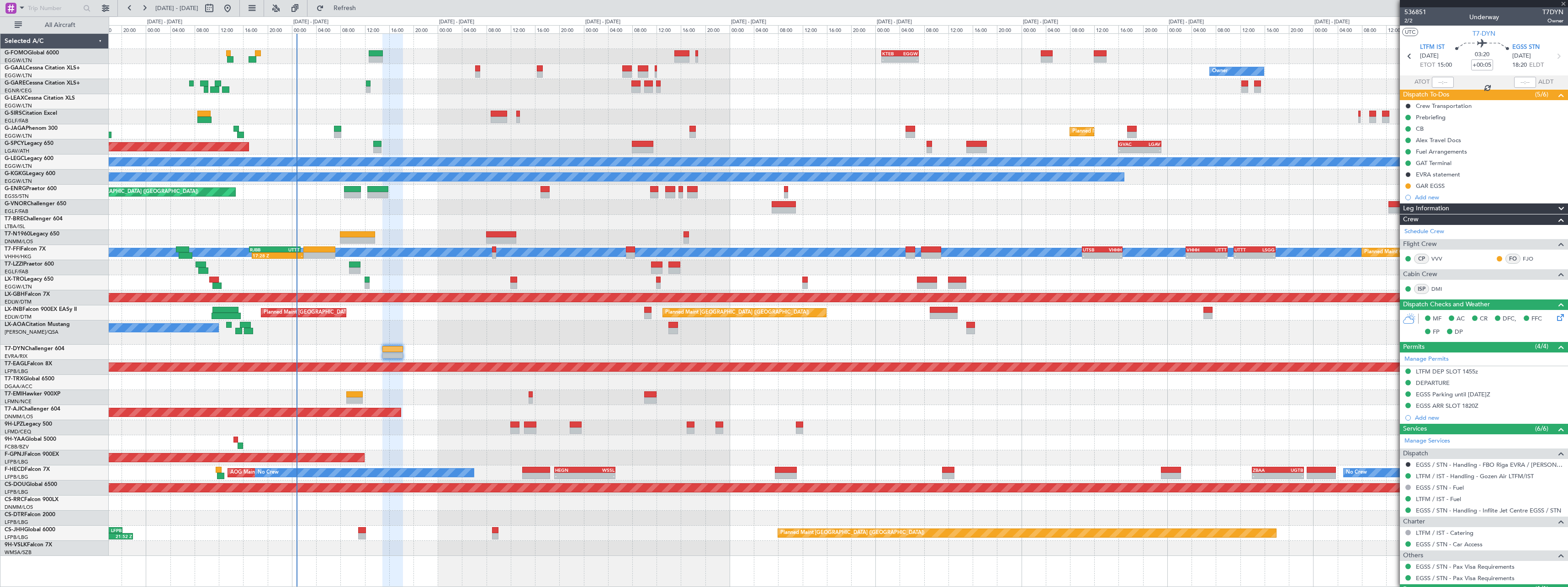
type input "-00:05"
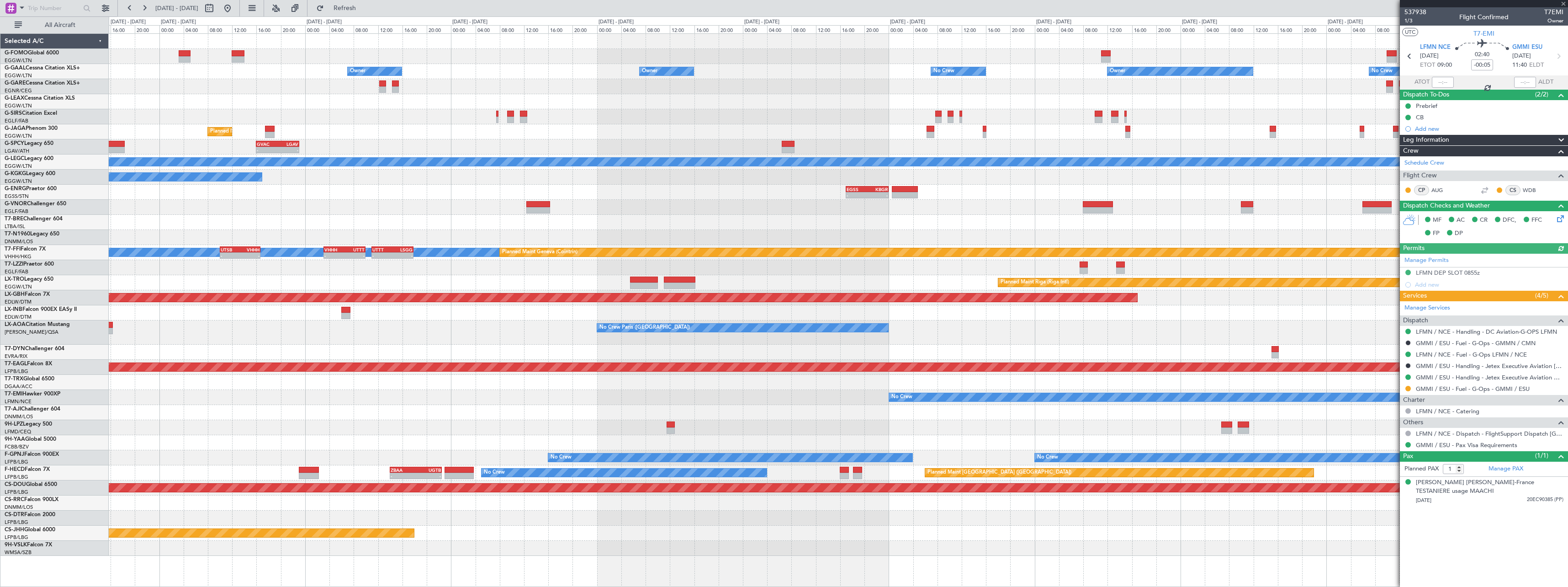
click at [8, 422] on div "KTEB 01:00 Z EGGW 07:10 Z - - Owner Owner No Crew Owner Owner No Crew Owner Pla…" at bounding box center [784, 302] width 1568 height 570
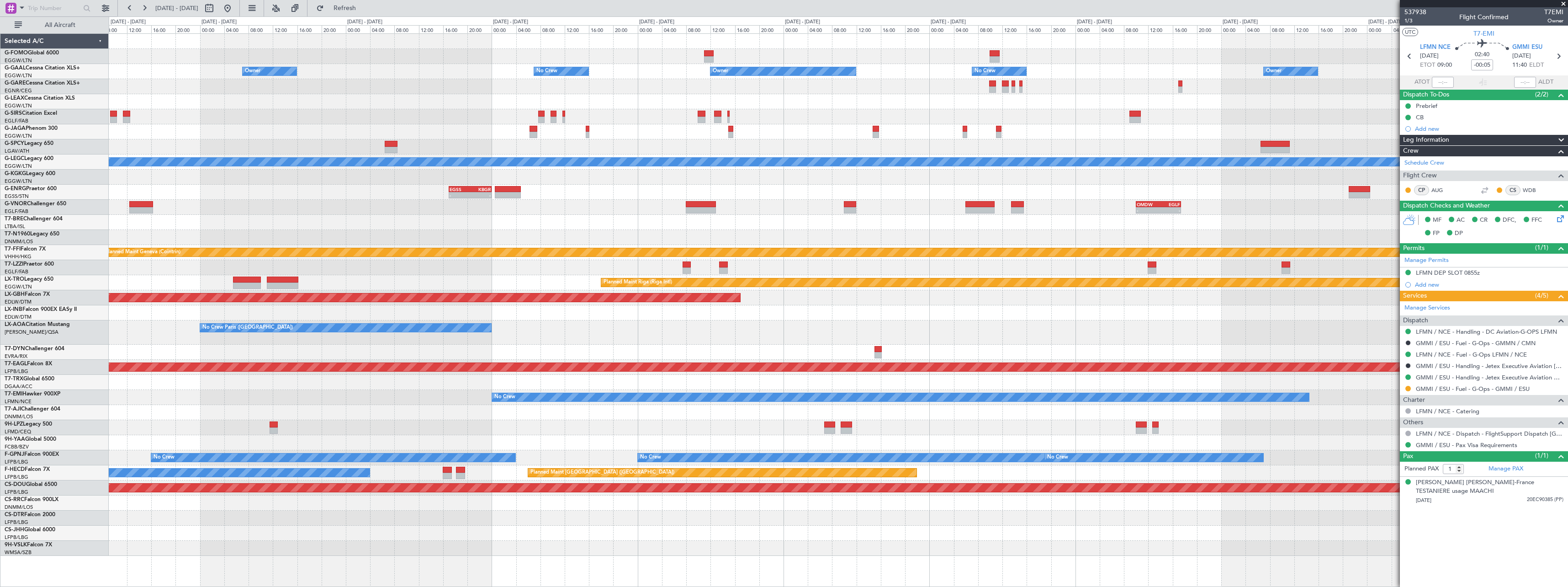
click at [0, 357] on html "[DATE] - [DATE] Refresh Quick Links All Aircraft Owner No Crew Owner Owner No C…" at bounding box center [784, 294] width 1568 height 587
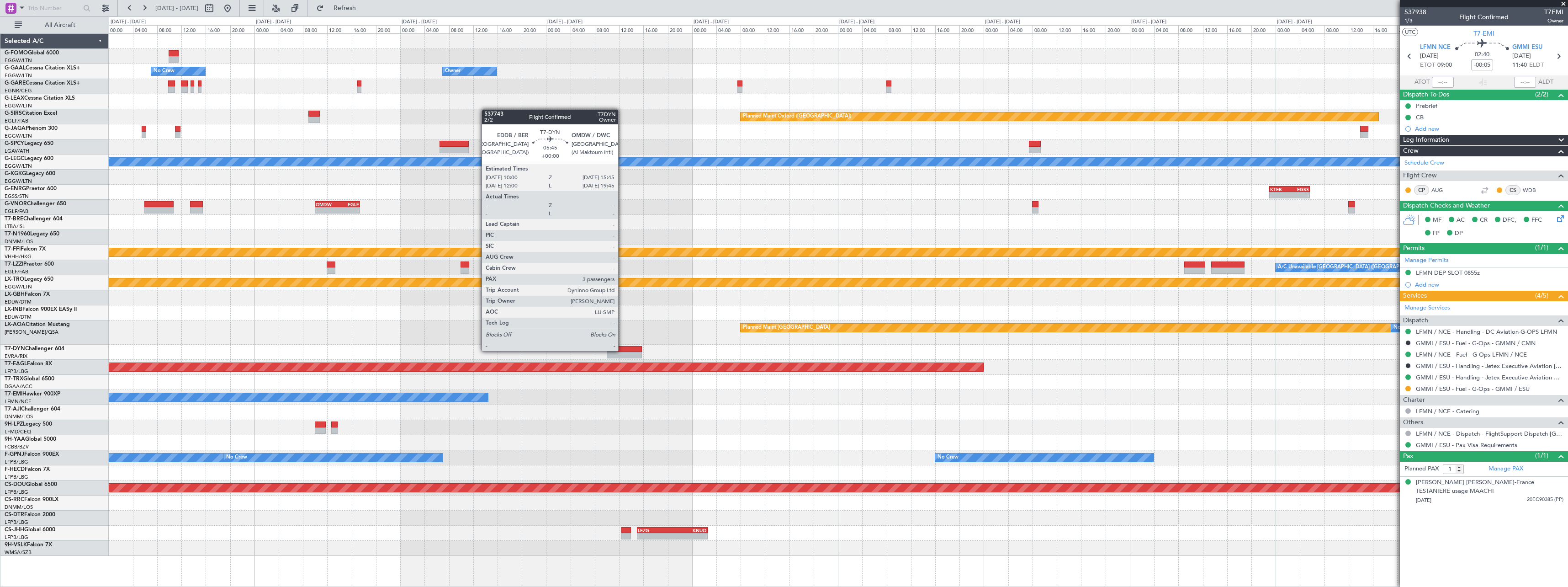
click at [622, 350] on div at bounding box center [624, 349] width 35 height 6
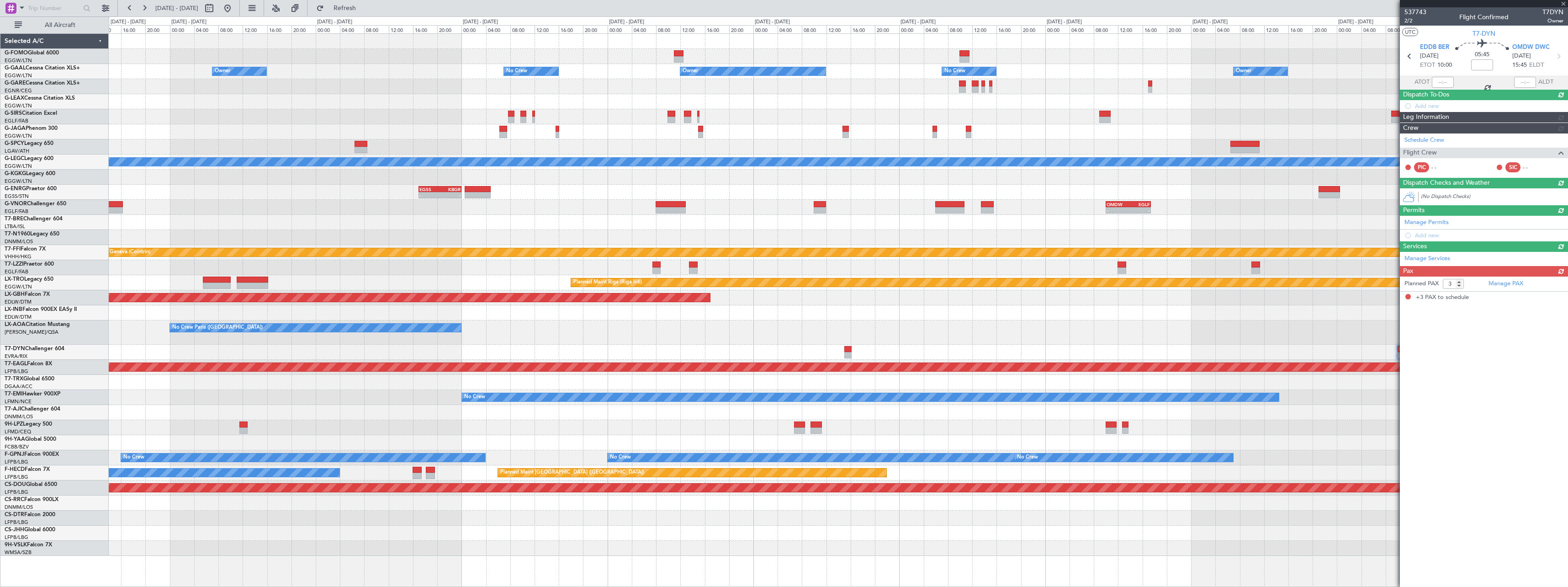
click at [1280, 357] on div at bounding box center [838, 352] width 1458 height 15
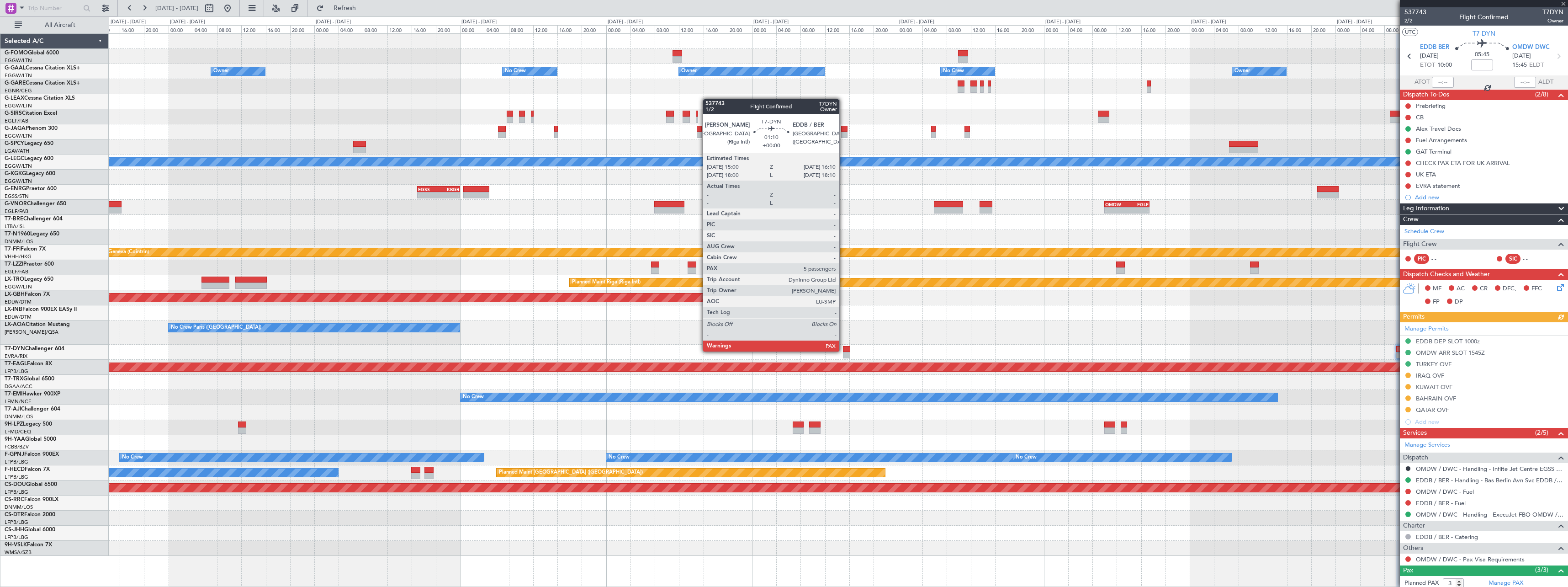
click at [843, 350] on div at bounding box center [846, 349] width 7 height 6
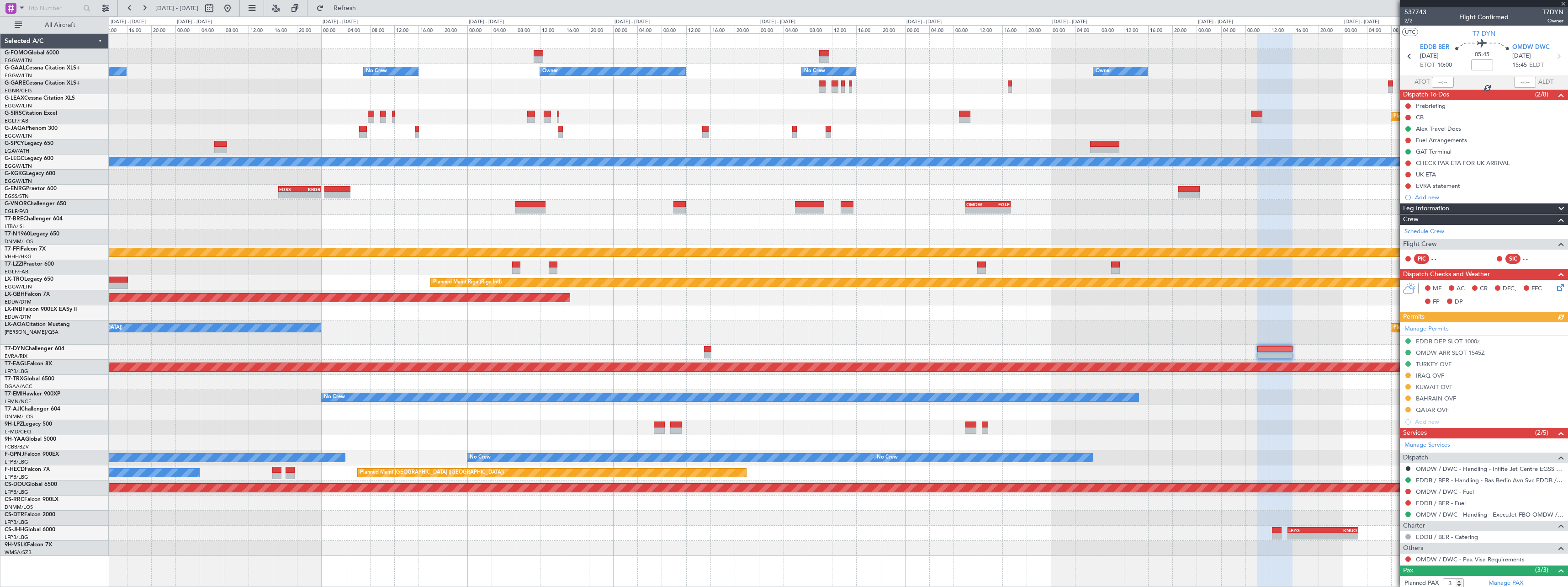
click at [187, 352] on div at bounding box center [838, 352] width 1458 height 15
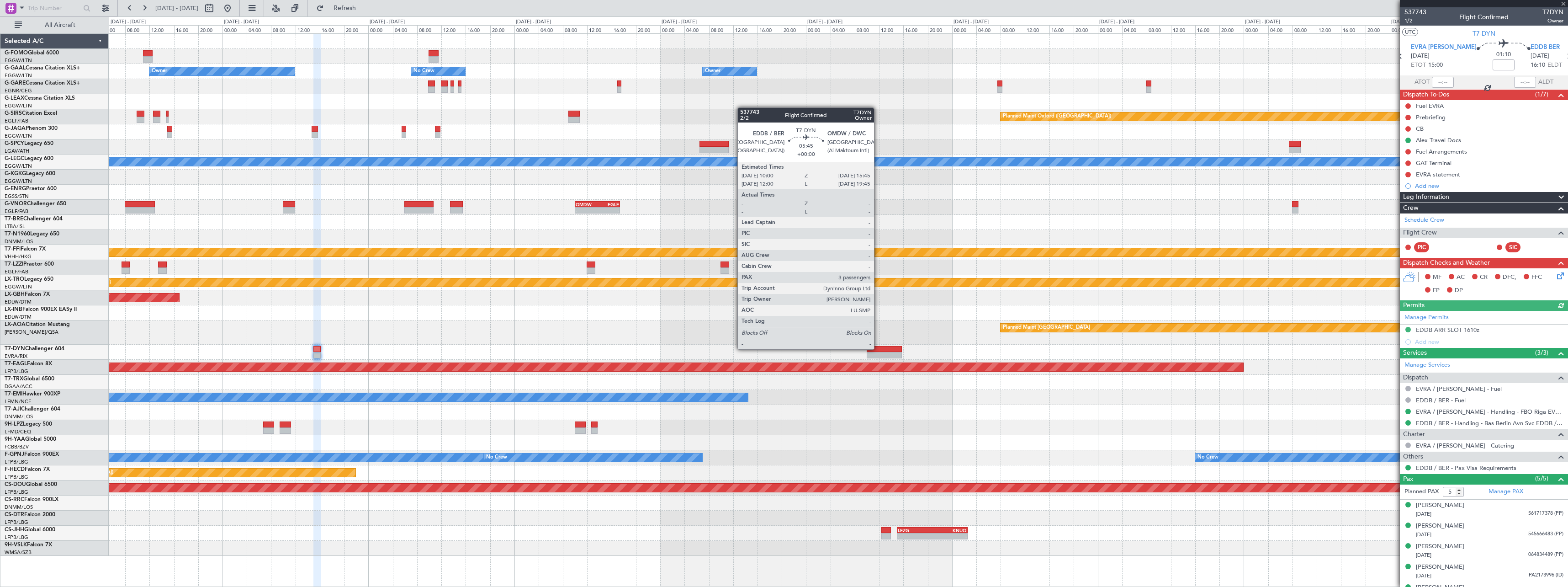
click at [878, 349] on div at bounding box center [884, 349] width 35 height 6
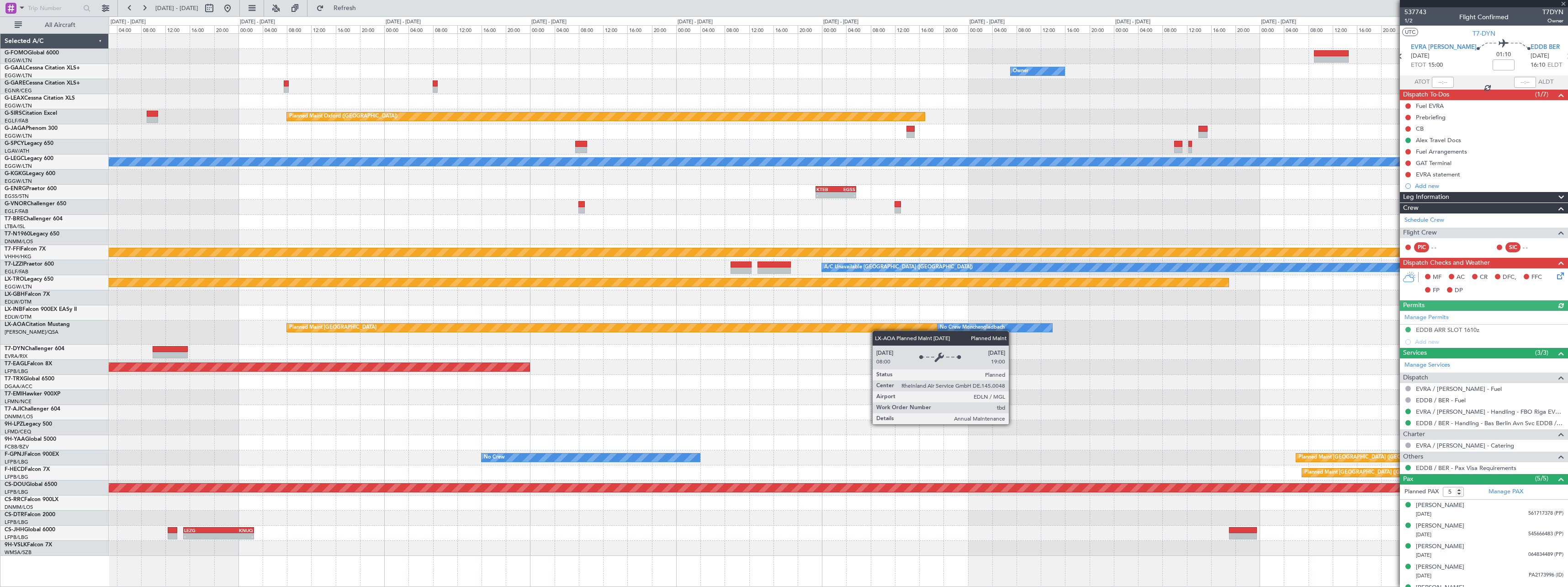
click at [418, 328] on div "Planned Maint [GEOGRAPHIC_DATA] No Crew [GEOGRAPHIC_DATA]" at bounding box center [838, 333] width 1458 height 24
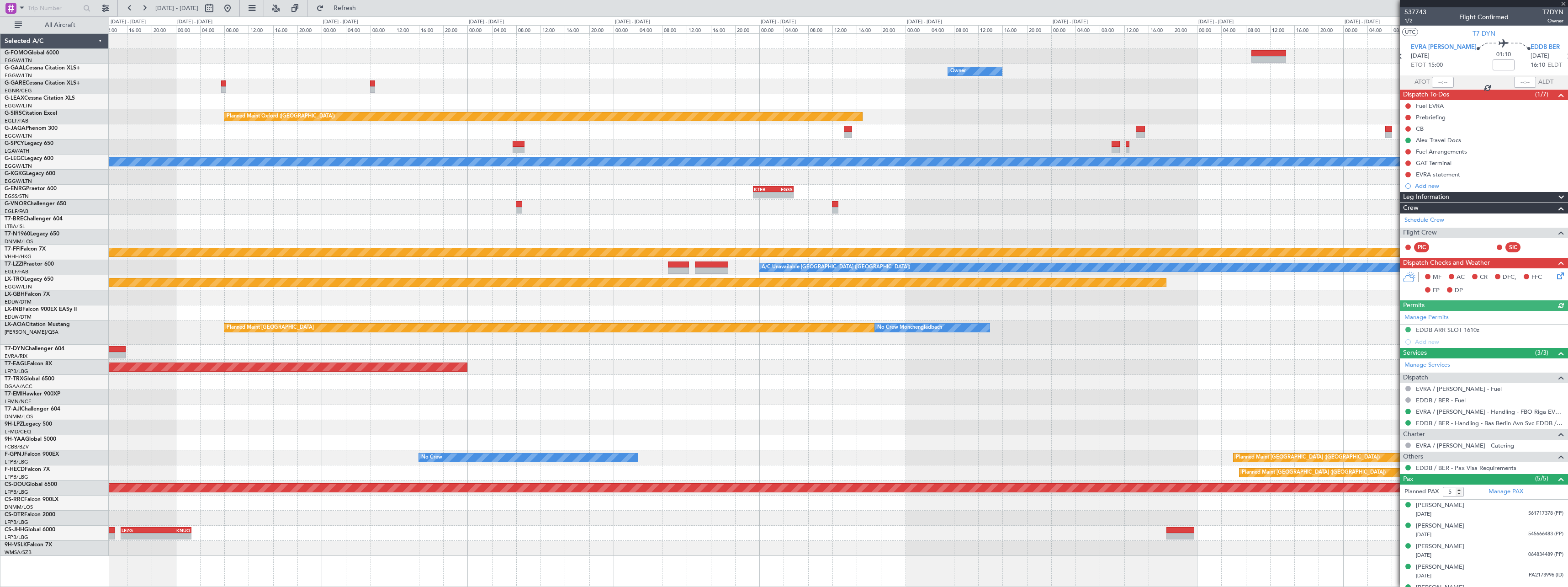
type input "3"
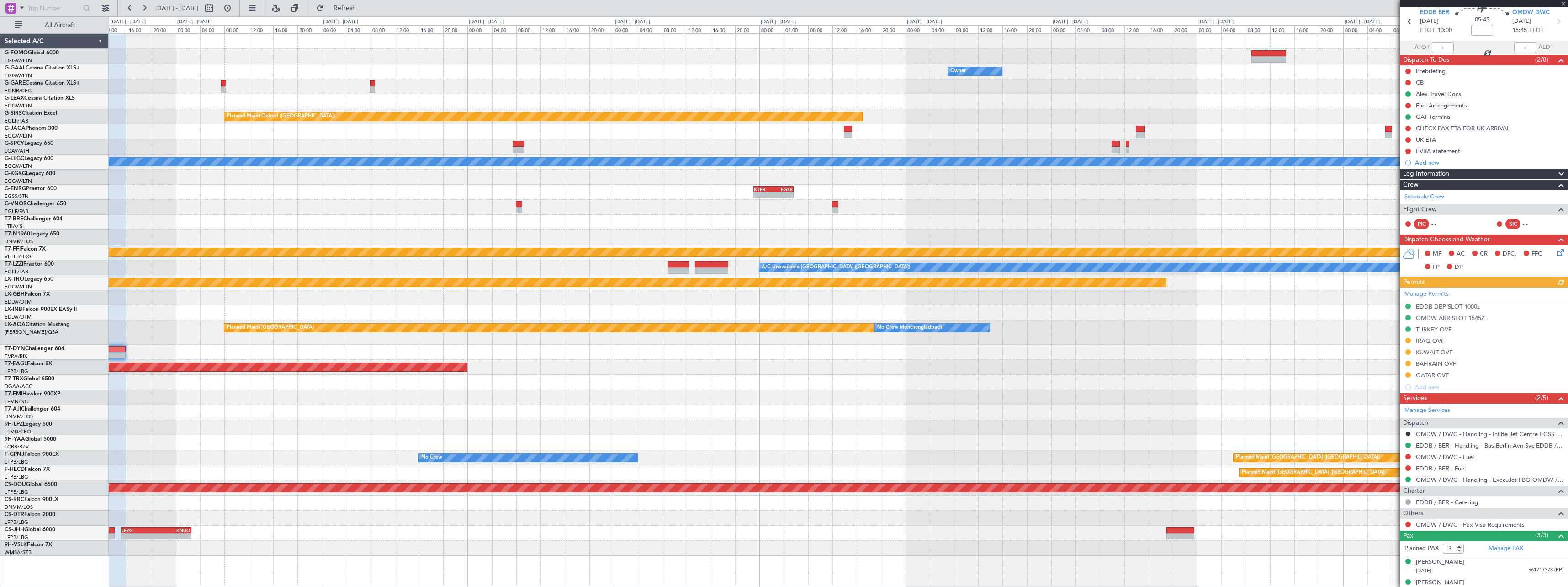
scroll to position [66, 0]
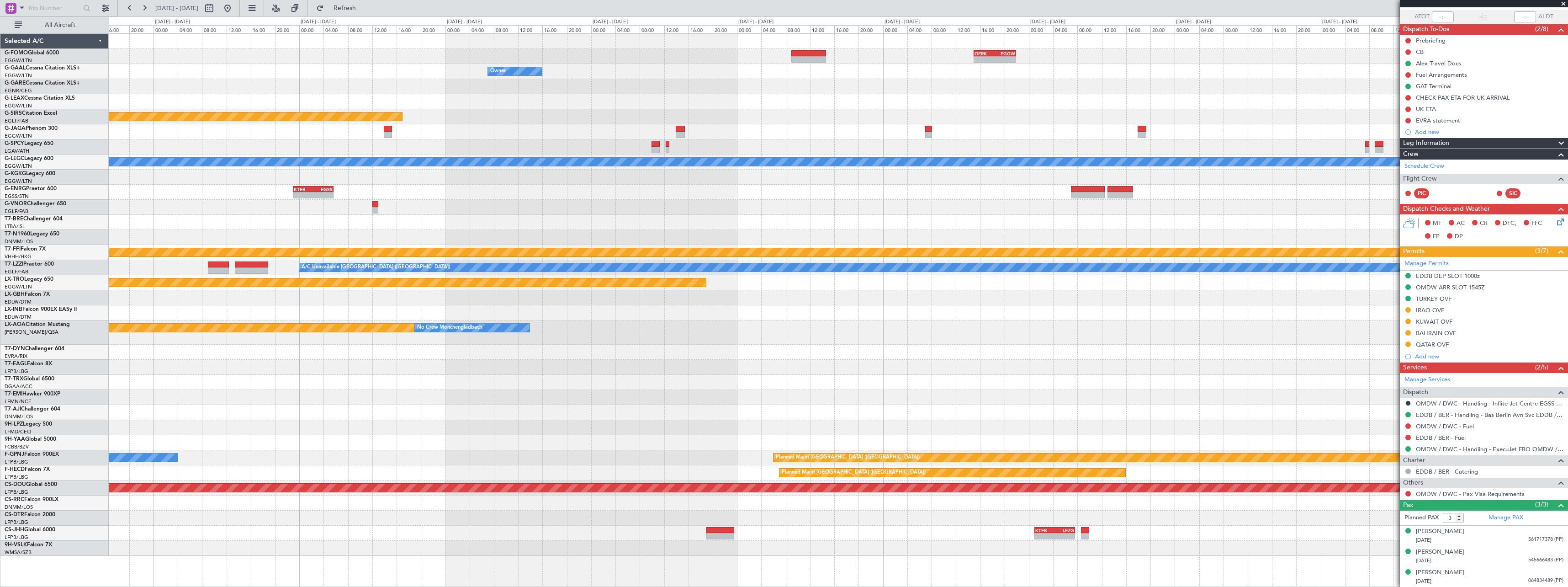
click at [554, 409] on div "- - OERK 15:00 Z EGGW 21:55 Z Owner Owner Planned Maint [GEOGRAPHIC_DATA] ([GEO…" at bounding box center [838, 295] width 1458 height 522
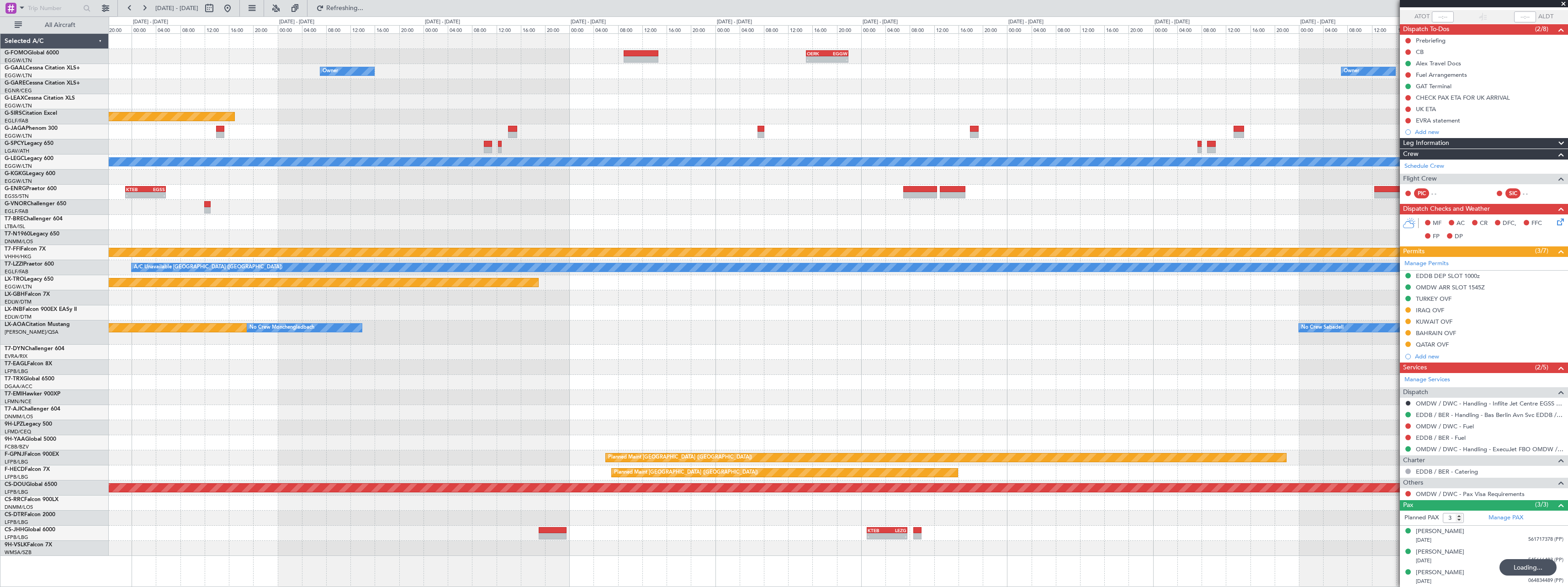
click at [647, 378] on div at bounding box center [838, 382] width 1458 height 15
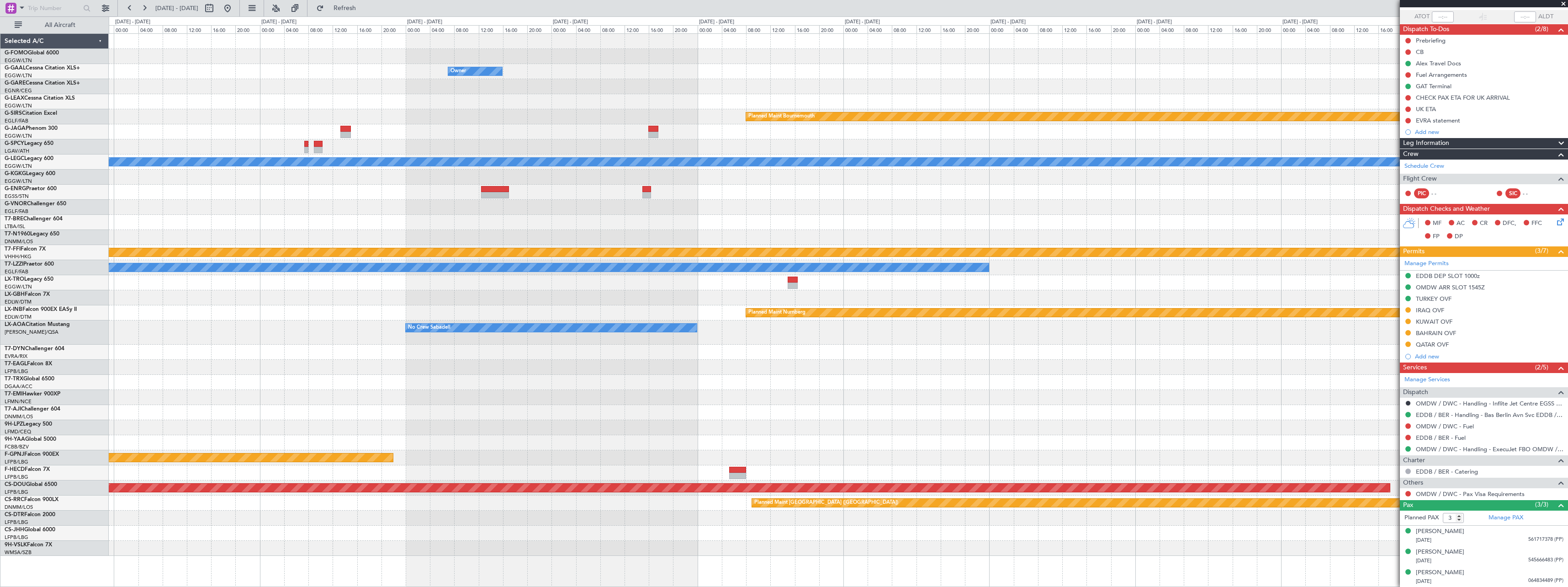
click at [664, 373] on div "- - OERK 15:00 Z EGGW 21:55 Z Owner Planned Maint [GEOGRAPHIC_DATA] Planned Mai…" at bounding box center [838, 295] width 1458 height 522
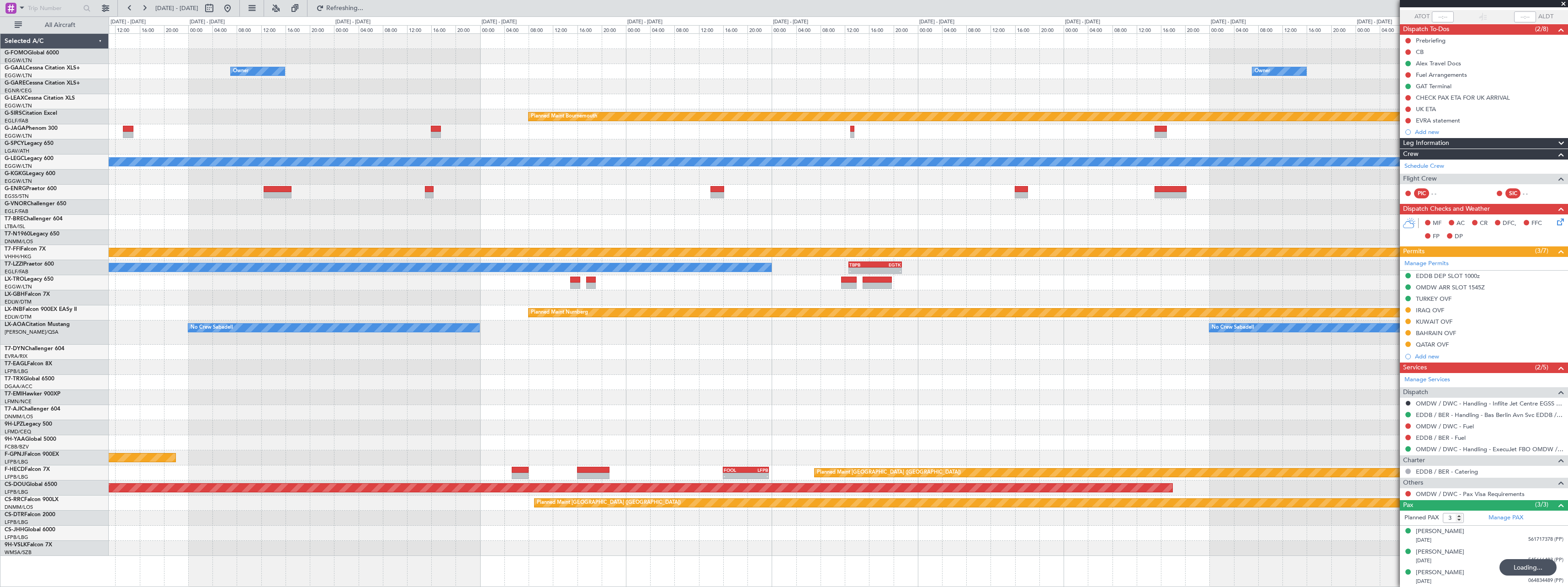
click at [176, 350] on div "Owner Owner Planned Maint [GEOGRAPHIC_DATA] Planned Maint [GEOGRAPHIC_DATA] A/C…" at bounding box center [838, 295] width 1458 height 522
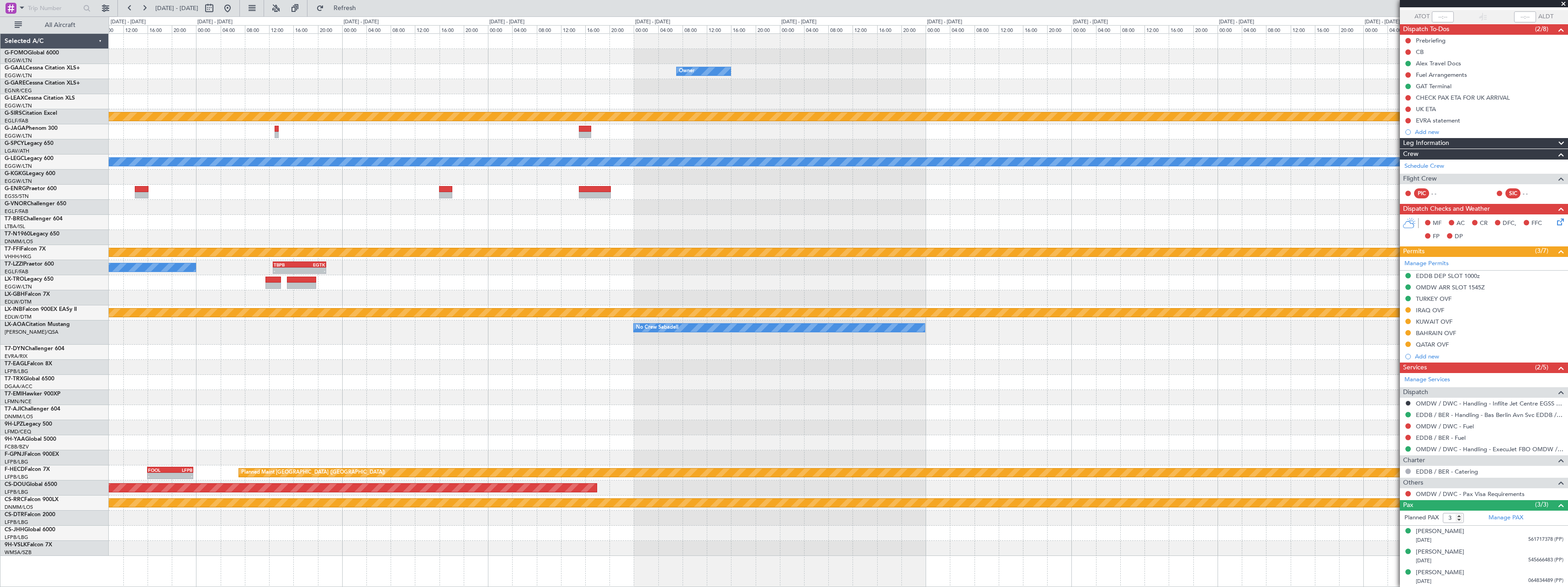
click at [257, 359] on div "Owner Planned Maint [GEOGRAPHIC_DATA] Planned Maint [GEOGRAPHIC_DATA] A/C Unava…" at bounding box center [838, 295] width 1458 height 522
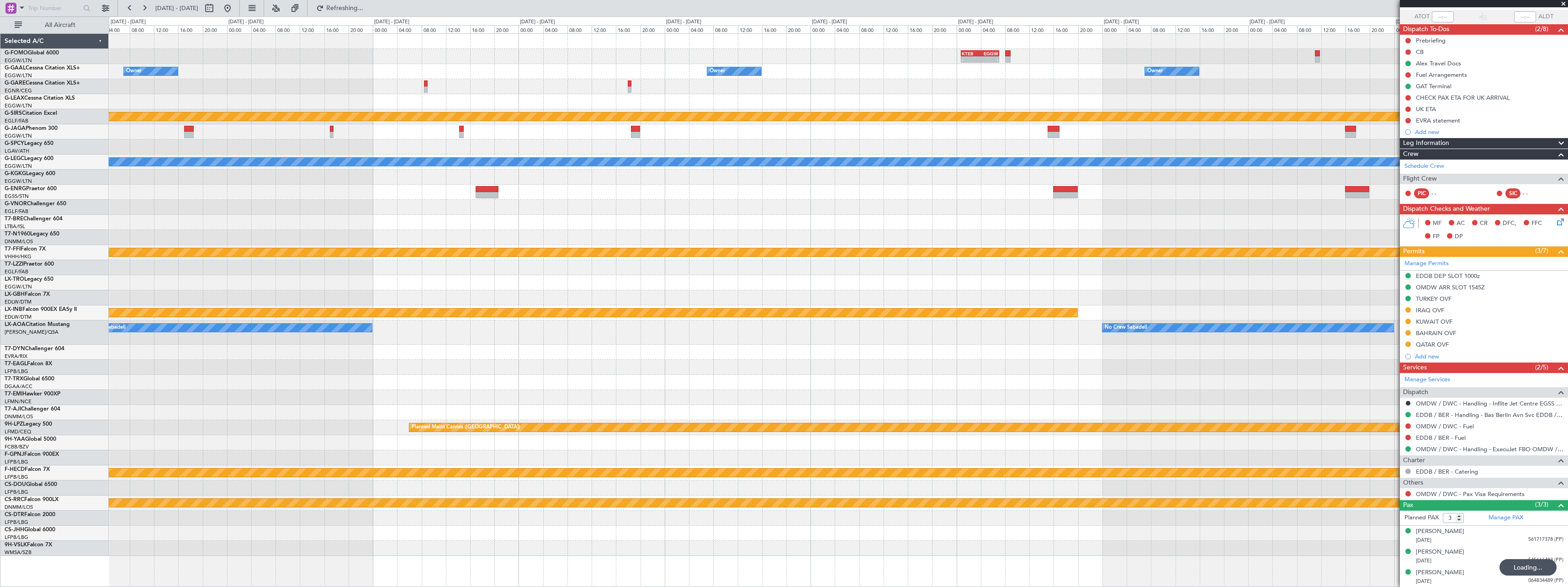
click at [668, 357] on div "- - KTEB 00:45 Z EGGW 07:05 Z Owner Owner Owner Planned Maint [GEOGRAPHIC_DATA]…" at bounding box center [838, 295] width 1458 height 522
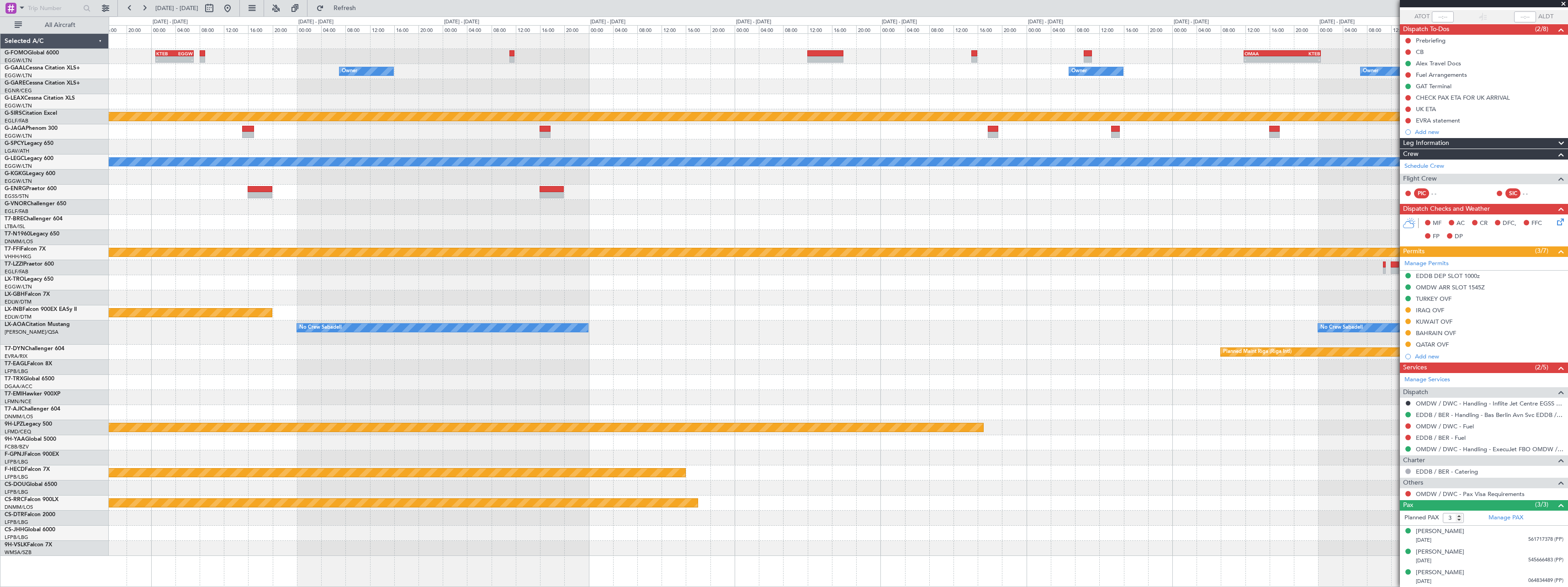
click at [1148, 375] on div "- - KTEB 00:45 Z EGGW 07:05 Z - - OMAA 11:50 Z KTEB 00:30 Z - - EGGW 10:00 Z MY…" at bounding box center [838, 295] width 1458 height 522
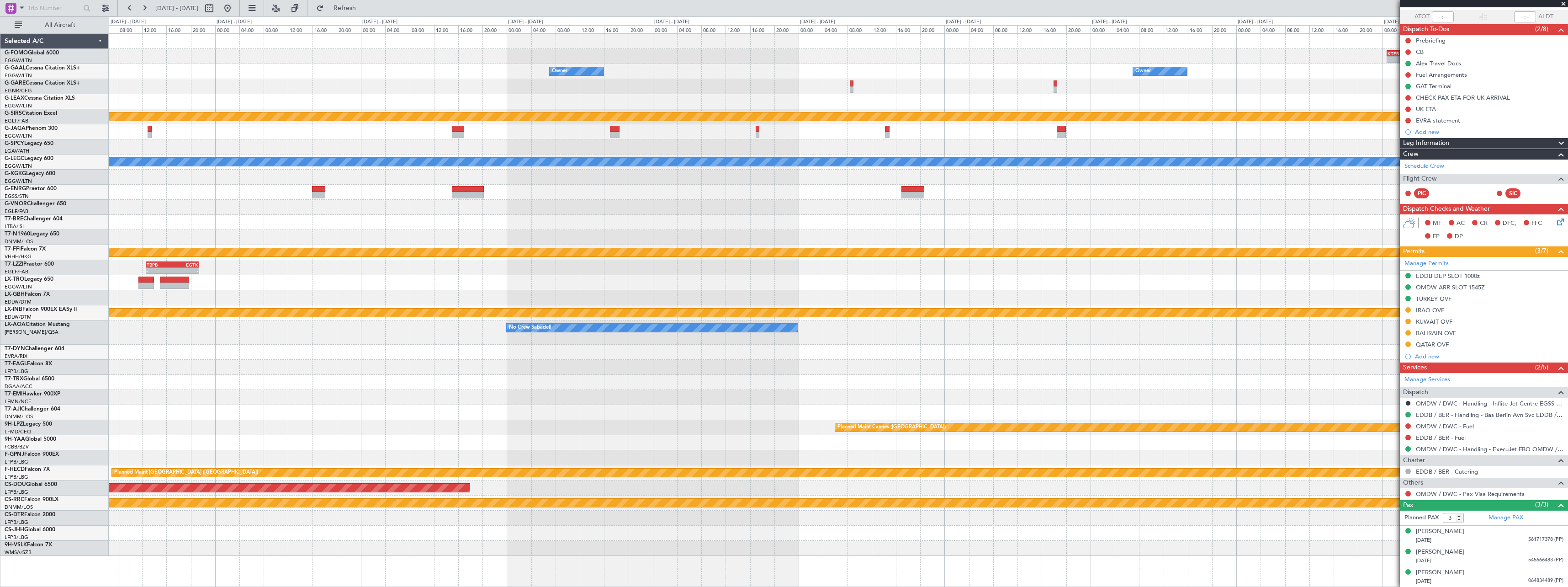
click at [1392, 376] on div "- - KTEB 00:45 Z EGGW 07:05 Z Owner Owner Owner Planned Maint [GEOGRAPHIC_DATA]…" at bounding box center [838, 295] width 1458 height 522
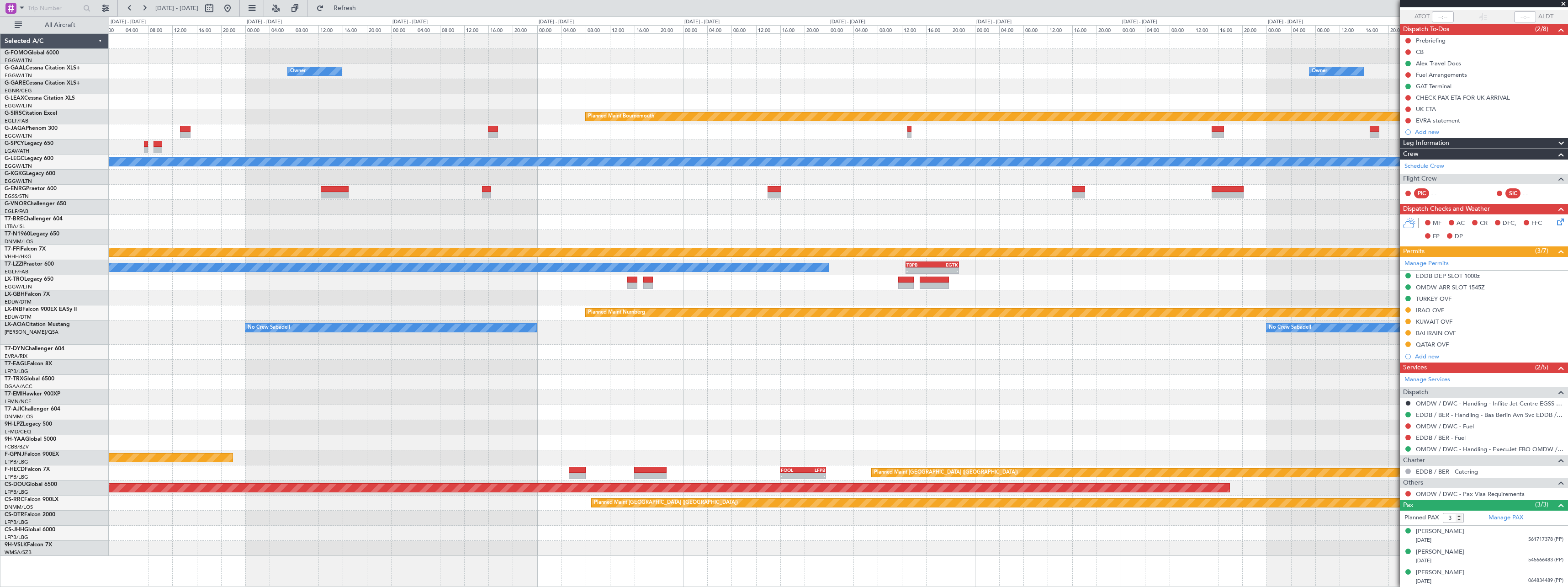
click at [993, 356] on div at bounding box center [838, 352] width 1458 height 15
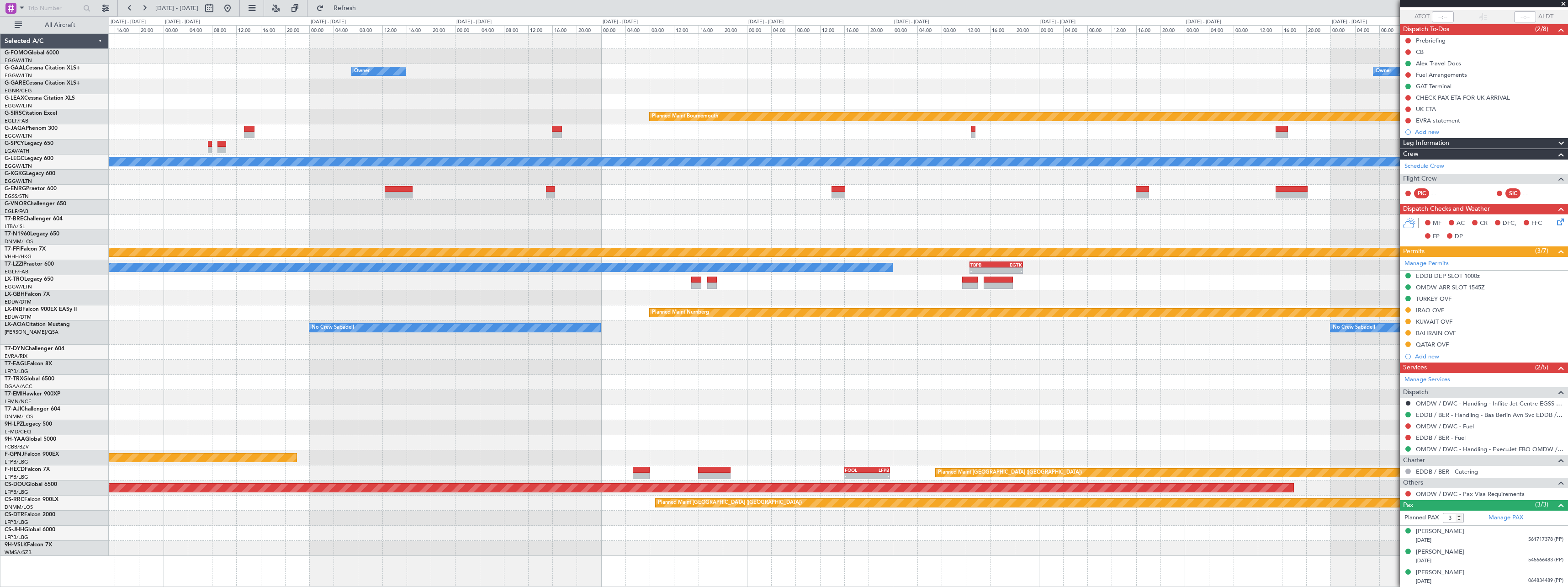
click at [719, 349] on div at bounding box center [838, 352] width 1458 height 15
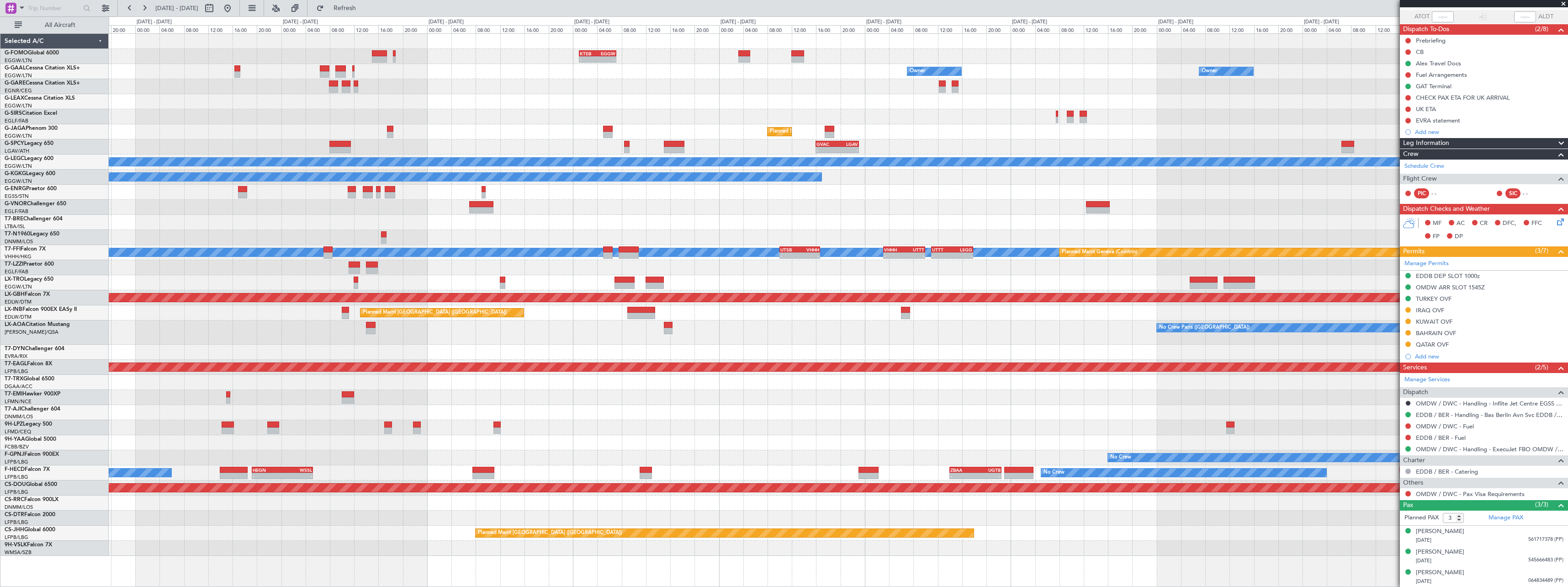
click at [1188, 397] on div "KTEB 01:00 Z EGGW 07:10 Z - - No Crew Owner Owner Owner Owner No Crew Planned […" at bounding box center [838, 295] width 1458 height 522
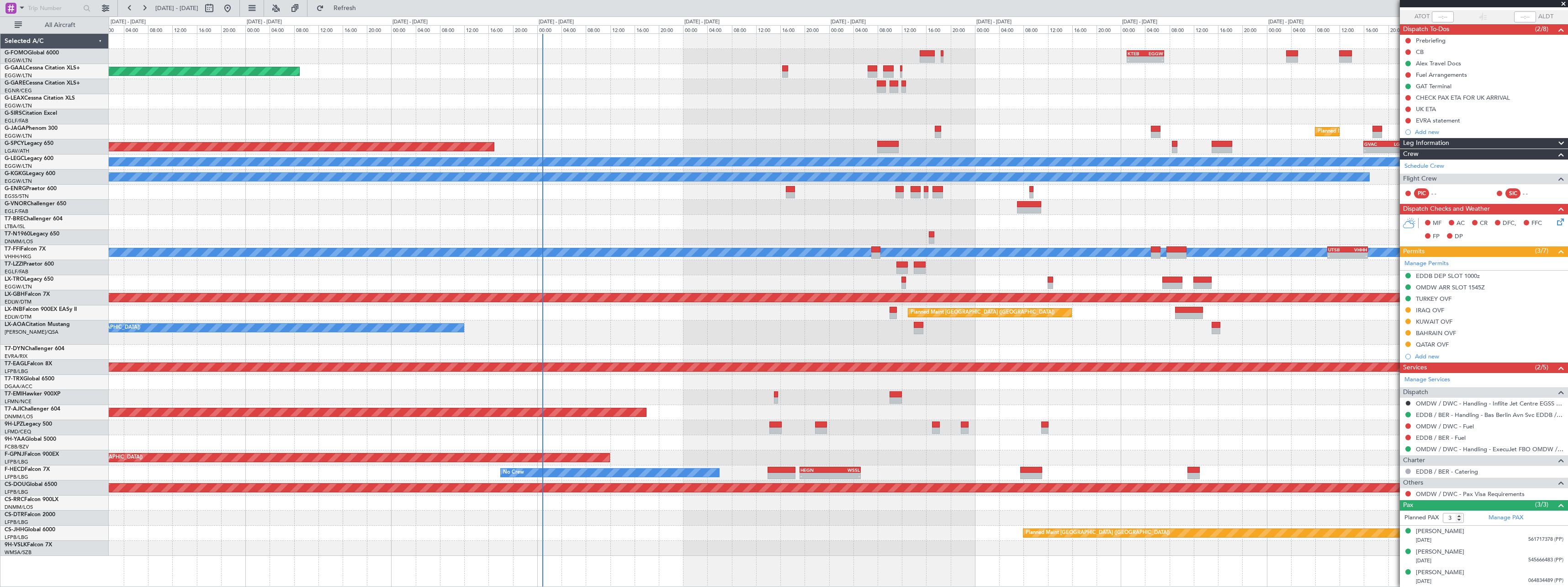
click at [1054, 402] on div at bounding box center [838, 398] width 1458 height 15
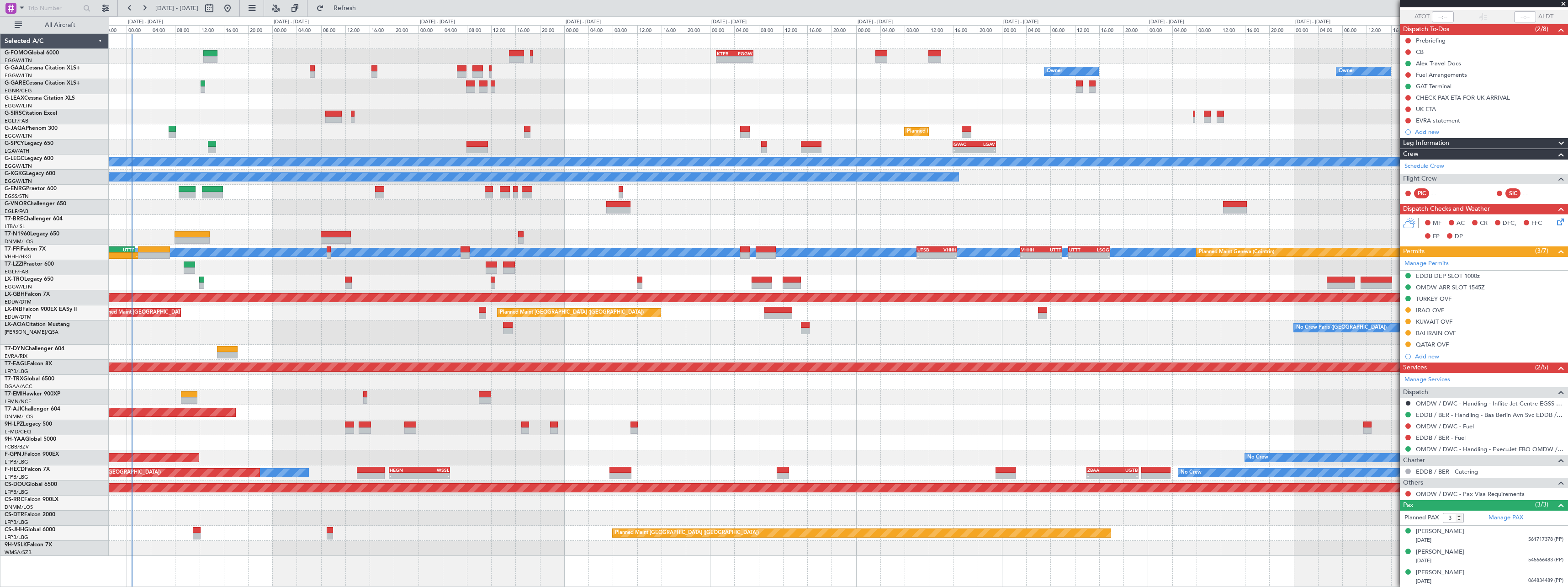
click at [287, 276] on div "A/C Unavailable Planned Maint [GEOGRAPHIC_DATA] (Riga Intl)" at bounding box center [838, 282] width 1458 height 15
